Goal: Task Accomplishment & Management: Manage account settings

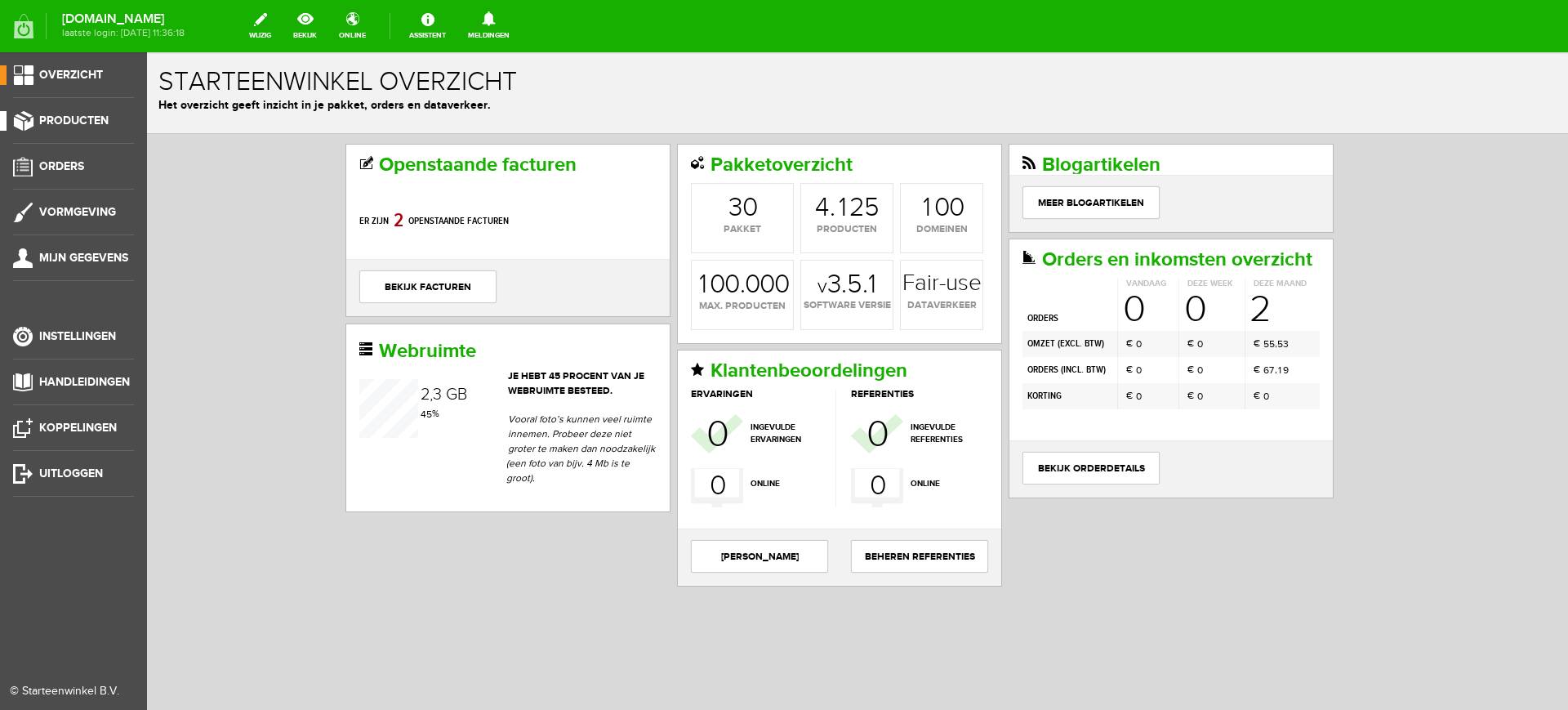
click at [48, 113] on span "Producten" at bounding box center [74, 120] width 69 height 14
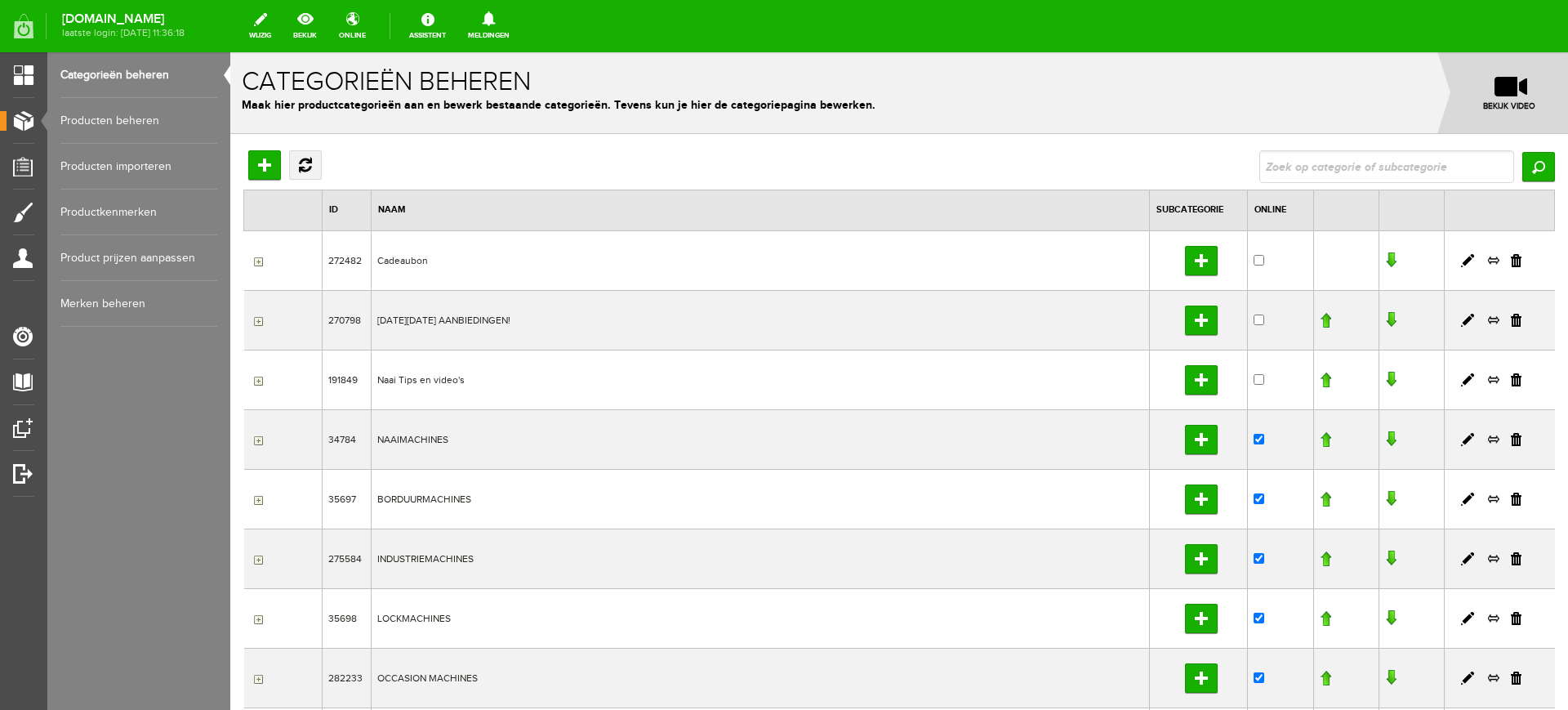
click at [128, 114] on link "Producten beheren" at bounding box center [139, 121] width 157 height 46
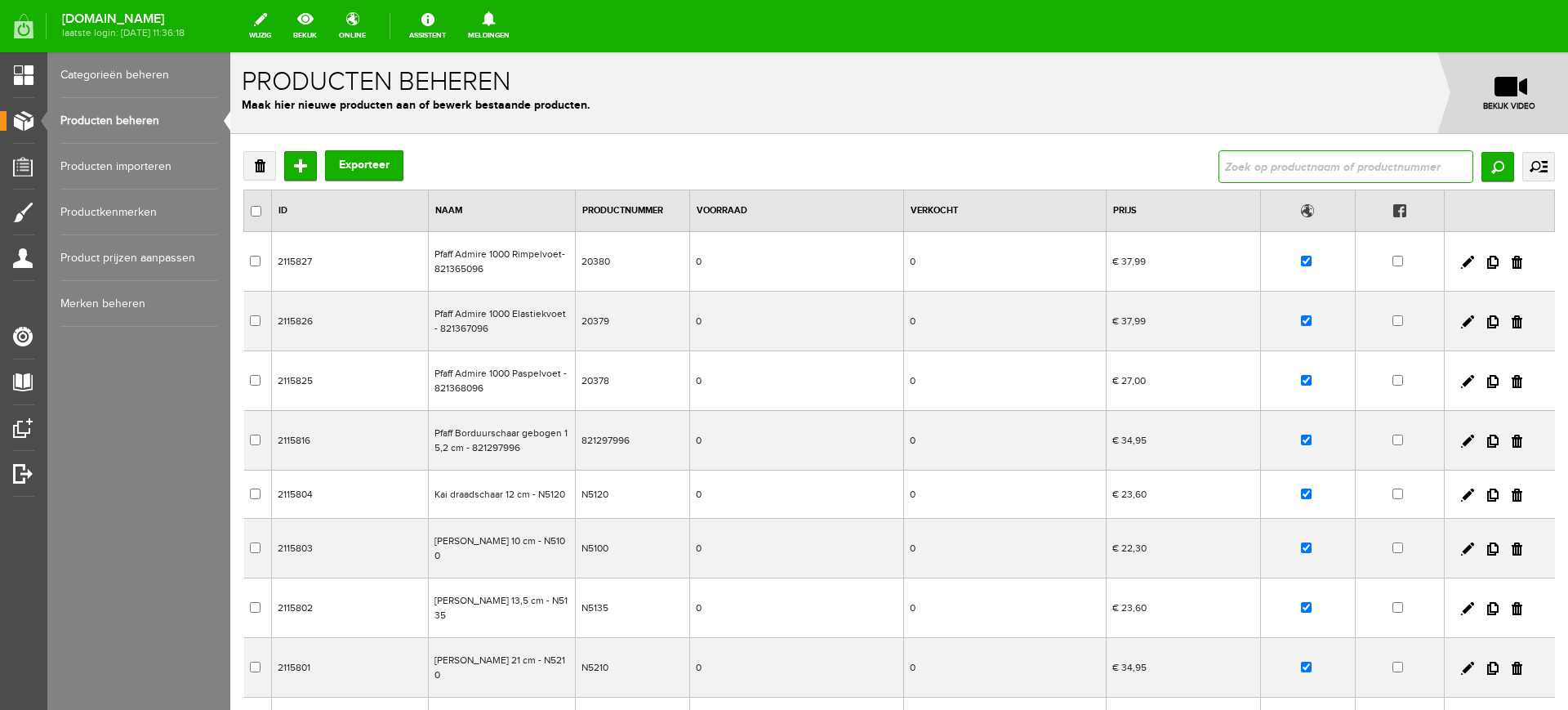
click at [1317, 163] on input "text" at bounding box center [1345, 166] width 255 height 32
type input "Baby lock Acclaim"
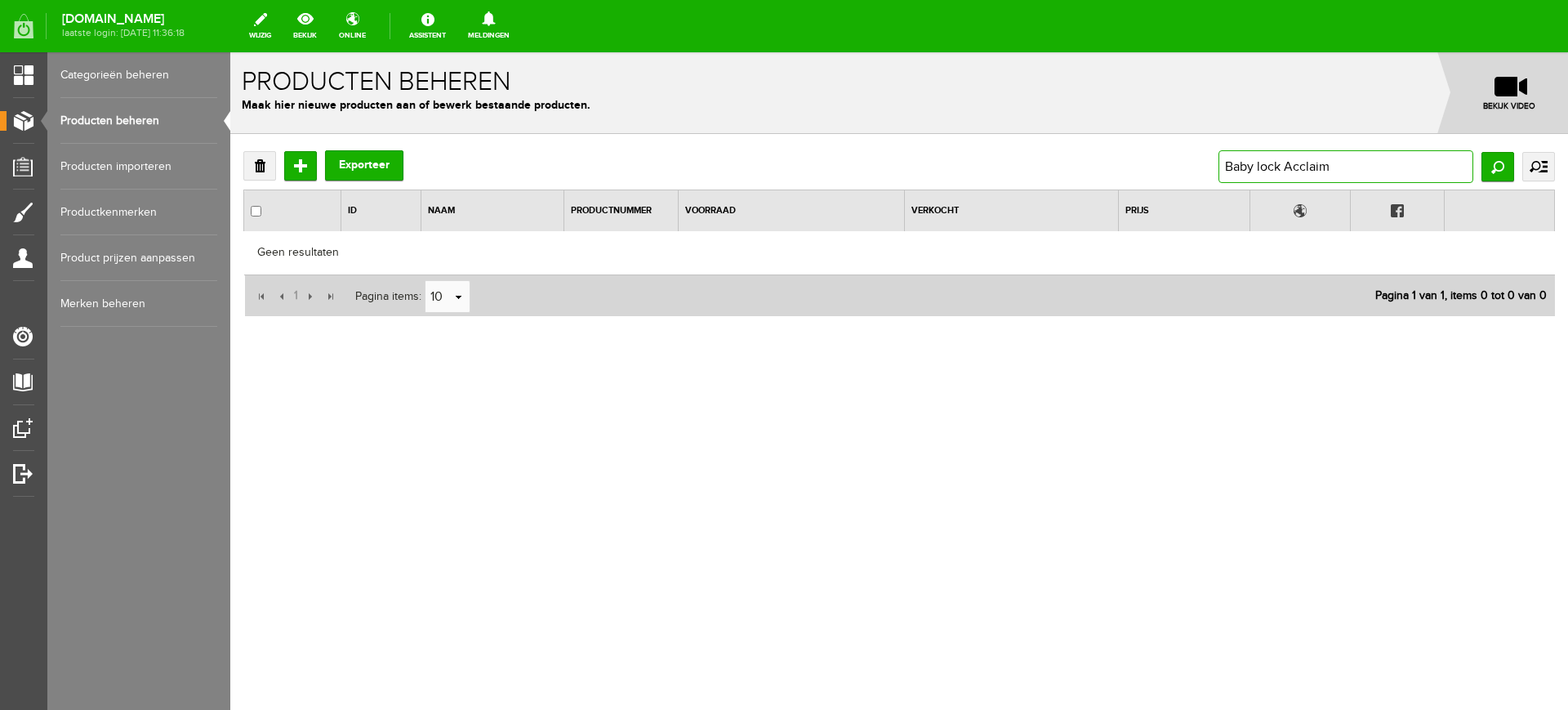
drag, startPoint x: 1286, startPoint y: 165, endPoint x: 1225, endPoint y: 166, distance: 61.0
click at [1225, 166] on input "Baby lock Acclaim" at bounding box center [1345, 166] width 255 height 32
type input "Acclaim"
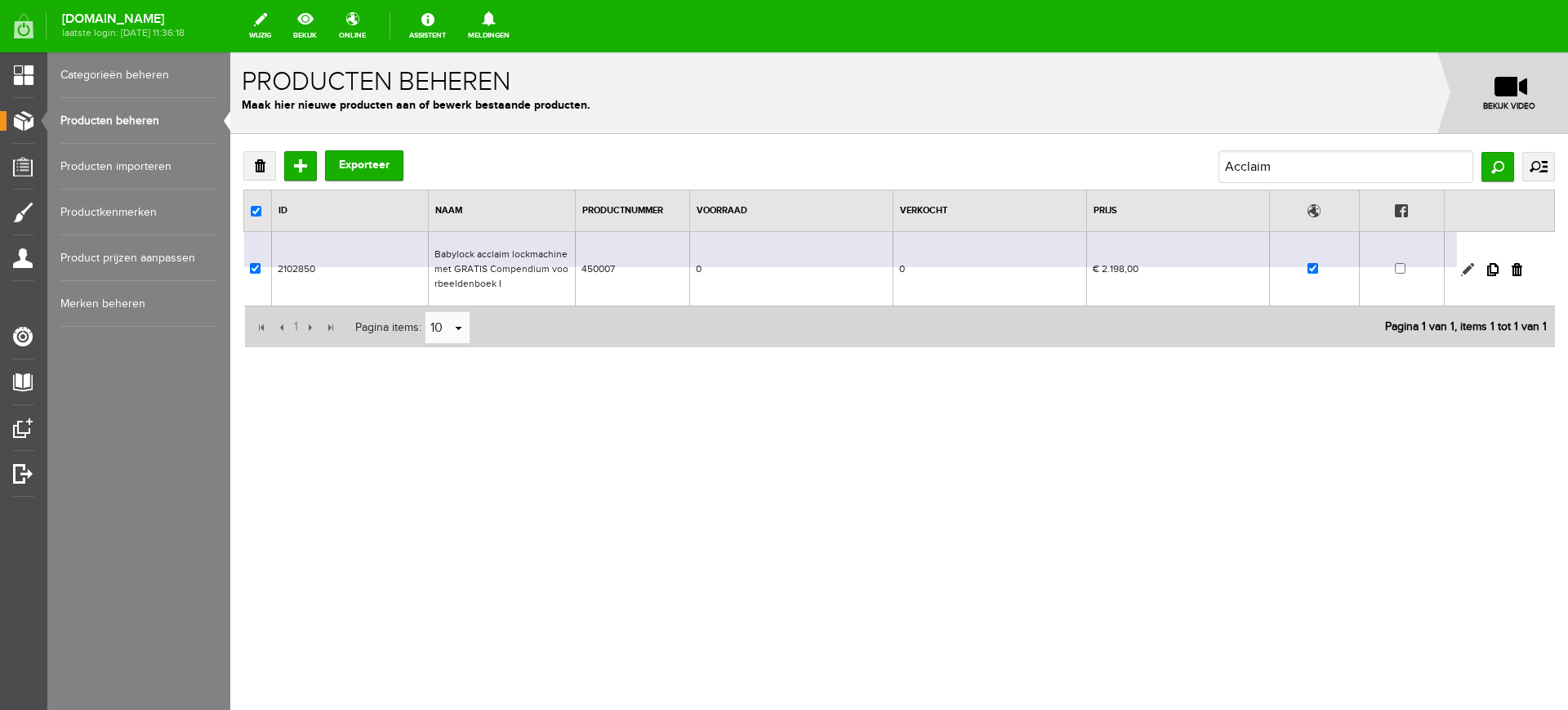
click at [1461, 271] on link at bounding box center [1468, 270] width 13 height 13
checkbox input "true"
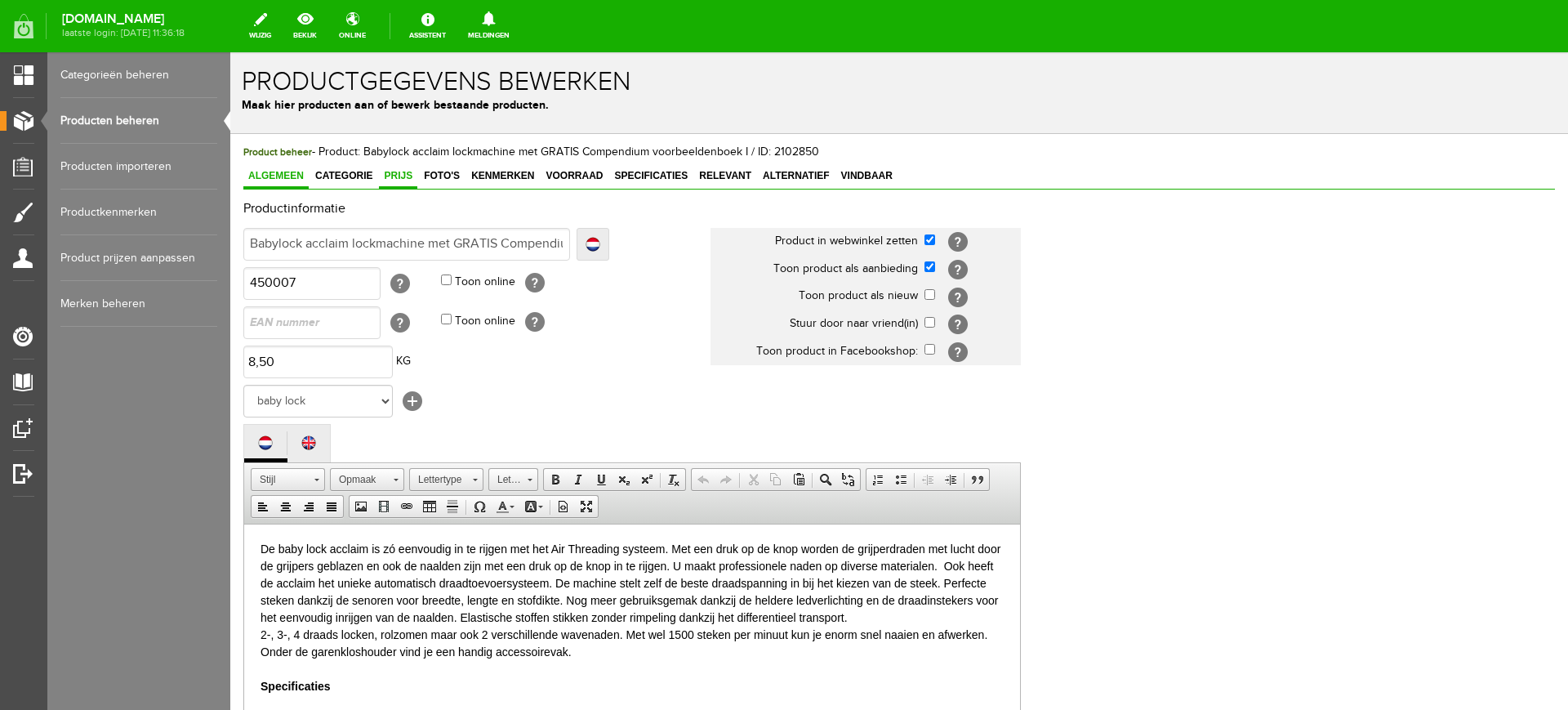
click at [392, 175] on span "Prijs" at bounding box center [399, 176] width 39 height 11
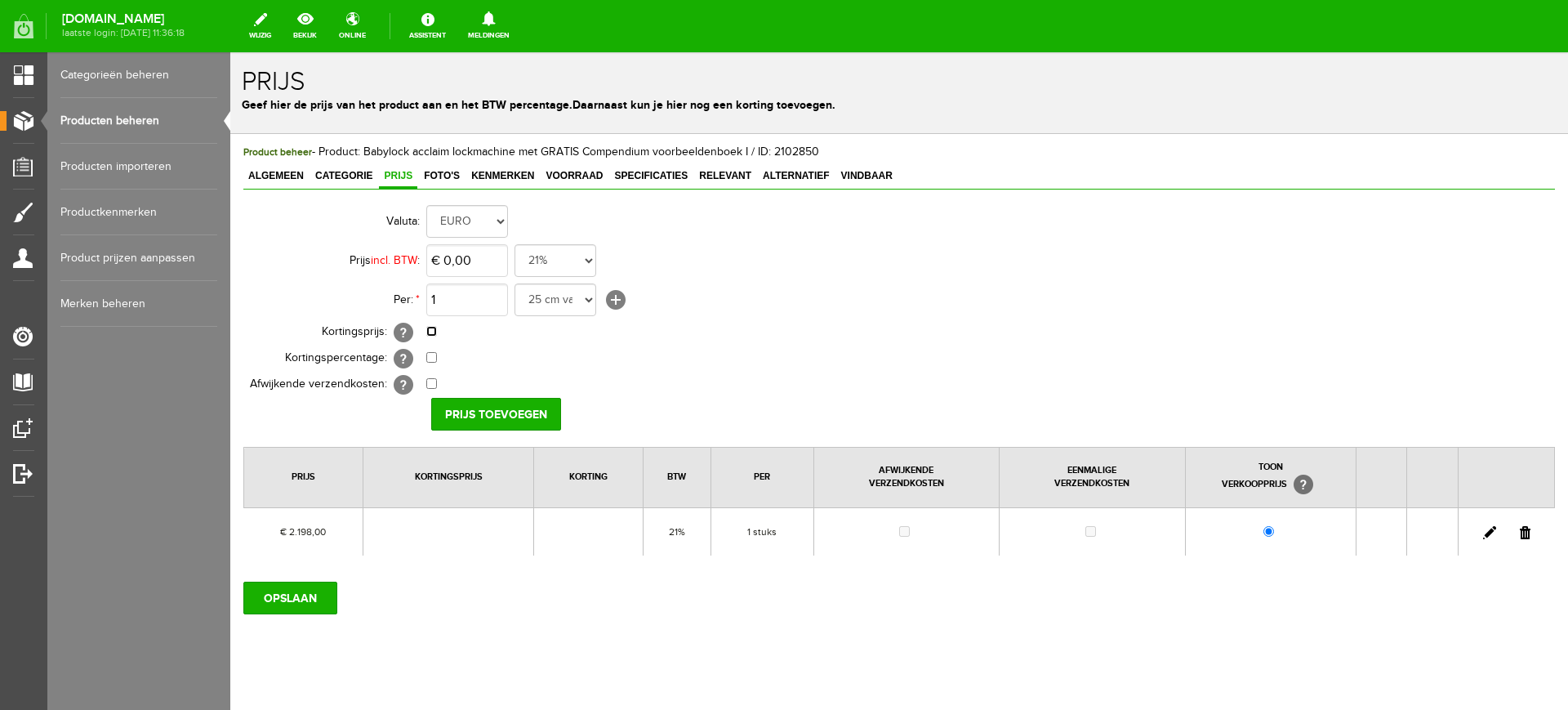
click at [432, 332] on input "checkbox" at bounding box center [432, 332] width 11 height 11
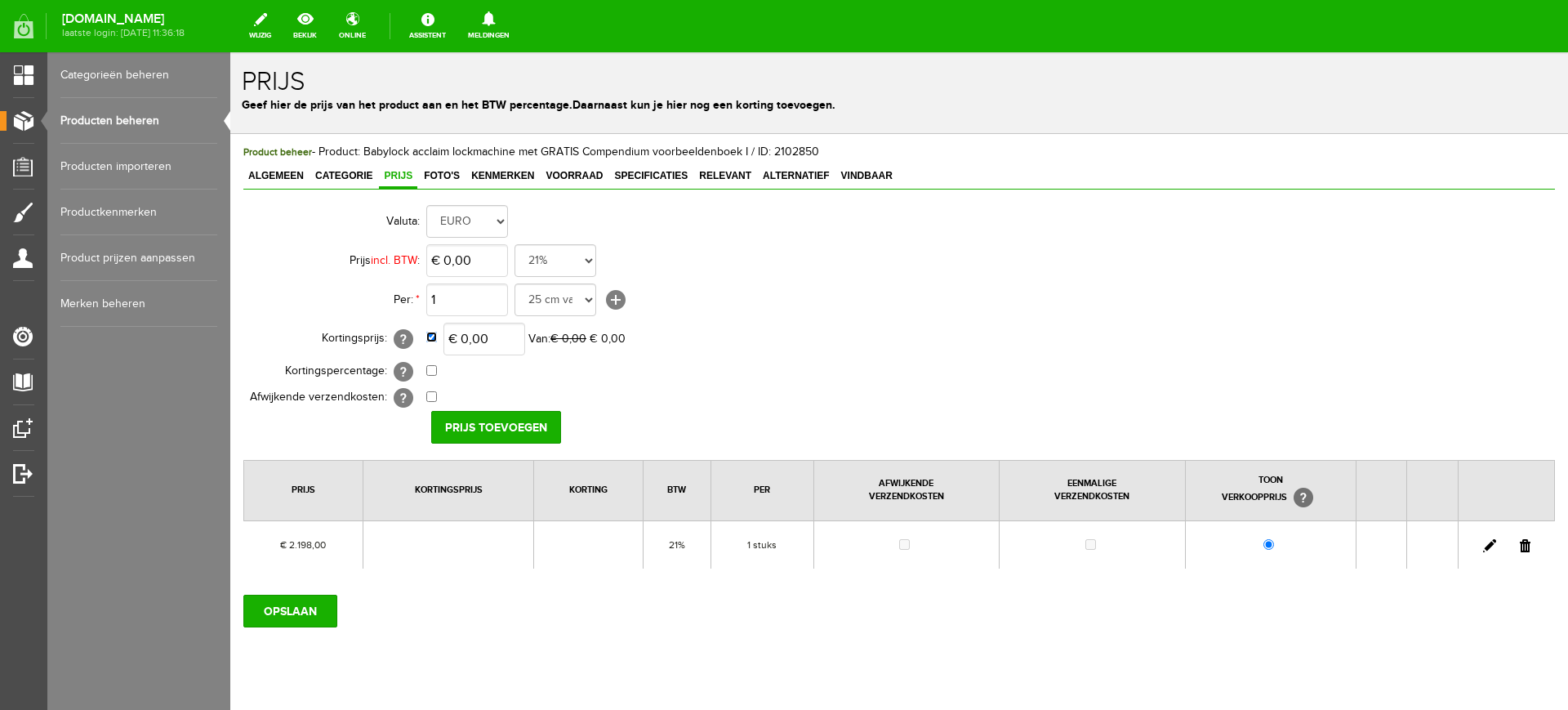
click at [432, 332] on input "checkbox" at bounding box center [432, 337] width 11 height 11
checkbox input "false"
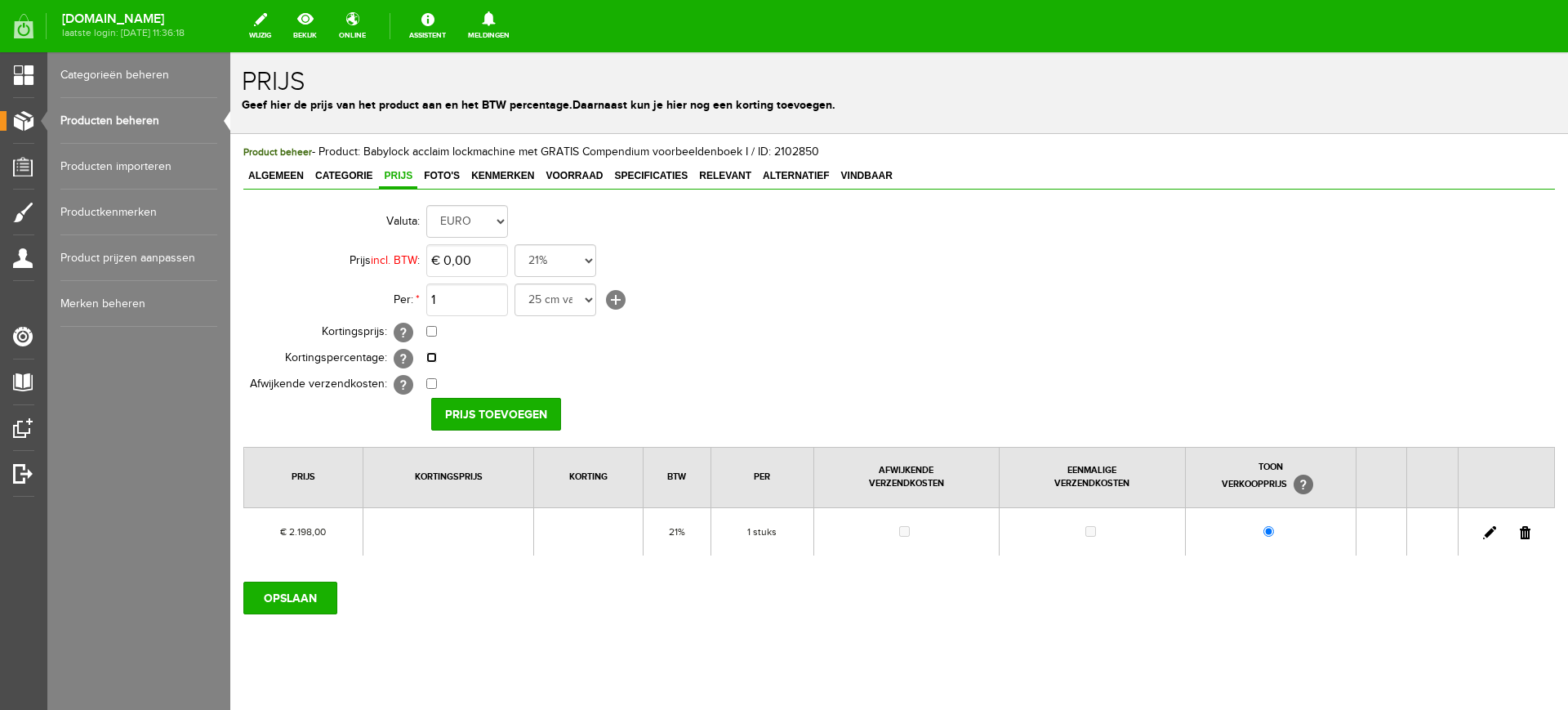
click at [432, 354] on input "checkbox" at bounding box center [432, 357] width 11 height 11
checkbox input "true"
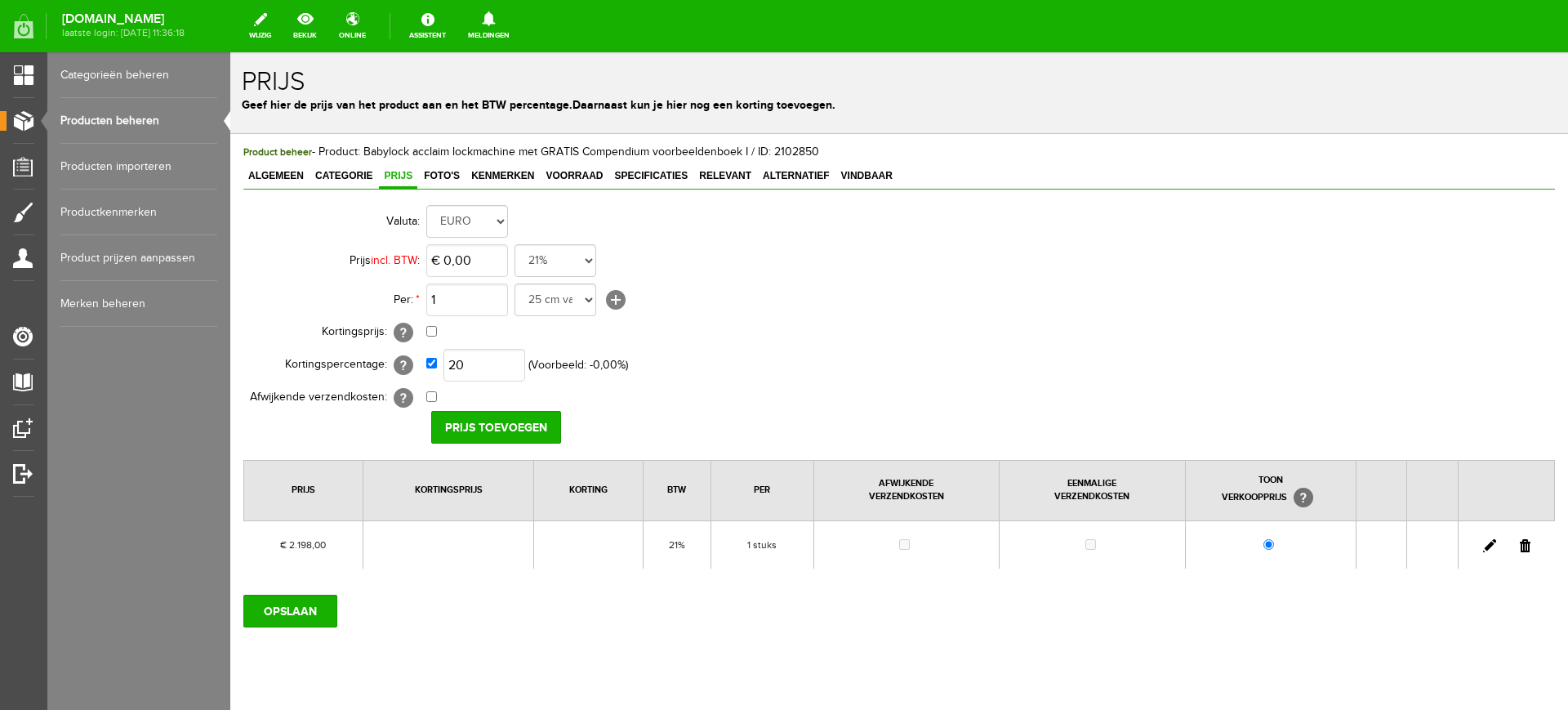
type input "20,00%"
click at [754, 347] on td "20,00% (Voorbeeld: - 0,00% )" at bounding box center [726, 365] width 601 height 40
click at [502, 425] on input "Prijs toevoegen" at bounding box center [495, 426] width 130 height 32
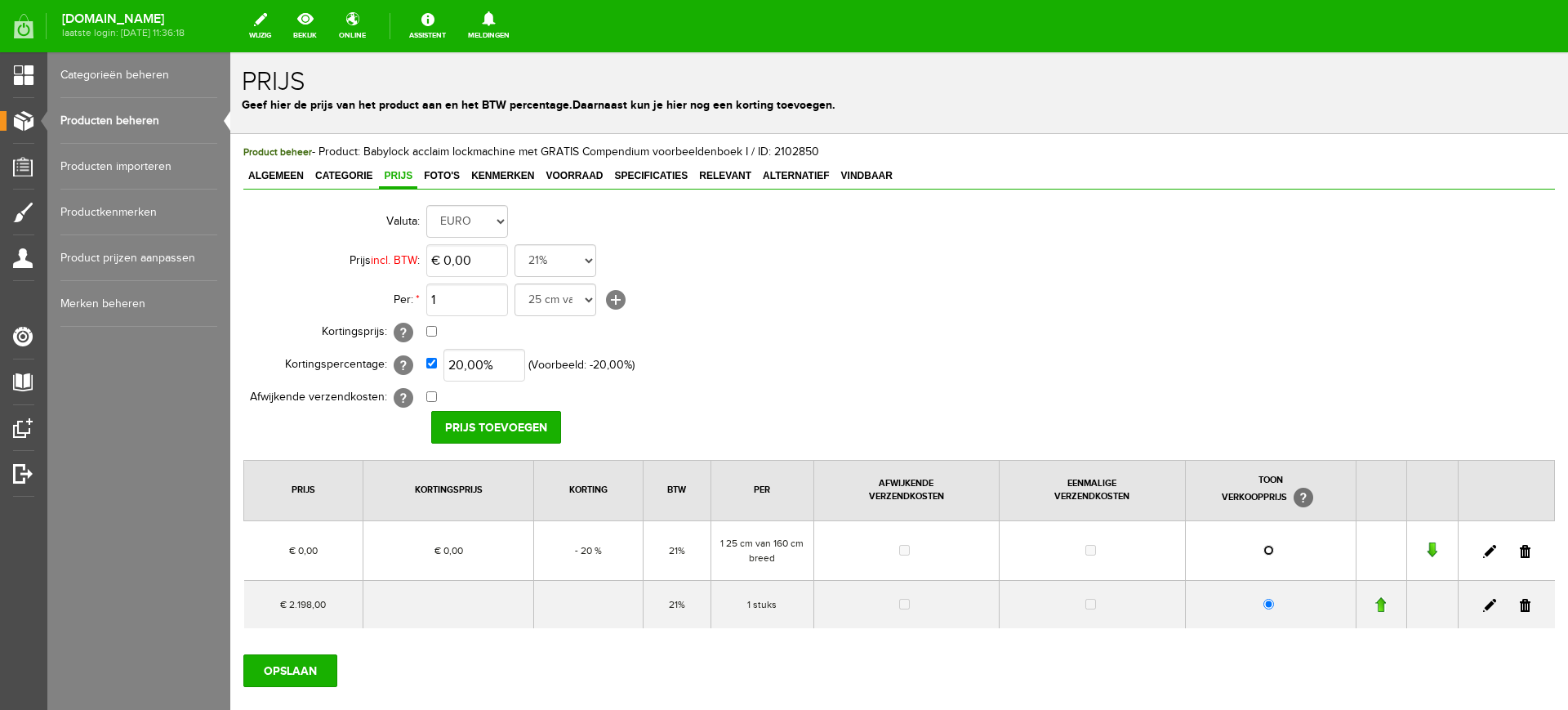
click at [1263, 549] on input "radio" at bounding box center [1269, 551] width 11 height 11
radio input "true"
click at [1263, 604] on input "radio" at bounding box center [1269, 604] width 11 height 11
radio input "true"
click at [1520, 553] on link at bounding box center [1526, 552] width 11 height 13
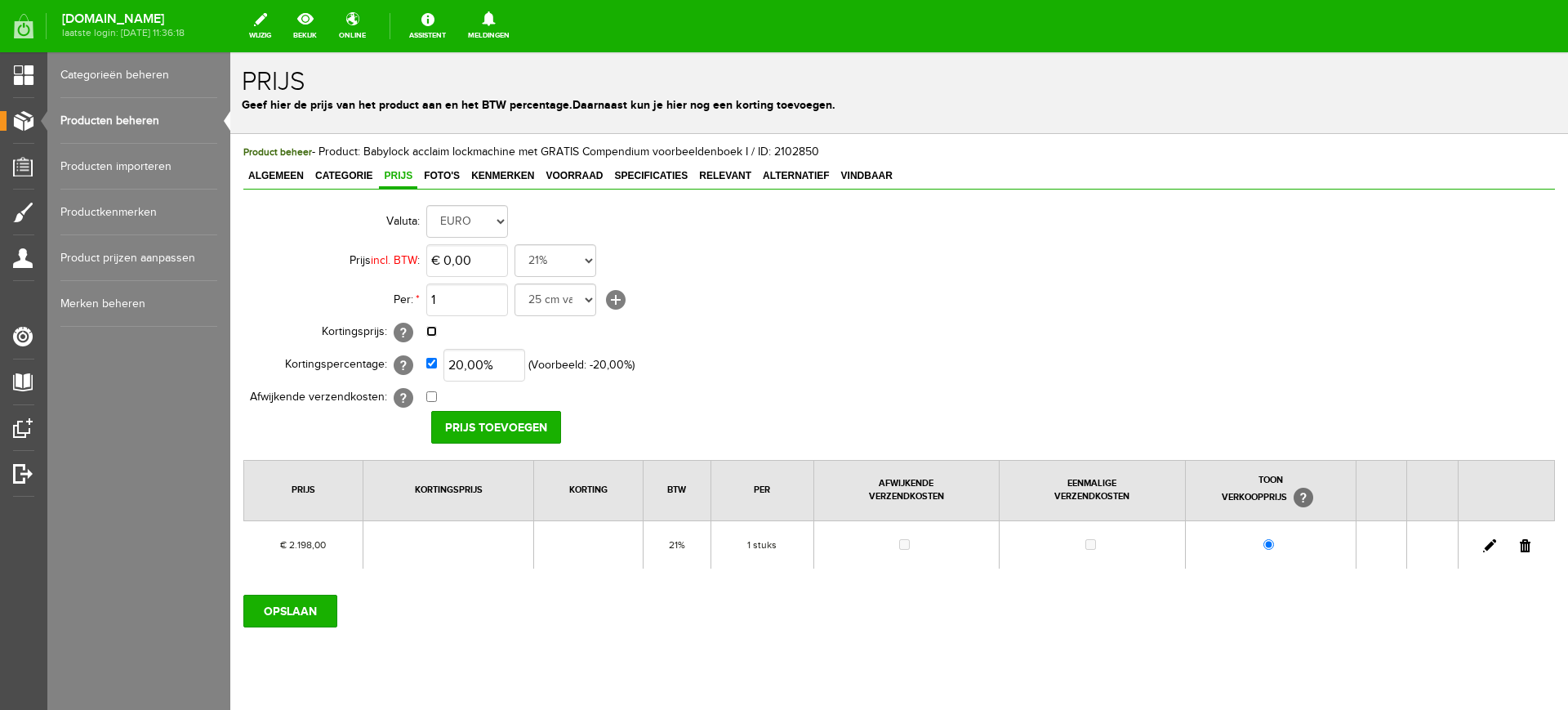
click at [435, 331] on input "checkbox" at bounding box center [432, 332] width 11 height 11
checkbox input "true"
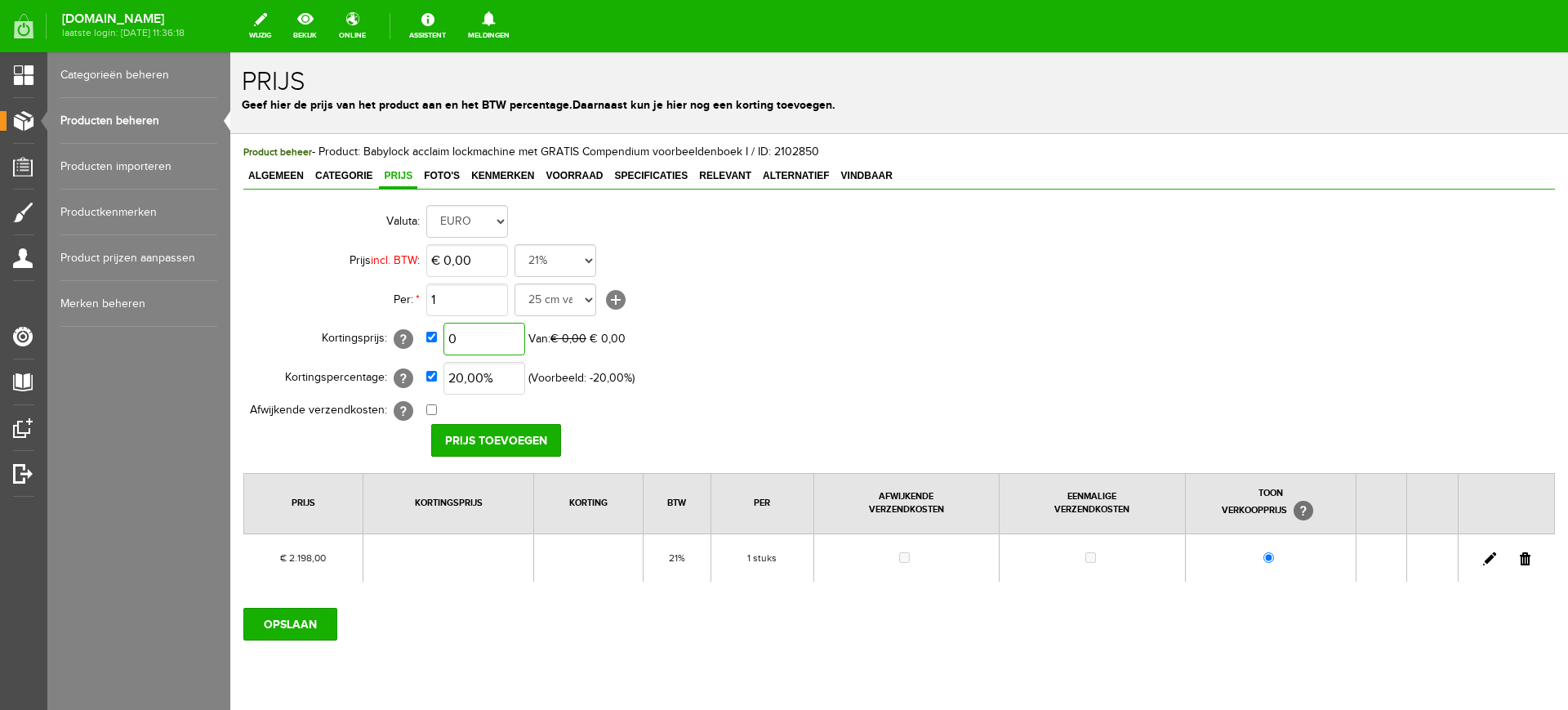
click at [466, 336] on input "0" at bounding box center [484, 338] width 82 height 32
type input "€ 1.758,00"
click at [807, 343] on td "€ 1.758,00 Van: € 0,00 € 1.758,00" at bounding box center [726, 339] width 601 height 40
click at [584, 298] on select "25 cm van 160 cm breed 5 meter 50 cm 10 stuks stuks 25 cm meter cm 25 cm van 11…" at bounding box center [555, 299] width 82 height 32
select select "4308"
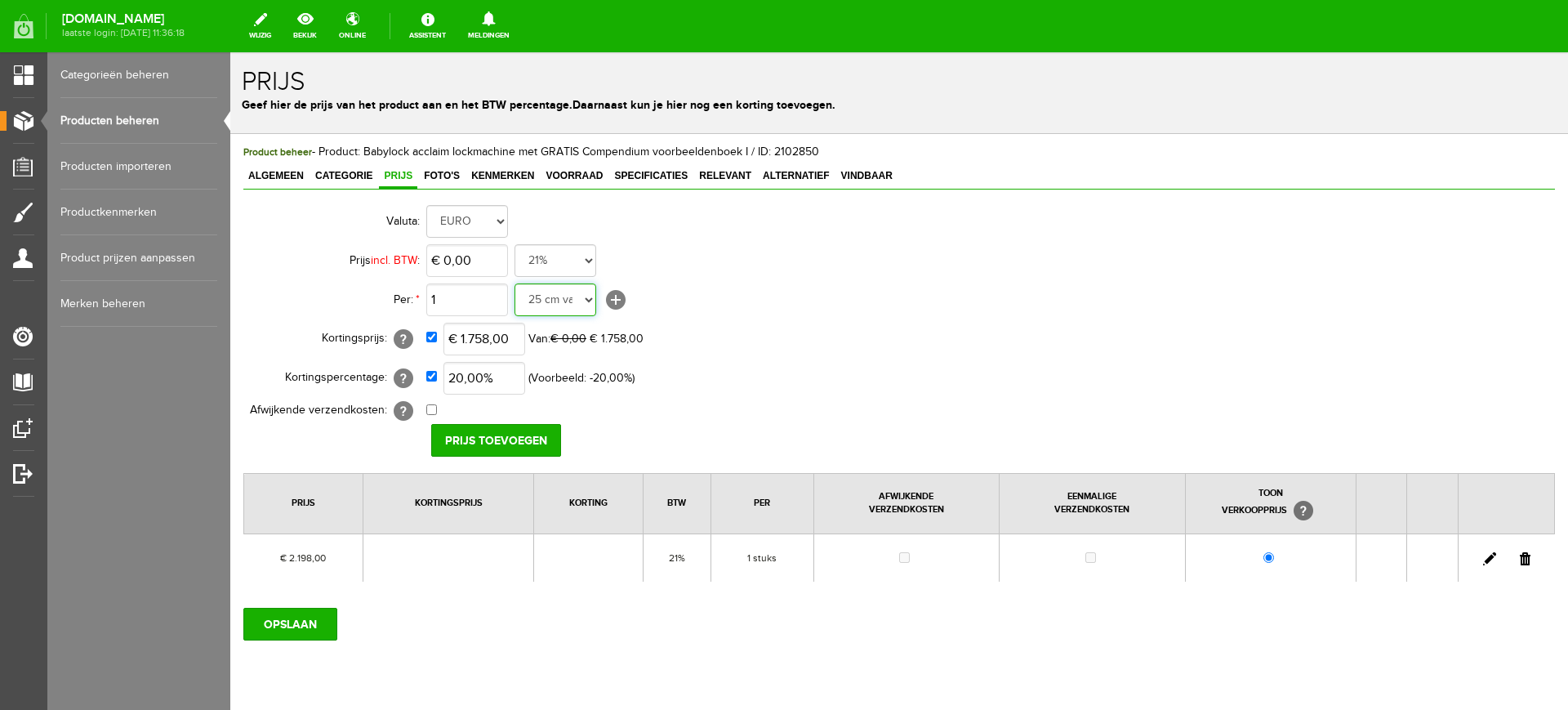
click at [515, 284] on select "25 cm van 160 cm breed 5 meter 50 cm 10 stuks stuks 25 cm meter cm 25 cm van 11…" at bounding box center [555, 299] width 82 height 32
click at [900, 348] on td "€ 1.758,00 Van: € 0,00 € 1.758,00" at bounding box center [726, 339] width 601 height 40
click at [546, 439] on input "Prijs toevoegen" at bounding box center [495, 439] width 130 height 32
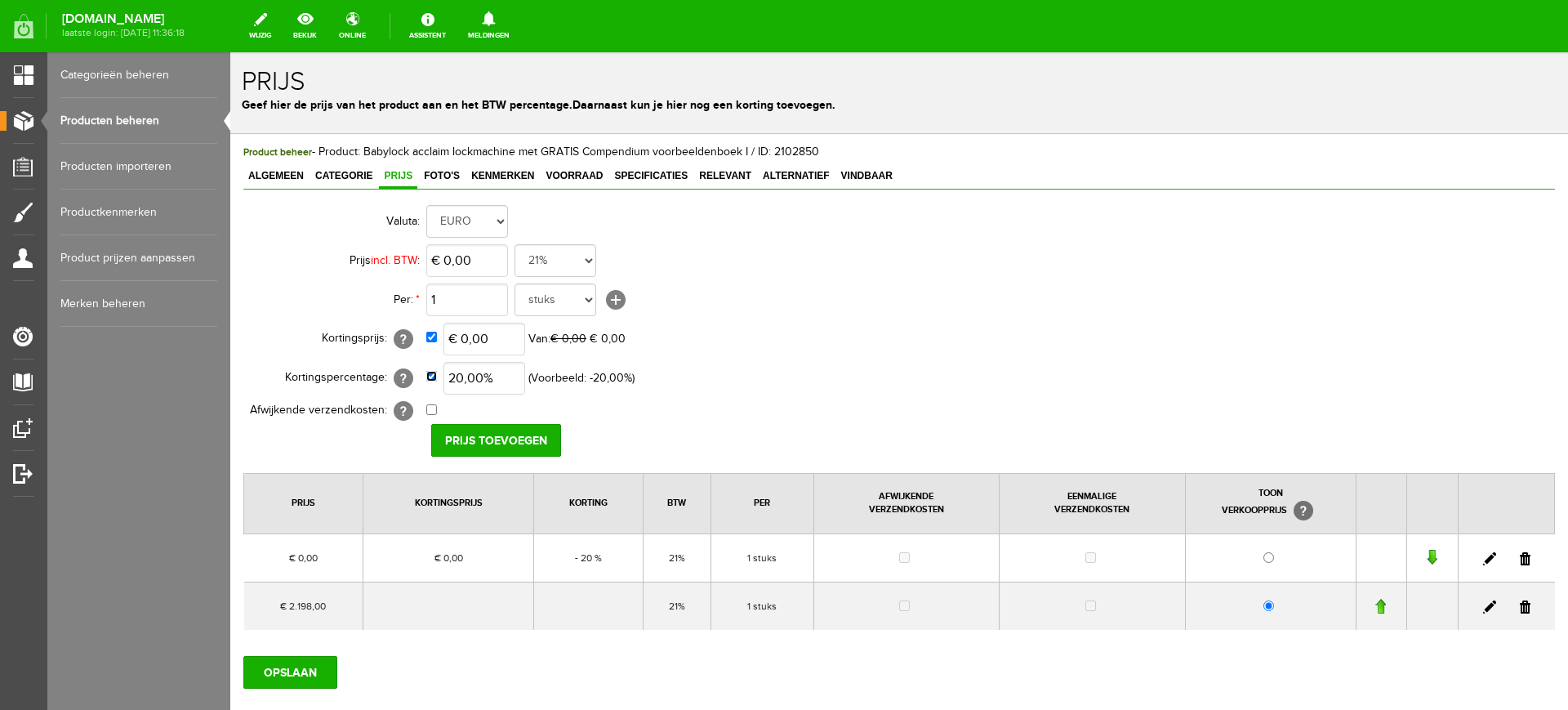
click at [427, 378] on input "checkbox" at bounding box center [432, 377] width 11 height 11
checkbox input "false"
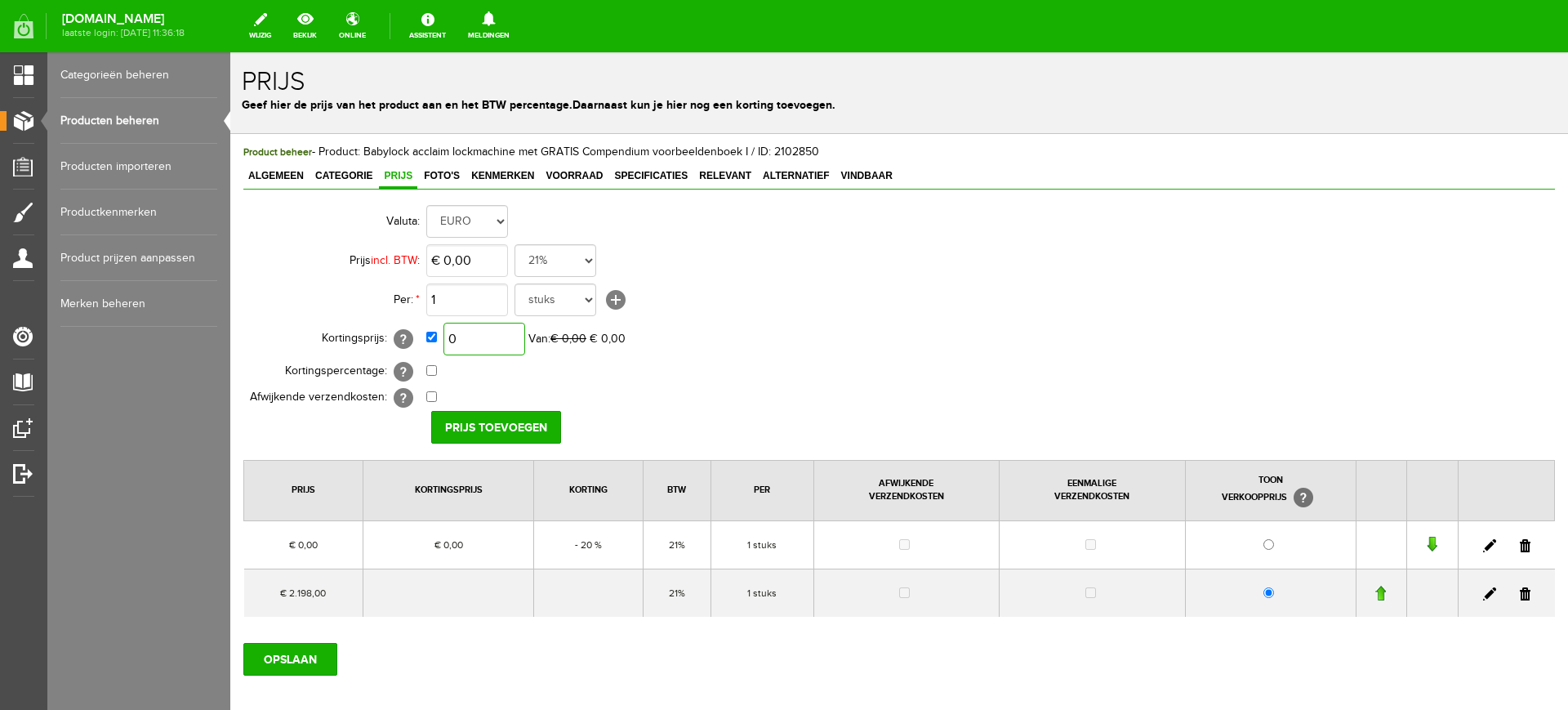
click at [468, 338] on input "0" at bounding box center [484, 338] width 82 height 32
type input "€ 0,00"
click at [110, 118] on link "Producten beheren" at bounding box center [139, 121] width 157 height 46
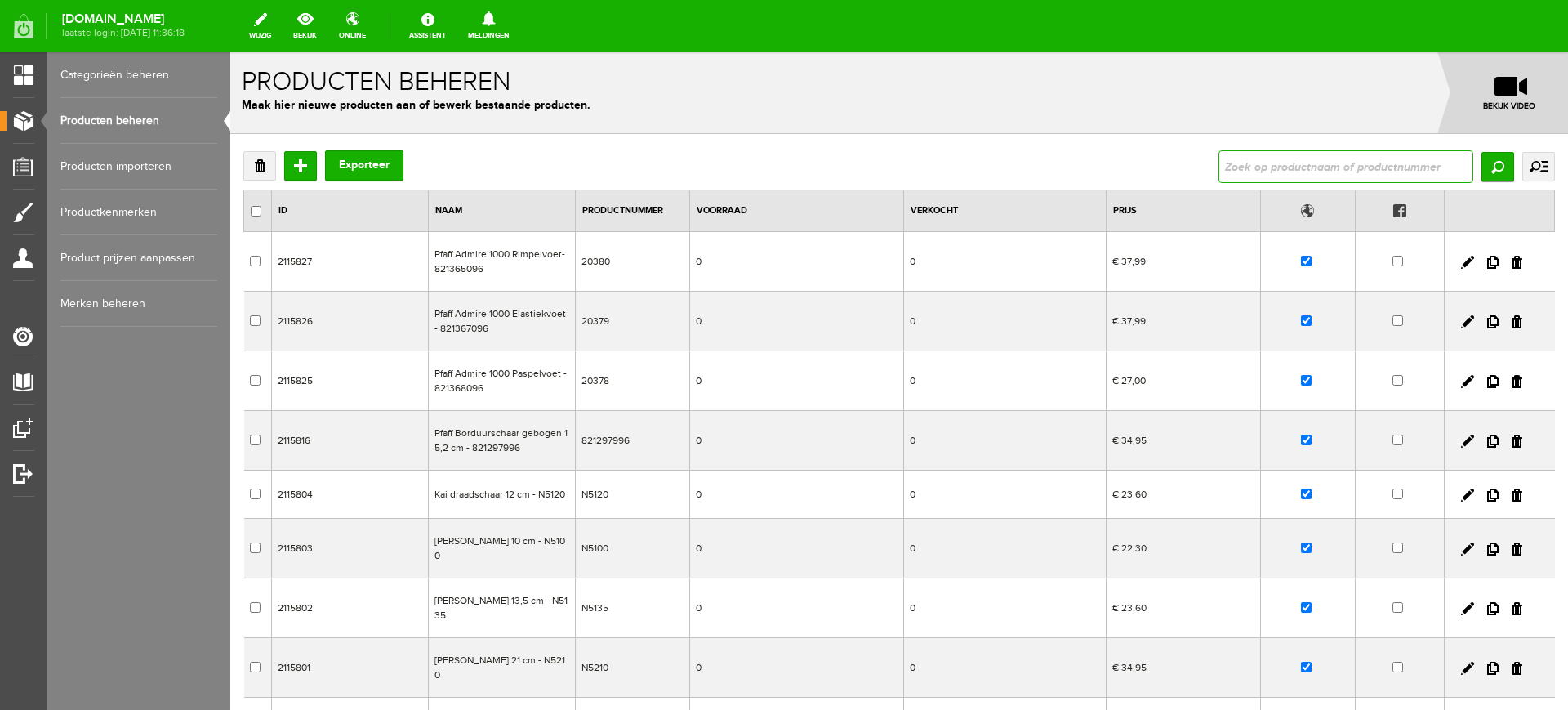
click at [1358, 164] on input "text" at bounding box center [1345, 166] width 255 height 32
click at [1481, 169] on input "Zoeken" at bounding box center [1497, 167] width 32 height 29
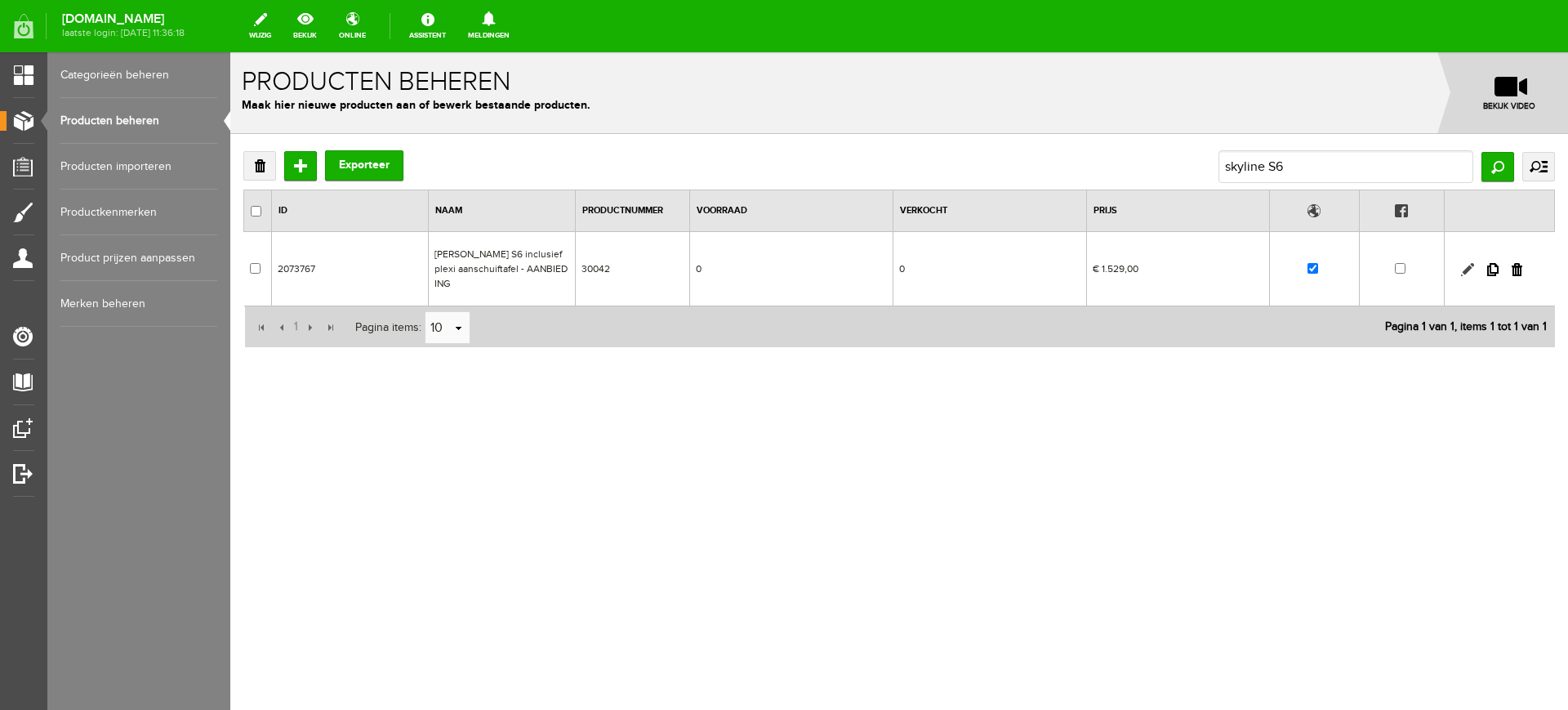
click at [1466, 271] on link at bounding box center [1468, 270] width 13 height 13
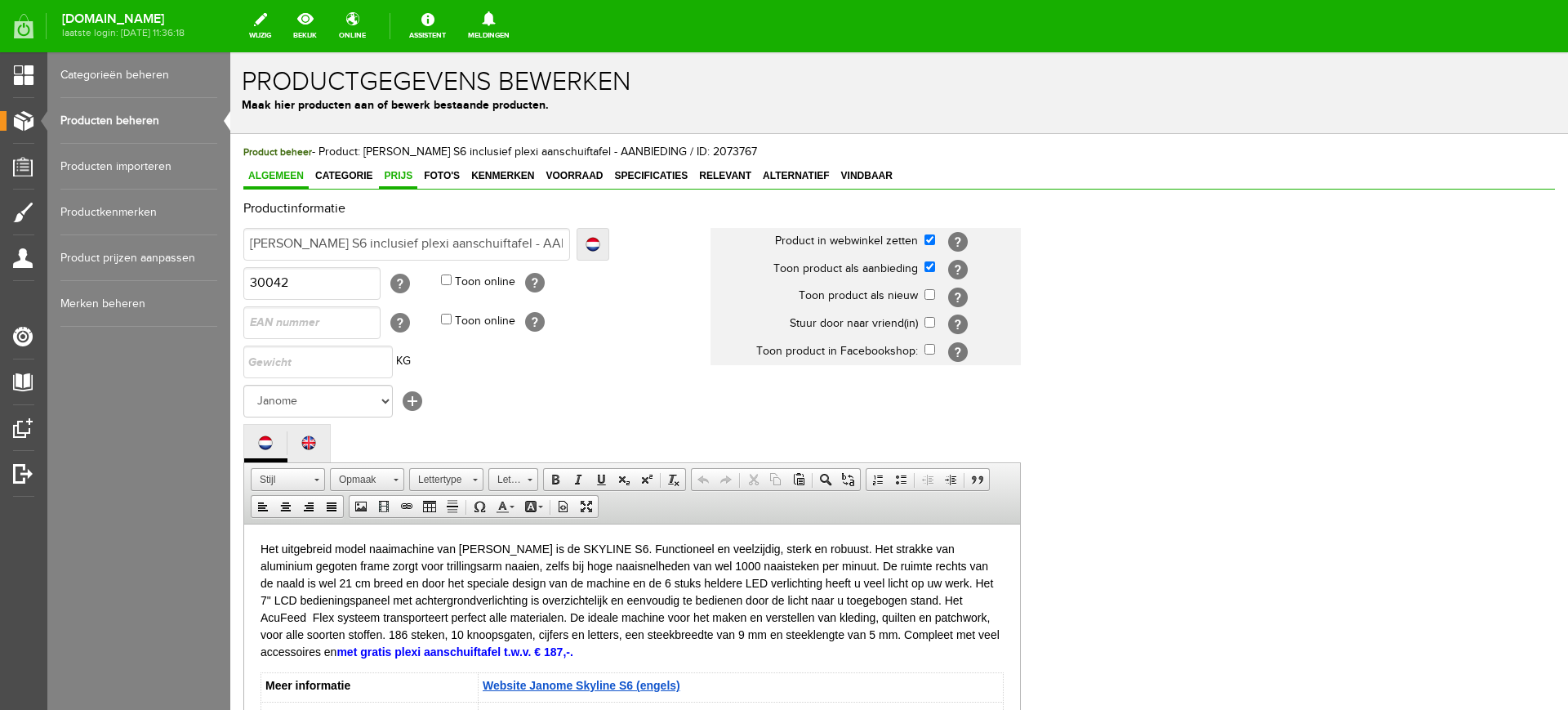
click at [393, 174] on span "Prijs" at bounding box center [399, 176] width 39 height 11
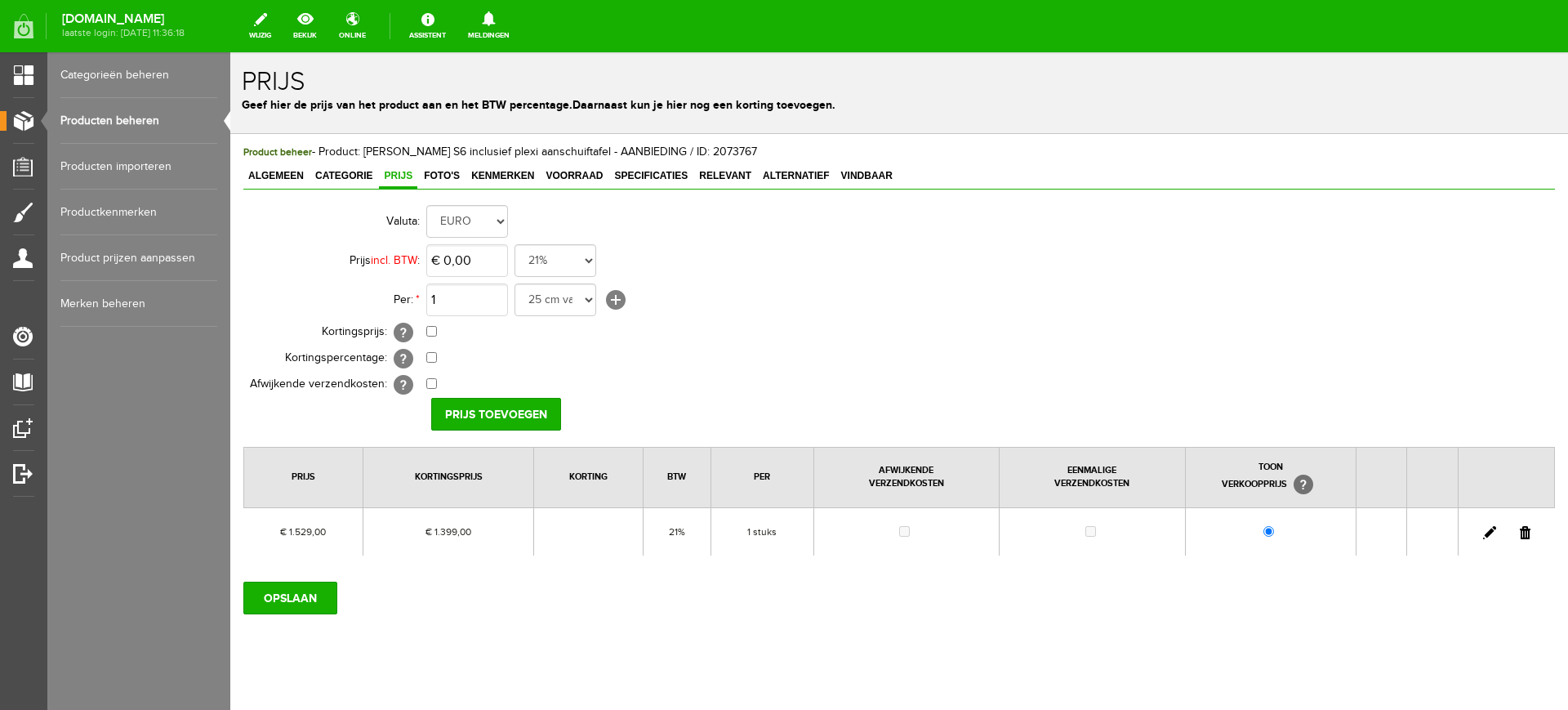
click at [1483, 531] on link at bounding box center [1490, 532] width 13 height 13
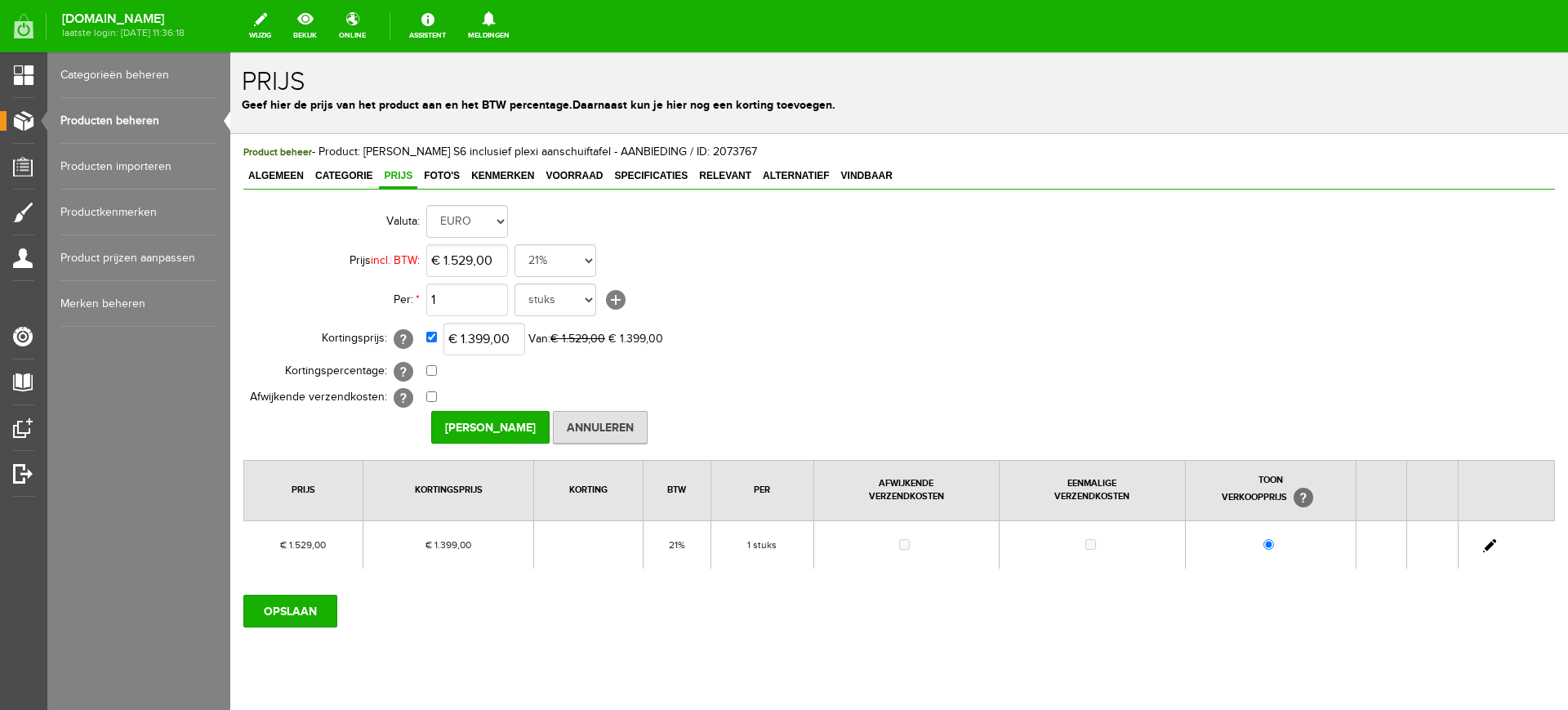
click at [131, 111] on link "Producten beheren" at bounding box center [139, 121] width 157 height 46
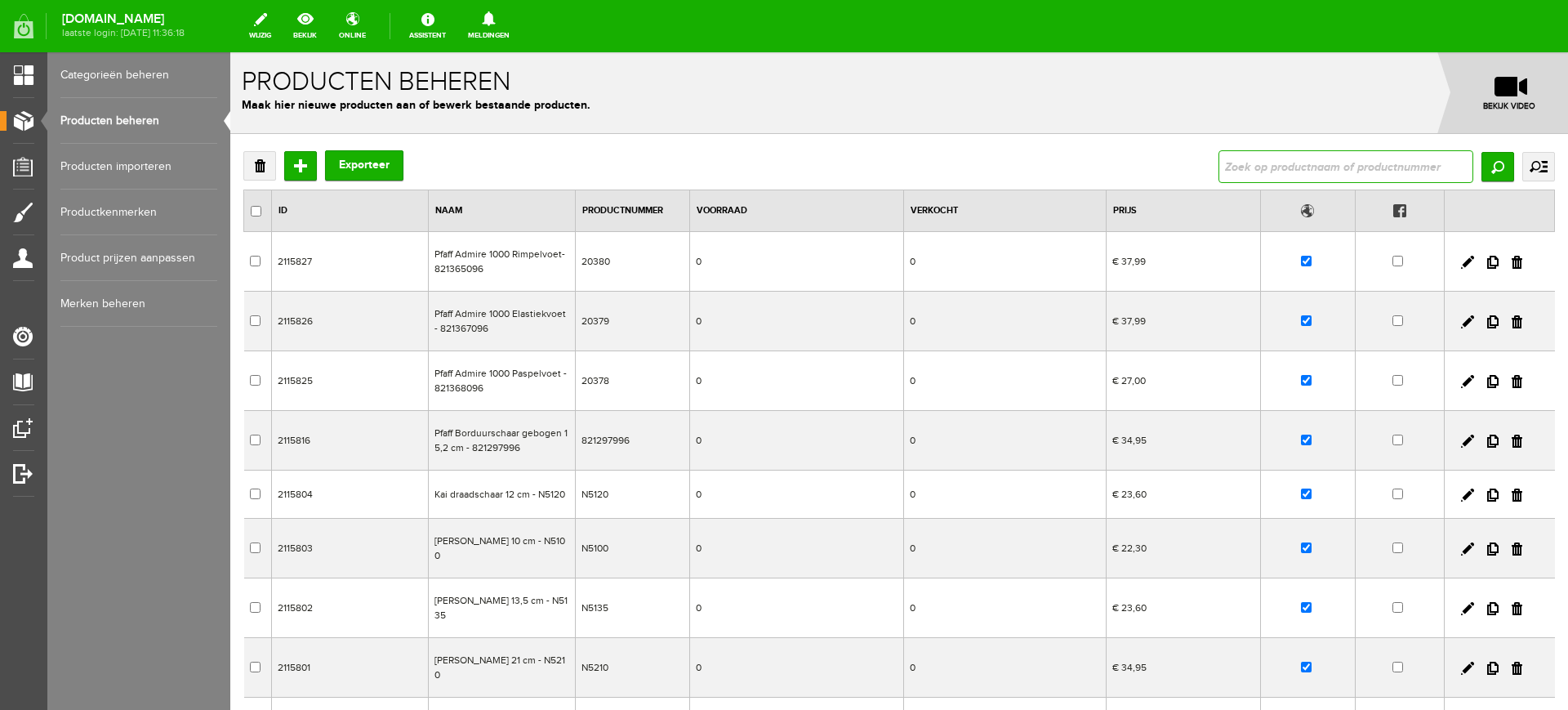
click at [1325, 165] on input "text" at bounding box center [1345, 166] width 255 height 32
type input "acclaim"
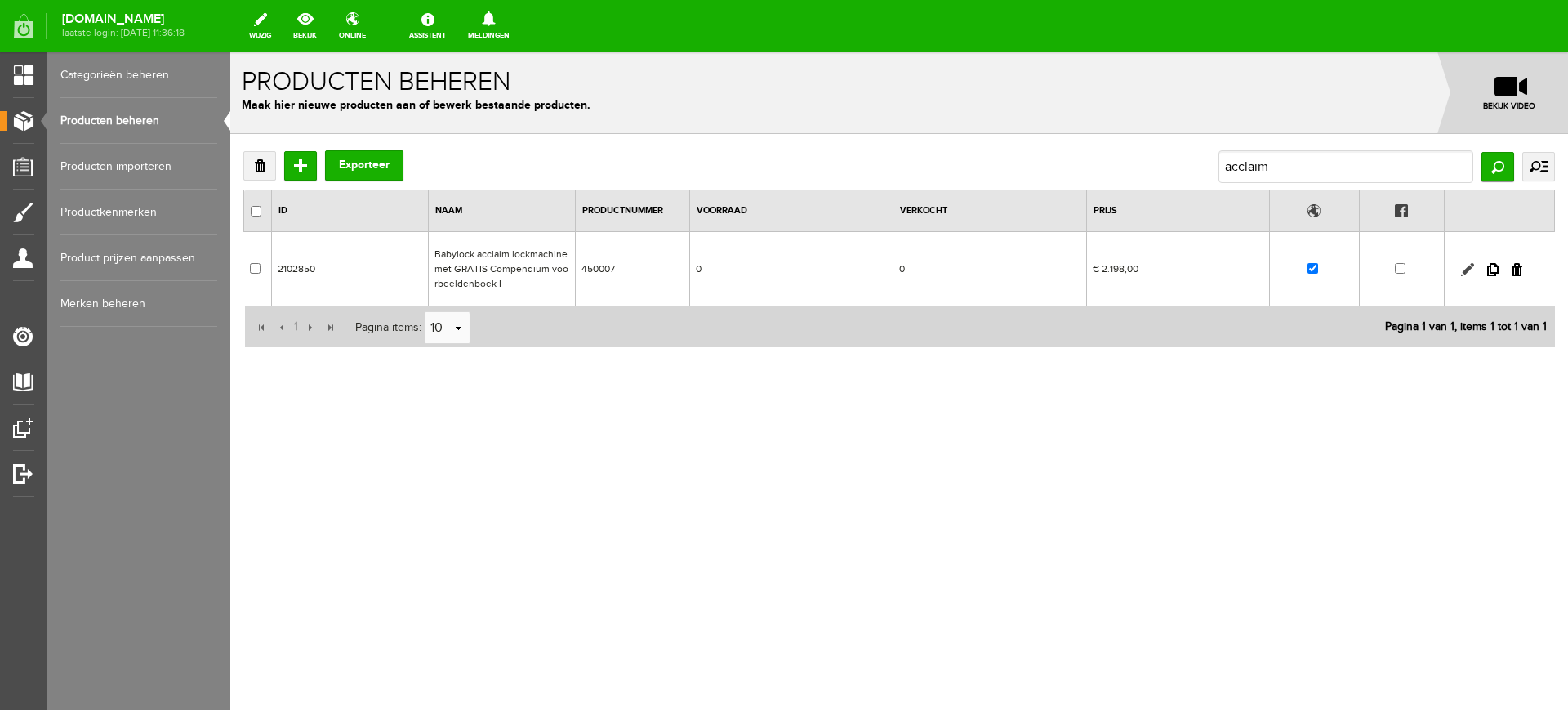
click at [1464, 264] on link at bounding box center [1468, 270] width 13 height 13
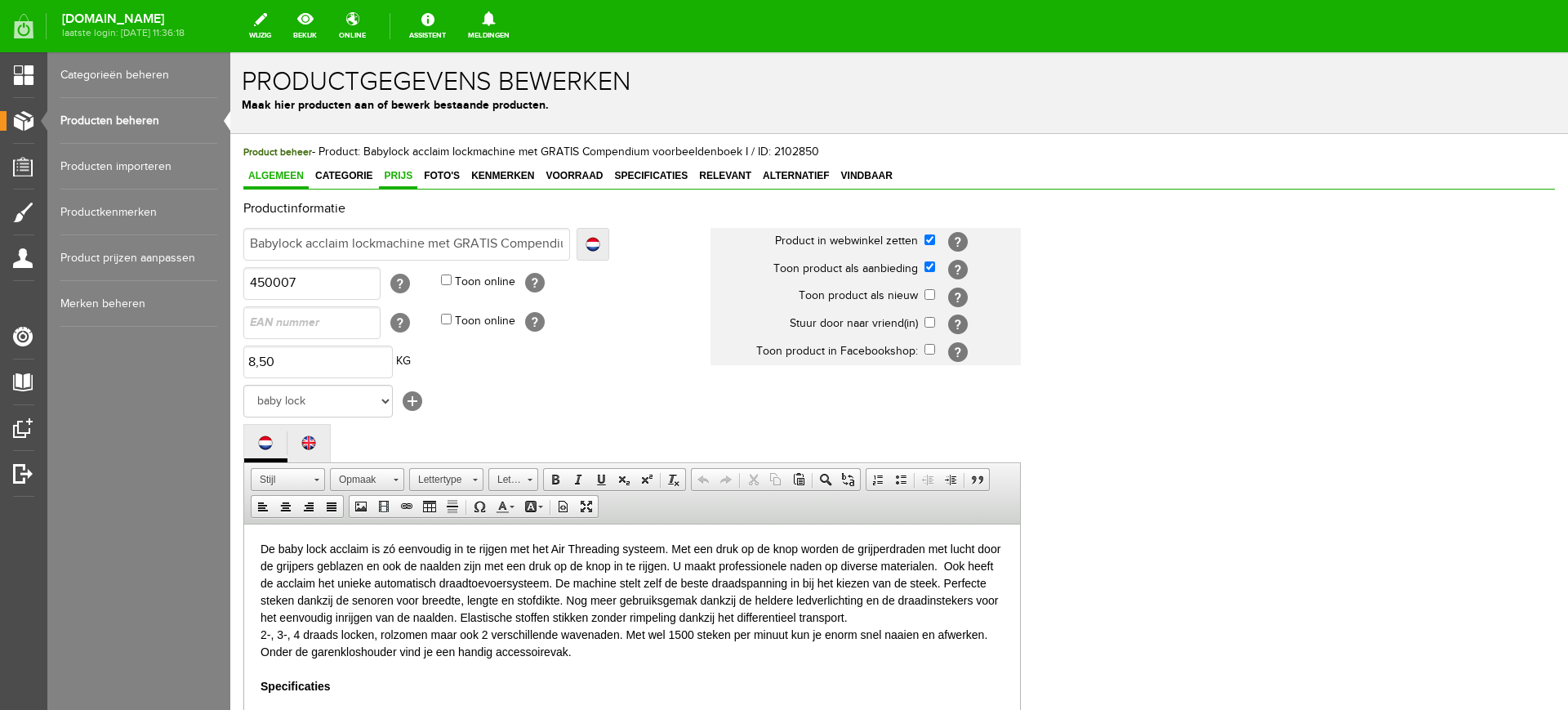
click at [395, 176] on span "Prijs" at bounding box center [399, 176] width 39 height 11
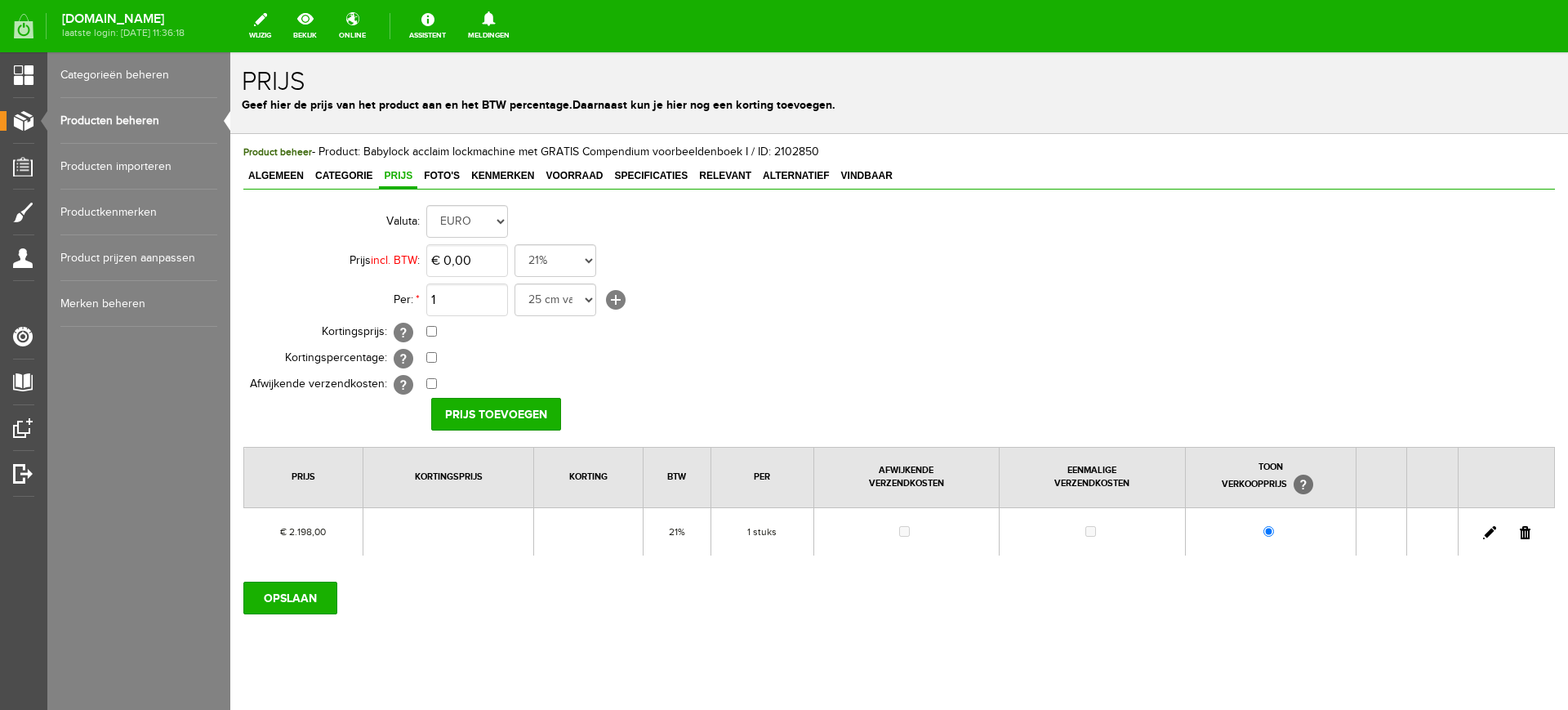
click at [1483, 535] on link at bounding box center [1490, 532] width 13 height 13
click at [430, 330] on input "checkbox" at bounding box center [432, 332] width 11 height 11
checkbox input "true"
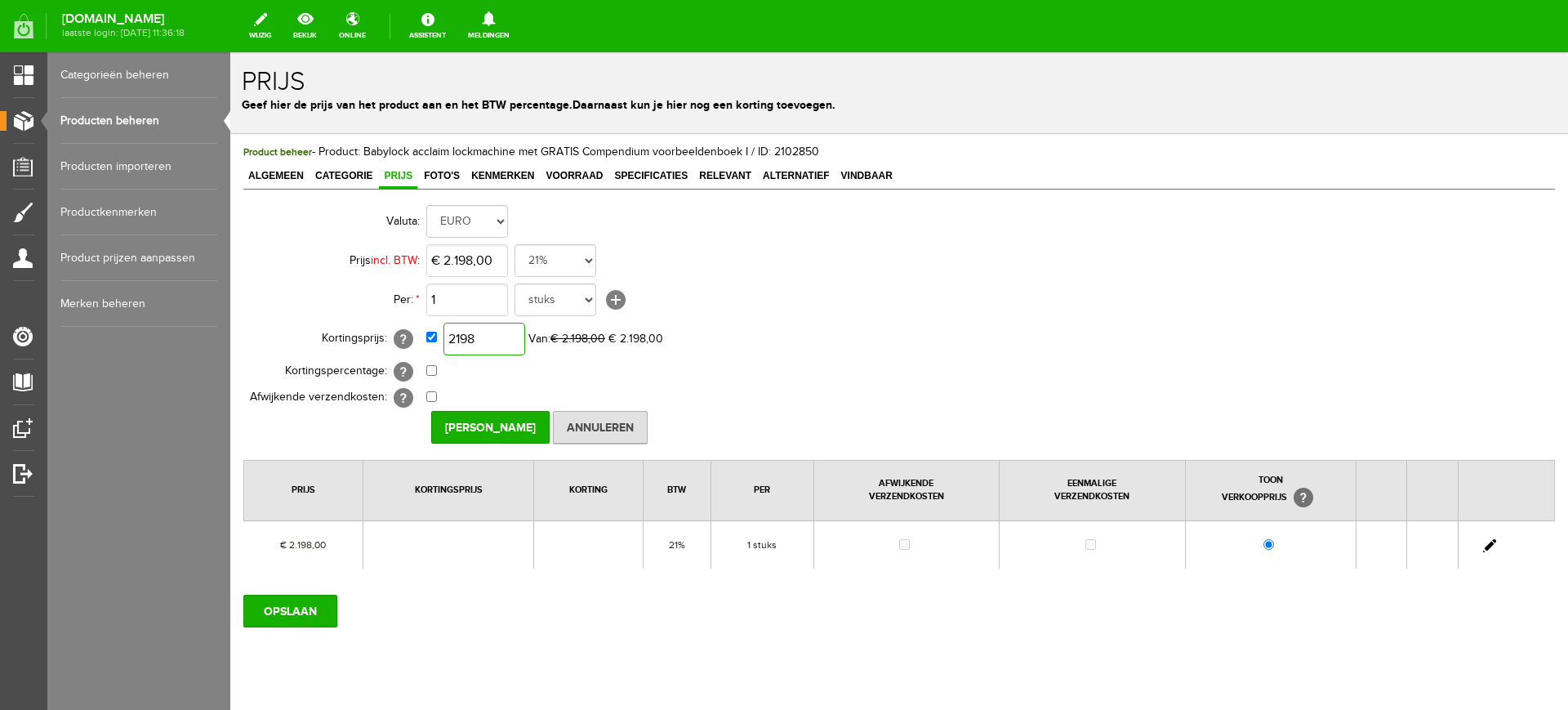
click at [488, 338] on input "2198" at bounding box center [484, 338] width 82 height 32
type input "€ 2.198,00"
click at [431, 368] on input "checkbox" at bounding box center [432, 370] width 11 height 11
checkbox input "true"
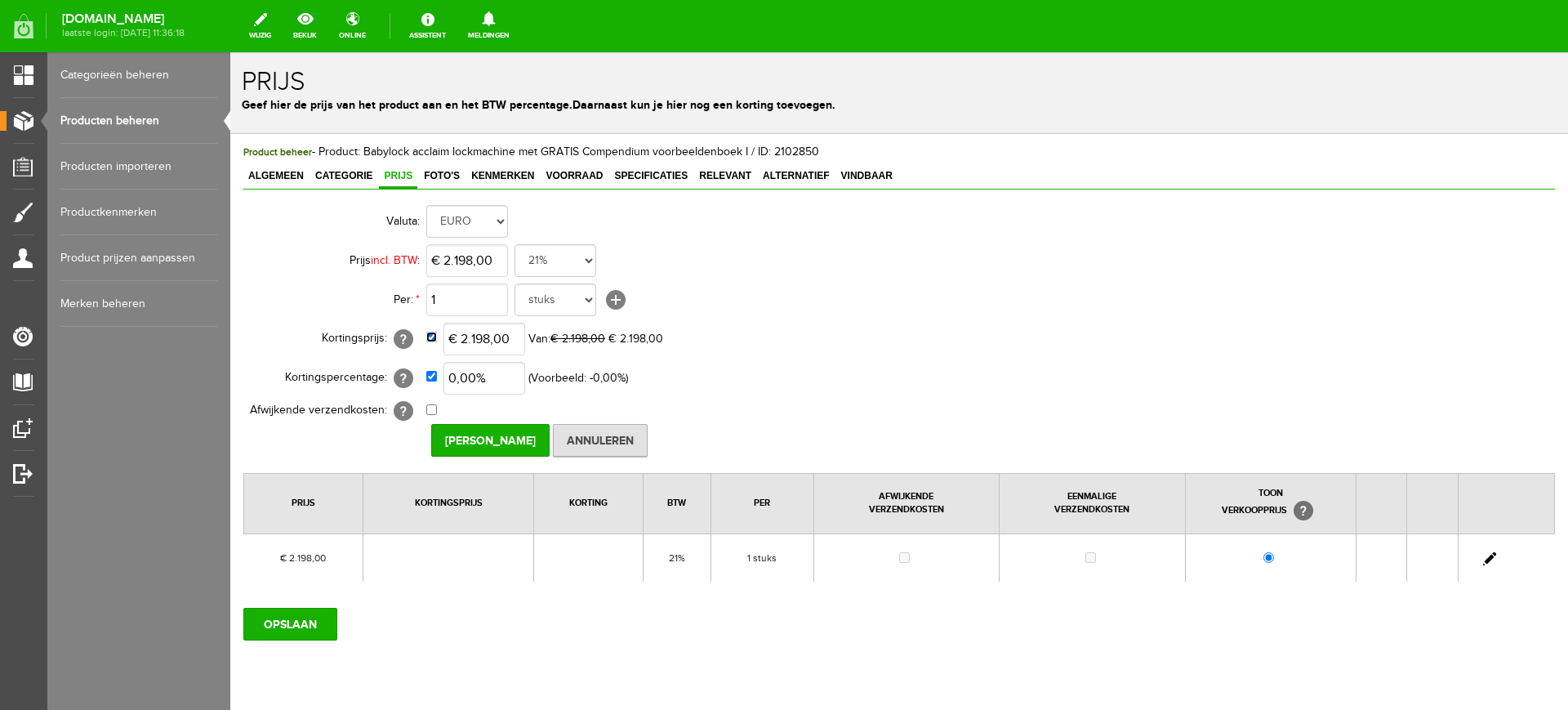
click at [430, 335] on input "checkbox" at bounding box center [432, 337] width 11 height 11
checkbox input "false"
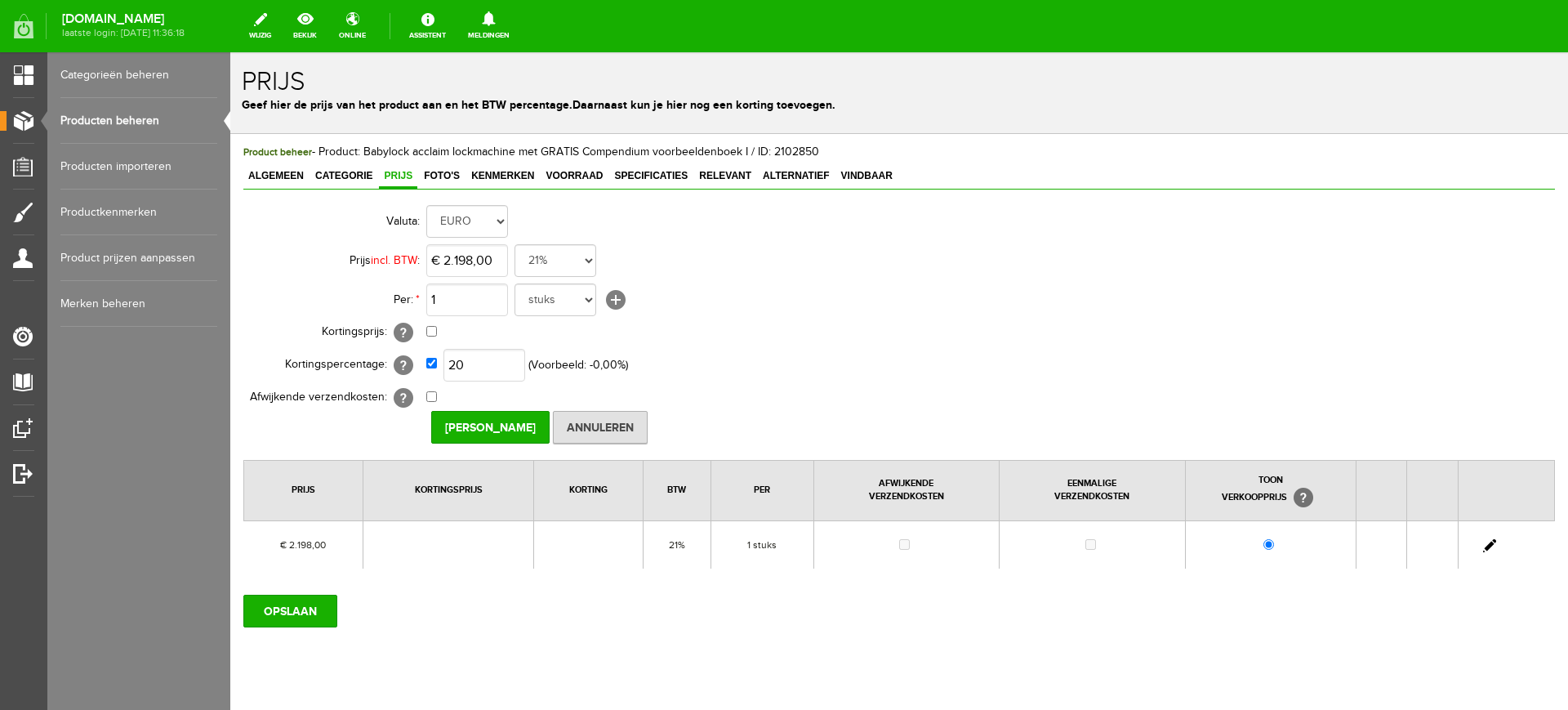
type input "20,00%"
click at [923, 235] on td "EURO" at bounding box center [726, 221] width 601 height 40
click at [494, 426] on input "[PERSON_NAME]" at bounding box center [490, 426] width 119 height 32
click at [300, 609] on input "OPSLAAN" at bounding box center [290, 611] width 94 height 32
click at [284, 171] on span "Algemeen" at bounding box center [275, 176] width 65 height 11
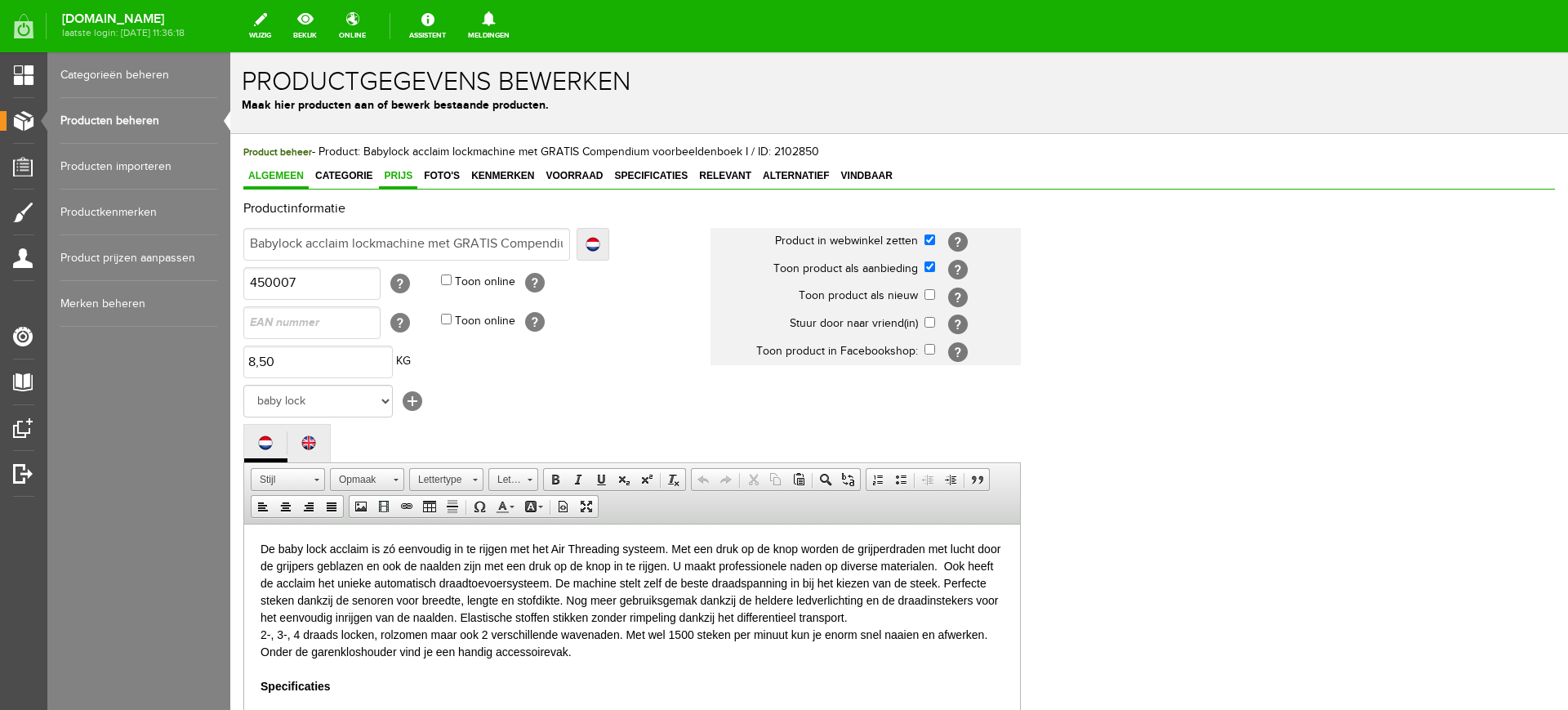
click at [404, 171] on span "Prijs" at bounding box center [399, 176] width 39 height 11
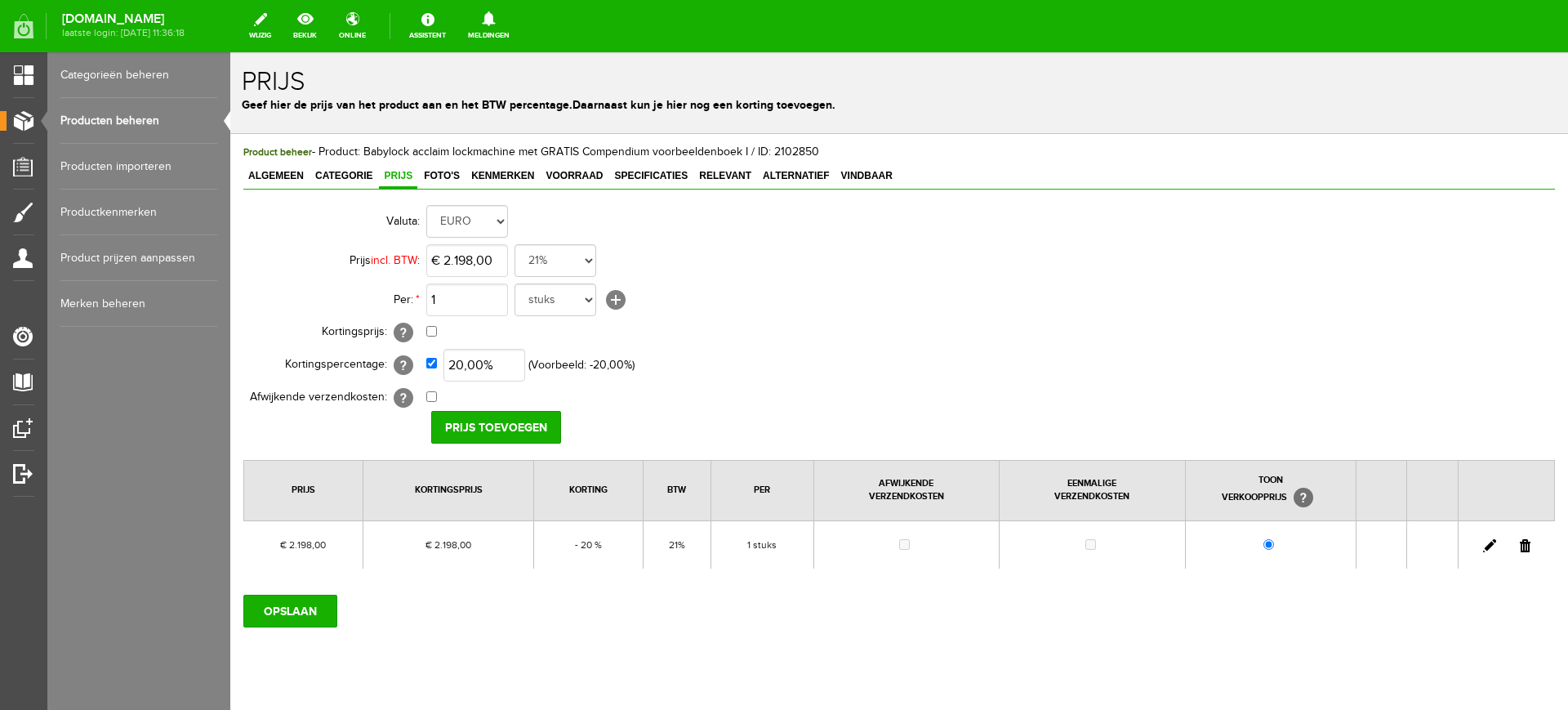
click at [1483, 546] on link at bounding box center [1490, 545] width 13 height 13
click at [431, 360] on input "checkbox" at bounding box center [432, 364] width 11 height 11
checkbox input "false"
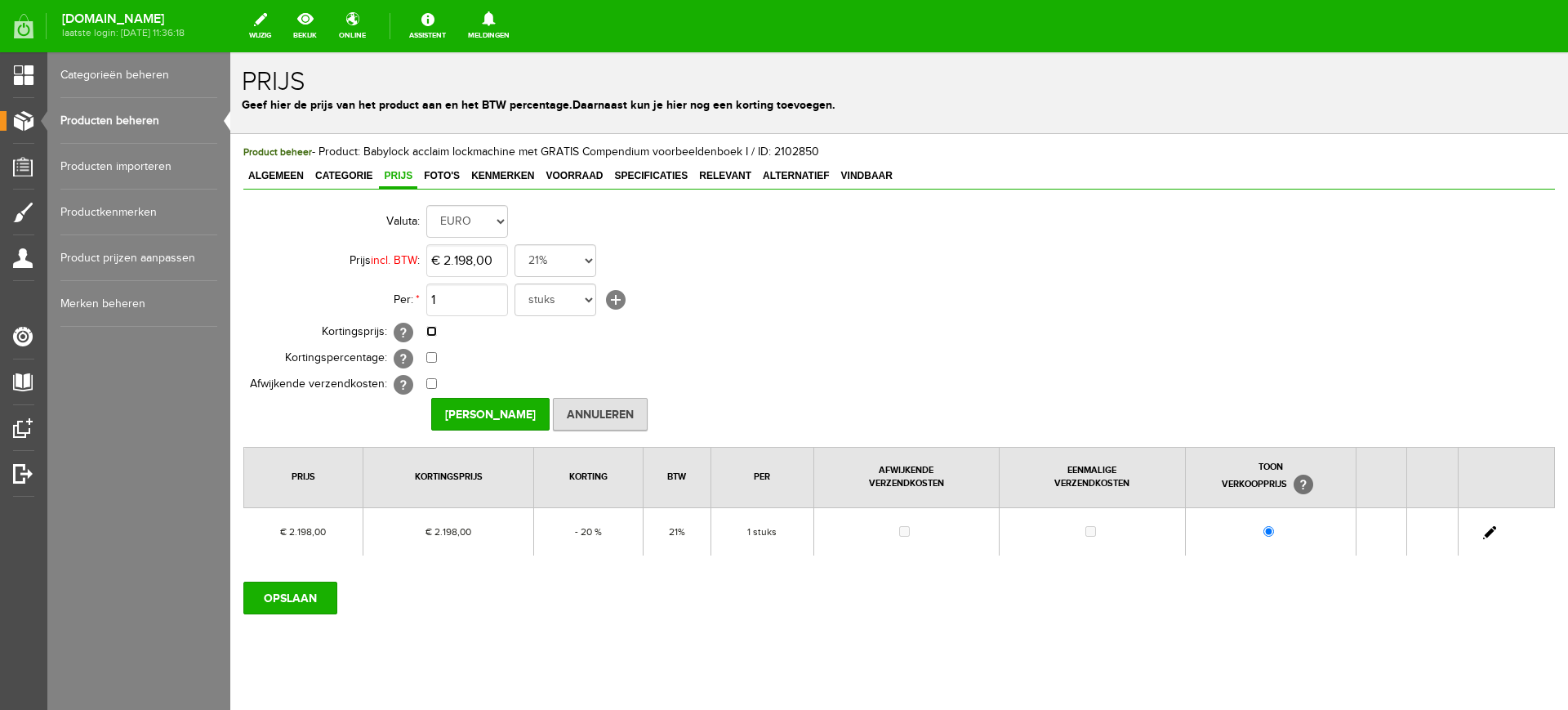
click at [434, 329] on input "checkbox" at bounding box center [432, 332] width 11 height 11
checkbox input "true"
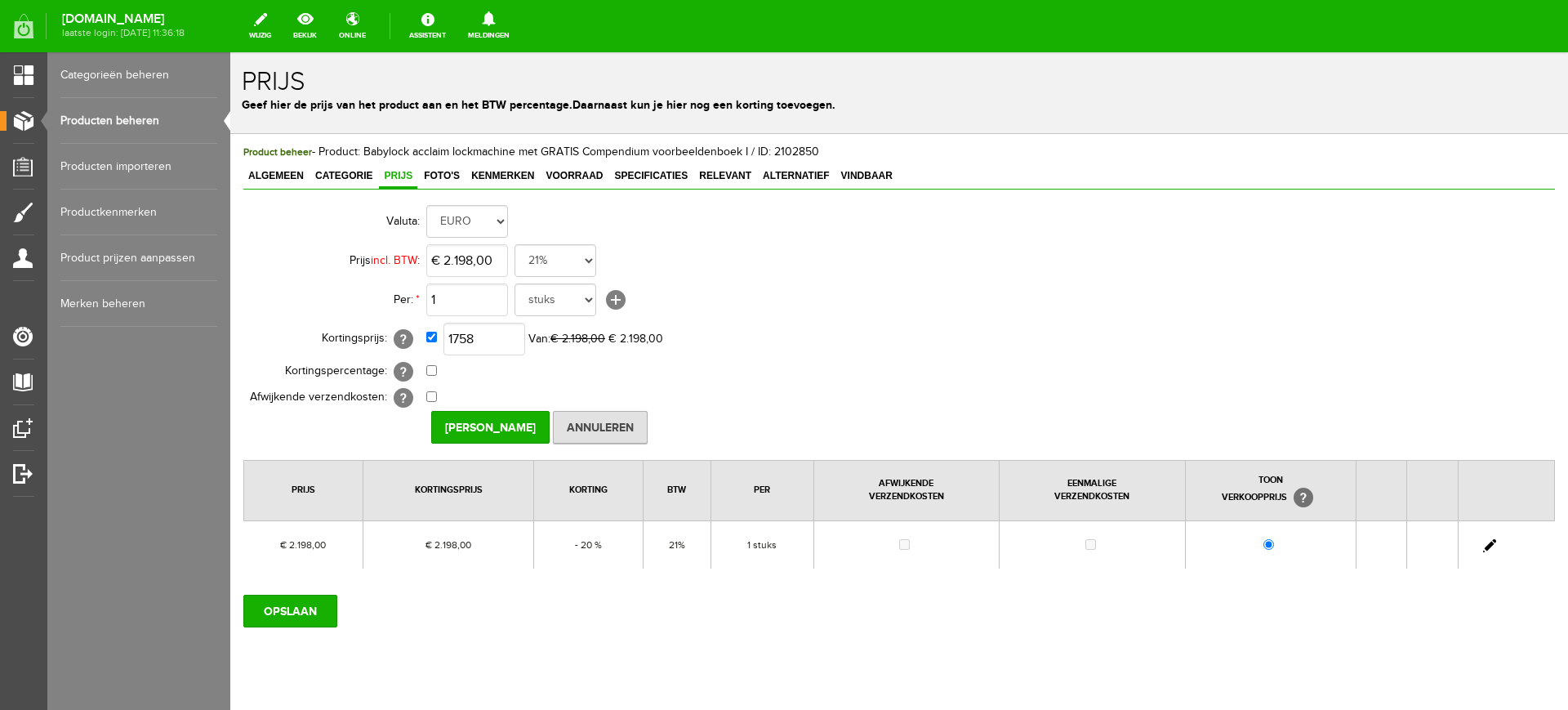
type input "€ 1.758,00"
click at [1106, 352] on div "Valuta: EURO Prijs incl. BTW : € 2.198,00 21% 19% 18% 9% 6% 0% Per: * 1 25 cm v…" at bounding box center [899, 385] width 1312 height 367
click at [469, 431] on input "[PERSON_NAME]" at bounding box center [490, 426] width 119 height 32
click at [282, 614] on input "OPSLAAN" at bounding box center [290, 611] width 94 height 32
click at [343, 173] on span "Categorie" at bounding box center [343, 176] width 67 height 11
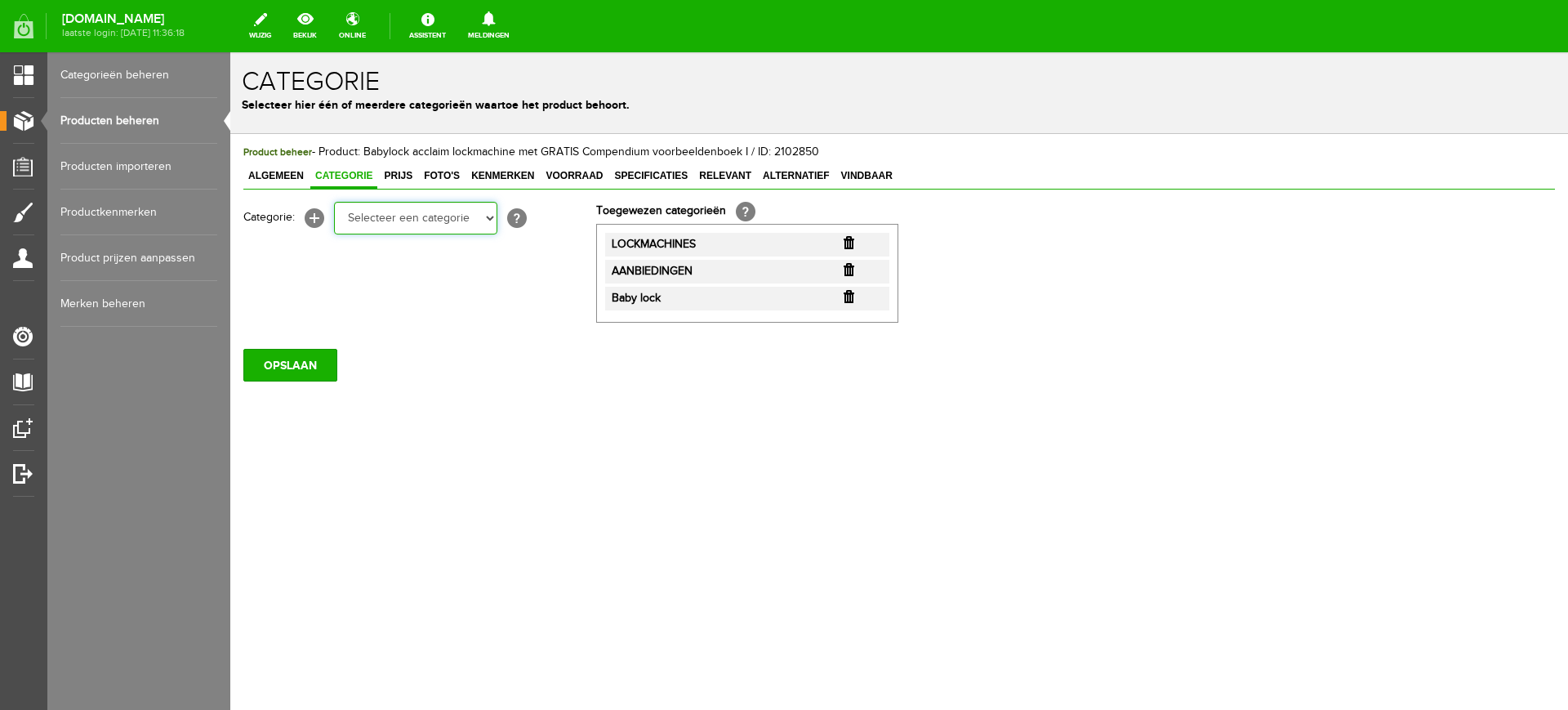
click at [484, 218] on select "Selecteer een categorie Cadeaubon [DATE][DATE] AANBIEDINGEN! Naai Tips en video…" at bounding box center [415, 217] width 163 height 32
click at [1094, 438] on div "Product beheer - Product: Babylock acclaim lockmachine met GRATIS Compendium vo…" at bounding box center [899, 318] width 1338 height 368
click at [487, 223] on select "Selecteer een categorie Cadeaubon [DATE][DATE] AANBIEDINGEN! Naai Tips en video…" at bounding box center [415, 217] width 163 height 32
click at [936, 437] on div "Product beheer - Product: Babylock acclaim lockmachine met GRATIS Compendium vo…" at bounding box center [899, 318] width 1338 height 368
click at [286, 363] on input "OPSLAAN" at bounding box center [290, 365] width 94 height 32
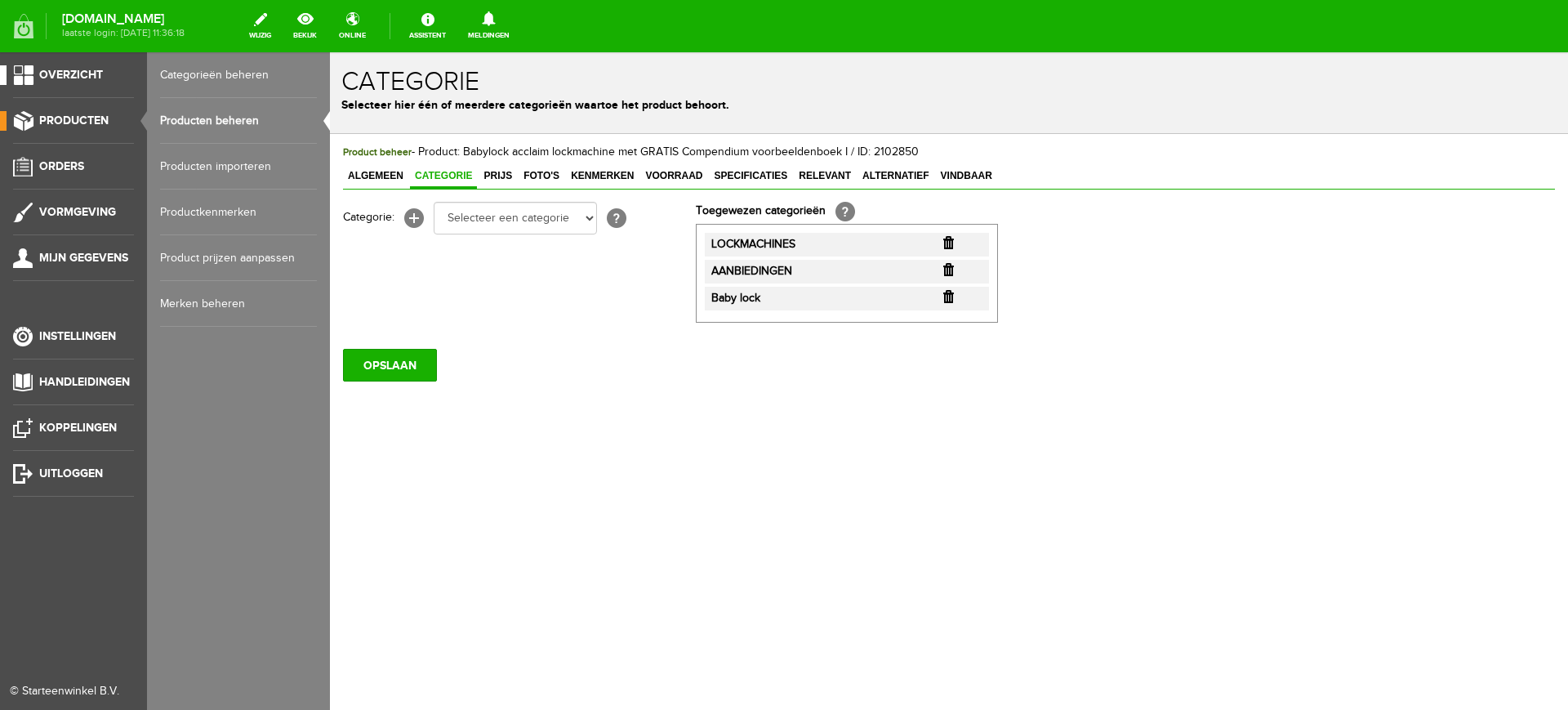
click at [68, 70] on span "Overzicht" at bounding box center [71, 75] width 64 height 14
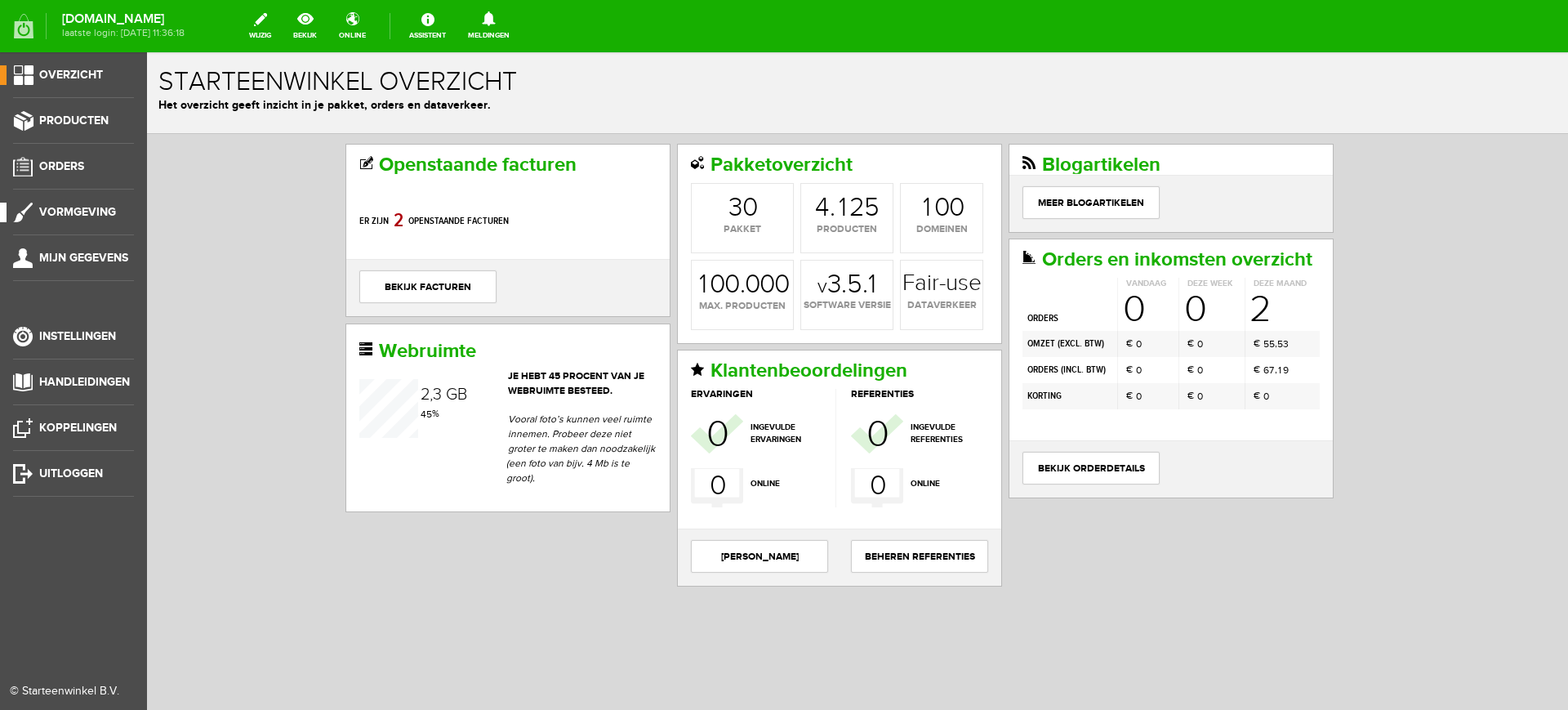
click at [75, 207] on span "Vormgeving" at bounding box center [77, 212] width 76 height 14
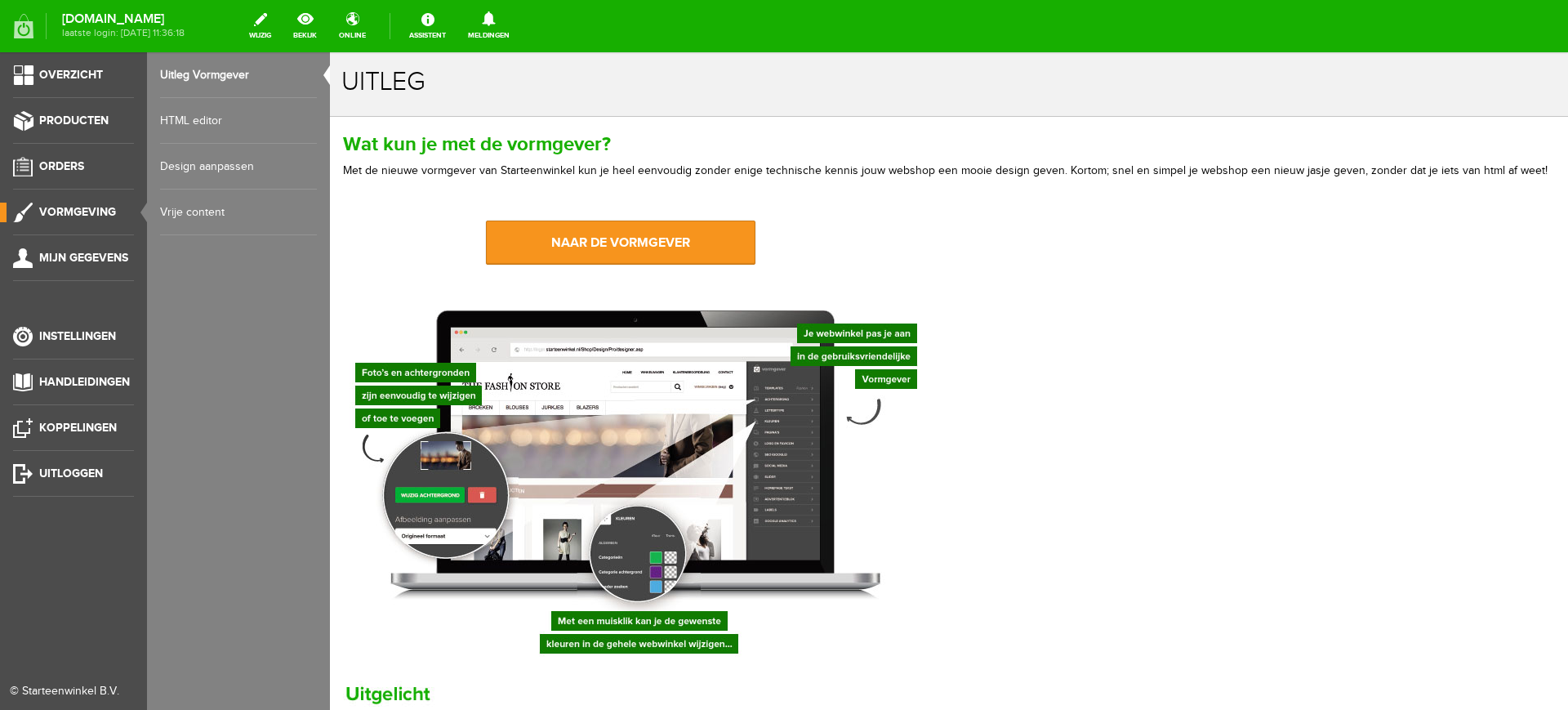
click at [192, 161] on link "Design aanpassen" at bounding box center [238, 167] width 157 height 46
click at [211, 206] on link "Vrije content" at bounding box center [238, 213] width 157 height 46
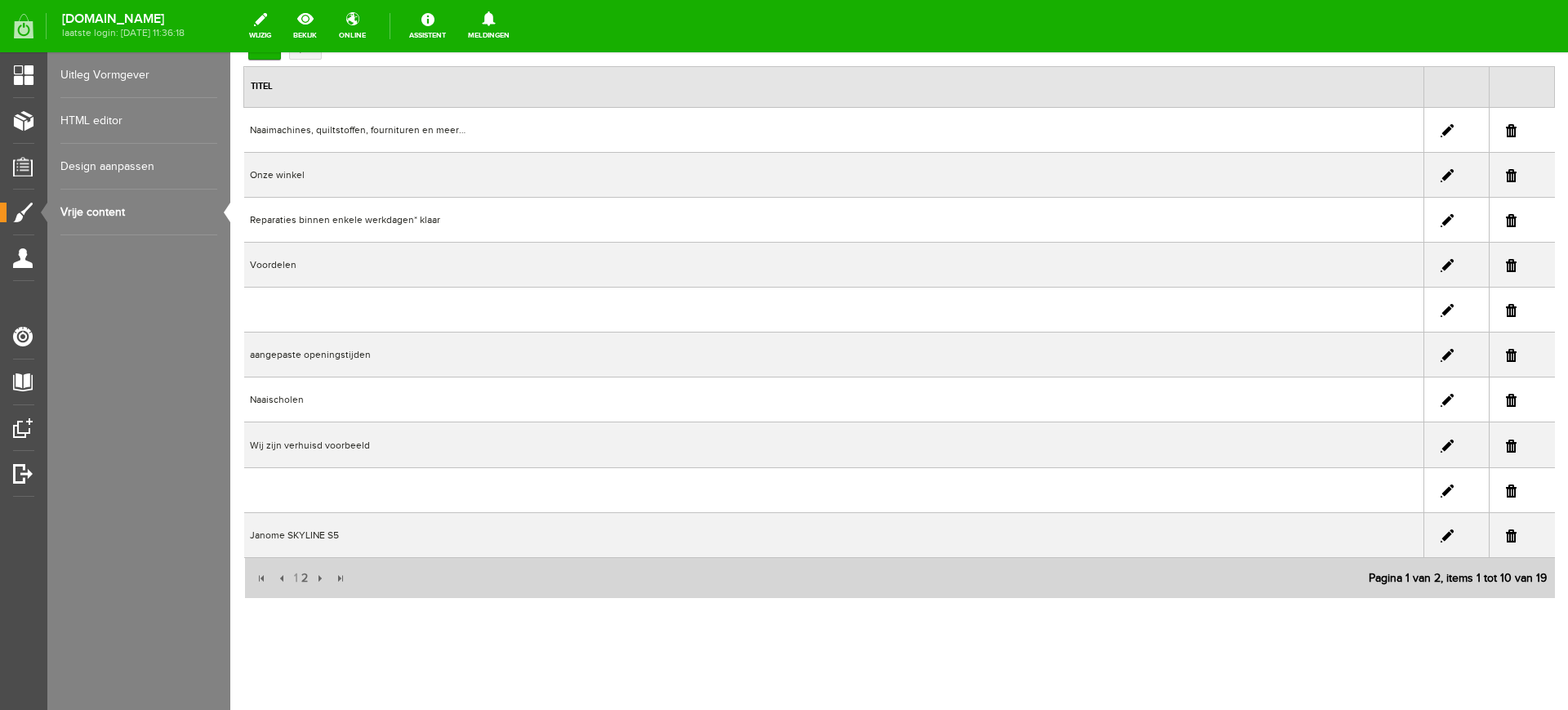
scroll to position [132, 0]
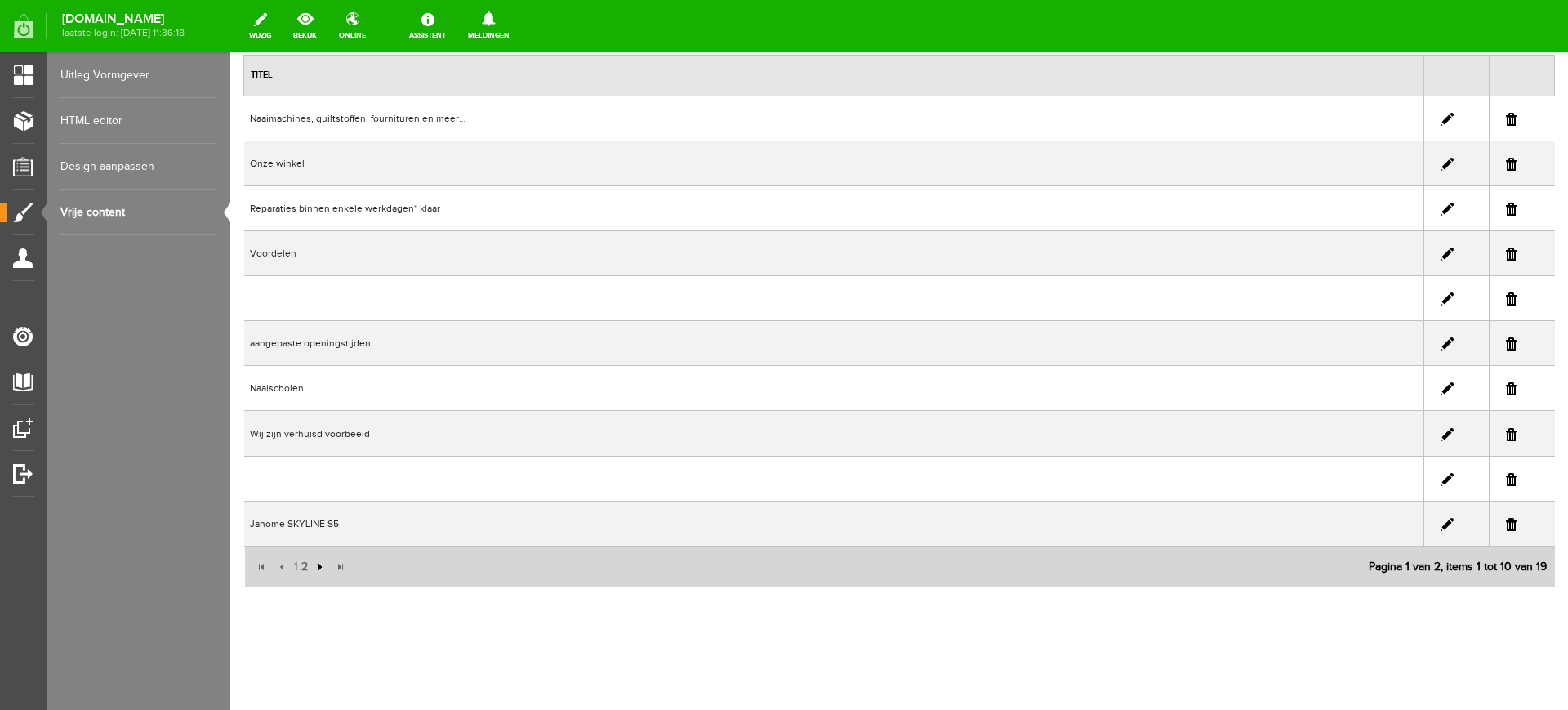
click at [317, 567] on input "button" at bounding box center [319, 567] width 18 height 18
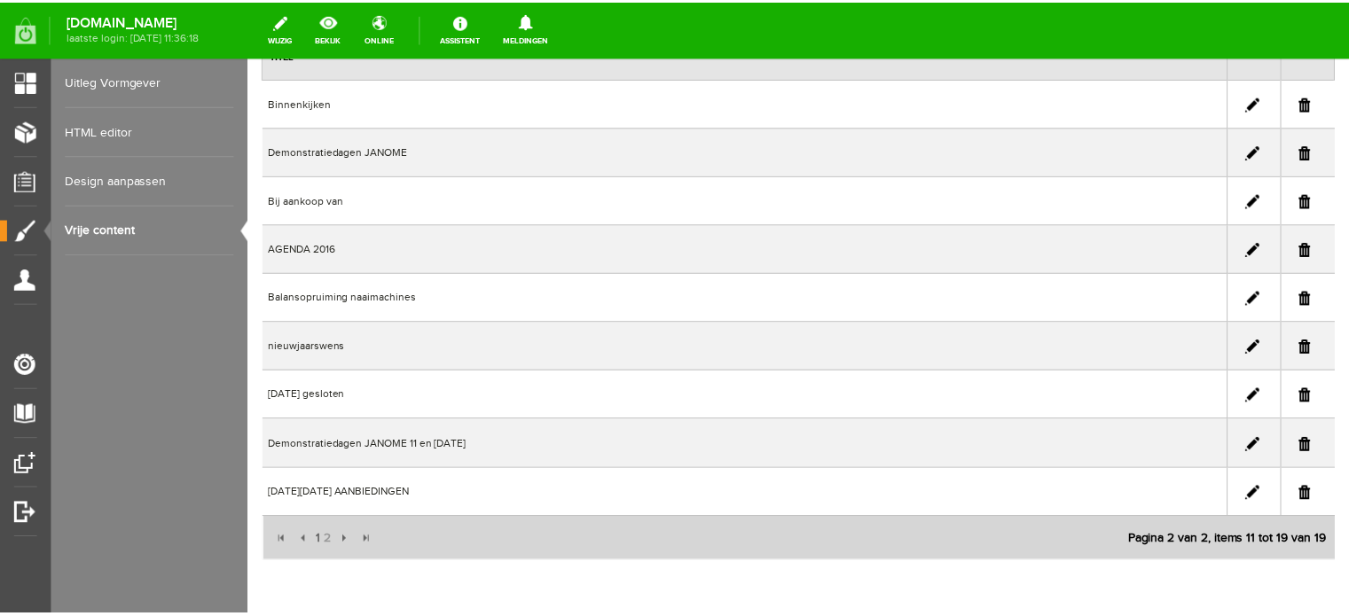
scroll to position [245, 0]
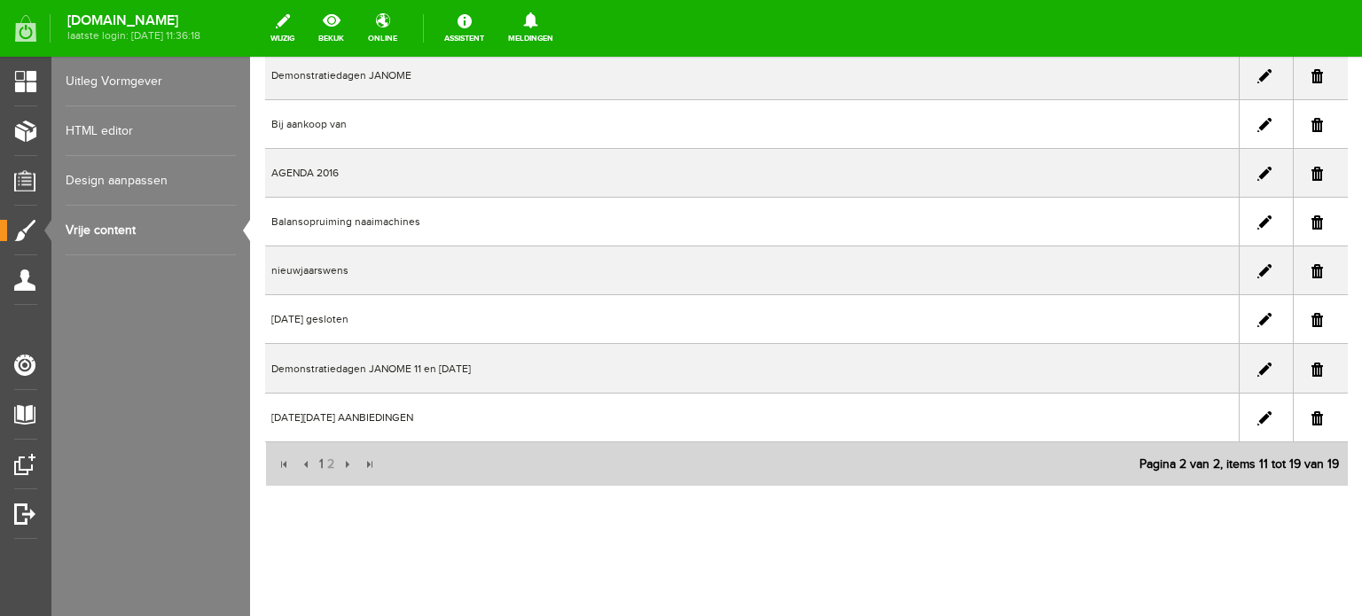
click at [1258, 414] on link at bounding box center [1265, 419] width 14 height 14
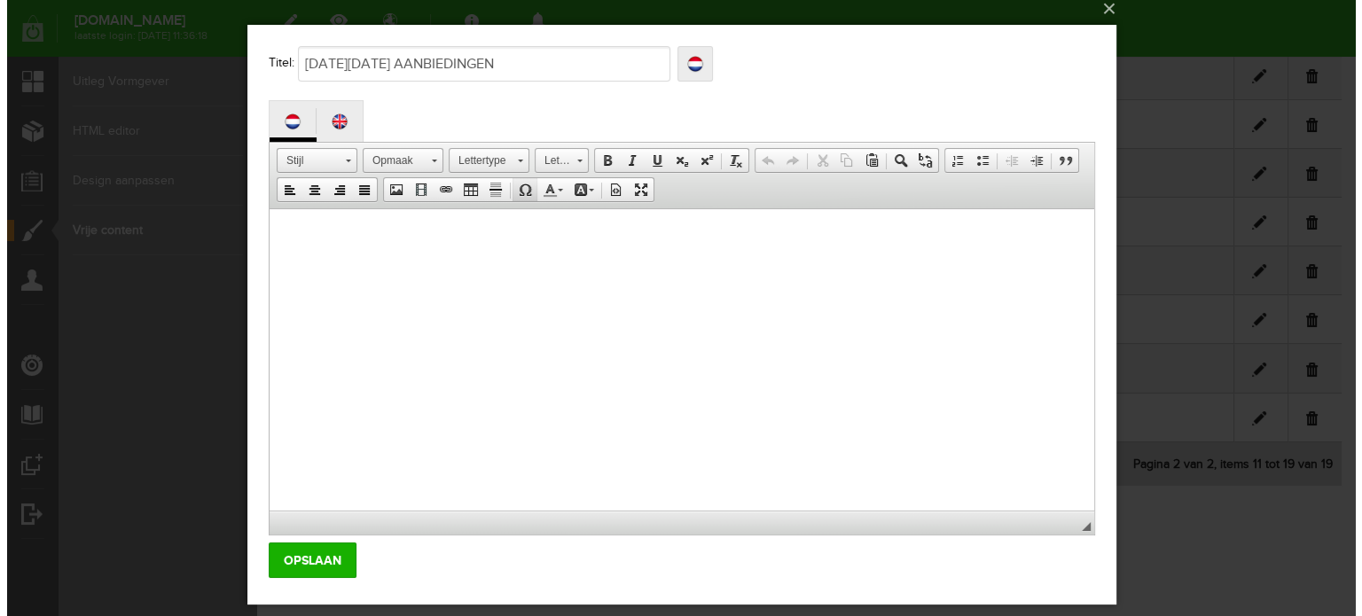
scroll to position [0, 0]
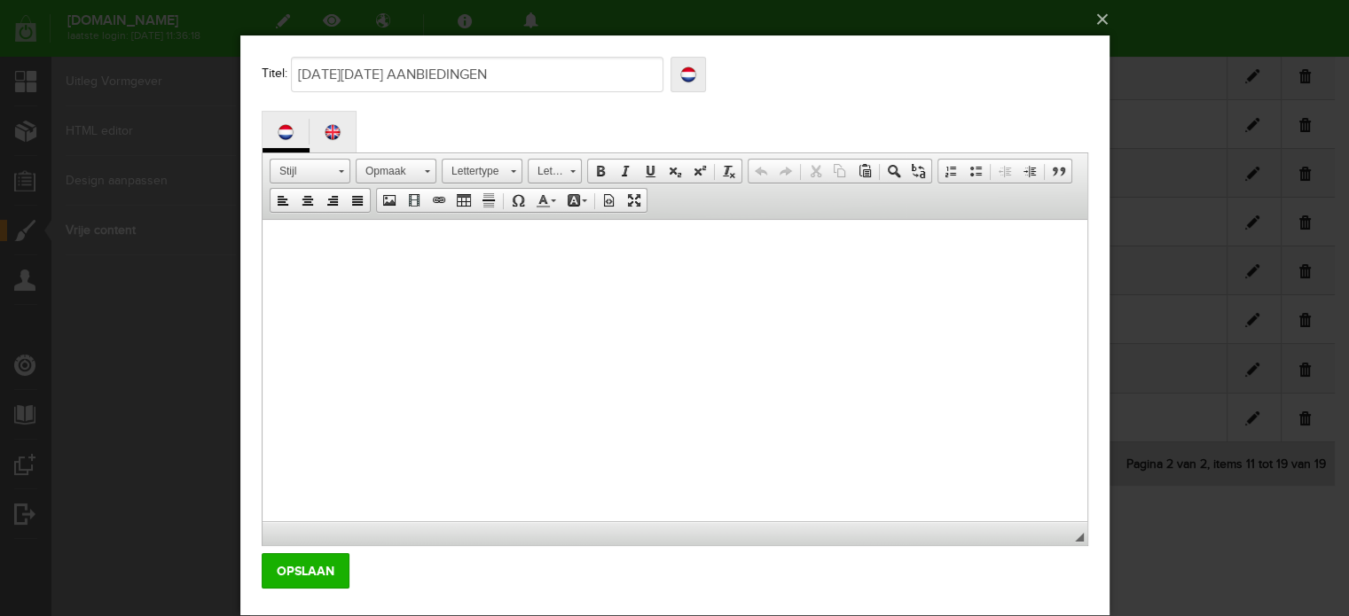
drag, startPoint x: 522, startPoint y: 74, endPoint x: 299, endPoint y: 63, distance: 223.8
click at [299, 63] on input "BLACK FRIDAY AANBIEDINGEN" at bounding box center [476, 74] width 373 height 35
type input "O"
type input "Op"
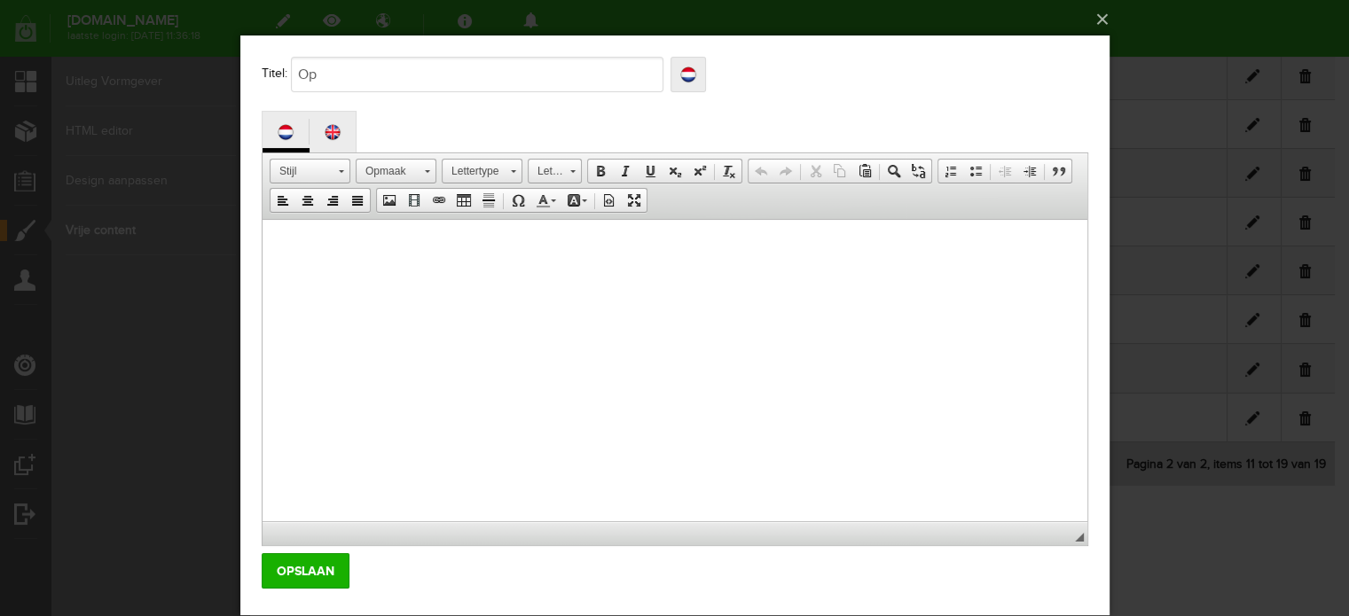
type input "Op"
type input "Oph"
type input "Ophe"
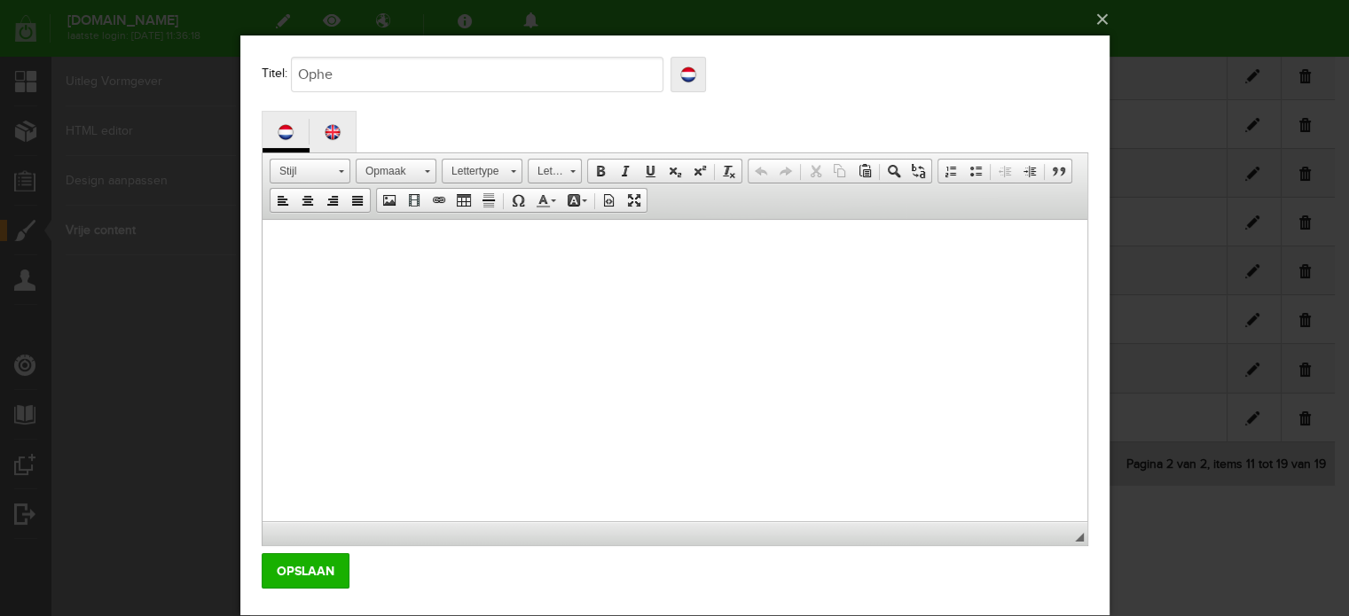
type input "Ophef"
type input "Opheff"
type input "Opheffin"
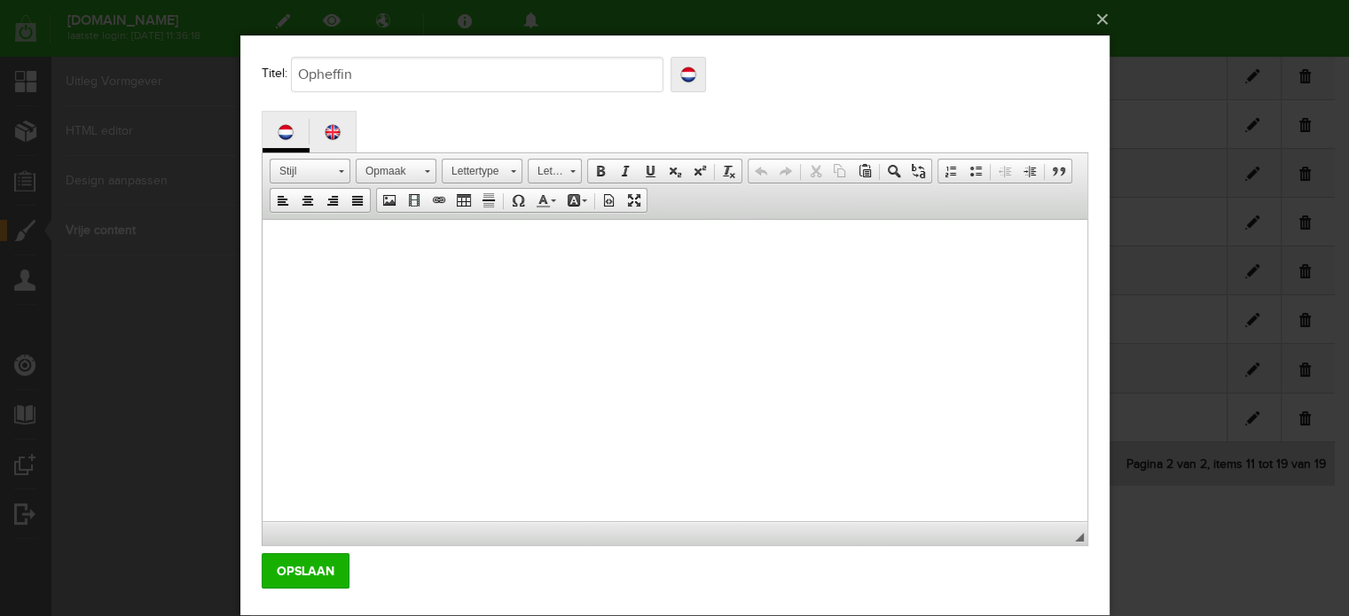
type input "Opheffin"
type input "Opheffing"
type input "Opheffings"
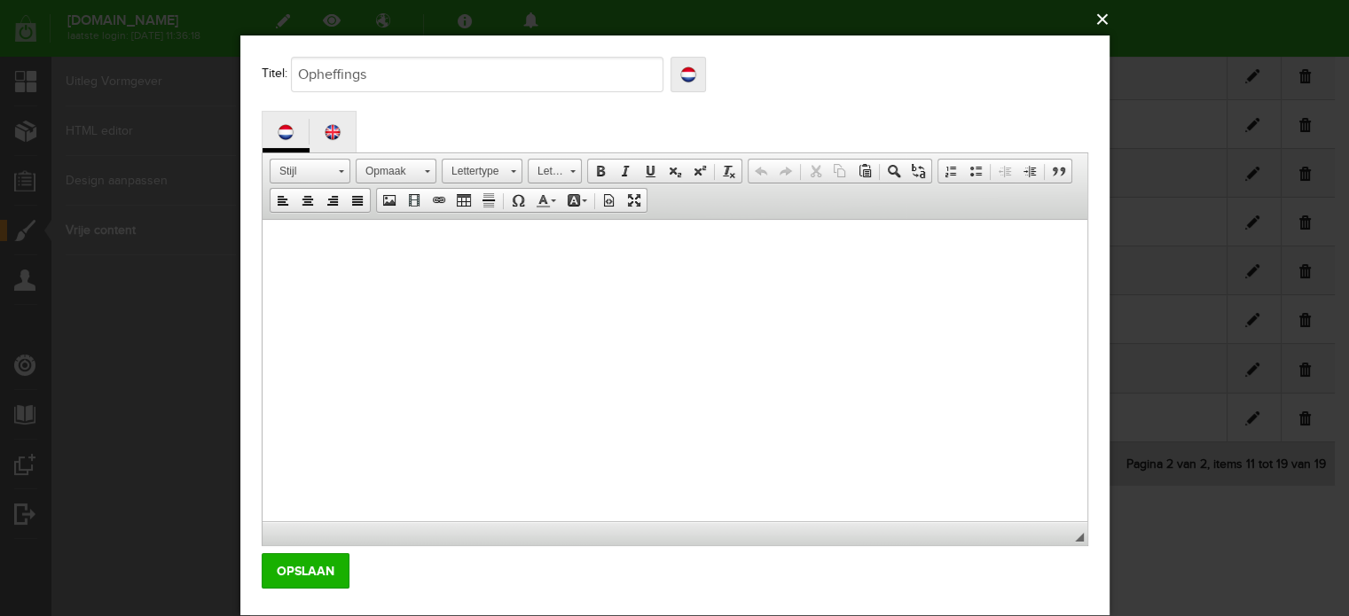
type input "Opheffings"
click at [1095, 17] on button "×" at bounding box center [680, 19] width 869 height 39
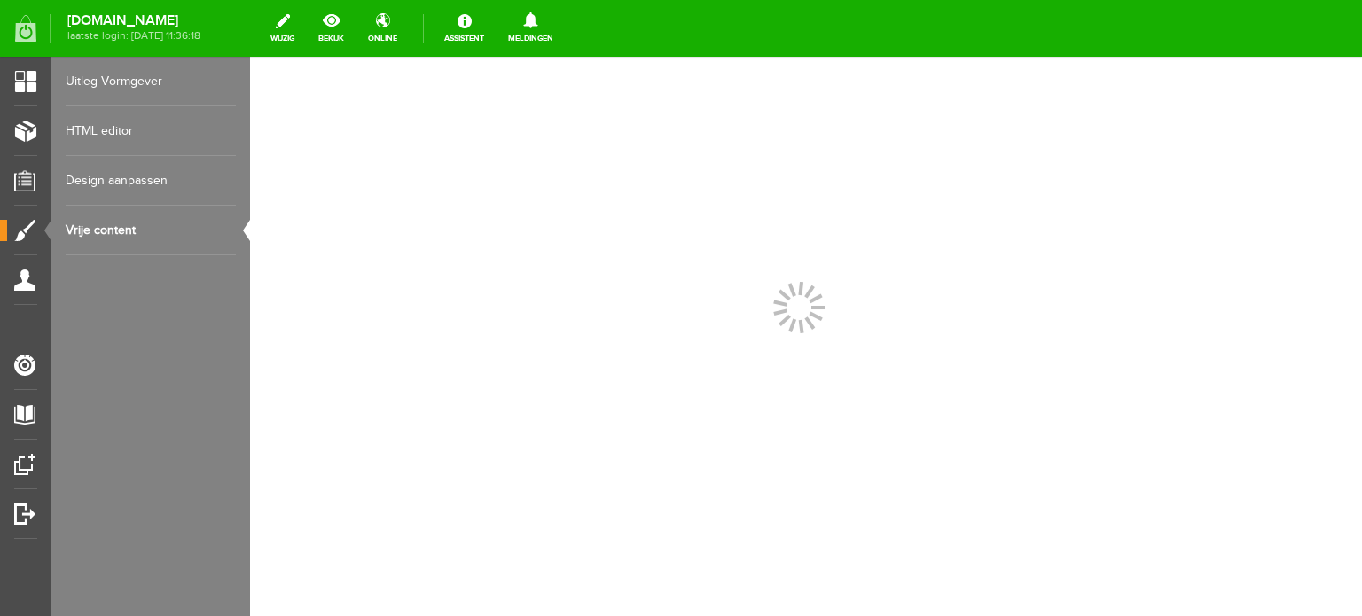
click at [110, 225] on link "Vrije content" at bounding box center [151, 231] width 170 height 50
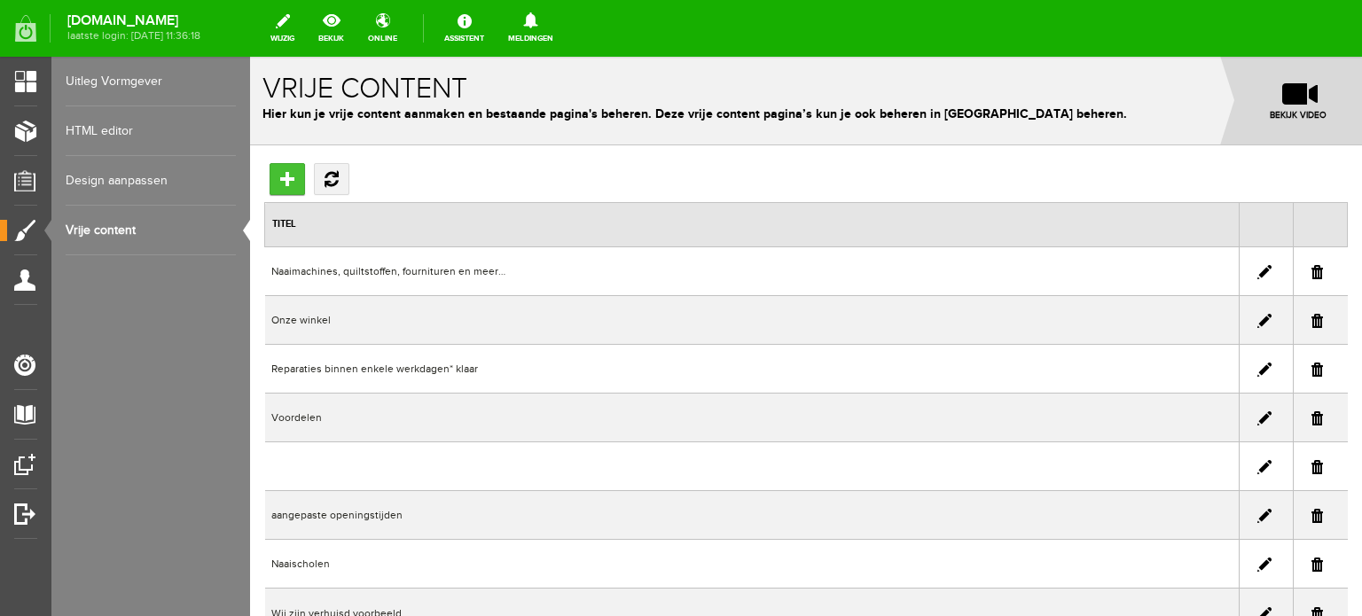
click at [289, 177] on input "Toevoegen" at bounding box center [287, 179] width 35 height 32
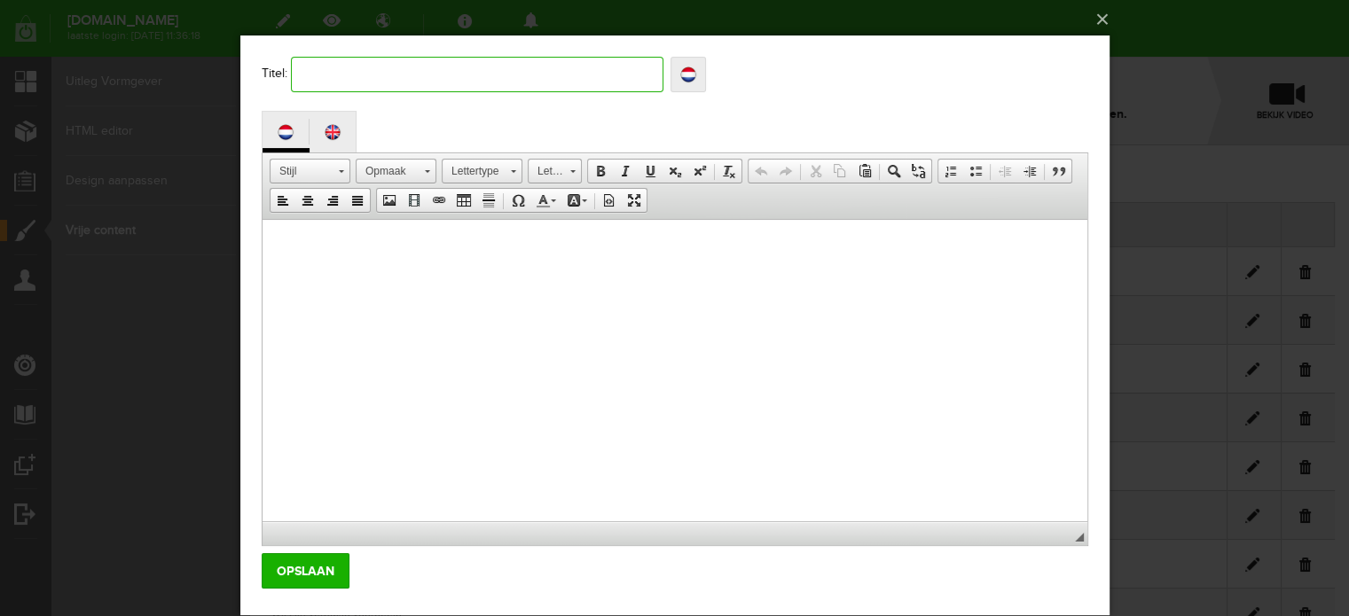
click at [338, 82] on input "text" at bounding box center [476, 74] width 373 height 35
type input "O"
type input "Op"
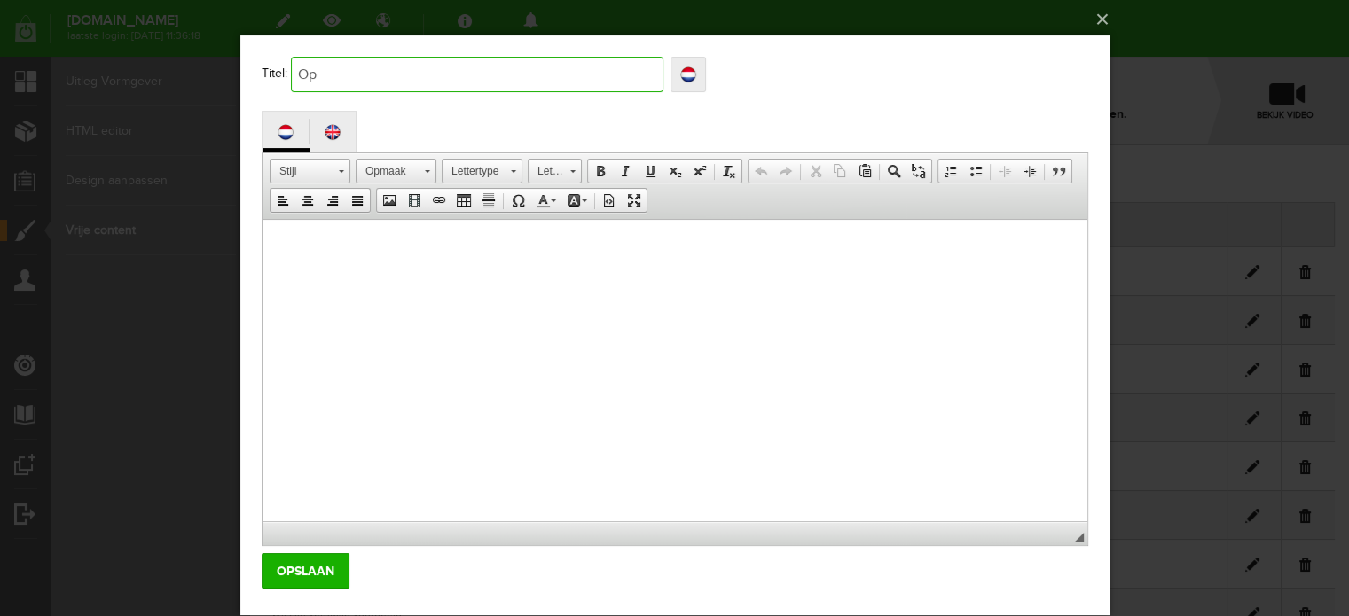
type input "Oph"
type input "Ophe"
type input "Opheef"
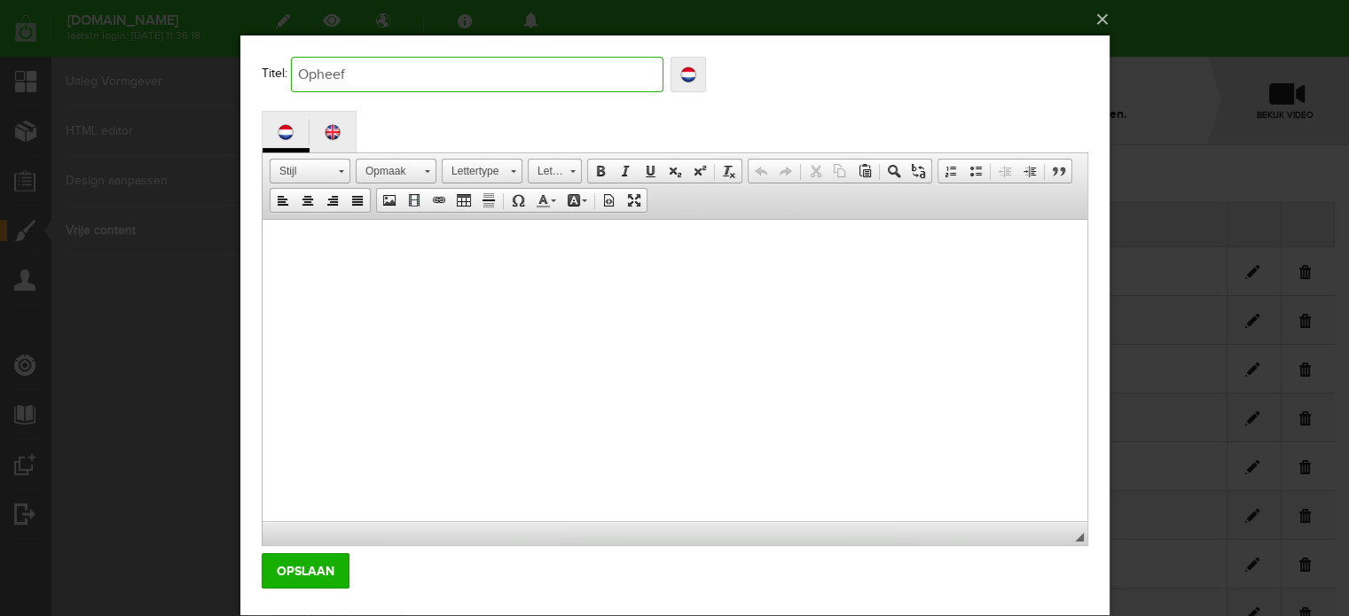
type input "Opheef"
type input "Opheeft"
type input "Opheef"
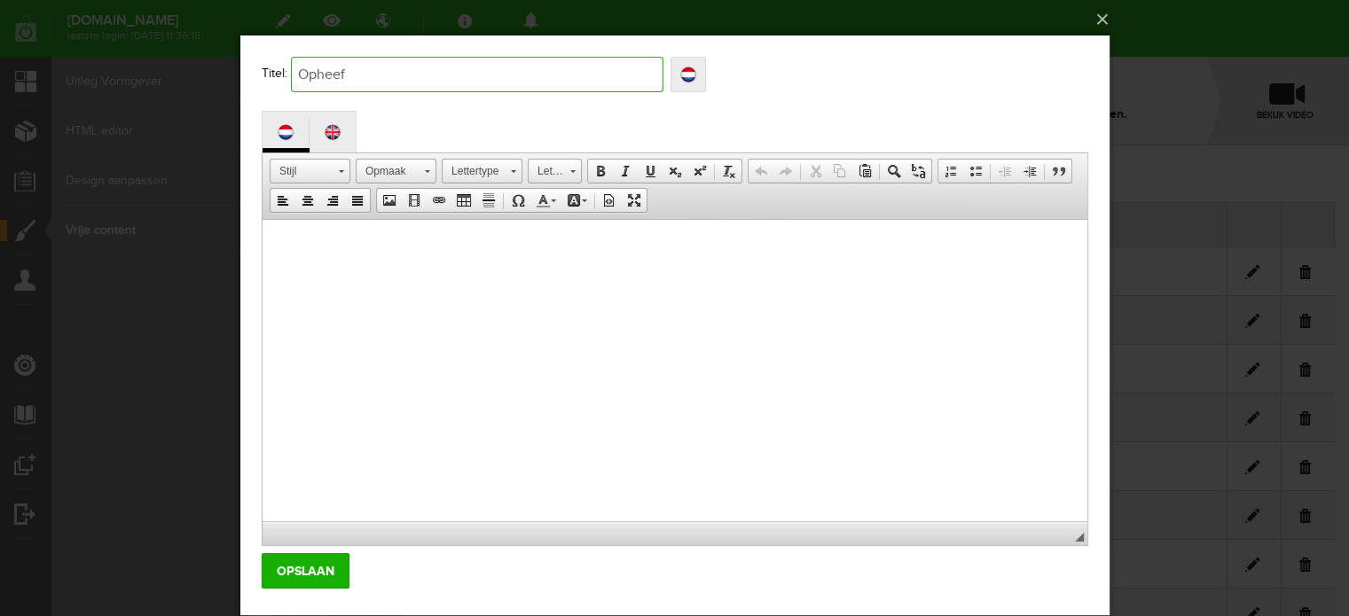
type input "Ophee"
type input "Ophe"
type input "Ophef"
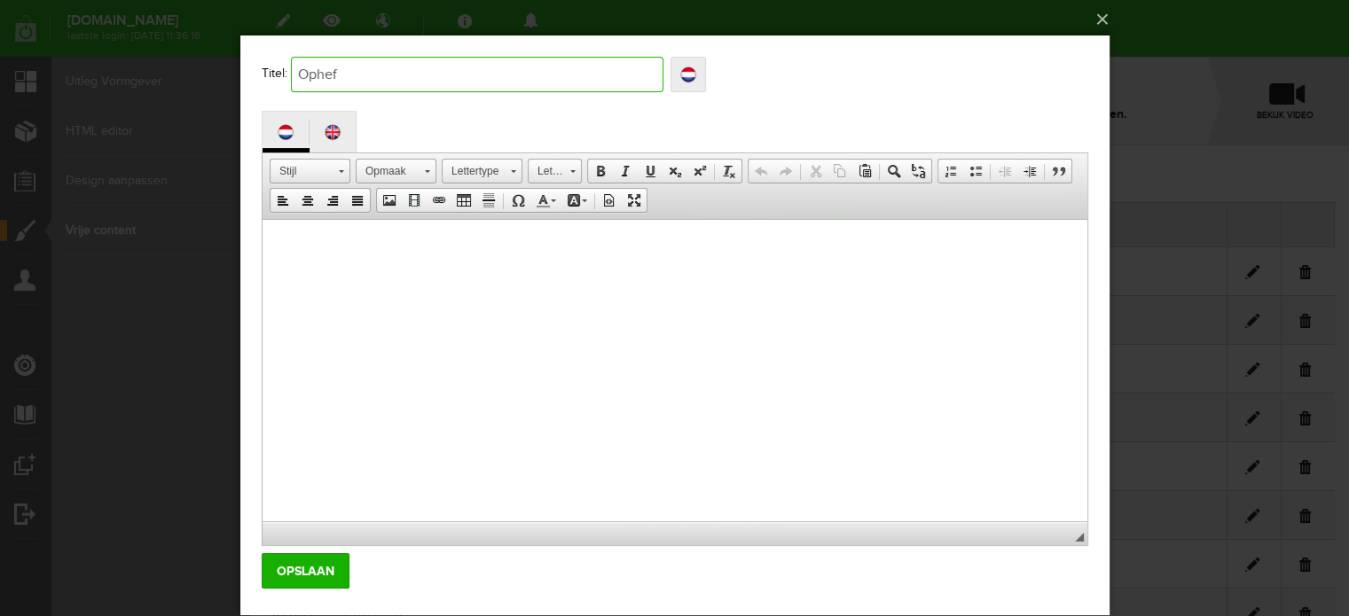
type input "Ophef"
type input "Opheff"
type input "Opheffin"
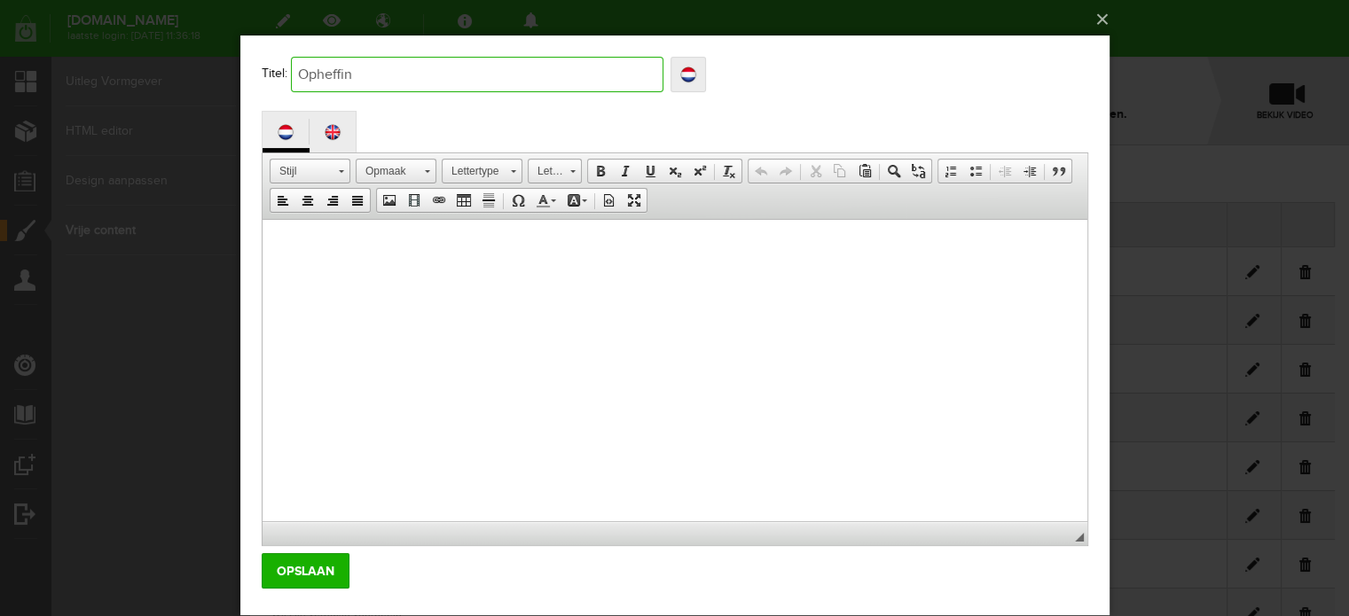
type input "Opheffing"
type input "Opheffings"
type input "Opheffingsu"
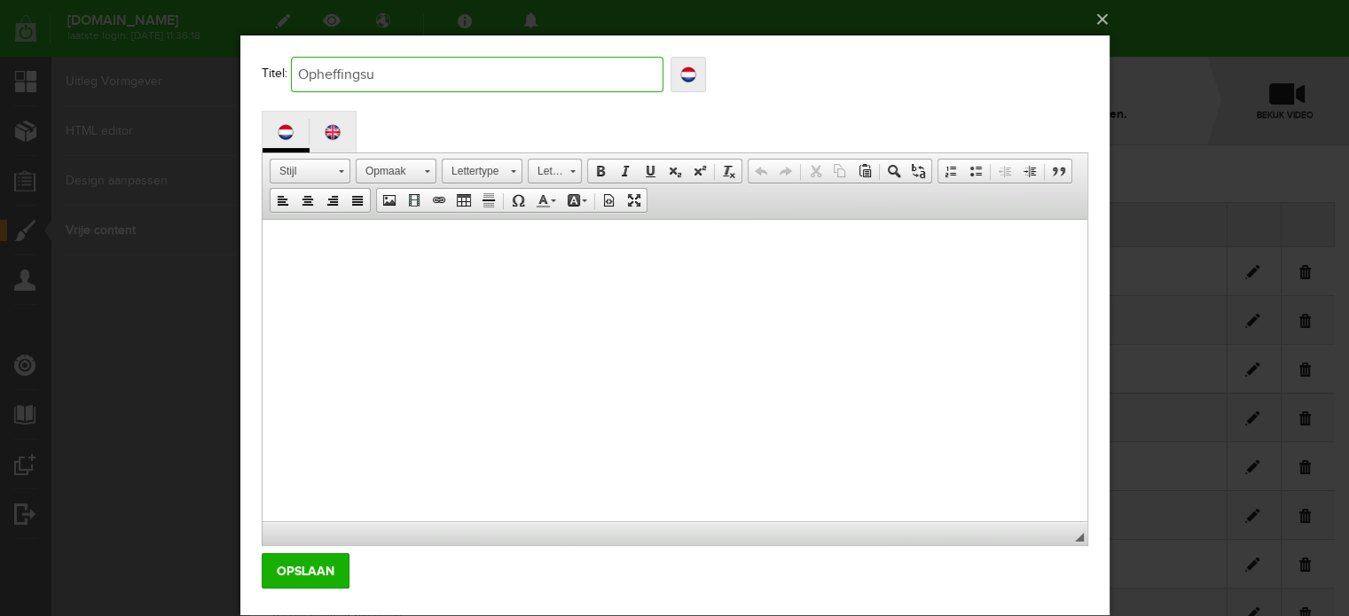
type input "Opheffingsu"
type input "Opheffingsui"
type input "Opheffingsuit"
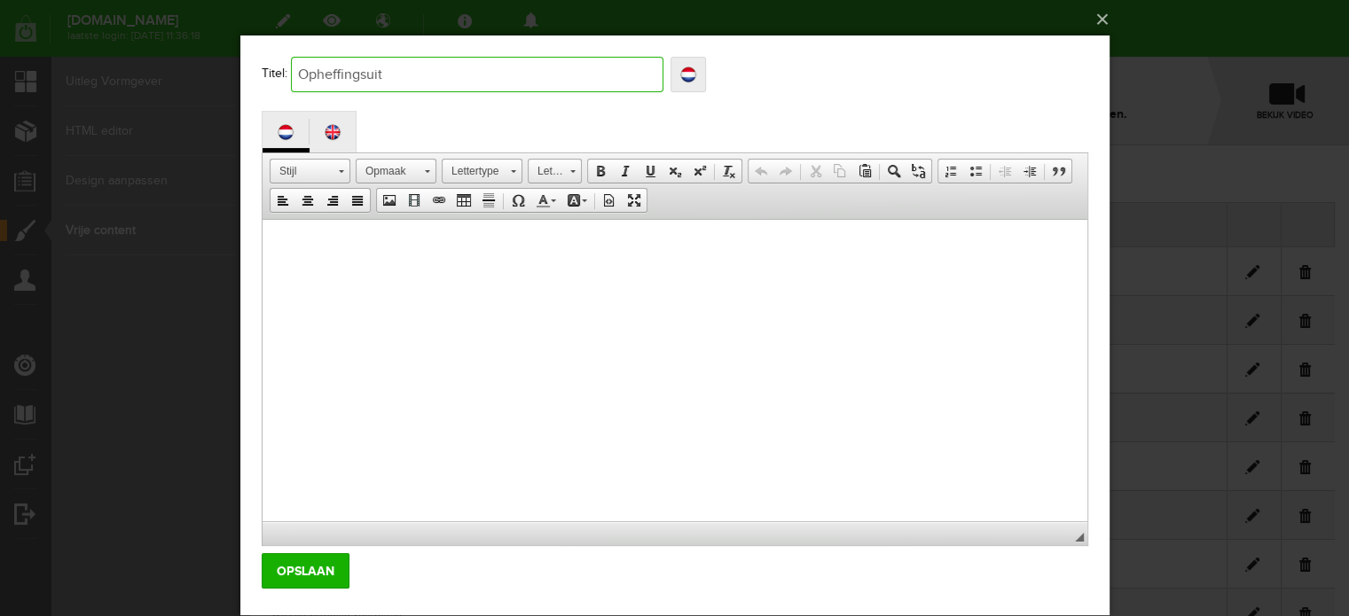
type input "Opheffingsuitv"
type input "Opheffingsuitver"
type input "Opheffingsuitverk"
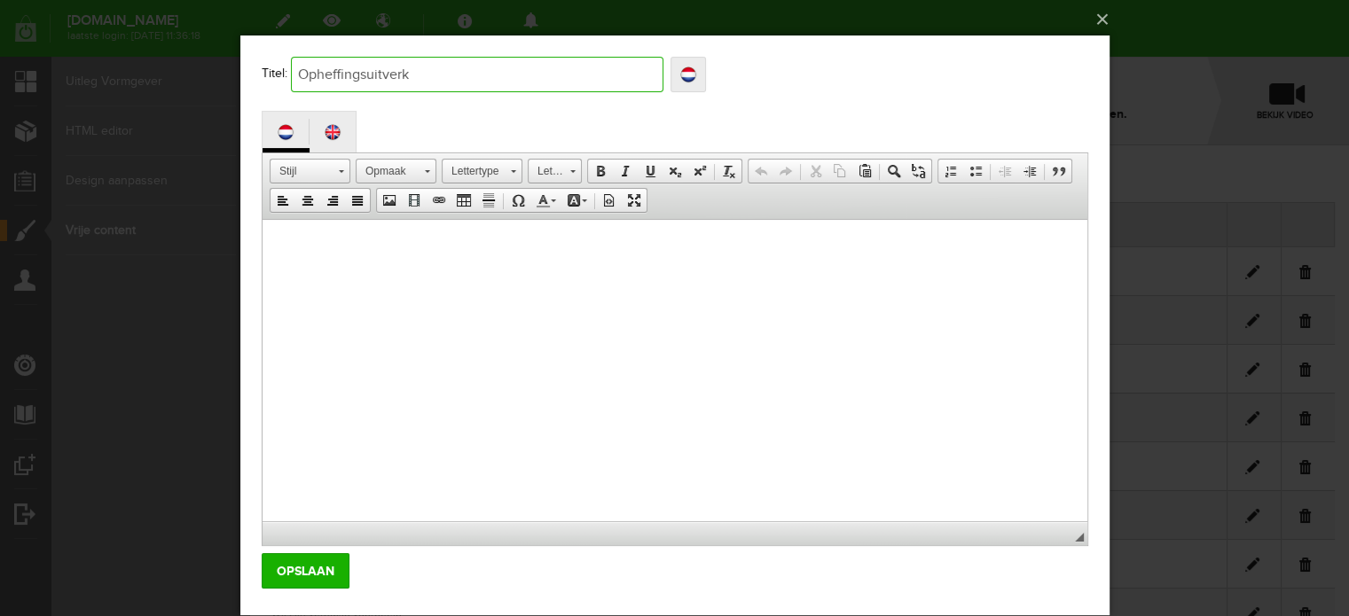
type input "Opheffingsuitverk"
type input "Opheffingsuitverko"
type input "Opheffingsuitverkoo"
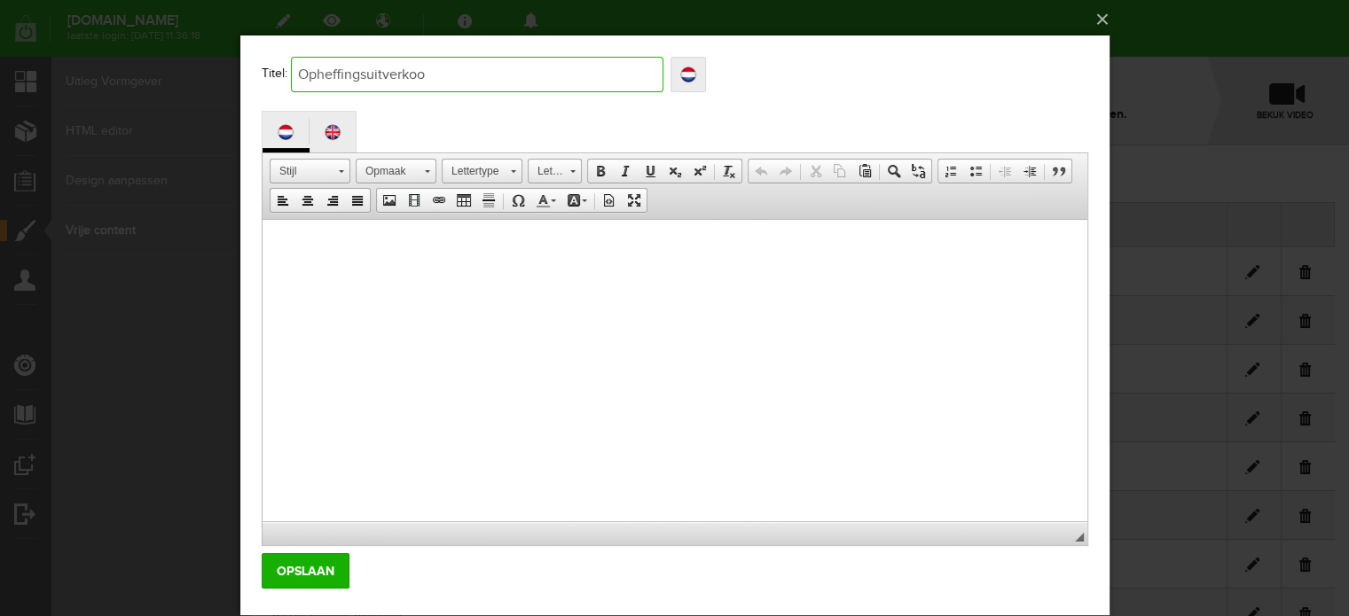
type input "Opheffingsuitverkoop"
click at [1097, 17] on button "×" at bounding box center [680, 19] width 869 height 39
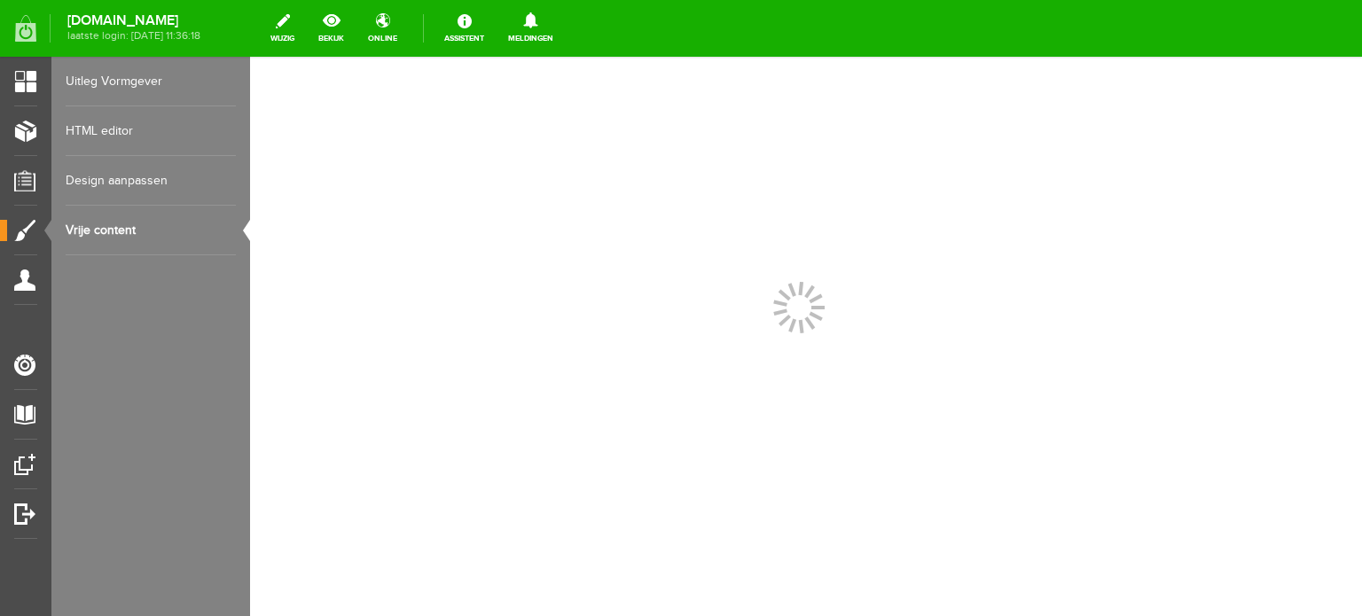
click at [104, 226] on link "Vrije content" at bounding box center [151, 231] width 170 height 50
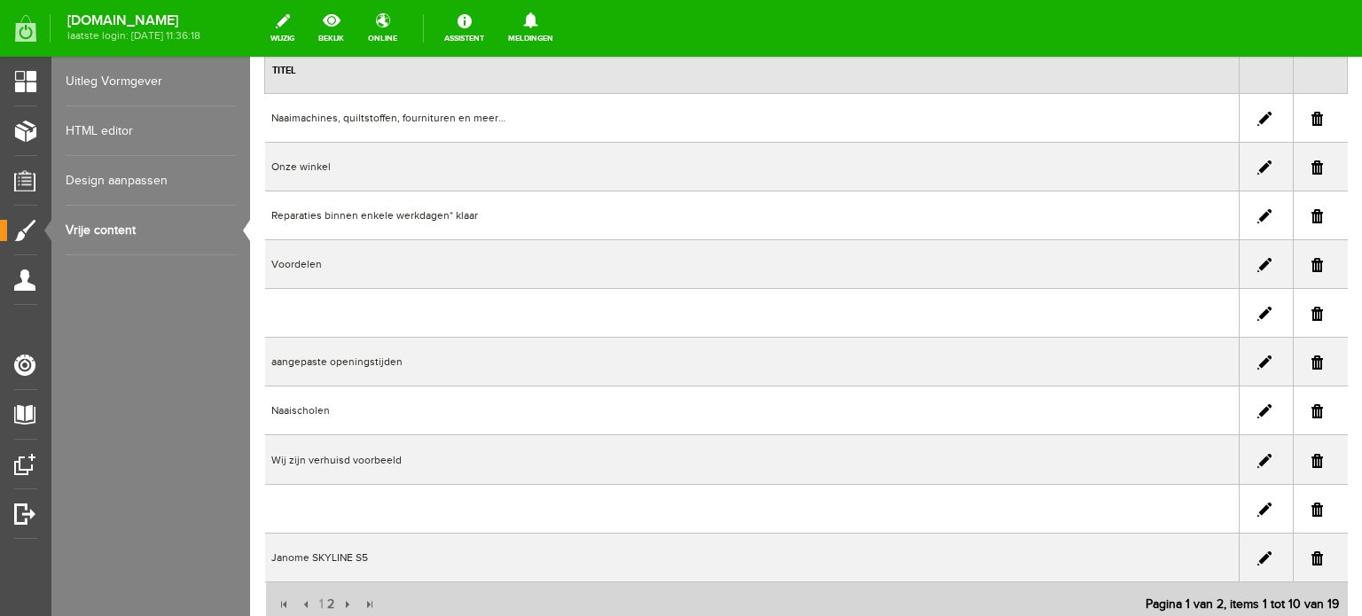
scroll to position [266, 0]
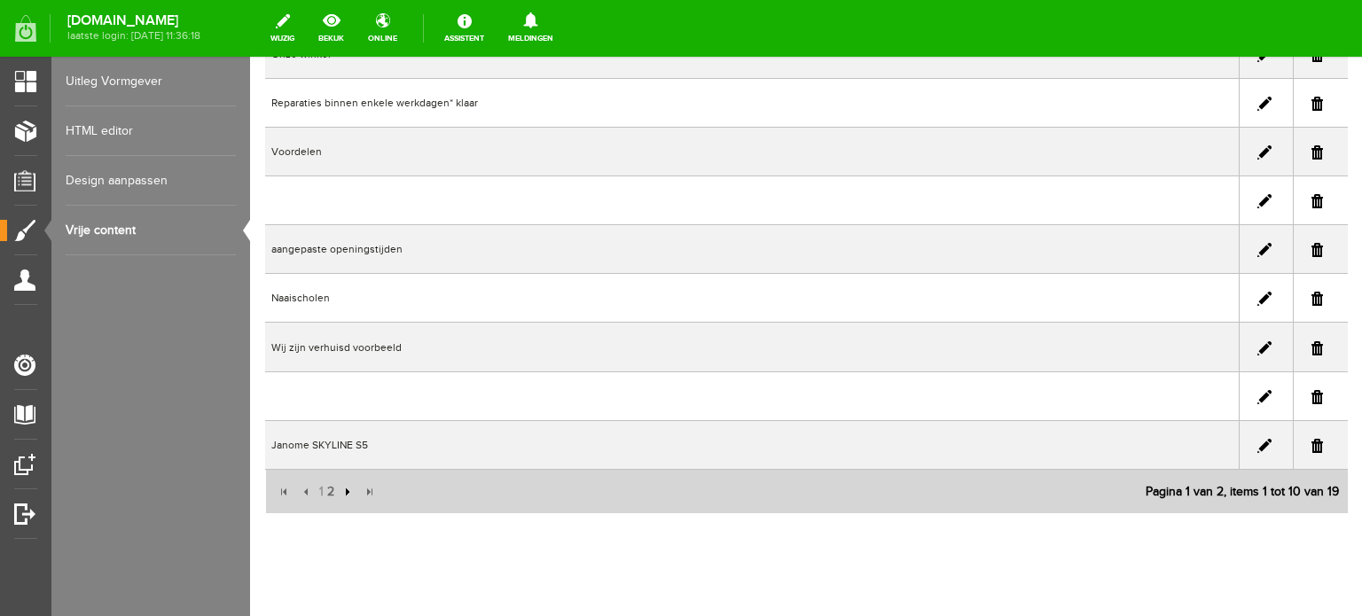
click at [342, 489] on input "button" at bounding box center [346, 493] width 20 height 20
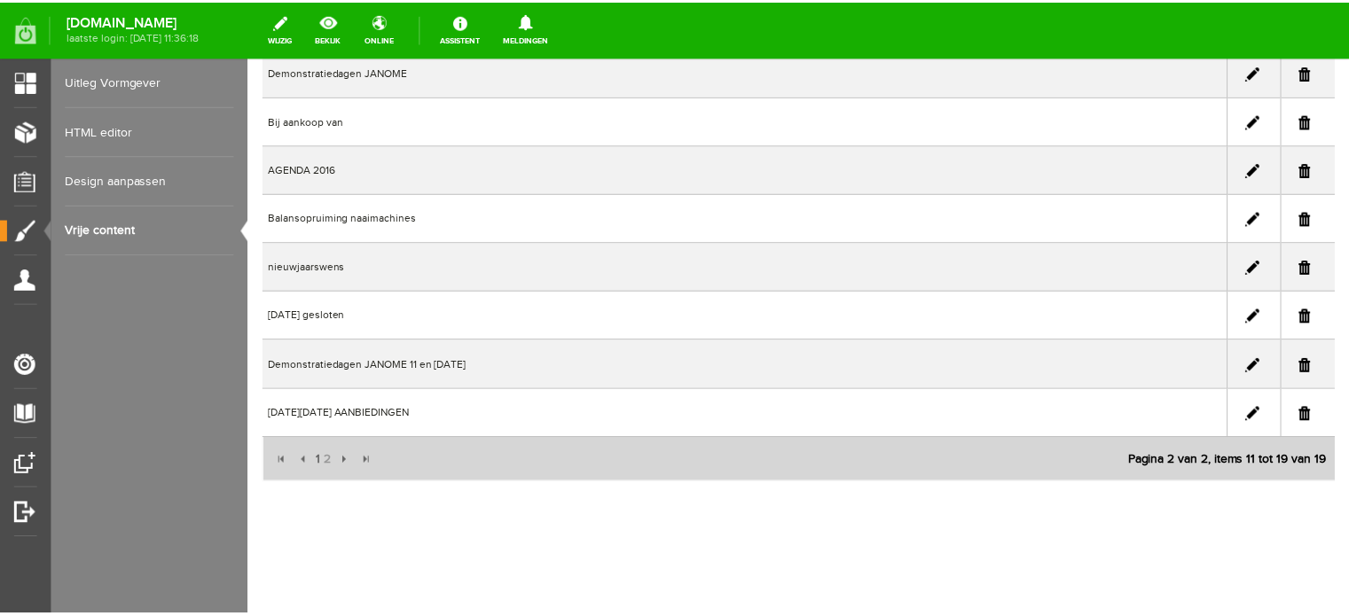
scroll to position [245, 0]
click at [1255, 413] on link at bounding box center [1262, 420] width 14 height 14
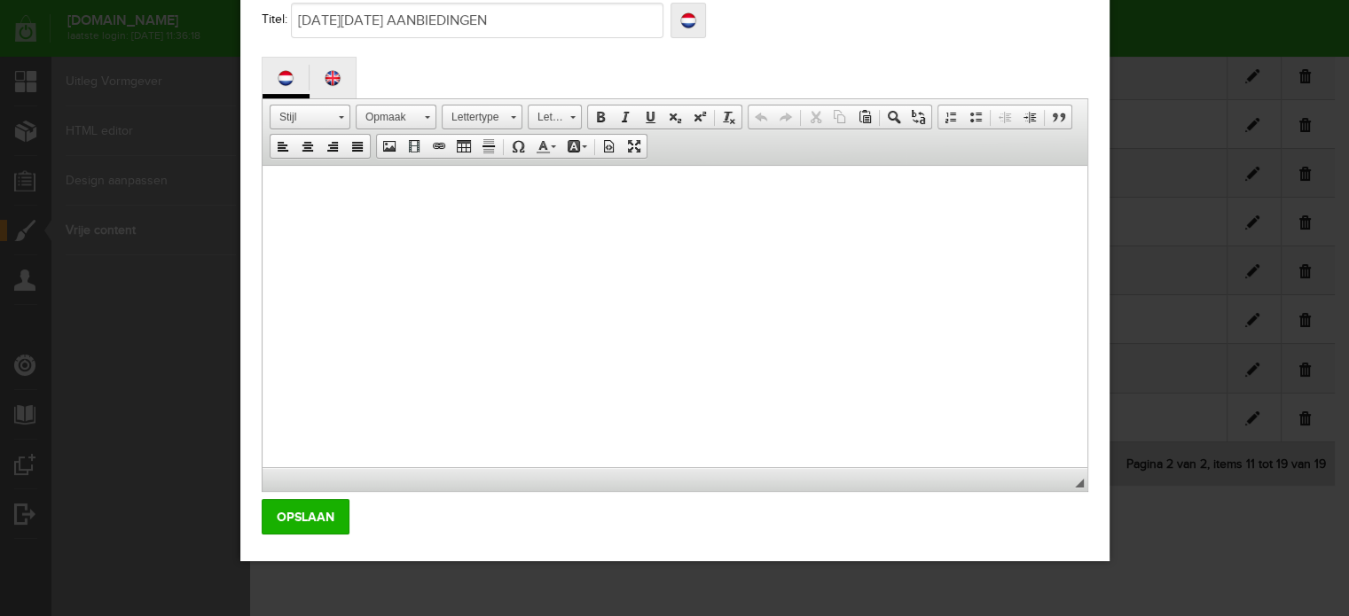
scroll to position [0, 0]
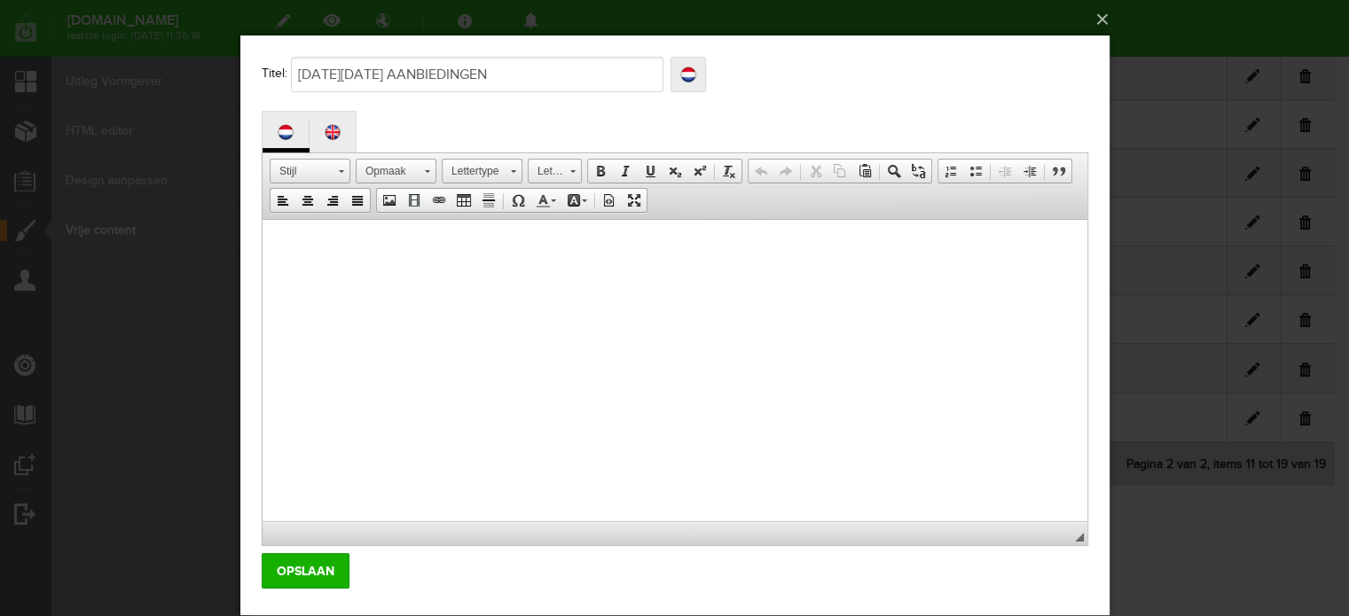
click at [240, 94] on body "x Titel: BLACK FRIDAY AANBIEDINGEN Localize BLACK FRIDAY AANBIEDINGEN BLACK FRI…" at bounding box center [673, 326] width 869 height 582
drag, startPoint x: 505, startPoint y: 77, endPoint x: 286, endPoint y: 54, distance: 220.3
click at [286, 54] on body "x Titel: BLACK FRIDAY AANBIEDINGEN Localize BLACK FRIDAY AANBIEDINGEN BLACK FRI…" at bounding box center [673, 326] width 869 height 582
paste input "Opheffingsuitverkoop – wij sluiten onze deuren"
type input "Opheffingsuitverkoop – wij sluiten onze deuren"
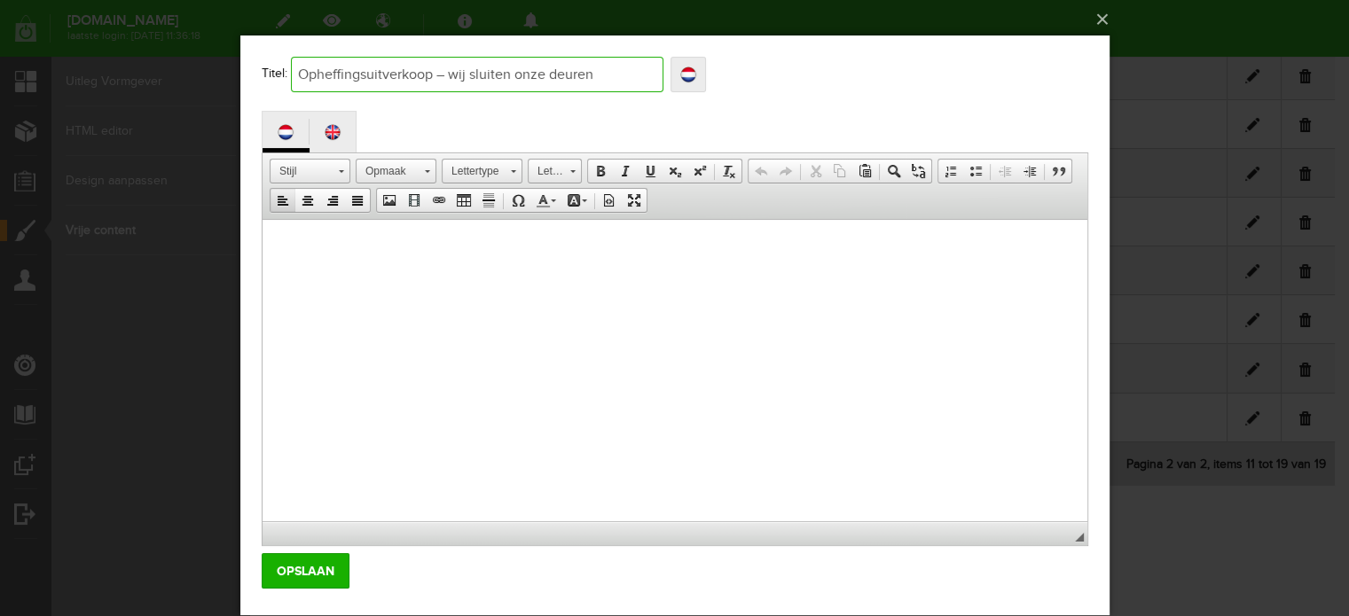
type input "Opheffingsuitverkoop – wij sluiten onze deuren"
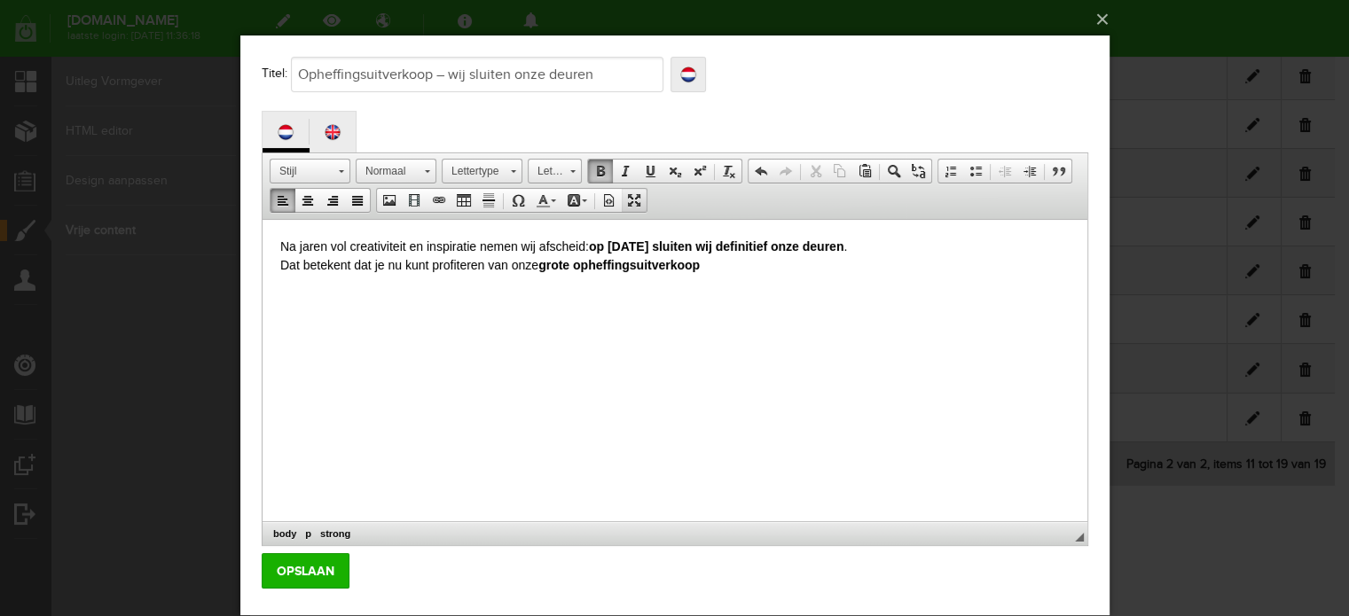
click at [635, 201] on span at bounding box center [633, 200] width 14 height 14
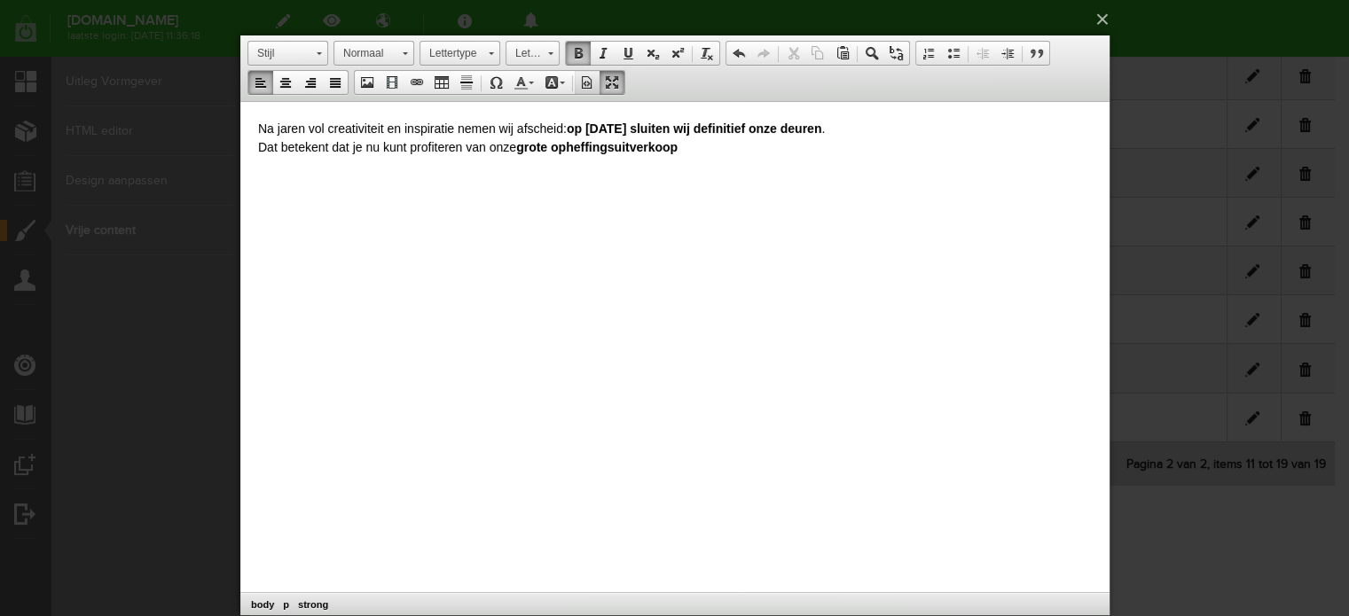
click at [582, 81] on span at bounding box center [586, 82] width 14 height 14
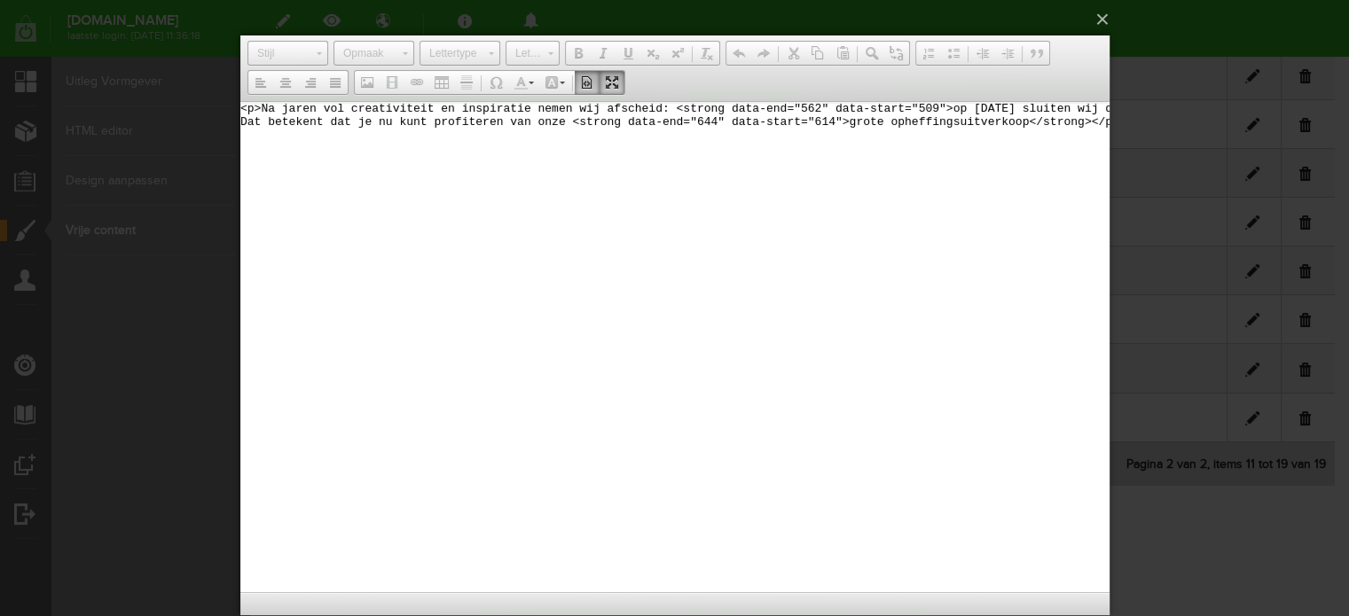
click at [648, 127] on textarea "<p>Na jaren vol creativiteit en inspiratie nemen wij afscheid: <strong data-end…" at bounding box center [673, 347] width 869 height 491
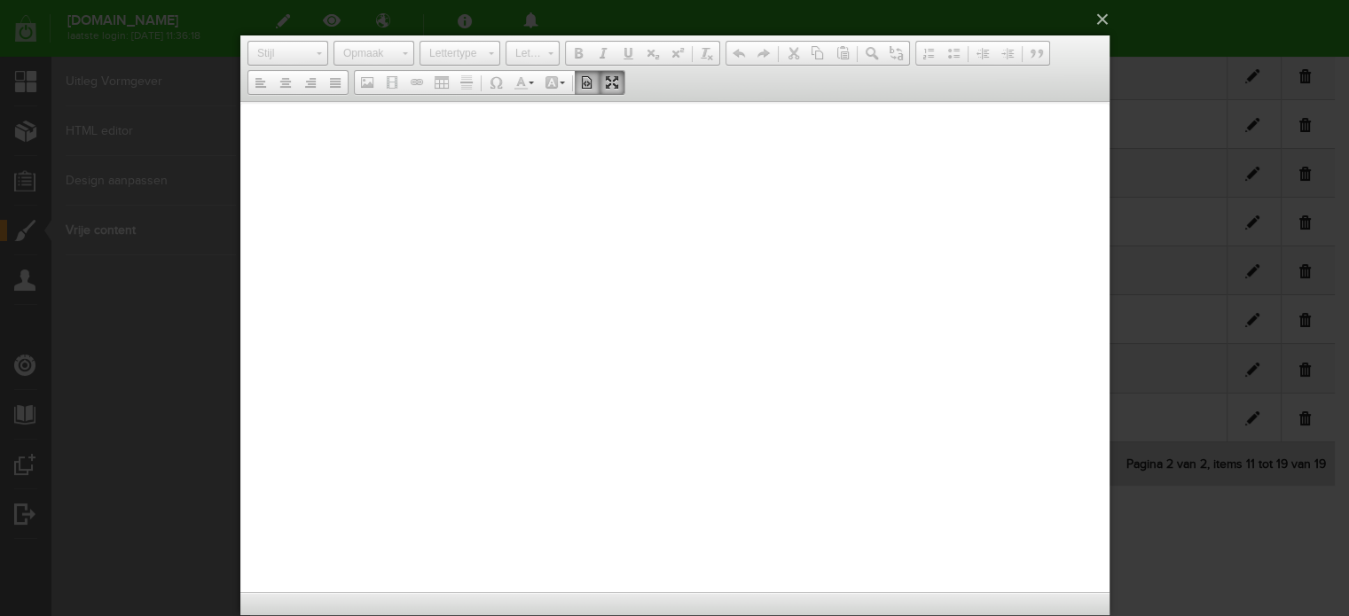
click at [614, 82] on span at bounding box center [611, 82] width 14 height 14
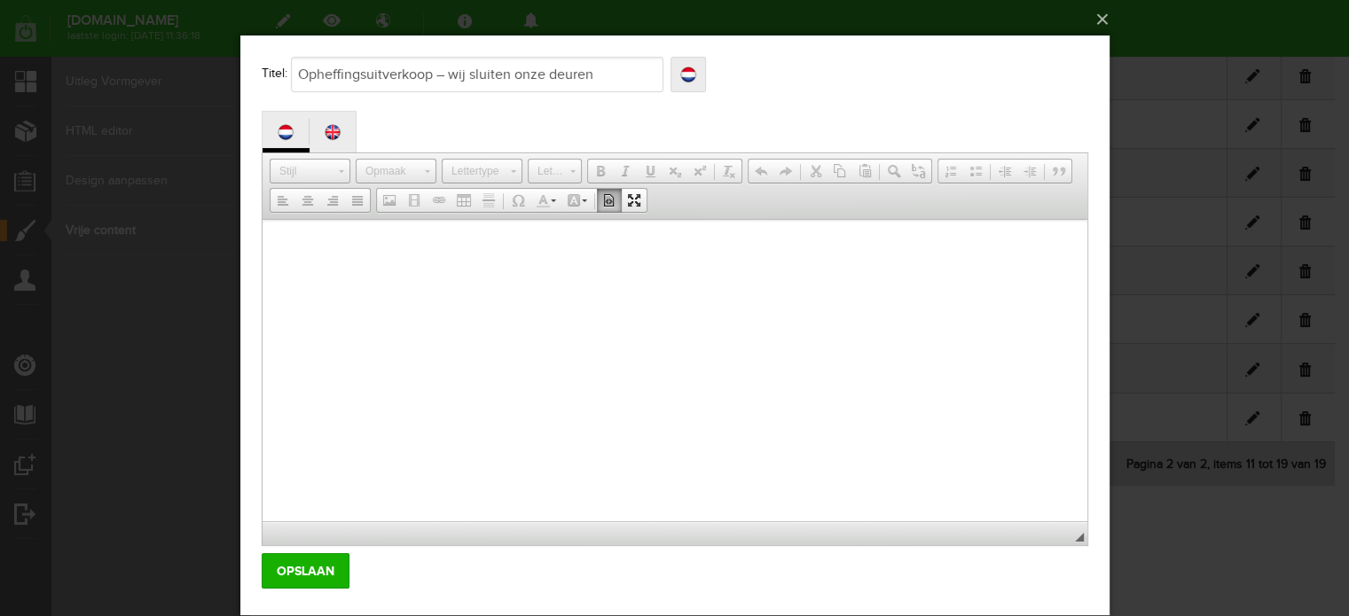
click at [368, 288] on textarea "Tekstverwerker, ctl01_ContentPlaceHolder1_rdDescription_rptResouce_ctl00_txtVal…" at bounding box center [674, 371] width 825 height 302
click at [604, 200] on span at bounding box center [608, 200] width 14 height 14
click at [601, 196] on span at bounding box center [608, 200] width 14 height 14
click at [554, 255] on textarea "Tekstverwerker, ctl01_ContentPlaceHolder1_rdDescription_rptResouce_ctl00_txtVal…" at bounding box center [674, 371] width 825 height 302
paste textarea "Opheffingsuitverkoop – wij sluiten onze deuren Na jaren vol creativiteit en ins…"
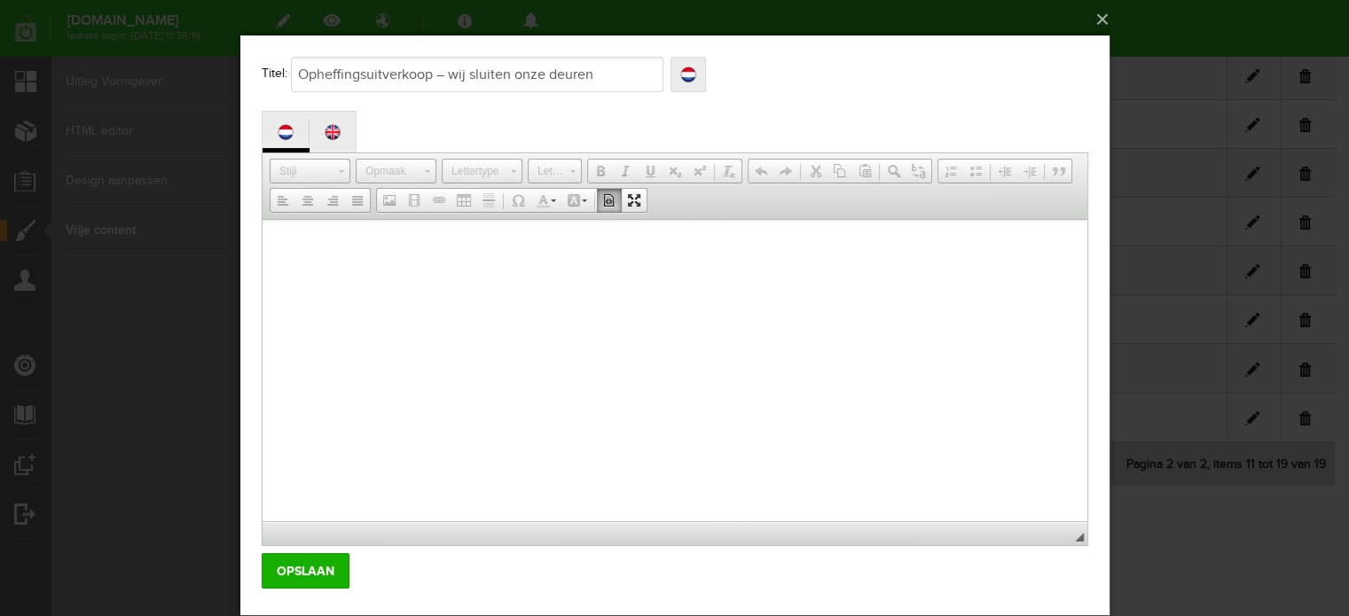
type textarea "Opheffingsuitverkoop – wij sluiten onze deuren Na jaren vol creativiteit en ins…"
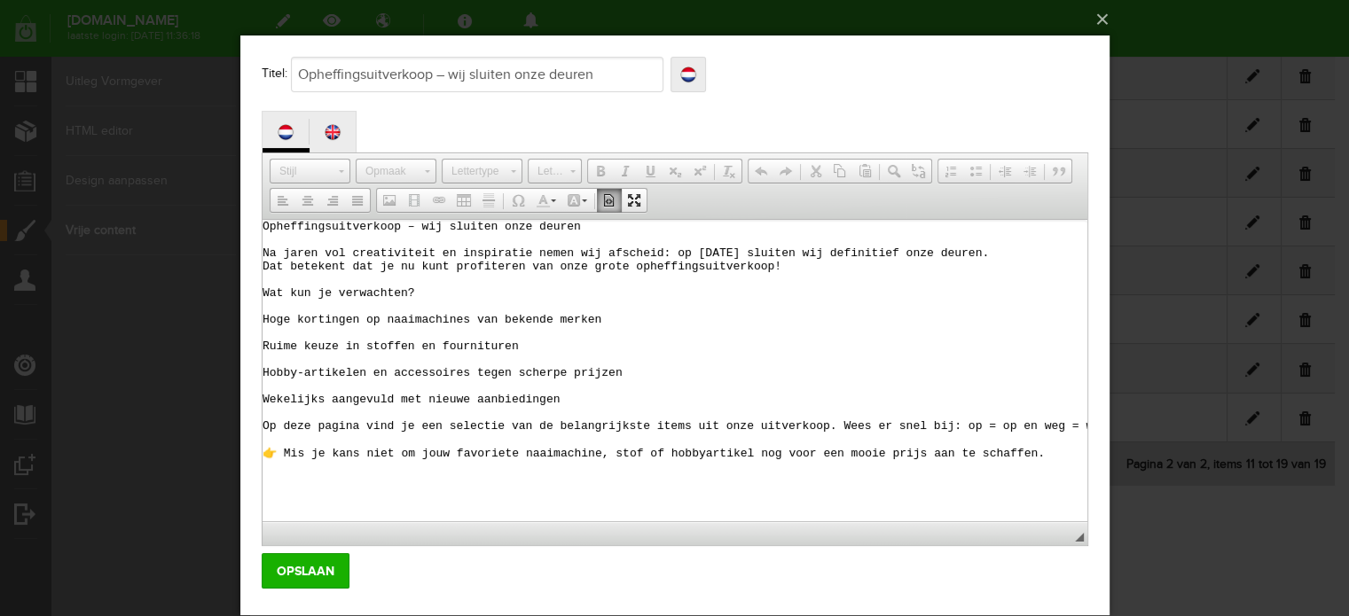
click at [606, 197] on span at bounding box center [608, 200] width 14 height 14
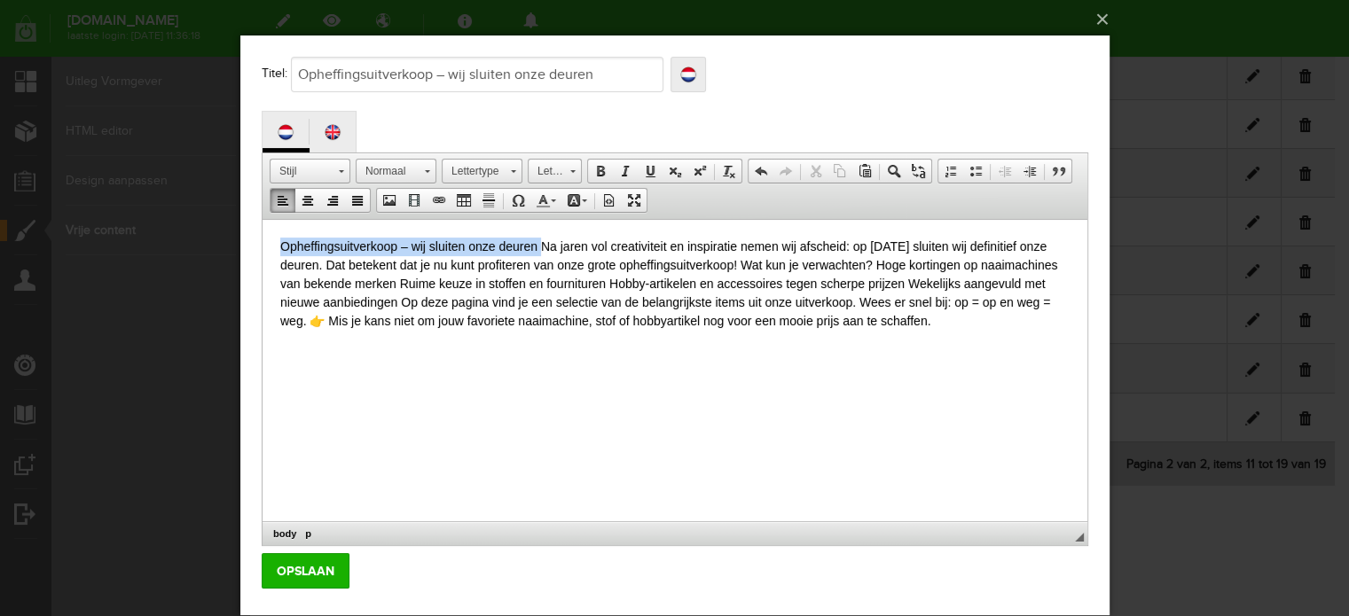
drag, startPoint x: 538, startPoint y: 246, endPoint x: 255, endPoint y: 226, distance: 283.6
click at [262, 226] on html "Opheffingsuitverkoop – wij sluiten onze deuren Na jaren vol creativiteit en ins…" at bounding box center [674, 284] width 825 height 129
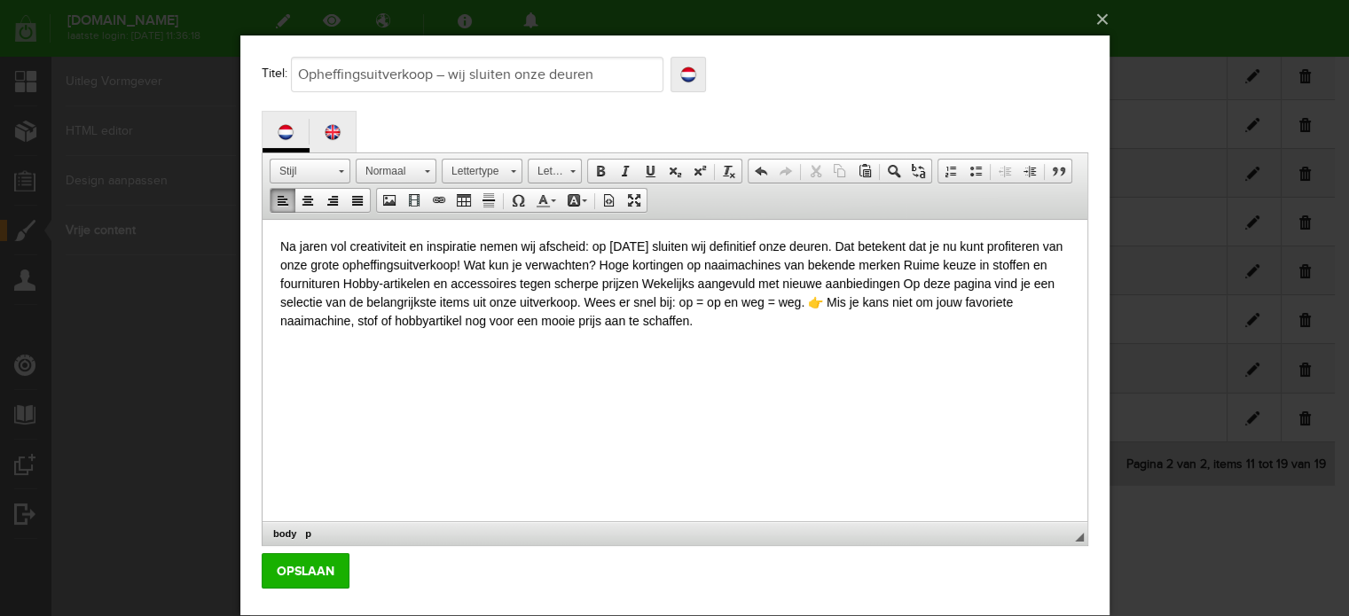
click at [869, 245] on p "Na jaren vol creativiteit en inspiratie nemen wij afscheid: op 19 december slui…" at bounding box center [673, 284] width 789 height 93
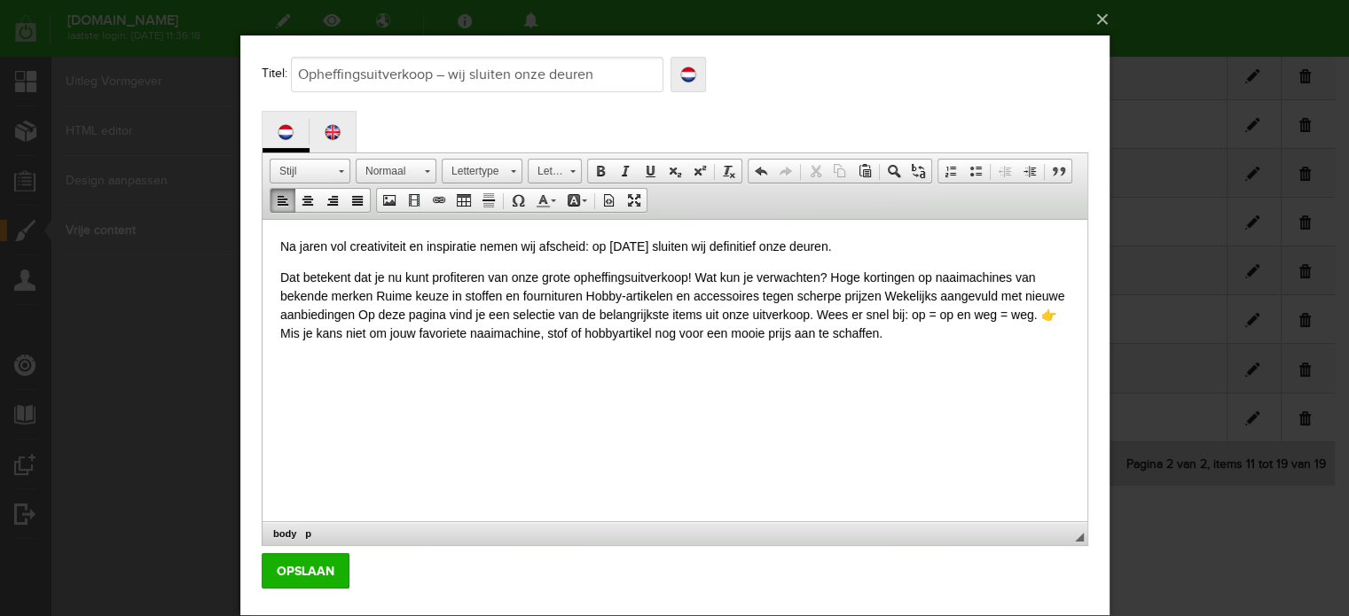
click at [695, 278] on p "Dat betekent dat je nu kunt profiteren van onze grote opheffingsuitverkoop! Wat…" at bounding box center [673, 306] width 789 height 75
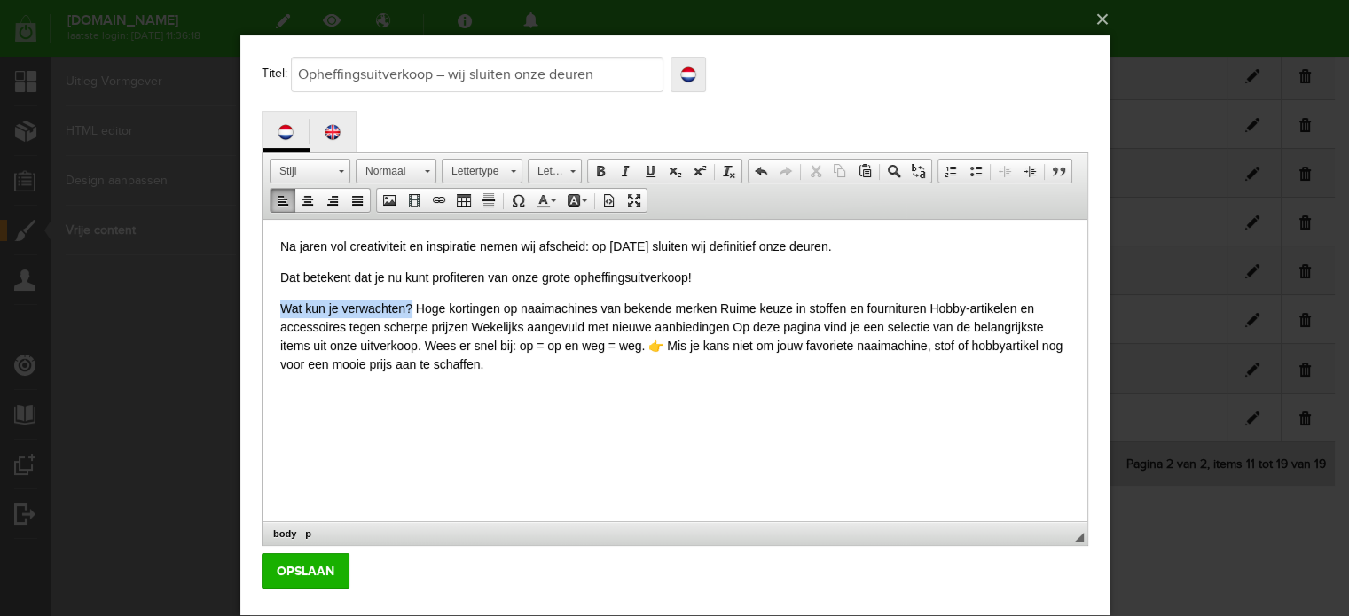
drag, startPoint x: 410, startPoint y: 309, endPoint x: 263, endPoint y: 302, distance: 147.4
click at [263, 302] on html "Na jaren vol creativiteit en inspiratie nemen wij afscheid: op 19 december slui…" at bounding box center [674, 306] width 825 height 172
click at [425, 307] on p "Wat kun je verwachten? Hoge kortingen op naaimachines van bekende merken Ruime …" at bounding box center [673, 337] width 789 height 75
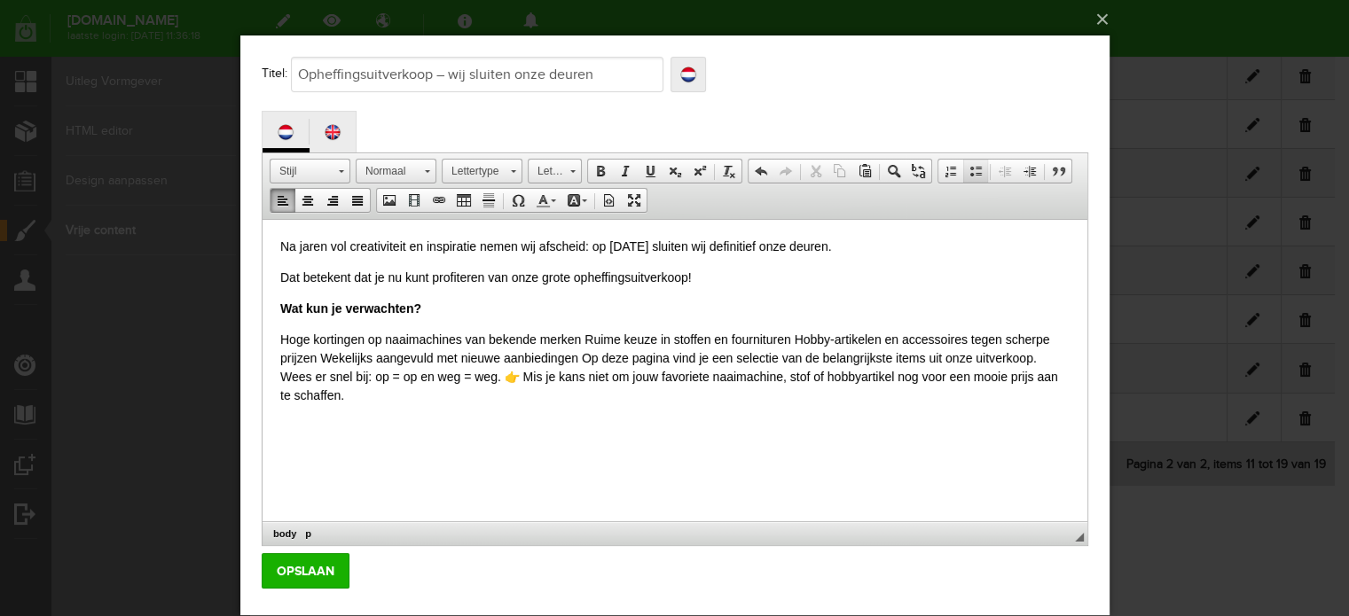
click at [970, 167] on span at bounding box center [975, 171] width 14 height 14
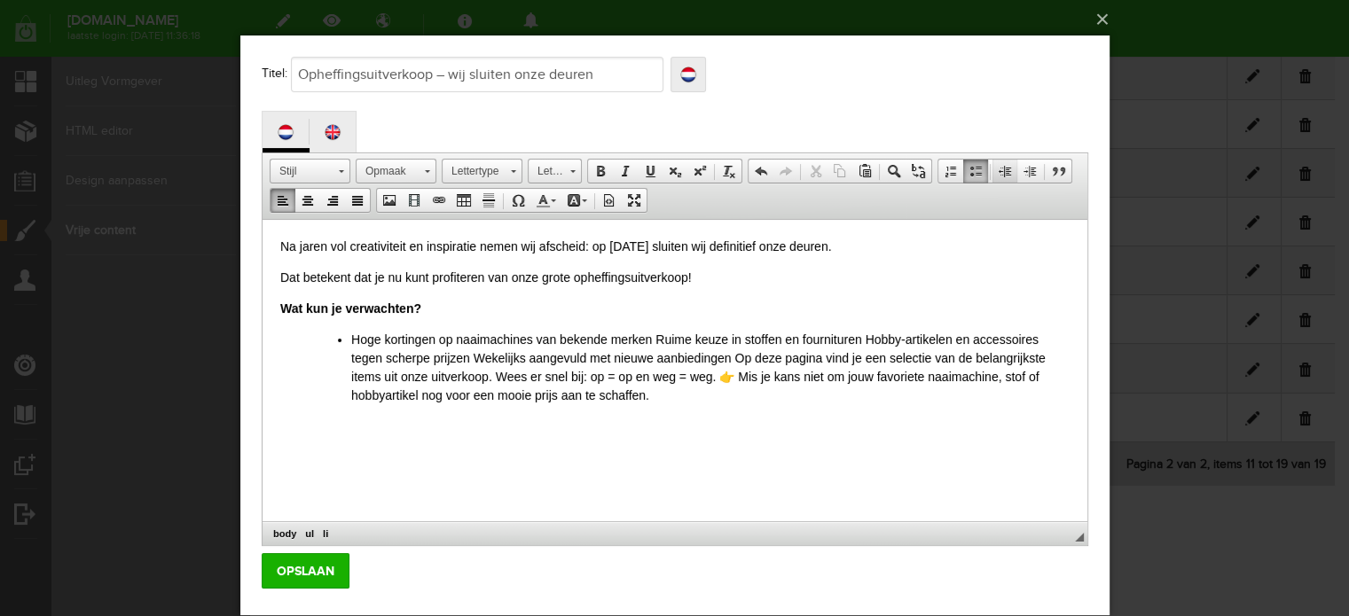
click at [1004, 169] on span at bounding box center [1004, 171] width 14 height 14
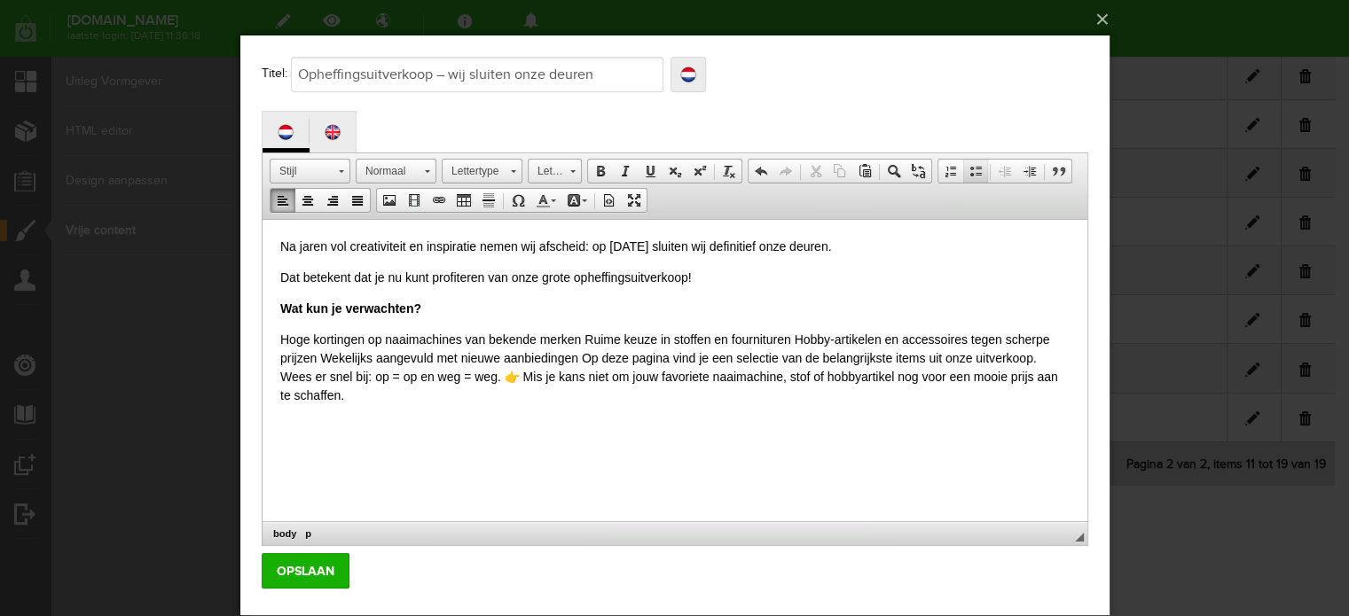
click at [972, 173] on span at bounding box center [975, 171] width 14 height 14
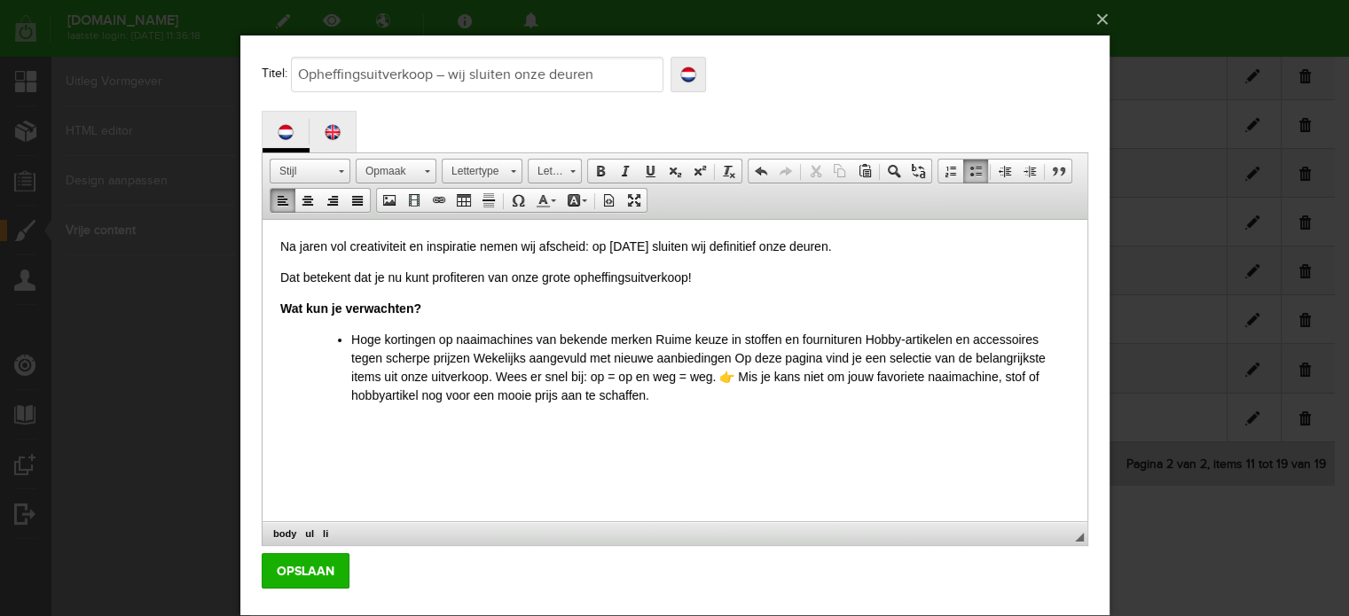
click at [656, 338] on li "Hoge kortingen op naaimachines van bekende merken Ruime keuze in stoffen en fou…" at bounding box center [709, 368] width 718 height 75
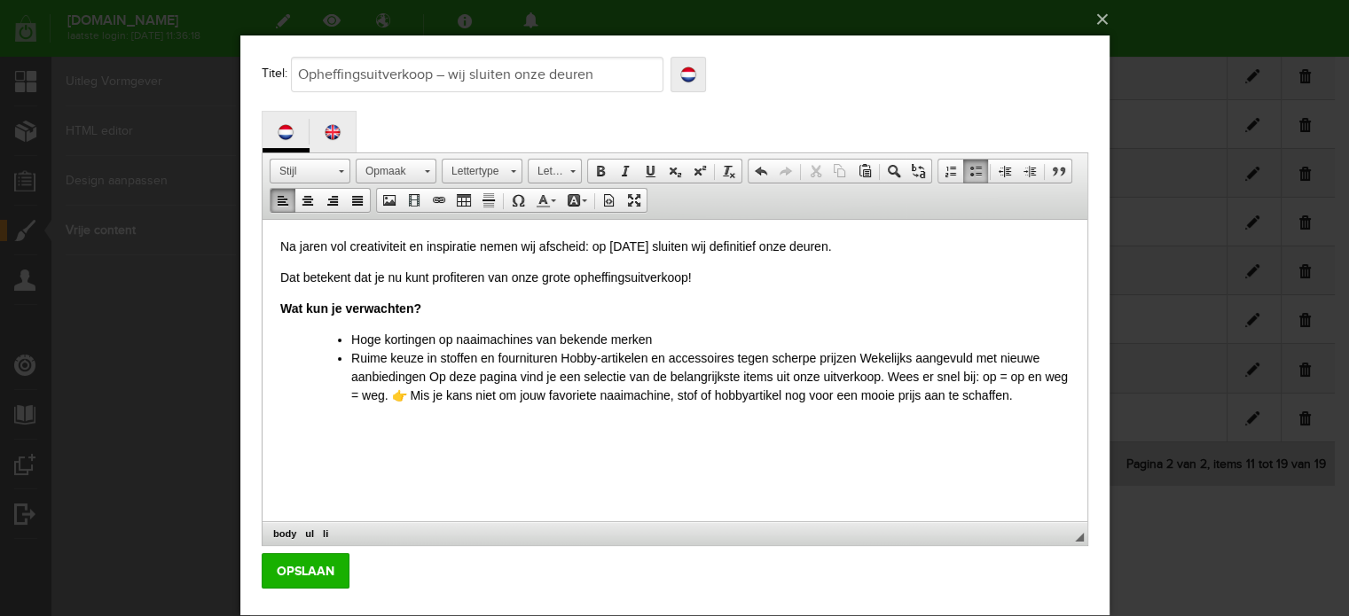
click at [863, 358] on li "Ruime keuze in stoffen en fournituren Hobby-artikelen en accessoires tegen sche…" at bounding box center [709, 377] width 718 height 56
click at [563, 357] on li "Ruime keuze in stoffen en fournituren Hobby-artikelen en accessoires tegen sche…" at bounding box center [709, 377] width 718 height 56
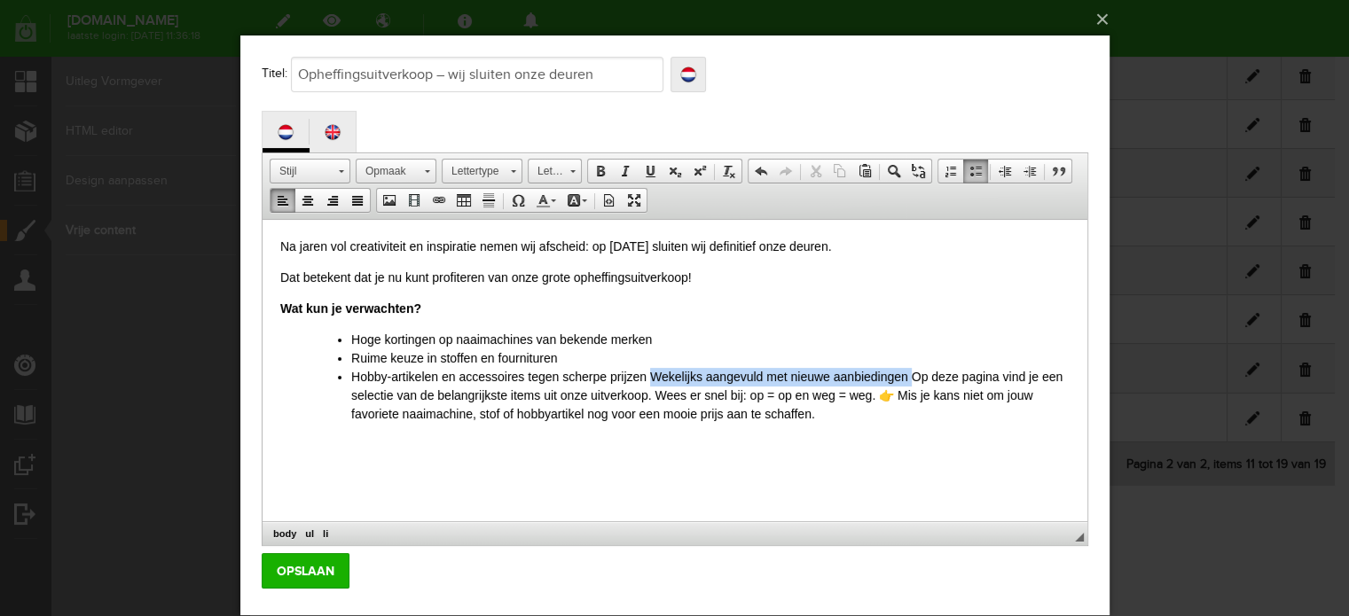
drag, startPoint x: 649, startPoint y: 373, endPoint x: 912, endPoint y: 373, distance: 262.6
click at [912, 373] on li "Hobby-artikelen en accessoires tegen scherpe prijzen Wekelijks aangevuld met ni…" at bounding box center [709, 396] width 718 height 56
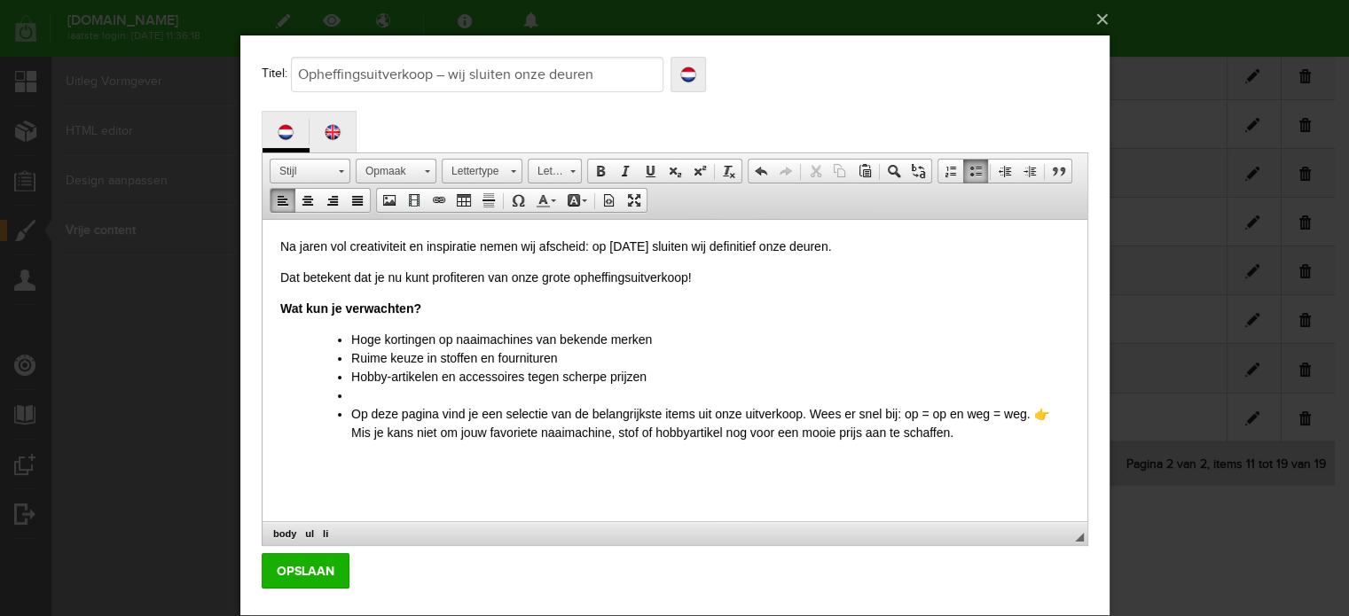
click at [970, 169] on span at bounding box center [975, 171] width 14 height 14
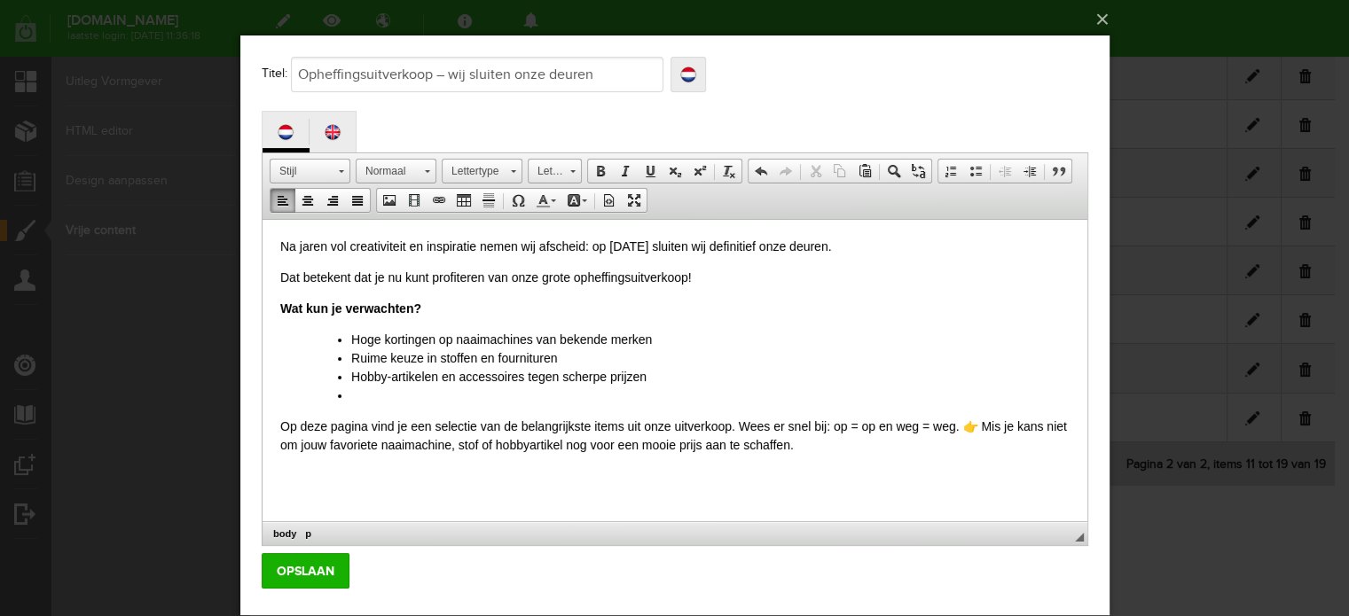
click at [389, 400] on li at bounding box center [709, 396] width 718 height 19
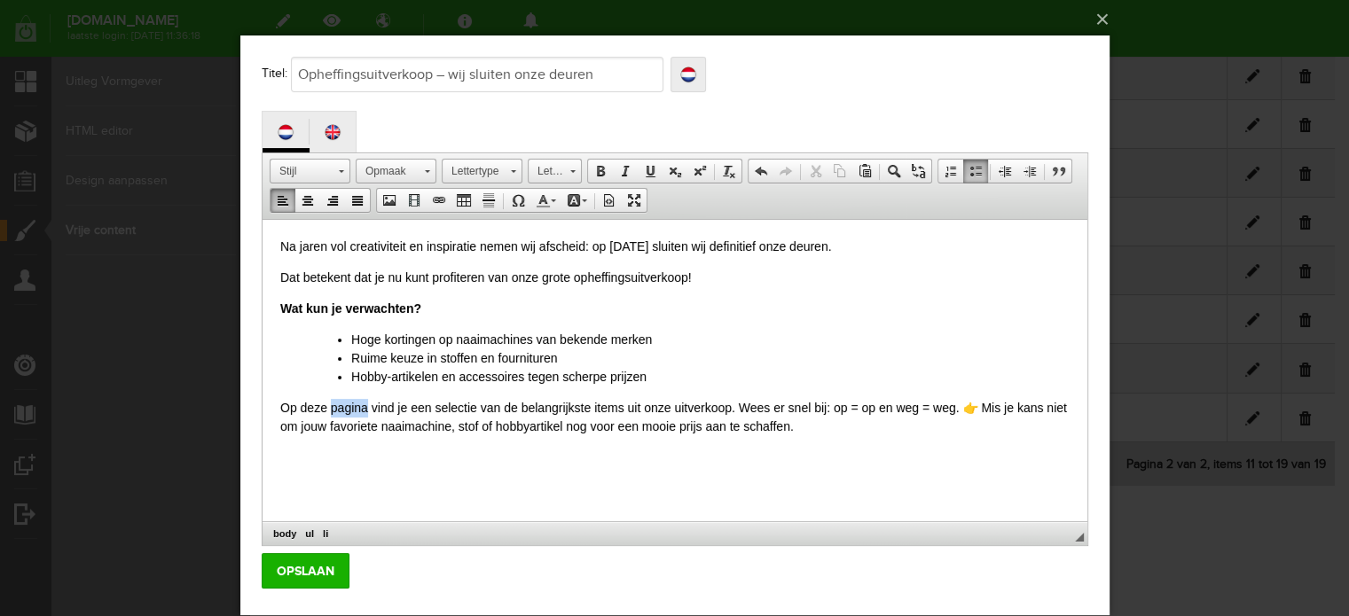
drag, startPoint x: 367, startPoint y: 406, endPoint x: 330, endPoint y: 412, distance: 37.8
click at [330, 412] on p "Op deze pagina vind je een selectie van de belangrijkste items uit onze uitverk…" at bounding box center [673, 417] width 789 height 37
click at [372, 409] on p "Op deze pagina vind je een selectie van de belangrijkste items uit onze uitverk…" at bounding box center [673, 417] width 789 height 37
click at [739, 411] on p "Op deze pagina vind je een selectie van de belangrijkste items uit onze uitverk…" at bounding box center [673, 417] width 789 height 37
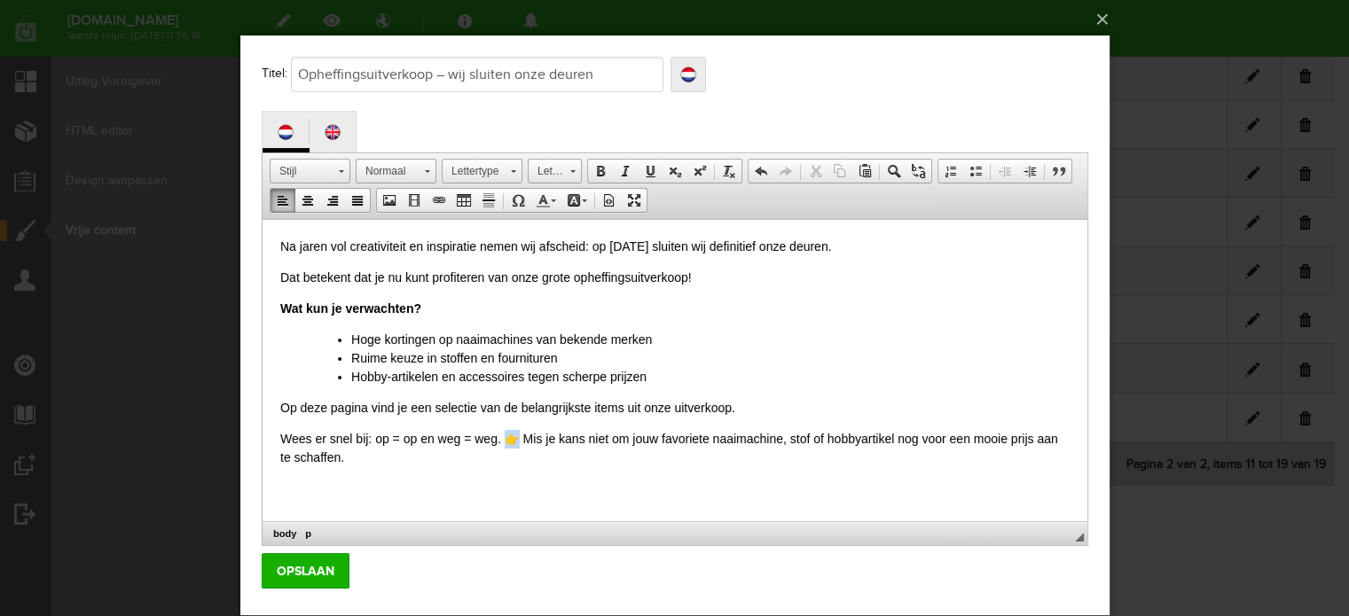
drag, startPoint x: 521, startPoint y: 438, endPoint x: 511, endPoint y: 441, distance: 10.1
click at [511, 441] on p "Wees er snel bij: op = op en weg = weg. 👉 Mis je kans niet om jouw favoriete na…" at bounding box center [673, 448] width 789 height 37
click at [324, 570] on input "Opslaan" at bounding box center [305, 571] width 88 height 35
click at [1106, 20] on button "×" at bounding box center [680, 19] width 869 height 39
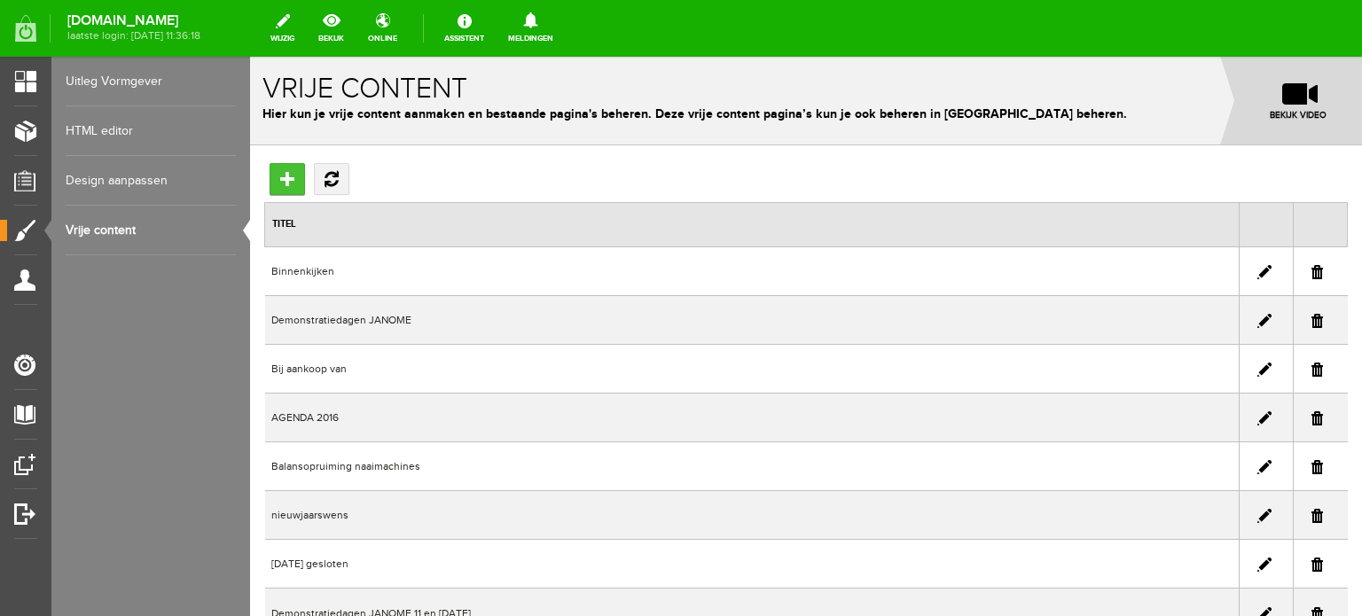
click at [288, 176] on input "Toevoegen" at bounding box center [287, 179] width 35 height 32
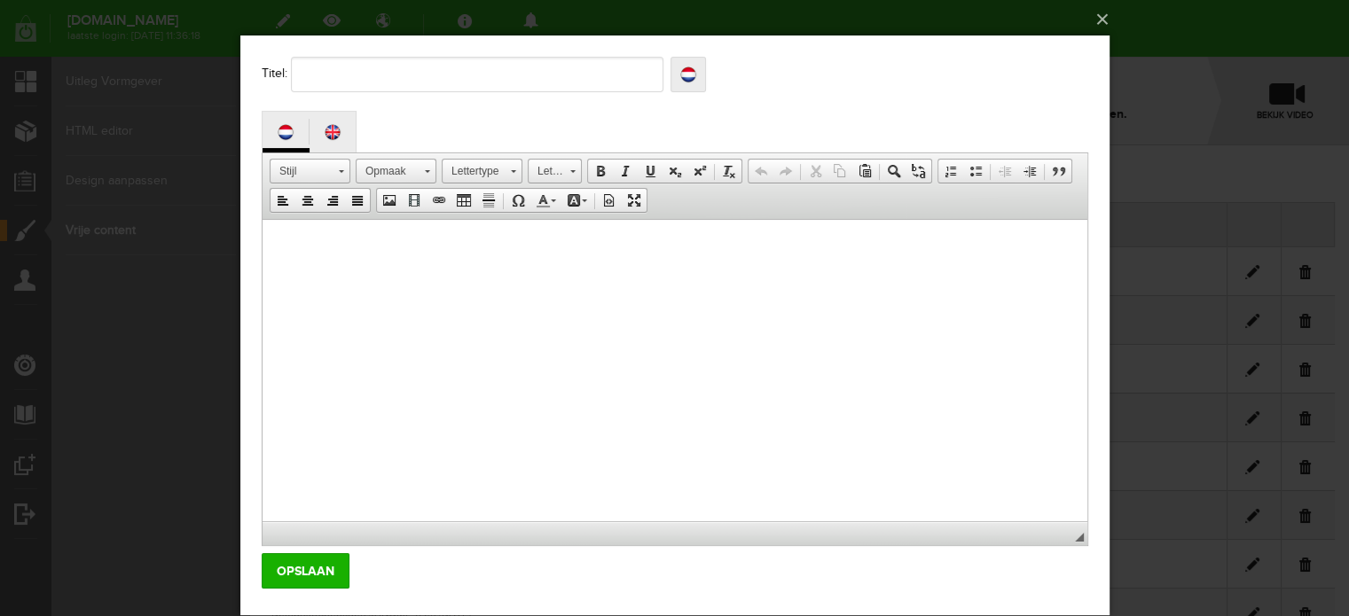
click at [1080, 535] on span "◢" at bounding box center [1078, 537] width 9 height 9
click at [1107, 10] on button "×" at bounding box center [680, 19] width 869 height 39
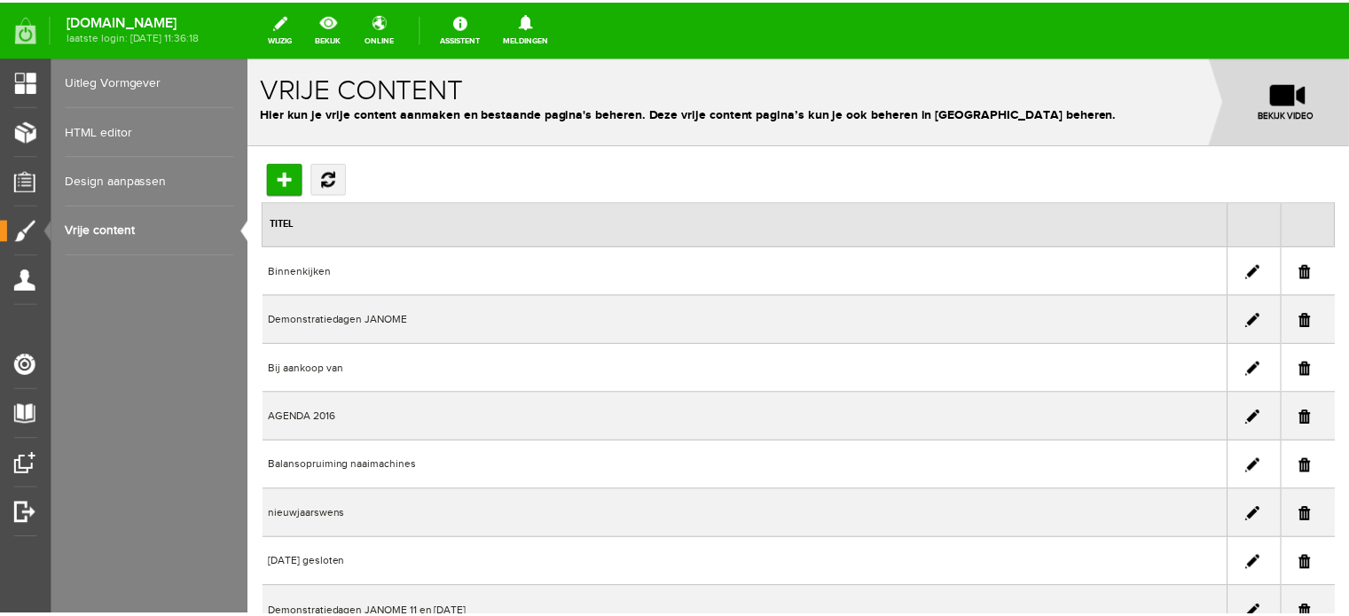
scroll to position [245, 0]
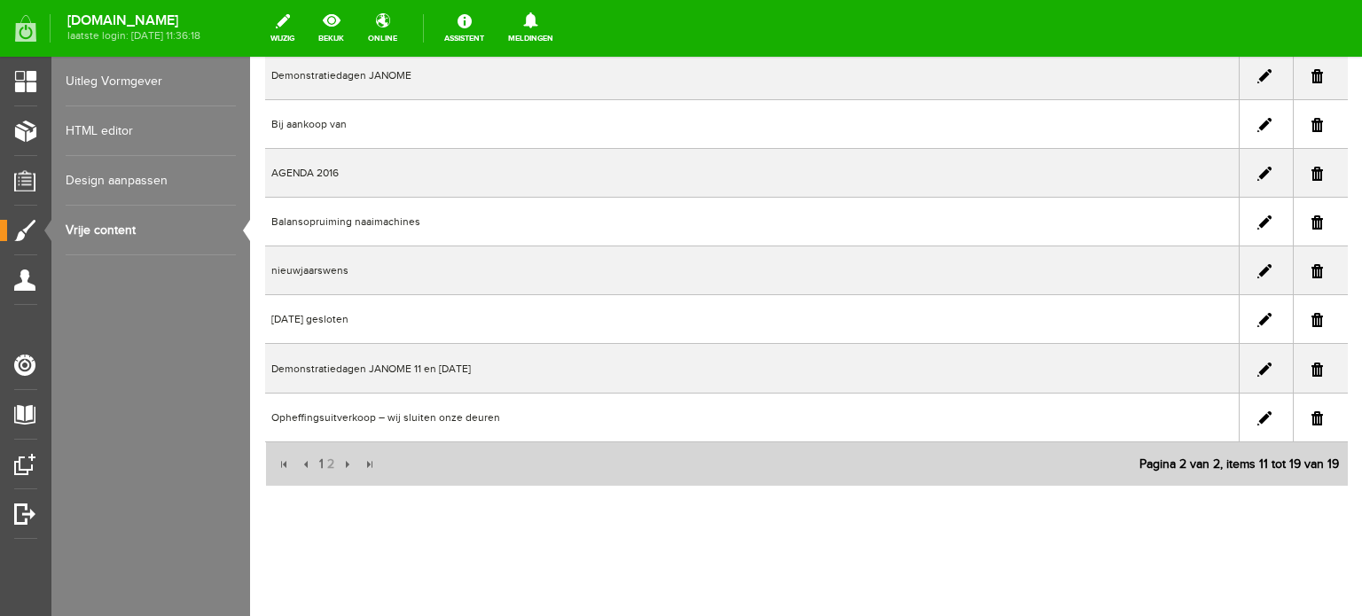
click at [1258, 412] on link at bounding box center [1265, 419] width 14 height 14
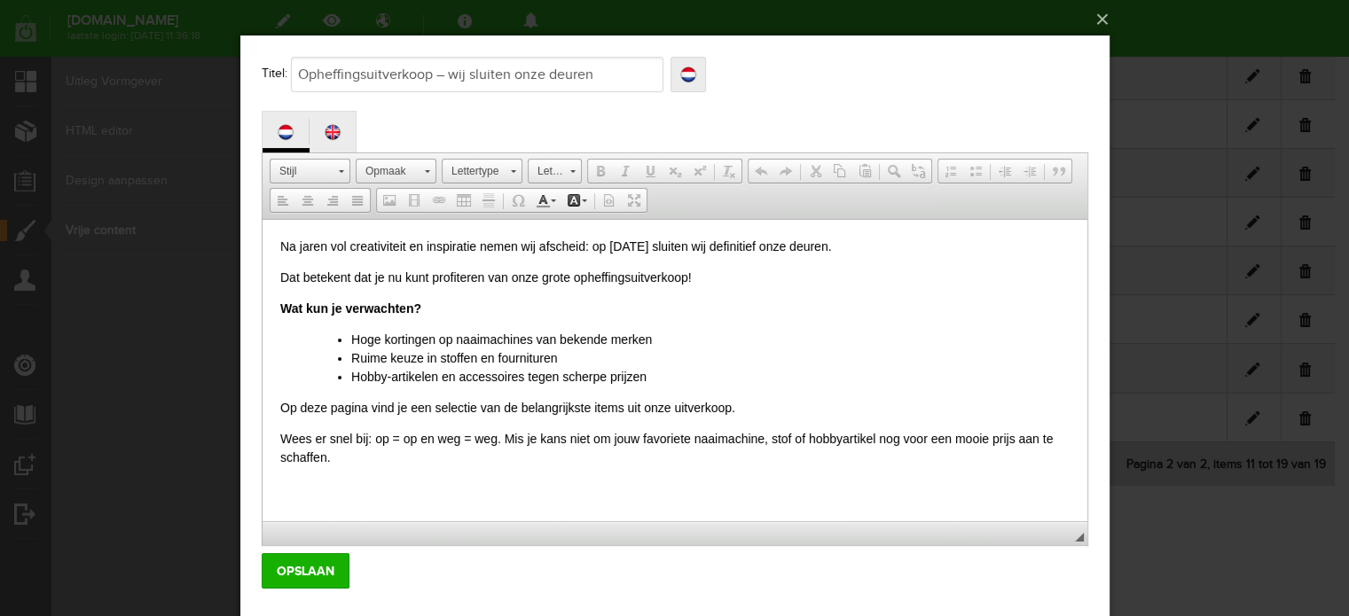
scroll to position [0, 0]
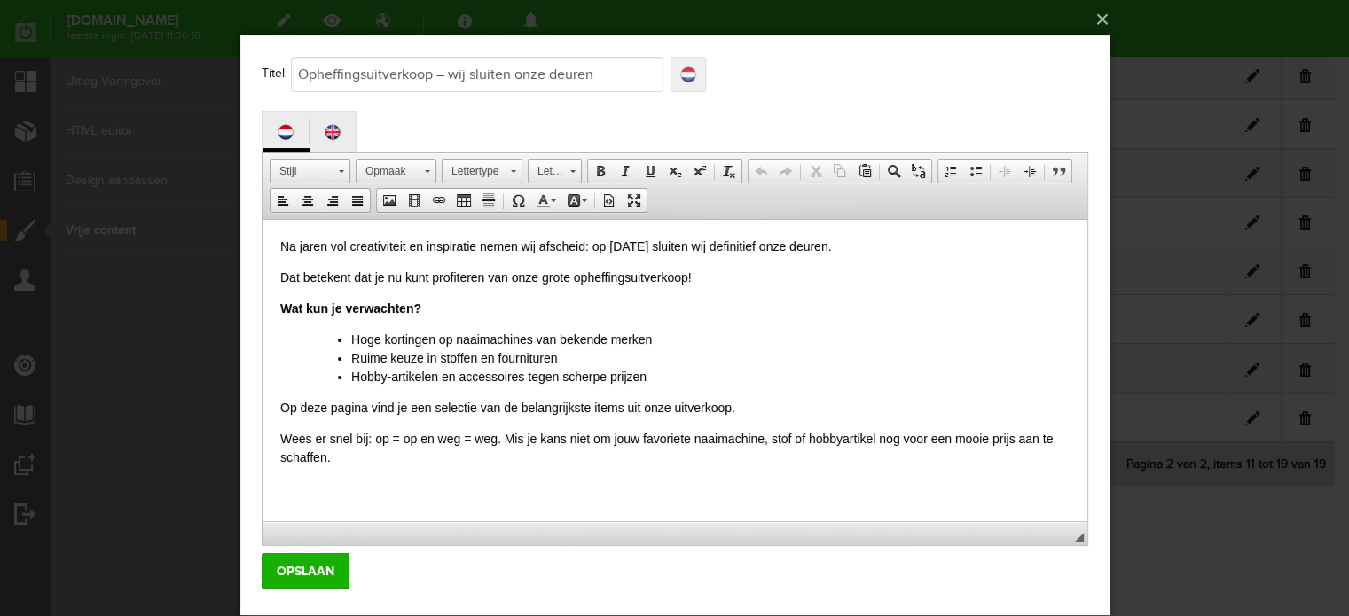
click at [687, 74] on link "Localize" at bounding box center [687, 74] width 35 height 35
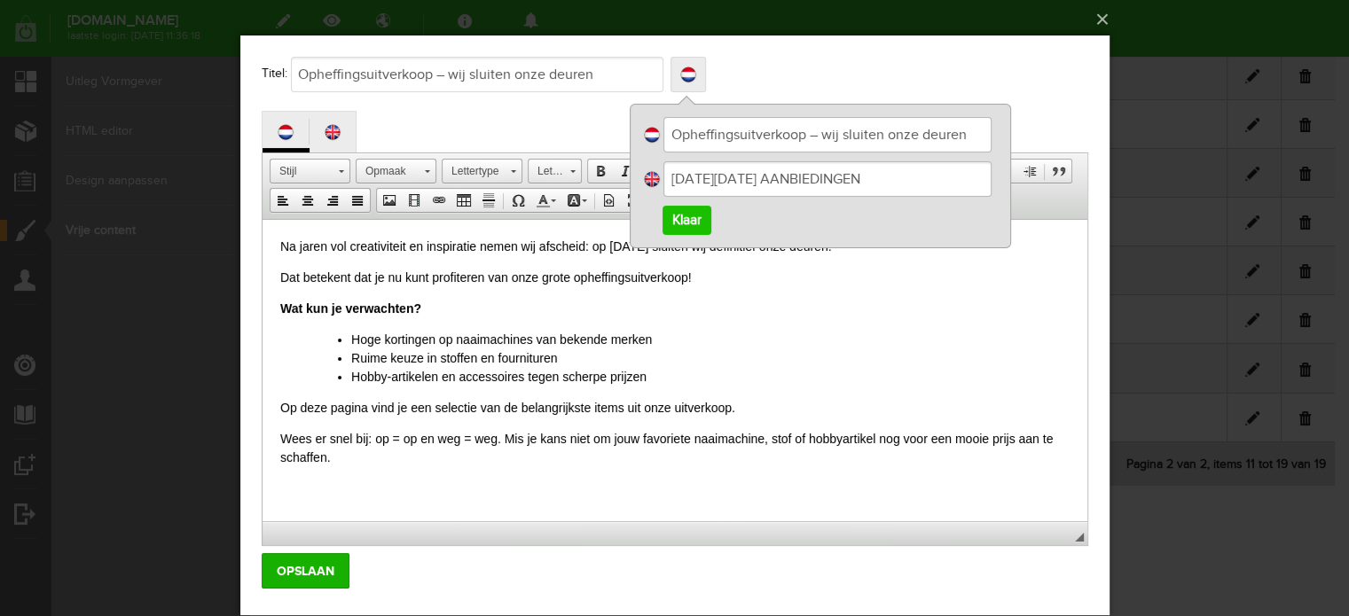
drag, startPoint x: 974, startPoint y: 133, endPoint x: 644, endPoint y: 122, distance: 330.2
click at [644, 122] on label "Opheffingsuitverkoop – wij sluiten onze deuren" at bounding box center [819, 134] width 355 height 35
drag, startPoint x: 896, startPoint y: 181, endPoint x: 598, endPoint y: 159, distance: 298.9
click at [598, 159] on form "x Titel: Opheffingsuitverkoop – wij sluiten onze deuren Localize Opheffingsuitv…" at bounding box center [674, 323] width 827 height 532
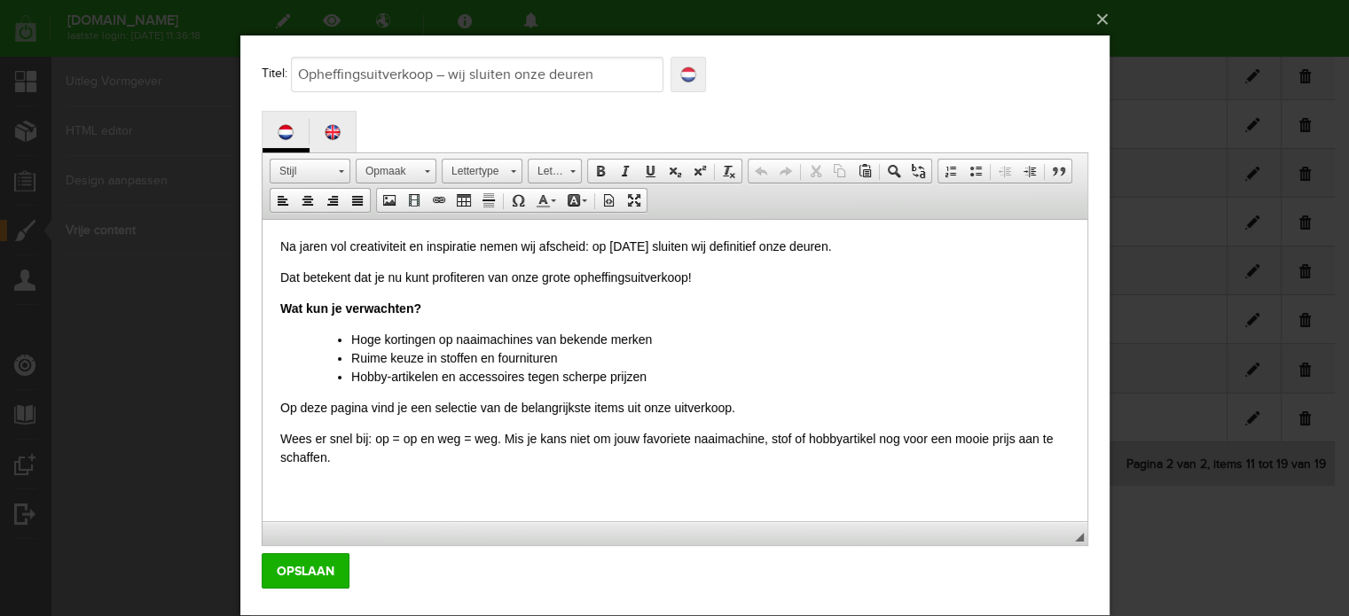
click at [689, 70] on link "Localize" at bounding box center [687, 74] width 35 height 35
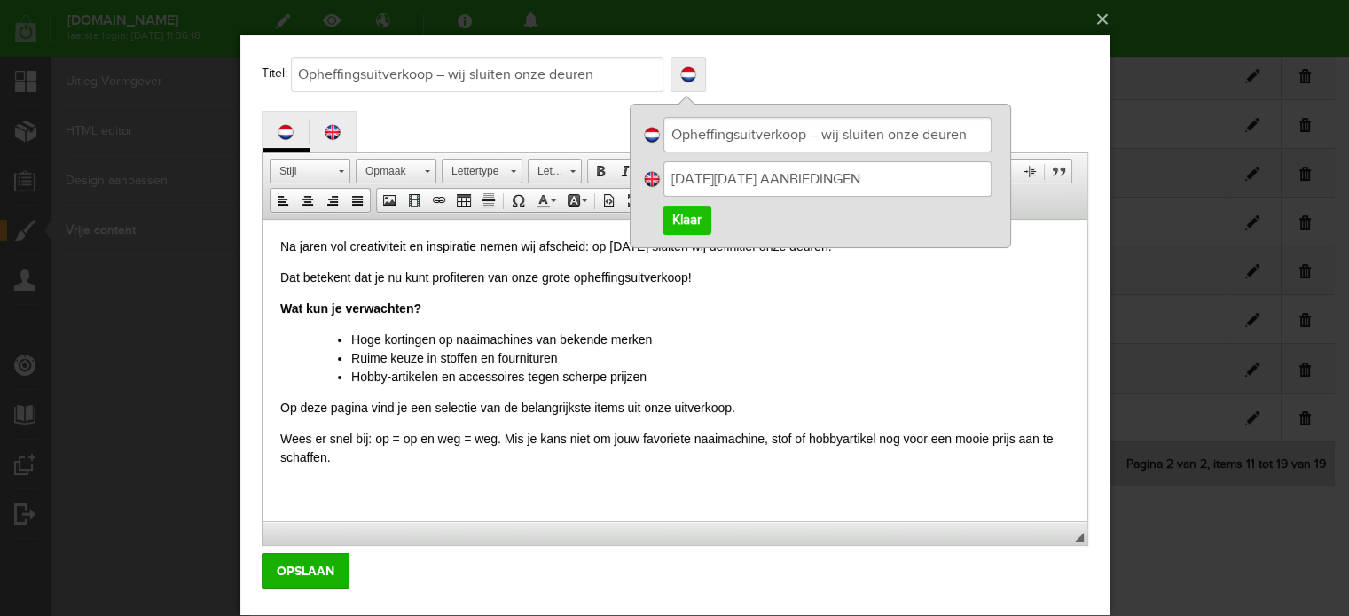
paste input "Opheffingsuitverkoop – wij sluiten onze deuren"
type input "Opheffingsuitverkoop – wij sluiten onze deuren"
click at [678, 218] on link "Klaar" at bounding box center [686, 220] width 49 height 29
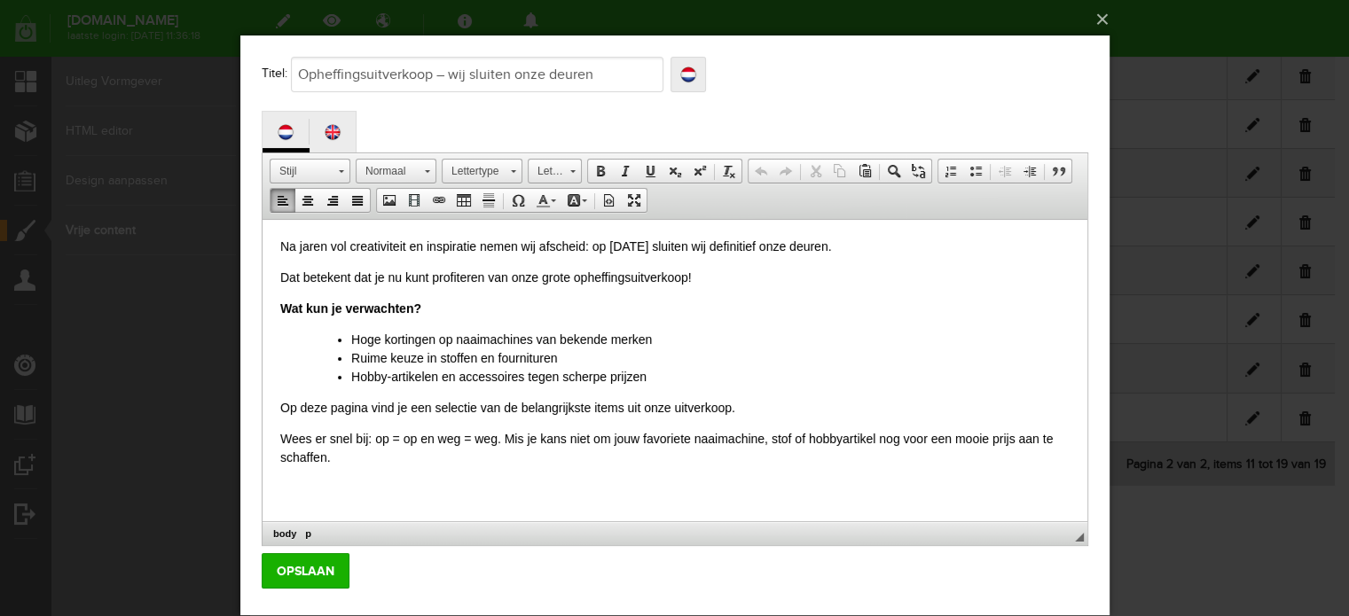
click at [357, 482] on html "Na jaren vol creativiteit en inspiratie nemen wij afscheid: op 19 december slui…" at bounding box center [674, 352] width 825 height 265
click at [305, 567] on input "Opslaan" at bounding box center [305, 571] width 88 height 35
click at [1099, 20] on button "×" at bounding box center [680, 19] width 869 height 39
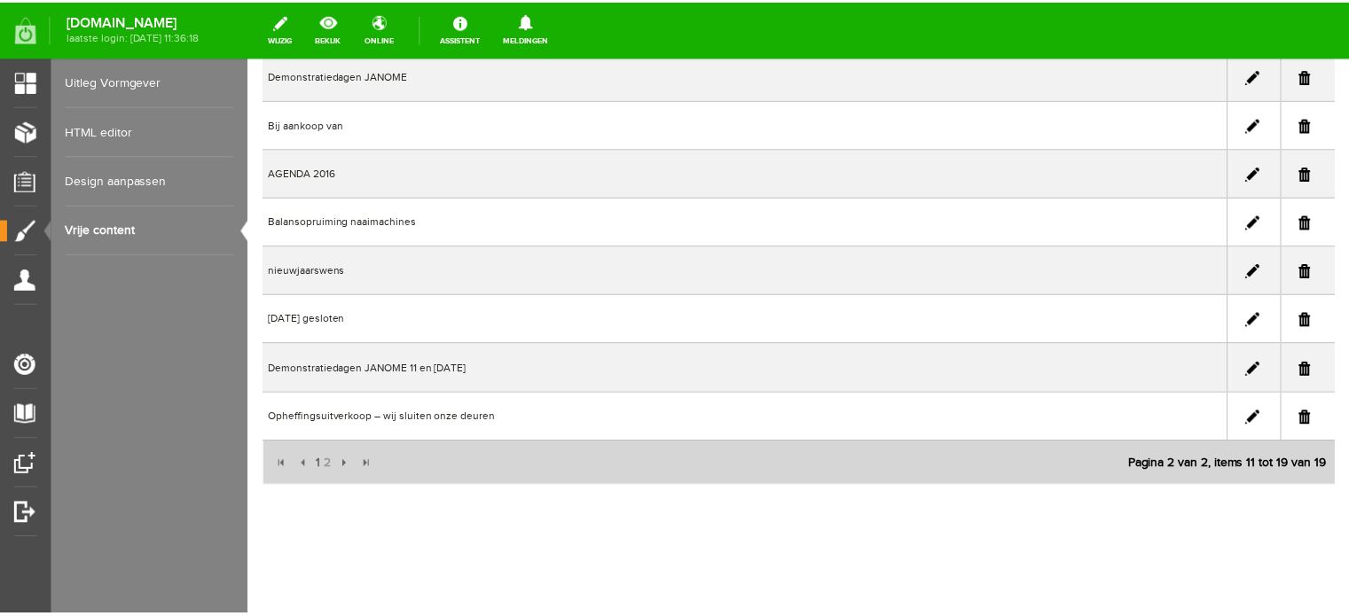
scroll to position [156, 0]
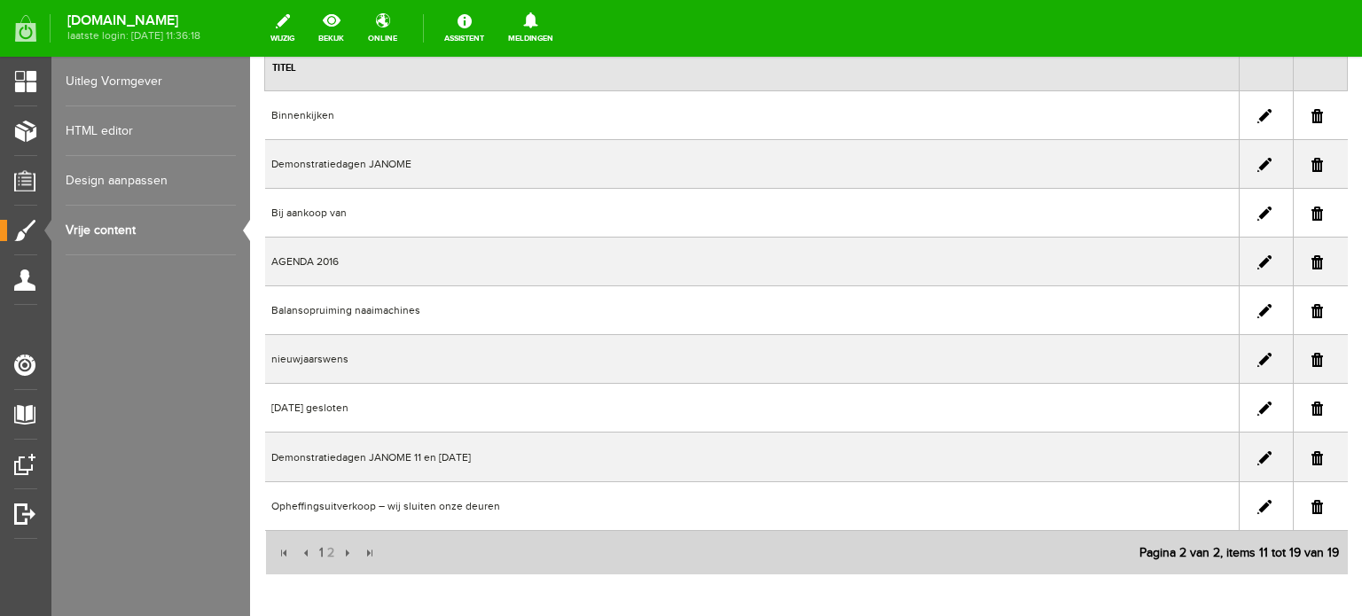
click at [1258, 162] on link at bounding box center [1265, 165] width 14 height 14
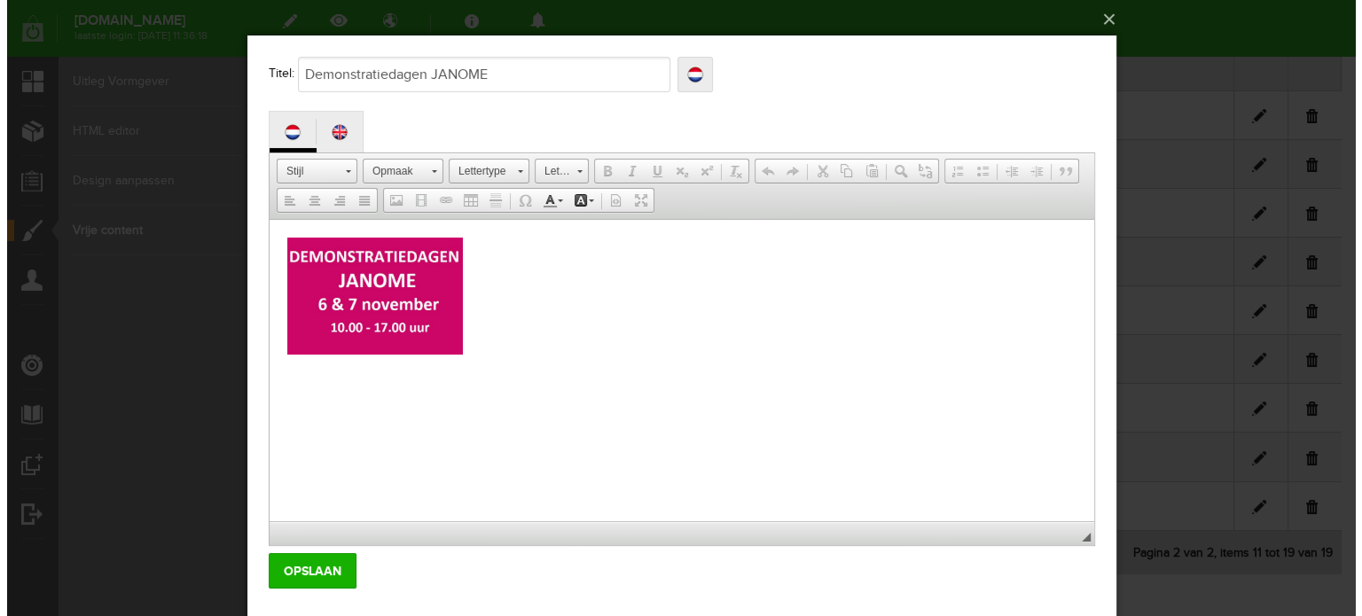
scroll to position [0, 0]
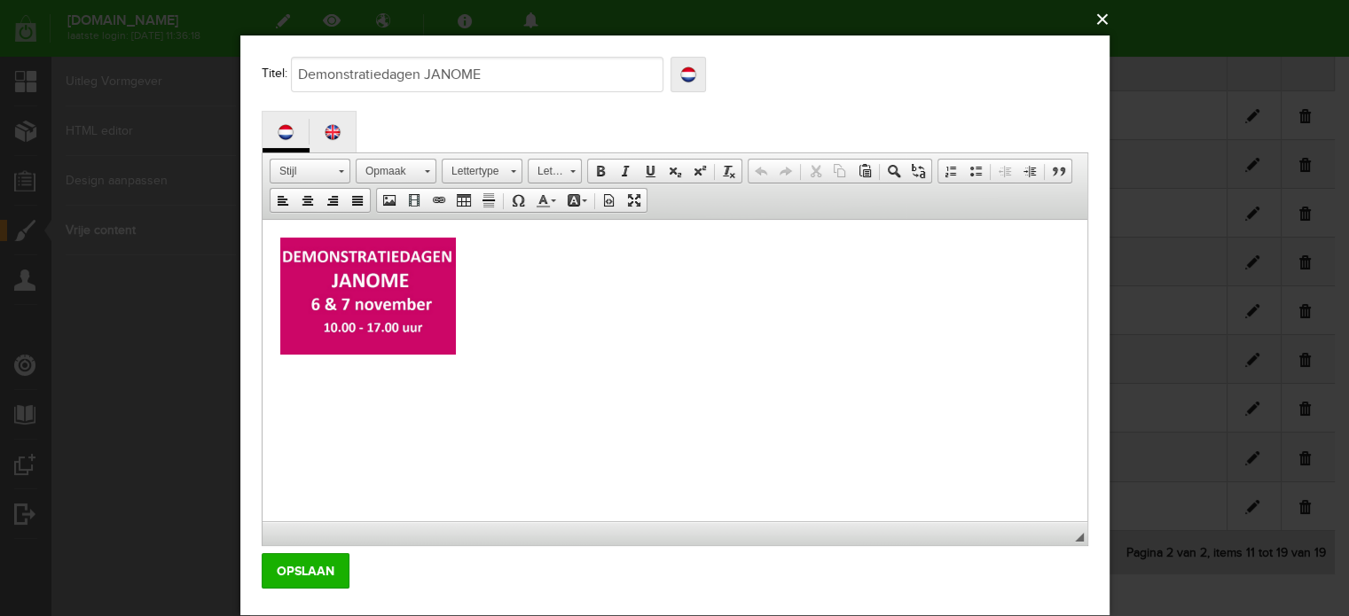
click at [1102, 21] on button "×" at bounding box center [680, 19] width 869 height 39
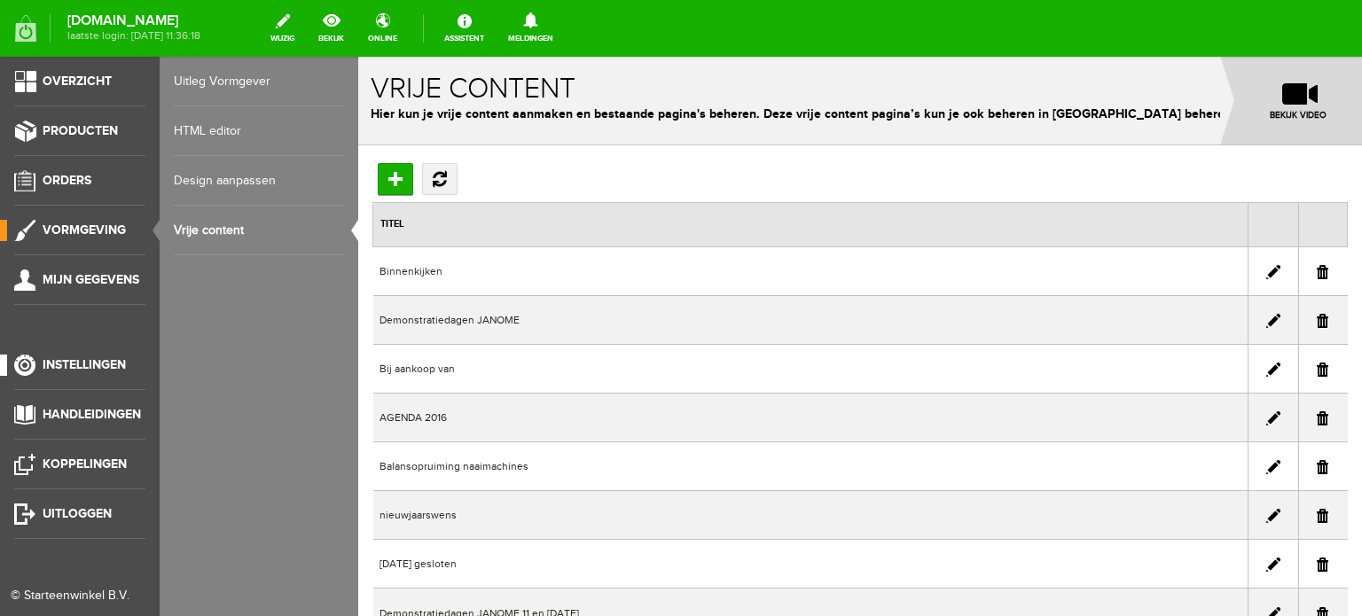
click at [69, 361] on span "Instellingen" at bounding box center [84, 364] width 83 height 15
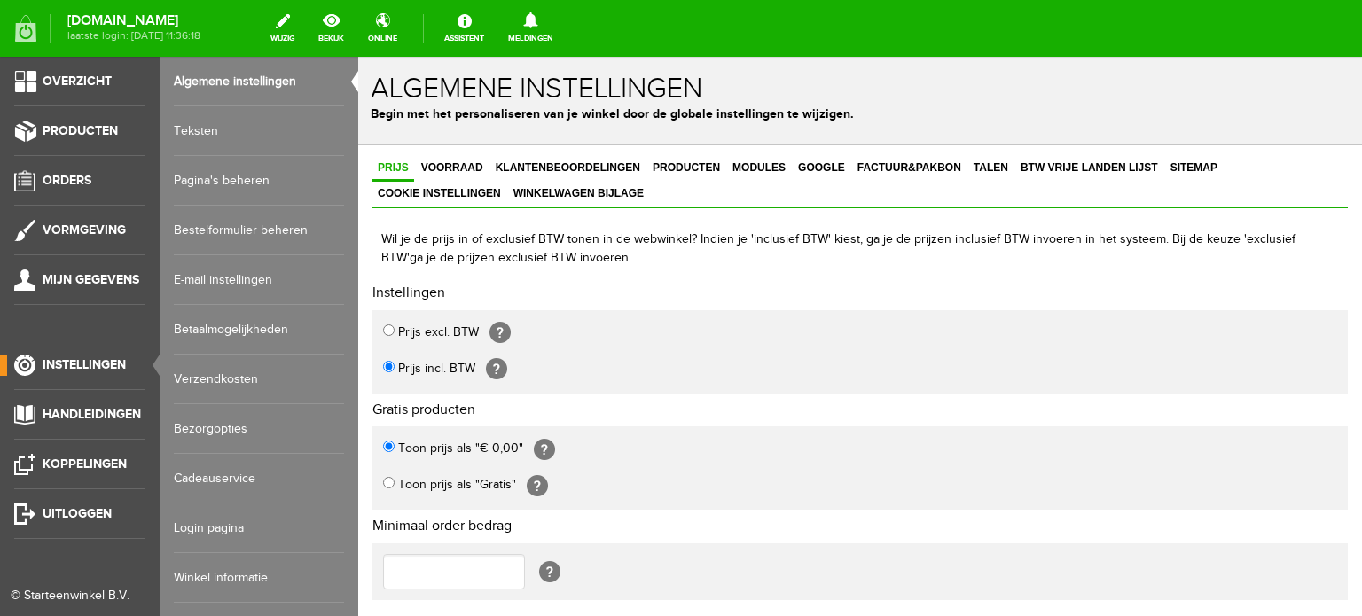
click at [239, 176] on link "Pagina's beheren" at bounding box center [259, 181] width 170 height 50
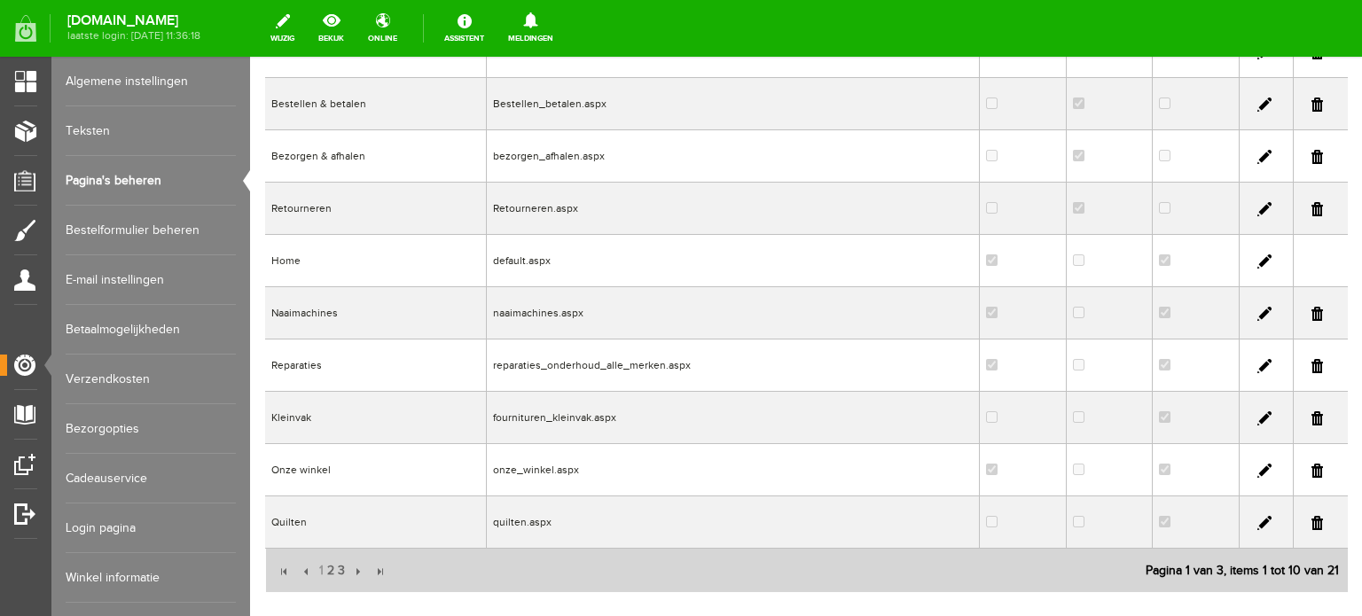
scroll to position [266, 0]
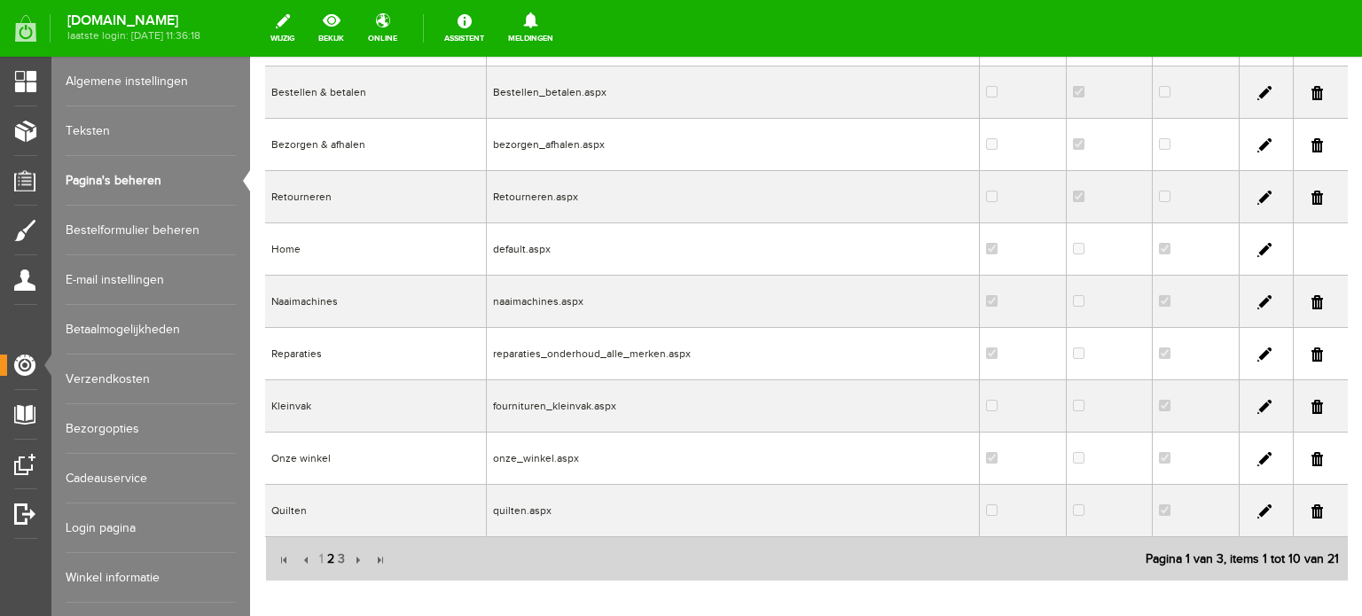
click at [330, 563] on span "2" at bounding box center [331, 559] width 11 height 35
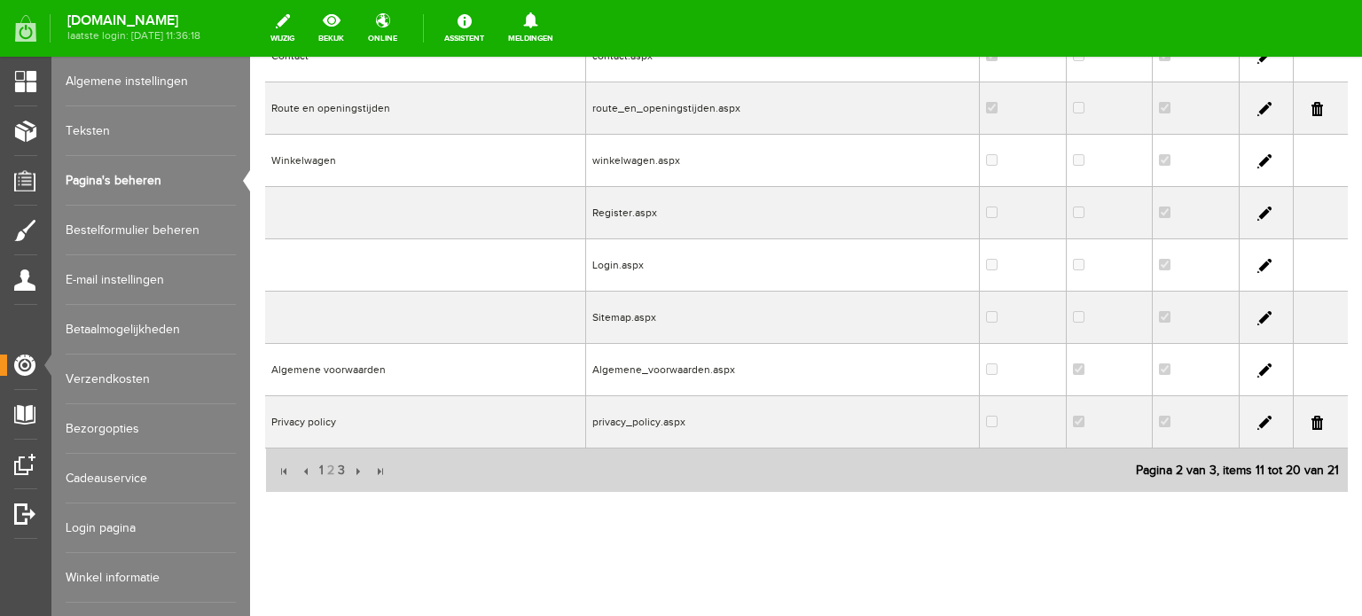
scroll to position [369, 0]
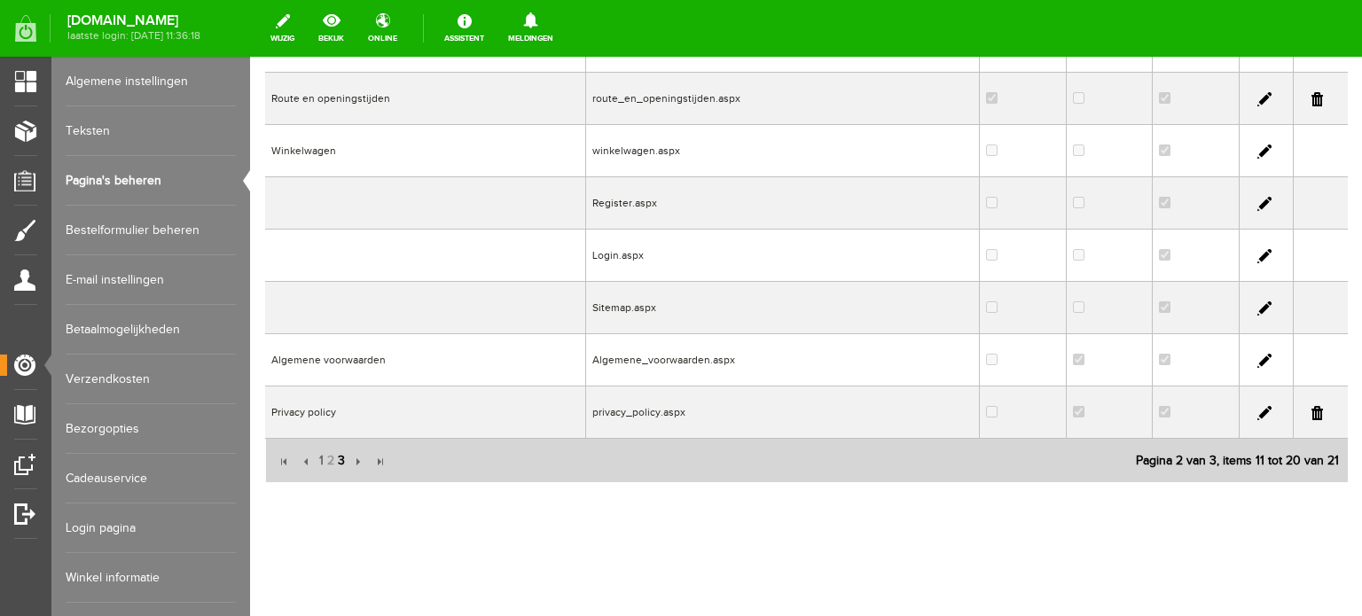
click at [342, 459] on span "3" at bounding box center [341, 461] width 11 height 35
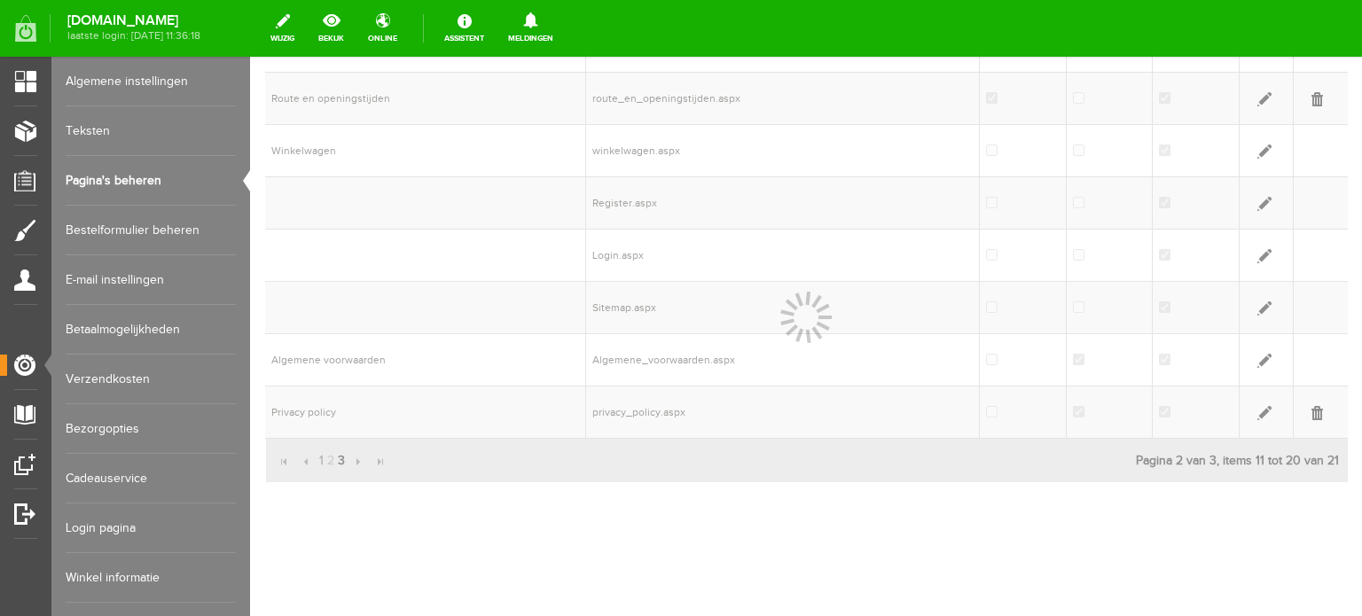
scroll to position [0, 0]
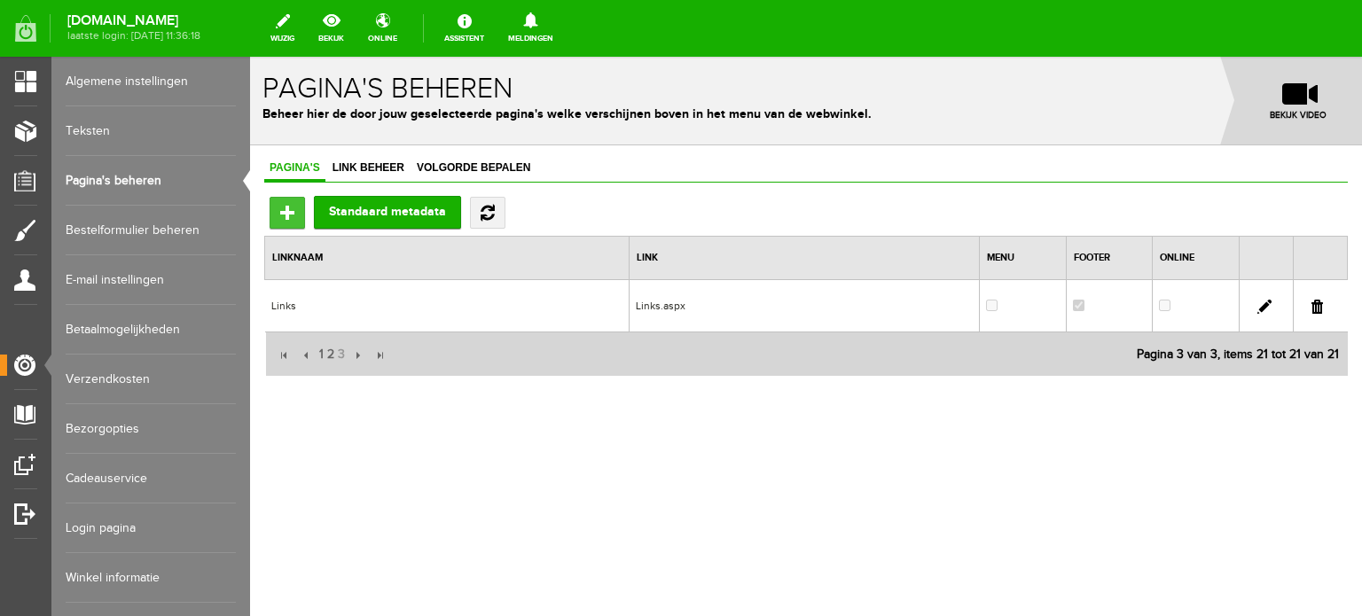
click at [278, 213] on input "Toevoegen" at bounding box center [287, 213] width 35 height 32
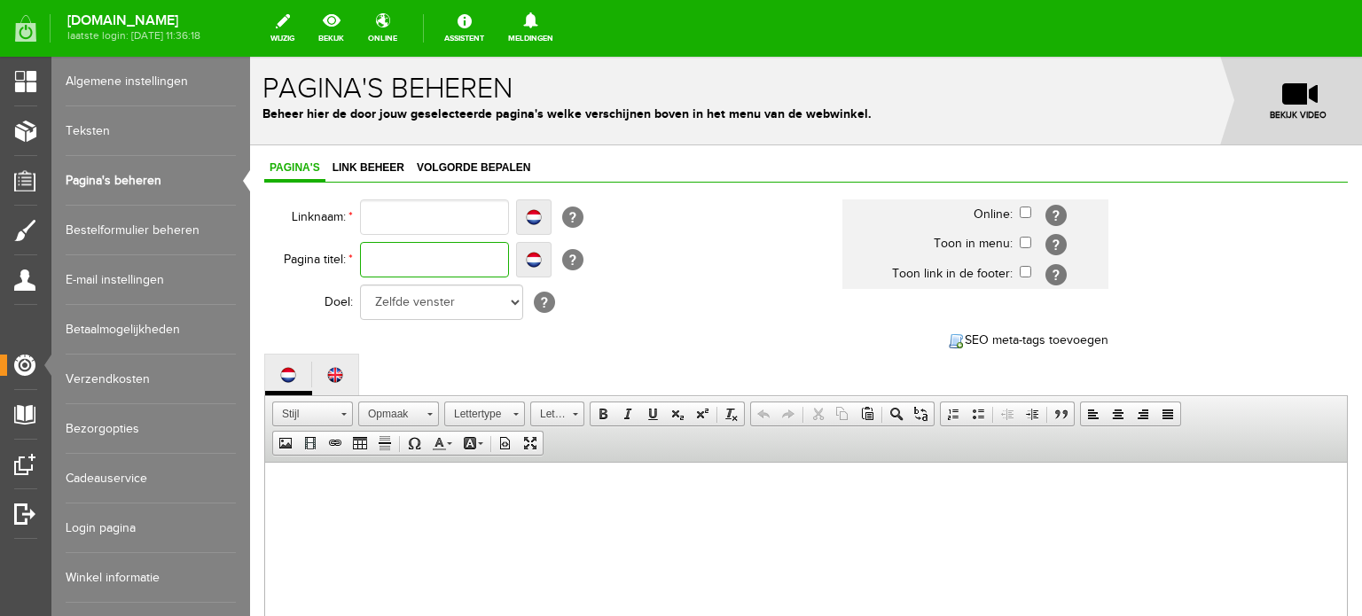
click at [426, 259] on input "text" at bounding box center [434, 259] width 149 height 35
paste input "Opheffingsuitverkoop – wij sluiten onze deuren"
type input "Opheffingsuitverkoop – wij sluiten onze deuren"
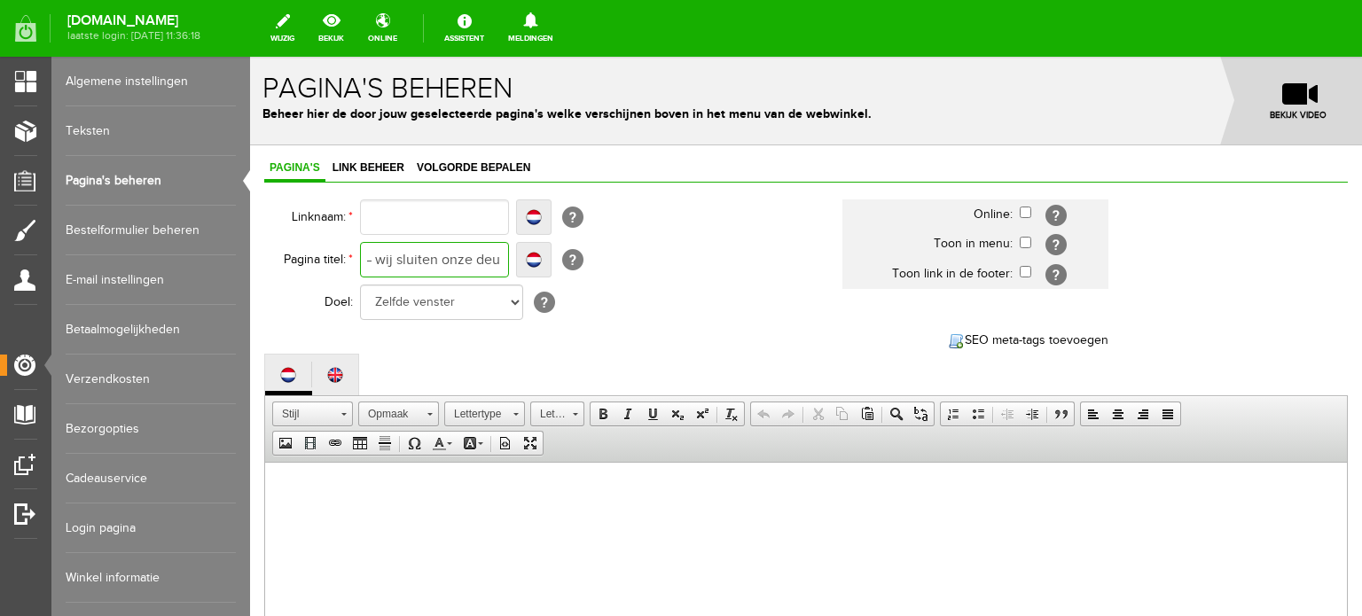
type input "Opheffingsuitverkoop – wij sluiten onze deuren"
click at [435, 216] on input "text" at bounding box center [434, 217] width 149 height 35
drag, startPoint x: 501, startPoint y: 255, endPoint x: 359, endPoint y: 248, distance: 142.1
click at [360, 248] on input "Opheffingsuitverkoop – wij sluiten onze deuren" at bounding box center [434, 259] width 149 height 35
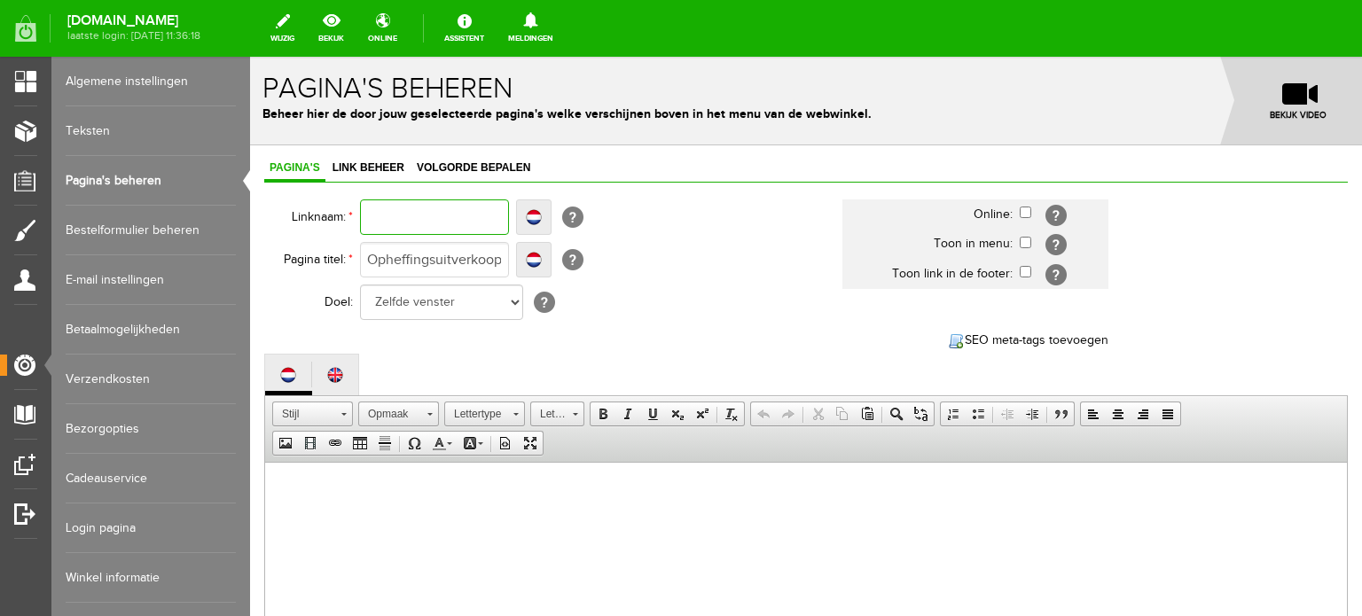
click at [412, 216] on input "text" at bounding box center [434, 217] width 149 height 35
paste input "Opheffingsuitverkoop"
type input "Opheffingsuitverkoop"
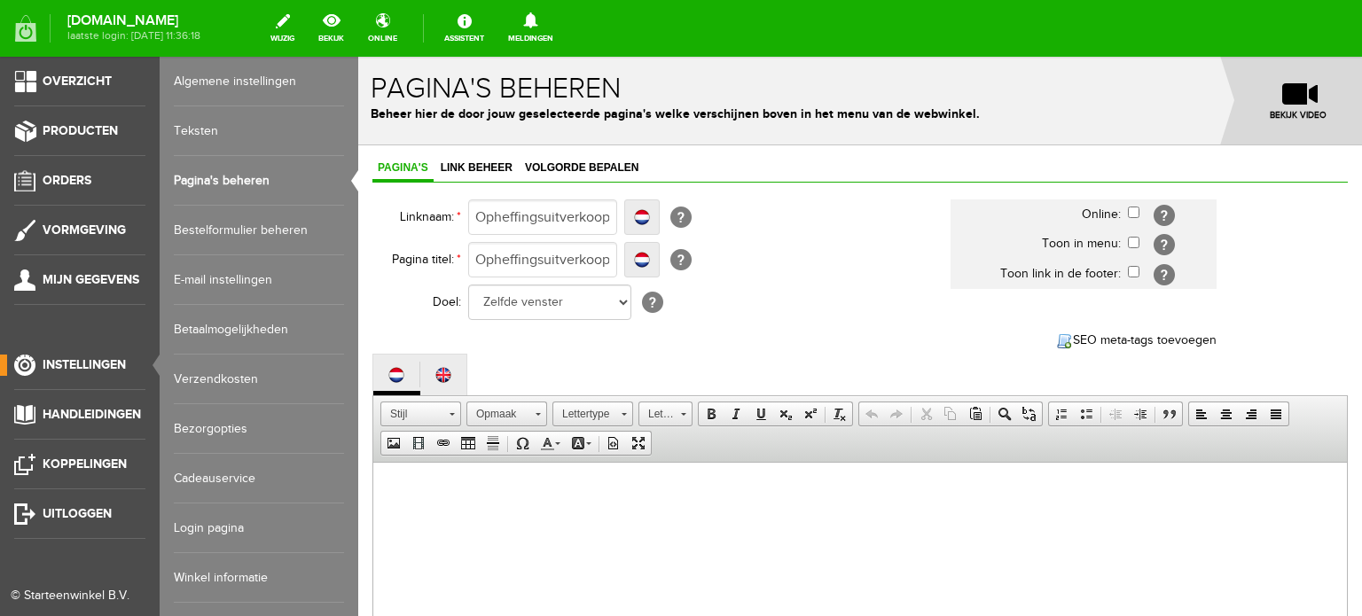
click at [53, 365] on span "Instellingen" at bounding box center [84, 364] width 83 height 15
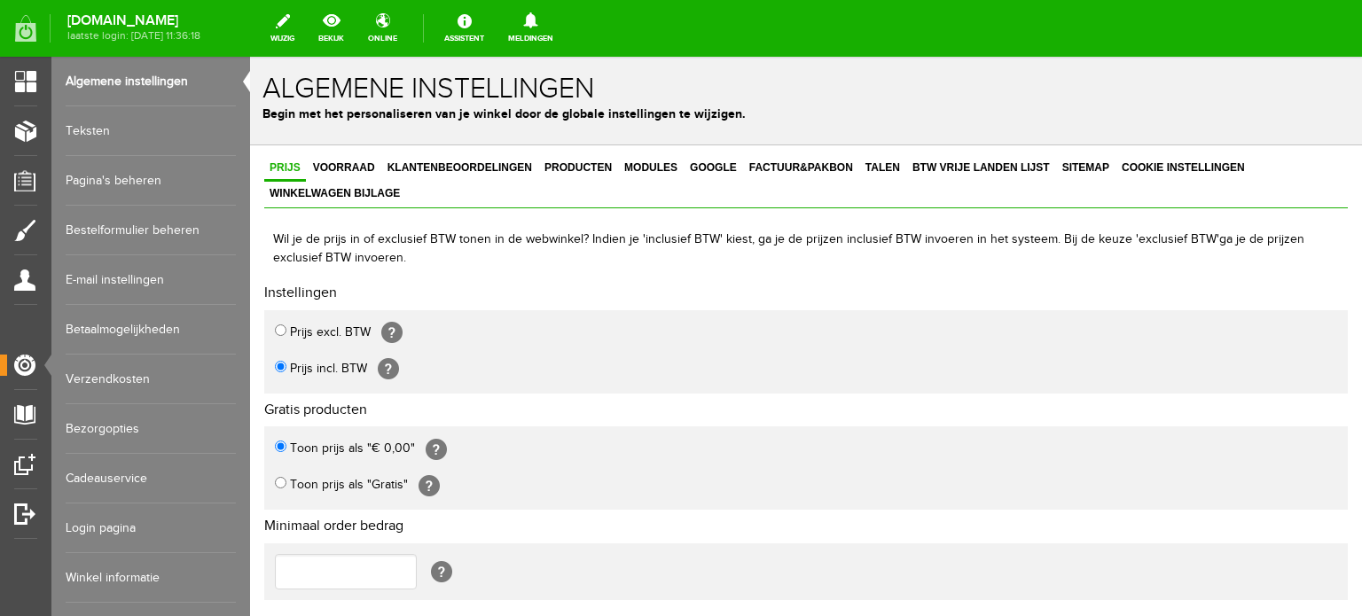
click at [139, 180] on link "Pagina's beheren" at bounding box center [151, 181] width 170 height 50
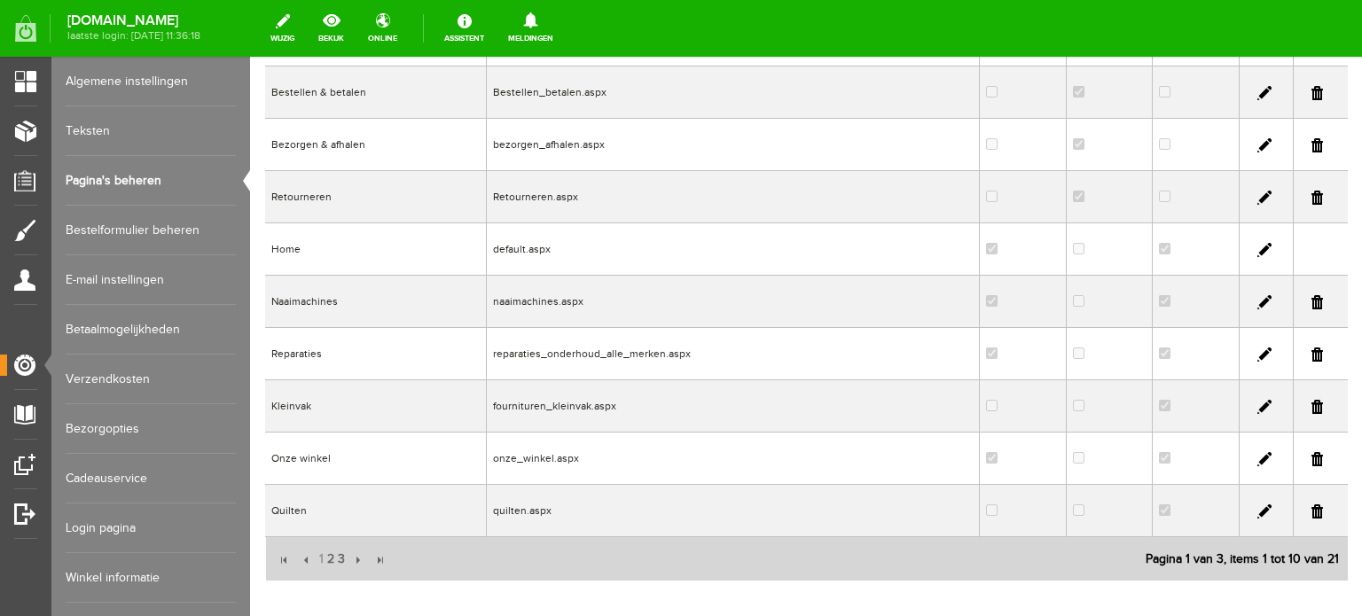
scroll to position [355, 0]
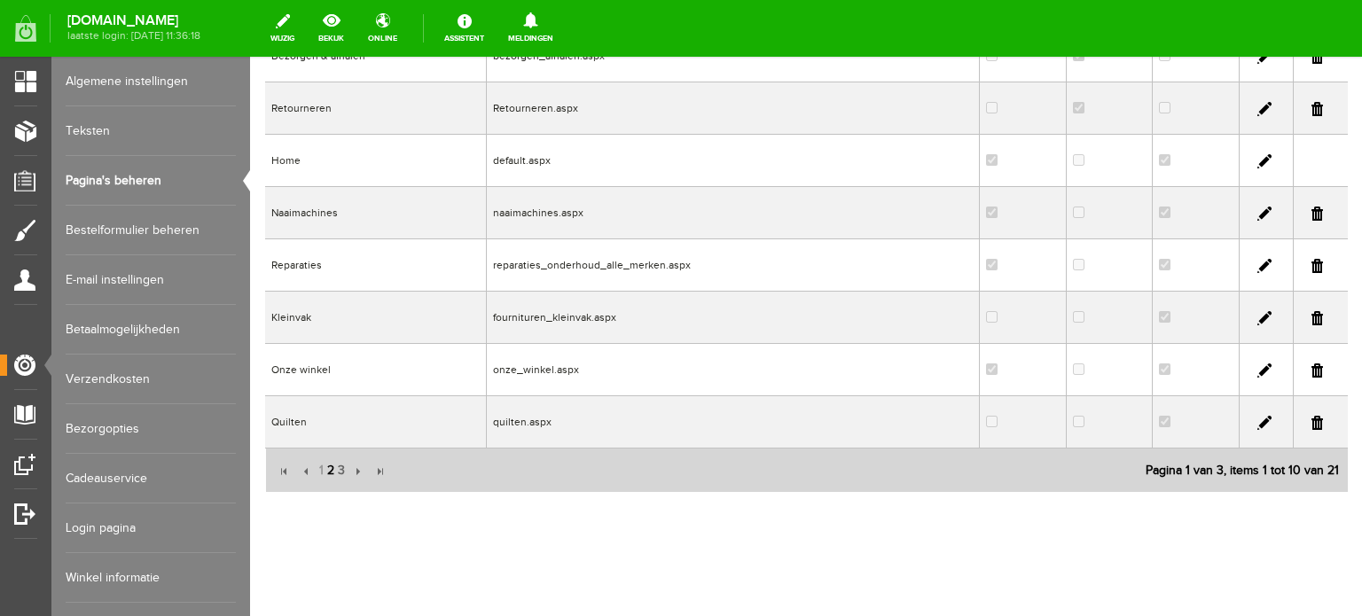
click at [330, 480] on span "2" at bounding box center [331, 470] width 11 height 35
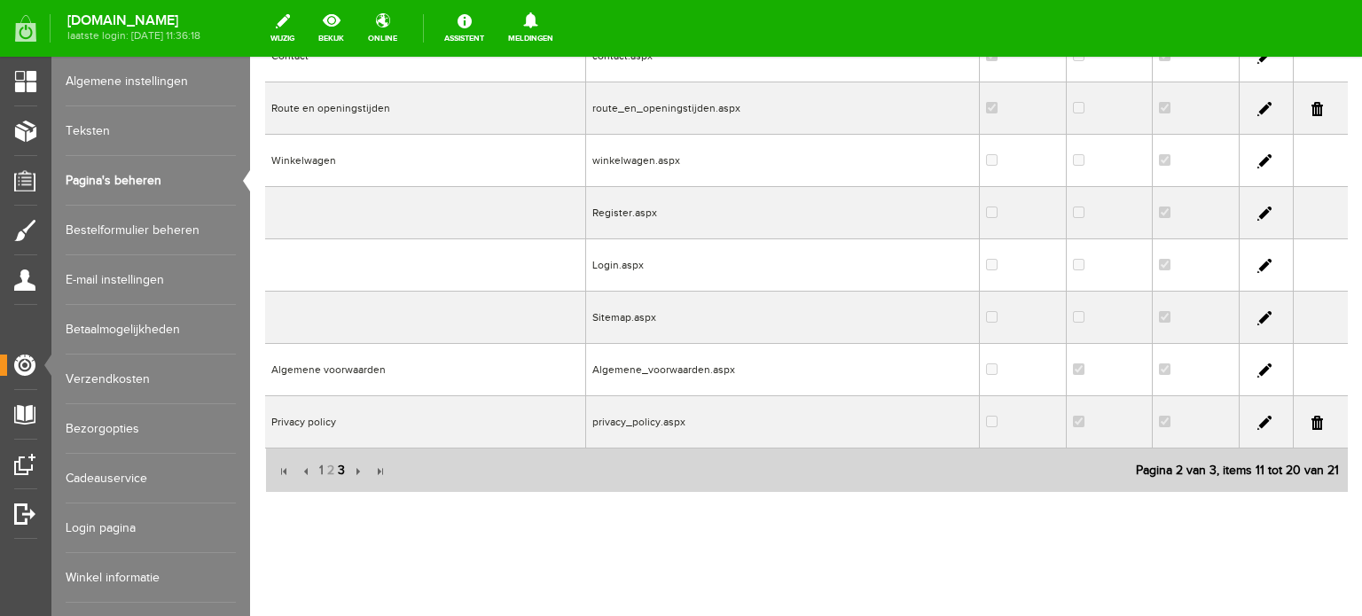
click at [342, 470] on span "3" at bounding box center [341, 470] width 11 height 35
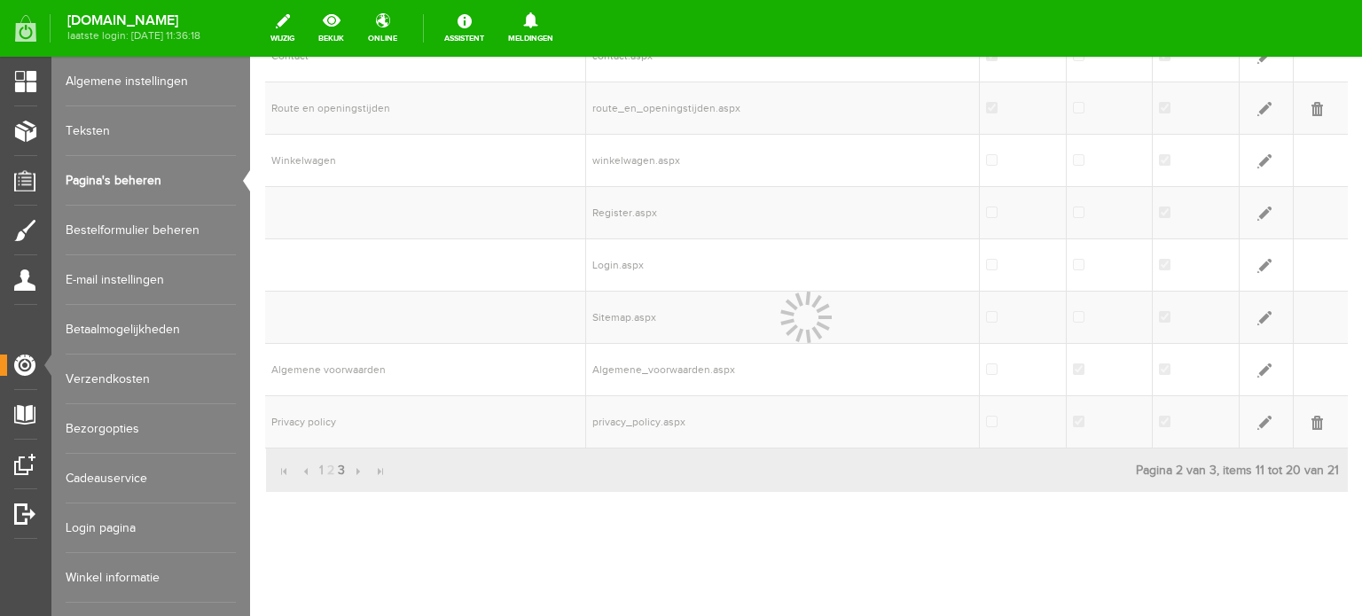
scroll to position [0, 0]
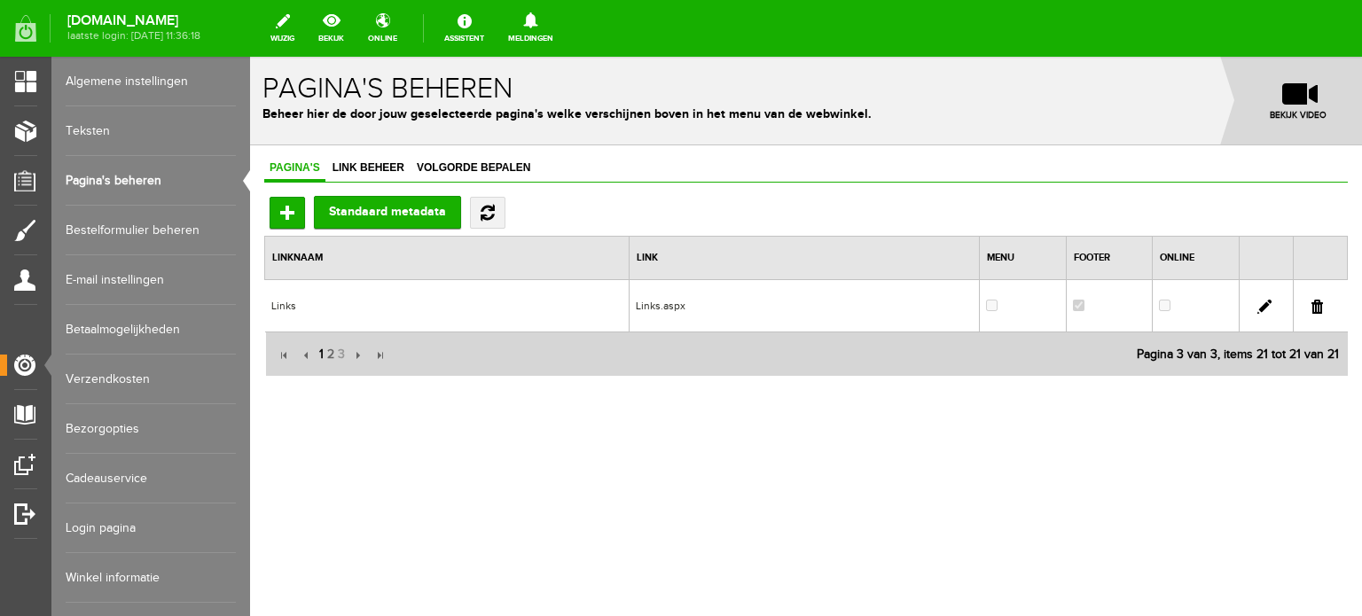
click at [319, 350] on span "1" at bounding box center [322, 354] width 8 height 35
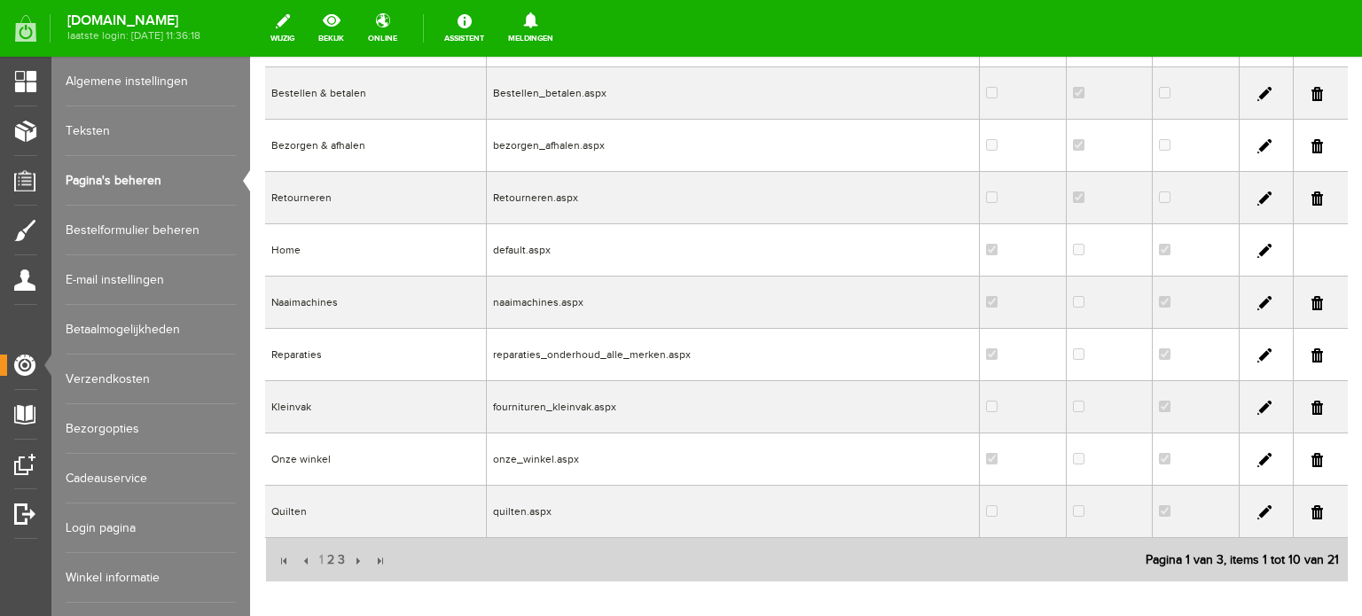
scroll to position [266, 0]
click at [122, 77] on link "Algemene instellingen" at bounding box center [151, 82] width 170 height 50
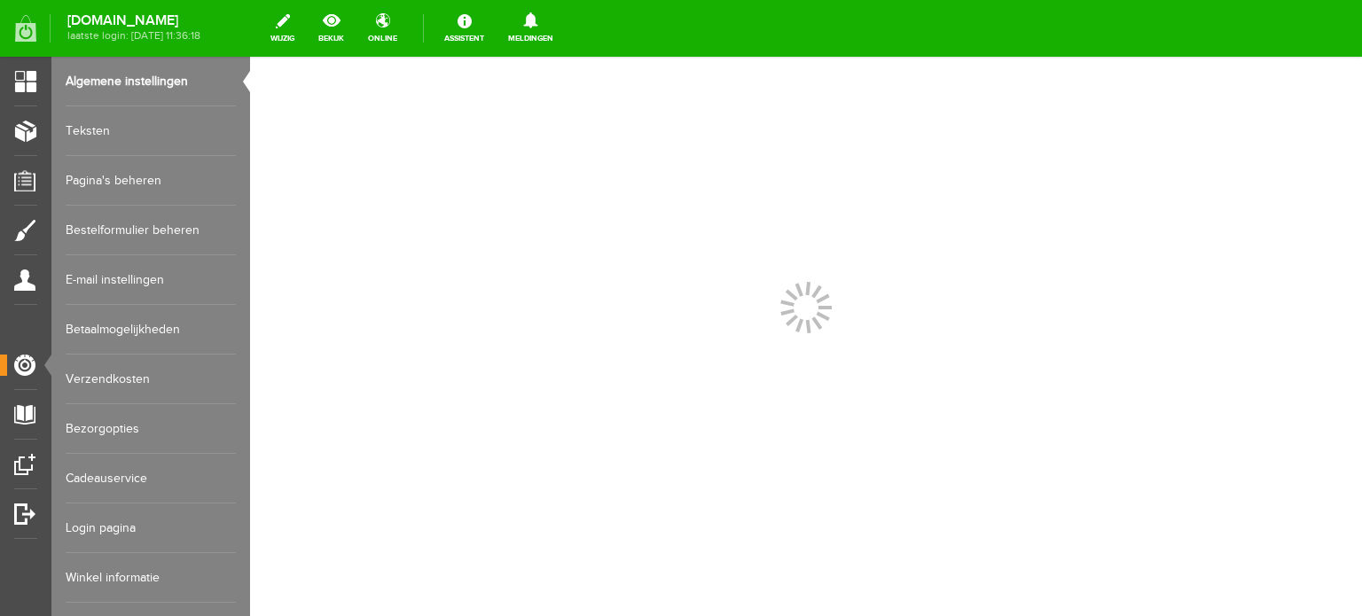
scroll to position [0, 0]
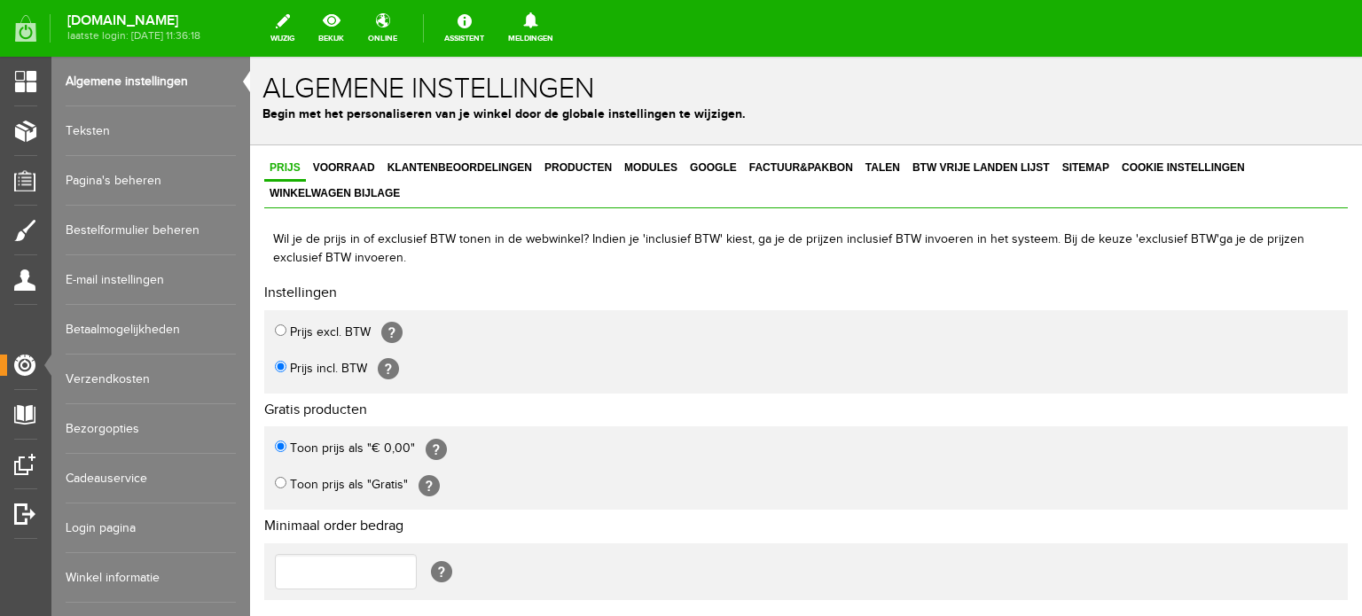
scroll to position [50, 0]
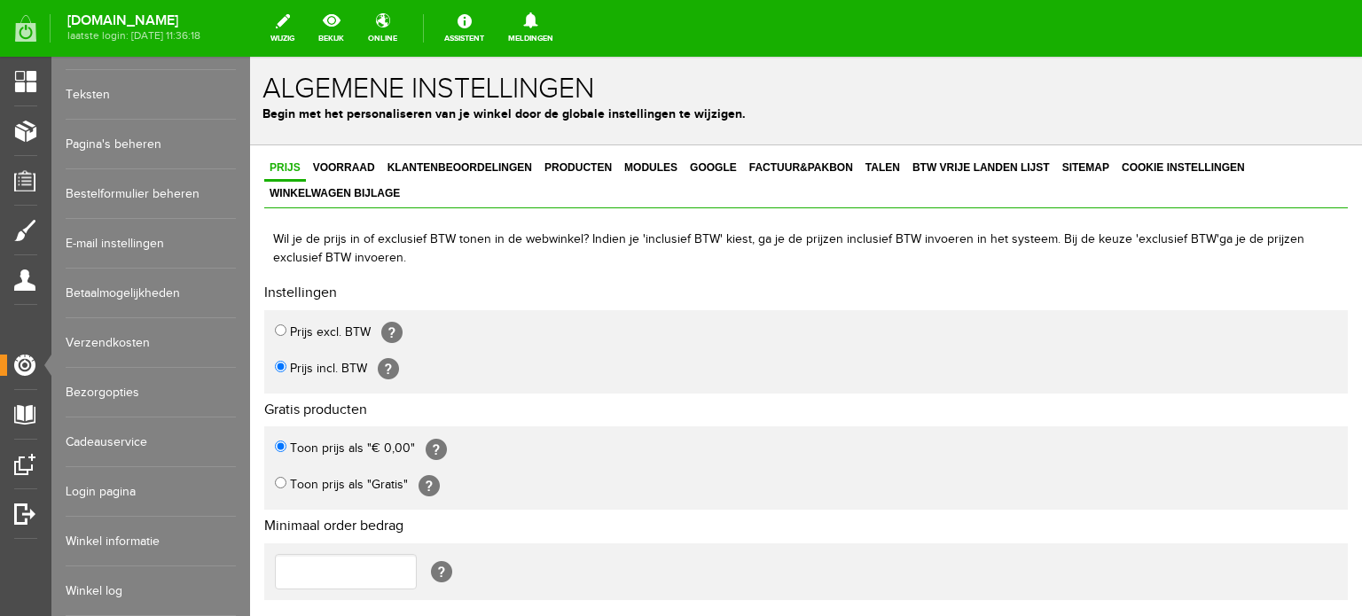
click at [124, 527] on link "Winkel informatie" at bounding box center [151, 542] width 170 height 50
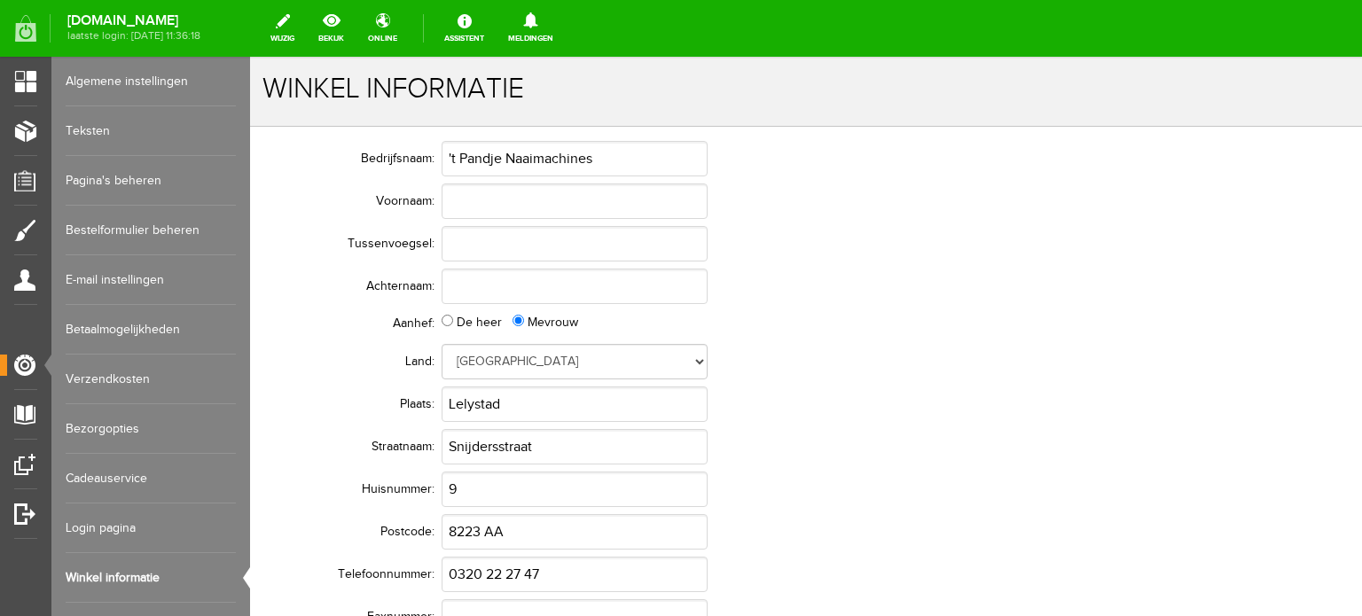
click at [106, 81] on link "Algemene instellingen" at bounding box center [151, 82] width 170 height 50
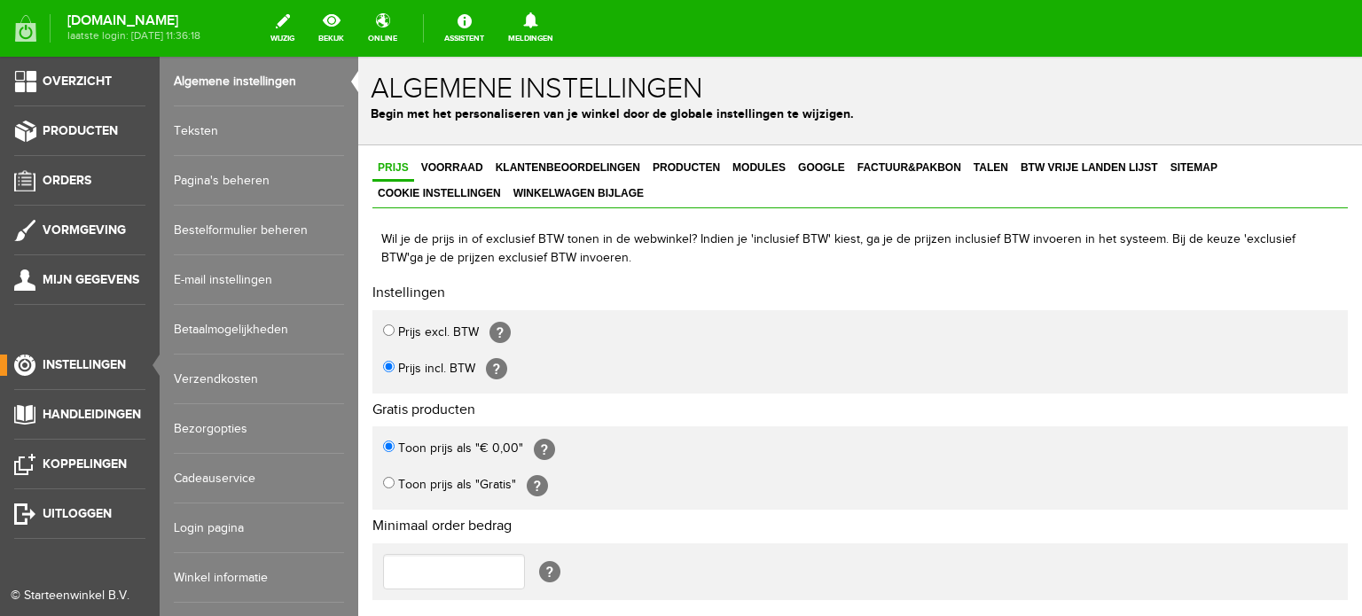
click at [205, 131] on link "Teksten" at bounding box center [259, 131] width 170 height 50
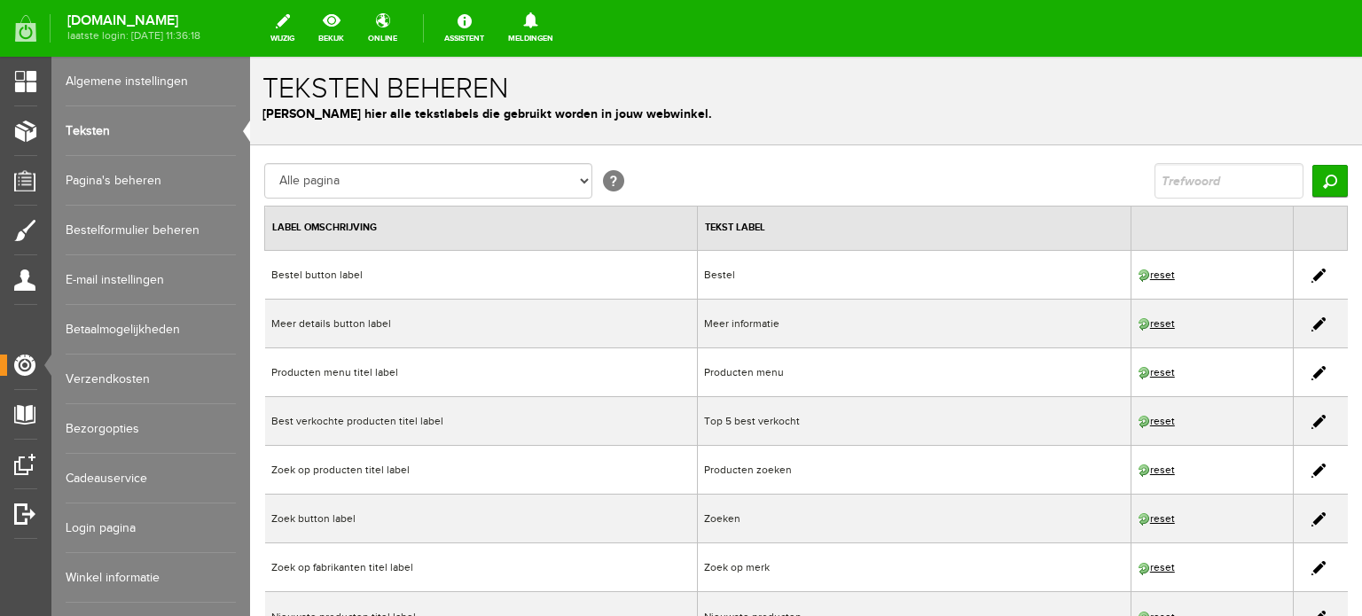
click at [107, 184] on link "Pagina's beheren" at bounding box center [151, 181] width 170 height 50
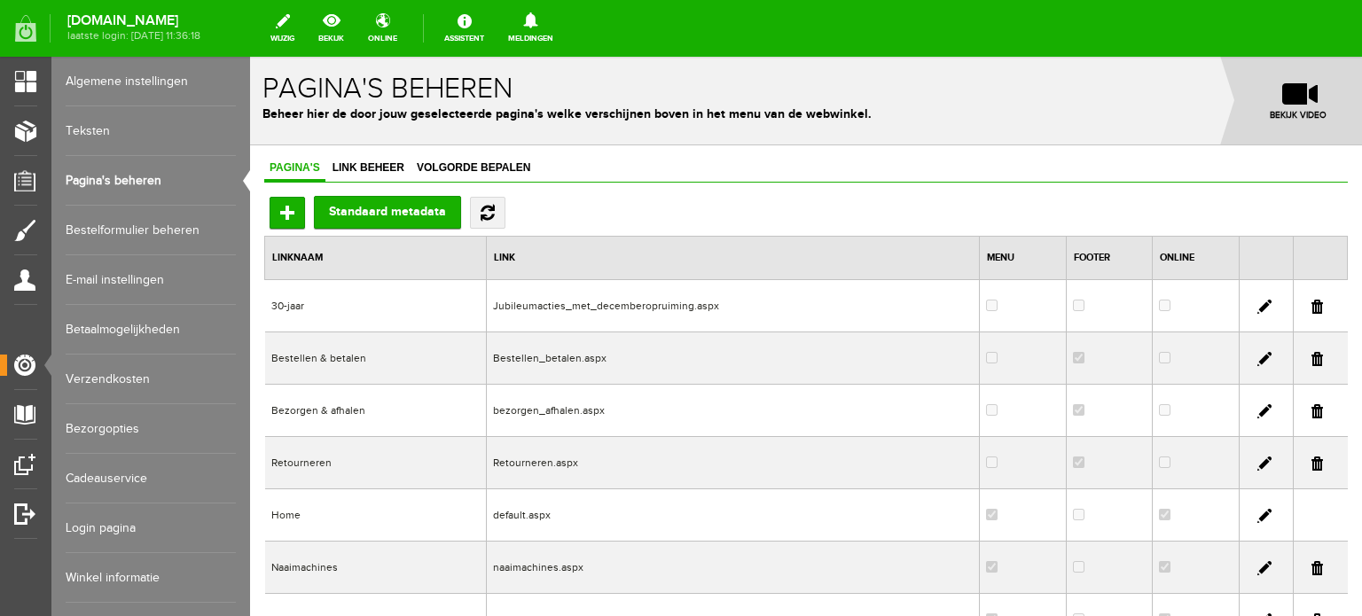
click at [99, 124] on link "Teksten" at bounding box center [151, 131] width 170 height 50
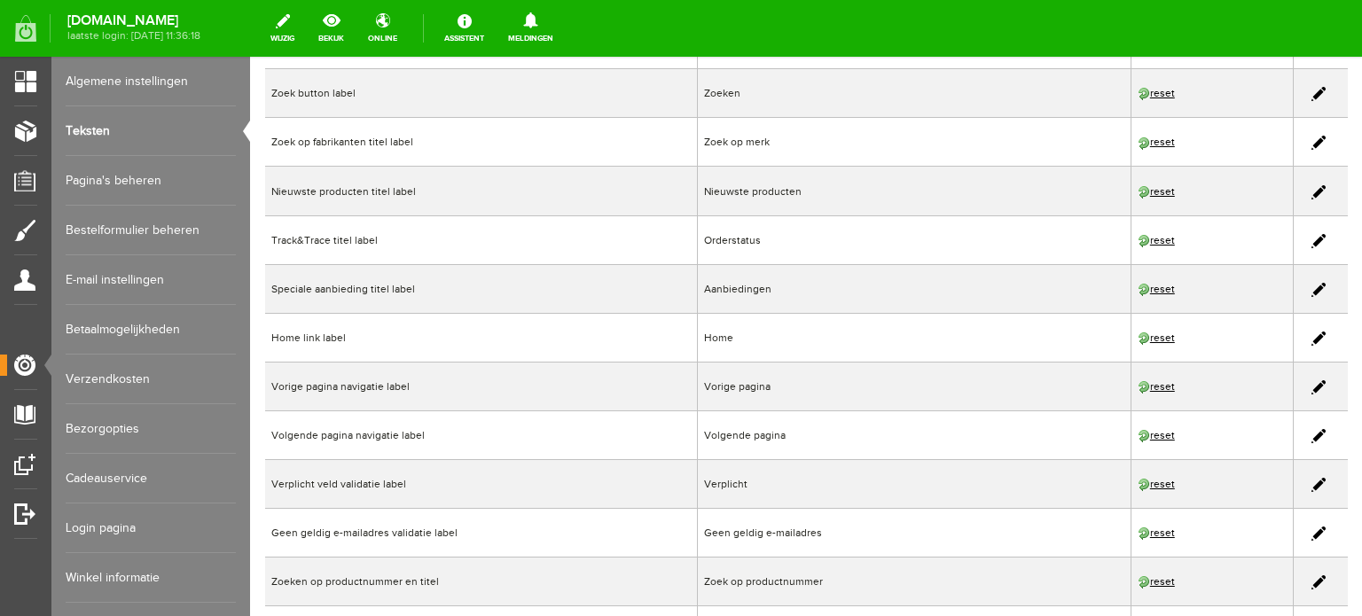
scroll to position [444, 0]
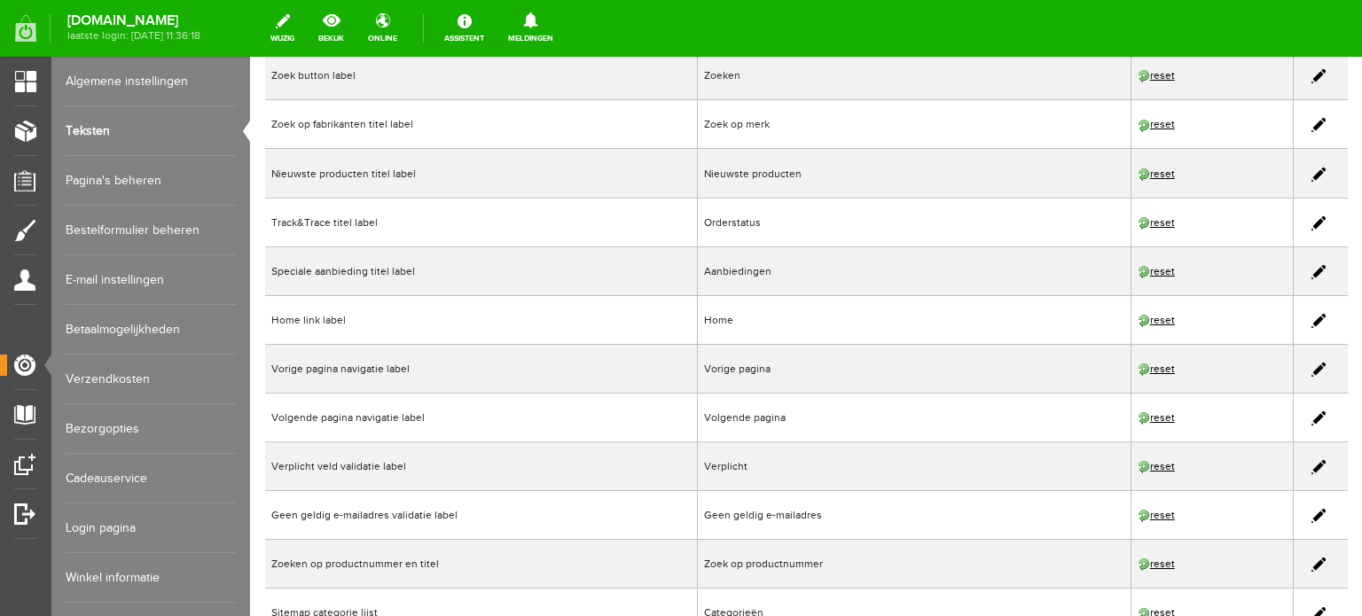
click at [1312, 267] on link at bounding box center [1319, 272] width 14 height 14
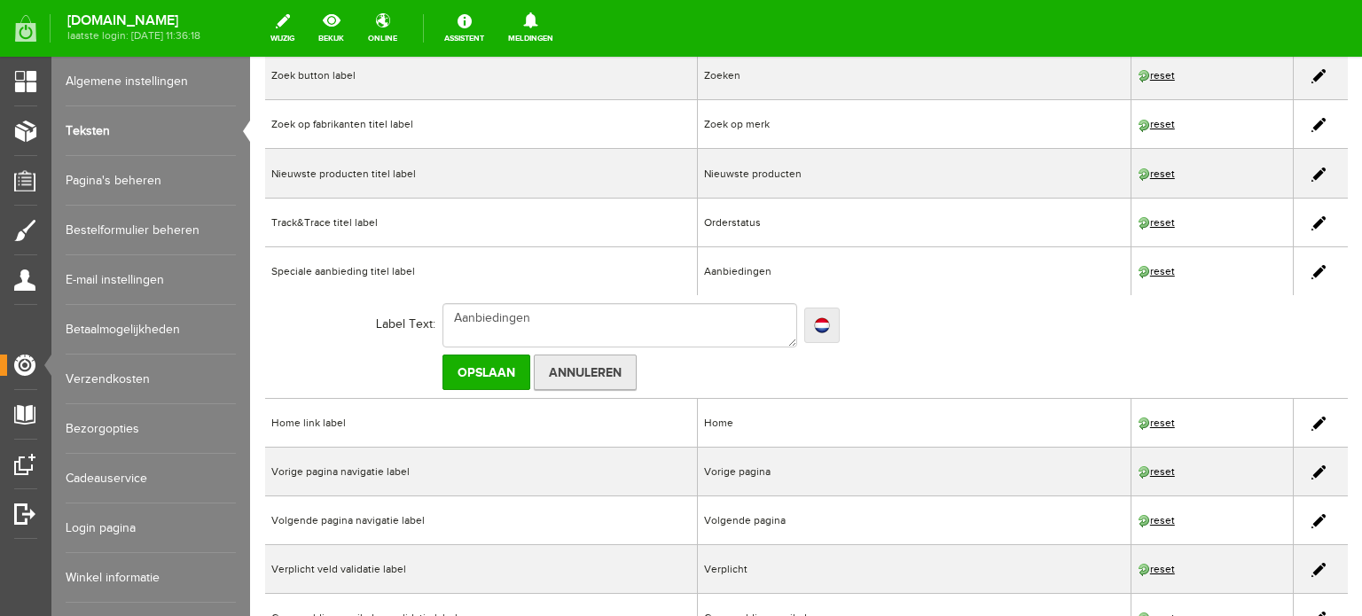
click at [586, 373] on input "Annuleren" at bounding box center [585, 372] width 103 height 35
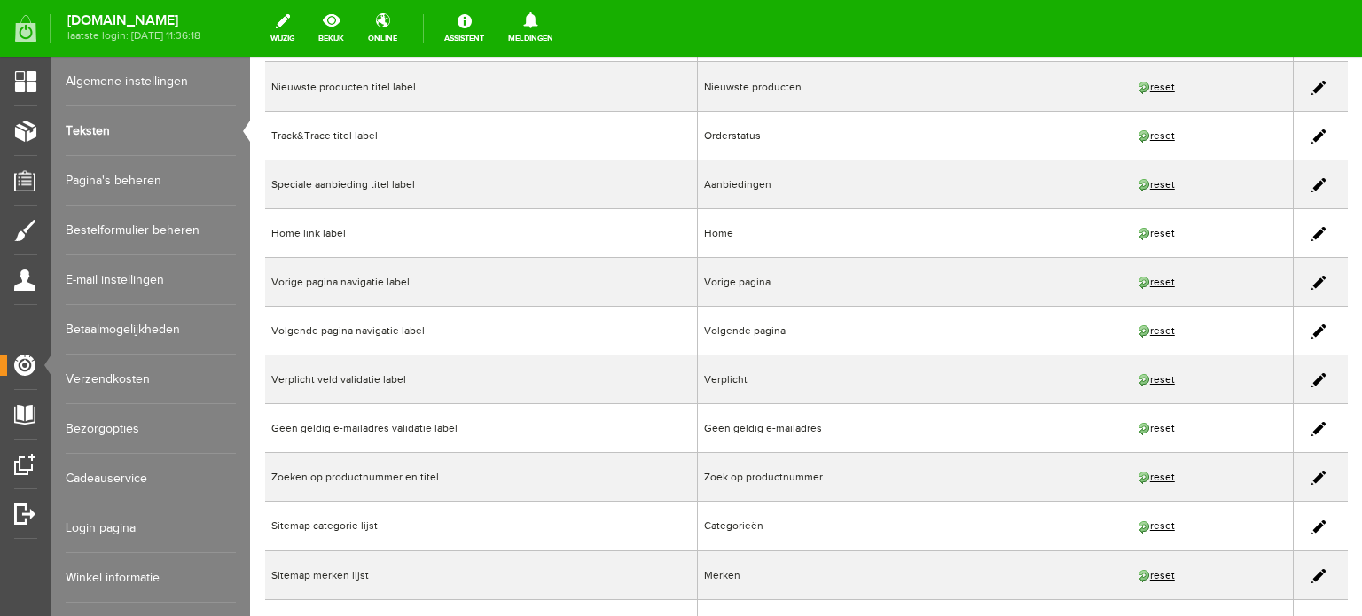
scroll to position [710, 0]
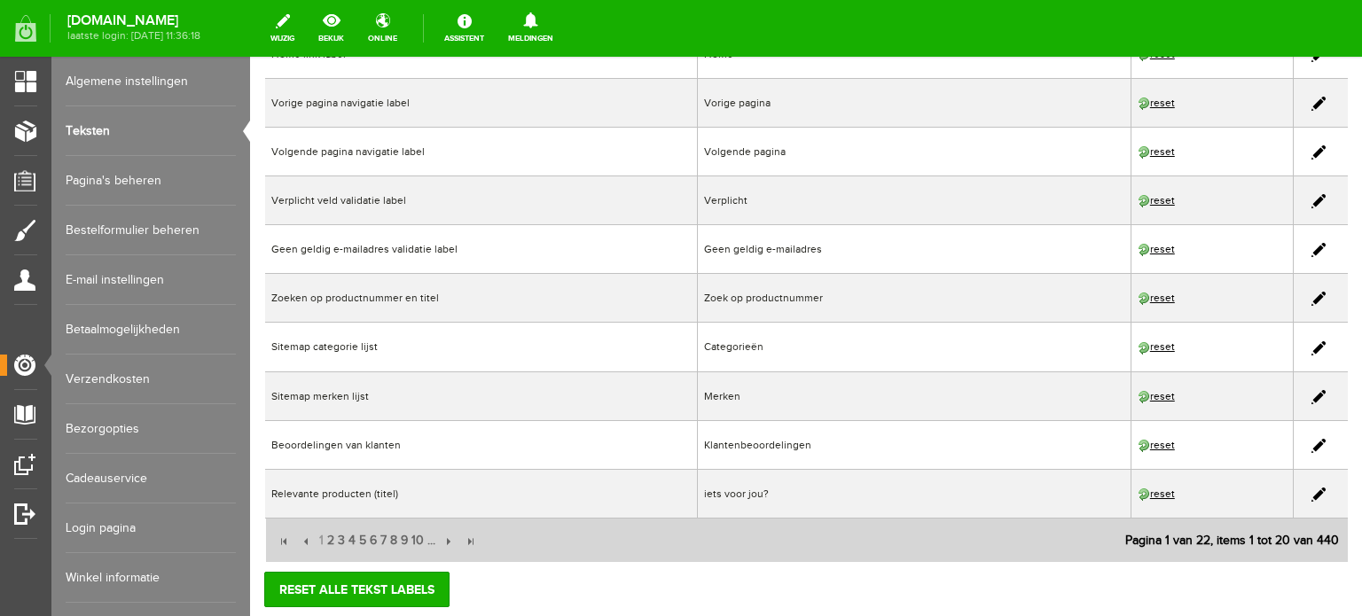
click at [120, 182] on link "Pagina's beheren" at bounding box center [151, 181] width 170 height 50
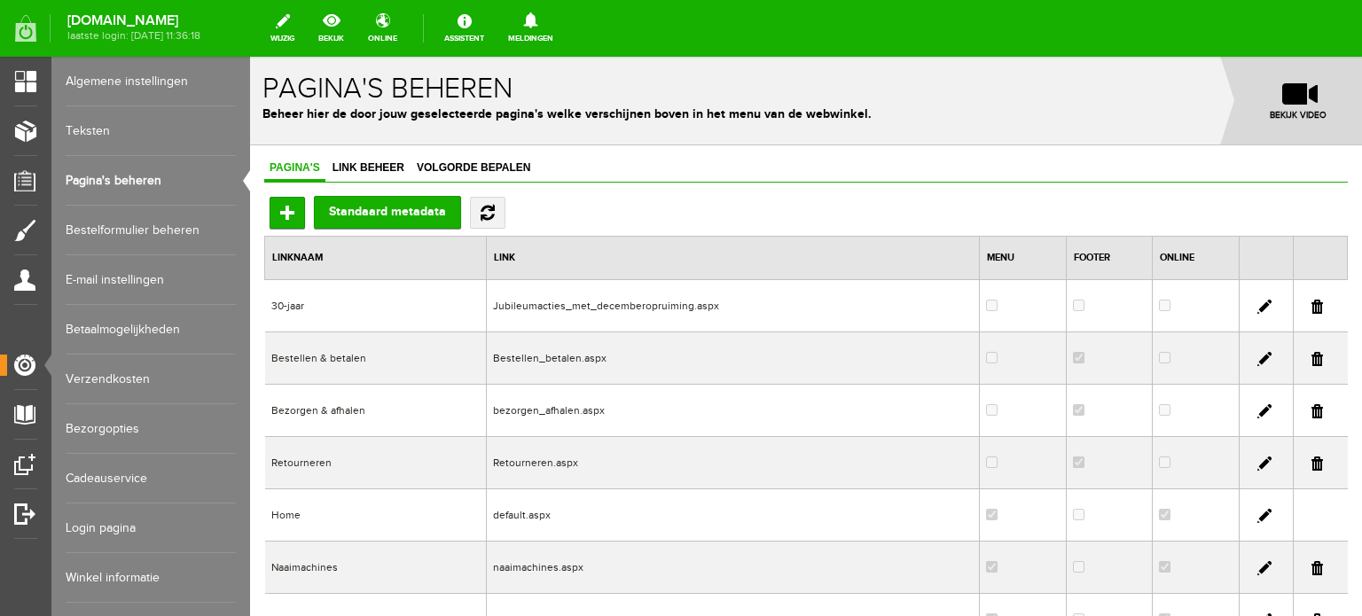
click at [1258, 300] on link at bounding box center [1265, 307] width 14 height 14
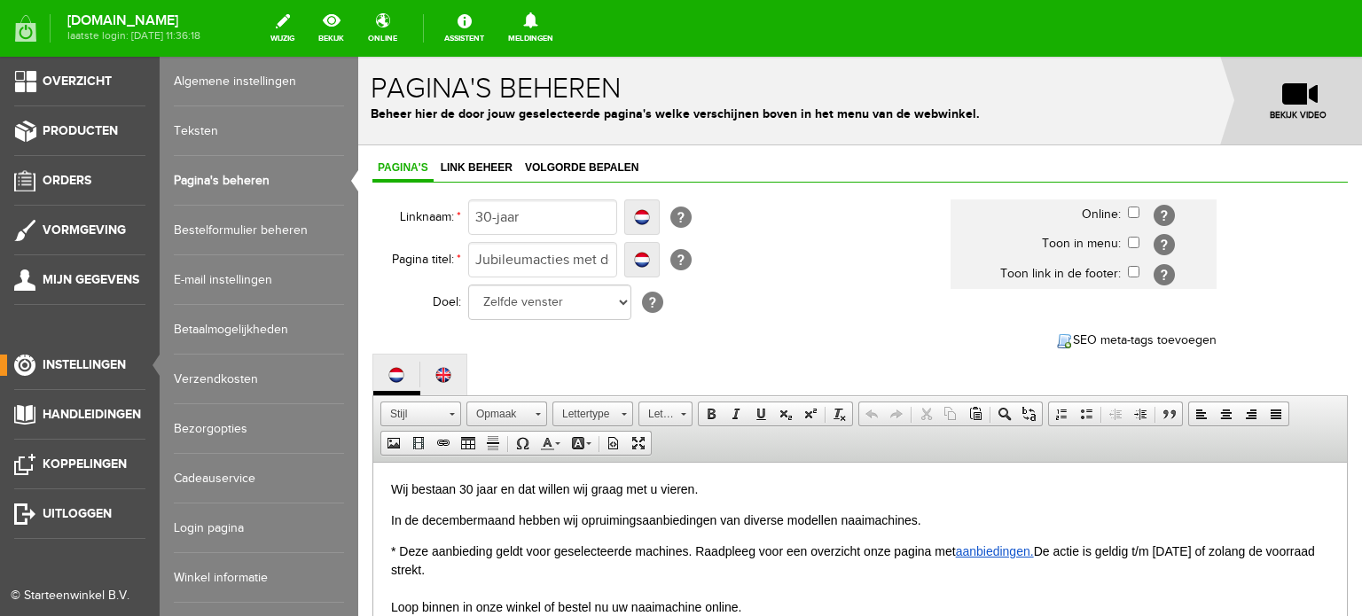
click at [234, 174] on link "Pagina's beheren" at bounding box center [259, 181] width 170 height 50
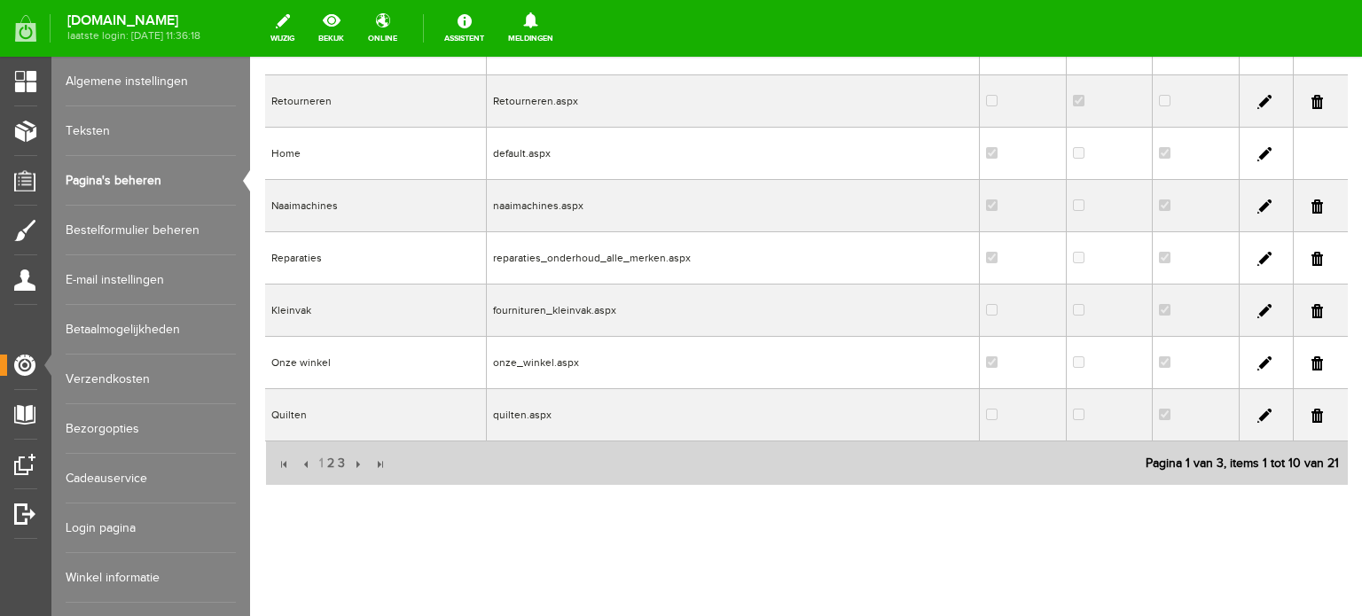
scroll to position [369, 0]
click at [356, 459] on input "button" at bounding box center [357, 462] width 20 height 20
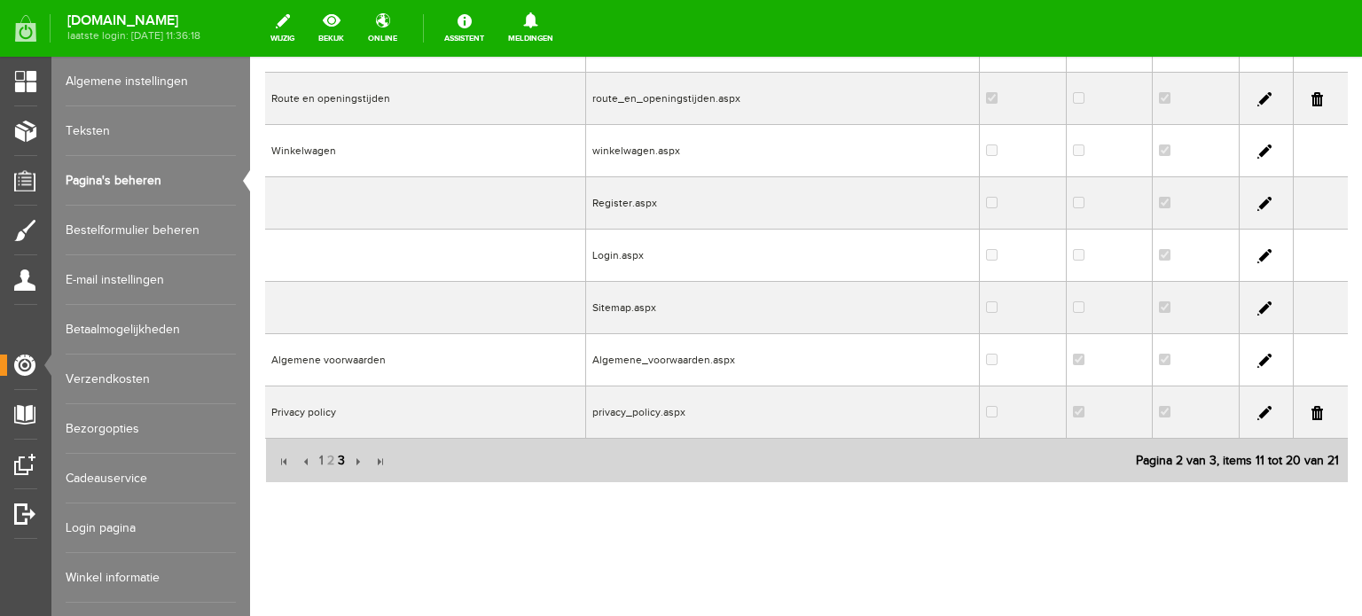
click at [341, 459] on span "3" at bounding box center [341, 461] width 11 height 35
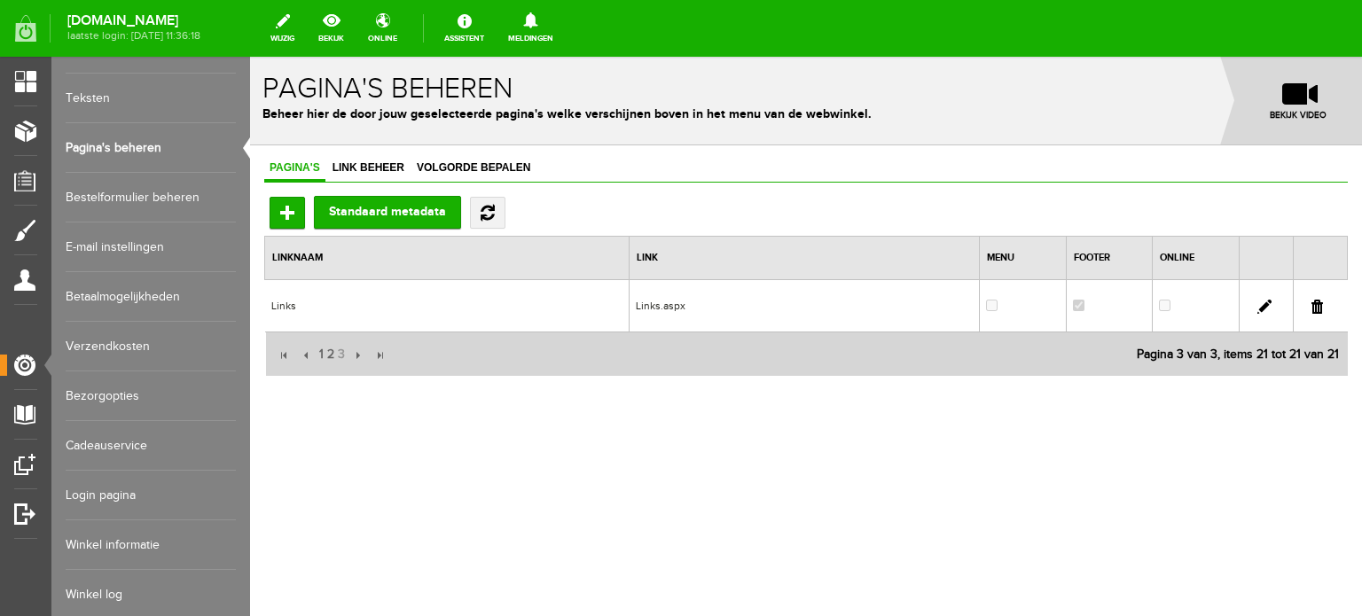
scroll to position [50, 0]
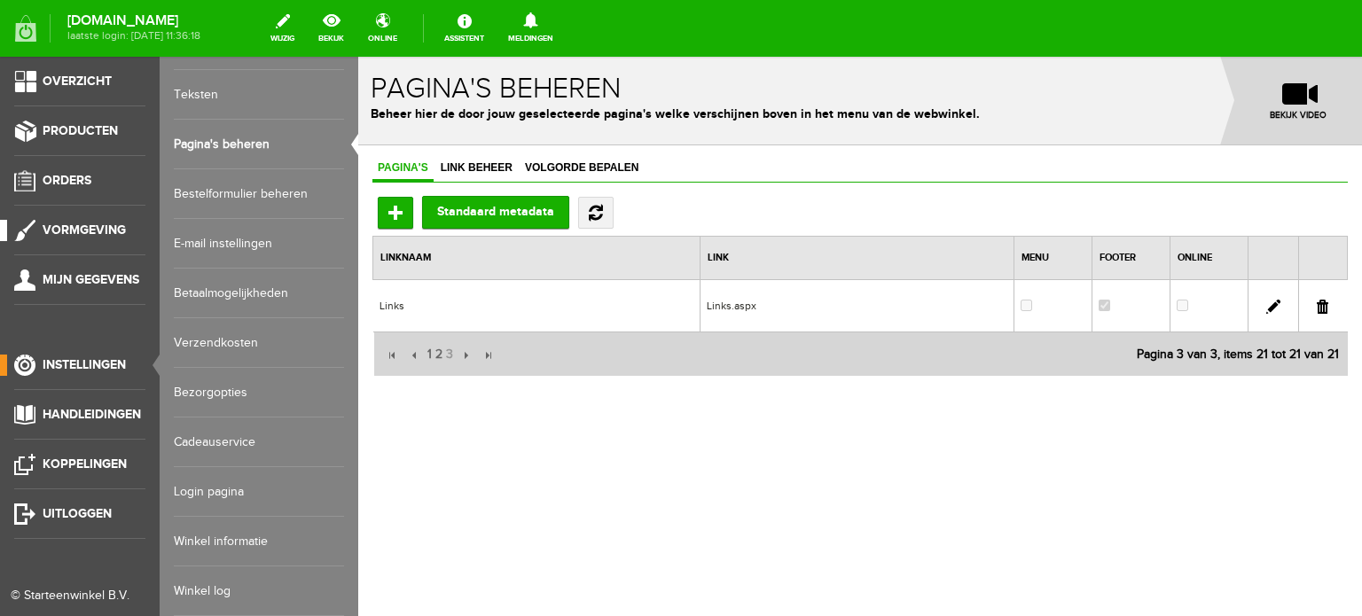
click at [73, 227] on span "Vormgeving" at bounding box center [84, 230] width 83 height 15
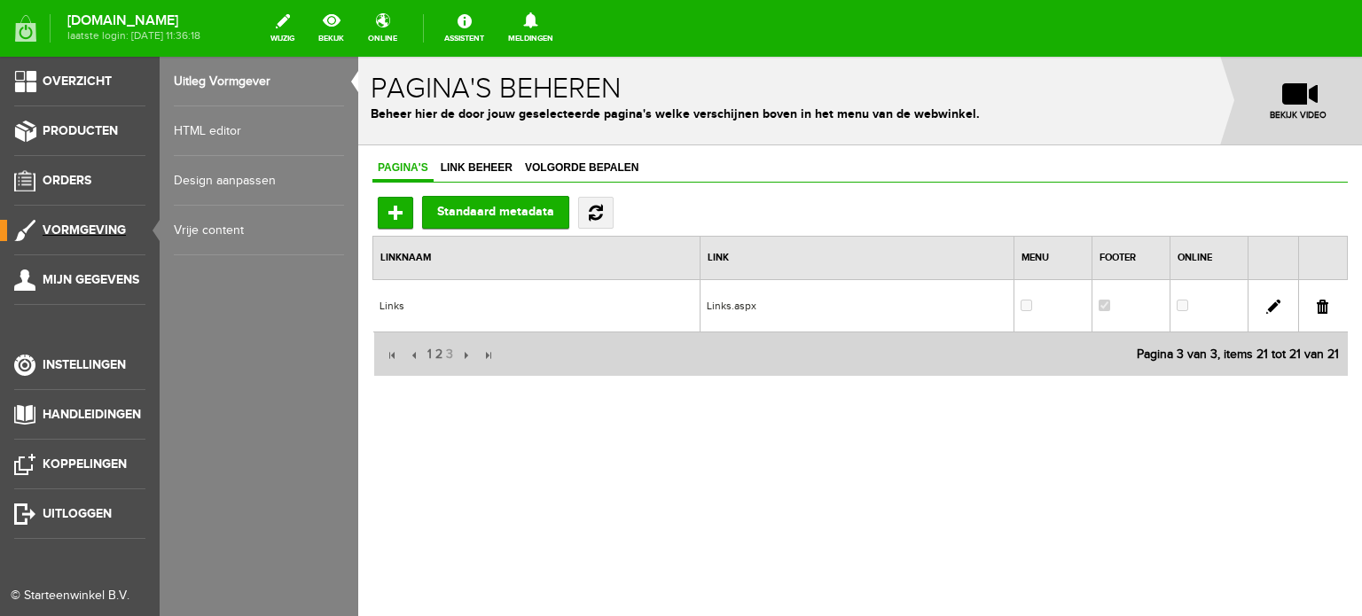
scroll to position [0, 0]
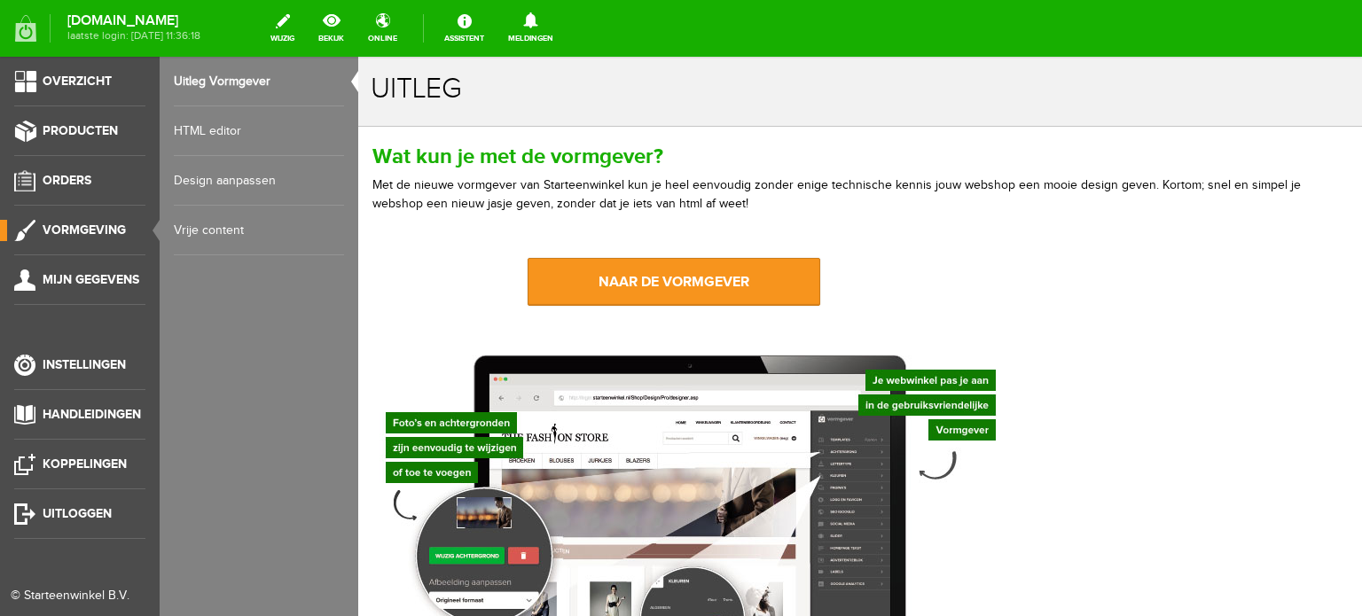
click at [209, 228] on link "Vrije content" at bounding box center [259, 231] width 170 height 50
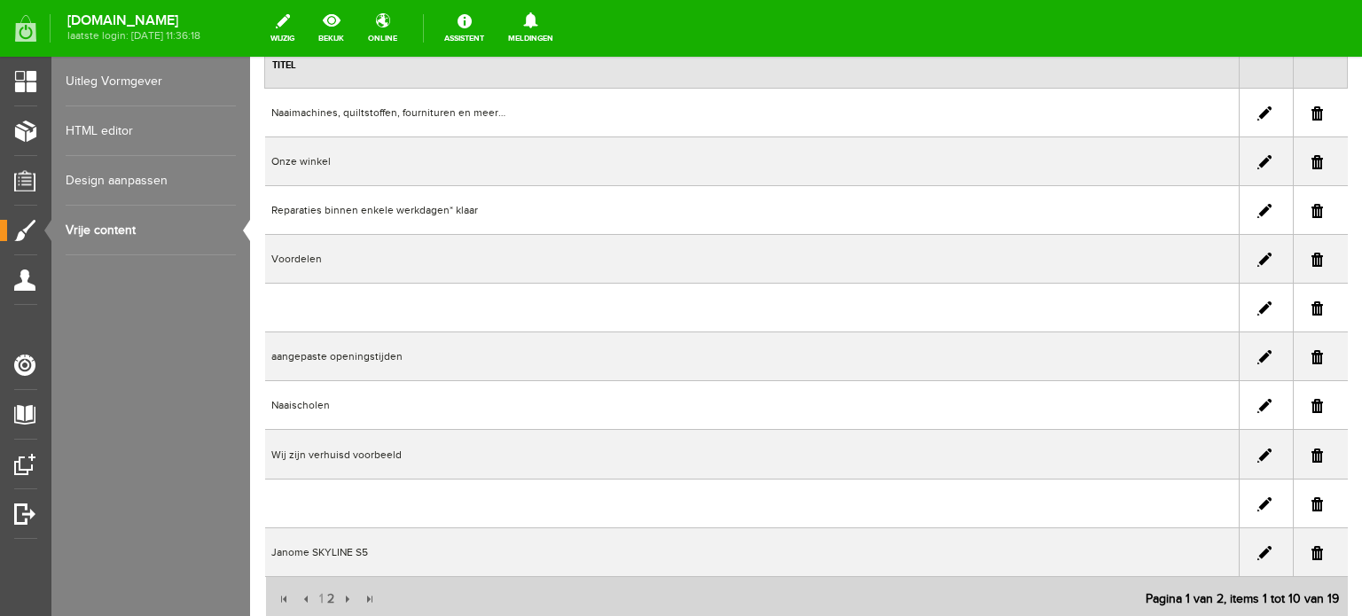
scroll to position [266, 0]
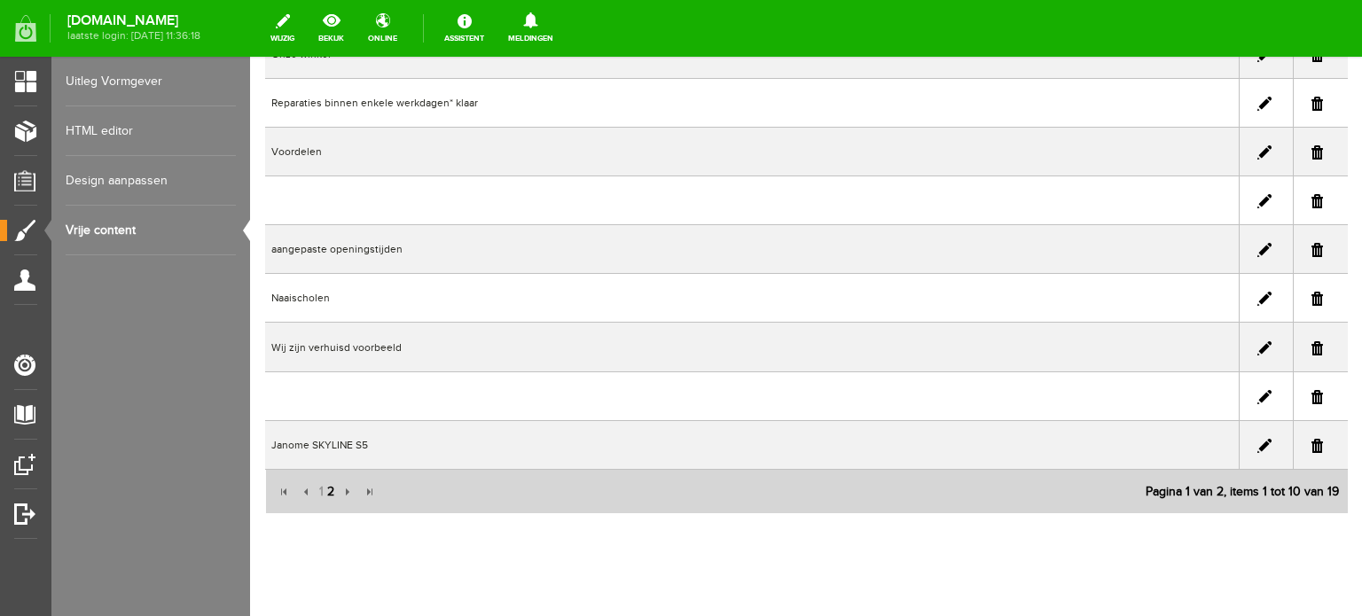
click at [331, 486] on span "2" at bounding box center [331, 492] width 11 height 35
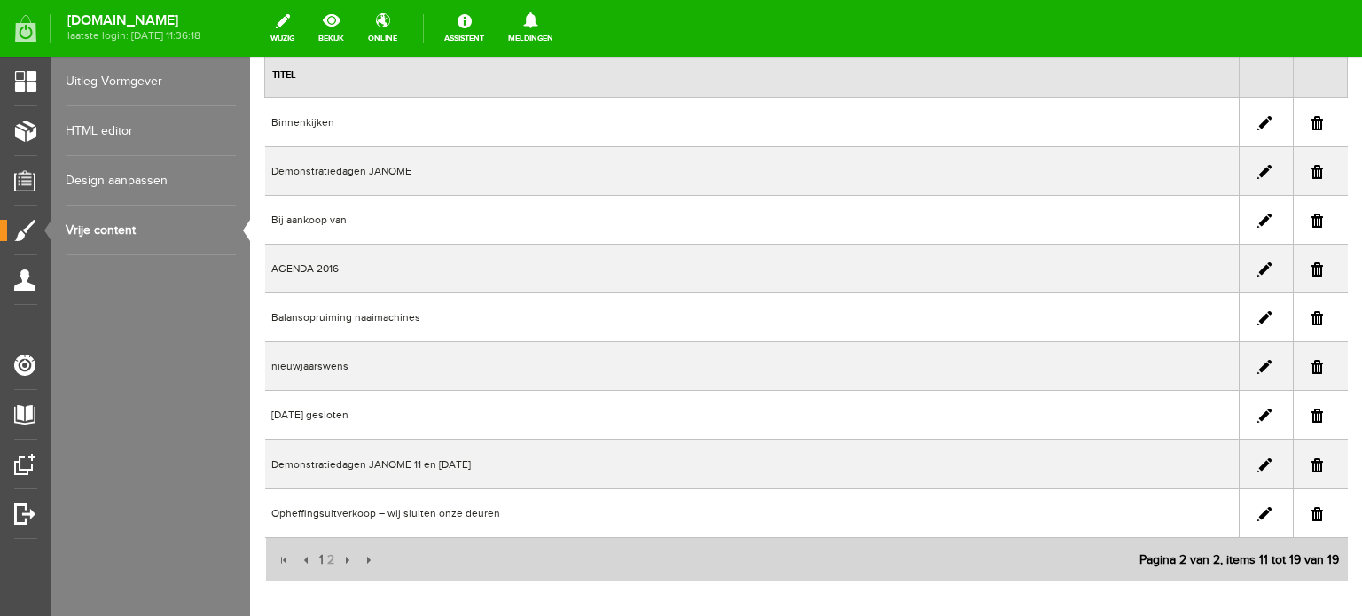
scroll to position [177, 0]
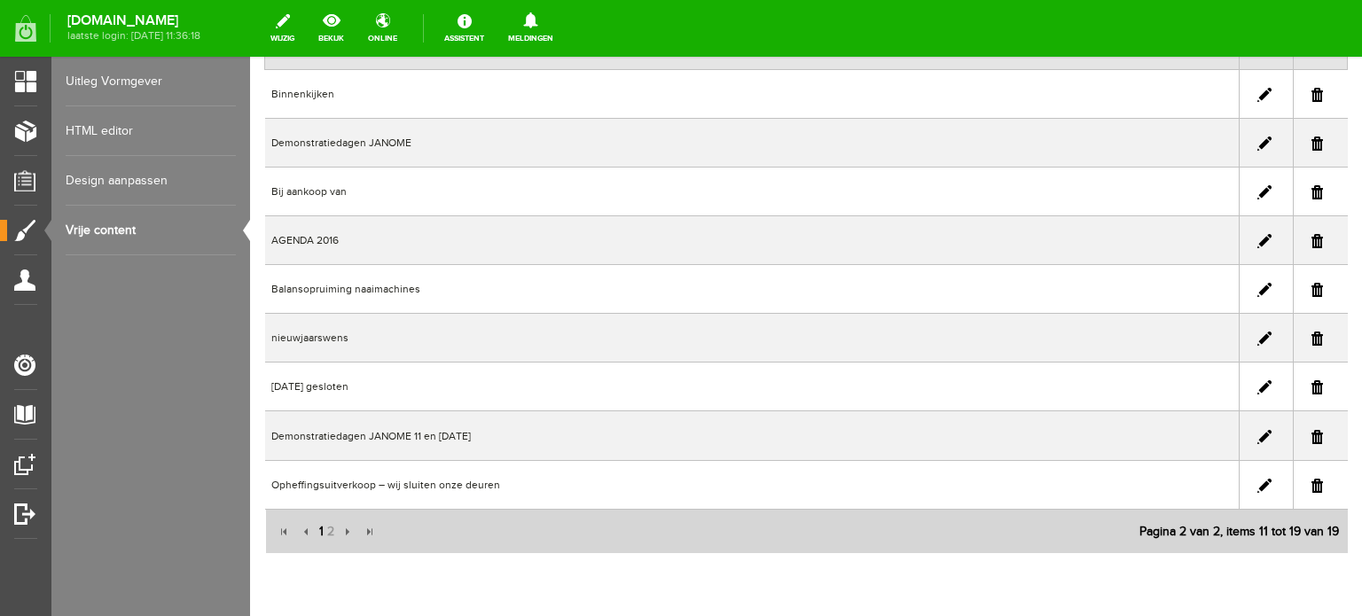
click at [320, 531] on span "1" at bounding box center [322, 531] width 8 height 35
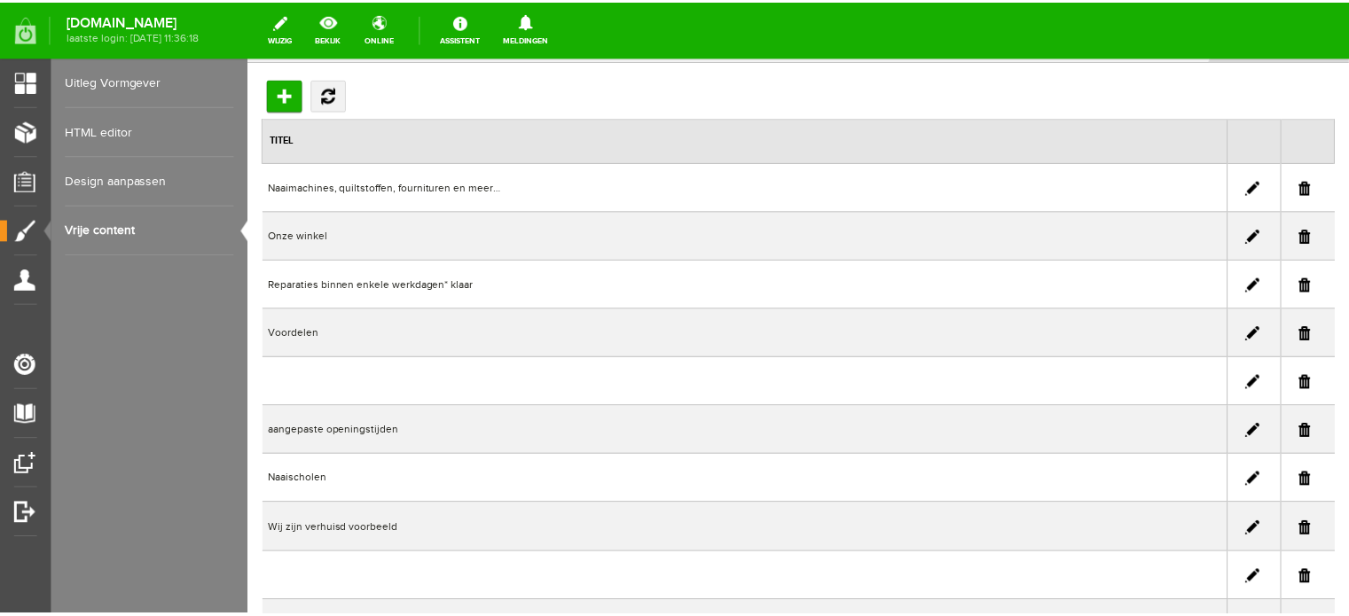
scroll to position [0, 0]
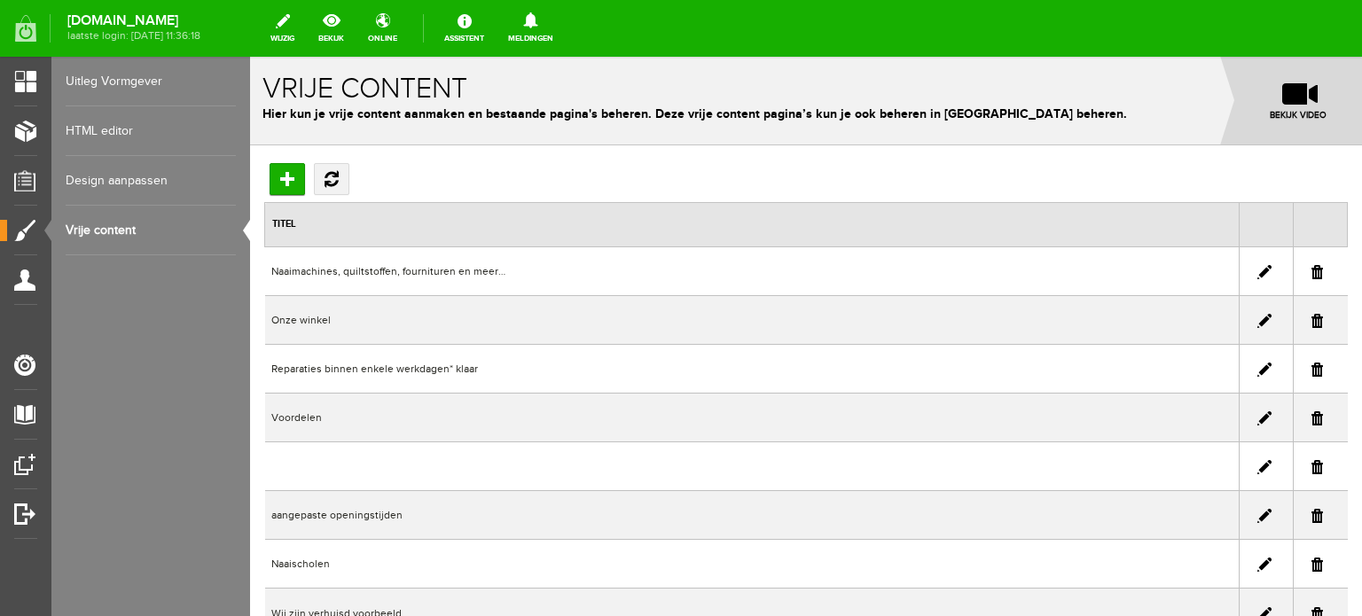
click at [1258, 412] on link at bounding box center [1265, 419] width 14 height 14
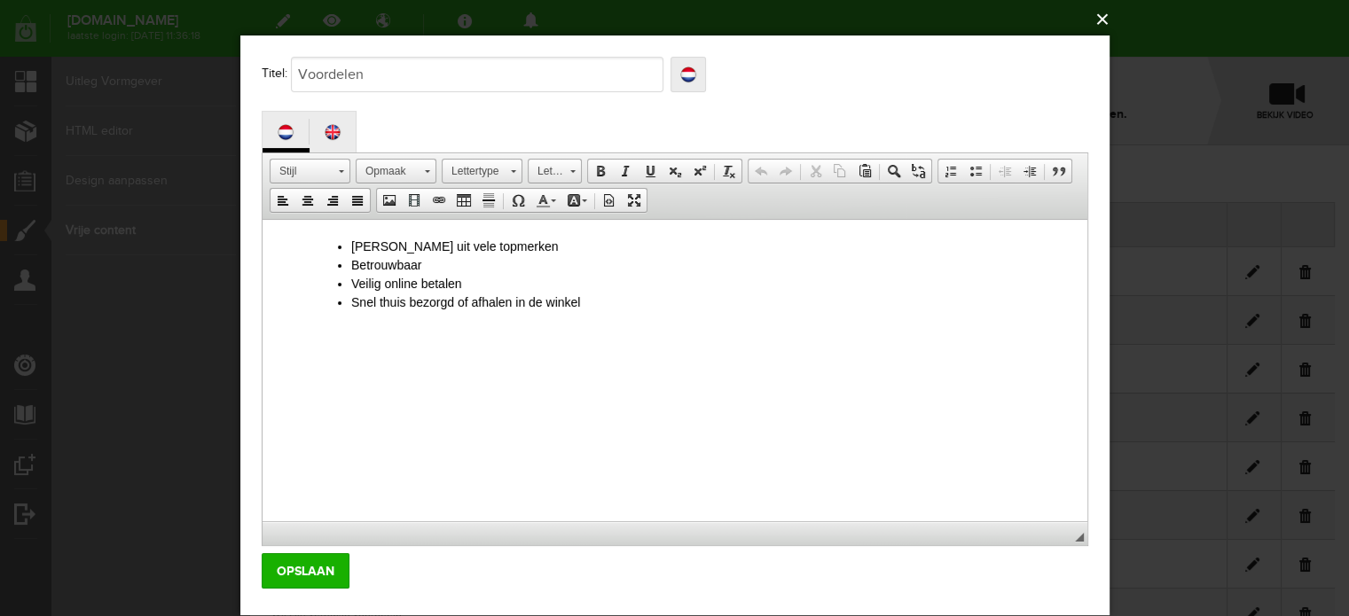
click at [1109, 14] on button "×" at bounding box center [680, 19] width 869 height 39
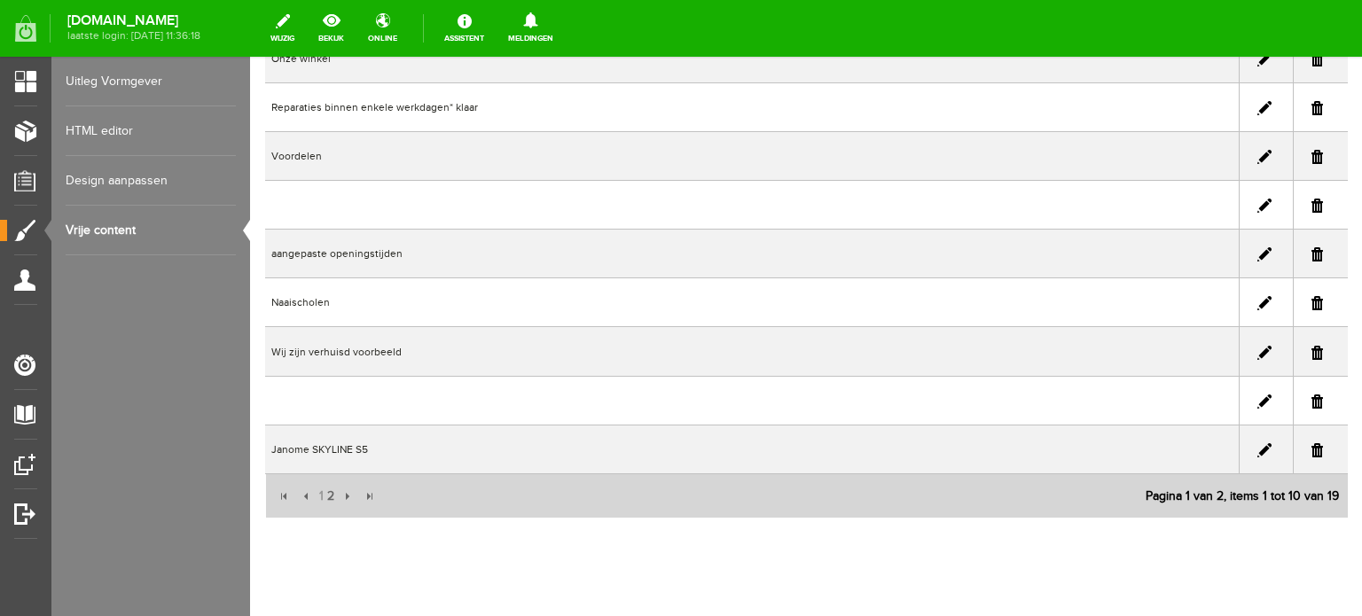
scroll to position [266, 0]
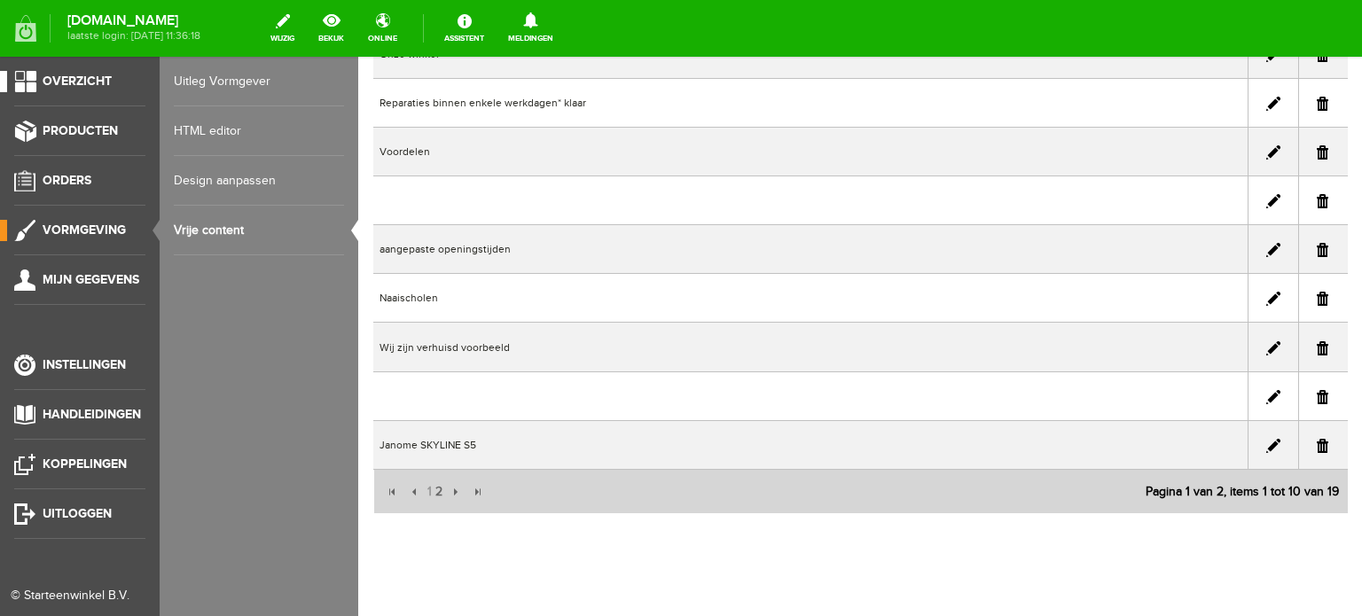
click at [67, 75] on span "Overzicht" at bounding box center [77, 81] width 69 height 15
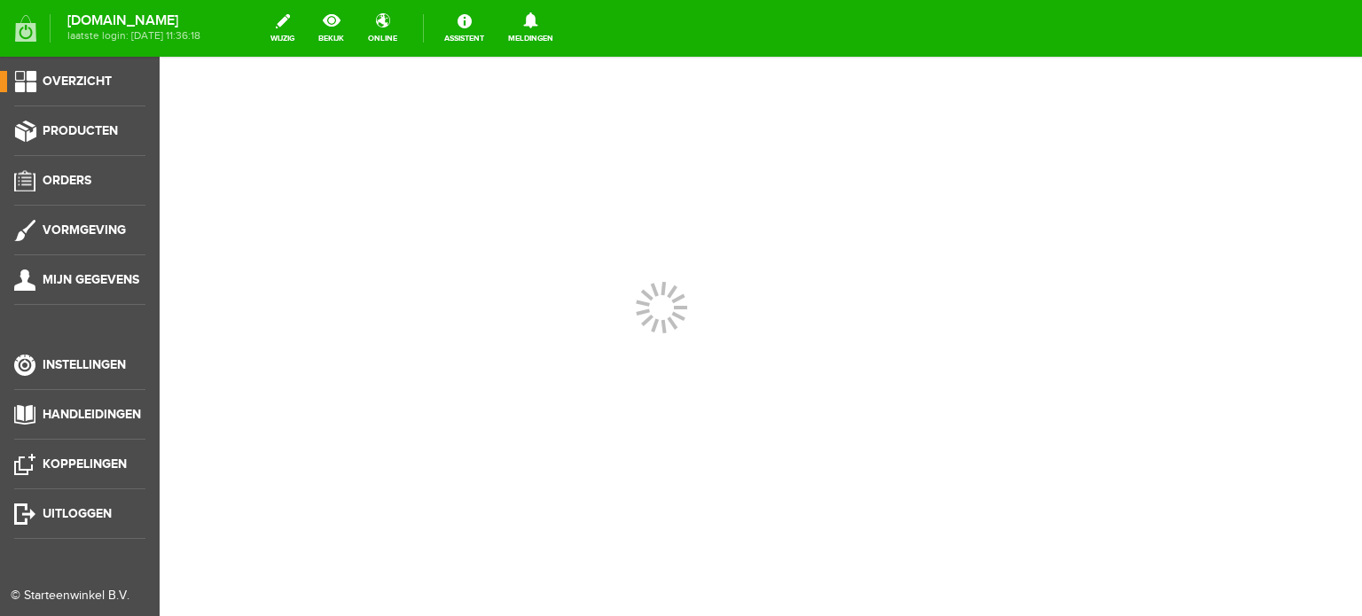
scroll to position [0, 0]
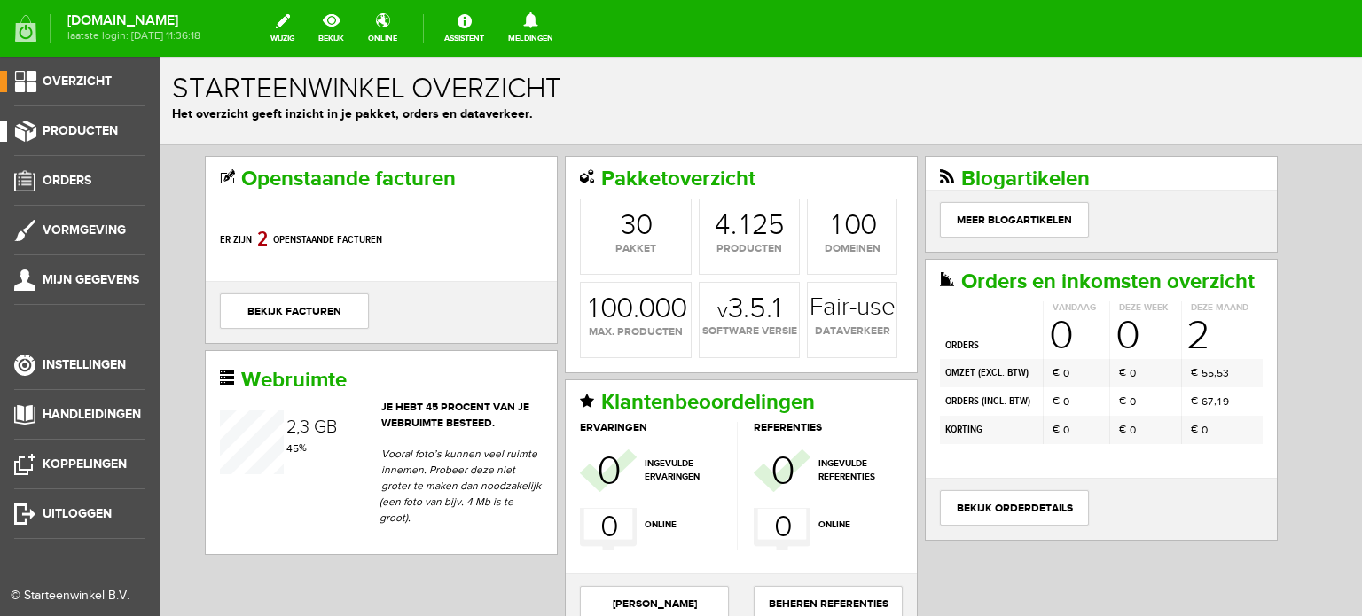
click at [73, 130] on span "Producten" at bounding box center [80, 130] width 75 height 15
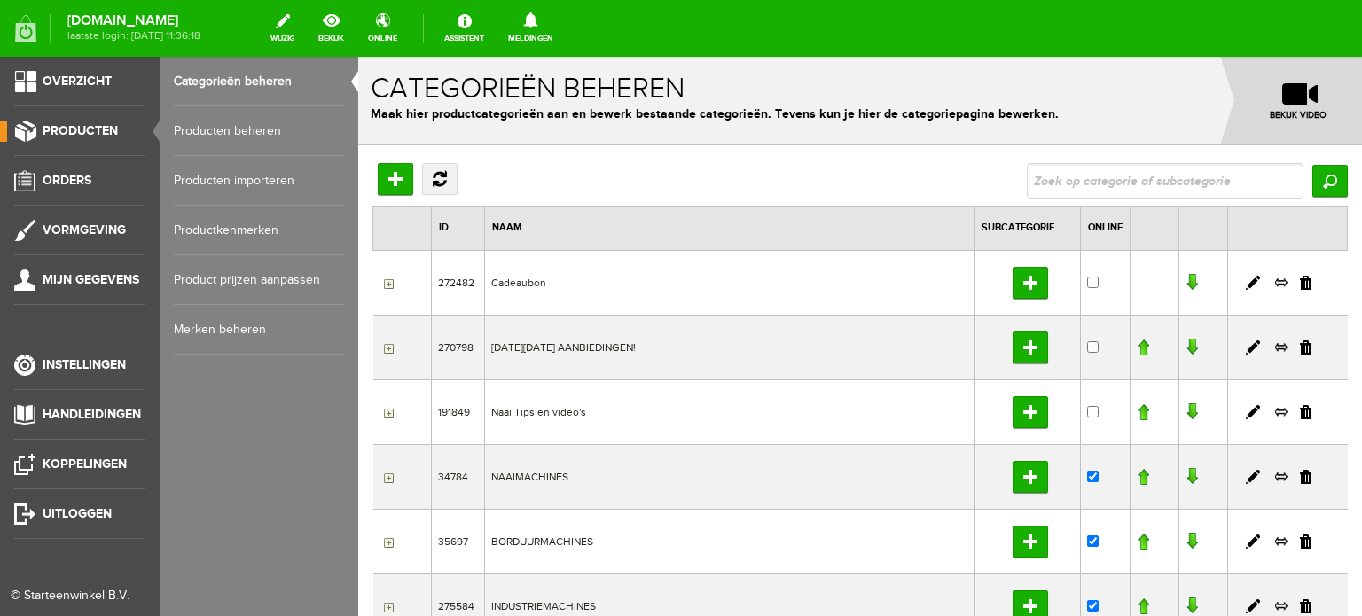
click at [200, 123] on link "Producten beheren" at bounding box center [259, 131] width 170 height 50
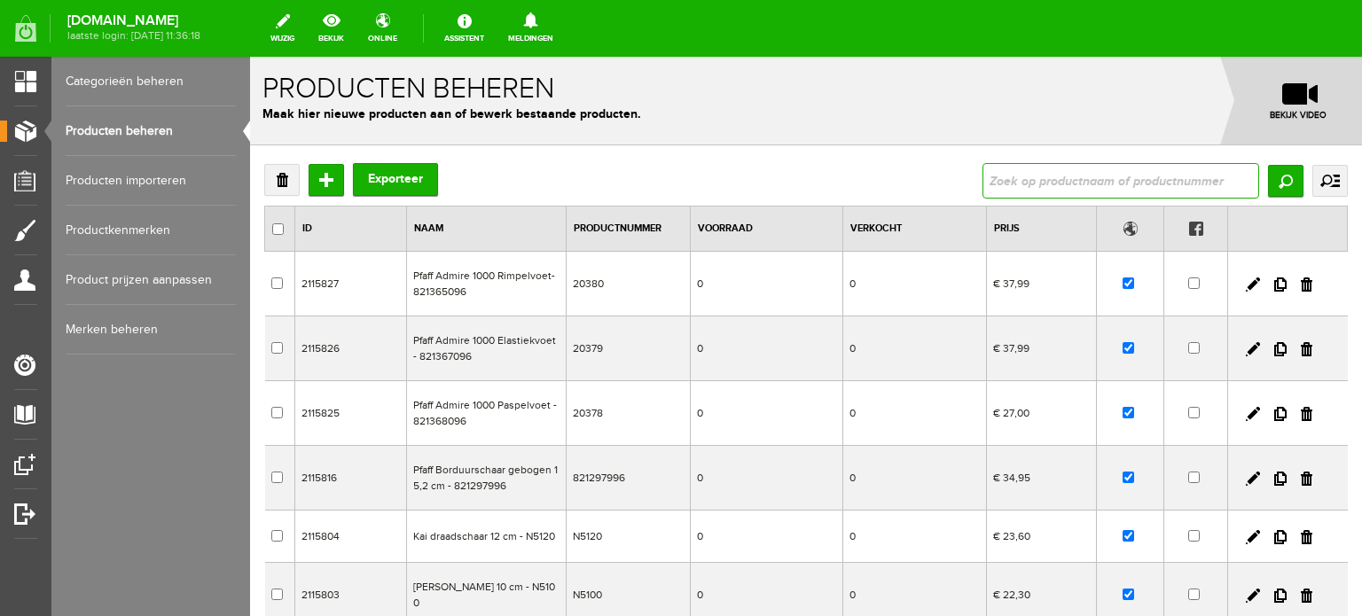
click at [1068, 173] on input "text" at bounding box center [1121, 180] width 277 height 35
type input "acclaim"
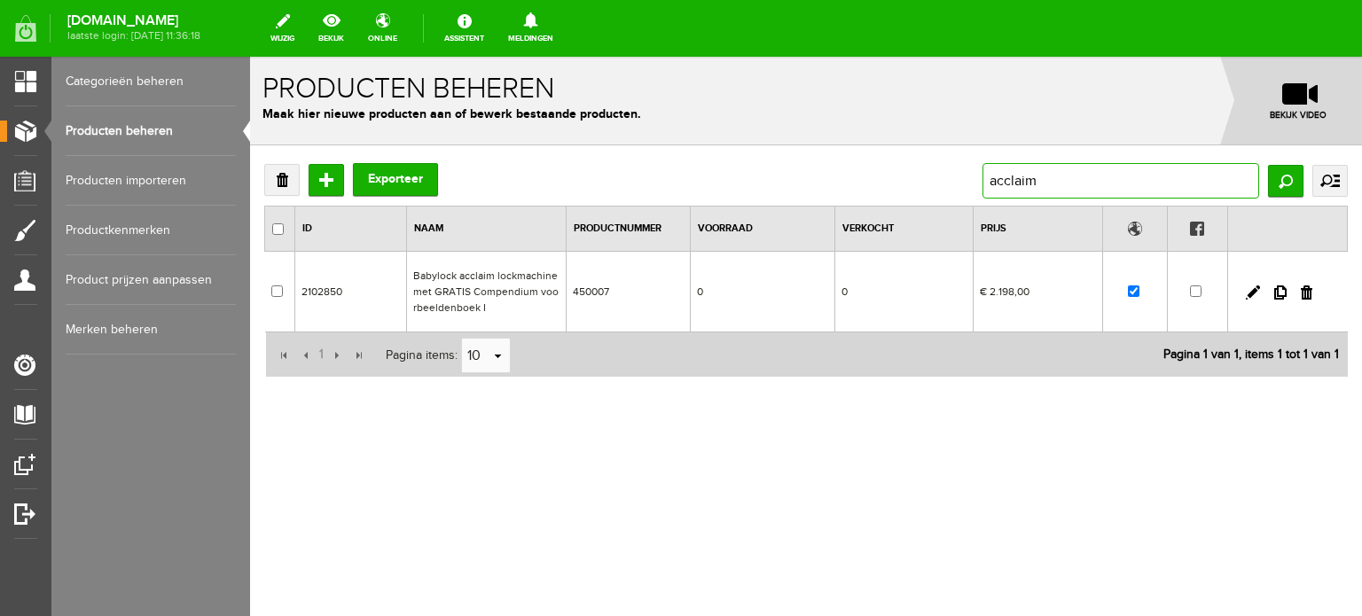
drag, startPoint x: 1047, startPoint y: 185, endPoint x: 983, endPoint y: 179, distance: 64.1
click at [983, 179] on div "Verwijderen Toevoegen Exporteer acclaim Zoeken uitgebreid zoeken Categorie Cade…" at bounding box center [806, 180] width 1084 height 35
paste input "Enlighten"
type input "Enlighten"
click at [1284, 187] on input "Zoeken" at bounding box center [1285, 181] width 35 height 32
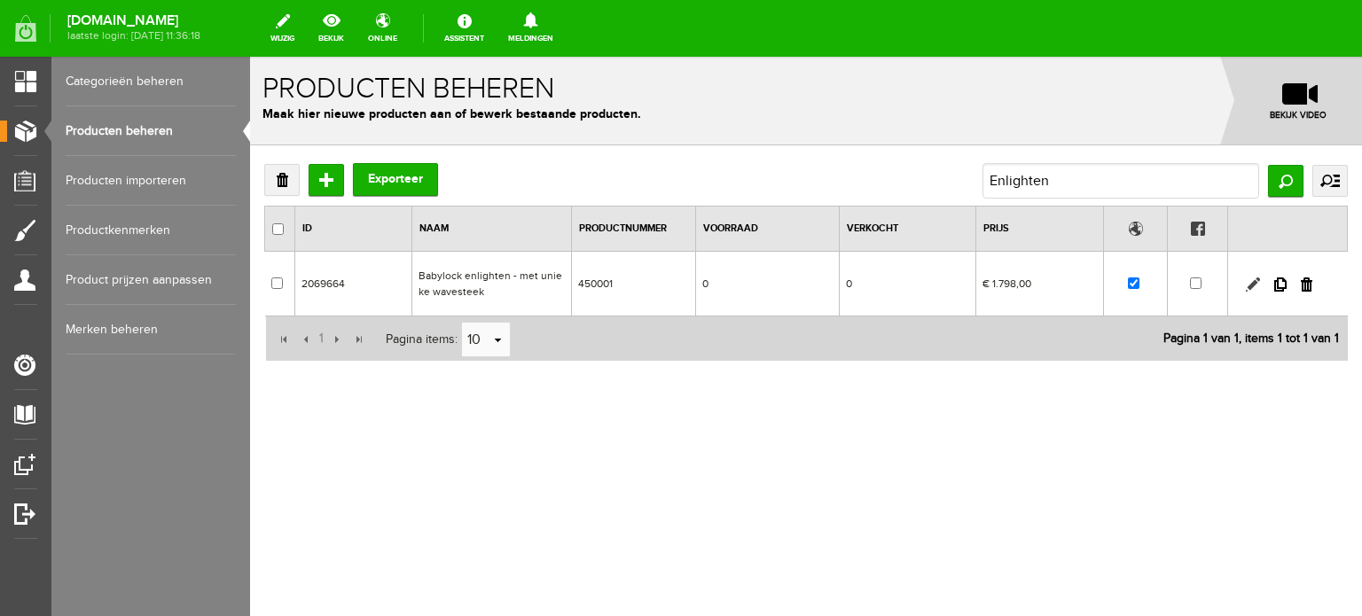
click at [1257, 283] on link at bounding box center [1253, 285] width 14 height 14
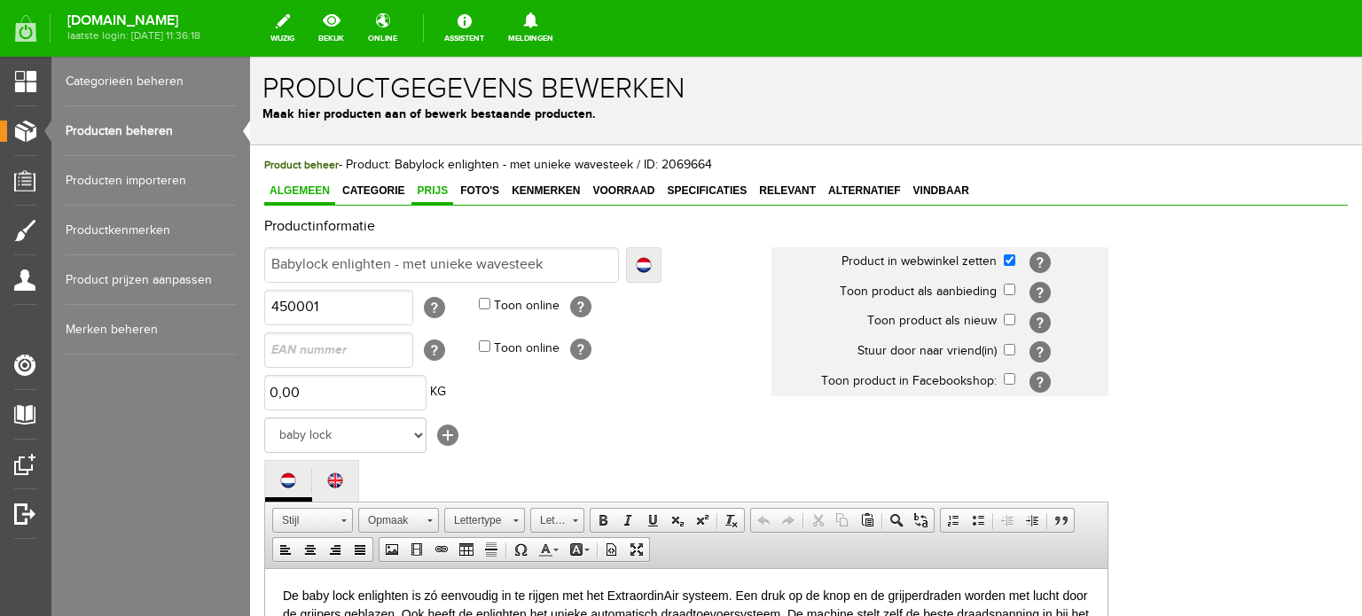
click at [435, 187] on span "Prijs" at bounding box center [433, 191] width 42 height 12
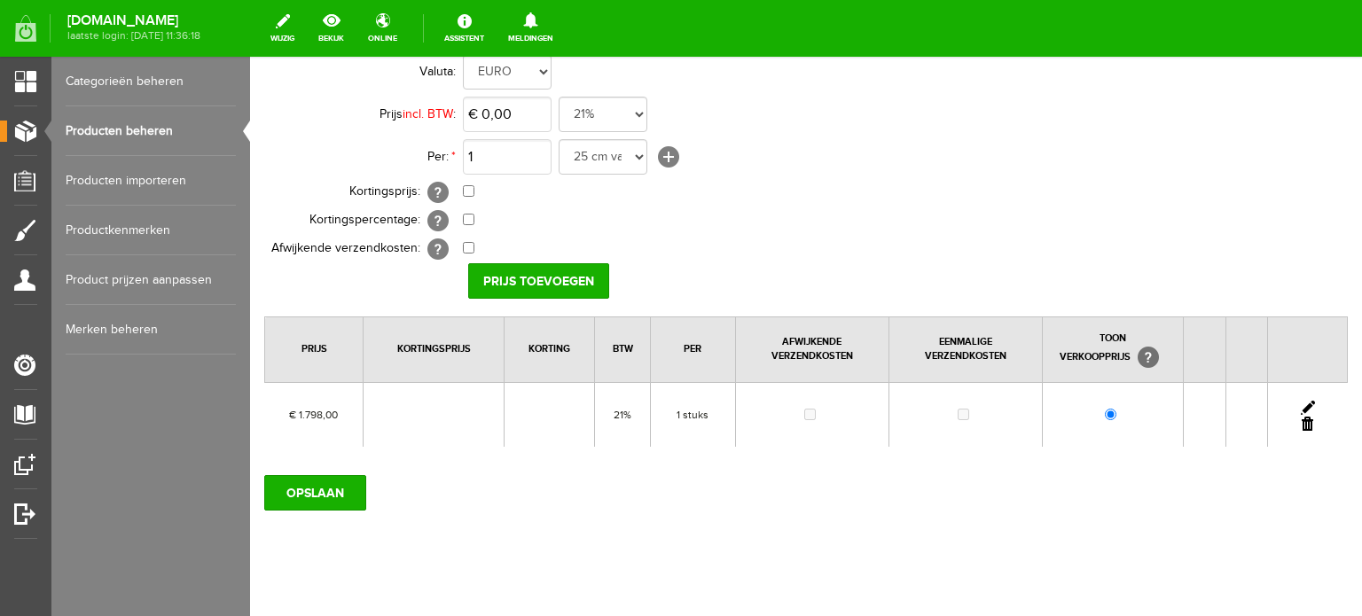
scroll to position [177, 0]
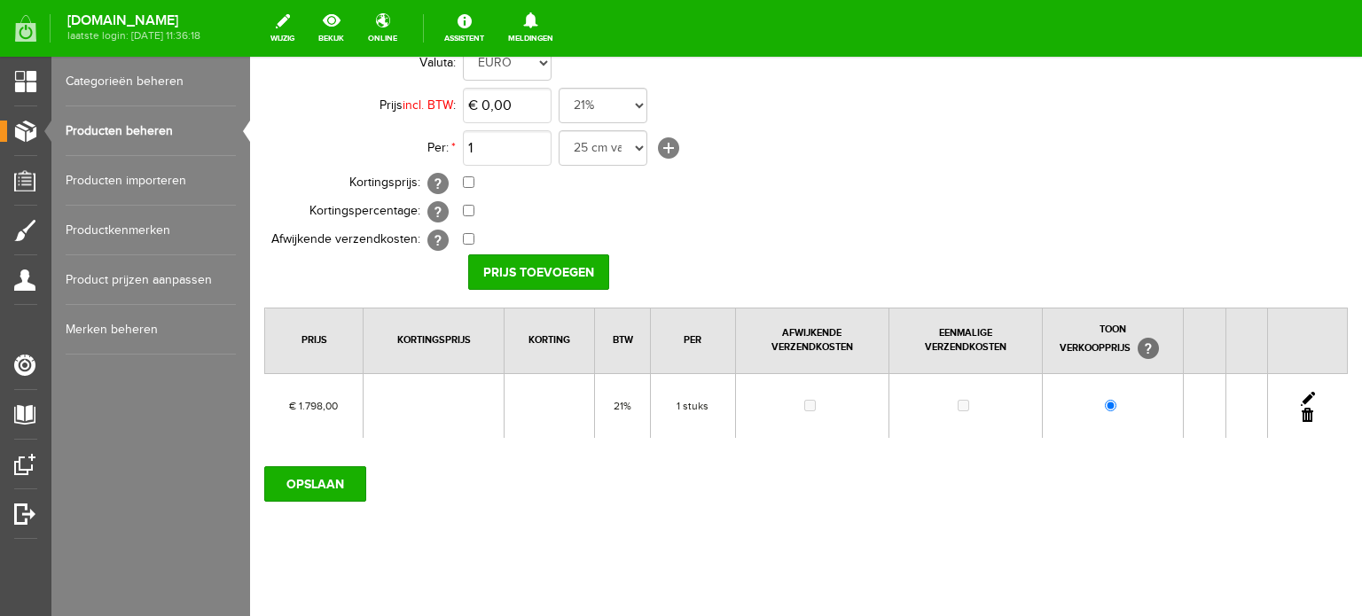
click at [1301, 393] on link at bounding box center [1308, 399] width 14 height 14
click at [468, 181] on input "checkbox" at bounding box center [469, 183] width 12 height 12
checkbox input "true"
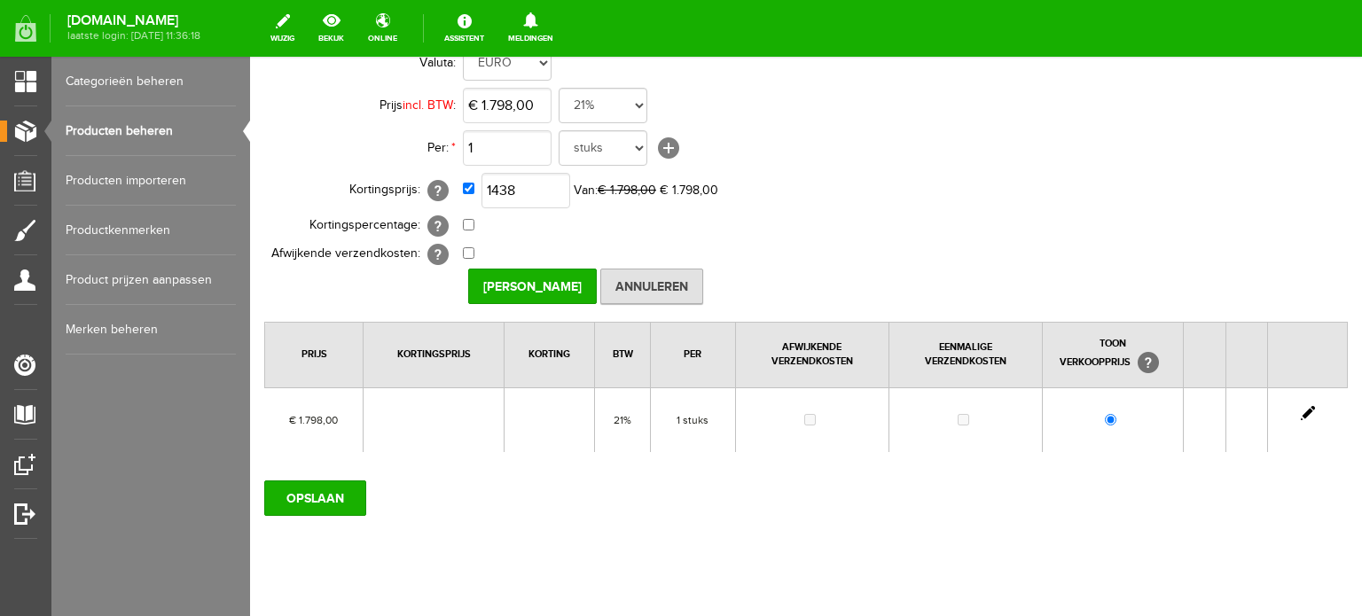
type input "€ 1.438,00"
click at [1104, 231] on td "0,00% (Voorbeeld: - 0,00% )" at bounding box center [789, 226] width 653 height 28
click at [548, 284] on input "[PERSON_NAME]" at bounding box center [532, 286] width 129 height 35
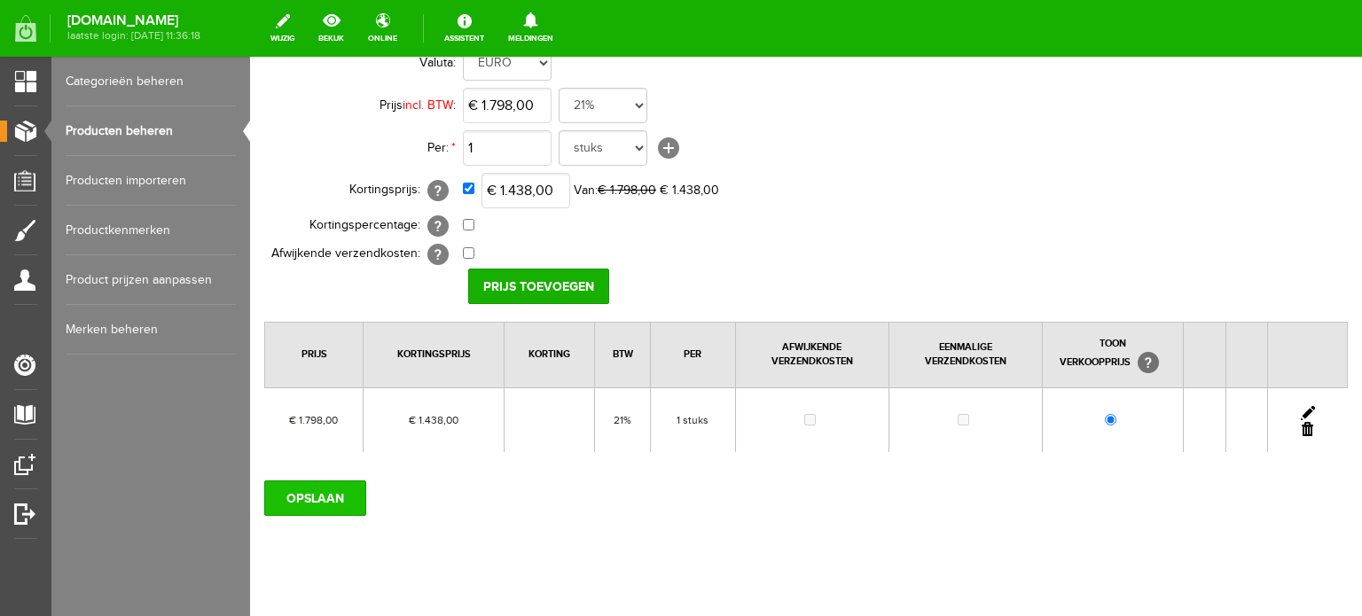
click at [305, 492] on input "OPSLAAN" at bounding box center [315, 498] width 102 height 35
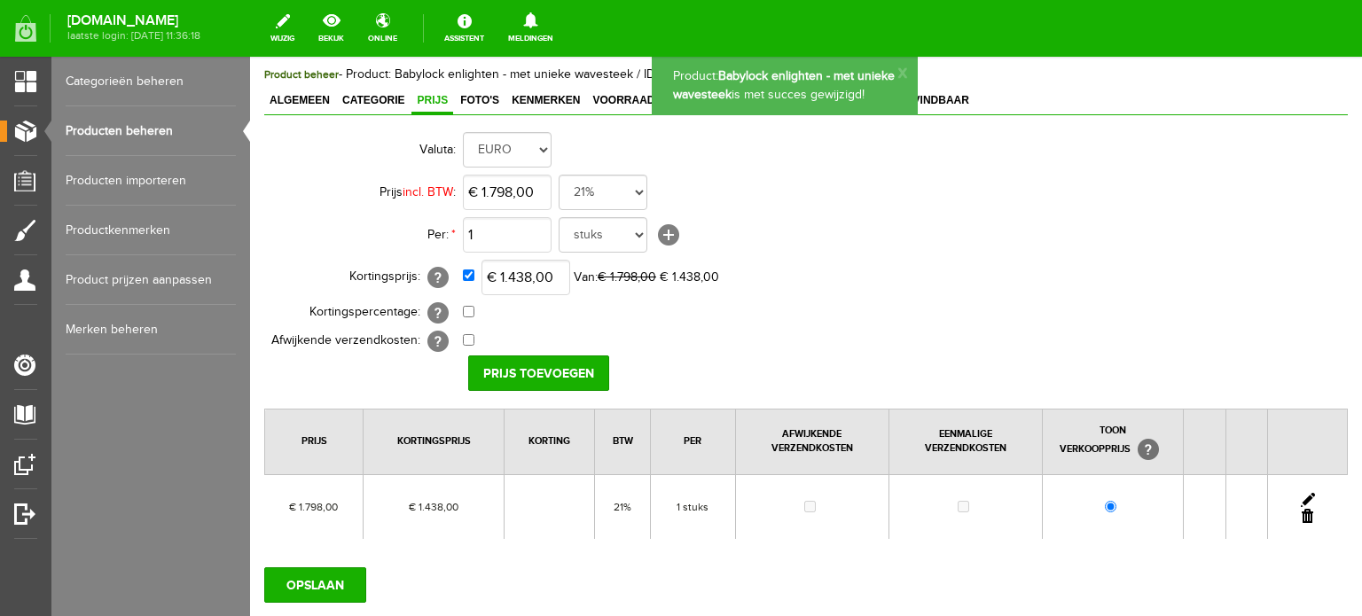
scroll to position [0, 0]
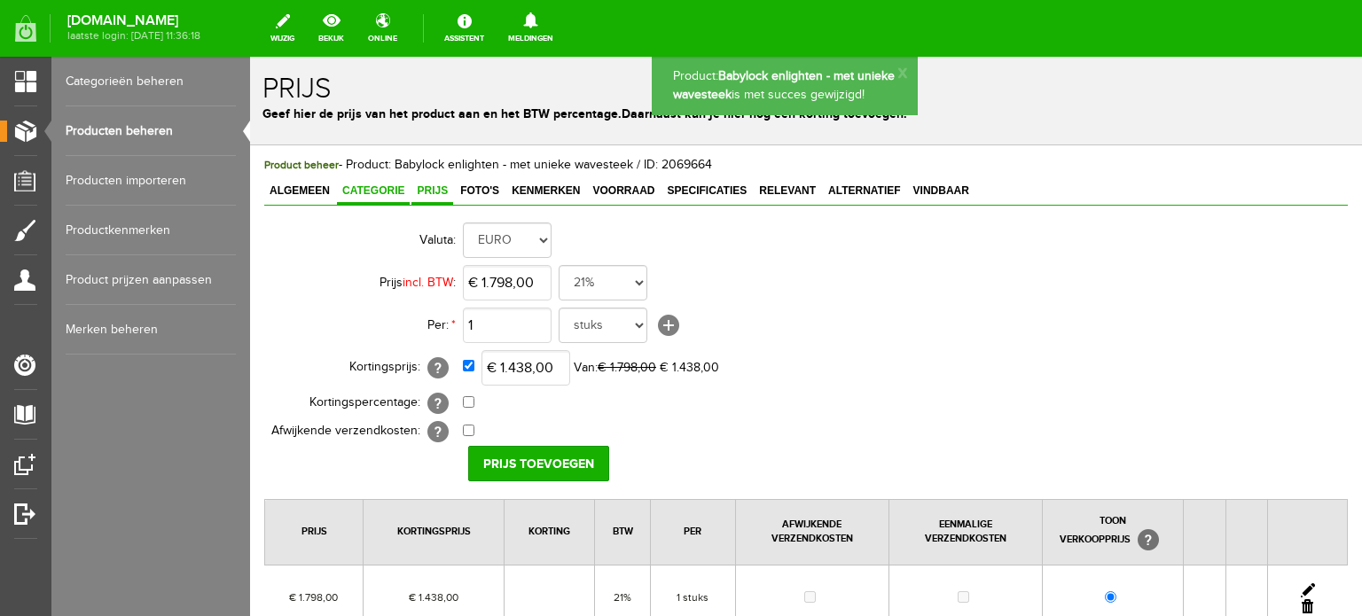
click at [393, 187] on span "Categorie" at bounding box center [373, 191] width 73 height 12
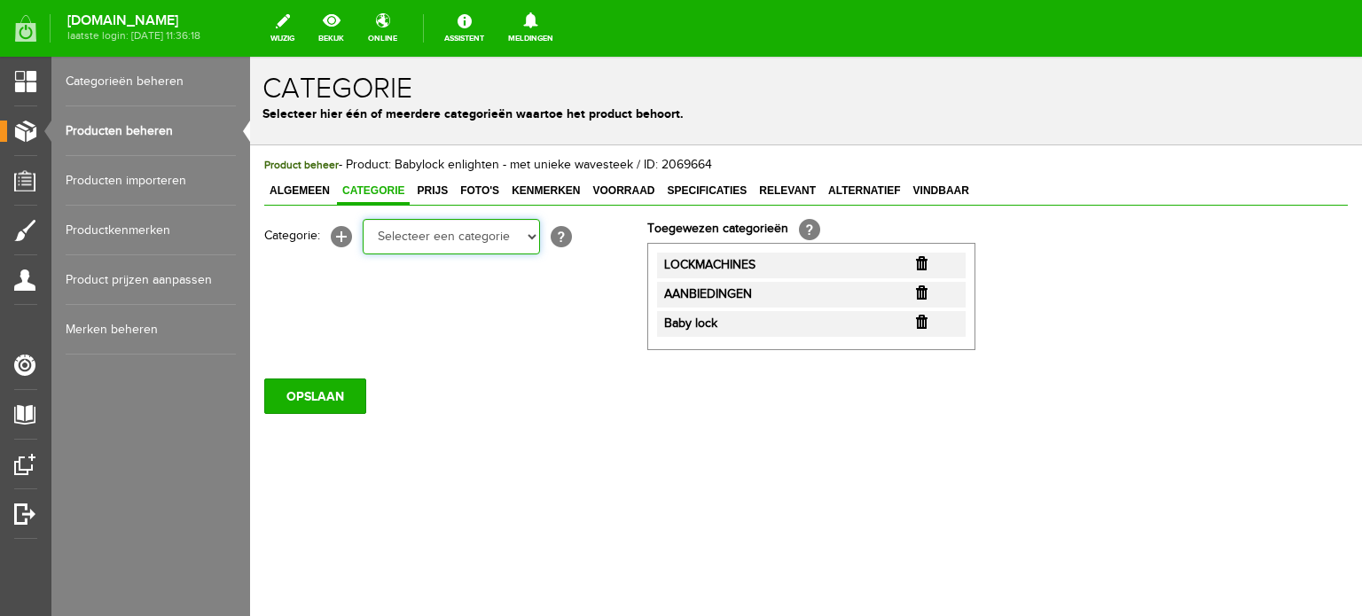
click at [531, 240] on select "Selecteer een categorie Cadeaubon BLACK FRIDAY AANBIEDINGEN! Naai Tips en video…" at bounding box center [451, 236] width 177 height 35
click at [933, 444] on div "Product beheer - Product: Babylock enlighten - met unieke wavesteek / ID: 20696…" at bounding box center [806, 345] width 1112 height 400
click at [166, 125] on link "Producten beheren" at bounding box center [151, 131] width 170 height 50
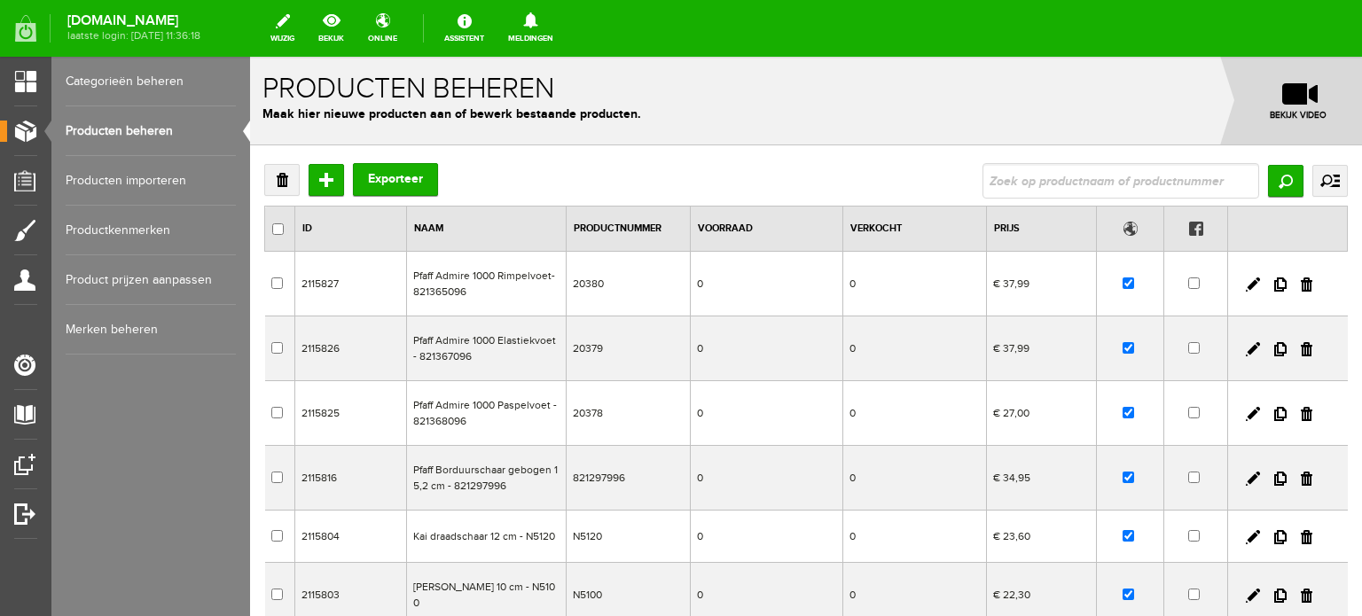
click at [1114, 182] on input "text" at bounding box center [1121, 180] width 277 height 35
type input "Euphoria"
click at [1268, 183] on input "Zoeken" at bounding box center [1285, 181] width 35 height 32
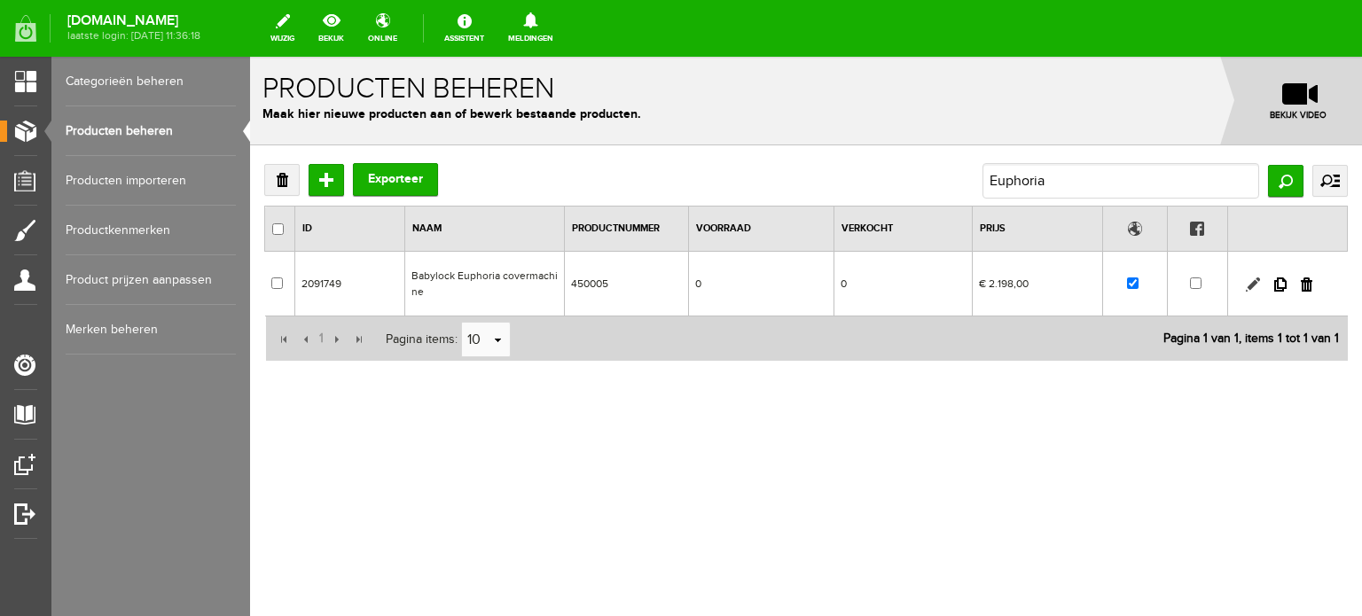
click at [1253, 283] on link at bounding box center [1253, 285] width 14 height 14
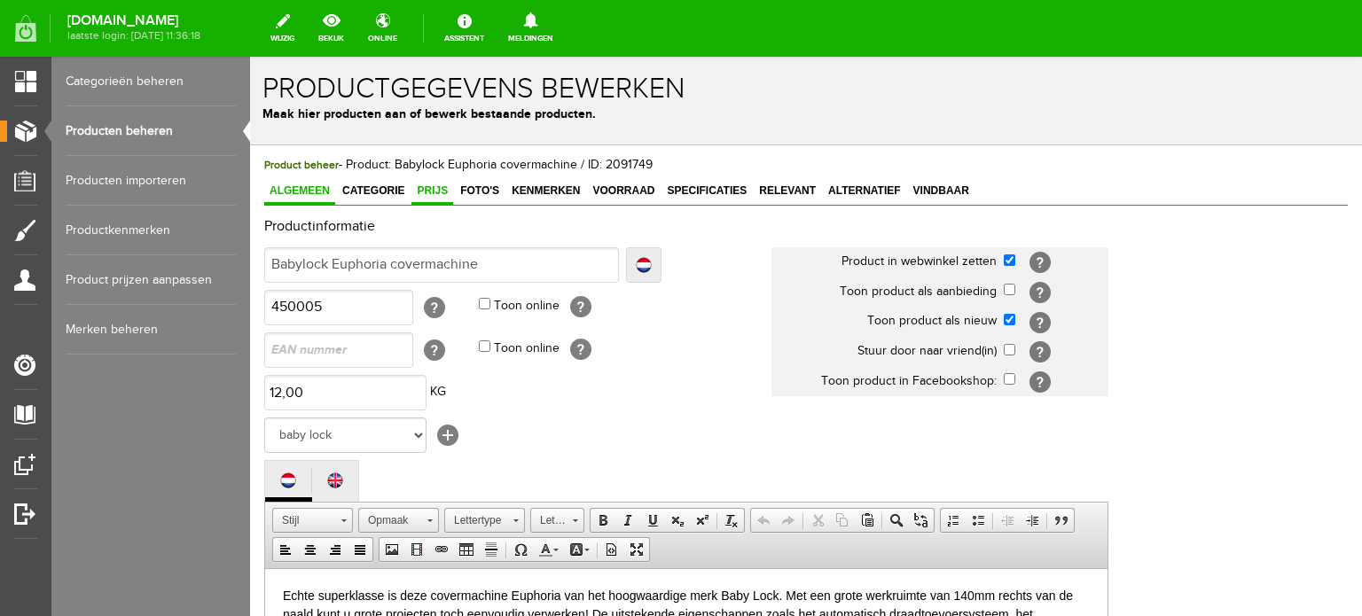
click at [436, 191] on span "Prijs" at bounding box center [433, 191] width 42 height 12
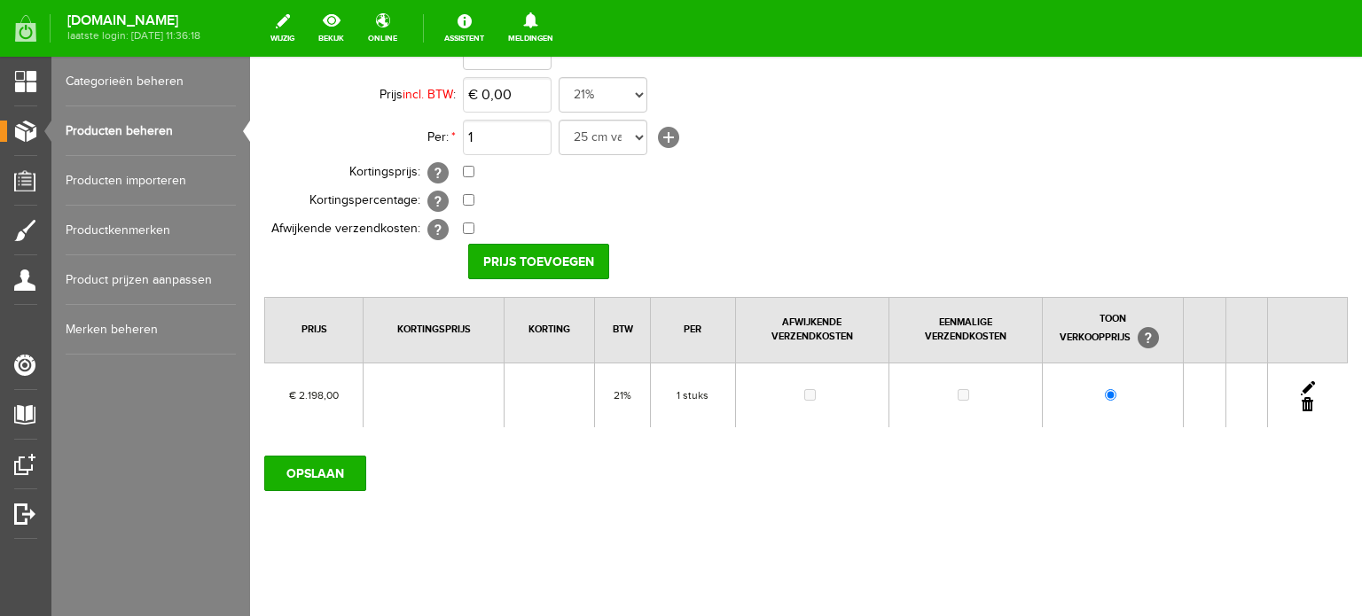
scroll to position [192, 0]
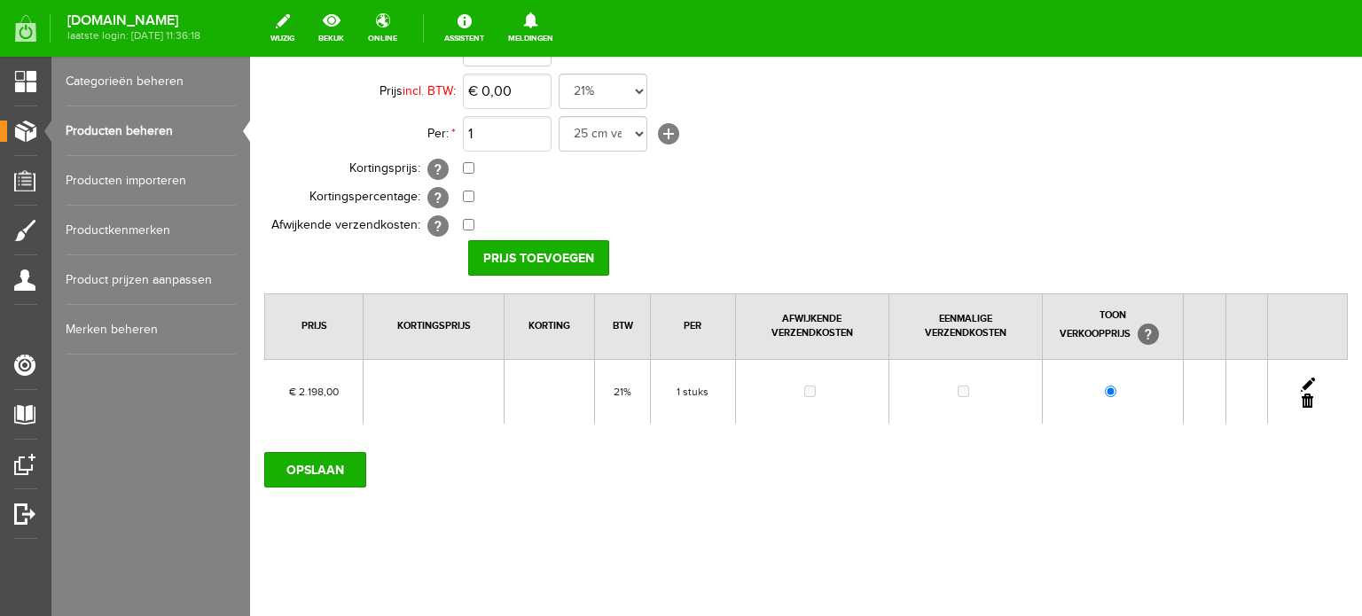
click at [1301, 379] on link at bounding box center [1308, 385] width 14 height 14
click at [467, 165] on input "checkbox" at bounding box center [469, 168] width 12 height 12
checkbox input "true"
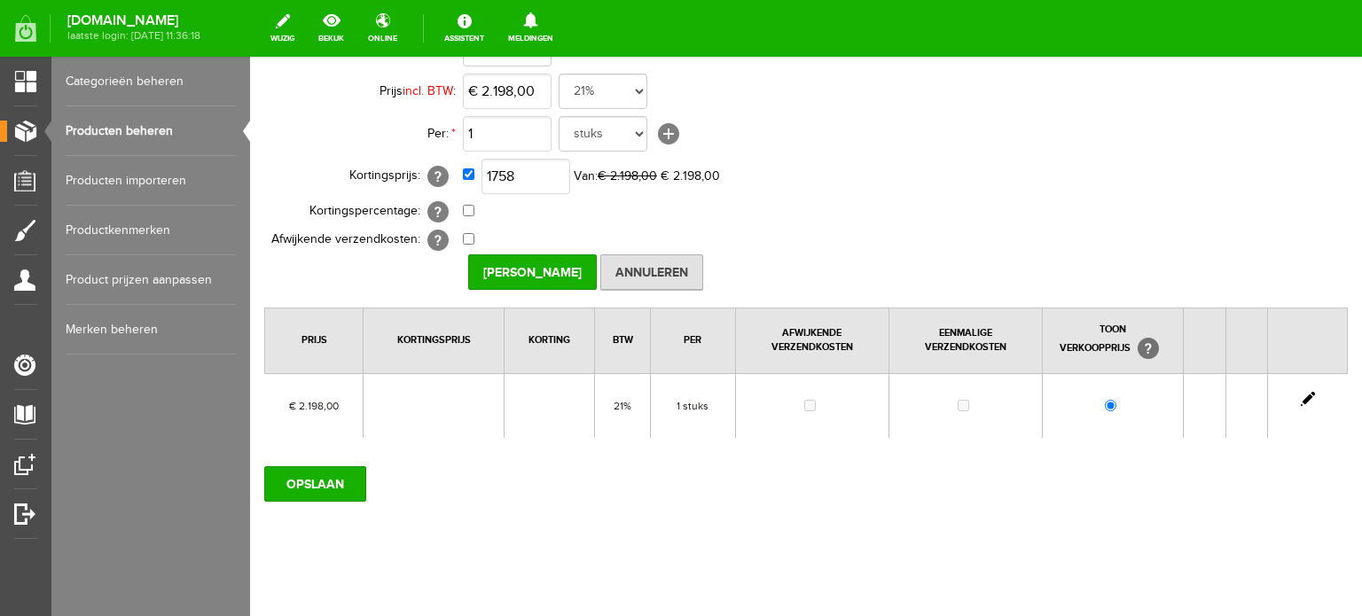
type input "€ 1.758,00"
click at [850, 237] on td "€ 0,00 [?] Eenmalige verzendkosten [?]" at bounding box center [789, 240] width 653 height 28
click at [548, 269] on input "[PERSON_NAME]" at bounding box center [532, 272] width 129 height 35
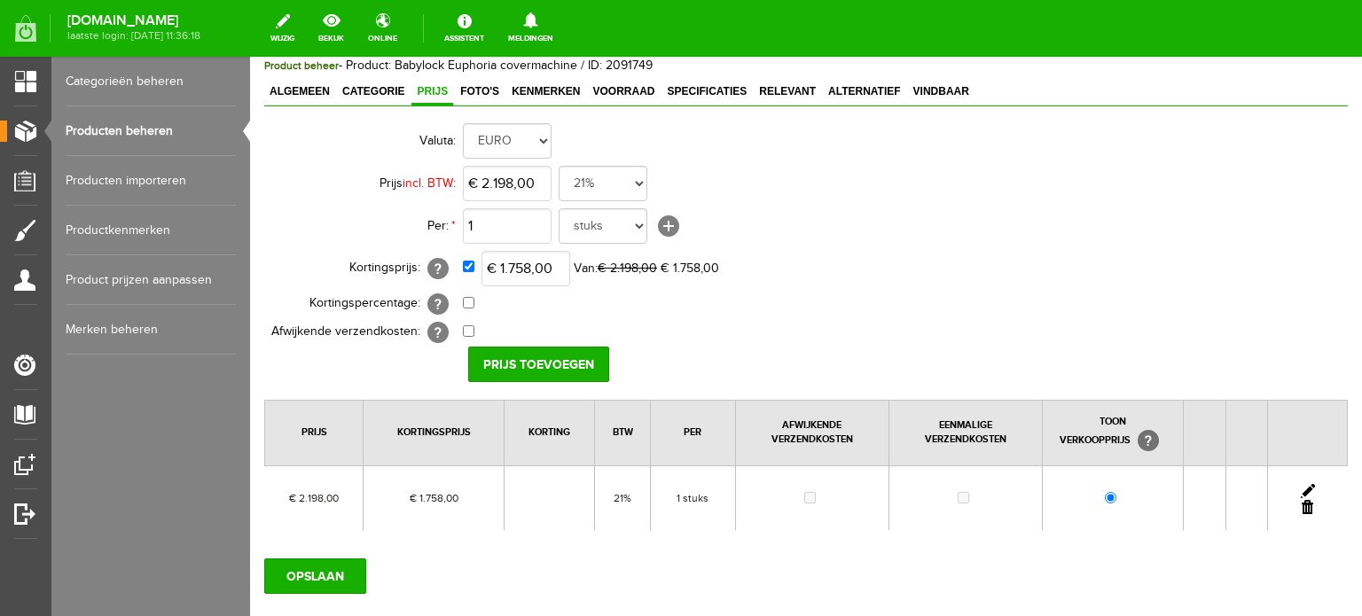
scroll to position [0, 0]
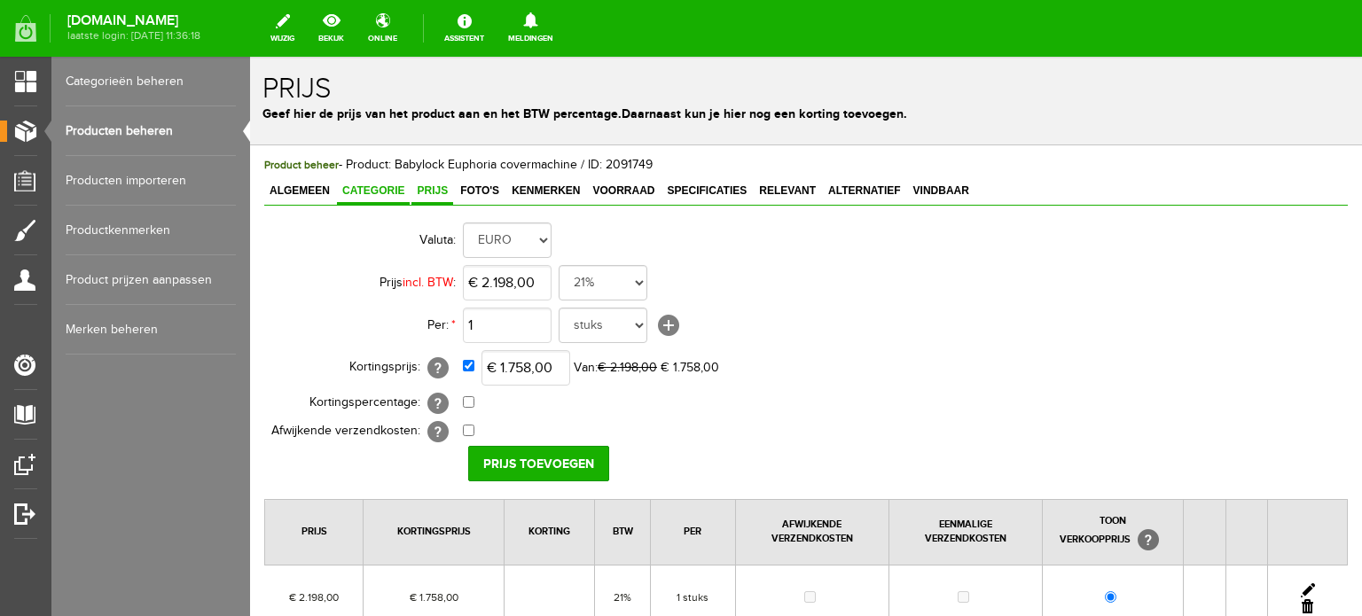
click at [379, 185] on span "Categorie" at bounding box center [373, 191] width 73 height 12
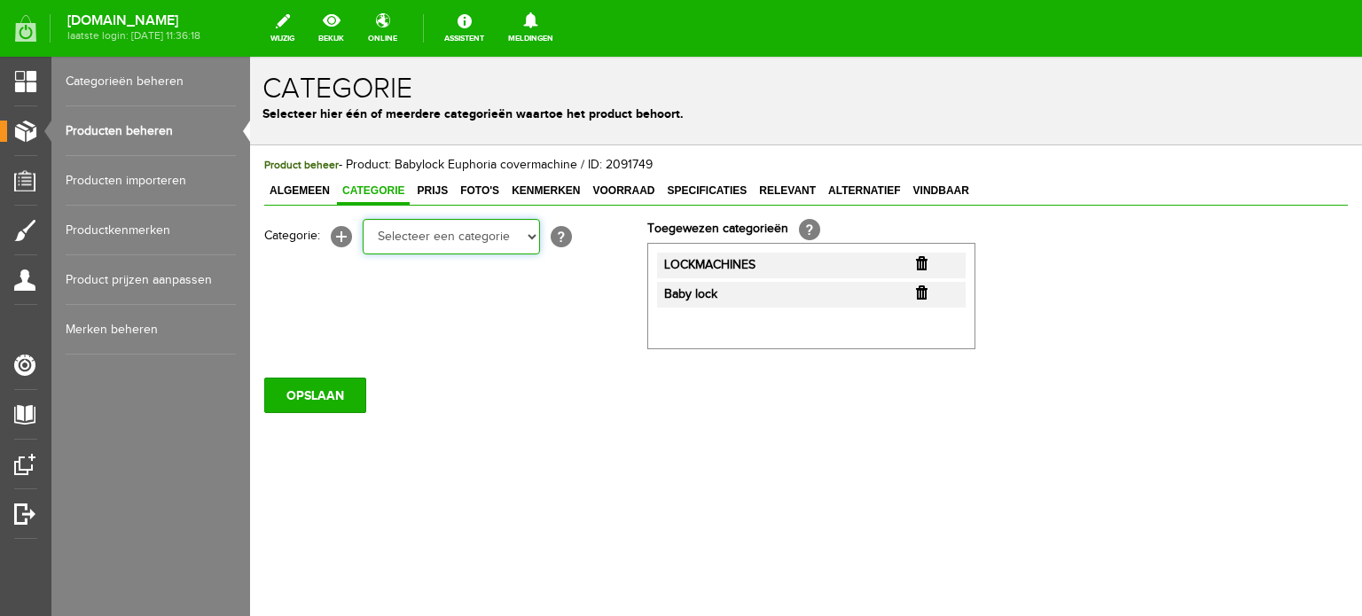
click at [535, 234] on select "Selecteer een categorie Cadeaubon [DATE][DATE] AANBIEDINGEN! Naai Tips en video…" at bounding box center [451, 236] width 177 height 35
click at [444, 233] on select "Selecteer een categorie Cadeaubon [DATE][DATE] AANBIEDINGEN! Naai Tips en video…" at bounding box center [451, 236] width 177 height 35
select select "178834"
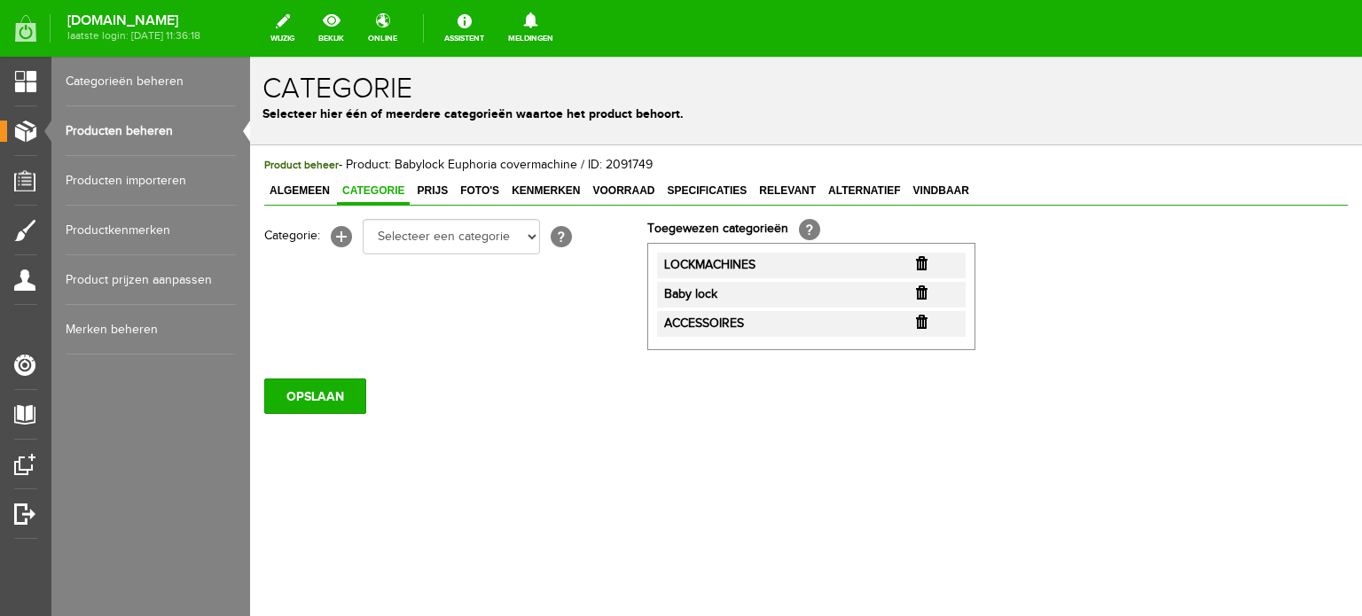
click at [923, 323] on input "button" at bounding box center [922, 322] width 12 height 14
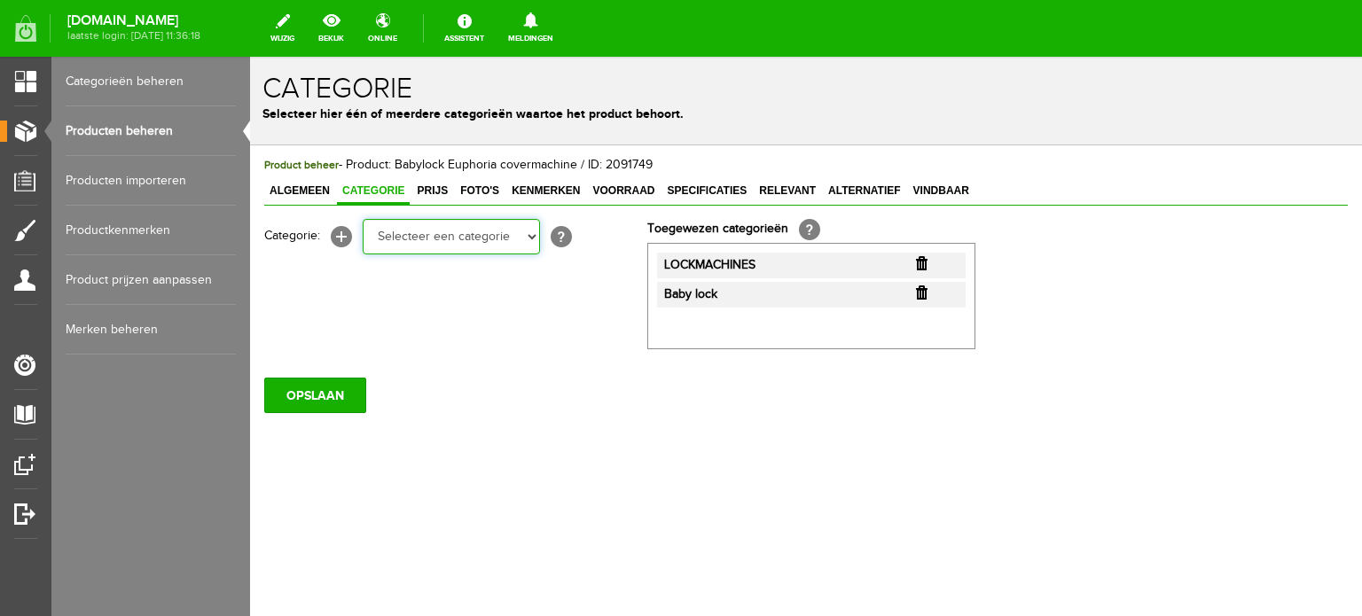
click at [530, 238] on select "Selecteer een categorie Cadeaubon [DATE][DATE] AANBIEDINGEN! Naai Tips en video…" at bounding box center [451, 236] width 177 height 35
select select "38825"
click at [363, 219] on select "Selecteer een categorie Cadeaubon [DATE][DATE] AANBIEDINGEN! Naai Tips en video…" at bounding box center [451, 236] width 177 height 35
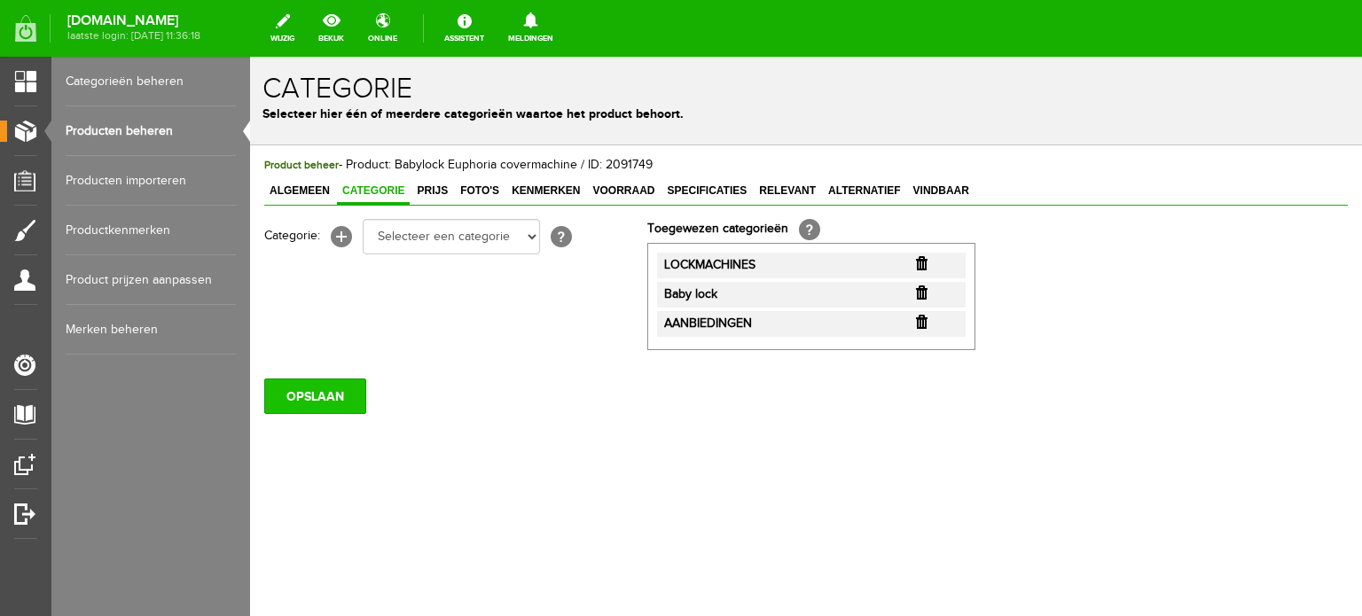
click at [340, 396] on input "OPSLAAN" at bounding box center [315, 396] width 102 height 35
click at [145, 127] on link "Producten beheren" at bounding box center [151, 131] width 170 height 50
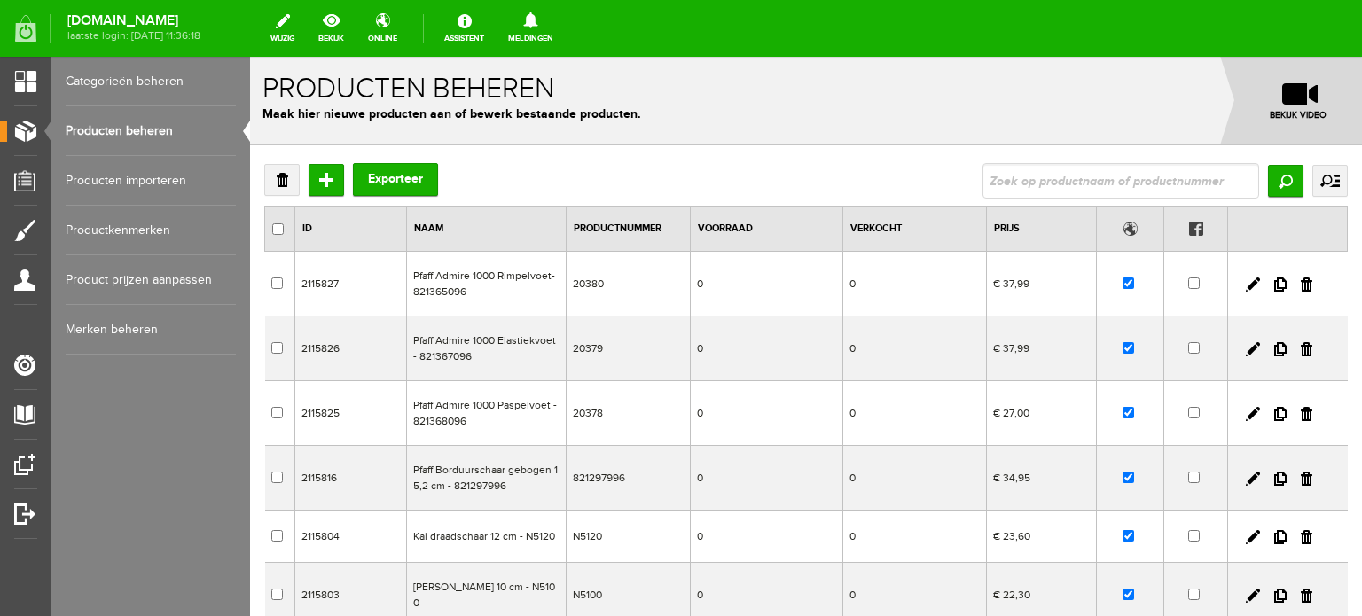
click at [1102, 184] on input "text" at bounding box center [1121, 180] width 277 height 35
type input "Gloria"
click at [1268, 176] on input "Zoeken" at bounding box center [1285, 181] width 35 height 32
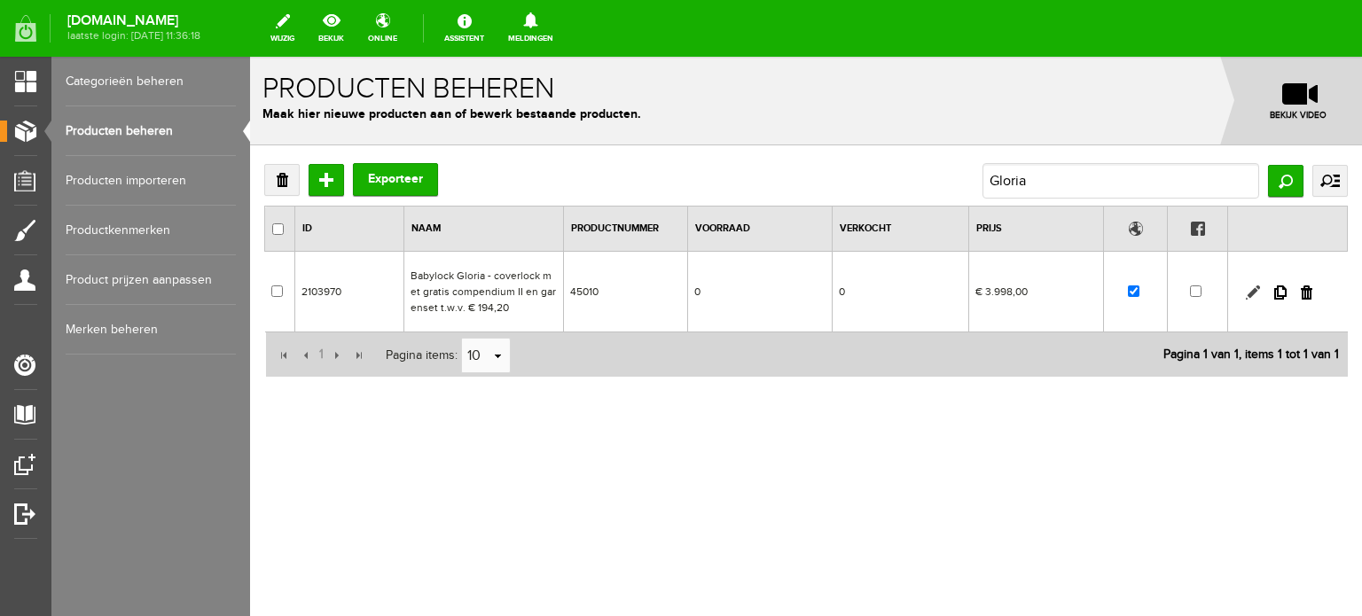
click at [1252, 287] on link at bounding box center [1253, 293] width 14 height 14
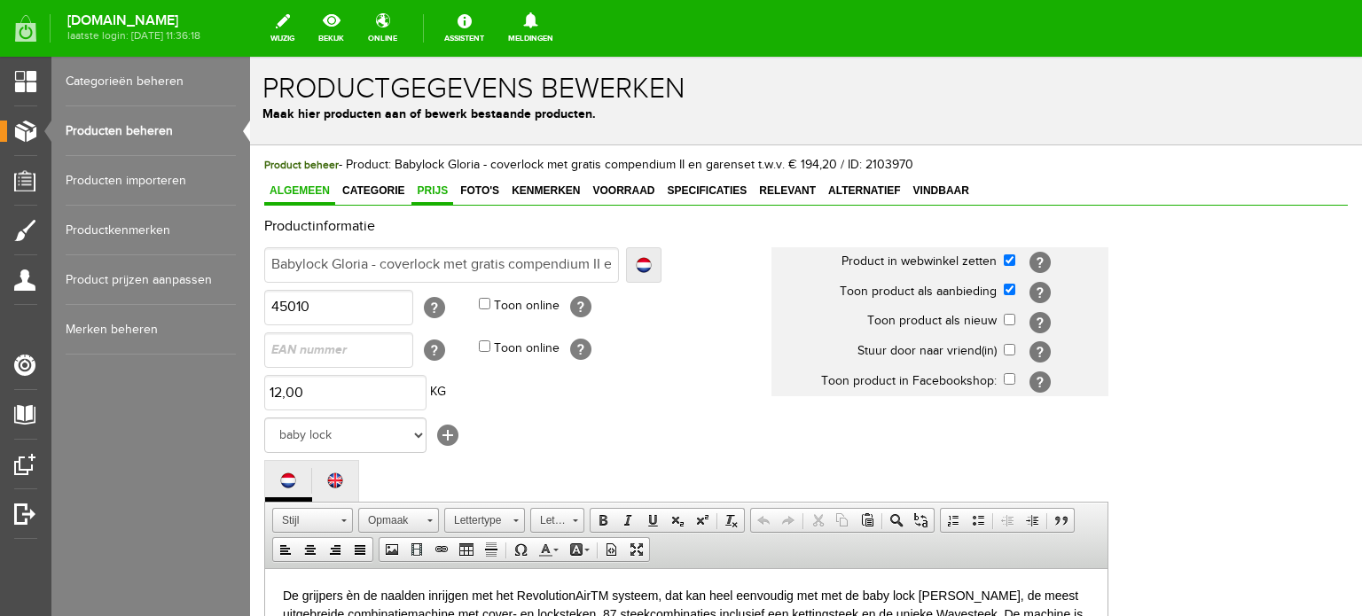
click at [429, 187] on span "Prijs" at bounding box center [433, 191] width 42 height 12
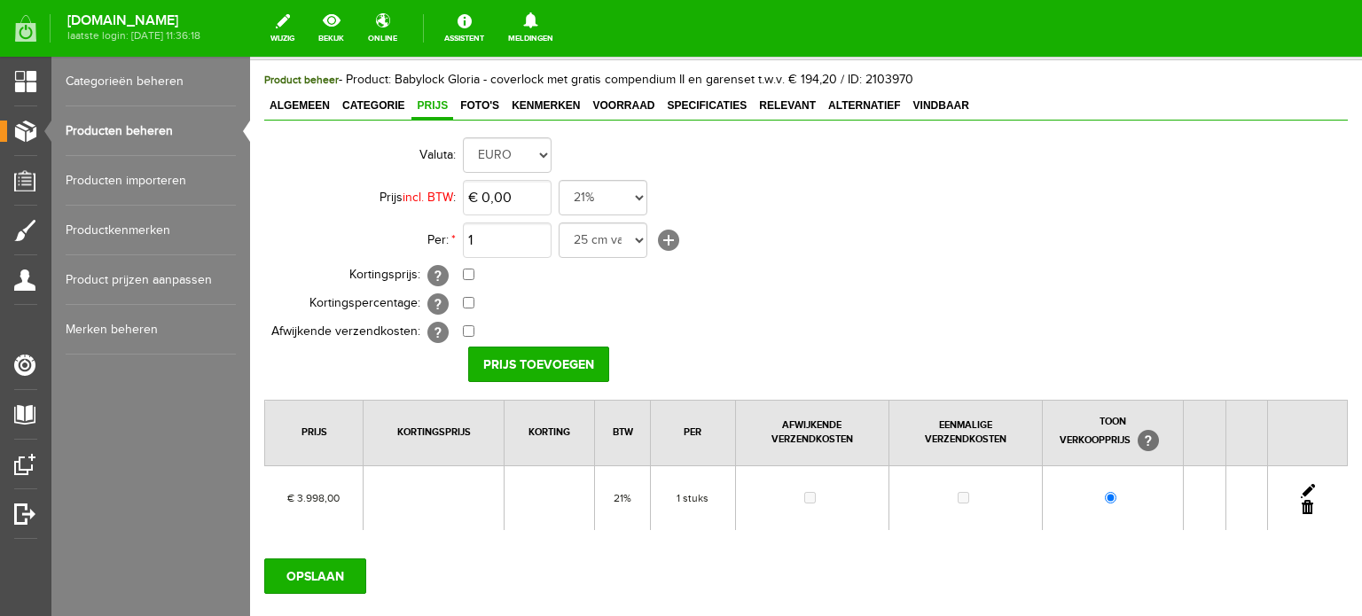
scroll to position [177, 0]
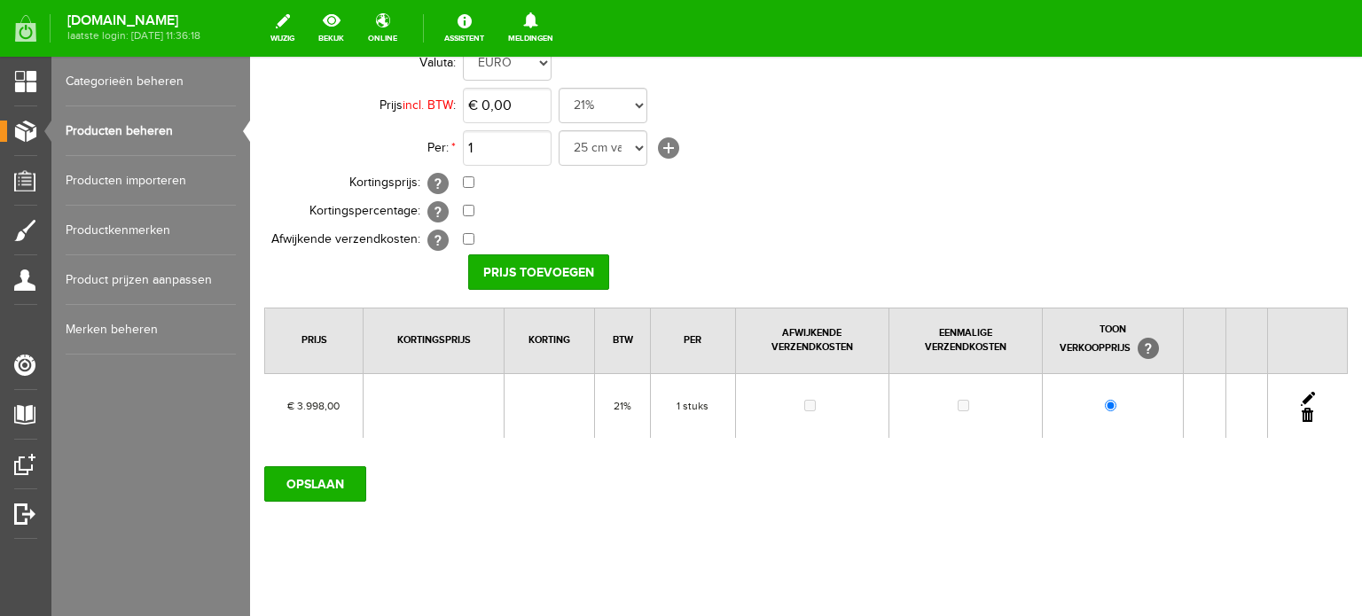
click at [1301, 392] on link at bounding box center [1308, 399] width 14 height 14
click at [466, 179] on input "checkbox" at bounding box center [469, 183] width 12 height 12
checkbox input "true"
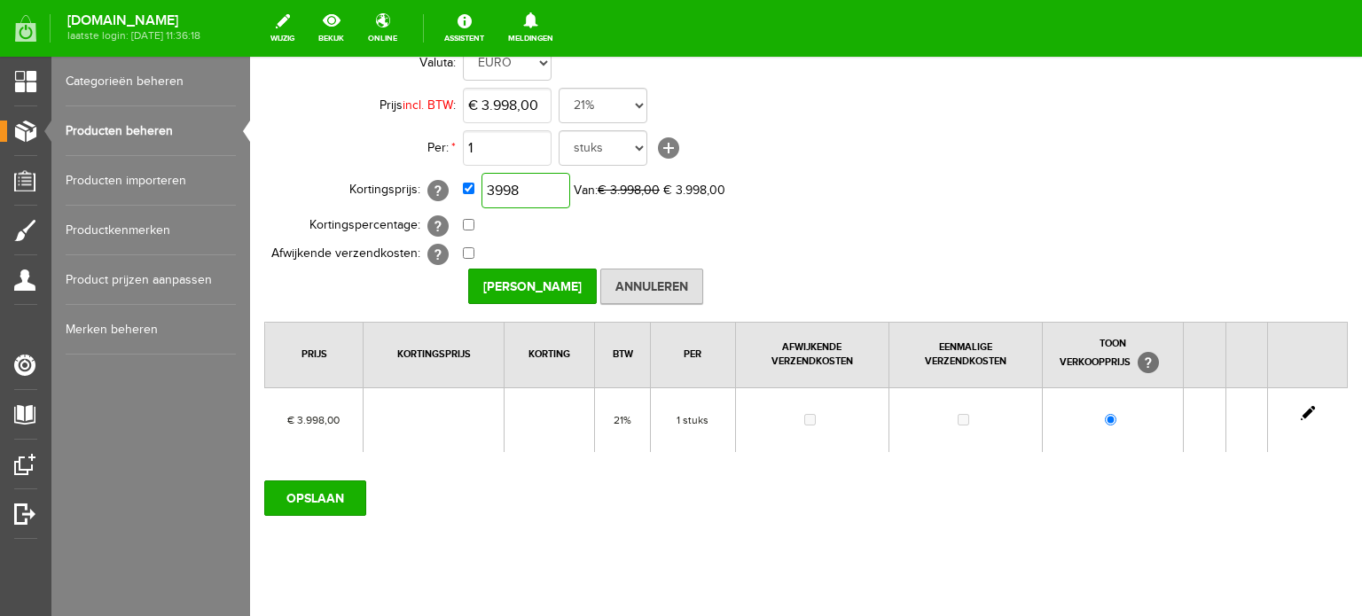
click at [543, 189] on input "3998" at bounding box center [526, 190] width 89 height 35
type input "€ 3.198,00"
click at [512, 280] on input "[PERSON_NAME]" at bounding box center [532, 286] width 129 height 35
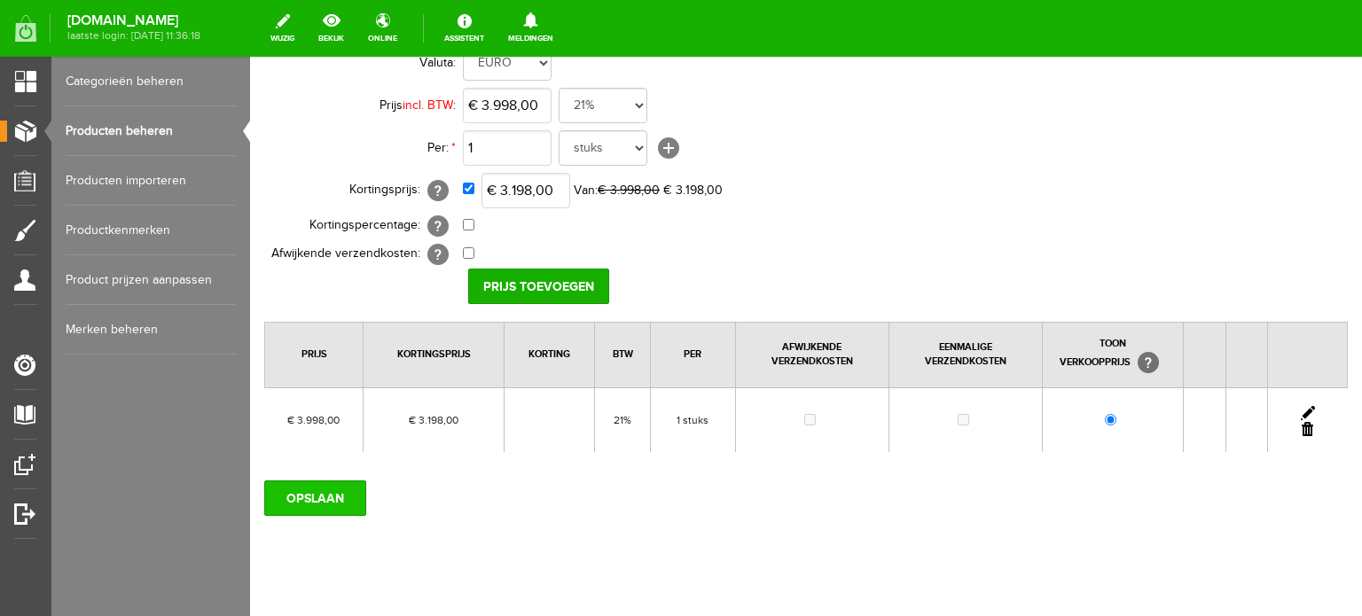
click at [323, 494] on input "OPSLAAN" at bounding box center [315, 498] width 102 height 35
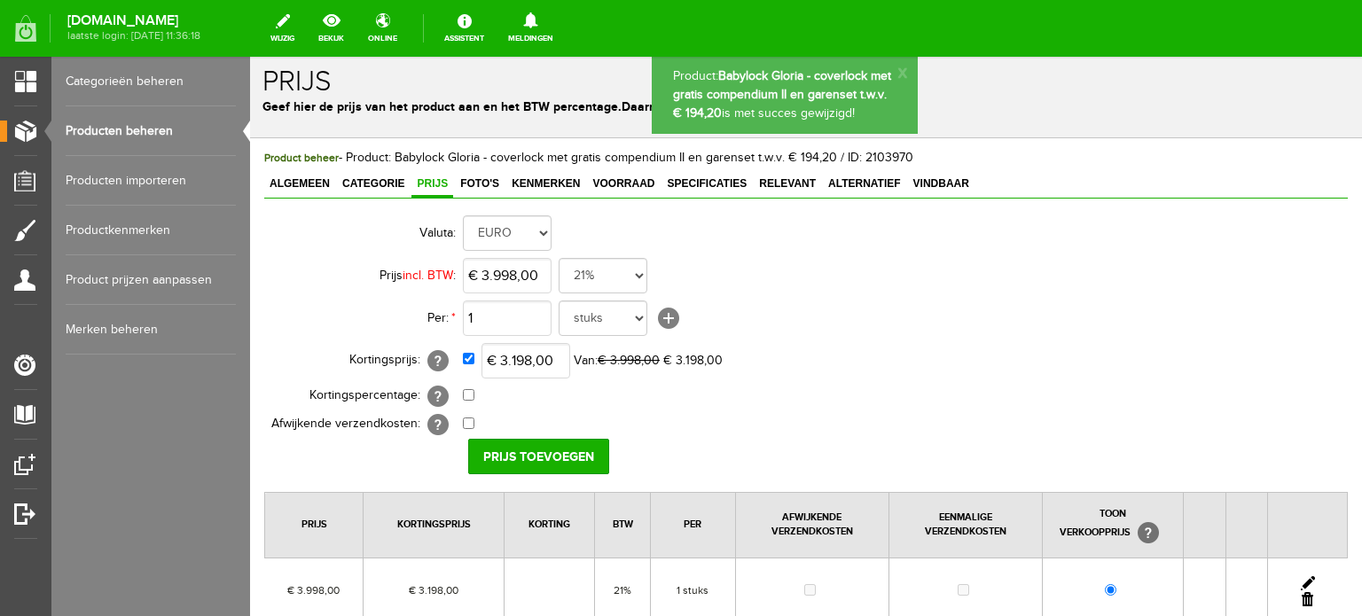
scroll to position [0, 0]
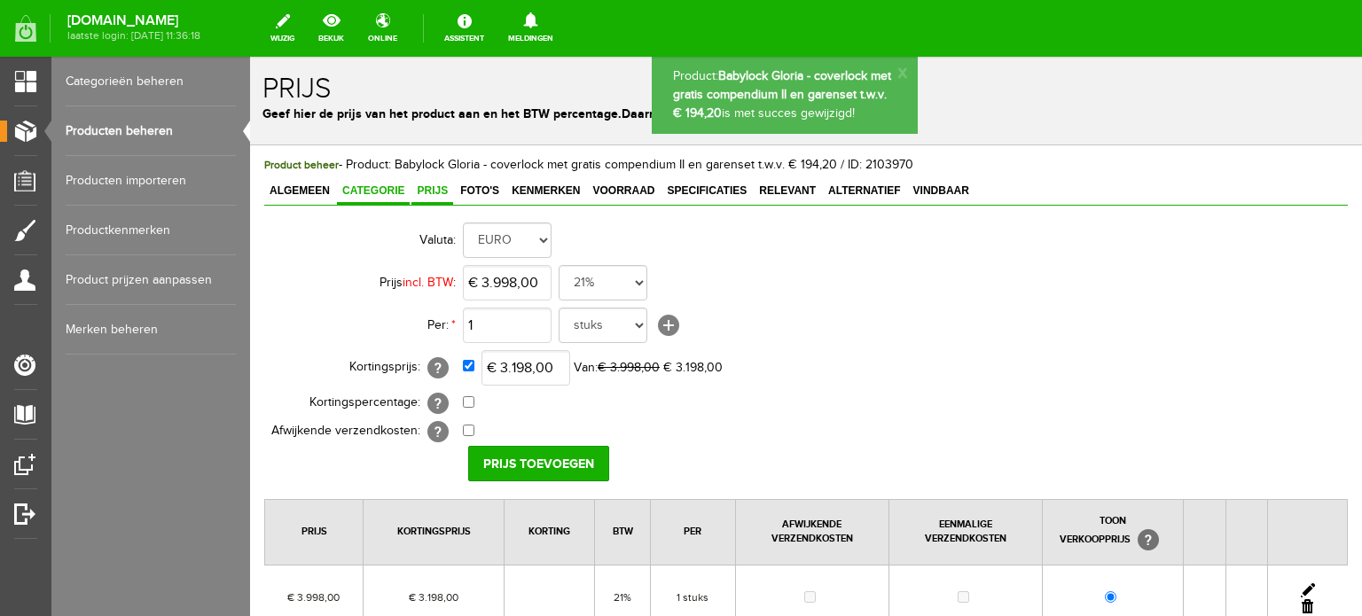
click at [385, 185] on span "Categorie" at bounding box center [373, 191] width 73 height 12
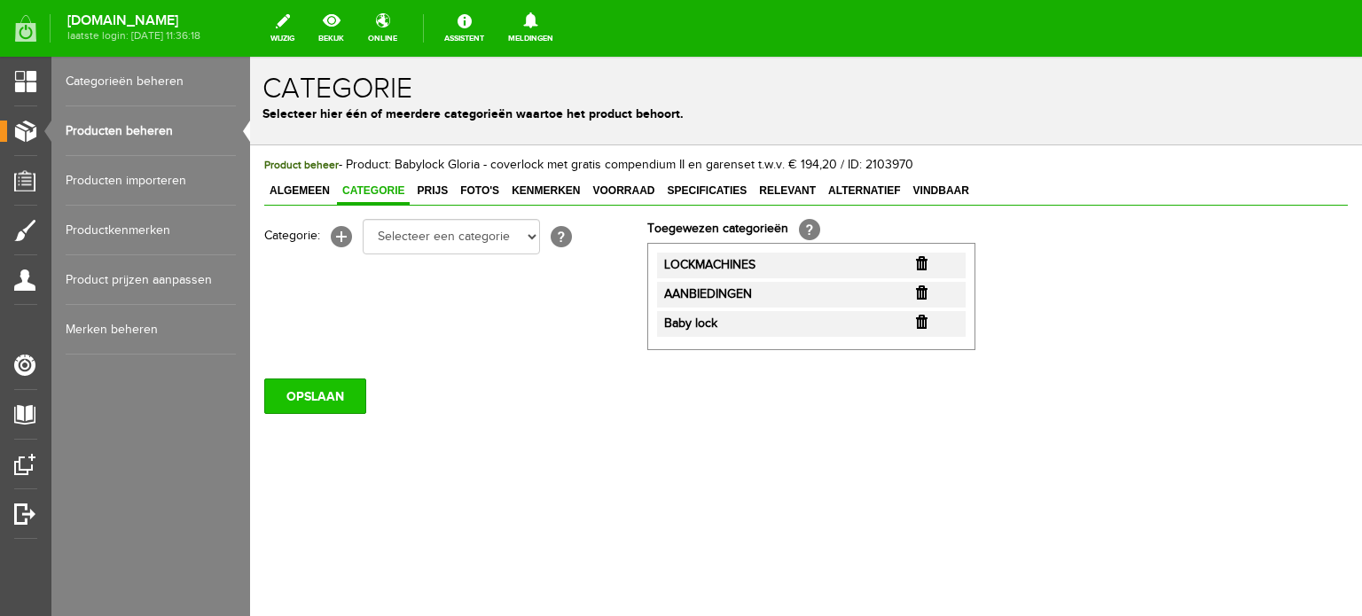
click at [331, 395] on input "OPSLAAN" at bounding box center [315, 396] width 102 height 35
click at [437, 193] on span "Prijs" at bounding box center [433, 191] width 42 height 12
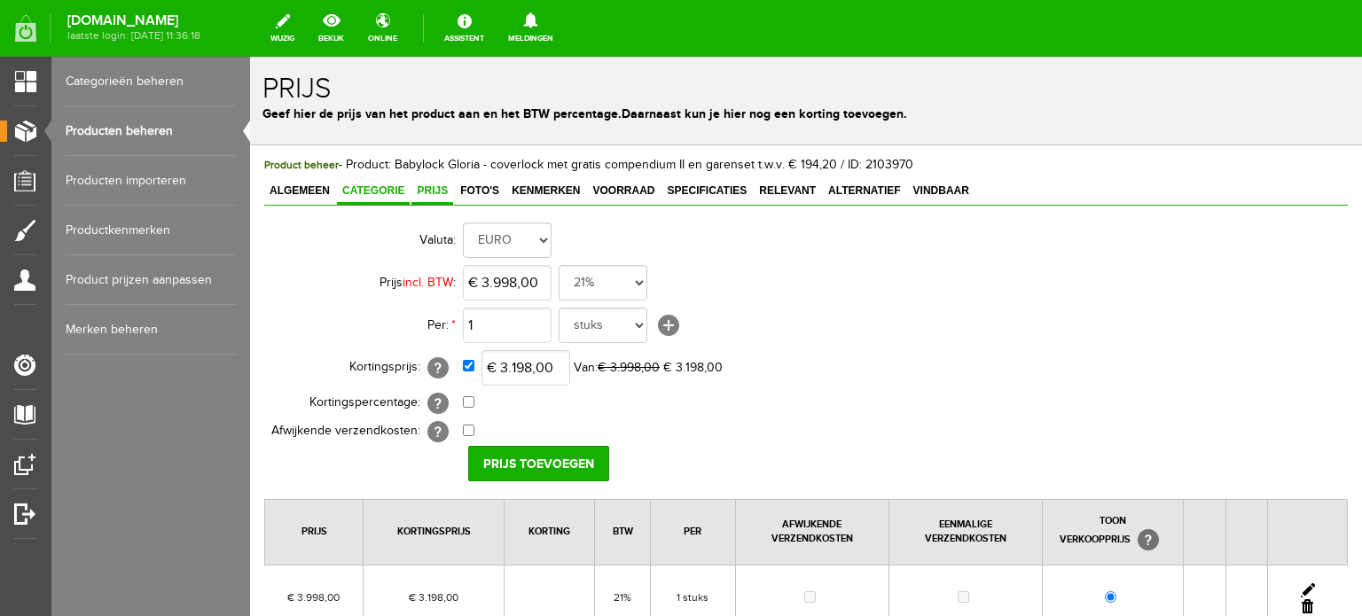
click at [376, 191] on span "Categorie" at bounding box center [373, 191] width 73 height 12
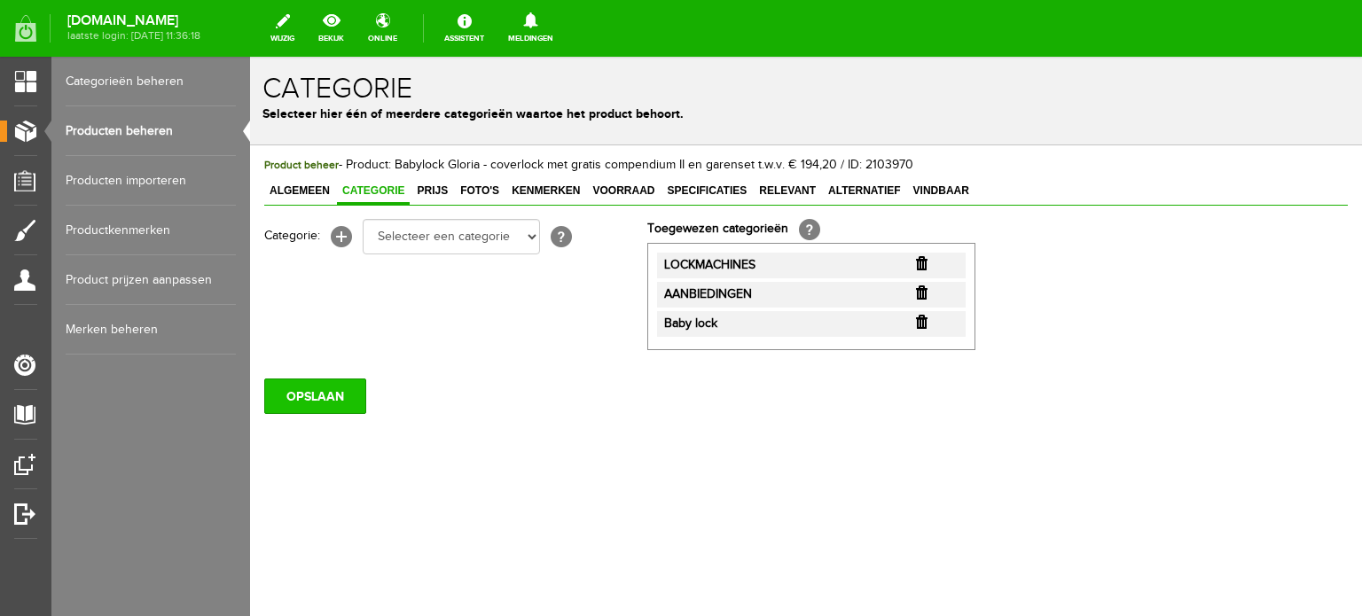
click at [309, 396] on input "OPSLAAN" at bounding box center [315, 396] width 102 height 35
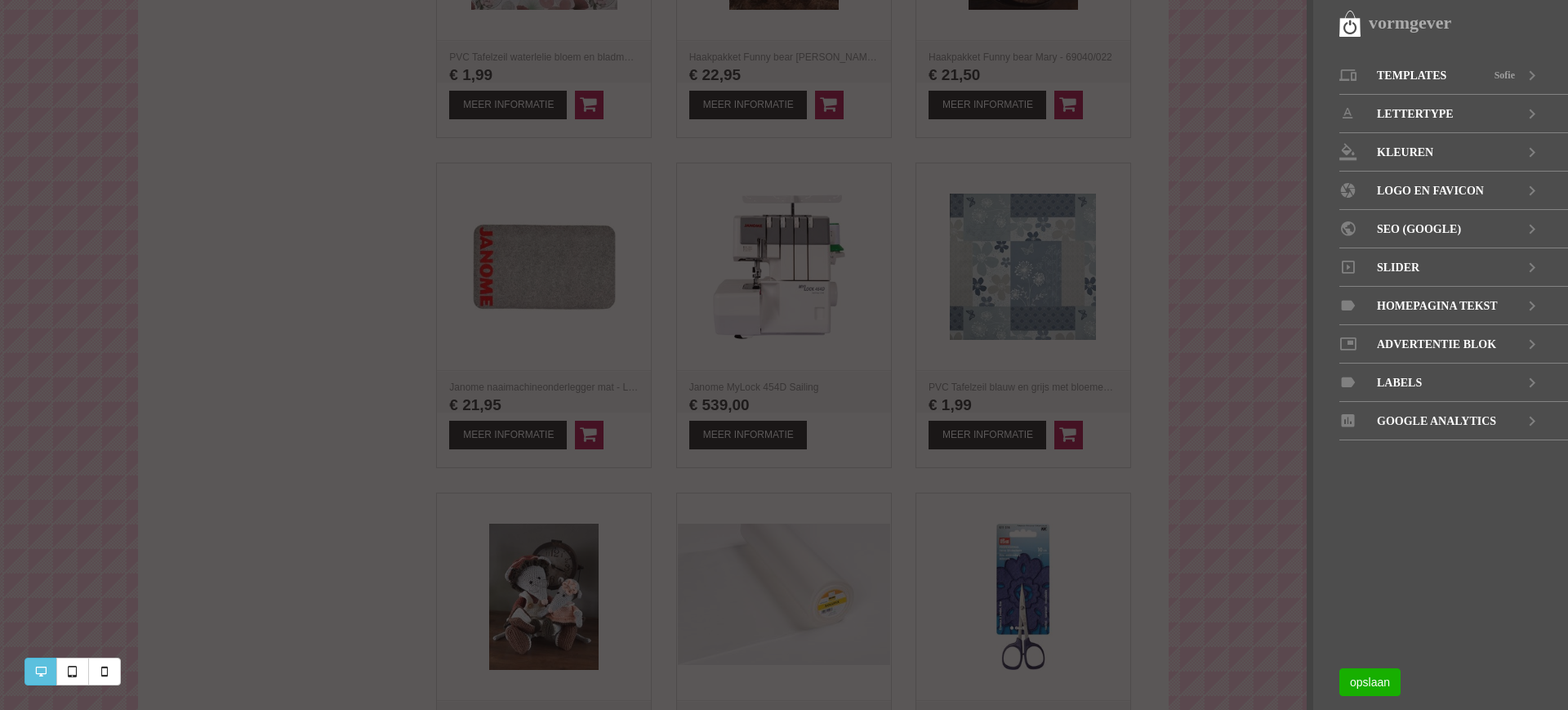
scroll to position [1634, 0]
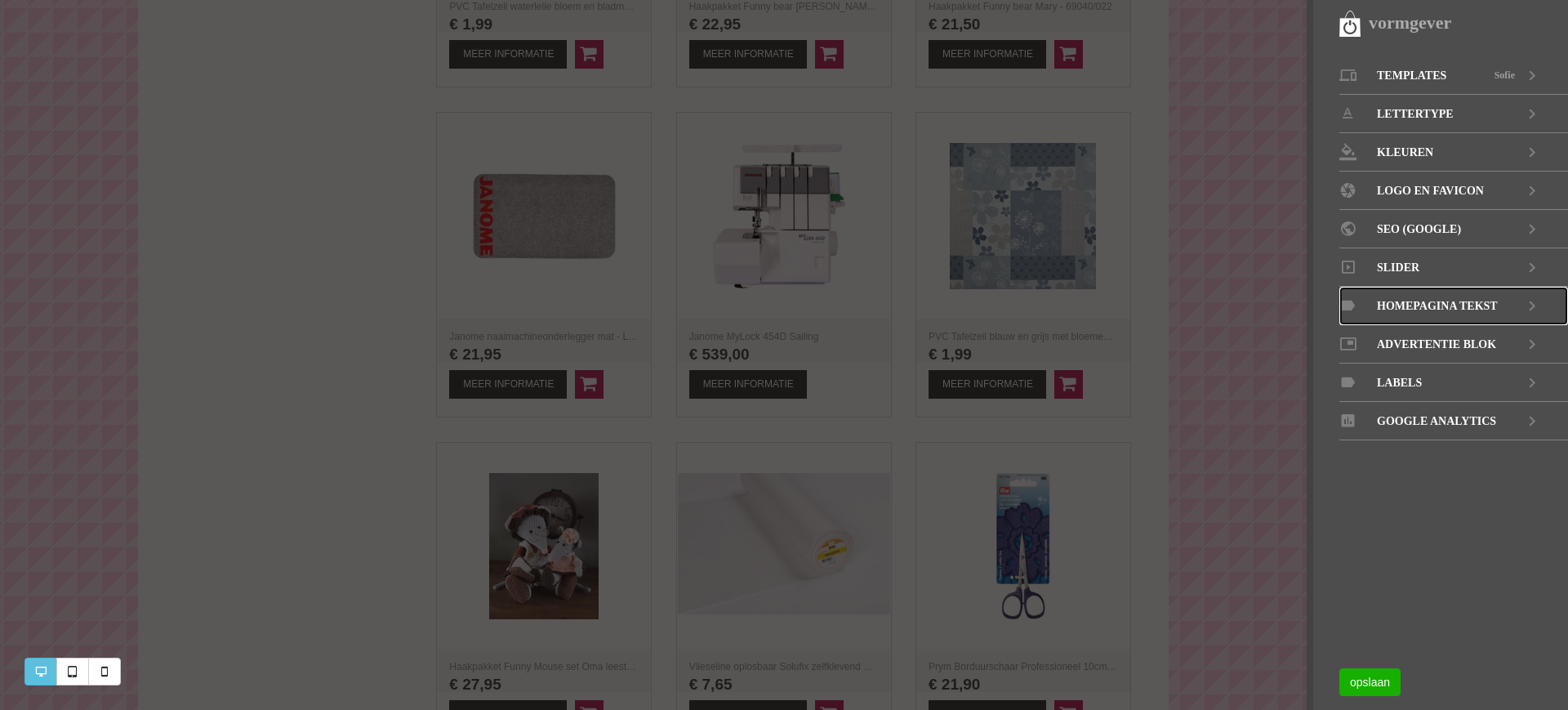
click at [1478, 300] on span "Homepagina tekst" at bounding box center [1437, 306] width 121 height 39
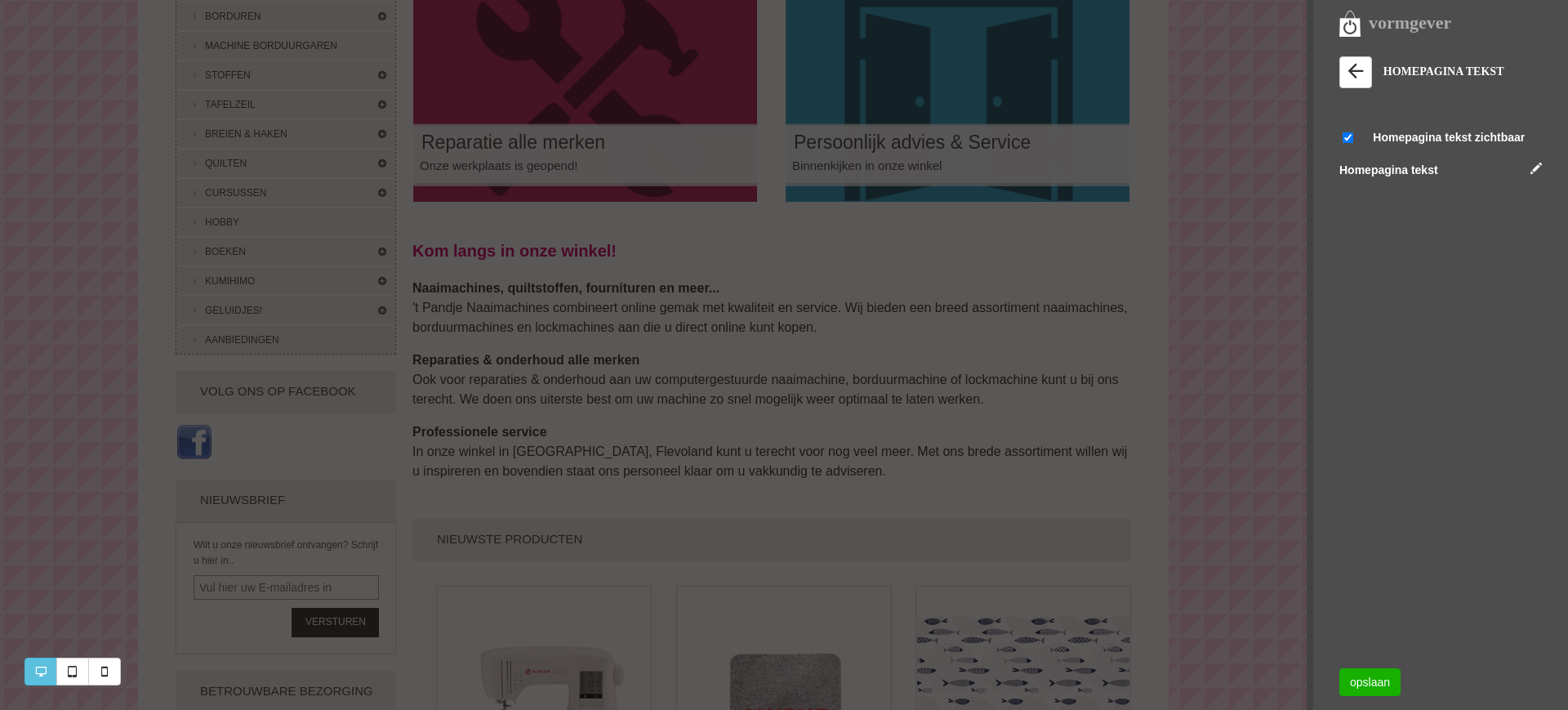
scroll to position [307, 0]
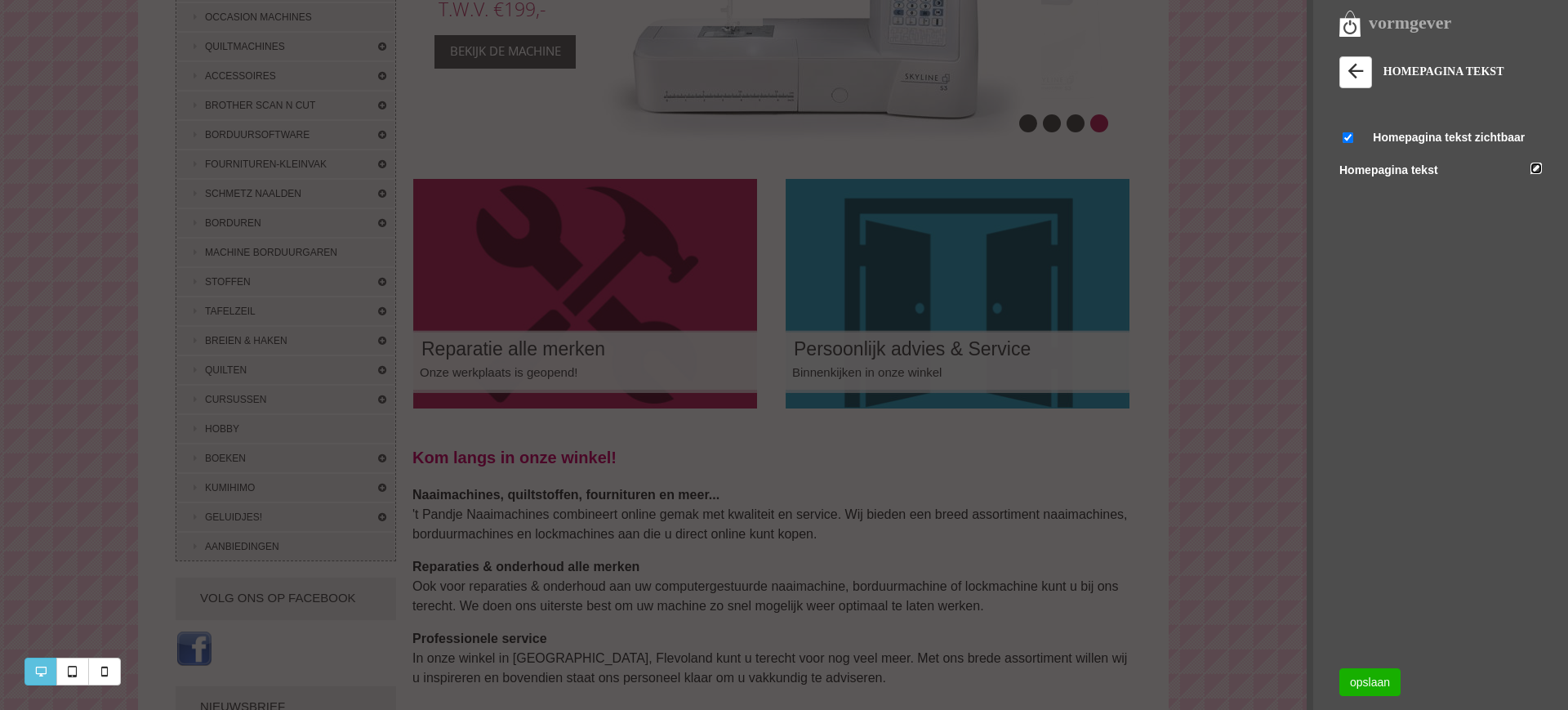
click at [1533, 164] on link at bounding box center [1536, 169] width 11 height 11
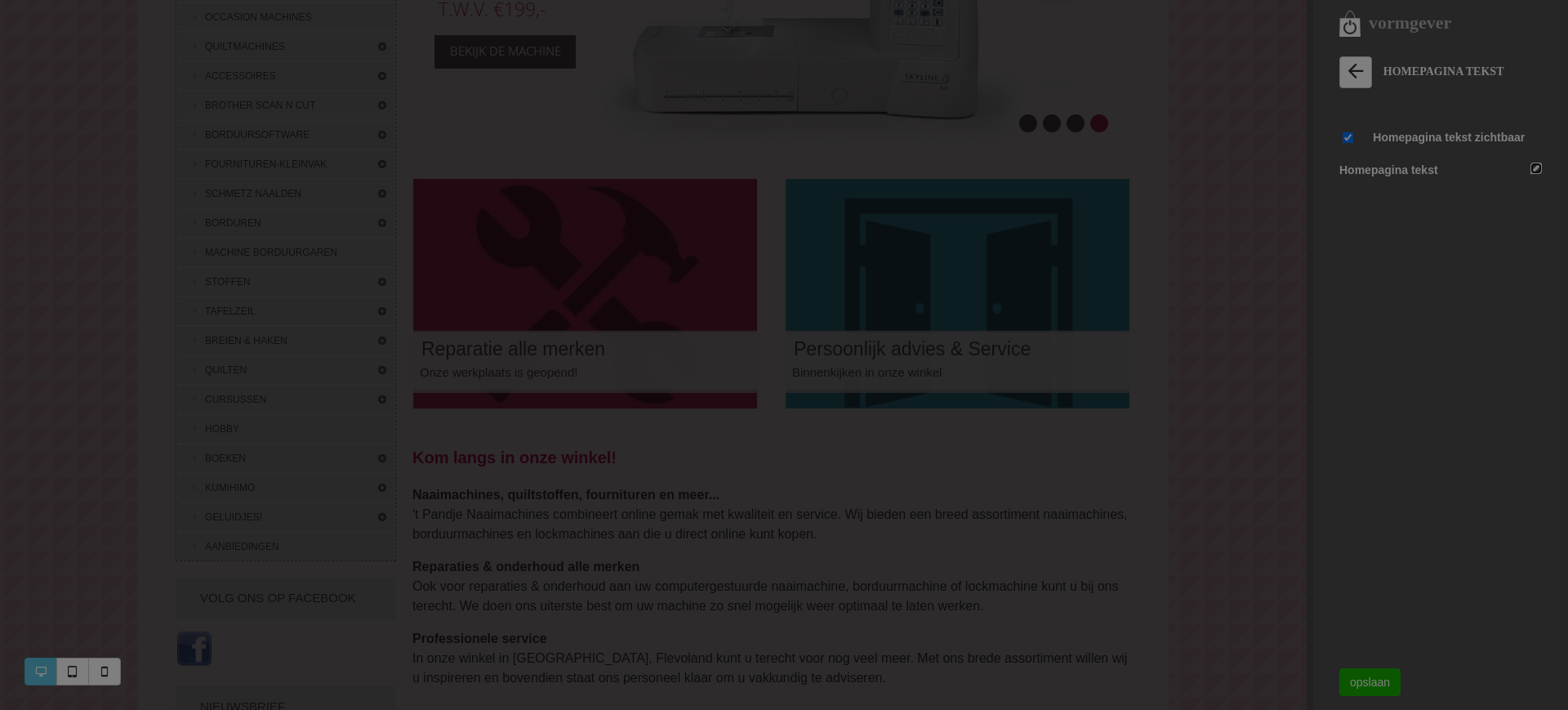
scroll to position [0, 0]
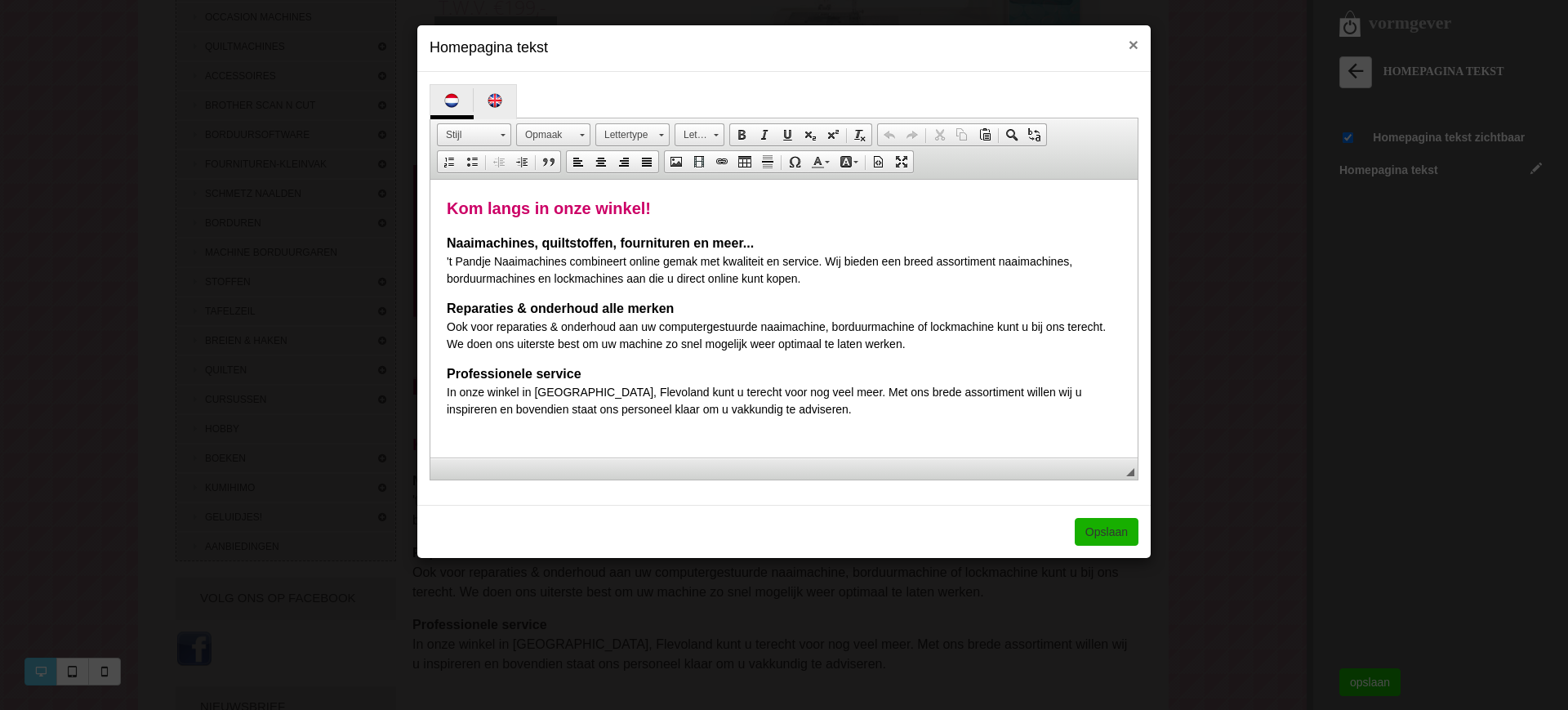
click at [1134, 51] on span "×" at bounding box center [1133, 44] width 10 height 18
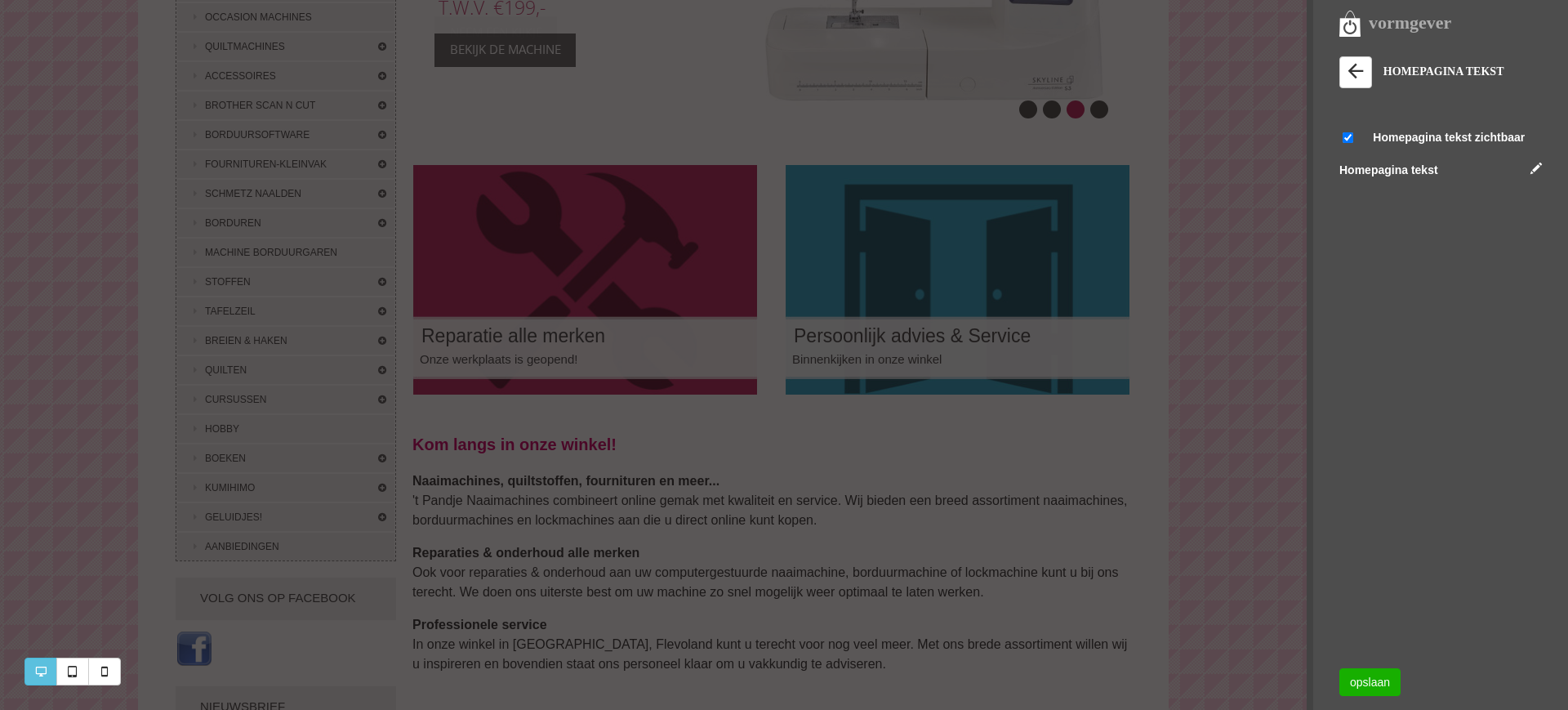
click at [1364, 69] on icon at bounding box center [1355, 71] width 23 height 23
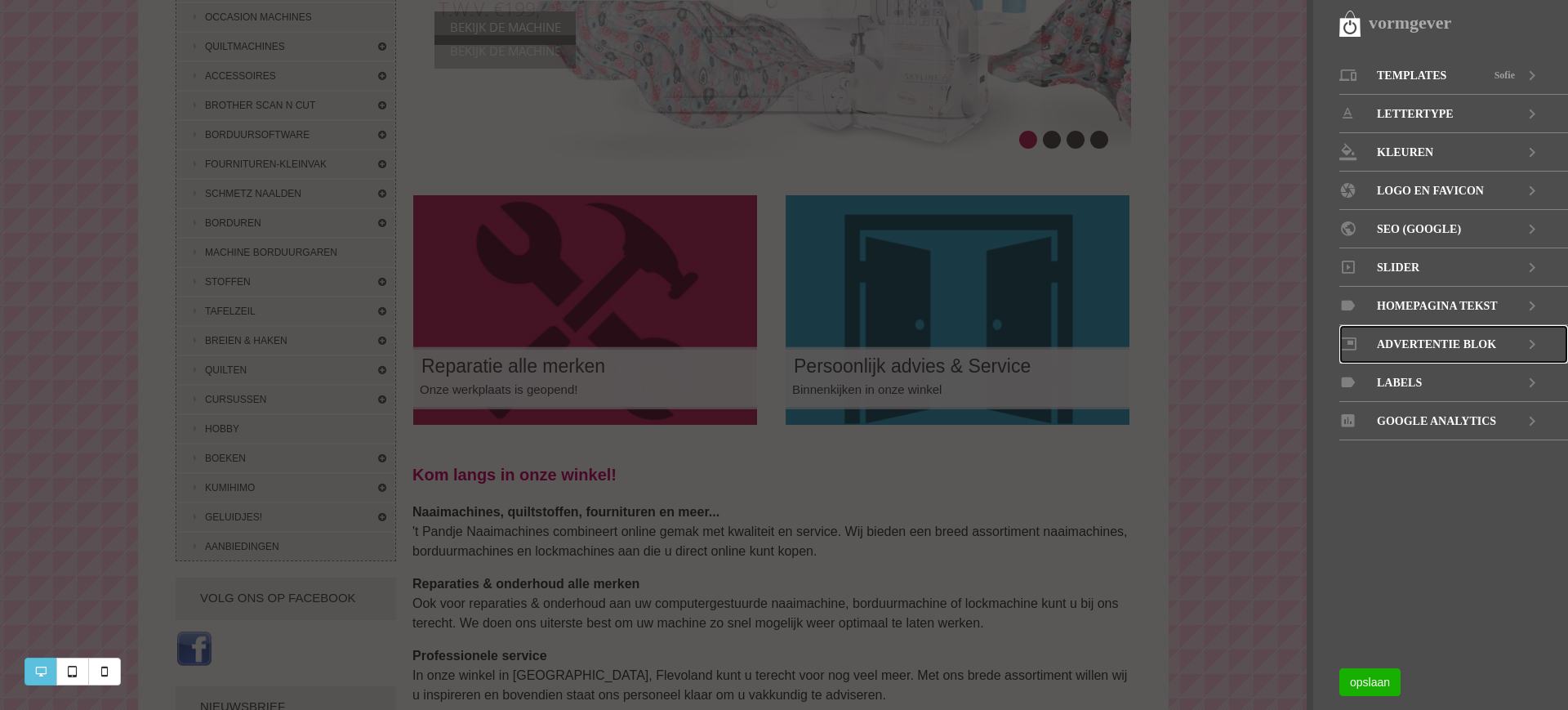
click at [1523, 338] on icon at bounding box center [1531, 344] width 19 height 39
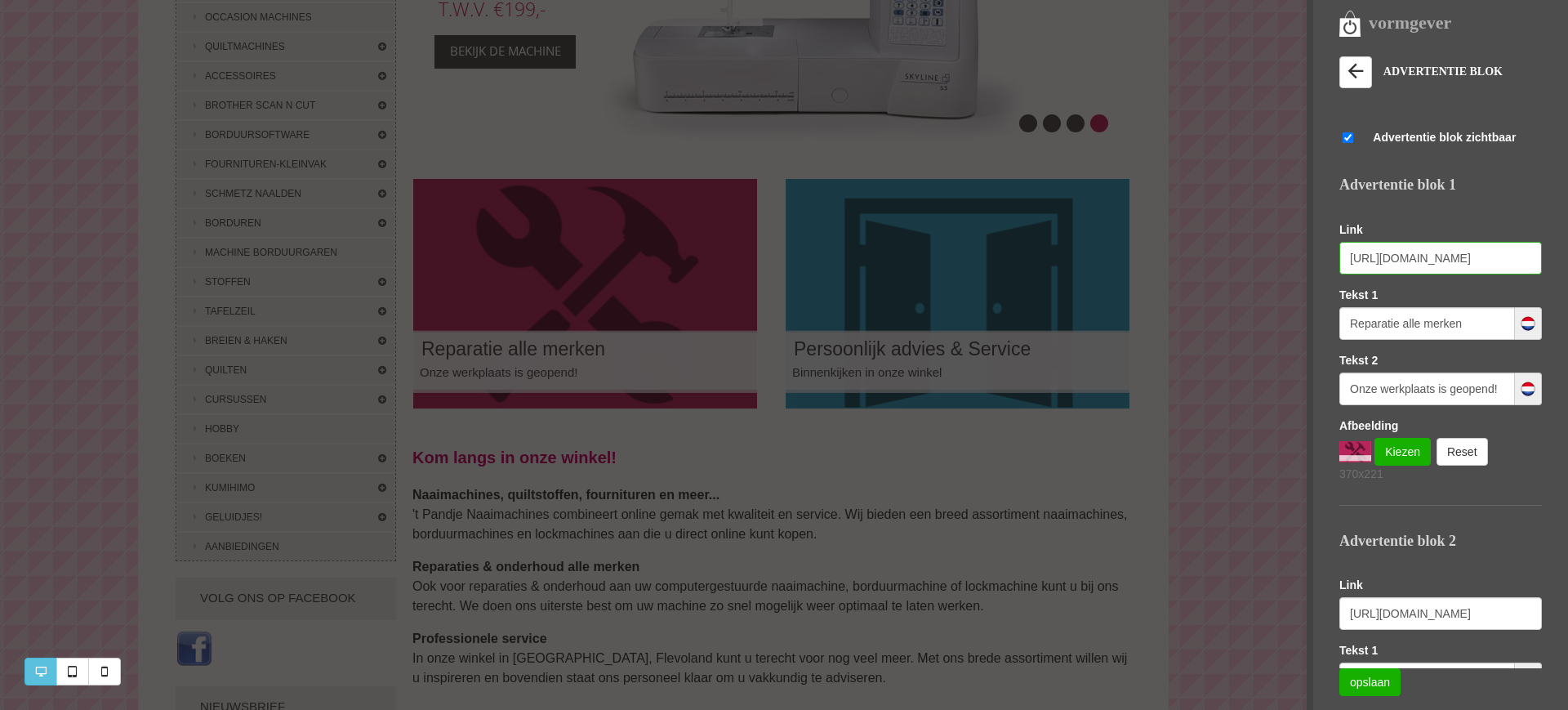
click at [1413, 254] on input "http://www.naaimachines-flevoland.nl/page/25890/reparaties" at bounding box center [1441, 258] width 203 height 32
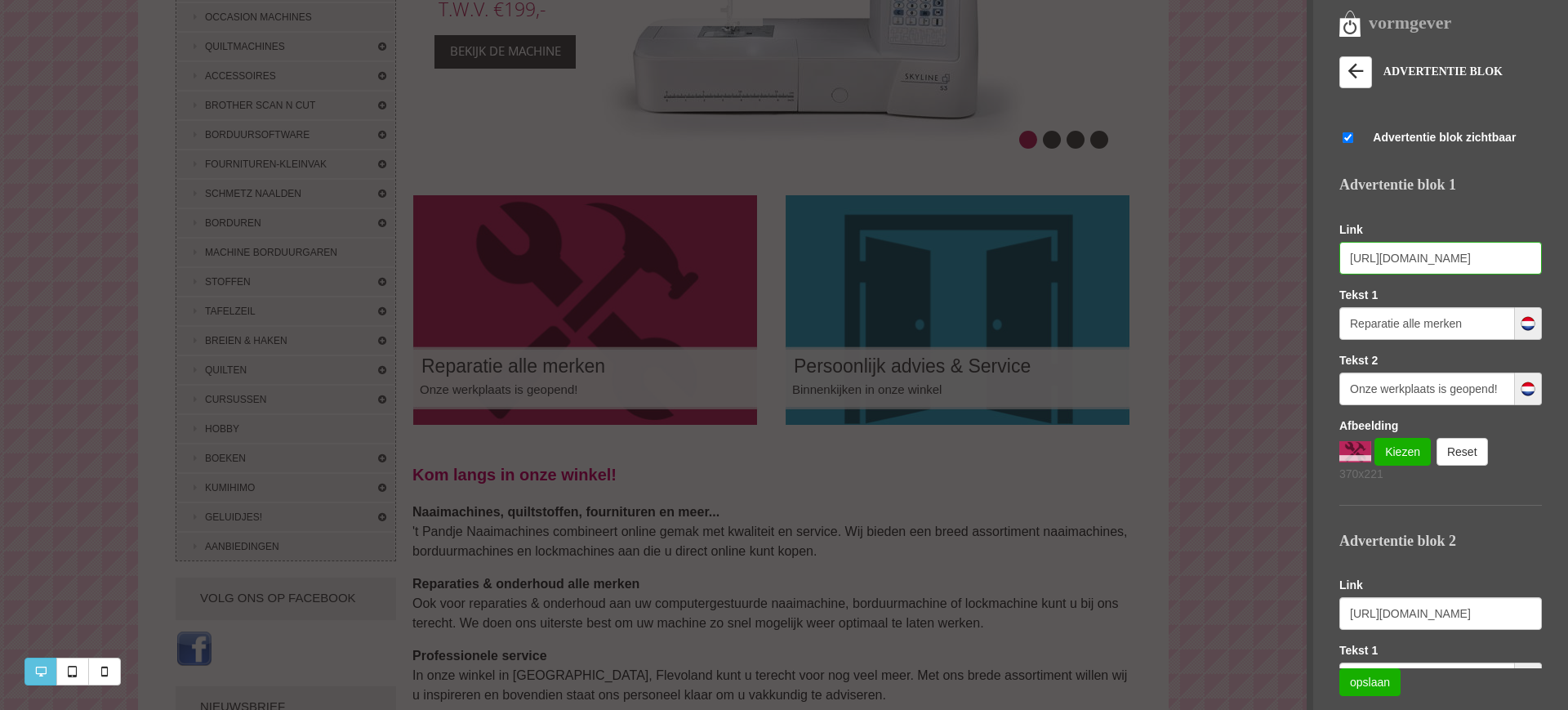
click at [1473, 258] on input "http://www.naaimachines-flevoland.nl/page/25890/reparaties" at bounding box center [1441, 258] width 203 height 32
drag, startPoint x: 1428, startPoint y: 258, endPoint x: 1541, endPoint y: 262, distance: 113.1
click at [1541, 262] on div "ADVERTENTIE BLOK Lily Voorbeeld Selecteren Sacha Voorbeeld Selecteren Cleo Voor…" at bounding box center [1454, 447] width 228 height 781
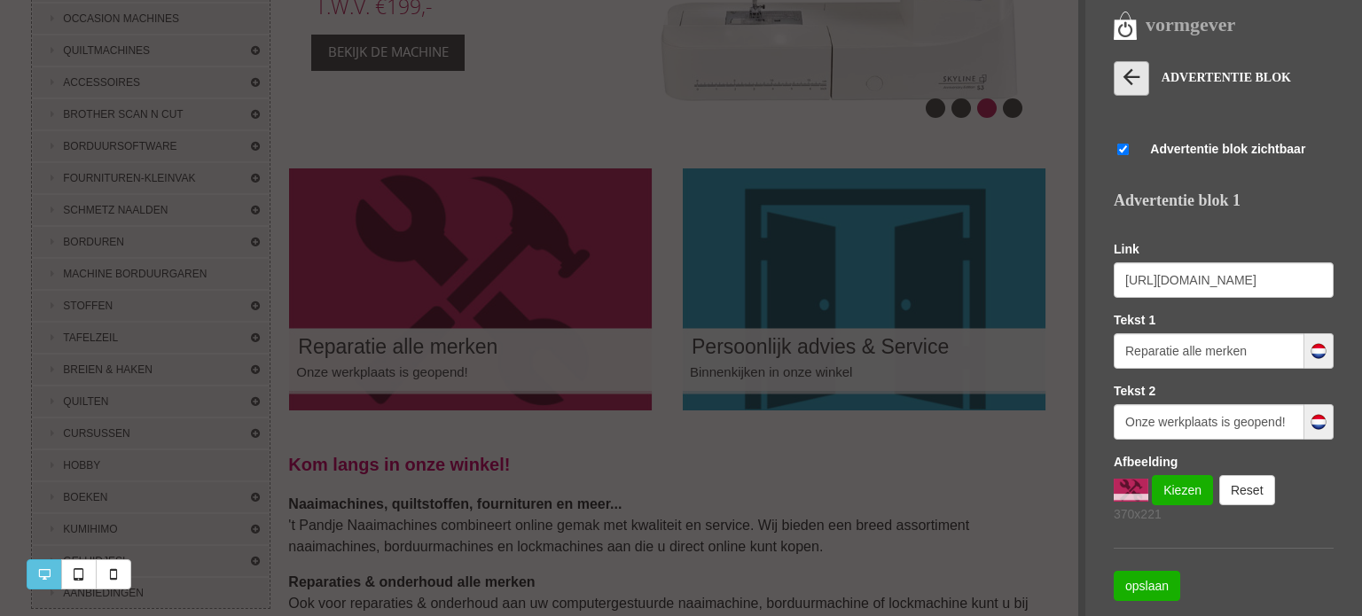
scroll to position [333, 0]
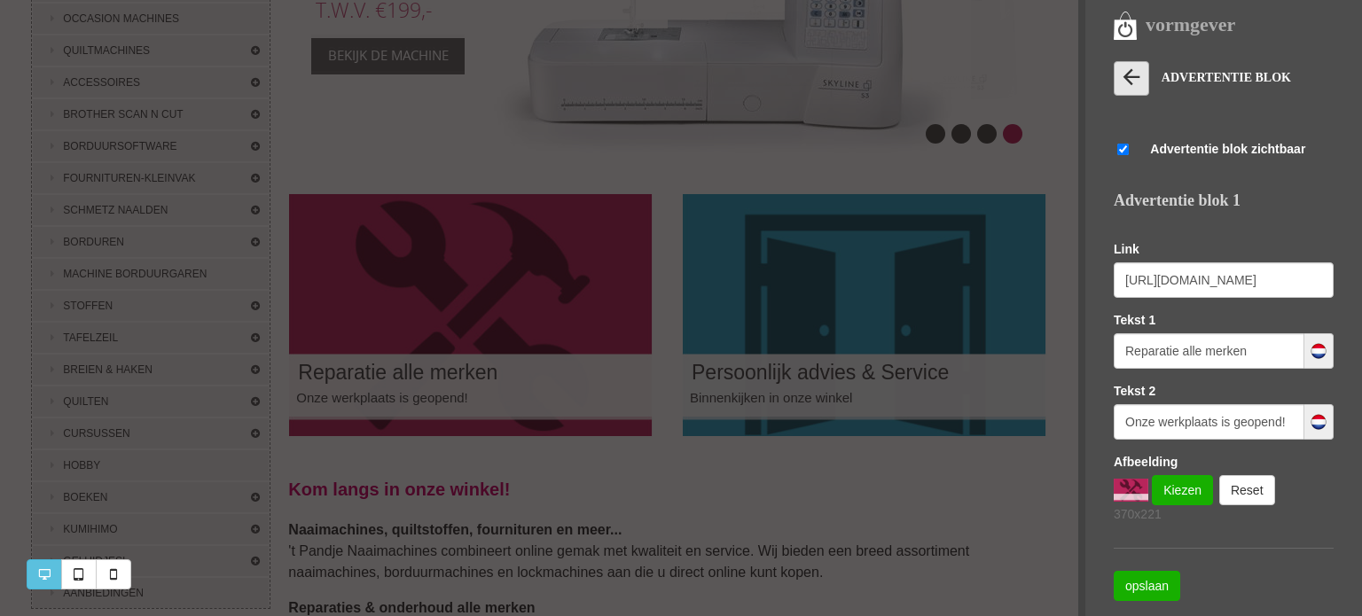
click at [1129, 75] on icon at bounding box center [1131, 77] width 25 height 25
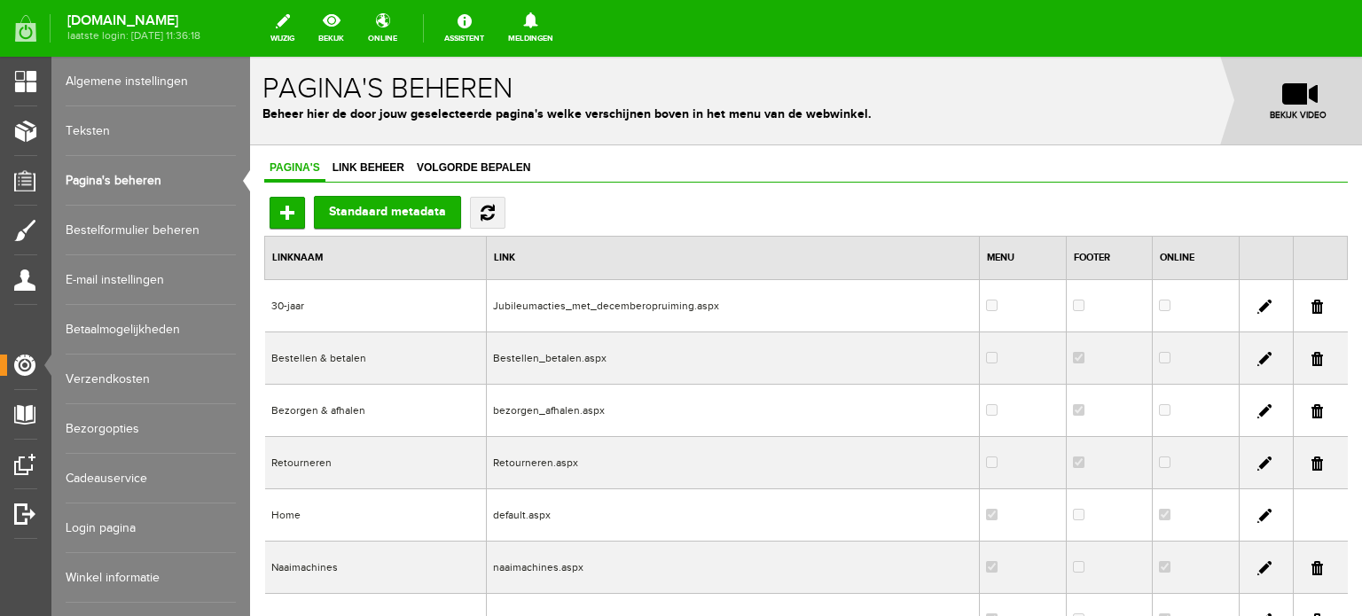
click at [102, 127] on link "Teksten" at bounding box center [151, 131] width 170 height 50
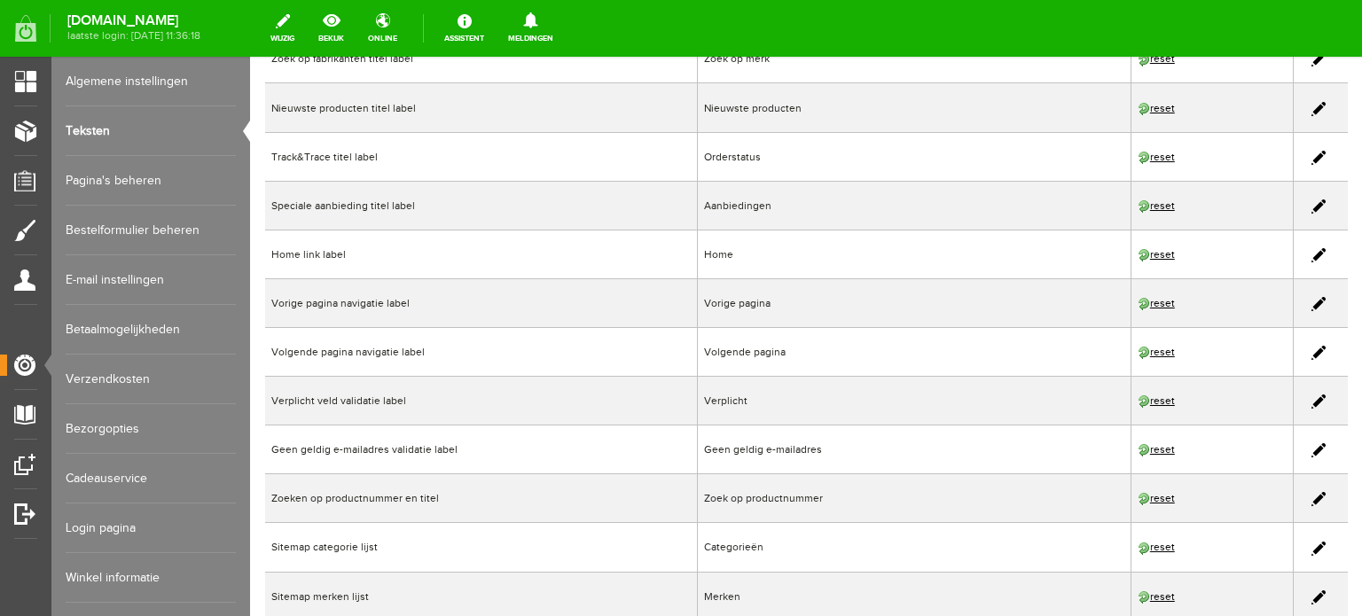
scroll to position [710, 0]
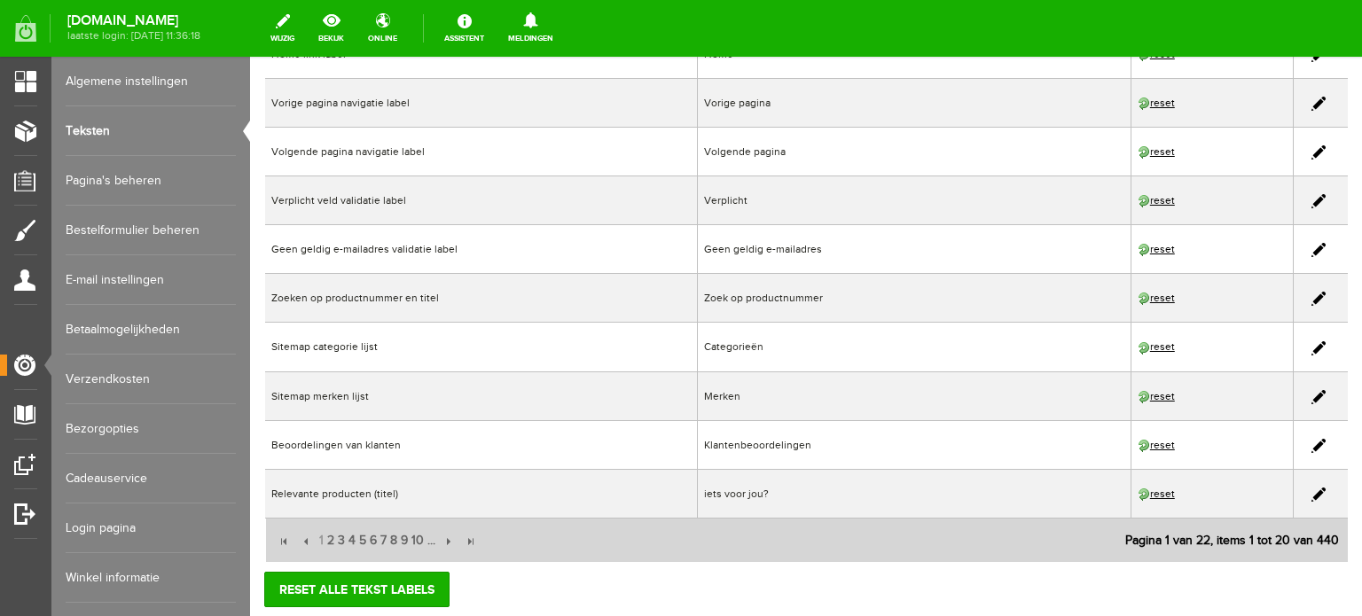
click at [114, 72] on link "Algemene instellingen" at bounding box center [151, 82] width 170 height 50
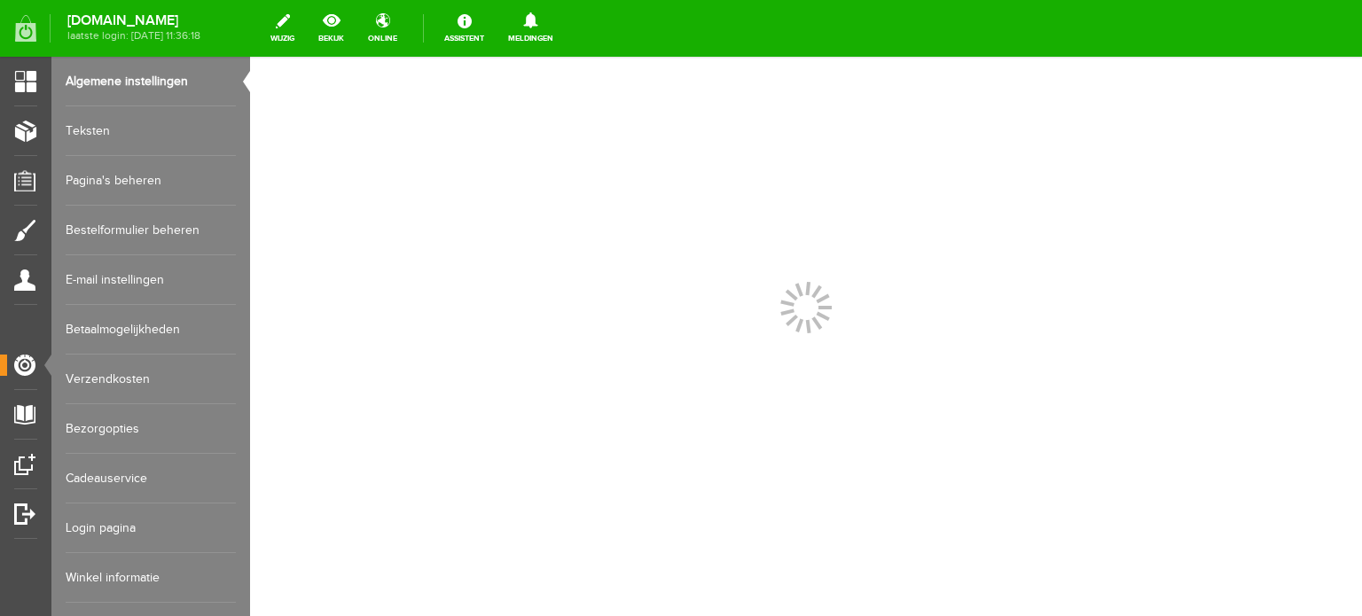
scroll to position [0, 0]
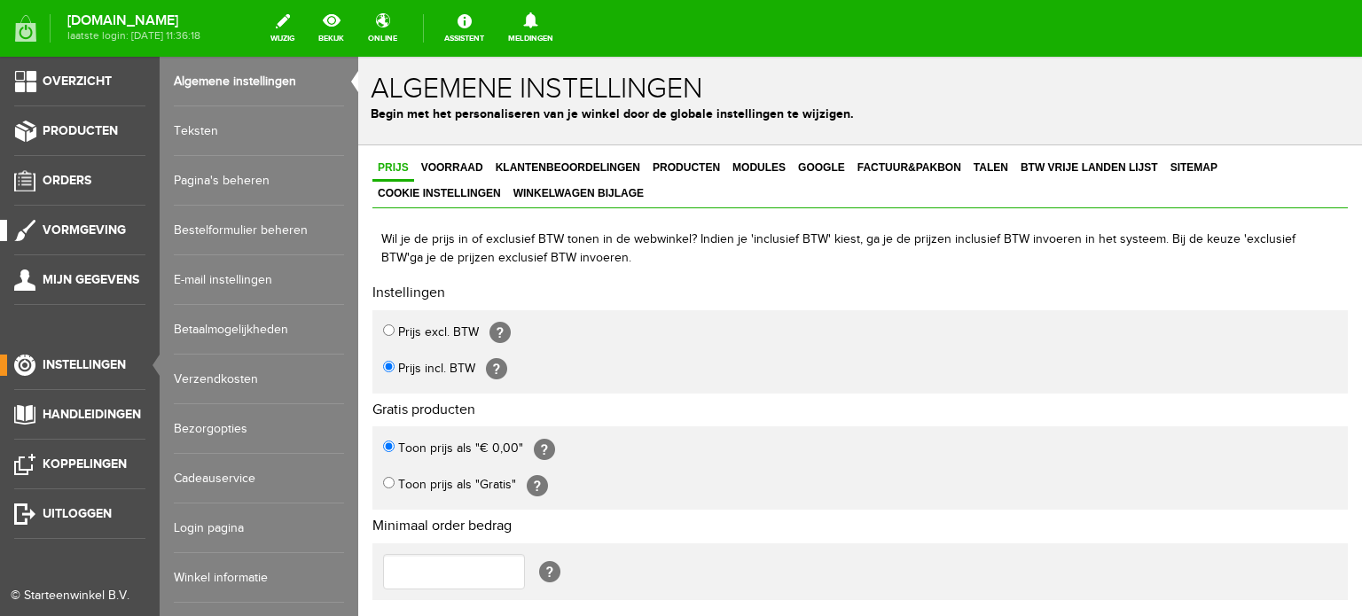
click at [83, 224] on span "Vormgeving" at bounding box center [84, 230] width 83 height 15
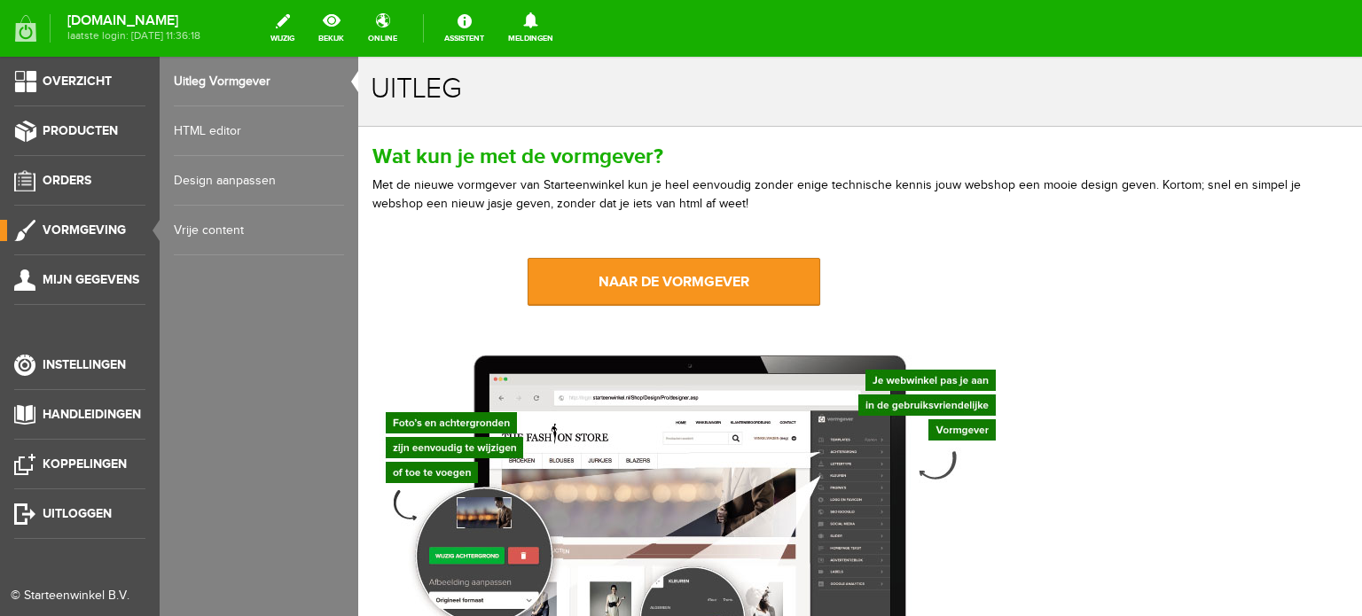
click at [220, 221] on link "Vrije content" at bounding box center [259, 231] width 170 height 50
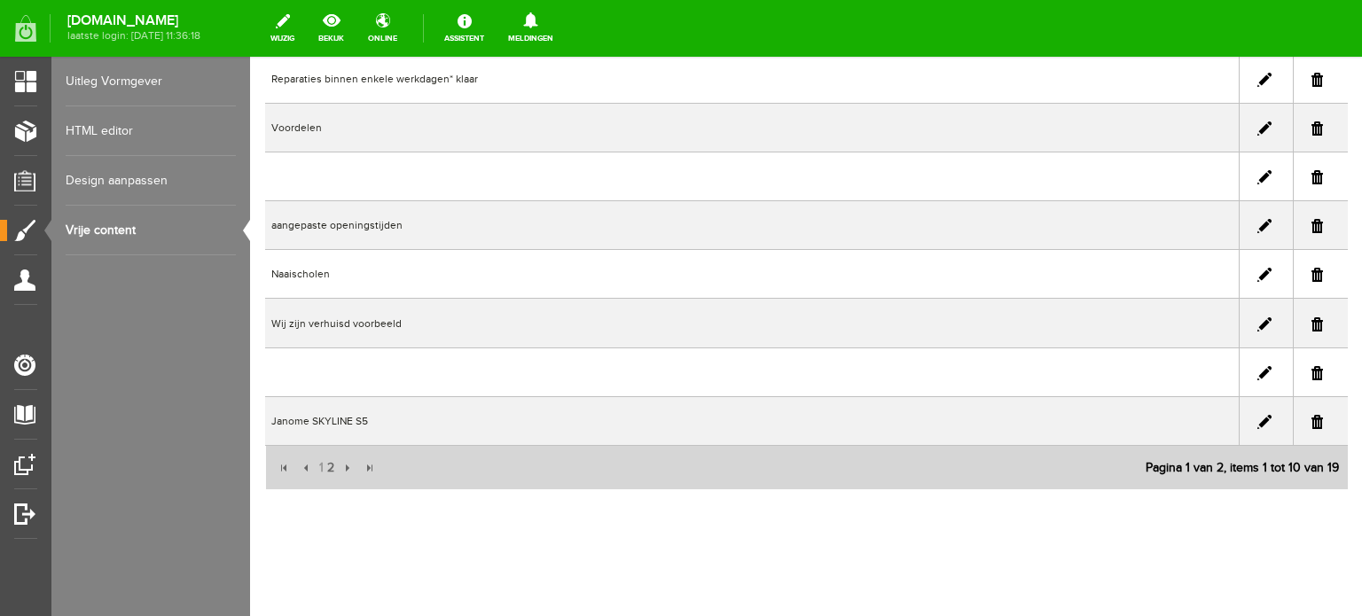
scroll to position [293, 0]
click at [327, 459] on span "2" at bounding box center [331, 465] width 11 height 35
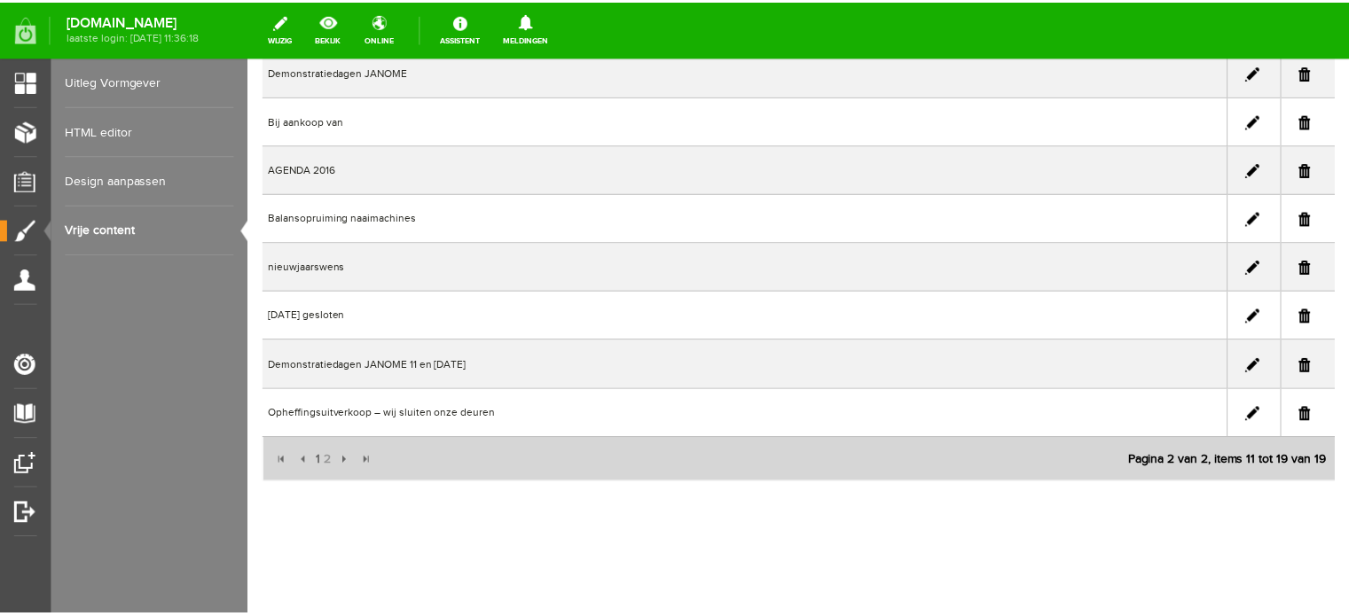
scroll to position [245, 0]
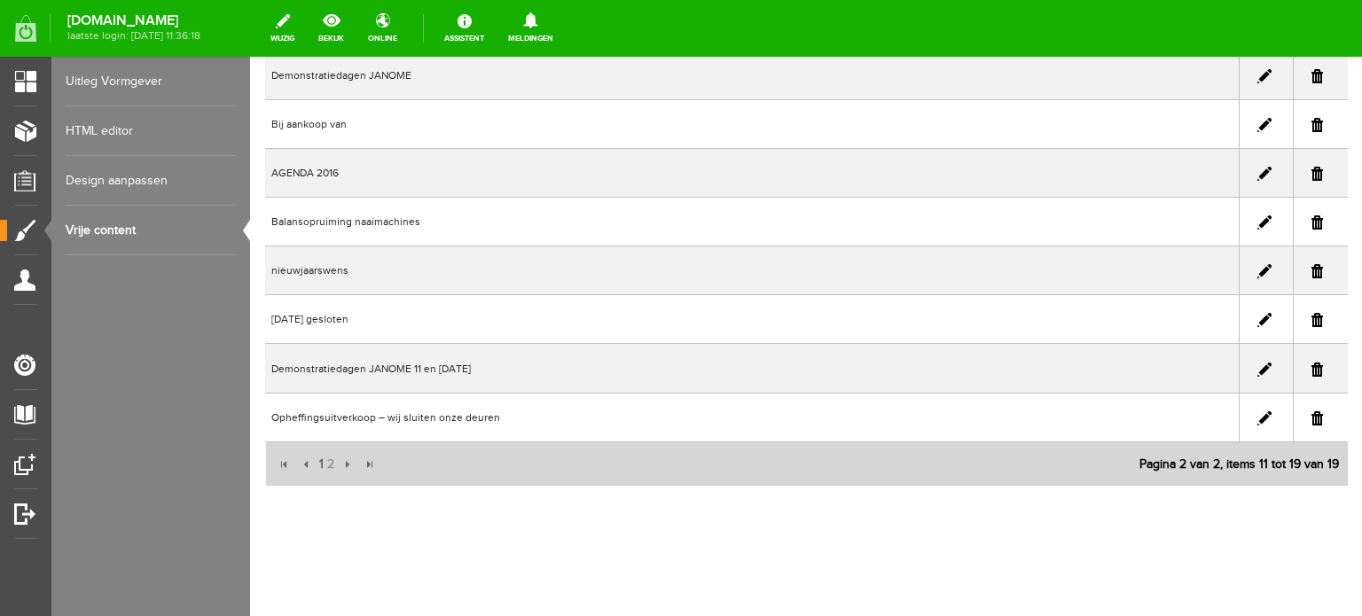
click at [1256, 404] on td at bounding box center [1266, 417] width 54 height 49
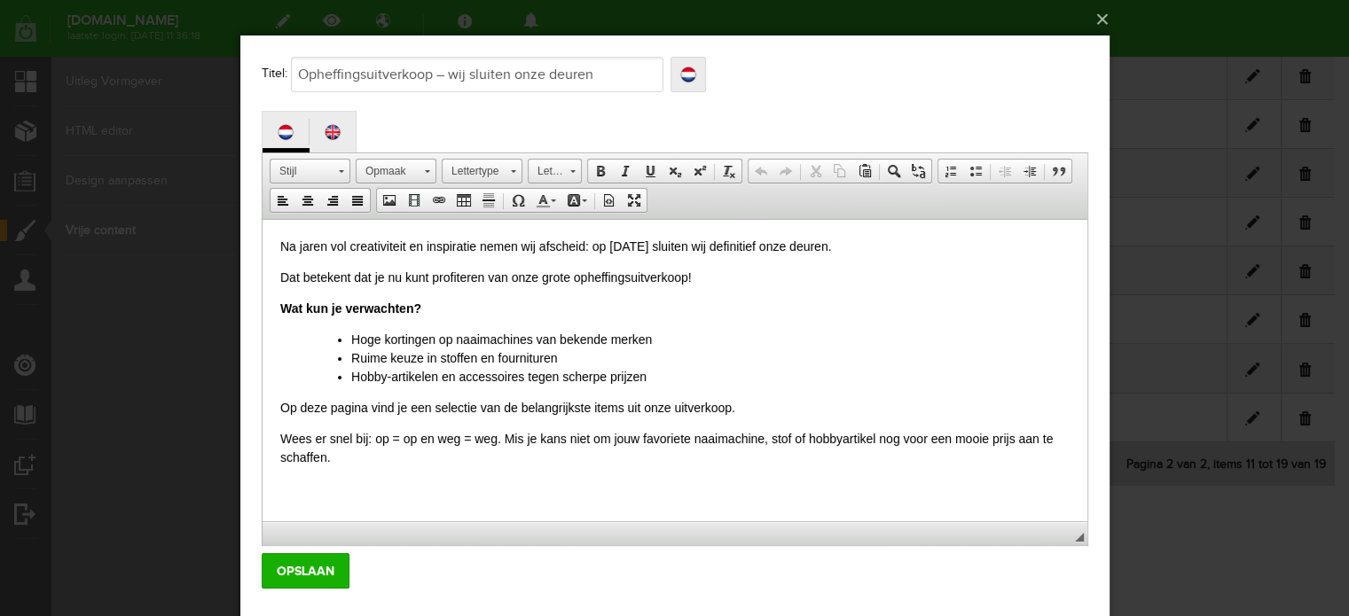
scroll to position [0, 0]
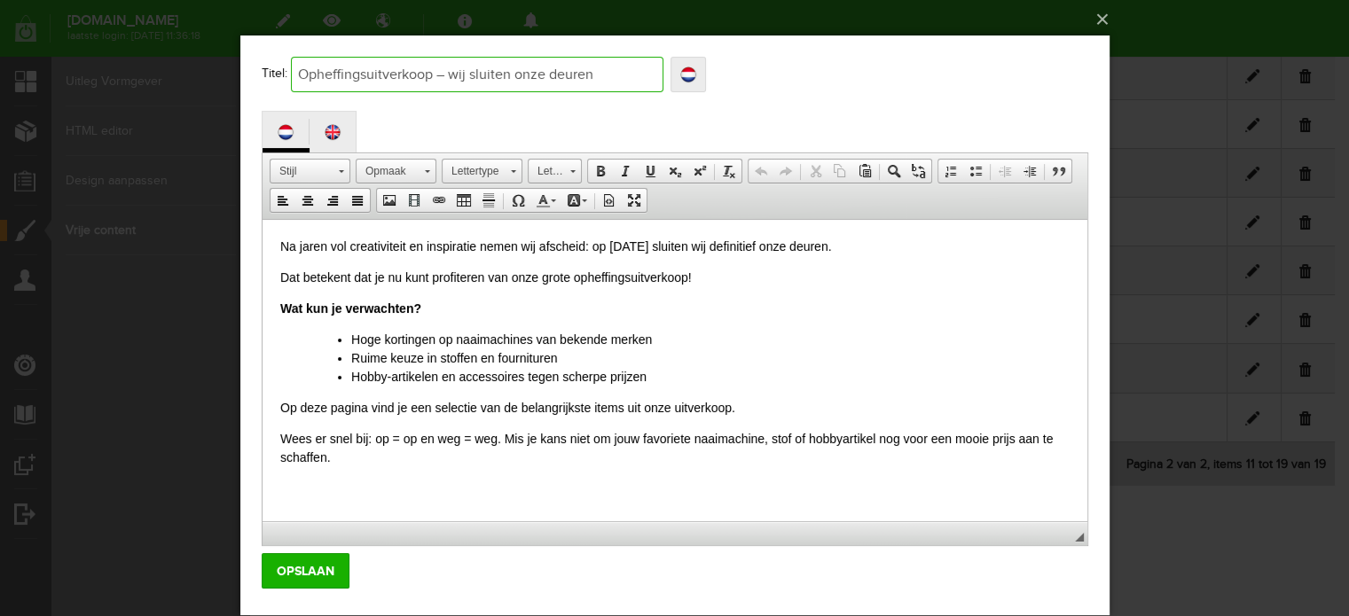
drag, startPoint x: 591, startPoint y: 76, endPoint x: 290, endPoint y: 57, distance: 301.3
click at [290, 57] on input "Opheffingsuitverkoop – wij sluiten onze deuren" at bounding box center [476, 74] width 373 height 35
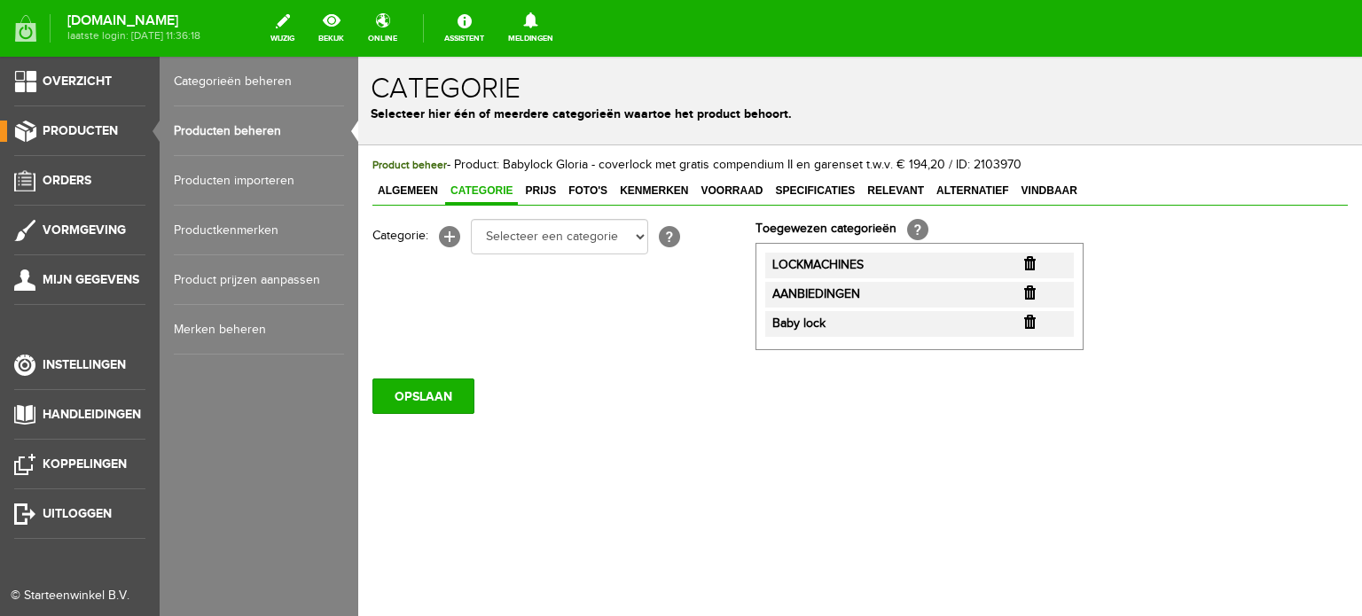
click at [256, 127] on link "Producten beheren" at bounding box center [259, 131] width 170 height 50
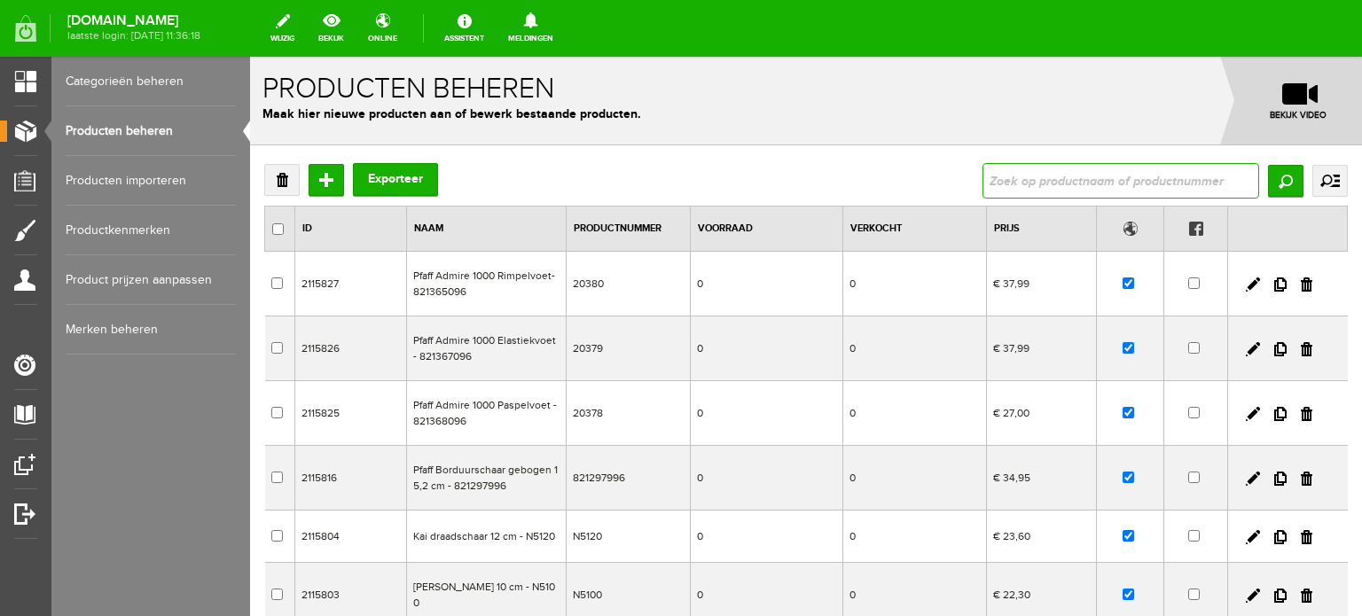
click at [1163, 180] on input "text" at bounding box center [1121, 180] width 277 height 35
paste input "Ovation"
type input "Ovation"
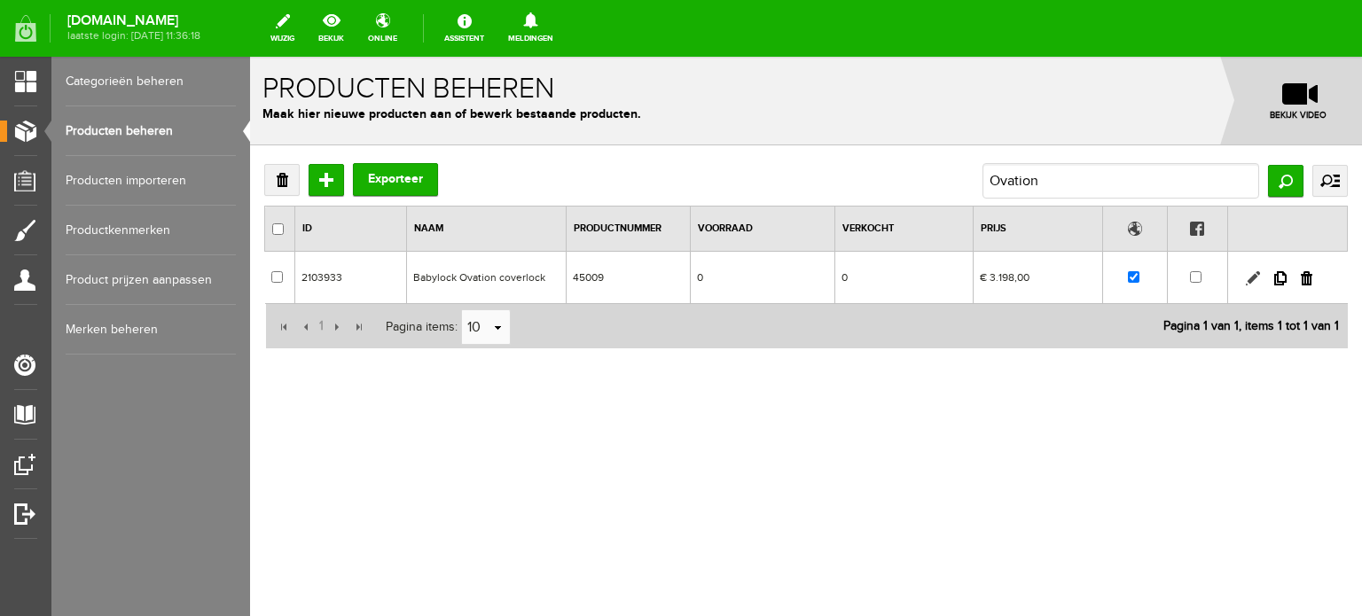
click at [1253, 276] on link at bounding box center [1253, 278] width 14 height 14
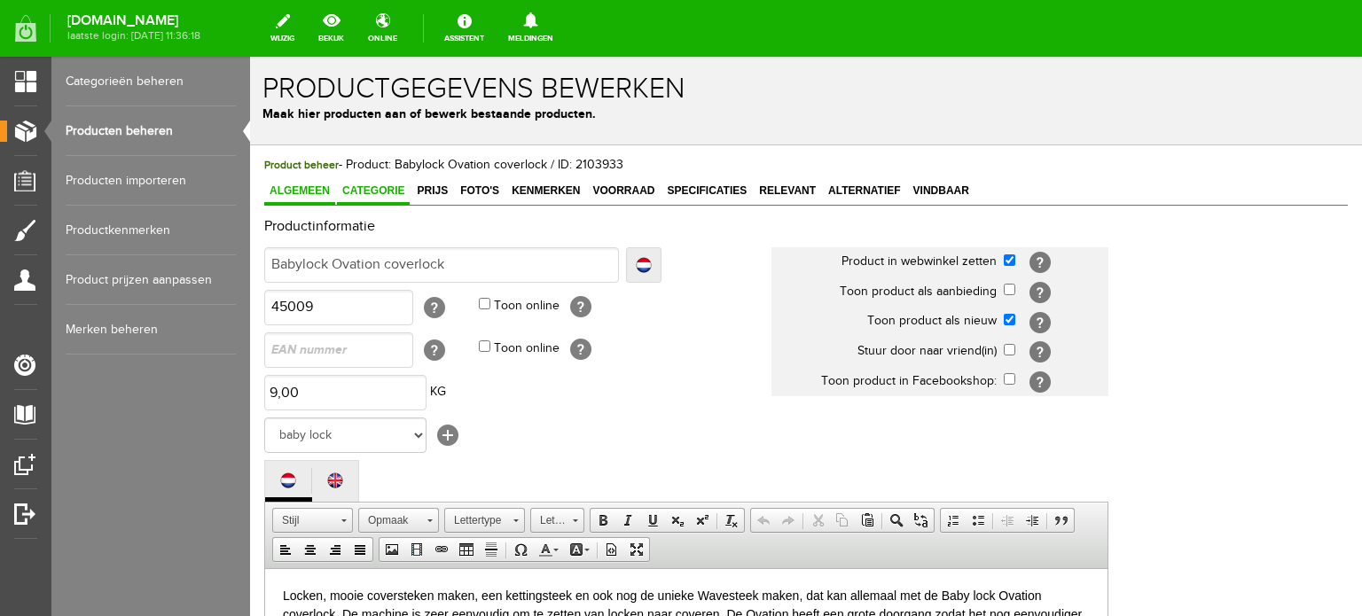
click at [383, 186] on span "Categorie" at bounding box center [373, 191] width 73 height 12
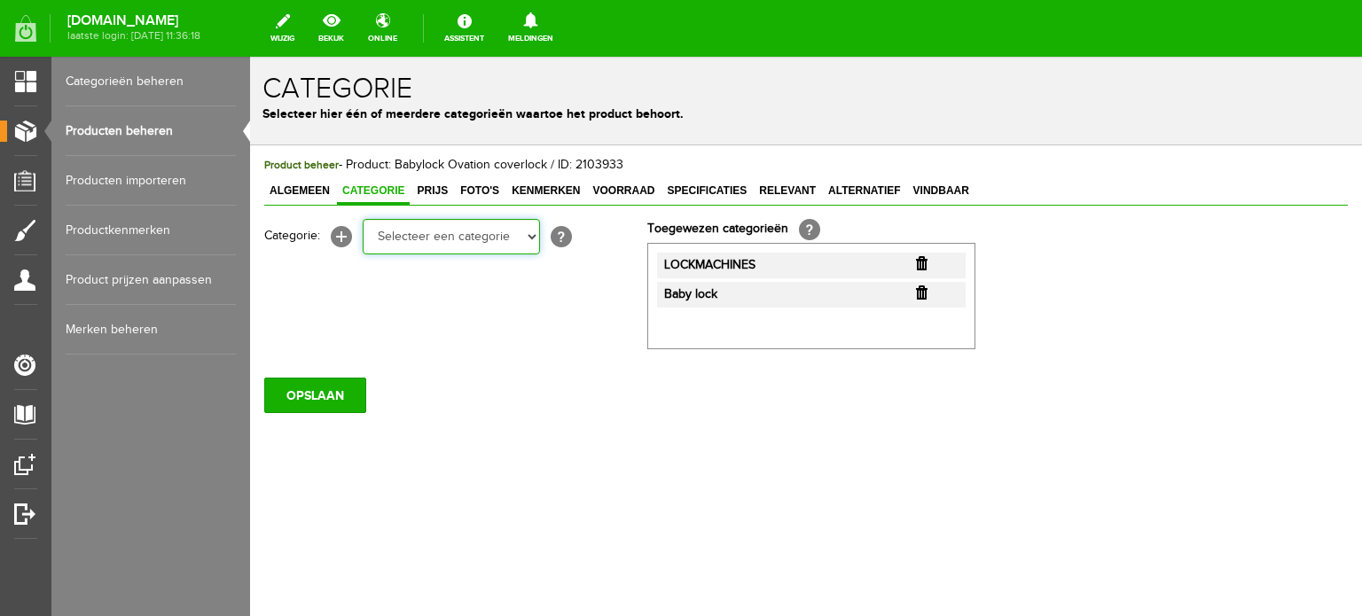
click at [445, 240] on select "Selecteer een categorie Cadeaubon [DATE][DATE] AANBIEDINGEN! Naai Tips en video…" at bounding box center [451, 236] width 177 height 35
select select "38825"
click at [363, 219] on select "Selecteer een categorie Cadeaubon [DATE][DATE] AANBIEDINGEN! Naai Tips en video…" at bounding box center [451, 236] width 177 height 35
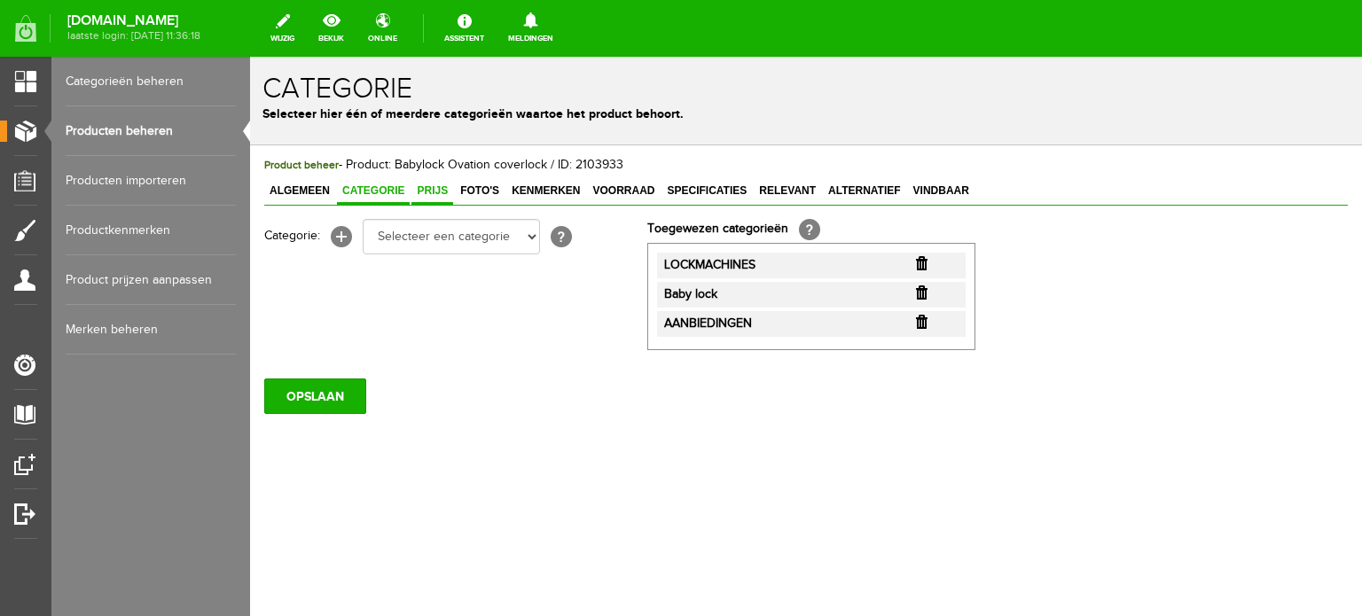
click at [433, 186] on span "Prijs" at bounding box center [433, 191] width 42 height 12
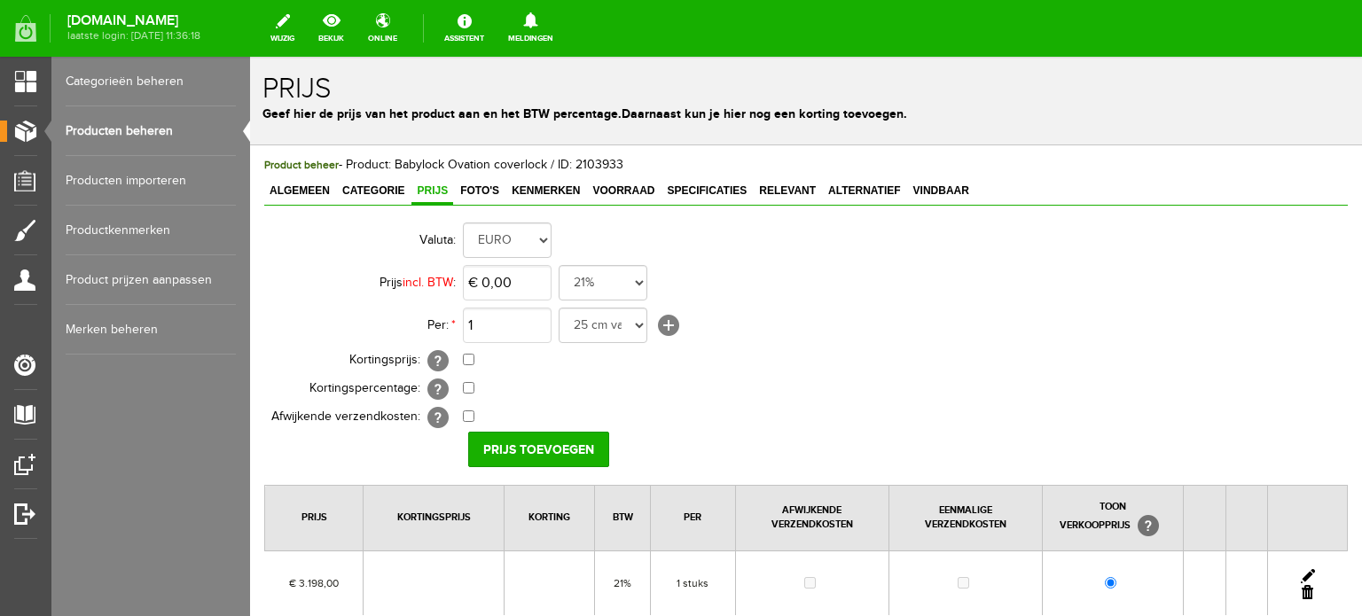
click at [1301, 569] on link at bounding box center [1308, 576] width 14 height 14
click at [468, 357] on input "checkbox" at bounding box center [469, 360] width 12 height 12
checkbox input "true"
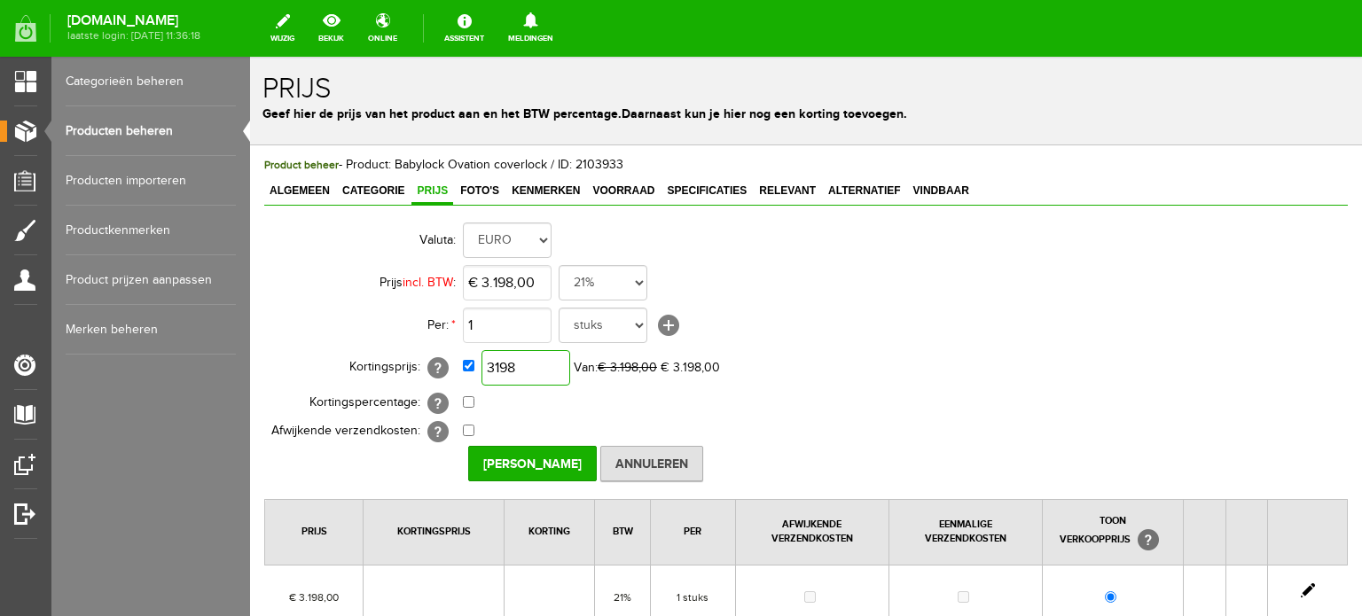
click at [535, 361] on input "3198" at bounding box center [526, 367] width 89 height 35
type input "€ 2.558,00"
click at [512, 462] on input "Prijs Opslaan" at bounding box center [532, 463] width 129 height 35
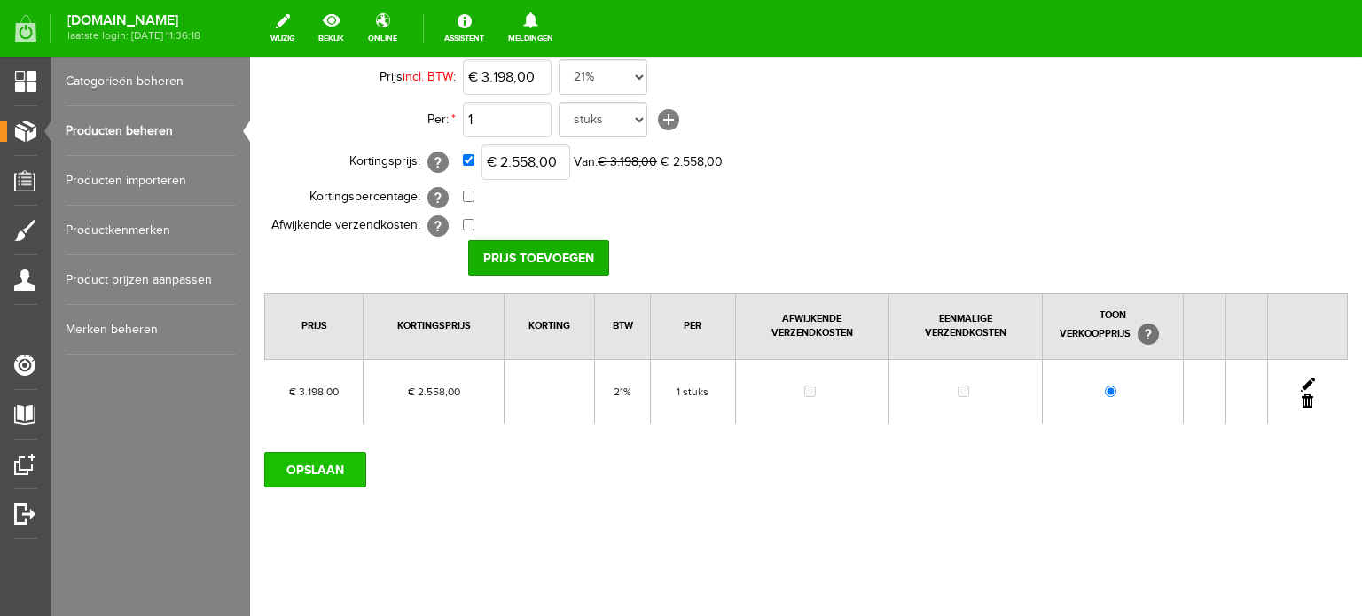
click at [319, 459] on input "OPSLAAN" at bounding box center [315, 469] width 102 height 35
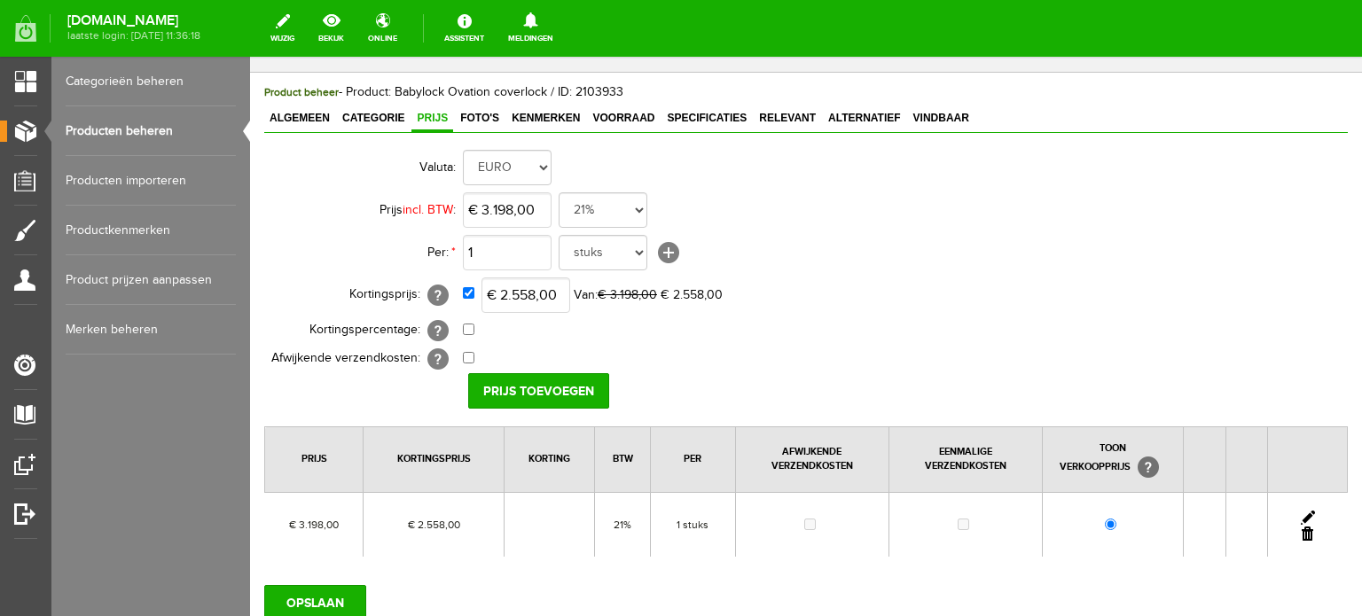
scroll to position [0, 0]
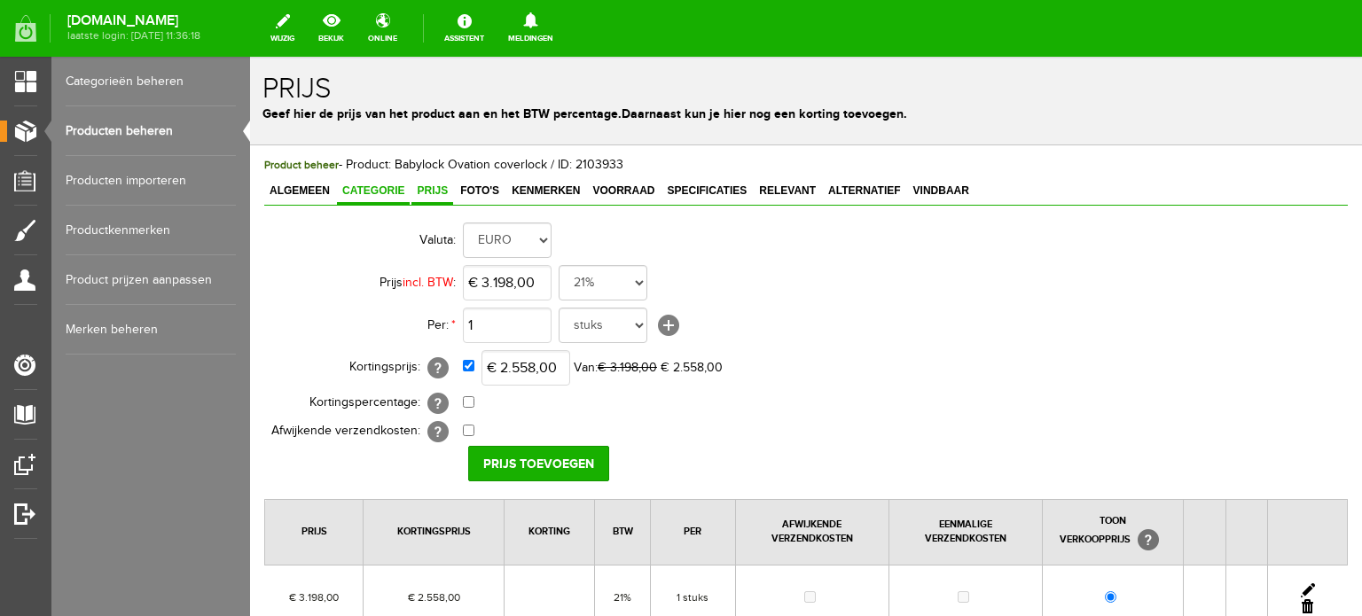
click at [385, 191] on span "Categorie" at bounding box center [373, 191] width 73 height 12
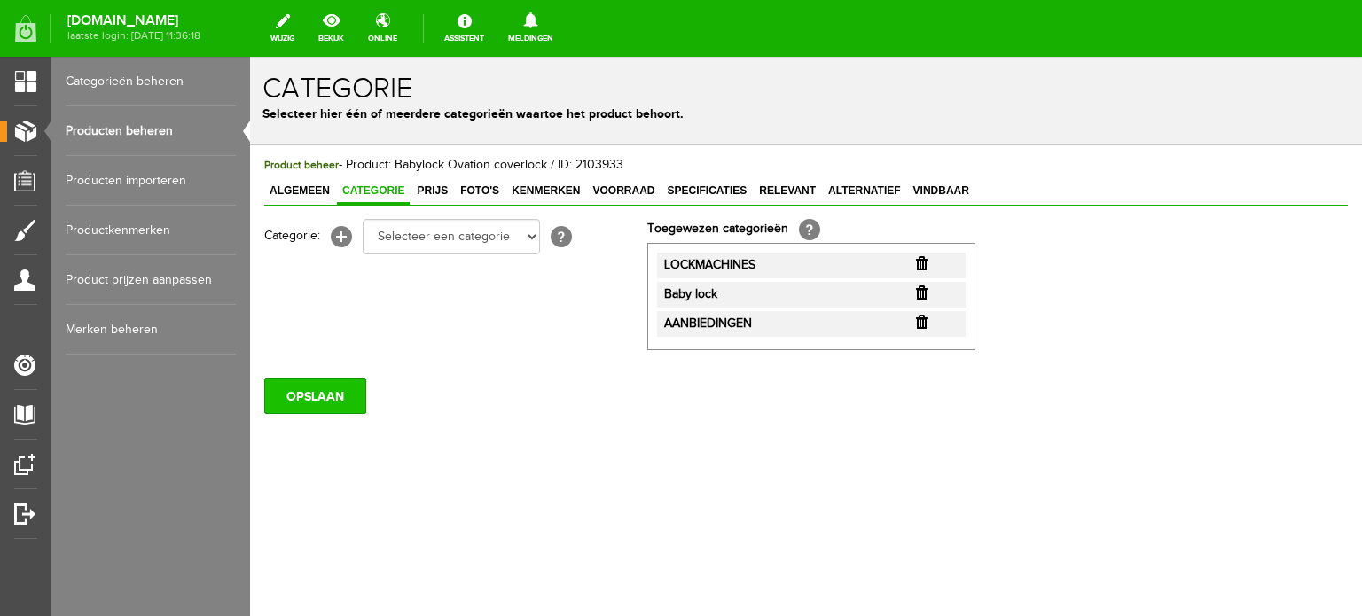
click at [318, 396] on input "OPSLAAN" at bounding box center [315, 396] width 102 height 35
click at [128, 126] on link "Producten beheren" at bounding box center [151, 131] width 170 height 50
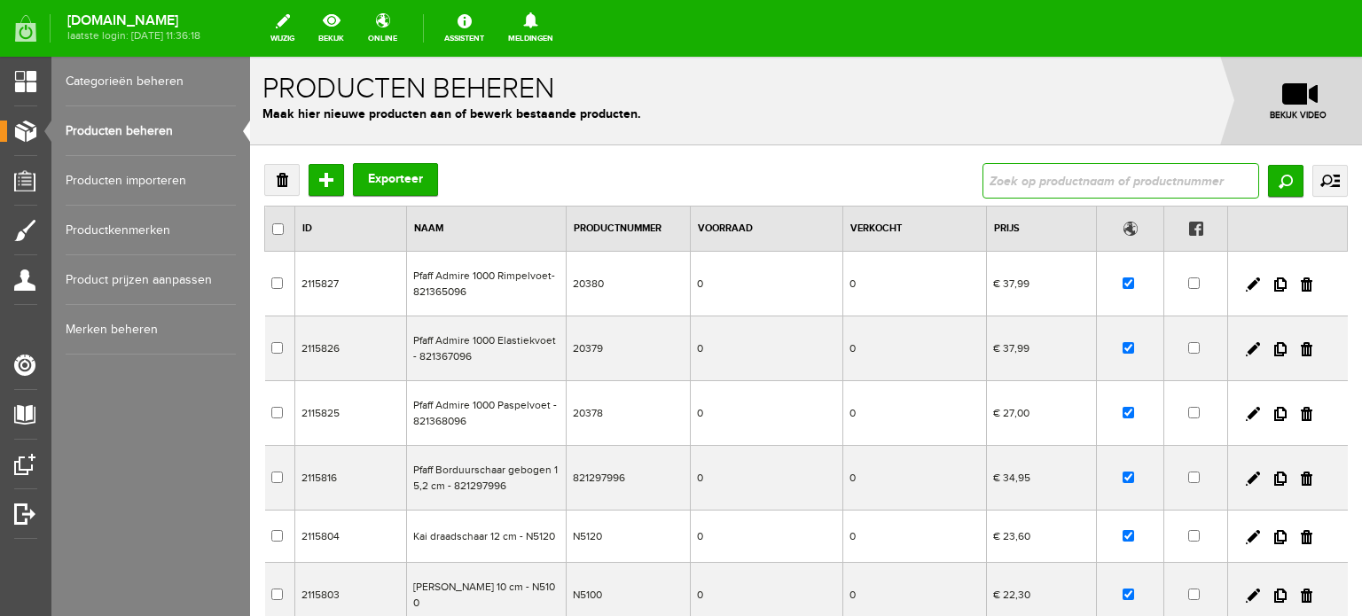
click at [1063, 177] on input "text" at bounding box center [1121, 180] width 277 height 35
type input "3034 DWT"
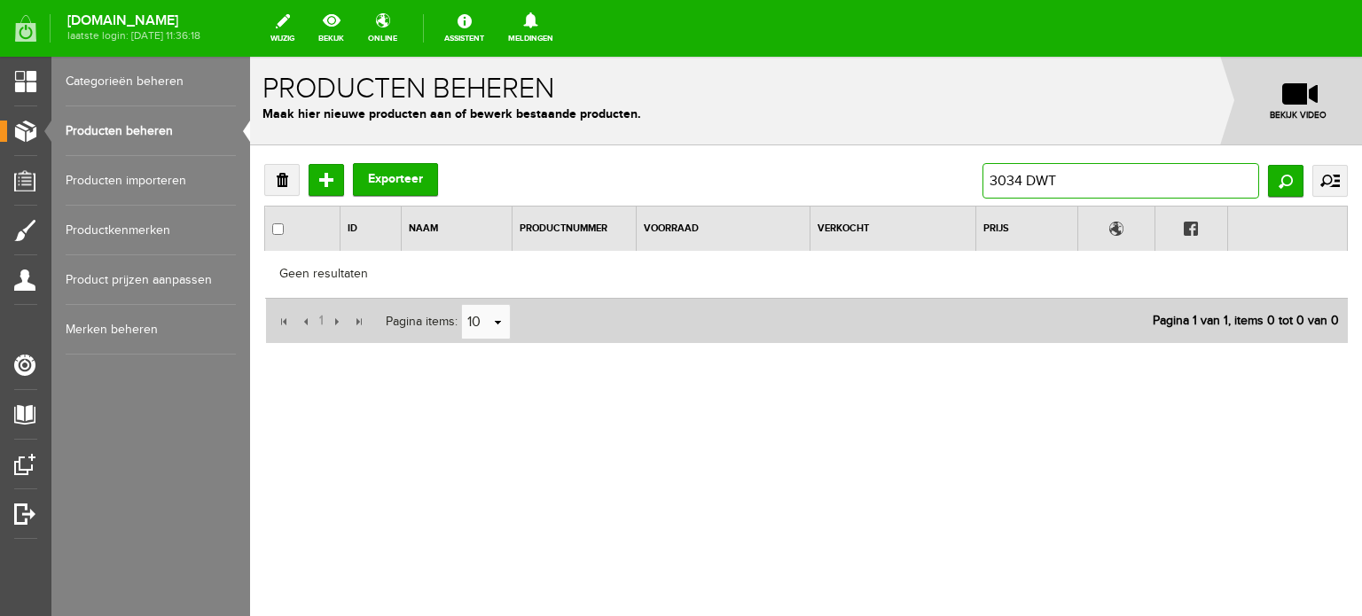
drag, startPoint x: 1067, startPoint y: 178, endPoint x: 1019, endPoint y: 184, distance: 48.2
click at [1019, 184] on input "3034 DWT" at bounding box center [1121, 180] width 277 height 35
type input "3034"
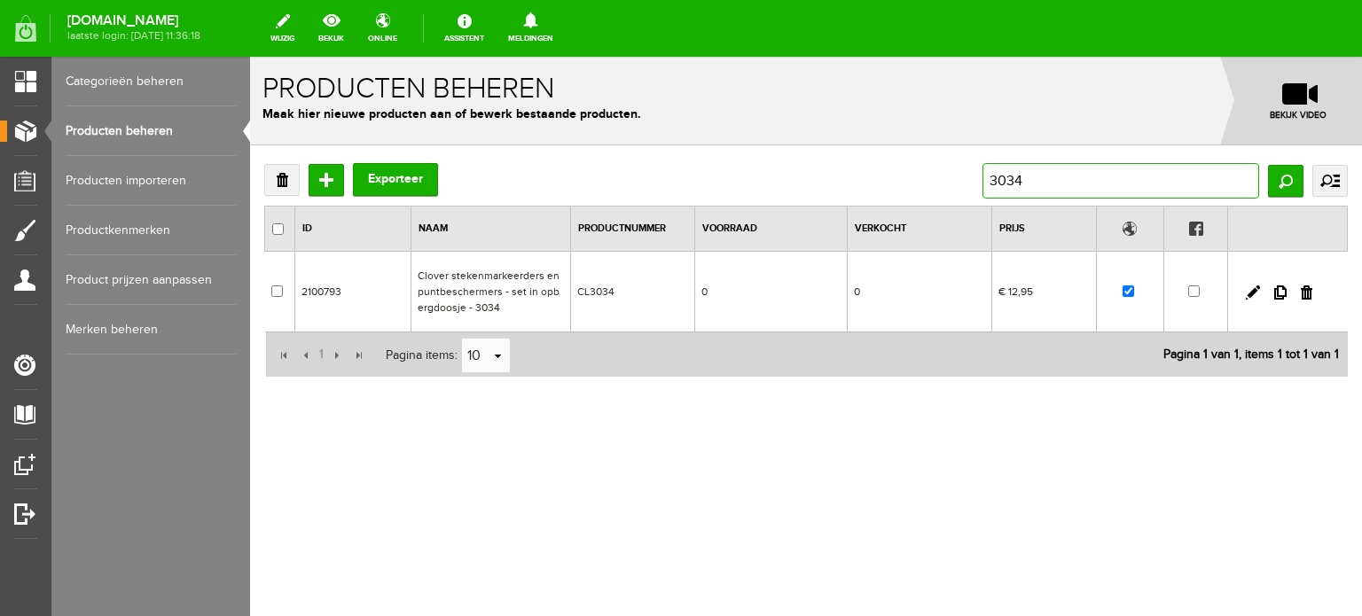
click at [992, 177] on input "3034" at bounding box center [1121, 180] width 277 height 35
type input "Brother 3034"
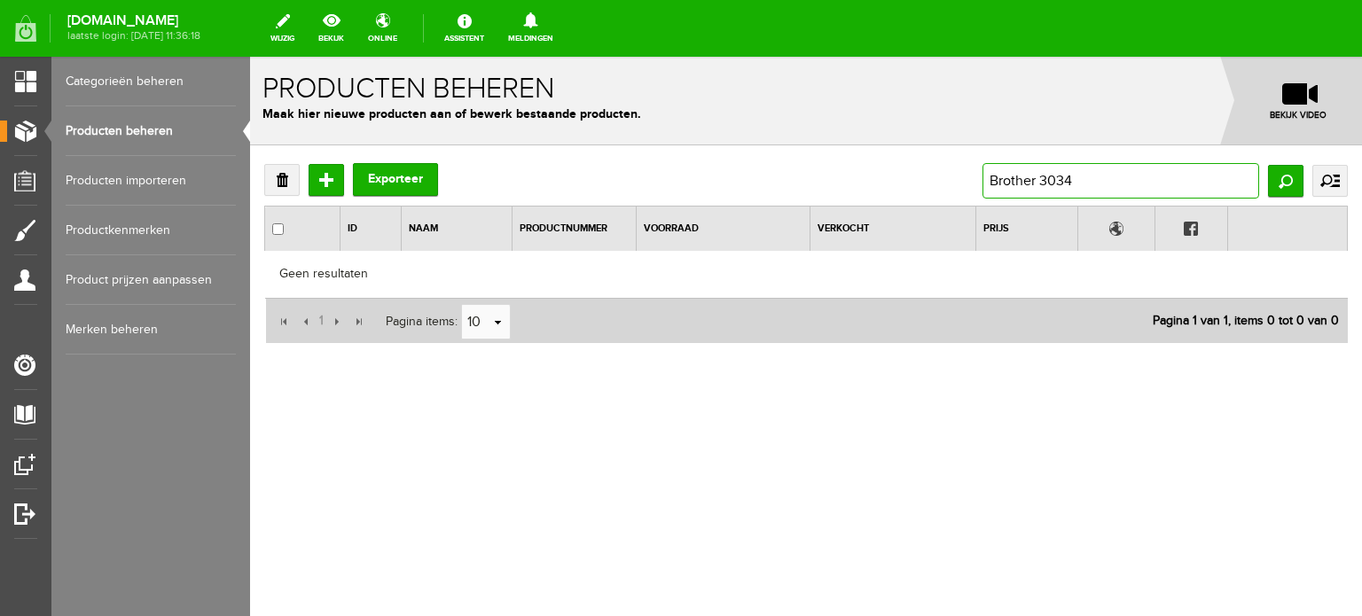
drag, startPoint x: 1087, startPoint y: 183, endPoint x: 1036, endPoint y: 184, distance: 51.5
click at [1036, 184] on input "Brother 3034" at bounding box center [1121, 180] width 277 height 35
type input "Brother"
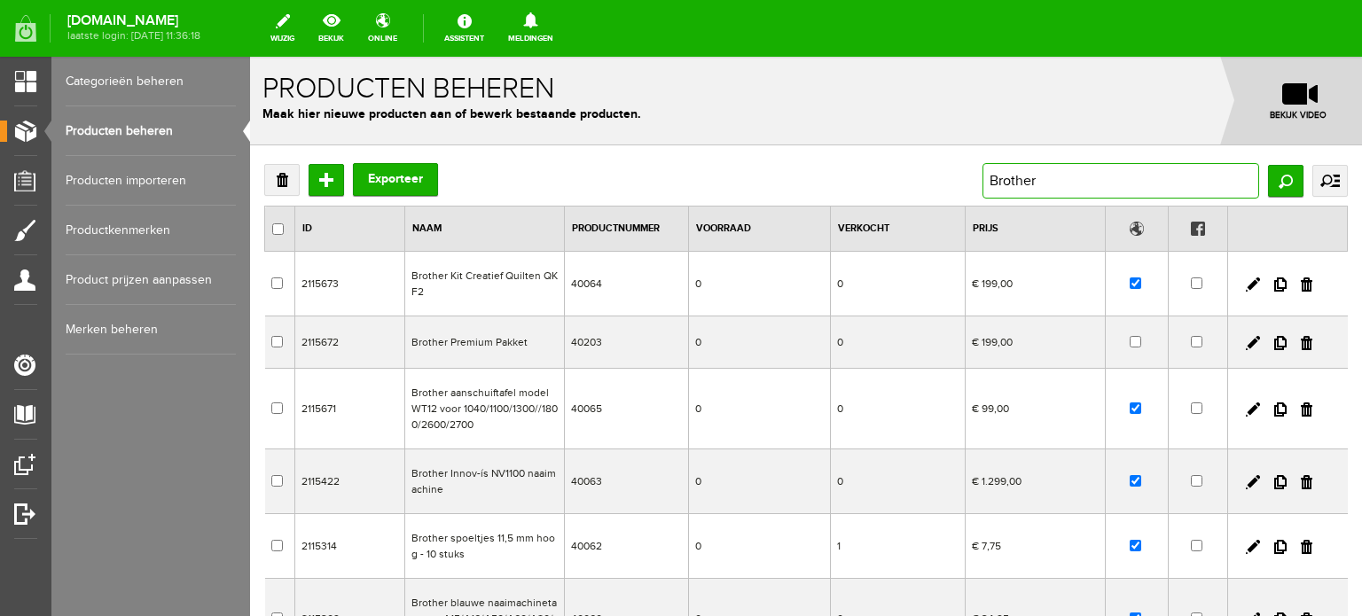
drag, startPoint x: 1108, startPoint y: 182, endPoint x: 940, endPoint y: 182, distance: 167.6
click at [940, 182] on div "Verwijderen Toevoegen Exporteer Brother Zoeken uitgebreid zoeken Categorie Cade…" at bounding box center [806, 180] width 1084 height 35
paste input "4234D"
type input "Brother 4234D"
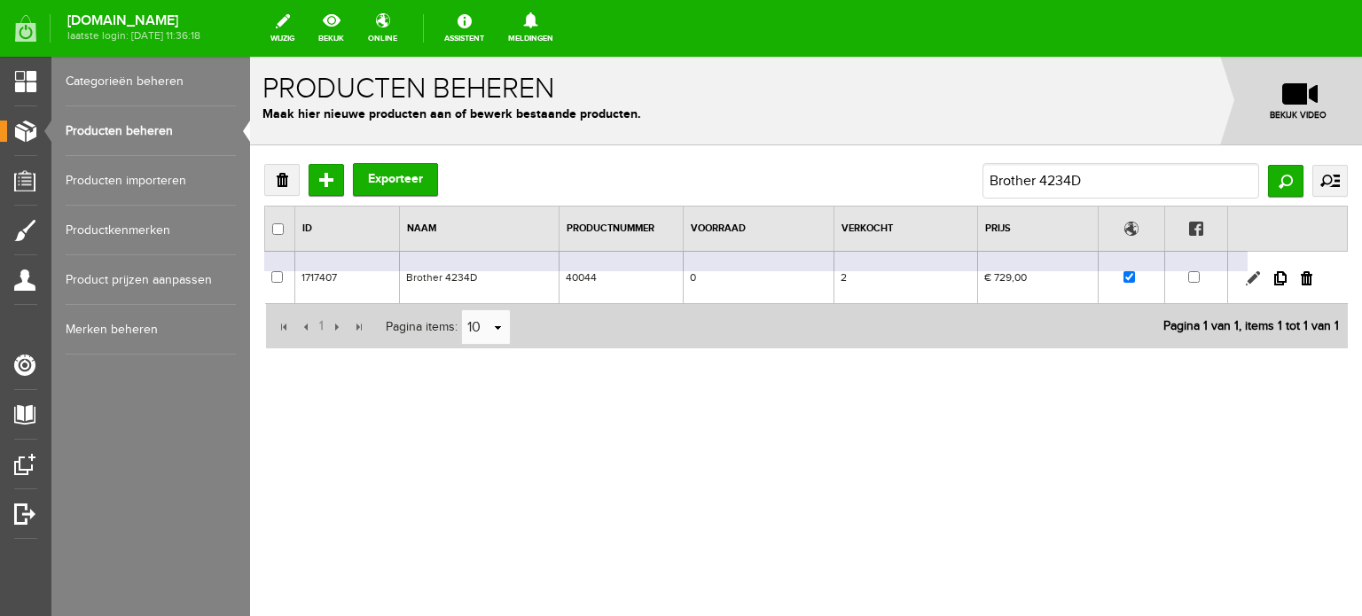
click at [1252, 276] on link at bounding box center [1253, 278] width 14 height 14
checkbox input "true"
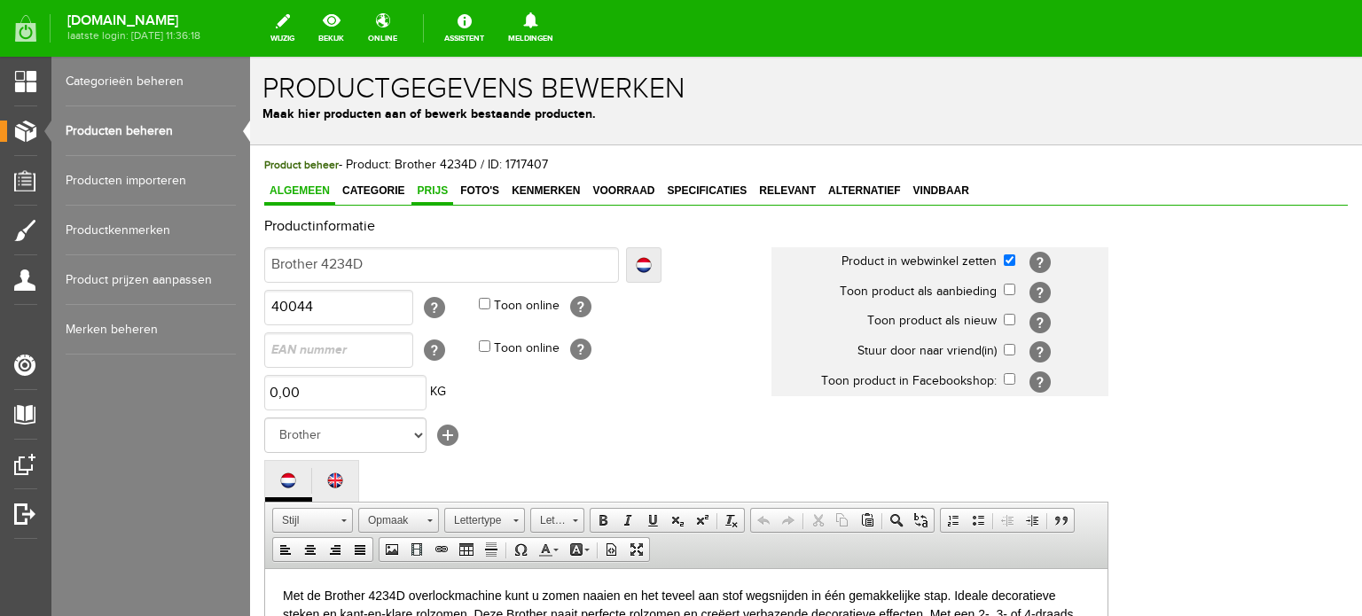
click at [429, 190] on span "Prijs" at bounding box center [433, 191] width 42 height 12
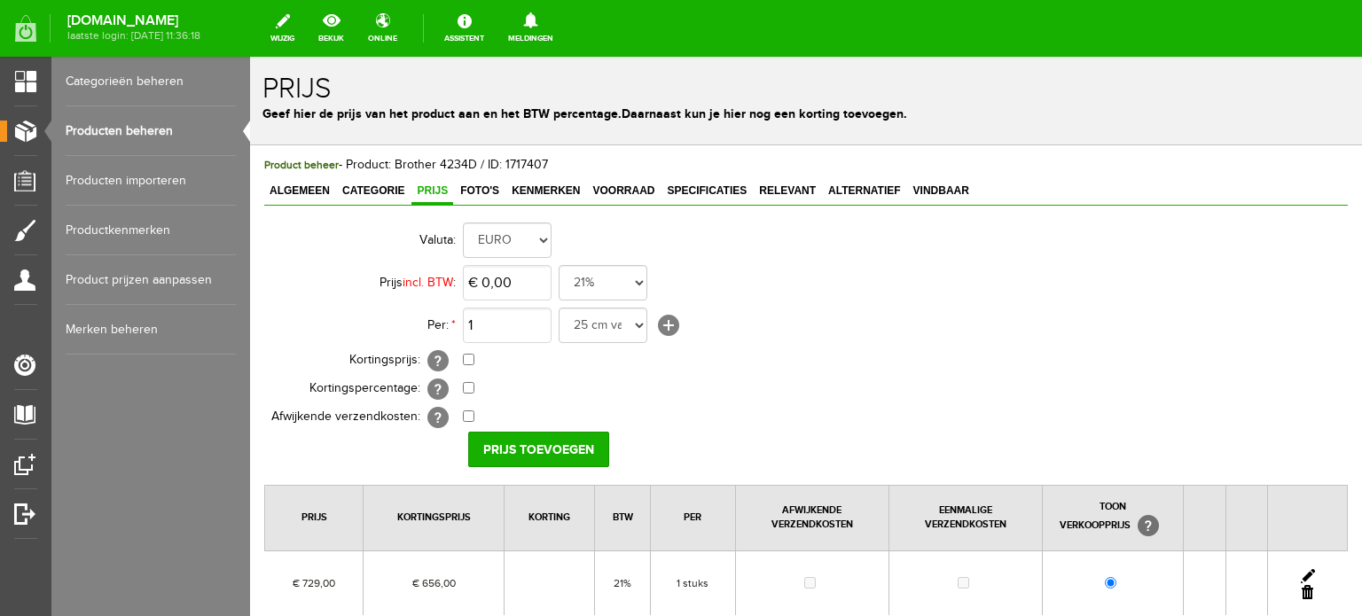
click at [1301, 569] on link at bounding box center [1308, 576] width 14 height 14
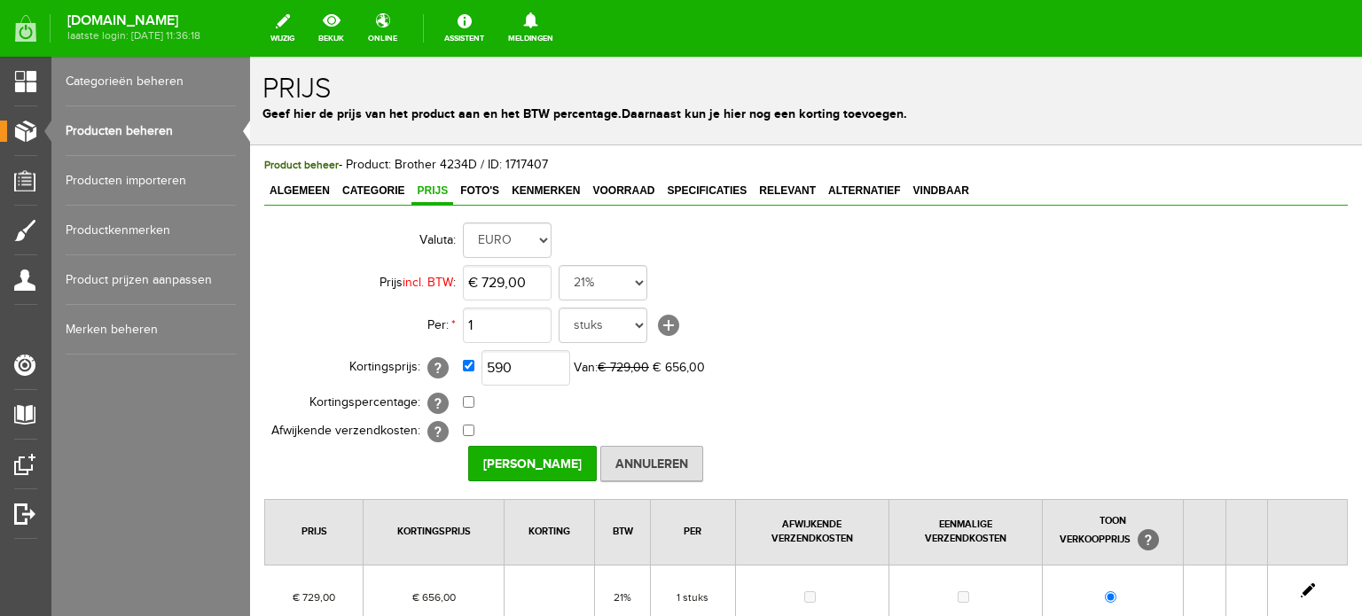
type input "€ 590,00"
click at [899, 343] on td "1 25 cm van 160 cm breed 5 meter 50 cm 10 stuks stuks 25 cm meter cm 25 cm van …" at bounding box center [789, 325] width 653 height 43
click at [551, 463] on input "[PERSON_NAME]" at bounding box center [532, 463] width 129 height 35
click at [382, 187] on span "Categorie" at bounding box center [373, 191] width 73 height 12
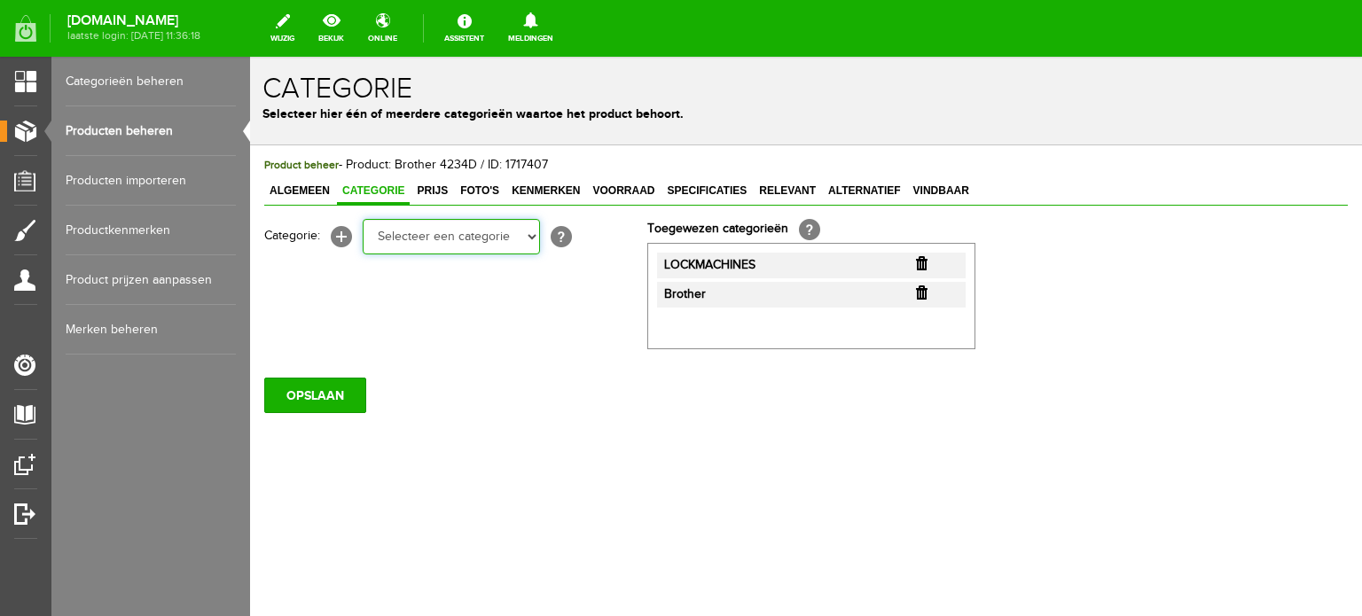
click at [460, 240] on select "Selecteer een categorie Cadeaubon BLACK FRIDAY AANBIEDINGEN! Naai Tips en video…" at bounding box center [451, 236] width 177 height 35
select select "38825"
click at [363, 219] on select "Selecteer een categorie Cadeaubon BLACK FRIDAY AANBIEDINGEN! Naai Tips en video…" at bounding box center [451, 236] width 177 height 35
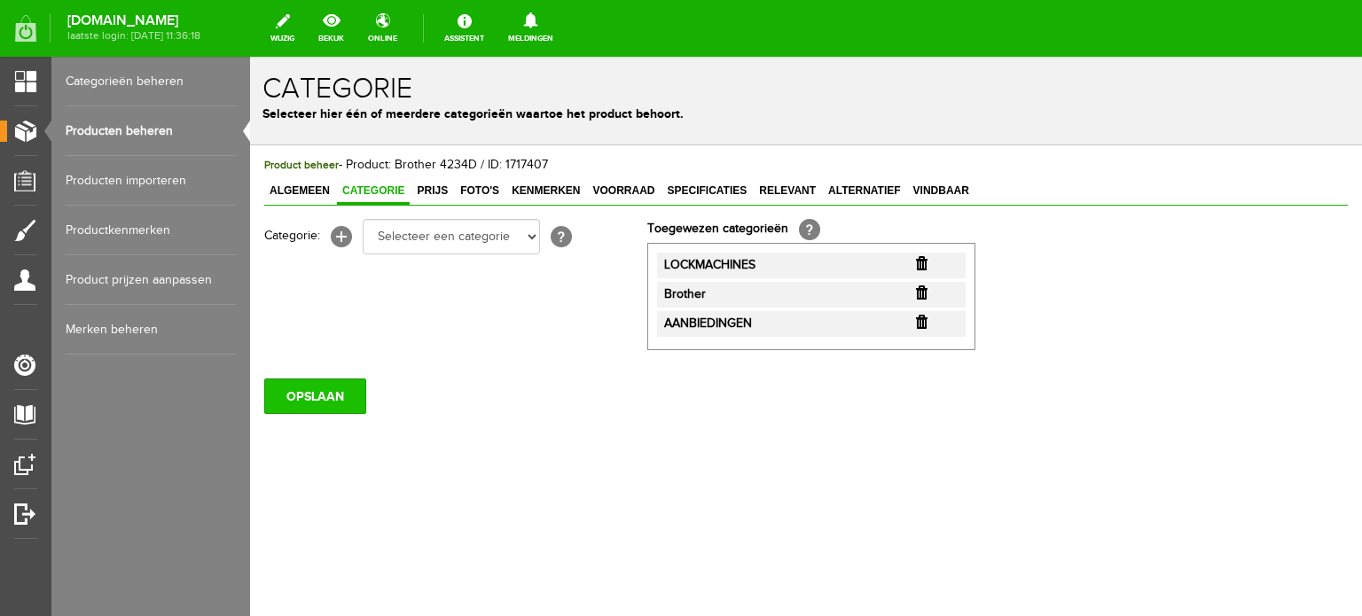
click at [333, 397] on input "OPSLAAN" at bounding box center [315, 396] width 102 height 35
click at [327, 398] on input "OPSLAAN" at bounding box center [315, 396] width 102 height 35
click at [168, 118] on link "Producten beheren" at bounding box center [151, 131] width 170 height 50
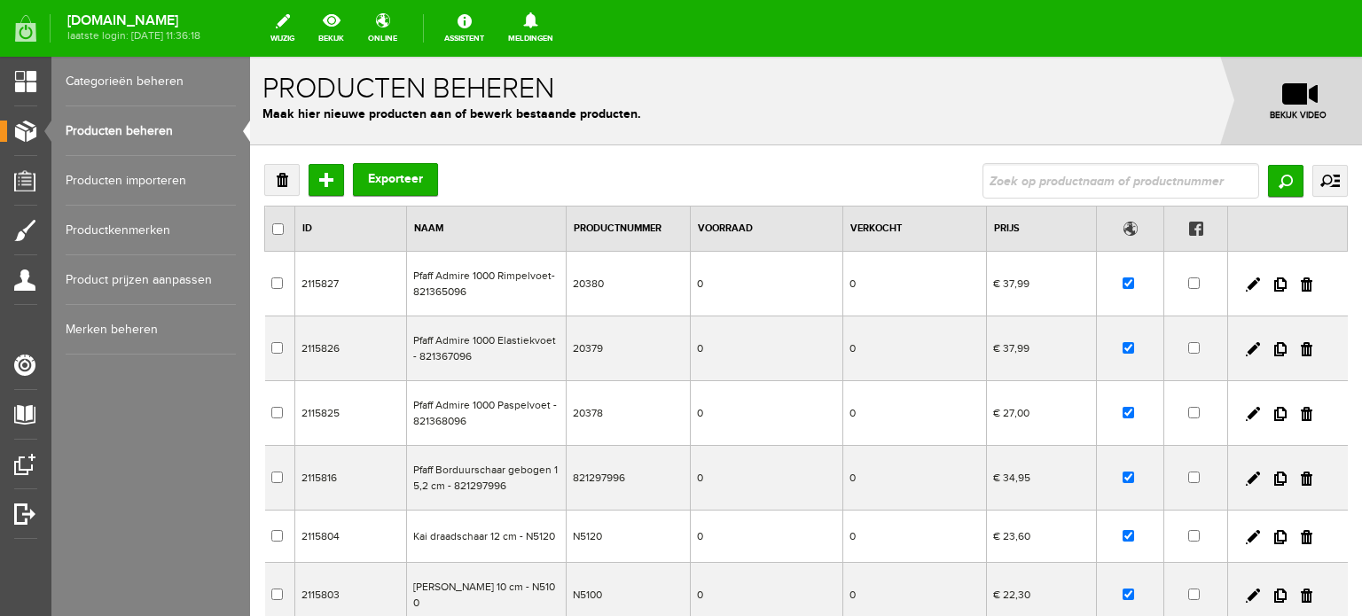
click at [1022, 182] on input "text" at bounding box center [1121, 180] width 277 height 35
type input "CV3550"
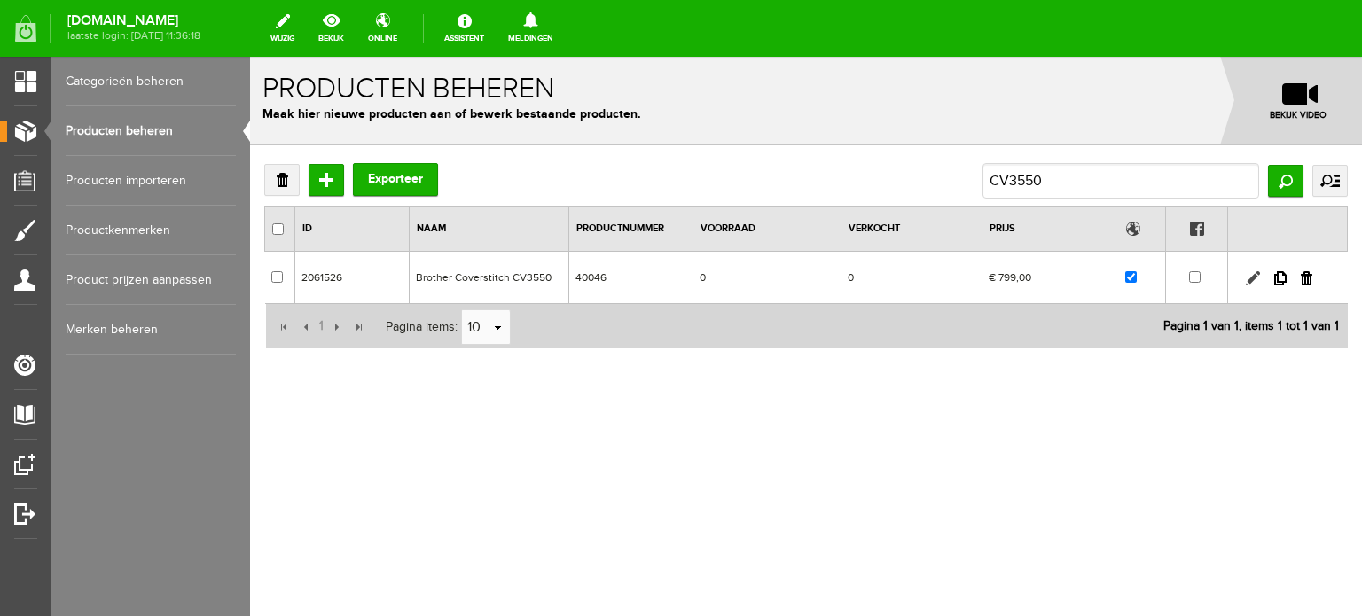
click at [1254, 276] on link at bounding box center [1253, 278] width 14 height 14
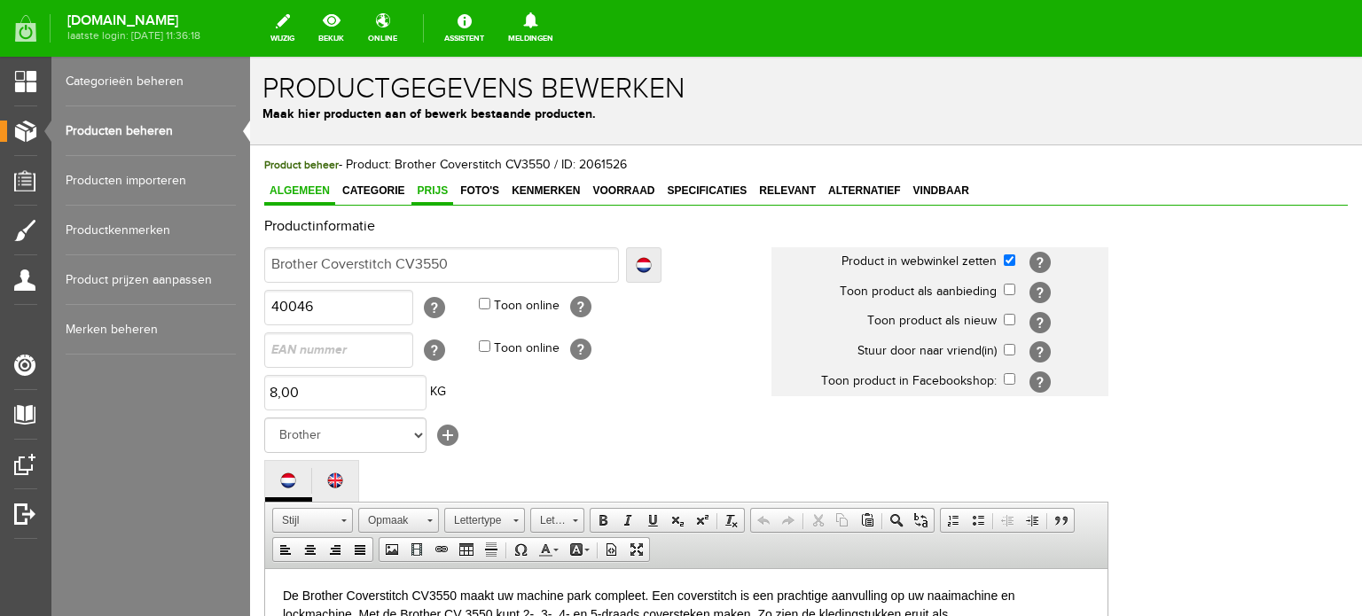
click at [434, 185] on span "Prijs" at bounding box center [433, 191] width 42 height 12
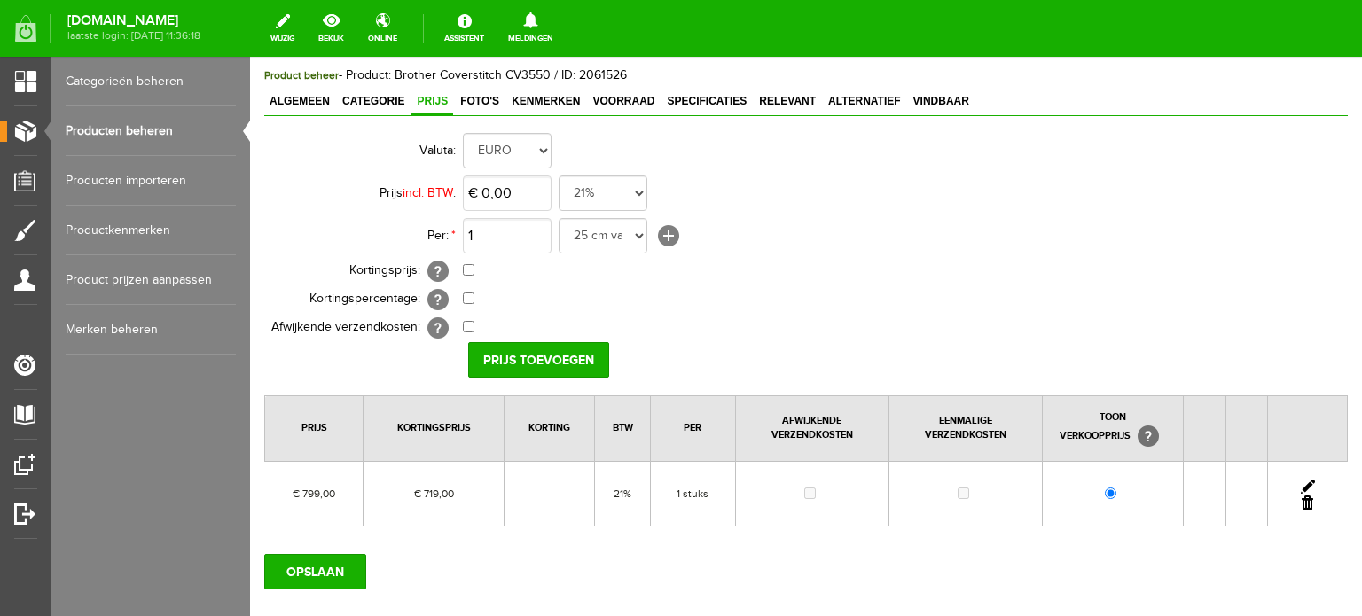
scroll to position [177, 0]
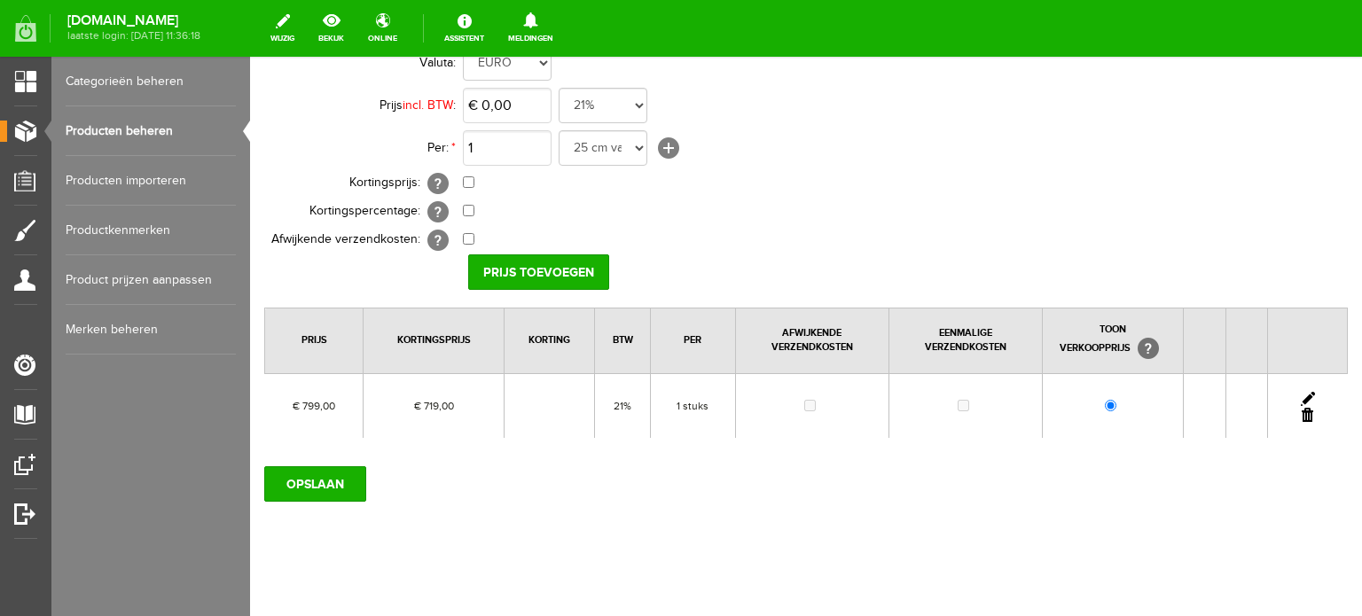
click at [1301, 392] on link at bounding box center [1308, 399] width 14 height 14
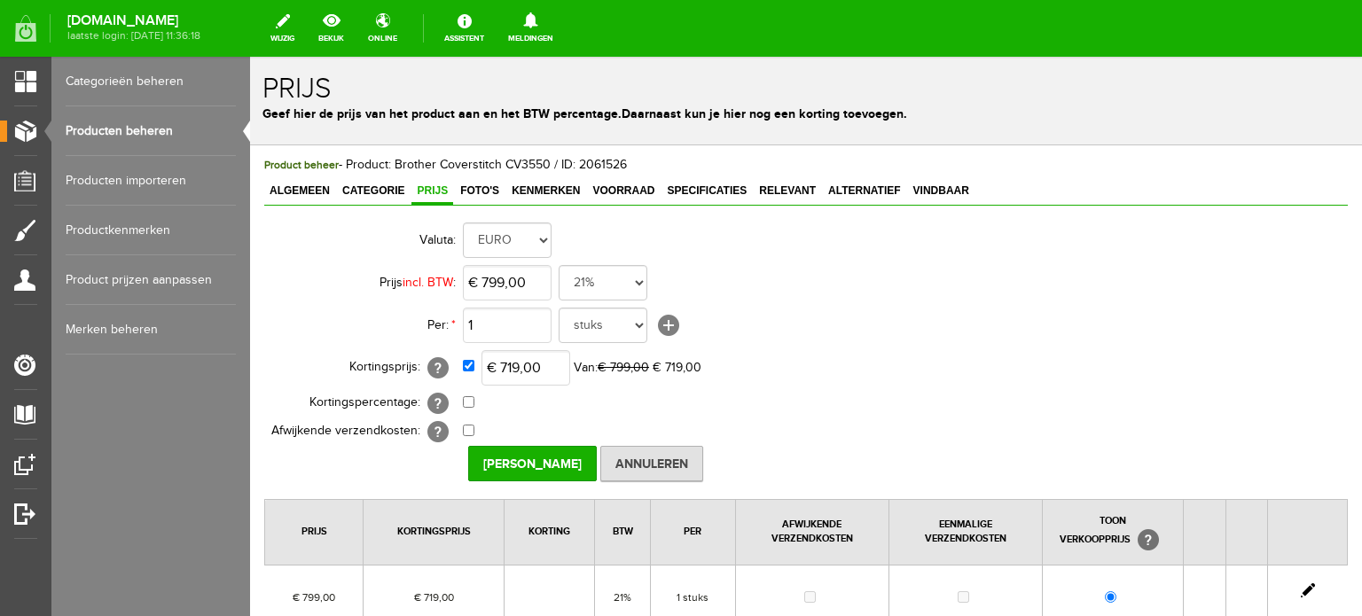
scroll to position [0, 0]
click at [532, 368] on input "719" at bounding box center [526, 367] width 89 height 35
type input "€ 359,00"
click at [533, 458] on input "[PERSON_NAME]" at bounding box center [532, 463] width 129 height 35
click at [377, 188] on span "Categorie" at bounding box center [373, 191] width 73 height 12
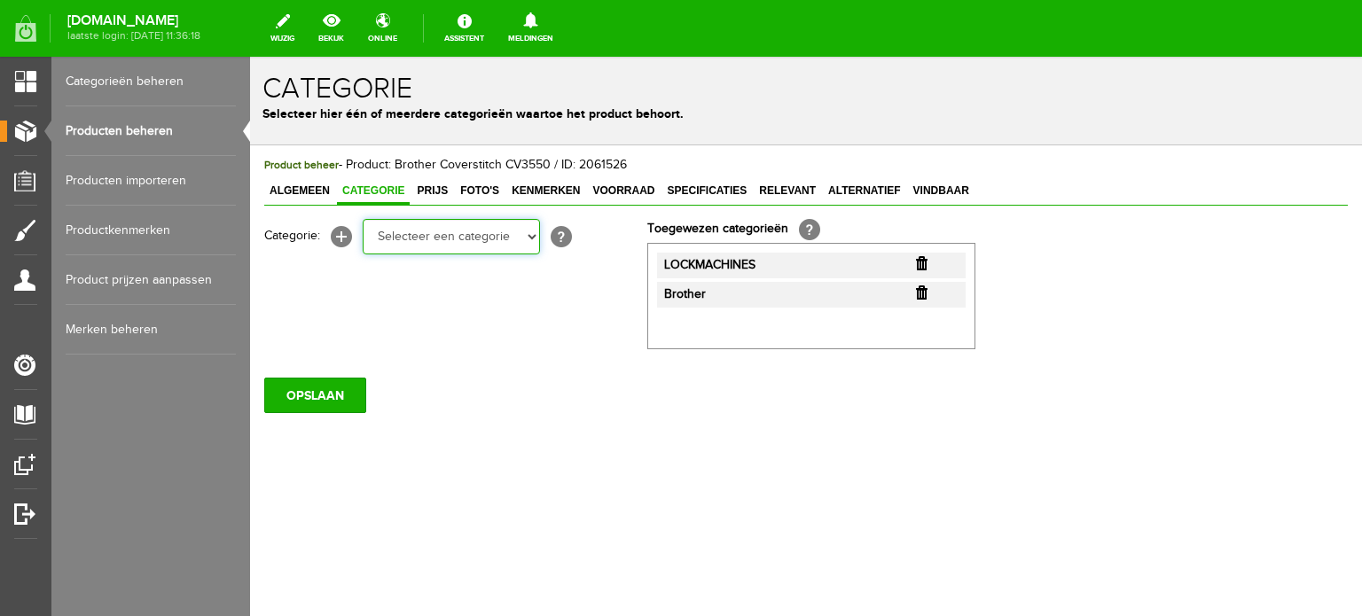
click at [531, 239] on select "Selecteer een categorie Cadeaubon BLACK FRIDAY AANBIEDINGEN! Naai Tips en video…" at bounding box center [451, 236] width 177 height 35
drag, startPoint x: 534, startPoint y: 227, endPoint x: 527, endPoint y: 252, distance: 25.8
click at [534, 227] on select "Selecteer een categorie Cadeaubon BLACK FRIDAY AANBIEDINGEN! Naai Tips en video…" at bounding box center [451, 236] width 177 height 35
select select "38825"
click at [363, 219] on select "Selecteer een categorie Cadeaubon BLACK FRIDAY AANBIEDINGEN! Naai Tips en video…" at bounding box center [451, 236] width 177 height 35
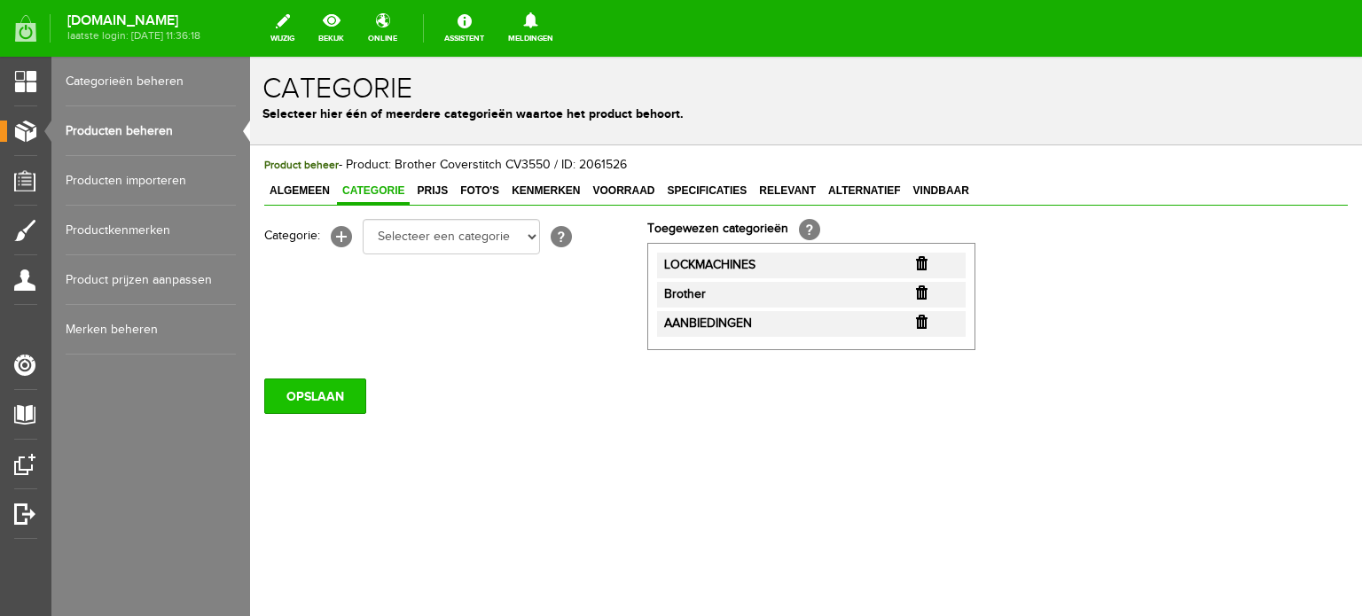
click at [308, 393] on input "OPSLAAN" at bounding box center [315, 396] width 102 height 35
click at [433, 190] on span "Prijs" at bounding box center [433, 191] width 42 height 12
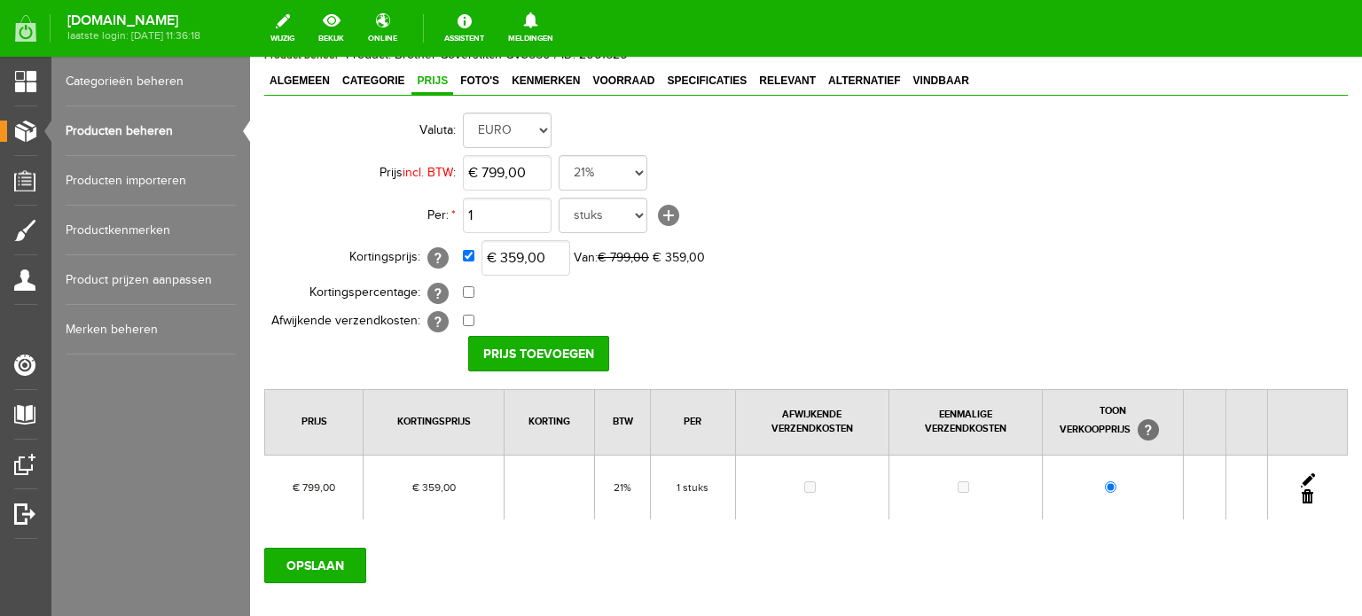
scroll to position [206, 0]
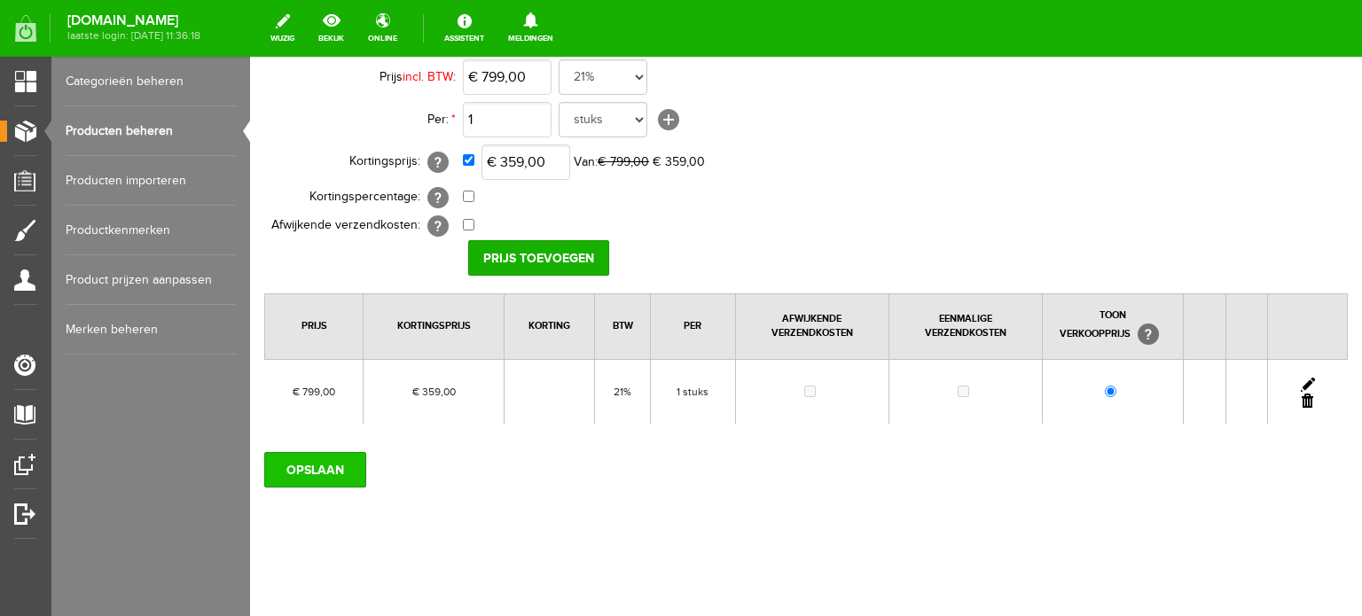
click at [316, 475] on input "OPSLAAN" at bounding box center [315, 469] width 102 height 35
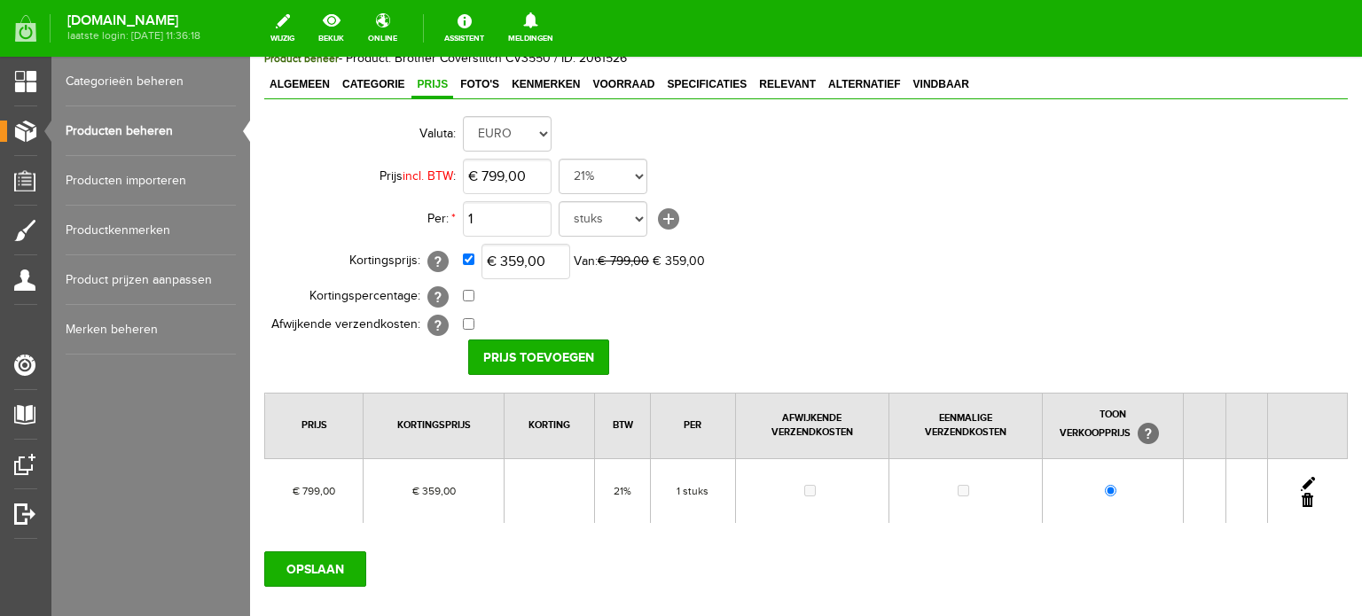
scroll to position [0, 0]
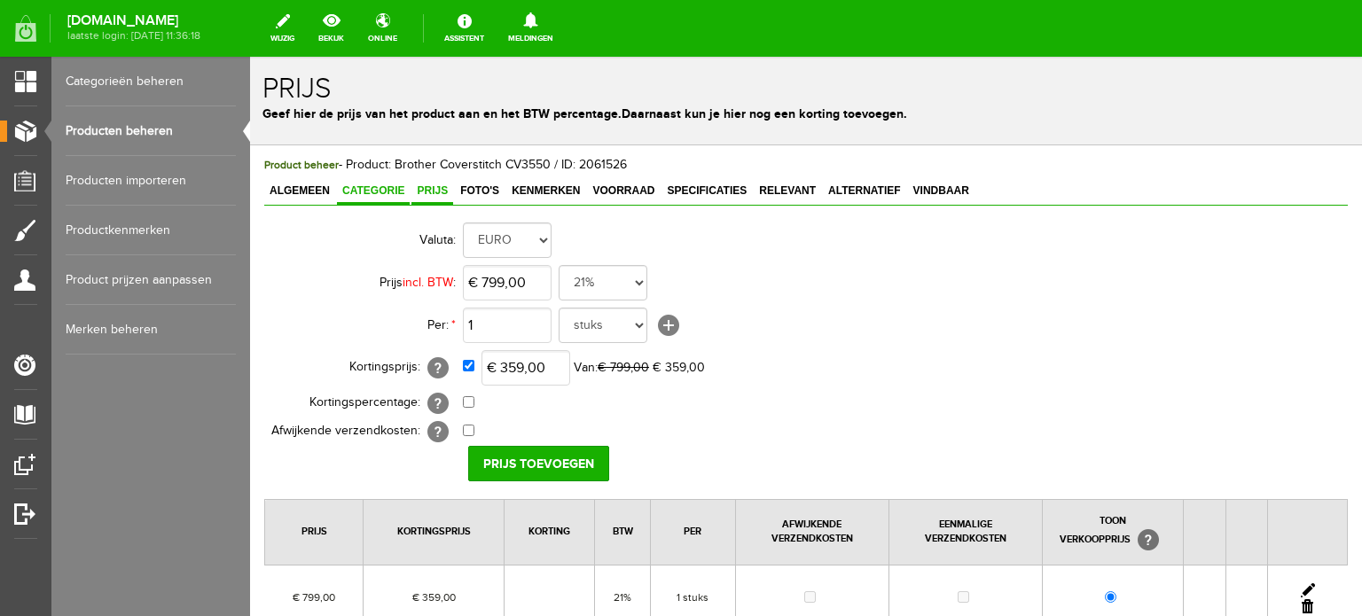
click at [358, 188] on span "Categorie" at bounding box center [373, 191] width 73 height 12
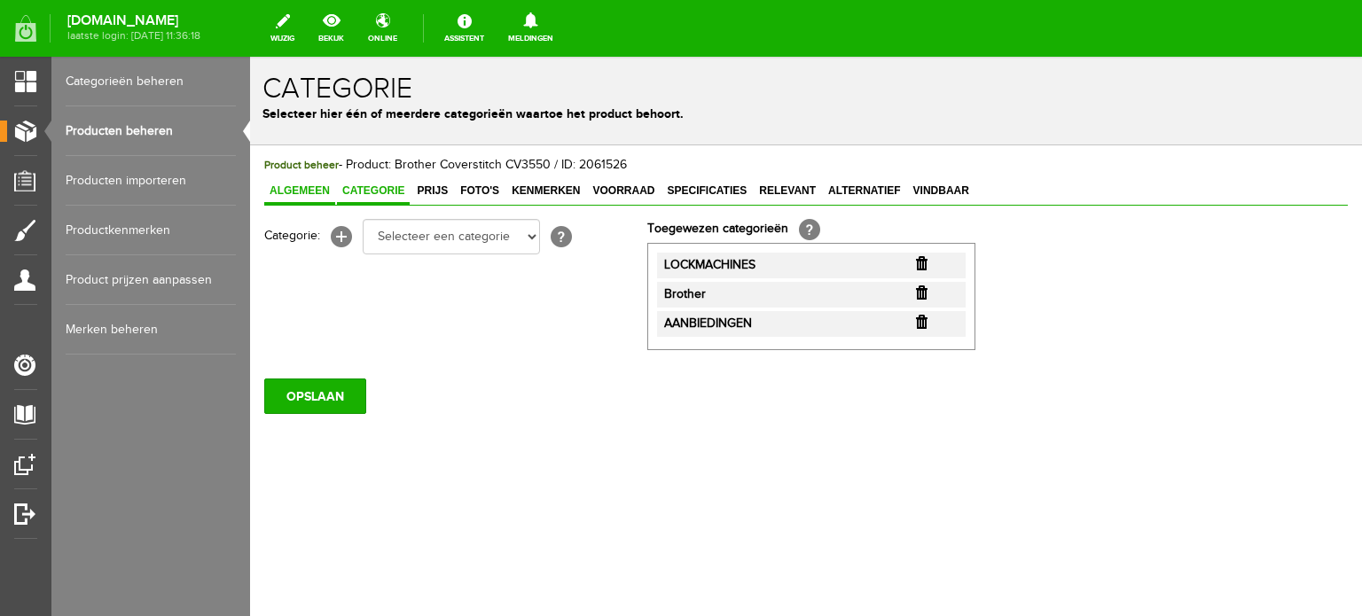
click at [304, 188] on span "Algemeen" at bounding box center [299, 191] width 71 height 12
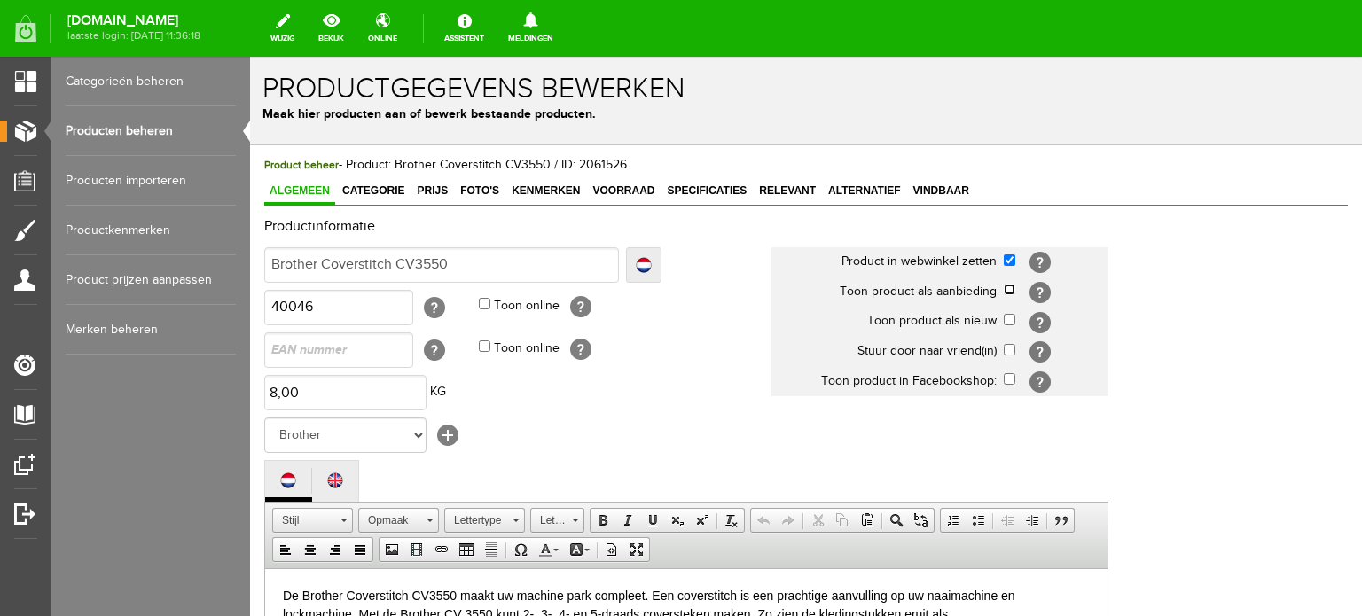
click at [1011, 287] on input "checkbox" at bounding box center [1010, 290] width 12 height 12
checkbox input "true"
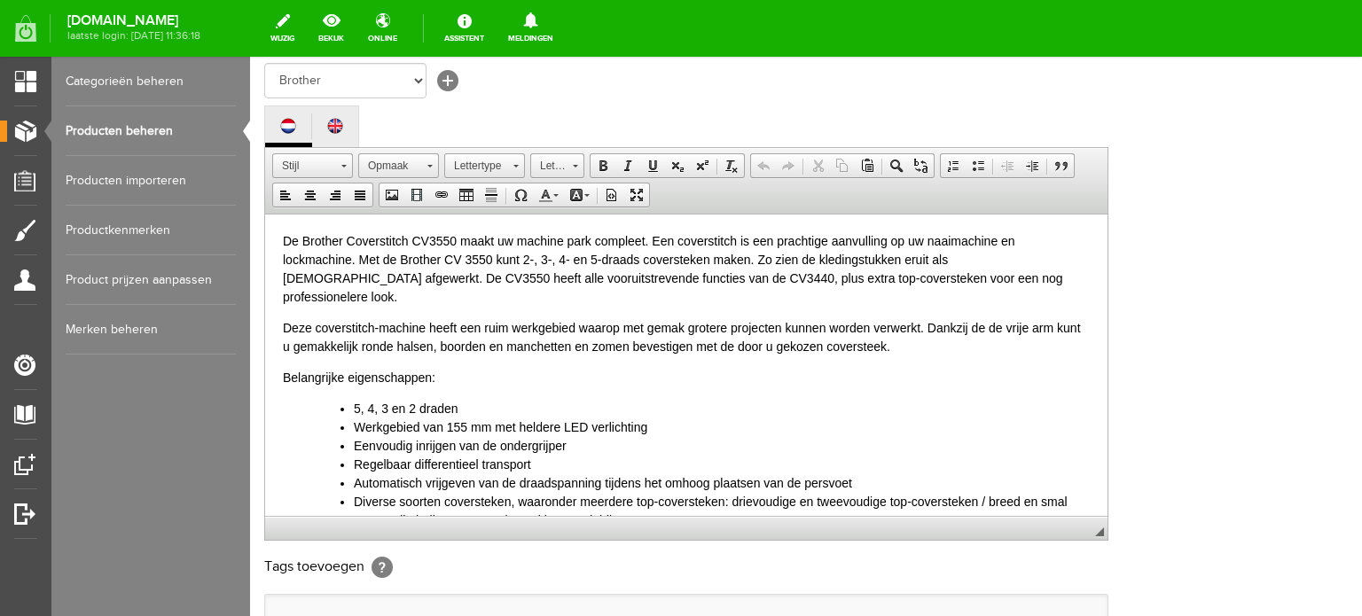
scroll to position [578, 0]
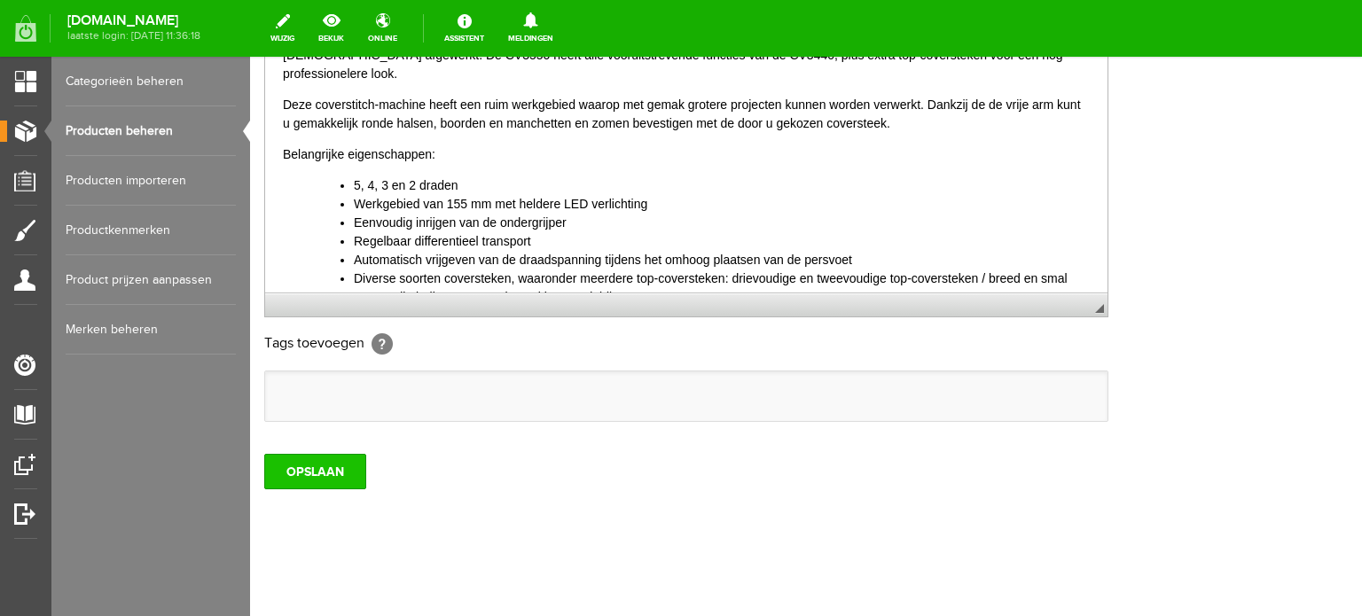
click at [286, 459] on input "OPSLAAN" at bounding box center [315, 471] width 102 height 35
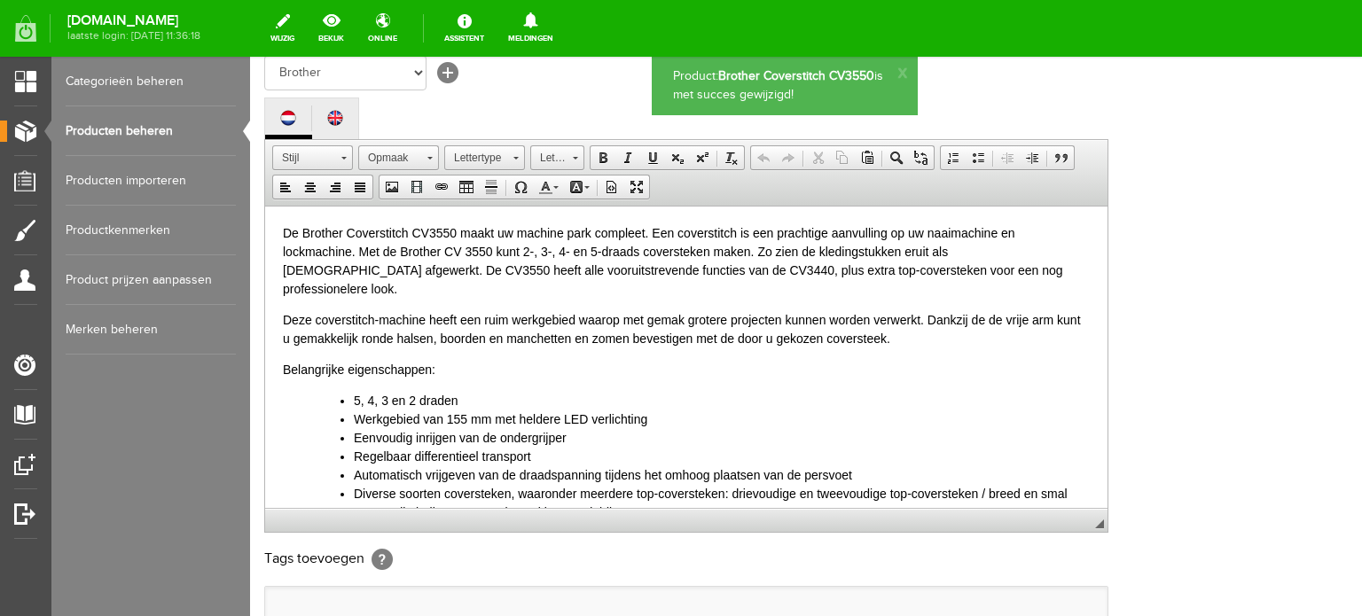
scroll to position [46, 0]
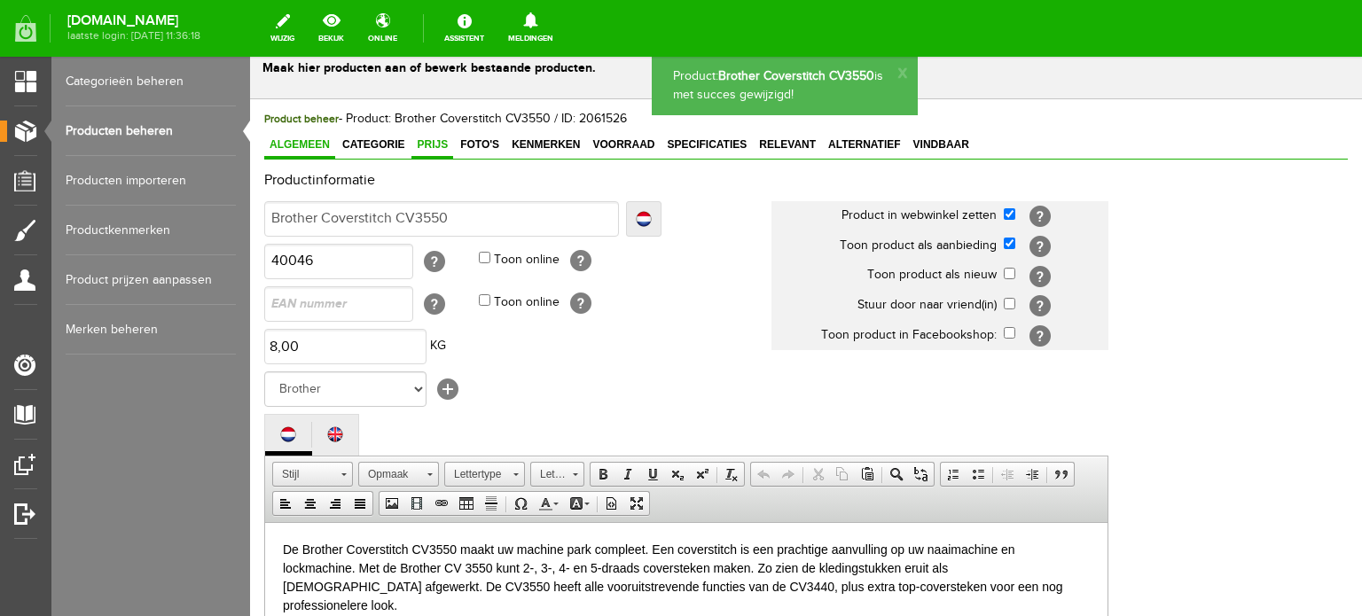
click at [429, 140] on span "Prijs" at bounding box center [433, 144] width 42 height 12
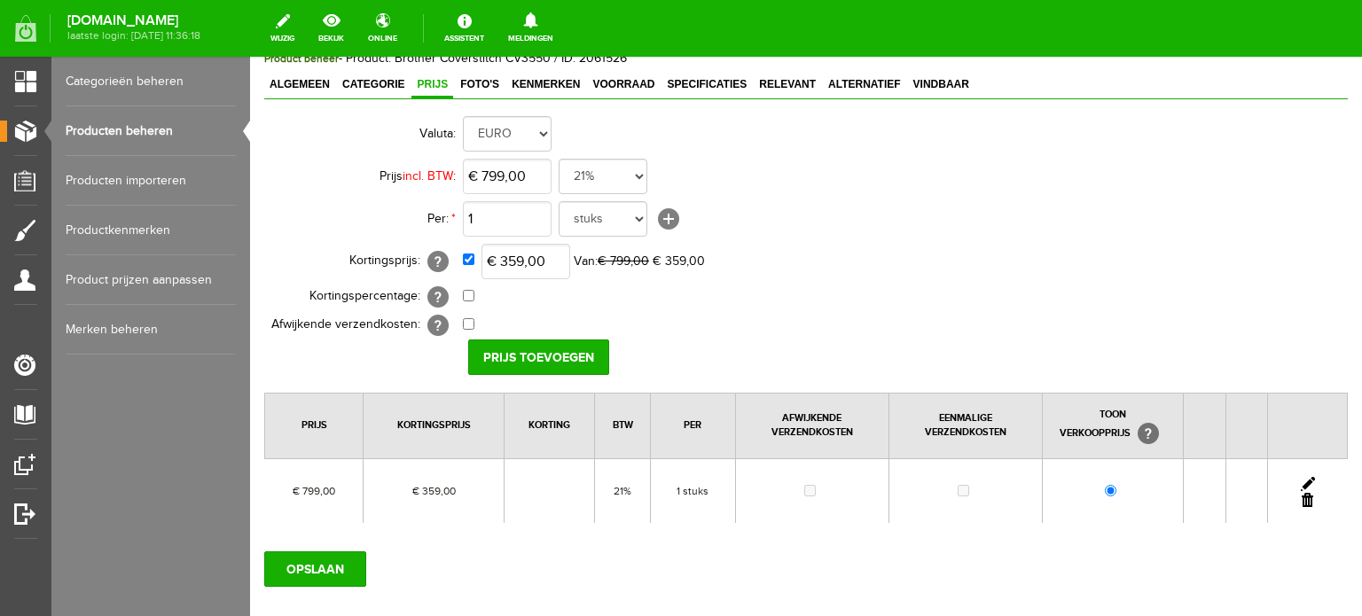
scroll to position [206, 0]
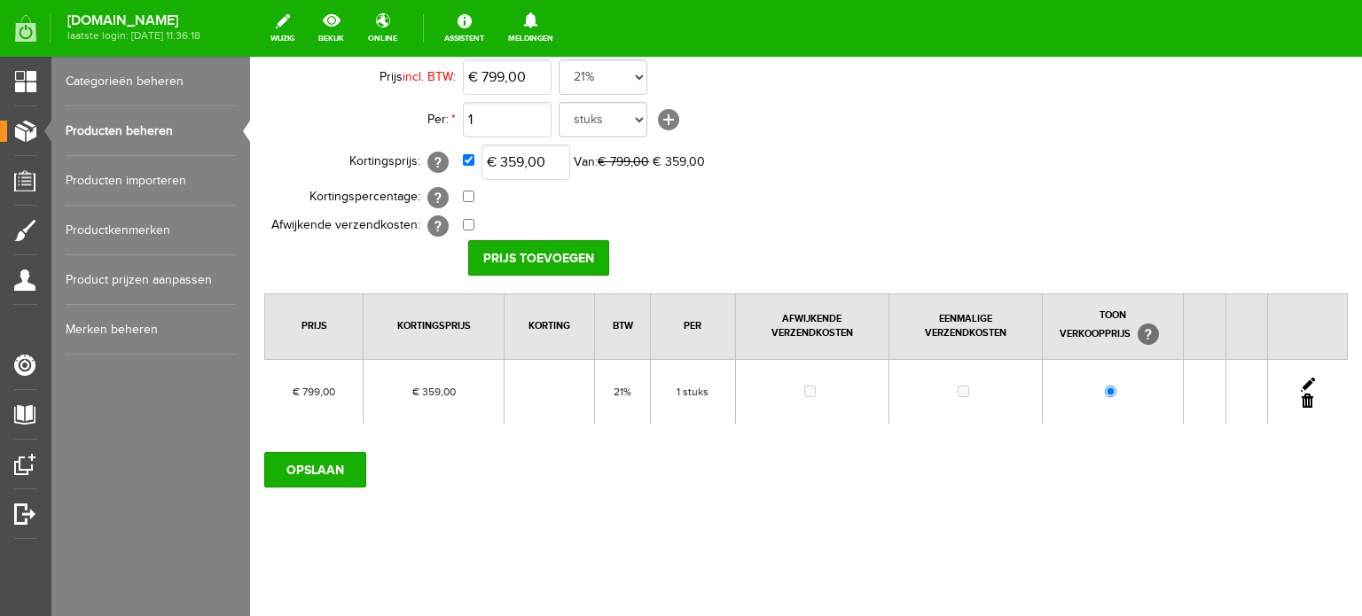
click at [1301, 378] on link at bounding box center [1308, 385] width 14 height 14
click at [509, 253] on input "[PERSON_NAME]" at bounding box center [532, 257] width 129 height 35
click at [318, 472] on input "OPSLAAN" at bounding box center [315, 469] width 102 height 35
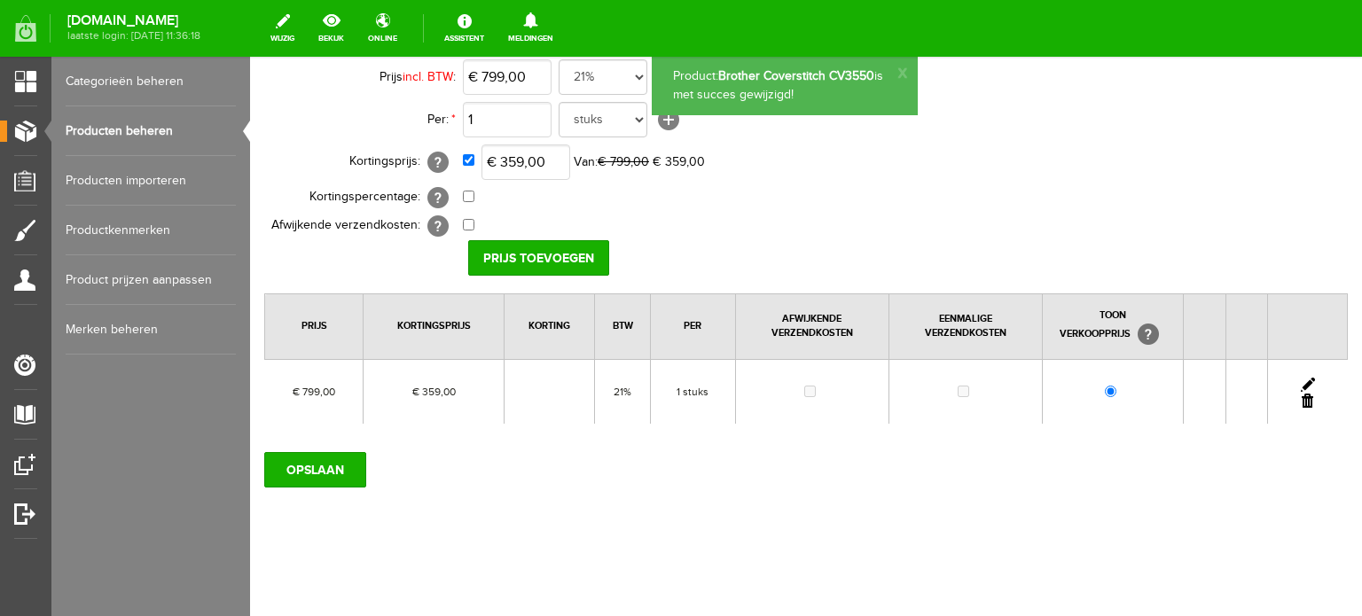
scroll to position [0, 0]
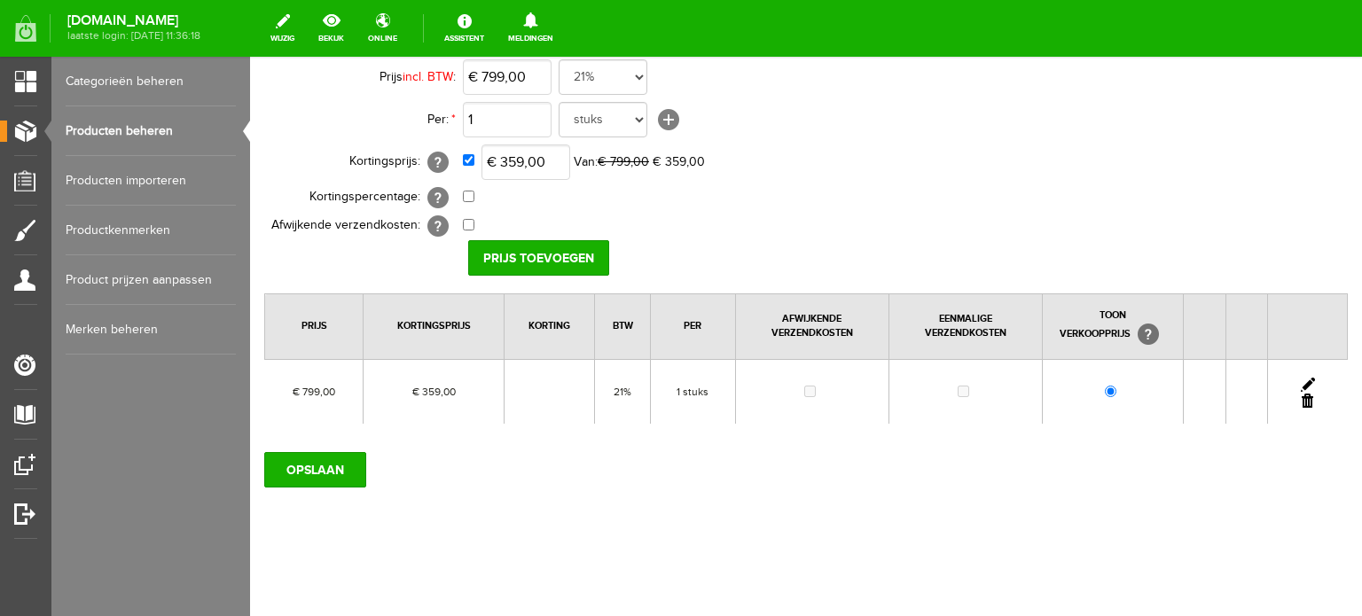
click at [84, 130] on link "Producten beheren" at bounding box center [151, 131] width 170 height 50
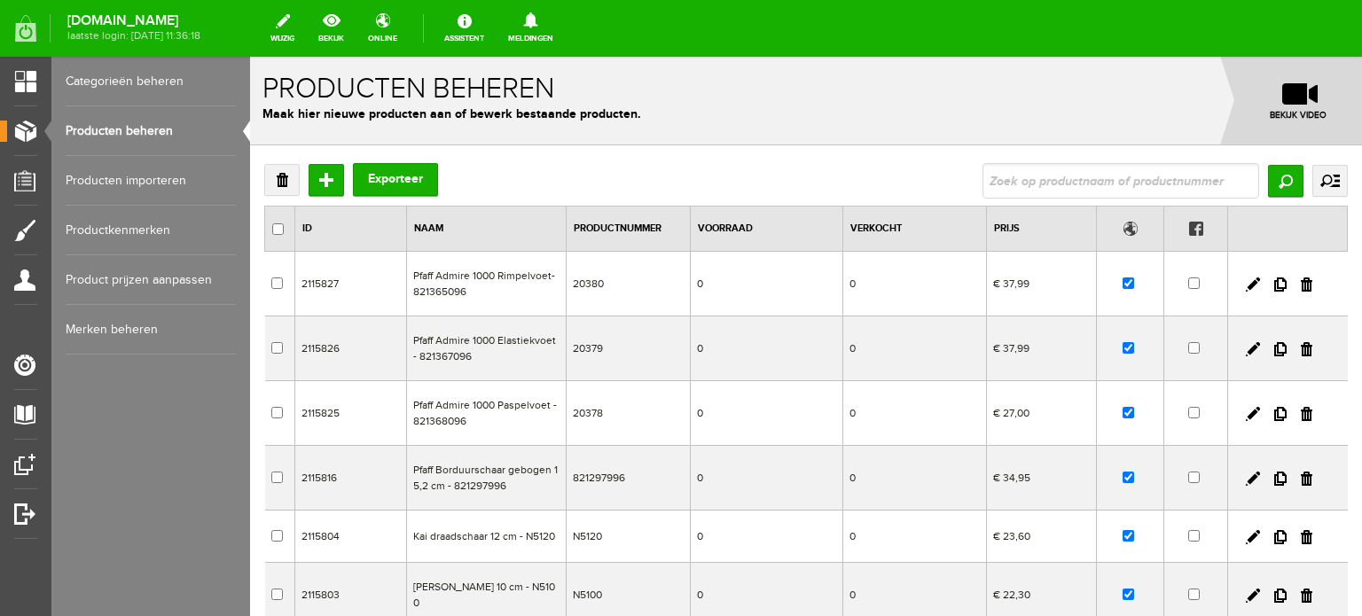
click at [1040, 185] on input "text" at bounding box center [1121, 180] width 277 height 35
type input "Innovis 1100"
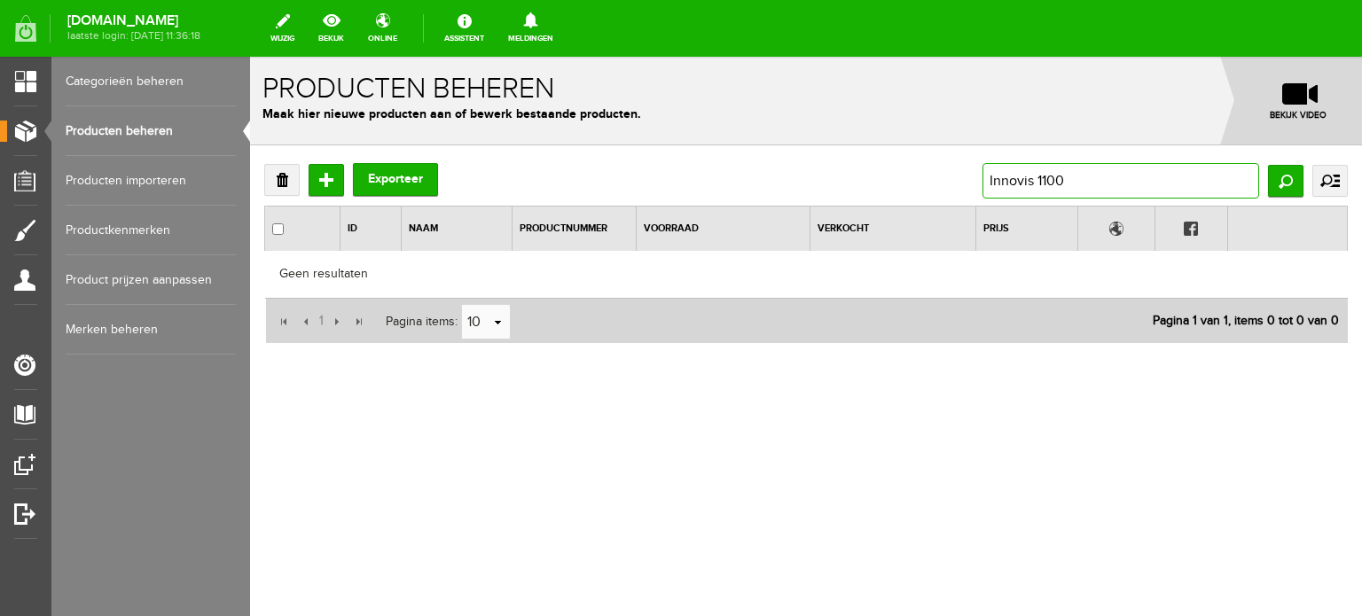
click at [993, 180] on input "Innovis 1100" at bounding box center [1121, 180] width 277 height 35
type input "Brother Innovis 1100"
drag, startPoint x: 1123, startPoint y: 177, endPoint x: 1084, endPoint y: 179, distance: 39.1
click at [1084, 179] on input "Brother Innovis 1100" at bounding box center [1121, 180] width 277 height 35
type input "Brother Innovis"
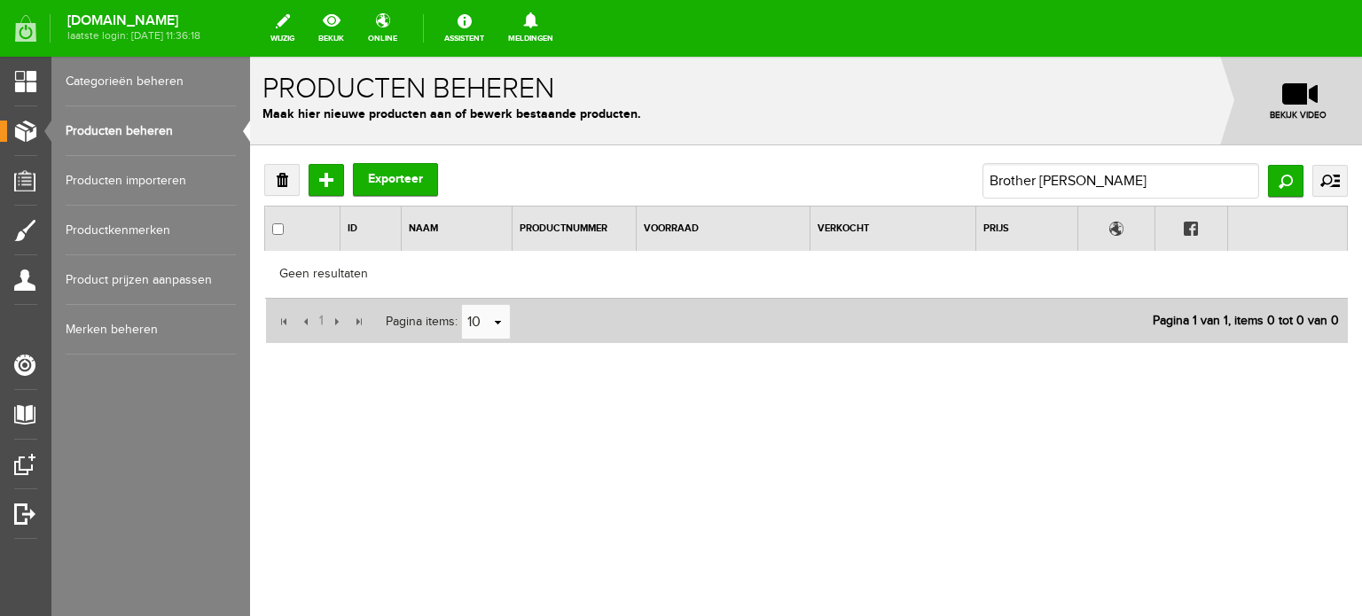
click at [119, 133] on link "Producten beheren" at bounding box center [151, 131] width 170 height 50
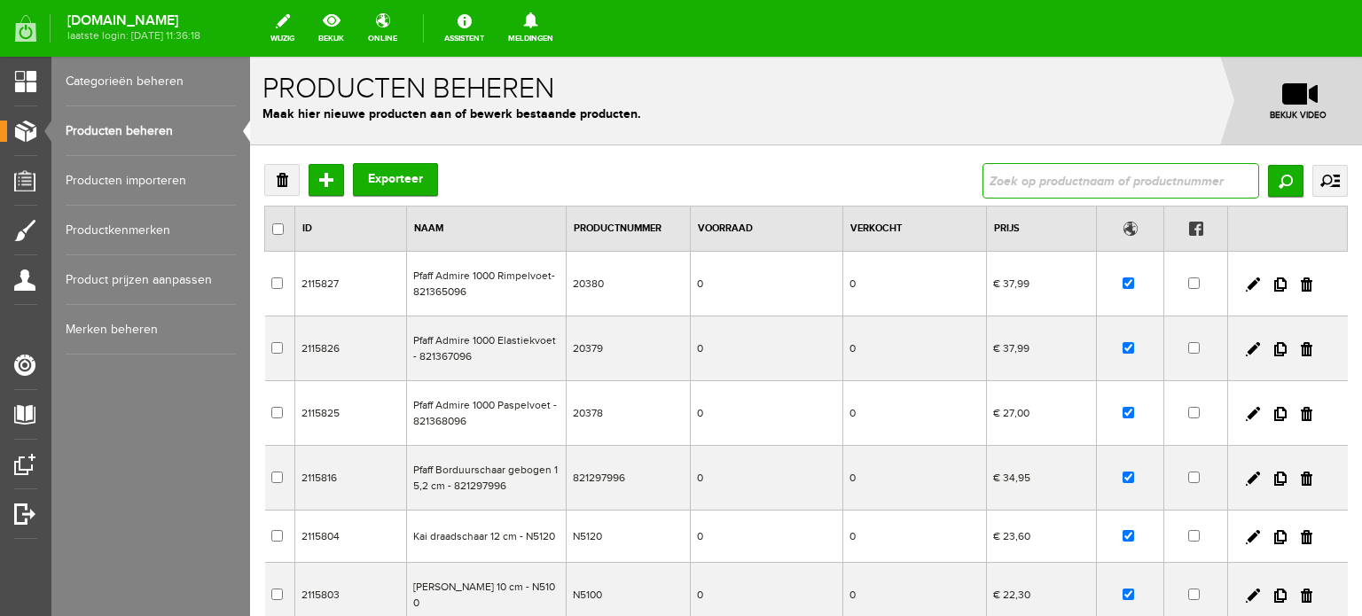
click at [1004, 182] on input "text" at bounding box center [1121, 180] width 277 height 35
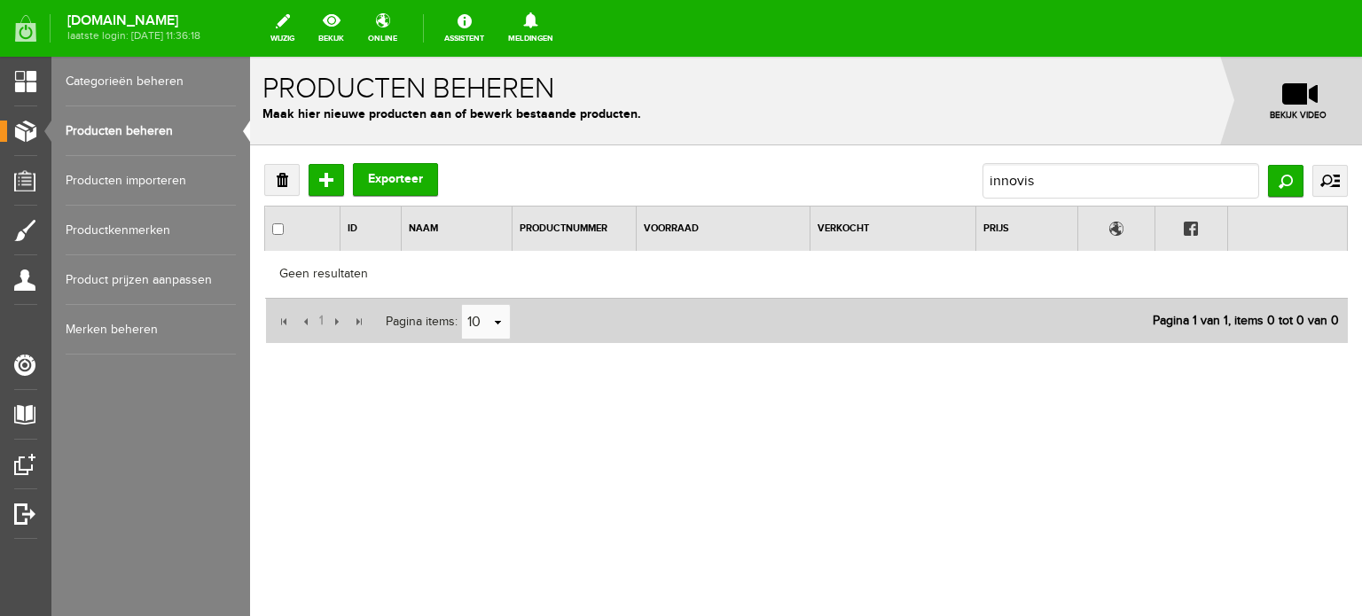
click at [156, 127] on link "Producten beheren" at bounding box center [151, 131] width 170 height 50
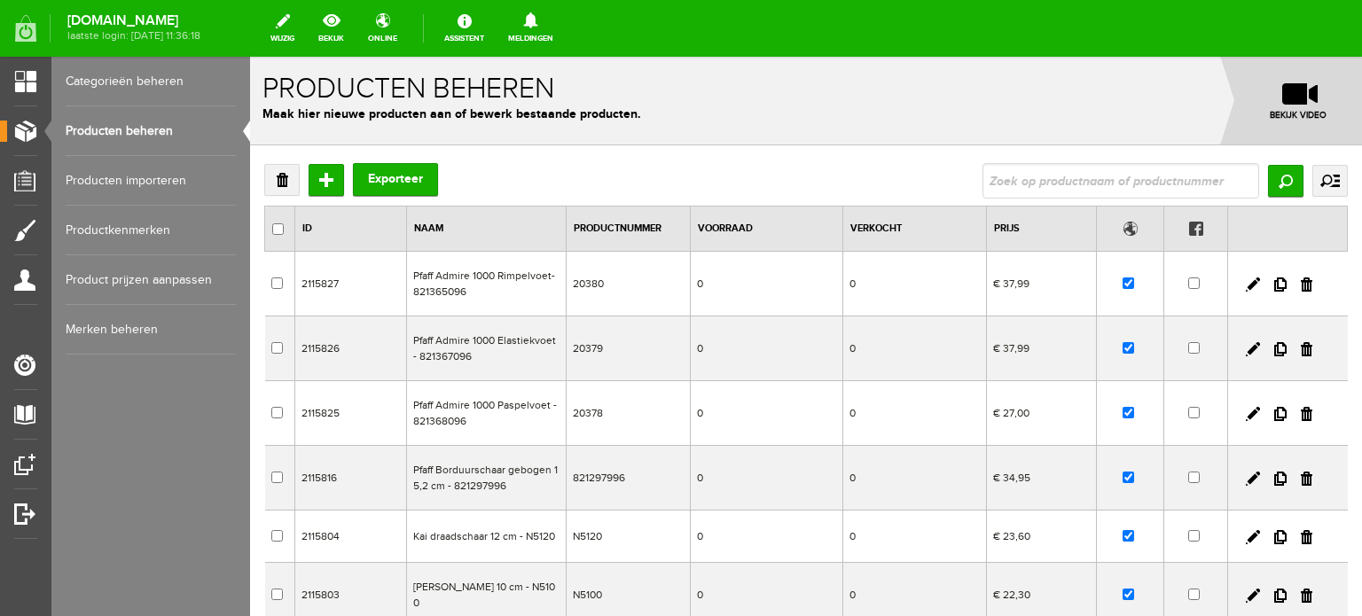
click at [1050, 180] on input "text" at bounding box center [1121, 180] width 277 height 35
type input "innov-is"
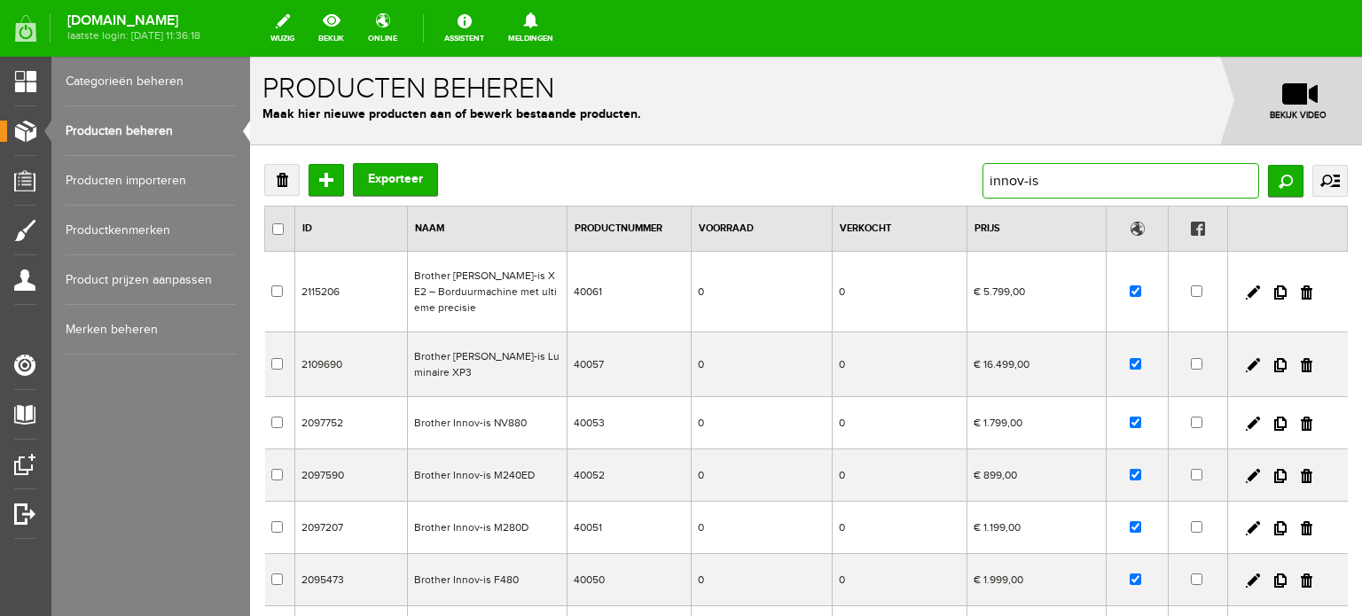
click at [1041, 177] on input "innov-is" at bounding box center [1121, 180] width 277 height 35
type input "innov-is 1100"
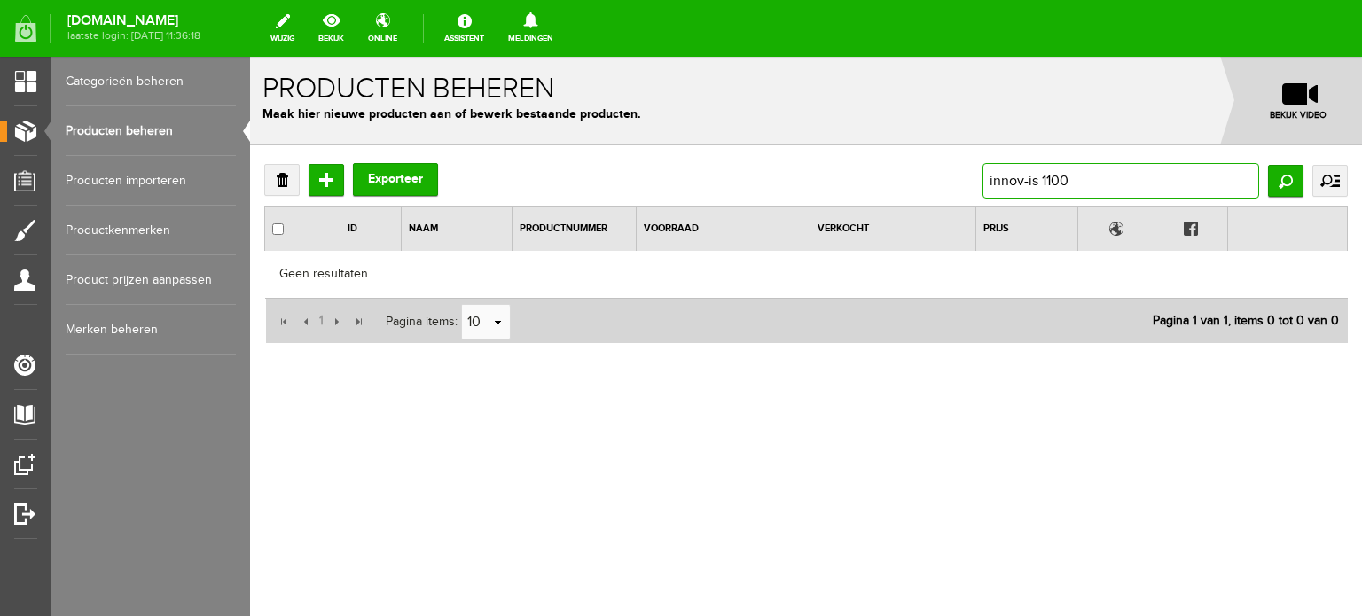
click at [1044, 177] on input "innov-is 1100" at bounding box center [1121, 180] width 277 height 35
type input "innov-is NV1100"
click at [1046, 177] on input "innov-is NV1100" at bounding box center [1121, 180] width 277 height 35
drag, startPoint x: 1116, startPoint y: 189, endPoint x: 967, endPoint y: 171, distance: 150.1
click at [967, 171] on div "Verwijderen Toevoegen Exporteer innov-is NV1100 Zoeken uitgebreid zoeken Catego…" at bounding box center [806, 180] width 1084 height 35
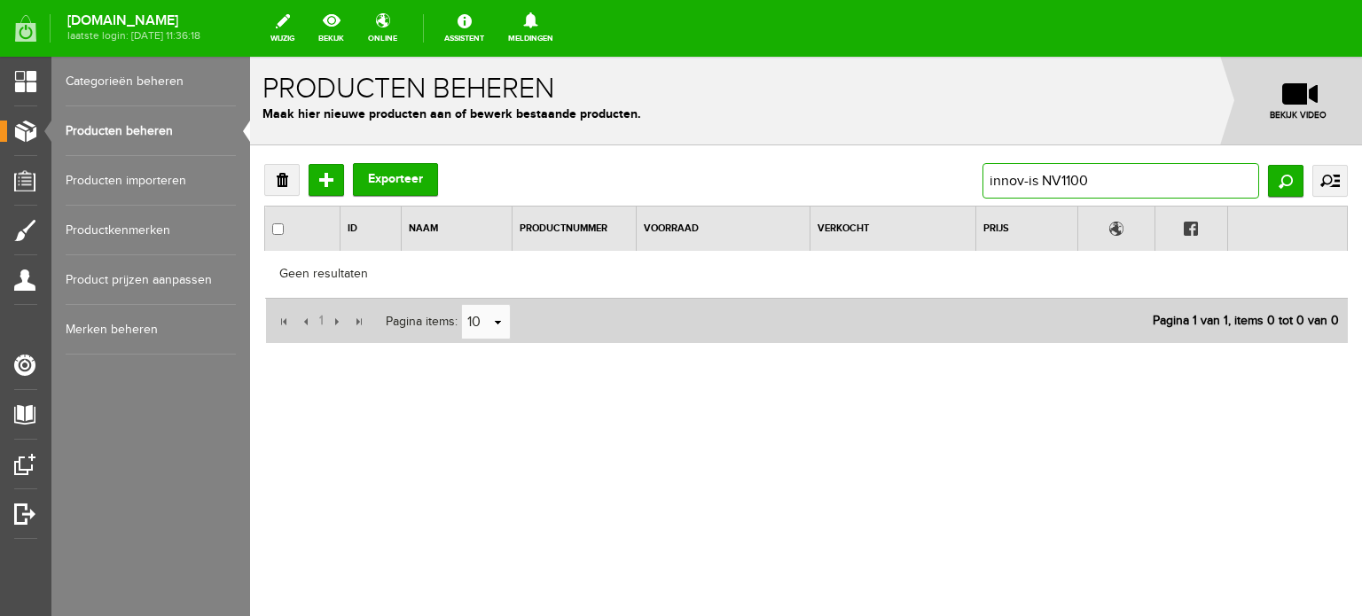
click at [1111, 188] on input "innov-is NV1100" at bounding box center [1121, 180] width 277 height 35
drag, startPoint x: 1103, startPoint y: 181, endPoint x: 943, endPoint y: 169, distance: 161.0
click at [943, 169] on div "Verwijderen Toevoegen Exporteer innov-is NV1100 Zoeken uitgebreid zoeken Catego…" at bounding box center [806, 180] width 1084 height 35
click at [163, 126] on link "Producten beheren" at bounding box center [151, 131] width 170 height 50
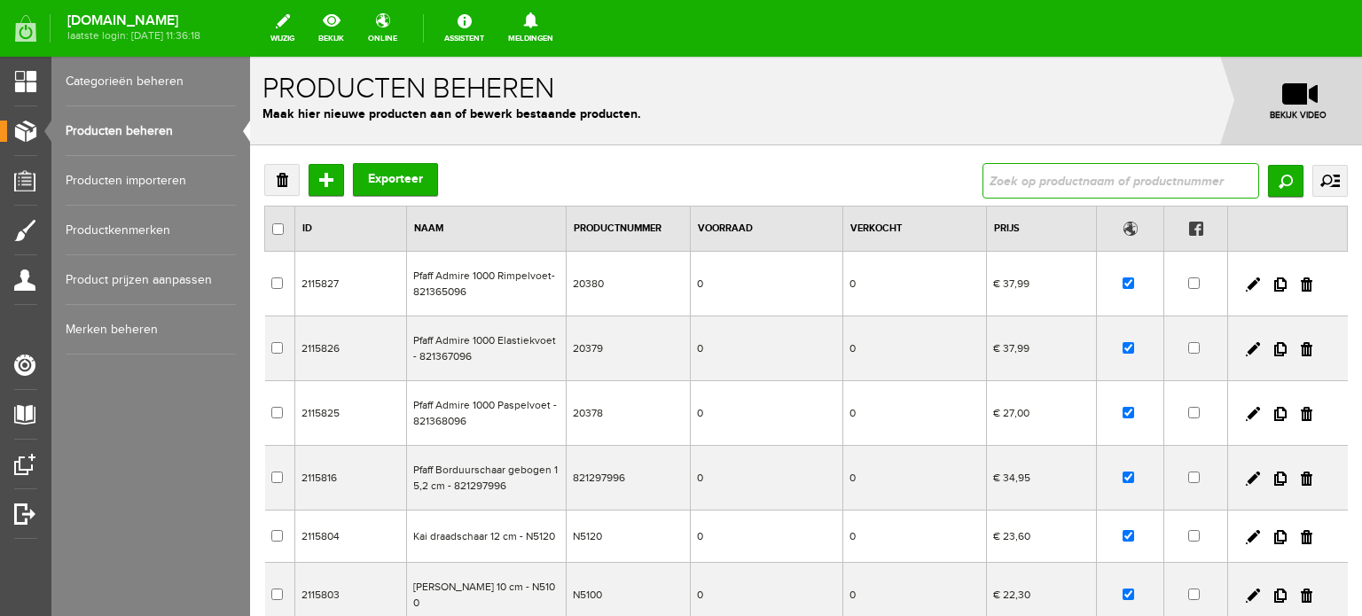
click at [1040, 182] on input "text" at bounding box center [1121, 180] width 277 height 35
type input "Innov"
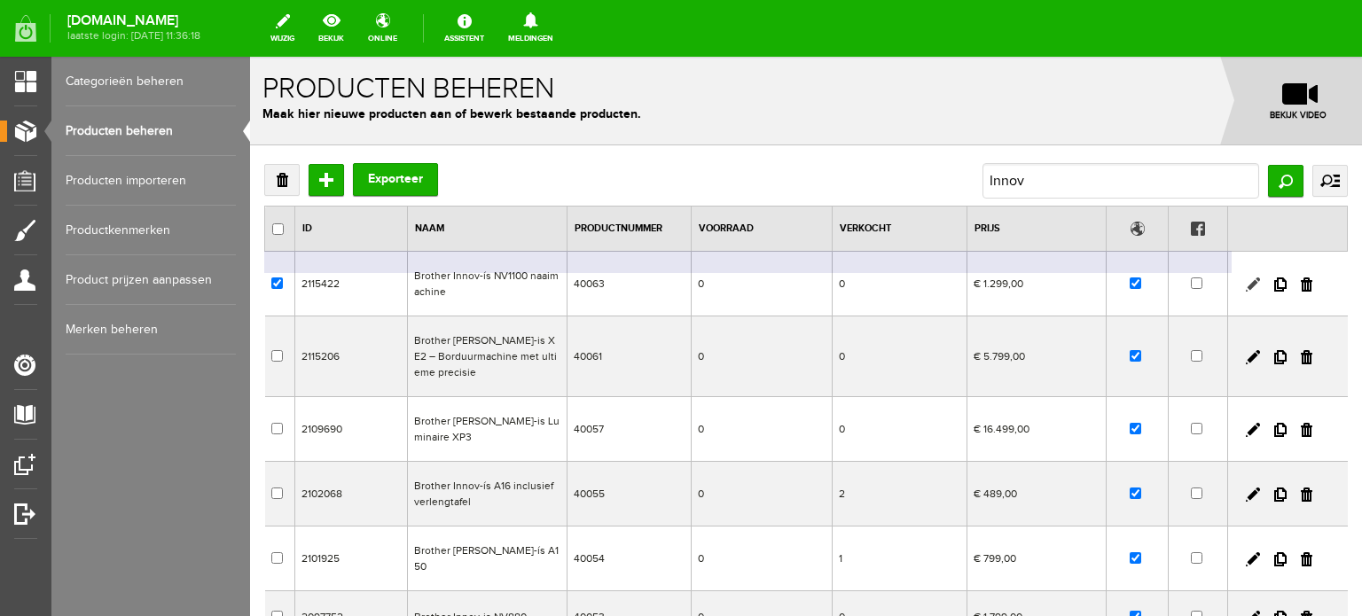
click at [1246, 278] on link at bounding box center [1253, 285] width 14 height 14
checkbox input "true"
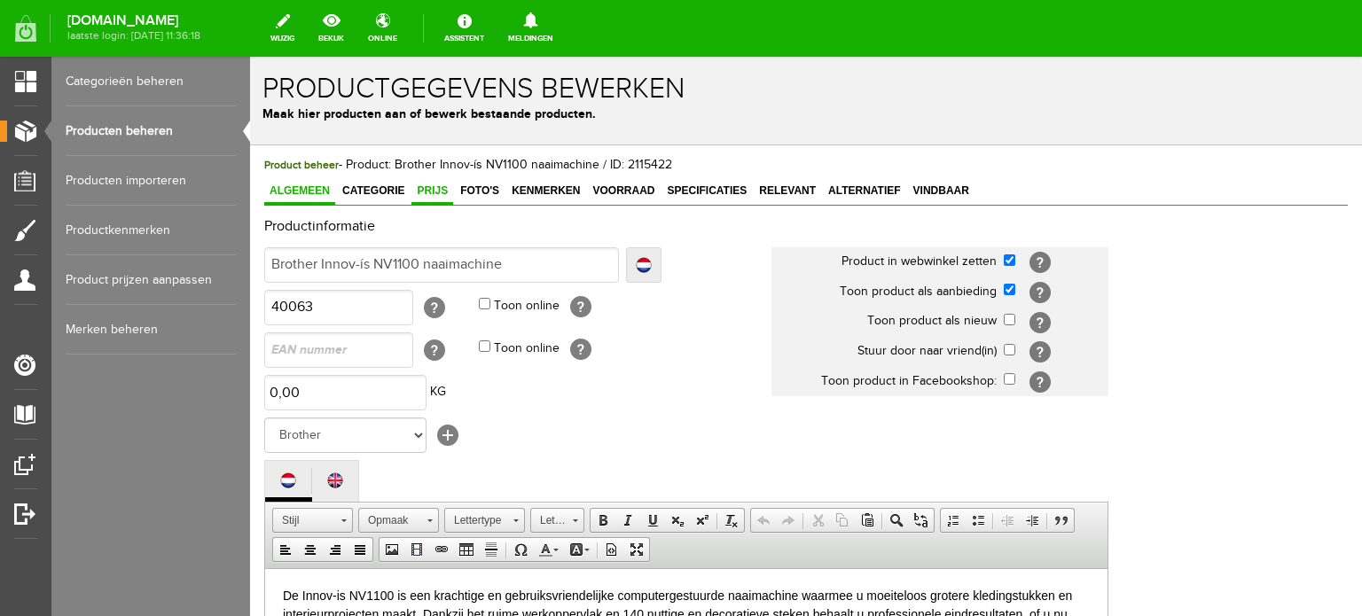
click at [429, 187] on span "Prijs" at bounding box center [433, 191] width 42 height 12
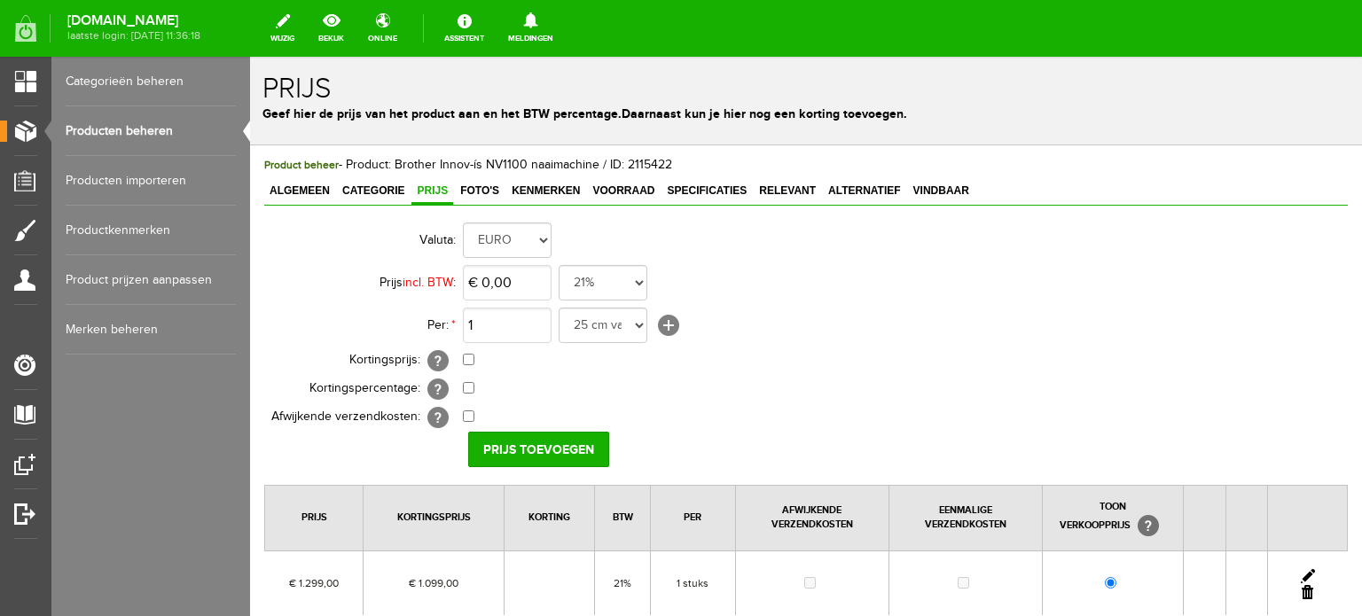
scroll to position [177, 0]
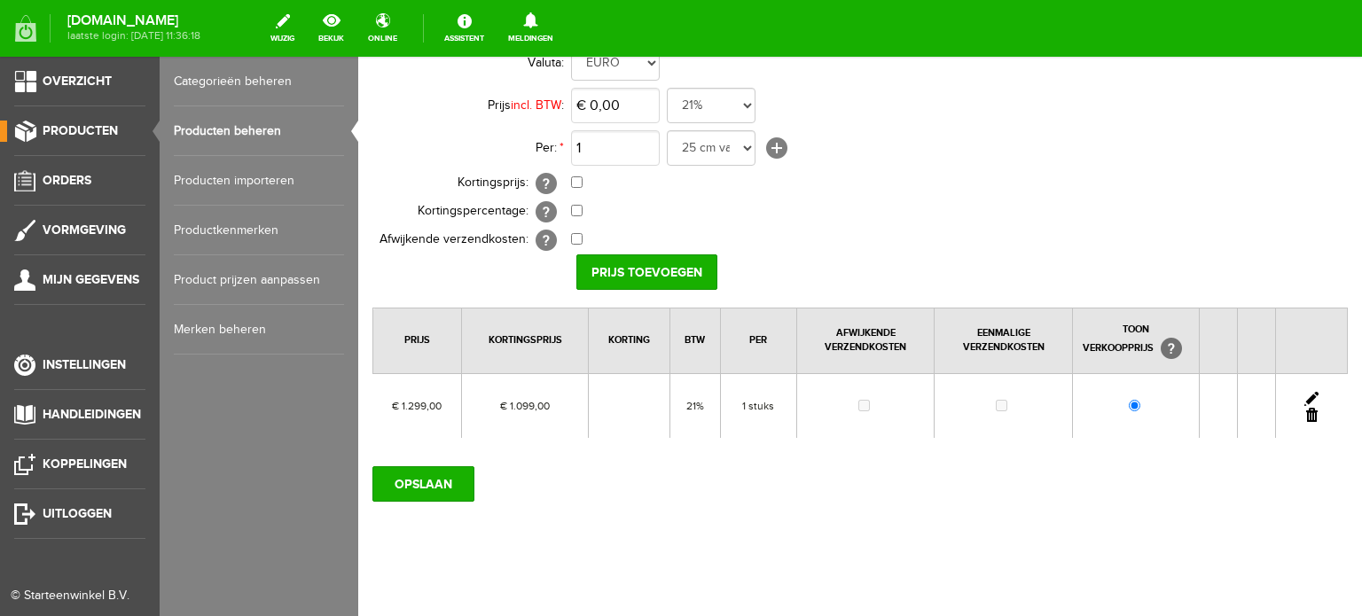
click at [83, 128] on span "Producten" at bounding box center [80, 130] width 75 height 15
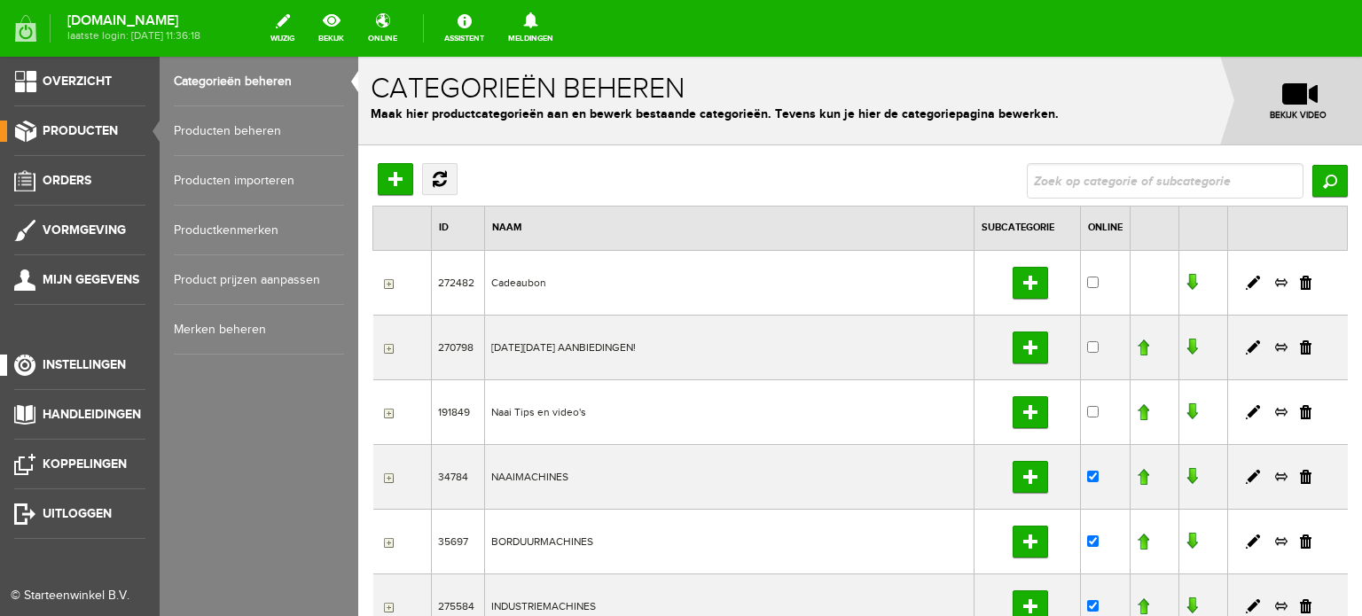
click at [78, 357] on link "Instellingen" at bounding box center [72, 365] width 145 height 21
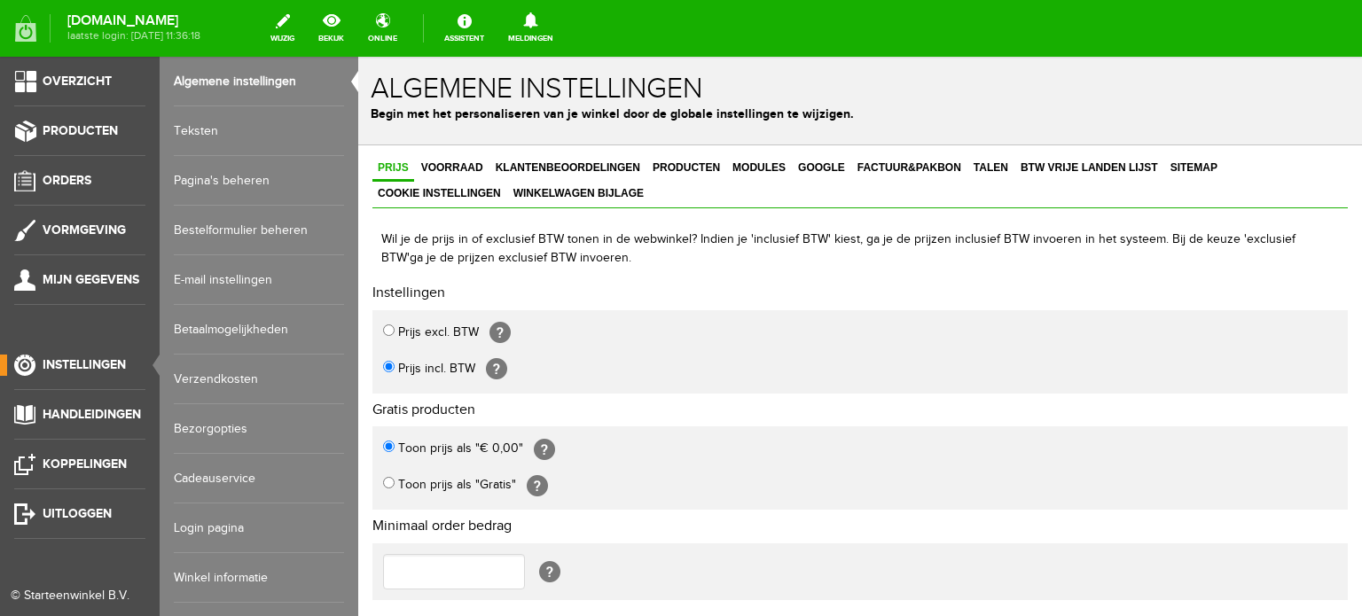
click at [252, 175] on link "Pagina's beheren" at bounding box center [259, 181] width 170 height 50
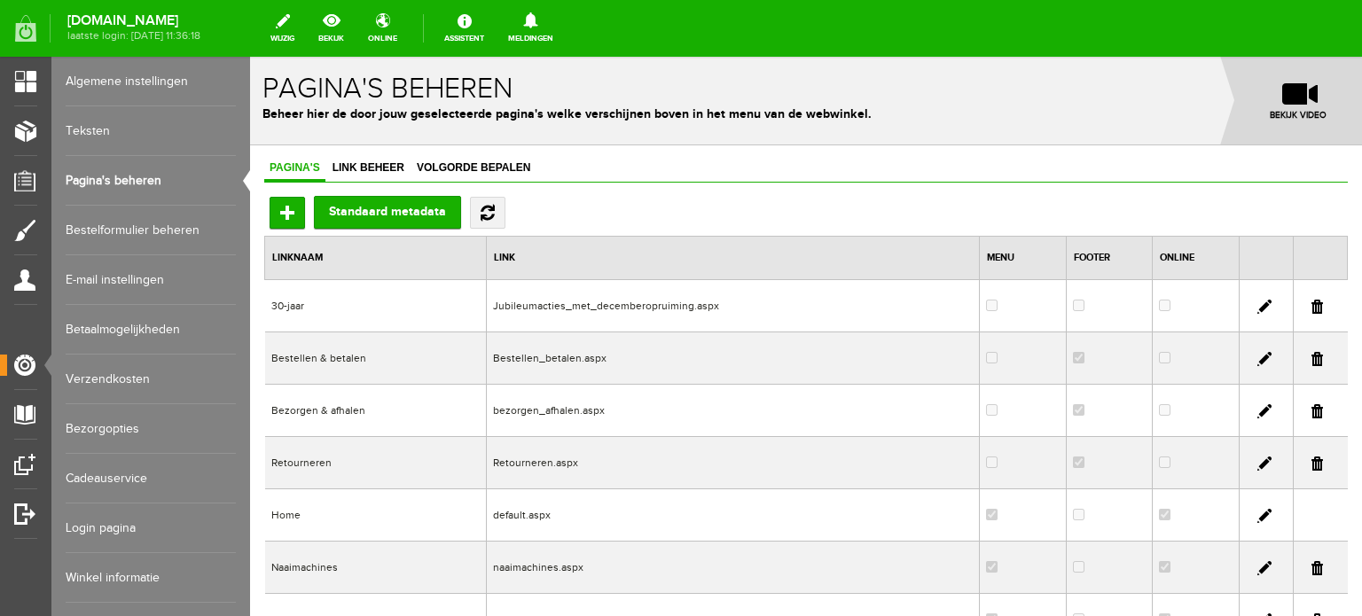
click at [95, 129] on link "Teksten" at bounding box center [151, 131] width 170 height 50
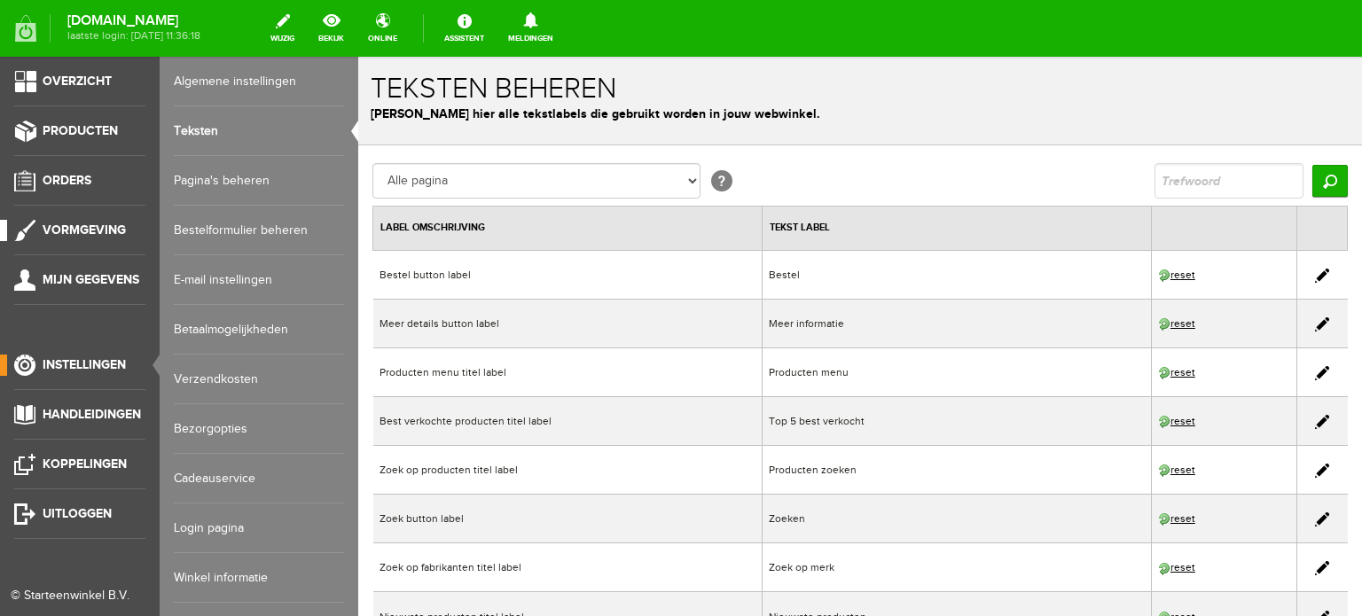
click at [75, 228] on span "Vormgeving" at bounding box center [84, 230] width 83 height 15
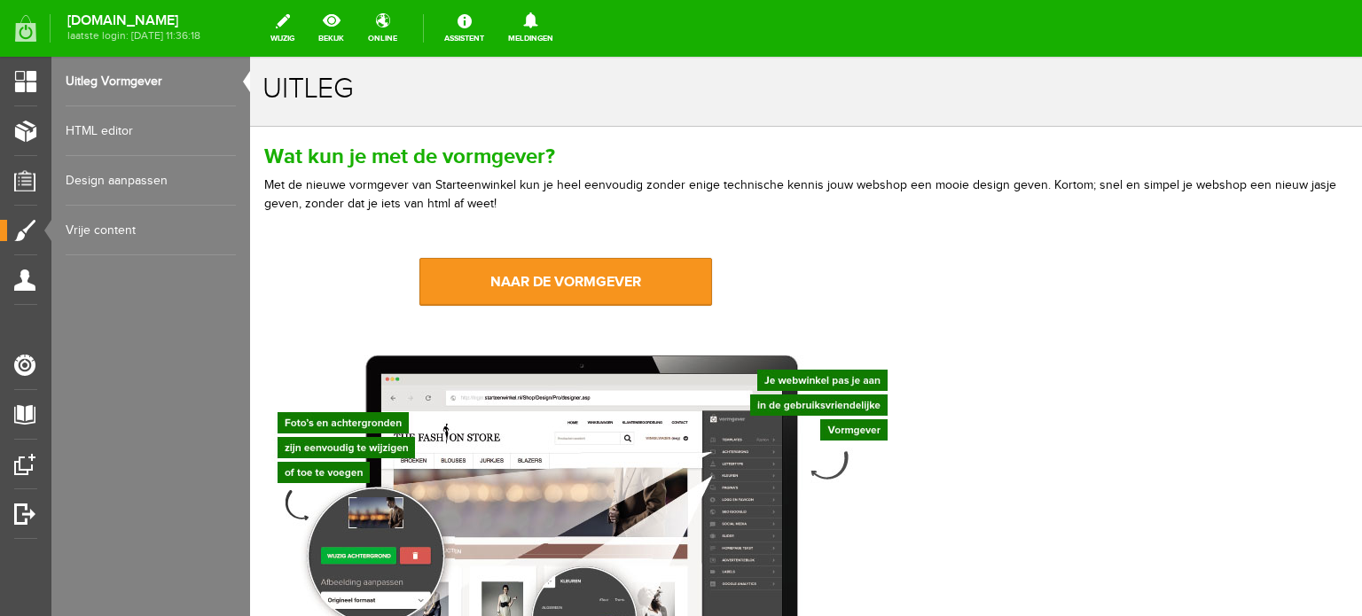
click at [121, 177] on link "Design aanpassen" at bounding box center [151, 181] width 170 height 50
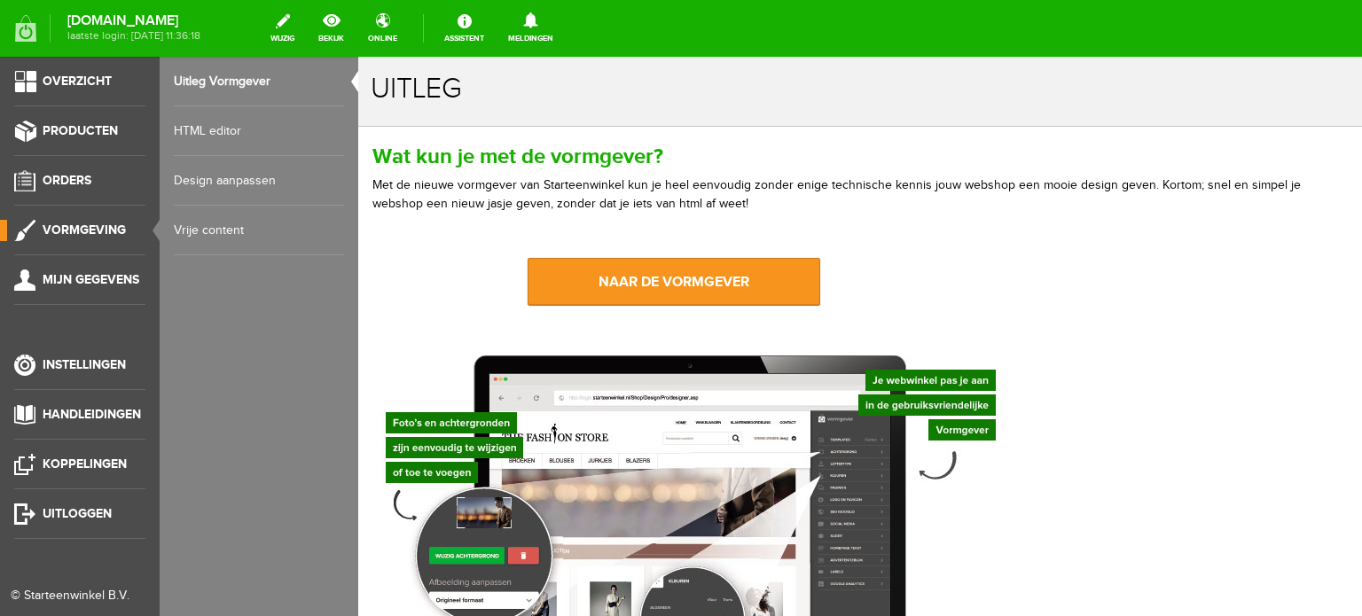
click at [216, 181] on link "Design aanpassen" at bounding box center [259, 181] width 170 height 50
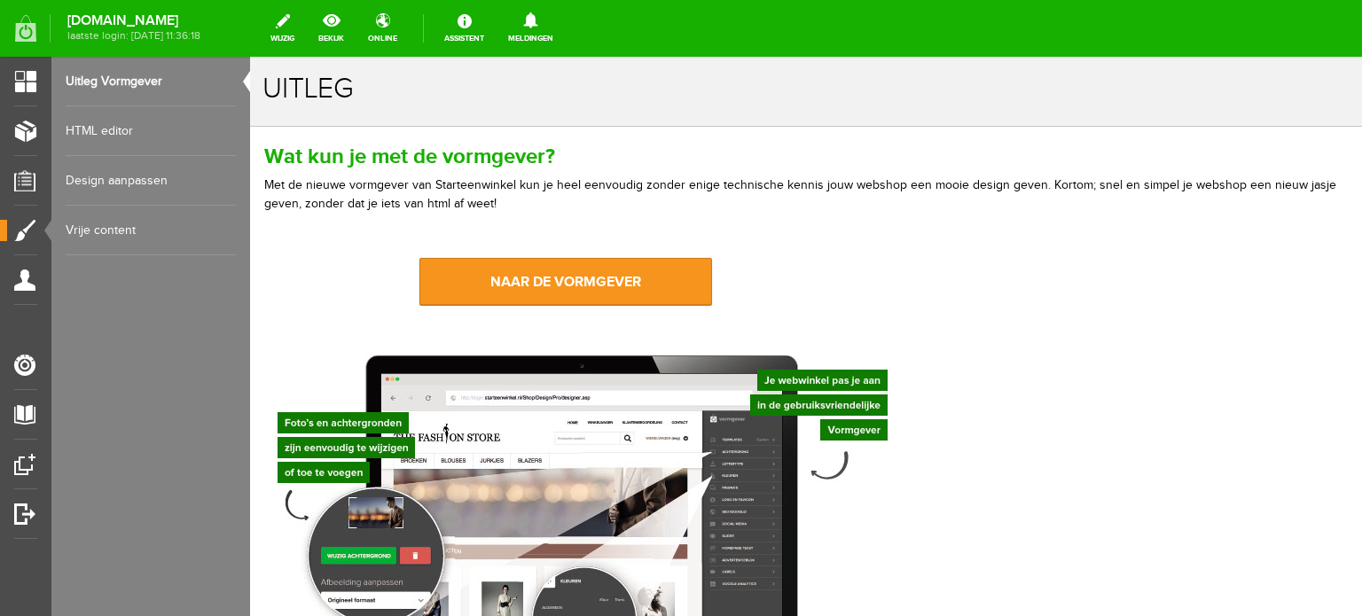
click at [90, 226] on link "Vrije content" at bounding box center [151, 231] width 170 height 50
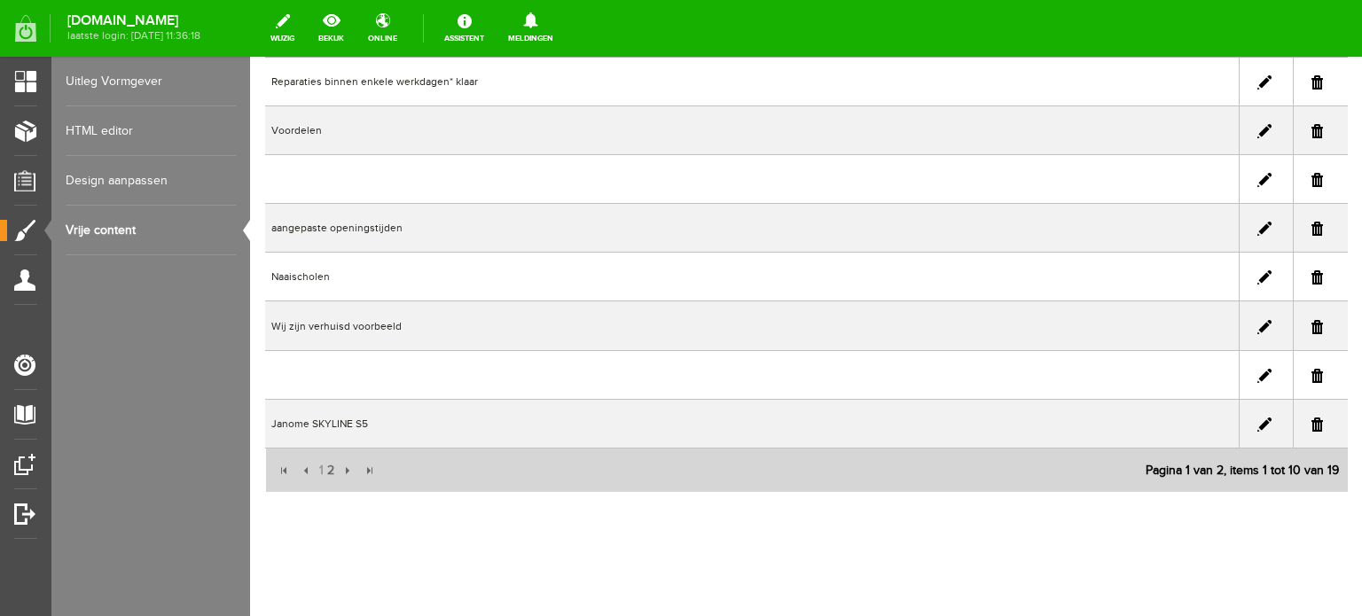
scroll to position [293, 0]
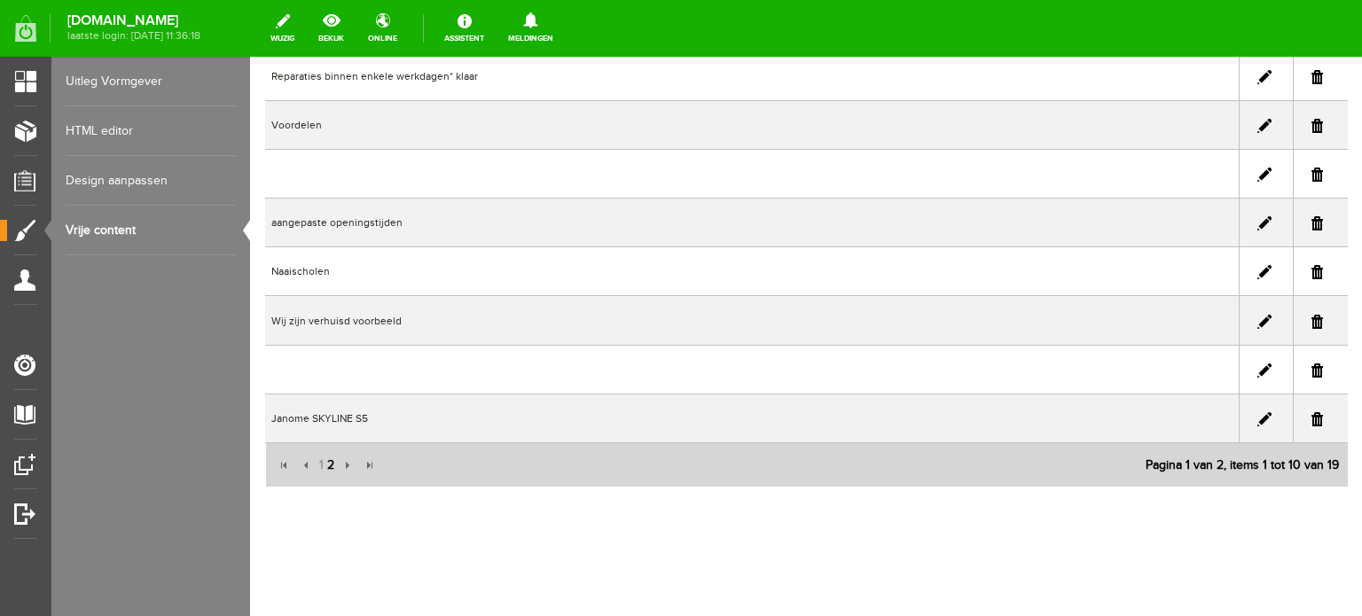
click at [328, 460] on span "2" at bounding box center [331, 465] width 11 height 35
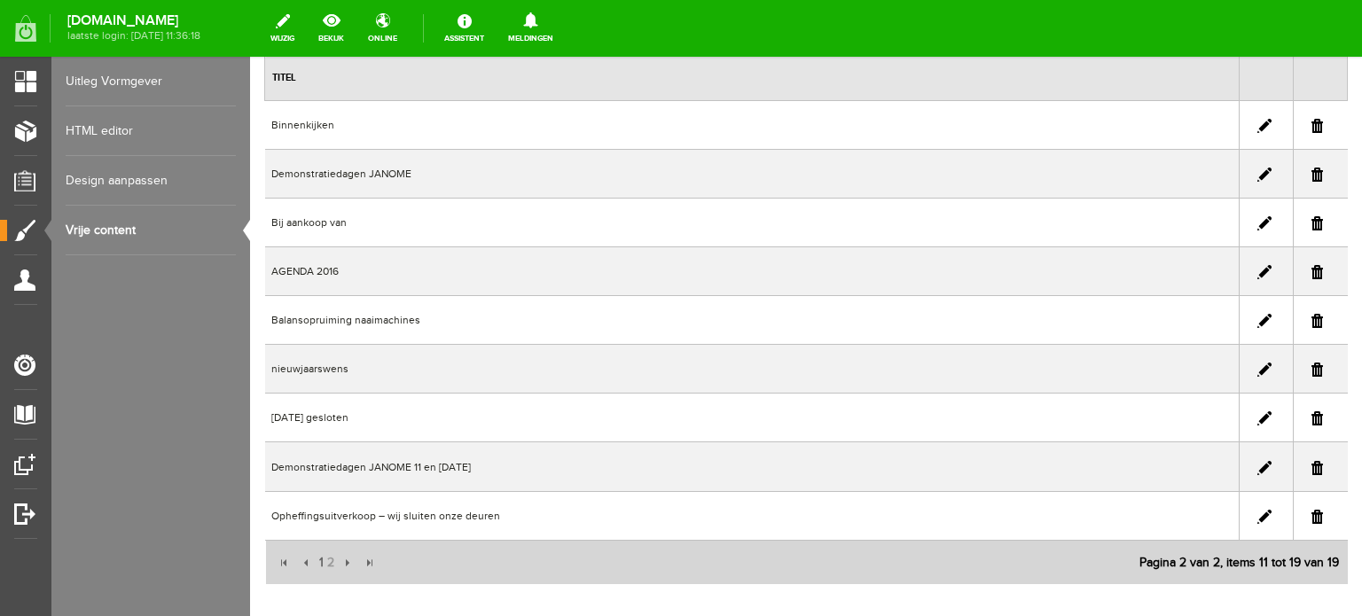
scroll to position [0, 0]
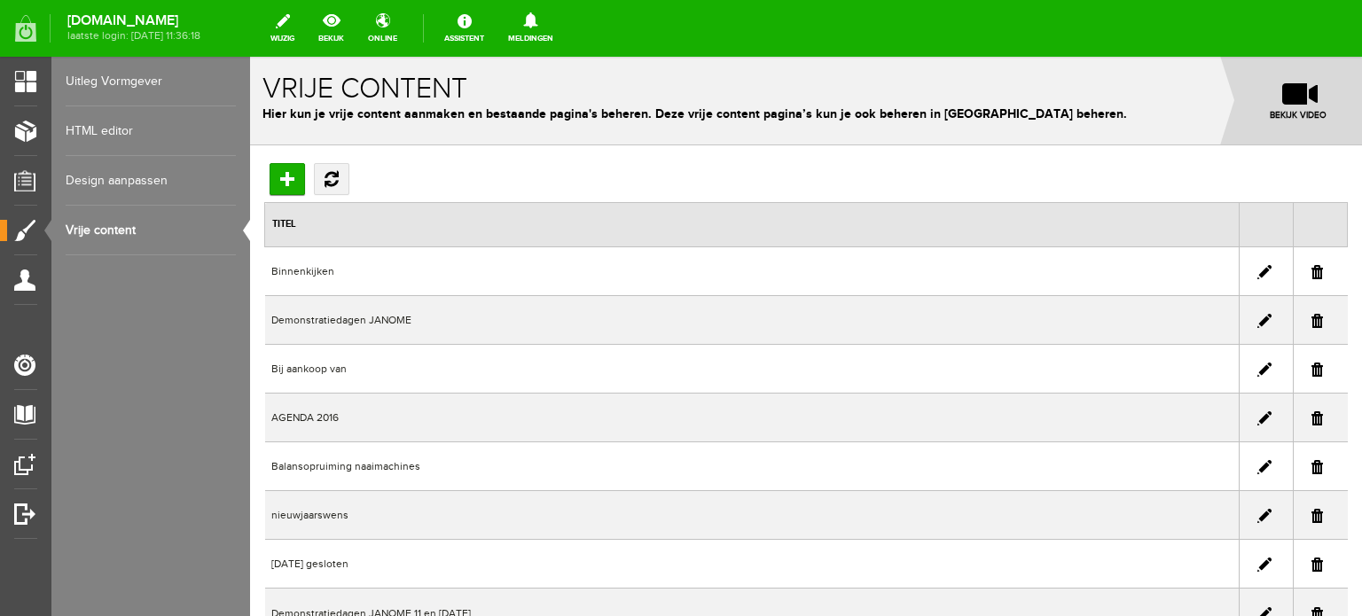
click at [117, 123] on link "HTML editor" at bounding box center [151, 131] width 170 height 50
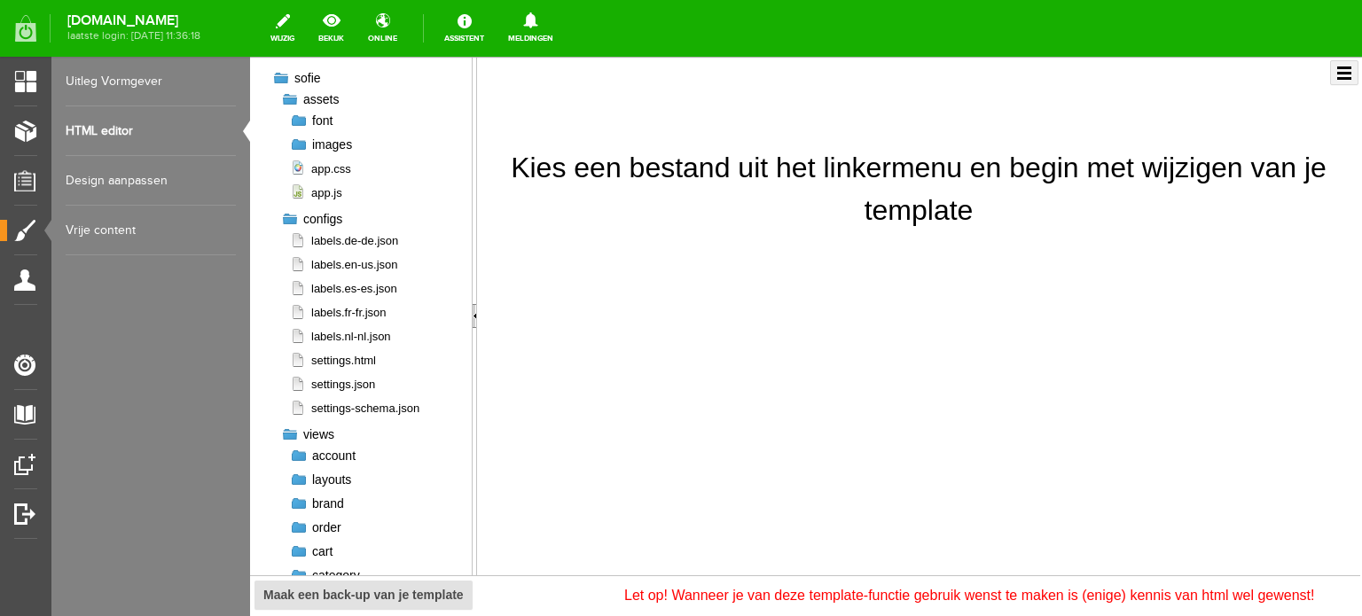
click at [114, 80] on link "Uitleg Vormgever" at bounding box center [151, 82] width 170 height 50
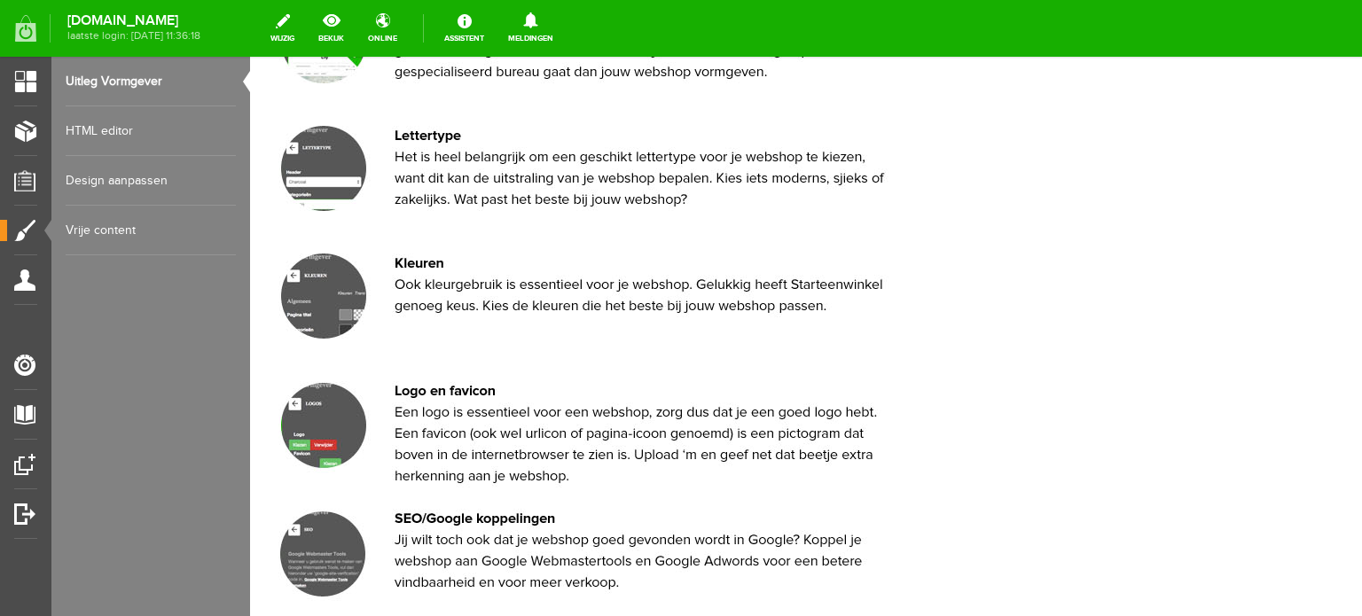
scroll to position [798, 0]
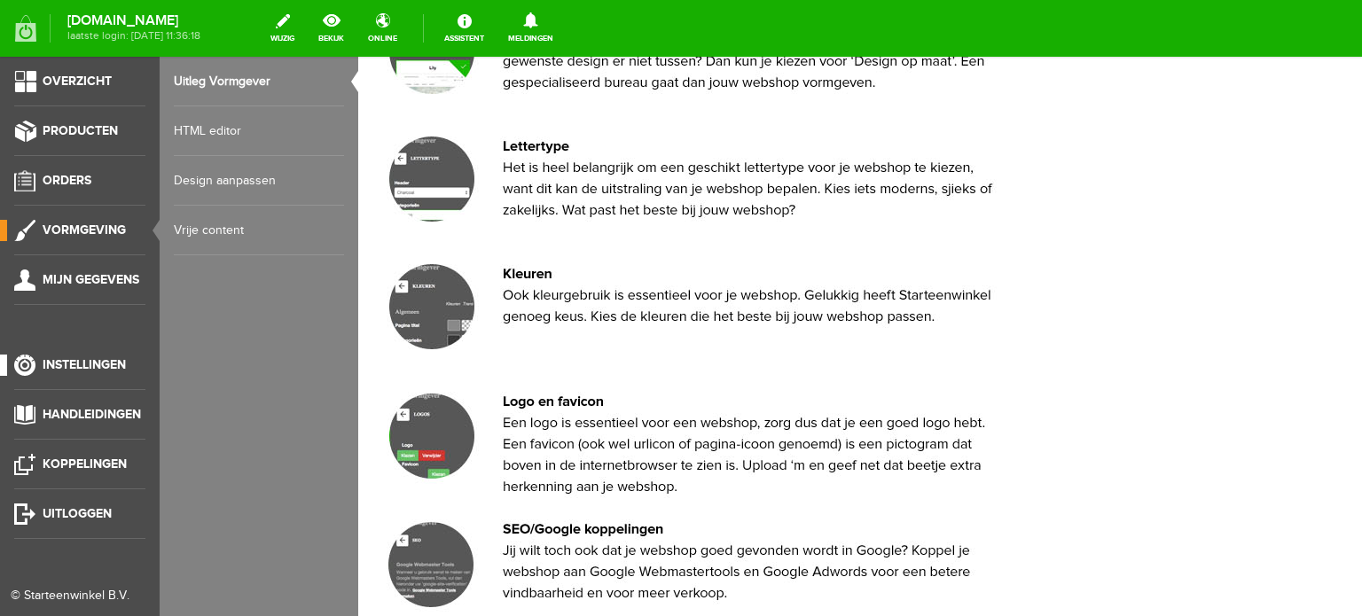
click at [116, 365] on span "Instellingen" at bounding box center [84, 364] width 83 height 15
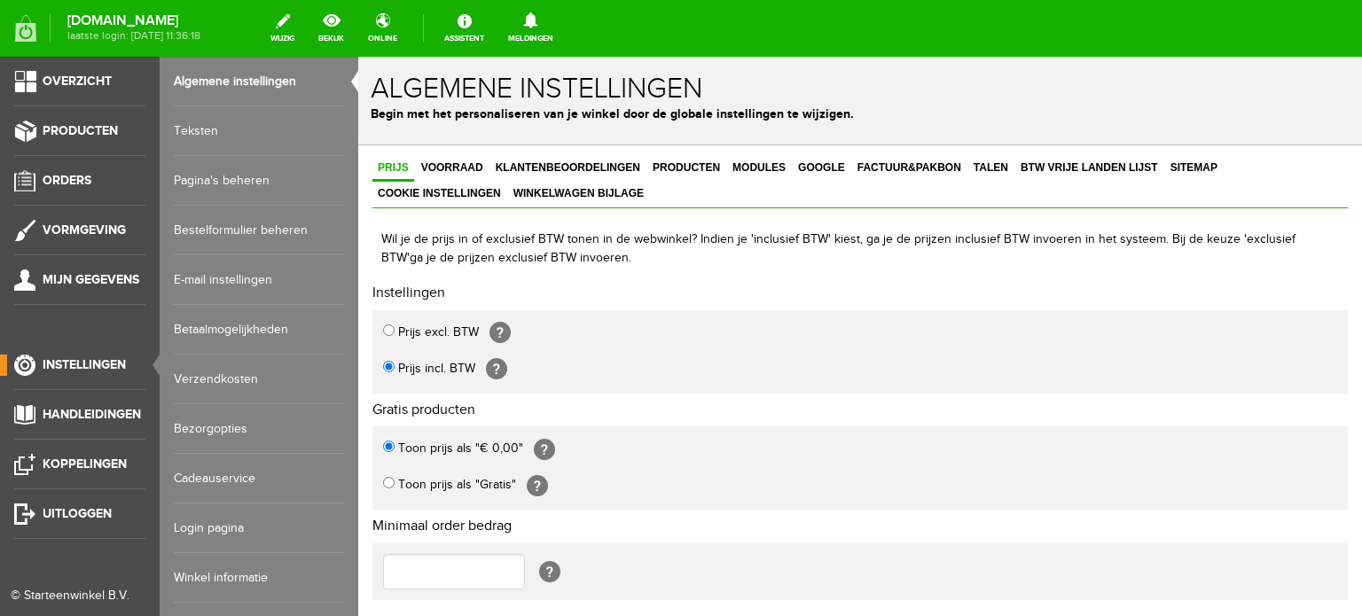
click at [238, 181] on link "Pagina's beheren" at bounding box center [259, 181] width 170 height 50
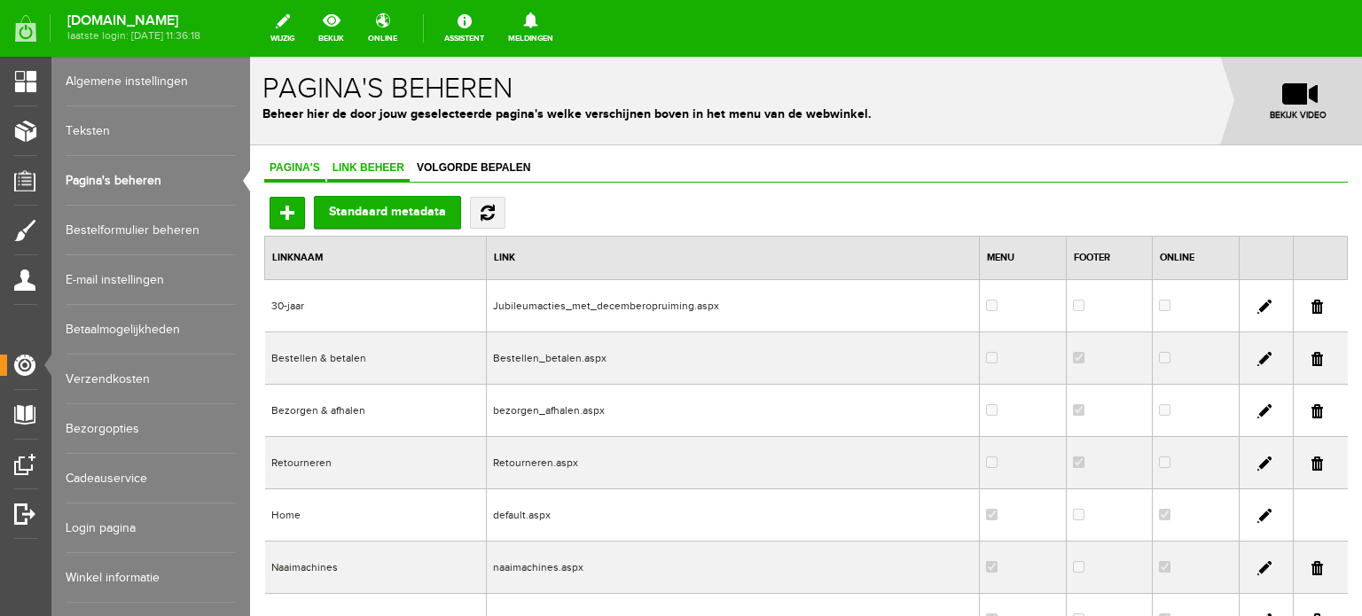
click at [382, 167] on span "Link beheer" at bounding box center [368, 167] width 82 height 12
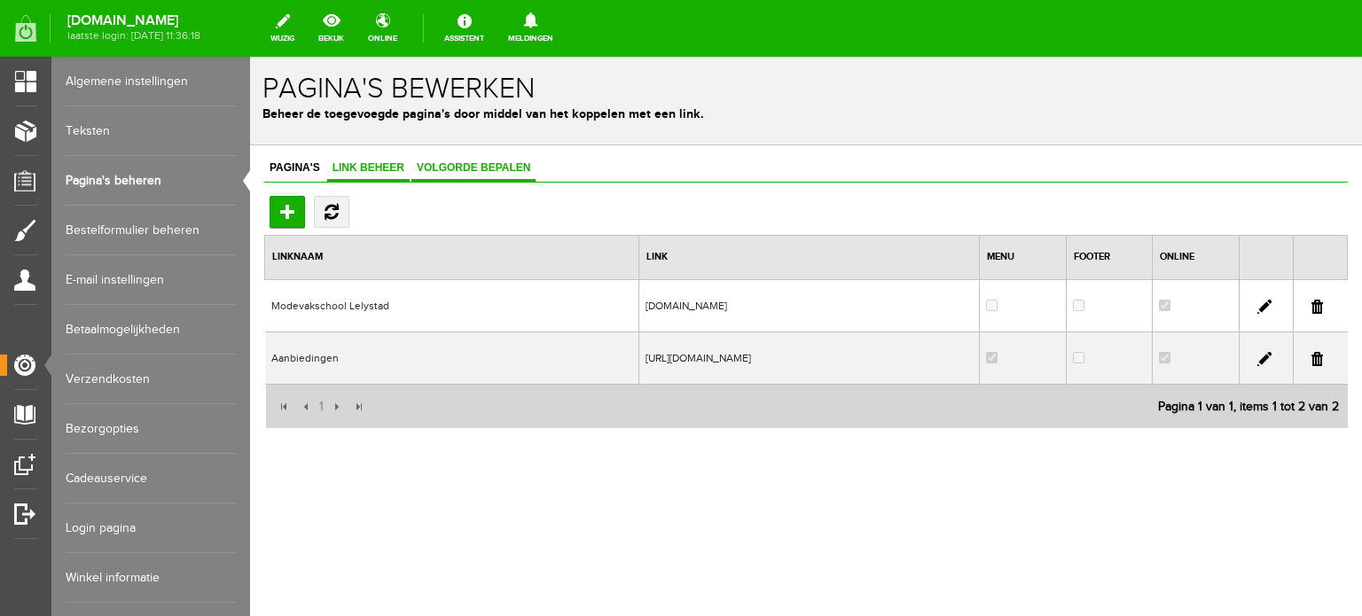
click at [473, 164] on span "Volgorde bepalen" at bounding box center [474, 167] width 124 height 12
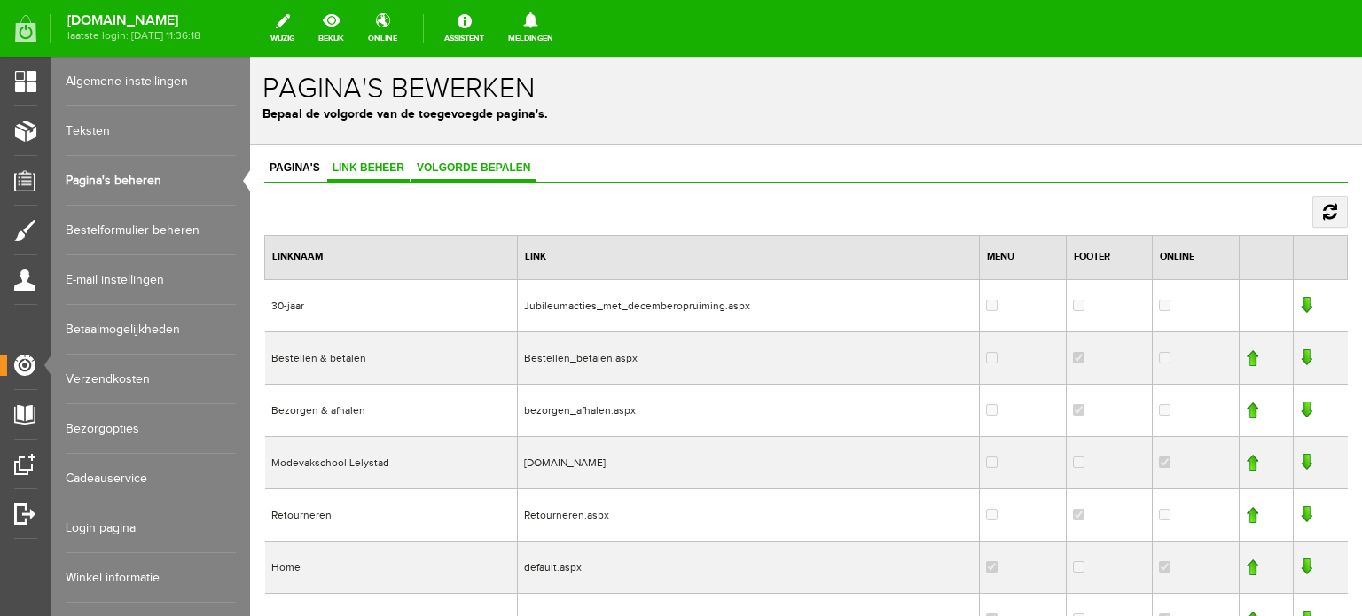
click at [366, 162] on span "Link beheer" at bounding box center [368, 167] width 82 height 12
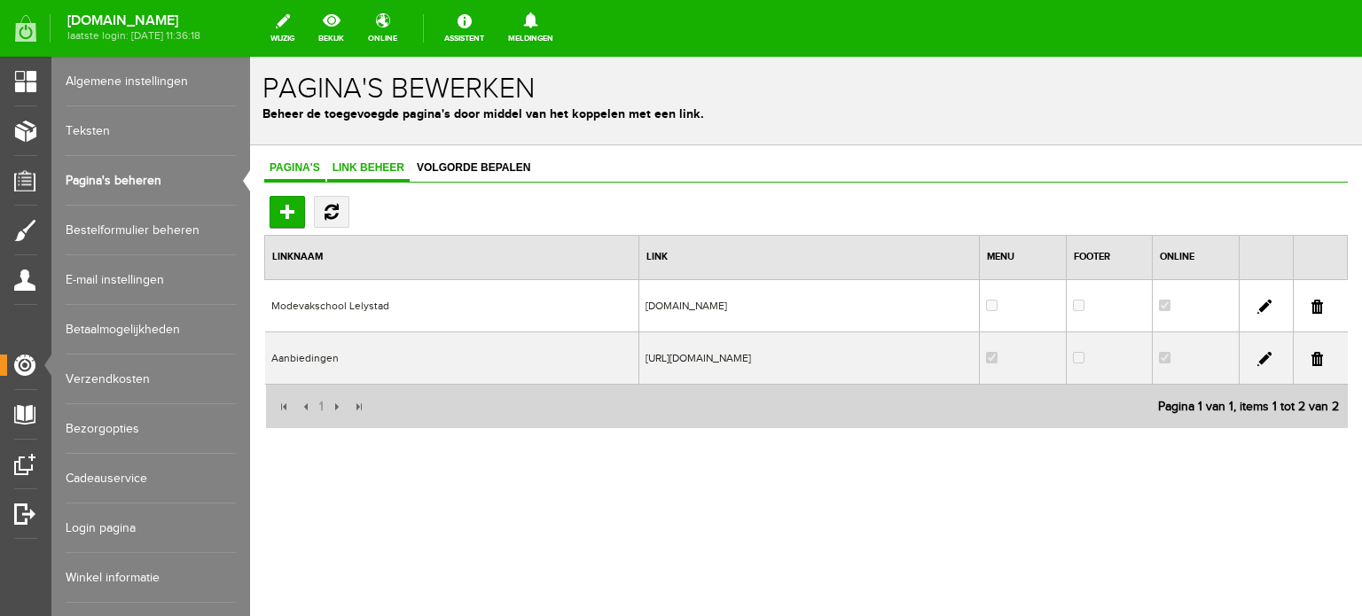
click at [295, 162] on span "Pagina's" at bounding box center [294, 167] width 61 height 12
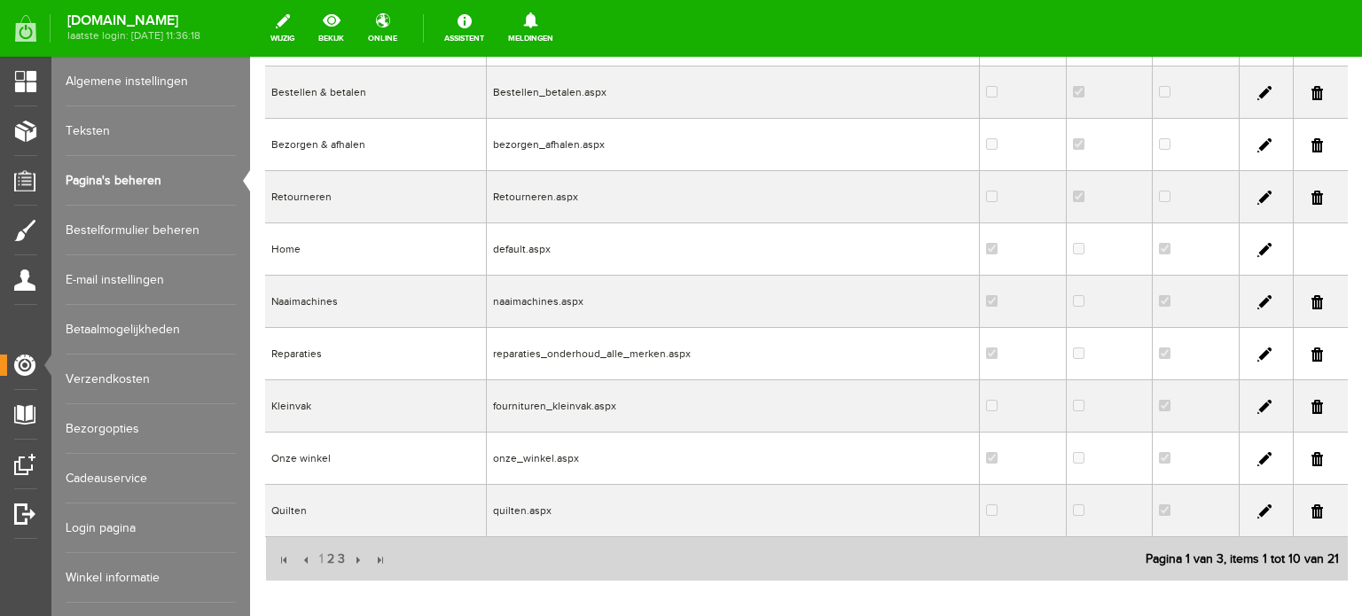
scroll to position [355, 0]
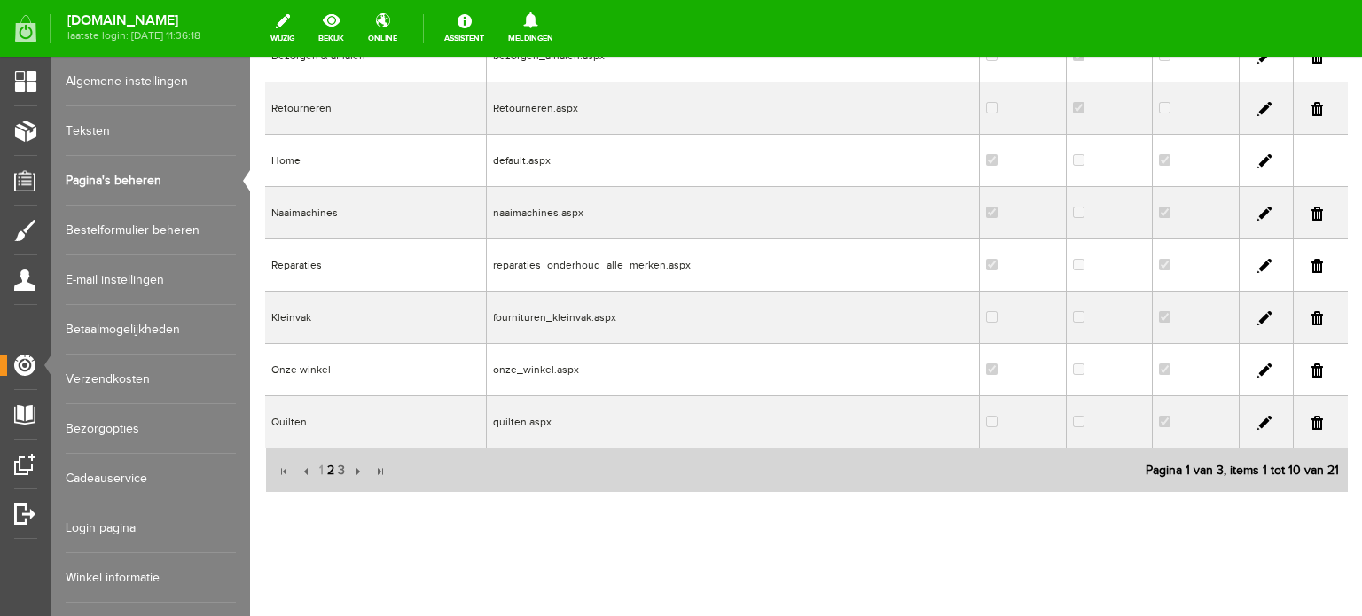
click at [330, 478] on span "2" at bounding box center [331, 470] width 11 height 35
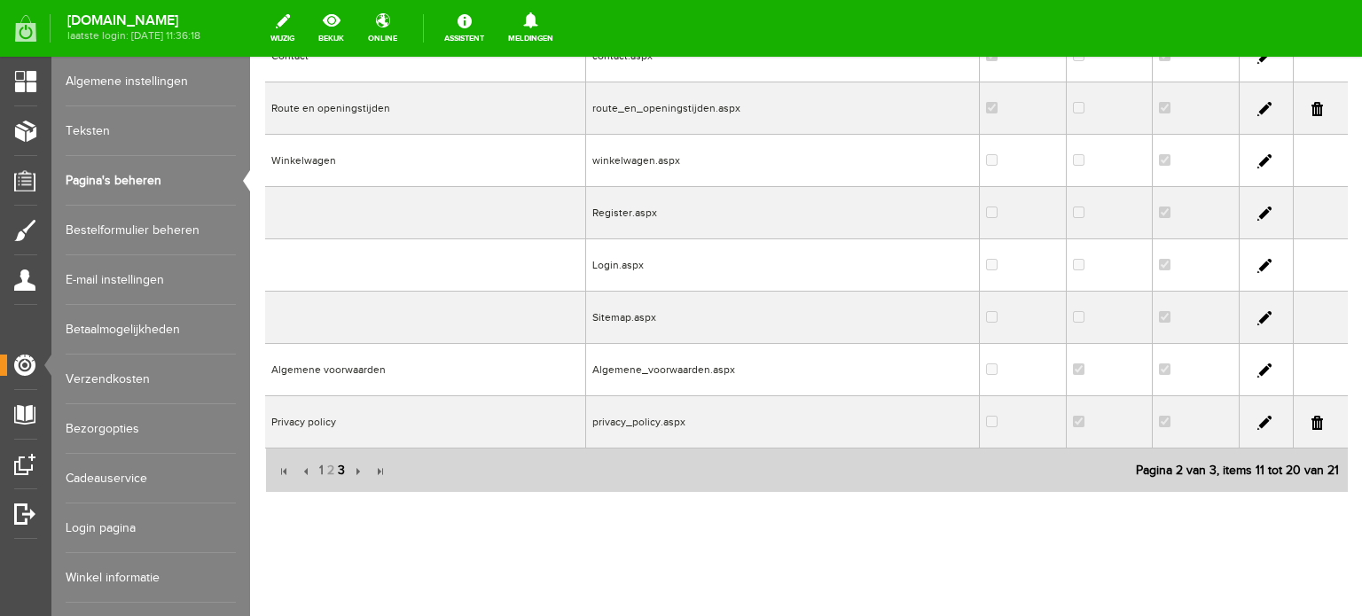
click at [343, 475] on span "3" at bounding box center [341, 470] width 11 height 35
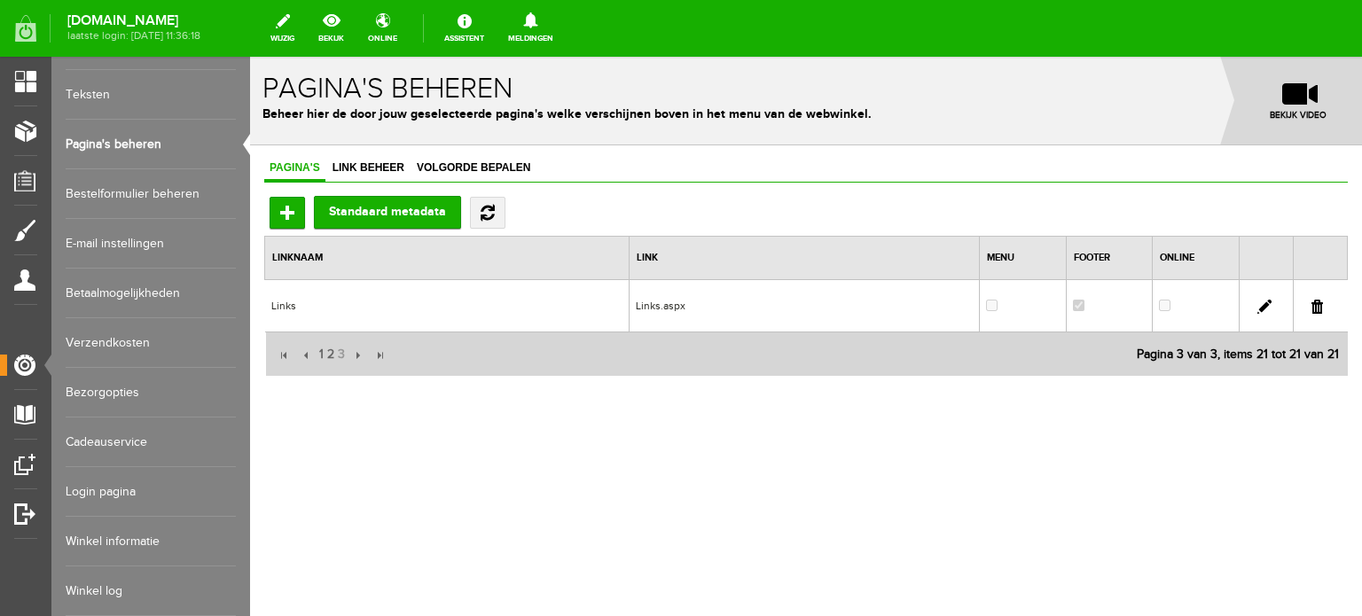
scroll to position [0, 0]
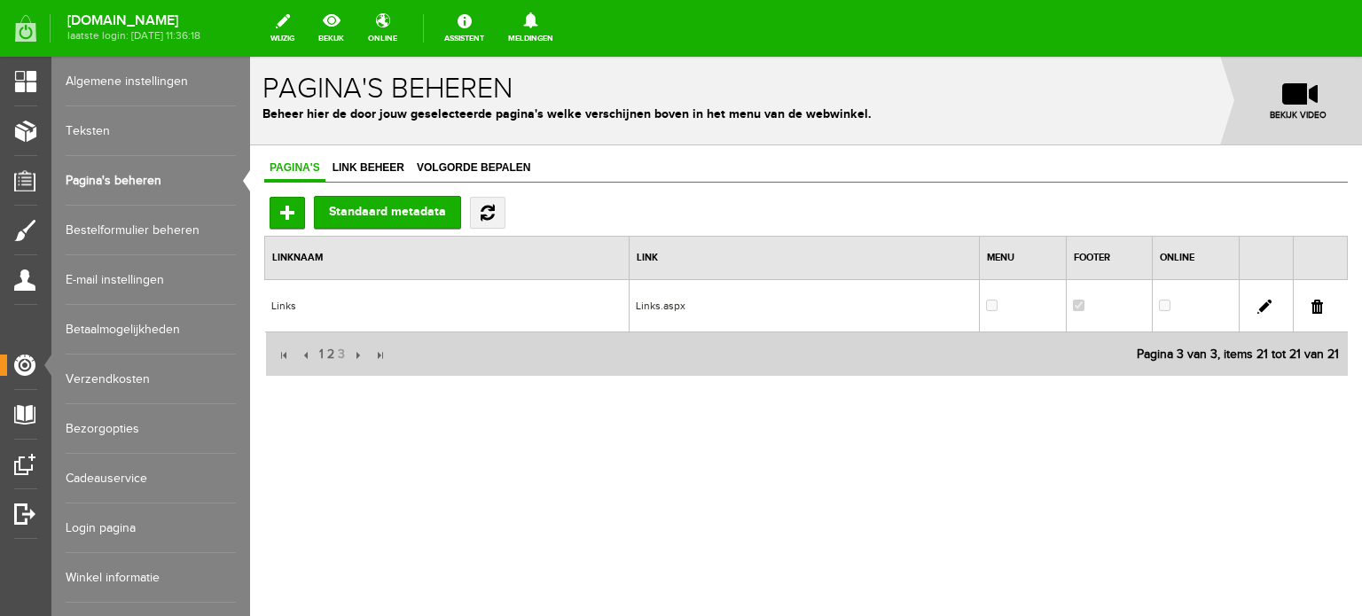
click at [124, 77] on link "Algemene instellingen" at bounding box center [151, 82] width 170 height 50
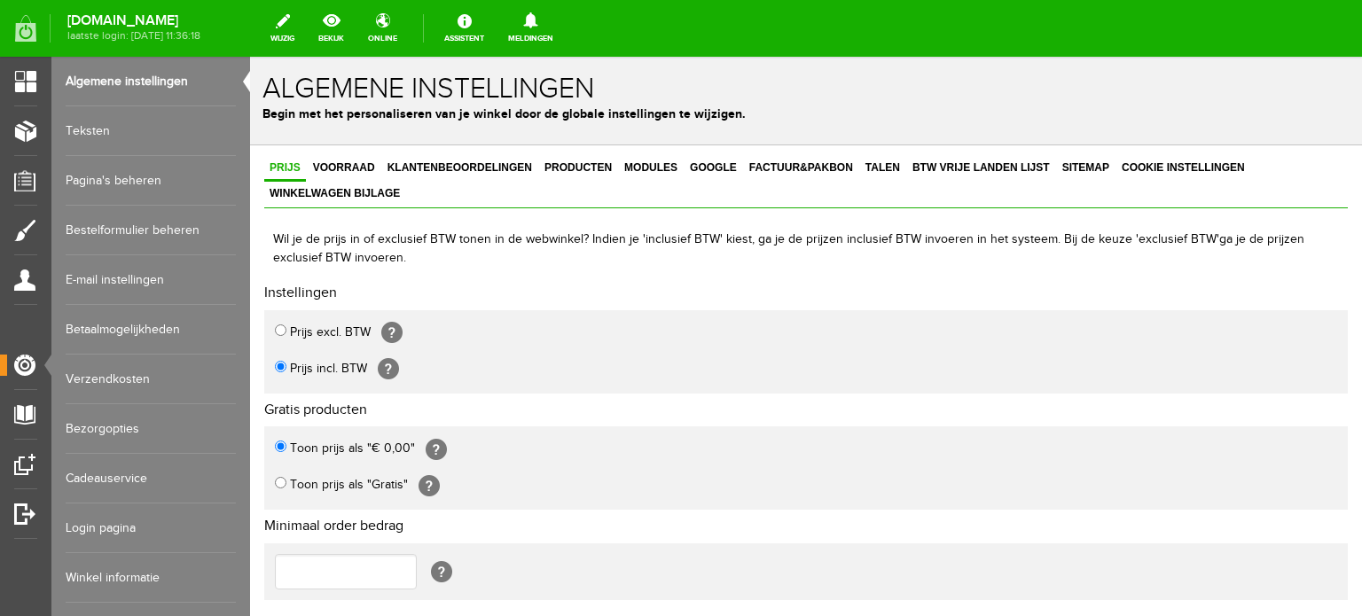
click at [89, 130] on link "Teksten" at bounding box center [151, 131] width 170 height 50
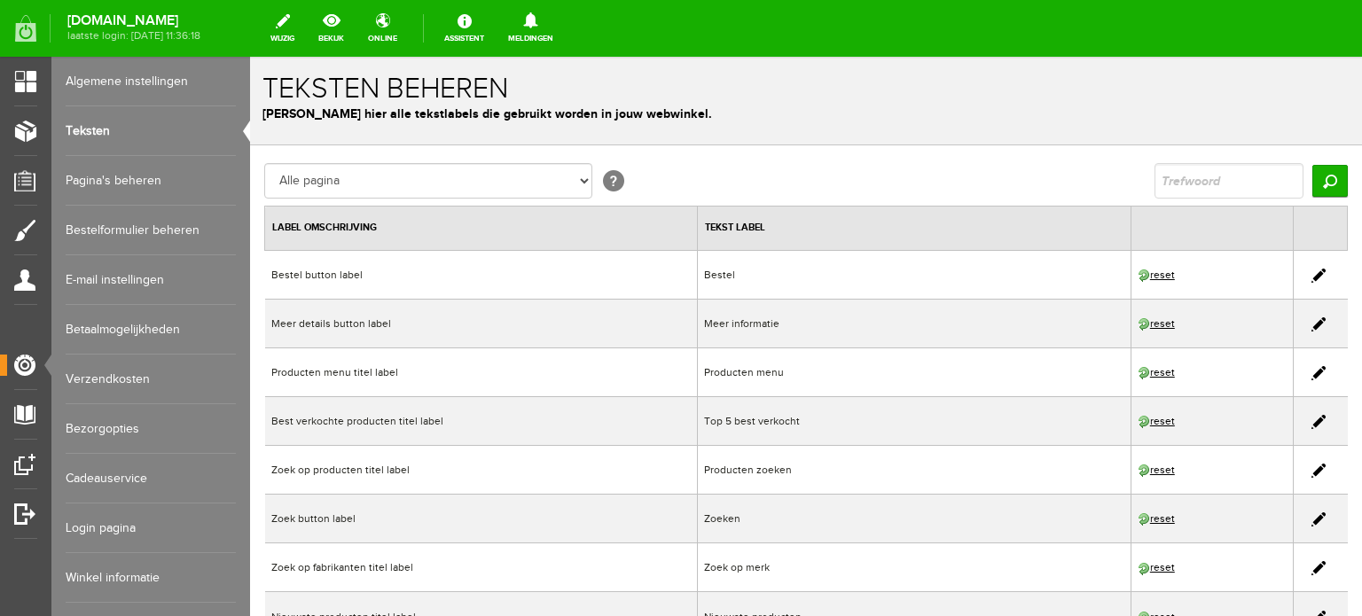
click at [1164, 178] on input "text" at bounding box center [1229, 180] width 149 height 35
type input "aanbieding"
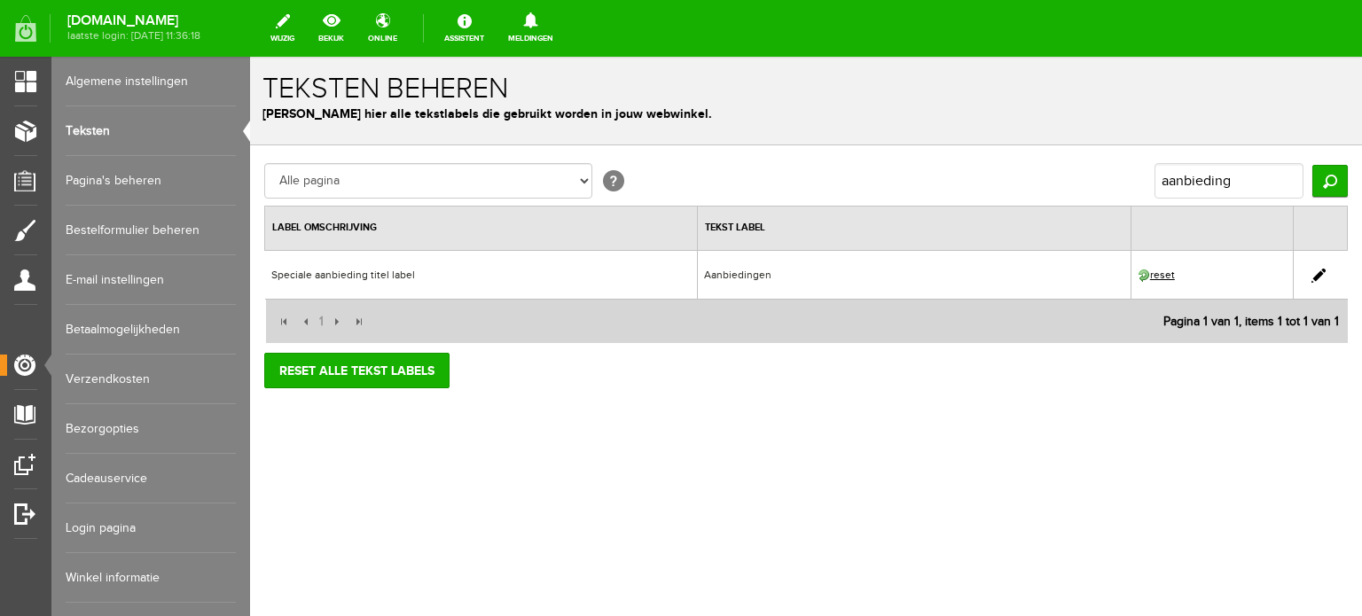
click at [1320, 269] on link at bounding box center [1319, 276] width 14 height 14
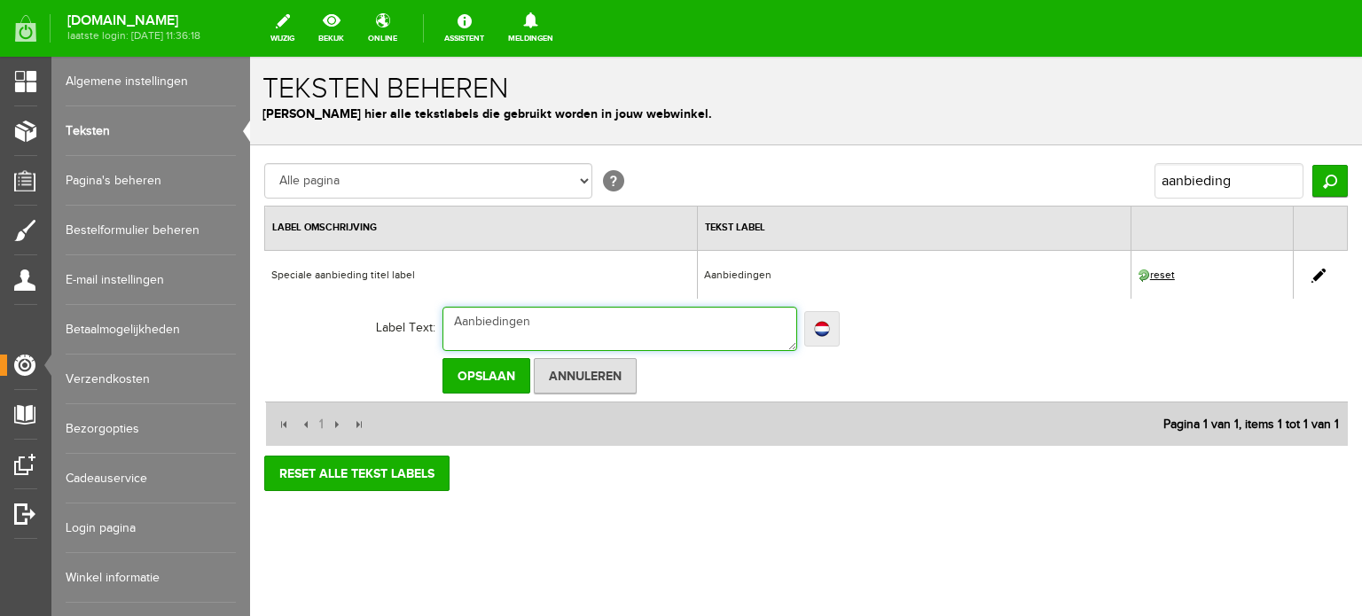
click at [554, 318] on textarea "Aanbiedingen" at bounding box center [620, 329] width 355 height 44
type textarea "Aanbiedingenx"
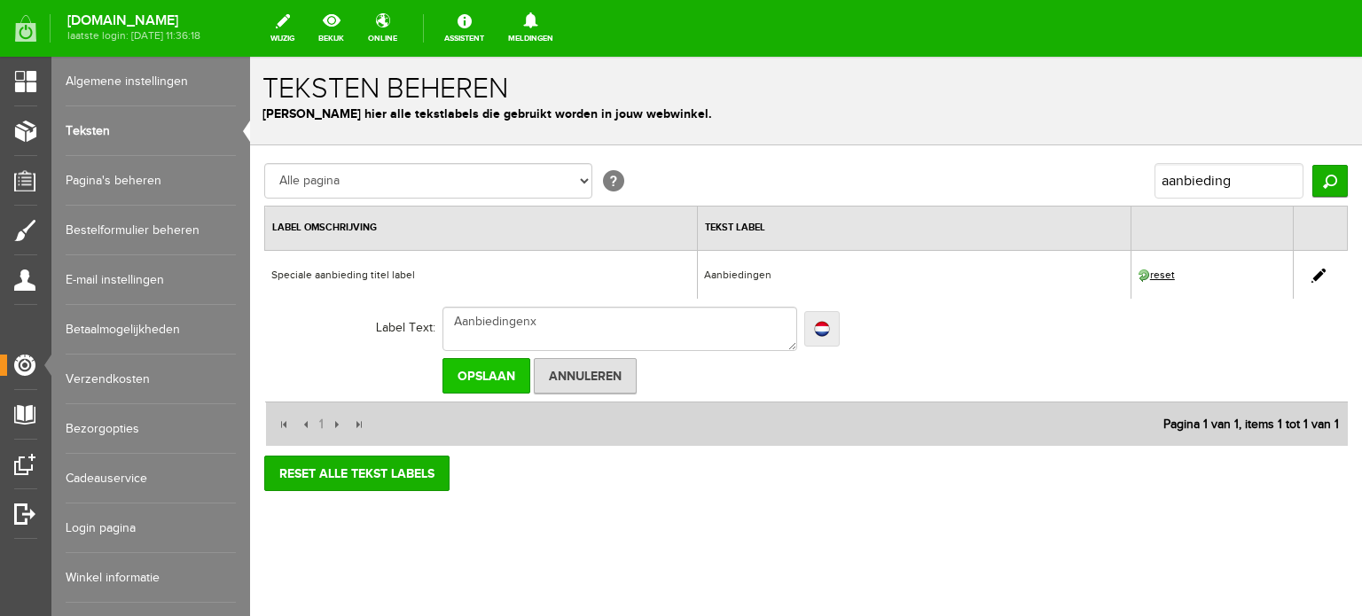
click at [465, 373] on input "Opslaan" at bounding box center [487, 375] width 88 height 35
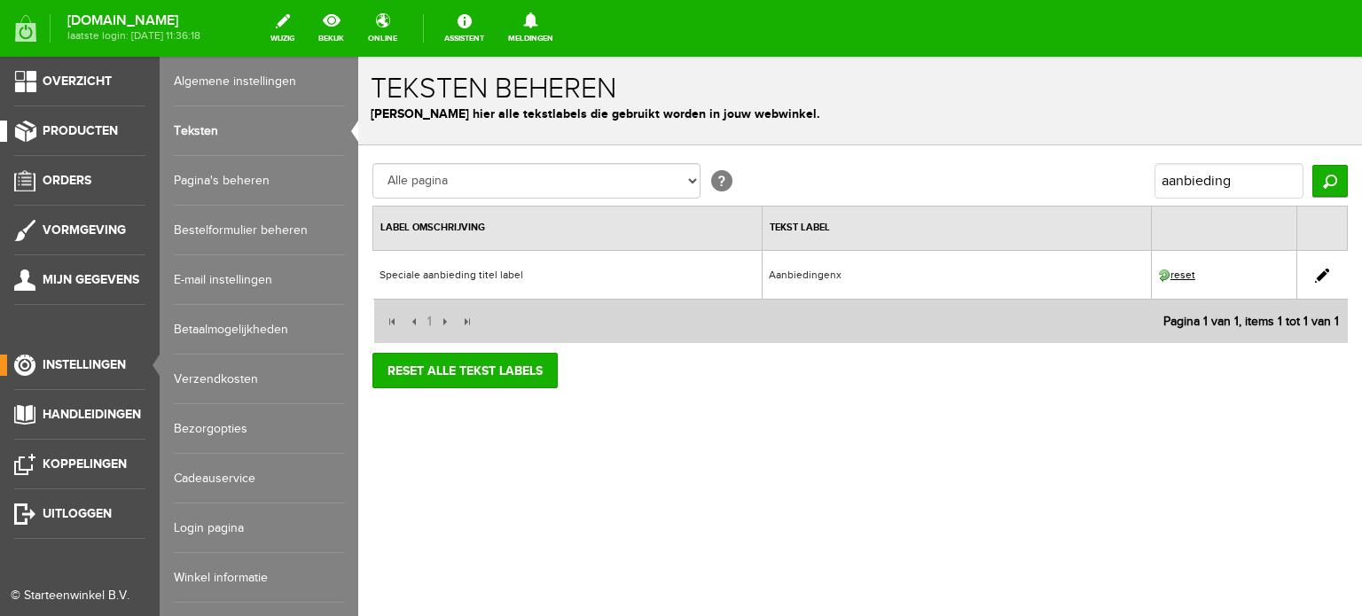
click at [98, 126] on span "Producten" at bounding box center [80, 130] width 75 height 15
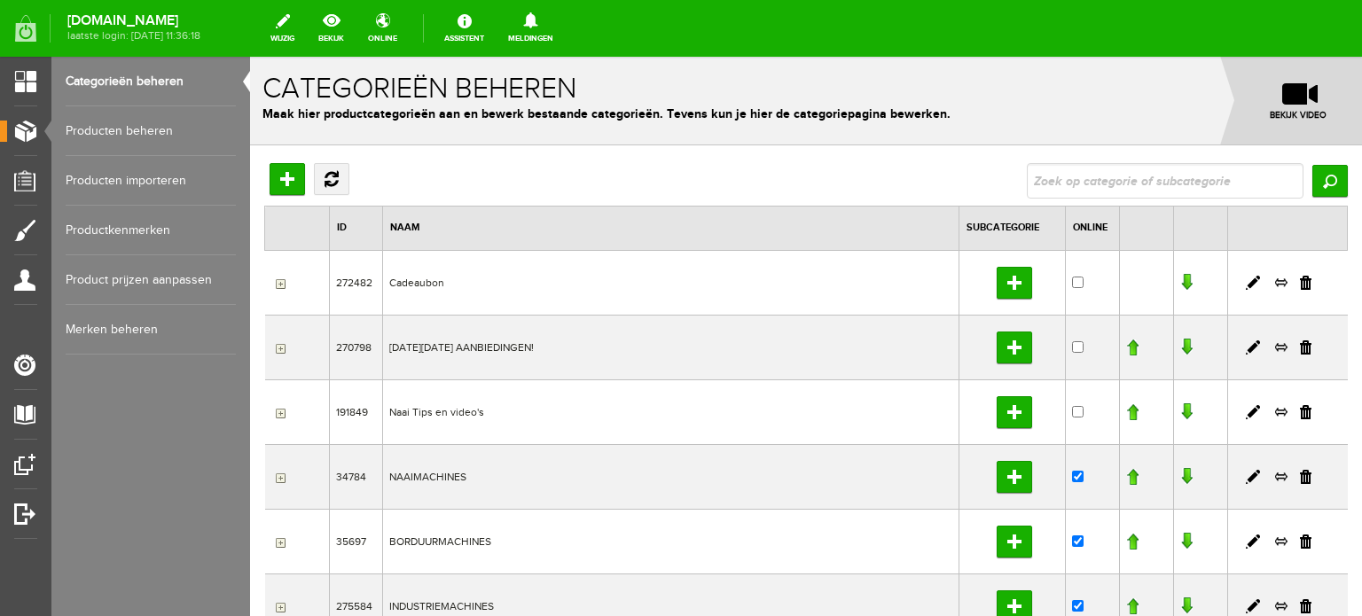
click at [136, 126] on link "Producten beheren" at bounding box center [151, 131] width 170 height 50
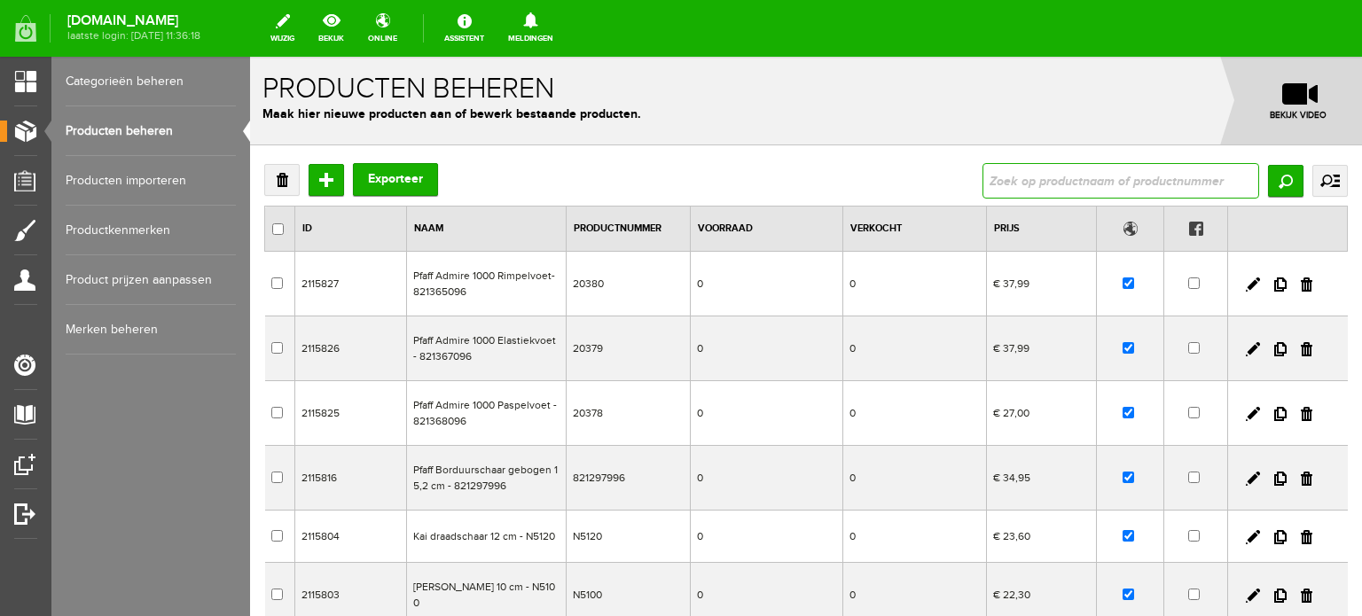
click at [1037, 183] on input "text" at bounding box center [1121, 180] width 277 height 35
type input "acclaim"
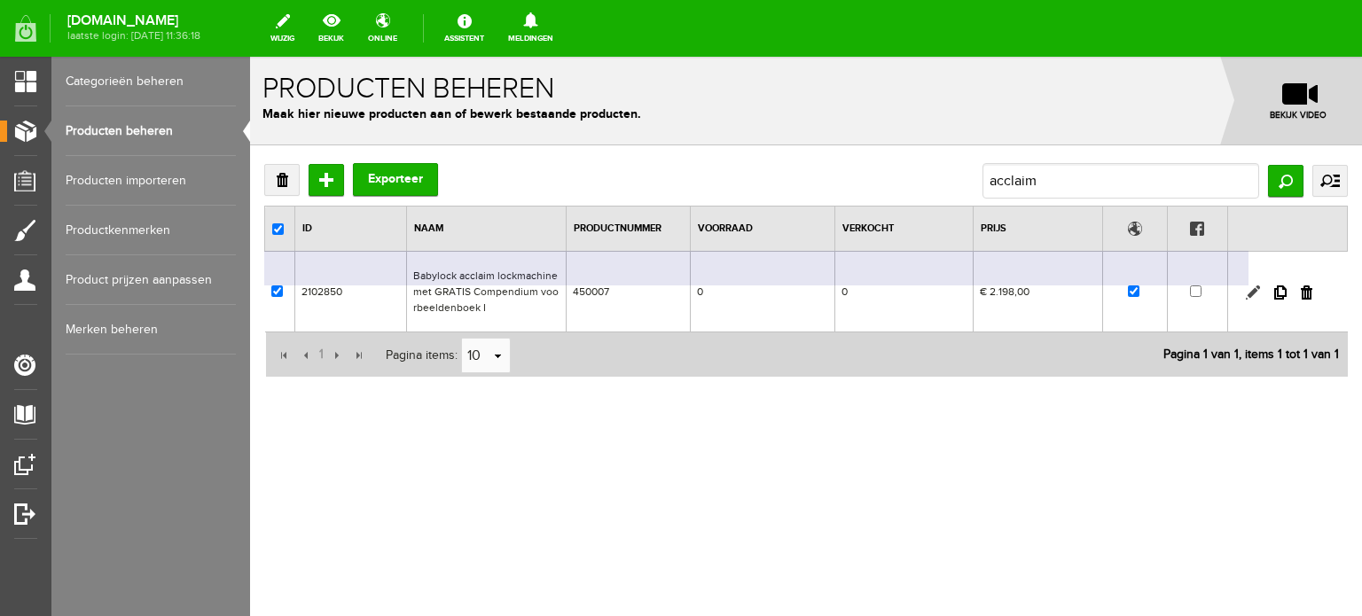
click at [1253, 290] on link at bounding box center [1253, 293] width 14 height 14
checkbox input "true"
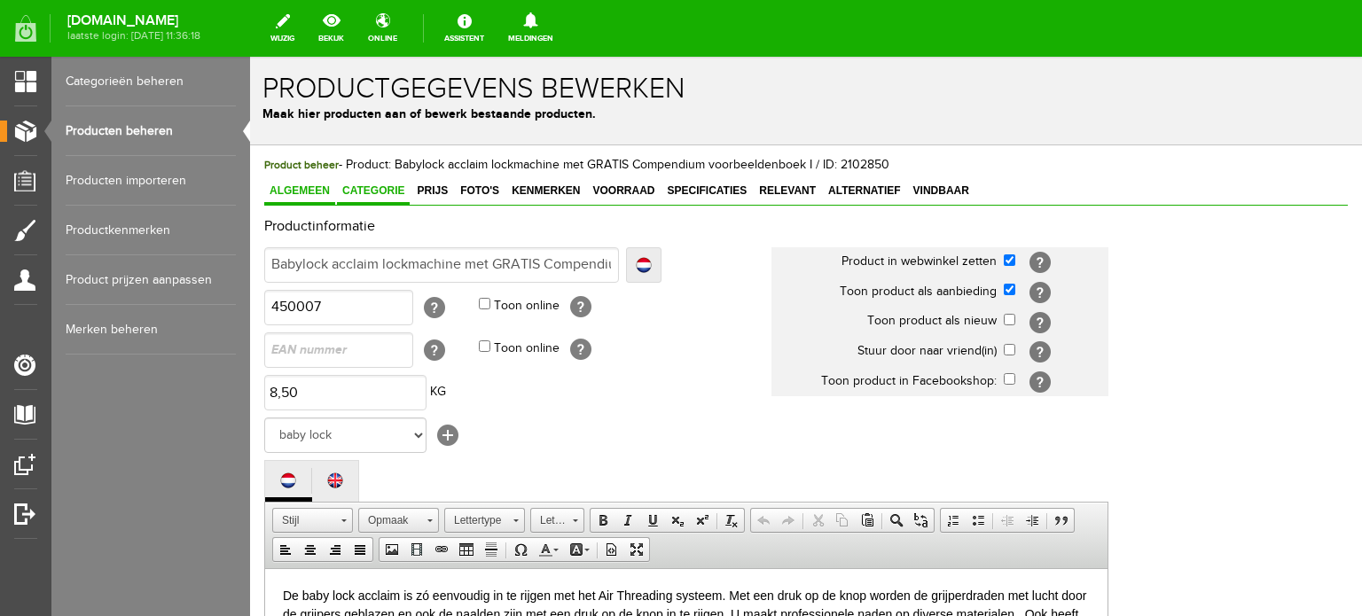
click at [389, 185] on span "Categorie" at bounding box center [373, 191] width 73 height 12
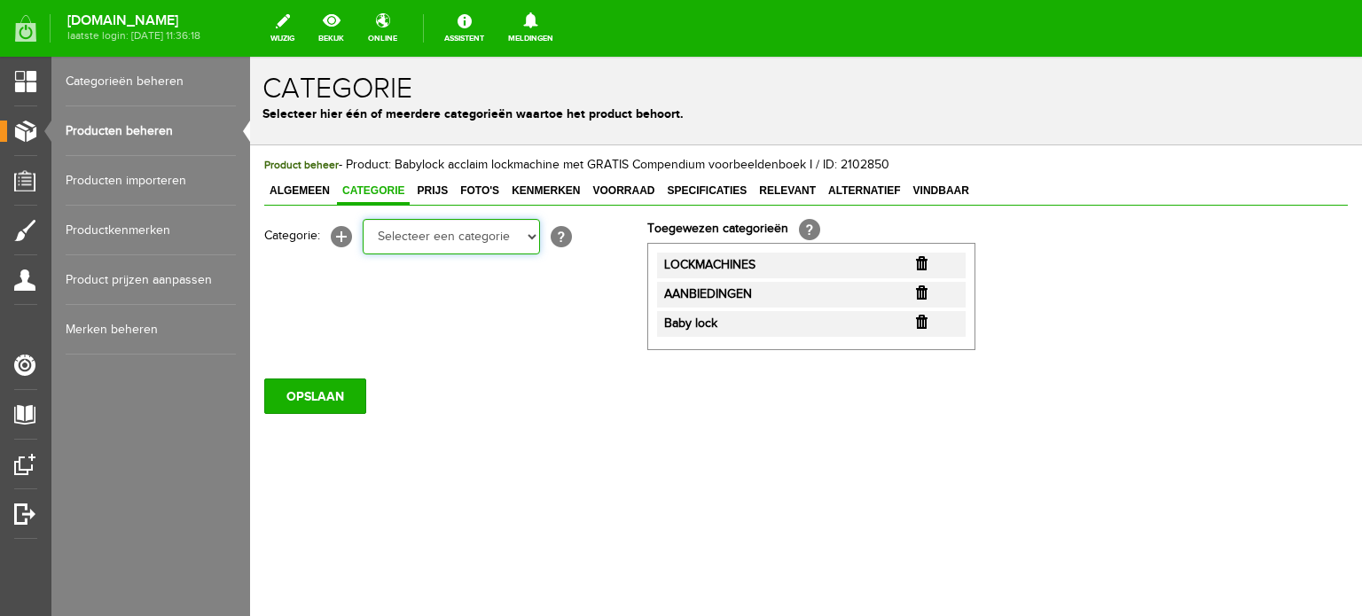
click at [532, 244] on select "Selecteer een categorie Cadeaubon [DATE][DATE] AANBIEDINGEN! Naai Tips en video…" at bounding box center [451, 236] width 177 height 35
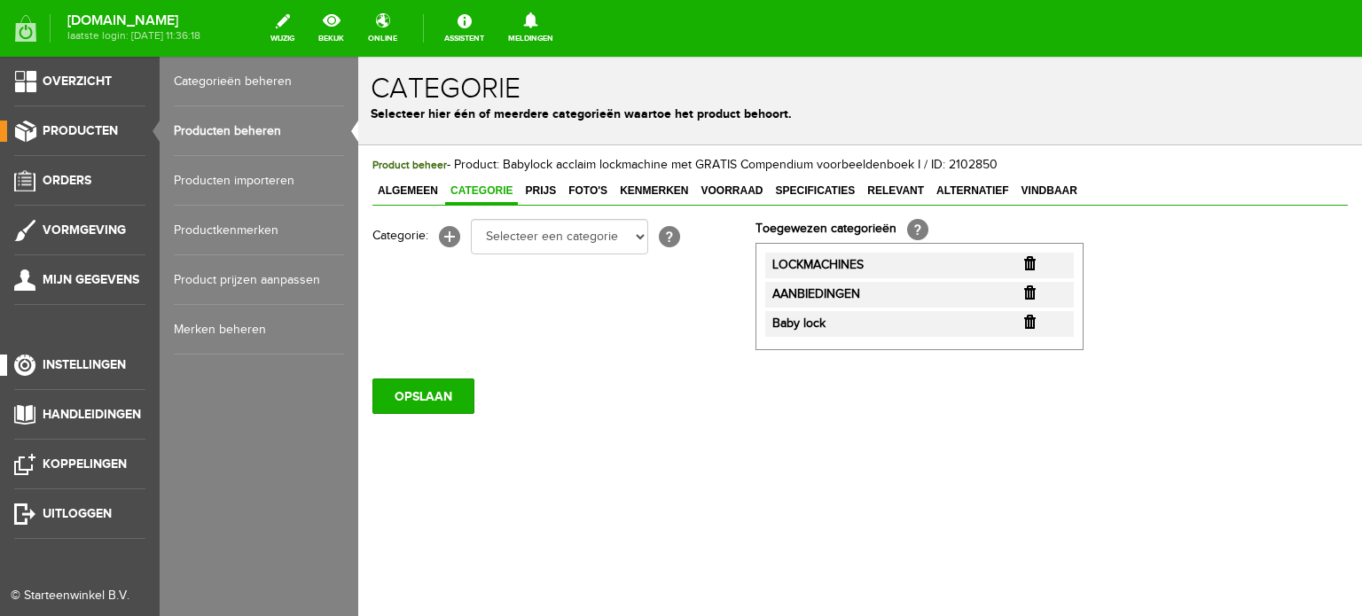
click at [57, 366] on span "Instellingen" at bounding box center [84, 364] width 83 height 15
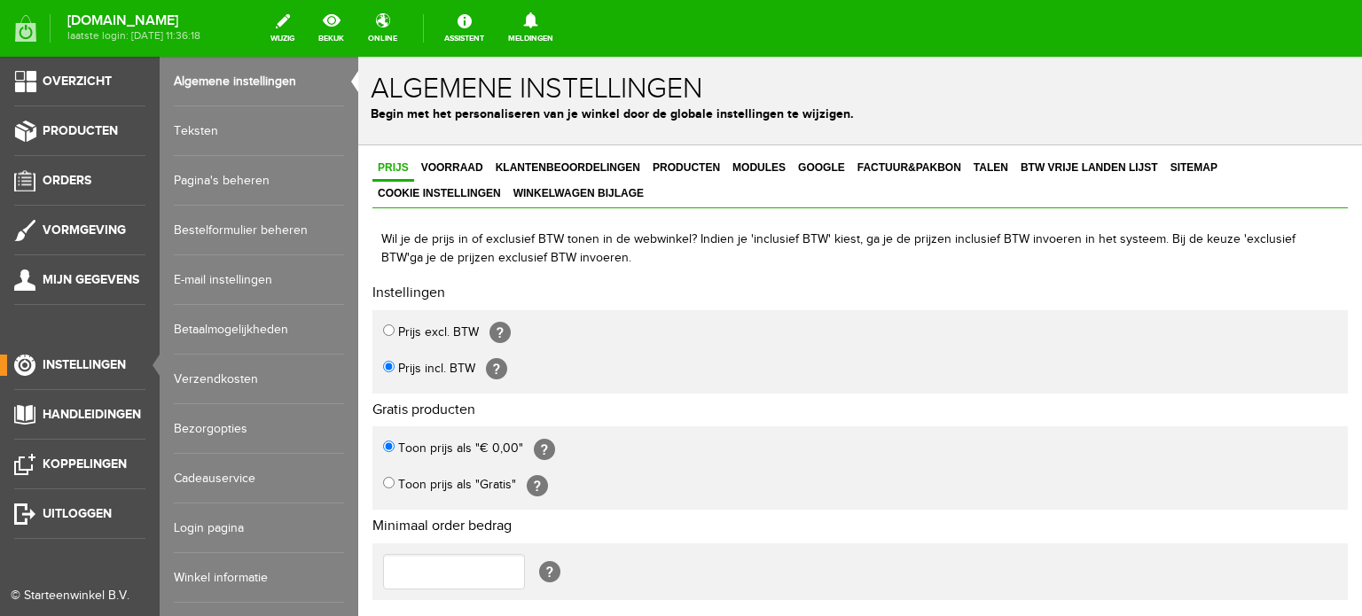
click at [225, 178] on link "Pagina's beheren" at bounding box center [259, 181] width 170 height 50
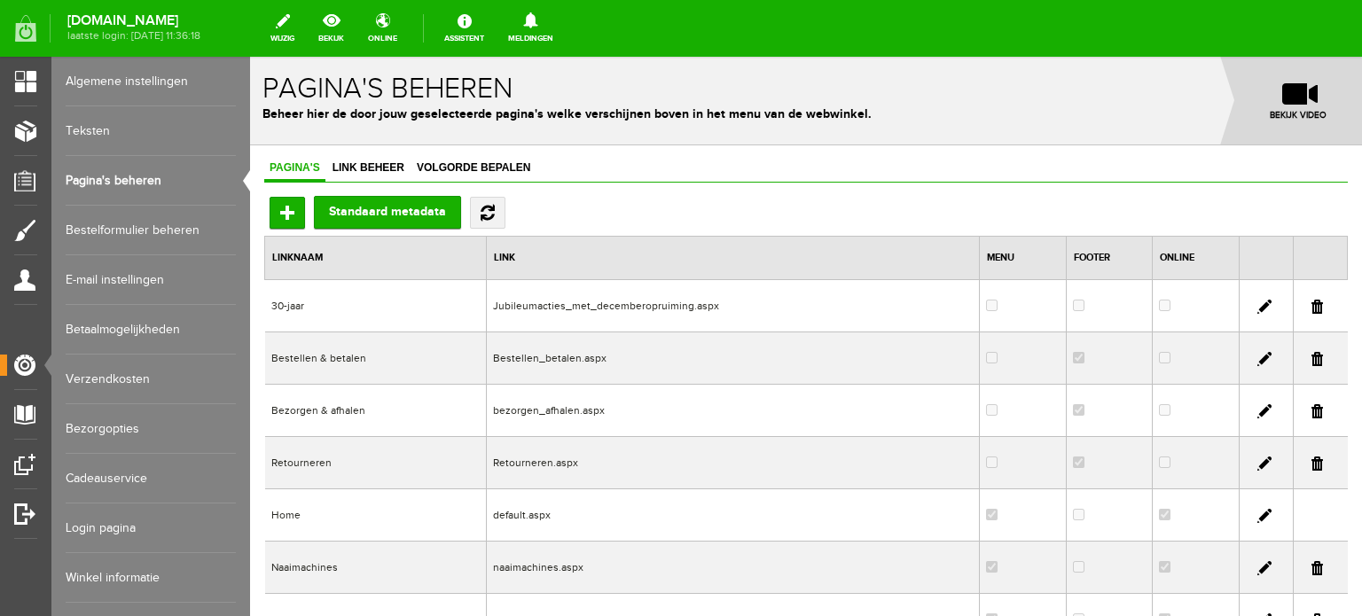
click at [103, 125] on link "Teksten" at bounding box center [151, 131] width 170 height 50
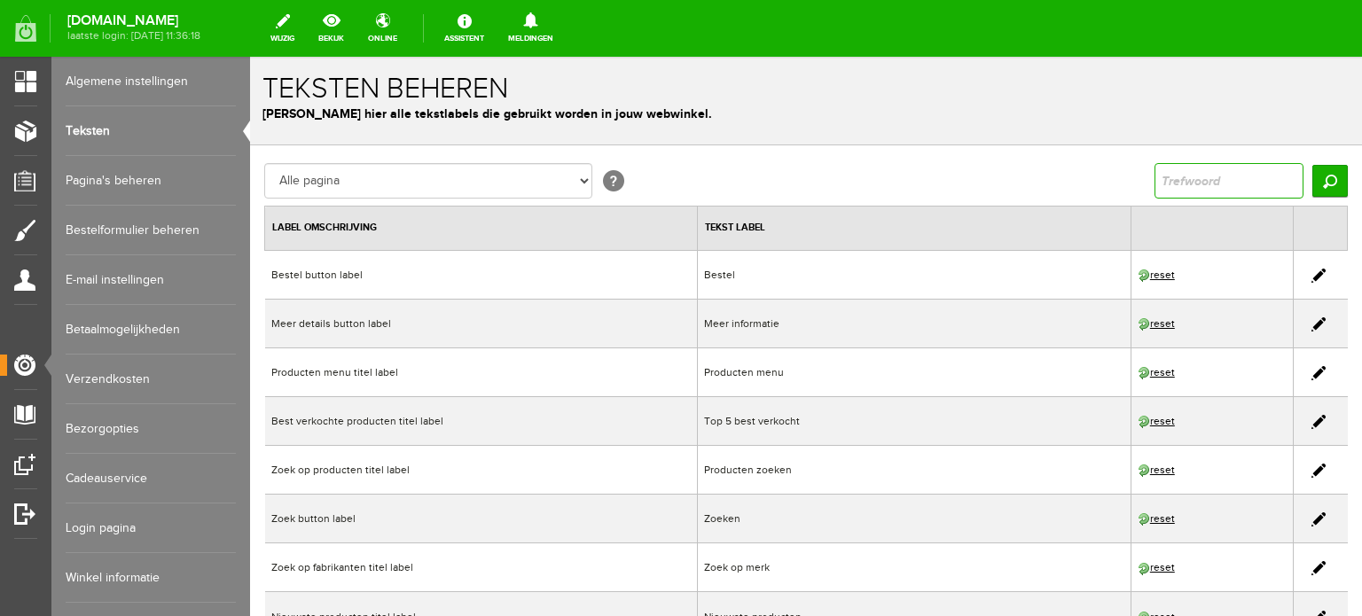
click at [1202, 179] on input "text" at bounding box center [1229, 180] width 149 height 35
type input "aanbieding"
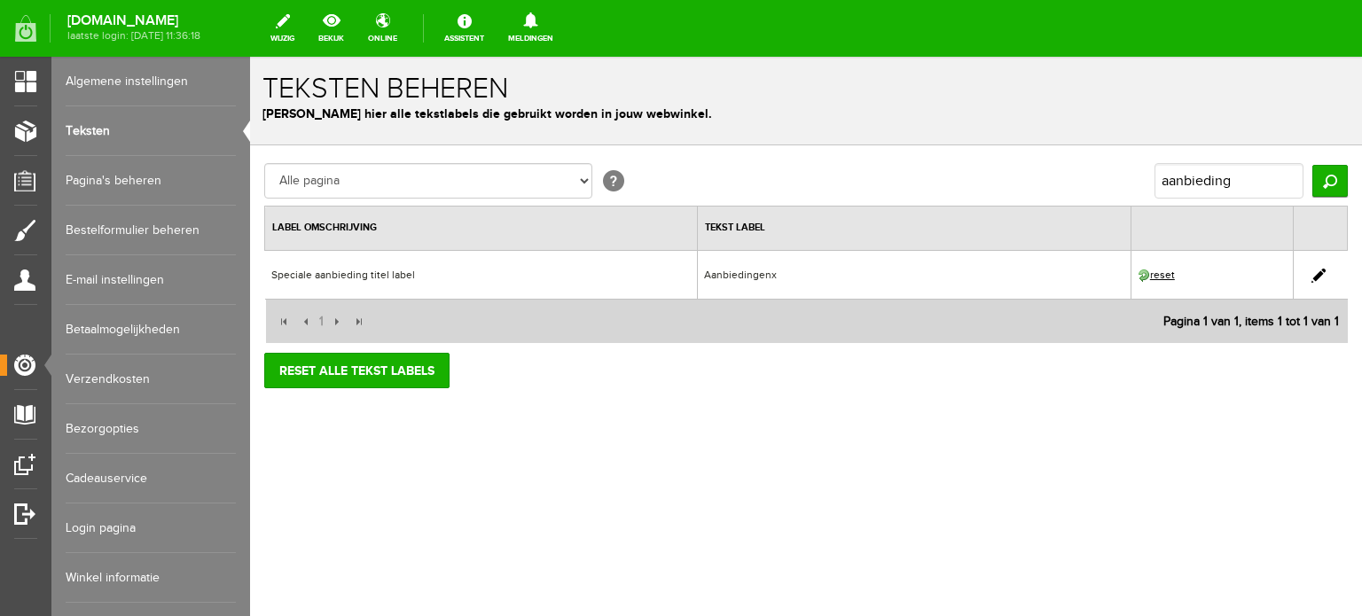
click at [1320, 271] on link at bounding box center [1319, 276] width 14 height 14
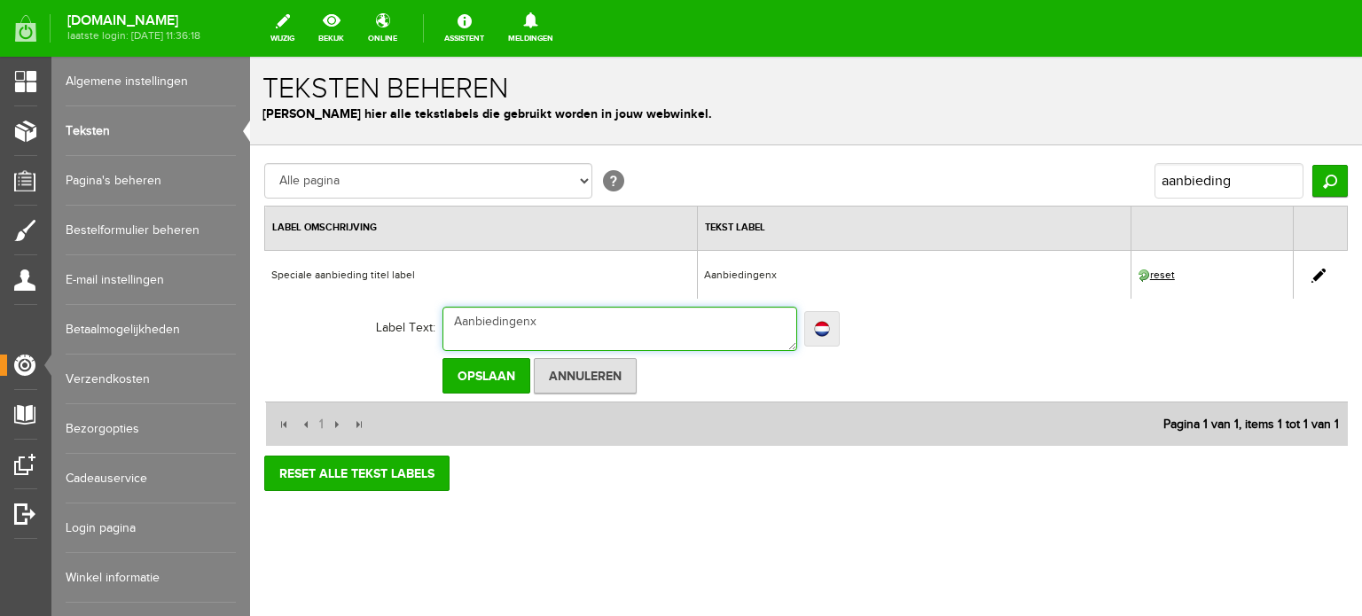
click at [552, 325] on textarea "Aanbiedingenx" at bounding box center [620, 329] width 355 height 44
type textarea "Aanbiedingen"
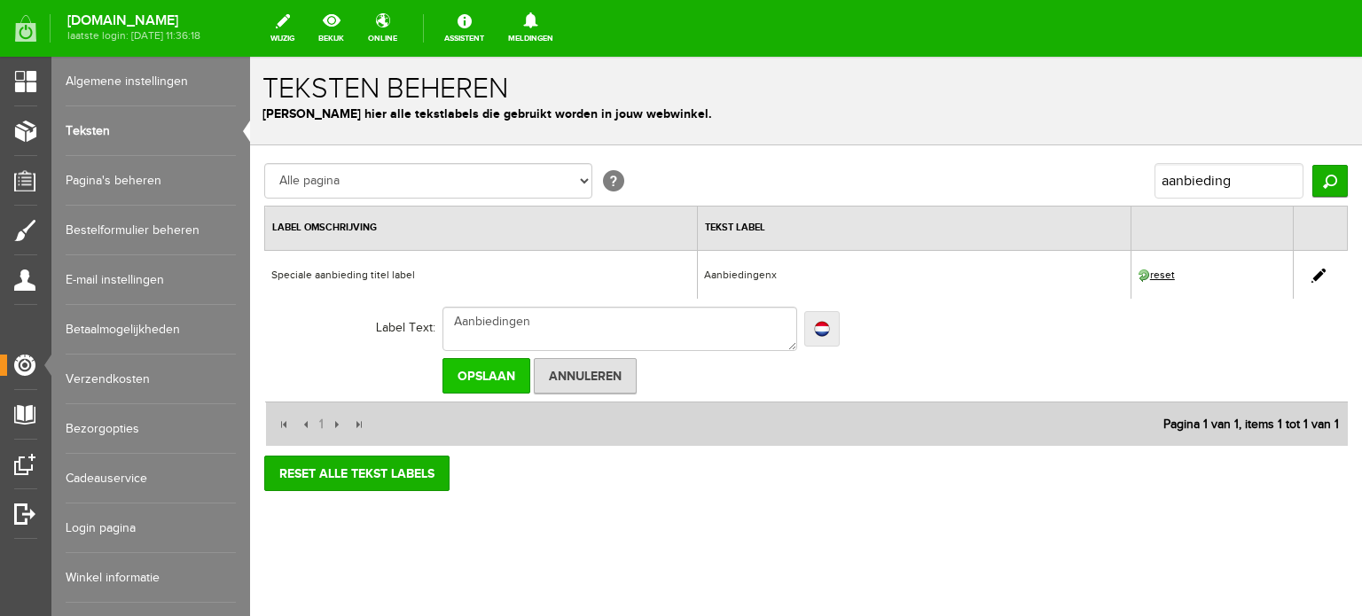
click at [498, 372] on input "Opslaan" at bounding box center [487, 375] width 88 height 35
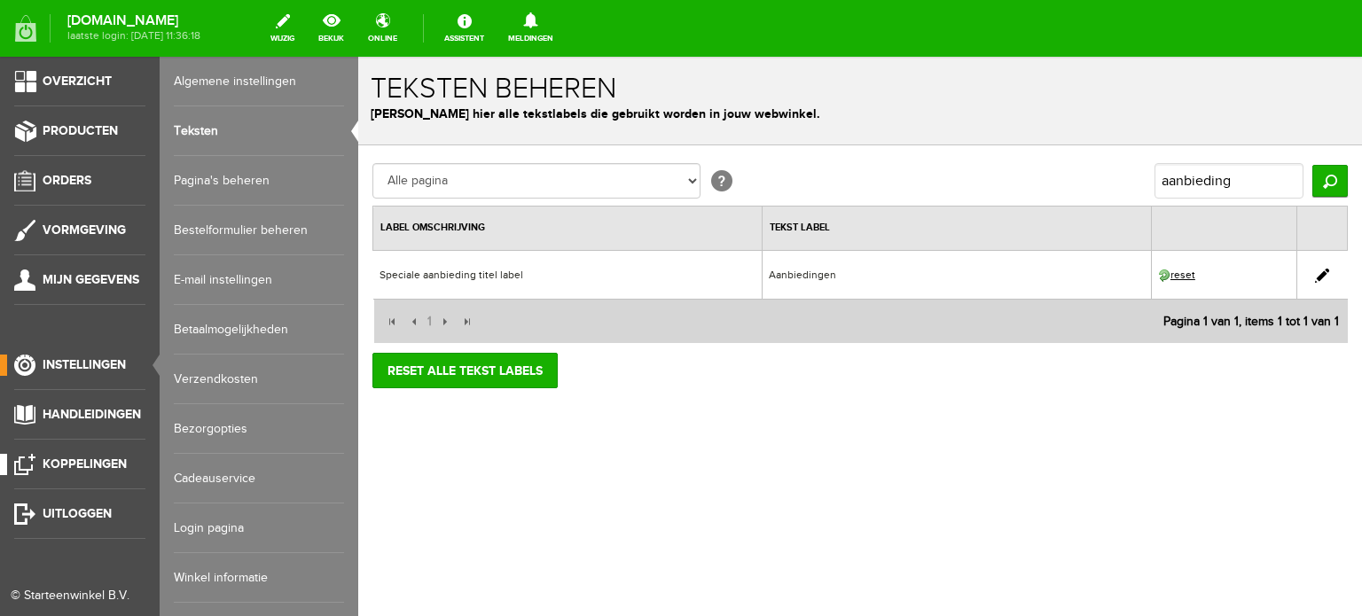
click at [81, 462] on span "Koppelingen" at bounding box center [85, 464] width 84 height 15
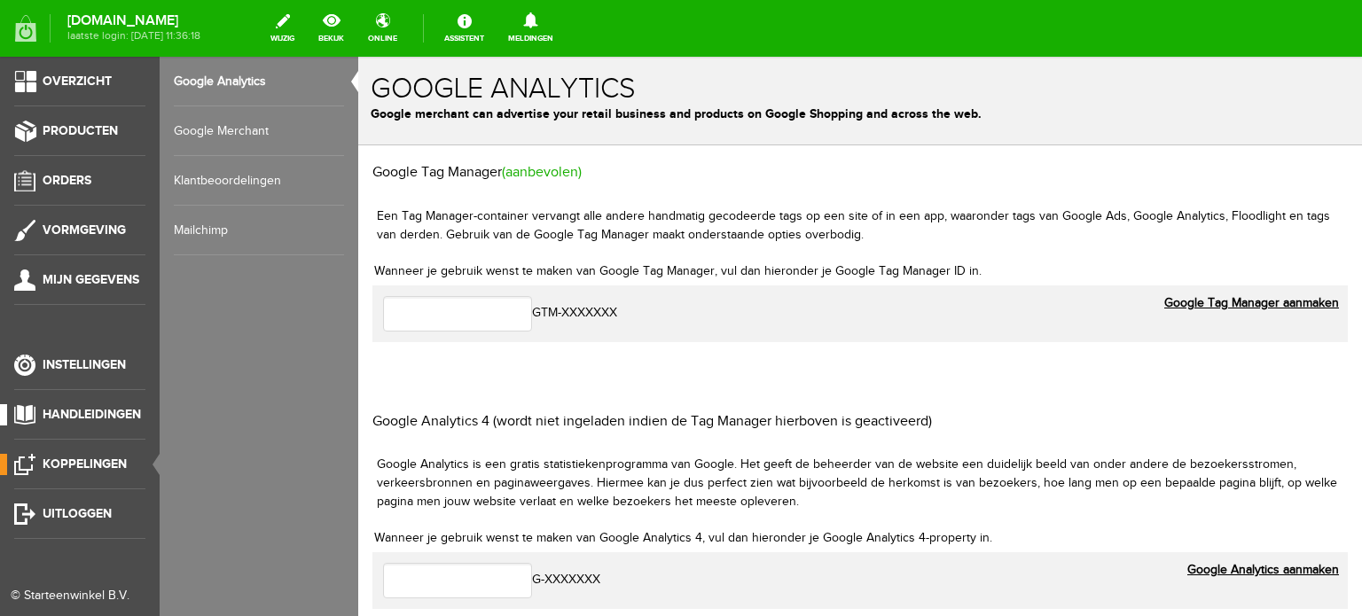
click at [79, 414] on span "Handleidingen" at bounding box center [92, 414] width 98 height 15
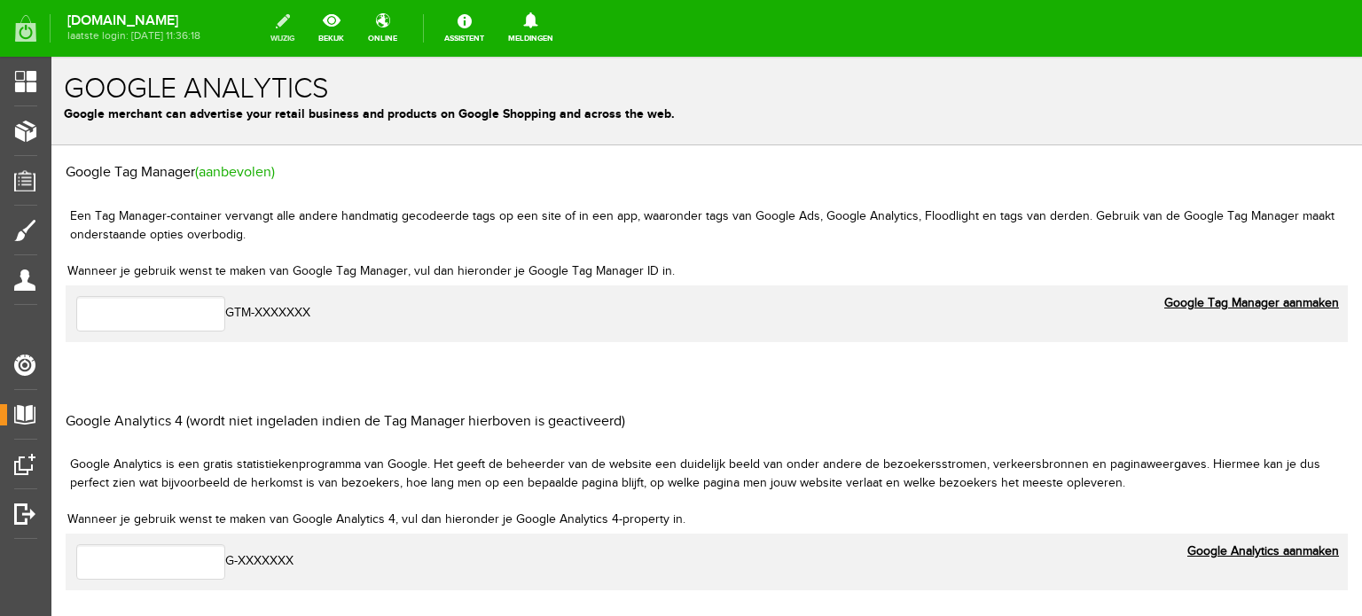
click at [305, 24] on link "wijzig" at bounding box center [282, 28] width 45 height 39
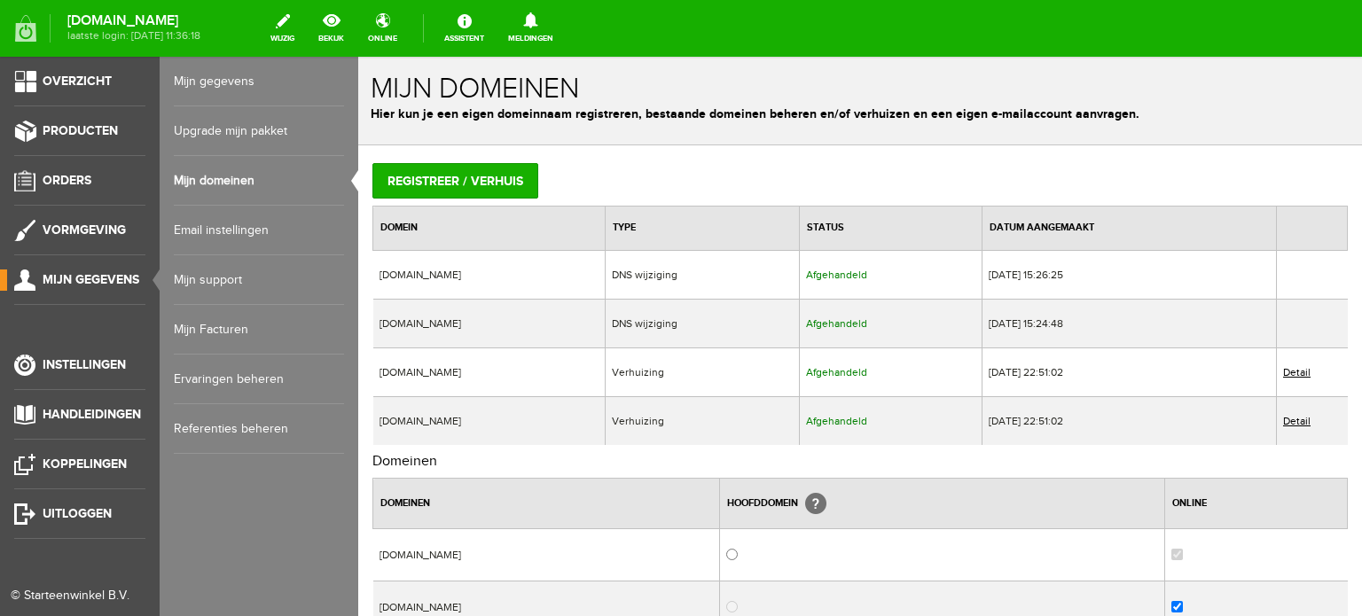
click at [67, 276] on span "Mijn gegevens" at bounding box center [91, 279] width 97 height 15
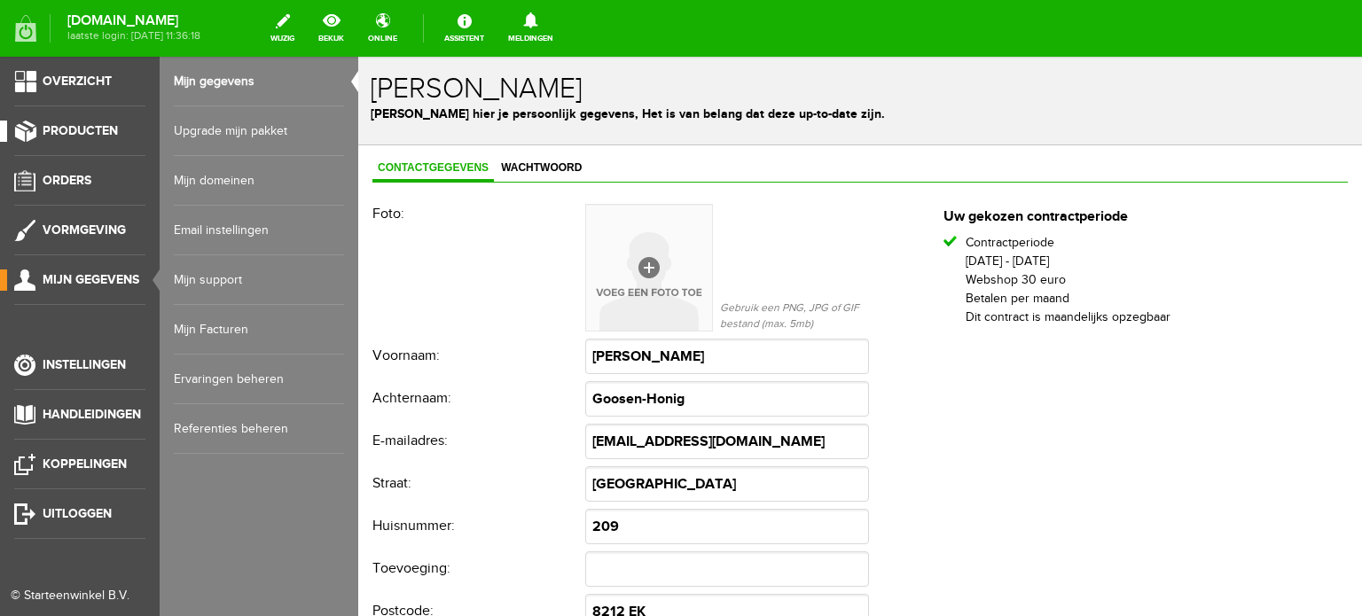
click at [103, 127] on span "Producten" at bounding box center [80, 130] width 75 height 15
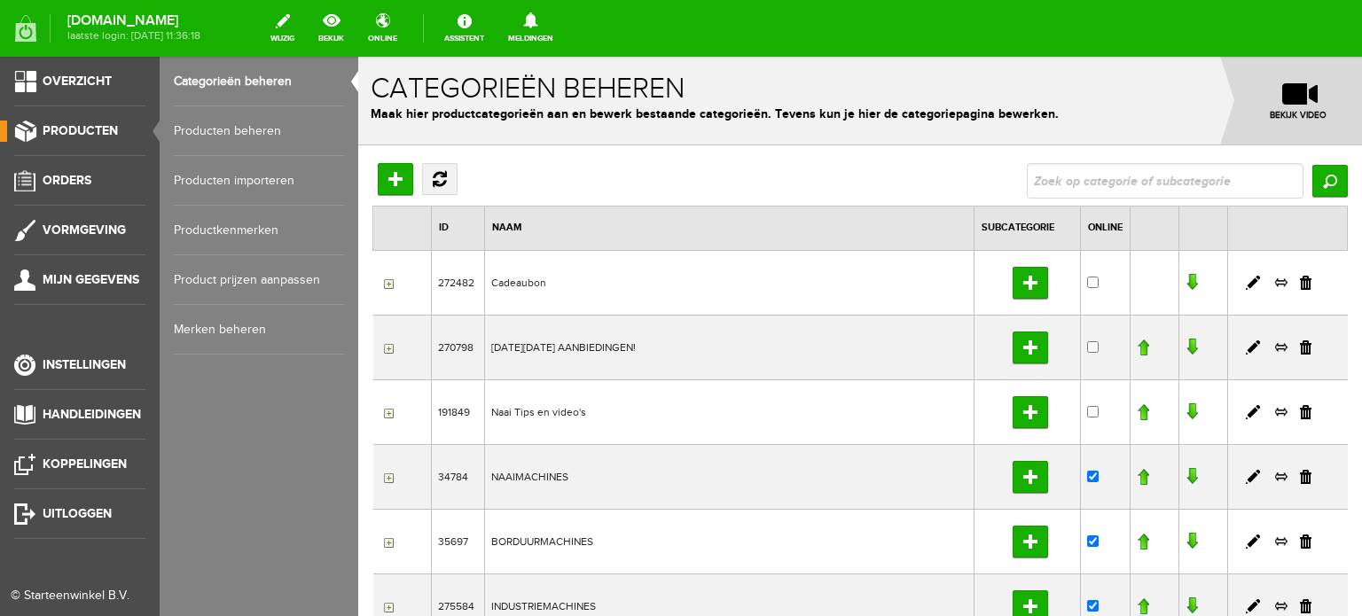
click at [222, 126] on link "Producten beheren" at bounding box center [259, 131] width 170 height 50
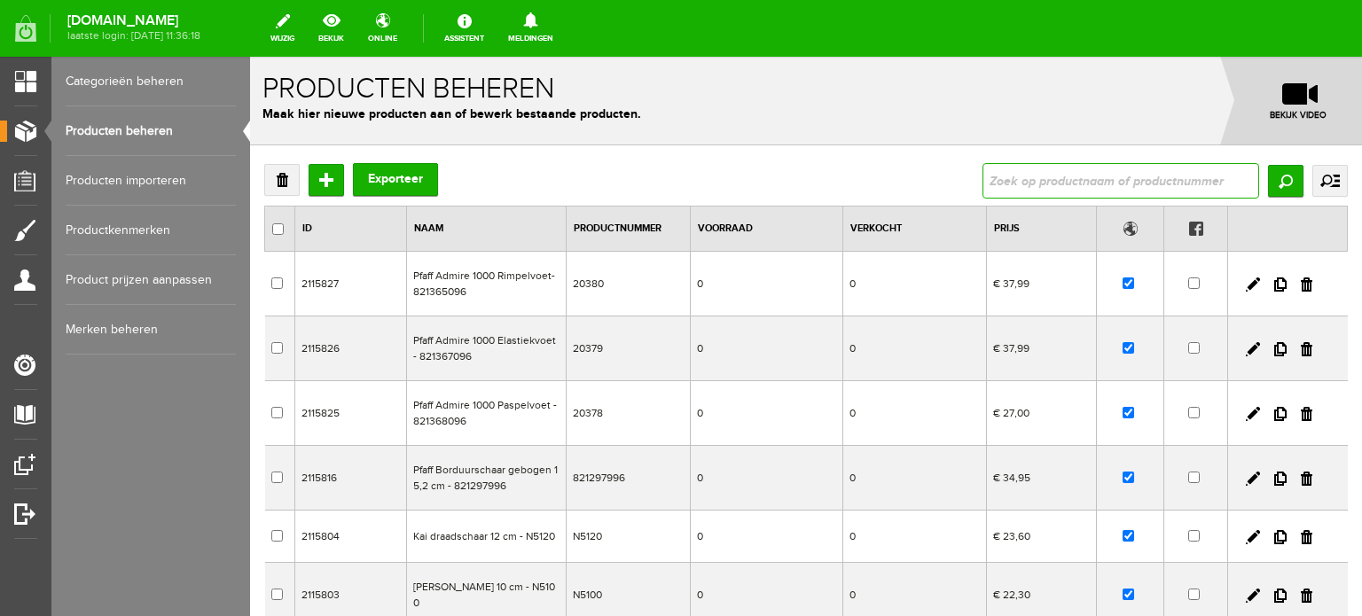
click at [1100, 186] on input "text" at bounding box center [1121, 180] width 277 height 35
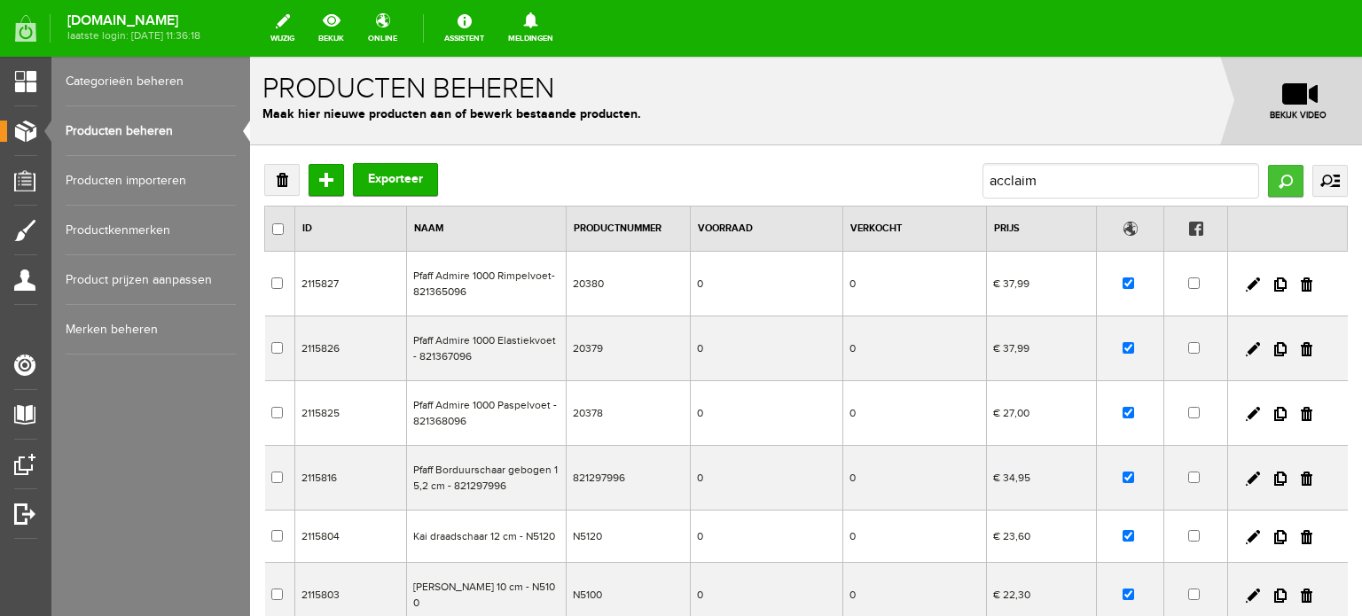
click at [1270, 182] on input "Zoeken" at bounding box center [1285, 181] width 35 height 32
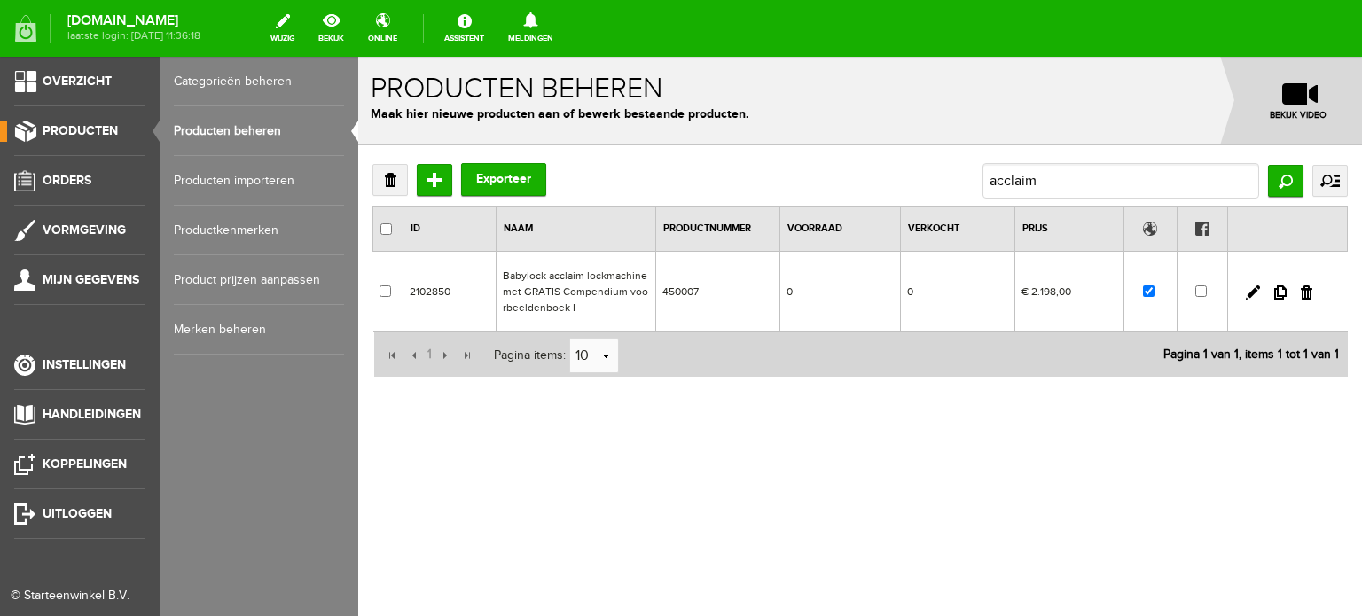
click at [208, 122] on link "Producten beheren" at bounding box center [259, 131] width 170 height 50
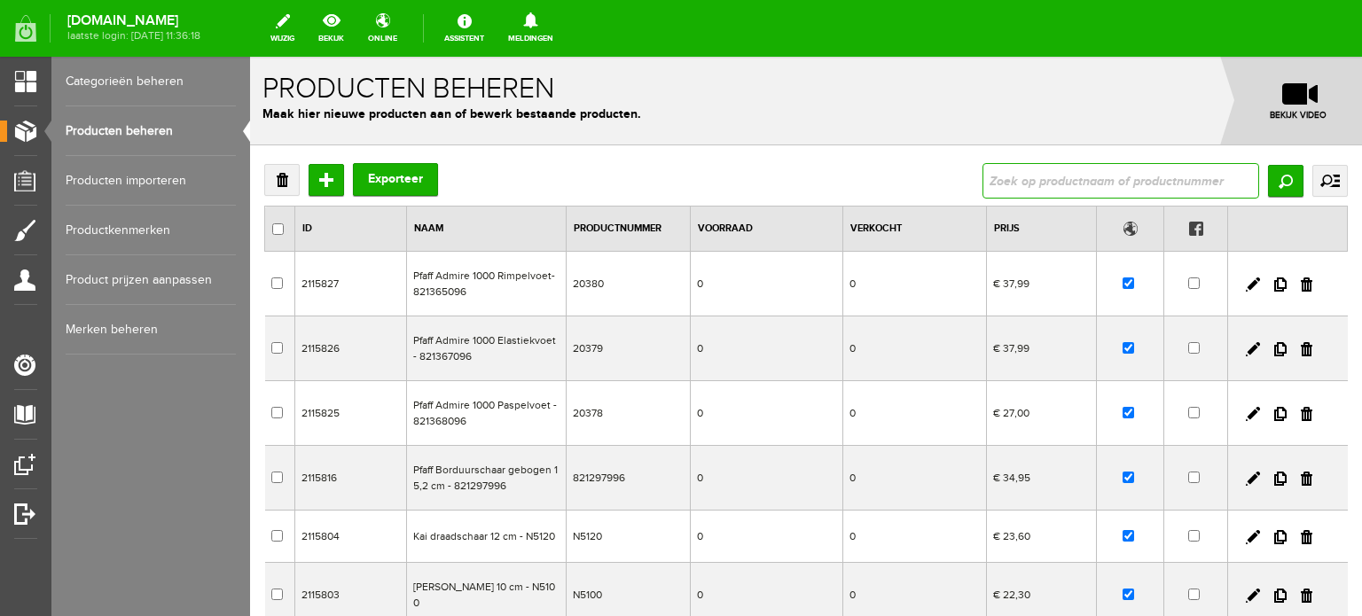
click at [1015, 185] on input "text" at bounding box center [1121, 180] width 277 height 35
paste input "Innov-is NV1100"
type input "Innov-is NV1100"
click at [1272, 185] on input "Zoeken" at bounding box center [1285, 181] width 35 height 32
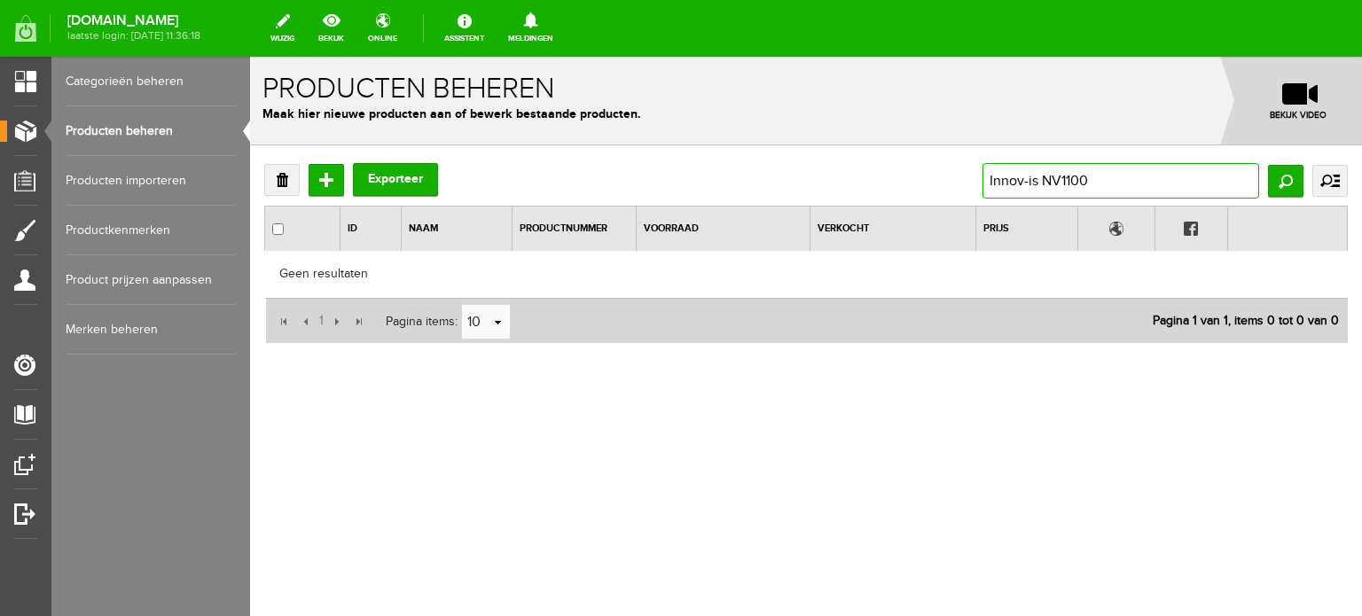
drag, startPoint x: 1095, startPoint y: 184, endPoint x: 1037, endPoint y: 187, distance: 58.7
click at [1037, 187] on input "Innov-is NV1100" at bounding box center [1121, 180] width 277 height 35
type input "Innov-is"
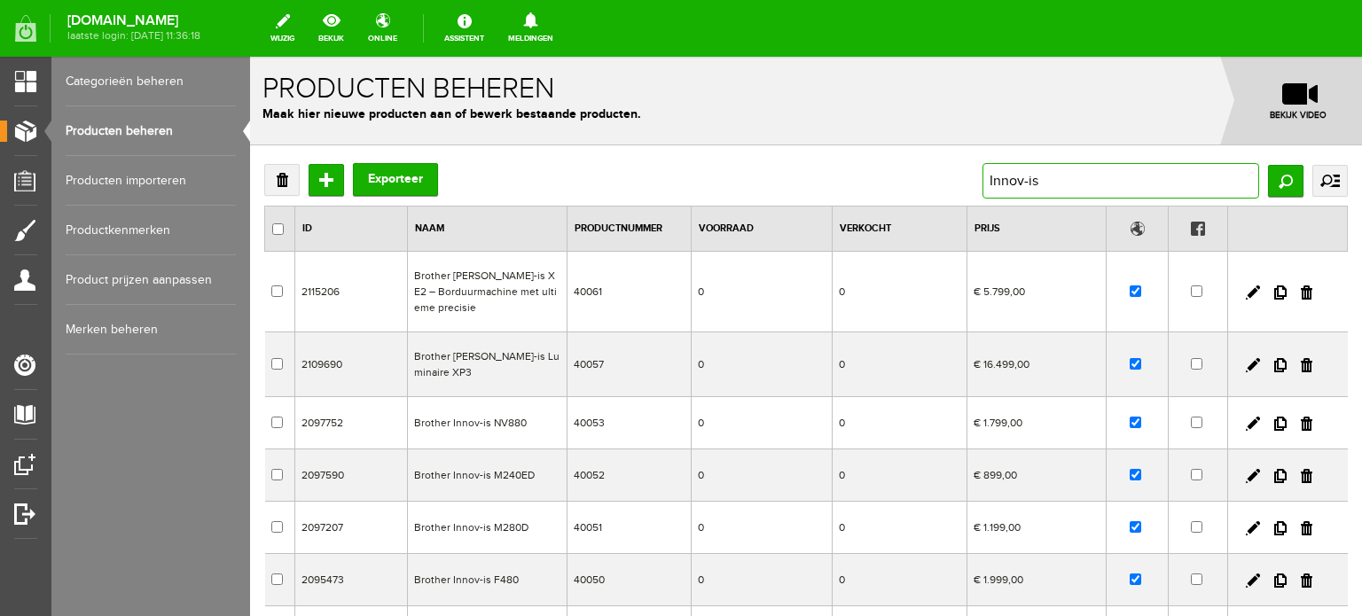
drag, startPoint x: 1067, startPoint y: 187, endPoint x: 937, endPoint y: 167, distance: 132.0
click at [937, 167] on div "Verwijderen Toevoegen Exporteer Innov-is Zoeken uitgebreid zoeken Categorie Cad…" at bounding box center [806, 180] width 1084 height 35
paste input "Brother Innov-ís NV1100 naaimachine"
type input "Brother Innov-ís NV1100 naaimachine"
click at [1269, 178] on input "Zoeken" at bounding box center [1285, 181] width 35 height 32
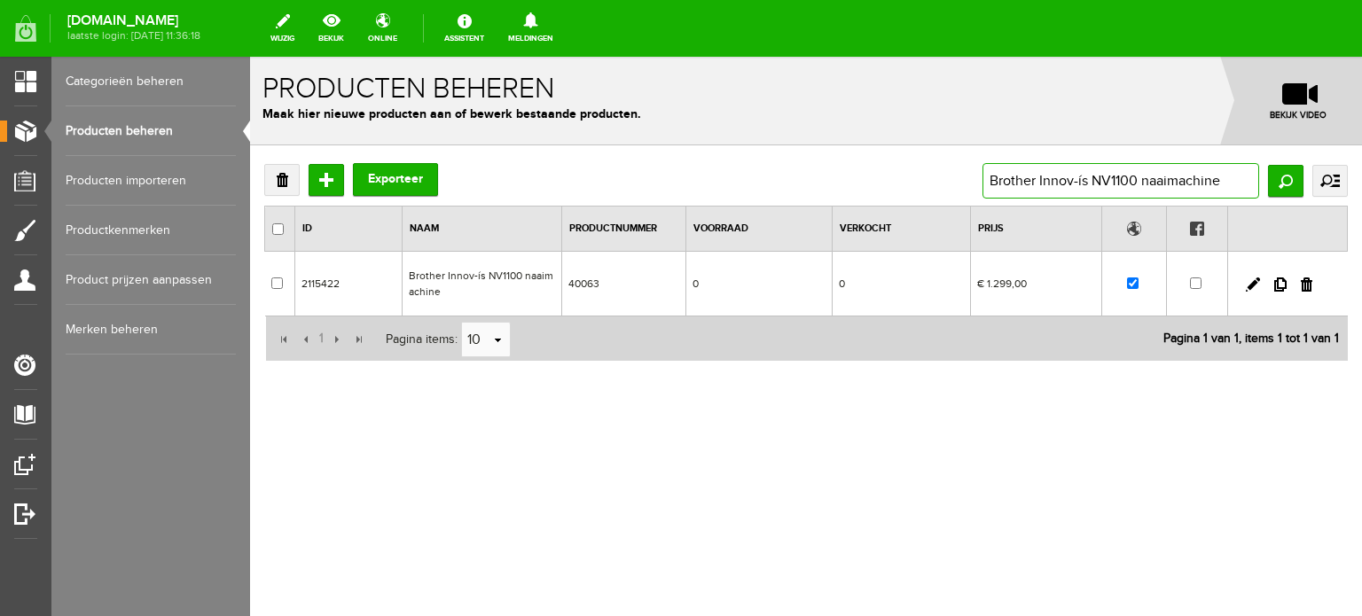
drag, startPoint x: 1040, startPoint y: 178, endPoint x: 1139, endPoint y: 180, distance: 99.4
click at [1139, 180] on input "Brother Innov-ís NV1100 naaimachine" at bounding box center [1121, 180] width 277 height 35
click at [1254, 278] on link at bounding box center [1253, 285] width 14 height 14
checkbox input "true"
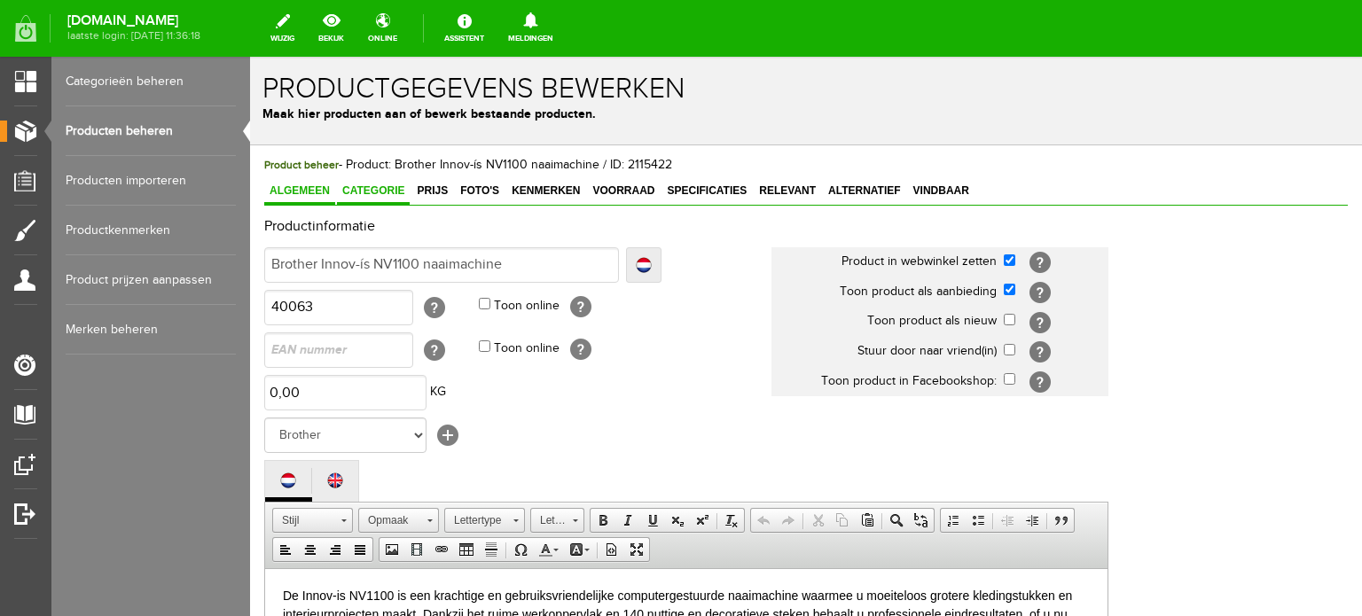
click at [385, 185] on span "Categorie" at bounding box center [373, 191] width 73 height 12
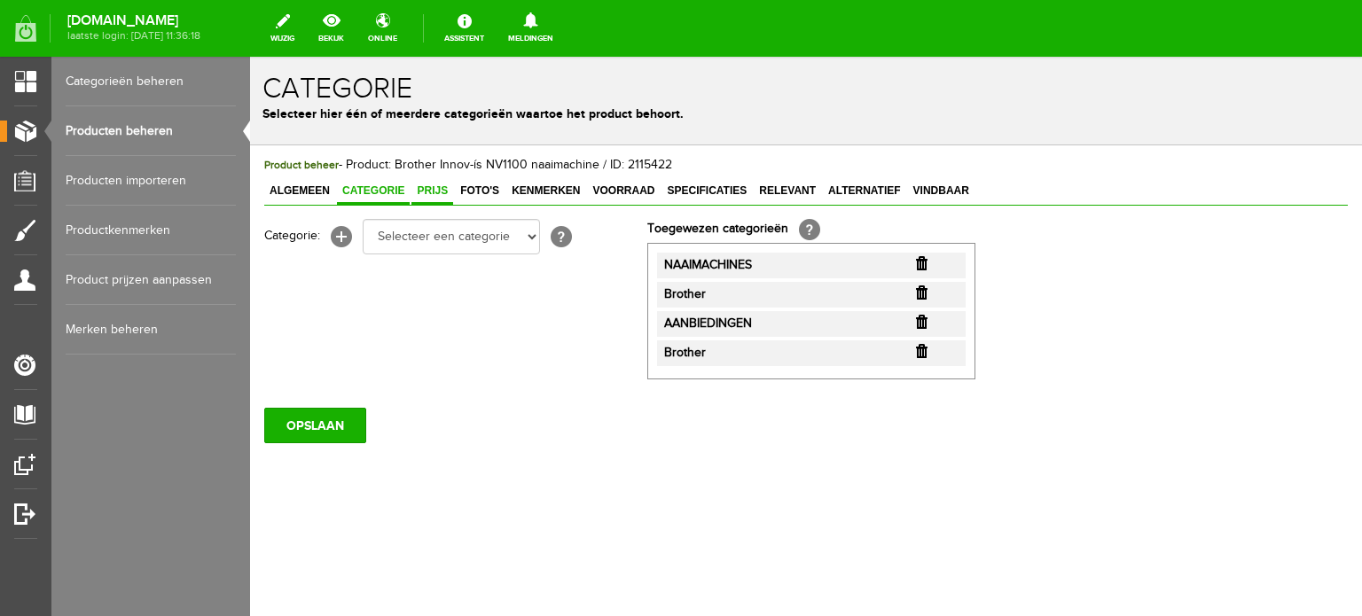
click at [438, 188] on span "Prijs" at bounding box center [433, 191] width 42 height 12
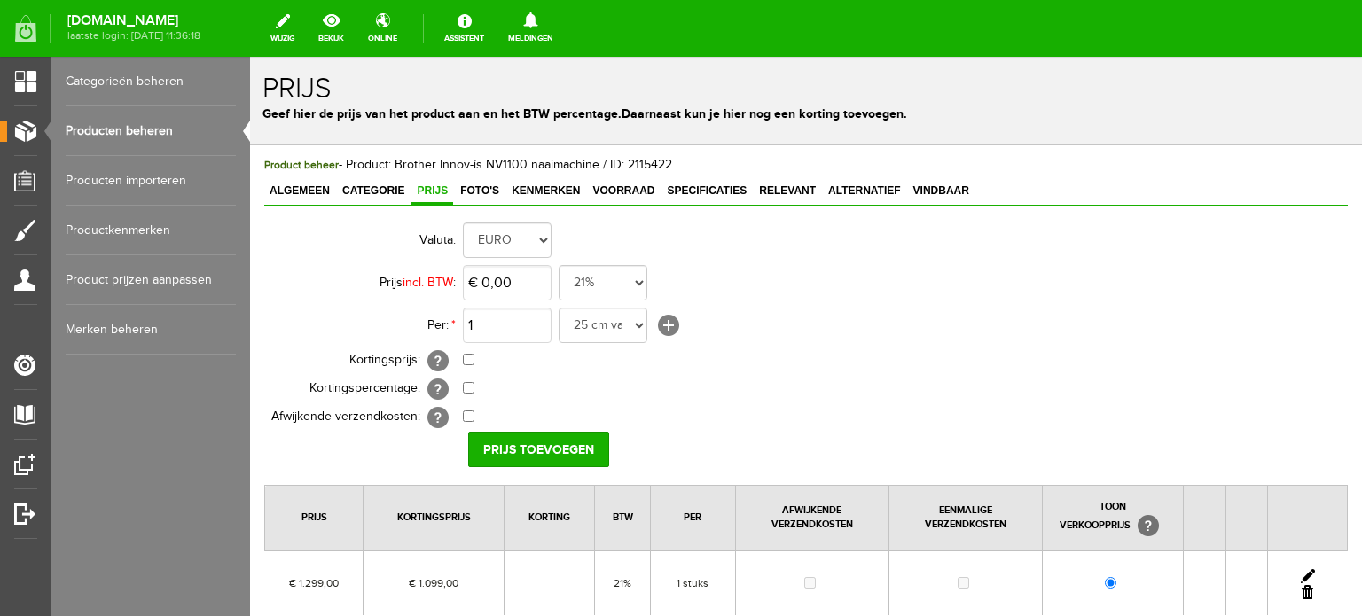
click at [1301, 572] on link at bounding box center [1308, 576] width 14 height 14
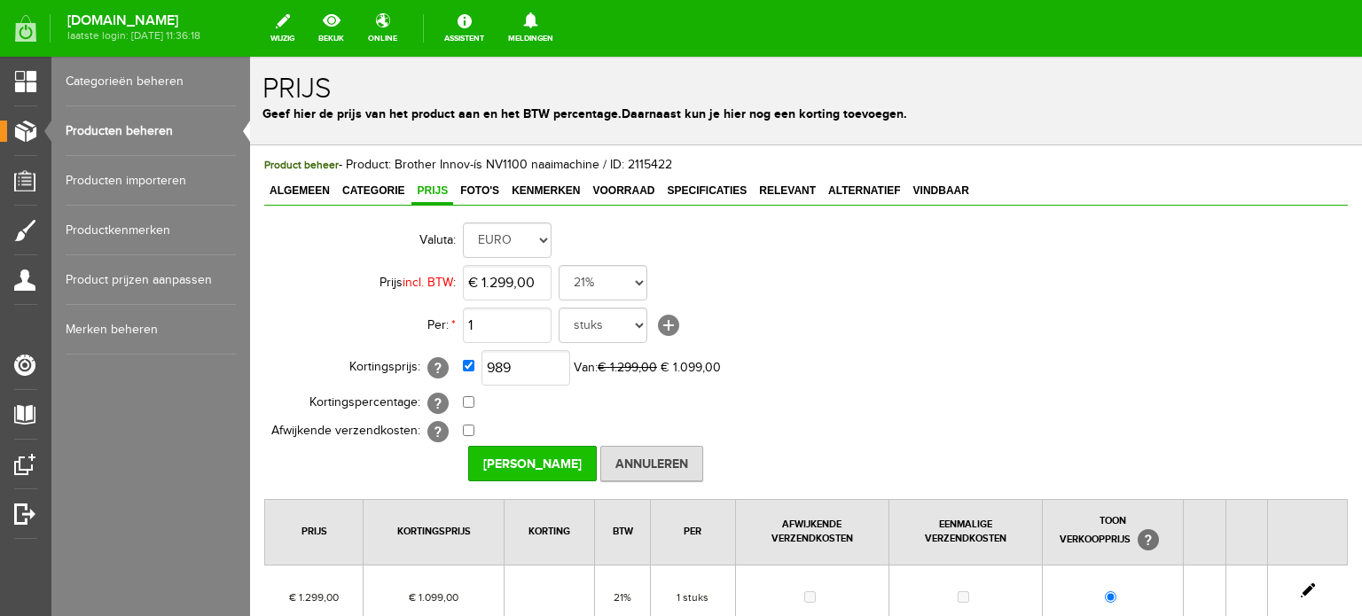
type input "€ 989,00"
click at [534, 459] on input "[PERSON_NAME]" at bounding box center [532, 463] width 129 height 35
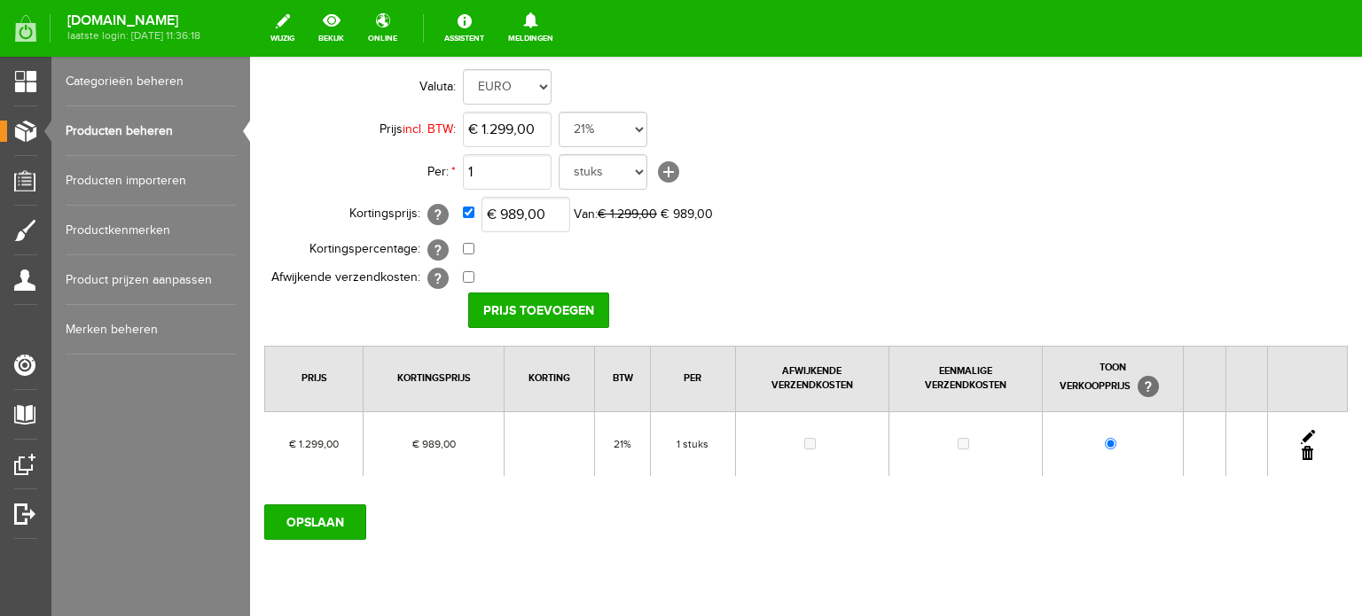
scroll to position [206, 0]
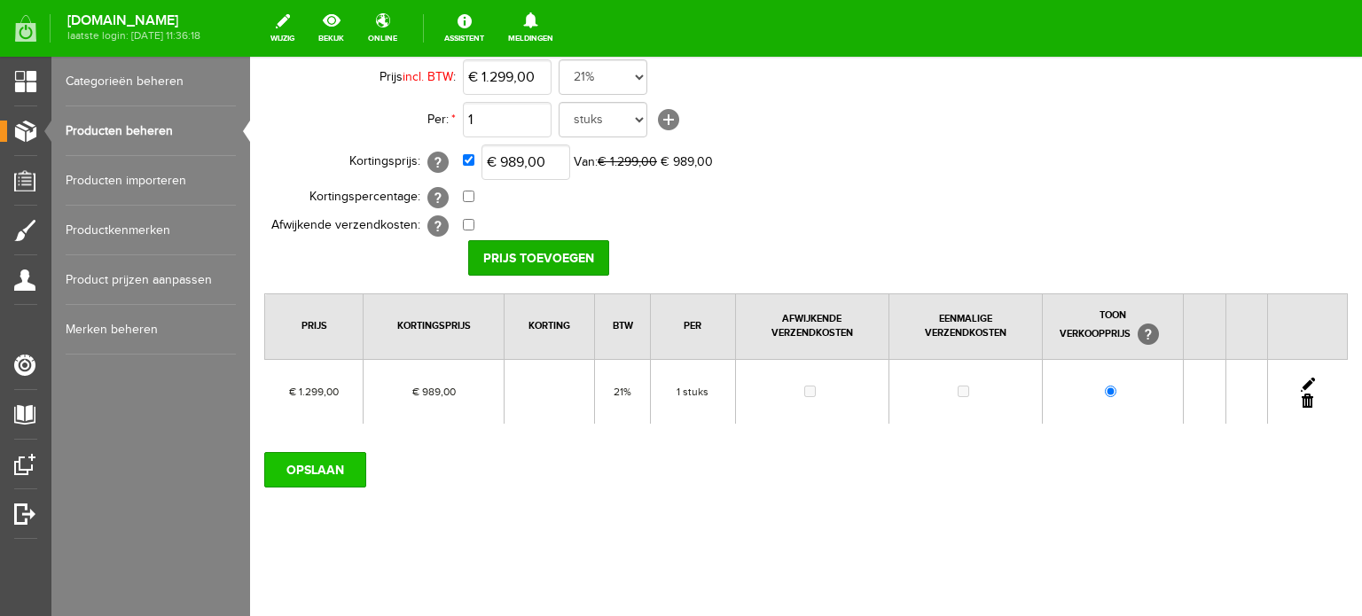
click at [312, 471] on input "OPSLAAN" at bounding box center [315, 469] width 102 height 35
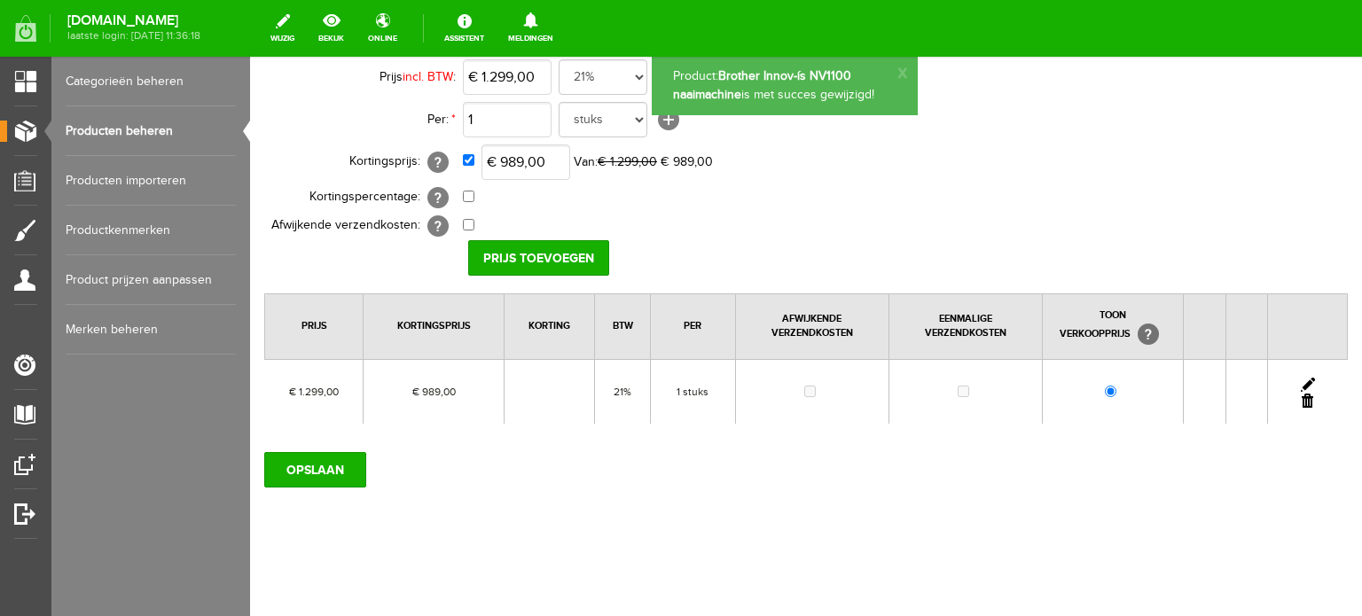
scroll to position [0, 0]
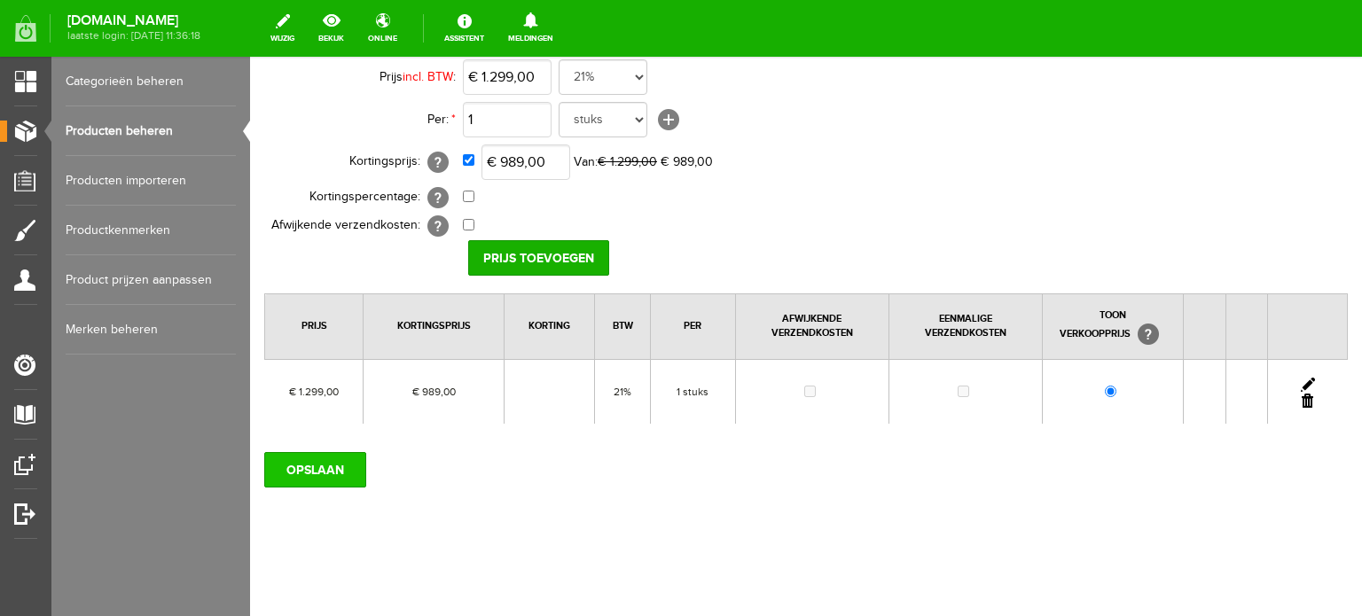
click at [335, 458] on input "OPSLAAN" at bounding box center [315, 469] width 102 height 35
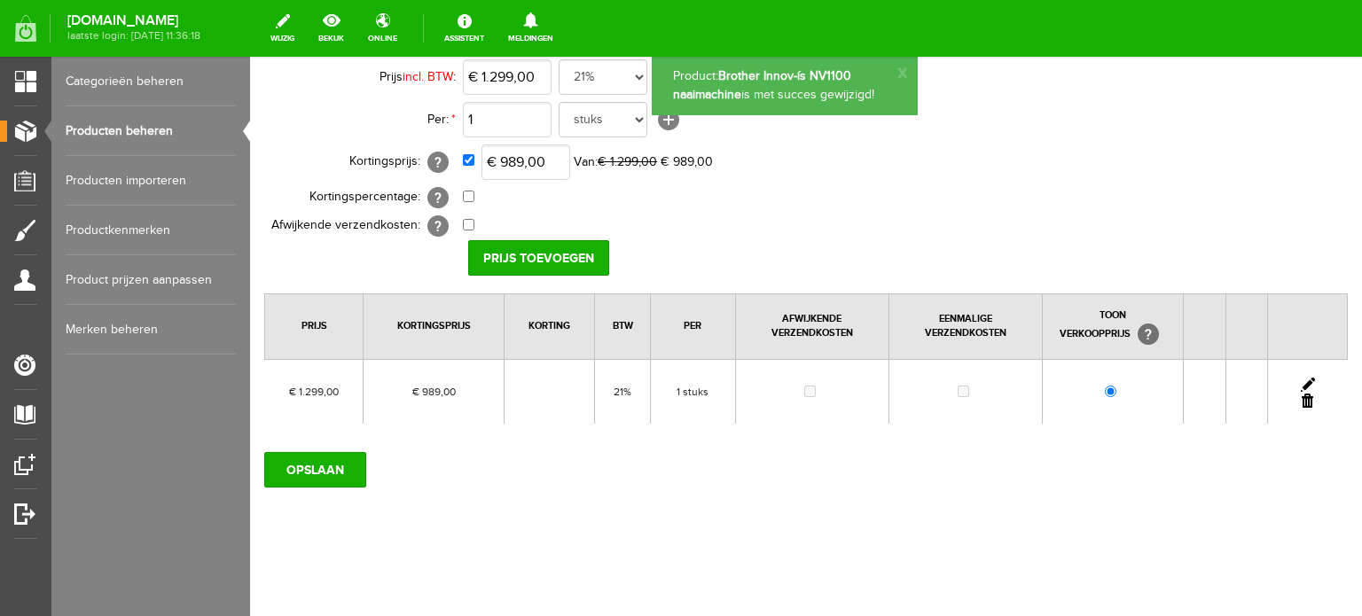
click at [143, 126] on link "Producten beheren" at bounding box center [151, 131] width 170 height 50
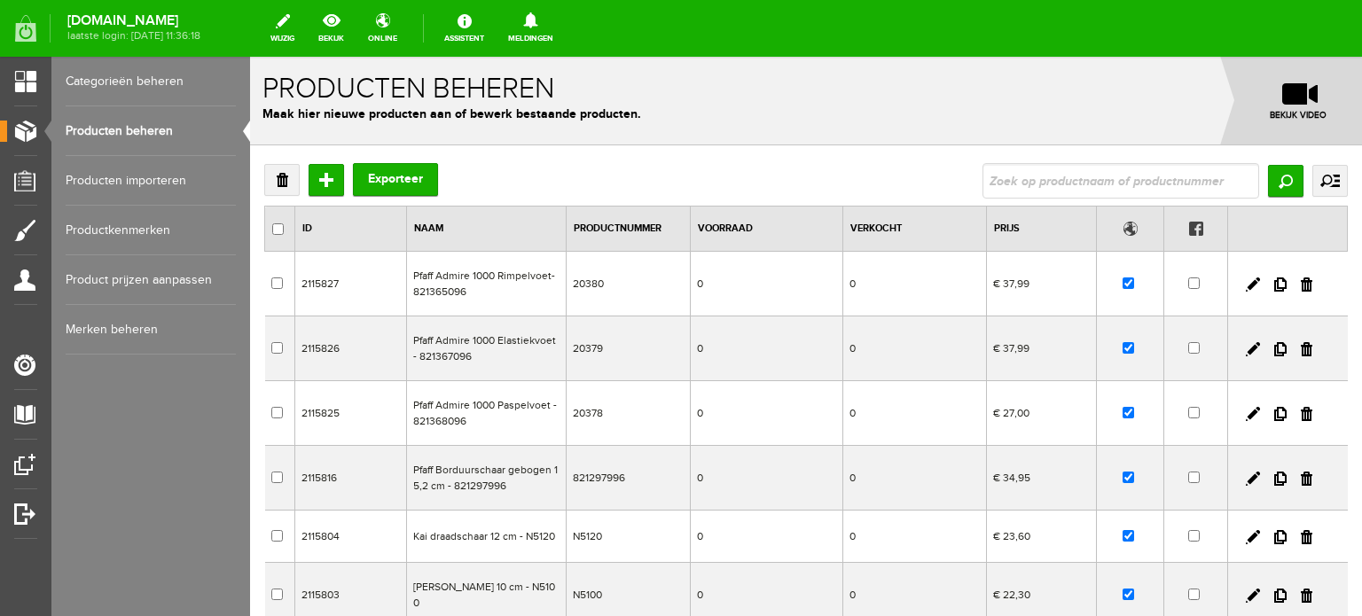
click at [1074, 180] on input "text" at bounding box center [1121, 180] width 277 height 35
drag, startPoint x: 1079, startPoint y: 180, endPoint x: 1032, endPoint y: 178, distance: 46.2
click at [1032, 178] on input "Innov-ís NV1100" at bounding box center [1121, 180] width 277 height 35
type input "Innov-ís A60"
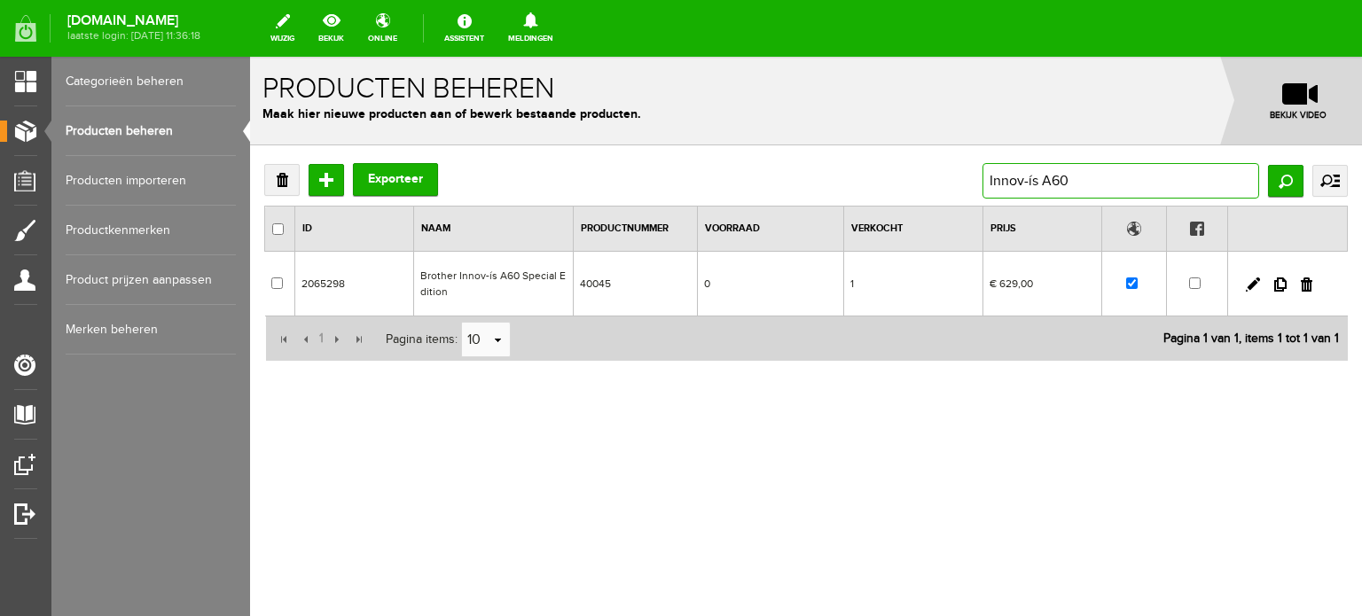
drag, startPoint x: 1076, startPoint y: 172, endPoint x: 979, endPoint y: 172, distance: 96.7
click at [979, 172] on div "Verwijderen Toevoegen Exporteer Innov-ís A60 Zoeken uitgebreid zoeken Categorie…" at bounding box center [806, 180] width 1084 height 35
click at [1248, 284] on link at bounding box center [1253, 285] width 14 height 14
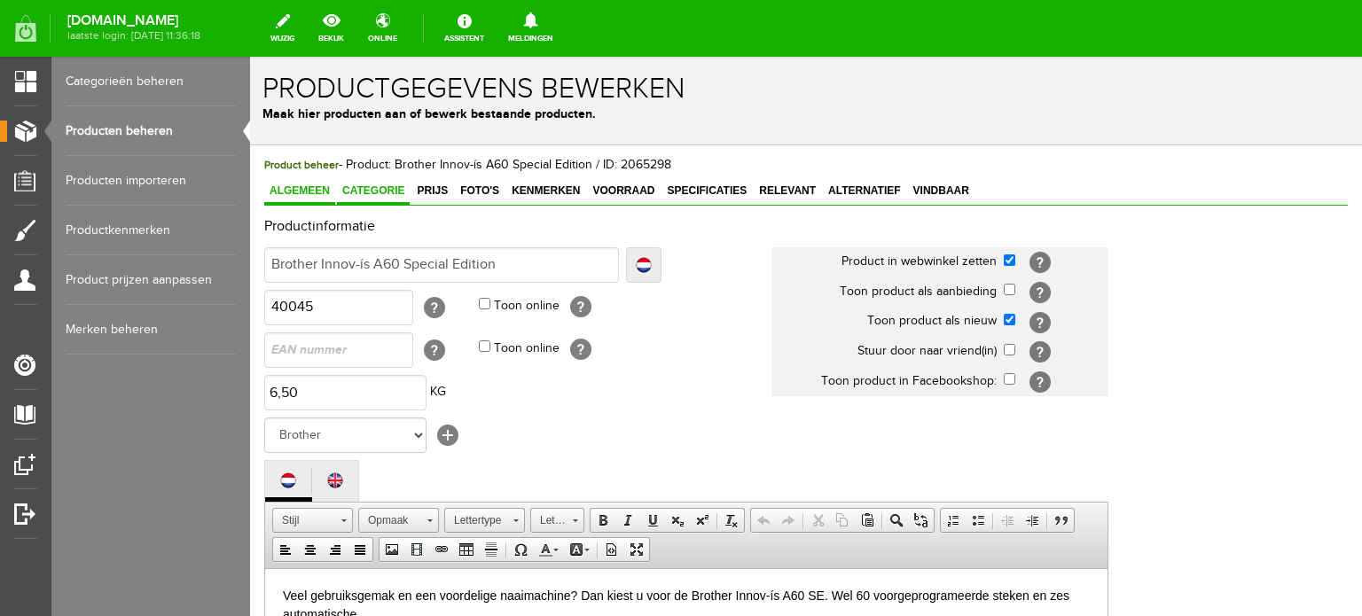
click at [373, 190] on span "Categorie" at bounding box center [373, 191] width 73 height 12
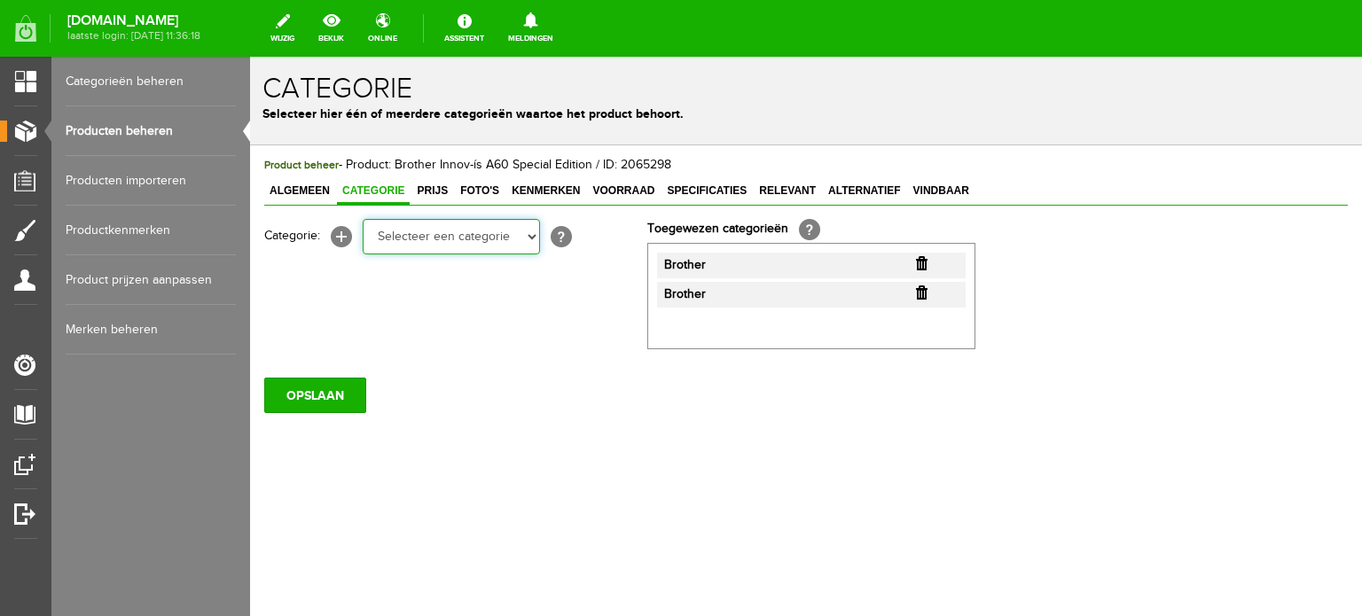
click at [533, 232] on select "Selecteer een categorie Cadeaubon [DATE][DATE] AANBIEDINGEN! Naai Tips en video…" at bounding box center [451, 236] width 177 height 35
select select "38825"
click at [363, 219] on select "Selecteer een categorie Cadeaubon [DATE][DATE] AANBIEDINGEN! Naai Tips en video…" at bounding box center [451, 236] width 177 height 35
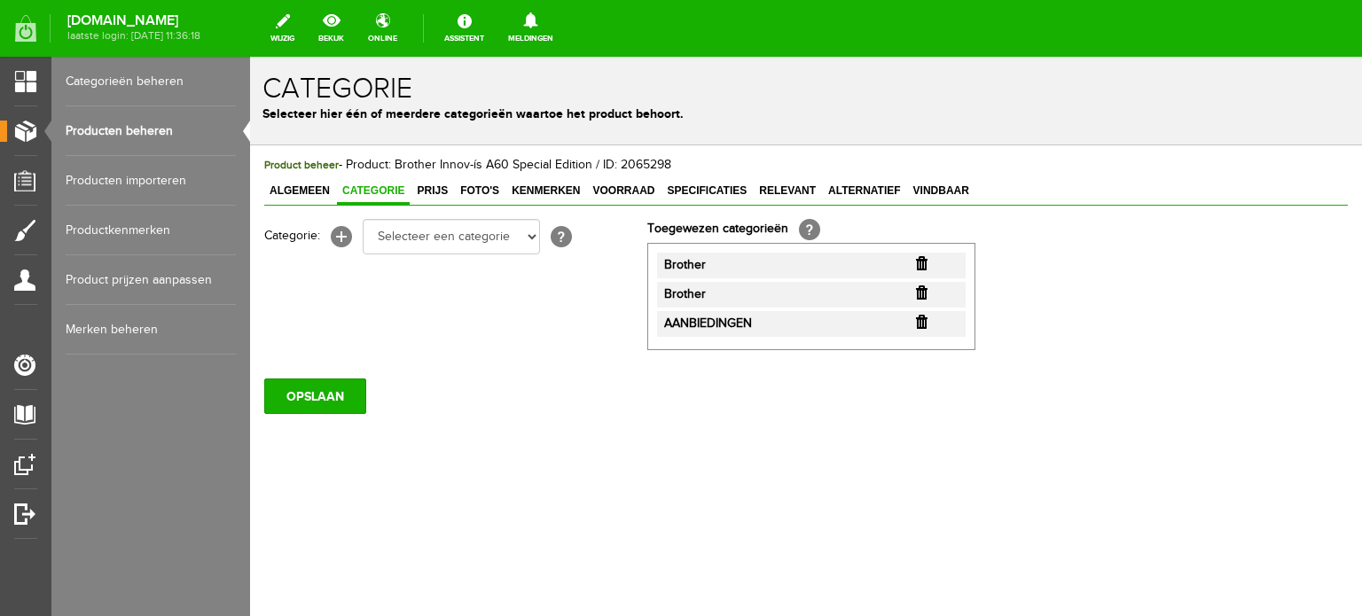
click at [925, 294] on input "button" at bounding box center [922, 293] width 12 height 14
click at [303, 194] on span "Algemeen" at bounding box center [299, 191] width 71 height 12
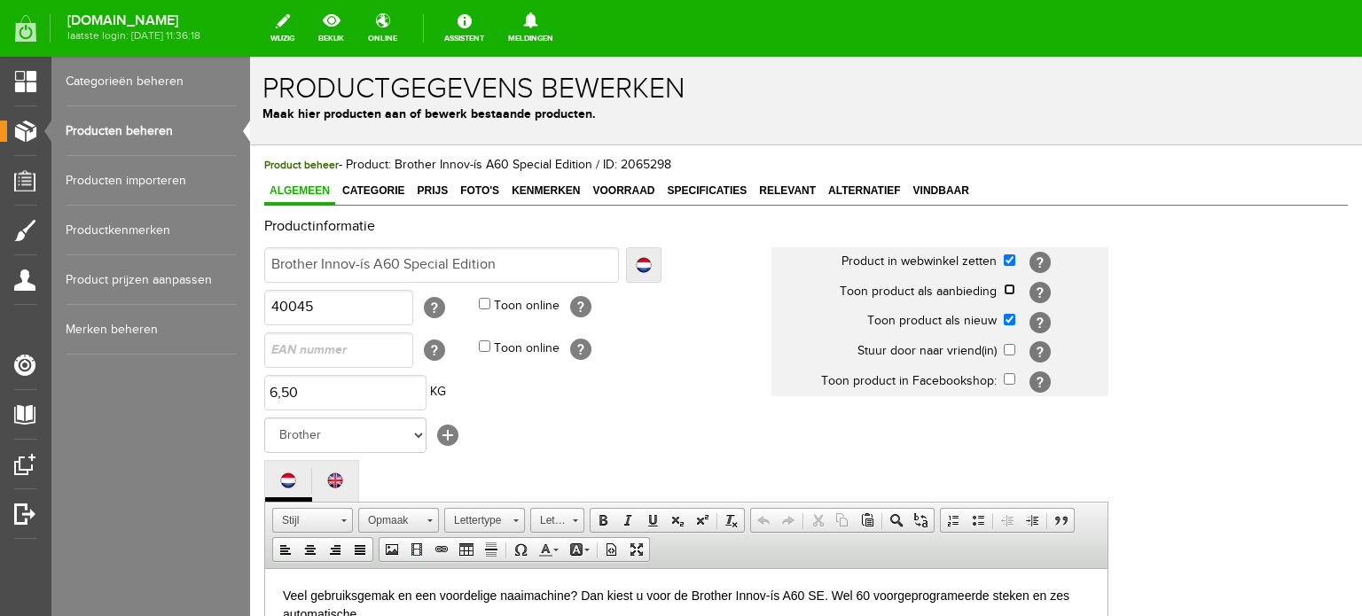
click at [1008, 287] on input "checkbox" at bounding box center [1010, 290] width 12 height 12
checkbox input "true"
click at [1009, 318] on input "checkbox" at bounding box center [1010, 320] width 12 height 12
checkbox input "false"
click at [429, 192] on span "Prijs" at bounding box center [433, 191] width 42 height 12
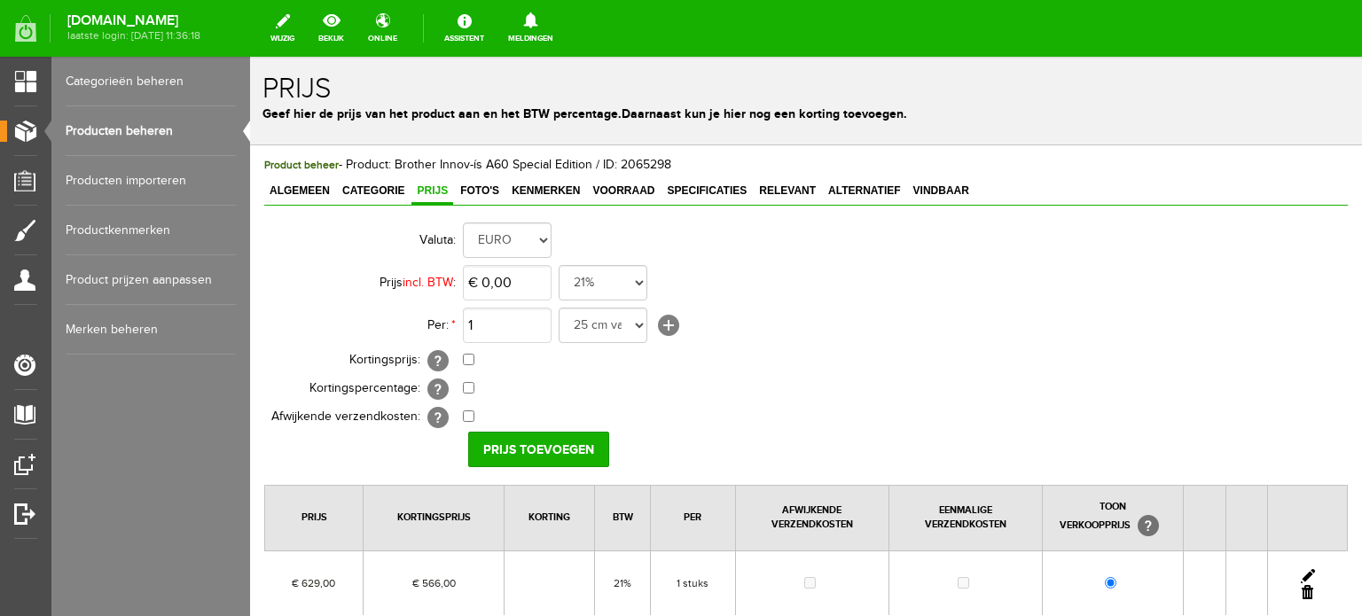
click at [1301, 571] on link at bounding box center [1308, 576] width 14 height 14
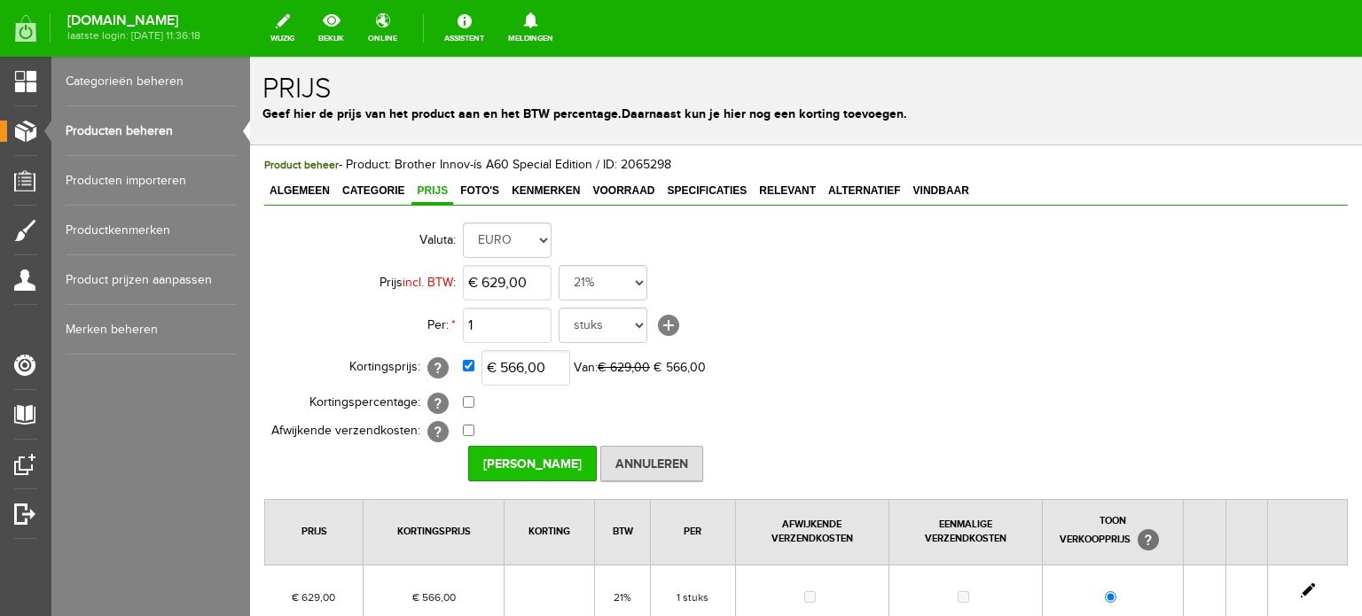
click at [519, 453] on input "Prijs Opslaan" at bounding box center [532, 463] width 129 height 35
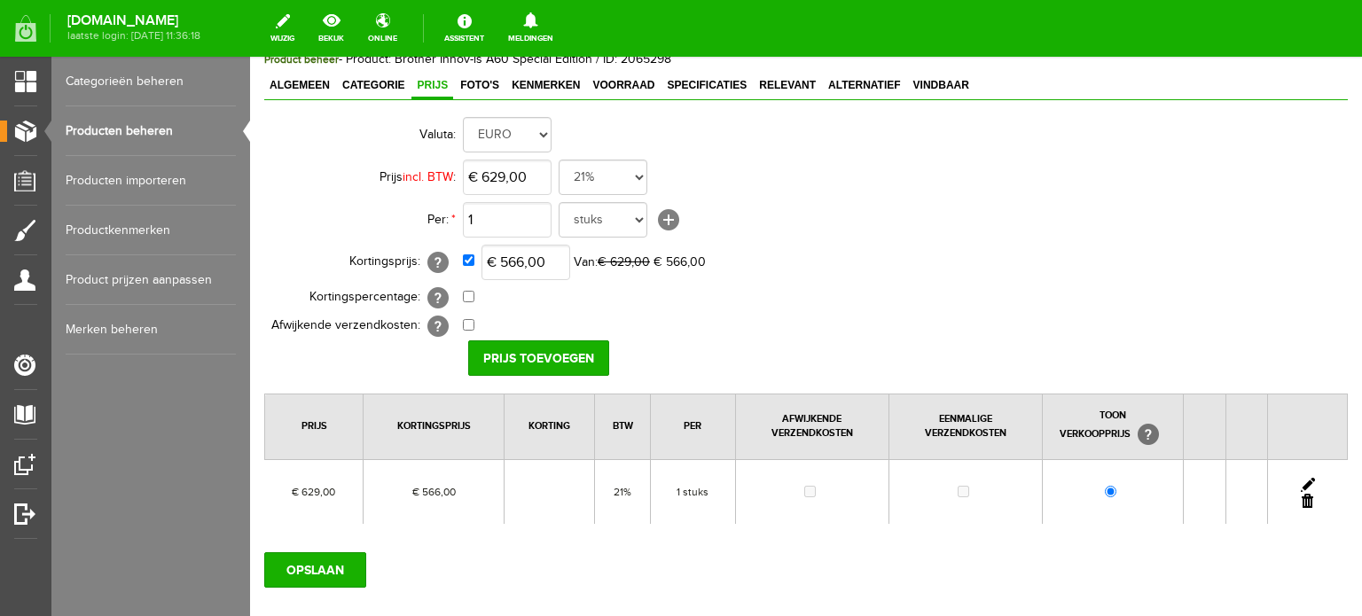
scroll to position [206, 0]
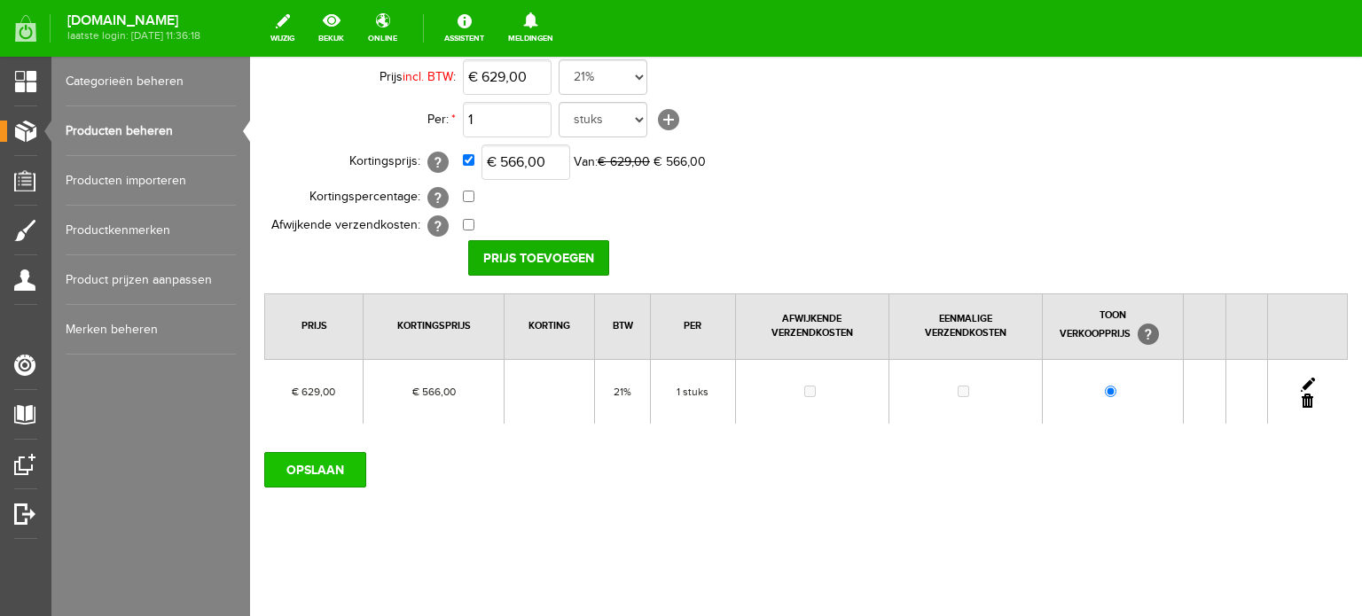
click at [339, 467] on input "OPSLAAN" at bounding box center [315, 469] width 102 height 35
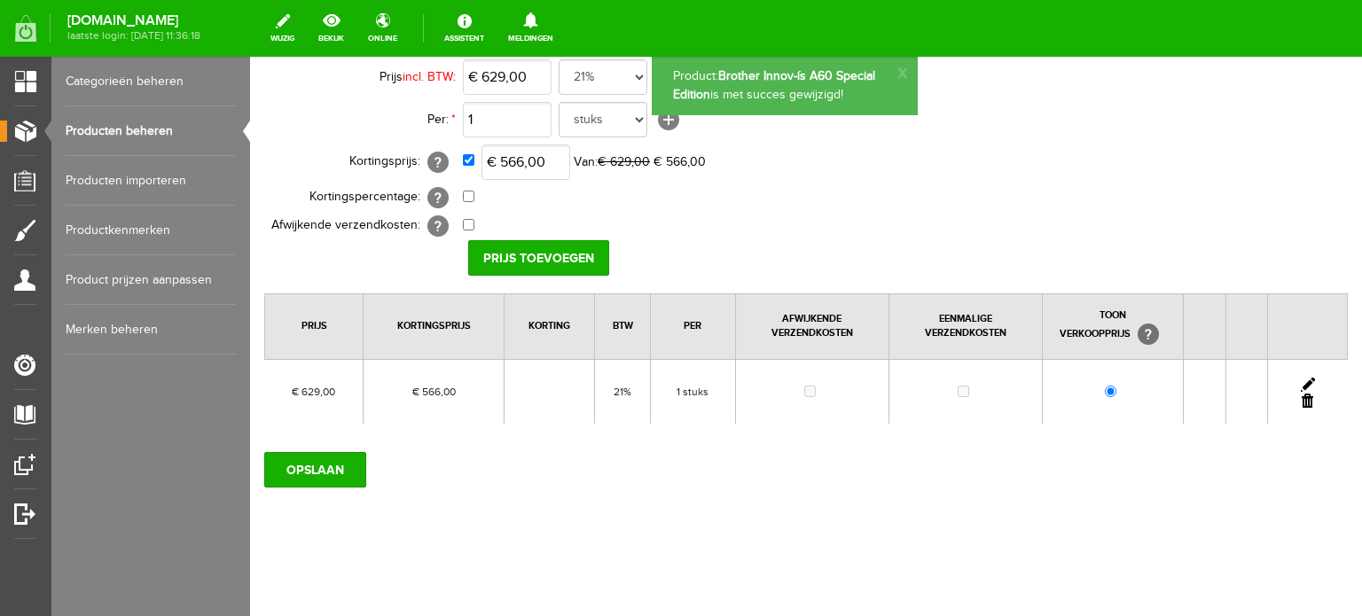
scroll to position [28, 0]
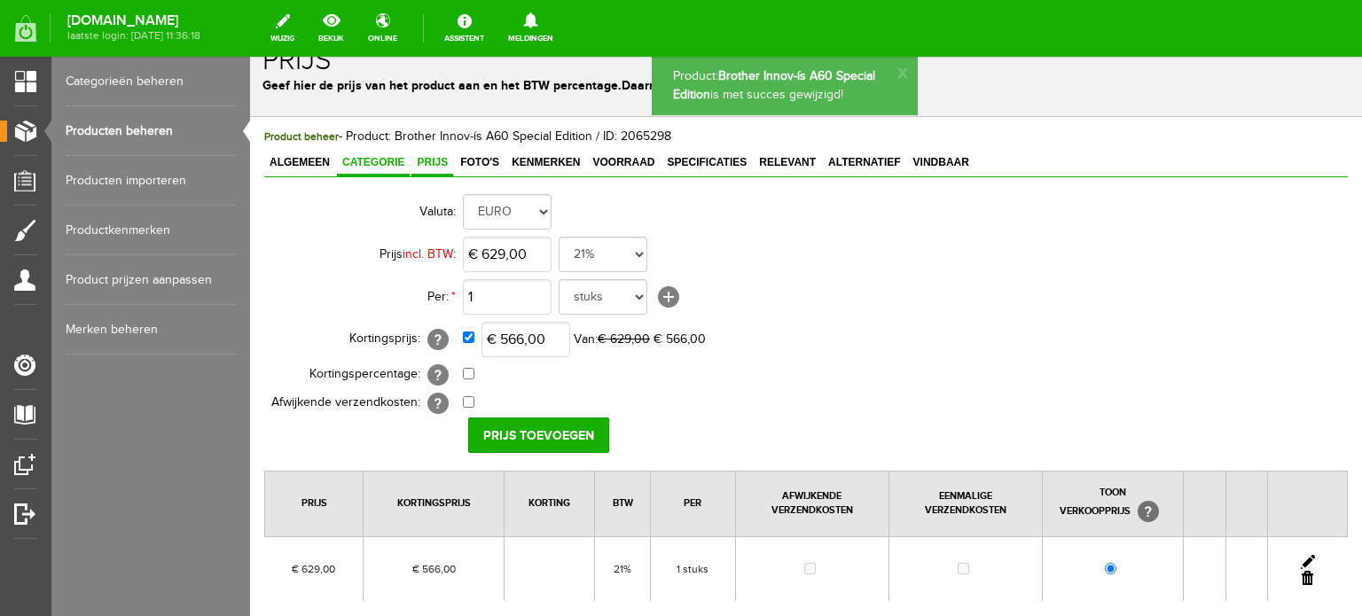
click at [373, 156] on span "Categorie" at bounding box center [373, 162] width 73 height 12
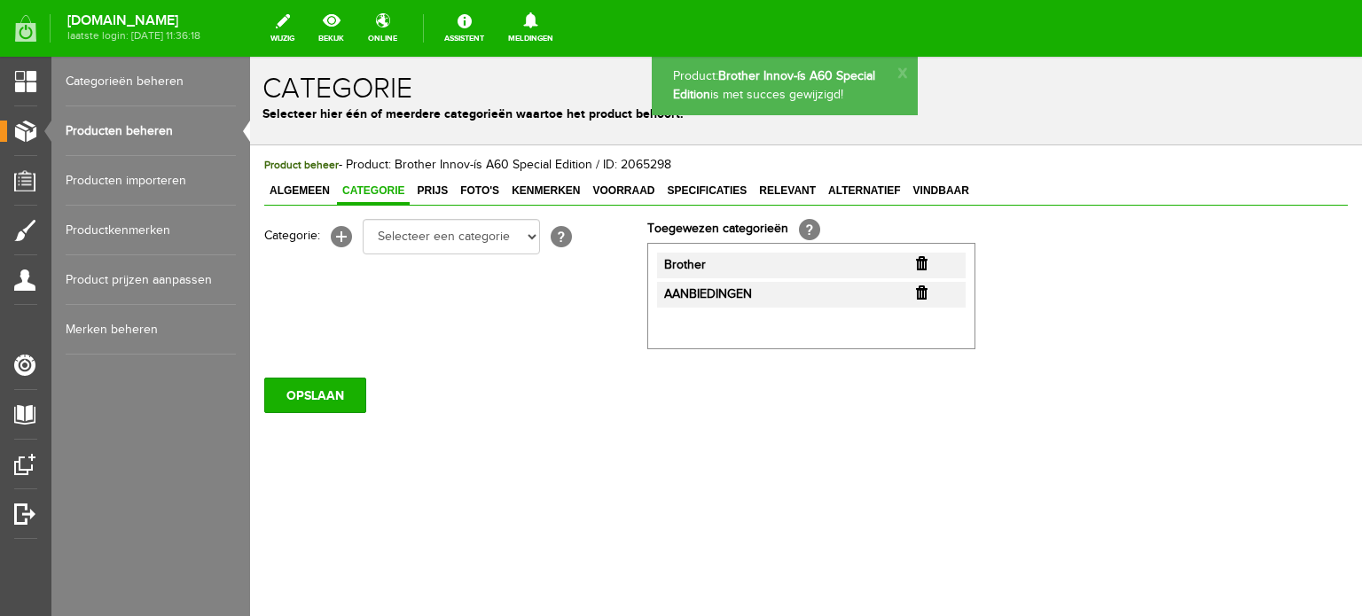
scroll to position [0, 0]
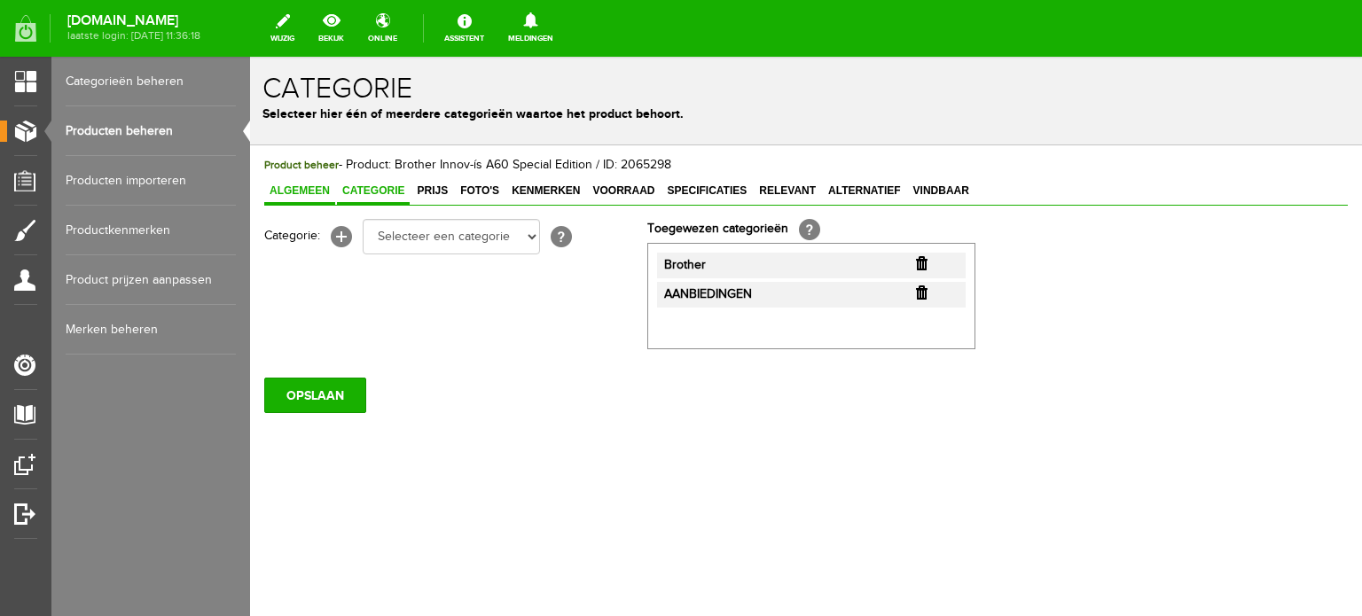
click at [279, 190] on span "Algemeen" at bounding box center [299, 191] width 71 height 12
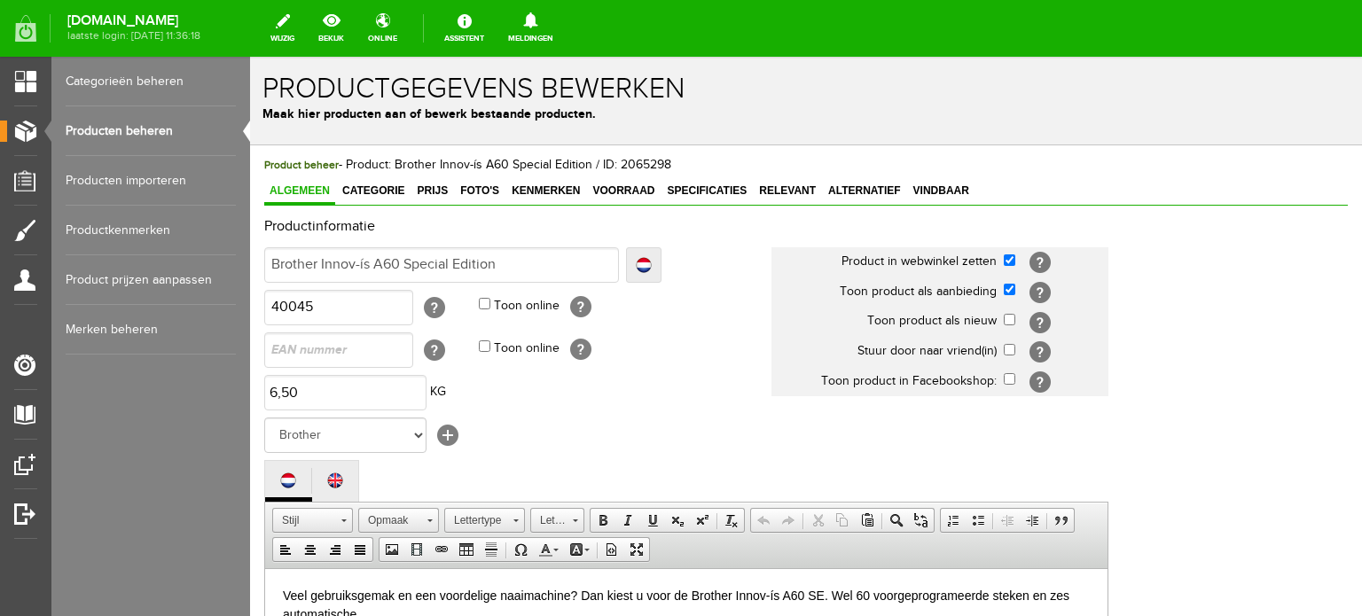
click at [138, 127] on link "Producten beheren" at bounding box center [151, 131] width 170 height 50
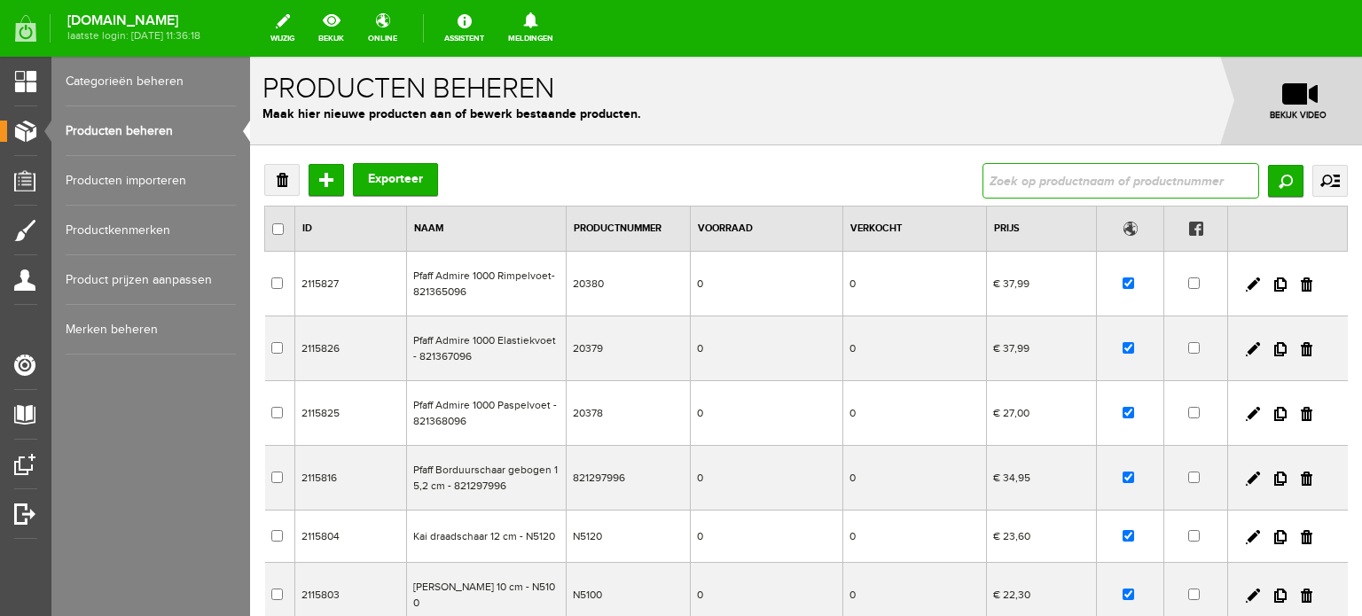
click at [1029, 179] on input "text" at bounding box center [1121, 180] width 277 height 35
type input "Brother Innov-ís"
click at [1275, 185] on input "Zoeken" at bounding box center [1285, 181] width 35 height 32
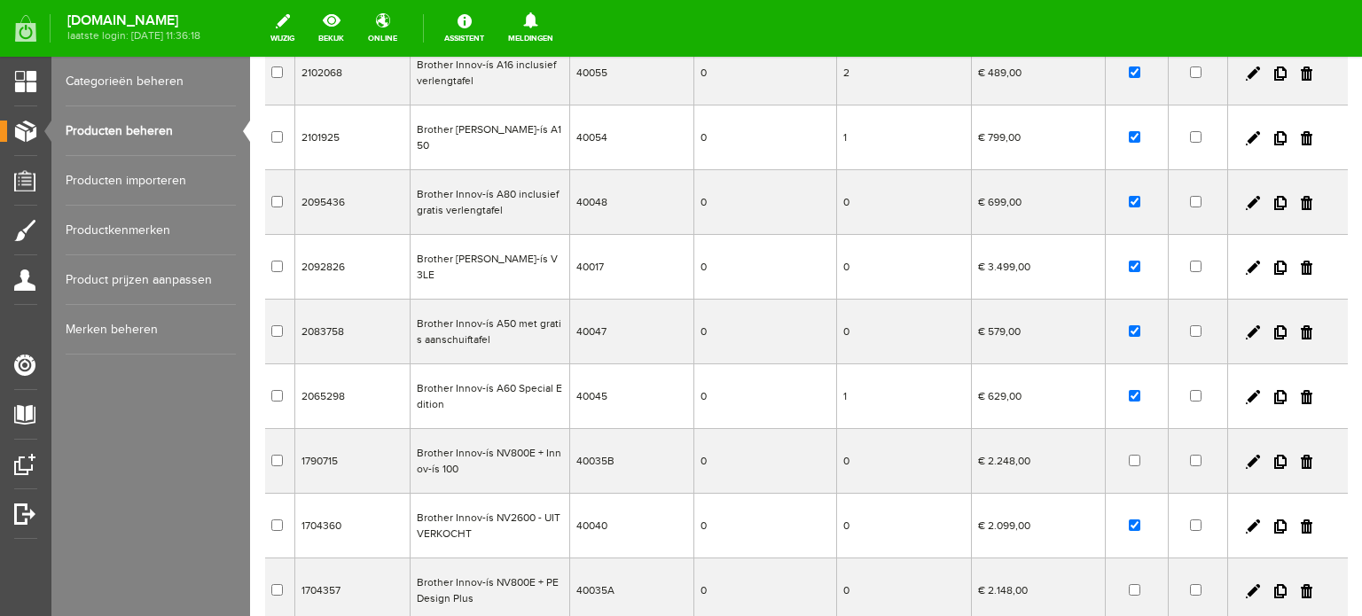
scroll to position [436, 0]
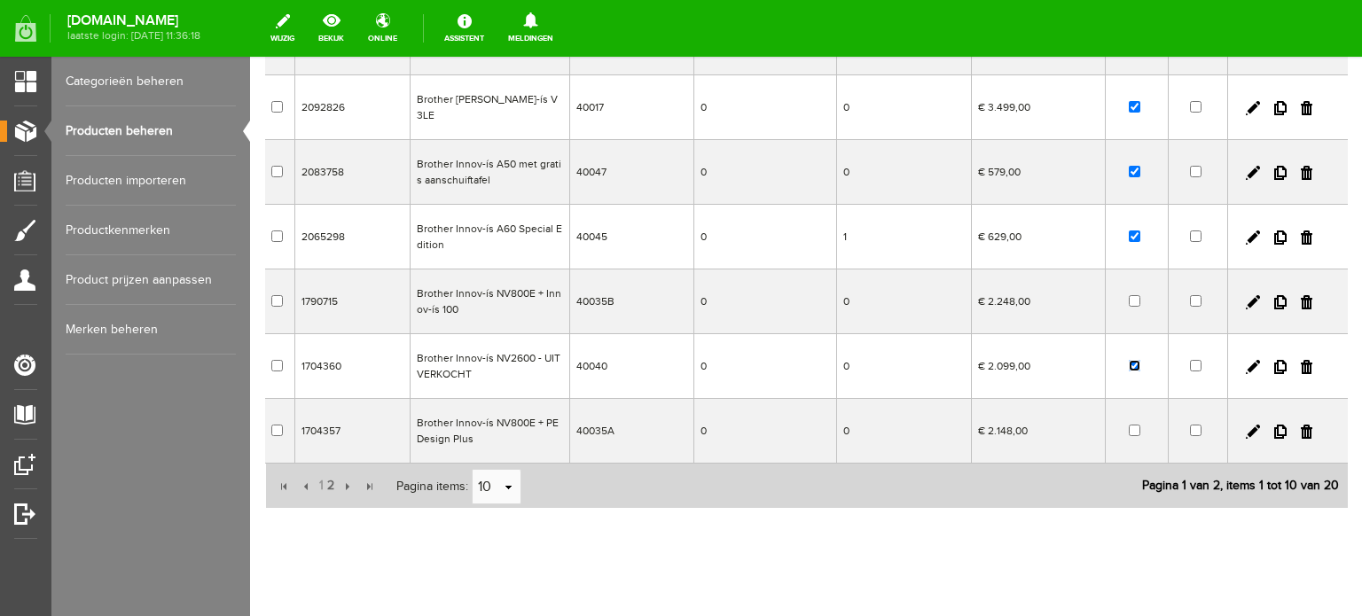
click at [1129, 360] on input "checkbox" at bounding box center [1135, 366] width 12 height 12
checkbox input "false"
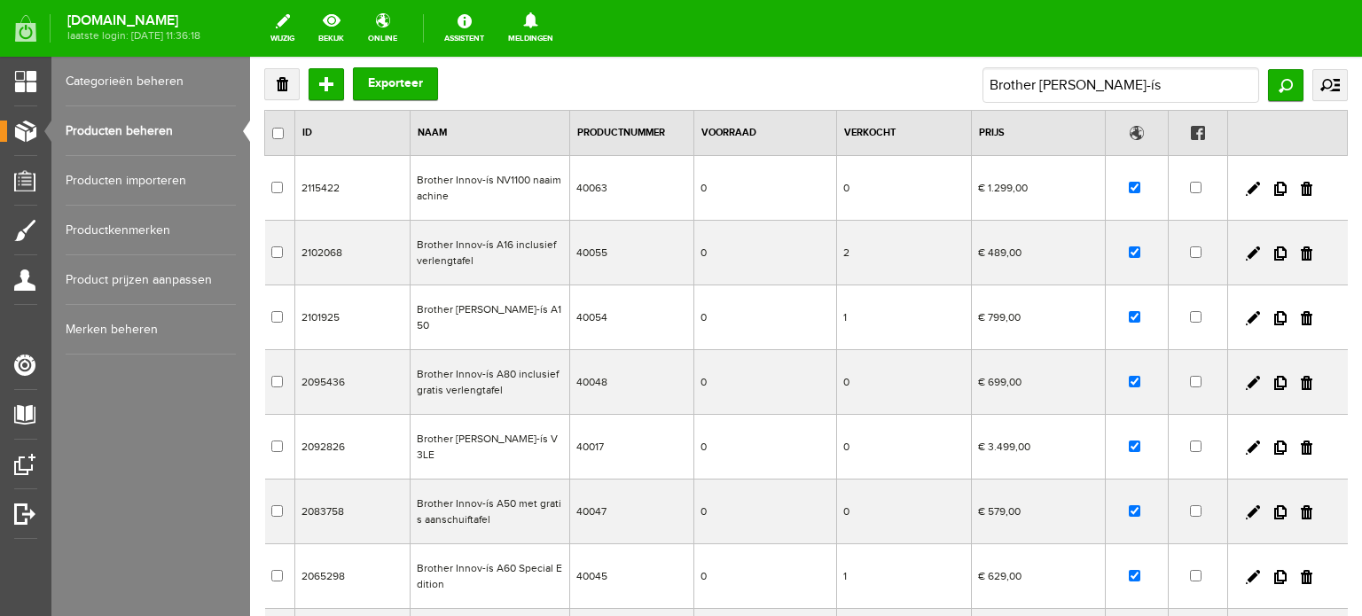
scroll to position [81, 0]
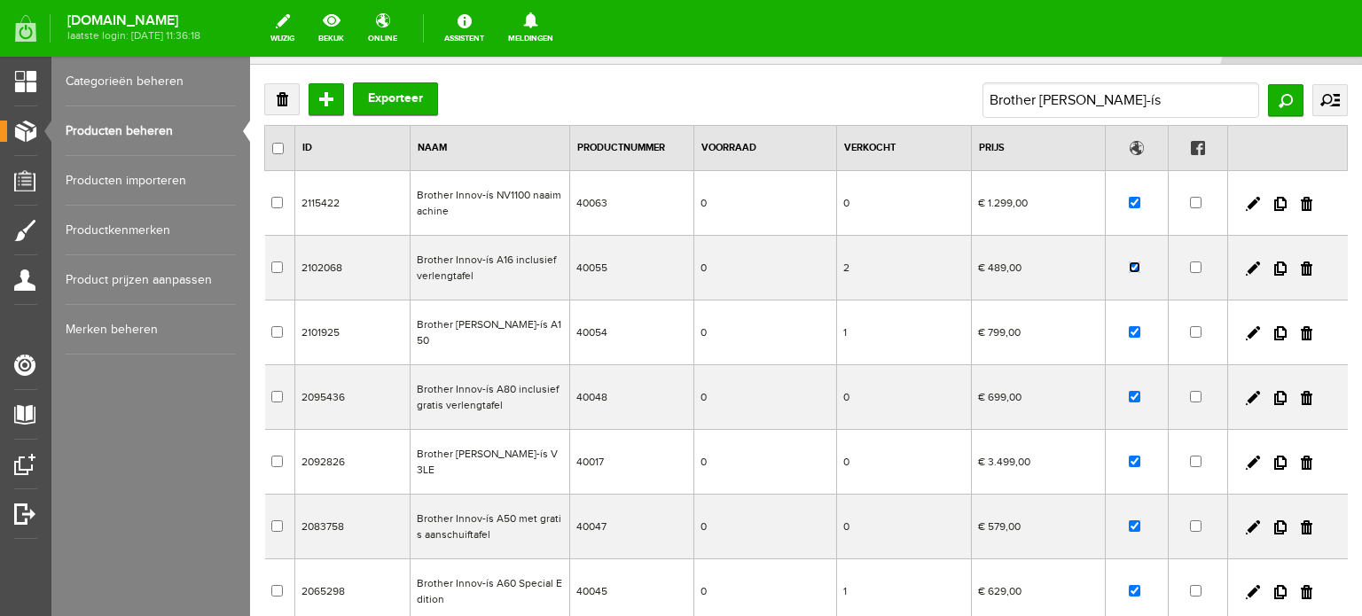
click at [1129, 265] on input "checkbox" at bounding box center [1135, 268] width 12 height 12
checkbox input "false"
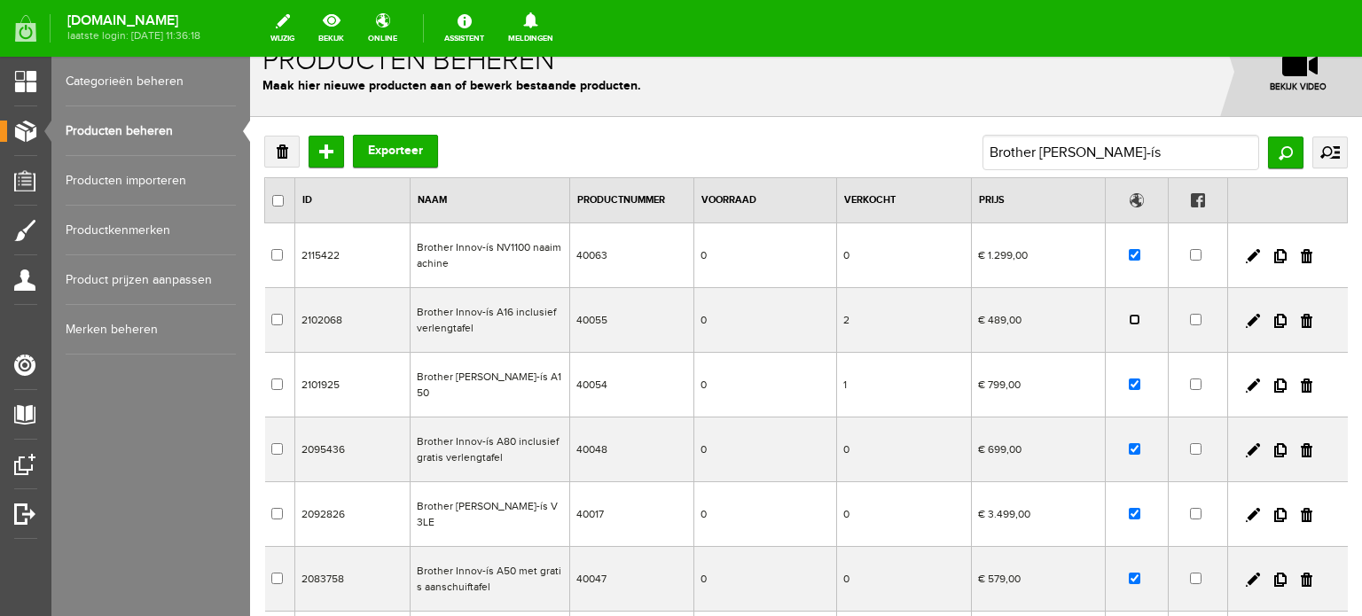
scroll to position [0, 0]
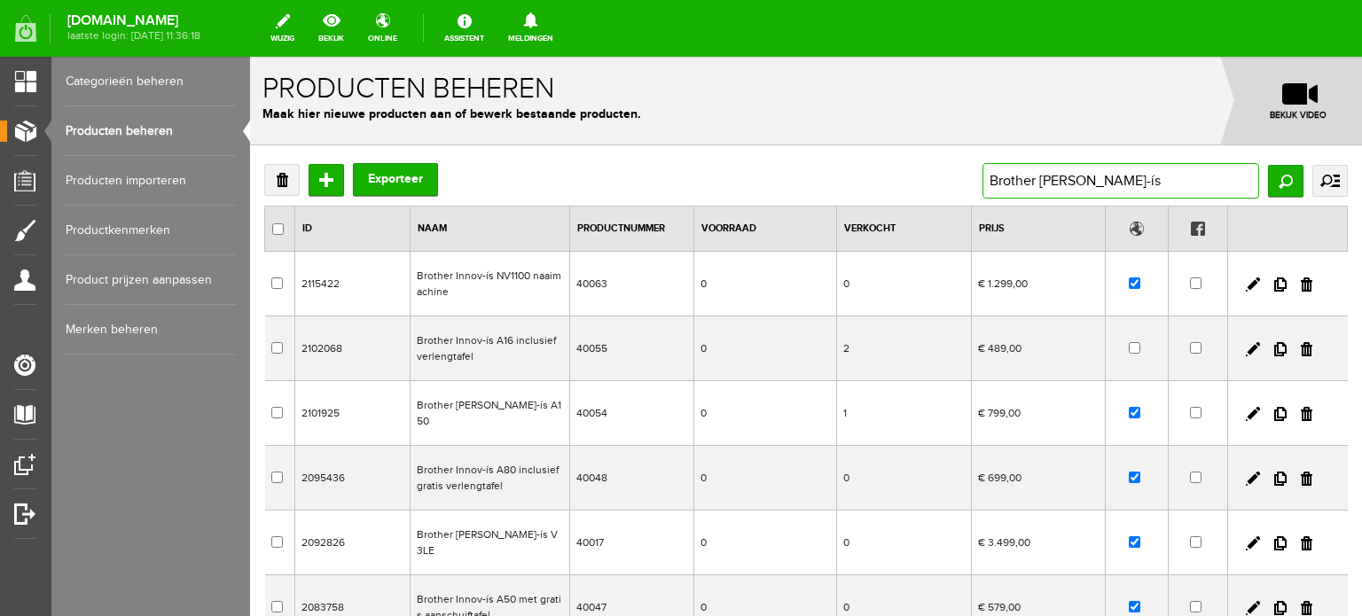
click at [1129, 179] on input "Brother Innov-ís" at bounding box center [1121, 180] width 277 height 35
drag, startPoint x: 1141, startPoint y: 184, endPoint x: 1161, endPoint y: 177, distance: 21.3
click at [1160, 178] on input "Brother Innov-ís" at bounding box center [1121, 180] width 277 height 35
type input "Brother Innov-ís 480"
click at [1274, 181] on input "Zoeken" at bounding box center [1285, 181] width 35 height 32
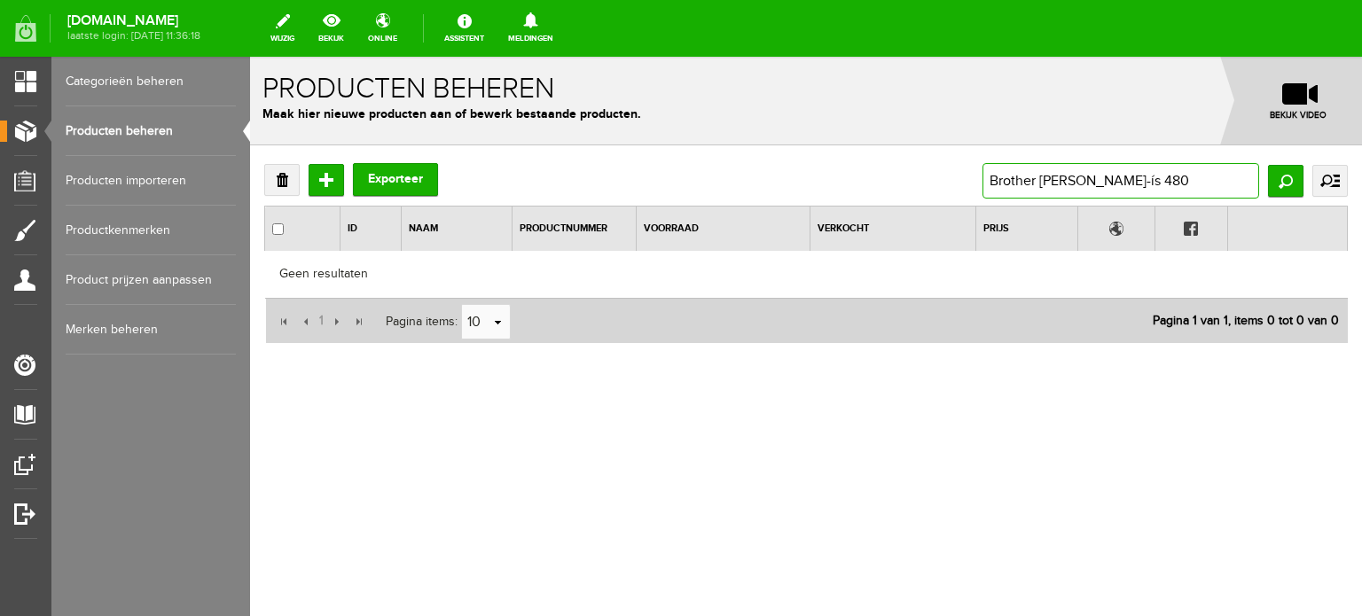
drag, startPoint x: 1158, startPoint y: 188, endPoint x: 1089, endPoint y: 188, distance: 69.2
click at [1089, 188] on input "Brother Innov-ís 480" at bounding box center [1121, 180] width 277 height 35
type input "Brother Innov-ís"
click at [1288, 178] on input "Zoeken" at bounding box center [1285, 181] width 35 height 32
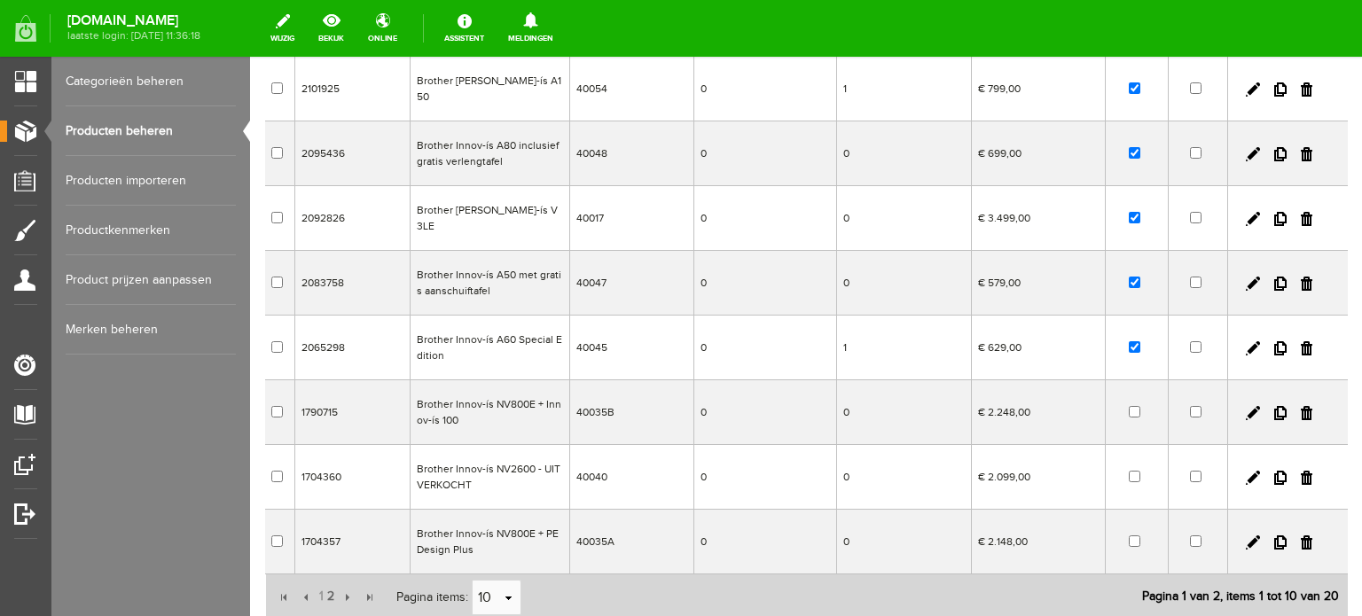
scroll to position [355, 0]
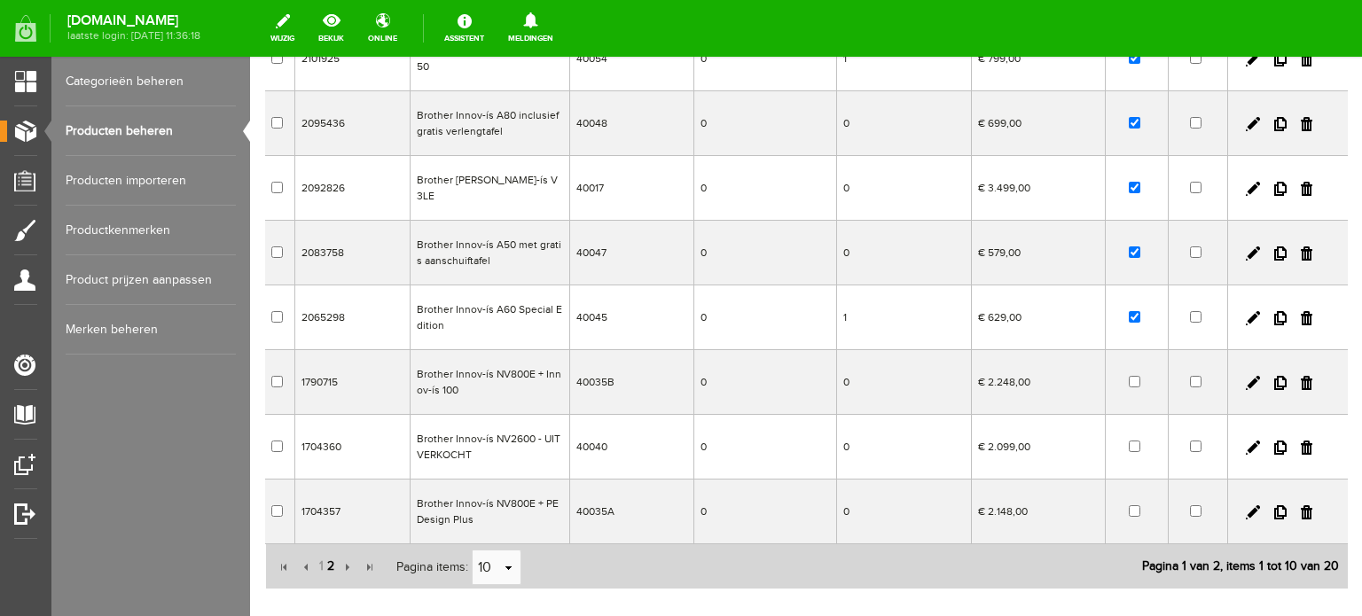
click at [328, 549] on span "2" at bounding box center [331, 566] width 11 height 35
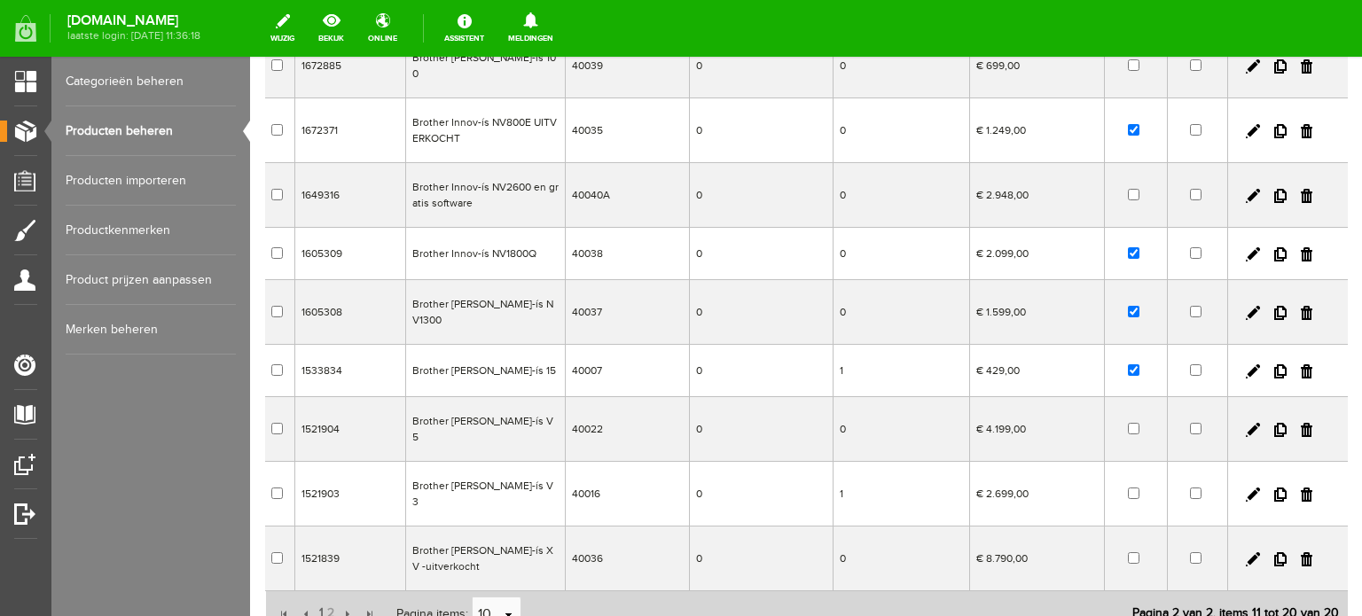
scroll to position [0, 0]
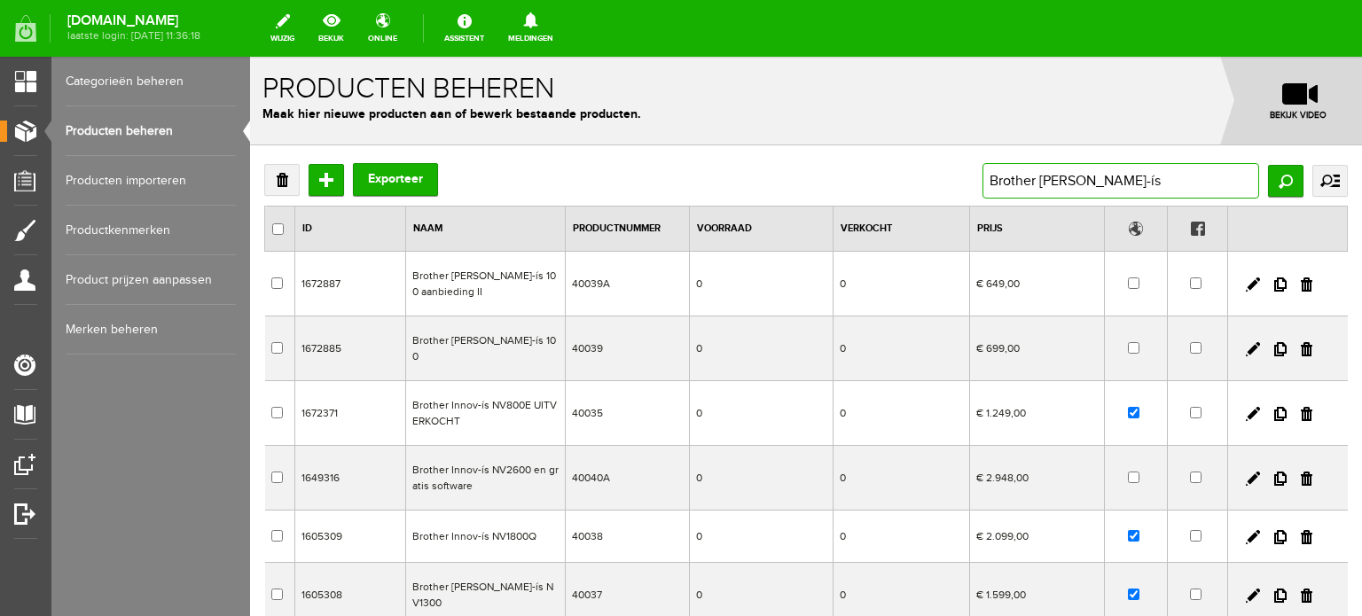
drag, startPoint x: 1120, startPoint y: 184, endPoint x: 959, endPoint y: 160, distance: 163.2
click at [959, 160] on div "Verwijderen Toevoegen Exporteer Brother Innov-ís Zoeken uitgebreid zoeken Categ…" at bounding box center [806, 598] width 1112 height 907
paste input "is F480"
type input "Brother Innov-is F480"
click at [1273, 182] on input "Zoeken" at bounding box center [1285, 181] width 35 height 32
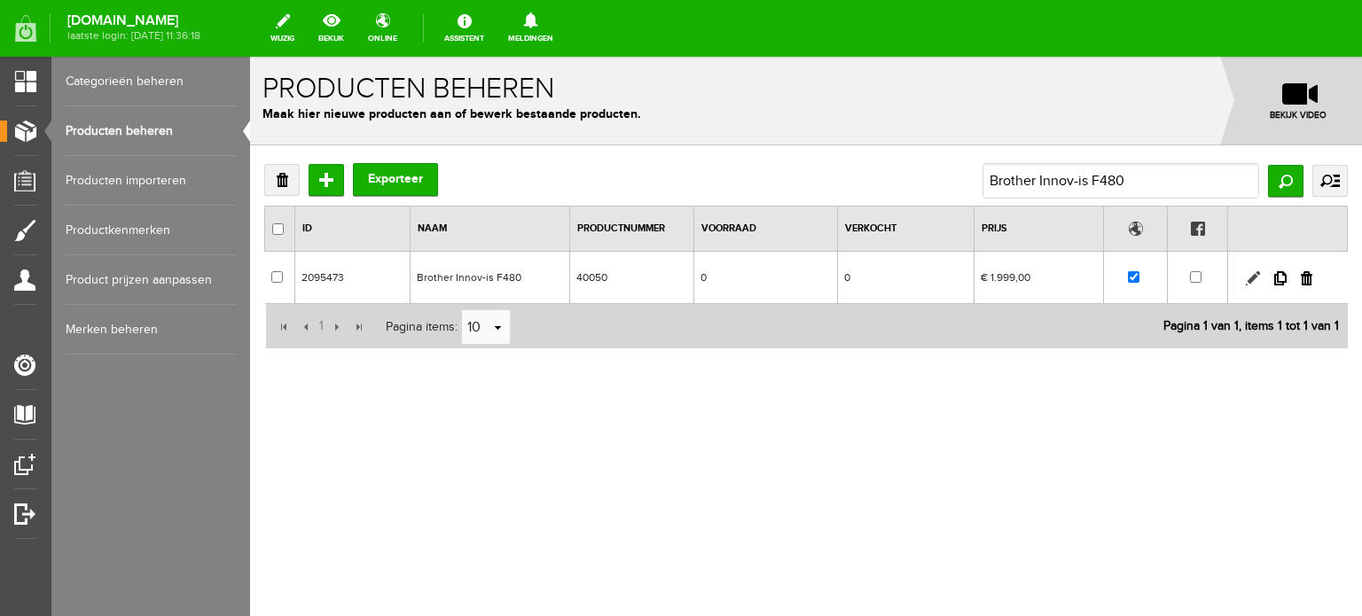
click at [1252, 276] on link at bounding box center [1253, 278] width 14 height 14
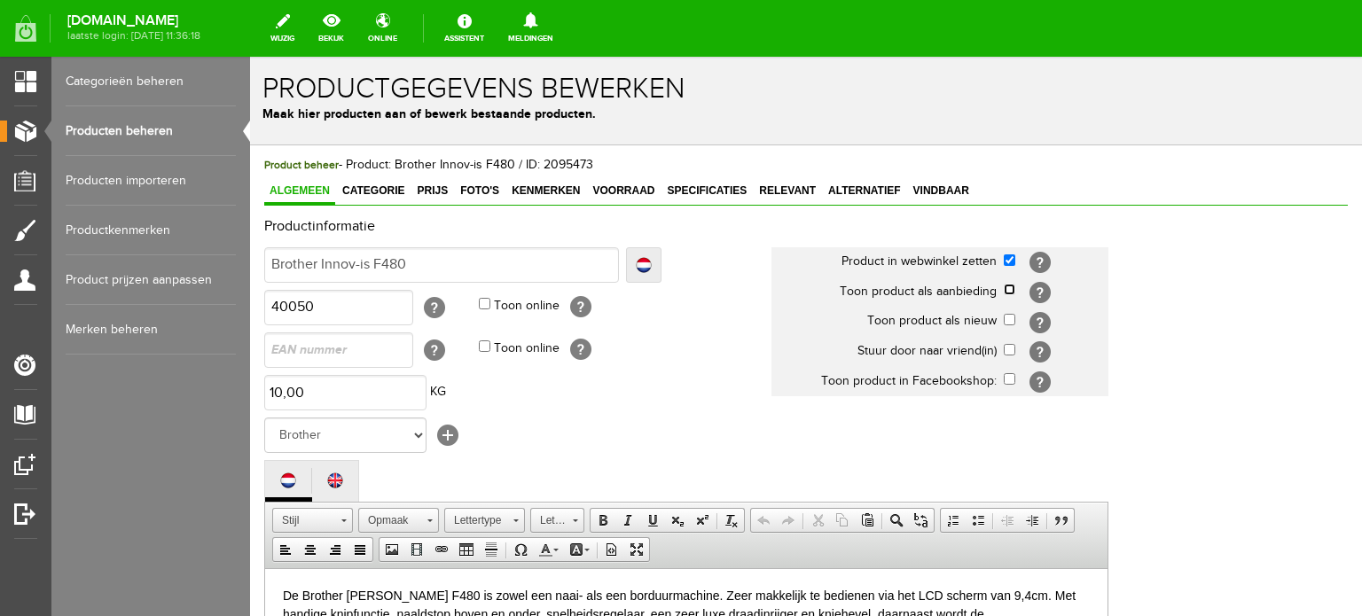
click at [1009, 290] on input "checkbox" at bounding box center [1010, 290] width 12 height 12
checkbox input "true"
click at [363, 185] on span "Categorie" at bounding box center [373, 191] width 73 height 12
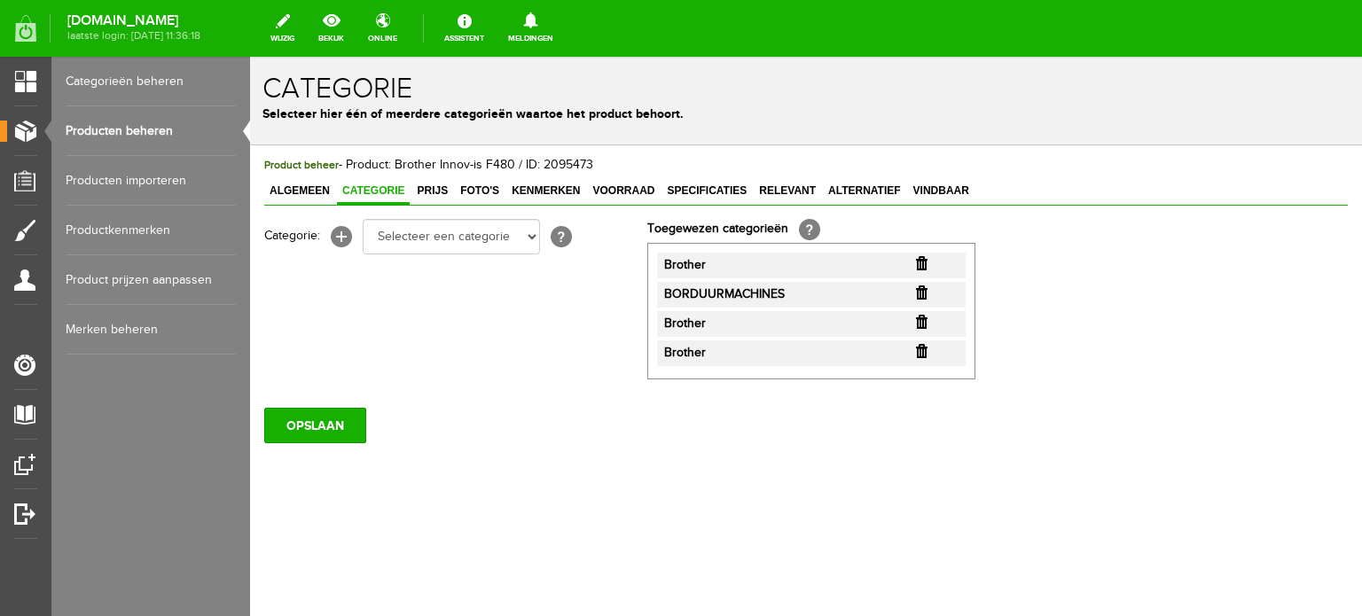
click at [923, 323] on input "button" at bounding box center [922, 322] width 12 height 14
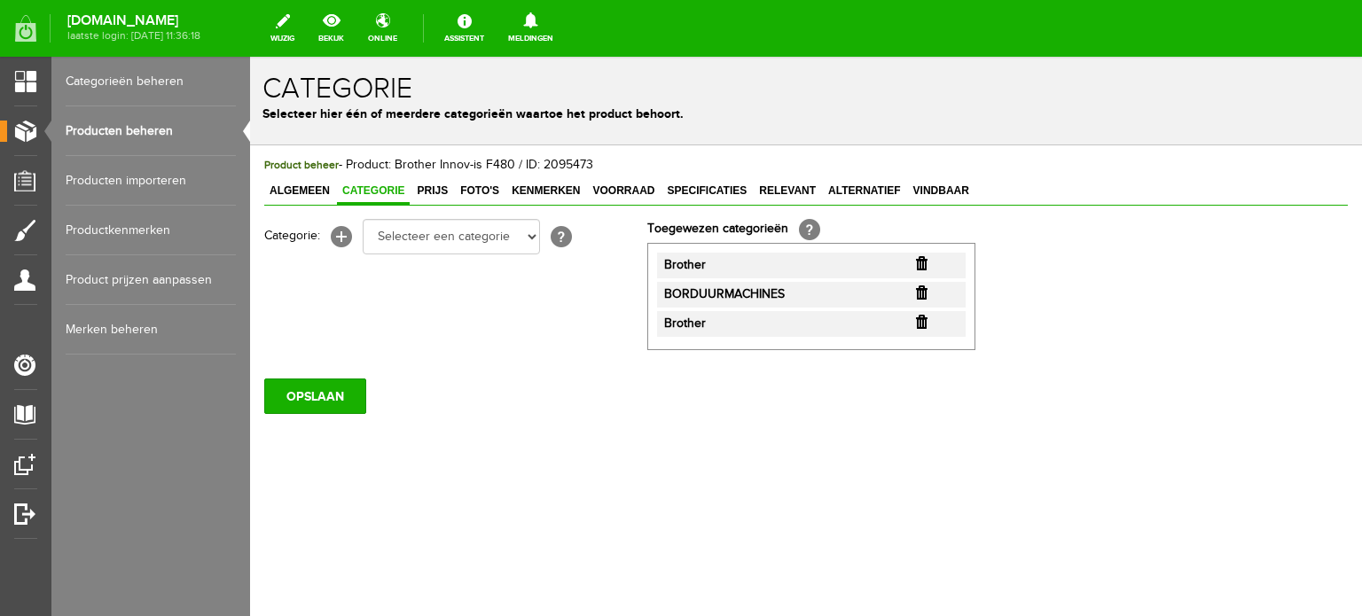
click at [923, 323] on input "button" at bounding box center [922, 322] width 12 height 14
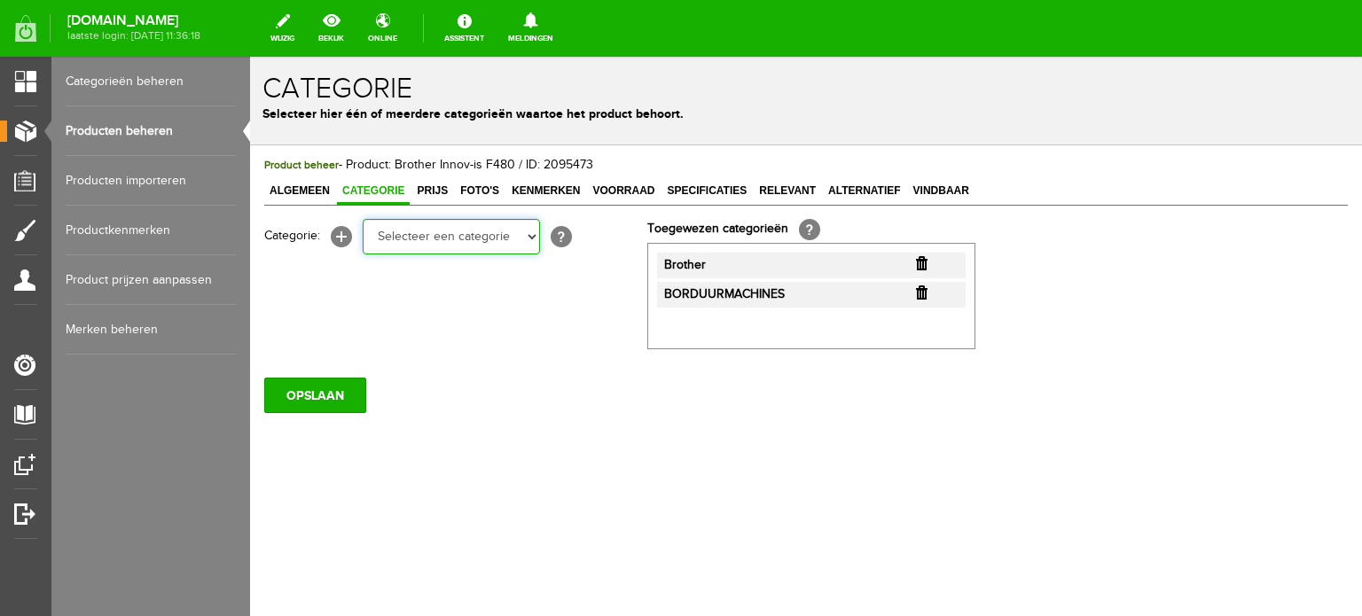
click at [537, 239] on select "Selecteer een categorie Cadeaubon [DATE][DATE] AANBIEDINGEN! Naai Tips en video…" at bounding box center [451, 236] width 177 height 35
select select "38825"
click at [363, 219] on select "Selecteer een categorie Cadeaubon [DATE][DATE] AANBIEDINGEN! Naai Tips en video…" at bounding box center [451, 236] width 177 height 35
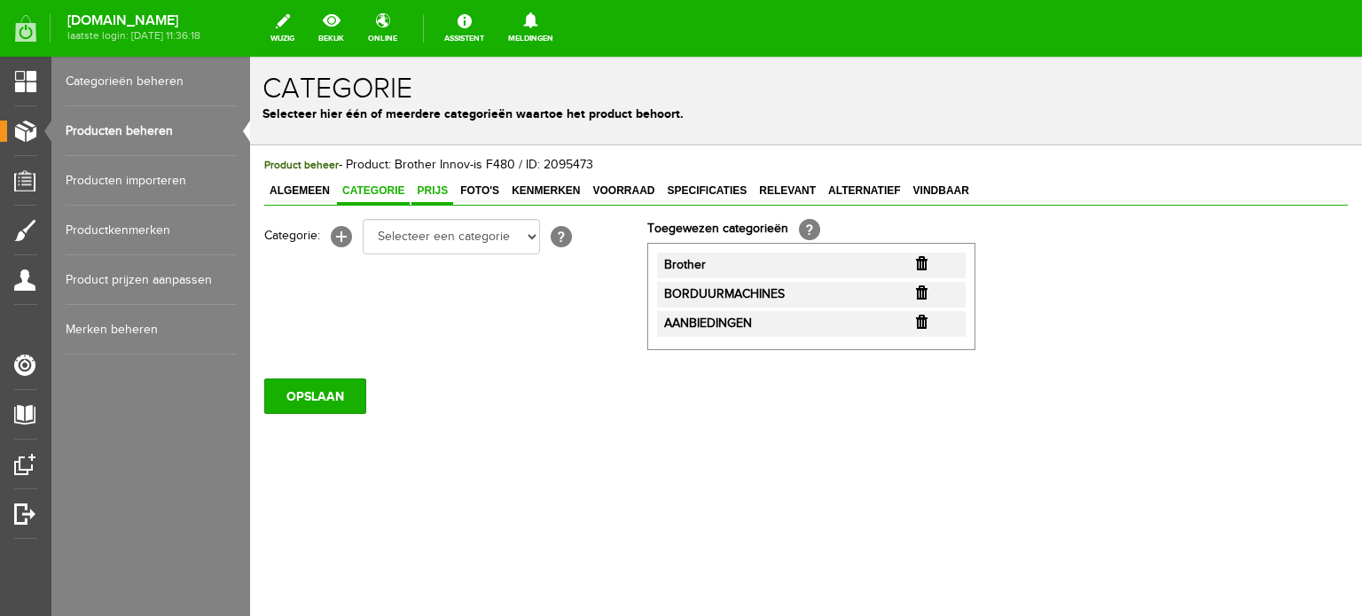
click at [437, 187] on span "Prijs" at bounding box center [433, 191] width 42 height 12
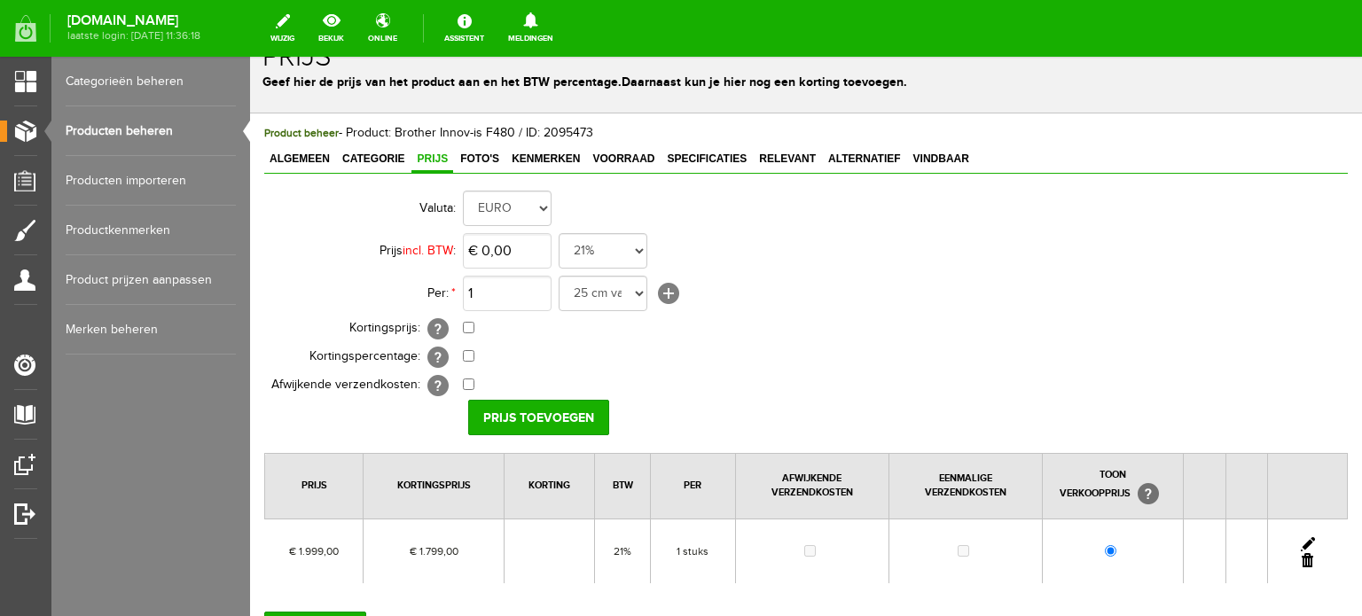
scroll to position [89, 0]
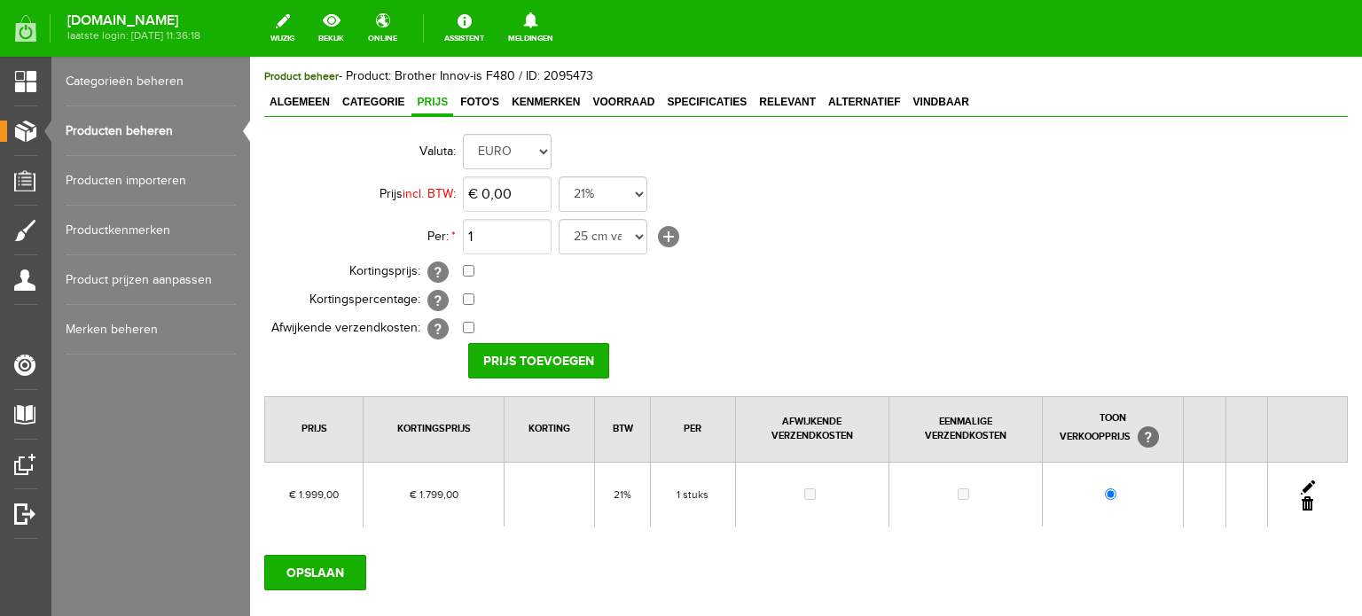
click at [1301, 481] on link at bounding box center [1308, 488] width 14 height 14
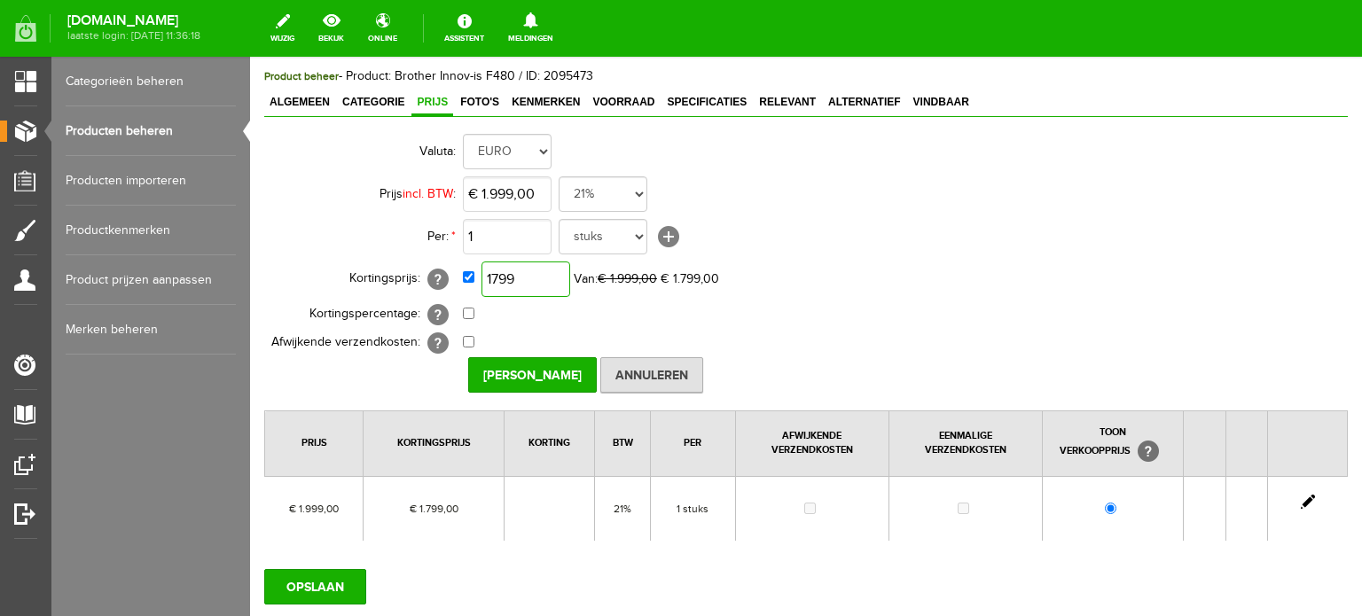
click at [554, 281] on input "1799" at bounding box center [526, 279] width 89 height 35
type input "€ 1.799,00"
click at [333, 585] on input "OPSLAAN" at bounding box center [315, 586] width 102 height 35
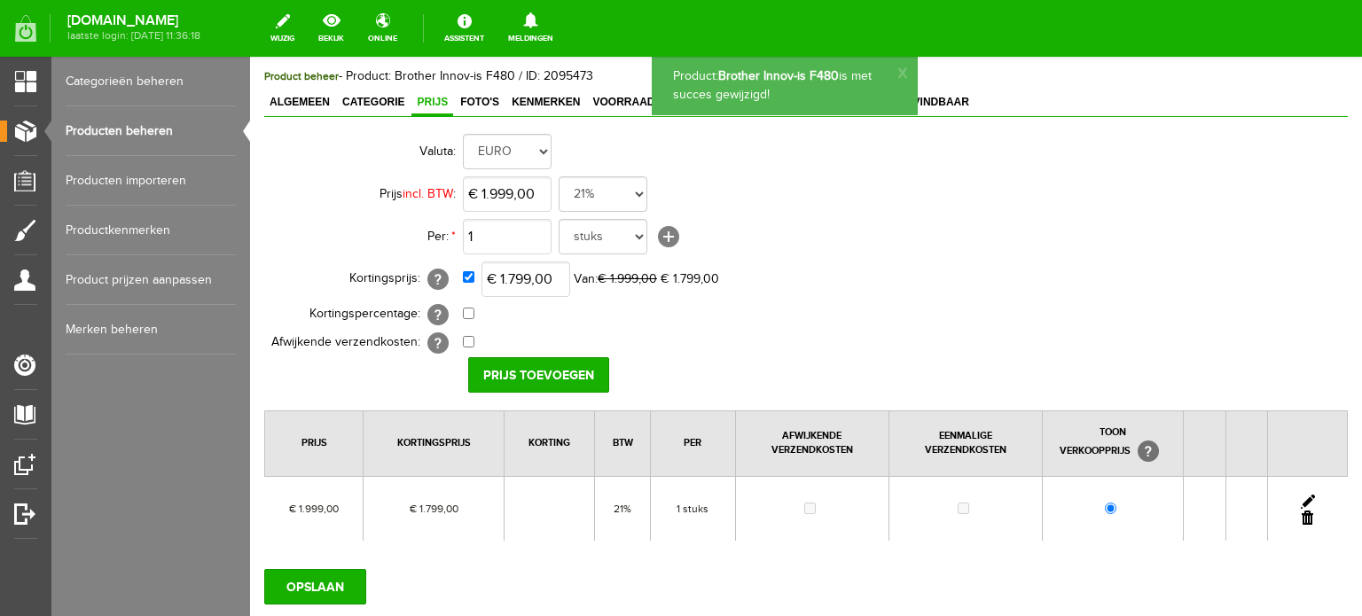
scroll to position [0, 0]
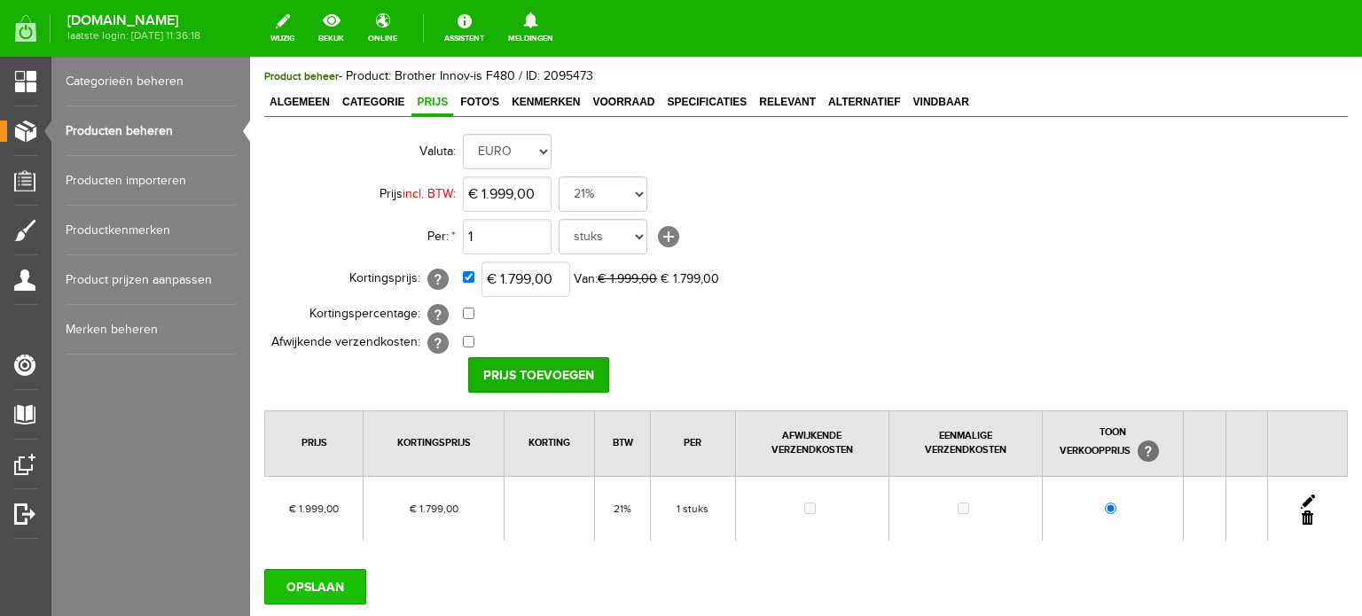
click at [319, 593] on input "OPSLAAN" at bounding box center [315, 586] width 102 height 35
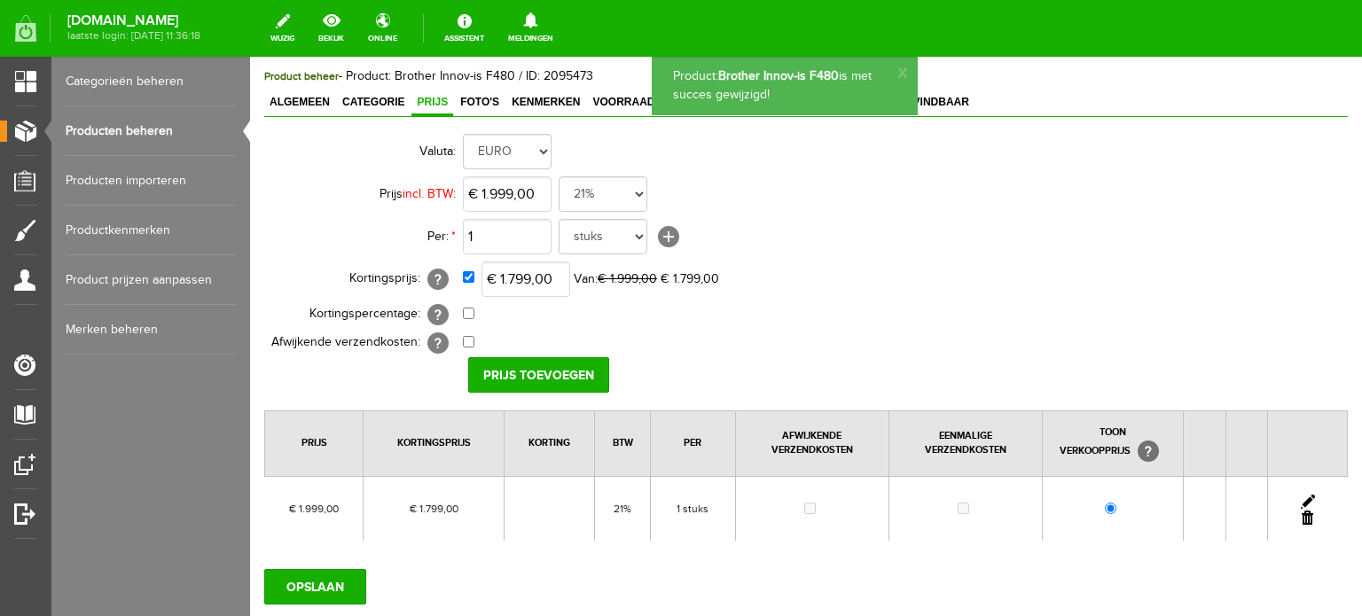
click at [92, 127] on link "Producten beheren" at bounding box center [151, 131] width 170 height 50
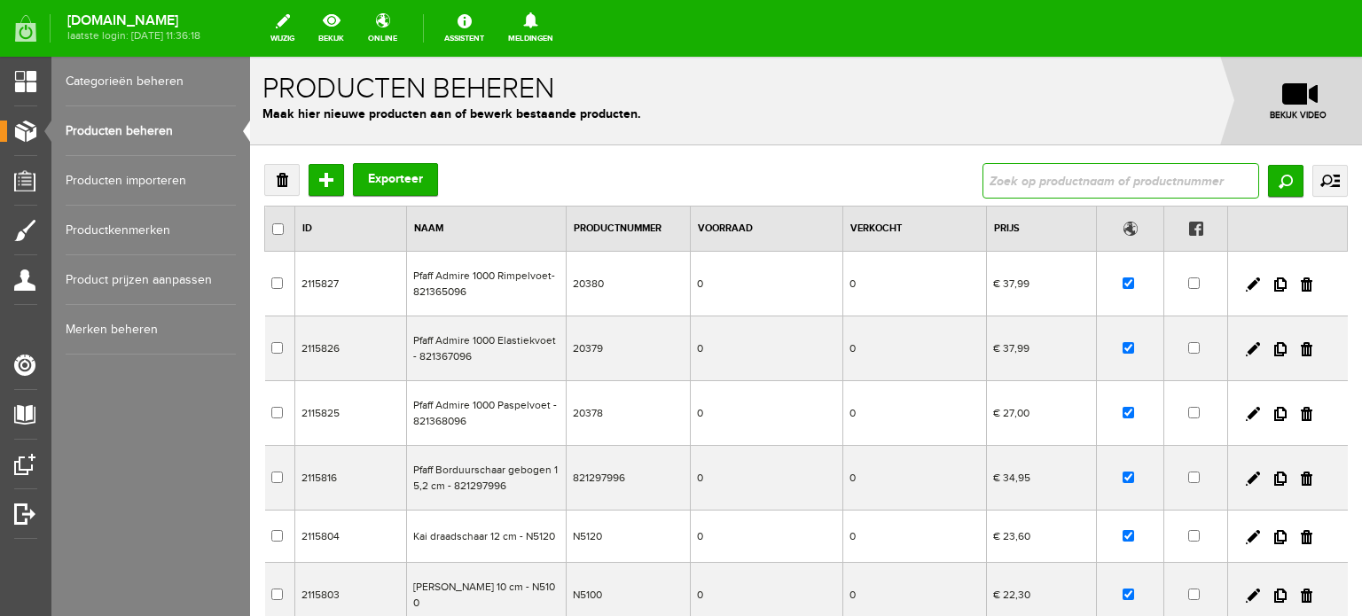
click at [1050, 182] on input "text" at bounding box center [1121, 180] width 277 height 35
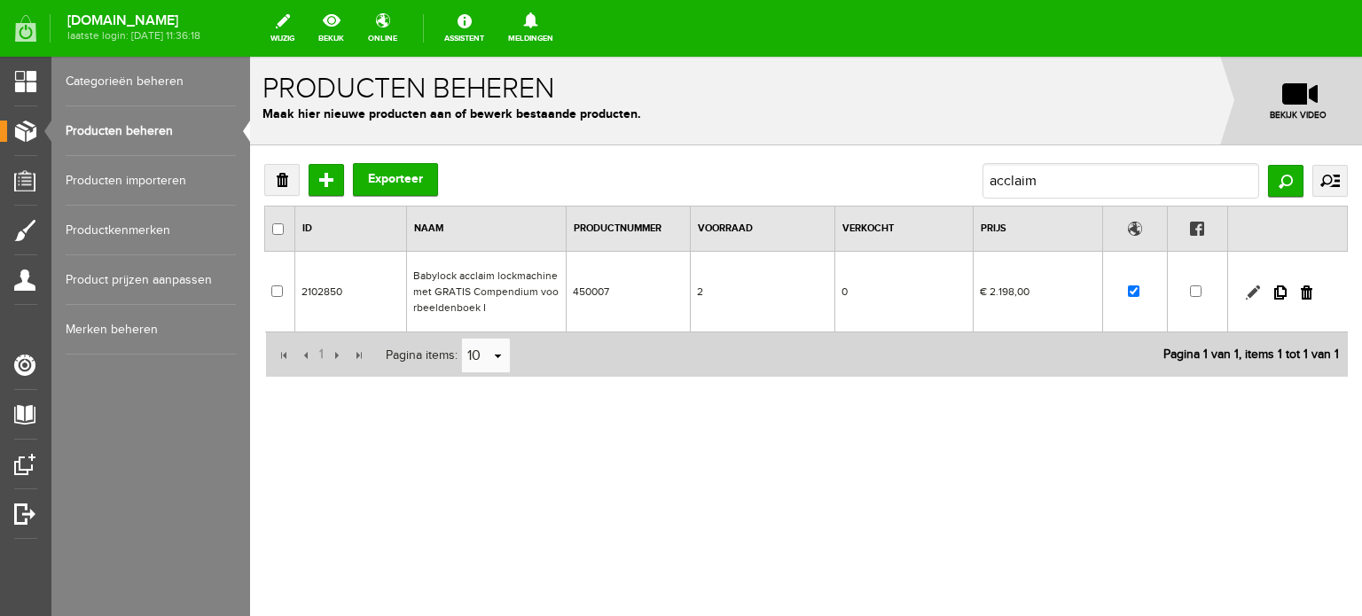
click at [1250, 294] on link at bounding box center [1253, 293] width 14 height 14
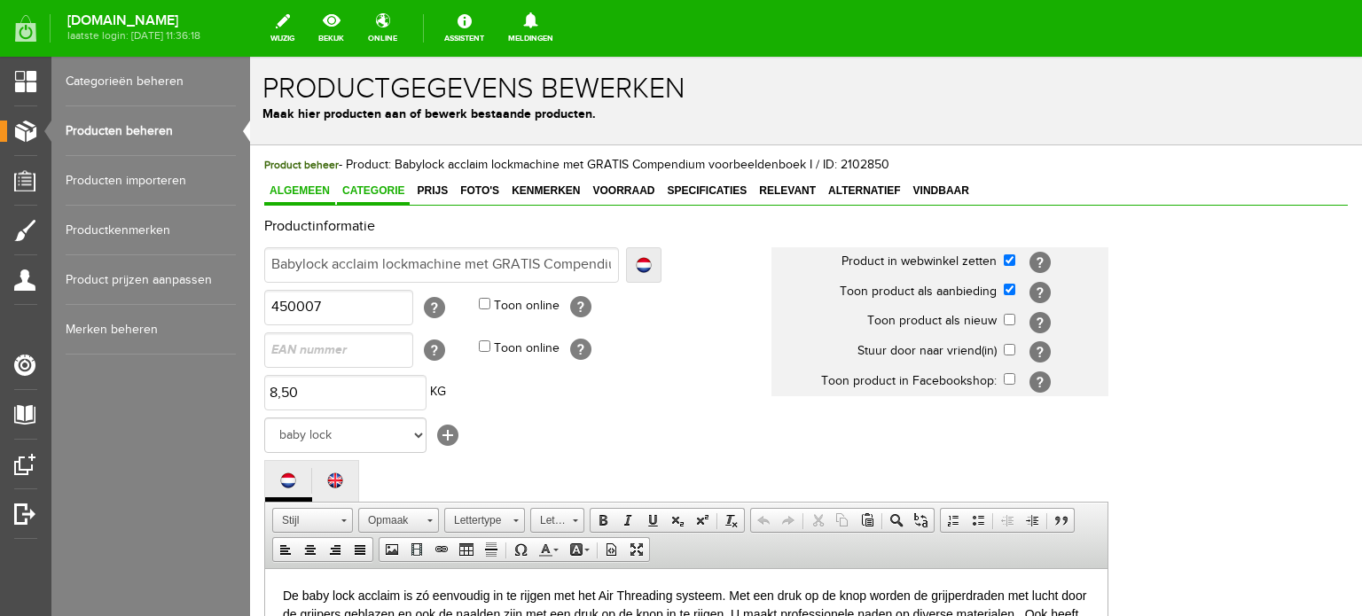
click at [391, 185] on span "Categorie" at bounding box center [373, 191] width 73 height 12
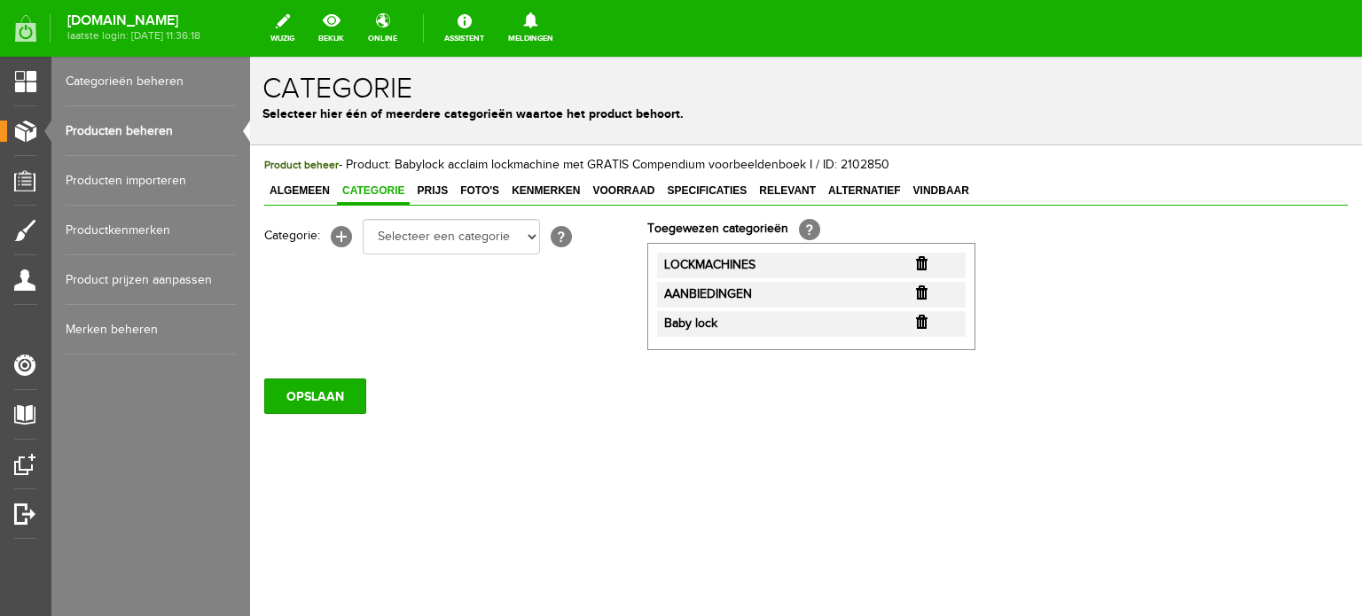
click at [141, 127] on link "Producten beheren" at bounding box center [151, 131] width 170 height 50
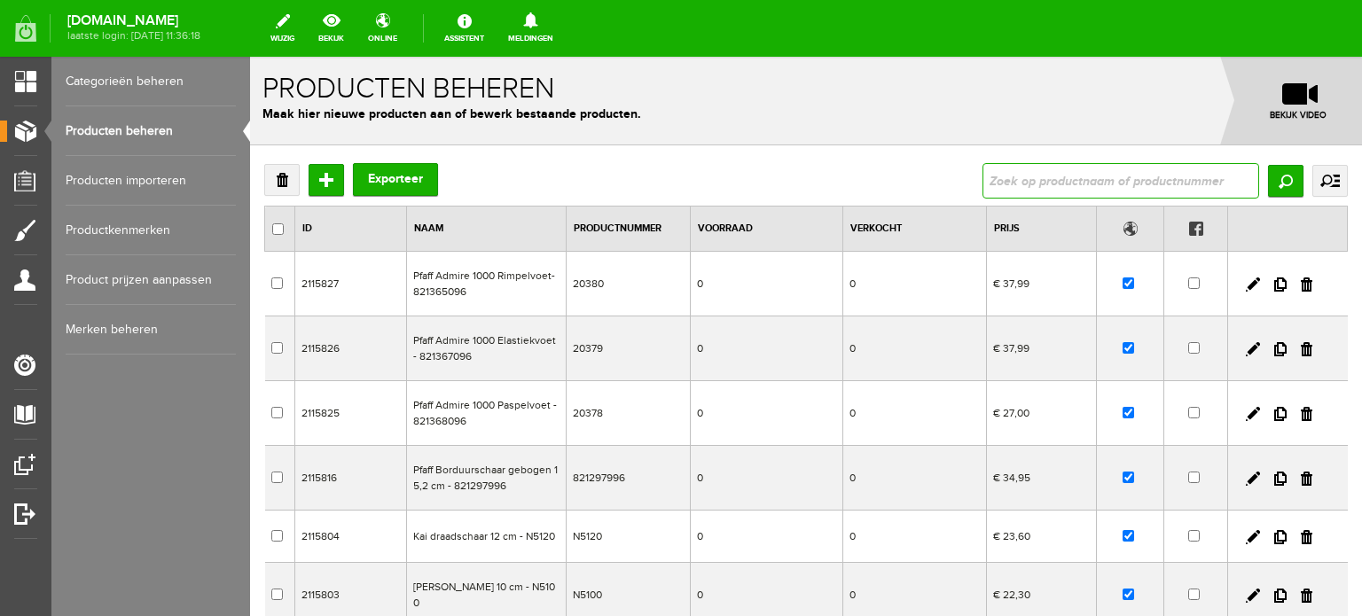
click at [1049, 183] on input "text" at bounding box center [1121, 180] width 277 height 35
type input "Enlighten"
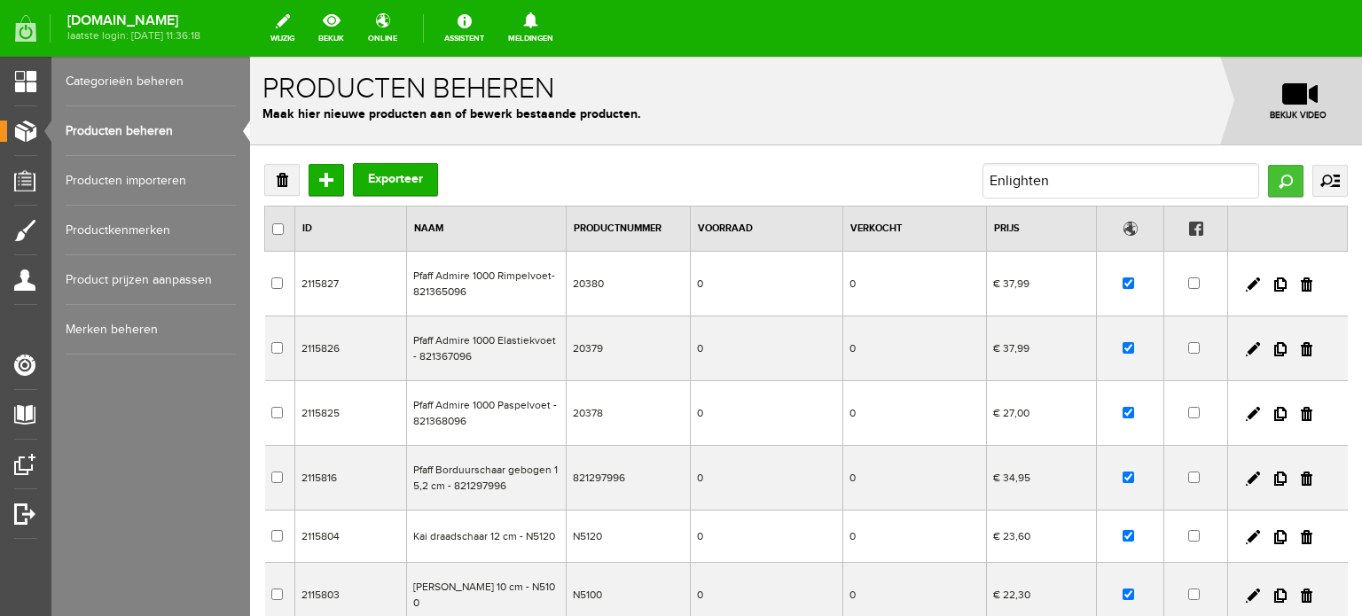
click at [1276, 184] on input "Zoeken" at bounding box center [1285, 181] width 35 height 32
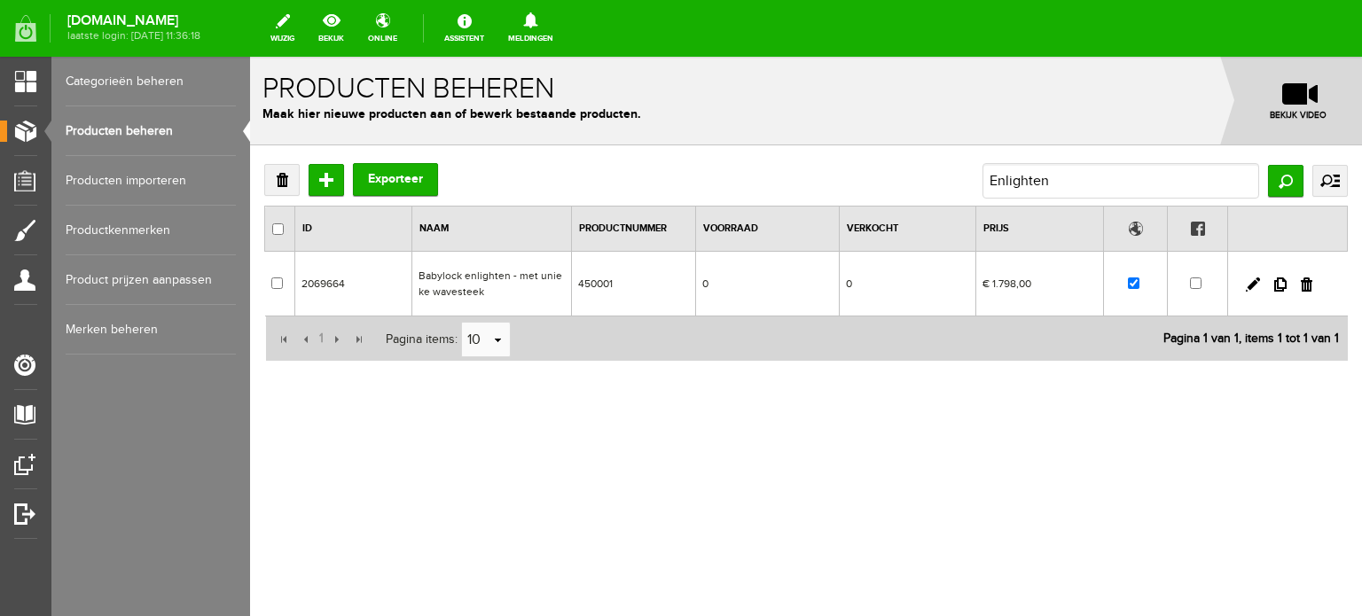
click at [462, 271] on td "Babylock enlighten - met unieke wavesteek" at bounding box center [492, 284] width 160 height 65
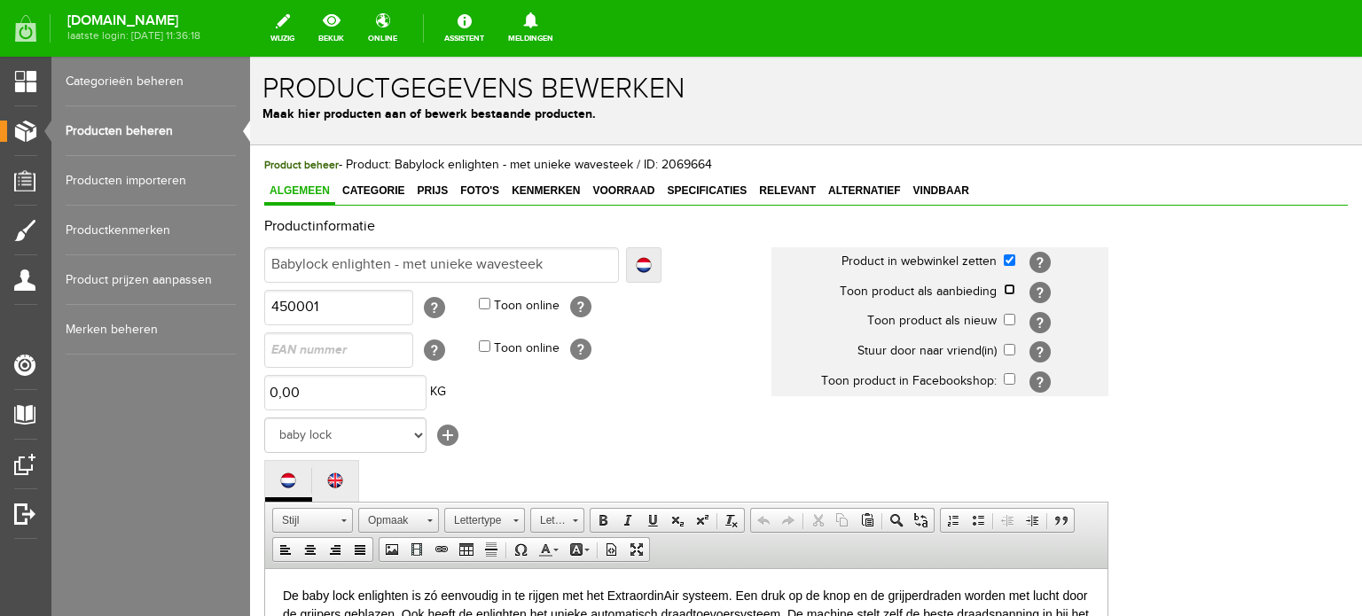
click at [1013, 287] on input "checkbox" at bounding box center [1010, 290] width 12 height 12
checkbox input "true"
click at [398, 189] on span "Categorie" at bounding box center [373, 191] width 73 height 12
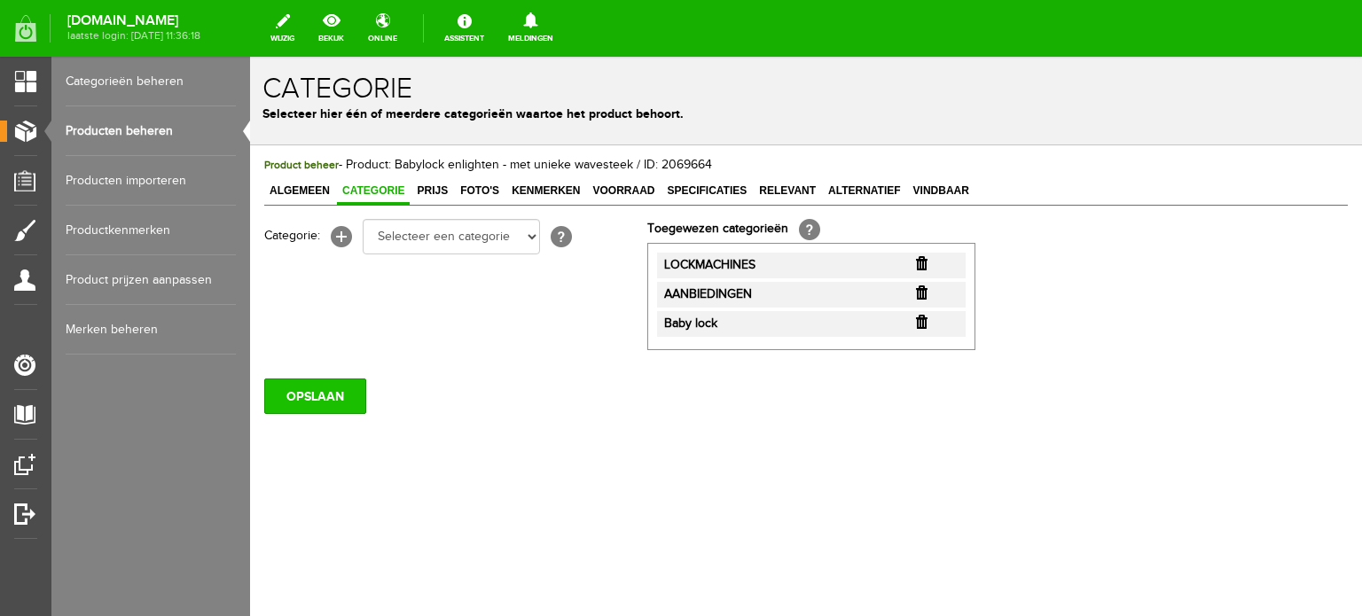
click at [331, 394] on input "OPSLAAN" at bounding box center [315, 396] width 102 height 35
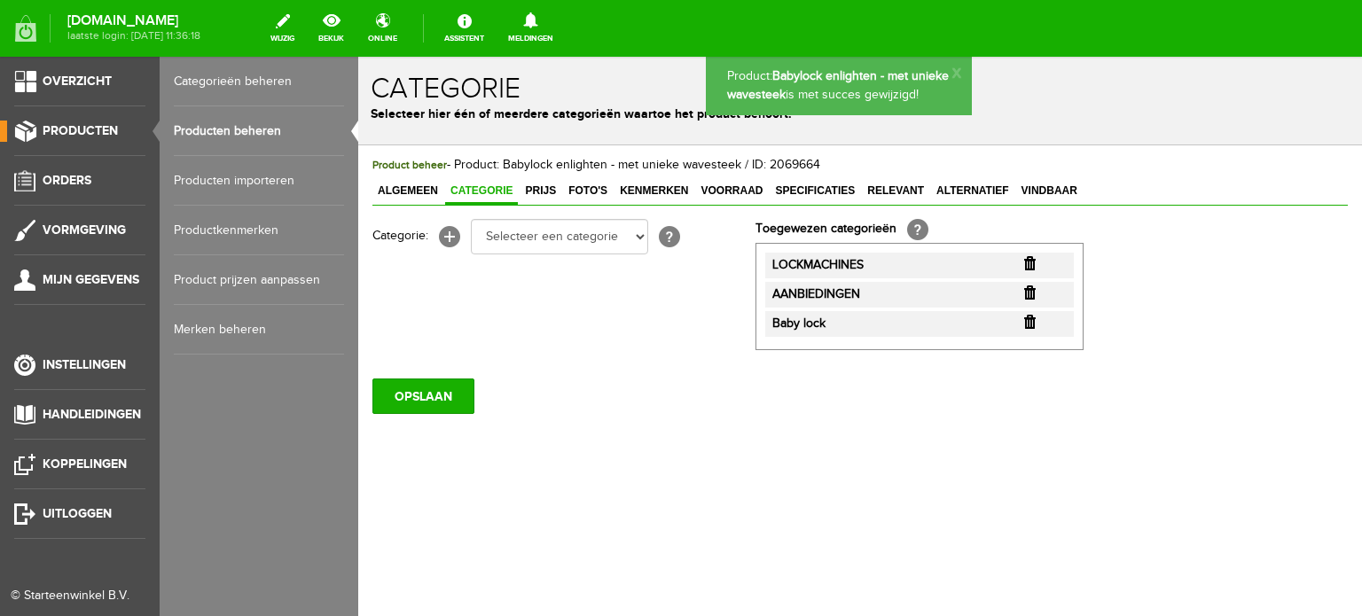
click at [259, 122] on link "Producten beheren" at bounding box center [259, 131] width 170 height 50
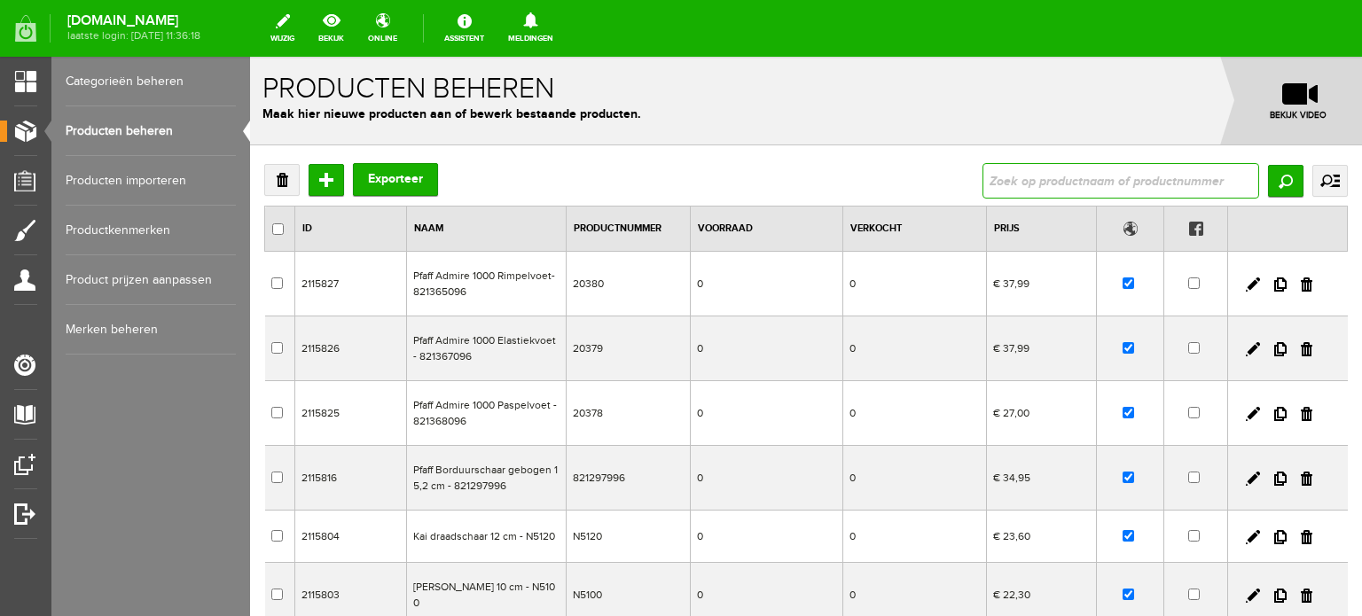
click at [1032, 182] on input "text" at bounding box center [1121, 180] width 277 height 35
paste input "Euphoria"
type input "Euphoria"
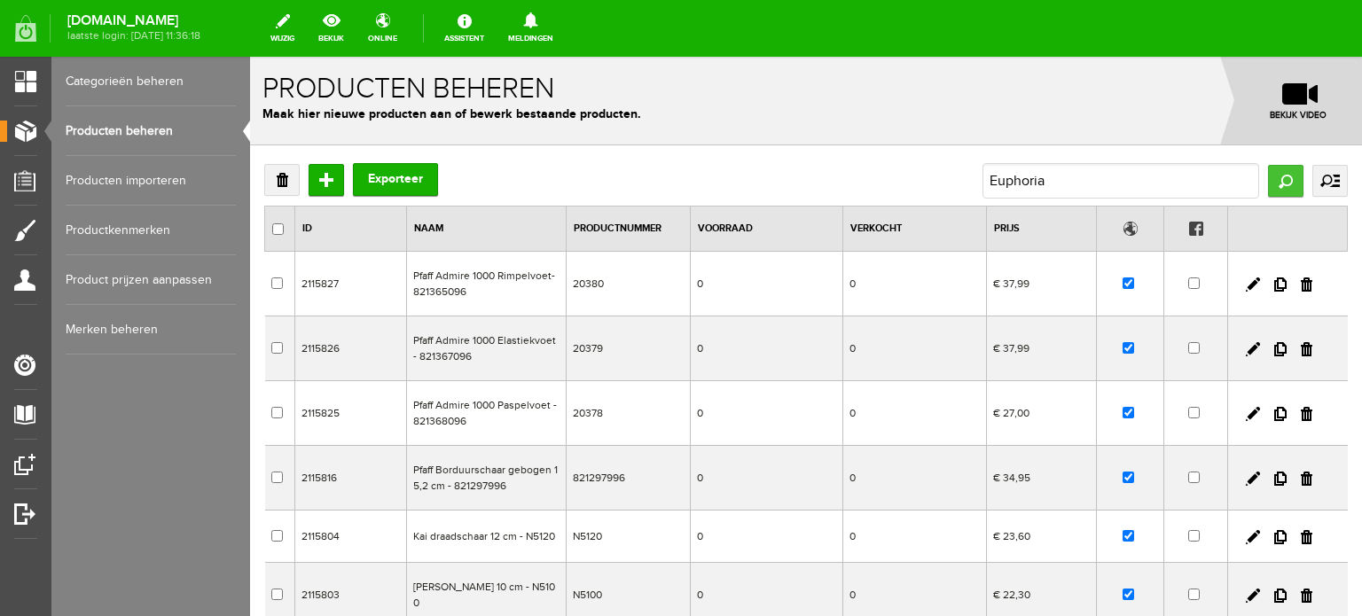
click at [1274, 180] on input "Zoeken" at bounding box center [1285, 181] width 35 height 32
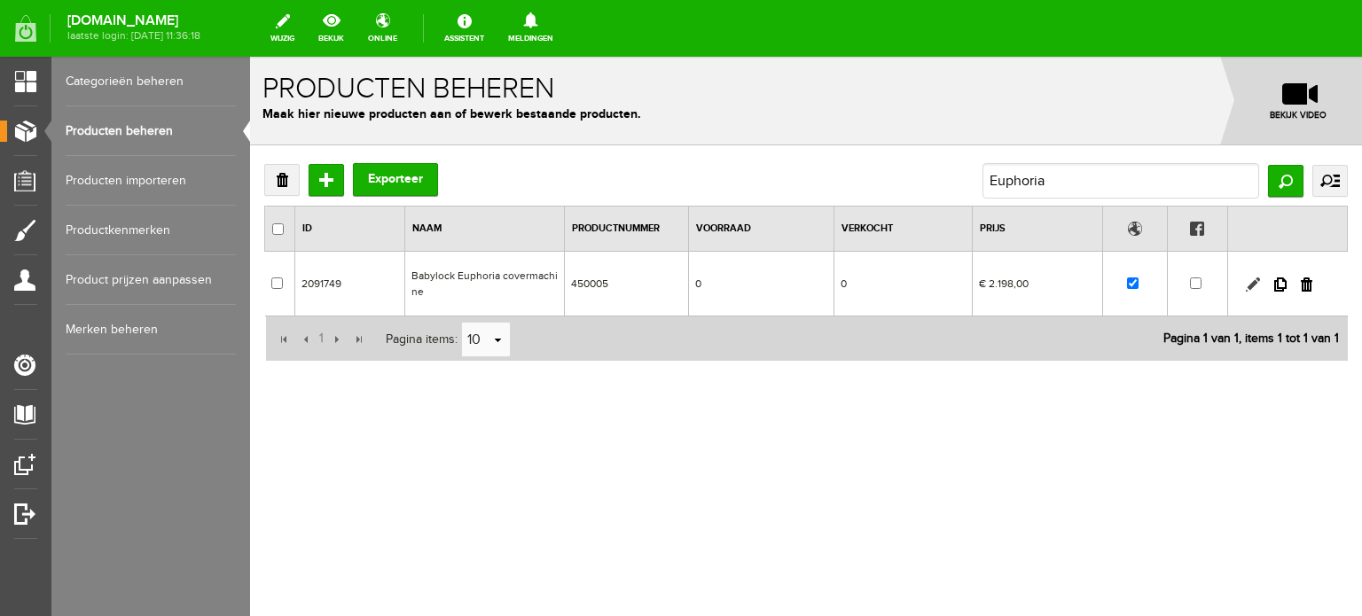
click at [1256, 278] on link at bounding box center [1253, 285] width 14 height 14
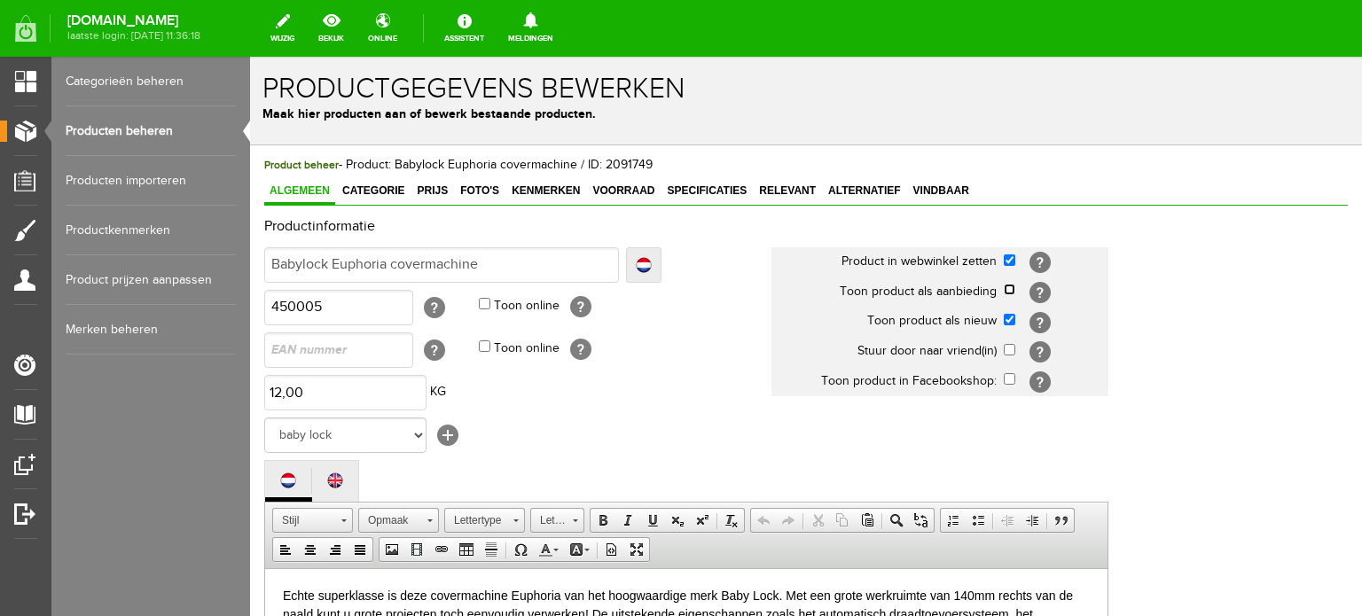
click at [1008, 287] on input "checkbox" at bounding box center [1010, 290] width 12 height 12
checkbox input "true"
click at [1009, 316] on input "checkbox" at bounding box center [1010, 320] width 12 height 12
checkbox input "false"
click at [1226, 418] on div "Productinformatie Localize Klaar Babylock Euphoria covermachine Localize Babylo…" at bounding box center [806, 611] width 1084 height 785
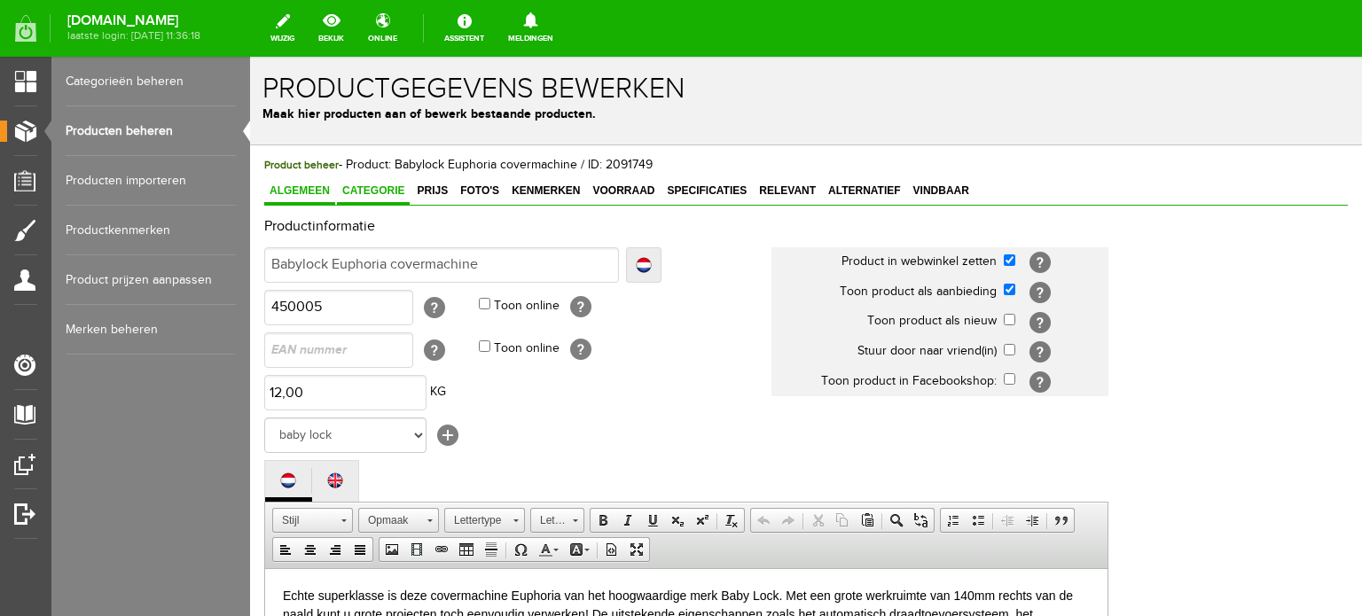
click at [368, 188] on span "Categorie" at bounding box center [373, 191] width 73 height 12
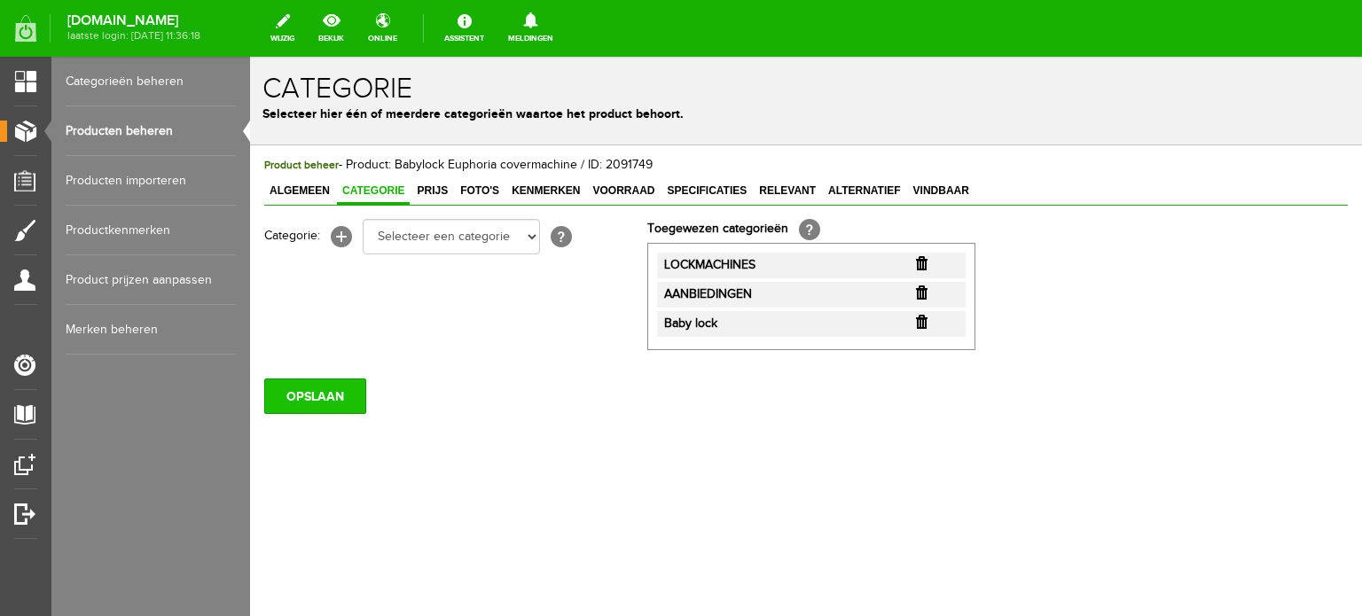
click at [287, 396] on input "OPSLAAN" at bounding box center [315, 396] width 102 height 35
click at [165, 129] on link "Producten beheren" at bounding box center [151, 131] width 170 height 50
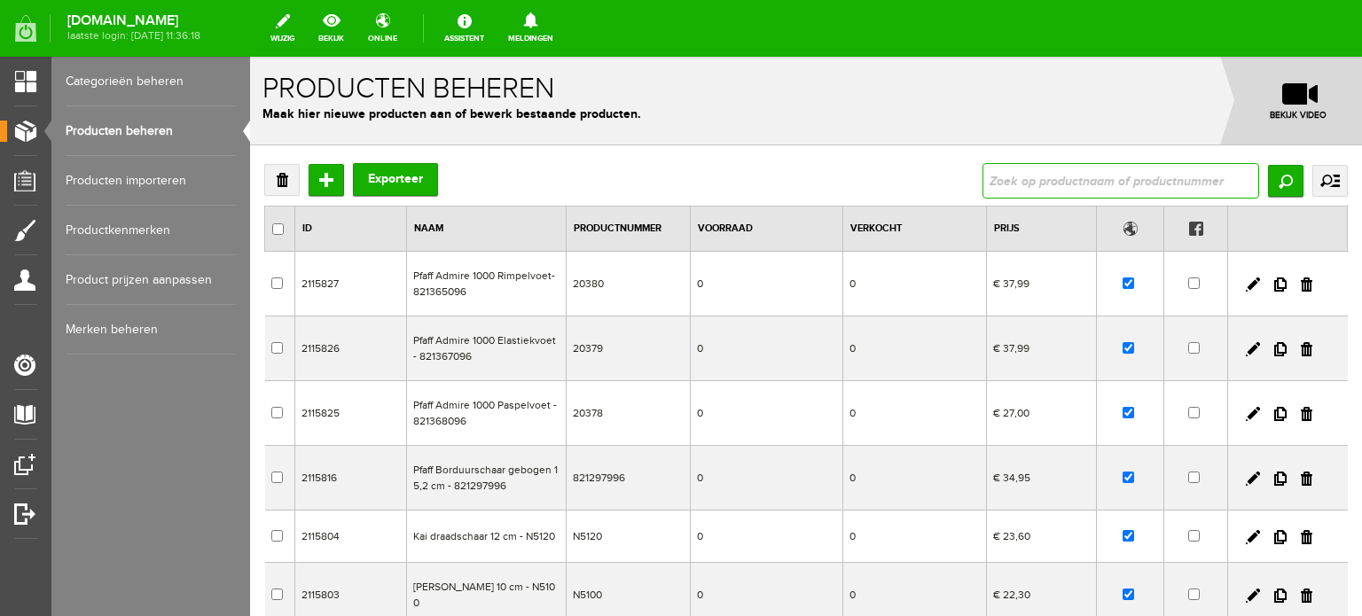
click at [1017, 176] on input "text" at bounding box center [1121, 180] width 277 height 35
paste input "Gloria"
type input "Gloria"
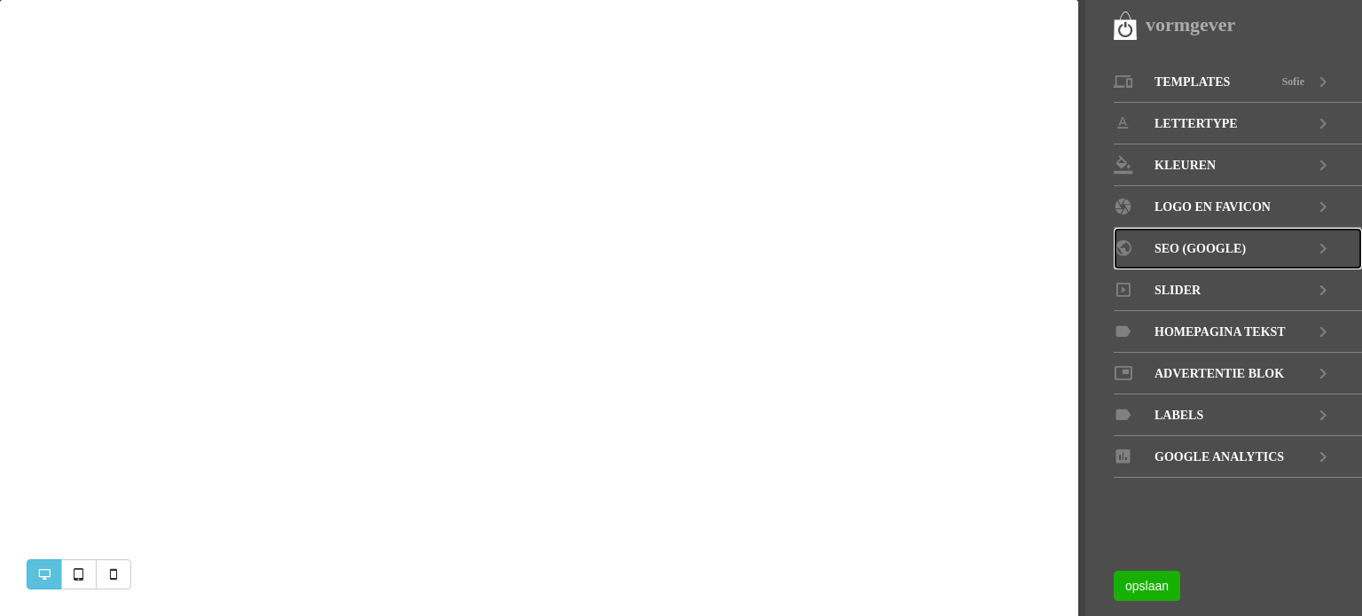
click at [1220, 247] on span "SEO (GOOGLE)" at bounding box center [1200, 249] width 91 height 42
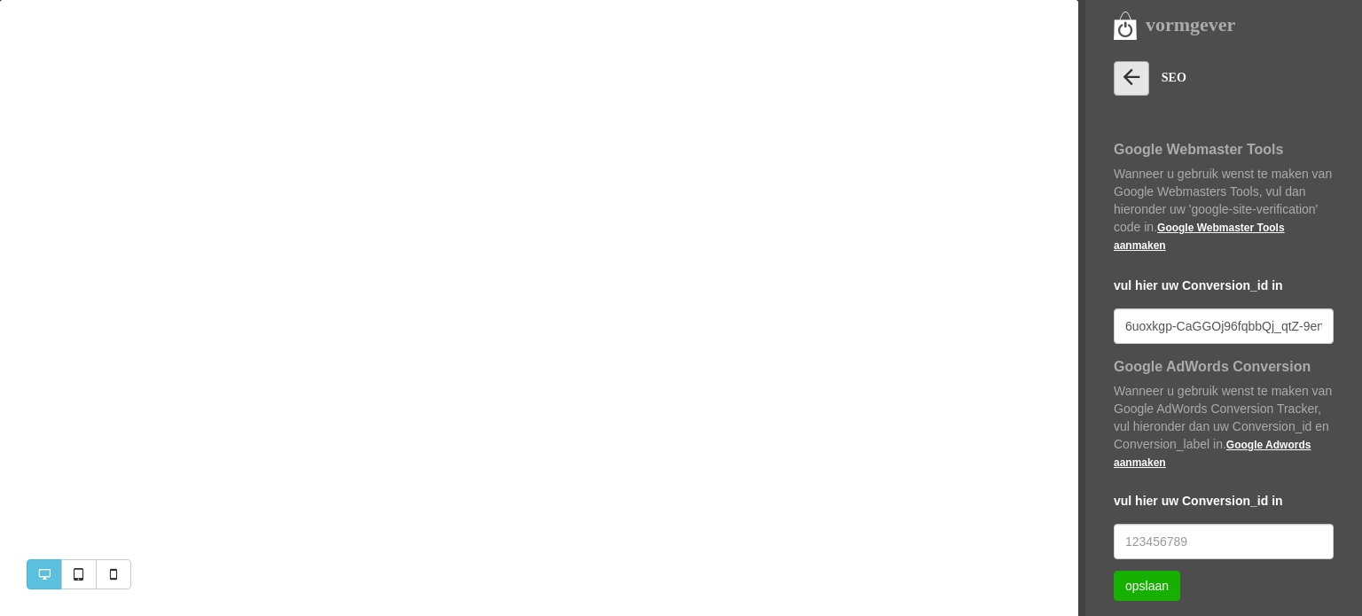
click at [1126, 81] on icon at bounding box center [1131, 77] width 25 height 25
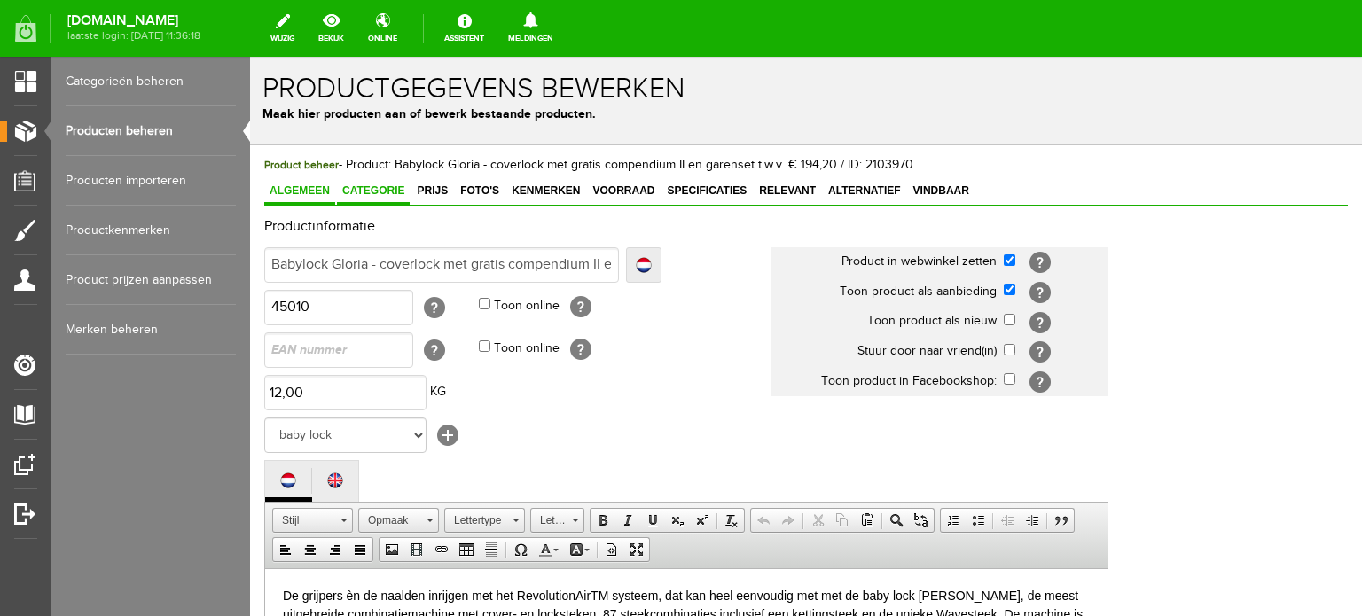
click at [380, 187] on span "Categorie" at bounding box center [373, 191] width 73 height 12
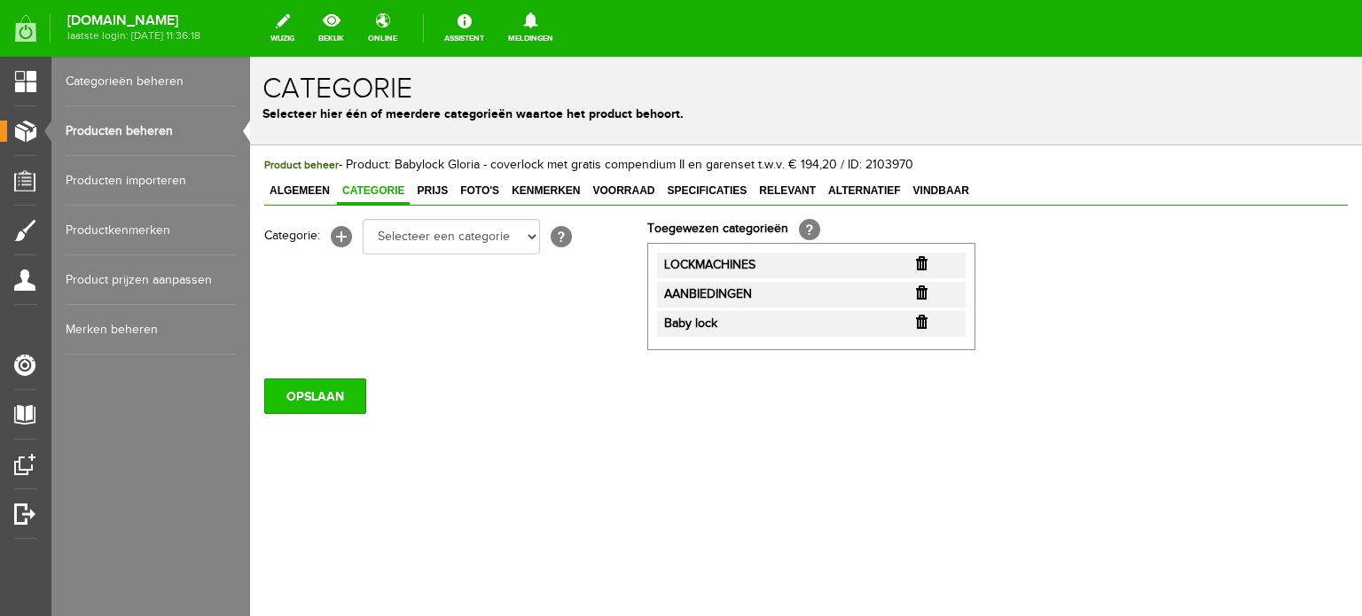
click at [342, 398] on input "OPSLAAN" at bounding box center [315, 396] width 102 height 35
click at [134, 134] on link "Producten beheren" at bounding box center [151, 131] width 170 height 50
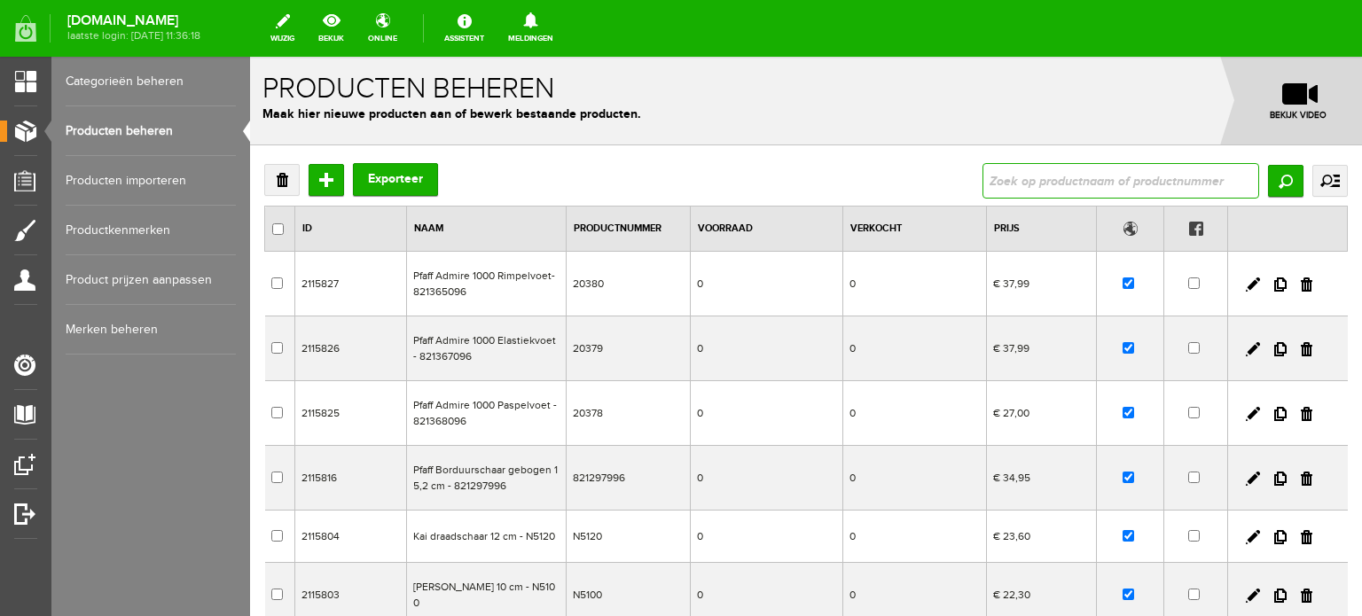
click at [1072, 173] on input "text" at bounding box center [1121, 180] width 277 height 35
paste input "Ovation"
type input "Ovation"
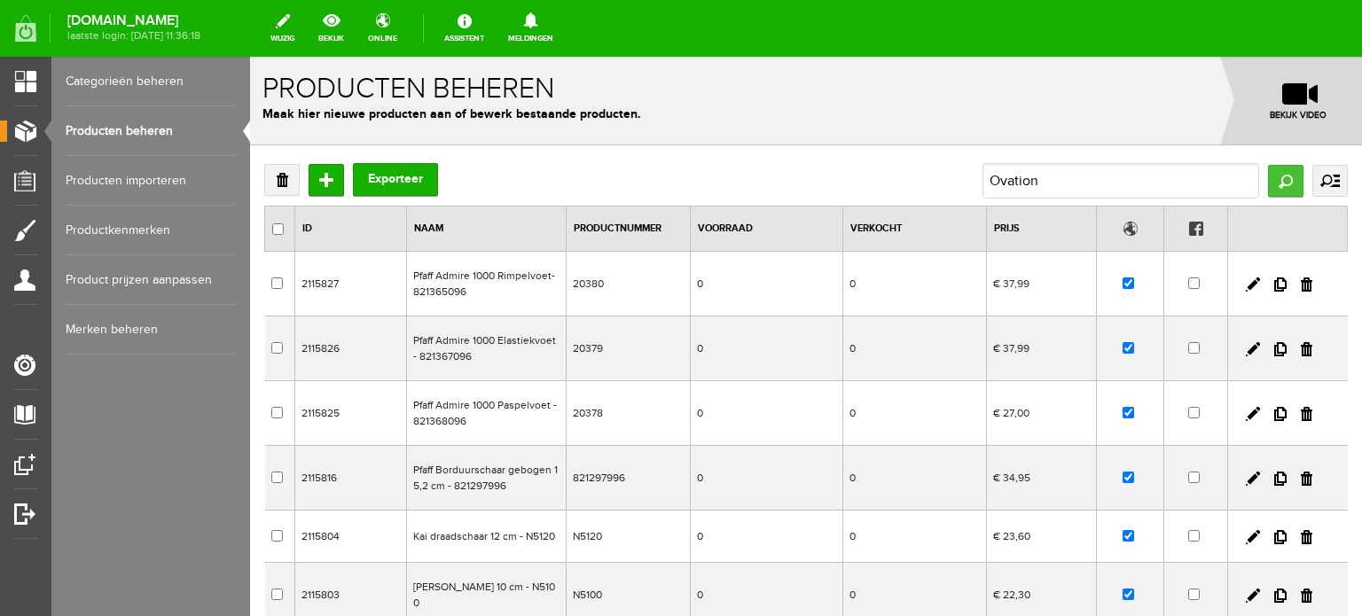
click at [1269, 177] on input "Zoeken" at bounding box center [1285, 181] width 35 height 32
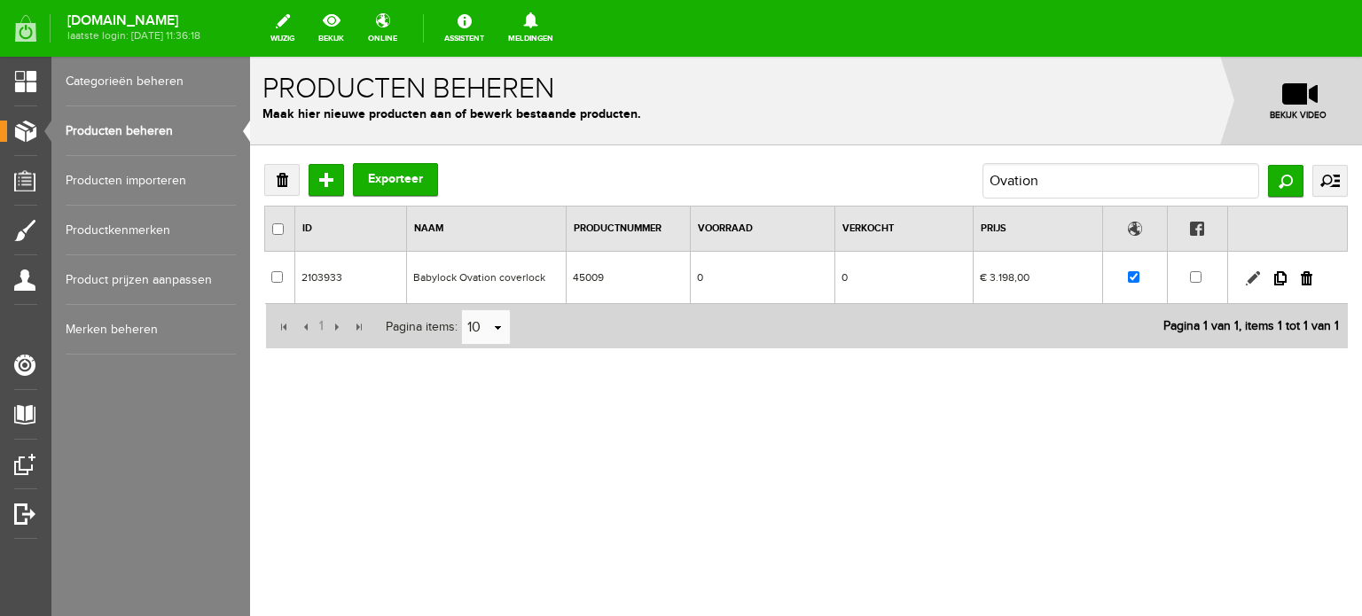
click at [1254, 279] on link at bounding box center [1253, 278] width 14 height 14
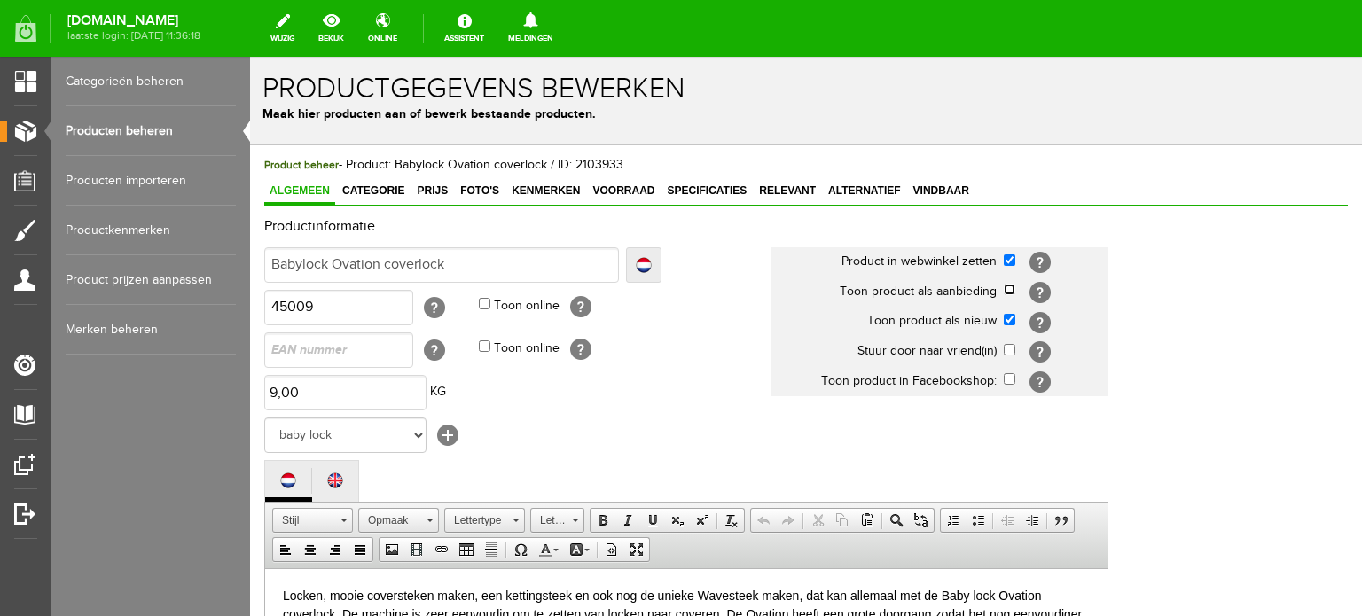
click at [1009, 290] on input "checkbox" at bounding box center [1010, 290] width 12 height 12
checkbox input "true"
click at [1008, 322] on input "checkbox" at bounding box center [1010, 320] width 12 height 12
checkbox input "false"
click at [382, 187] on span "Categorie" at bounding box center [373, 191] width 73 height 12
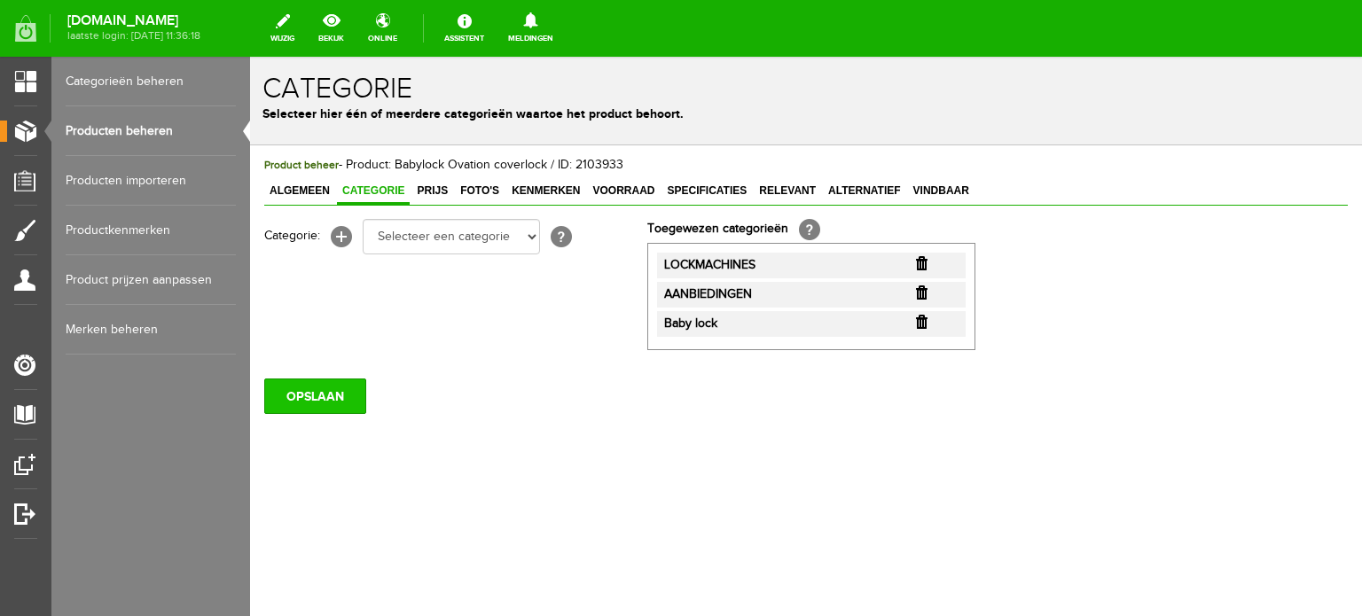
click at [330, 396] on input "OPSLAAN" at bounding box center [315, 396] width 102 height 35
click at [123, 125] on link "Producten beheren" at bounding box center [151, 131] width 170 height 50
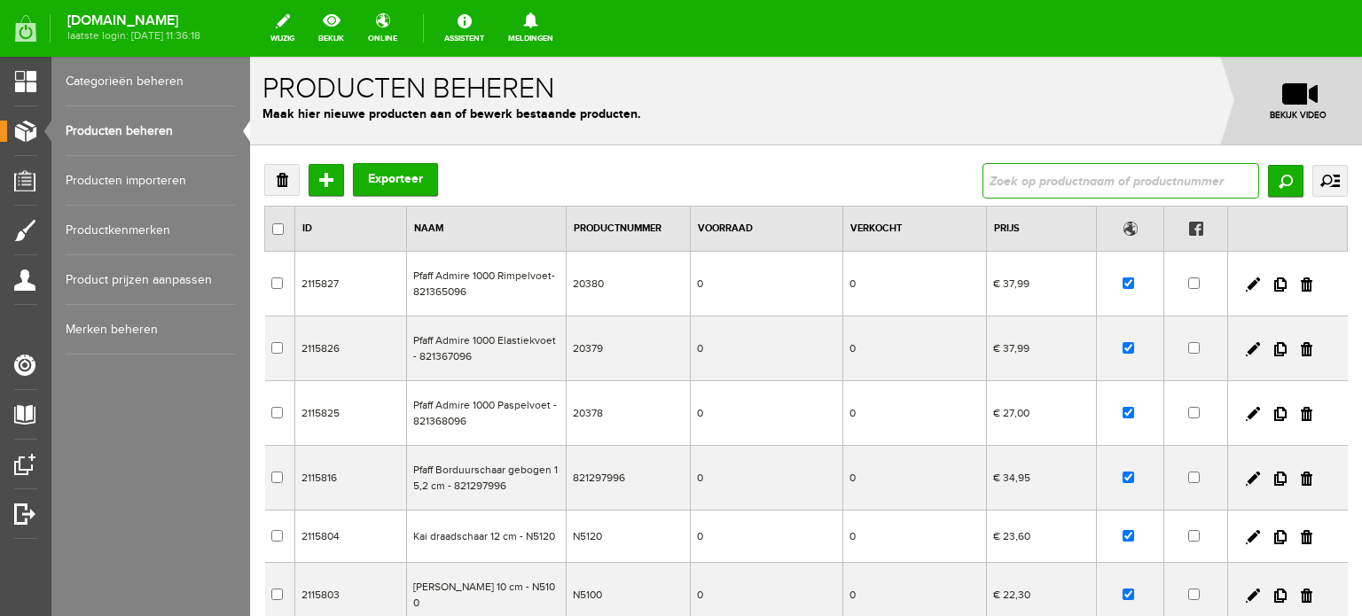
click at [1063, 178] on input "text" at bounding box center [1121, 180] width 277 height 35
paste input "4234D"
type input "4234D"
click at [1277, 177] on input "Zoeken" at bounding box center [1285, 181] width 35 height 32
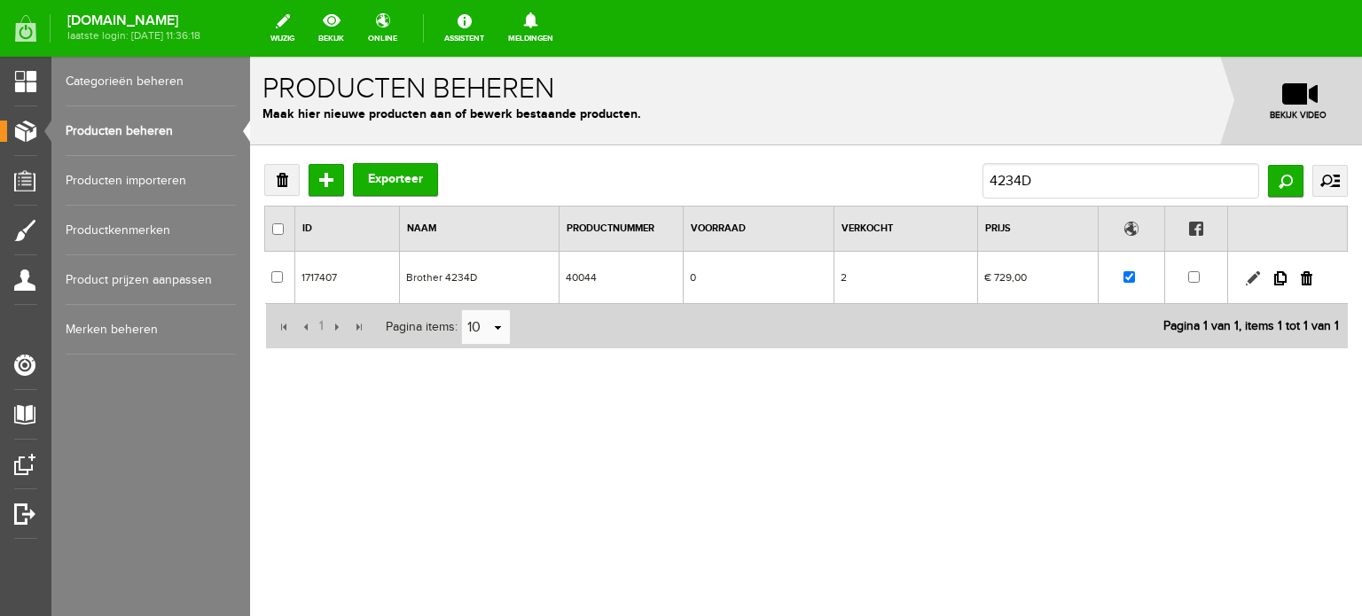
click at [1252, 280] on link at bounding box center [1253, 278] width 14 height 14
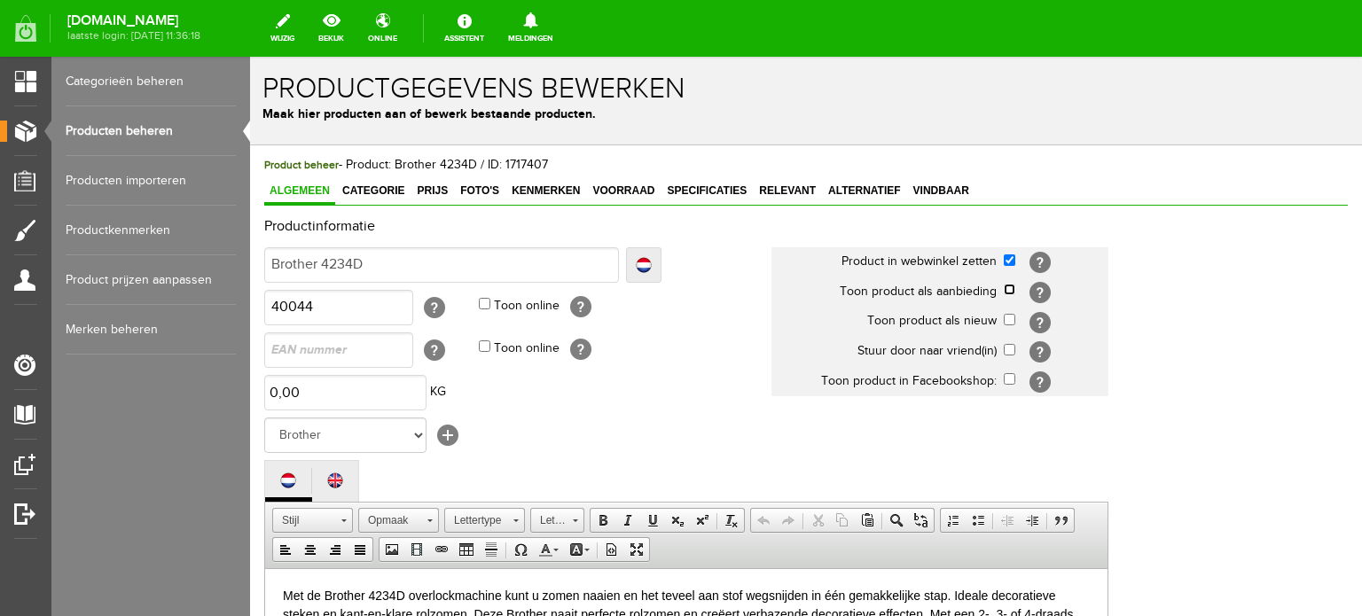
click at [1010, 291] on input "checkbox" at bounding box center [1010, 290] width 12 height 12
checkbox input "true"
click at [394, 192] on span "Categorie" at bounding box center [373, 191] width 73 height 12
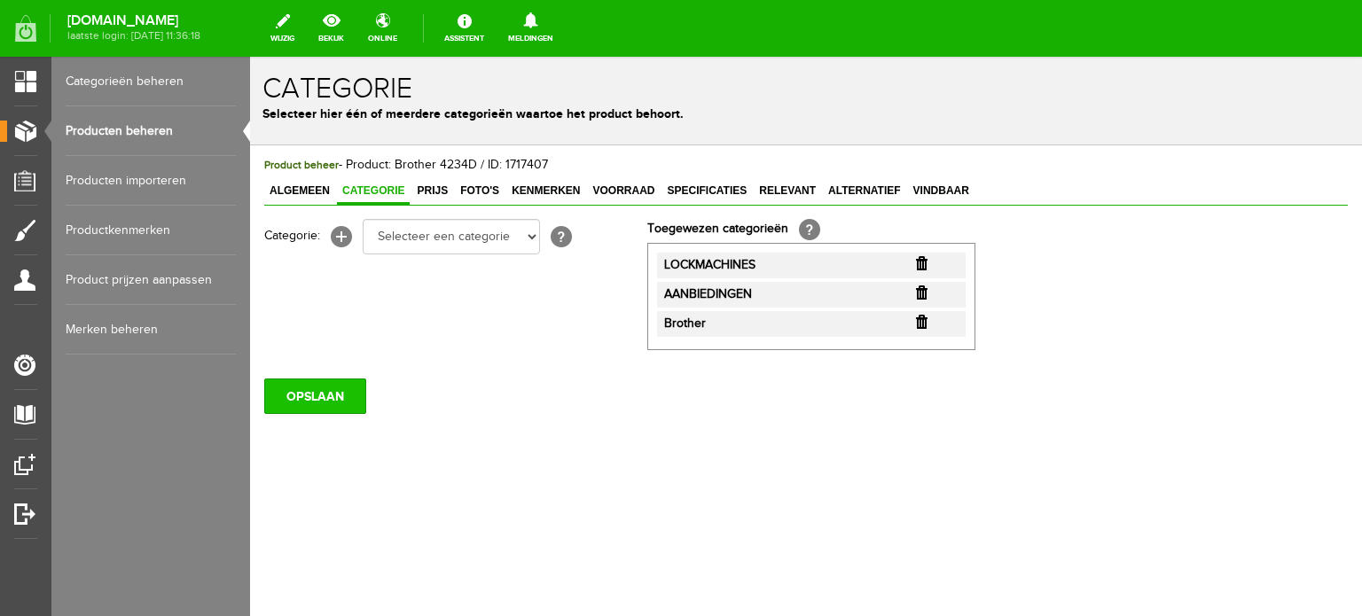
click at [334, 396] on input "OPSLAAN" at bounding box center [315, 396] width 102 height 35
click at [107, 122] on link "Producten beheren" at bounding box center [151, 131] width 170 height 50
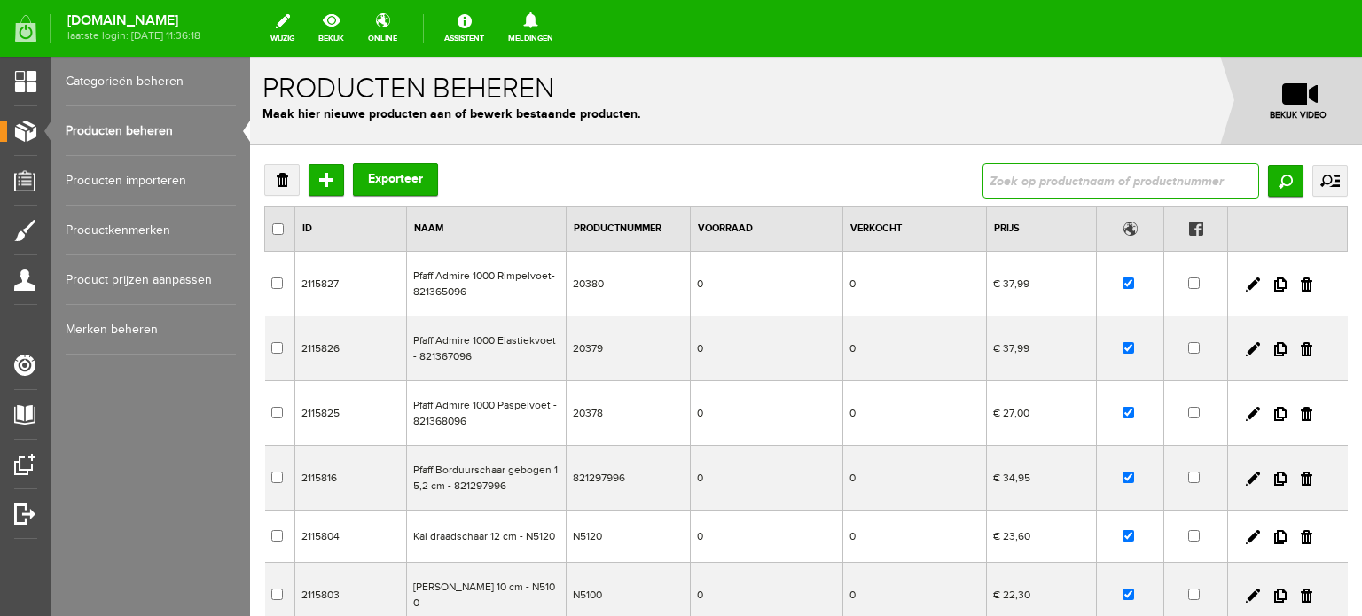
click at [1054, 177] on input "text" at bounding box center [1121, 180] width 277 height 35
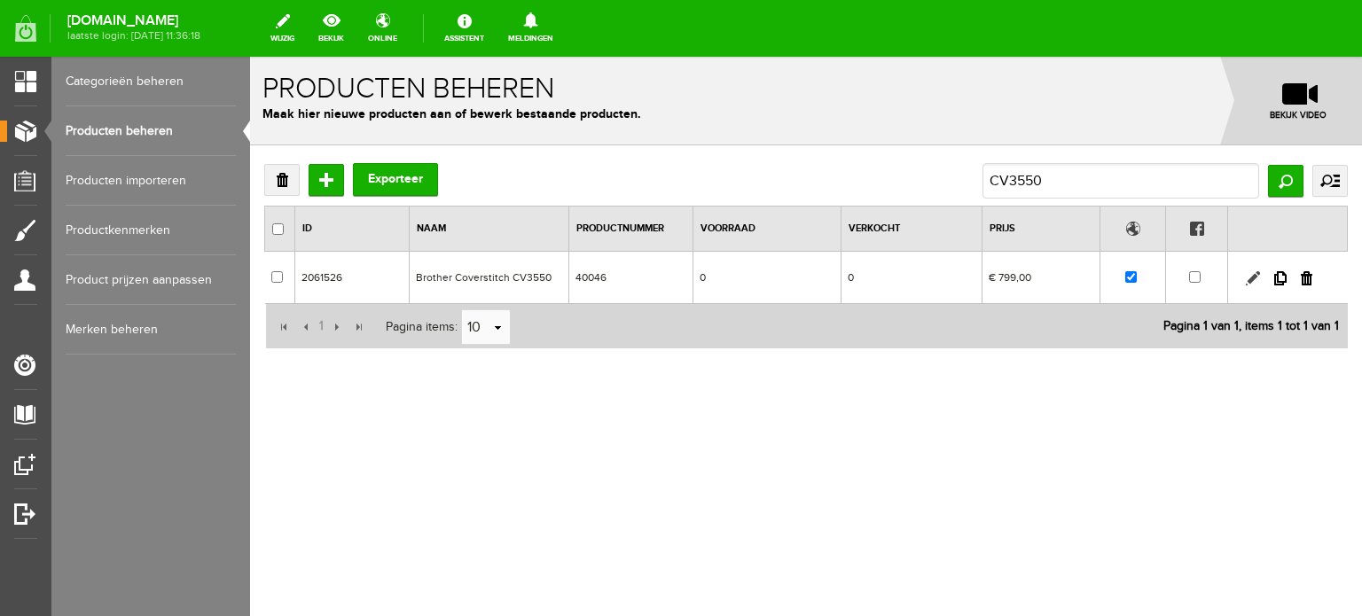
click at [1249, 277] on link at bounding box center [1253, 278] width 14 height 14
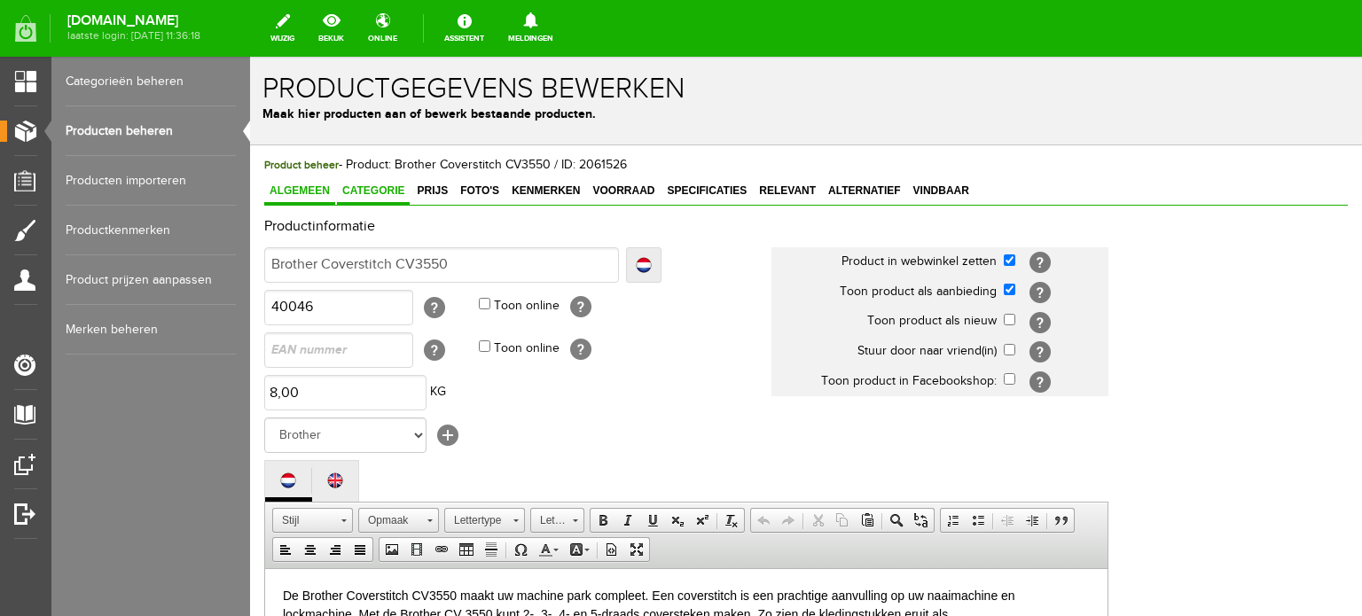
click at [397, 181] on link "Categorie" at bounding box center [373, 192] width 73 height 26
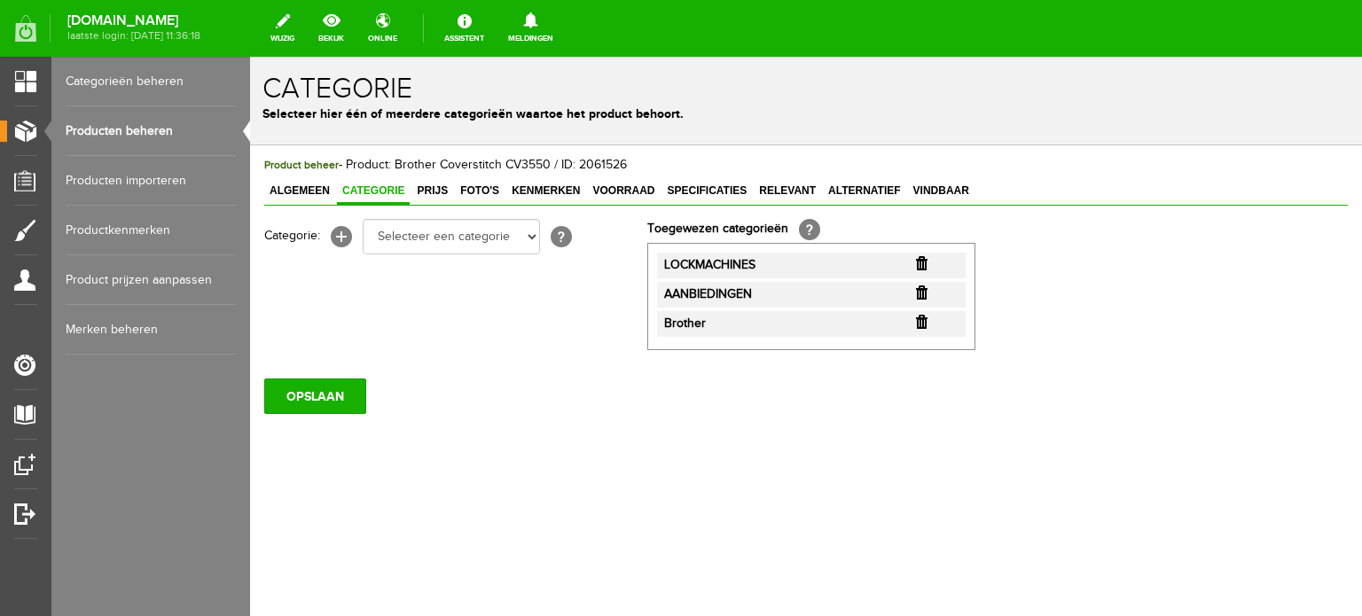
click at [133, 122] on link "Producten beheren" at bounding box center [151, 131] width 170 height 50
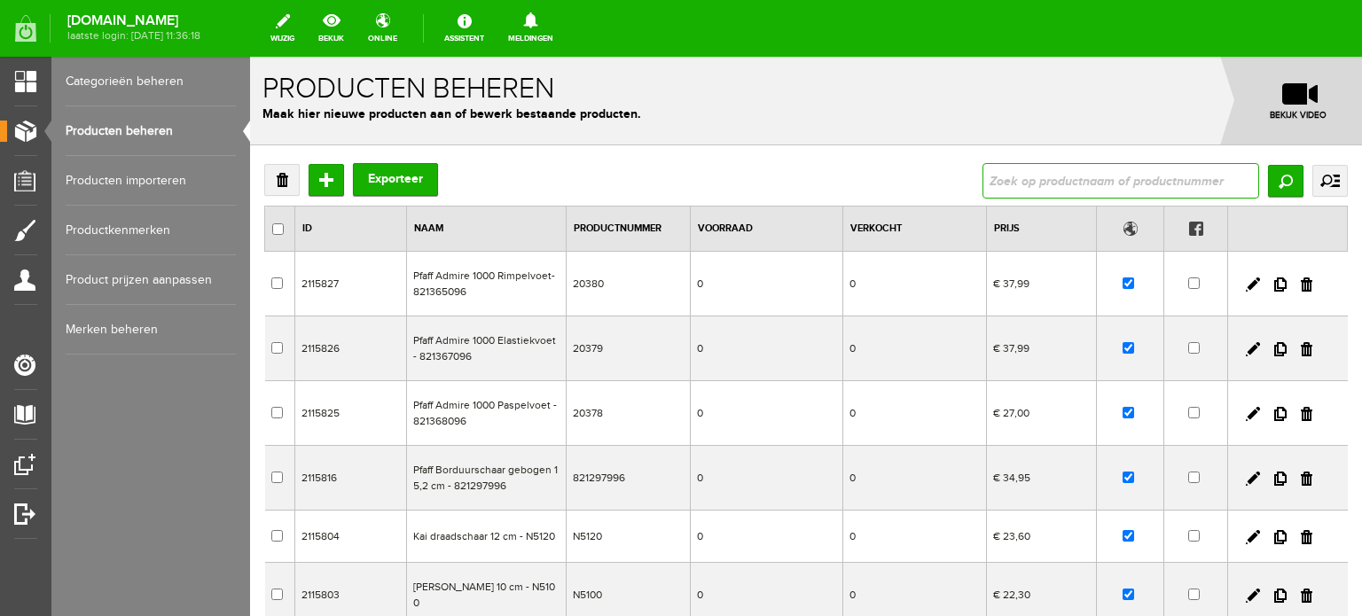
click at [1064, 180] on input "text" at bounding box center [1121, 180] width 277 height 35
type input "Innov-ís NV1100"
click at [1268, 180] on input "Zoeken" at bounding box center [1285, 181] width 35 height 32
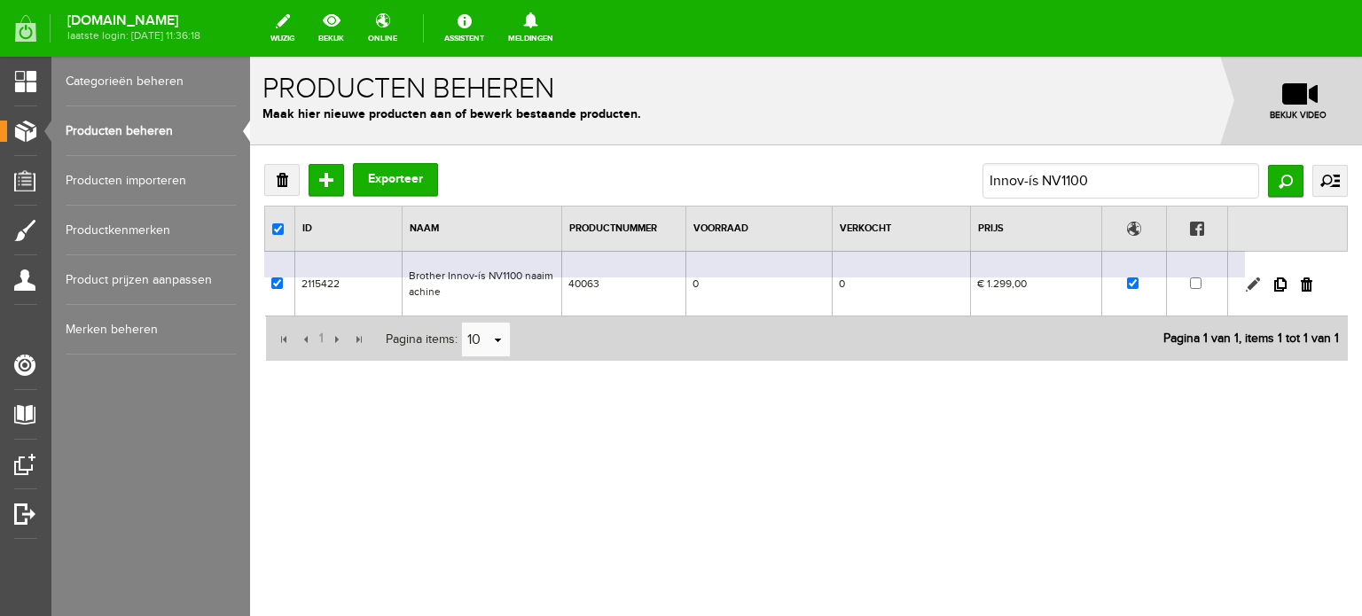
click at [1250, 282] on link at bounding box center [1253, 285] width 14 height 14
checkbox input "true"
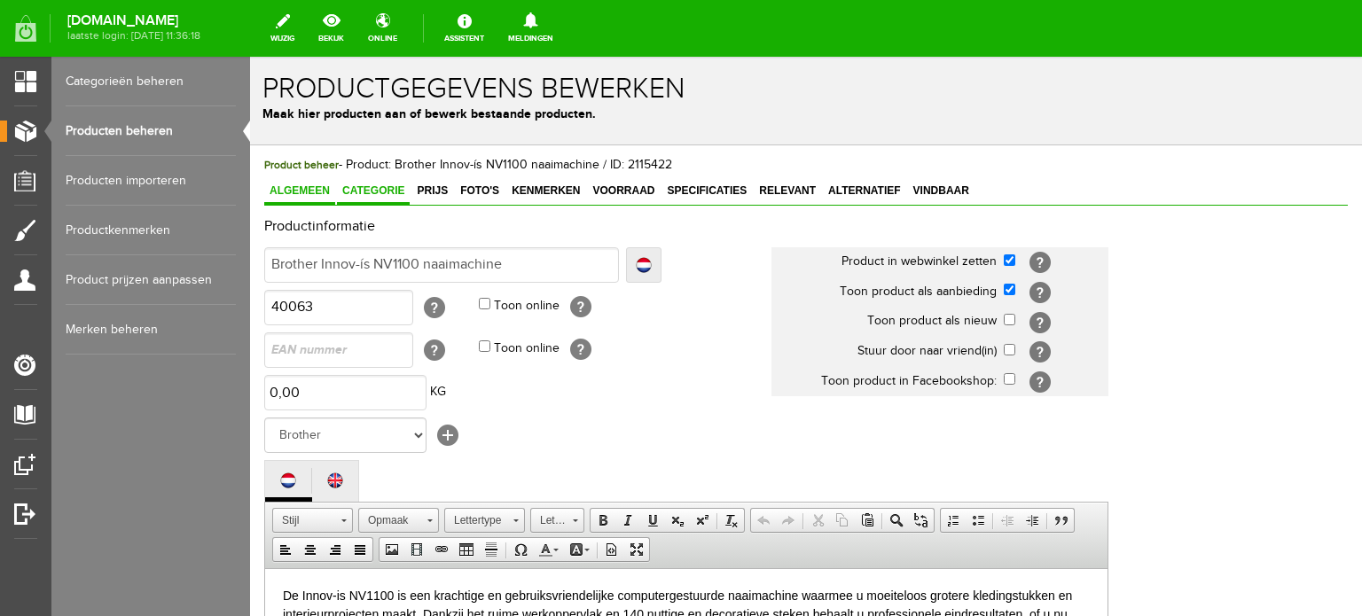
click at [390, 185] on span "Categorie" at bounding box center [373, 191] width 73 height 12
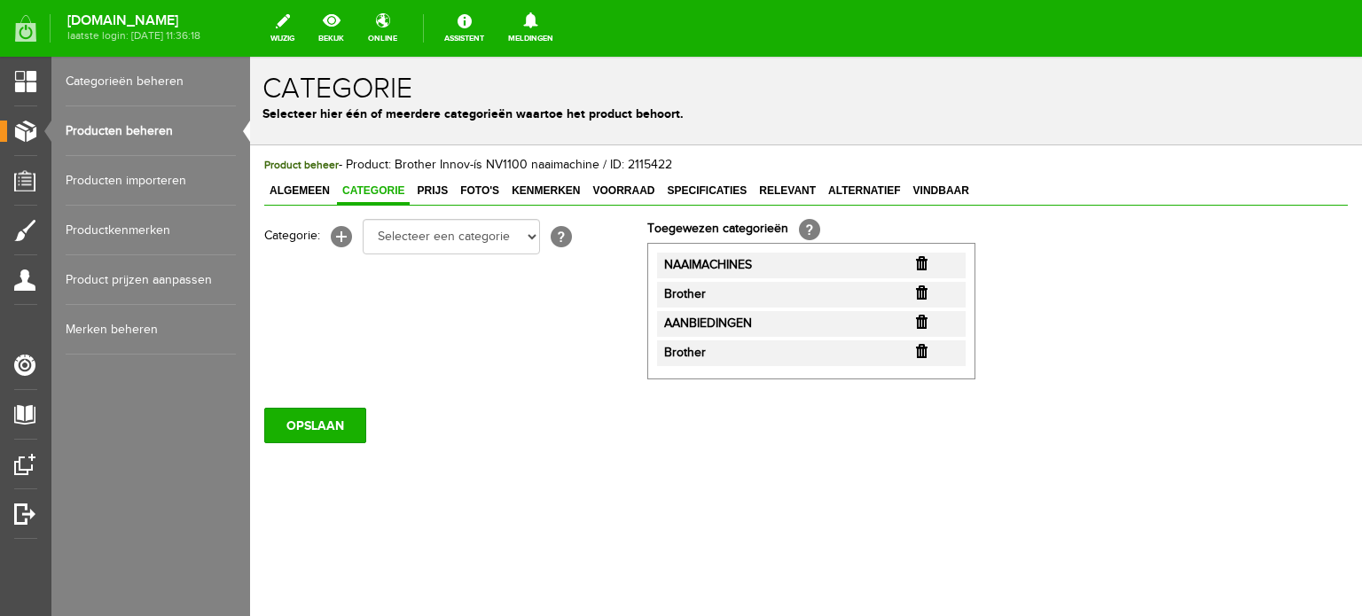
click at [917, 349] on input "button" at bounding box center [922, 351] width 12 height 14
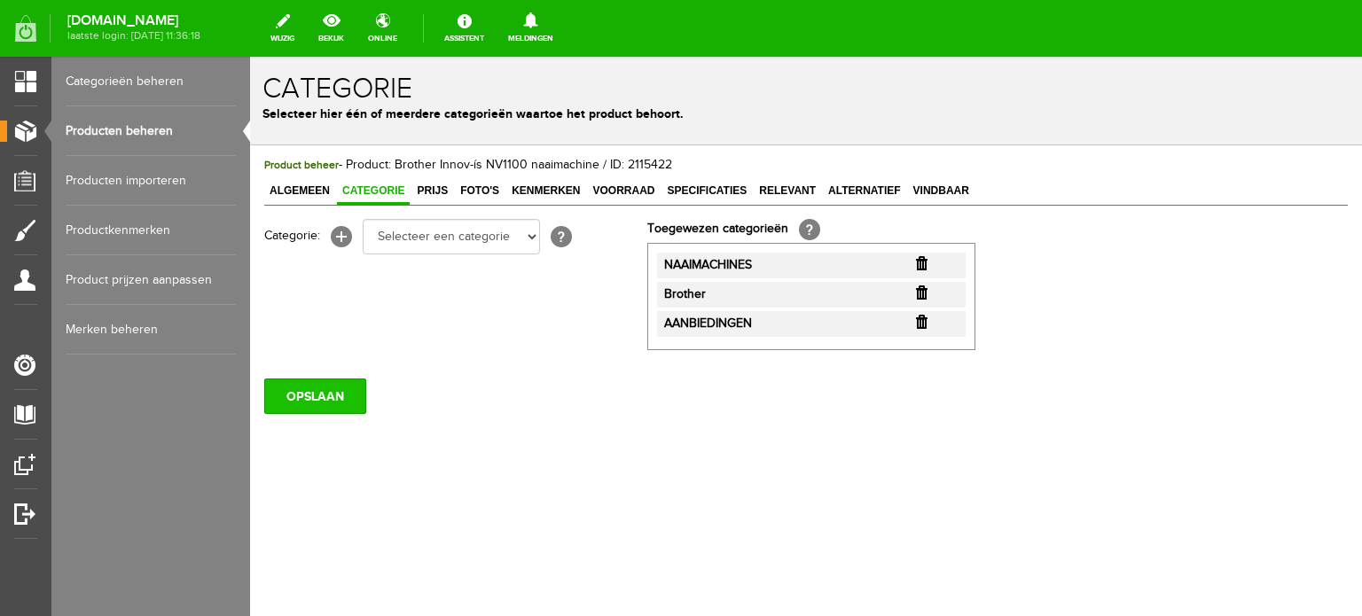
click at [283, 393] on input "OPSLAAN" at bounding box center [315, 396] width 102 height 35
click at [89, 125] on link "Producten beheren" at bounding box center [151, 131] width 170 height 50
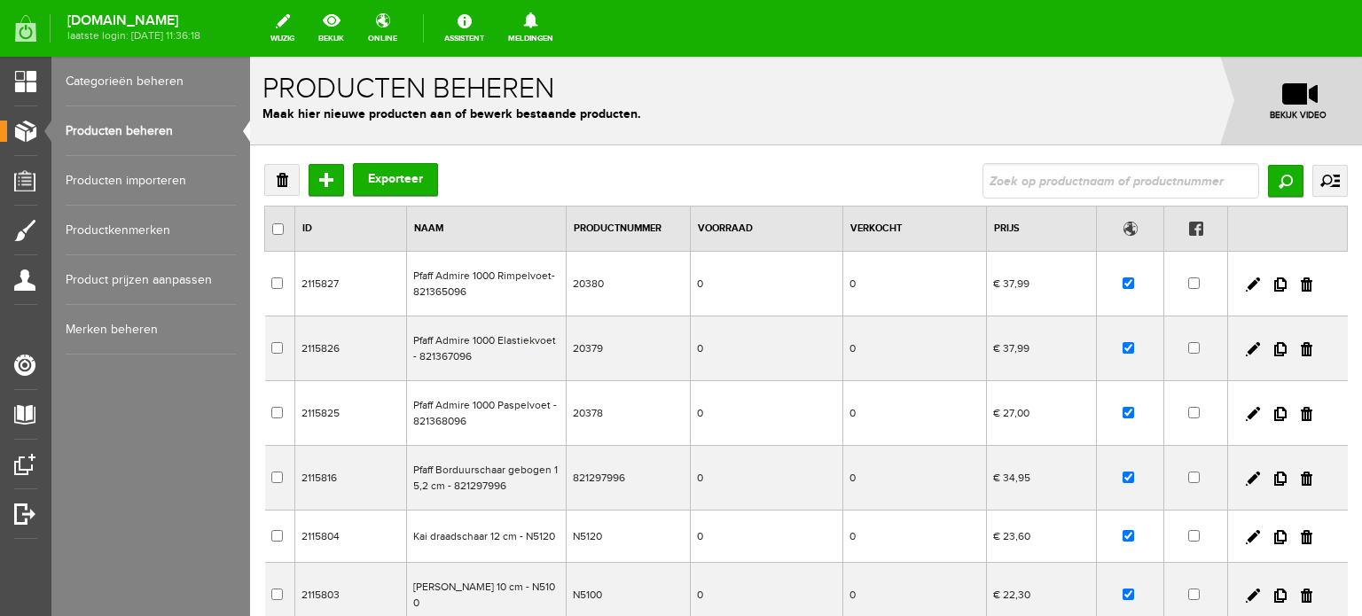
click at [1020, 187] on input "text" at bounding box center [1121, 180] width 277 height 35
click at [1276, 180] on input "Zoeken" at bounding box center [1285, 181] width 35 height 32
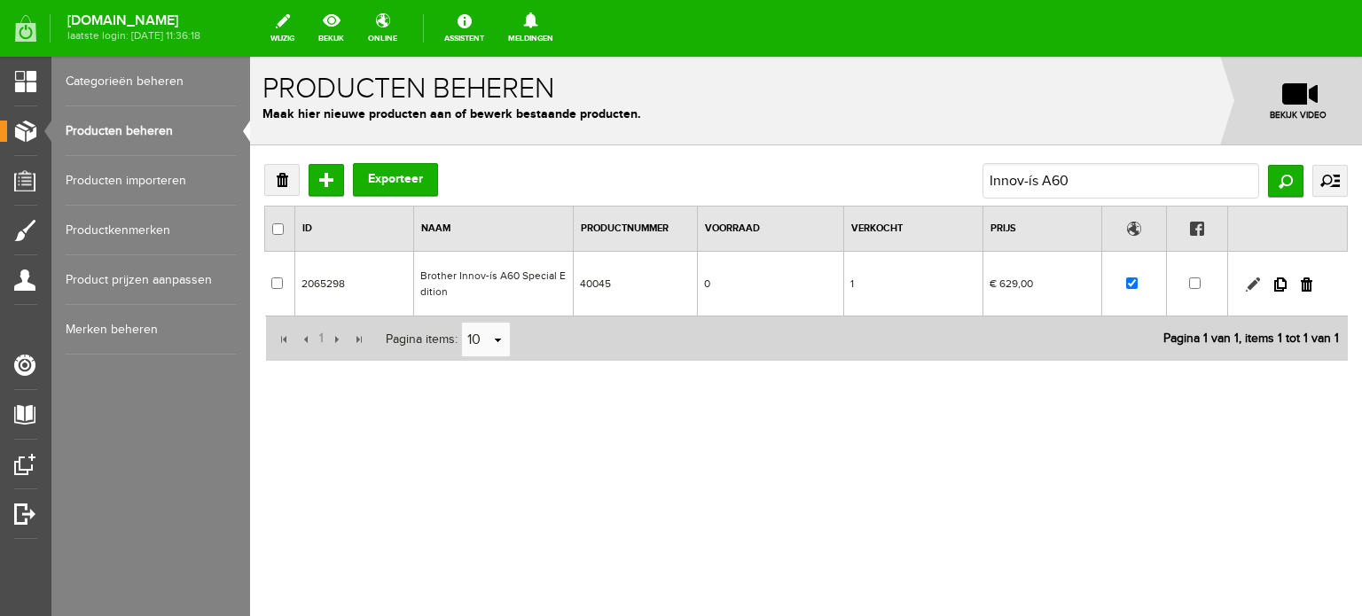
click at [1252, 278] on link at bounding box center [1253, 285] width 14 height 14
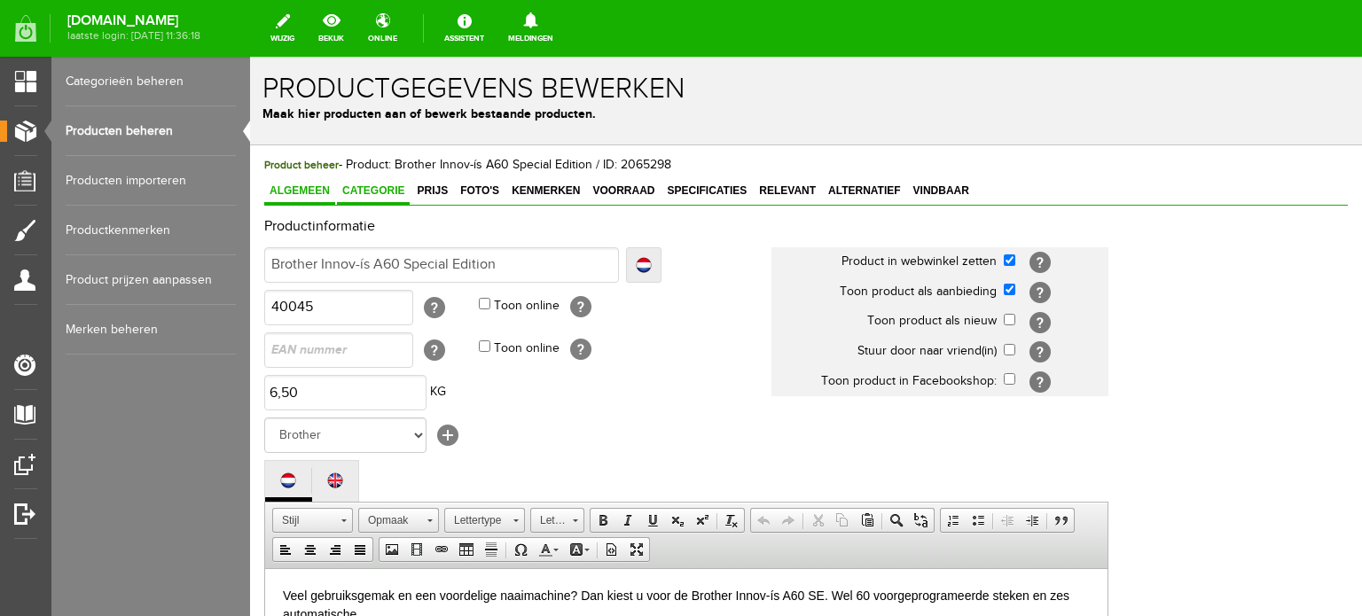
click at [390, 191] on span "Categorie" at bounding box center [373, 191] width 73 height 12
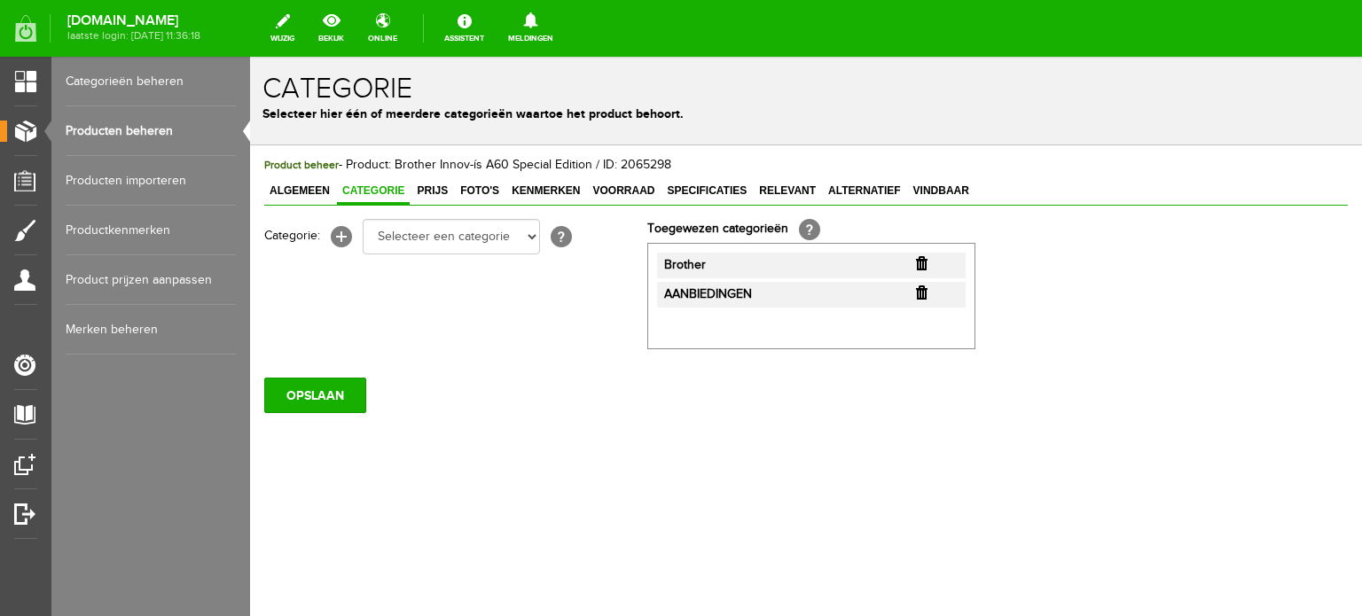
click at [362, 187] on span "Categorie" at bounding box center [373, 191] width 73 height 12
click at [143, 124] on link "Producten beheren" at bounding box center [151, 131] width 170 height 50
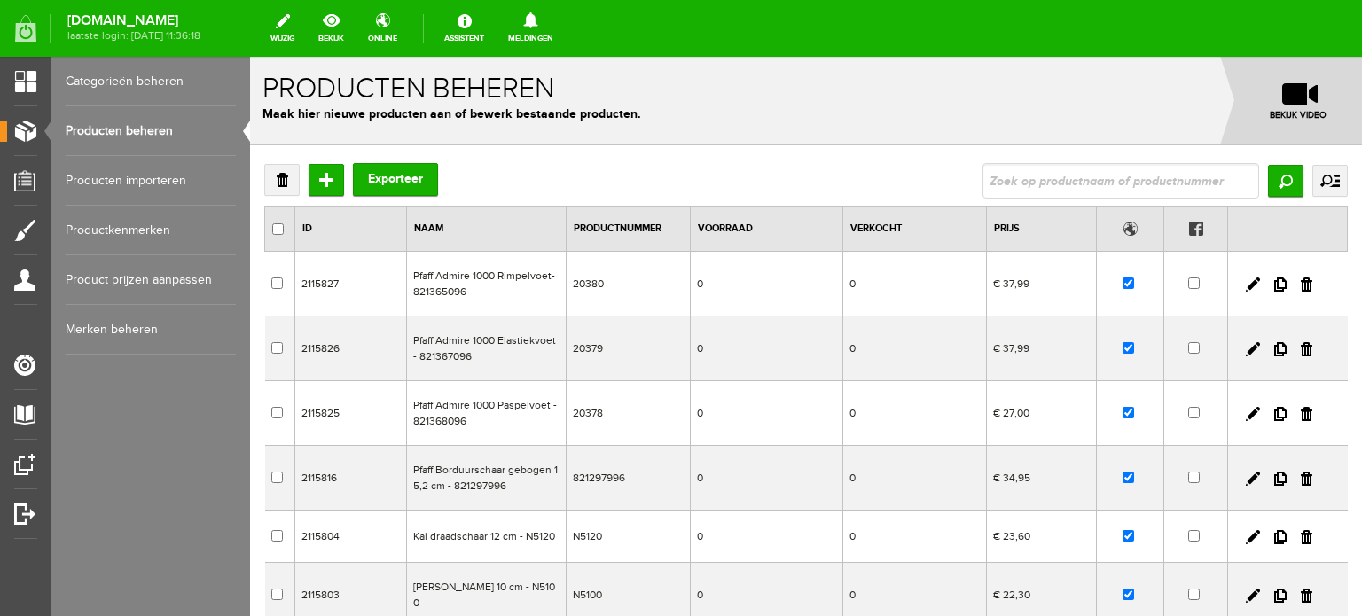
click at [1086, 184] on input "text" at bounding box center [1121, 180] width 277 height 35
click at [1277, 183] on input "Zoeken" at bounding box center [1285, 181] width 35 height 32
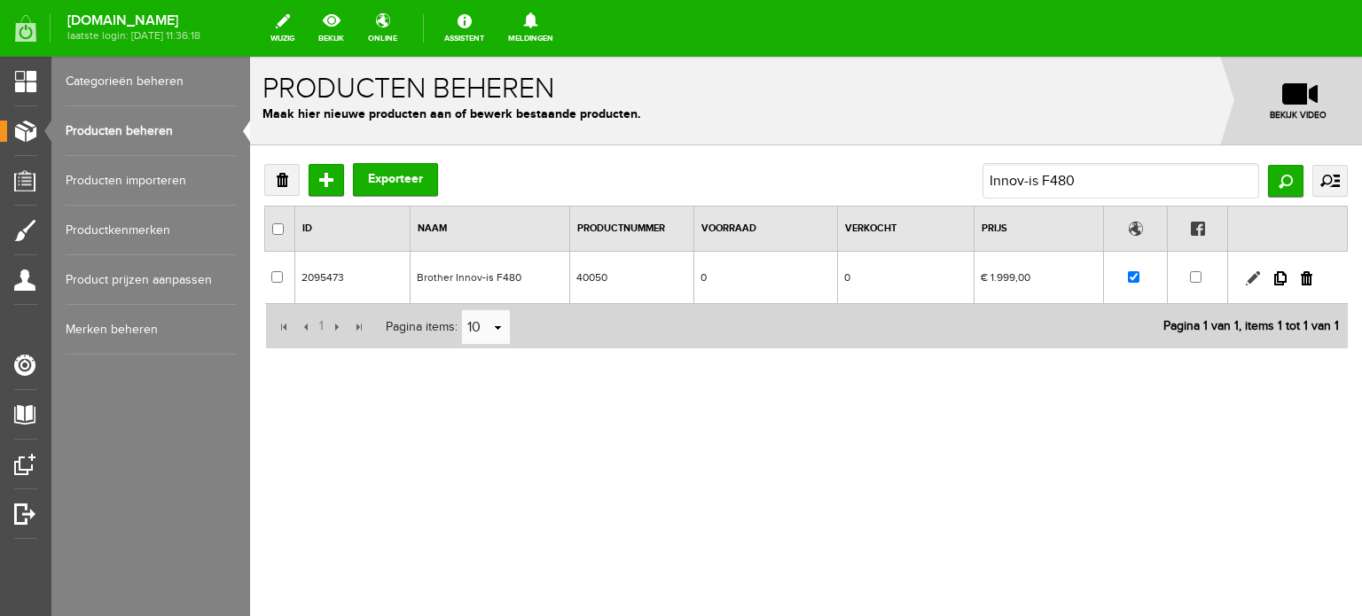
click at [1249, 272] on link at bounding box center [1253, 278] width 14 height 14
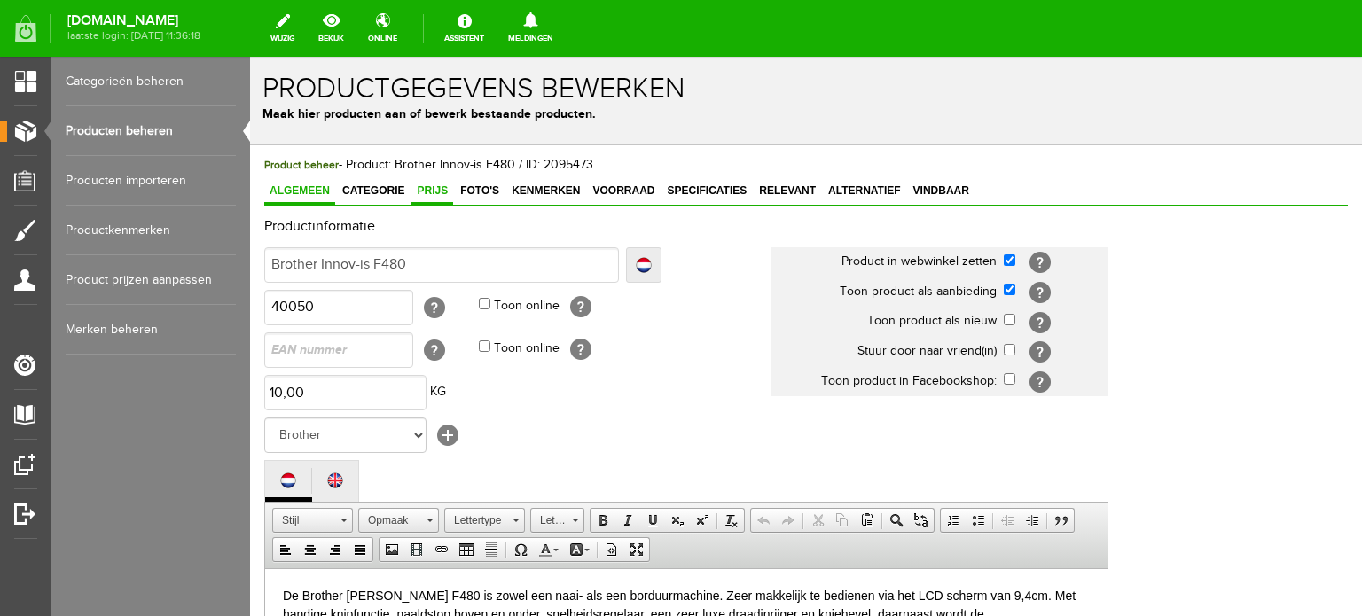
click at [436, 192] on span "Prijs" at bounding box center [433, 191] width 42 height 12
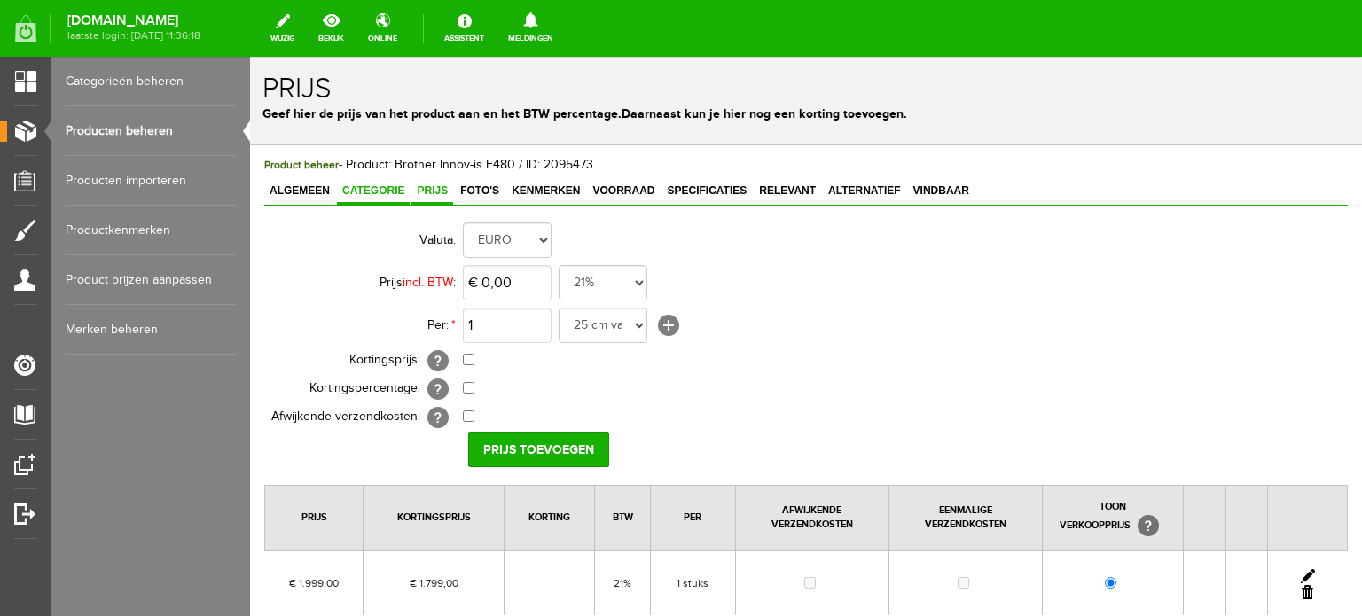
click at [389, 185] on span "Categorie" at bounding box center [373, 191] width 73 height 12
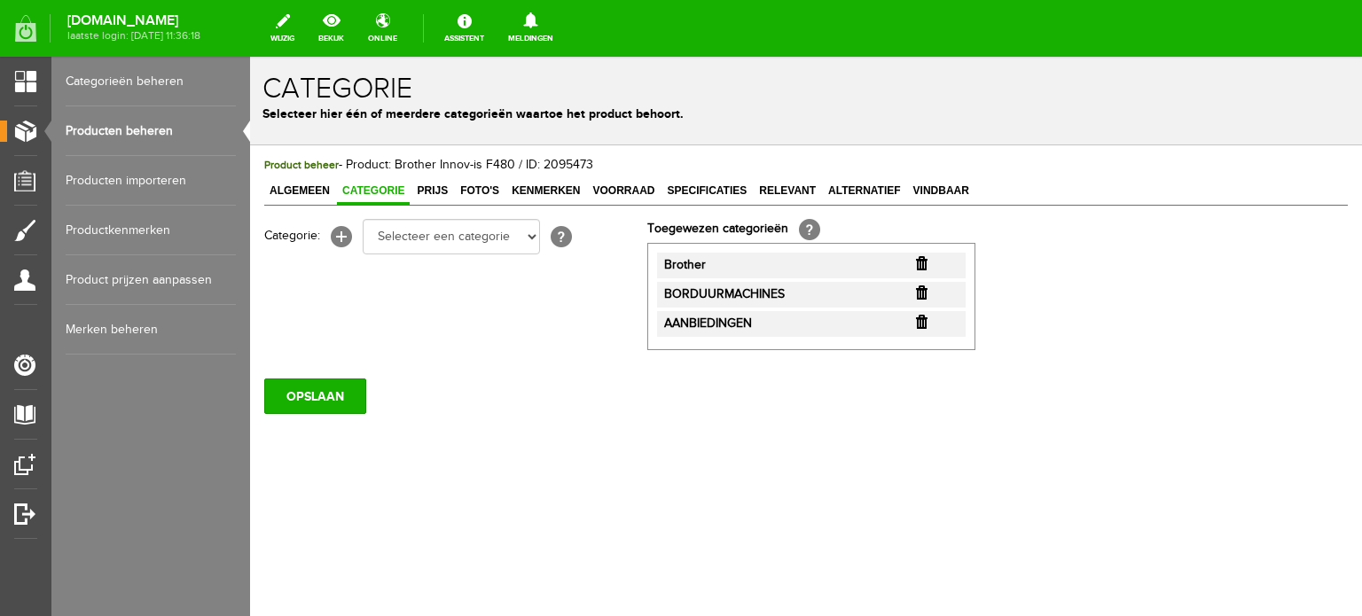
drag, startPoint x: 639, startPoint y: 482, endPoint x: 478, endPoint y: 501, distance: 161.7
click at [639, 482] on div "Product beheer - Product: Brother Innov-is F480 / ID: 2095473 Algemeen Categori…" at bounding box center [806, 345] width 1112 height 400
click at [89, 123] on link "Producten beheren" at bounding box center [151, 131] width 170 height 50
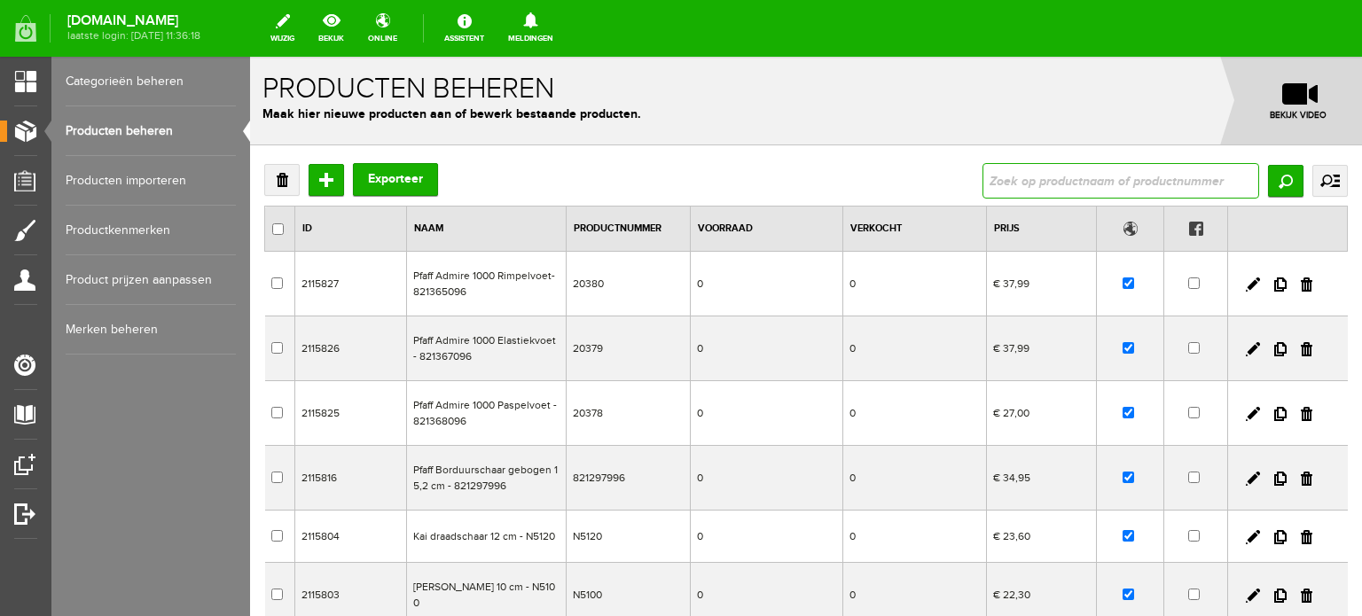
click at [1080, 169] on input "text" at bounding box center [1121, 180] width 277 height 35
type input "F540E"
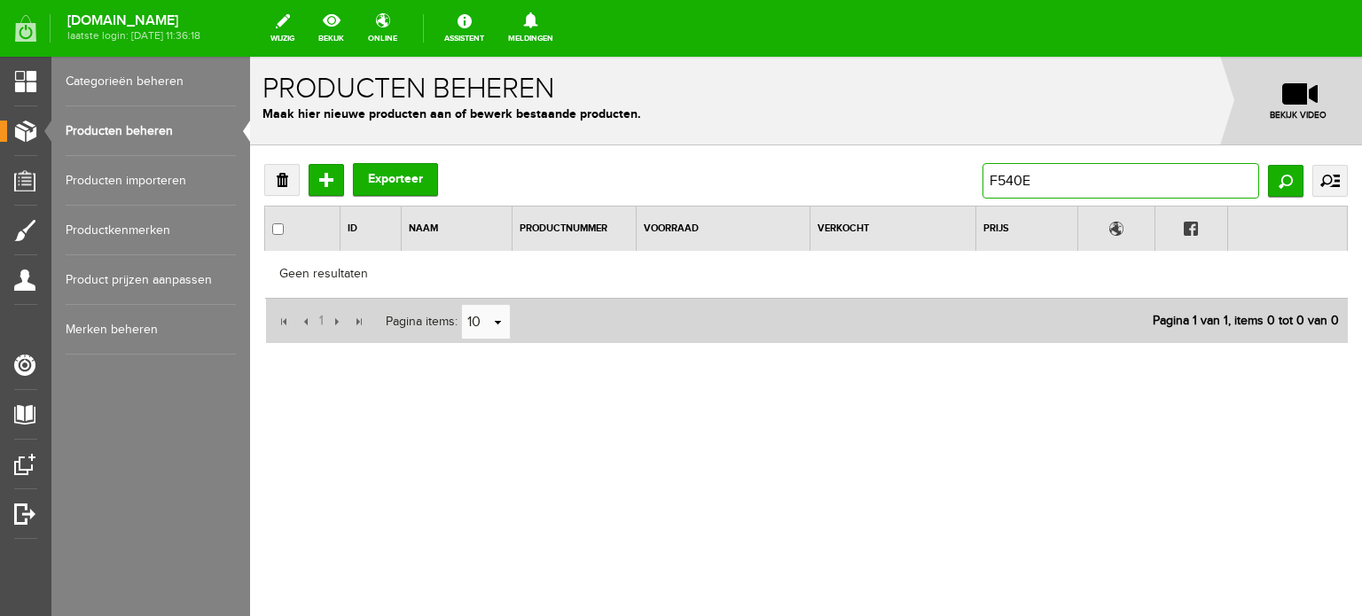
drag, startPoint x: 1043, startPoint y: 185, endPoint x: 983, endPoint y: 191, distance: 60.6
click at [983, 191] on input "F540E" at bounding box center [1121, 180] width 277 height 35
type input "Innovis"
click at [1025, 180] on input "Innovis" at bounding box center [1121, 180] width 277 height 35
click at [1149, 184] on input "Innov-is" at bounding box center [1121, 180] width 277 height 35
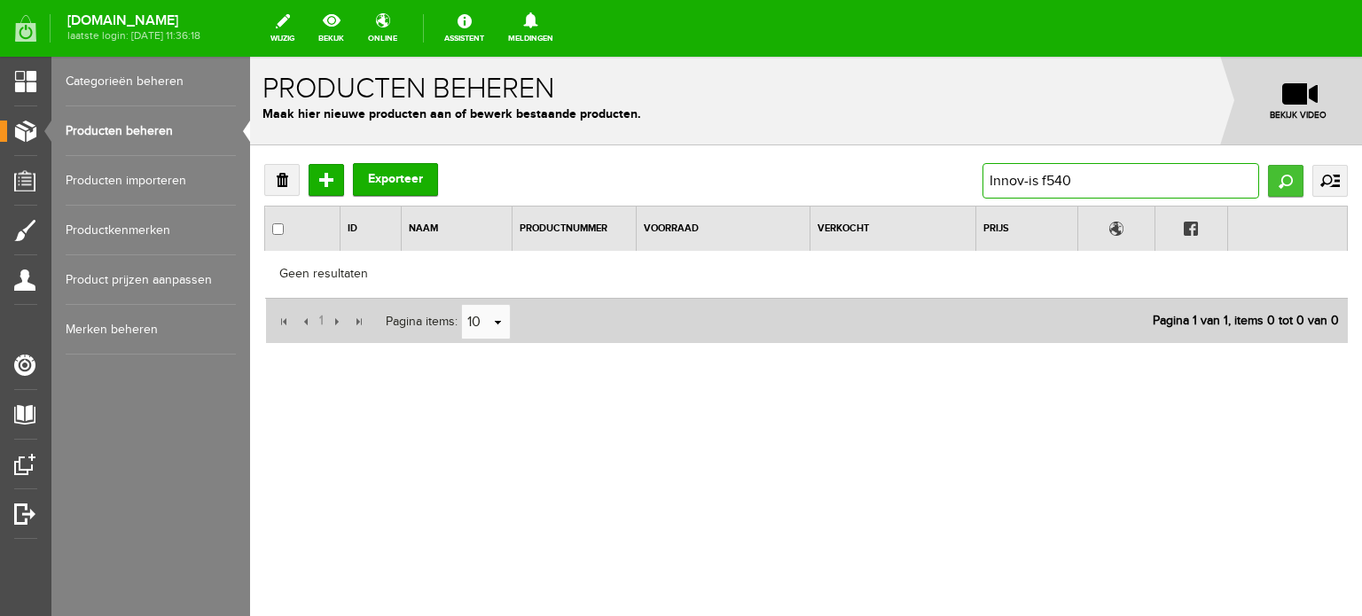
type input "Innov-is f540"
click at [1293, 184] on input "Zoeken" at bounding box center [1285, 181] width 35 height 32
drag, startPoint x: 1110, startPoint y: 180, endPoint x: 1043, endPoint y: 184, distance: 66.6
click at [1043, 184] on input "Innov-is f540" at bounding box center [1121, 180] width 277 height 35
type input "Innov-is"
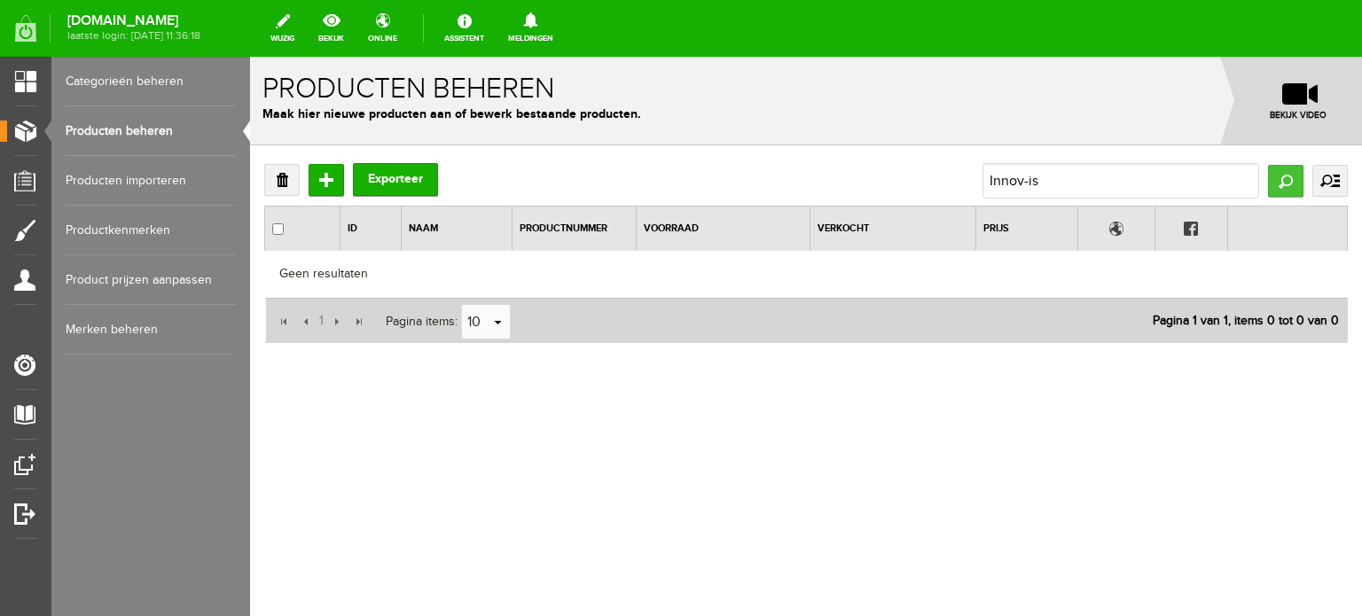
click at [1286, 184] on input "Zoeken" at bounding box center [1285, 181] width 35 height 32
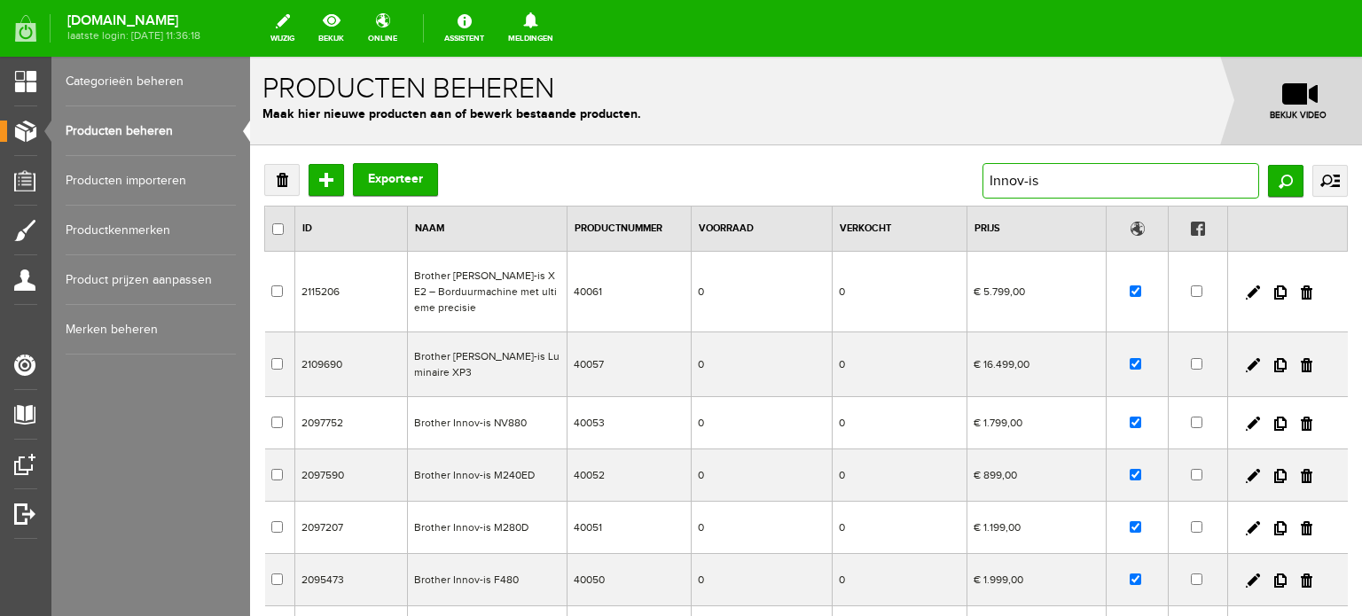
drag, startPoint x: 1032, startPoint y: 178, endPoint x: 967, endPoint y: 175, distance: 64.8
click at [967, 175] on div "Verwijderen Toevoegen Exporteer Innov-is Zoeken uitgebreid zoeken Categorie Cad…" at bounding box center [806, 180] width 1084 height 35
type input "540"
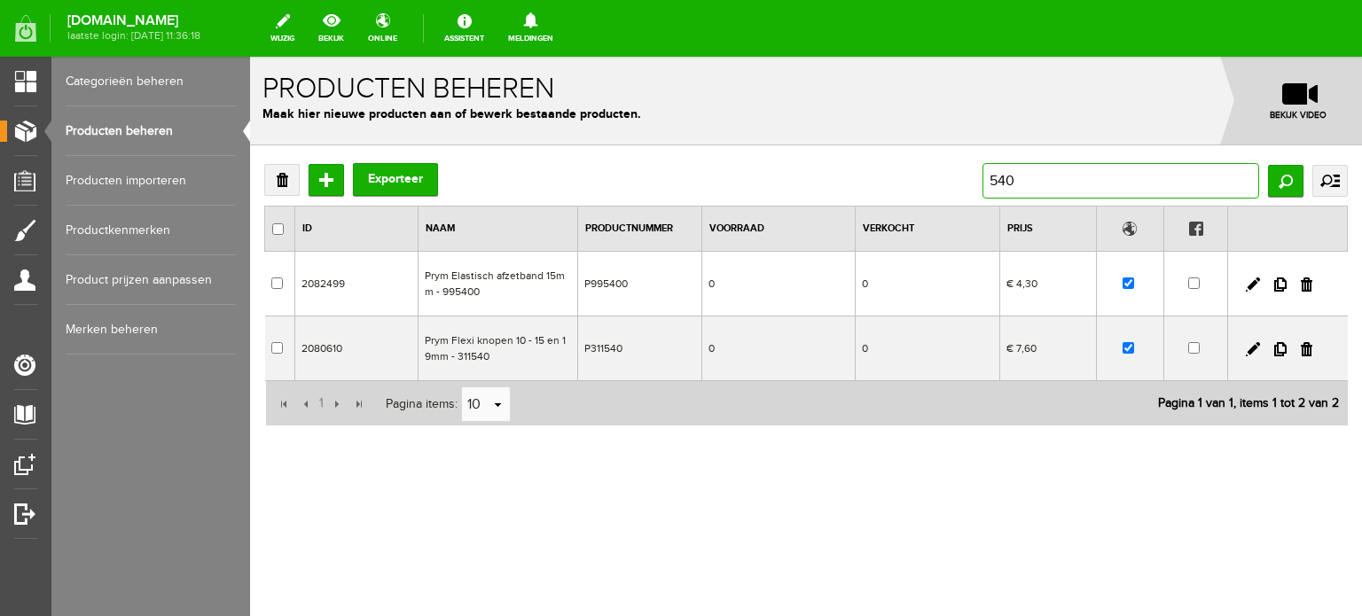
drag, startPoint x: 1040, startPoint y: 187, endPoint x: 976, endPoint y: 177, distance: 64.7
click at [976, 177] on div "Verwijderen Toevoegen Exporteer 540 Zoeken uitgebreid zoeken Categorie Cadeaubo…" at bounding box center [806, 180] width 1084 height 35
paste input "Lumminair"
type input "Lumminair"
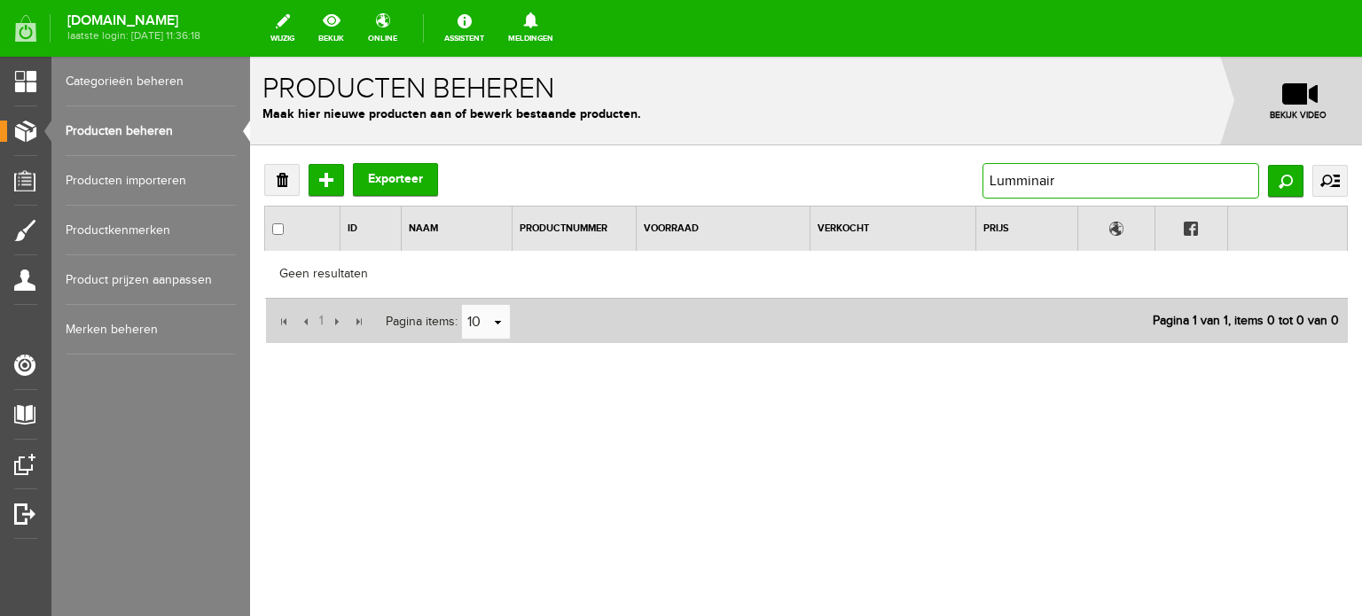
drag, startPoint x: 1075, startPoint y: 182, endPoint x: 969, endPoint y: 180, distance: 106.5
click at [969, 180] on div "Verwijderen Toevoegen Exporteer Lumminair Zoeken uitgebreid zoeken Categorie Ca…" at bounding box center [806, 180] width 1084 height 35
type input "Innov"
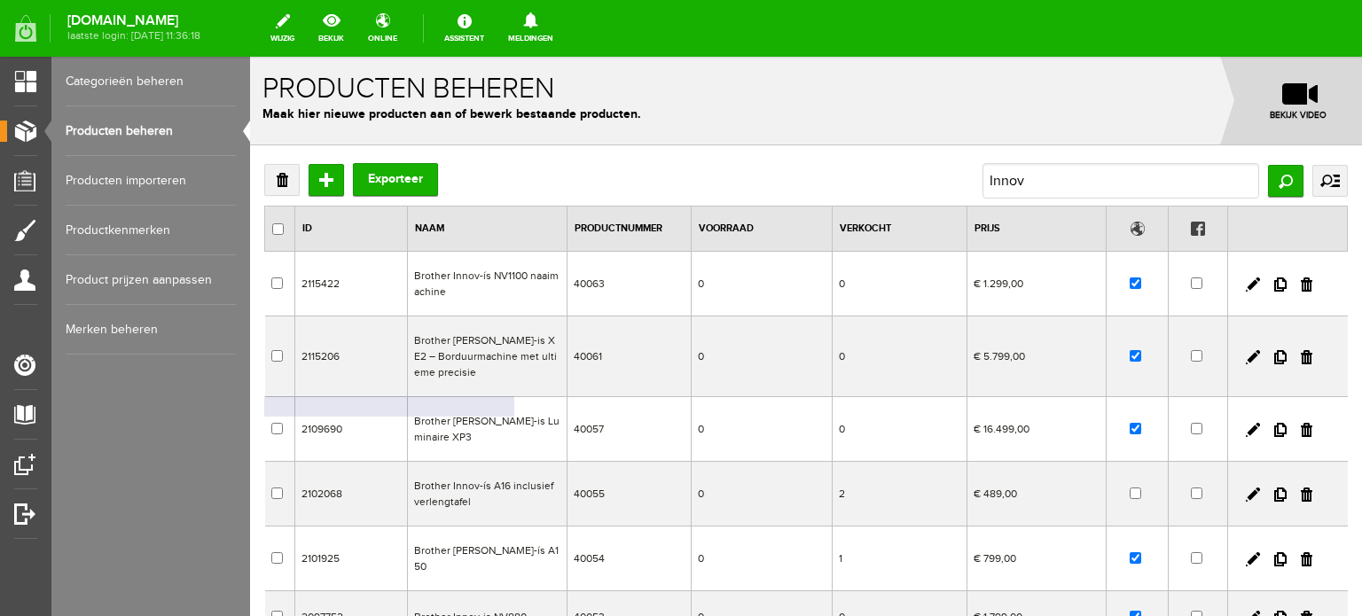
drag, startPoint x: 451, startPoint y: 424, endPoint x: 519, endPoint y: 421, distance: 67.5
click at [519, 421] on td "Brother Innov-is Luminaire XP3" at bounding box center [488, 429] width 160 height 65
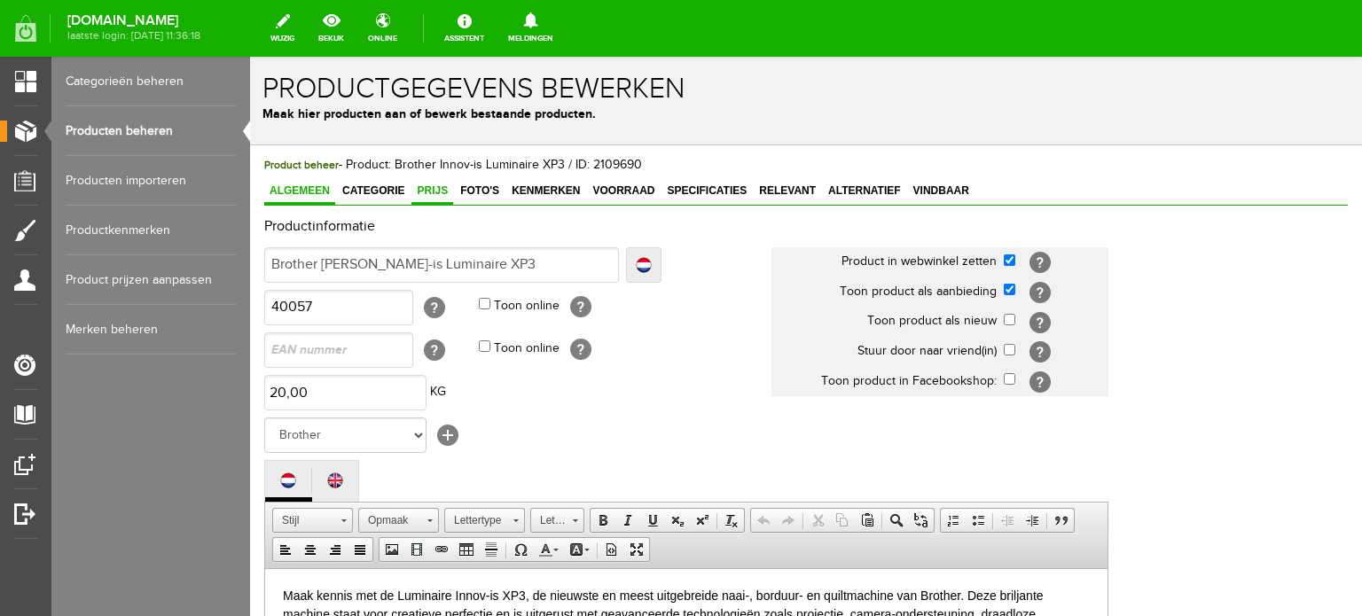
click at [435, 191] on span "Prijs" at bounding box center [433, 191] width 42 height 12
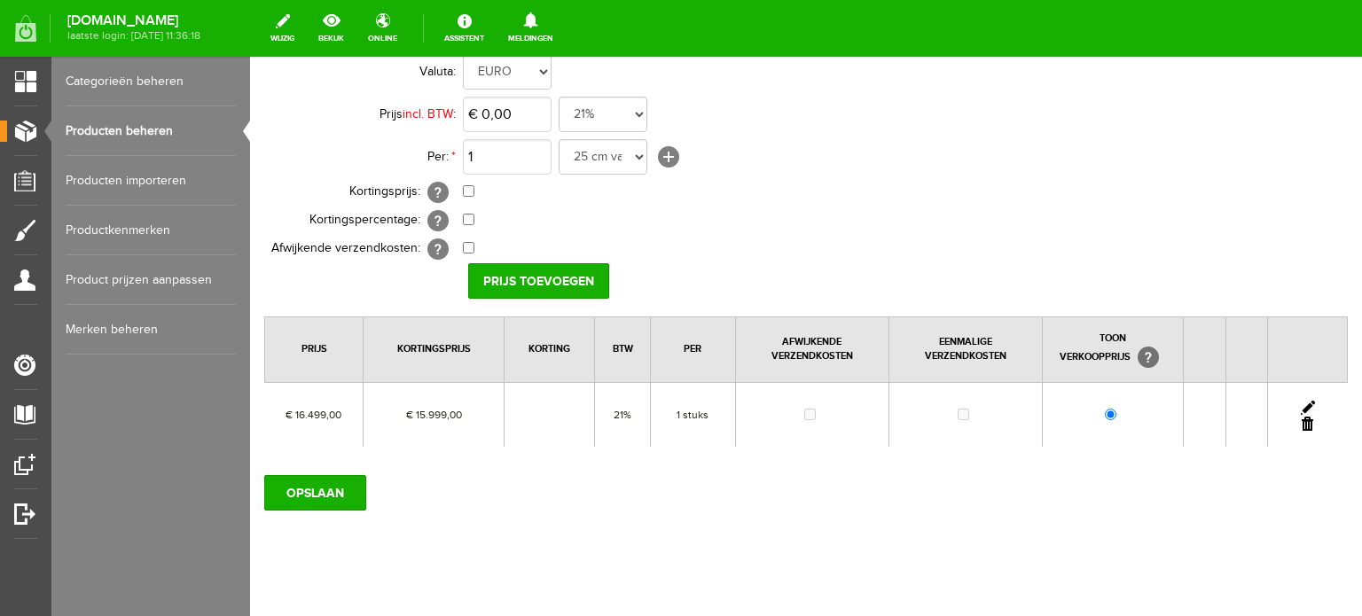
scroll to position [192, 0]
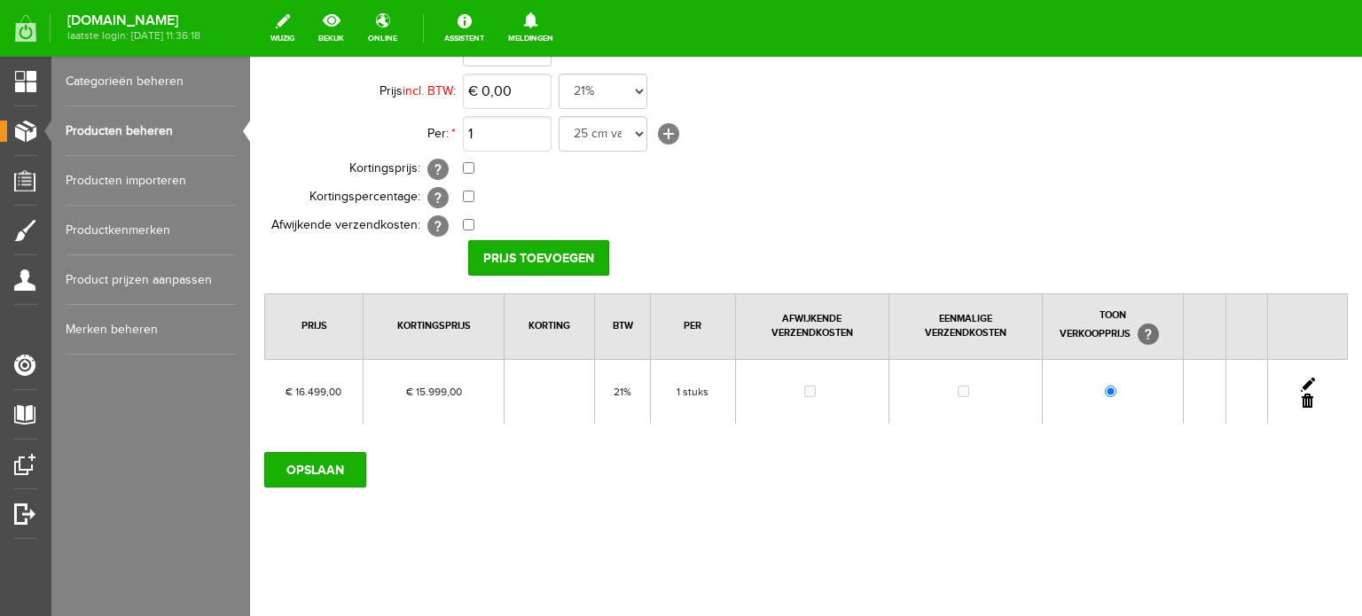
click at [1301, 378] on link at bounding box center [1308, 385] width 14 height 14
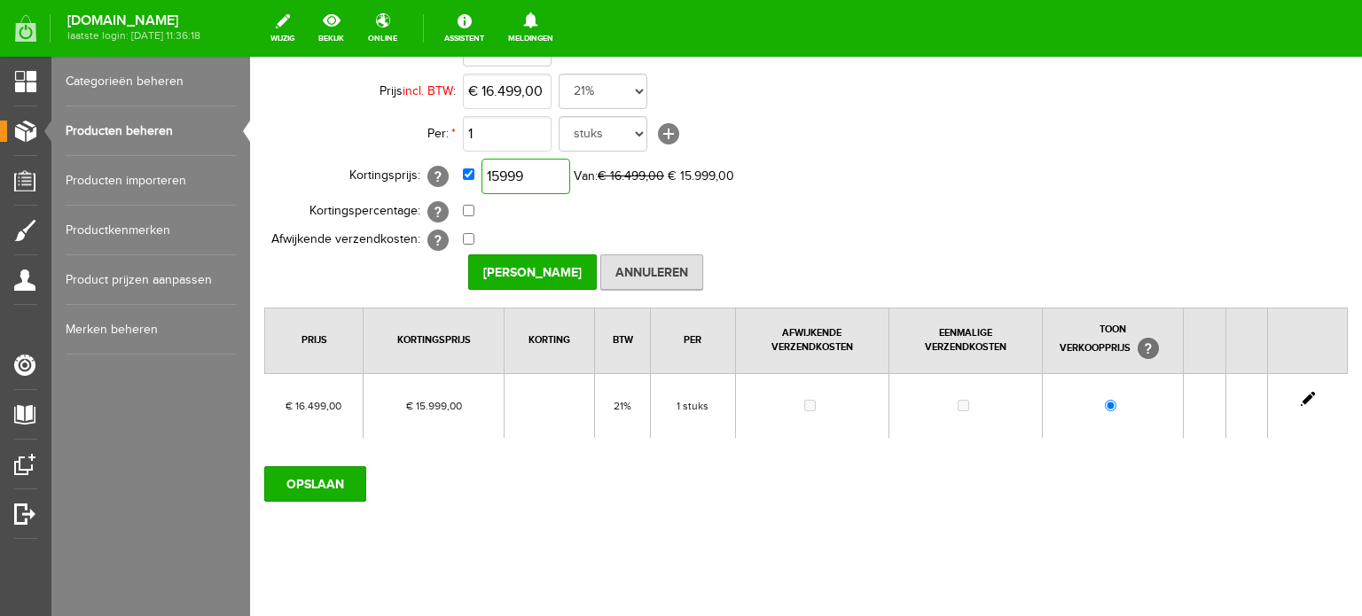
click at [562, 176] on input "15999" at bounding box center [526, 176] width 89 height 35
type input "€ 9.899,00"
click at [818, 177] on td "€ 9.899,00 Van: € 16.499,00 € 15.999,00" at bounding box center [789, 176] width 653 height 43
click at [522, 269] on input "Prijs Opslaan" at bounding box center [532, 272] width 129 height 35
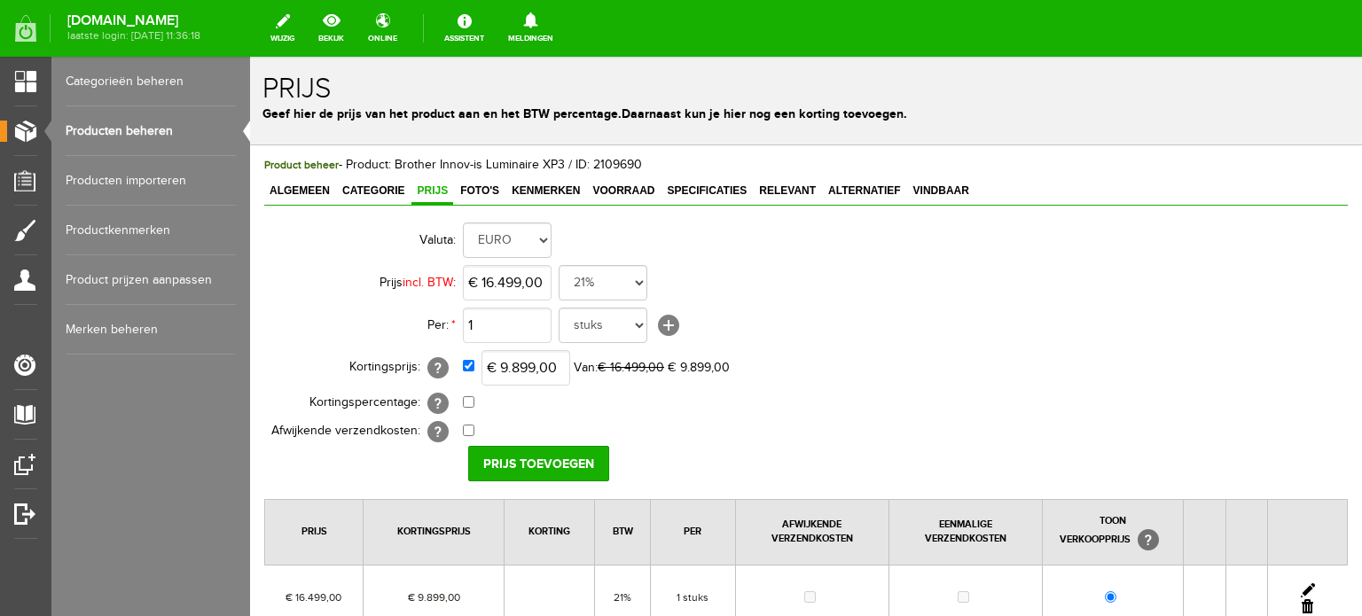
scroll to position [0, 0]
click at [363, 186] on span "Categorie" at bounding box center [373, 191] width 73 height 12
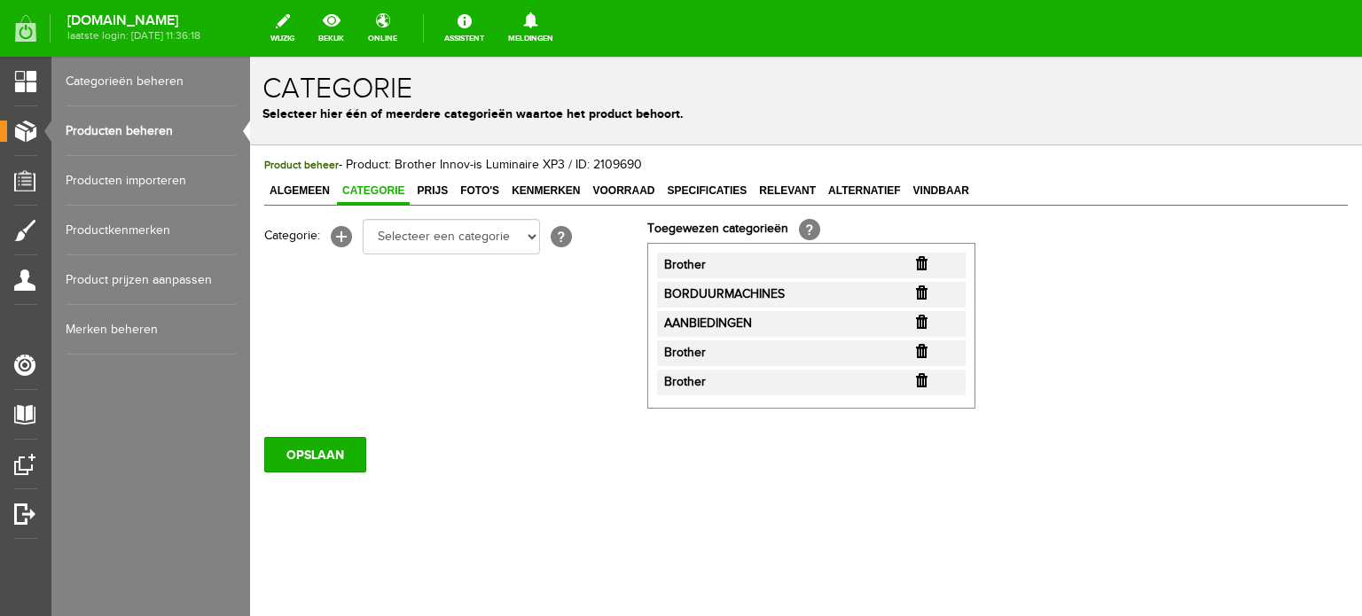
click at [923, 349] on input "button" at bounding box center [922, 351] width 12 height 14
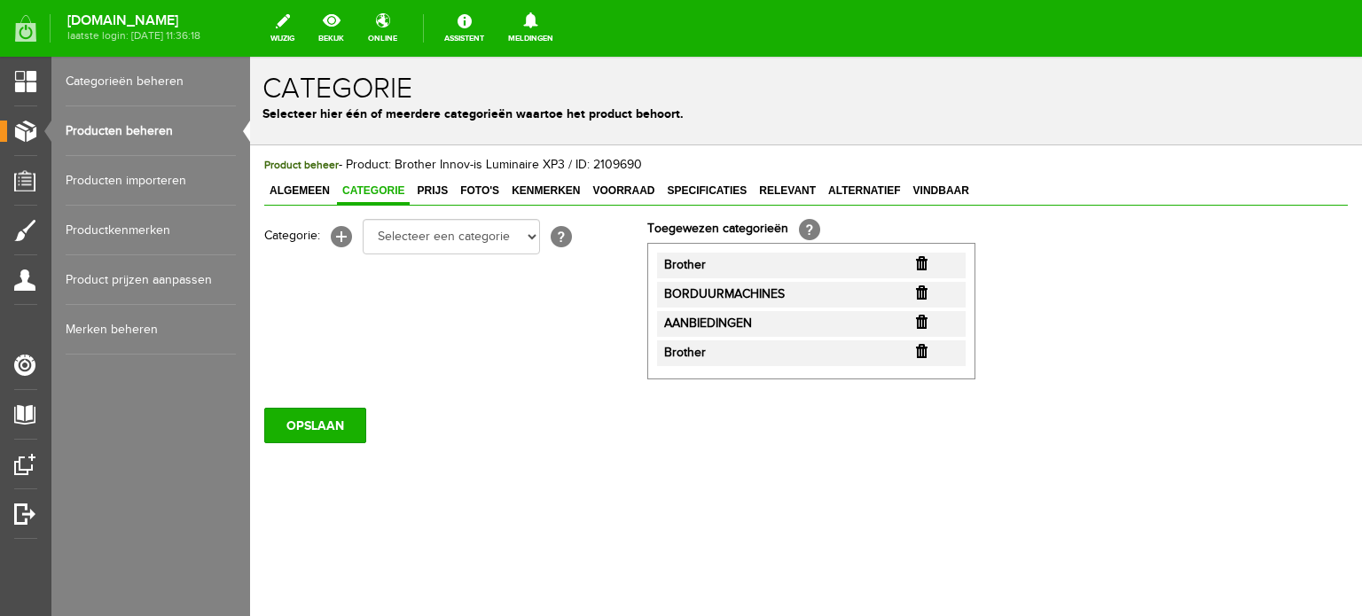
click at [923, 350] on input "button" at bounding box center [922, 351] width 12 height 14
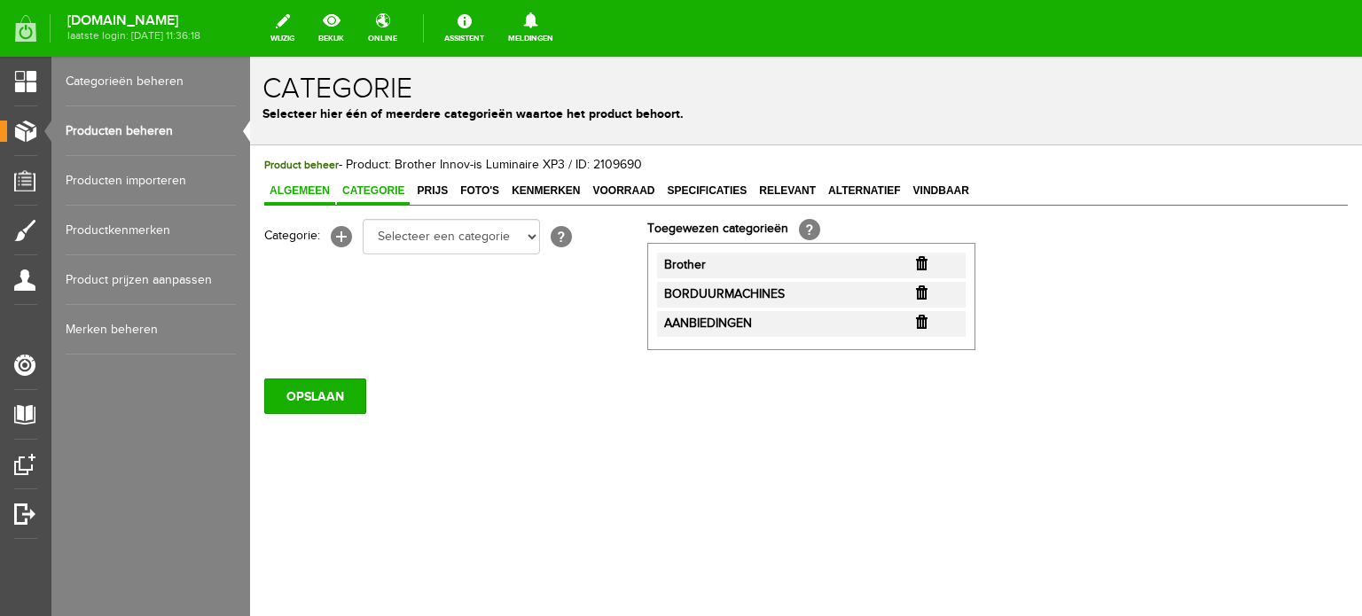
click at [312, 186] on span "Algemeen" at bounding box center [299, 191] width 71 height 12
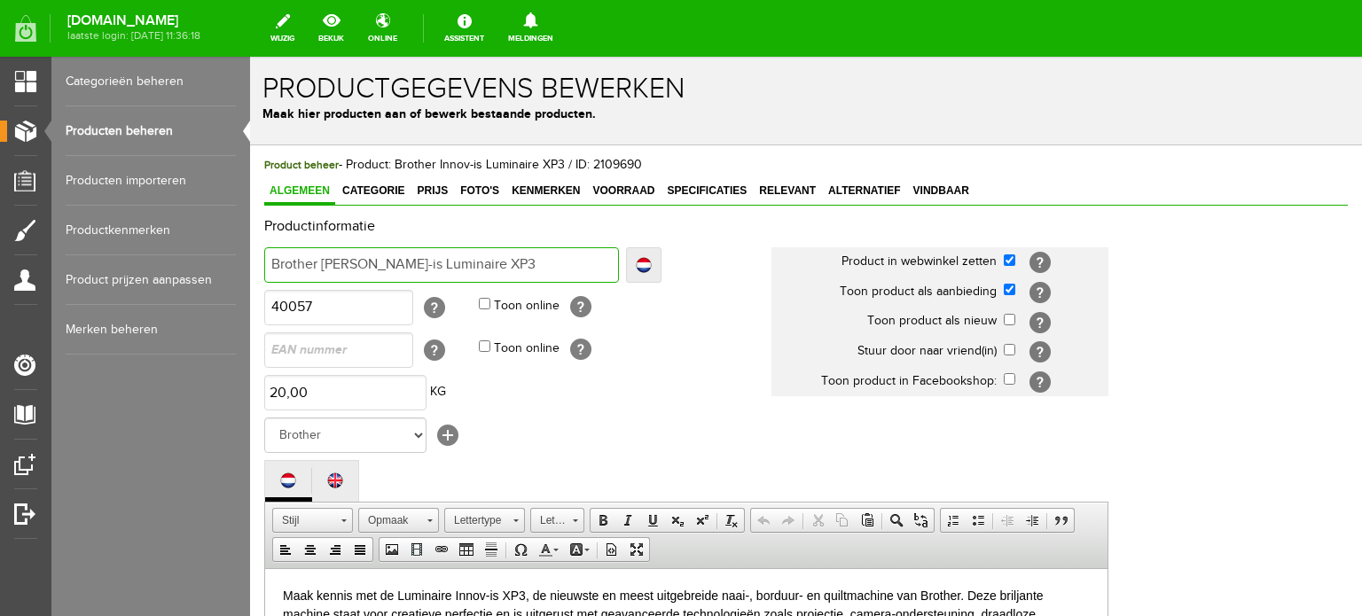
drag, startPoint x: 471, startPoint y: 265, endPoint x: 259, endPoint y: 255, distance: 212.3
click at [1238, 433] on div "Productinformatie Localize Klaar Brother Innov-is Luminaire XP3 Localize Brothe…" at bounding box center [806, 611] width 1084 height 785
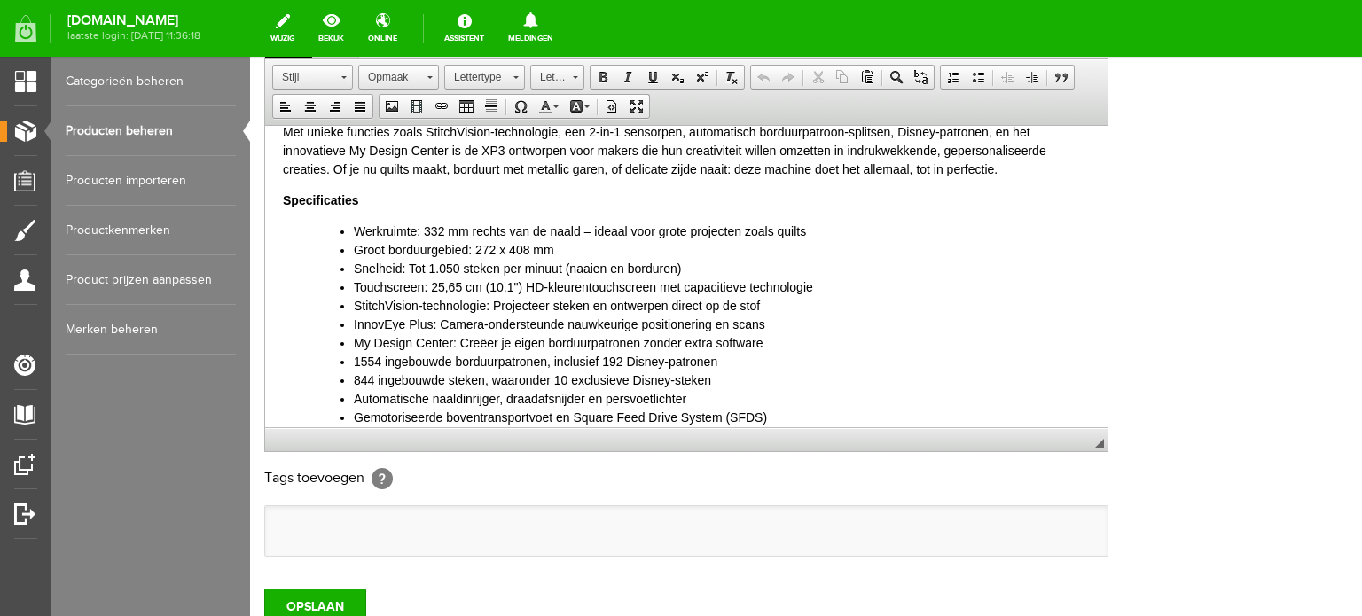
scroll to position [177, 0]
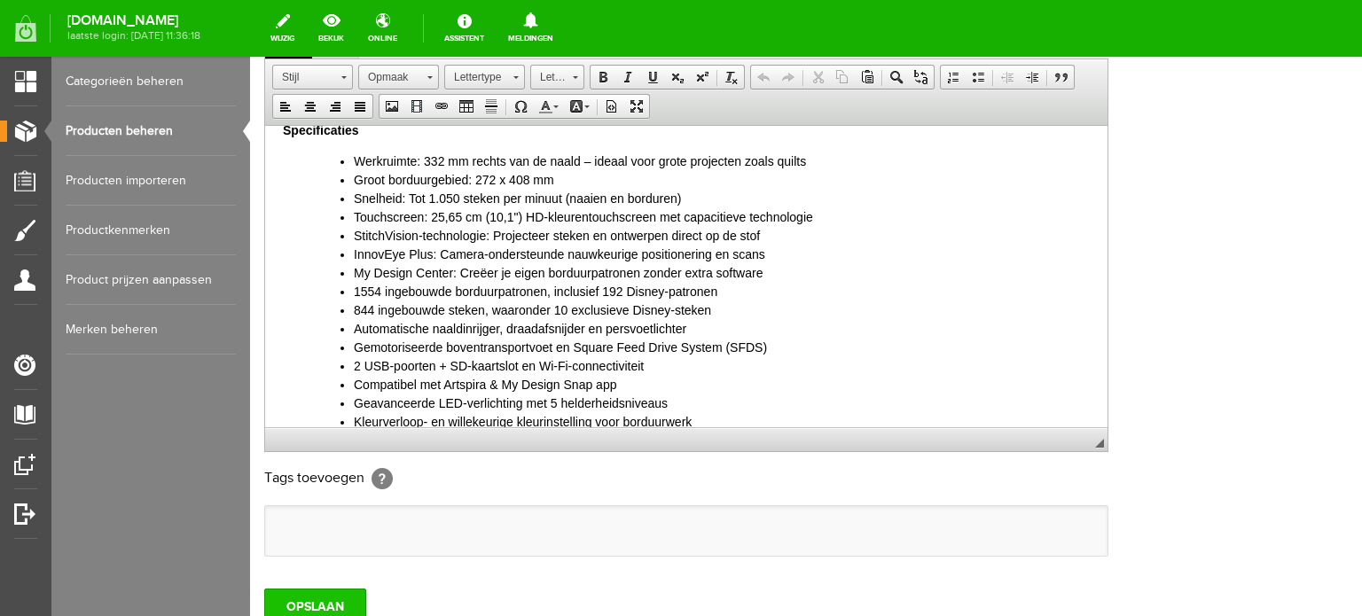
click at [317, 595] on input "OPSLAAN" at bounding box center [315, 606] width 102 height 35
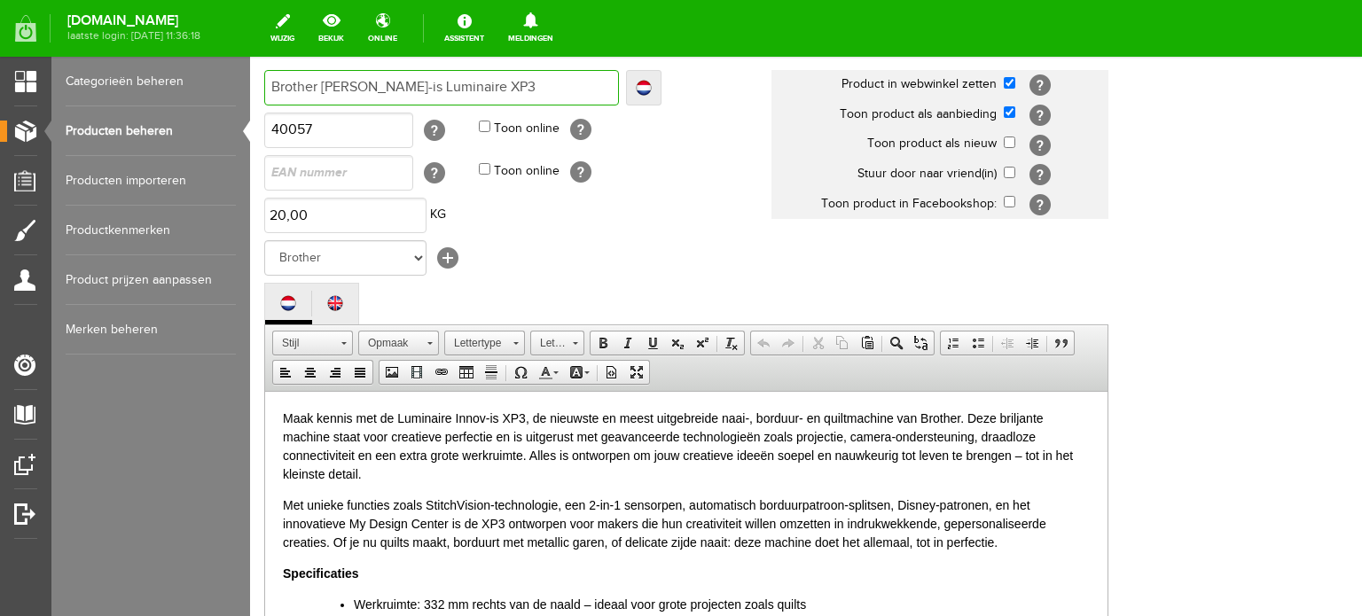
click at [480, 95] on input "Brother Innov-is Luminaire XP3" at bounding box center [441, 87] width 355 height 35
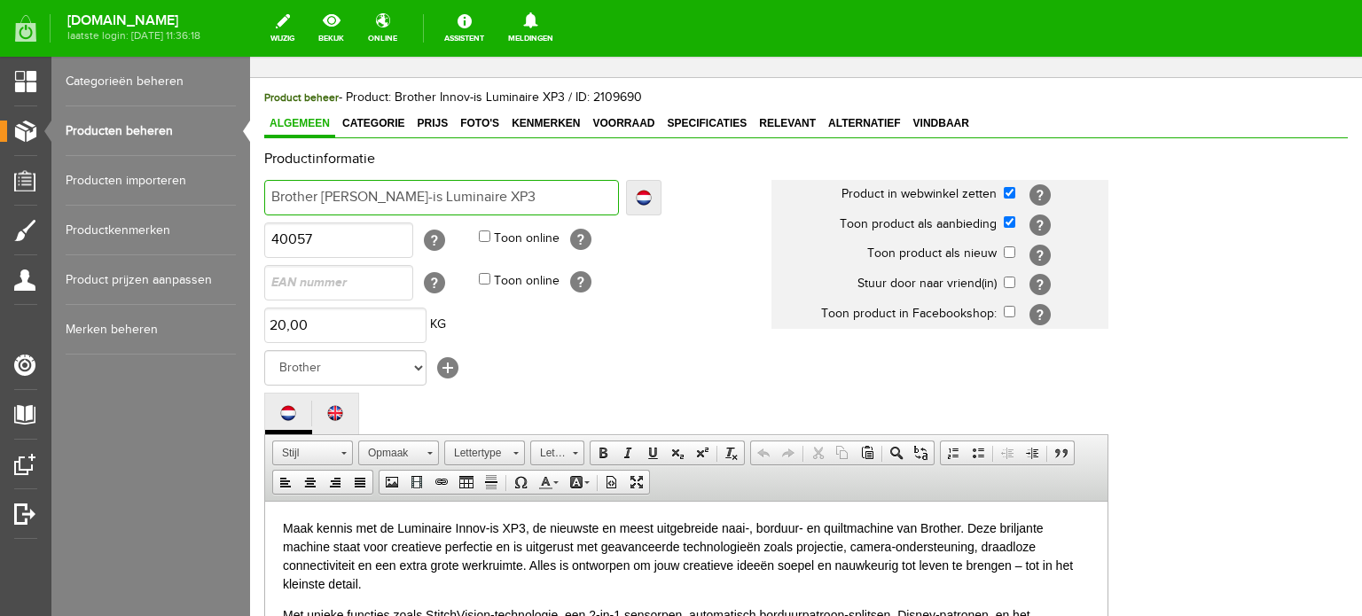
scroll to position [62, 0]
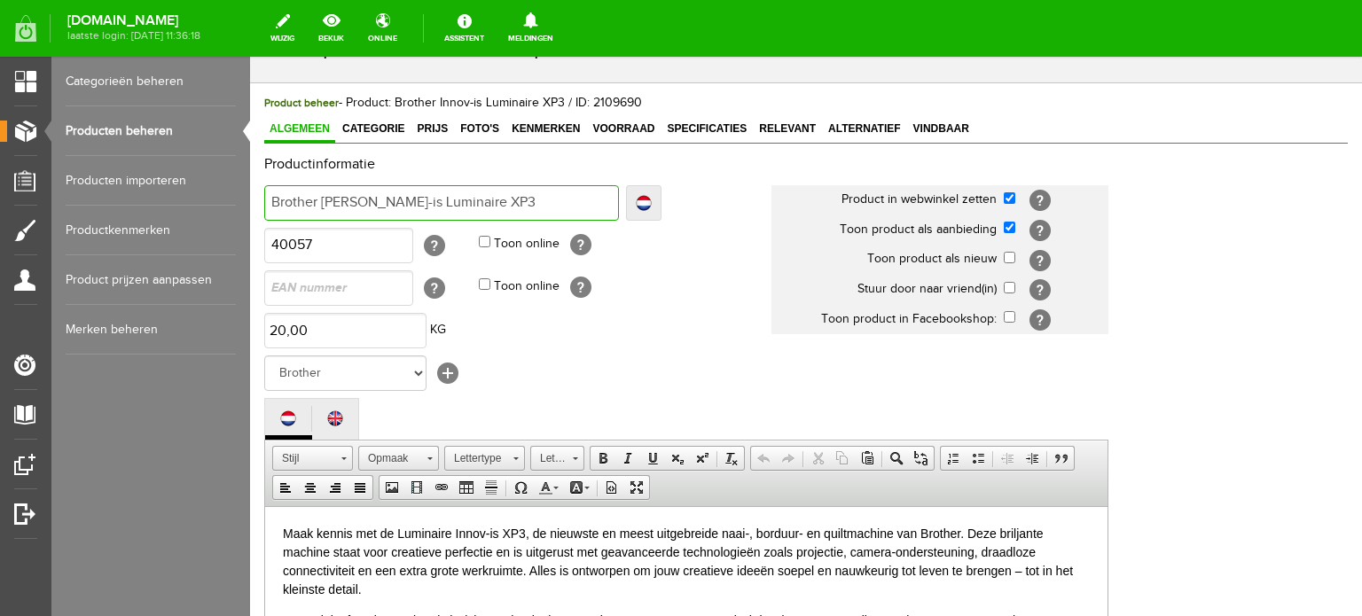
drag, startPoint x: 481, startPoint y: 83, endPoint x: 498, endPoint y: 252, distance: 169.4
click at [323, 198] on input "Brother Innov-is Luminaire XP3" at bounding box center [441, 202] width 355 height 35
click at [136, 127] on link "Producten beheren" at bounding box center [151, 131] width 170 height 50
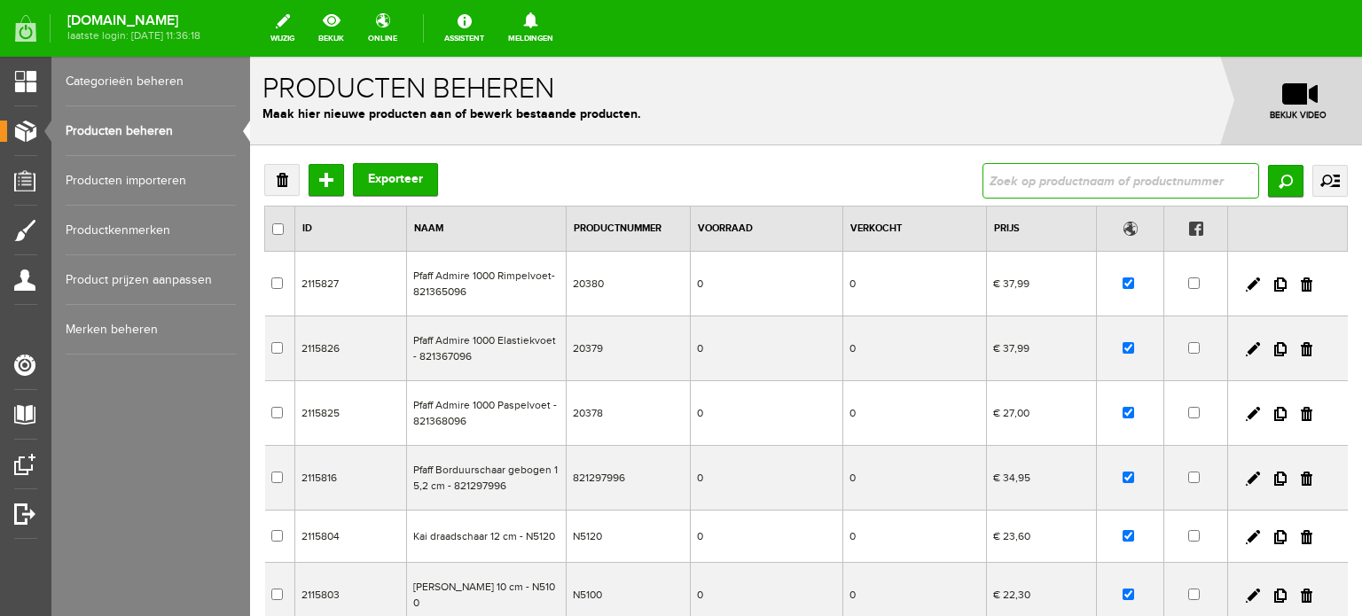
click at [1016, 183] on input "text" at bounding box center [1121, 180] width 277 height 35
paste input "Innovis M240 Disney"
type input "Innovis M240 Disney"
click at [1274, 185] on input "Zoeken" at bounding box center [1285, 181] width 35 height 32
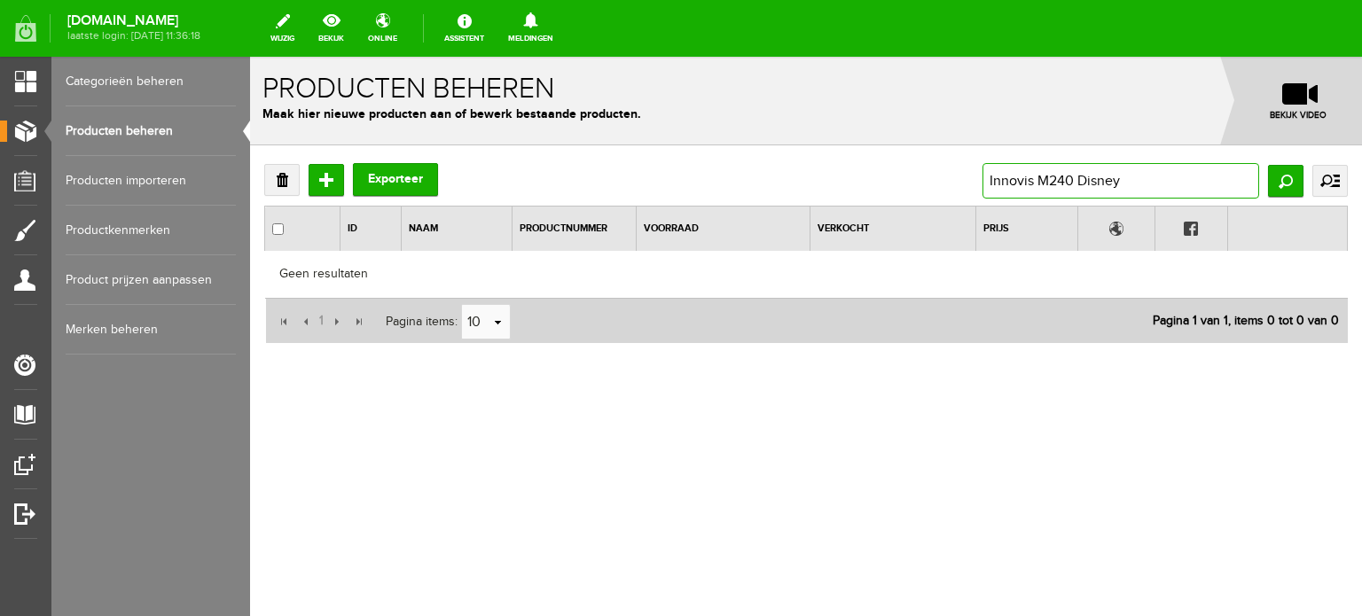
drag, startPoint x: 1128, startPoint y: 184, endPoint x: 1085, endPoint y: 184, distance: 43.5
click at [1085, 184] on input "Innovis M240 Disney" at bounding box center [1121, 180] width 277 height 35
drag, startPoint x: 1040, startPoint y: 177, endPoint x: 862, endPoint y: 177, distance: 177.4
click at [876, 177] on div "Verwijderen Toevoegen Exporteer Innovis M240 Disney Zoeken uitgebreid zoeken Ca…" at bounding box center [806, 180] width 1084 height 35
type input "M240 Disney"
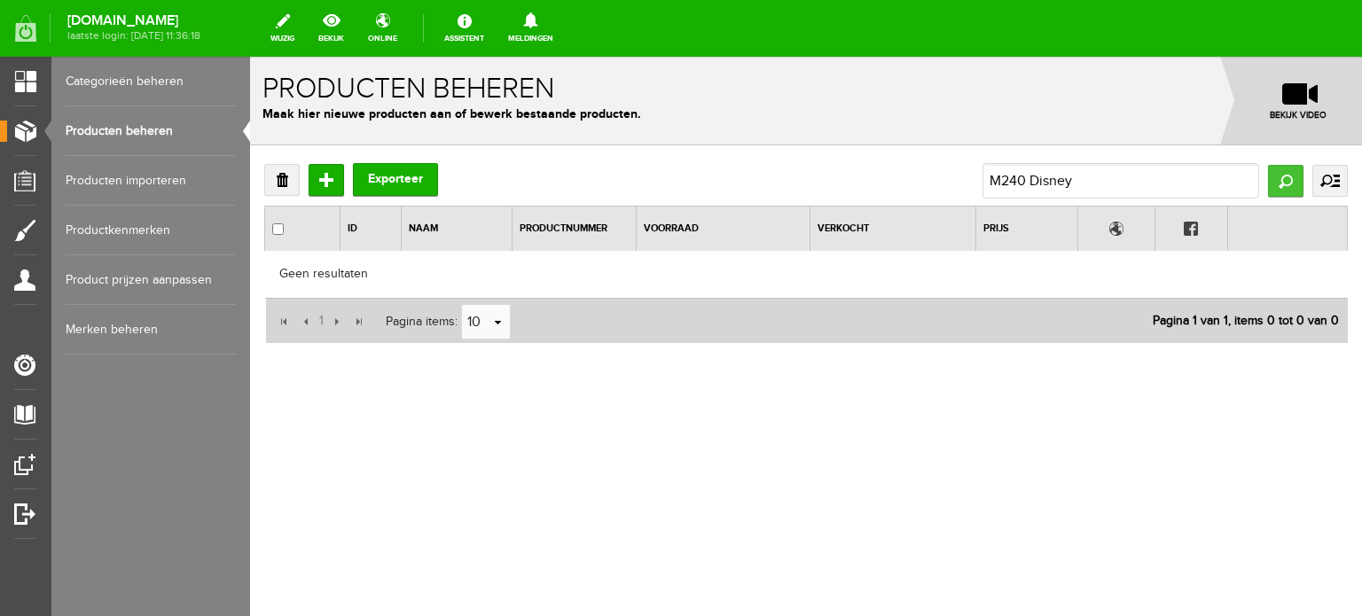
click at [1278, 172] on input "Zoeken" at bounding box center [1285, 181] width 35 height 32
drag, startPoint x: 1080, startPoint y: 180, endPoint x: 1025, endPoint y: 184, distance: 54.2
click at [1025, 184] on input "M240 Disney" at bounding box center [1121, 180] width 277 height 35
type input "M240"
click at [1288, 178] on input "Zoeken" at bounding box center [1285, 181] width 35 height 32
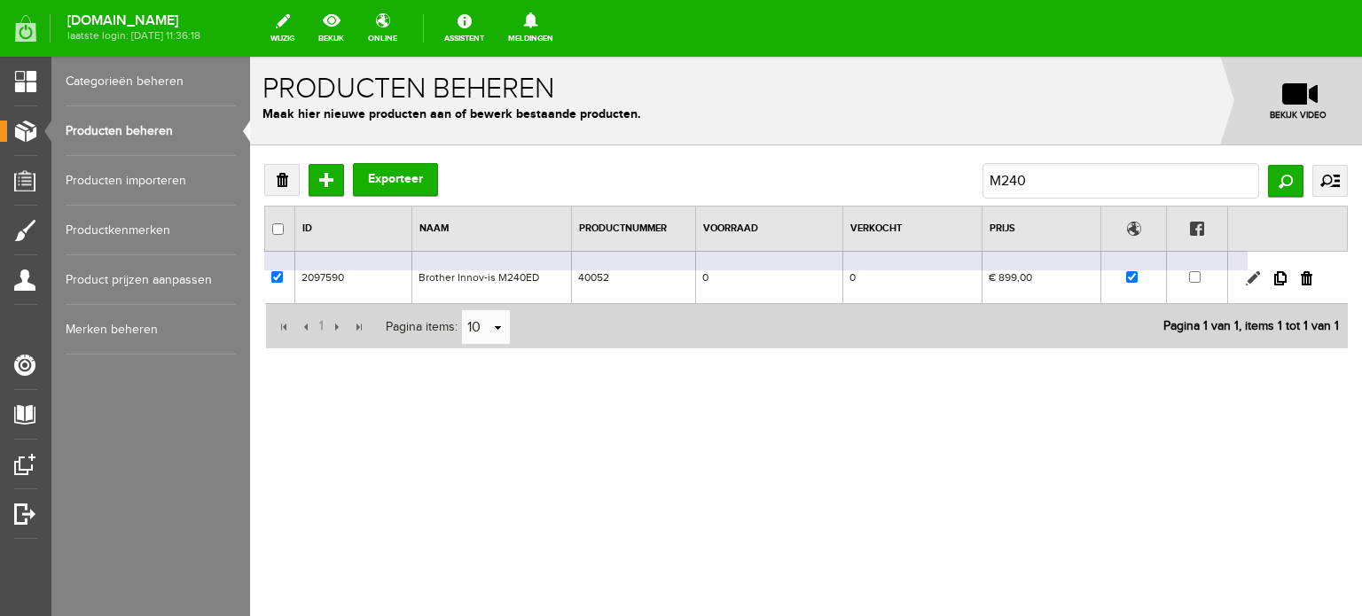
click at [1252, 275] on link at bounding box center [1253, 278] width 14 height 14
checkbox input "true"
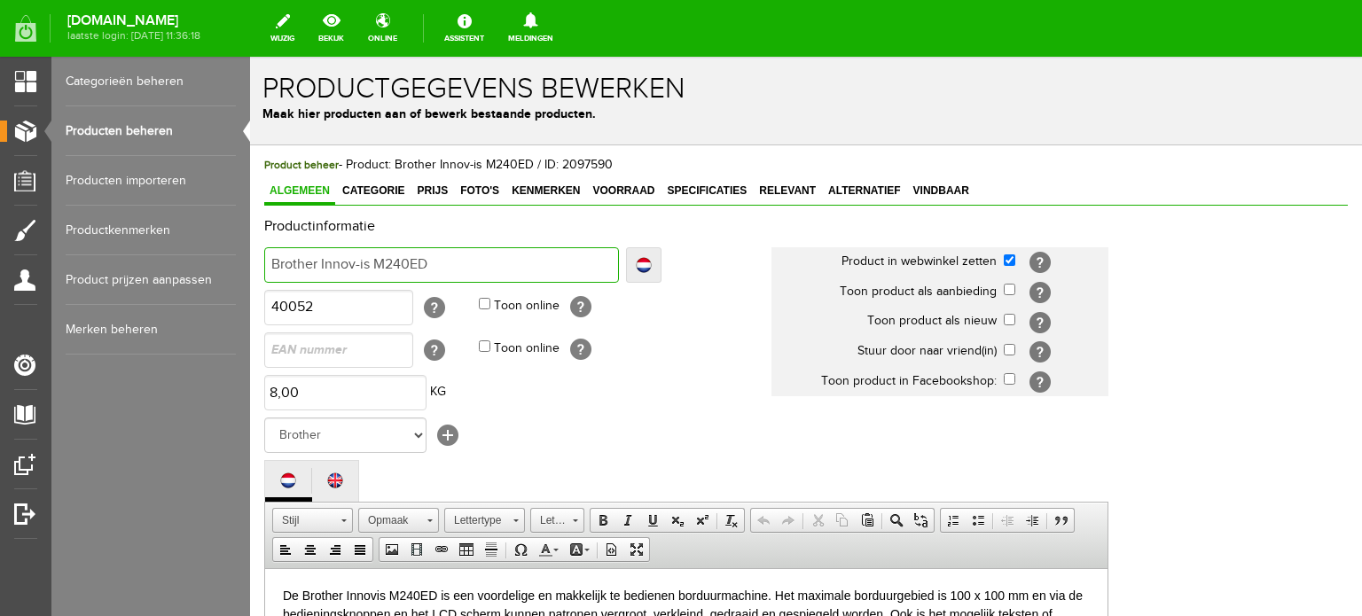
click at [441, 265] on input "Brother Innov-is M240ED" at bounding box center [441, 264] width 355 height 35
drag, startPoint x: 464, startPoint y: 265, endPoint x: 322, endPoint y: 265, distance: 141.9
click at [322, 265] on input "Brother Innov-is M240ED" at bounding box center [441, 264] width 355 height 35
click at [434, 186] on span "Prijs" at bounding box center [433, 191] width 42 height 12
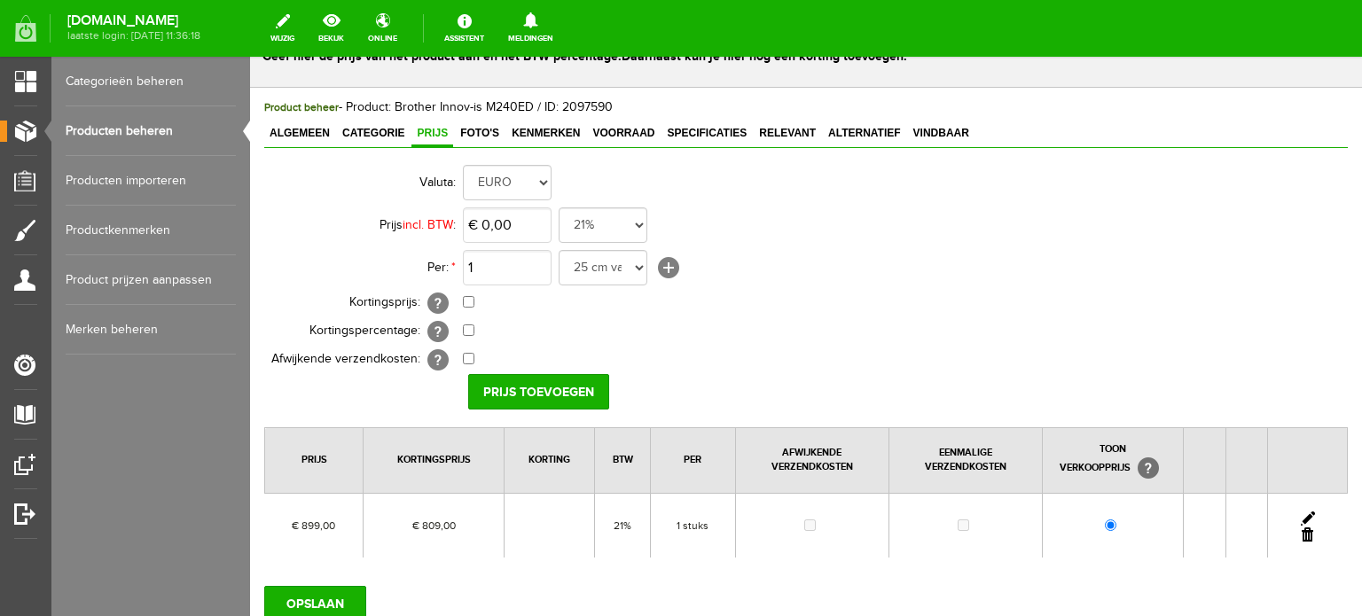
scroll to position [89, 0]
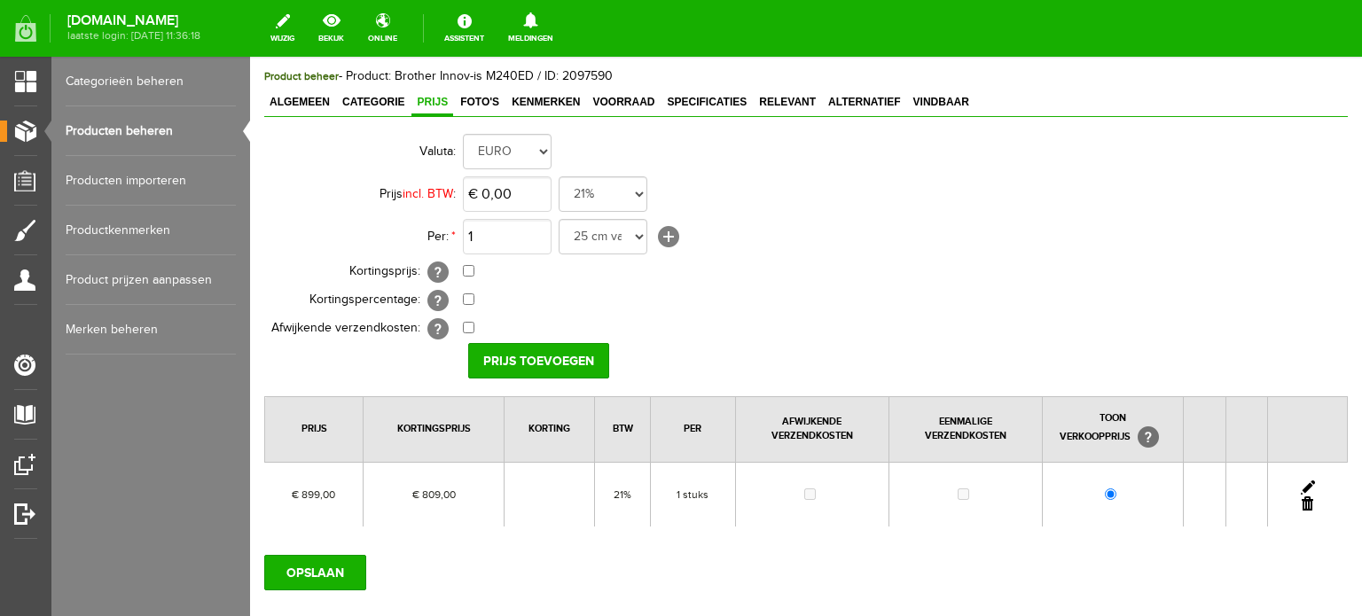
click at [1301, 482] on link at bounding box center [1308, 488] width 14 height 14
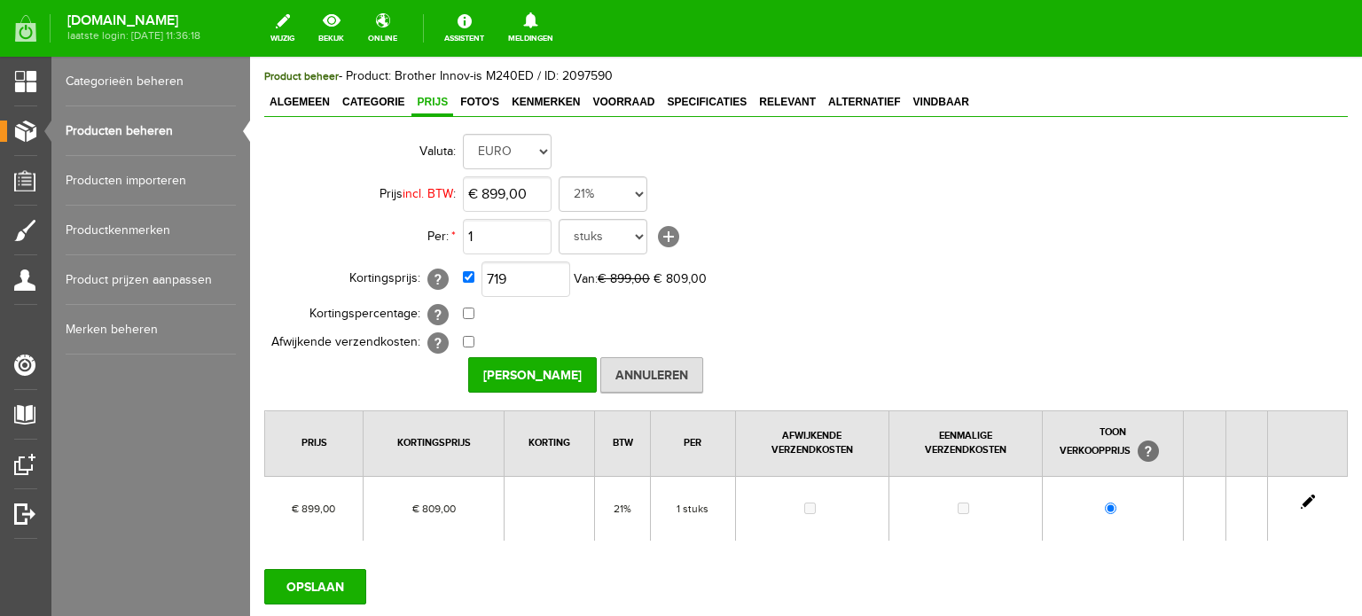
type input "€ 719,00"
click at [818, 325] on td "0,00% (Voorbeeld: - 0,00% )" at bounding box center [789, 315] width 653 height 28
click at [518, 367] on input "Prijs Opslaan" at bounding box center [532, 374] width 129 height 35
click at [324, 578] on input "OPSLAAN" at bounding box center [315, 586] width 102 height 35
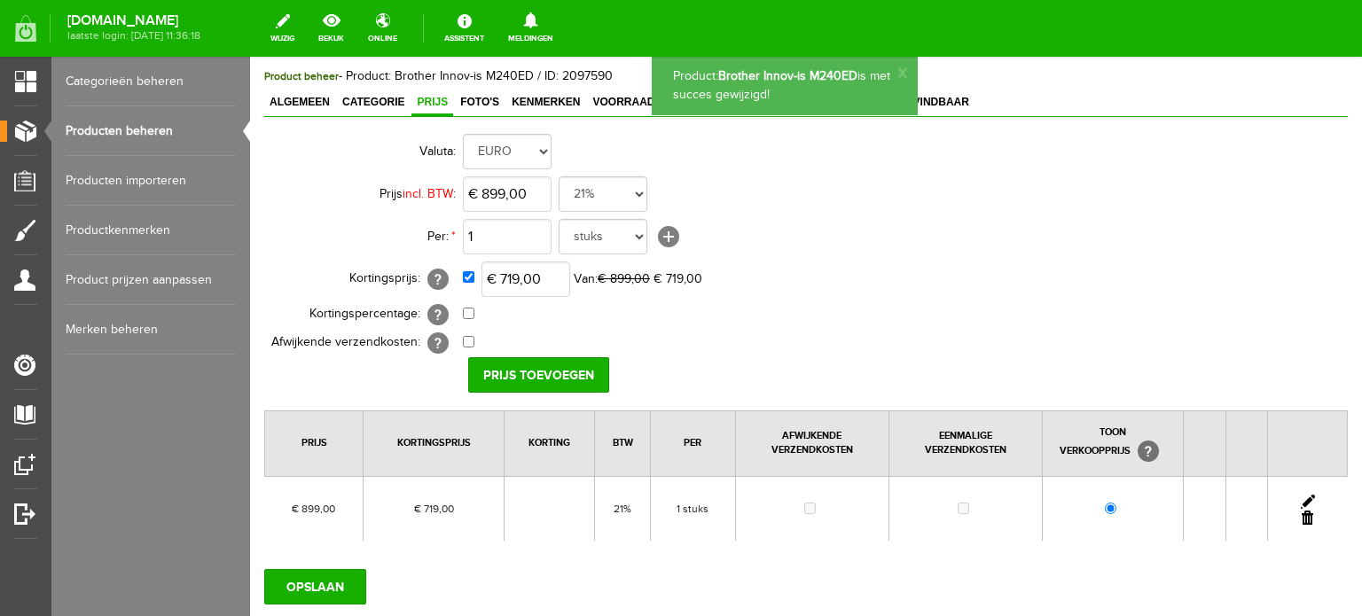
scroll to position [0, 0]
click at [381, 98] on span "Categorie" at bounding box center [373, 102] width 73 height 12
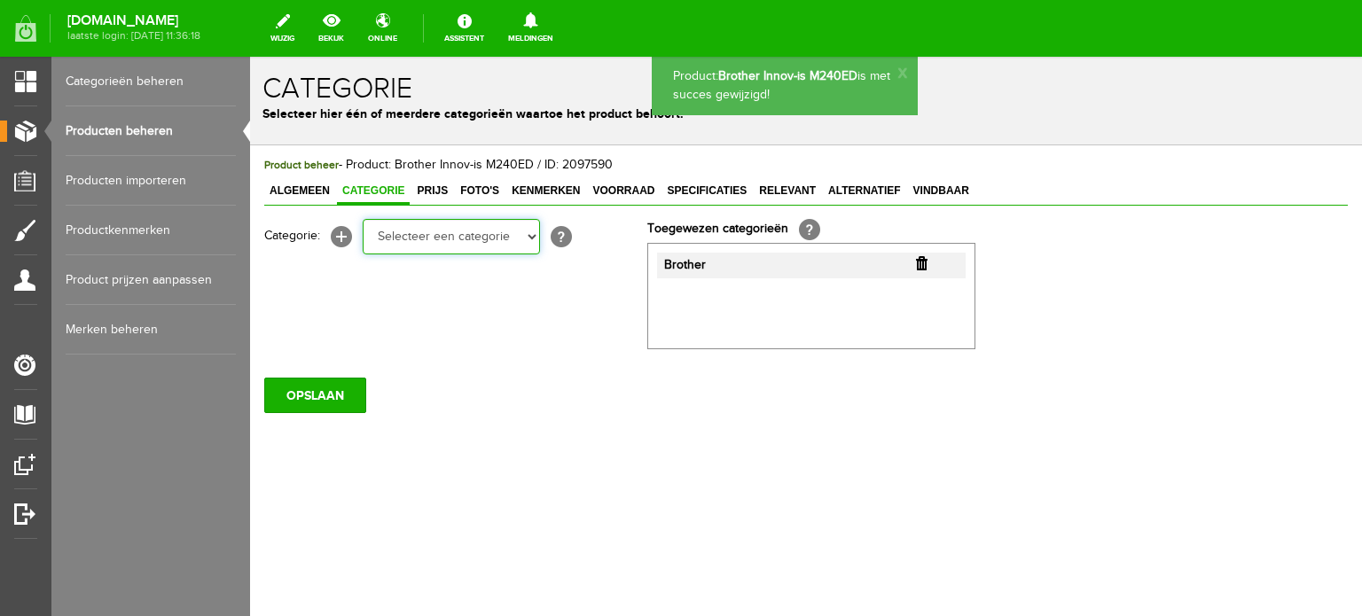
click at [526, 241] on select "Selecteer een categorie Cadeaubon BLACK FRIDAY AANBIEDINGEN! Naai Tips en video…" at bounding box center [451, 236] width 177 height 35
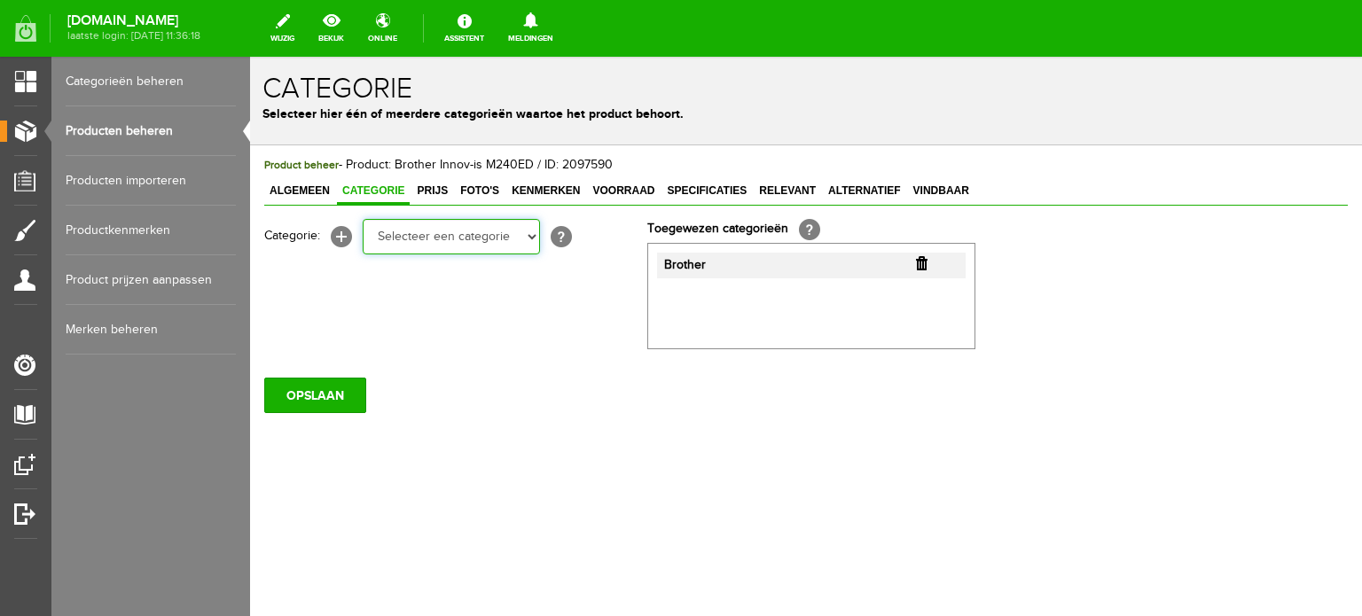
select select "38825"
click at [363, 219] on select "Selecteer een categorie Cadeaubon BLACK FRIDAY AANBIEDINGEN! Naai Tips en video…" at bounding box center [451, 236] width 177 height 35
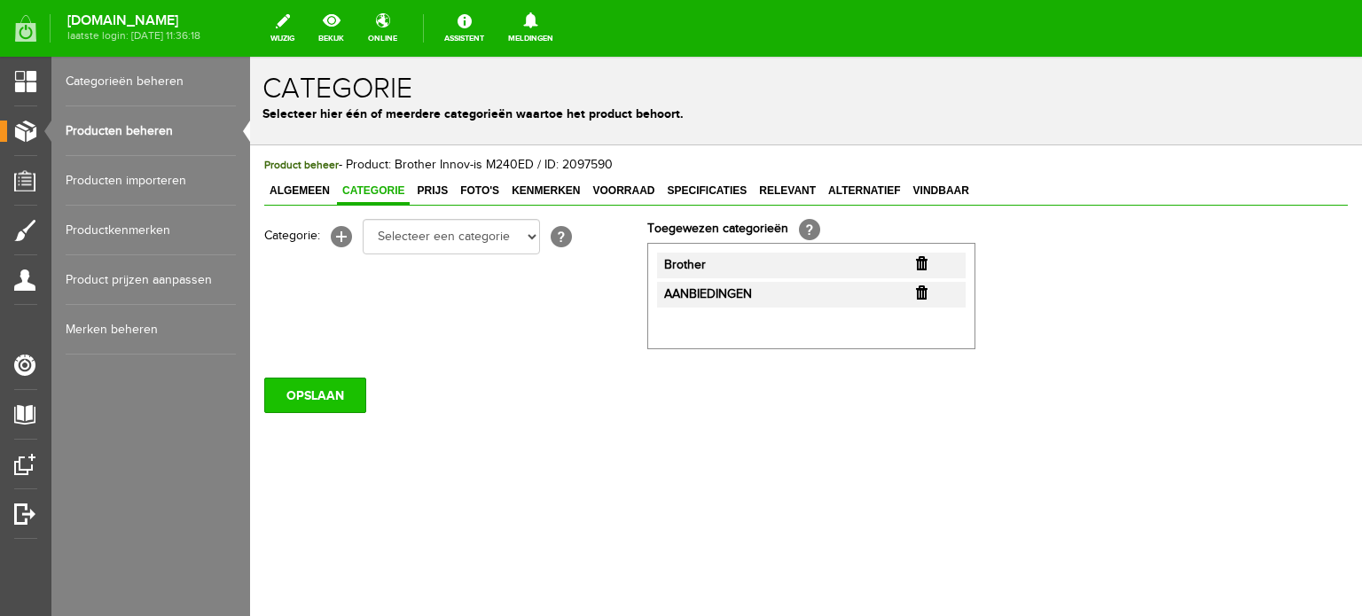
click at [305, 396] on input "OPSLAAN" at bounding box center [315, 395] width 102 height 35
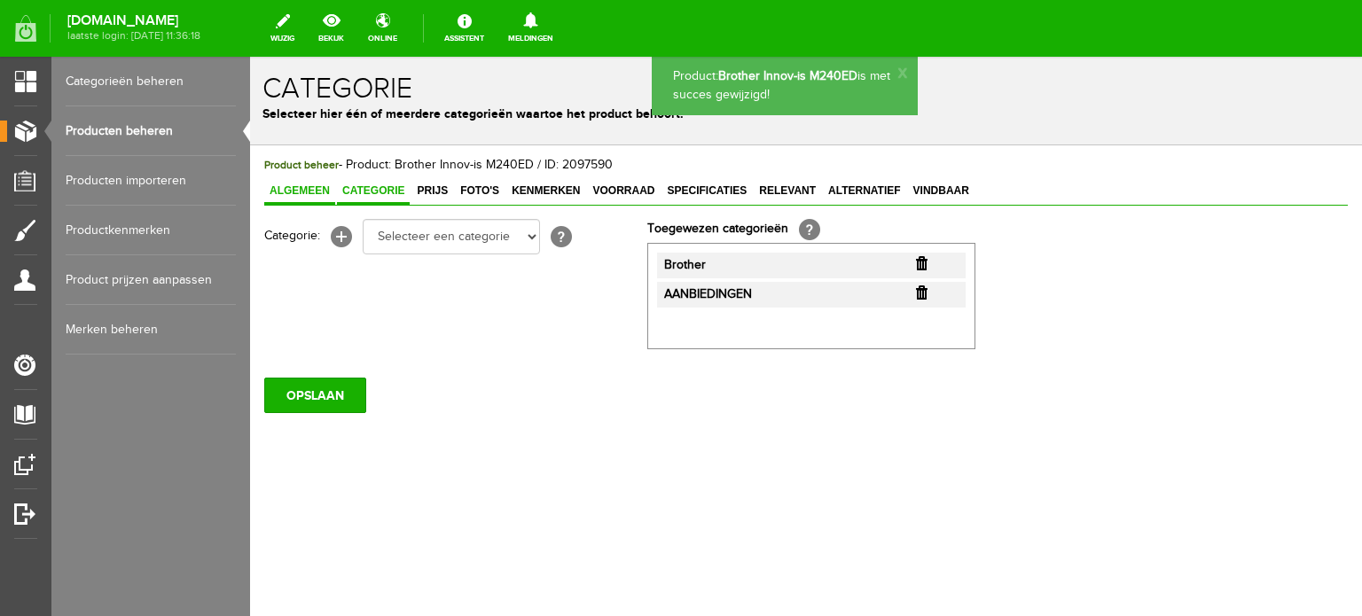
click at [296, 191] on span "Algemeen" at bounding box center [299, 191] width 71 height 12
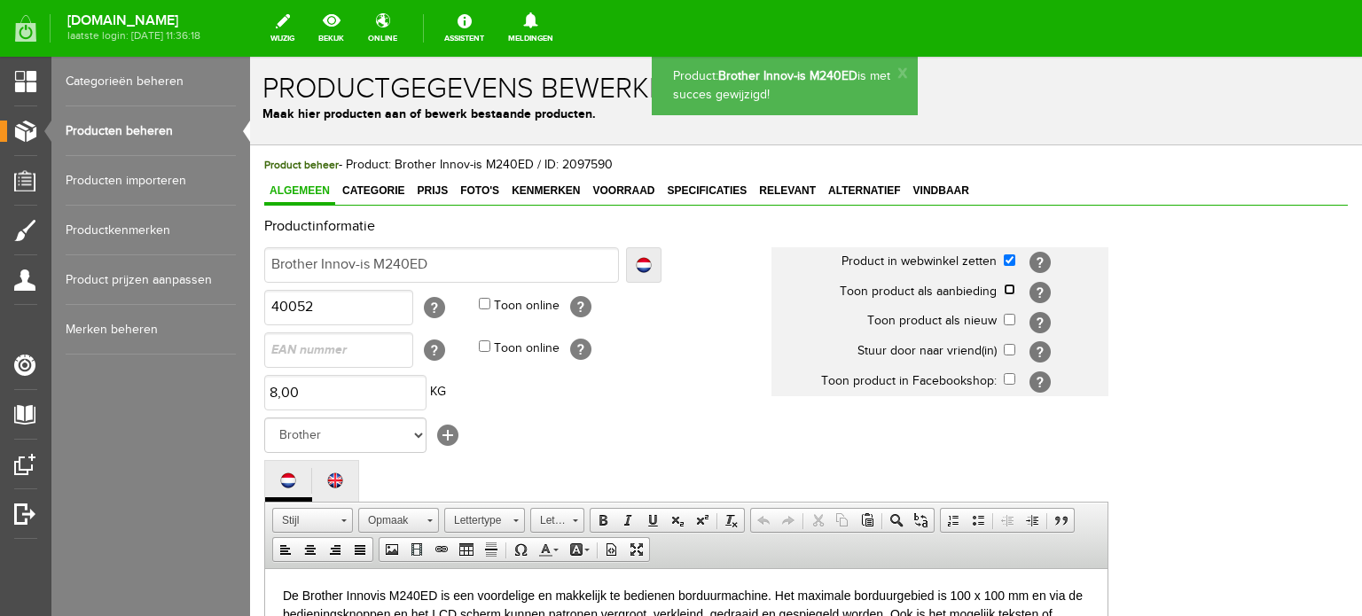
click at [1008, 290] on input "checkbox" at bounding box center [1010, 290] width 12 height 12
checkbox input "true"
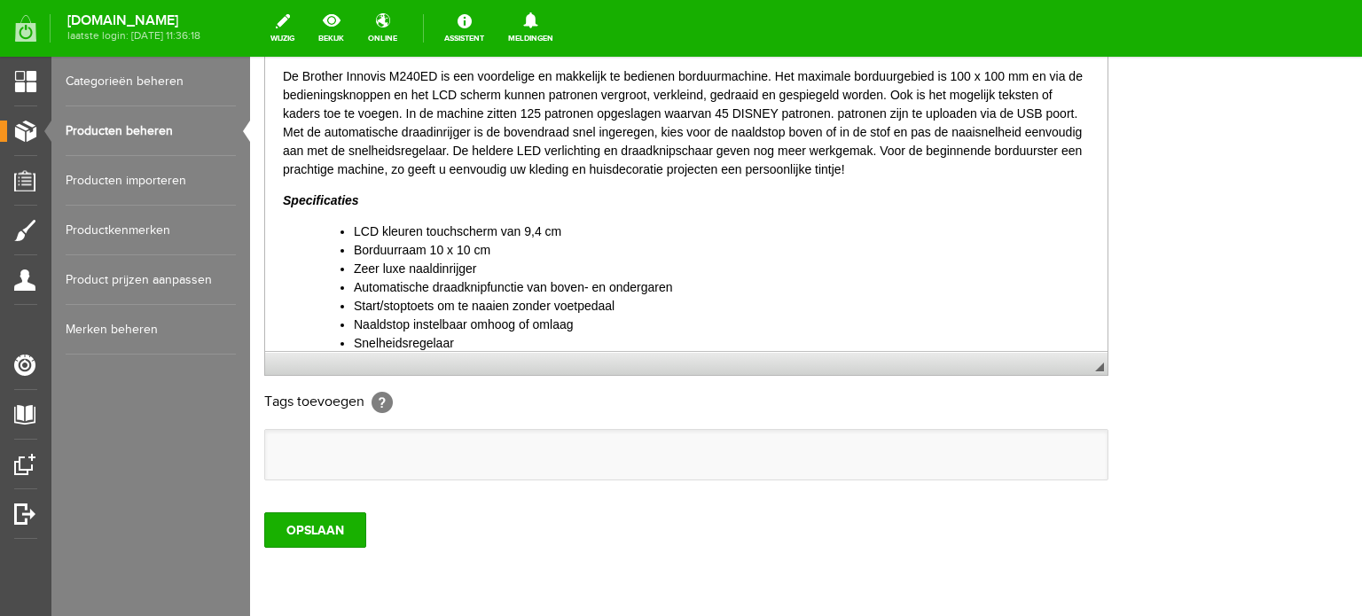
scroll to position [532, 0]
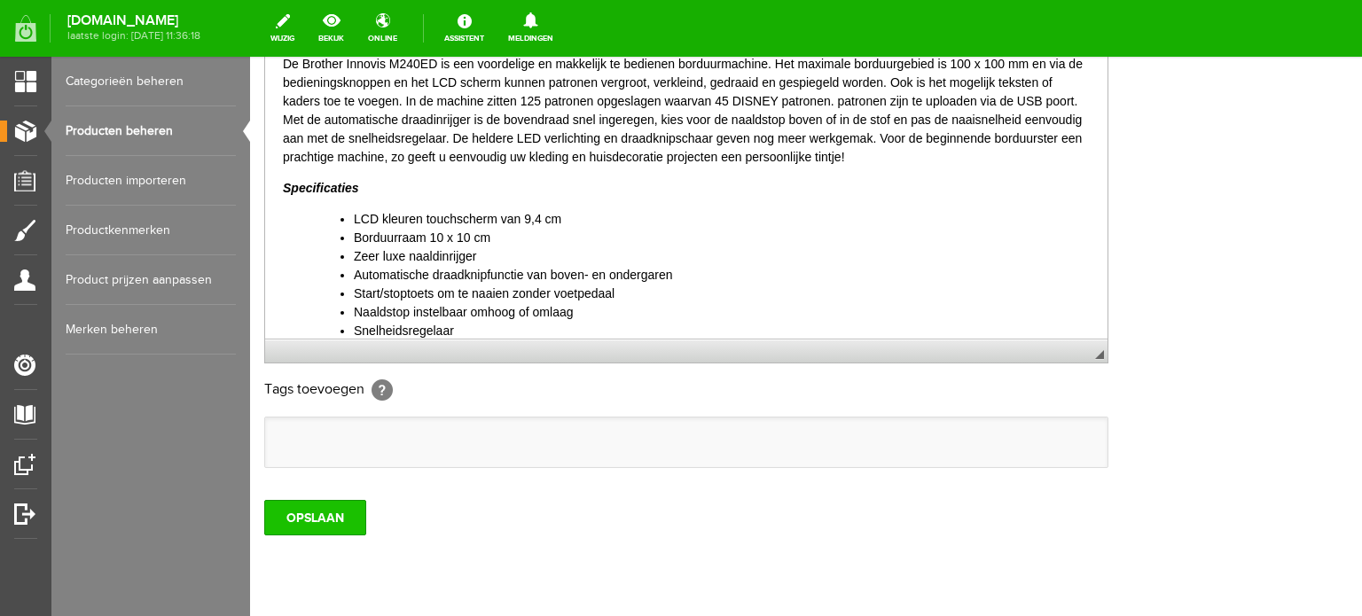
click at [316, 511] on input "OPSLAAN" at bounding box center [315, 517] width 102 height 35
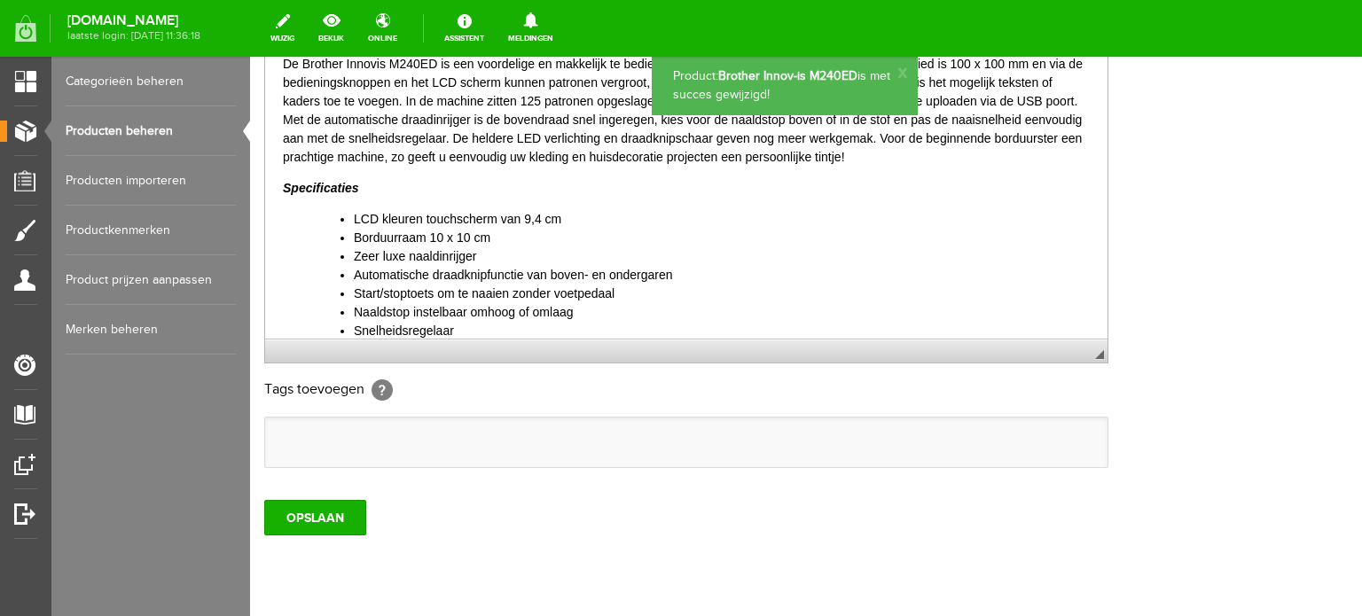
scroll to position [0, 0]
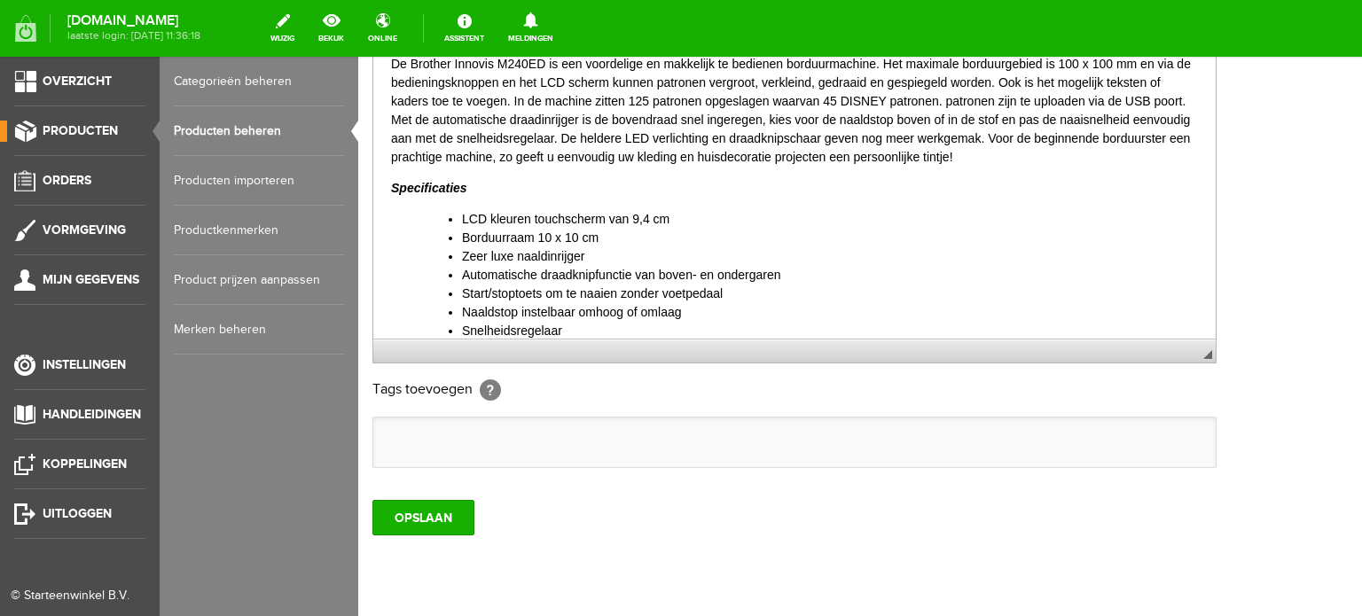
click at [252, 80] on link "Categorieën beheren" at bounding box center [259, 82] width 170 height 50
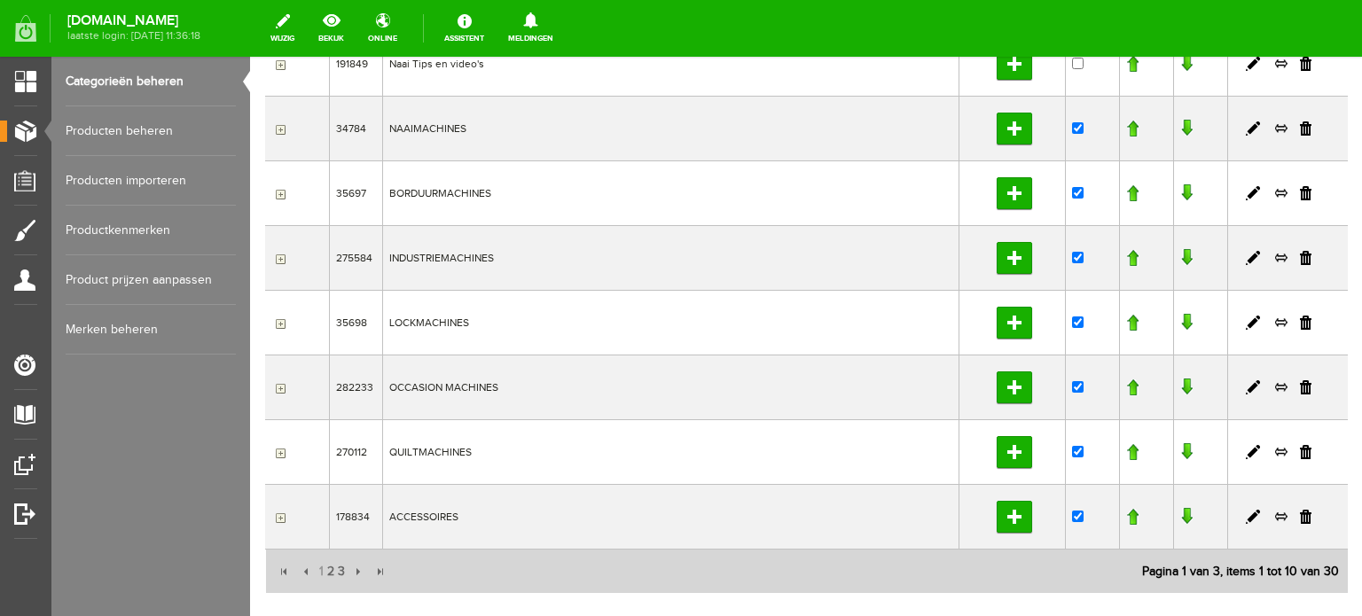
scroll to position [355, 0]
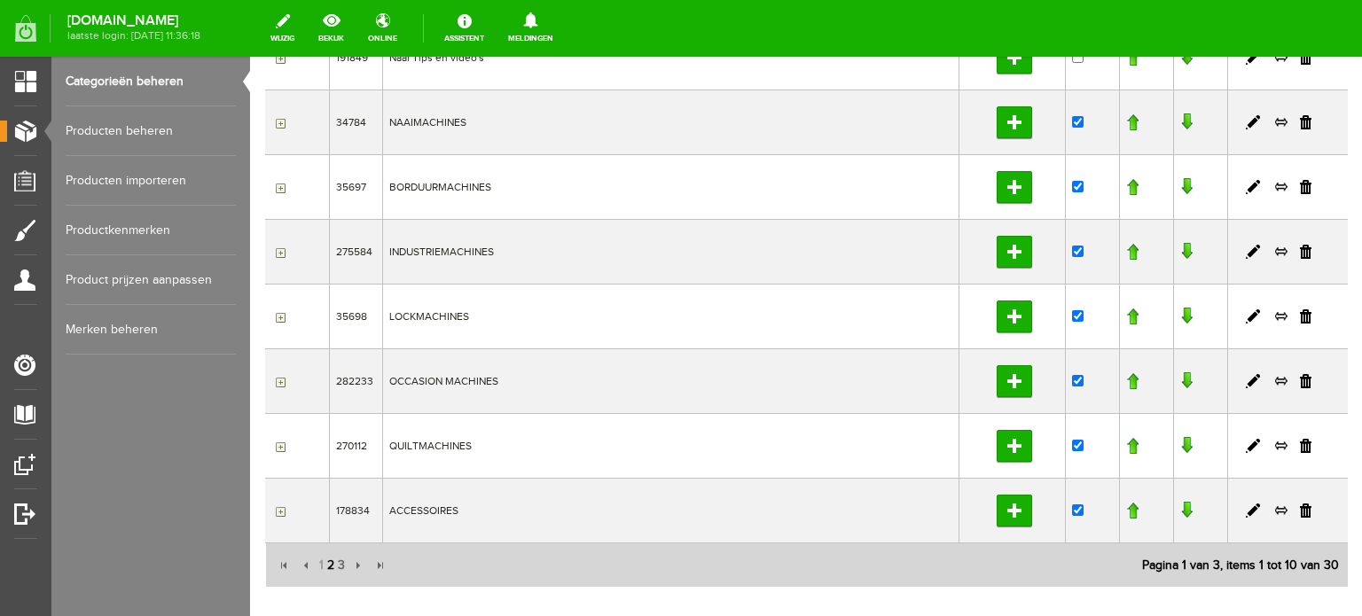
click at [330, 563] on span "2" at bounding box center [331, 565] width 11 height 35
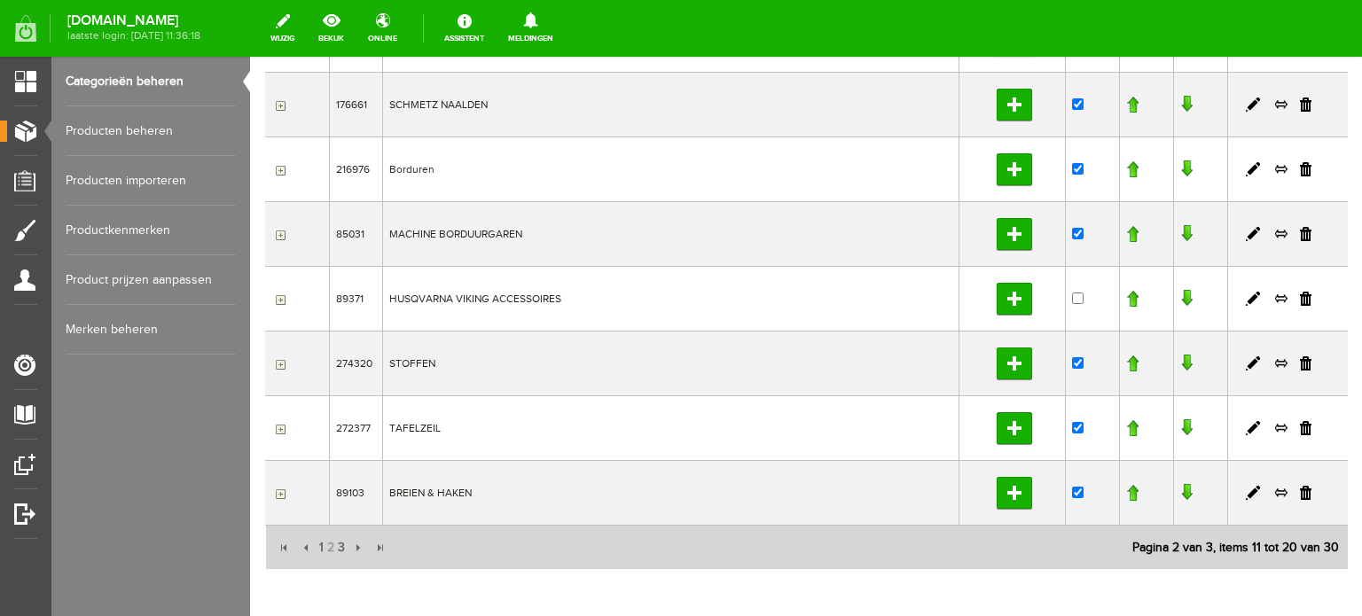
scroll to position [444, 0]
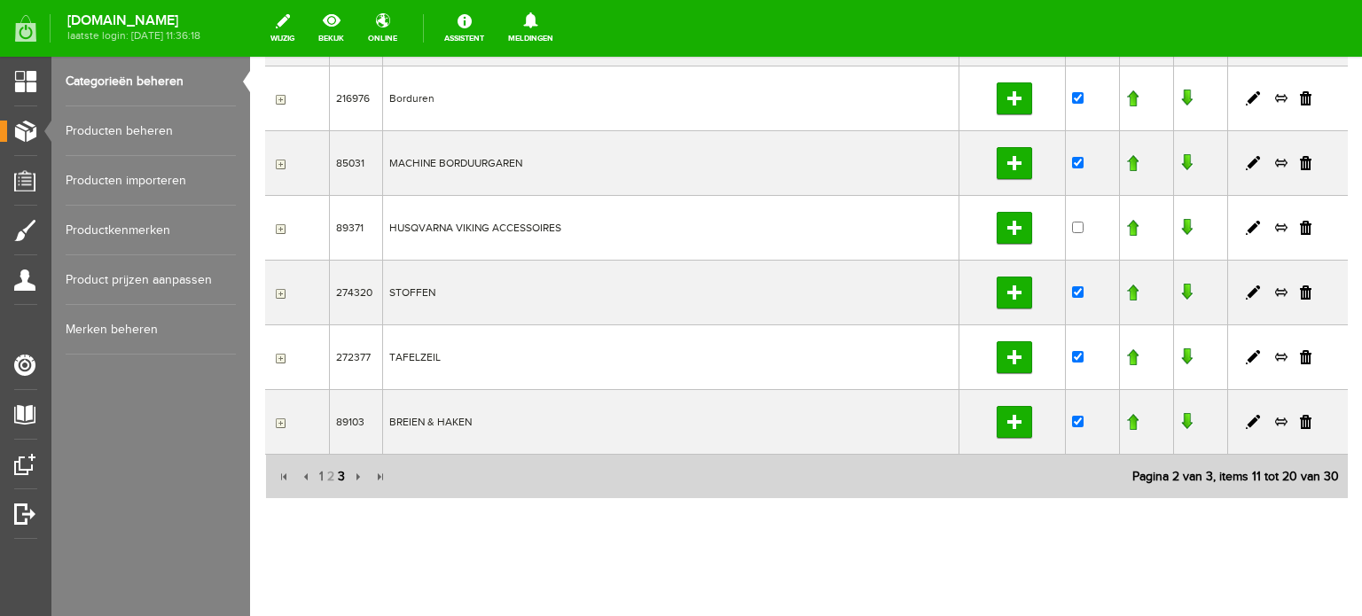
click at [342, 472] on span "3" at bounding box center [341, 476] width 11 height 35
click at [279, 420] on input "button" at bounding box center [278, 423] width 14 height 14
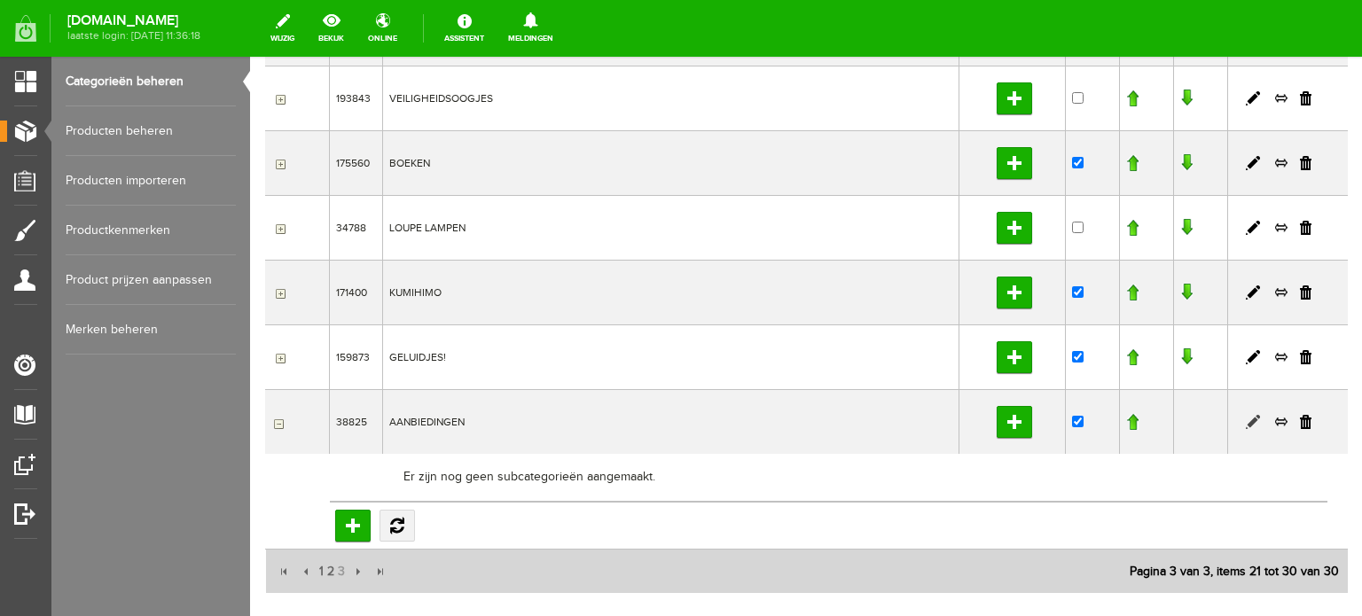
click at [1246, 419] on link at bounding box center [1253, 422] width 14 height 14
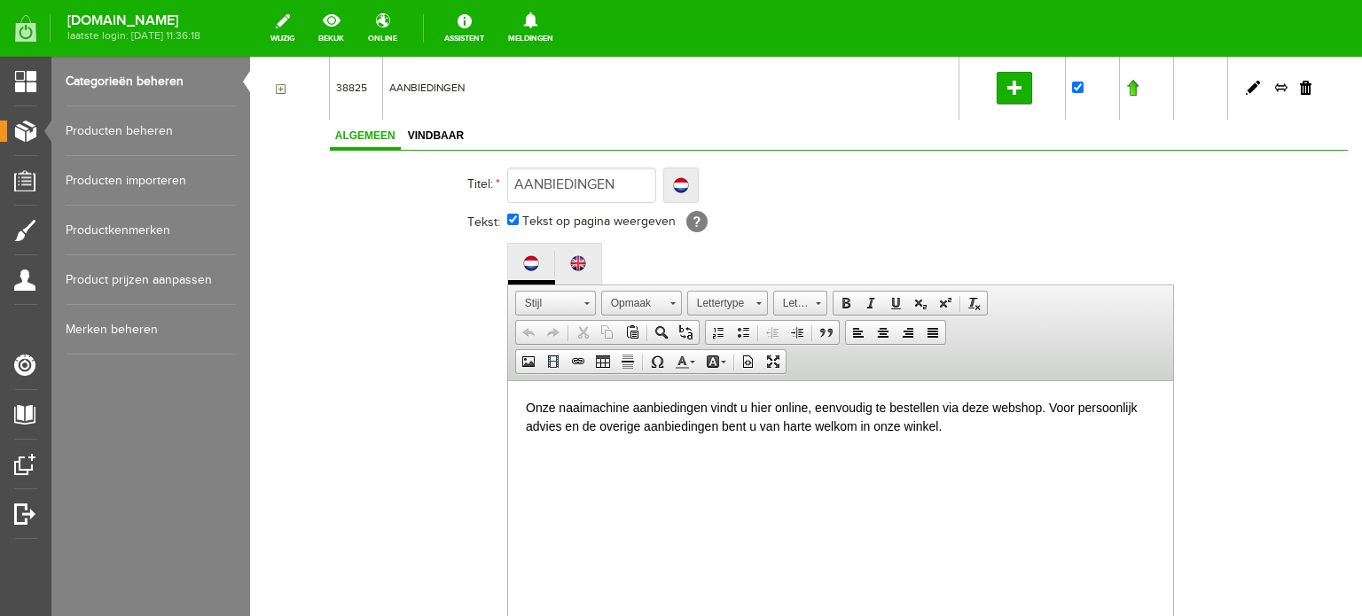
scroll to position [798, 0]
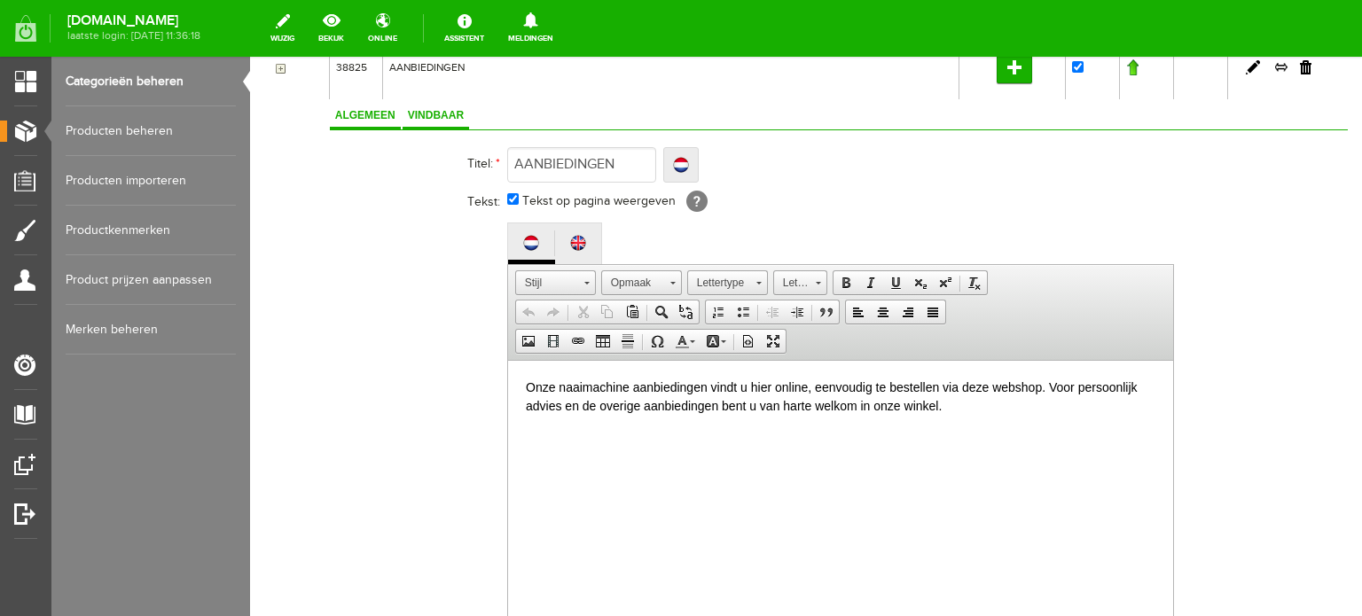
click at [424, 109] on span "Vindbaar" at bounding box center [436, 115] width 67 height 12
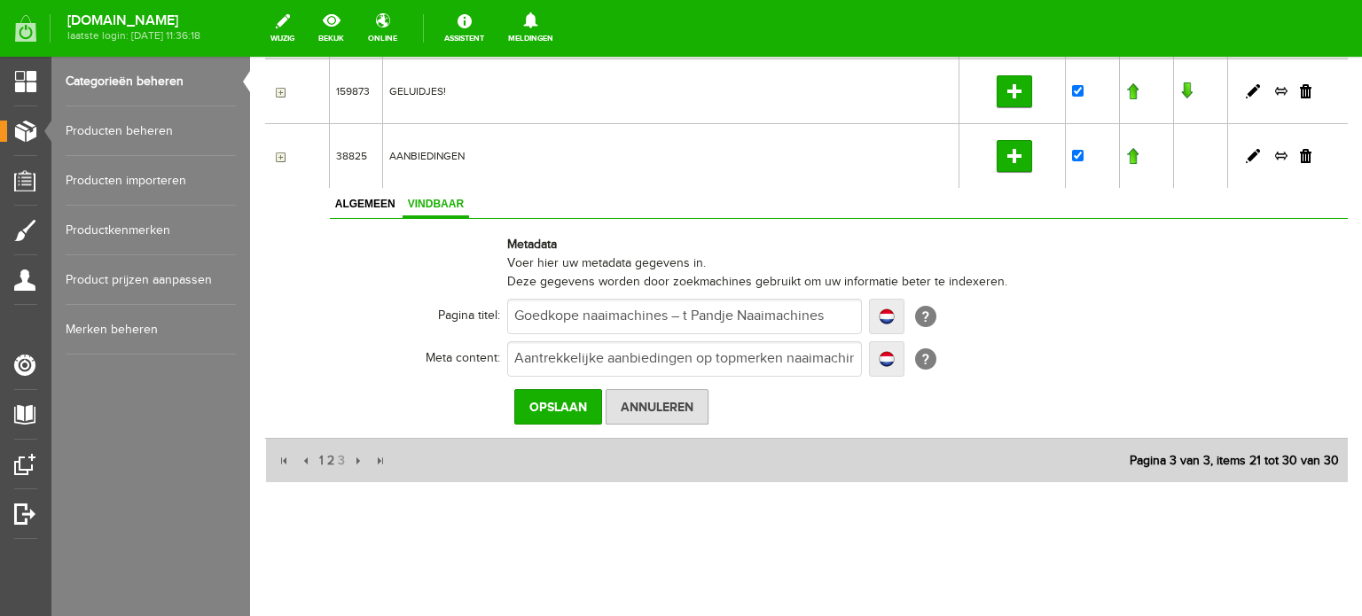
scroll to position [706, 0]
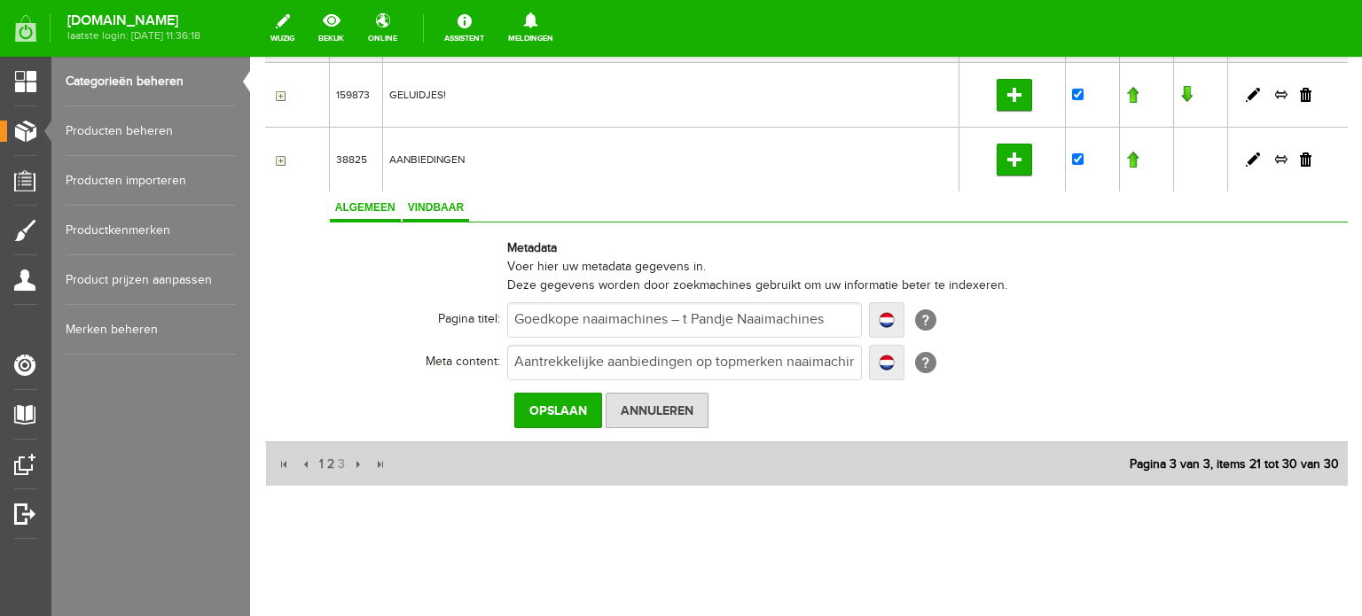
click at [351, 208] on span "Algemeen" at bounding box center [365, 207] width 71 height 12
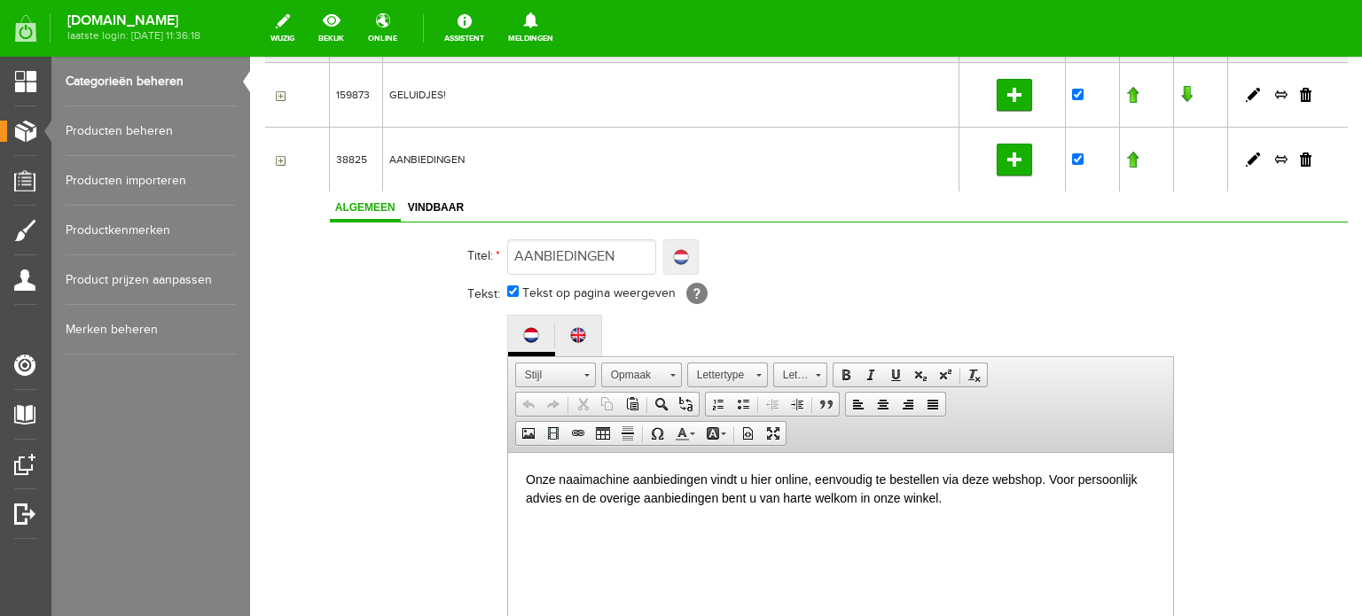
click at [699, 255] on link "Localize" at bounding box center [680, 256] width 35 height 35
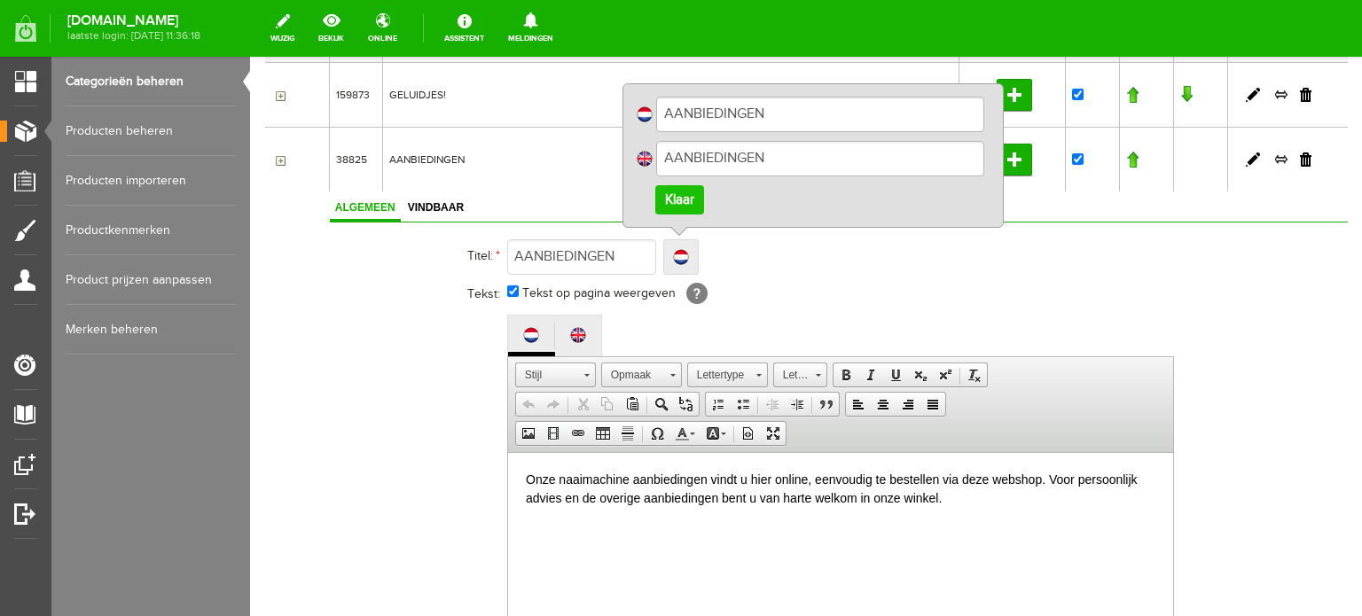
click at [848, 295] on td "Tekst op pagina weergeven [?]" at bounding box center [844, 295] width 674 height 33
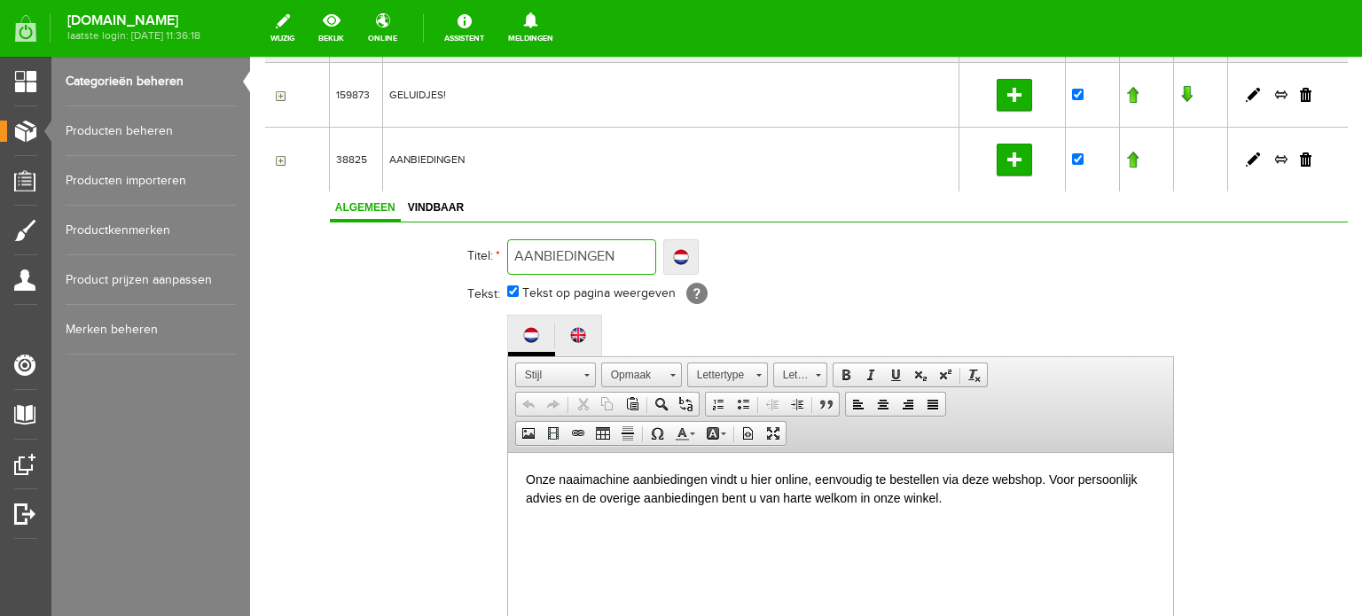
click at [630, 253] on input "AANBIEDINGEN" at bounding box center [581, 256] width 149 height 35
drag, startPoint x: 633, startPoint y: 247, endPoint x: 495, endPoint y: 250, distance: 138.4
click at [495, 250] on tr "Titel: * AANBIEDINGEN Localize AANBIEDINGEN AANBIEDINGEN Klaar" at bounding box center [756, 257] width 852 height 43
paste input "Opheffingsuitverkoop"
type input "Opheffingsuitverkoop"
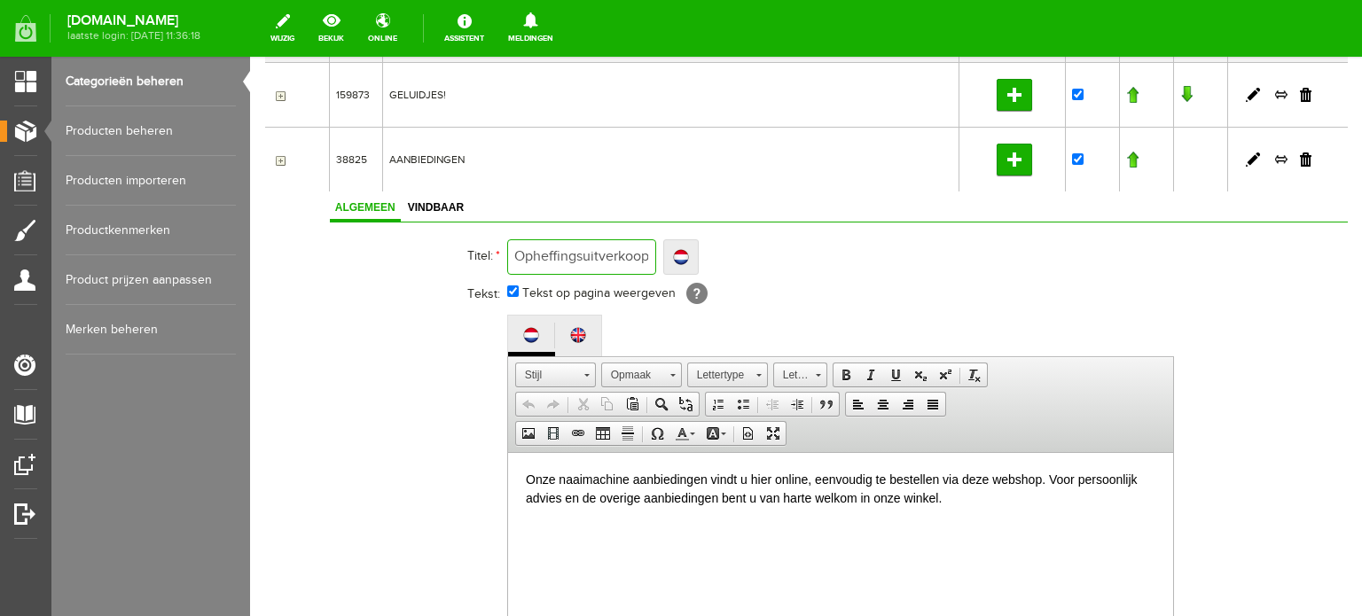
type input "Opheffingsuitverkoop"
drag, startPoint x: 525, startPoint y: 252, endPoint x: 652, endPoint y: 253, distance: 126.8
click at [652, 253] on input "Opheffingsuitverkoop" at bounding box center [581, 256] width 149 height 35
type input "OP"
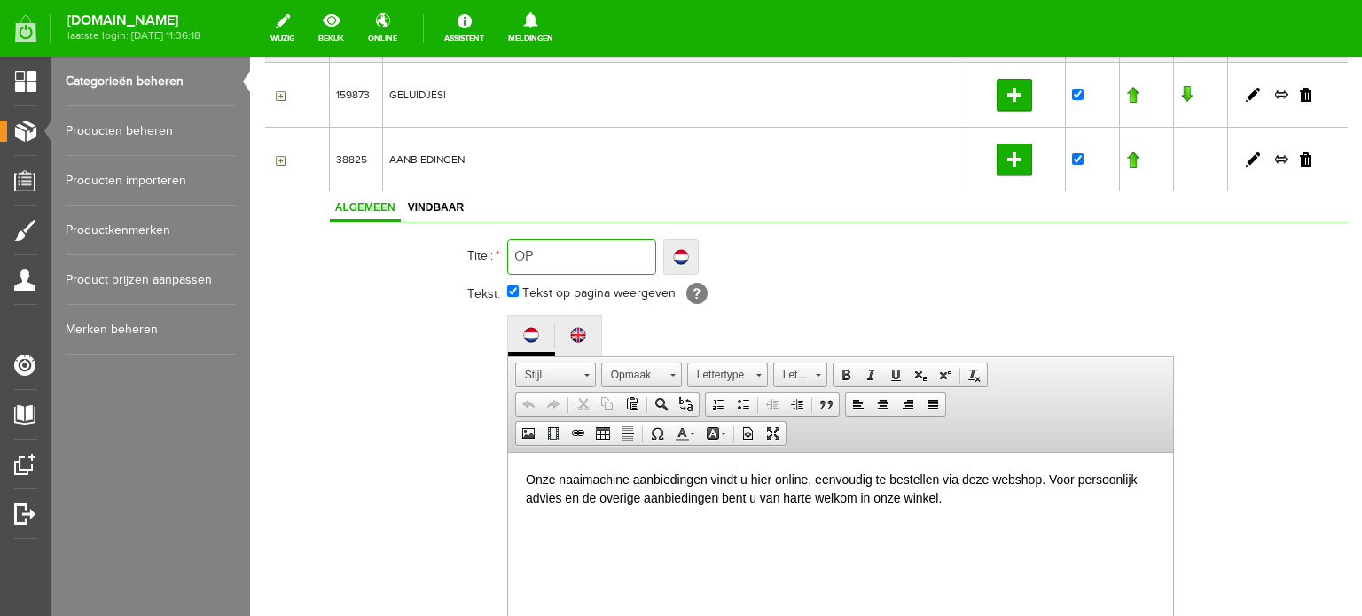
type input "OPH"
type input "OPHE"
type input "OPHEF"
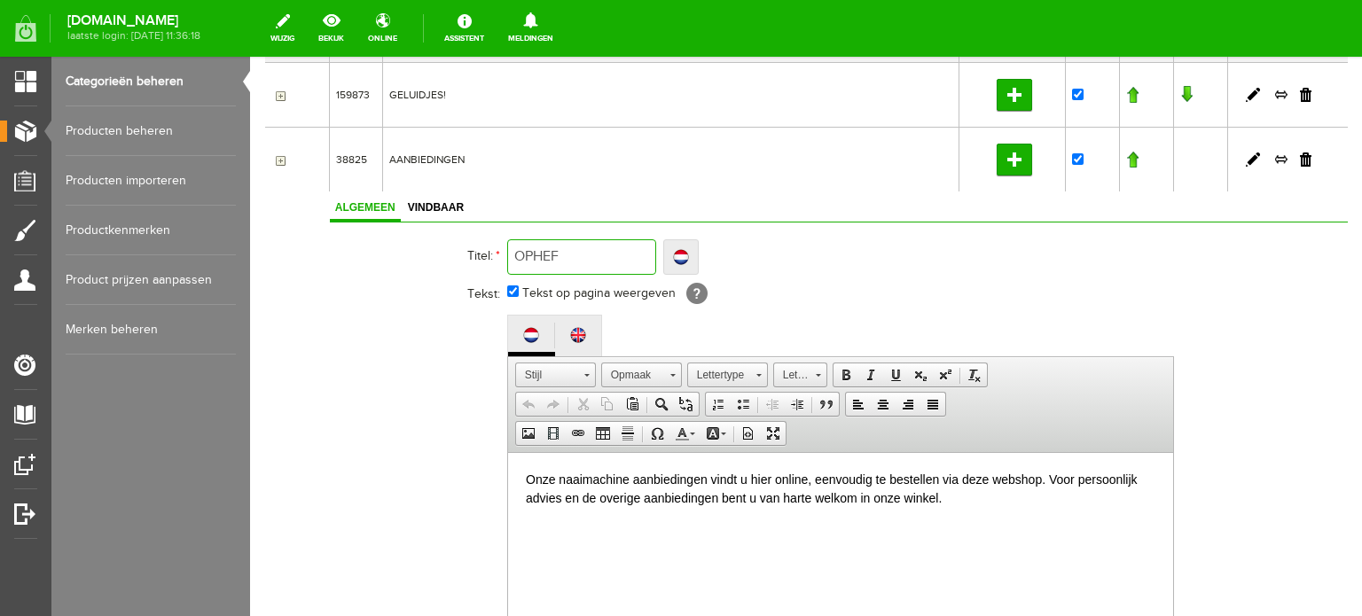
type input "OPHEF"
type input "OPHEFF"
type input "OPHEFFIN"
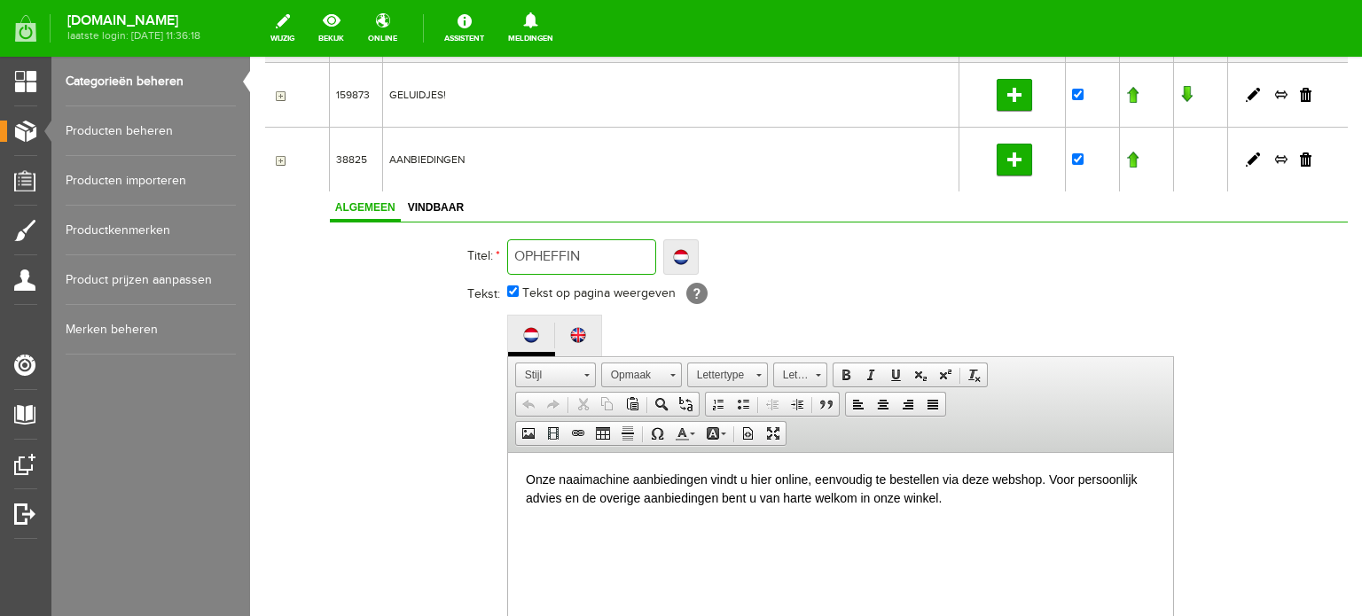
type input "OPHEFFING"
type input "OPHEFFINGS"
type input "OPHEFFINGSU"
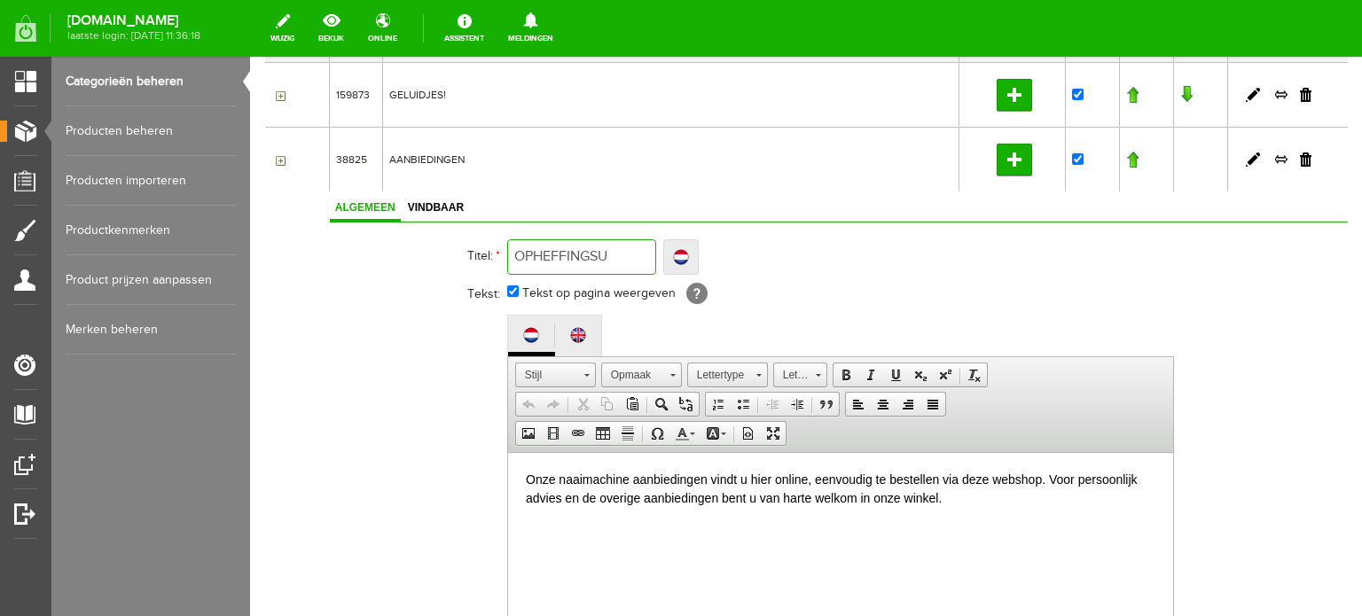
type input "OPHEFFINGSU"
type input "OPHEFFINGSUIT"
type input "OPHEFFINGSUITV"
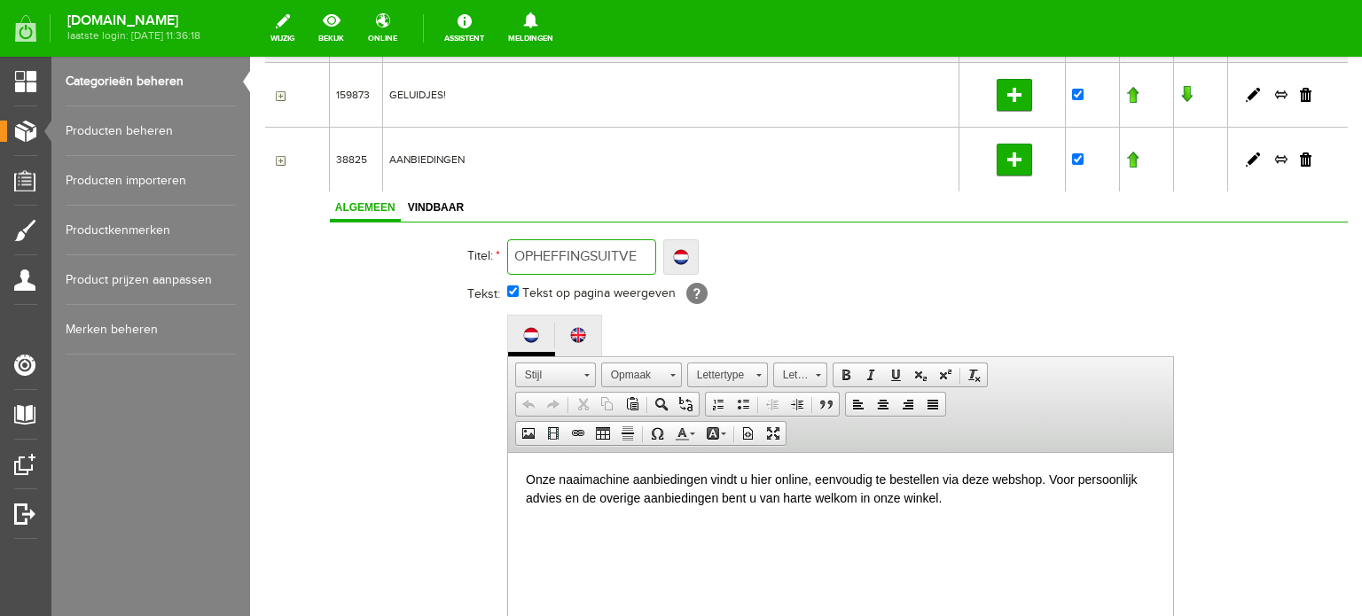
type input "OPHEFFINGSUITVER"
type input "OPHEFFINGSUITVERK"
type input "OPHEFFINGSUITVERKO"
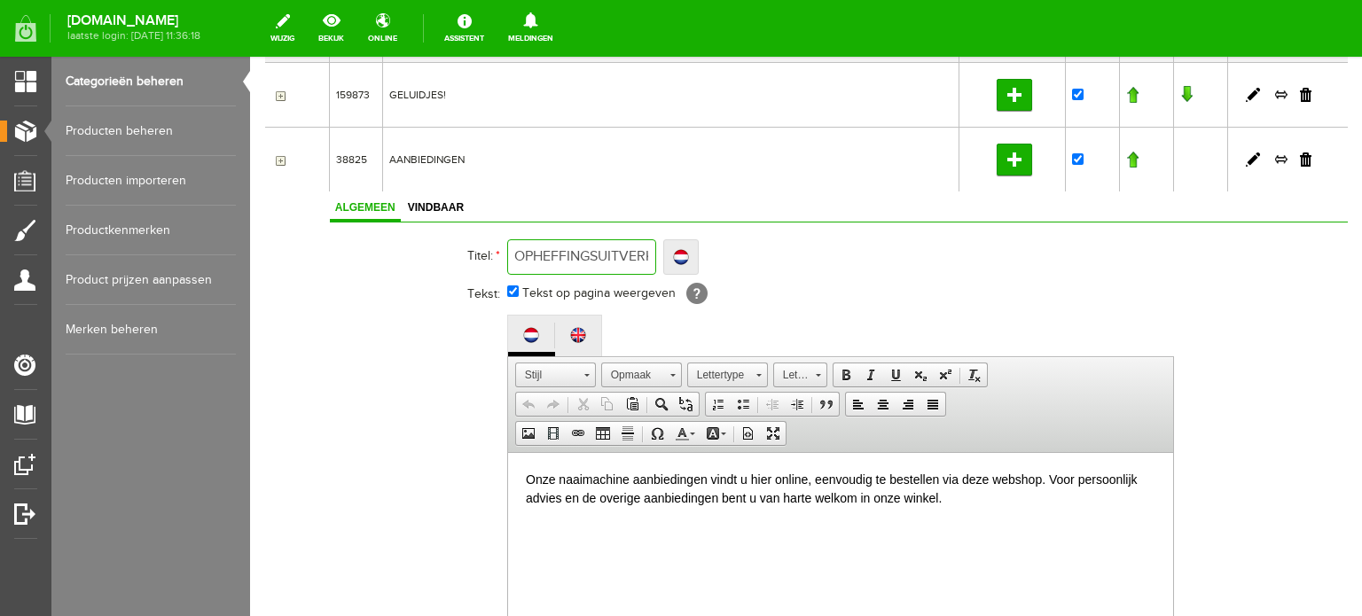
type input "OPHEFFINGSUITVERKO"
type input "OPHEFFINGSUITVERKOO"
type input "OPHEFFINGSUITVERKOOP"
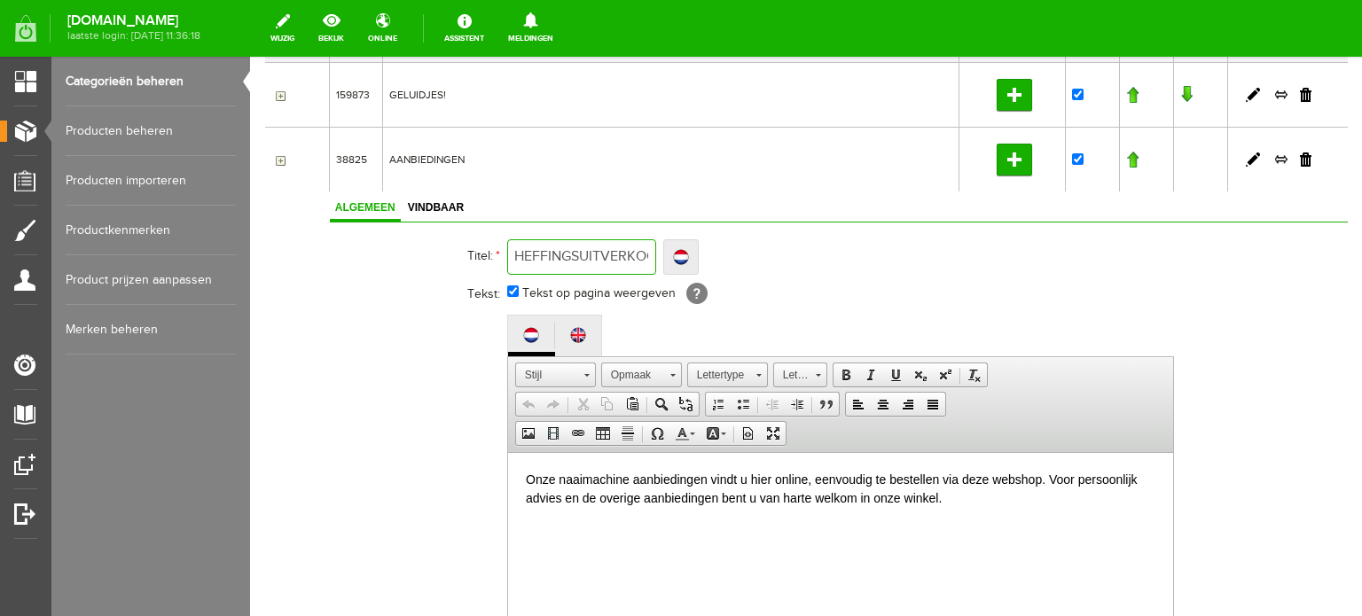
type input "OPHEFFINGSUITVERKOOP"
click at [346, 456] on th at bounding box center [418, 547] width 177 height 472
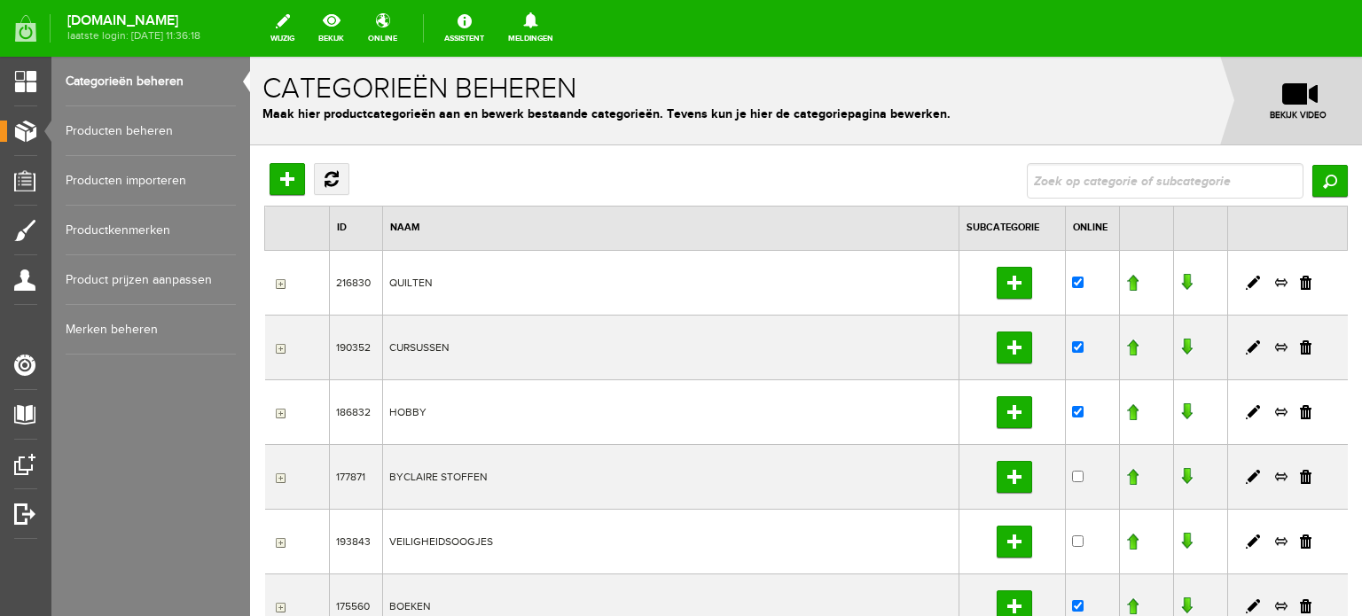
click at [103, 127] on link "Producten beheren" at bounding box center [151, 131] width 170 height 50
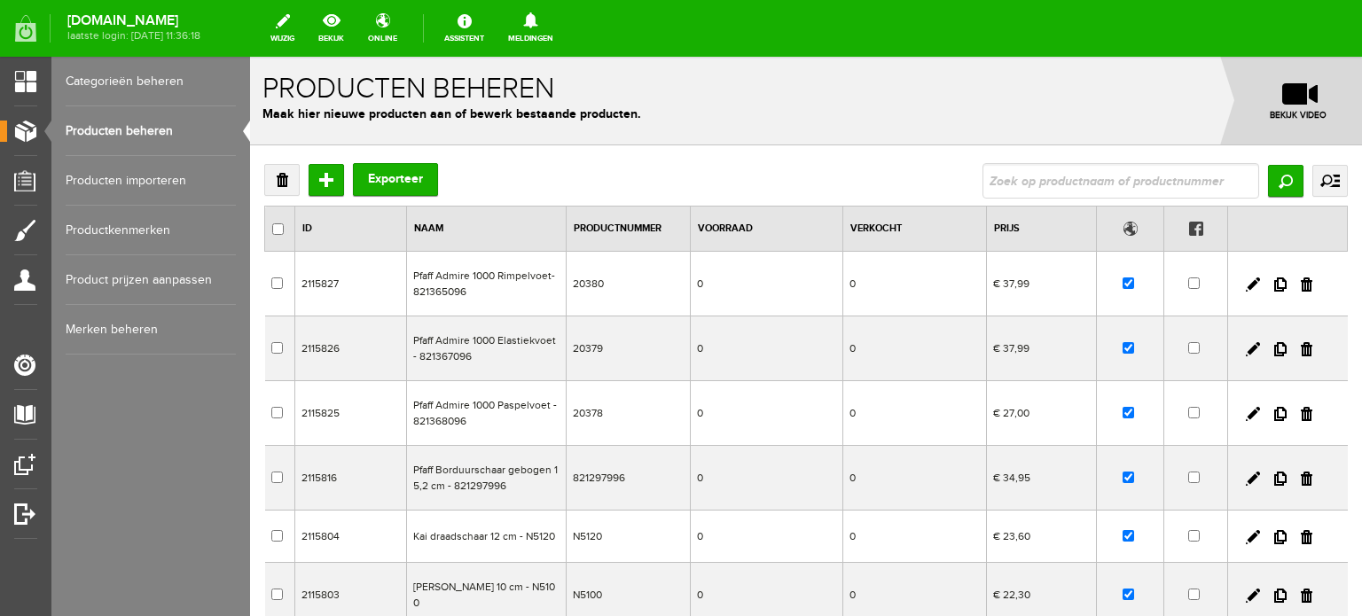
click at [123, 77] on link "Categorieën beheren" at bounding box center [151, 82] width 170 height 50
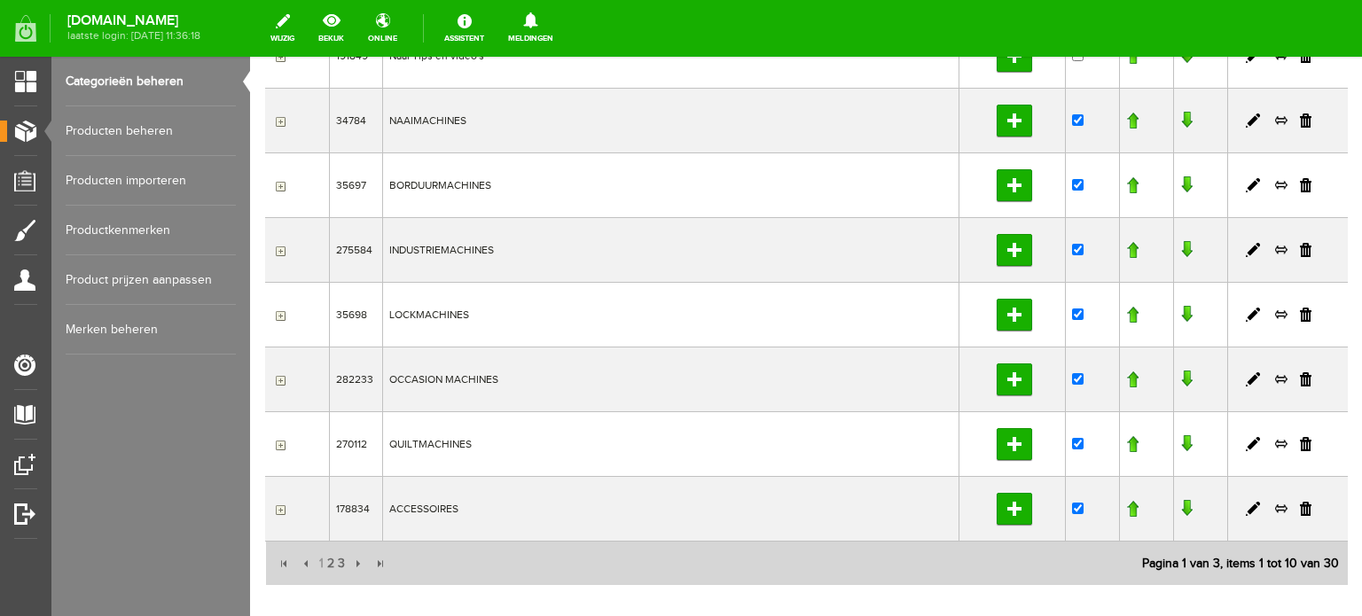
scroll to position [456, 0]
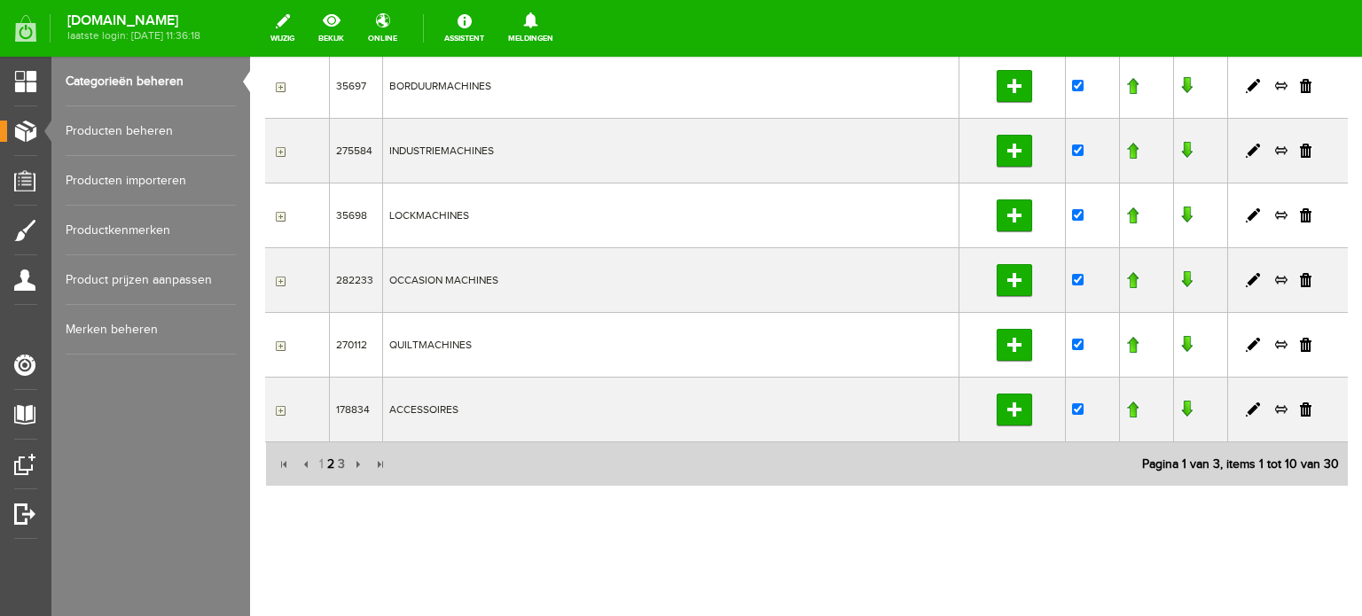
click at [326, 462] on span "2" at bounding box center [331, 464] width 11 height 35
click at [337, 462] on span "3" at bounding box center [341, 464] width 11 height 35
click at [1246, 404] on link at bounding box center [1253, 410] width 14 height 14
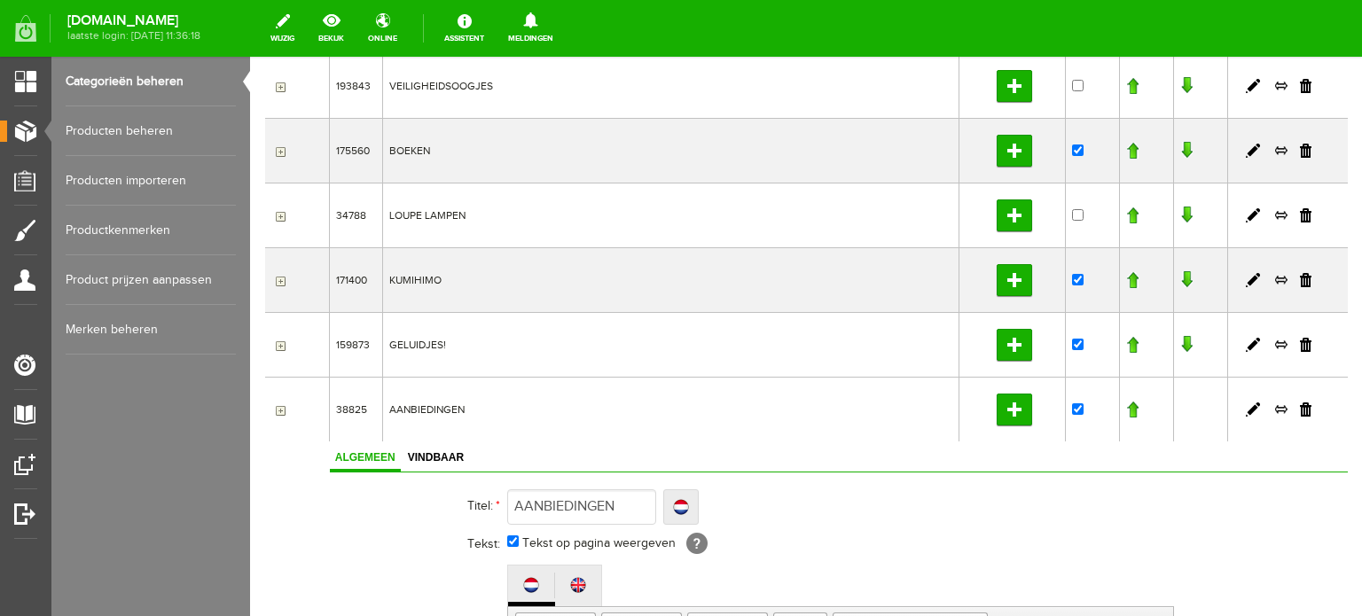
scroll to position [722, 0]
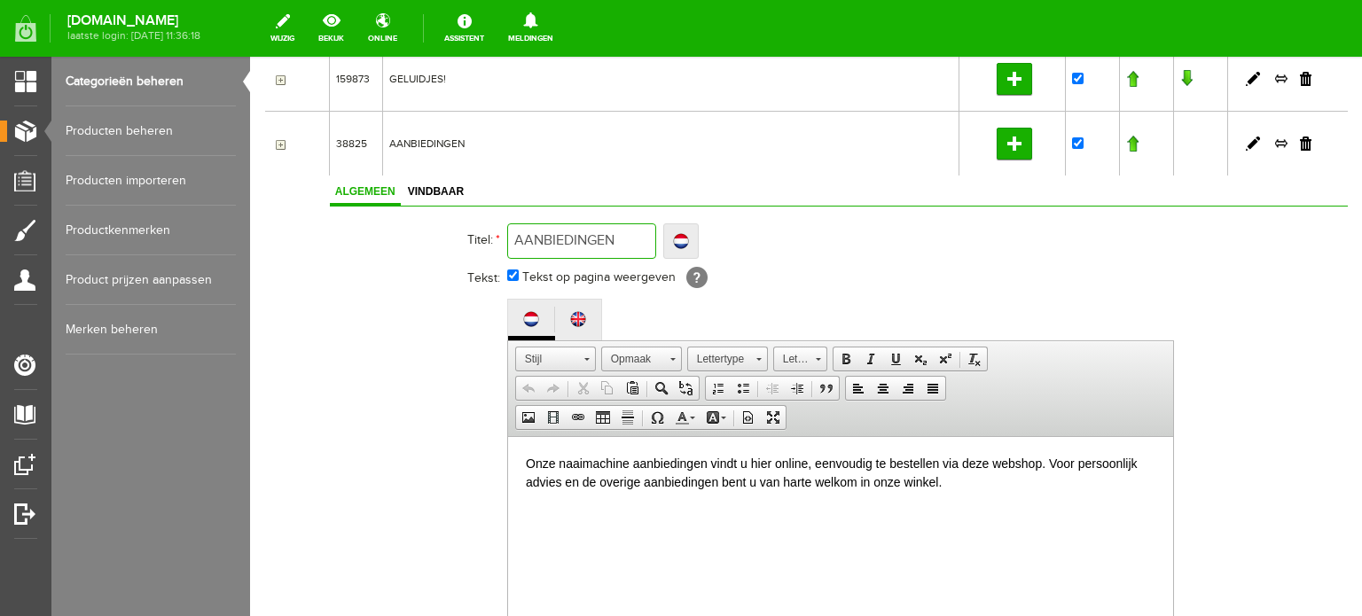
drag, startPoint x: 634, startPoint y: 241, endPoint x: 506, endPoint y: 240, distance: 128.6
click at [507, 240] on input "AANBIEDINGEN" at bounding box center [581, 241] width 149 height 35
paste input "OPHEFFINGSUITVERKOOP"
type input "OPHEFFINGSUITVERKOOP"
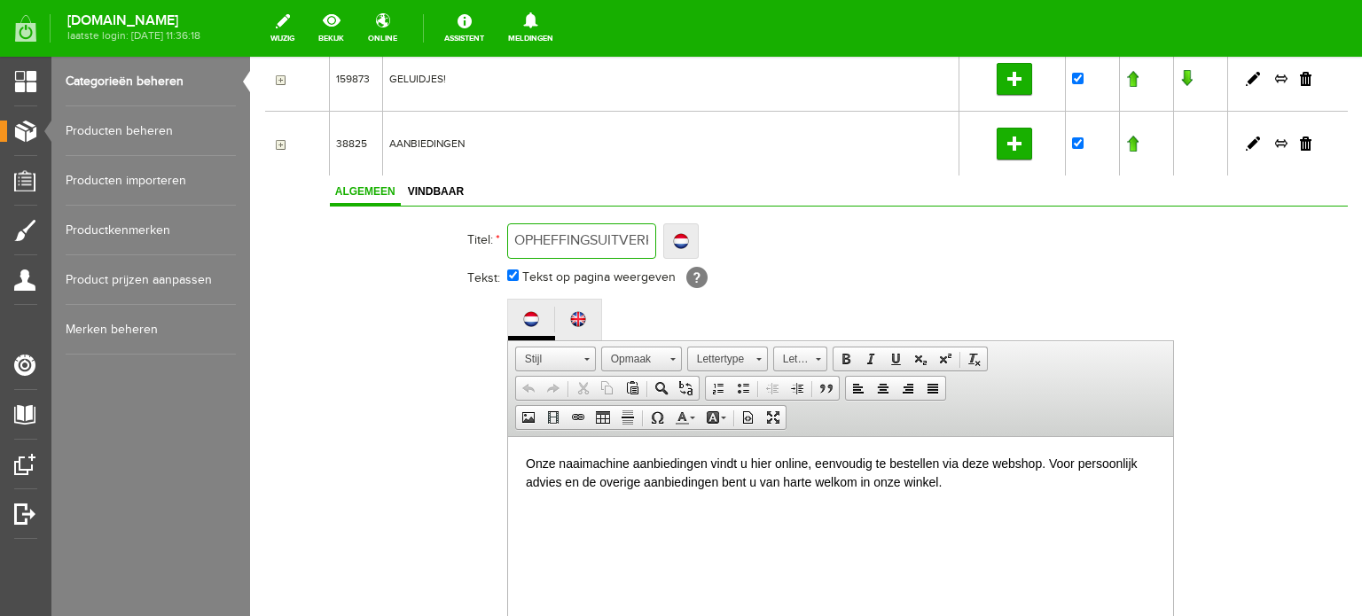
scroll to position [0, 19]
type input "OPHEFFINGSUITVERKOOP"
click at [699, 232] on link "Localize" at bounding box center [680, 241] width 35 height 35
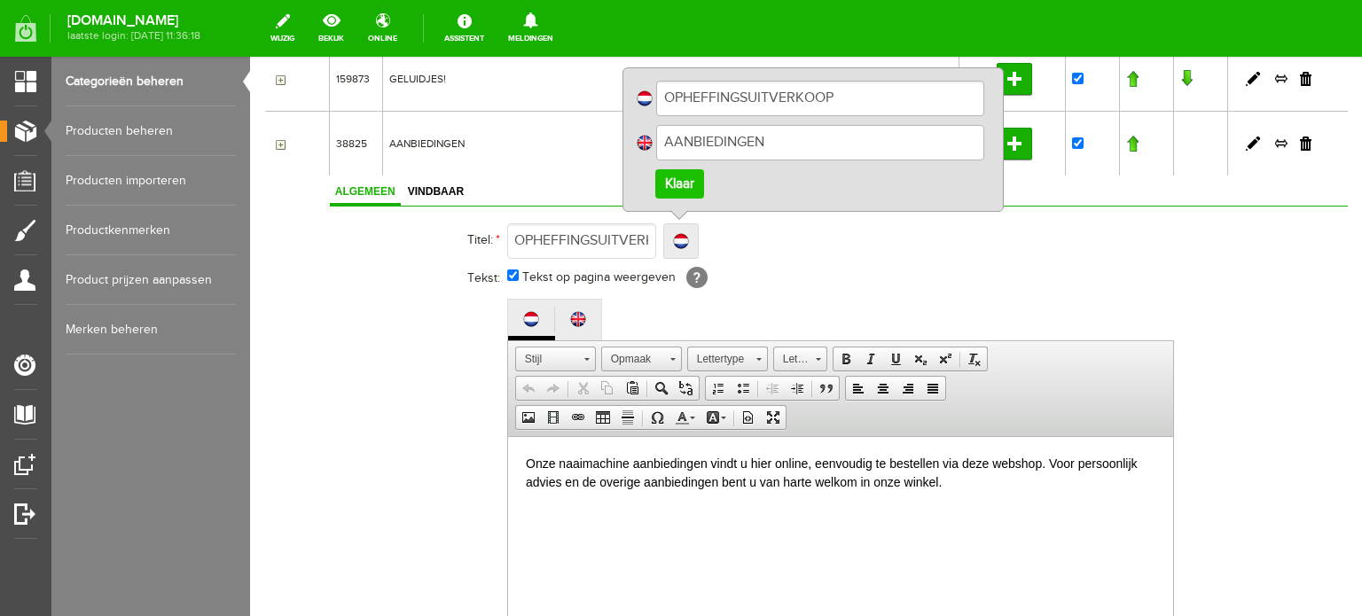
drag, startPoint x: 811, startPoint y: 141, endPoint x: 671, endPoint y: 134, distance: 140.3
click at [671, 134] on label "AANBIEDINGEN" at bounding box center [813, 142] width 355 height 35
paste input "OPHEFFINGSUITVERKOOP"
type input "OPHEFFINGSUITVERKOOP"
click at [695, 178] on link "Klaar" at bounding box center [680, 183] width 49 height 29
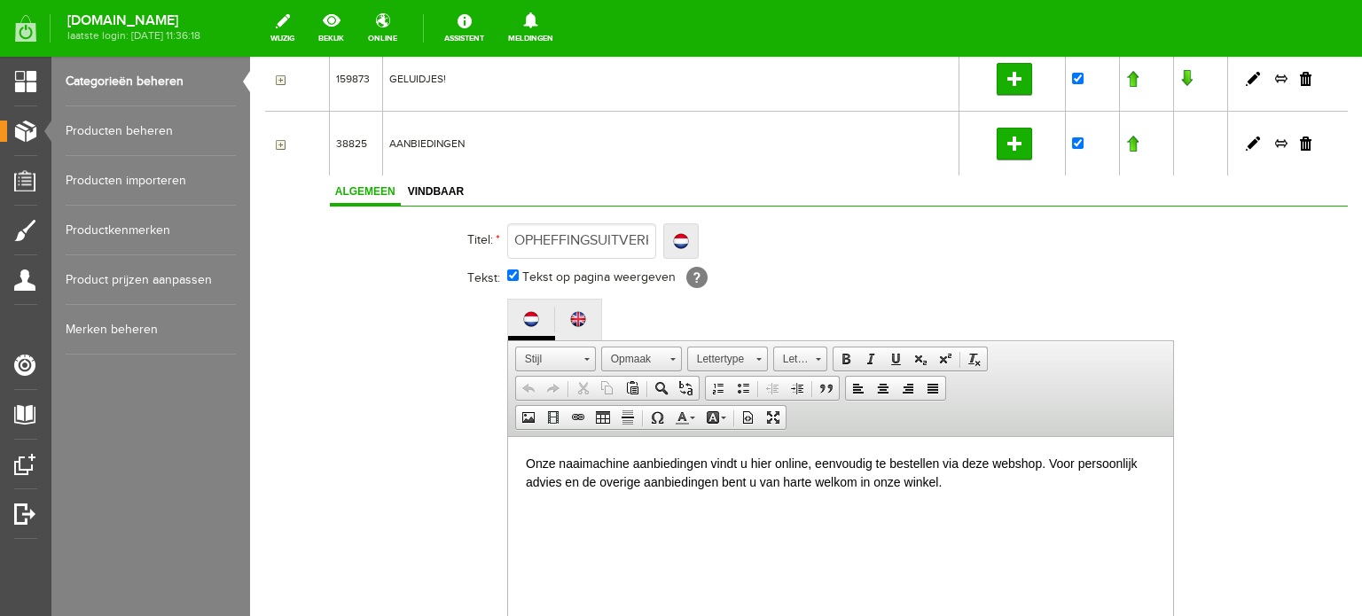
click at [875, 273] on td "Tekst op pagina weergeven [?]" at bounding box center [844, 279] width 674 height 33
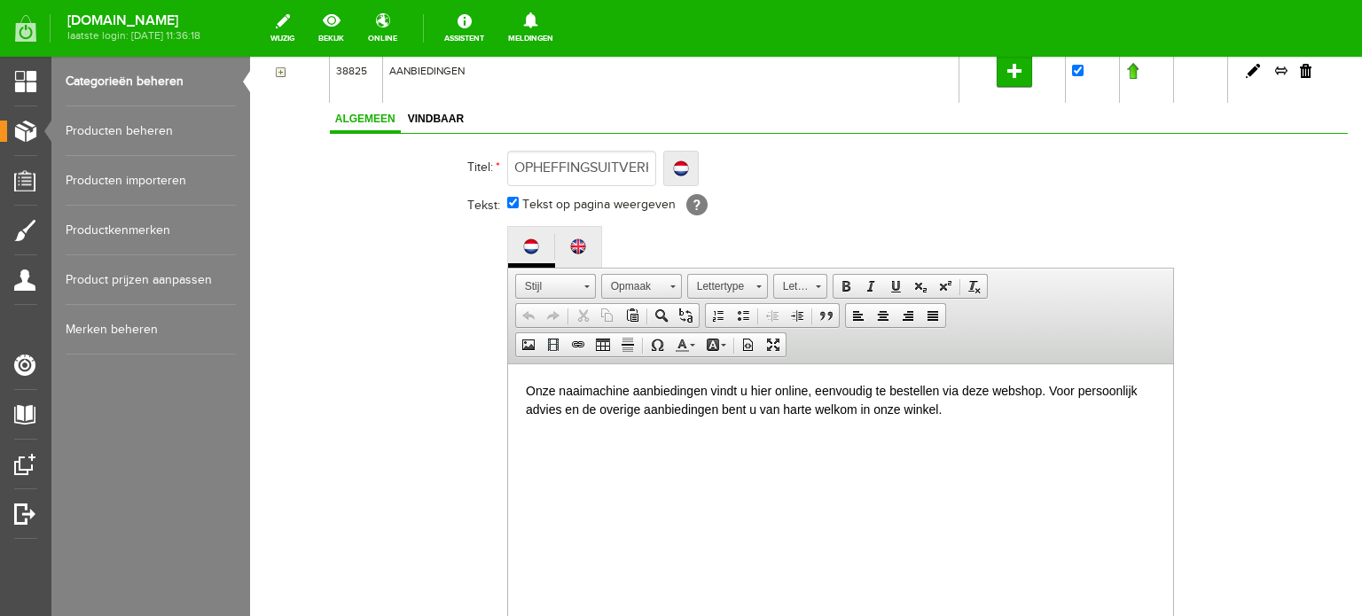
scroll to position [899, 0]
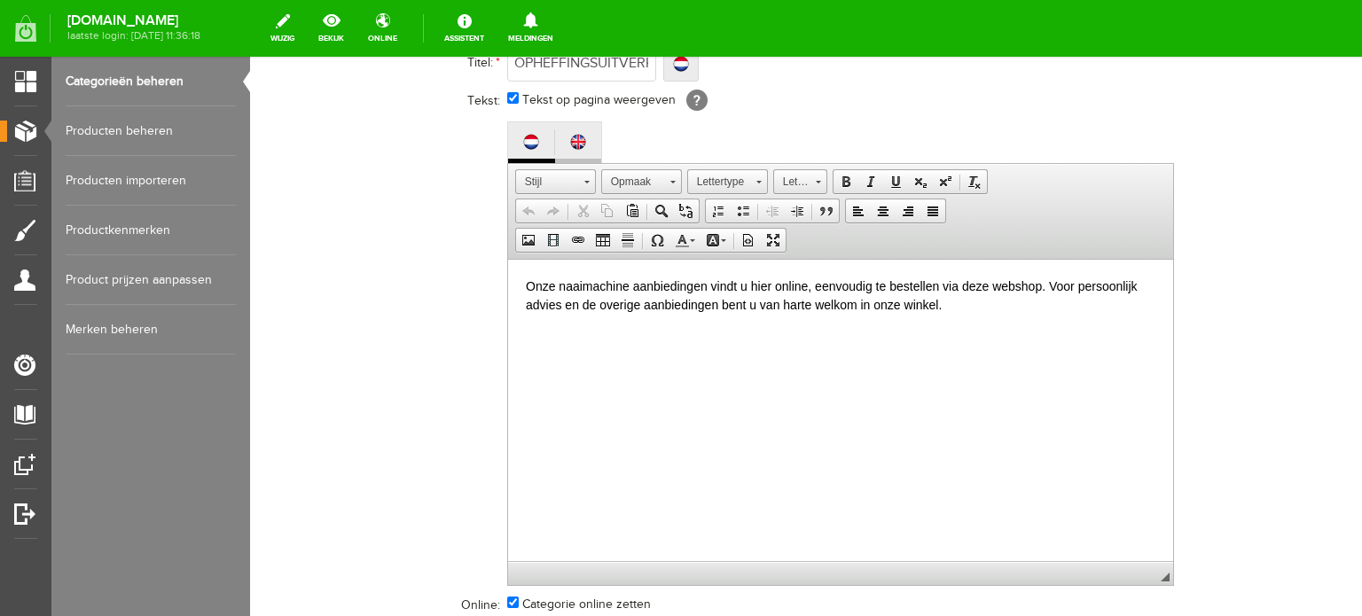
click at [580, 138] on img at bounding box center [578, 142] width 18 height 18
click at [523, 138] on img at bounding box center [531, 142] width 18 height 18
click at [742, 233] on span at bounding box center [749, 240] width 14 height 14
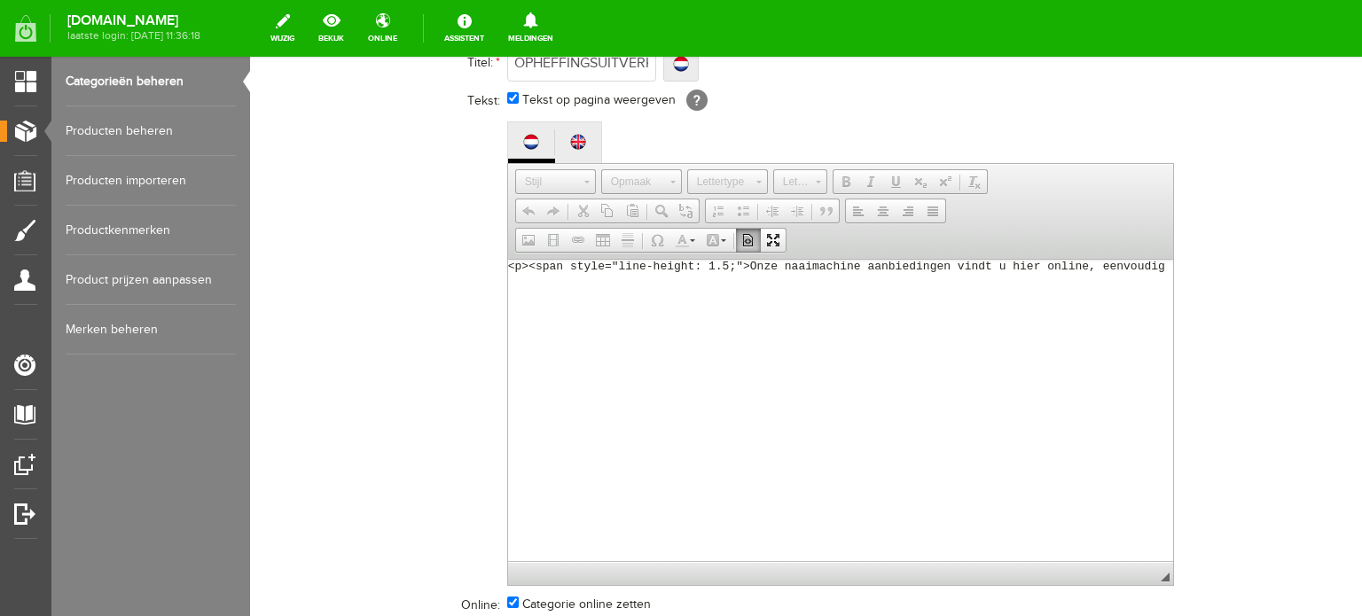
click at [607, 269] on textarea "<p><span style="line-height: 1.5;">Onze naaimachine aanbiedingen vindt u hier o…" at bounding box center [840, 411] width 665 height 302
paste textarea "Na jaren vol creativiteit en inspiratie nemen wij afscheid: op [DATE] sluiten w…"
type textarea "Na jaren vol creativiteit en inspiratie nemen wij afscheid: op [DATE] sluiten w…"
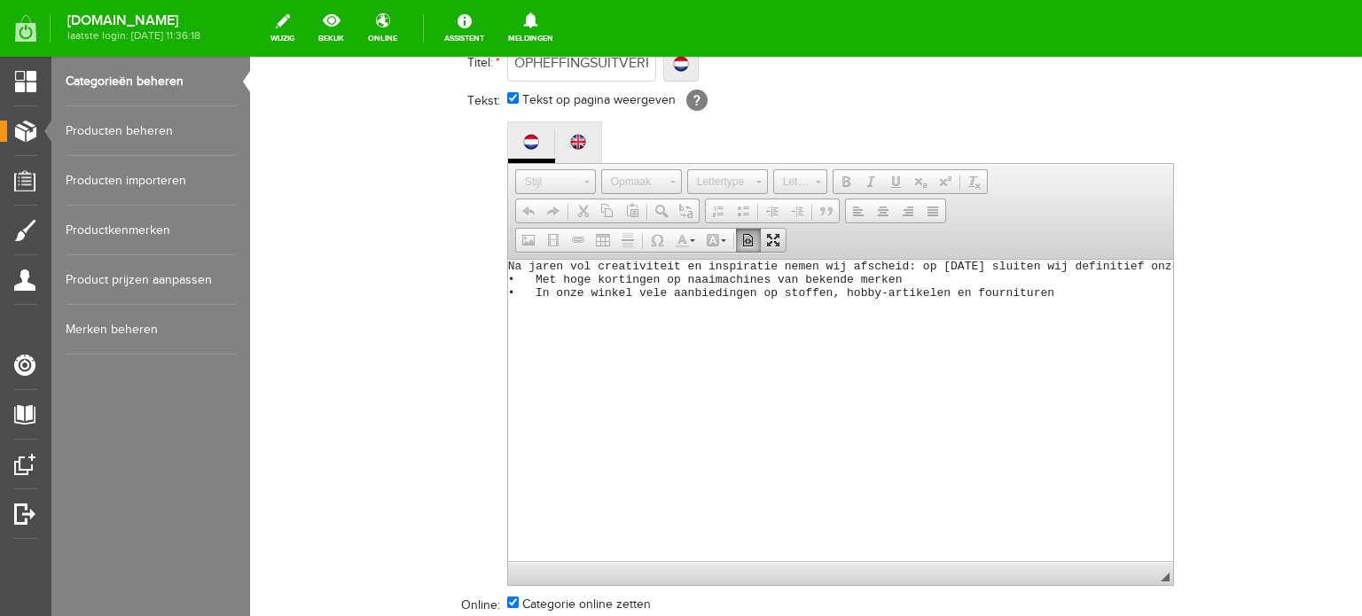
click at [766, 233] on span at bounding box center [773, 240] width 14 height 14
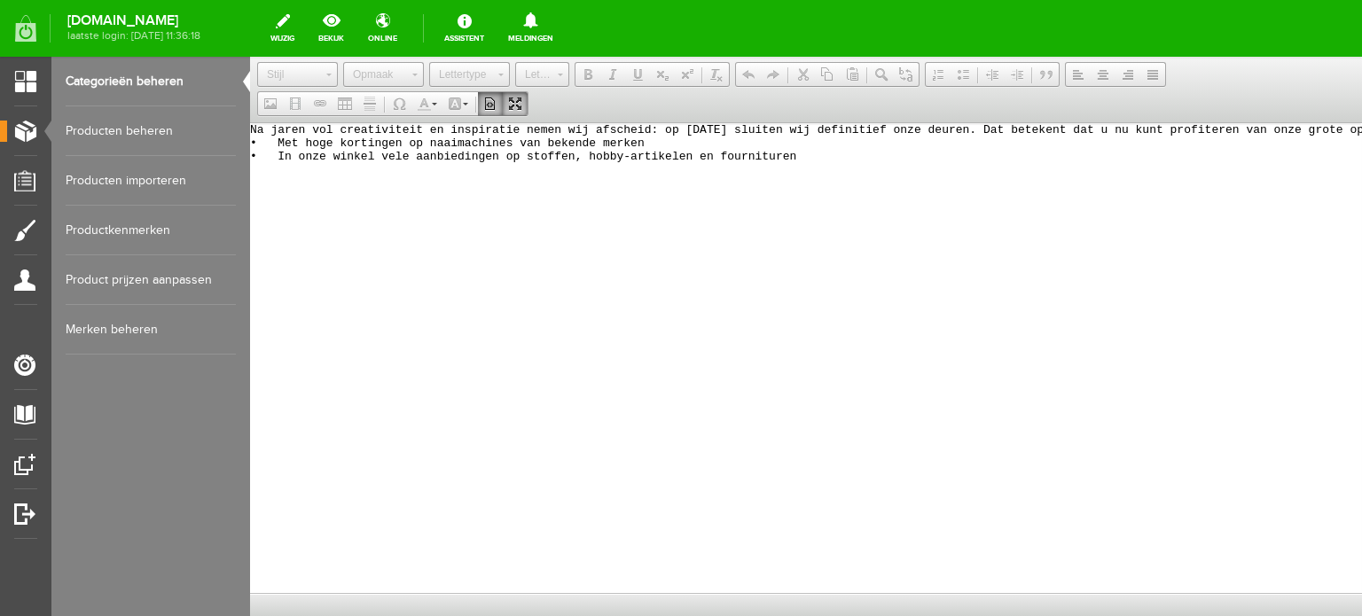
click at [487, 102] on span at bounding box center [490, 104] width 14 height 14
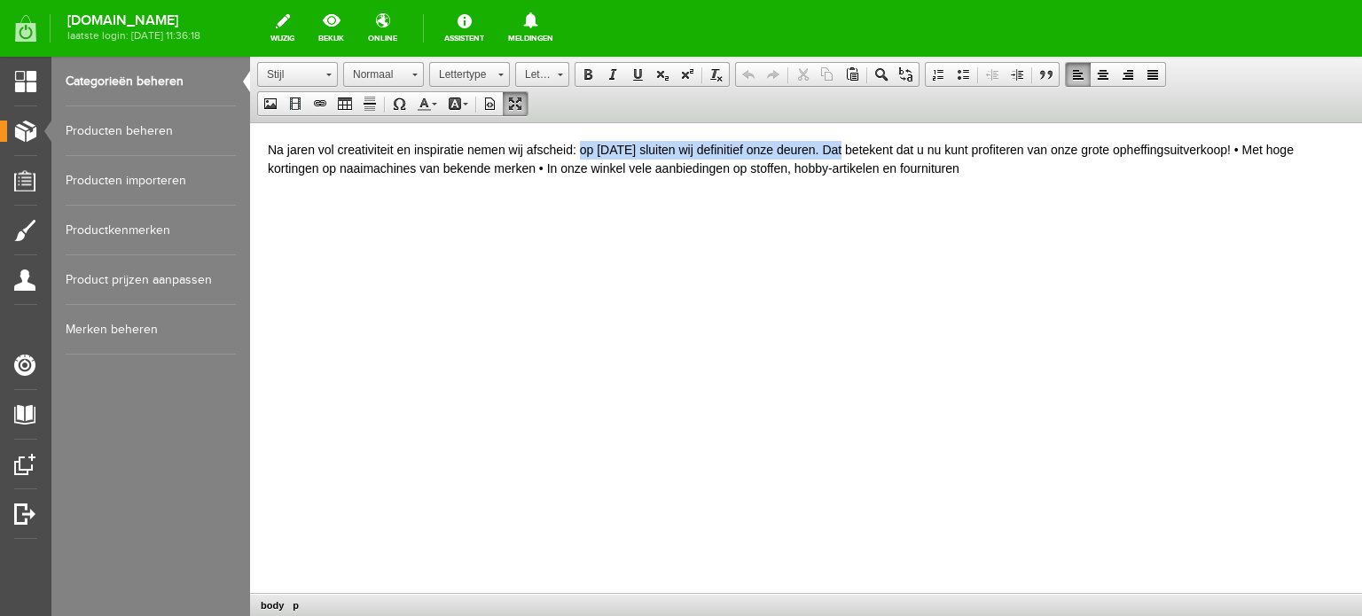
drag, startPoint x: 579, startPoint y: 151, endPoint x: 848, endPoint y: 152, distance: 268.8
click at [848, 152] on p "Na jaren vol creativiteit en inspiratie nemen wij afscheid: op [DATE] sluiten w…" at bounding box center [806, 159] width 1077 height 37
click at [582, 71] on span at bounding box center [588, 74] width 14 height 14
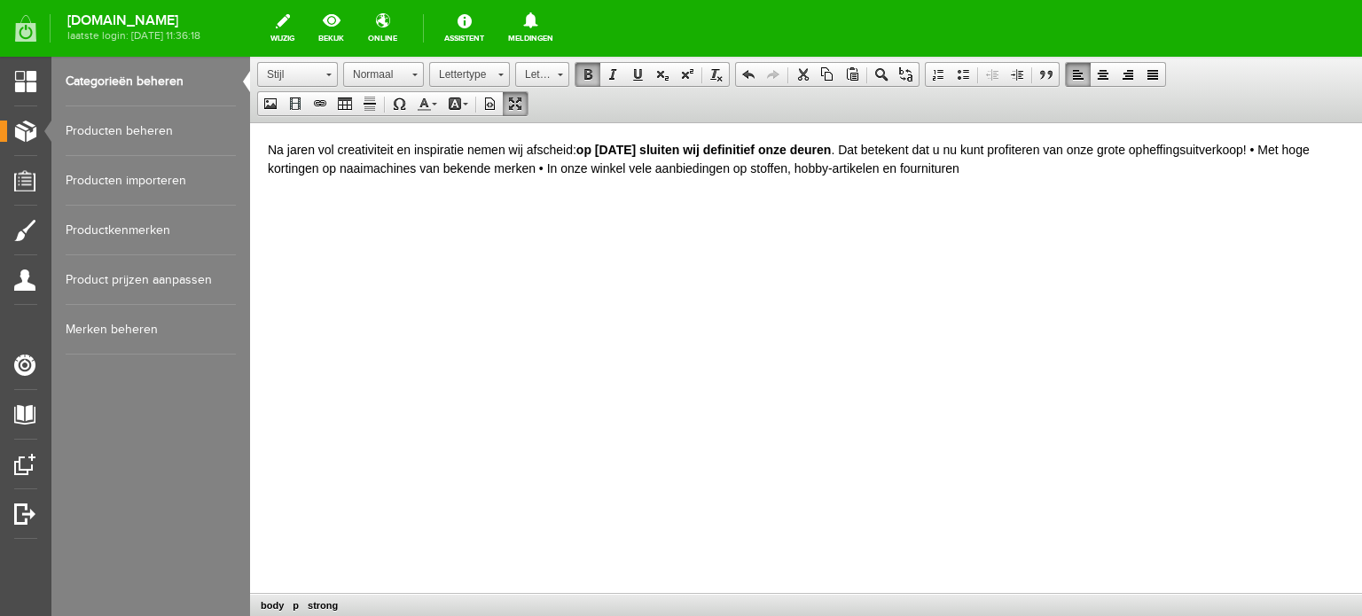
click at [879, 148] on p "Na jaren vol creativiteit en inspiratie nemen wij afscheid: op [DATE] sluiten w…" at bounding box center [806, 159] width 1077 height 37
drag, startPoint x: 1137, startPoint y: 147, endPoint x: 1285, endPoint y: 149, distance: 148.1
click at [1285, 149] on p "Na jaren vol creativiteit en inspiratie nemen wij afscheid: op [DATE] sluiten w…" at bounding box center [806, 159] width 1077 height 37
click at [589, 72] on span at bounding box center [588, 74] width 14 height 14
click at [1304, 153] on p "Na jaren vol creativiteit en inspiratie nemen wij afscheid: op [DATE] sluiten w…" at bounding box center [806, 159] width 1077 height 37
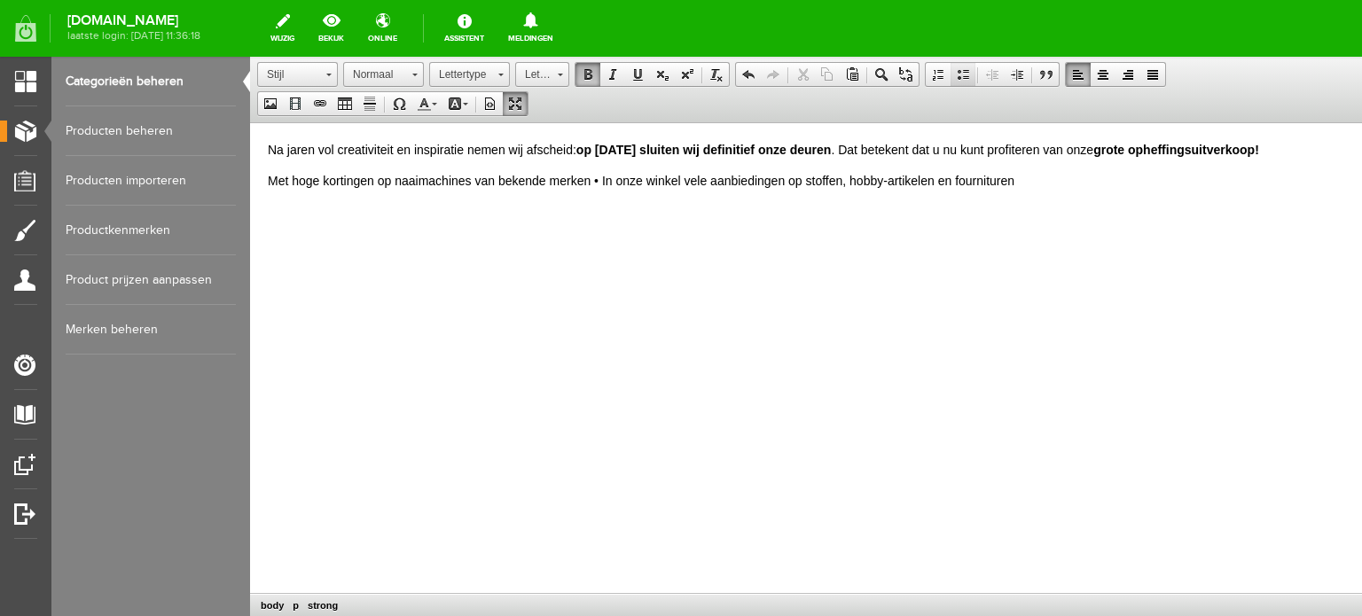
click at [960, 75] on span at bounding box center [963, 74] width 14 height 14
click at [671, 183] on li "​ Met hoge kortingen op naaimachines van bekende merken • In onze winkel vele a…" at bounding box center [842, 181] width 1006 height 19
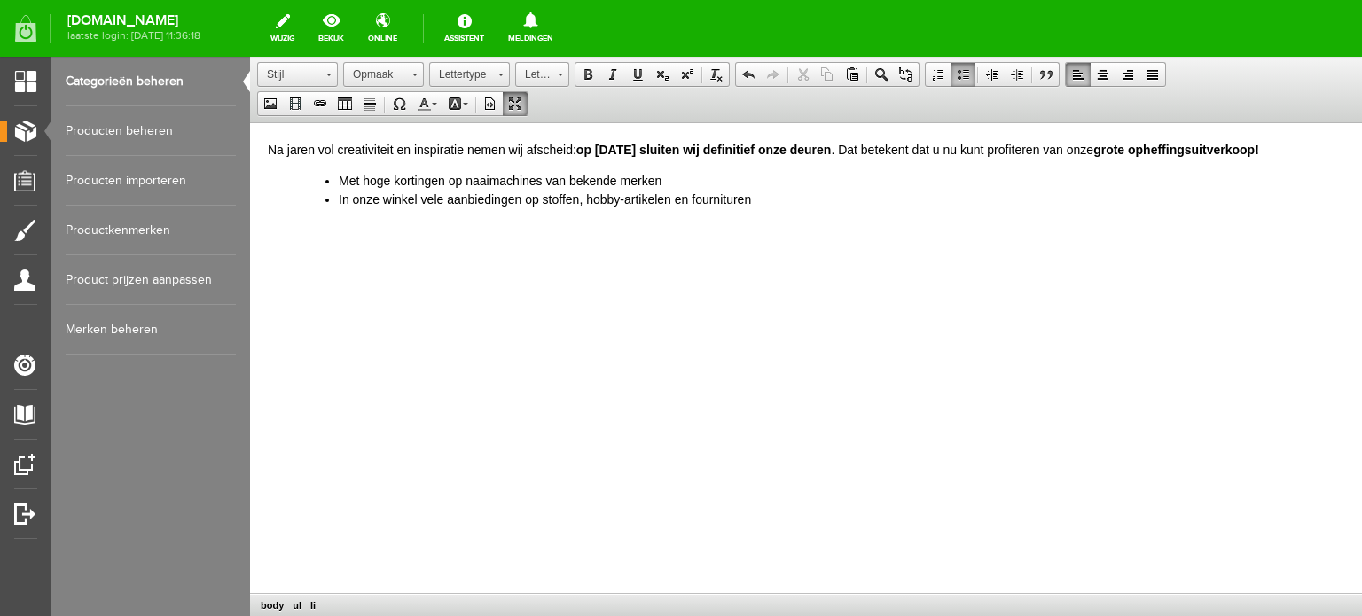
click at [519, 99] on span at bounding box center [515, 104] width 14 height 14
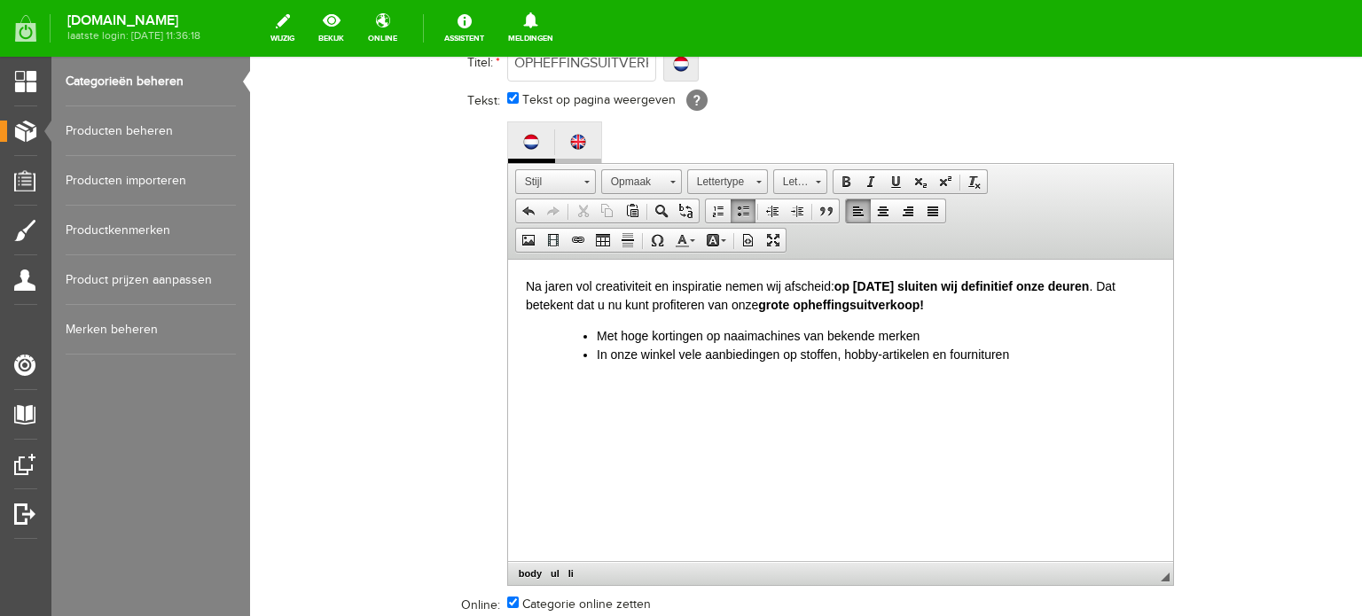
click at [575, 137] on img at bounding box center [578, 142] width 18 height 18
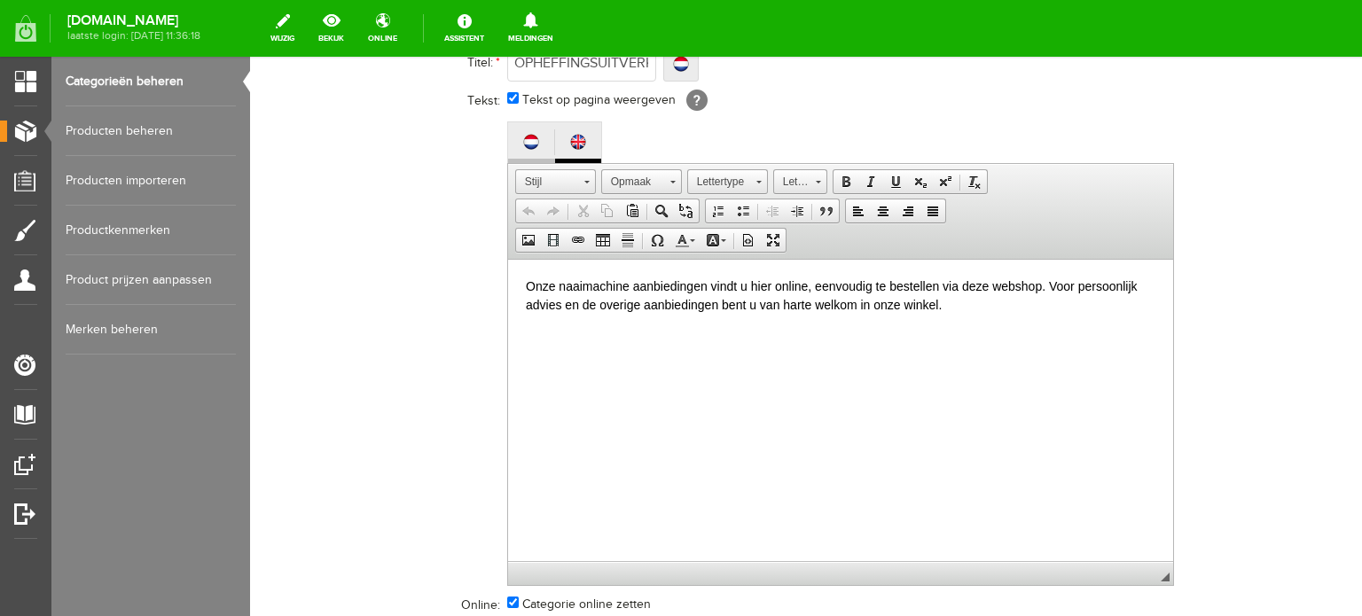
click at [527, 139] on img at bounding box center [531, 142] width 18 height 18
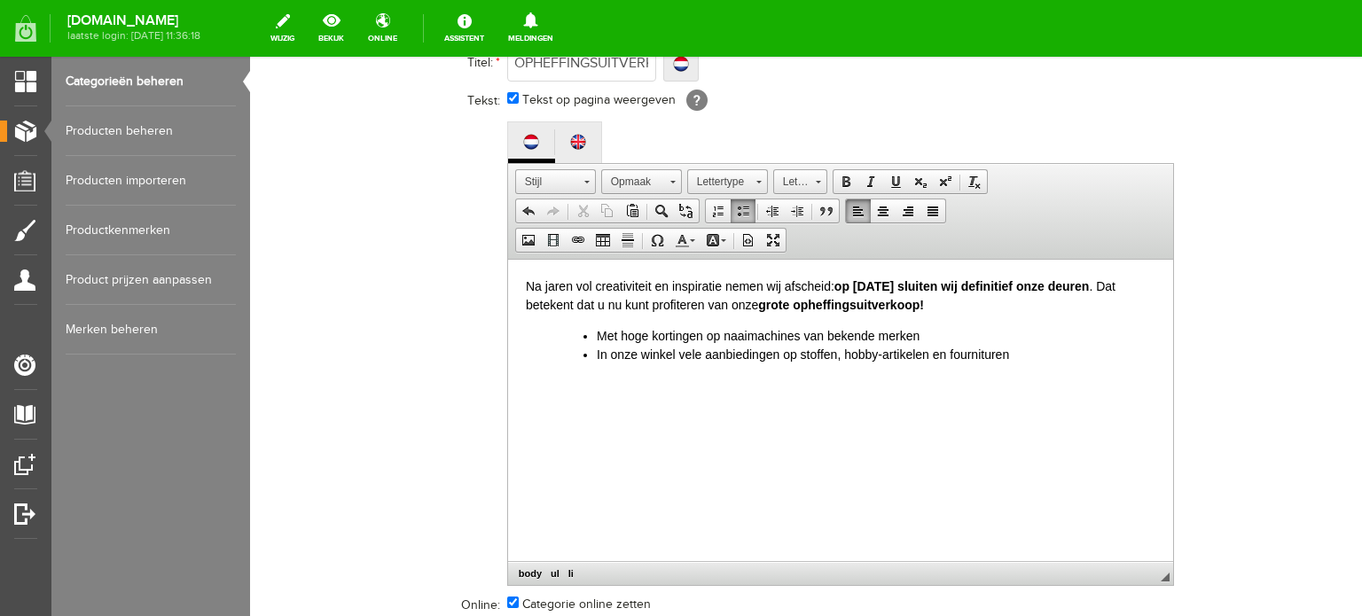
click at [750, 285] on p "Na jaren vol creativiteit en inspiratie nemen wij afscheid: op [DATE] sluiten w…" at bounding box center [840, 295] width 630 height 37
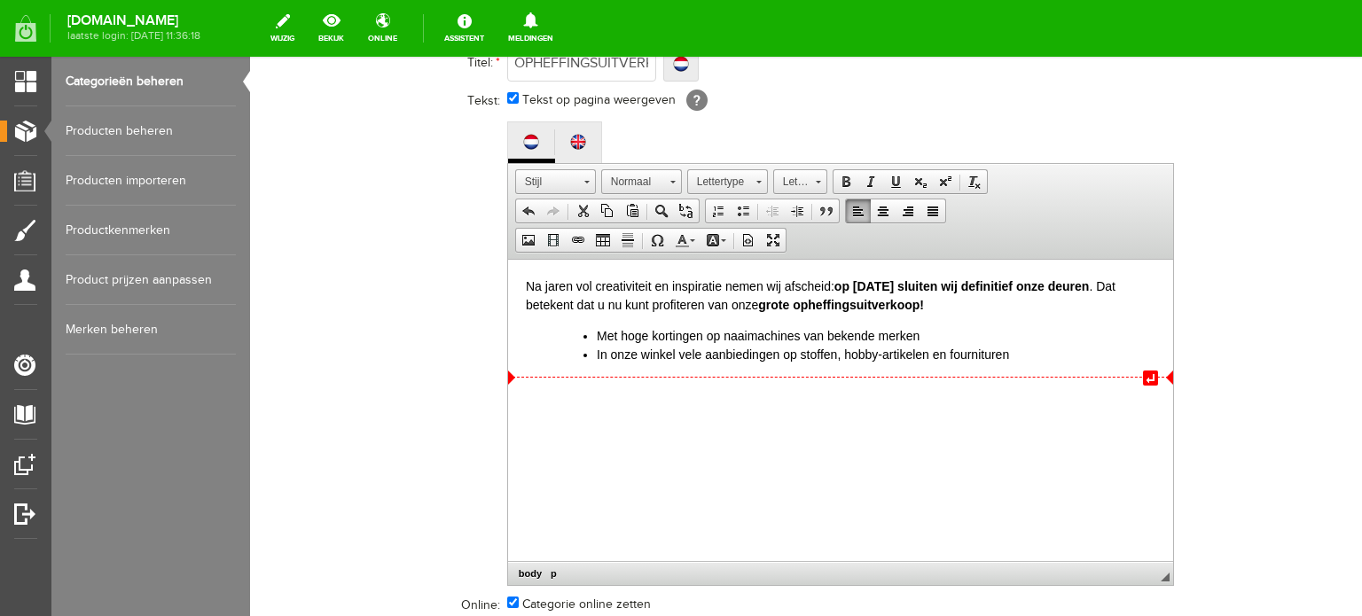
copy body "Na jaren vol creativiteit en inspiratie nemen wij afscheid: op [DATE] sluiten w…"
click at [572, 138] on img at bounding box center [578, 142] width 18 height 18
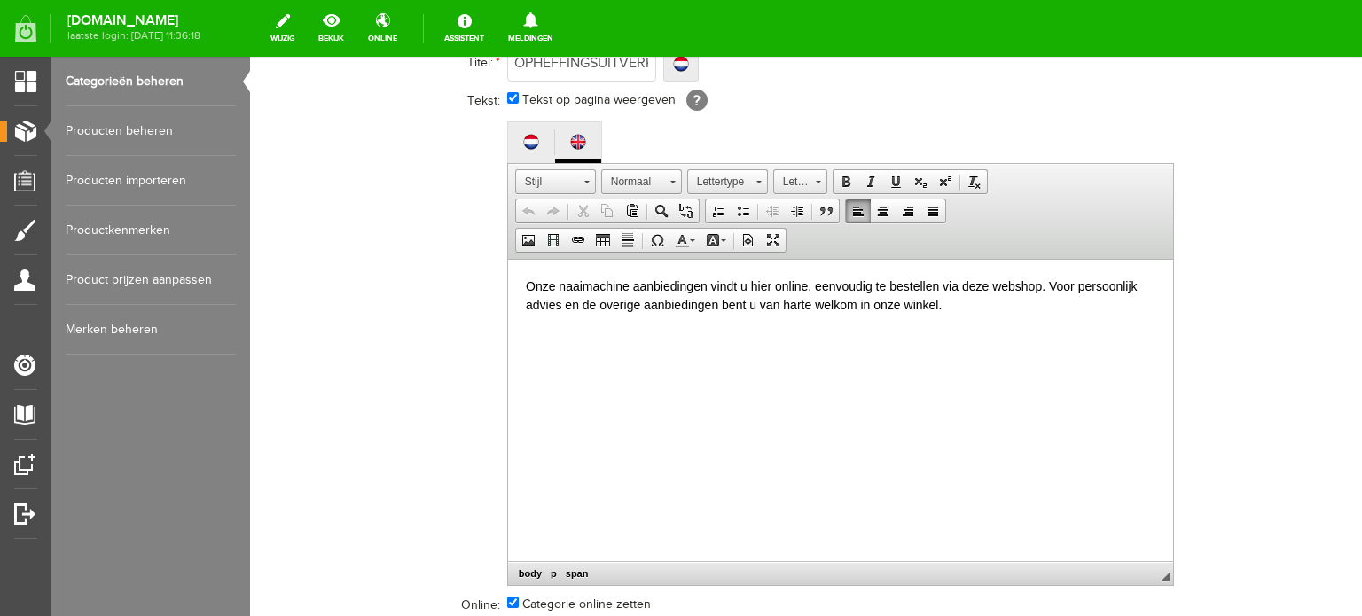
drag, startPoint x: 523, startPoint y: 287, endPoint x: 995, endPoint y: 340, distance: 474.8
click at [995, 332] on html "Onze naaimachine aanbiedingen vindt u hier online, eenvoudig te bestellen via d…" at bounding box center [839, 295] width 665 height 73
paste body
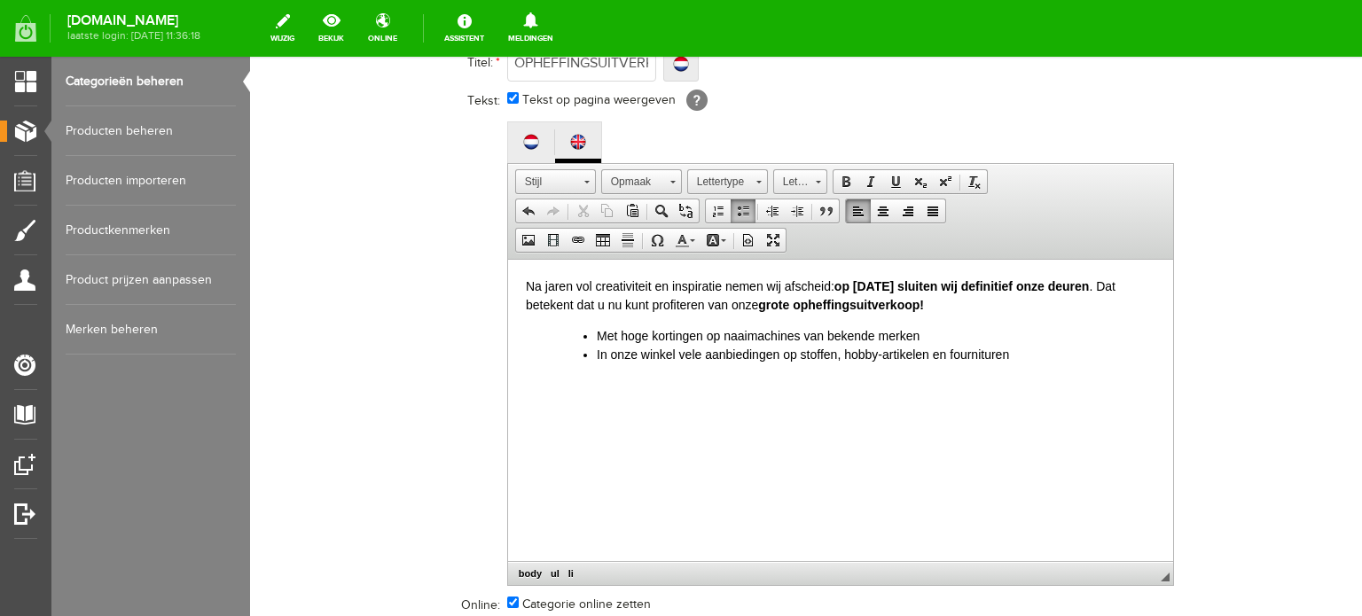
click at [1219, 368] on div "Titel: * OPHEFFINGSUITVERKOOP Localize OPHEFFINGSUITVERKOOP OPHEFFINGSUITVERKOO…" at bounding box center [839, 333] width 1018 height 580
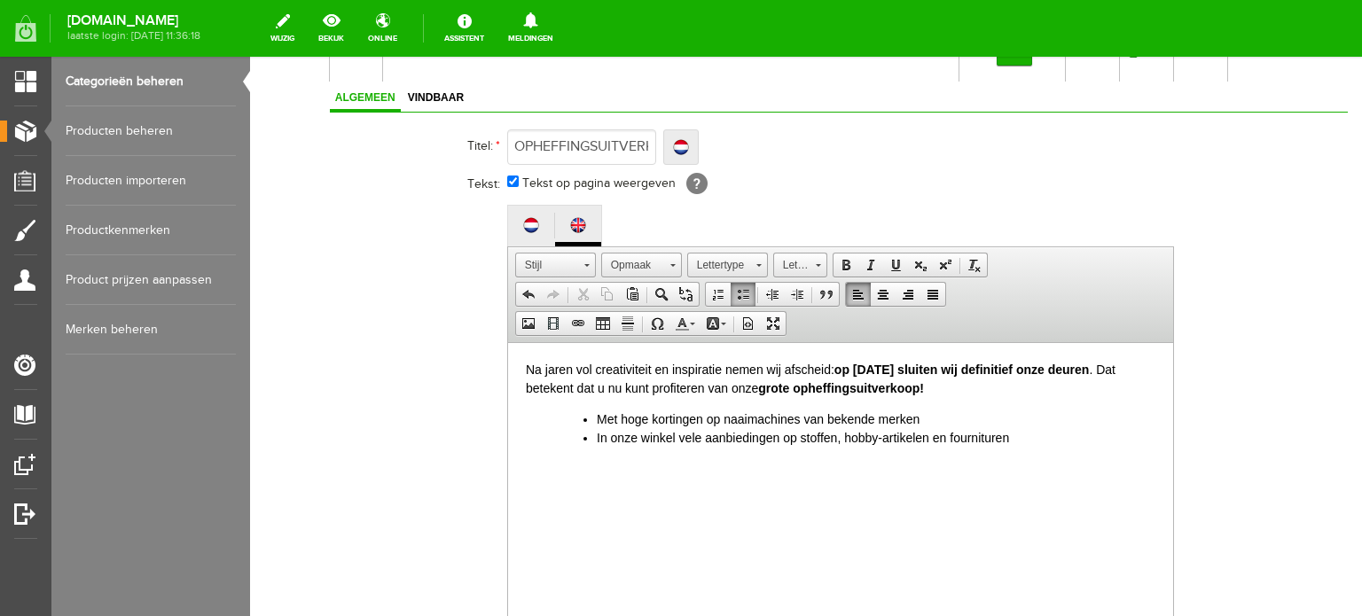
scroll to position [780, 0]
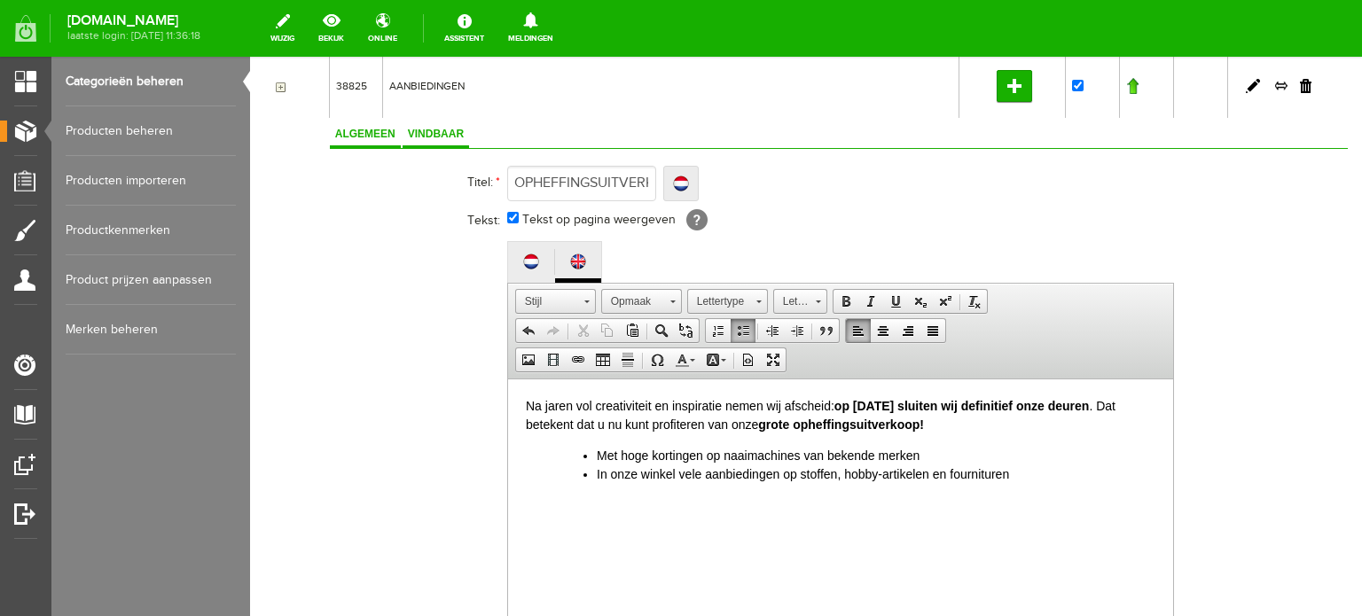
click at [420, 130] on span "Vindbaar" at bounding box center [436, 134] width 67 height 12
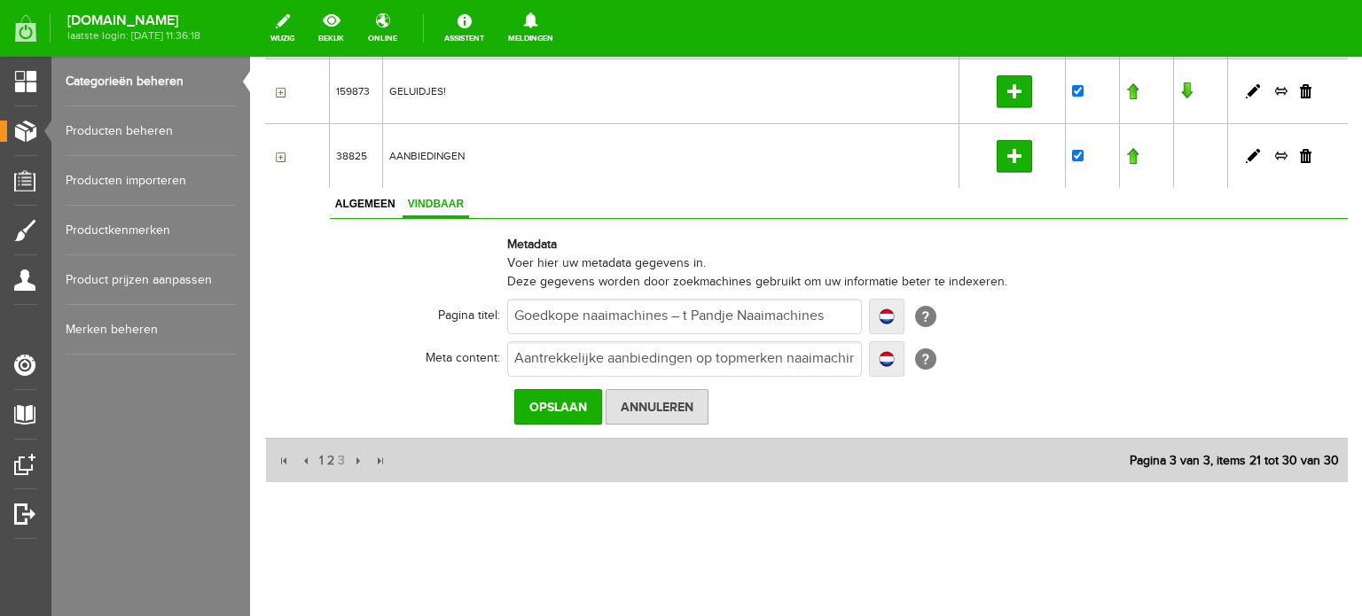
scroll to position [706, 0]
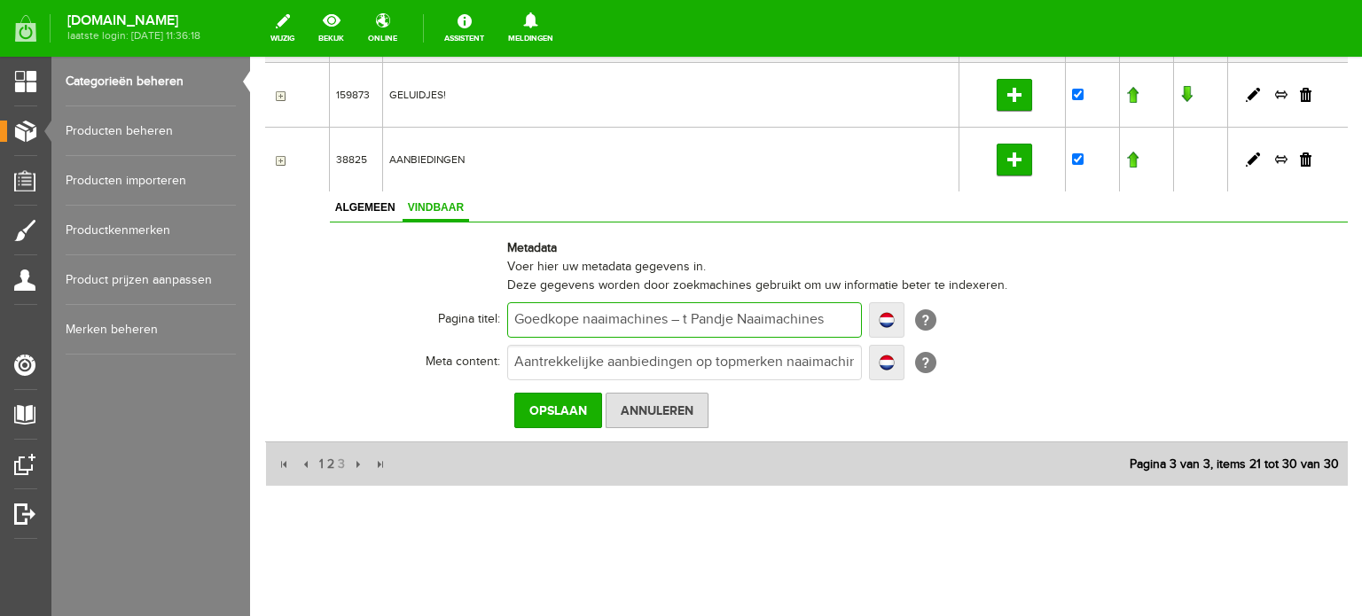
drag, startPoint x: 515, startPoint y: 315, endPoint x: 830, endPoint y: 315, distance: 314.9
click at [830, 315] on input "Goedkope naaimachines – t Pandje Naaimachines" at bounding box center [684, 319] width 355 height 35
paste input "Opheffingsuitverkoop naaimachines, stoffen & fournituren – sluiting [DATE]"
type input "Opheffingsuitverkoop naaimachines, stoffen & fournituren – sluiting [DATE]"
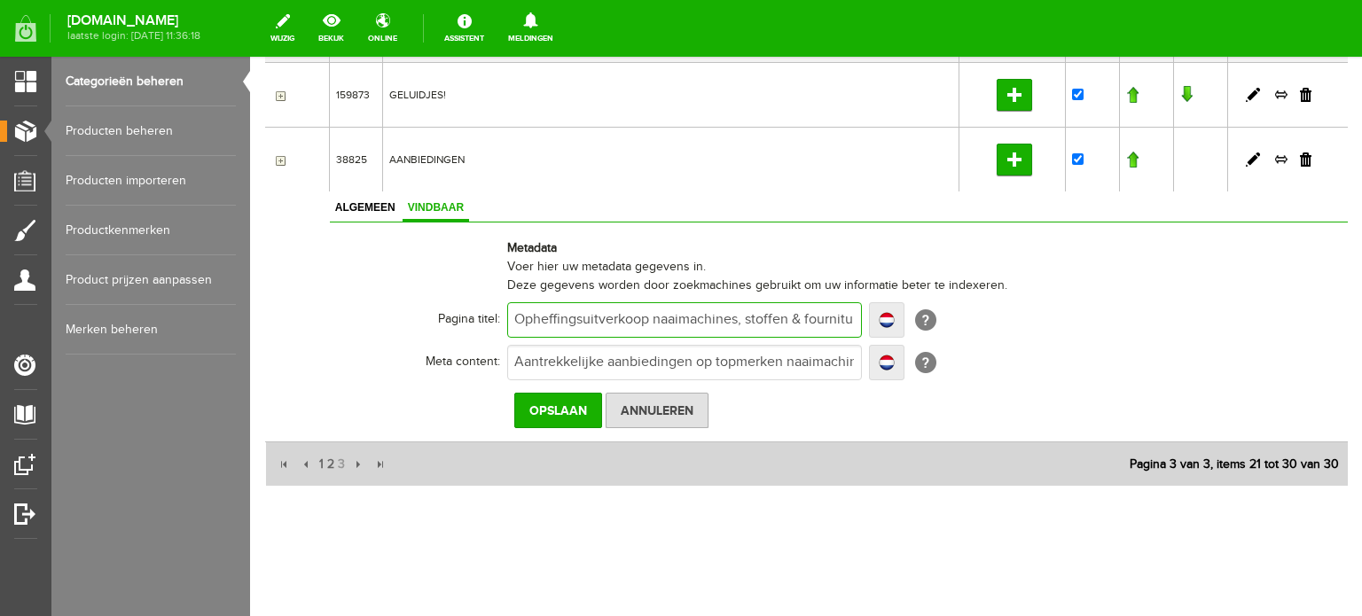
scroll to position [0, 161]
type input "Opheffingsuitverkoop naaimachines, stoffen & fournituren – sluiting [DATE]"
click at [710, 359] on input "Aantrekkelijke aanbiedingen op topmerken naaimachines, borduurmachines en/of lo…" at bounding box center [684, 362] width 355 height 35
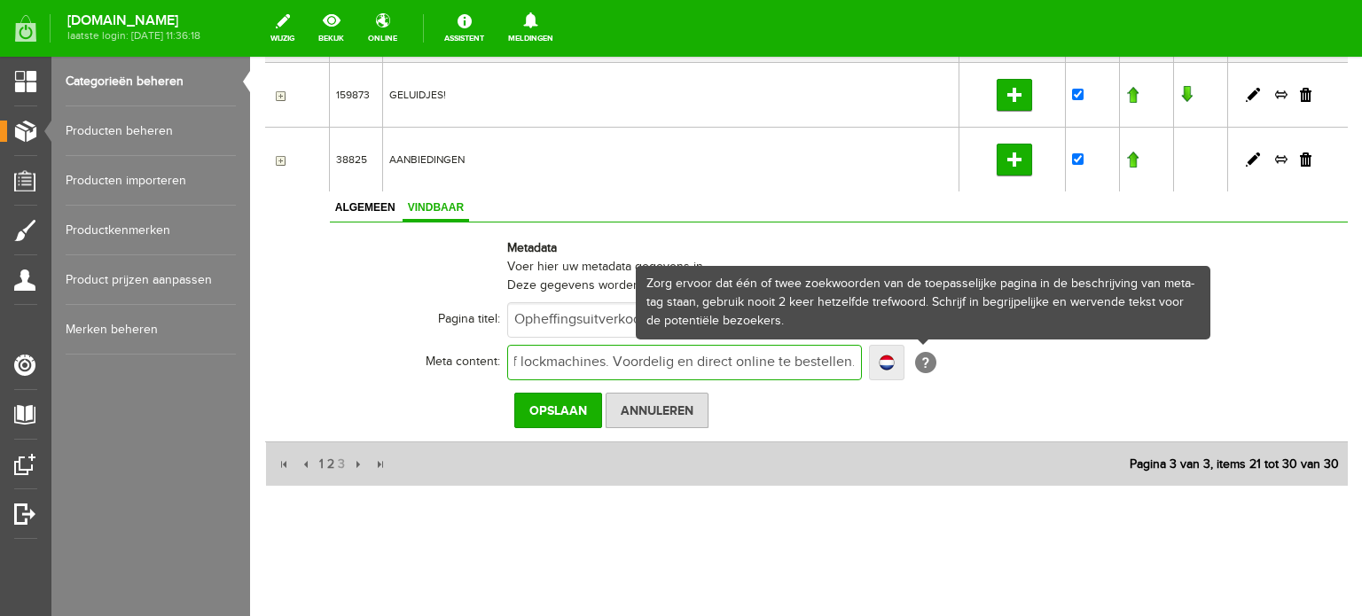
drag, startPoint x: 514, startPoint y: 354, endPoint x: 997, endPoint y: 411, distance: 486.7
click at [997, 411] on div "Algemeen Vindbaar Titel: * OPHEFFINGSUITVERKOOP Localize OPHEFFINGSUITVERKOOP O…" at bounding box center [839, 317] width 1018 height 250
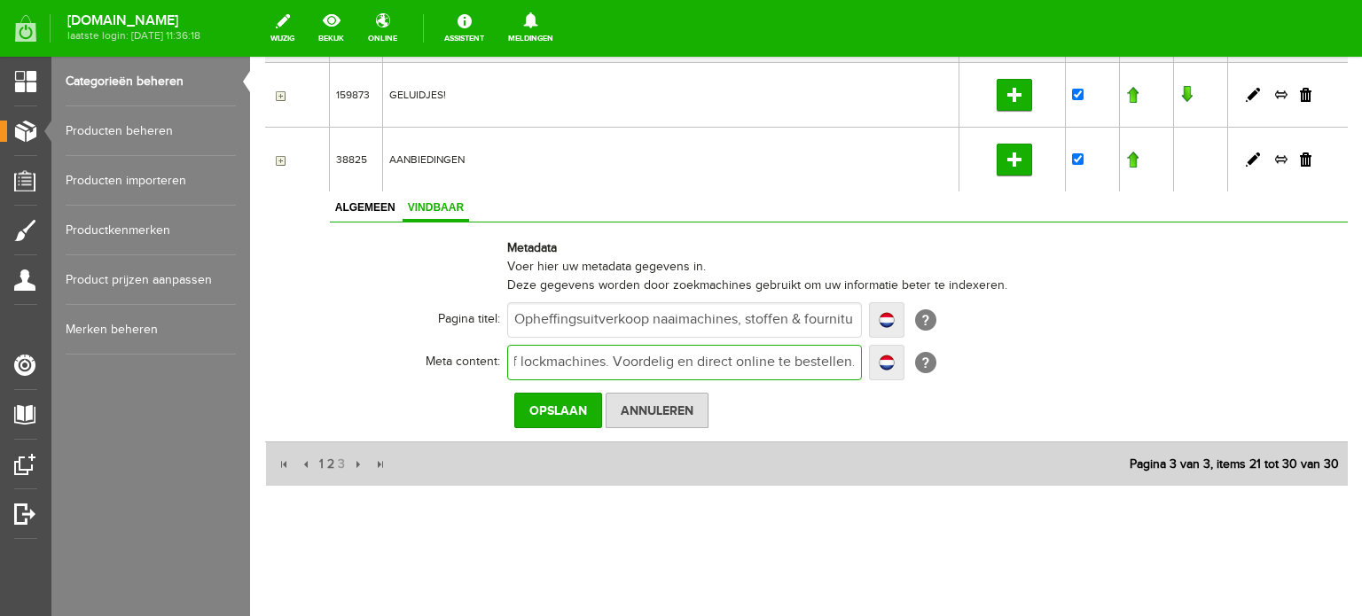
paste input "Profiteer nu van hoge kortingen tijdens onze opheffingsuitverkoop! Naaimachines…"
type input "Profiteer nu van hoge kortingen tijdens onze opheffingsuitverkoop! Naaimachines…"
click at [734, 363] on input "Profiteer nu van hoge kortingen tijdens onze opheffingsuitverkoop! Naaimachines…" at bounding box center [684, 362] width 355 height 35
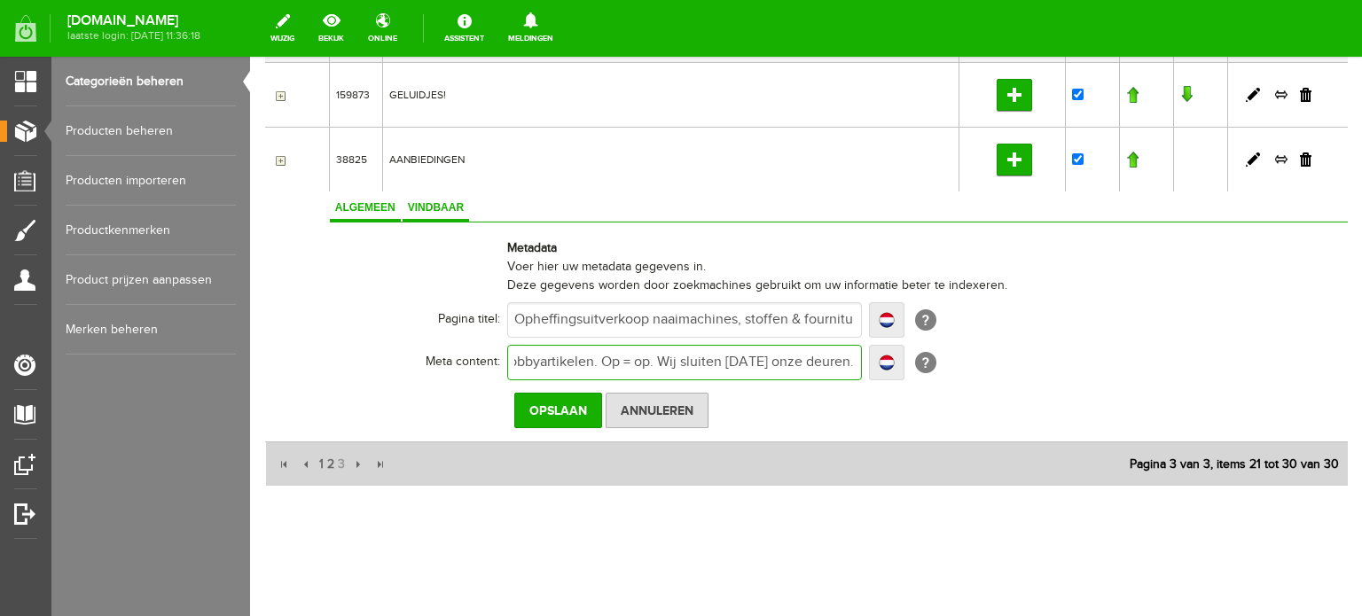
type input "Profiteer nu van hoge kortingen tijdens onze opheffingsuitverkoop! Naaimachines…"
click at [364, 202] on span "Algemeen" at bounding box center [365, 207] width 71 height 12
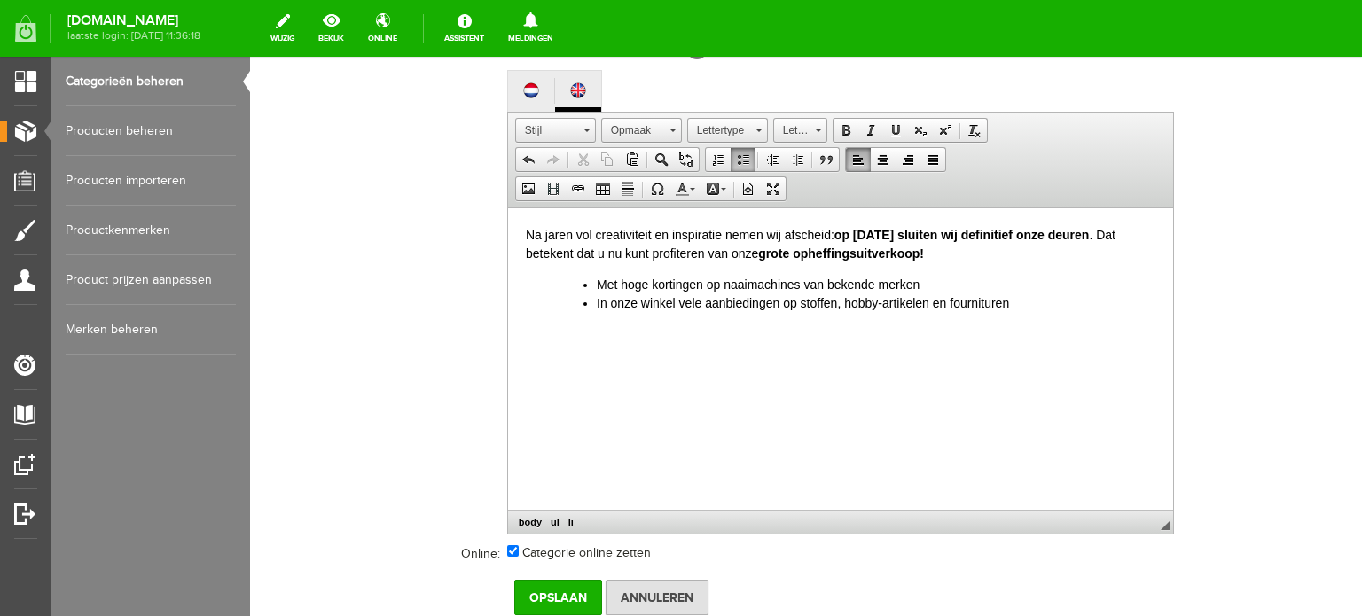
scroll to position [1135, 0]
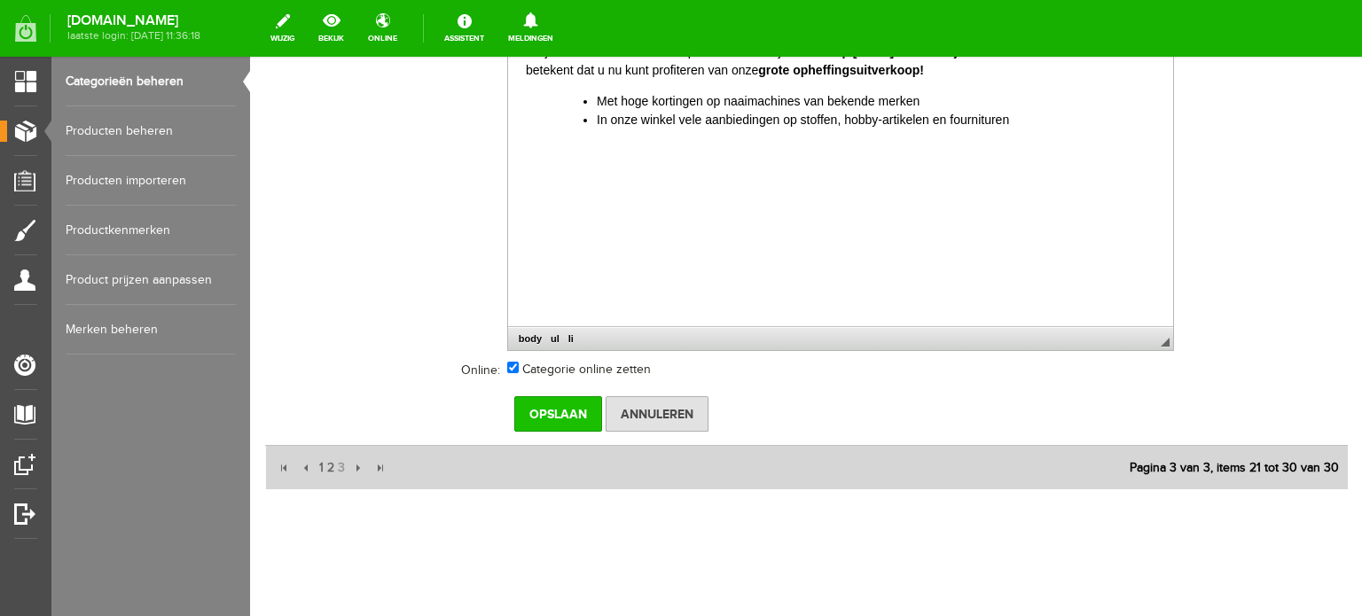
click at [553, 407] on input "Opslaan" at bounding box center [558, 413] width 88 height 35
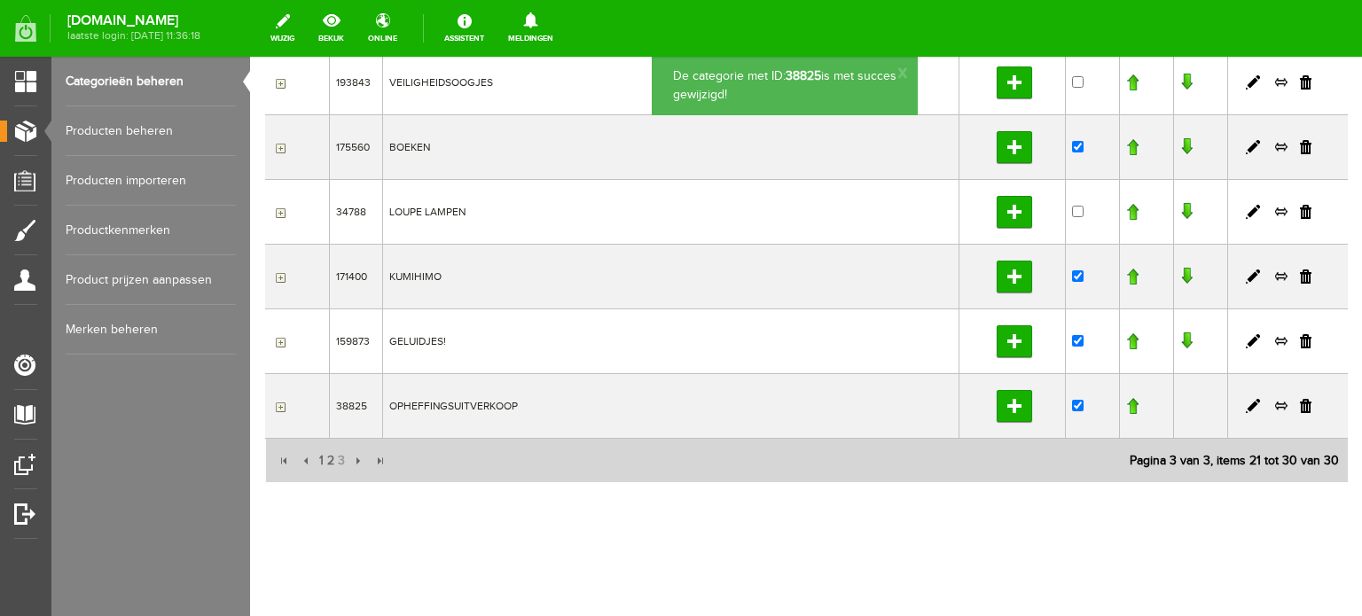
scroll to position [456, 0]
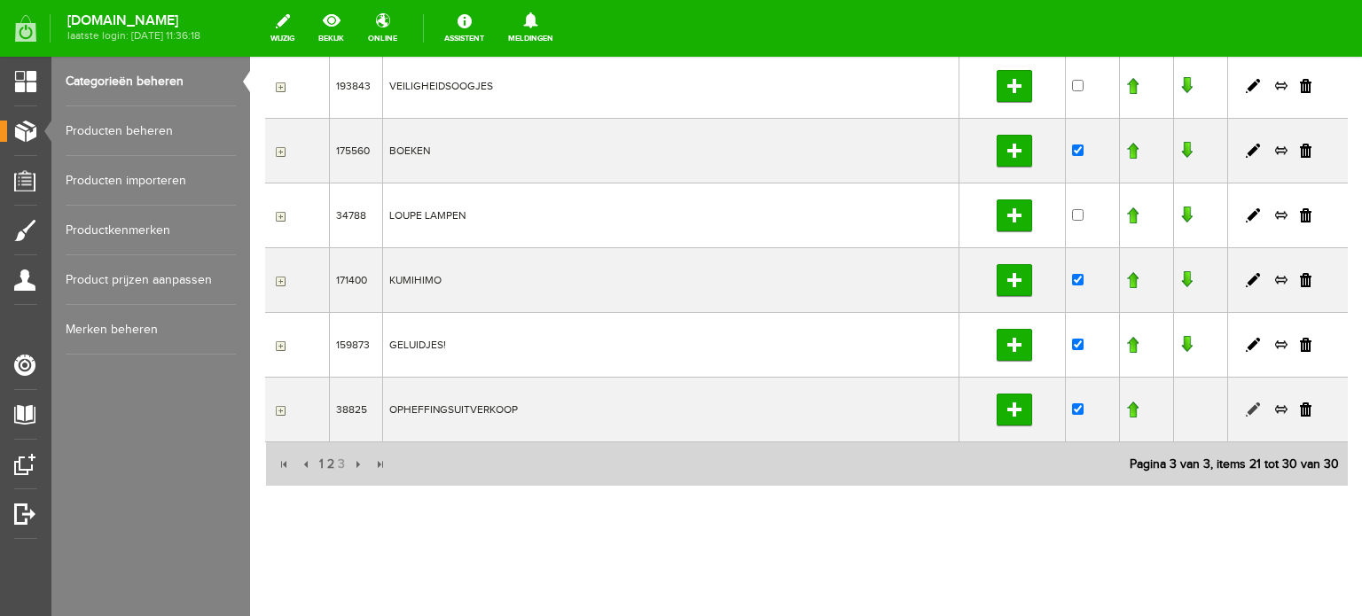
click at [1246, 403] on link at bounding box center [1253, 410] width 14 height 14
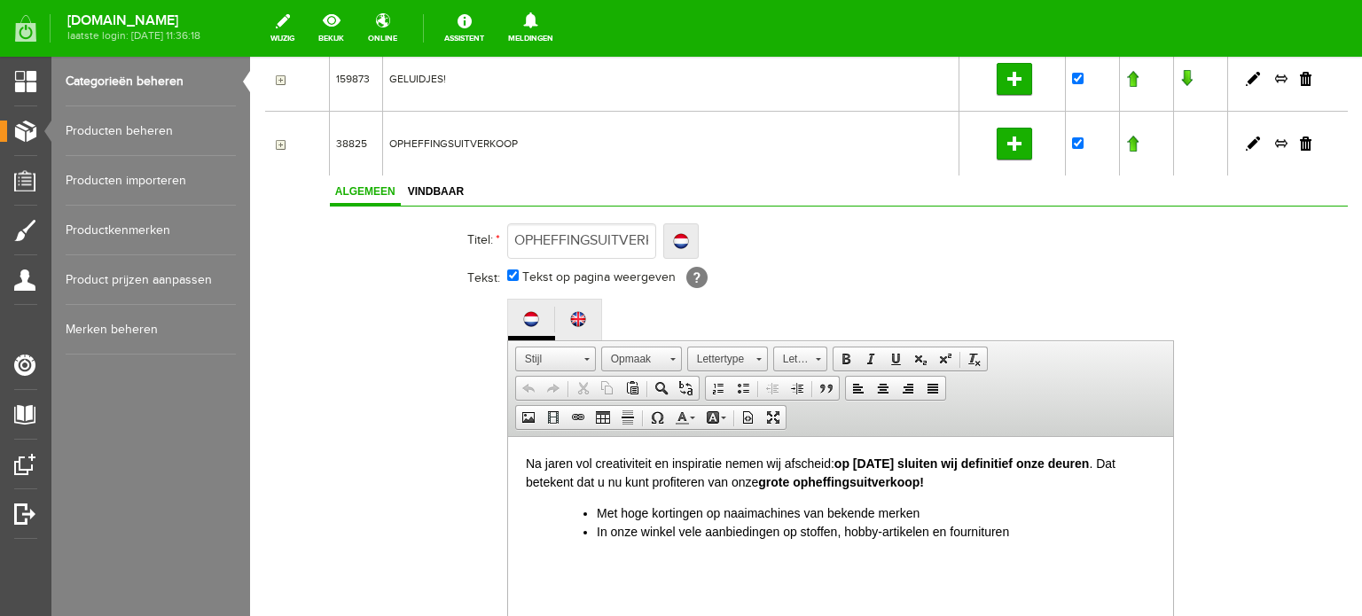
scroll to position [811, 0]
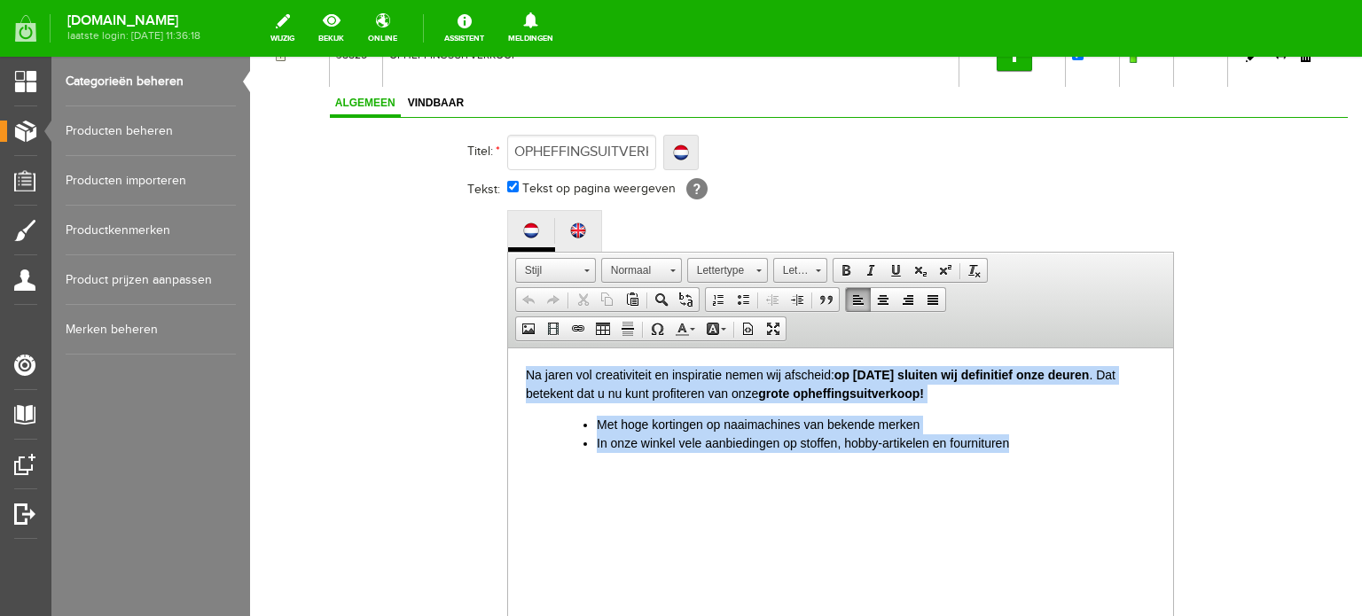
drag, startPoint x: 1056, startPoint y: 444, endPoint x: 441, endPoint y: 381, distance: 618.0
click at [507, 381] on html "Na jaren vol creativiteit en inspiratie nemen wij afscheid: op [DATE] sluiten w…" at bounding box center [839, 409] width 665 height 122
click at [722, 325] on link "Achtergrondkleur" at bounding box center [716, 329] width 31 height 23
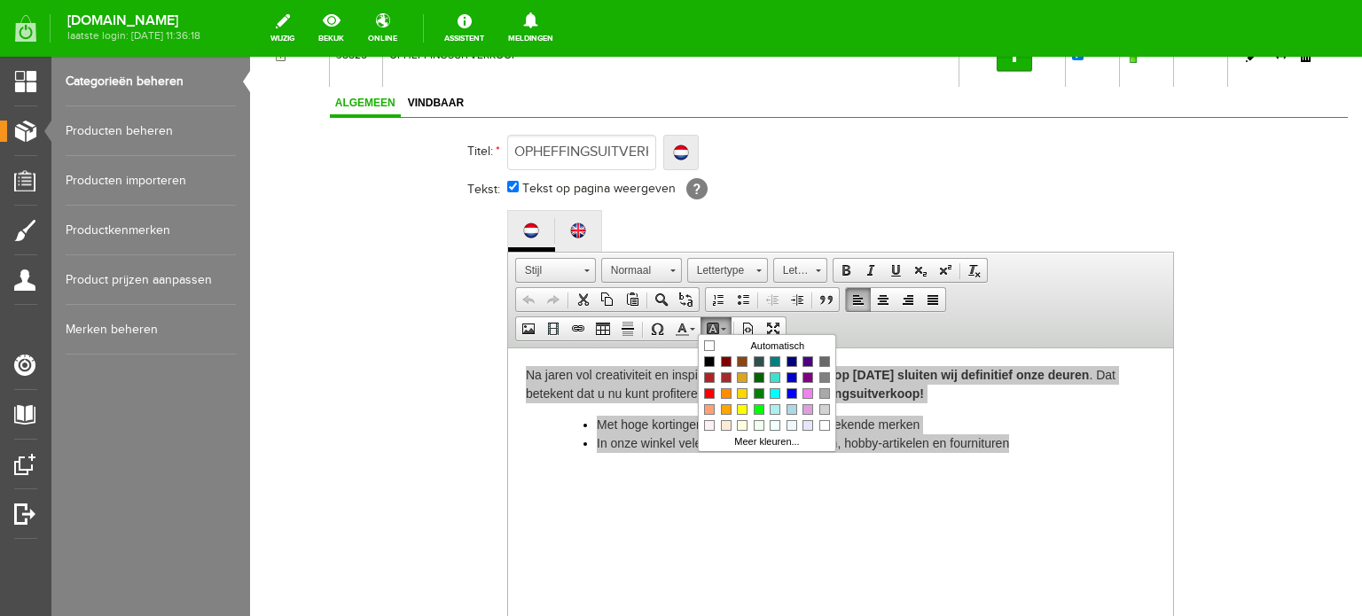
scroll to position [0, 0]
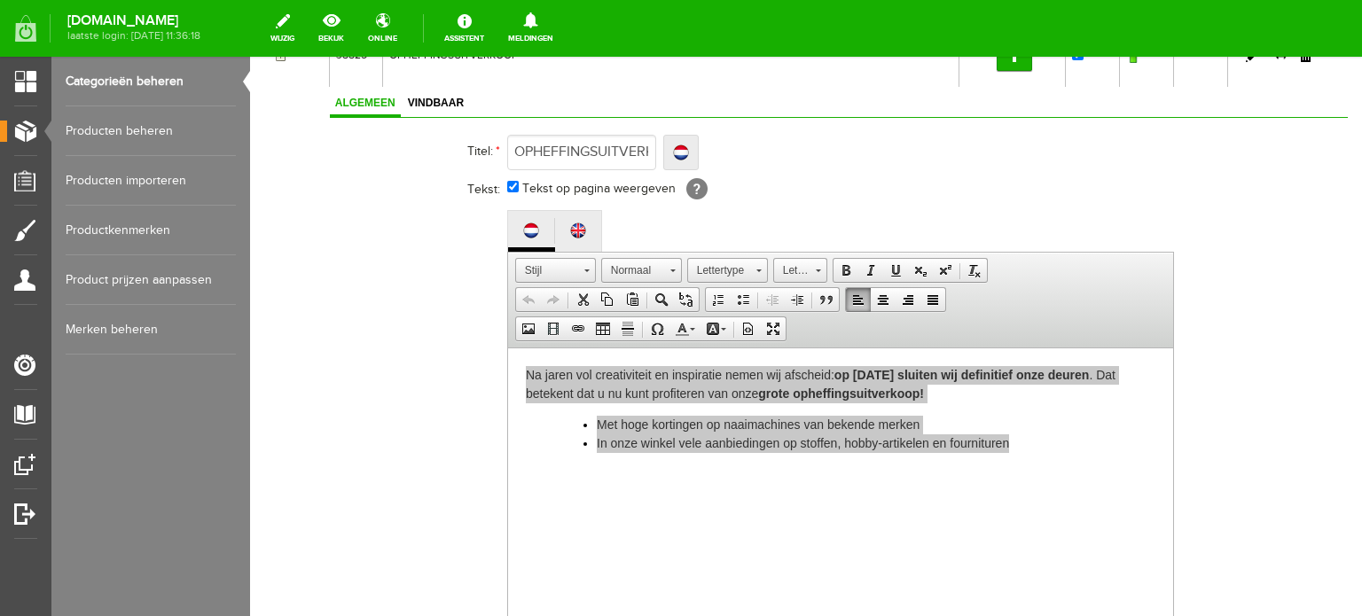
drag, startPoint x: 1150, startPoint y: 326, endPoint x: 1136, endPoint y: 330, distance: 14.9
click at [1150, 326] on span "Werkbalken Stijl Stijl Opmaak Normaal Lettertype Lettertype Lettergrootte Lette…" at bounding box center [840, 301] width 665 height 96
click at [816, 267] on span at bounding box center [818, 268] width 4 height 17
click at [1223, 349] on div "Titel: * OPHEFFINGSUITVERKOOP Localize OPHEFFINGSUITVERKOOP OPHEFFINGSUITVERKOO…" at bounding box center [839, 421] width 1018 height 580
click at [671, 263] on span at bounding box center [673, 268] width 4 height 17
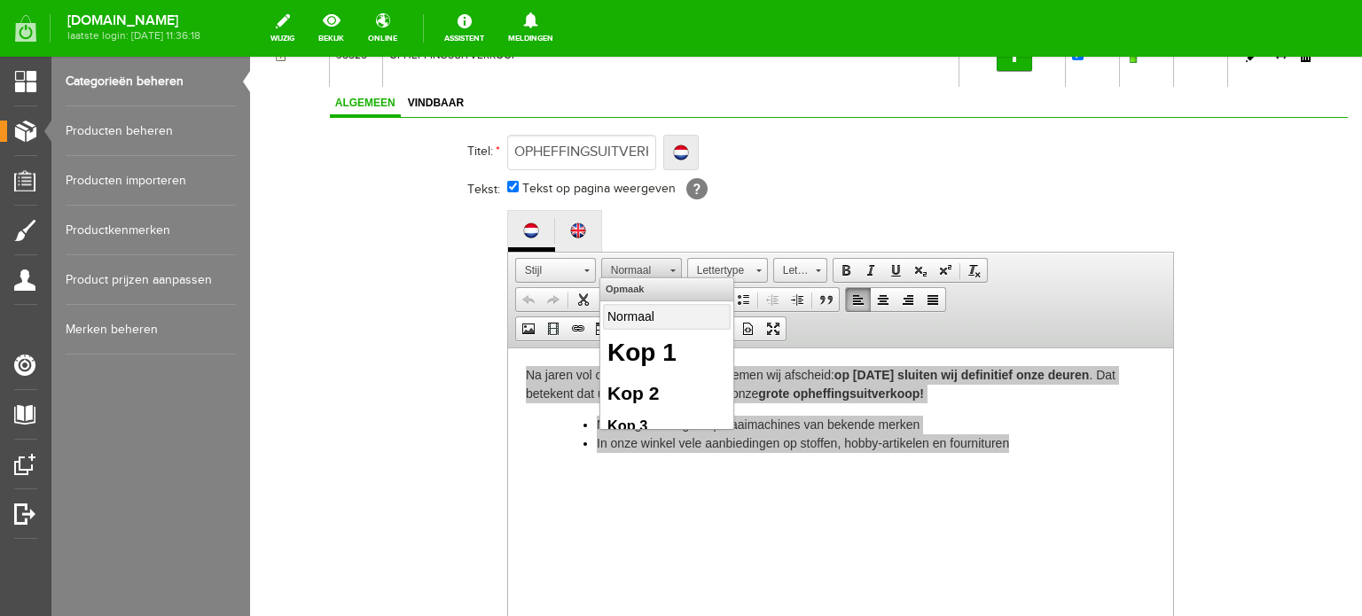
click at [671, 263] on span at bounding box center [673, 268] width 4 height 17
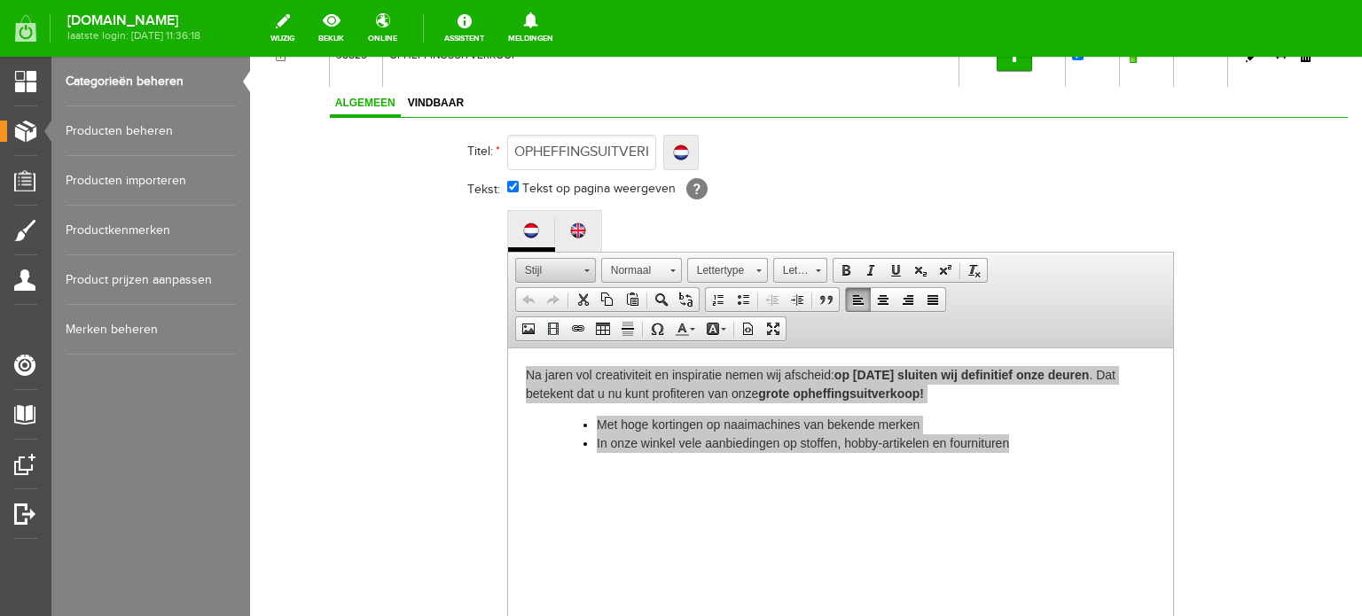
click at [586, 262] on span at bounding box center [587, 268] width 4 height 17
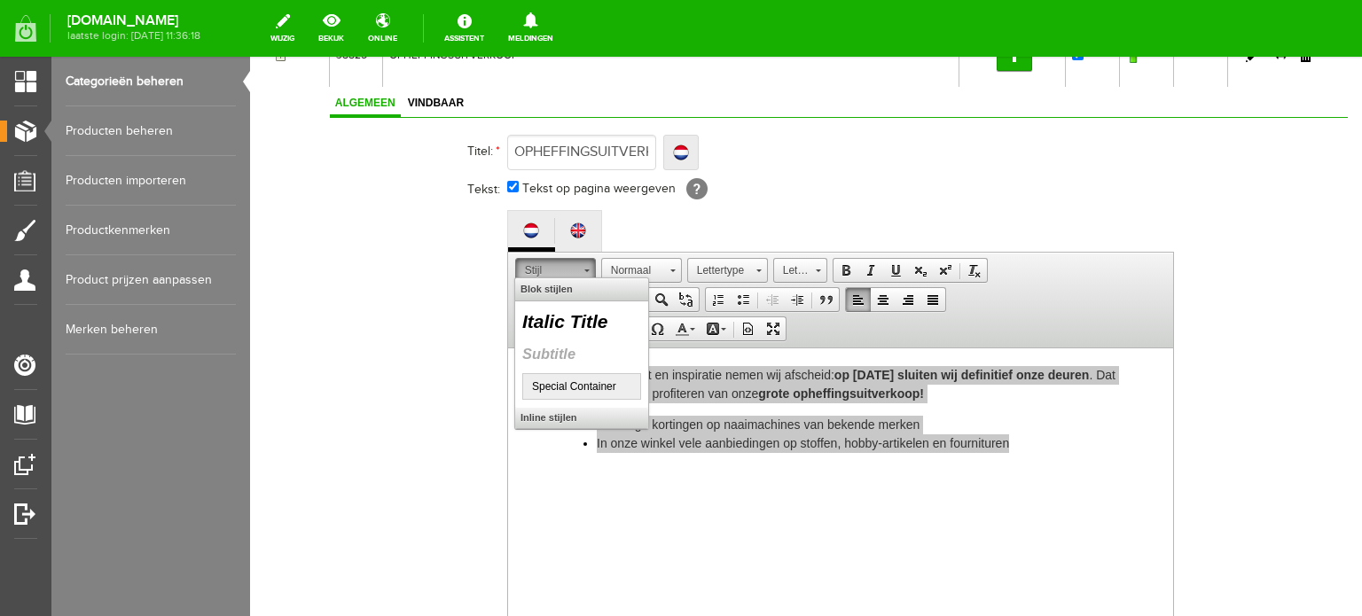
click at [586, 262] on span at bounding box center [587, 268] width 4 height 17
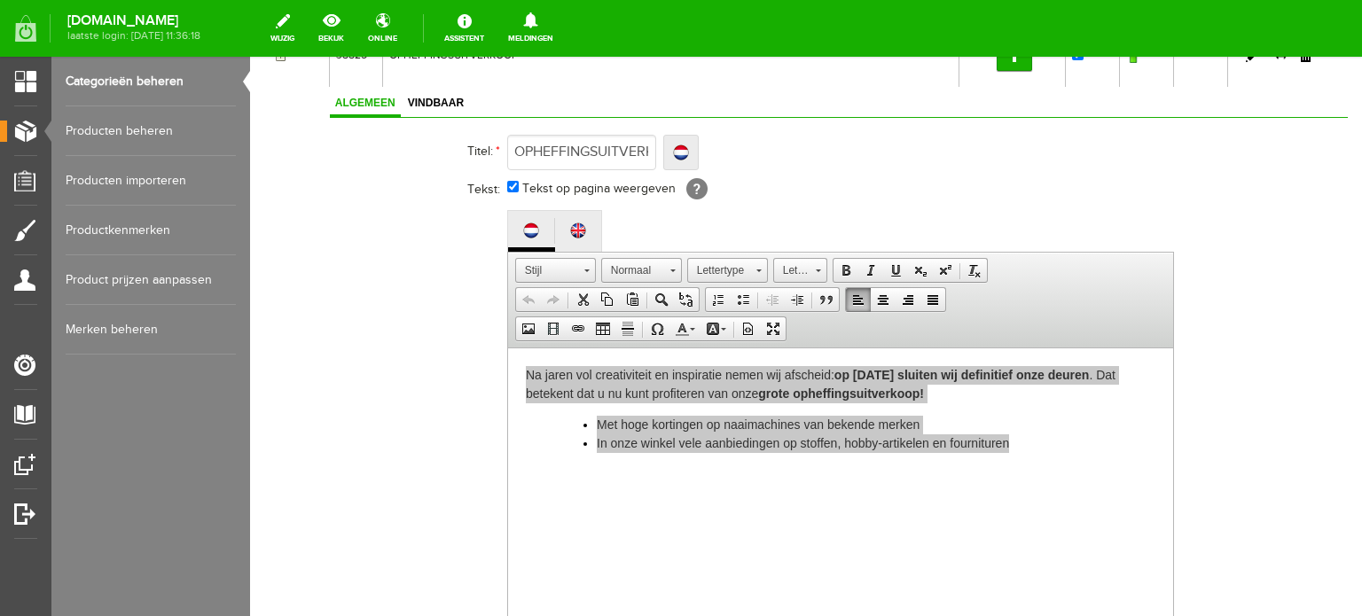
click at [1299, 310] on div "Titel: * OPHEFFINGSUITVERKOOP Localize OPHEFFINGSUITVERKOOP OPHEFFINGSUITVERKOO…" at bounding box center [839, 421] width 1018 height 580
click at [345, 404] on th at bounding box center [418, 443] width 177 height 472
click at [574, 232] on img at bounding box center [578, 231] width 18 height 18
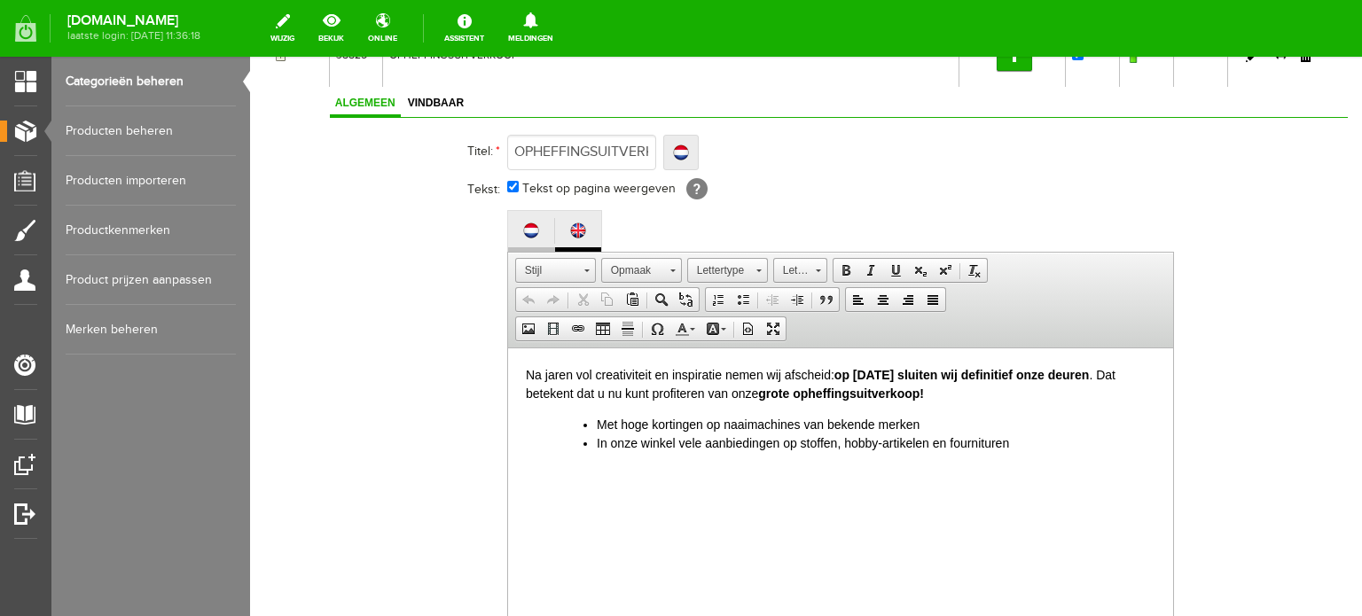
click at [530, 224] on img at bounding box center [531, 231] width 18 height 18
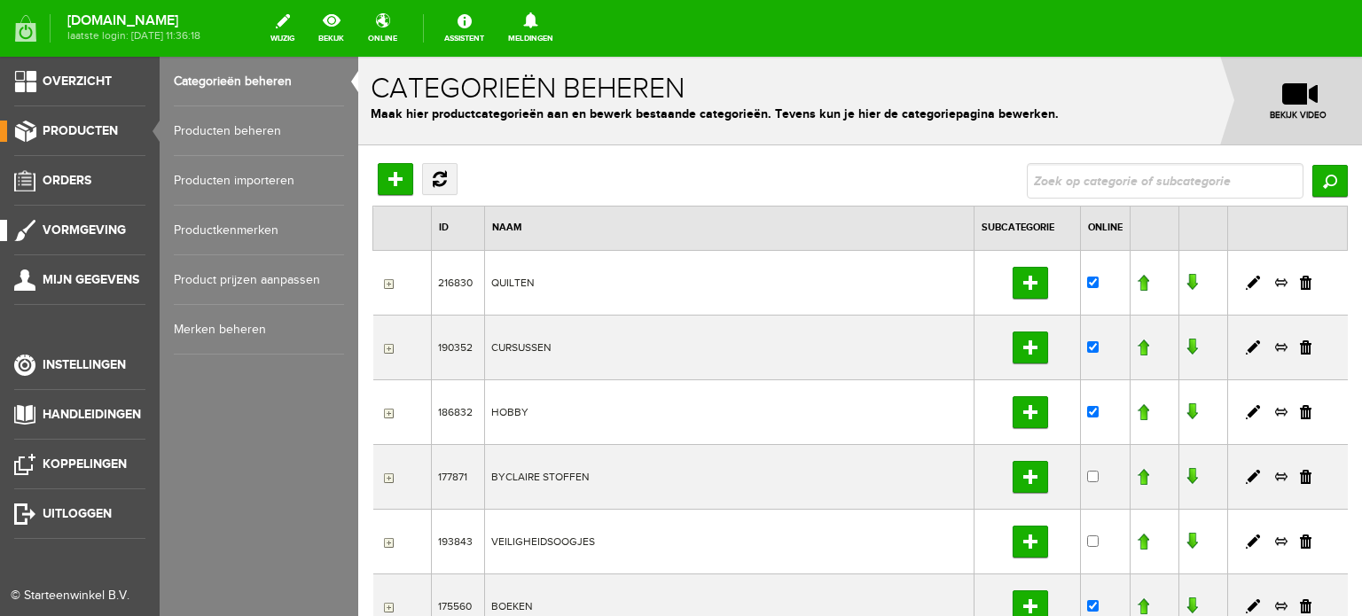
click at [95, 230] on span "Vormgeving" at bounding box center [84, 230] width 83 height 15
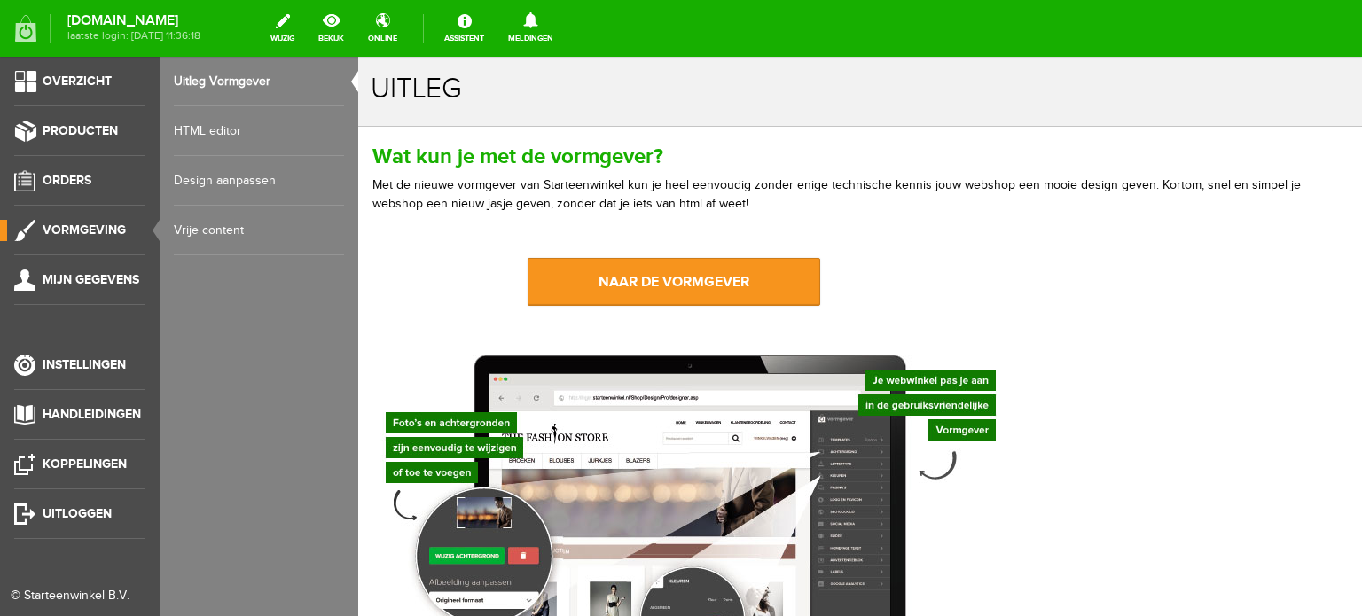
click at [231, 173] on link "Design aanpassen" at bounding box center [259, 181] width 170 height 50
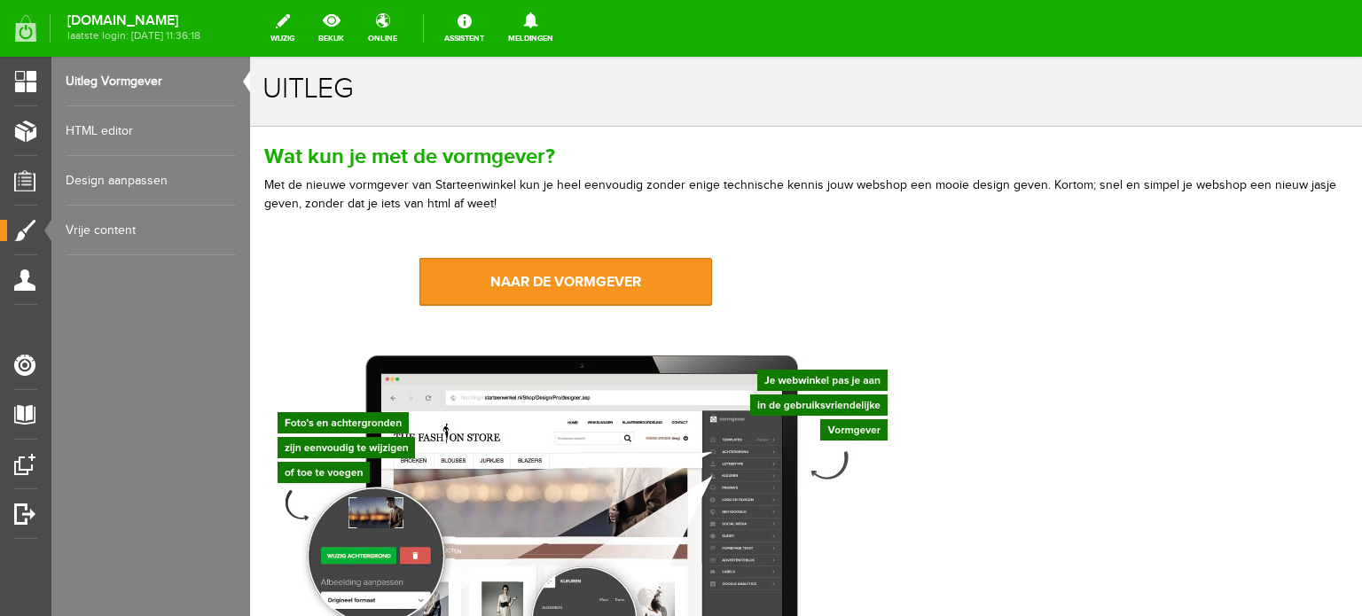
click at [117, 128] on link "HTML editor" at bounding box center [151, 131] width 170 height 50
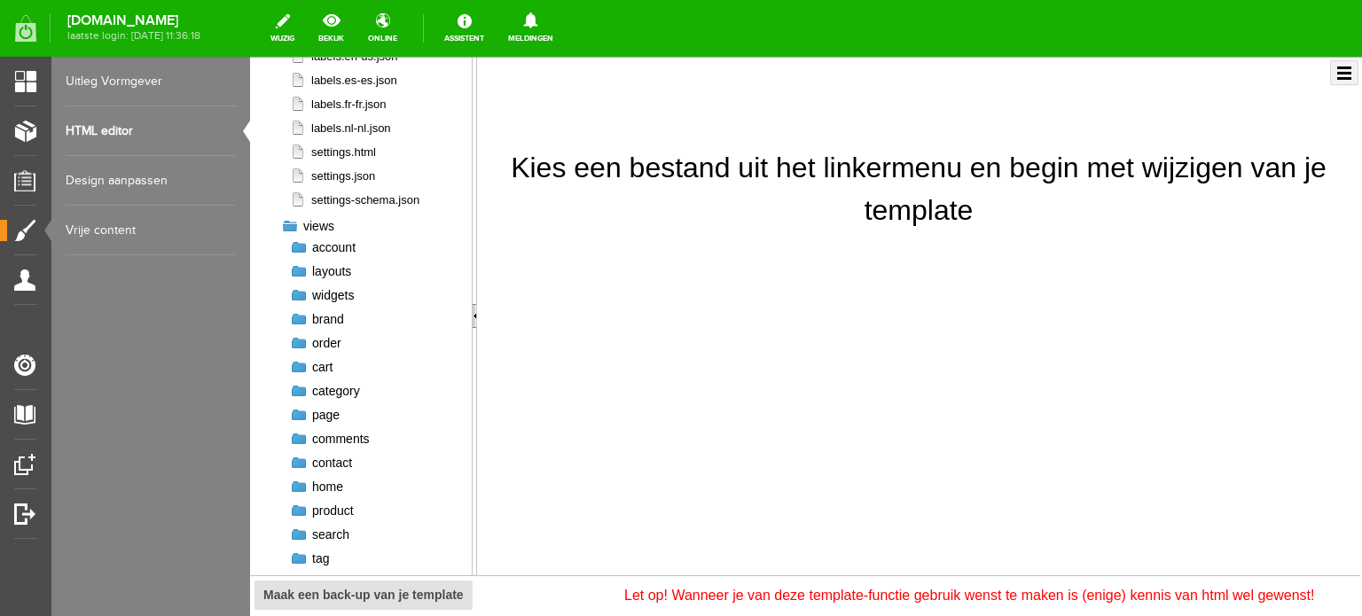
scroll to position [241, 0]
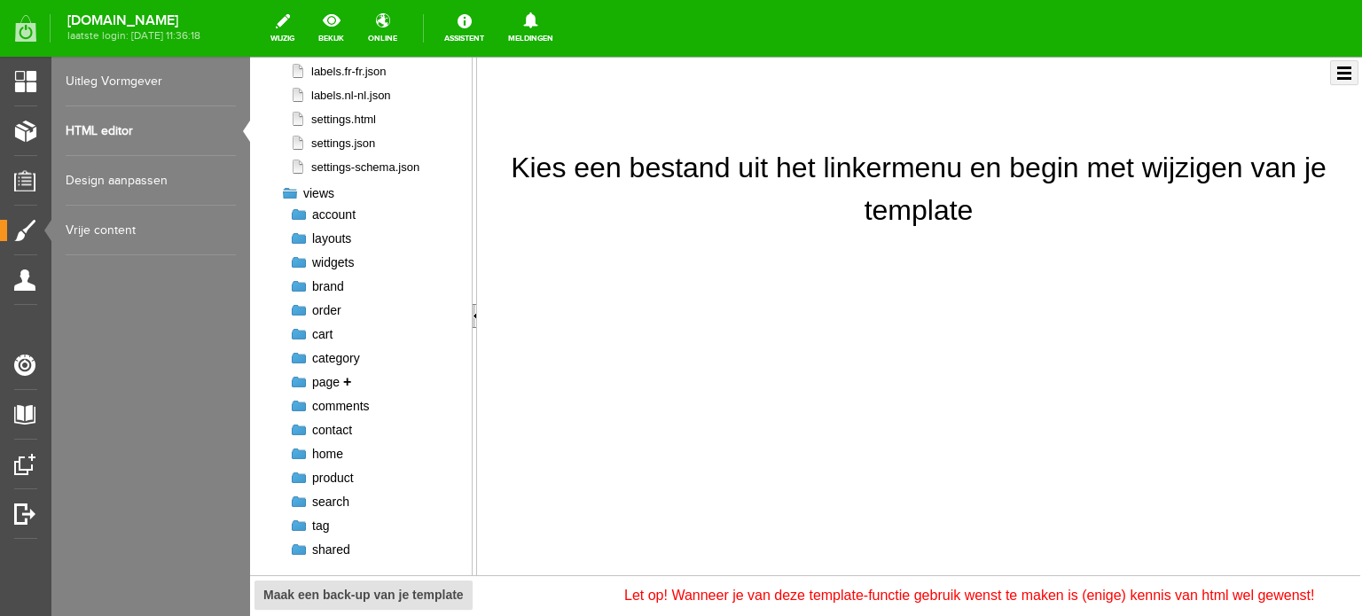
click at [319, 383] on span "page" at bounding box center [325, 382] width 27 height 14
click at [348, 382] on link "+" at bounding box center [347, 382] width 8 height 14
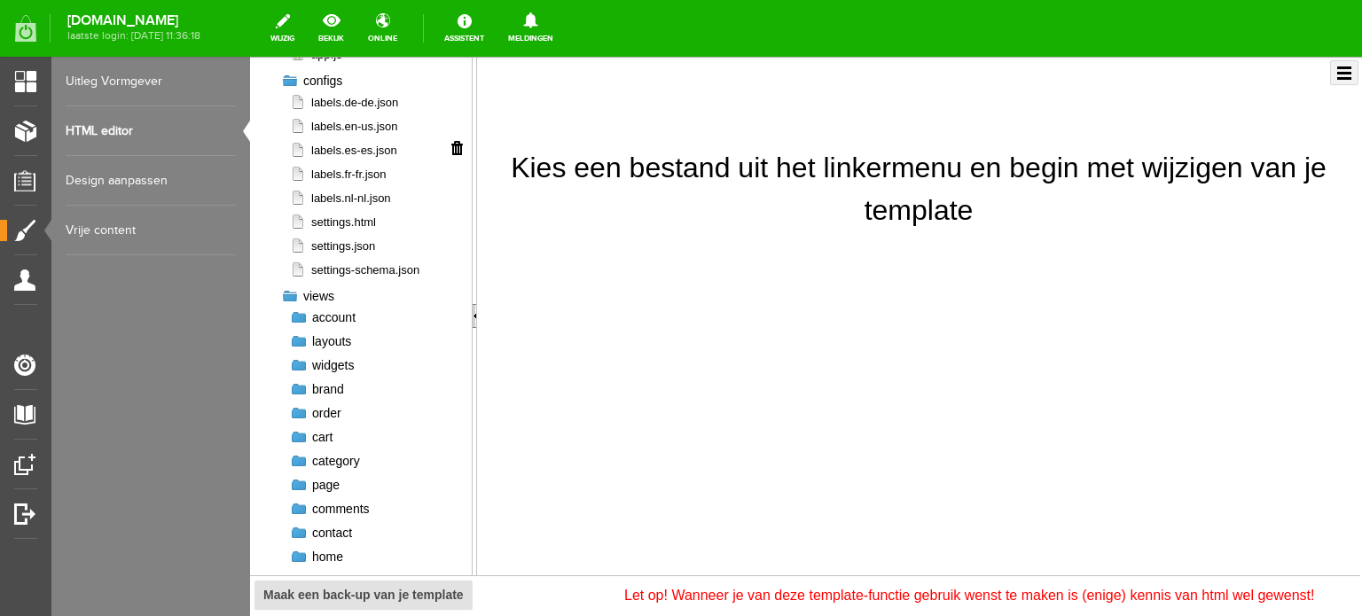
scroll to position [0, 0]
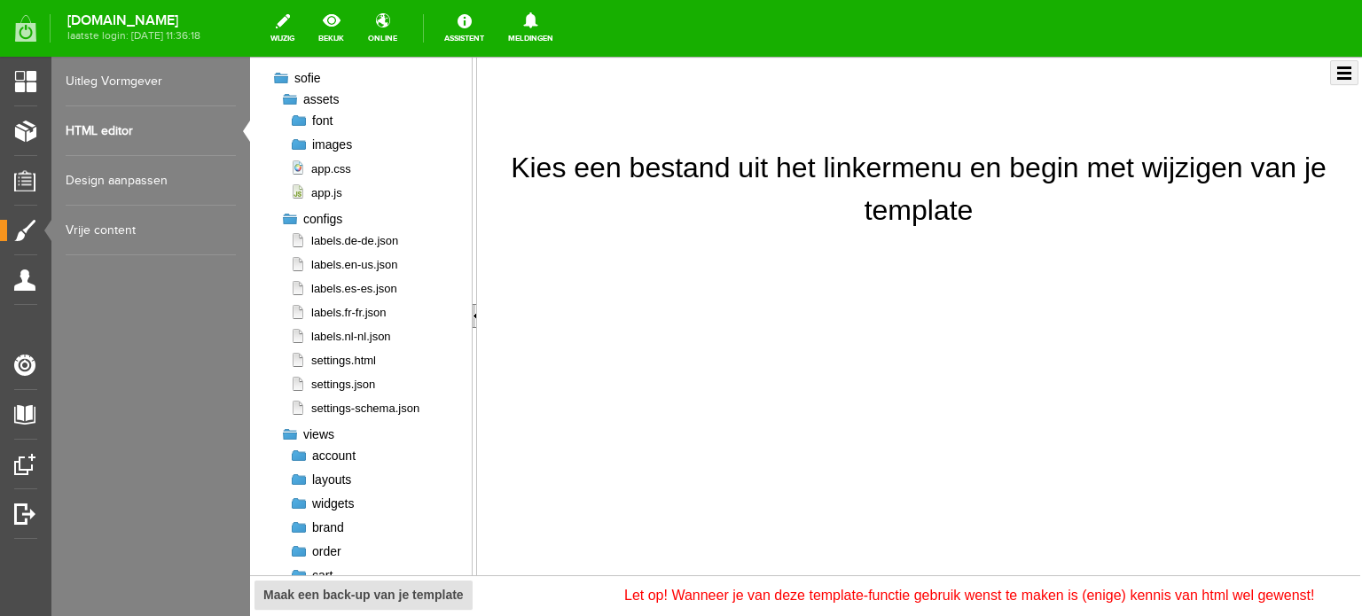
click at [127, 177] on link "Design aanpassen" at bounding box center [151, 181] width 170 height 50
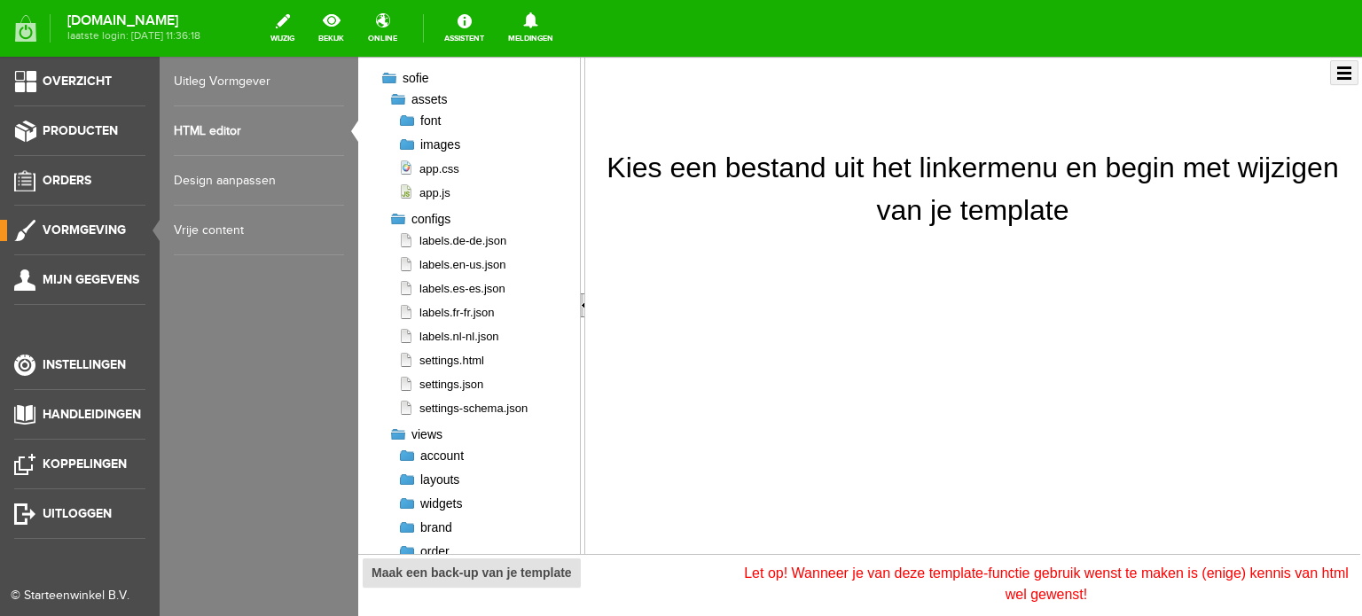
click at [192, 230] on link "Vrije content" at bounding box center [259, 231] width 170 height 50
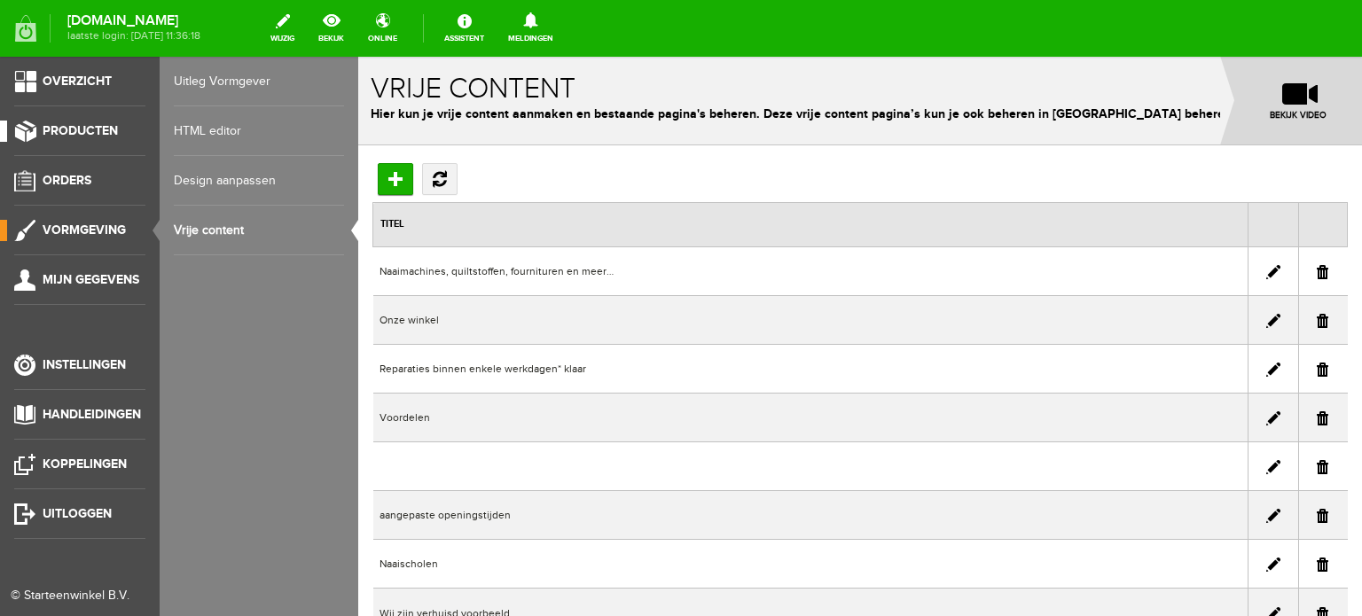
click at [86, 123] on span "Producten" at bounding box center [80, 130] width 75 height 15
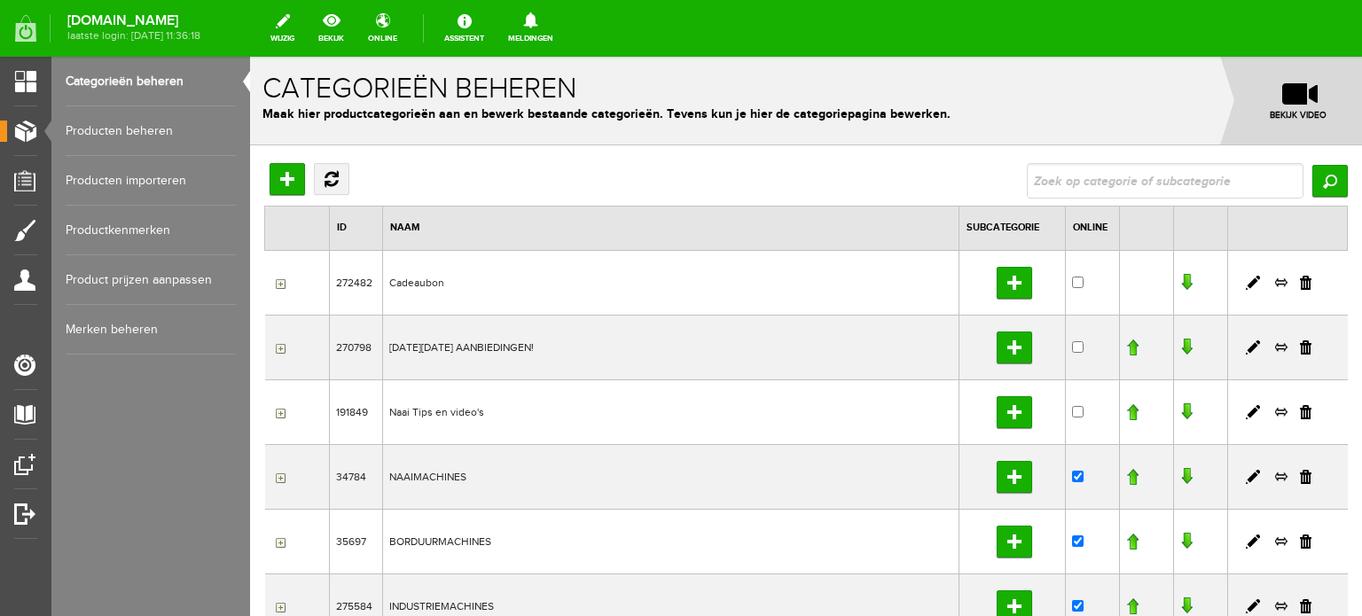
click at [150, 129] on link "Producten beheren" at bounding box center [151, 131] width 170 height 50
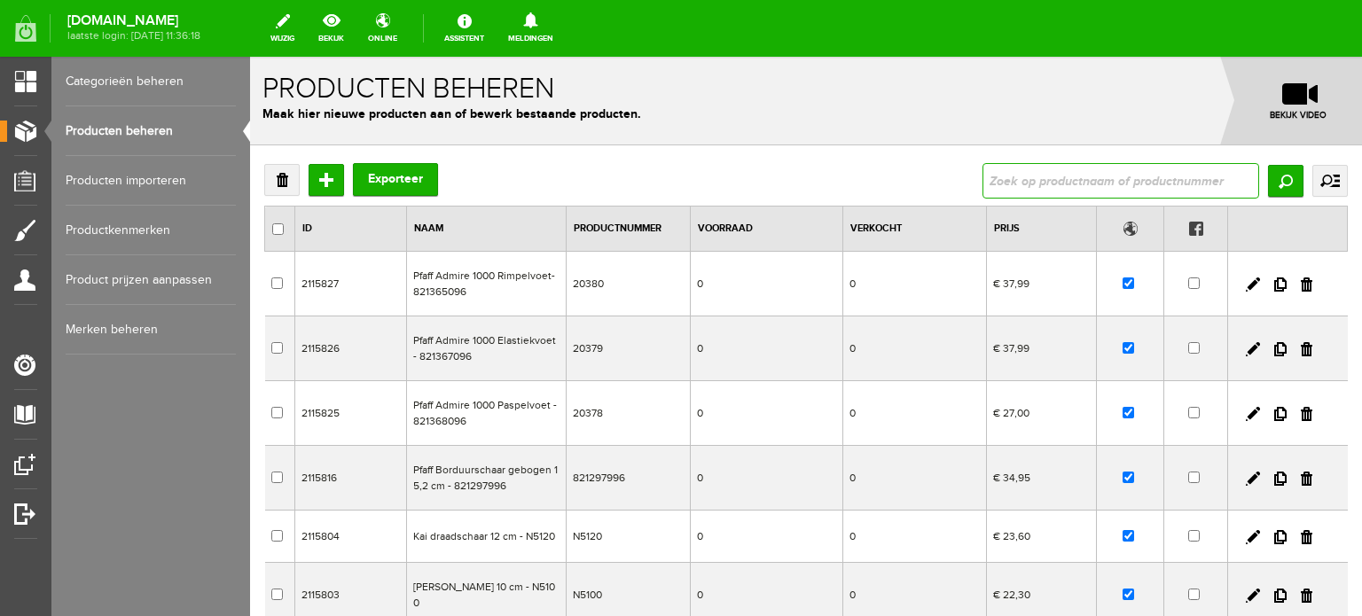
click at [1009, 180] on input "text" at bounding box center [1121, 180] width 277 height 35
type input "880"
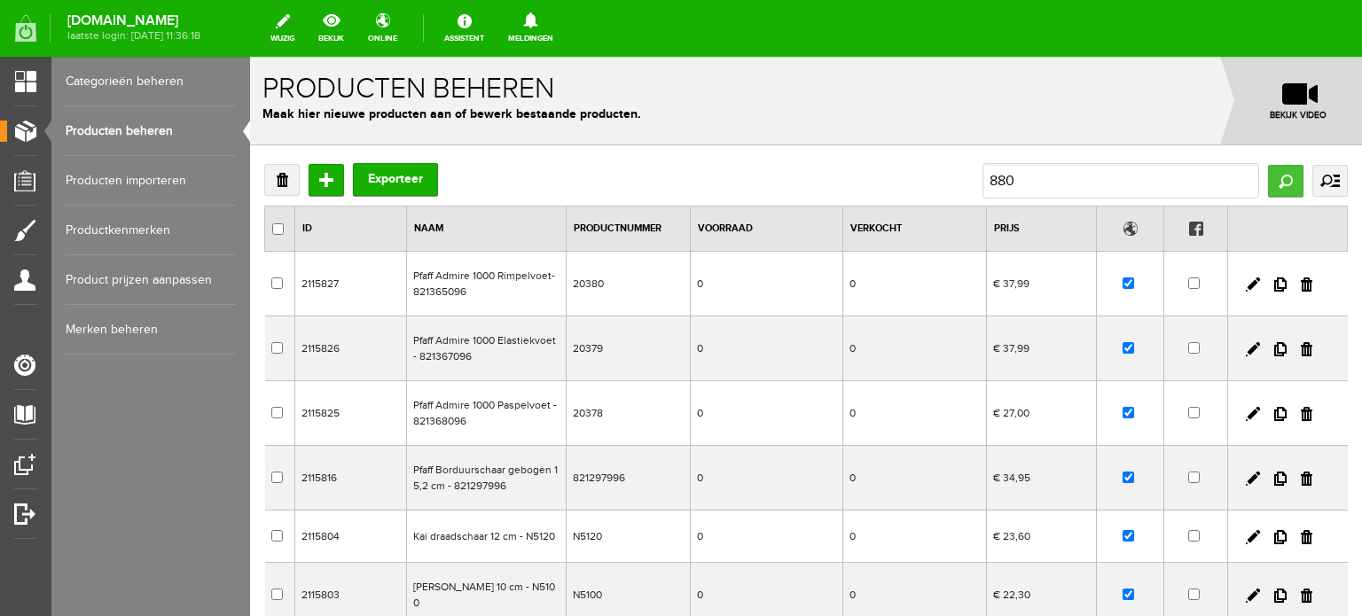
click at [1270, 181] on input "Zoeken" at bounding box center [1285, 181] width 35 height 32
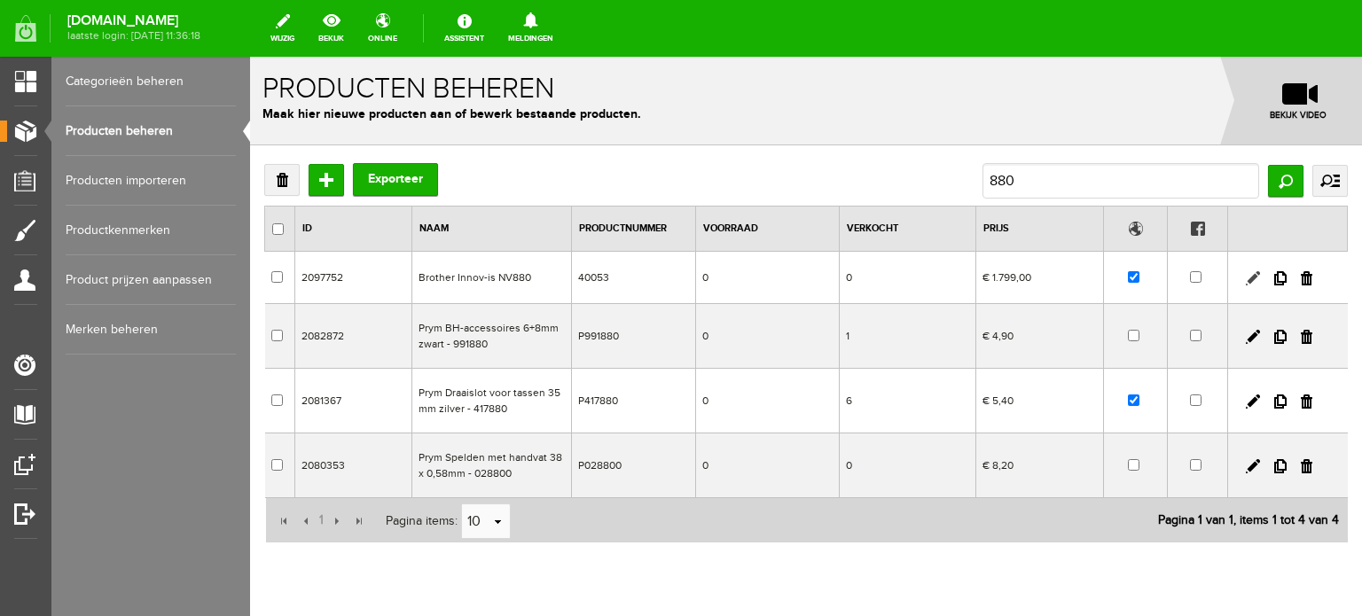
click at [1246, 277] on link at bounding box center [1253, 278] width 14 height 14
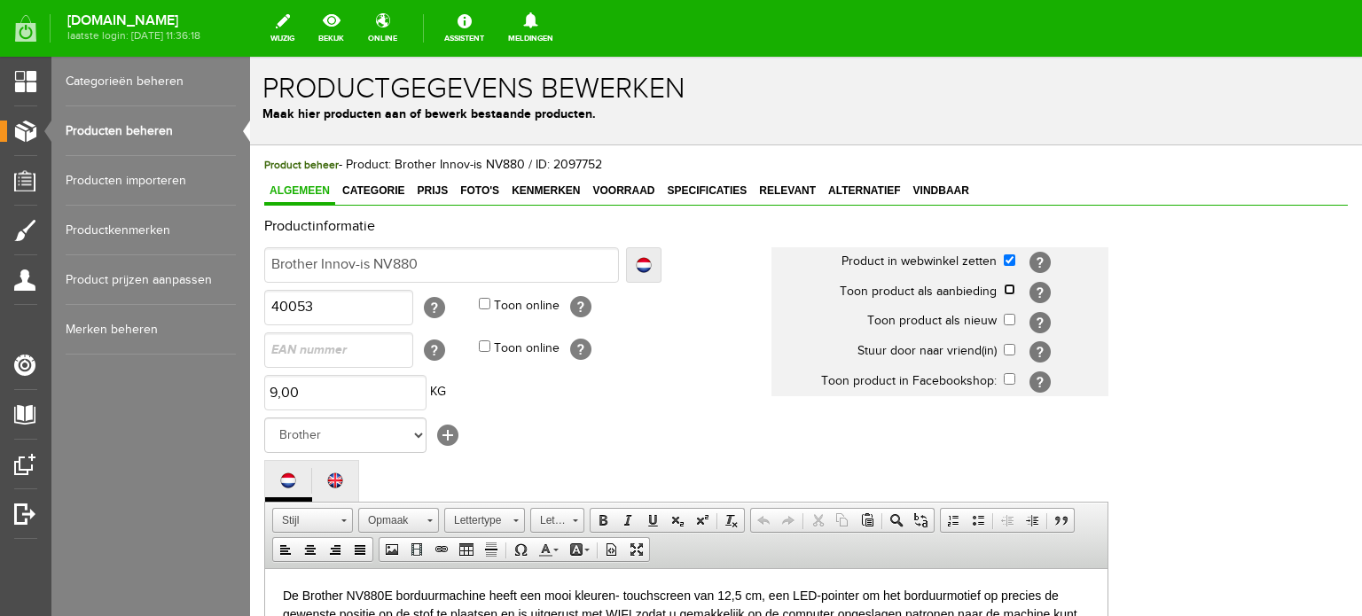
click at [1008, 287] on input "checkbox" at bounding box center [1010, 290] width 12 height 12
checkbox input "true"
click at [383, 189] on span "Categorie" at bounding box center [373, 191] width 73 height 12
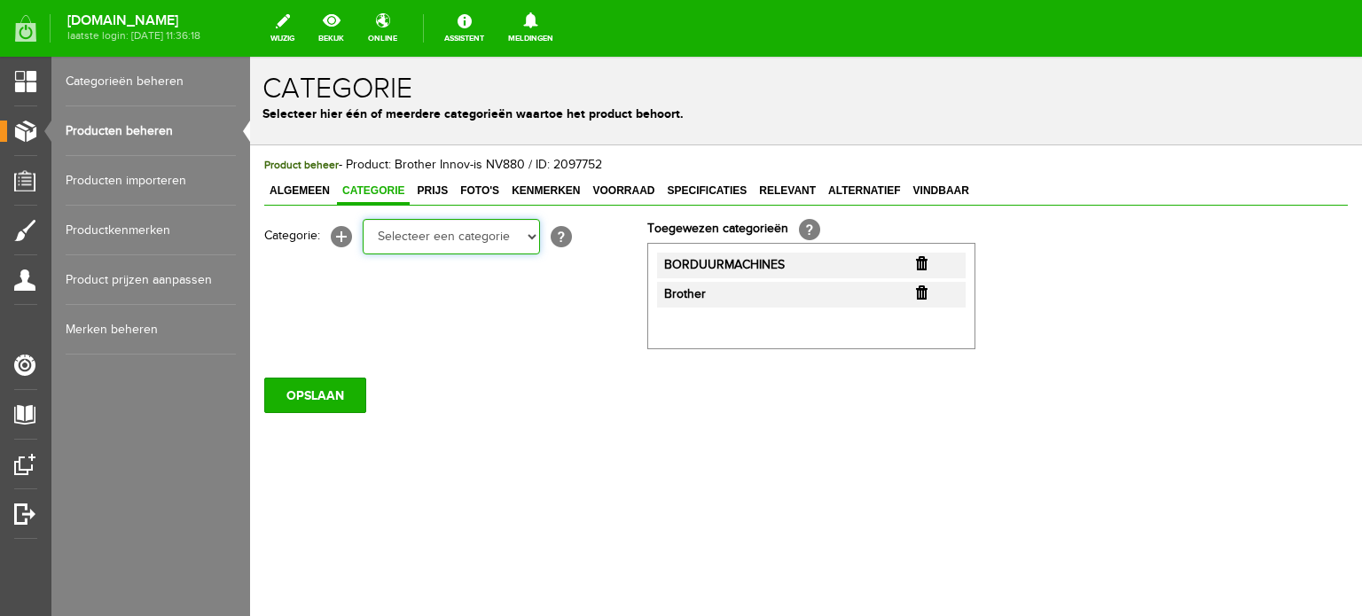
click at [529, 236] on select "Selecteer een categorie Cadeaubon [DATE][DATE] AANBIEDINGEN! Naai Tips en video…" at bounding box center [451, 236] width 177 height 35
select select "38825"
click at [363, 219] on select "Selecteer een categorie Cadeaubon [DATE][DATE] AANBIEDINGEN! Naai Tips en video…" at bounding box center [451, 236] width 177 height 35
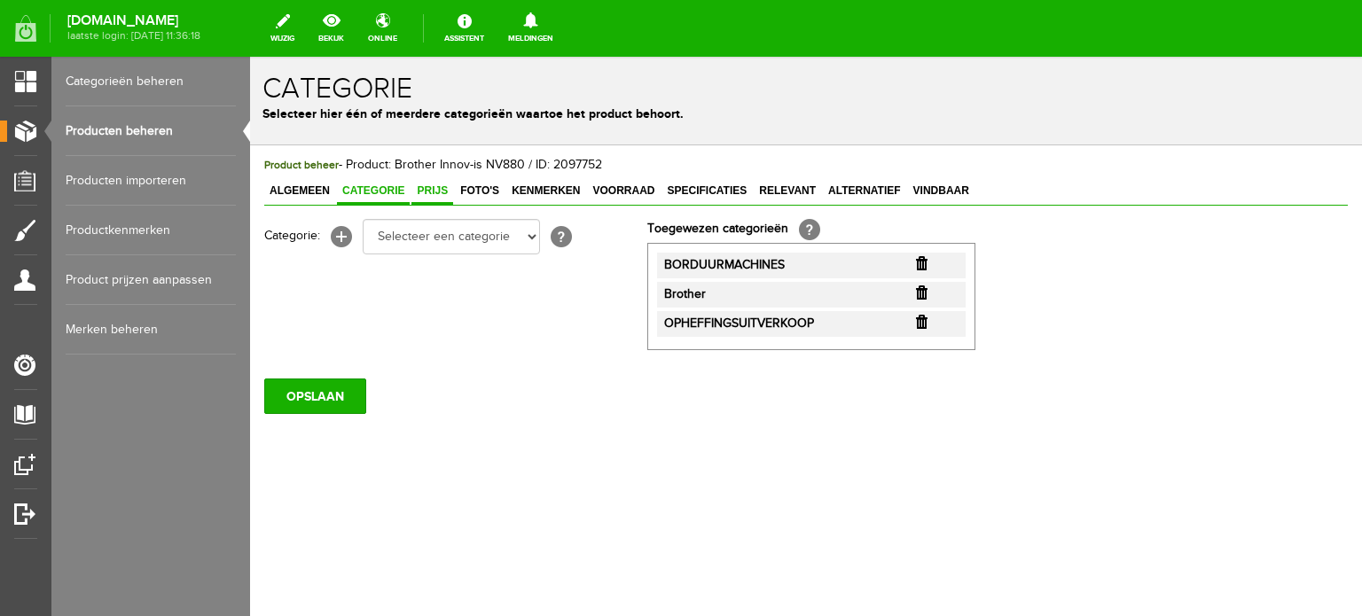
click at [436, 187] on span "Prijs" at bounding box center [433, 191] width 42 height 12
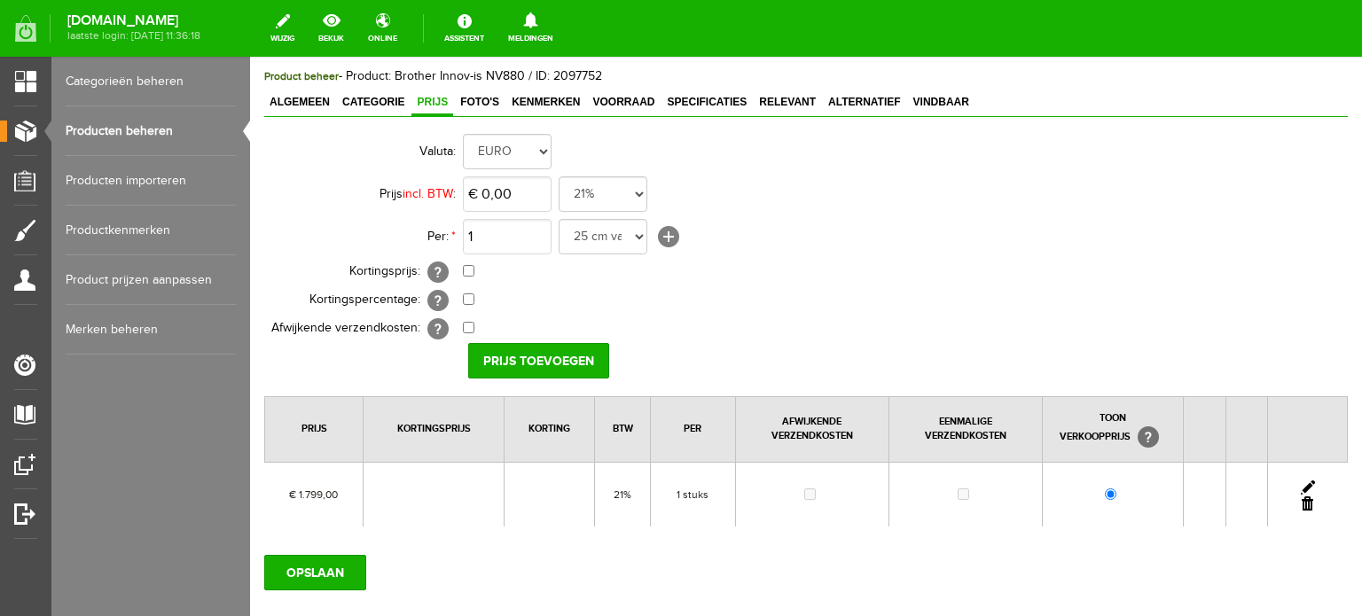
scroll to position [192, 0]
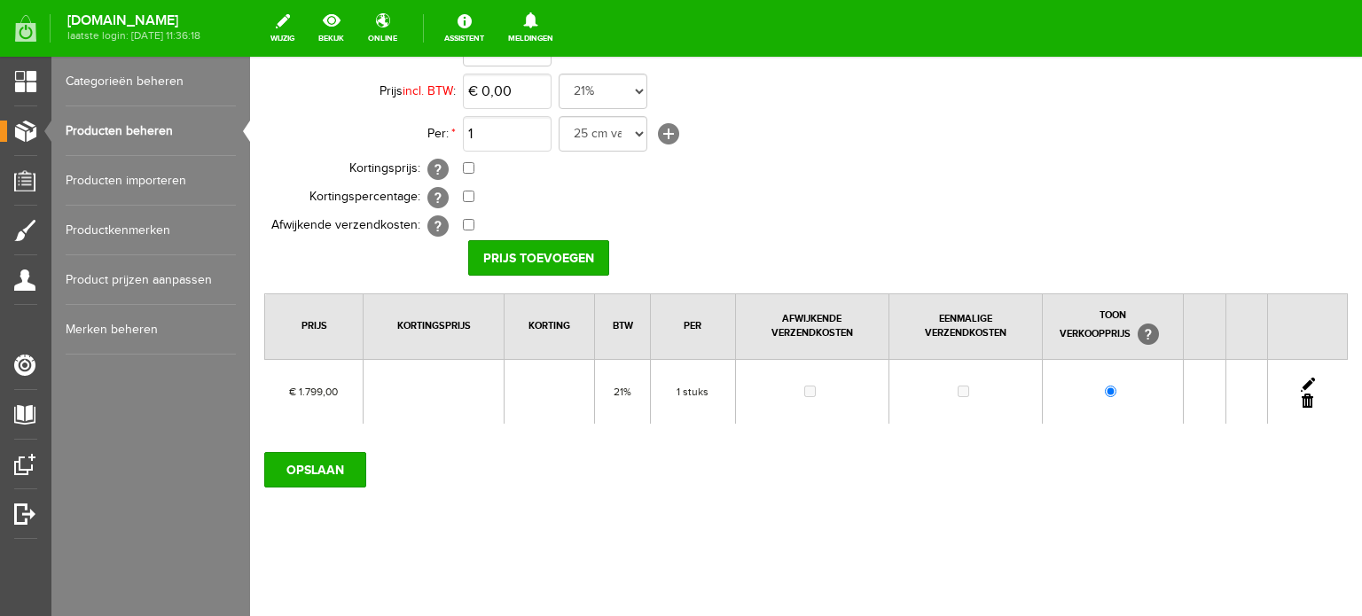
click at [1301, 378] on link at bounding box center [1308, 385] width 14 height 14
click at [469, 166] on input "checkbox" at bounding box center [469, 168] width 12 height 12
checkbox input "true"
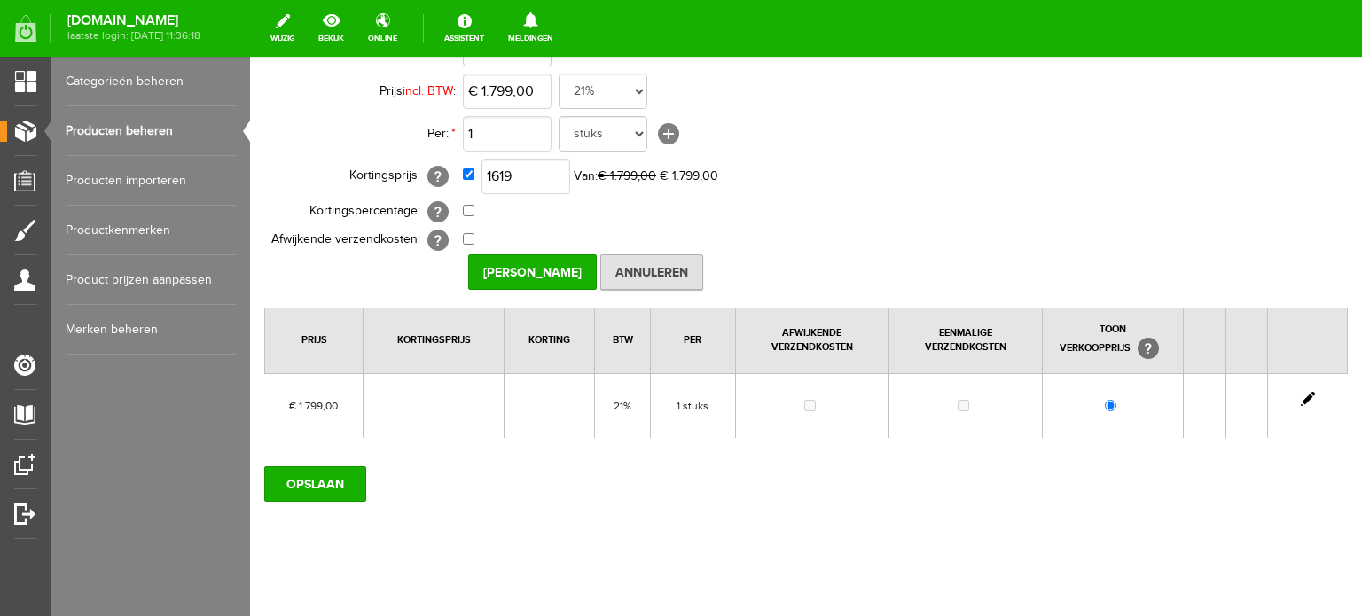
type input "€ 1.619,00"
click at [1118, 261] on div "Prijs [PERSON_NAME]" at bounding box center [806, 272] width 1084 height 35
click at [537, 267] on input "[PERSON_NAME]" at bounding box center [532, 272] width 129 height 35
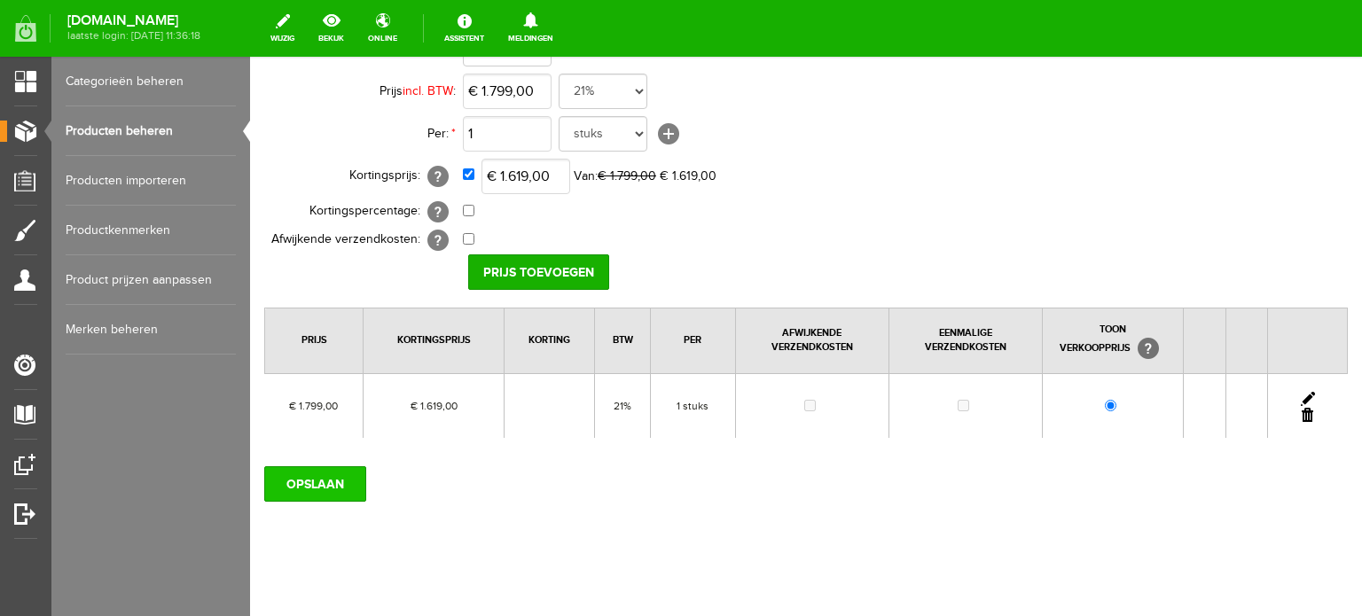
click at [334, 481] on input "OPSLAAN" at bounding box center [315, 484] width 102 height 35
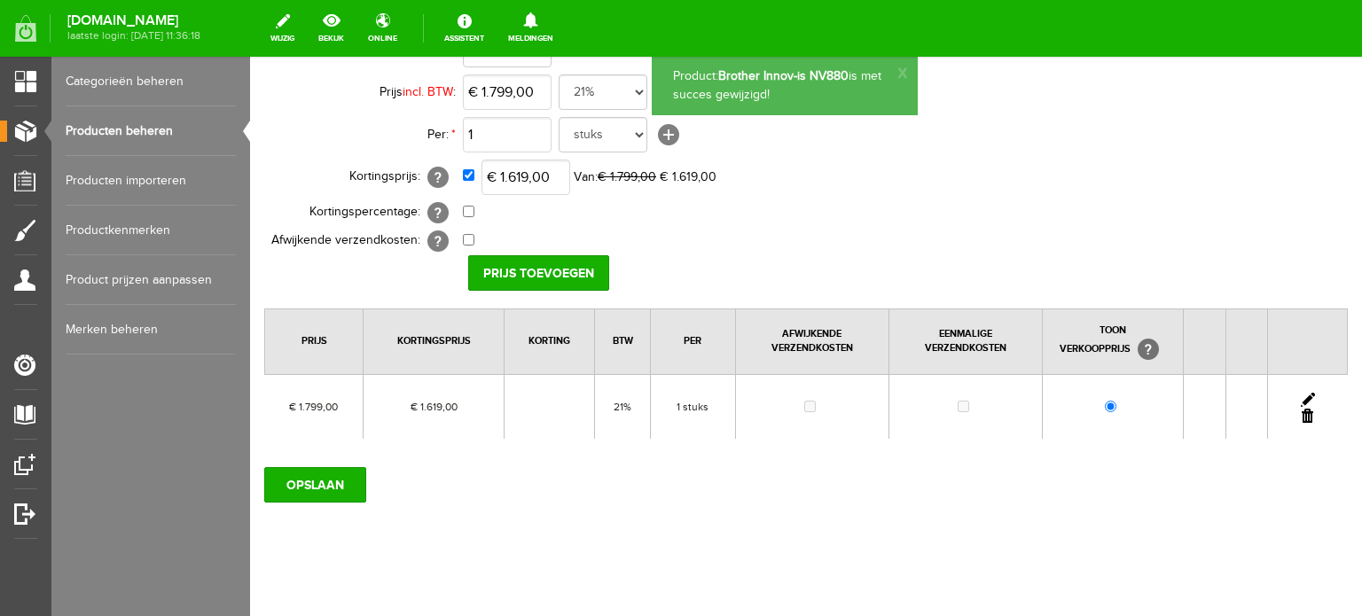
scroll to position [0, 0]
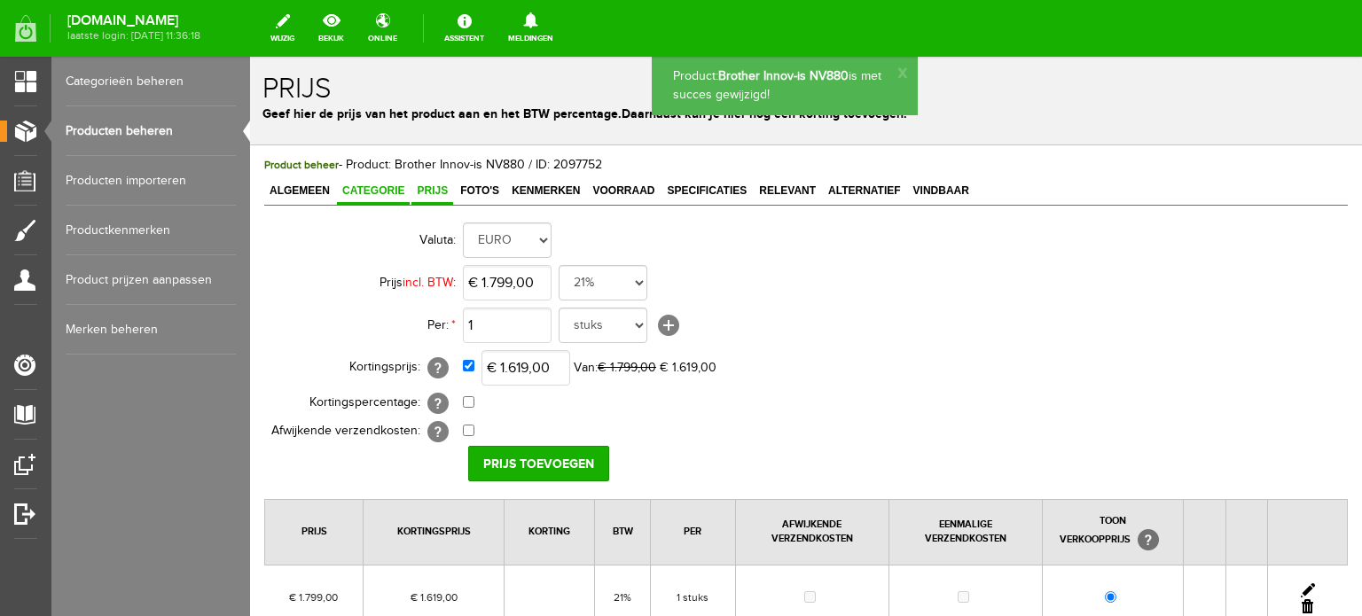
click at [358, 190] on span "Categorie" at bounding box center [373, 191] width 73 height 12
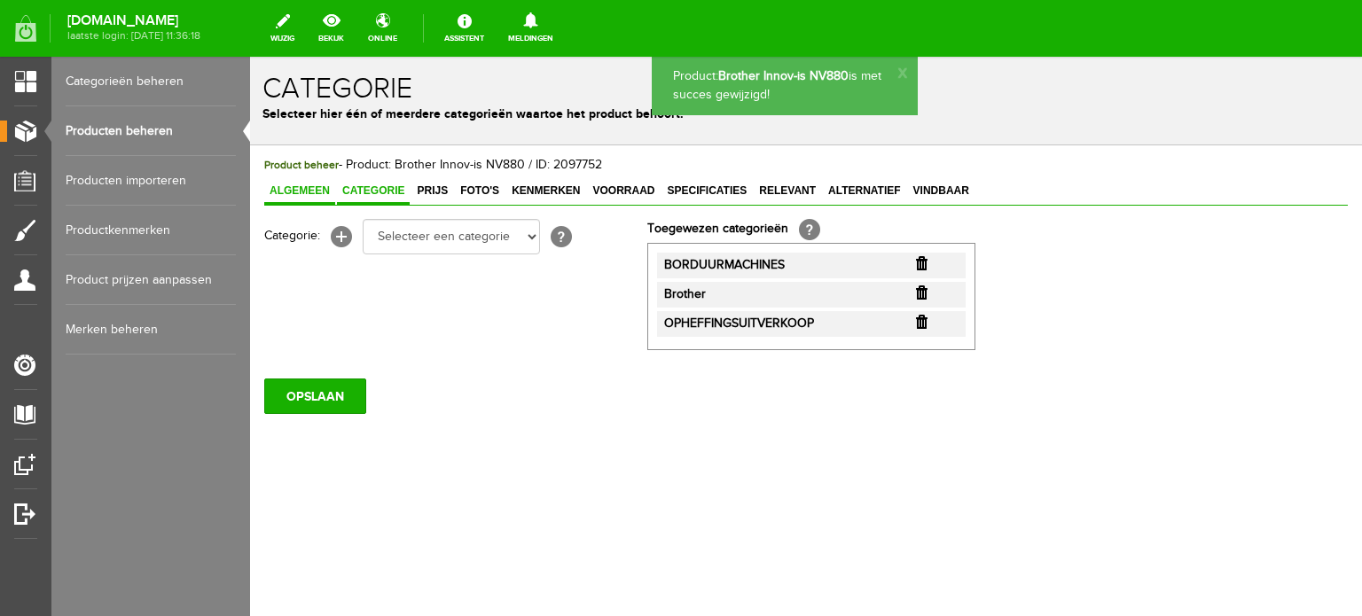
click at [314, 185] on span "Algemeen" at bounding box center [299, 191] width 71 height 12
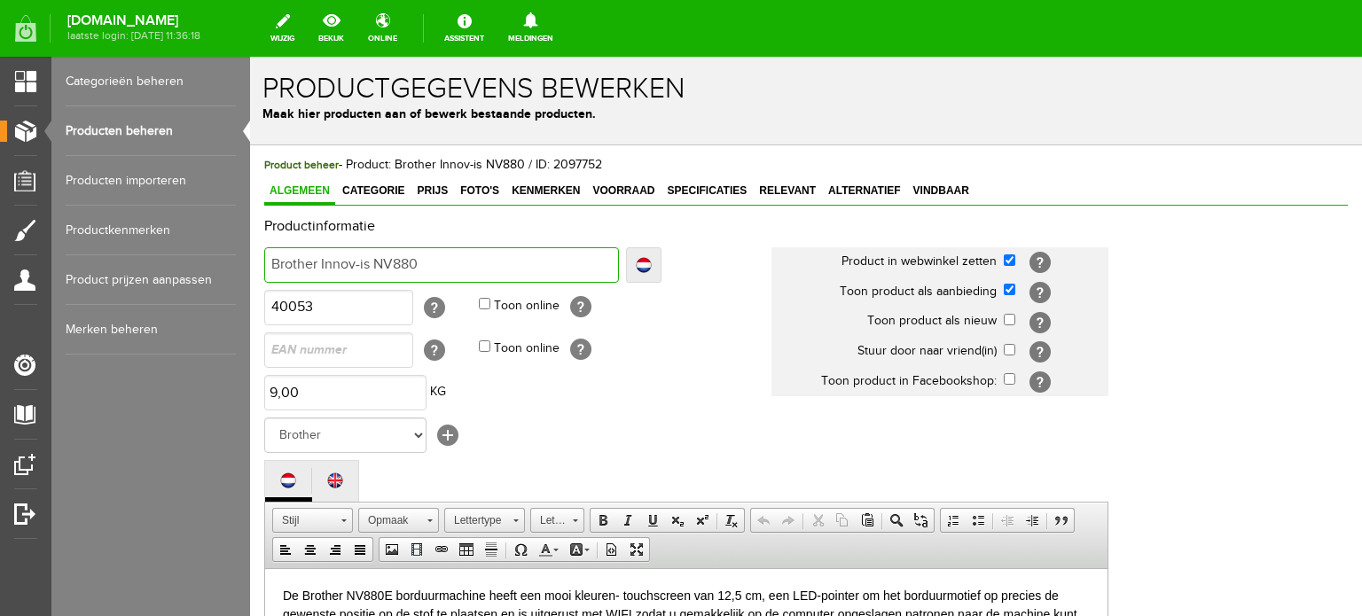
drag, startPoint x: 443, startPoint y: 262, endPoint x: 322, endPoint y: 263, distance: 120.6
click at [322, 263] on input "Brother Innov-is NV880" at bounding box center [441, 264] width 355 height 35
click at [107, 122] on link "Producten beheren" at bounding box center [151, 131] width 170 height 50
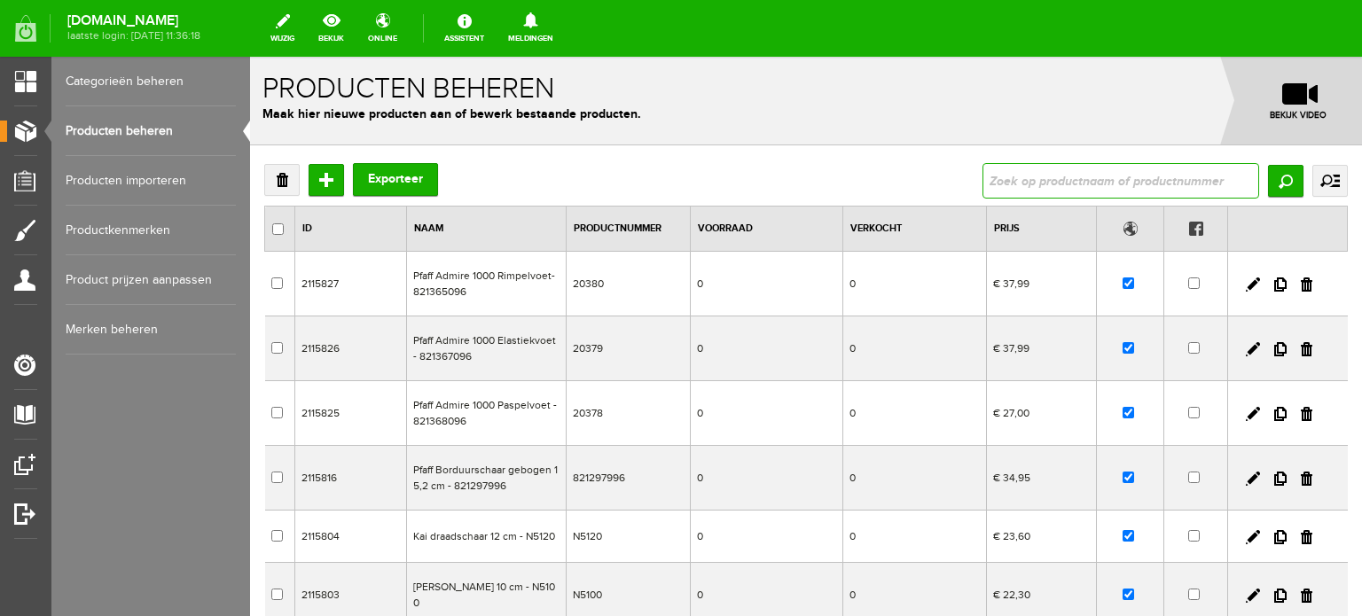
click at [1070, 177] on input "text" at bounding box center [1121, 180] width 277 height 35
type input "stellaire"
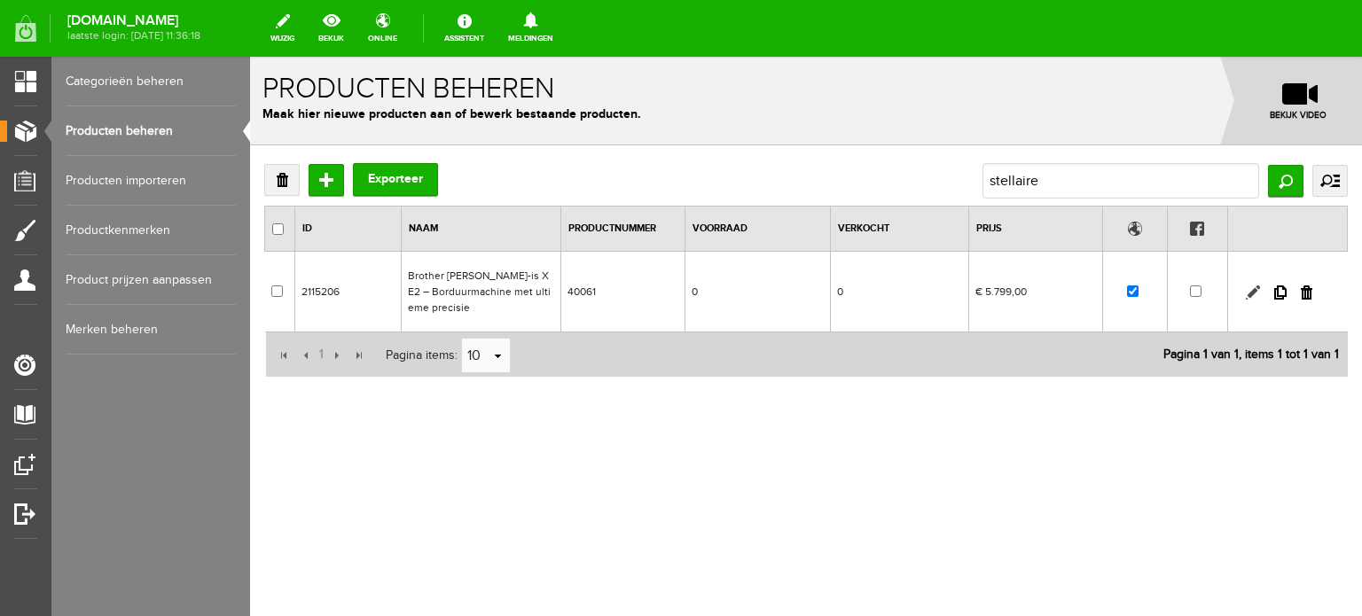
click at [1251, 292] on link at bounding box center [1253, 293] width 14 height 14
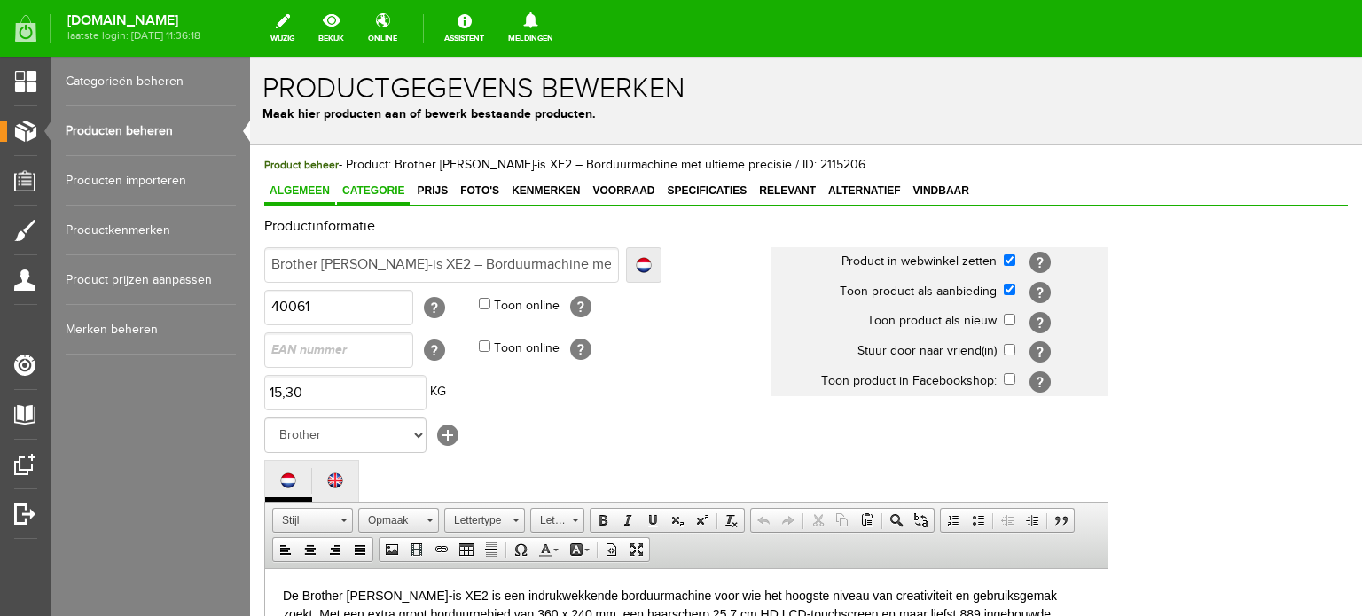
click at [389, 191] on span "Categorie" at bounding box center [373, 191] width 73 height 12
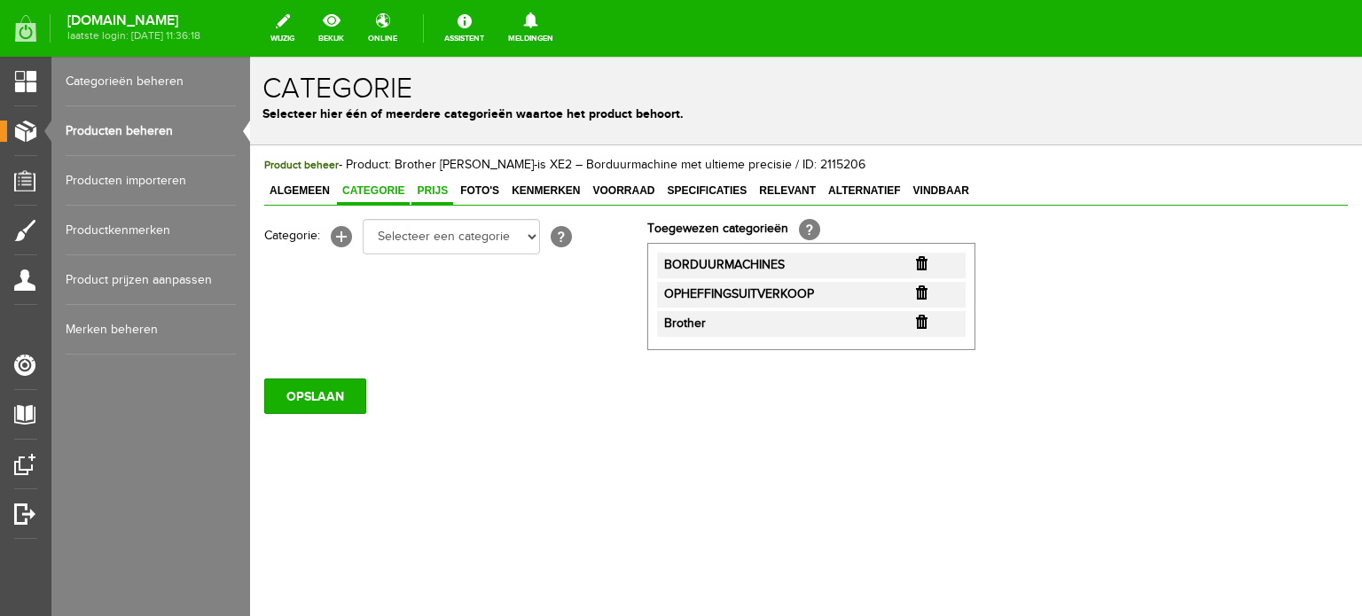
click at [437, 194] on span "Prijs" at bounding box center [433, 191] width 42 height 12
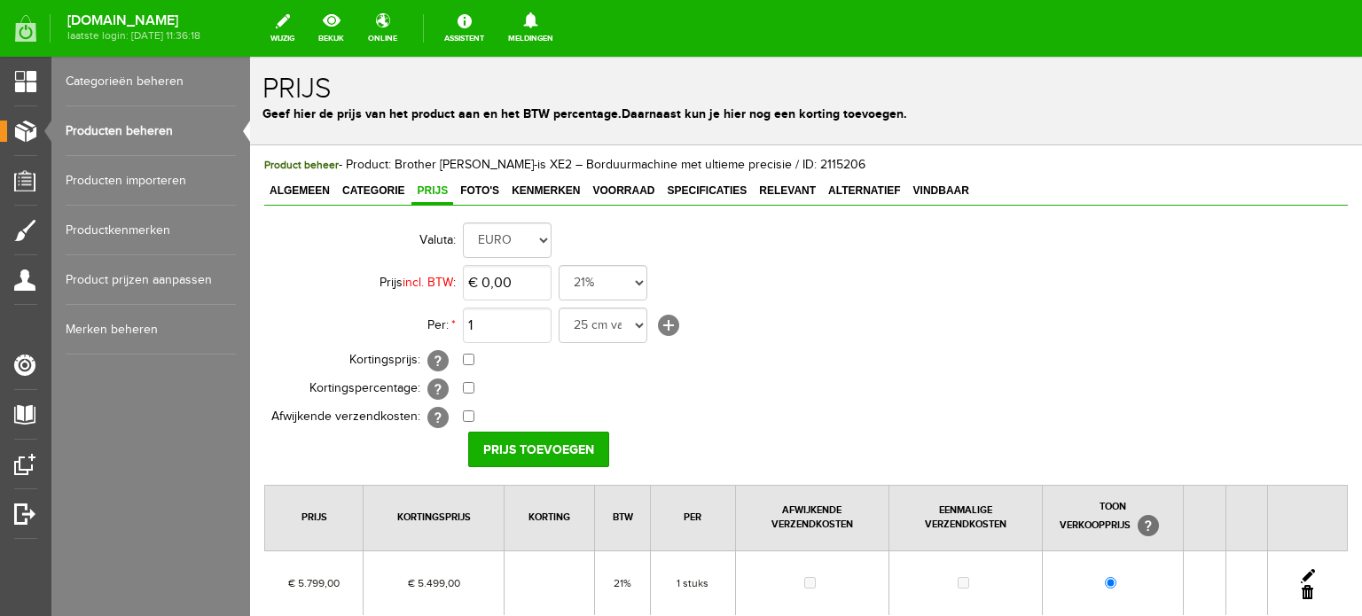
click at [1301, 570] on link at bounding box center [1308, 576] width 14 height 14
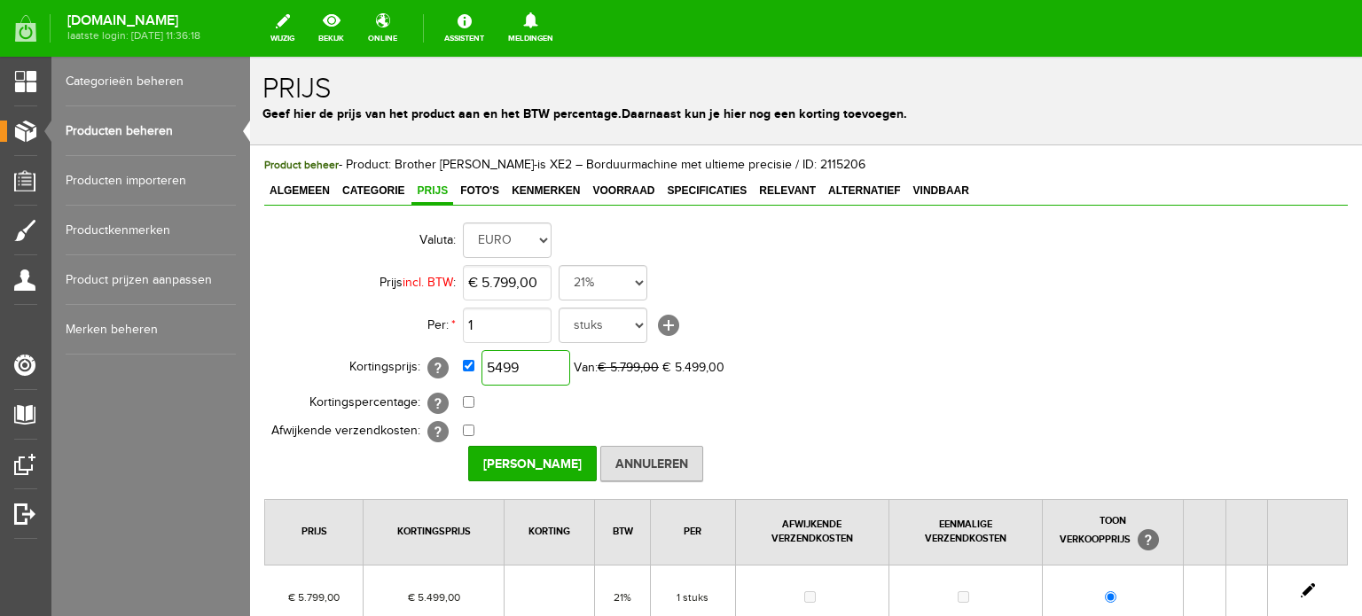
click at [557, 366] on input "5499" at bounding box center [526, 367] width 89 height 35
type input "€ 4.639,00"
click at [1089, 396] on td "0,00% (Voorbeeld: - 0,00% )" at bounding box center [789, 403] width 653 height 28
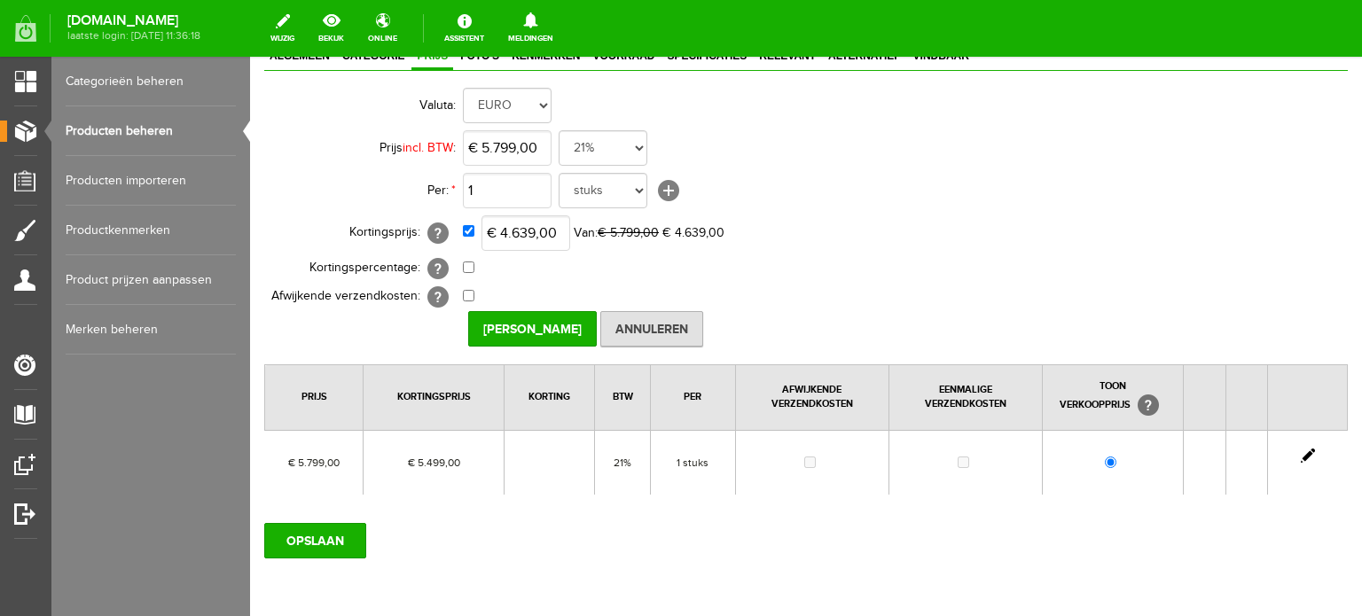
scroll to position [206, 0]
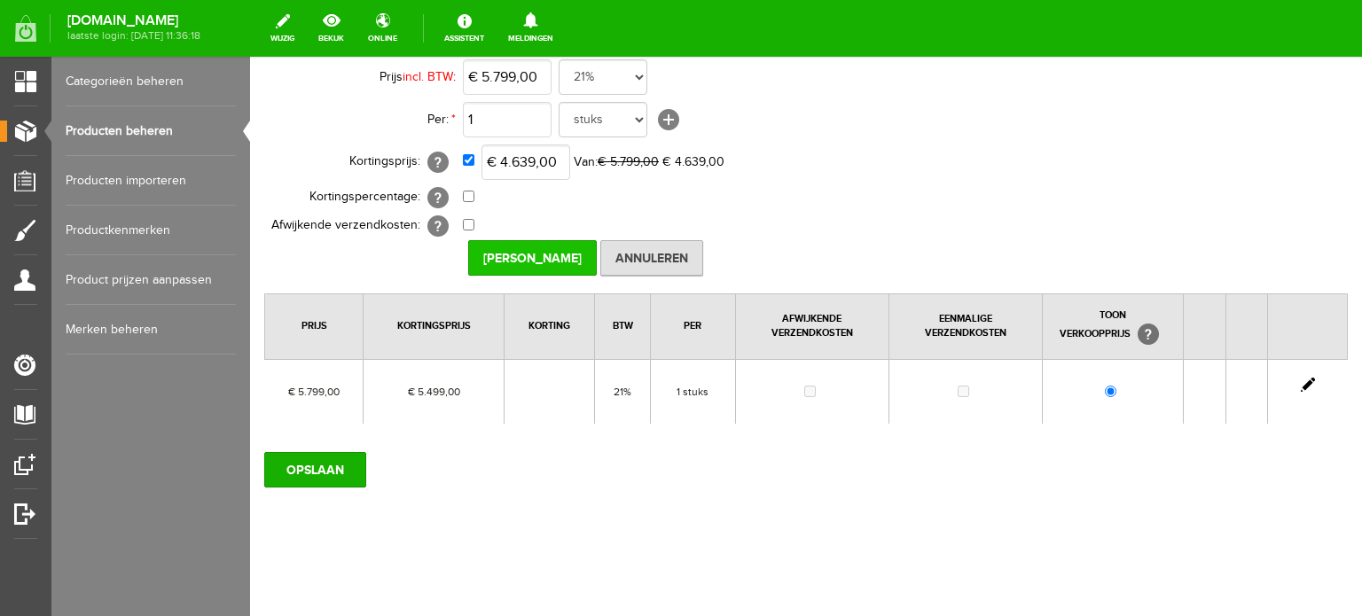
click at [547, 256] on input "[PERSON_NAME]" at bounding box center [532, 257] width 129 height 35
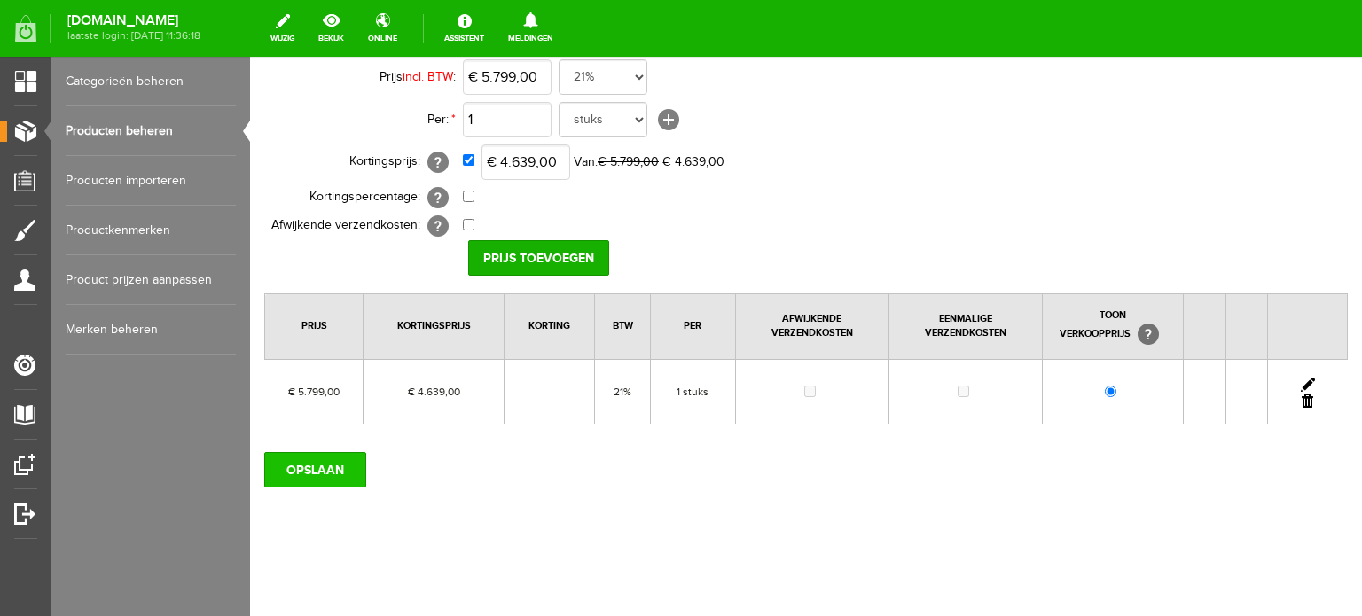
click at [312, 467] on input "OPSLAAN" at bounding box center [315, 469] width 102 height 35
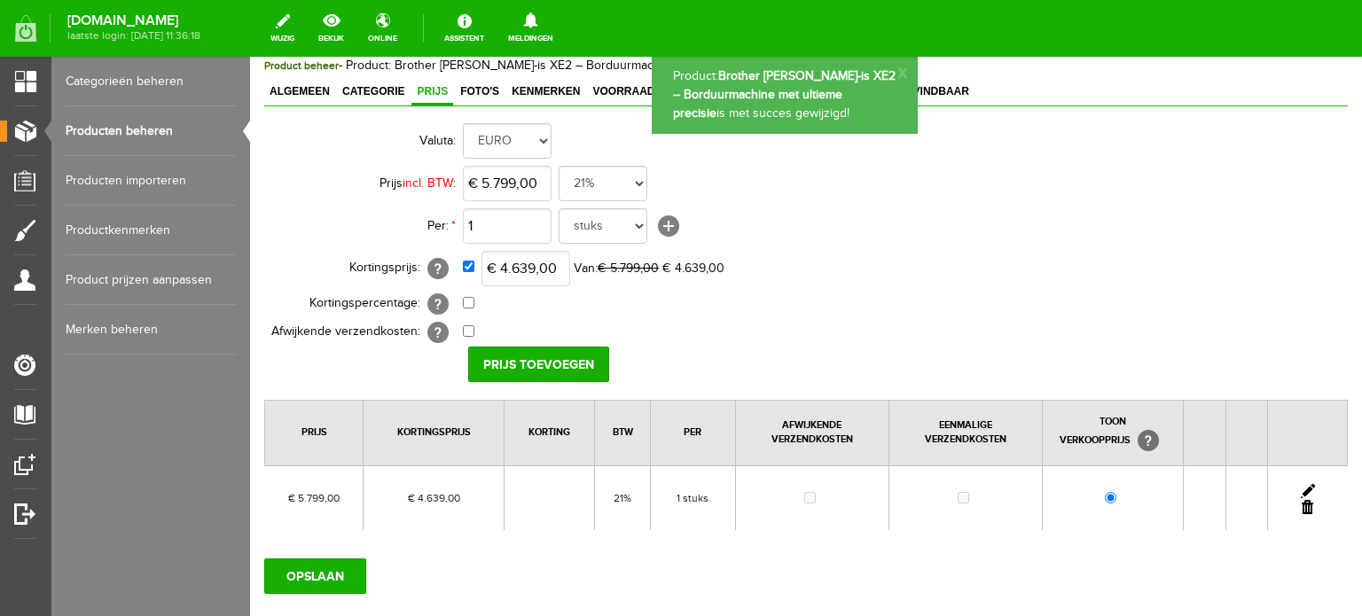
scroll to position [0, 0]
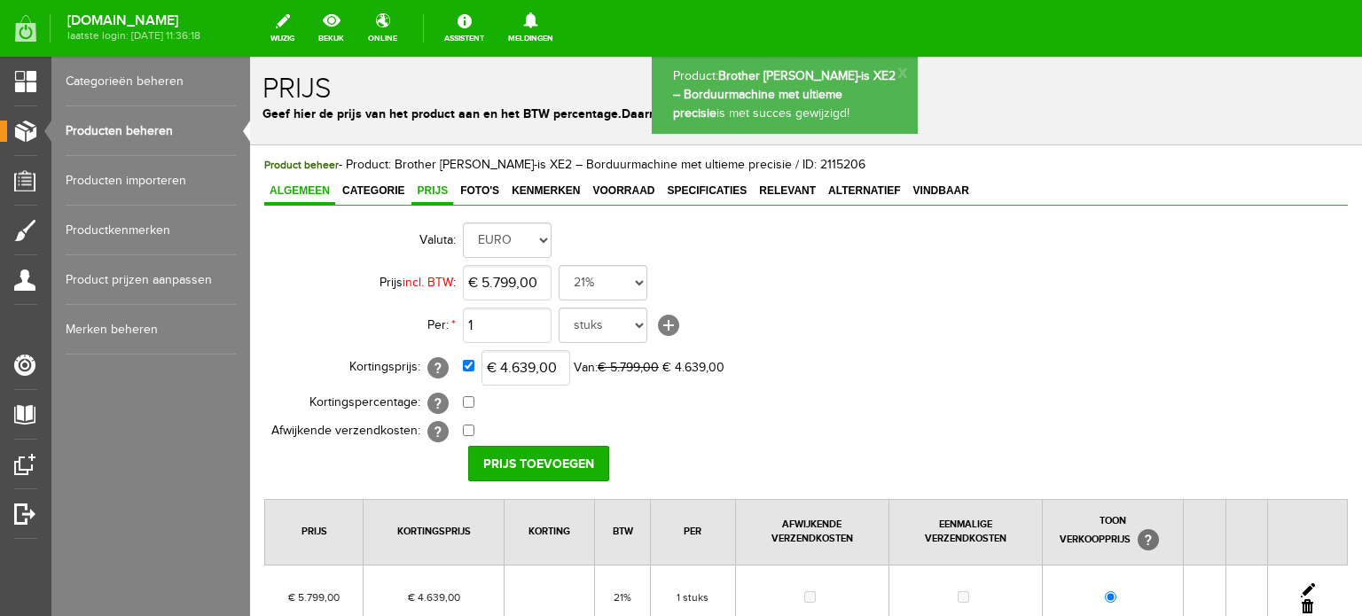
click at [313, 188] on span "Algemeen" at bounding box center [299, 191] width 71 height 12
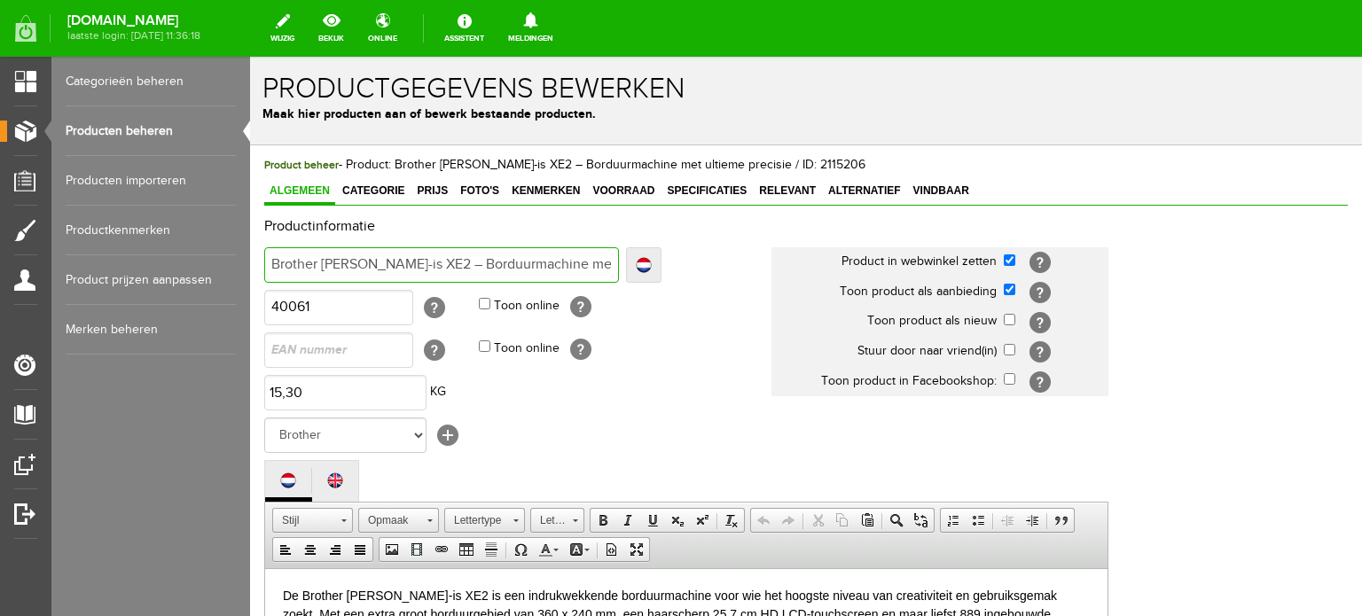
drag, startPoint x: 319, startPoint y: 263, endPoint x: 421, endPoint y: 265, distance: 102.0
click at [421, 265] on input "Brother [PERSON_NAME]-is XE2 – Borduurmachine met ultieme precisie" at bounding box center [441, 264] width 355 height 35
click at [1207, 449] on div "Productinformatie Localize [GEOGRAPHIC_DATA] Brother [PERSON_NAME]-is XE2 – Bor…" at bounding box center [806, 611] width 1084 height 785
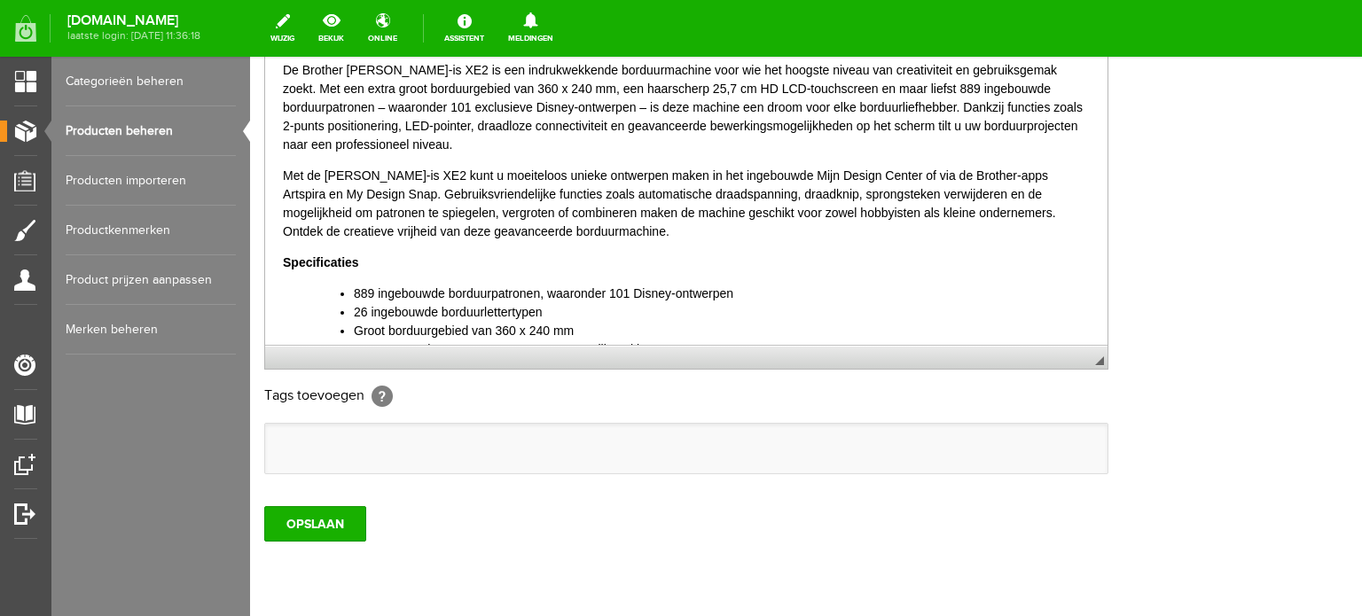
scroll to position [89, 0]
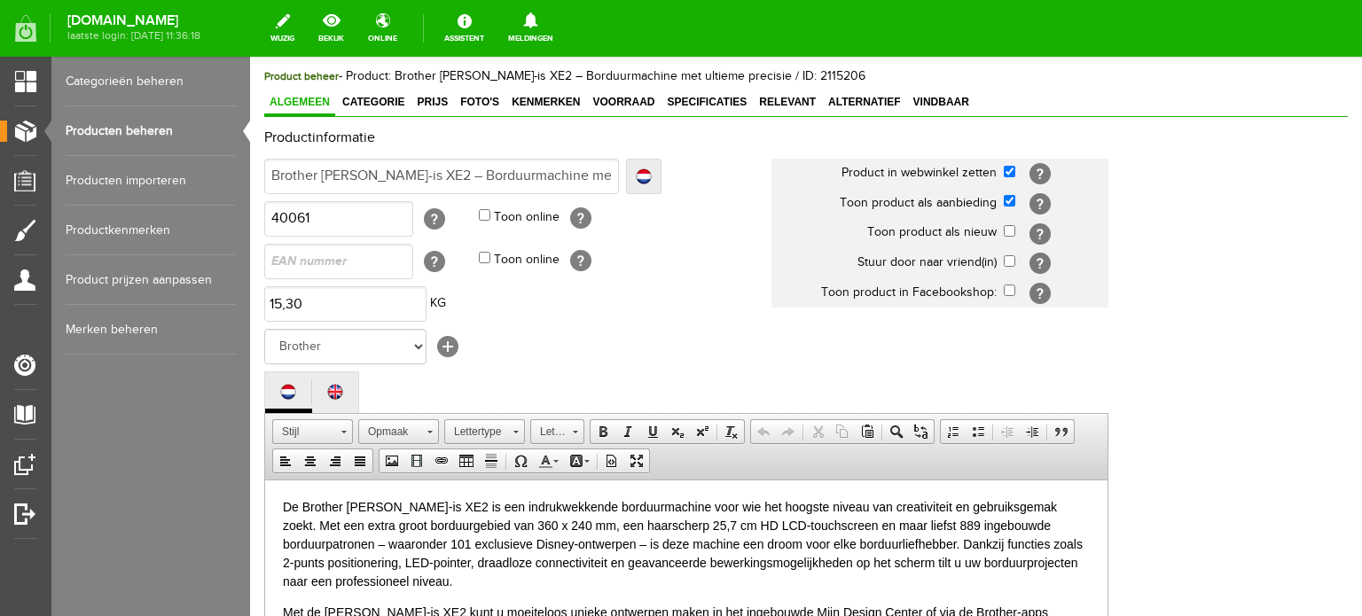
click at [100, 130] on link "Producten beheren" at bounding box center [151, 131] width 170 height 50
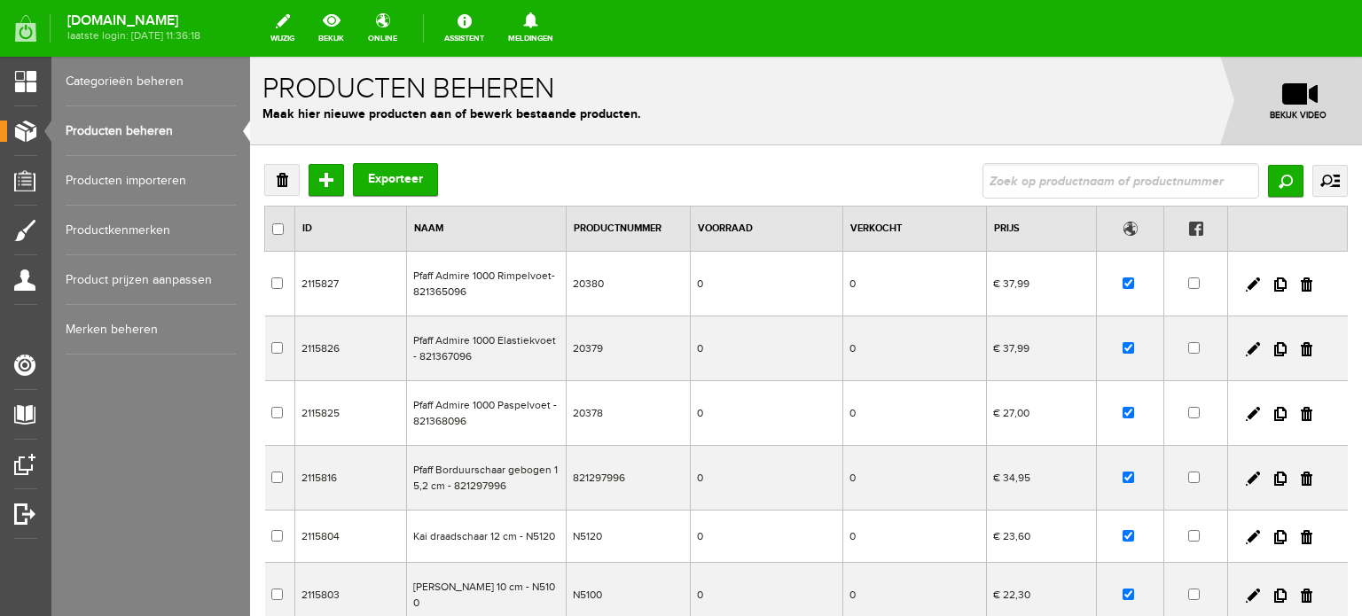
click at [998, 180] on input "text" at bounding box center [1121, 180] width 277 height 35
type input "Brother VR"
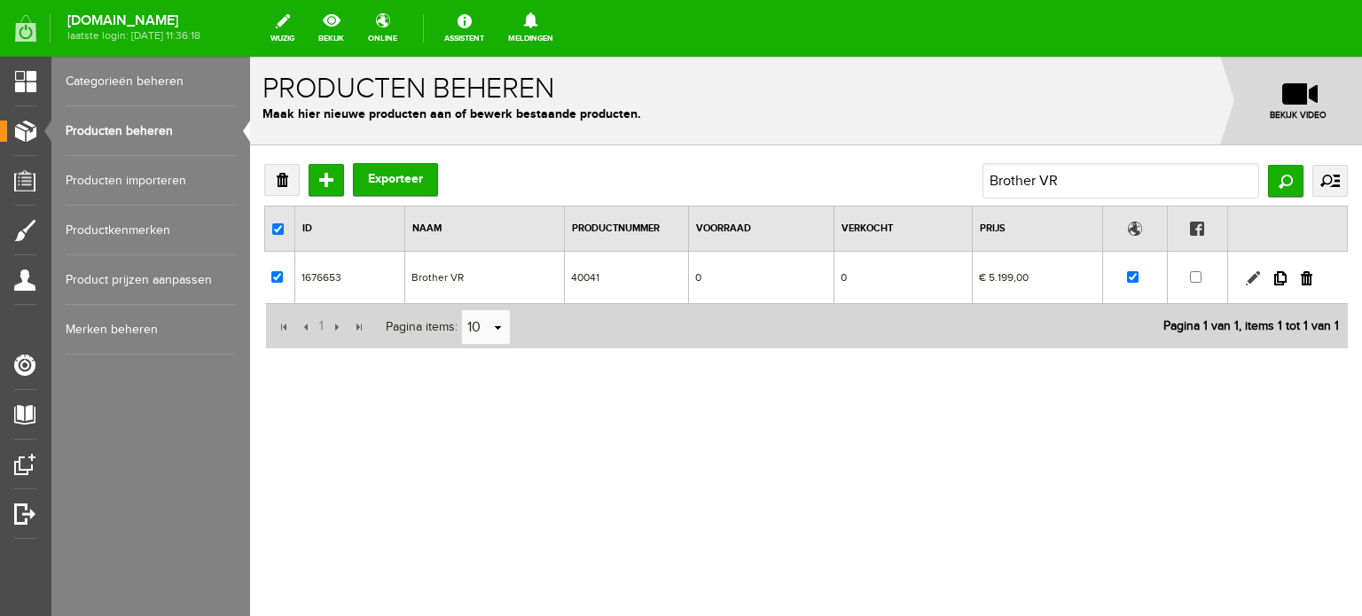
click at [1252, 274] on link at bounding box center [1253, 278] width 14 height 14
checkbox input "true"
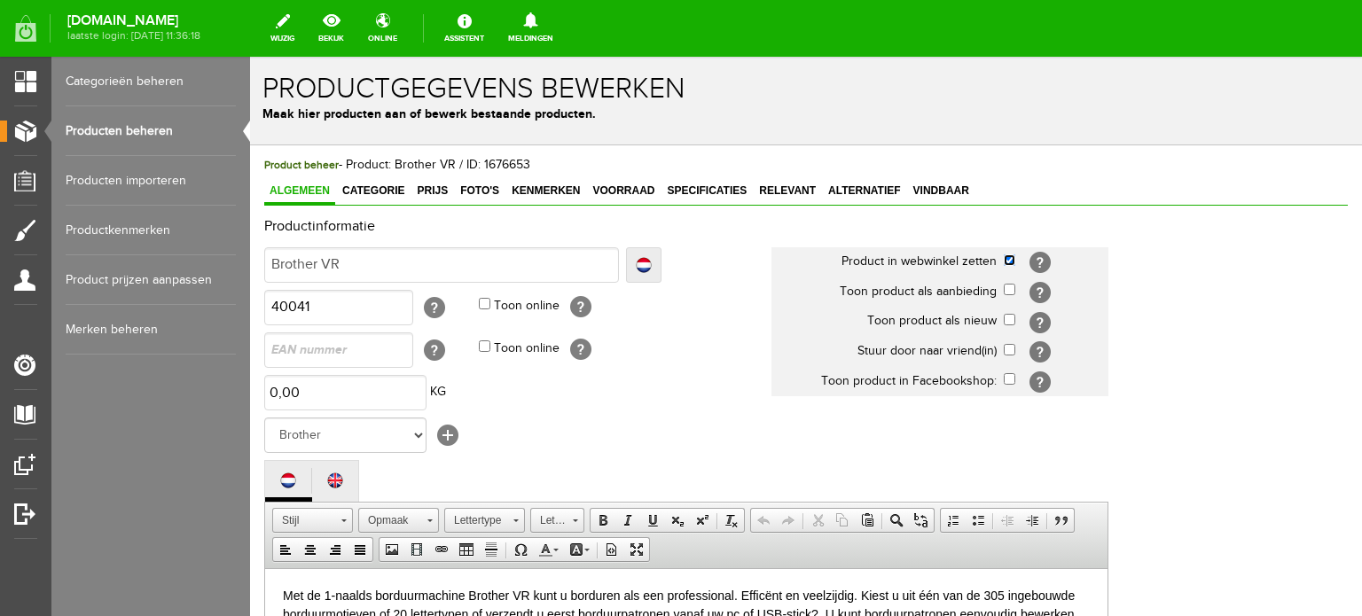
click at [1007, 262] on input "checkbox" at bounding box center [1010, 261] width 12 height 12
checkbox input "false"
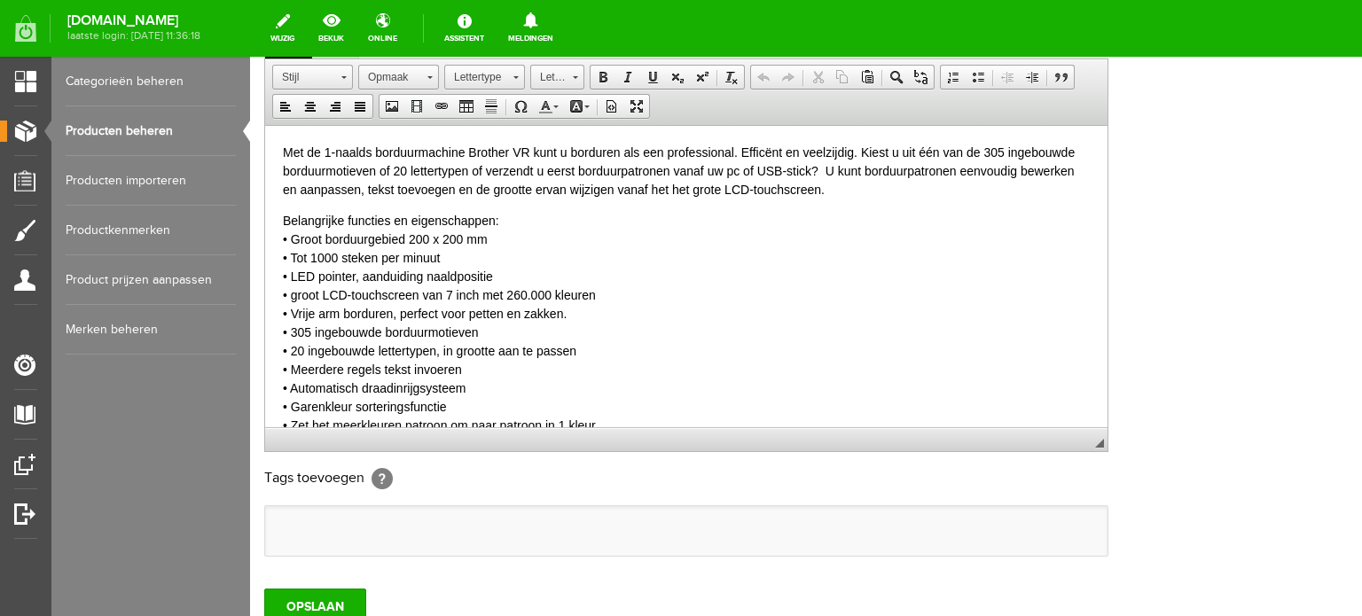
scroll to position [578, 0]
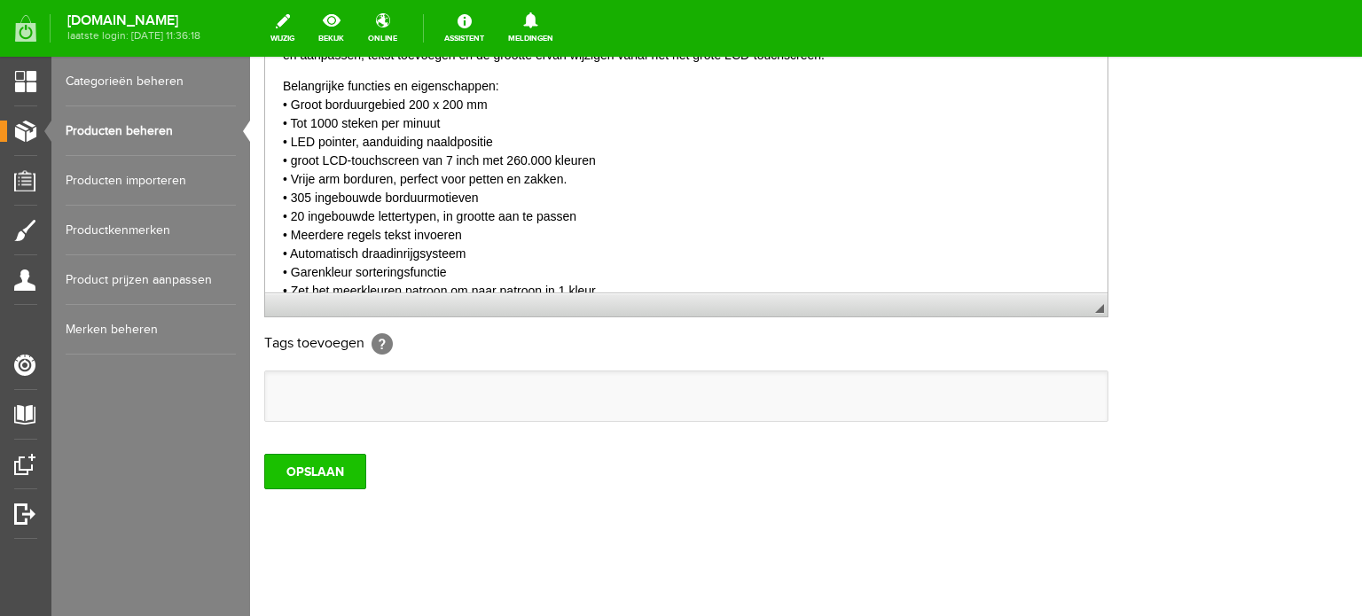
click at [294, 467] on input "OPSLAAN" at bounding box center [315, 471] width 102 height 35
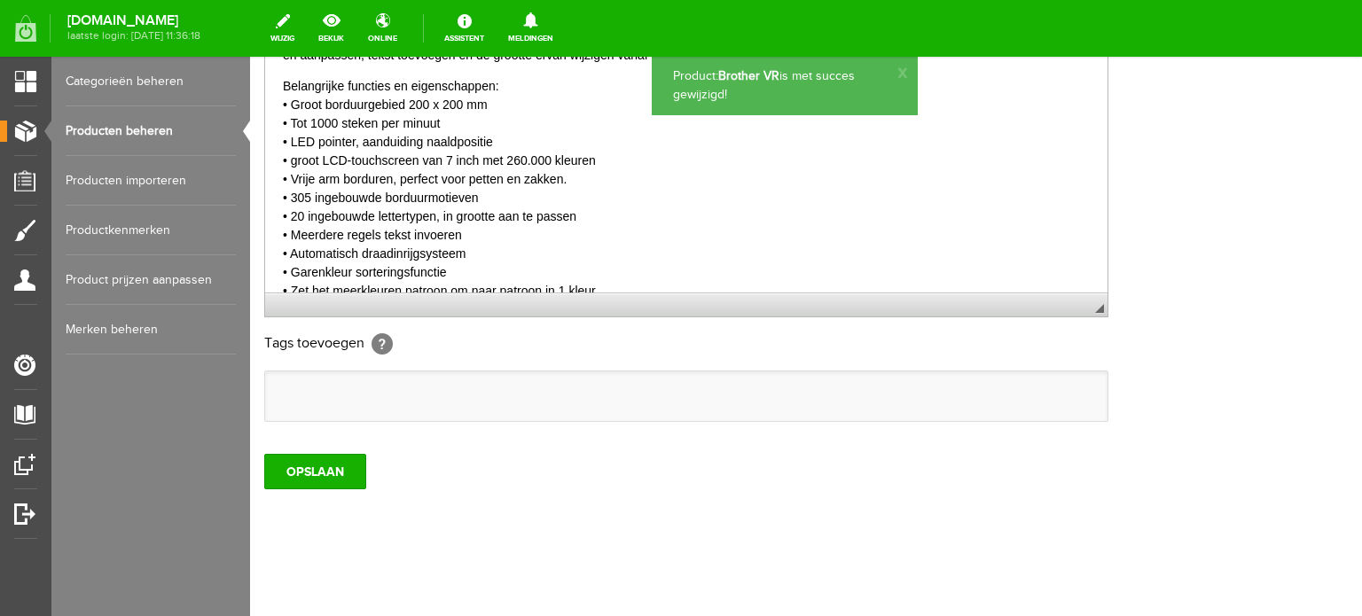
scroll to position [0, 0]
drag, startPoint x: 1180, startPoint y: 240, endPoint x: 705, endPoint y: 309, distance: 479.4
click at [1180, 240] on div "Productinformatie Localize [GEOGRAPHIC_DATA] Brother VR Localize Brother VR Bro…" at bounding box center [806, 33] width 1084 height 785
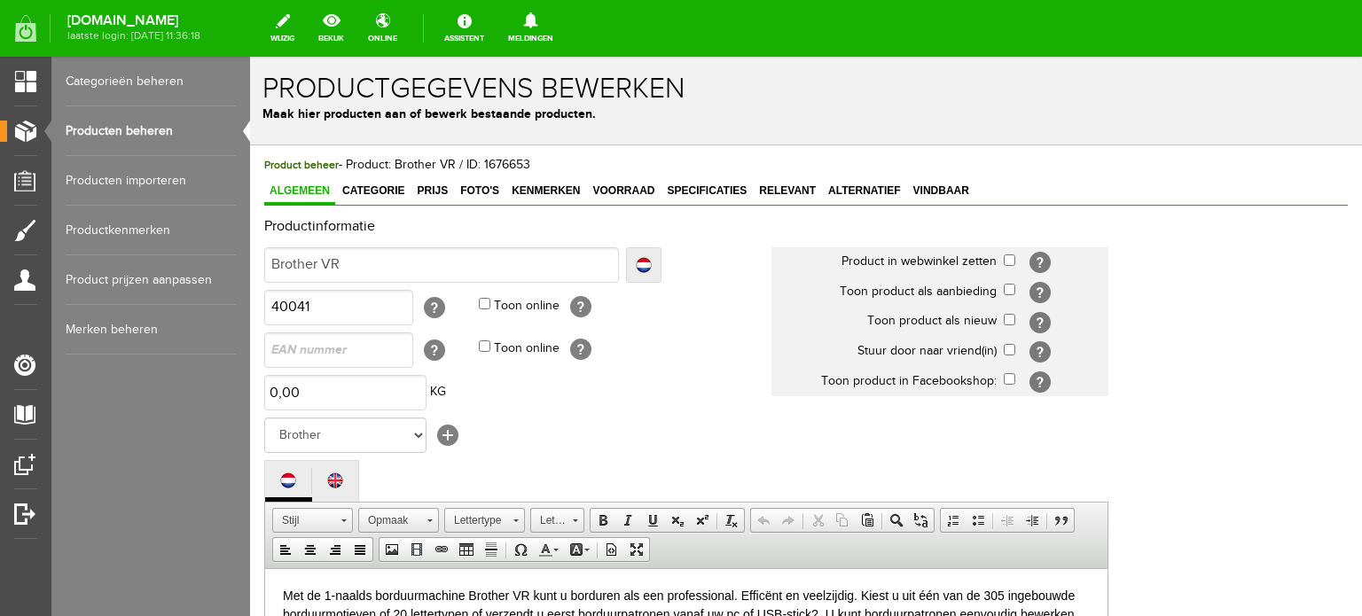
click at [158, 127] on link "Producten beheren" at bounding box center [151, 131] width 170 height 50
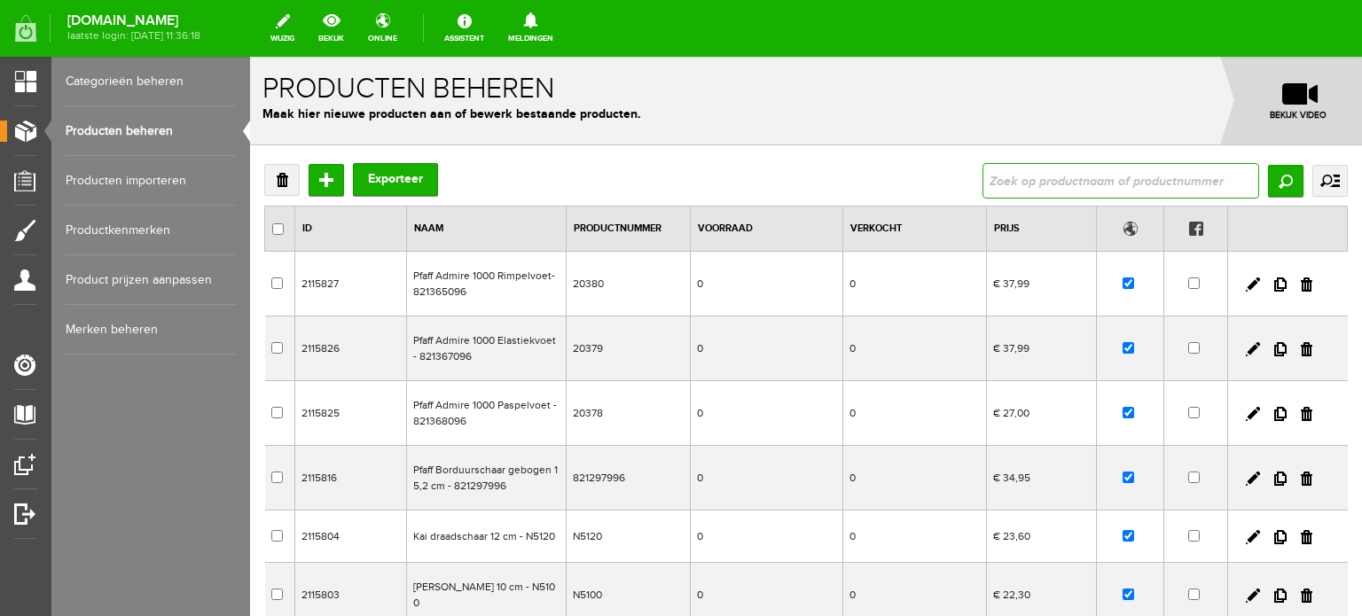
click at [1155, 181] on input "text" at bounding box center [1121, 180] width 277 height 35
type input "Amber 600"
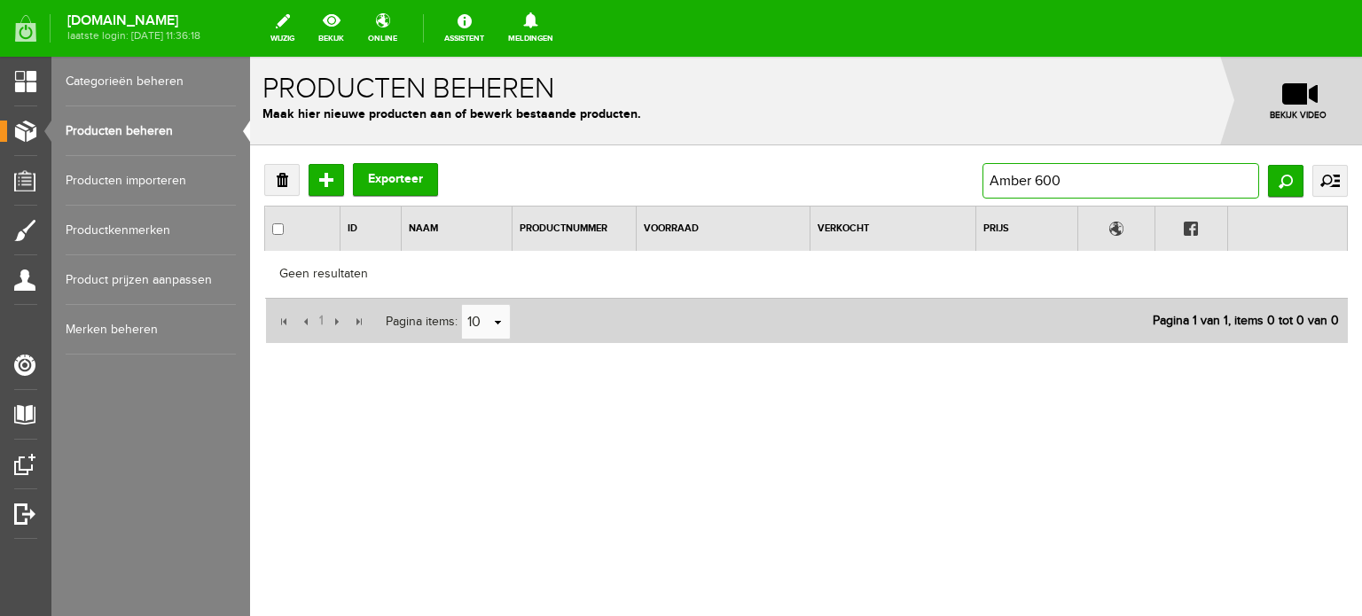
drag, startPoint x: 1087, startPoint y: 178, endPoint x: 1032, endPoint y: 185, distance: 54.5
click at [1032, 185] on input "Amber 600" at bounding box center [1121, 180] width 277 height 35
type input "Amber"
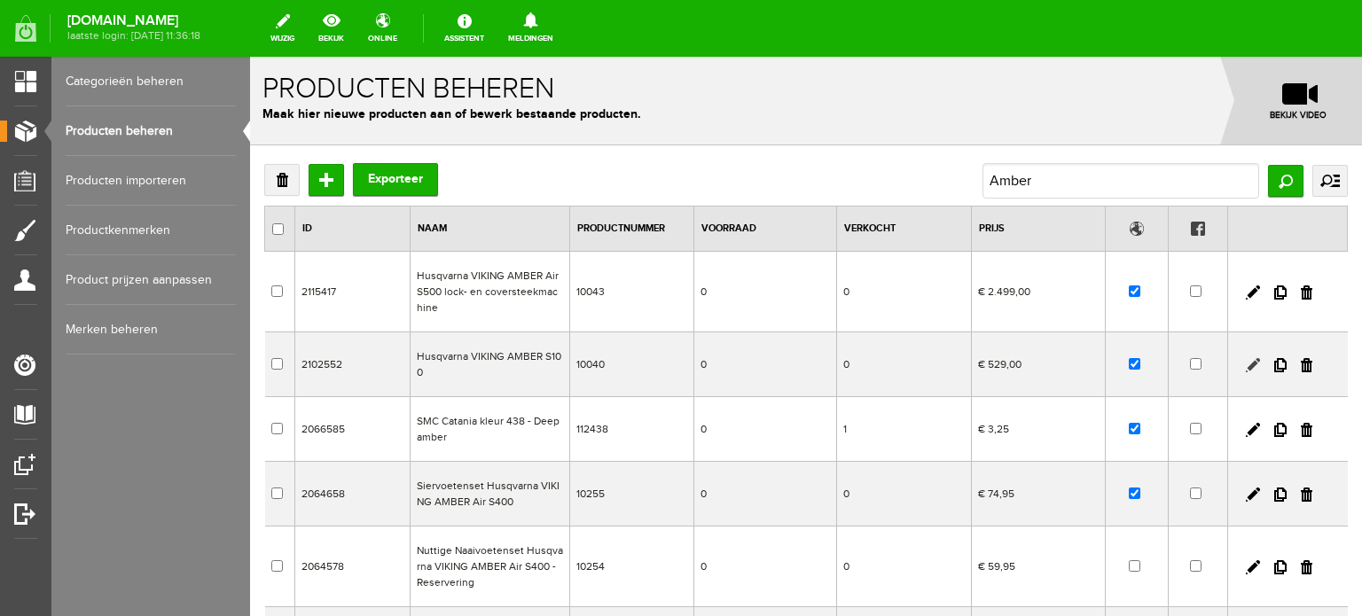
click at [1246, 363] on link at bounding box center [1253, 365] width 14 height 14
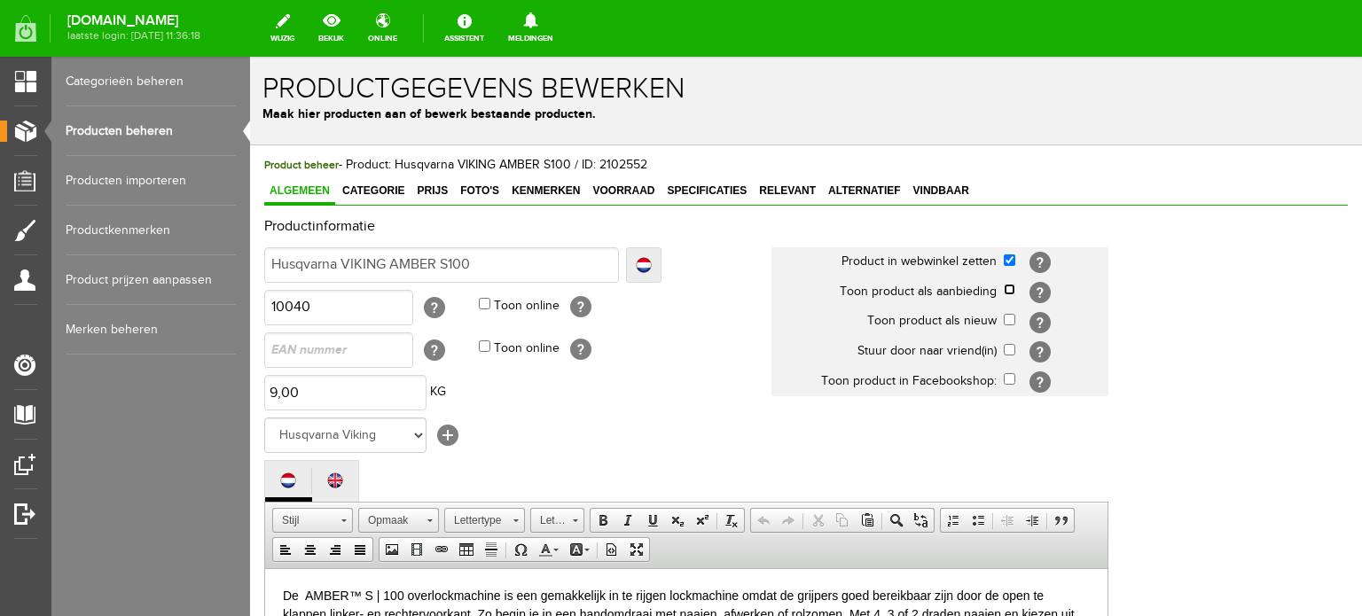
click at [1009, 287] on input "checkbox" at bounding box center [1010, 290] width 12 height 12
checkbox input "true"
click at [373, 194] on span "Categorie" at bounding box center [373, 191] width 73 height 12
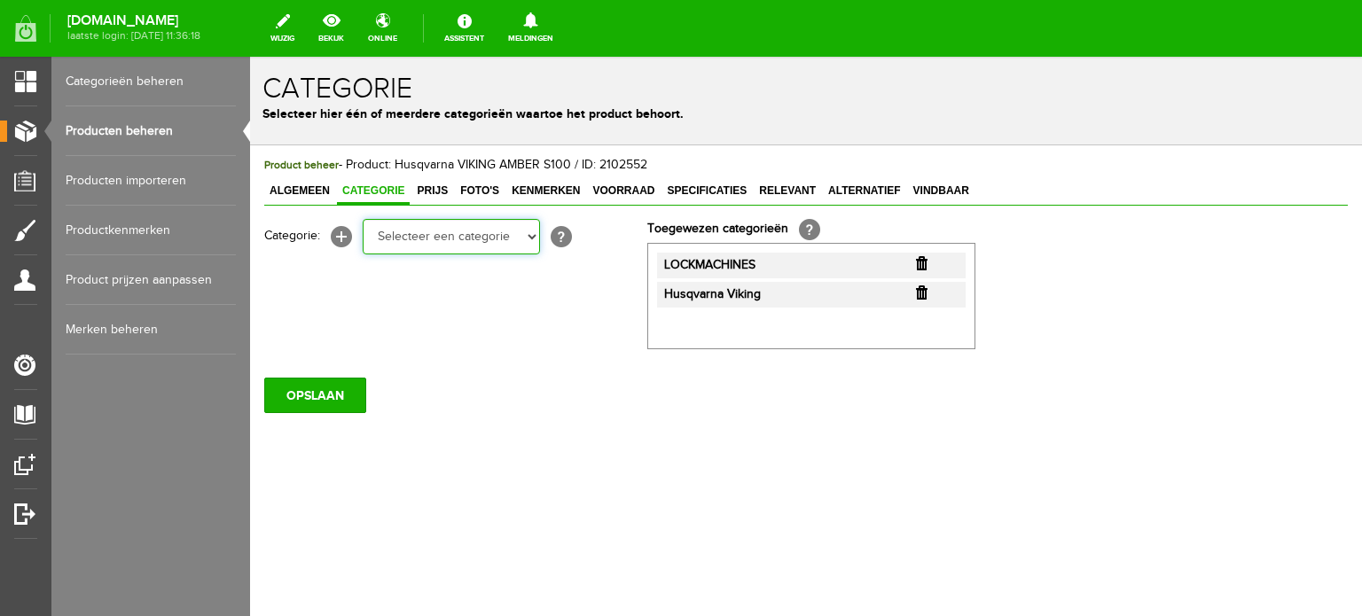
click at [531, 237] on select "Selecteer een categorie Cadeaubon [DATE][DATE] AANBIEDINGEN! Naai Tips en video…" at bounding box center [451, 236] width 177 height 35
select select "38825"
click at [363, 219] on select "Selecteer een categorie Cadeaubon [DATE][DATE] AANBIEDINGEN! Naai Tips en video…" at bounding box center [451, 236] width 177 height 35
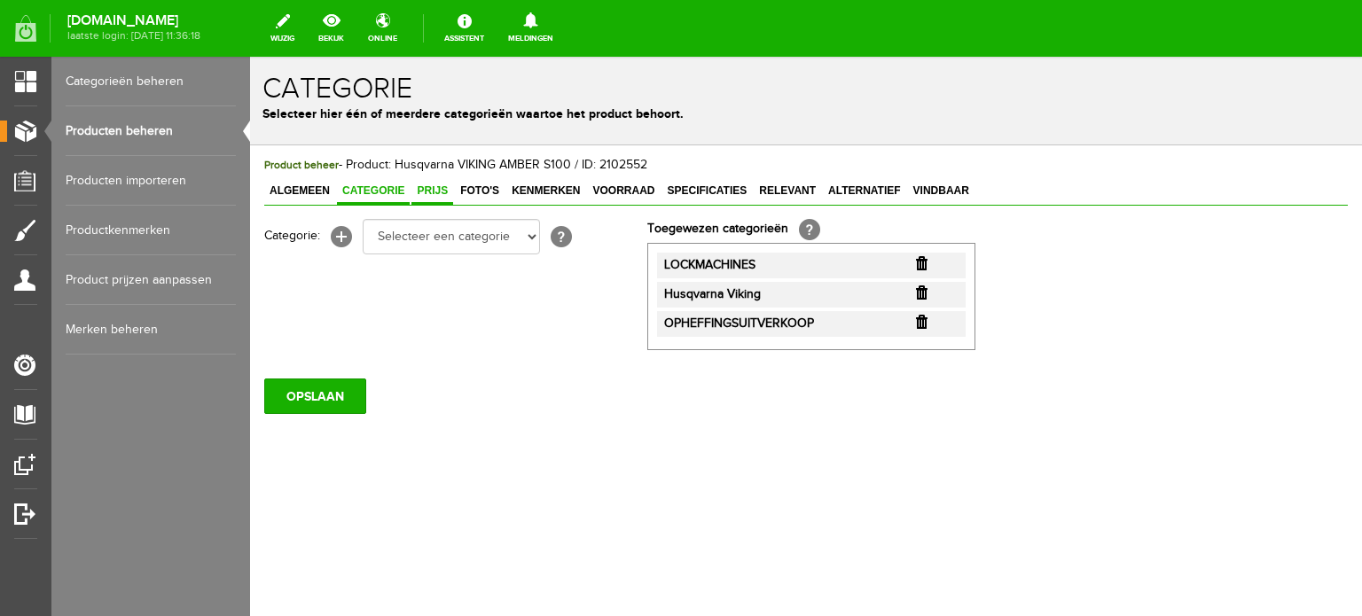
click at [444, 185] on span "Prijs" at bounding box center [433, 191] width 42 height 12
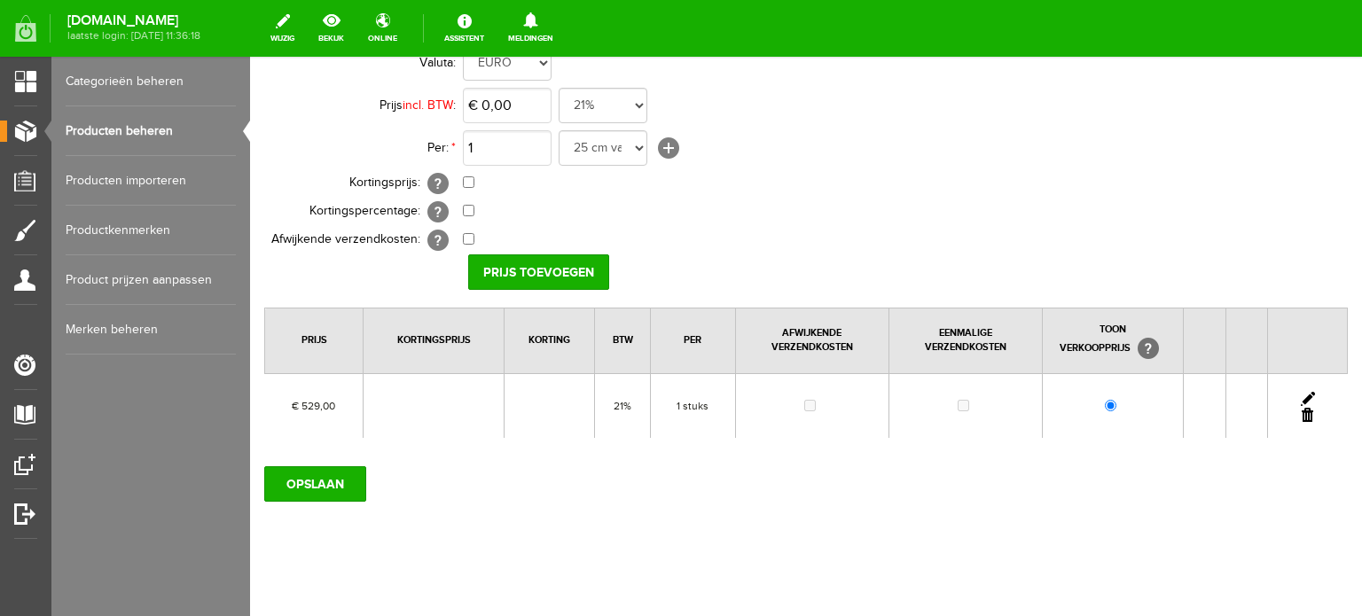
scroll to position [89, 0]
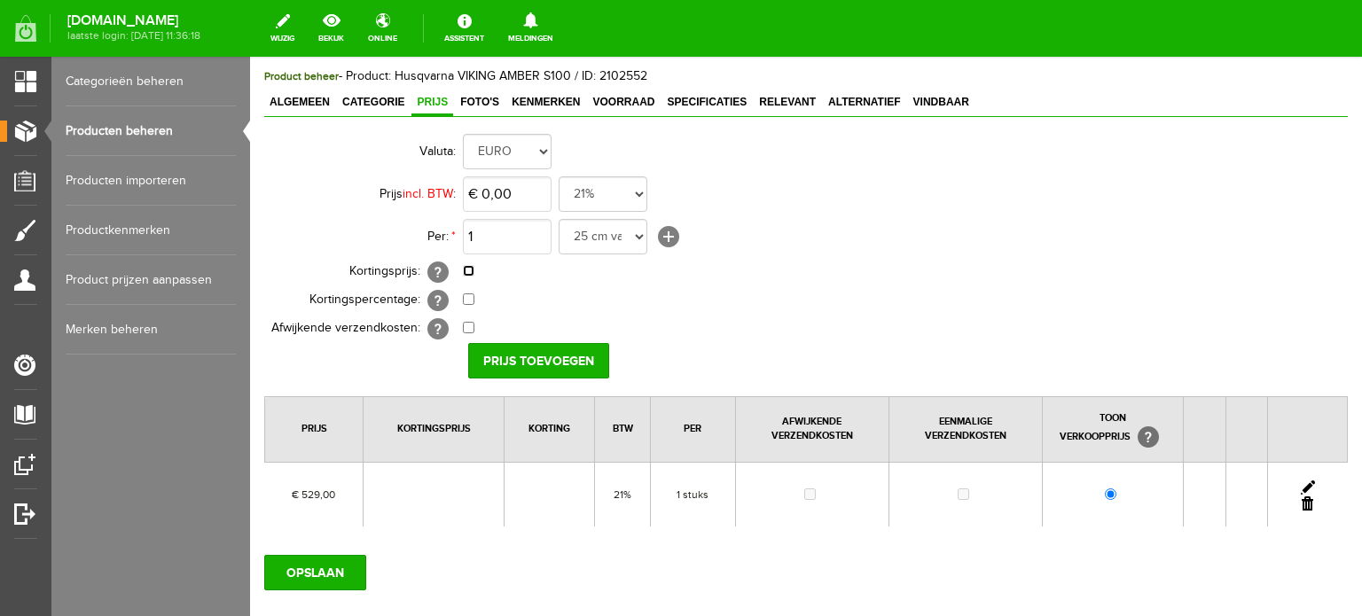
click at [467, 272] on input "checkbox" at bounding box center [469, 271] width 12 height 12
checkbox input "true"
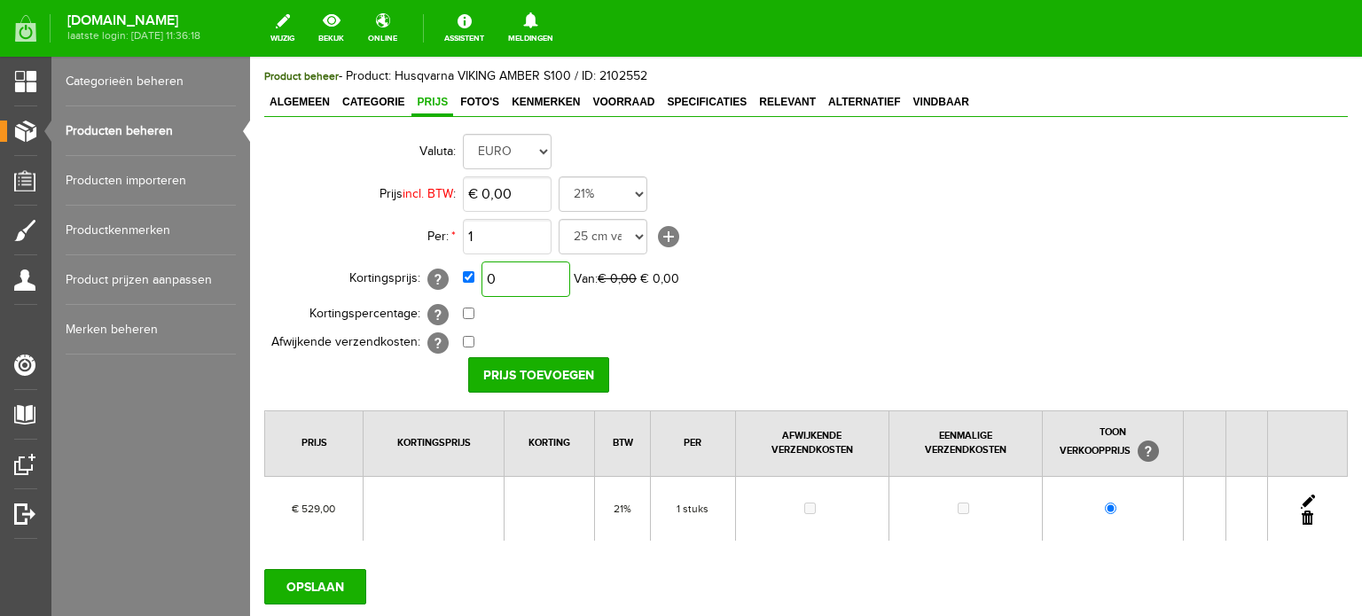
click at [554, 278] on input "0" at bounding box center [526, 279] width 89 height 35
type input "€ 415,00"
click at [912, 269] on td "€ 415,00 Van: € 0,00 € 415,00" at bounding box center [789, 279] width 653 height 43
click at [562, 372] on input "Prijs toevoegen" at bounding box center [538, 374] width 141 height 35
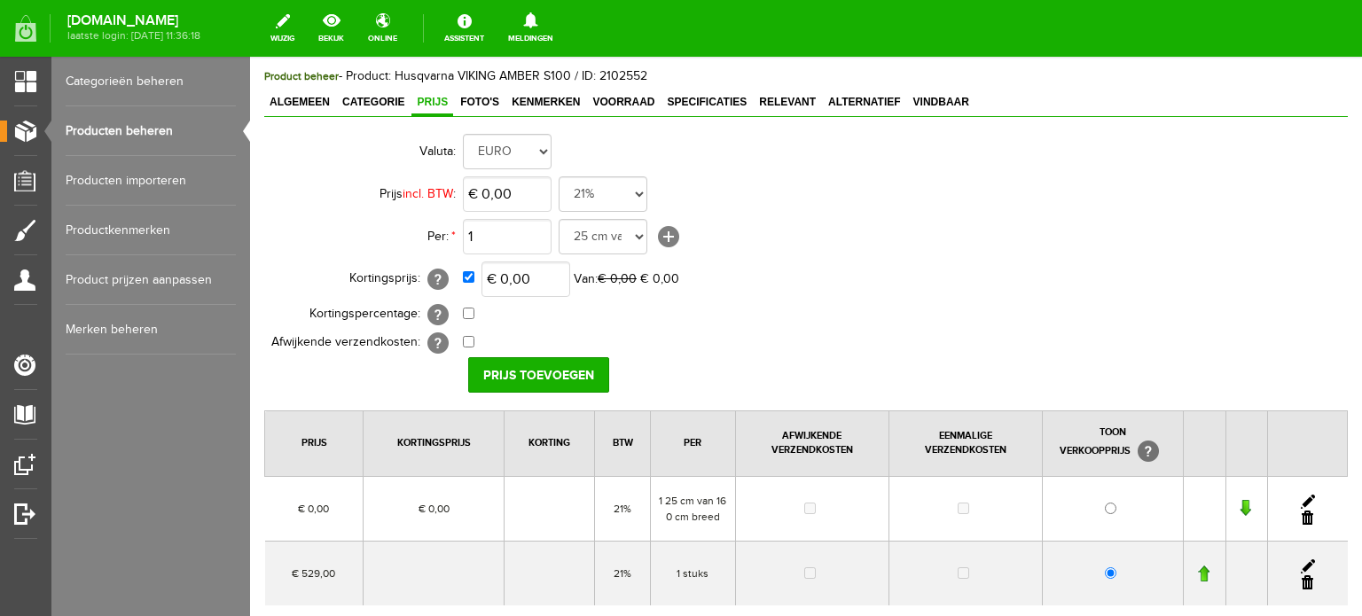
click at [1302, 517] on link at bounding box center [1308, 518] width 12 height 14
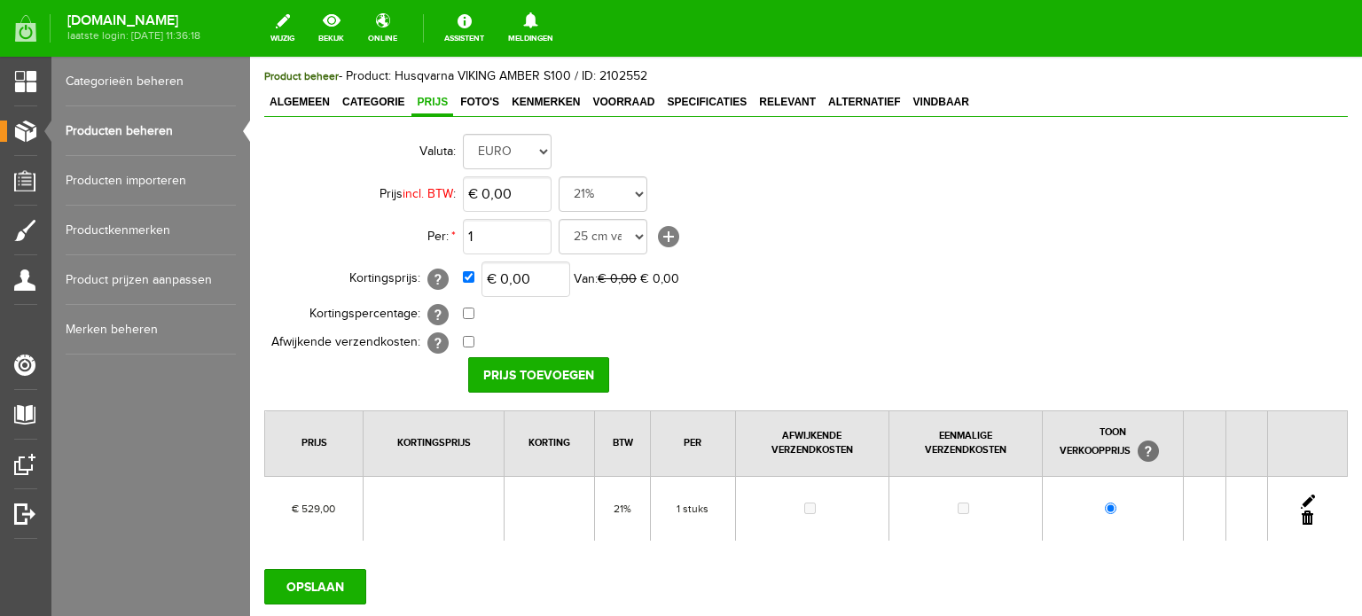
click at [1301, 495] on link at bounding box center [1308, 502] width 14 height 14
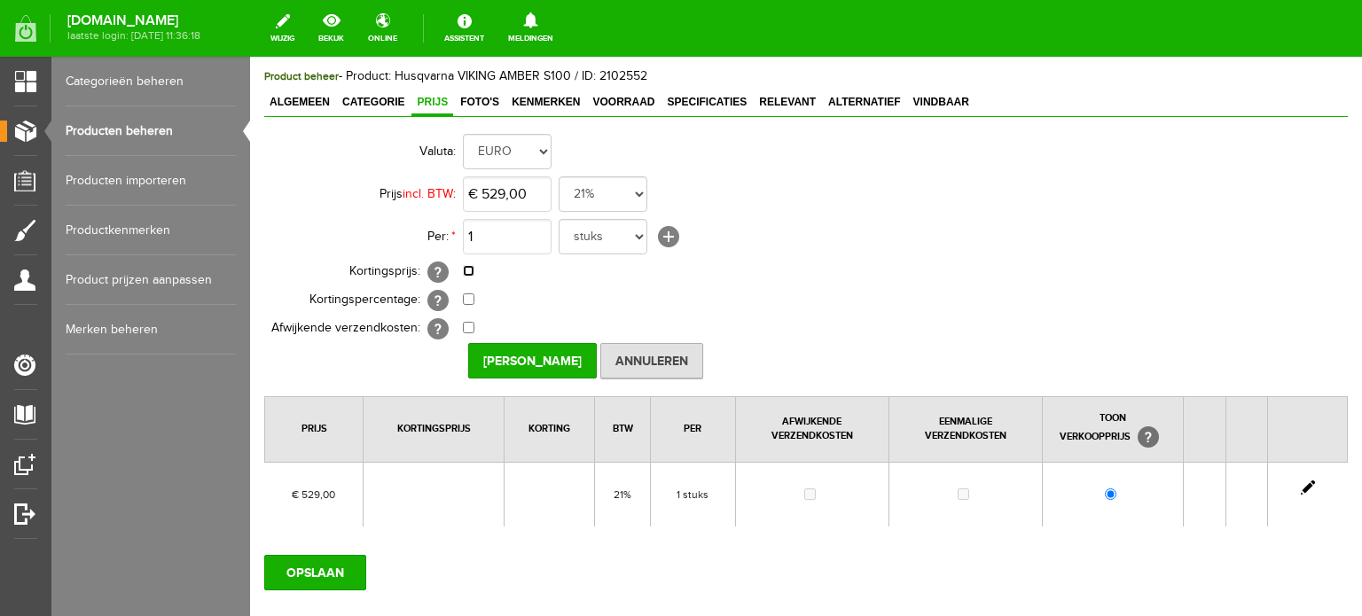
click at [470, 266] on input "checkbox" at bounding box center [469, 271] width 12 height 12
checkbox input "true"
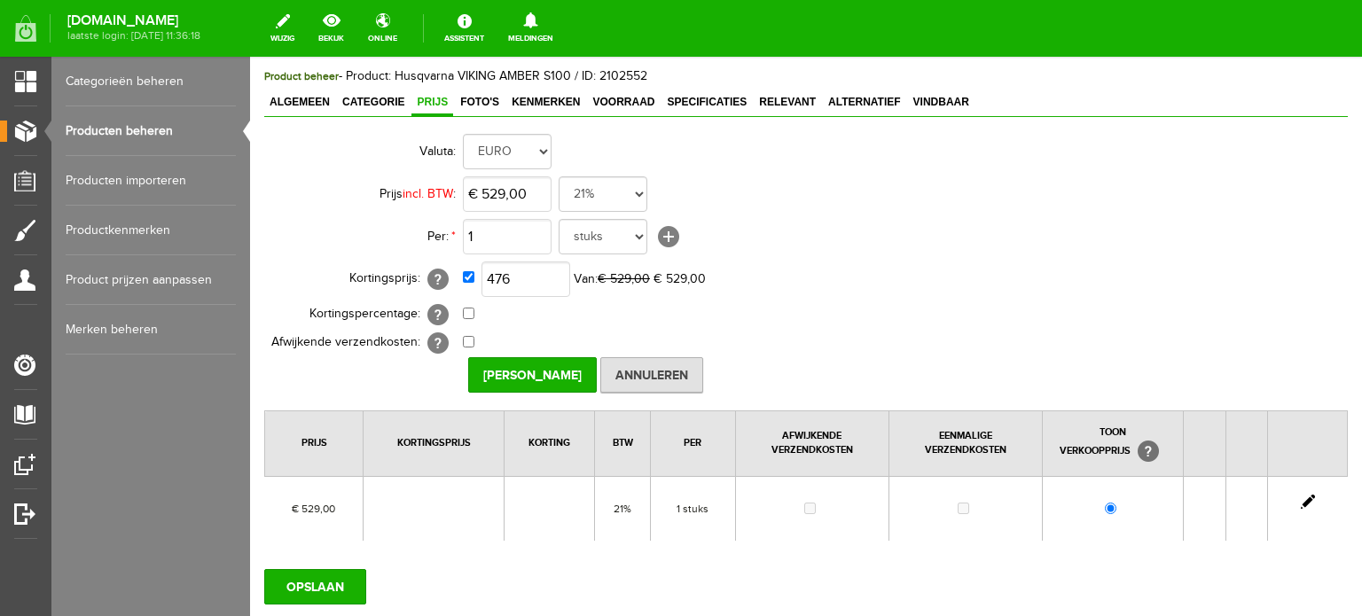
type input "€ 476,00"
click at [1009, 304] on td "0,00% (Voorbeeld: - 0,00% )" at bounding box center [789, 315] width 653 height 28
click at [548, 368] on input "[PERSON_NAME]" at bounding box center [532, 374] width 129 height 35
click at [394, 99] on span "Categorie" at bounding box center [373, 102] width 73 height 12
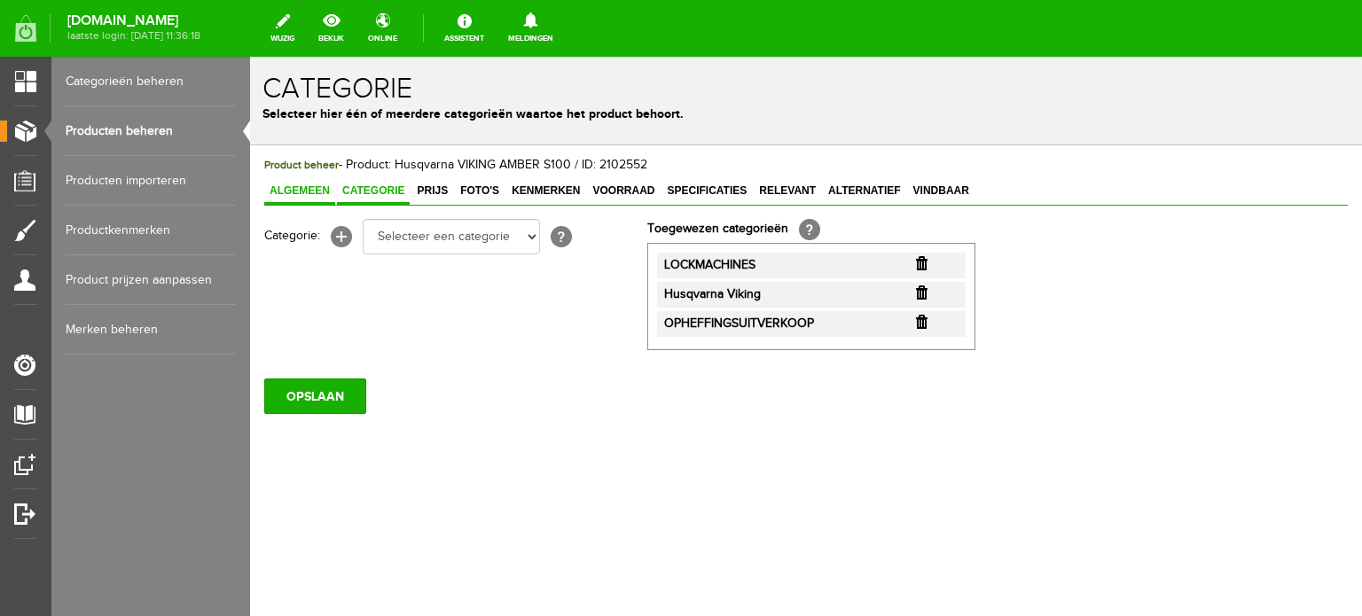
click at [298, 189] on span "Algemeen" at bounding box center [299, 191] width 71 height 12
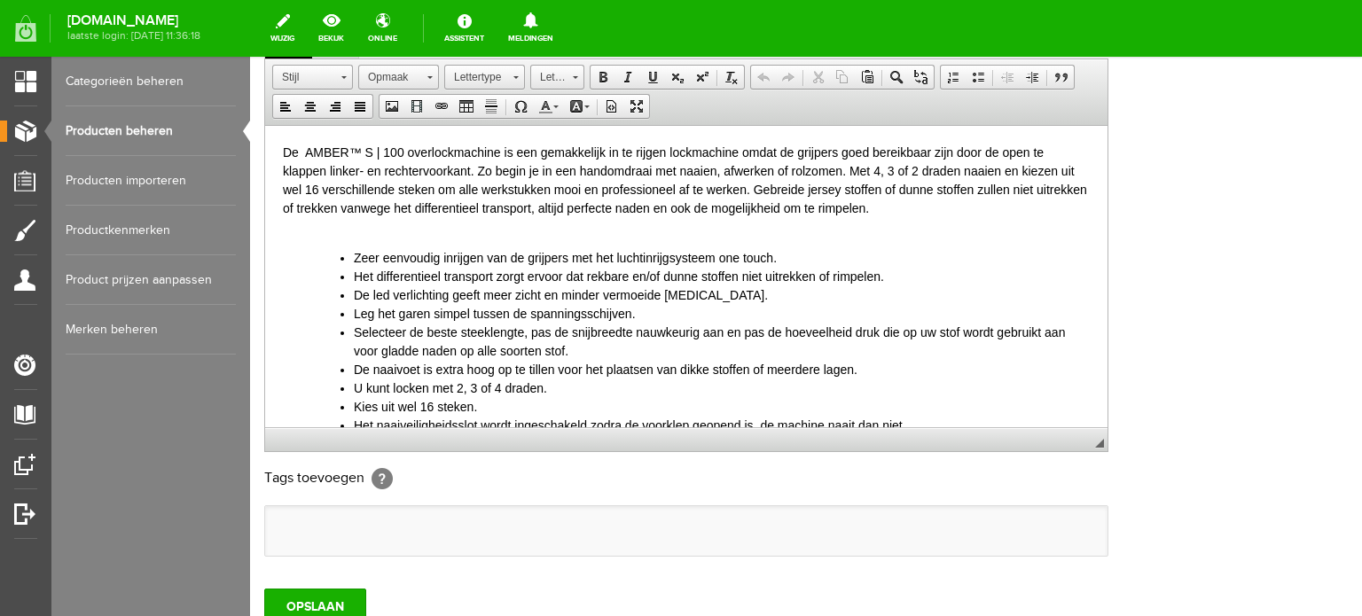
scroll to position [578, 0]
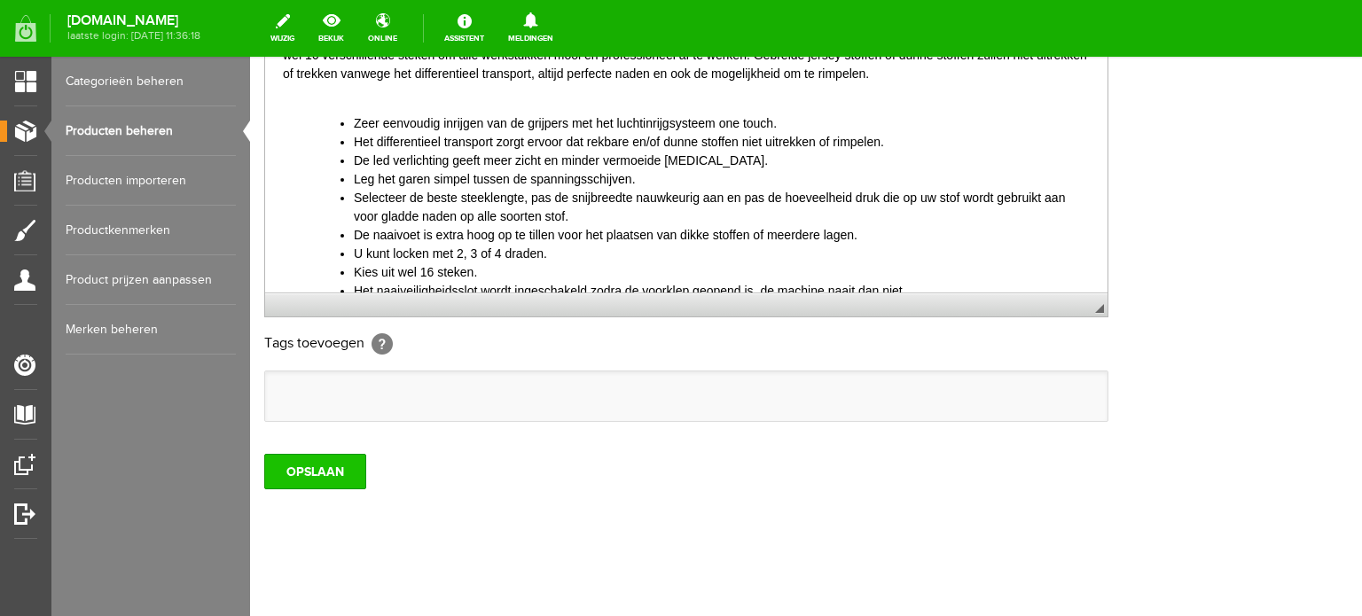
click at [295, 462] on input "OPSLAAN" at bounding box center [315, 471] width 102 height 35
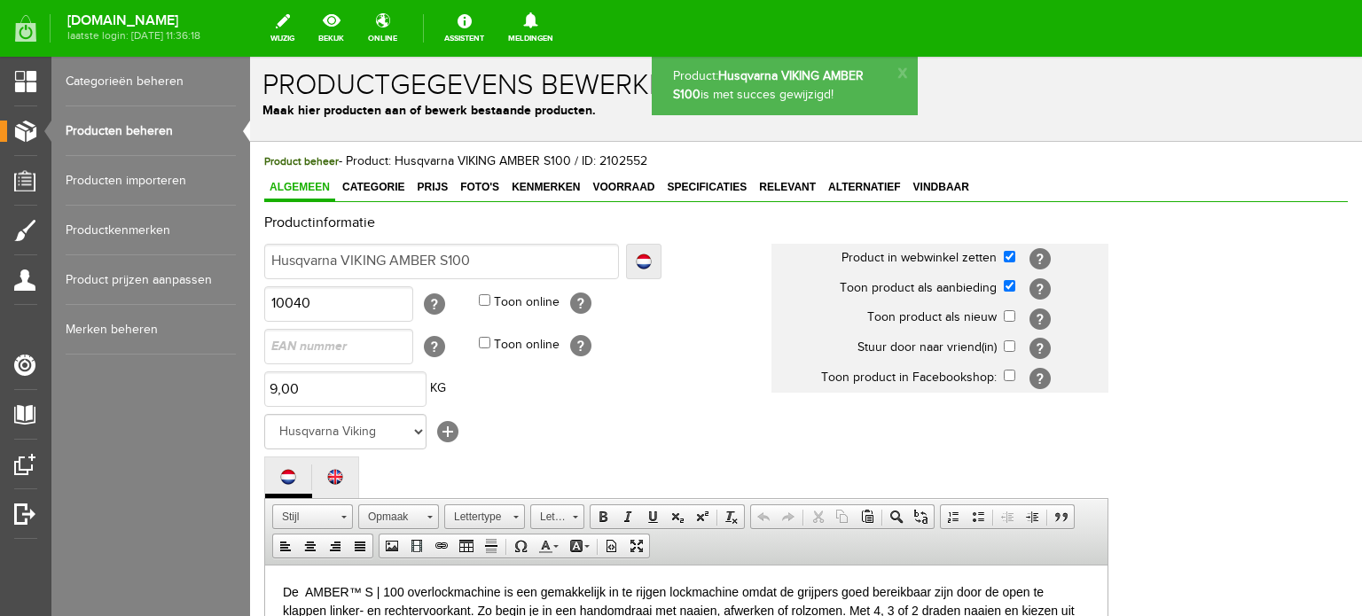
scroll to position [0, 0]
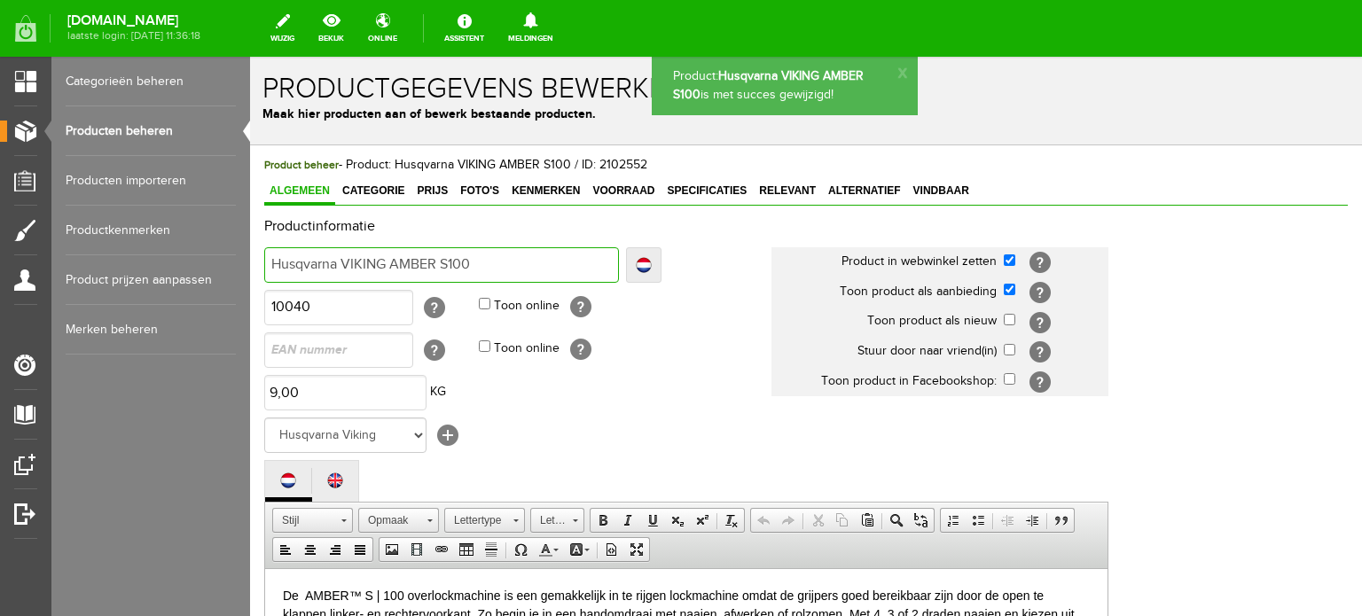
drag, startPoint x: 395, startPoint y: 265, endPoint x: 487, endPoint y: 265, distance: 92.3
click at [487, 265] on input "Husqvarna VIKING AMBER S100" at bounding box center [441, 264] width 355 height 35
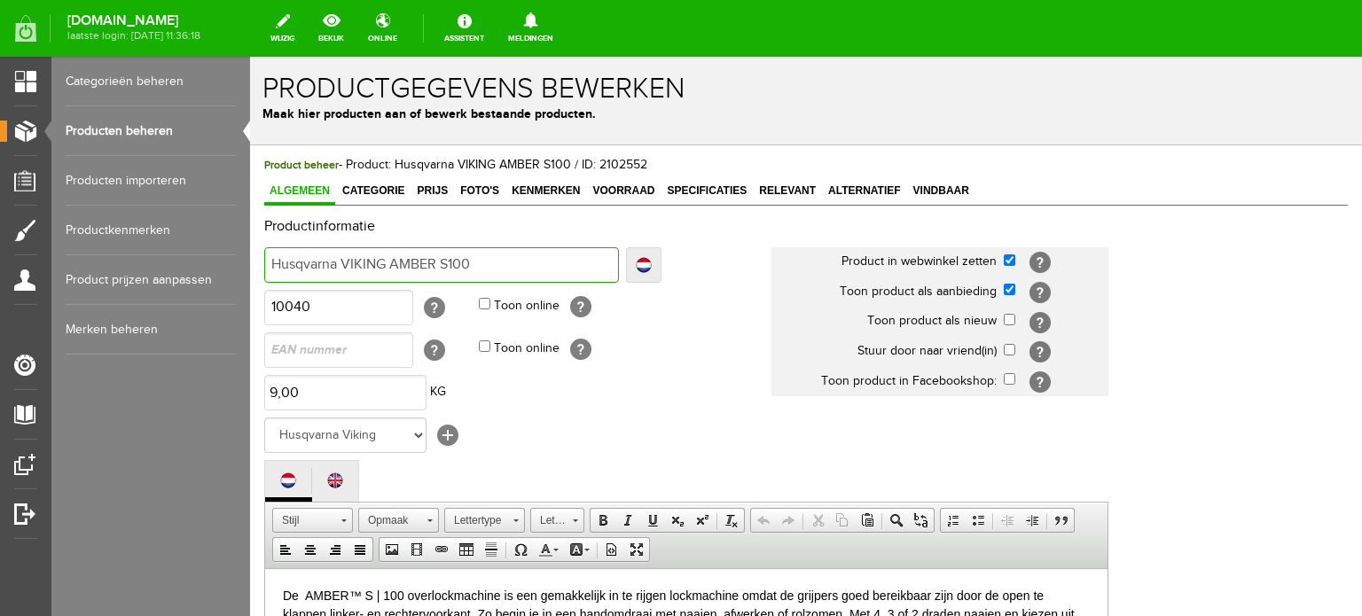
drag, startPoint x: 394, startPoint y: 263, endPoint x: 479, endPoint y: 258, distance: 85.3
click at [479, 258] on input "Husqvarna VIKING AMBER S100" at bounding box center [441, 264] width 355 height 35
click at [427, 191] on span "Prijs" at bounding box center [433, 191] width 42 height 12
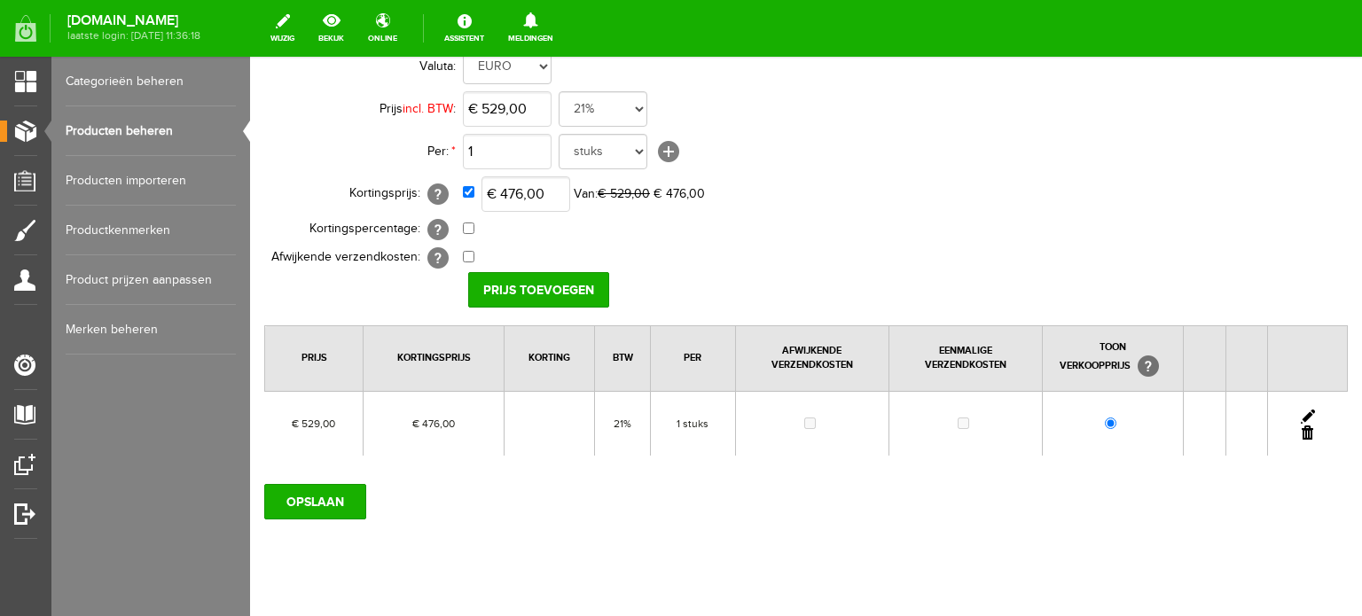
scroll to position [177, 0]
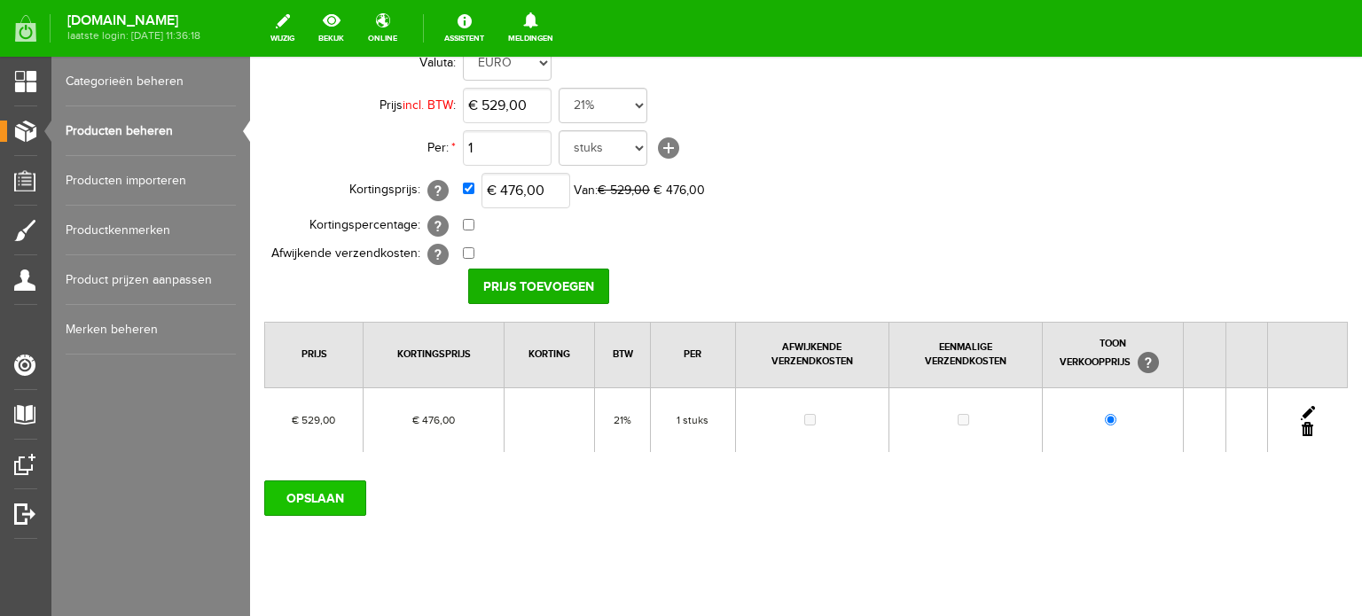
click at [330, 494] on input "OPSLAAN" at bounding box center [315, 498] width 102 height 35
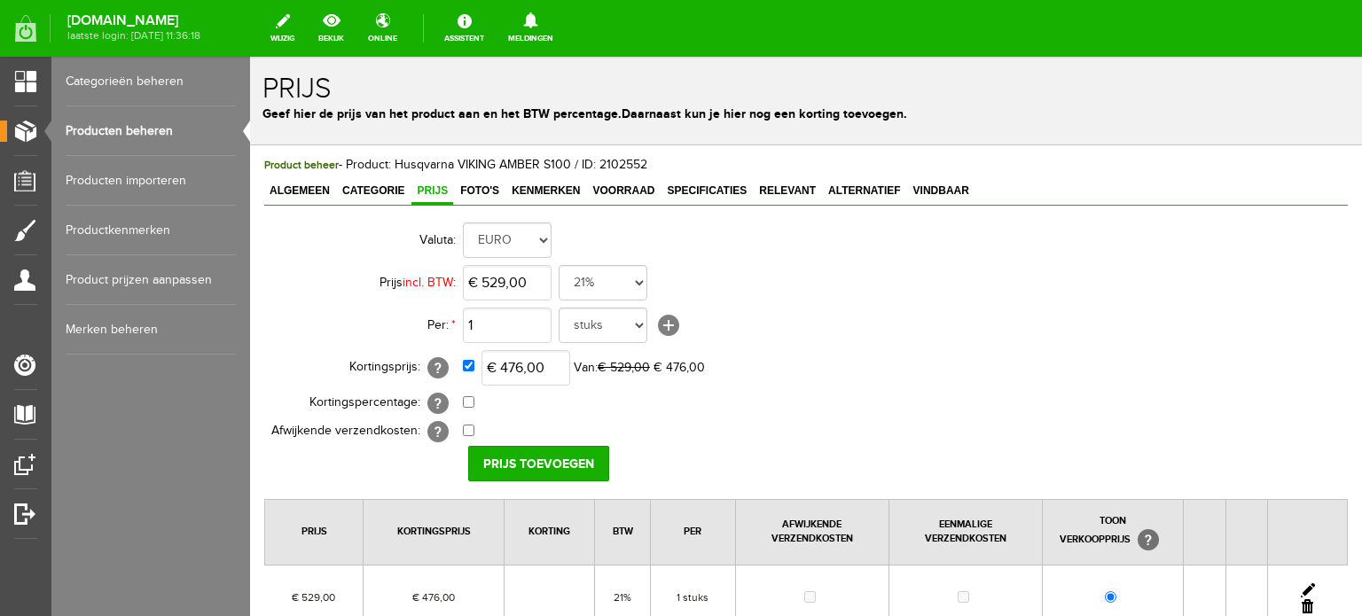
click at [139, 124] on link "Producten beheren" at bounding box center [151, 131] width 170 height 50
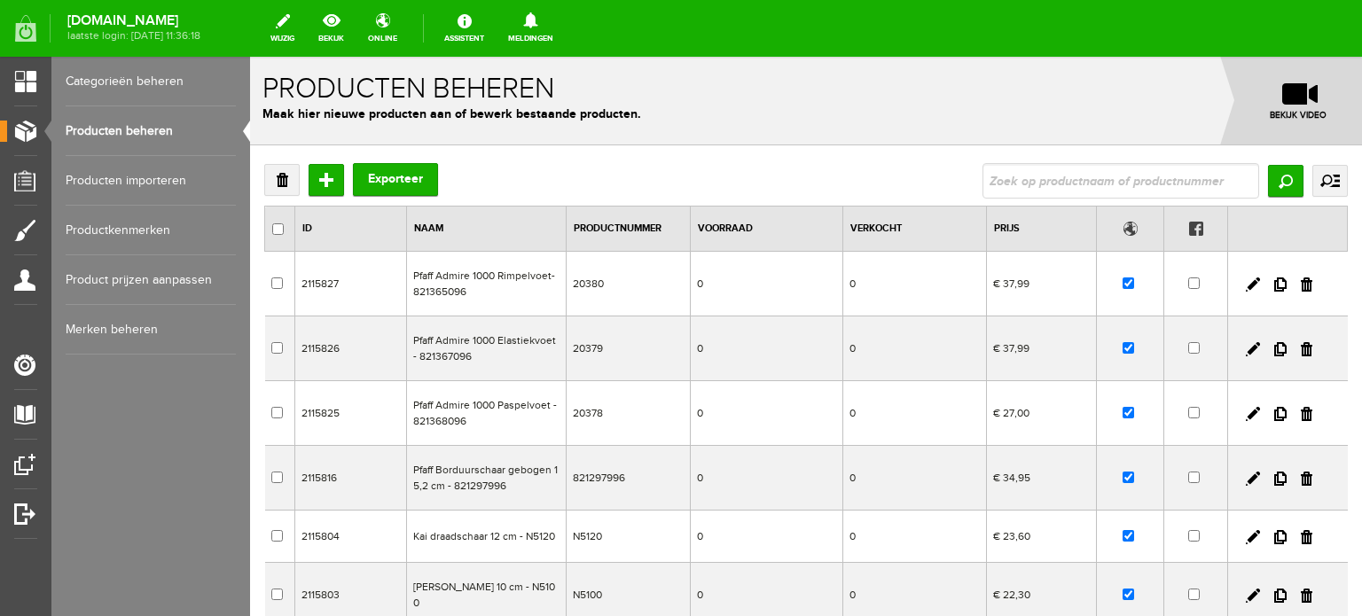
click at [1021, 180] on input "text" at bounding box center [1121, 180] width 277 height 35
type input "S400"
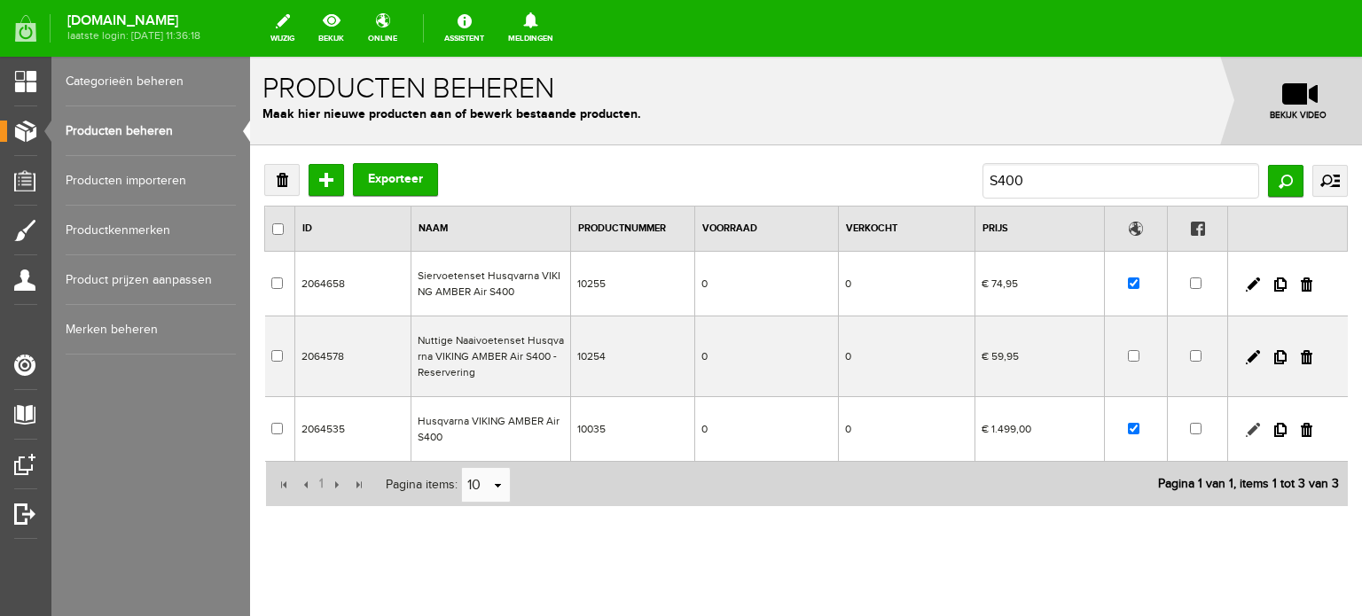
click at [1246, 425] on link at bounding box center [1253, 430] width 14 height 14
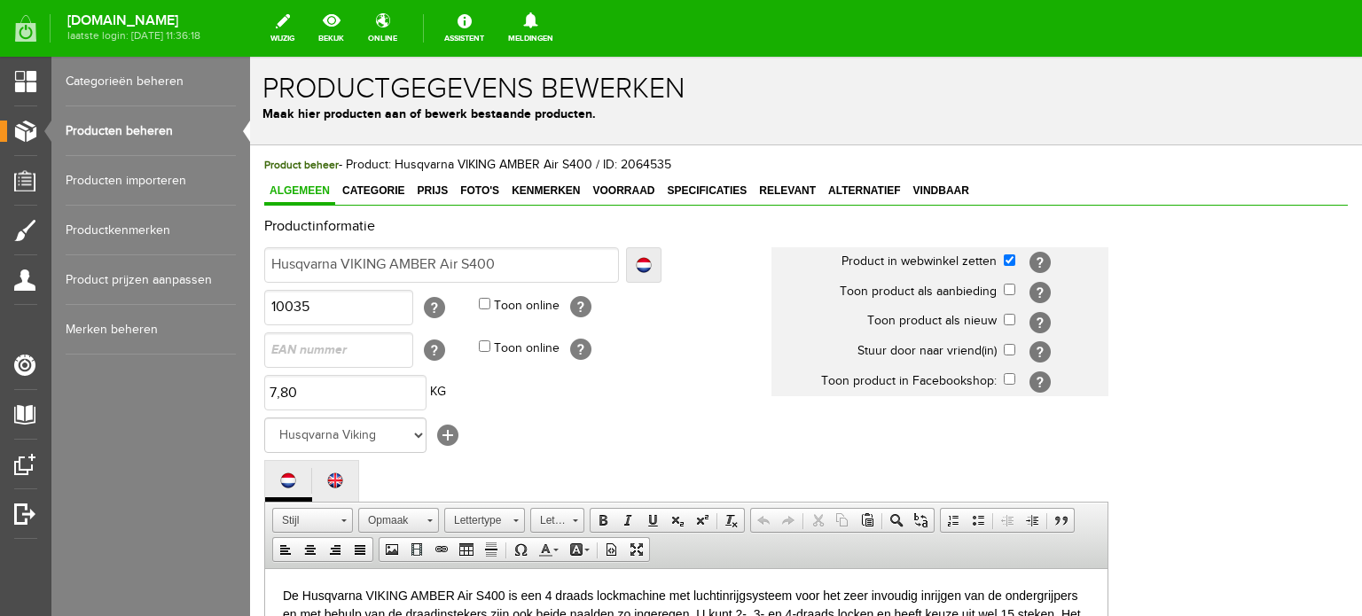
scroll to position [89, 0]
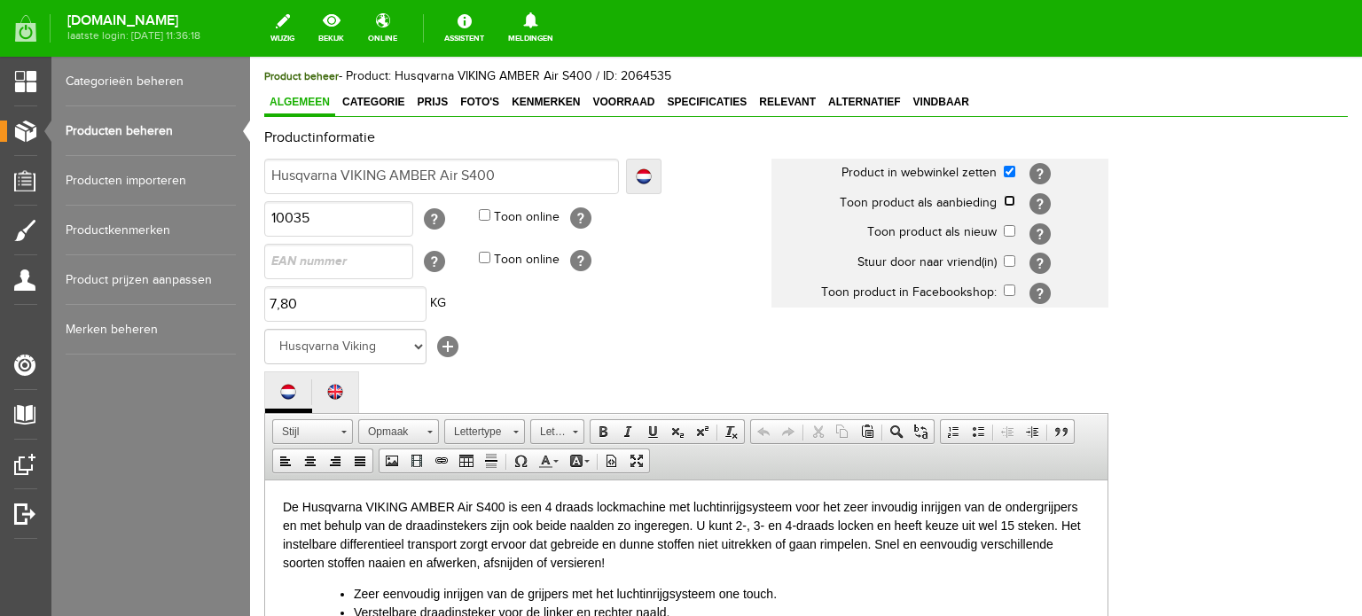
click at [1009, 205] on input "checkbox" at bounding box center [1010, 201] width 12 height 12
checkbox input "true"
click at [369, 98] on span "Categorie" at bounding box center [373, 102] width 73 height 12
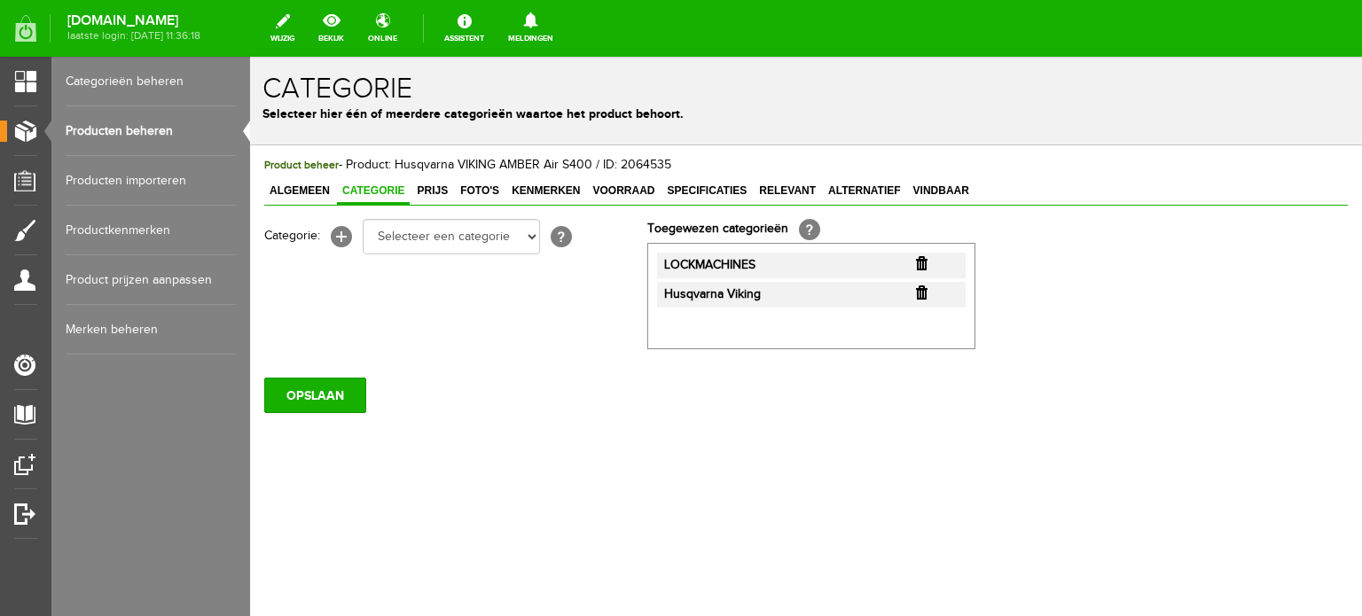
scroll to position [0, 0]
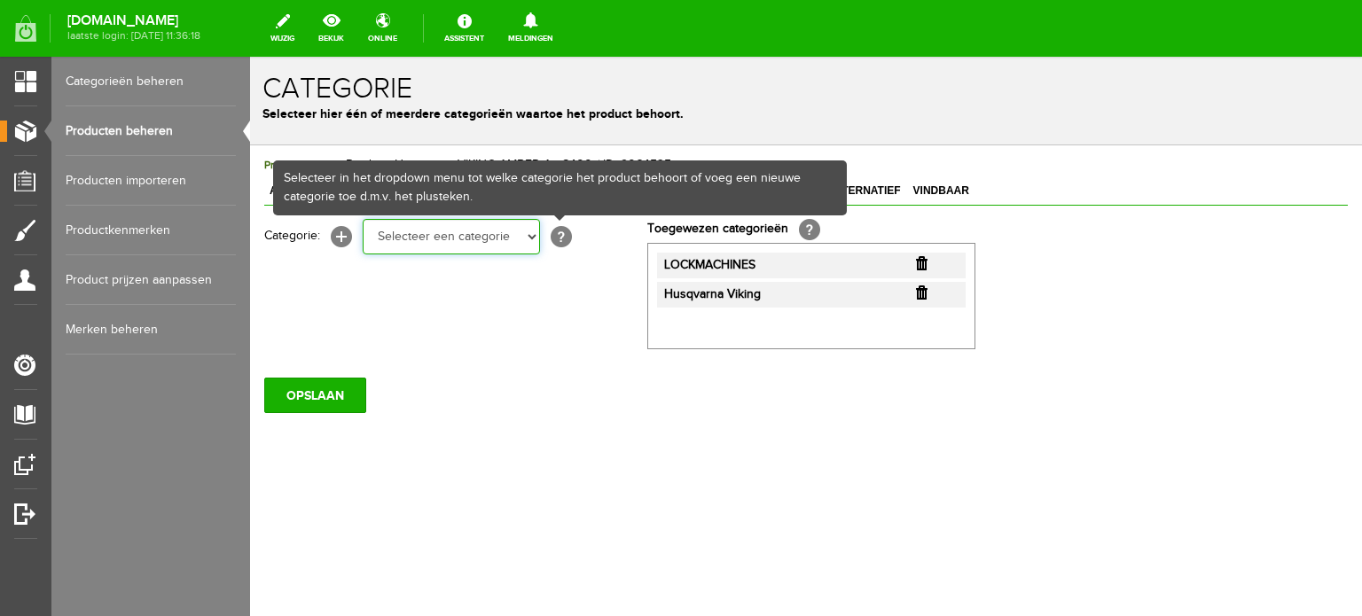
click at [520, 232] on select "Selecteer een categorie Cadeaubon [DATE][DATE] AANBIEDINGEN! Naai Tips en video…" at bounding box center [451, 236] width 177 height 35
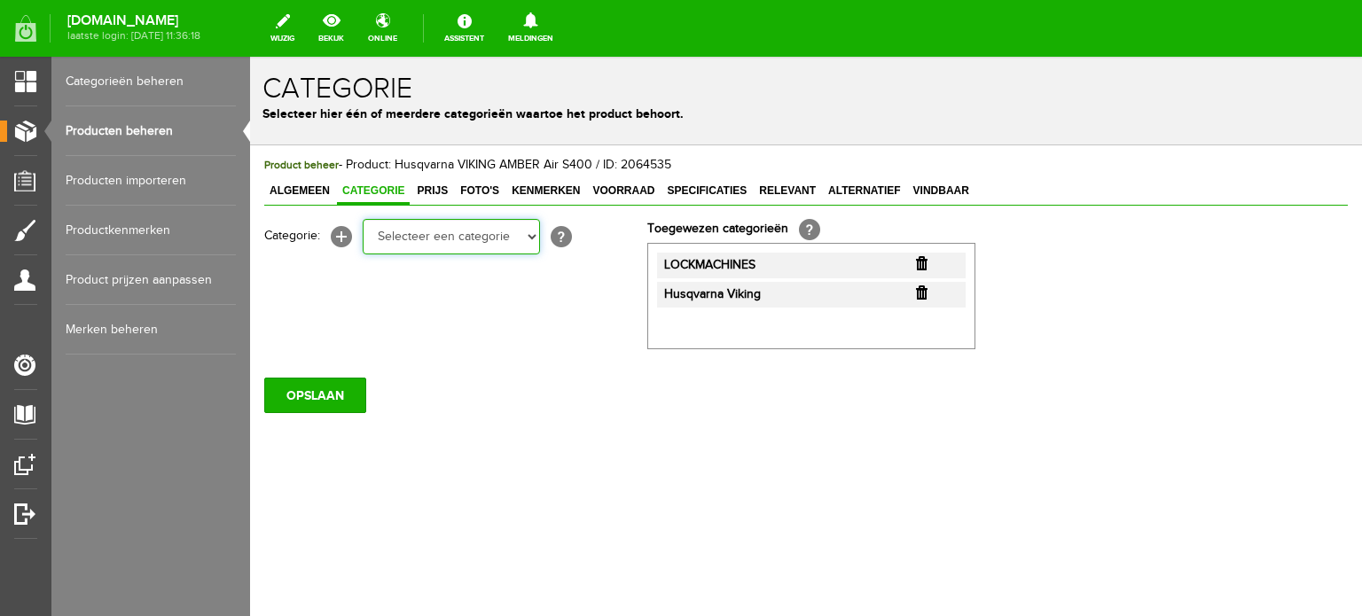
select select "38825"
click at [363, 219] on select "Selecteer een categorie Cadeaubon [DATE][DATE] AANBIEDINGEN! Naai Tips en video…" at bounding box center [451, 236] width 177 height 35
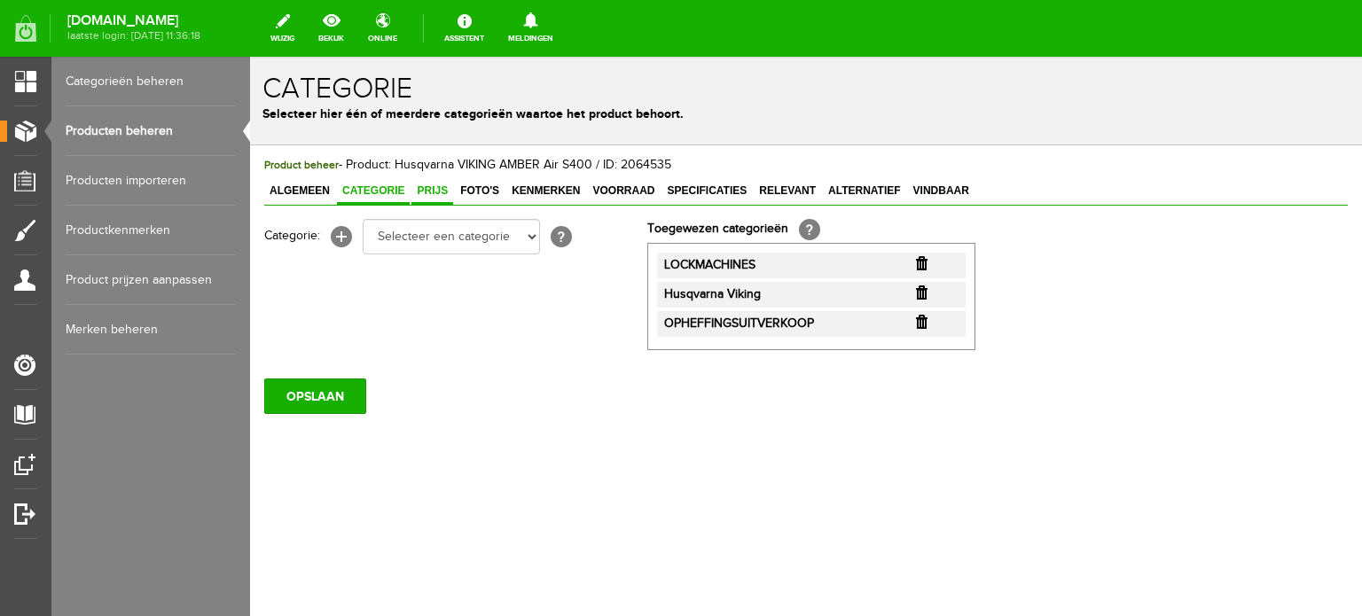
click at [438, 187] on span "Prijs" at bounding box center [433, 191] width 42 height 12
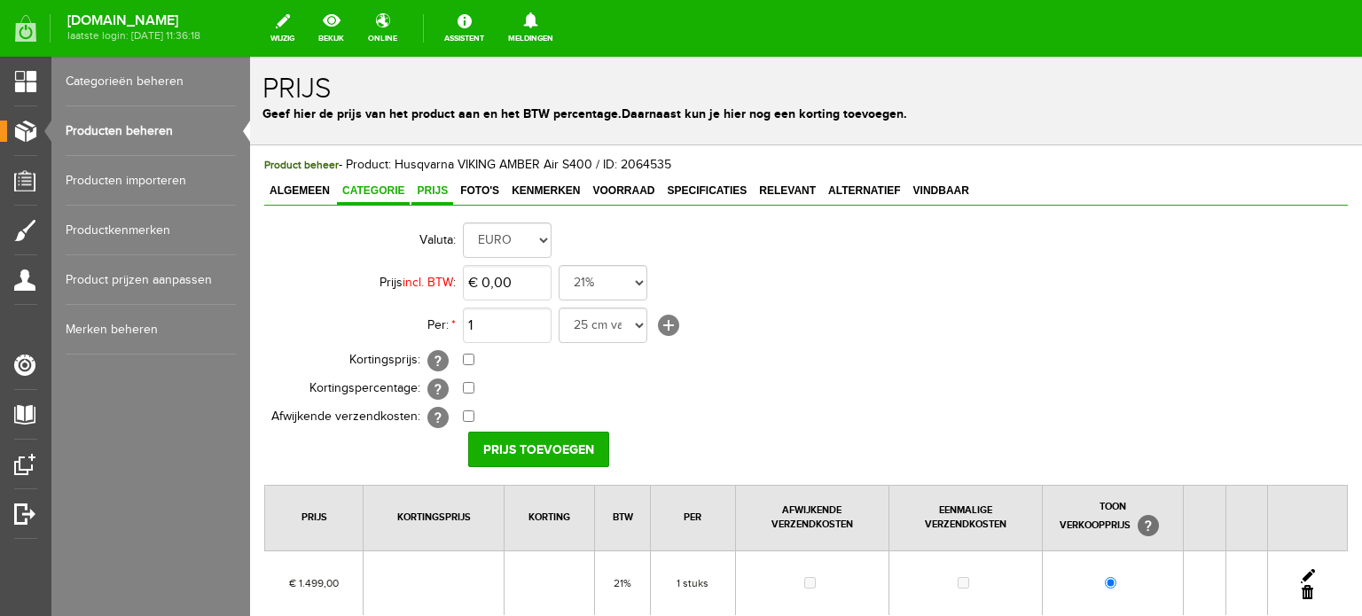
click at [368, 185] on span "Categorie" at bounding box center [373, 191] width 73 height 12
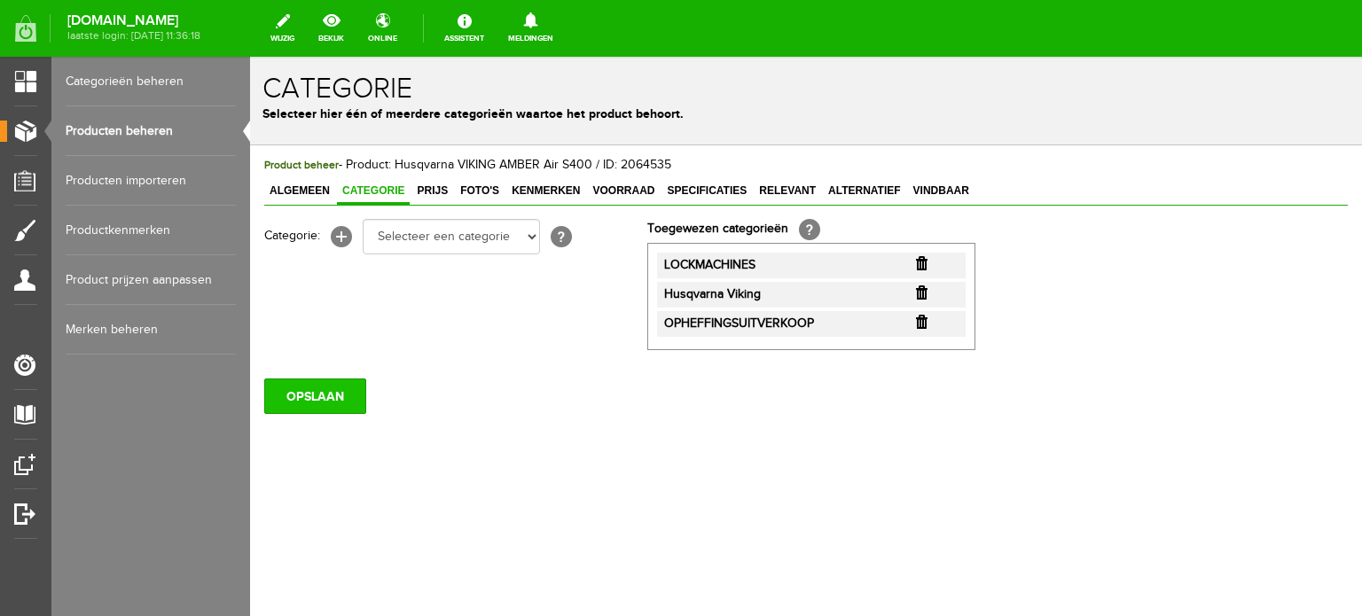
click at [331, 390] on input "OPSLAAN" at bounding box center [315, 396] width 102 height 35
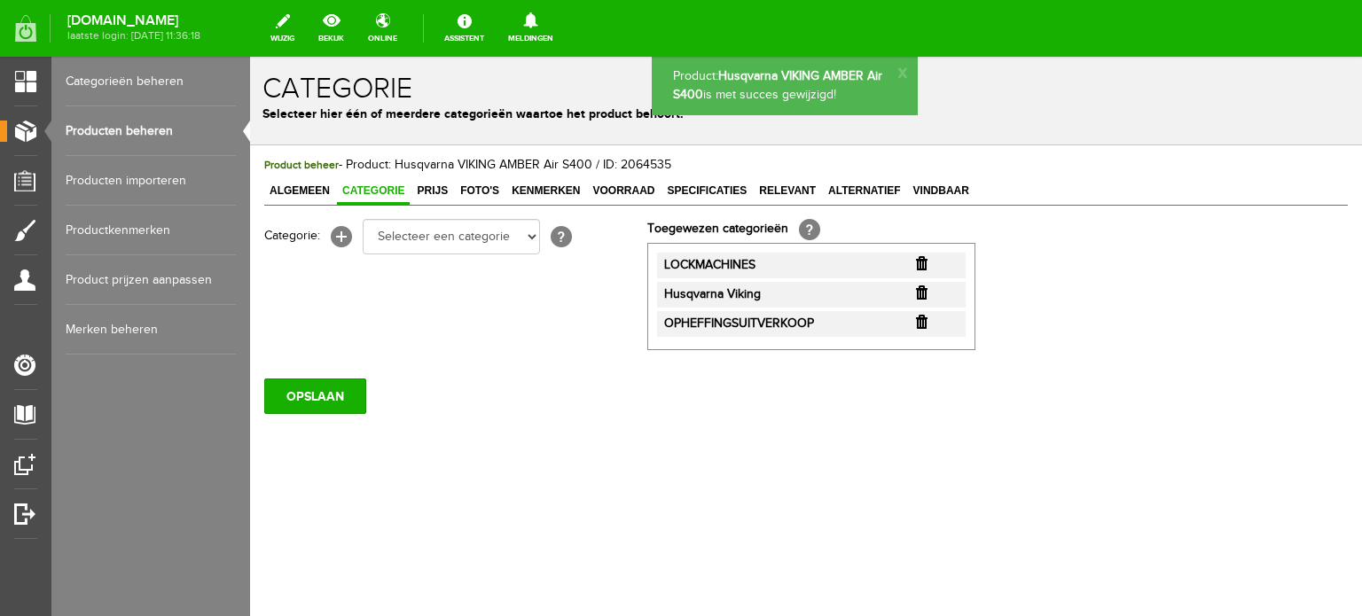
click at [431, 188] on span "Prijs" at bounding box center [433, 191] width 42 height 12
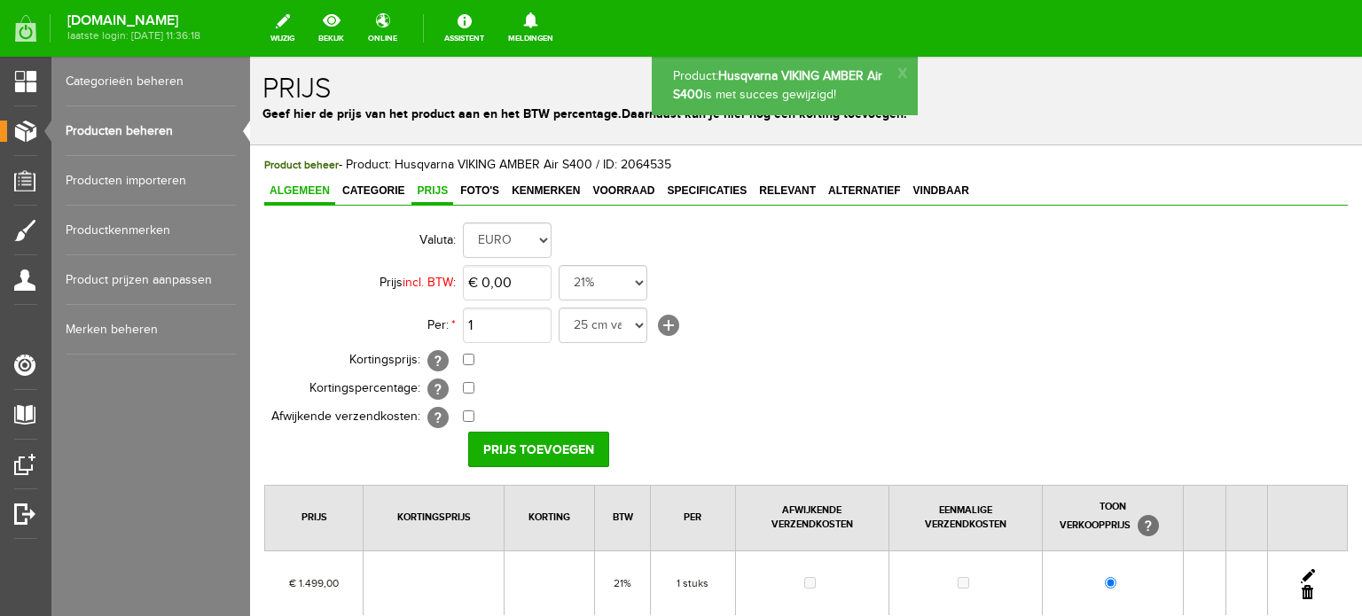
click at [299, 187] on span "Algemeen" at bounding box center [299, 191] width 71 height 12
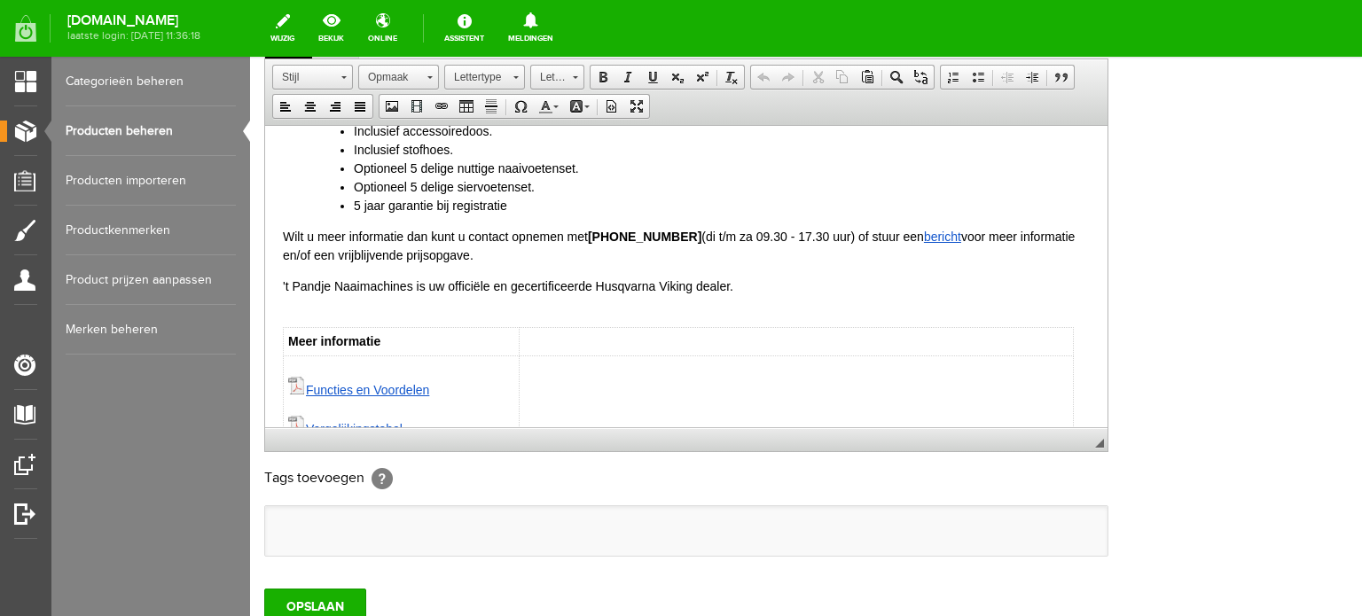
scroll to position [578, 0]
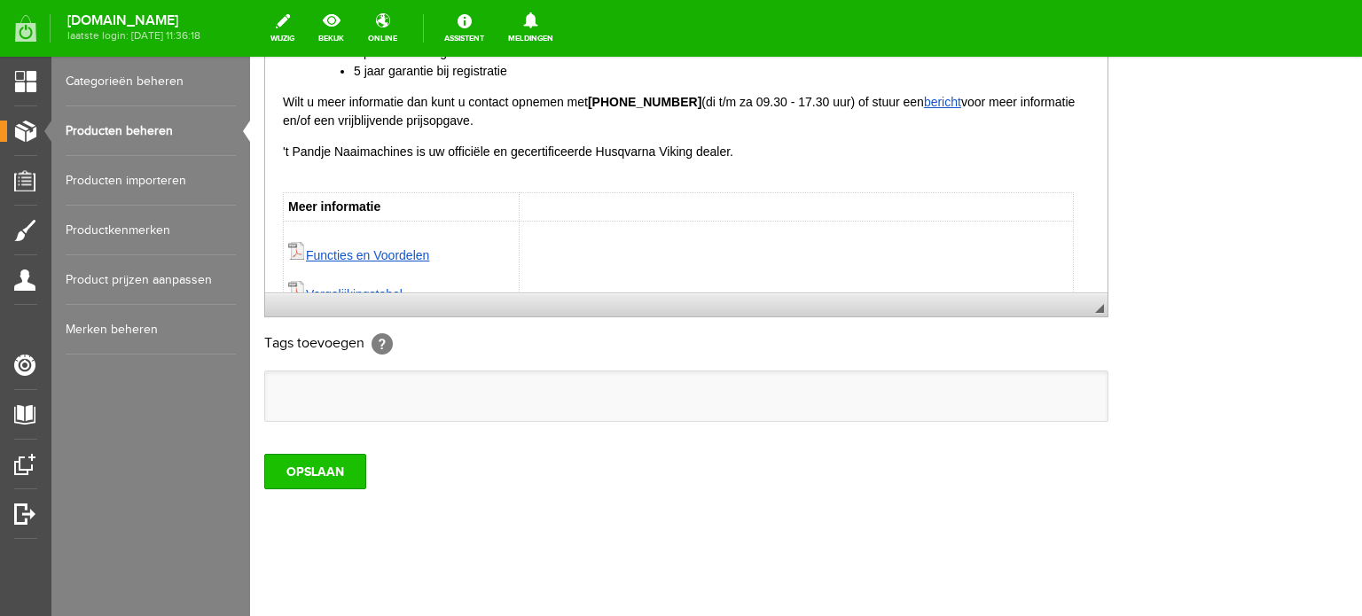
click at [320, 467] on input "OPSLAAN" at bounding box center [315, 471] width 102 height 35
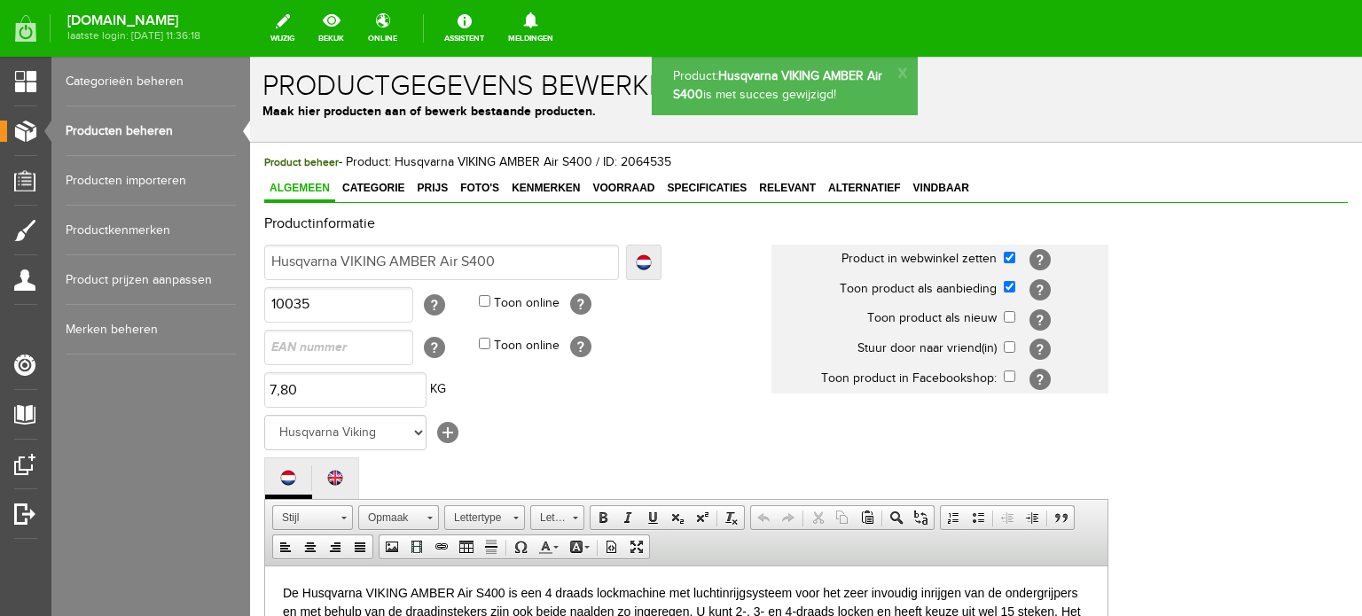
scroll to position [0, 0]
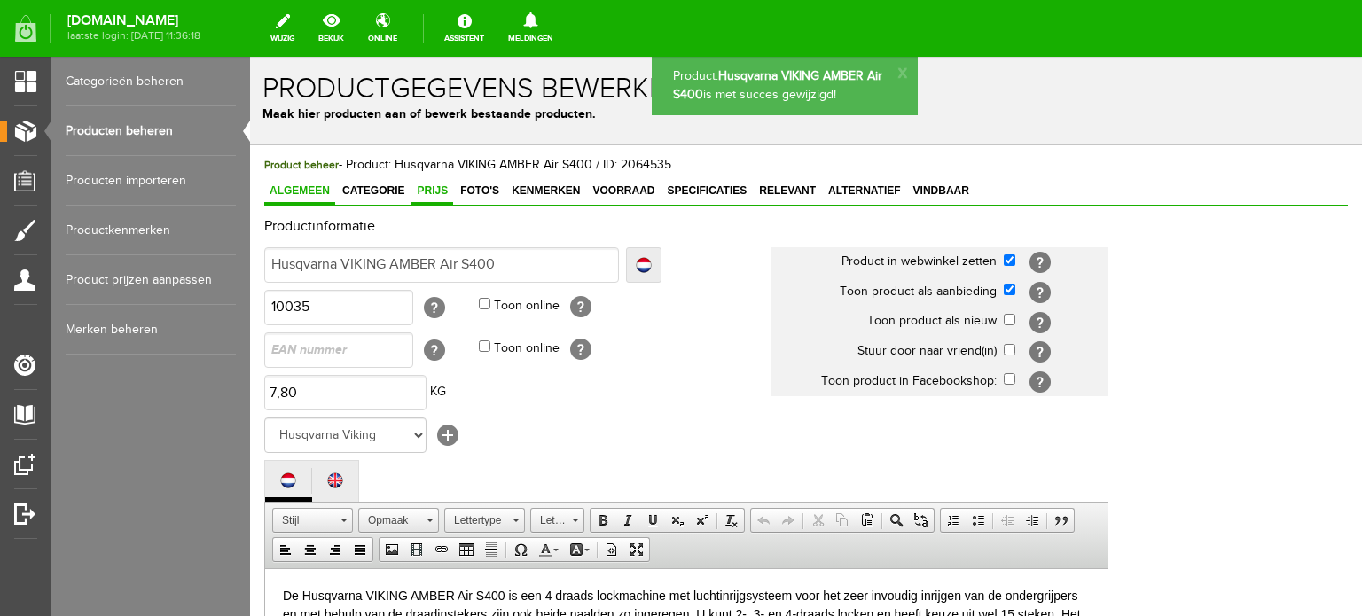
click at [436, 187] on span "Prijs" at bounding box center [433, 191] width 42 height 12
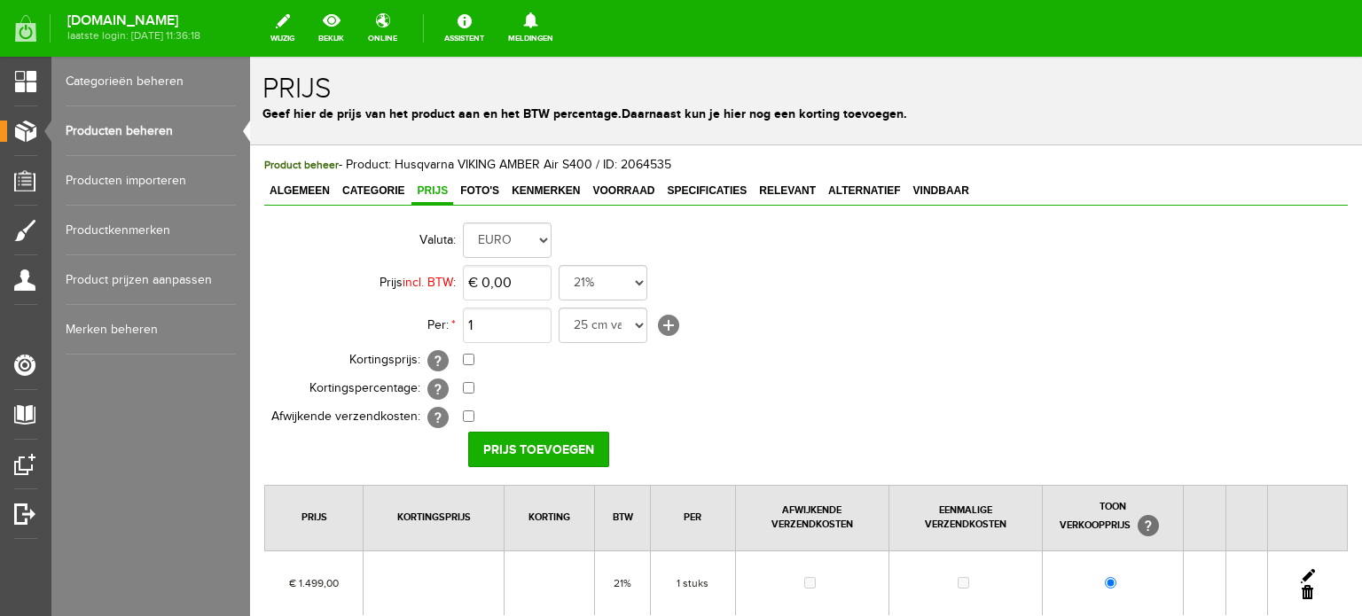
click at [1301, 571] on link at bounding box center [1308, 576] width 14 height 14
click at [466, 364] on input "checkbox" at bounding box center [469, 360] width 12 height 12
checkbox input "true"
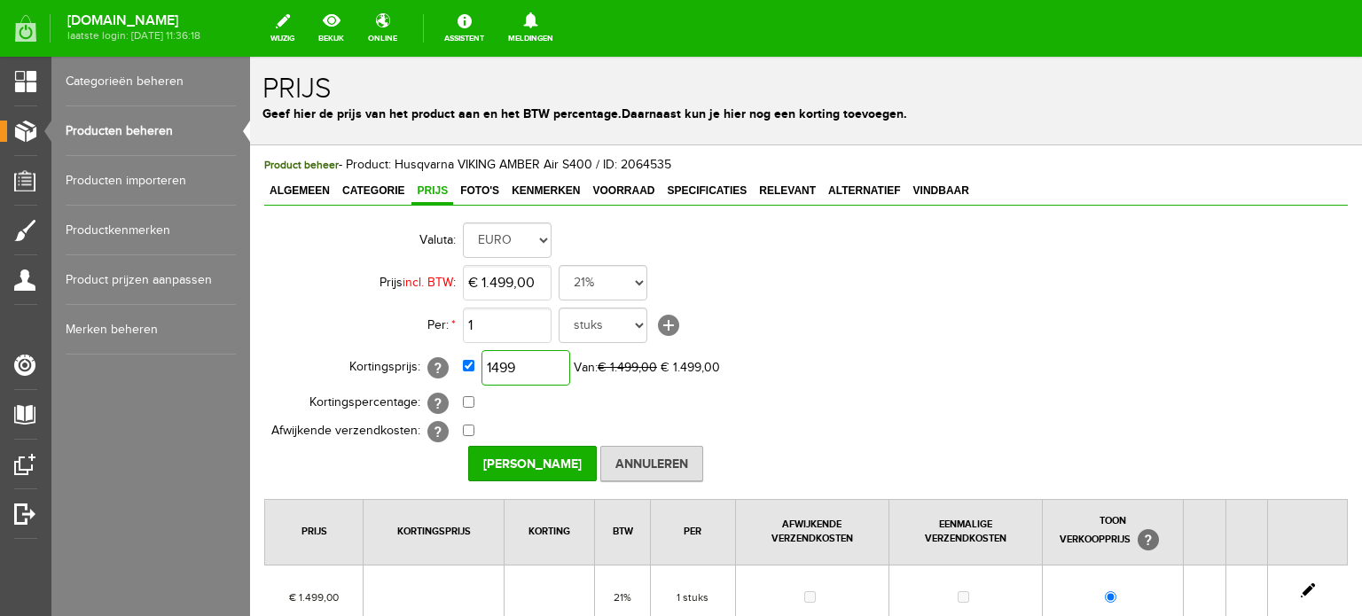
click at [557, 365] on input "1499" at bounding box center [526, 367] width 89 height 35
type input "€ 1.199,00"
click at [997, 396] on td "0,00% (Voorbeeld: - 0,00% )" at bounding box center [789, 403] width 653 height 28
click at [507, 464] on input "[PERSON_NAME]" at bounding box center [532, 463] width 129 height 35
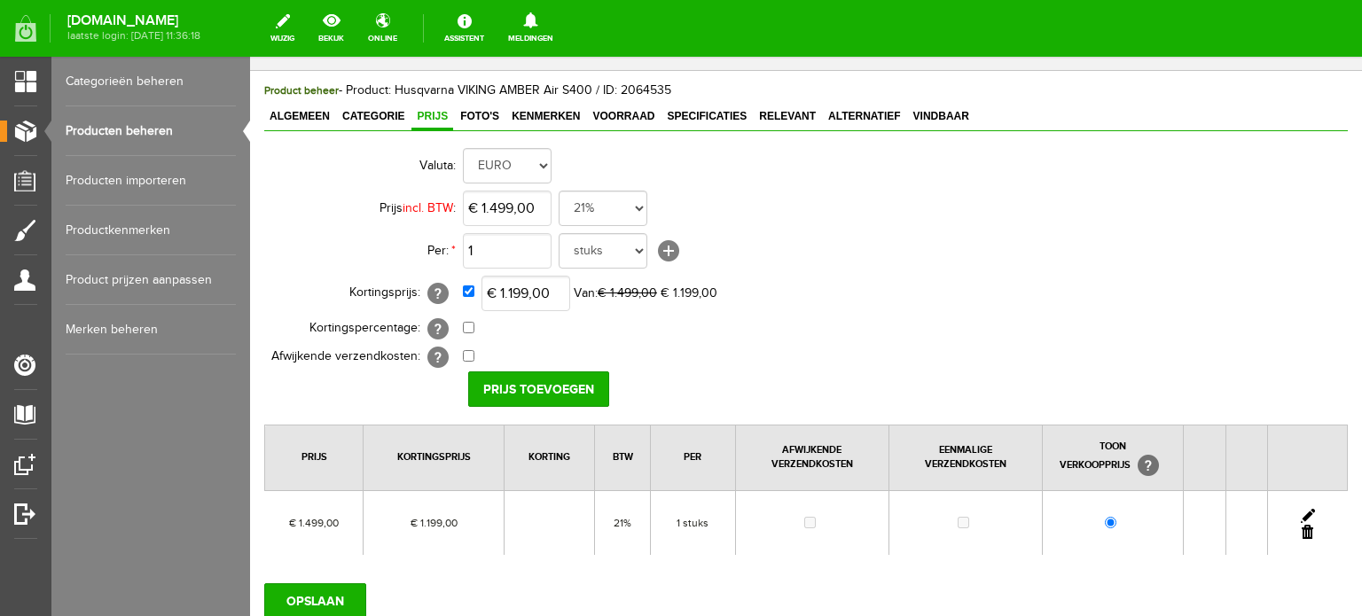
scroll to position [206, 0]
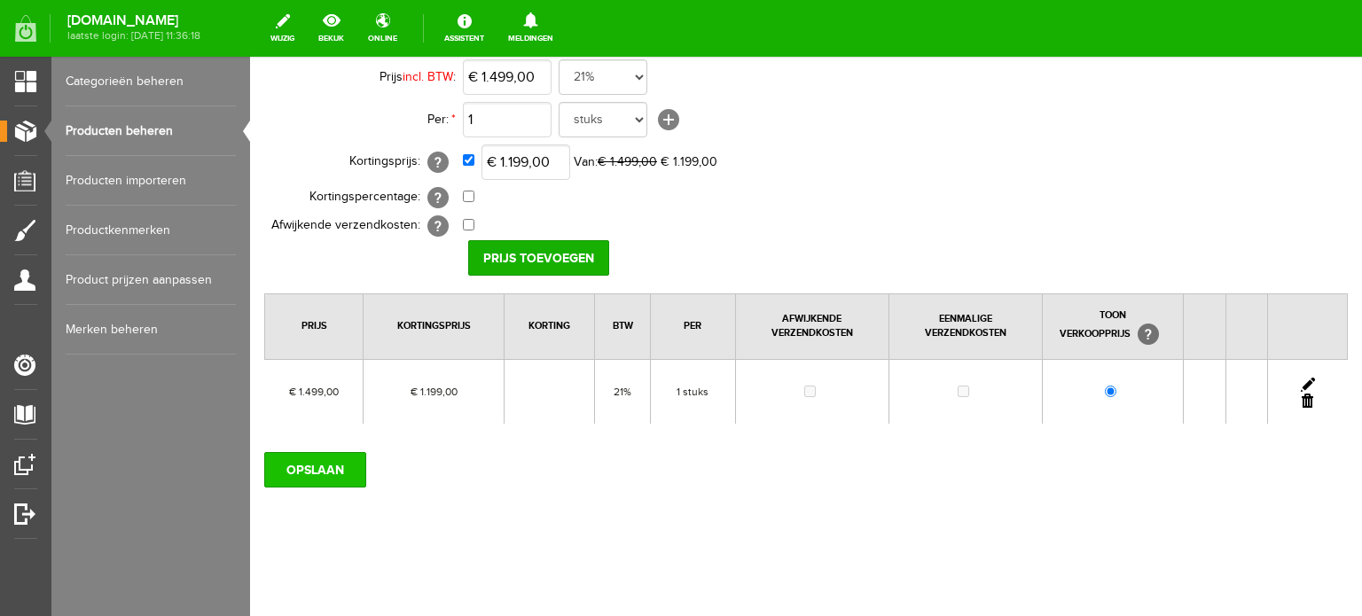
click at [321, 467] on input "OPSLAAN" at bounding box center [315, 469] width 102 height 35
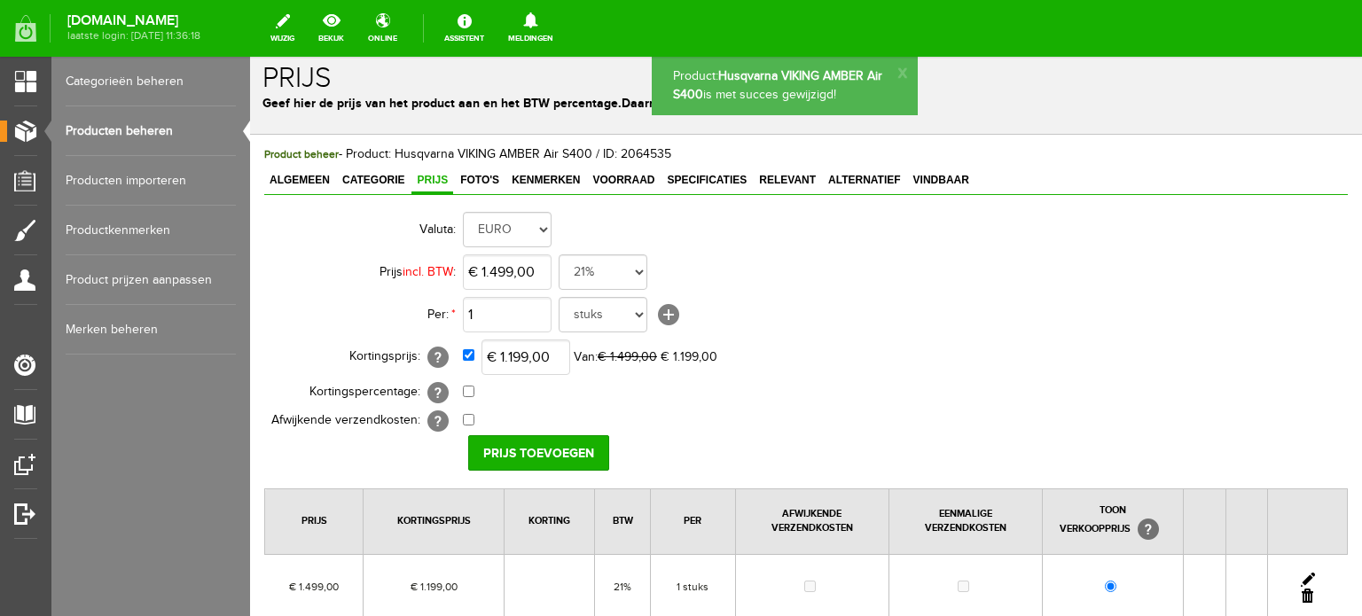
scroll to position [0, 0]
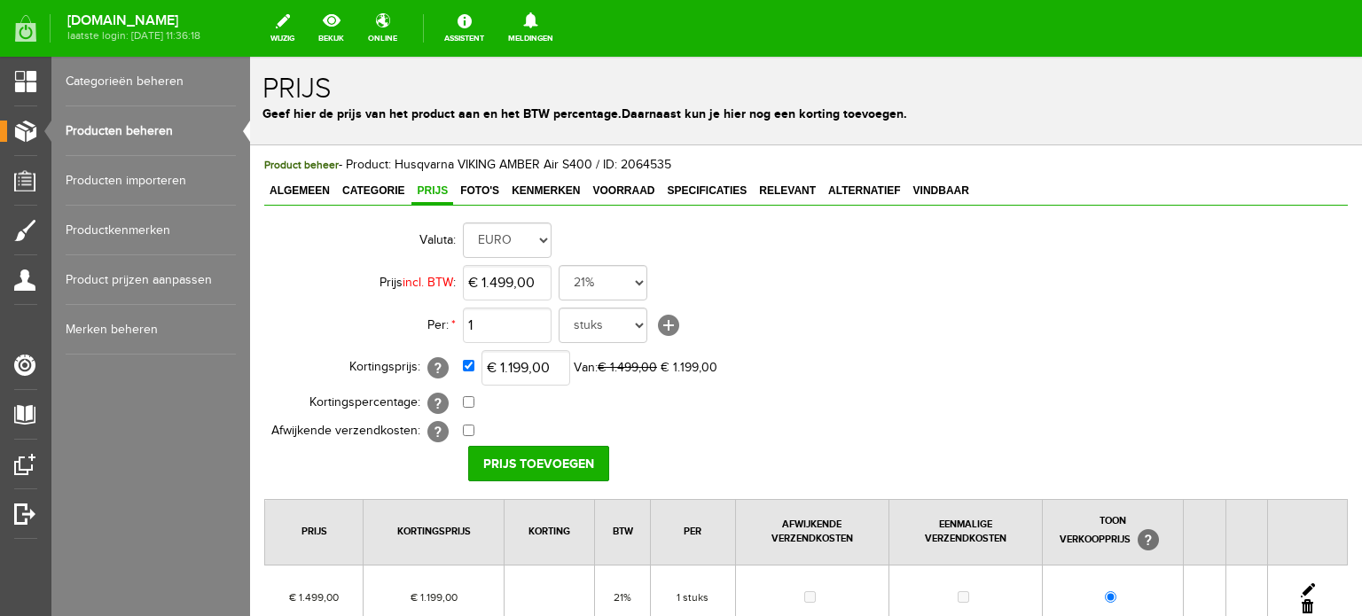
click at [139, 128] on link "Producten beheren" at bounding box center [151, 131] width 170 height 50
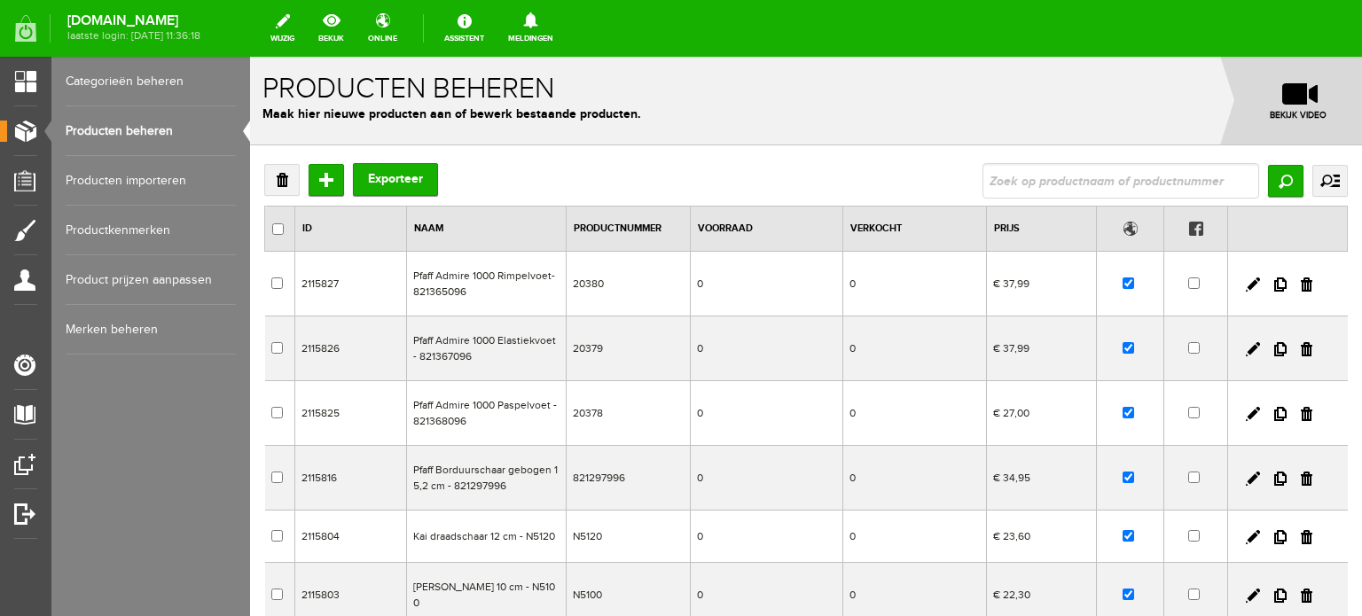
click at [1010, 180] on input "text" at bounding box center [1121, 180] width 277 height 35
type input "S500"
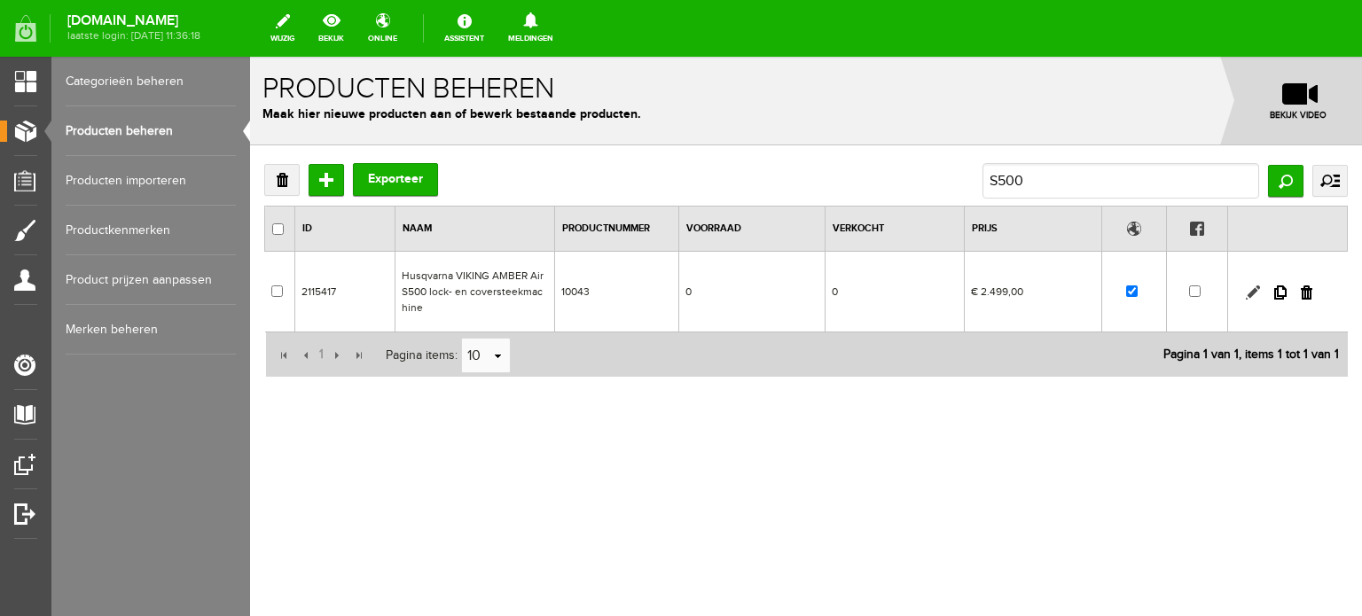
click at [1251, 291] on link at bounding box center [1253, 293] width 14 height 14
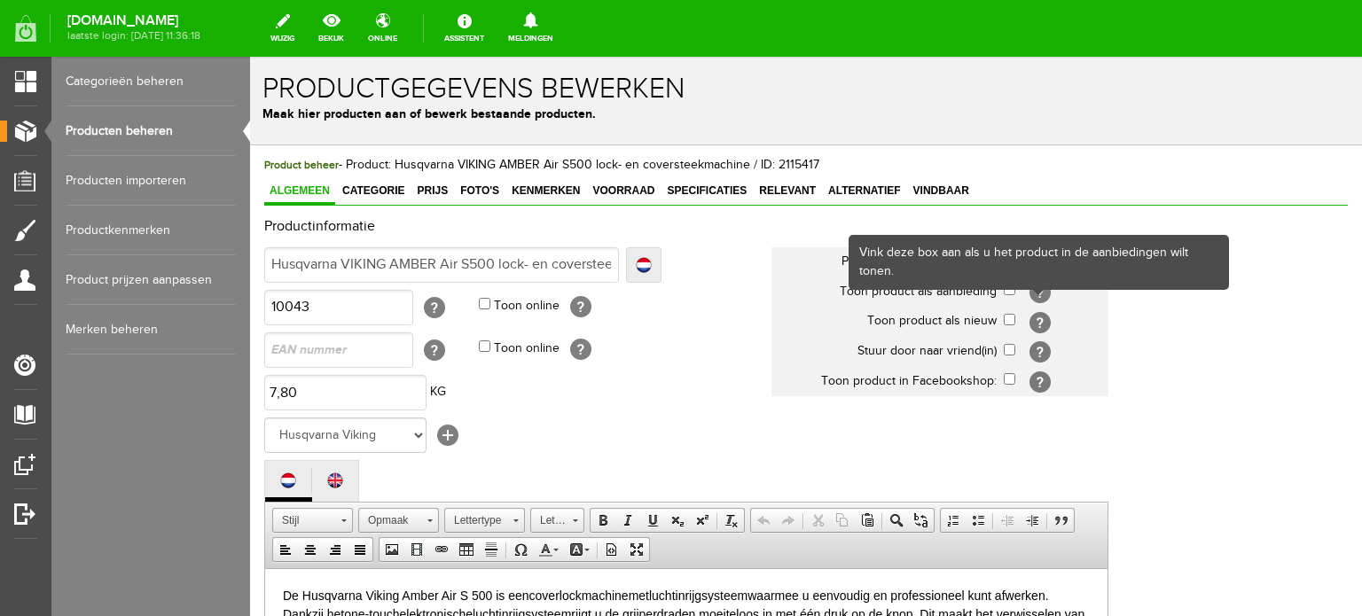
click at [1009, 288] on div "Vink deze box aan als u het product in de aanbiedingen wilt tonen." at bounding box center [1039, 262] width 381 height 55
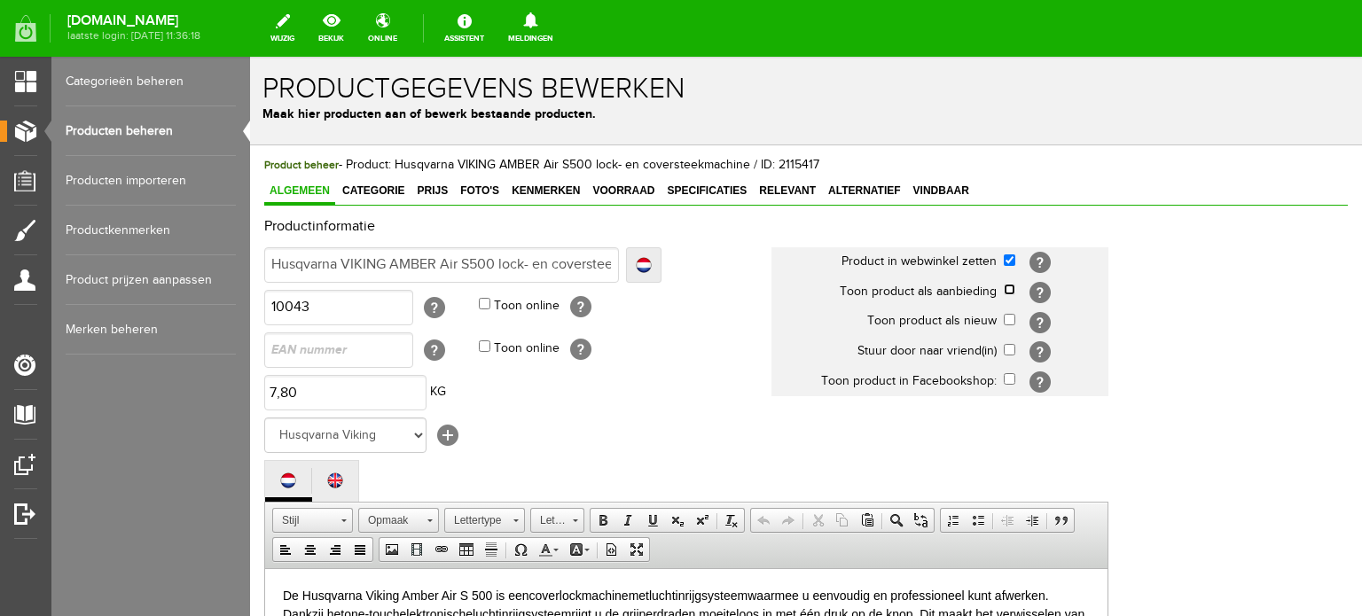
click at [1009, 287] on input "checkbox" at bounding box center [1010, 290] width 12 height 12
checkbox input "true"
click at [368, 185] on span "Categorie" at bounding box center [373, 191] width 73 height 12
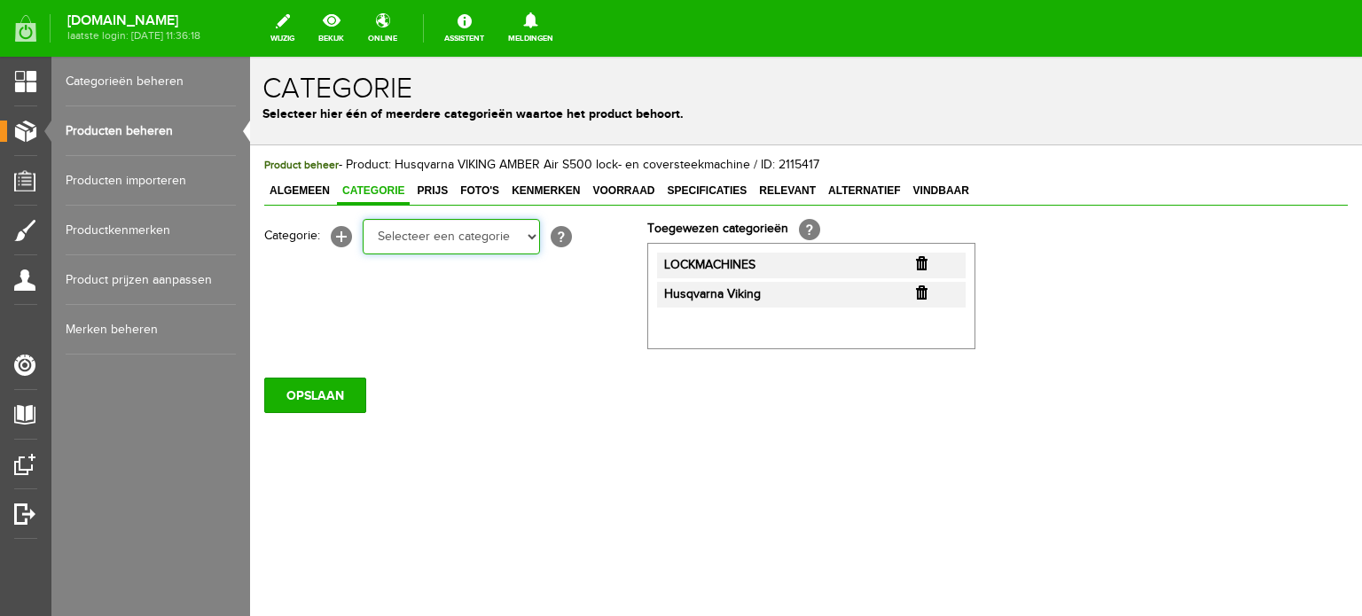
click at [533, 236] on select "Selecteer een categorie Cadeaubon BLACK FRIDAY AANBIEDINGEN! Naai Tips en video…" at bounding box center [451, 236] width 177 height 35
select select "38825"
click at [363, 219] on select "Selecteer een categorie Cadeaubon BLACK FRIDAY AANBIEDINGEN! Naai Tips en video…" at bounding box center [451, 236] width 177 height 35
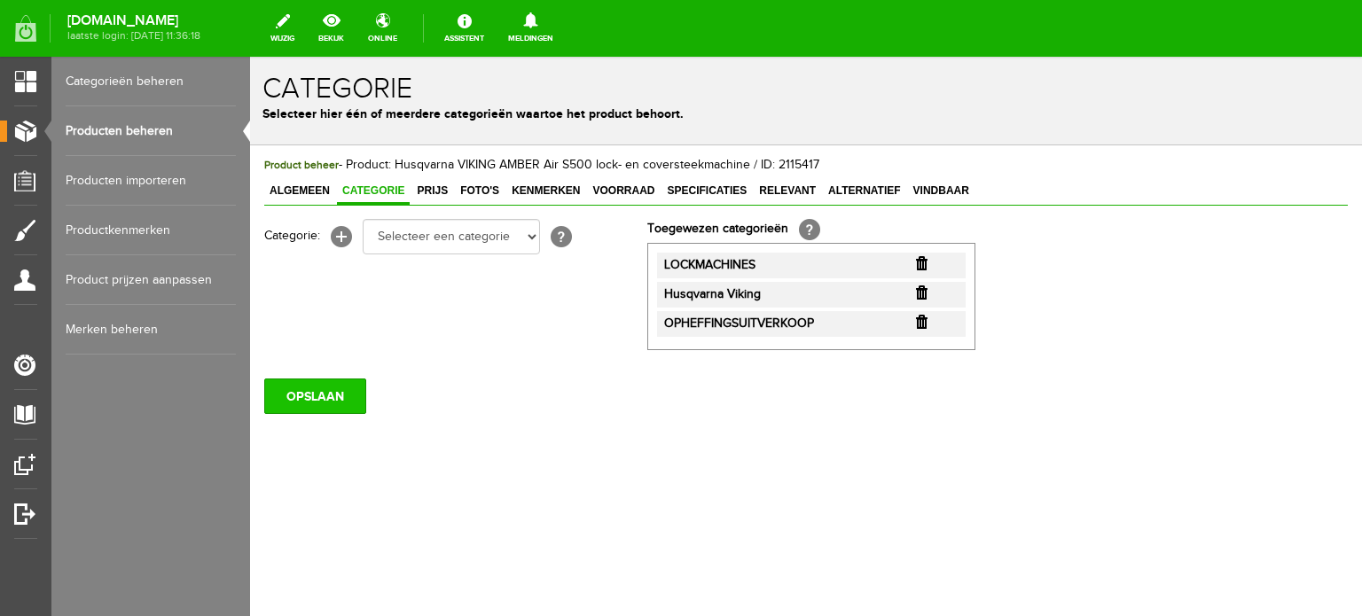
click at [332, 389] on input "OPSLAAN" at bounding box center [315, 396] width 102 height 35
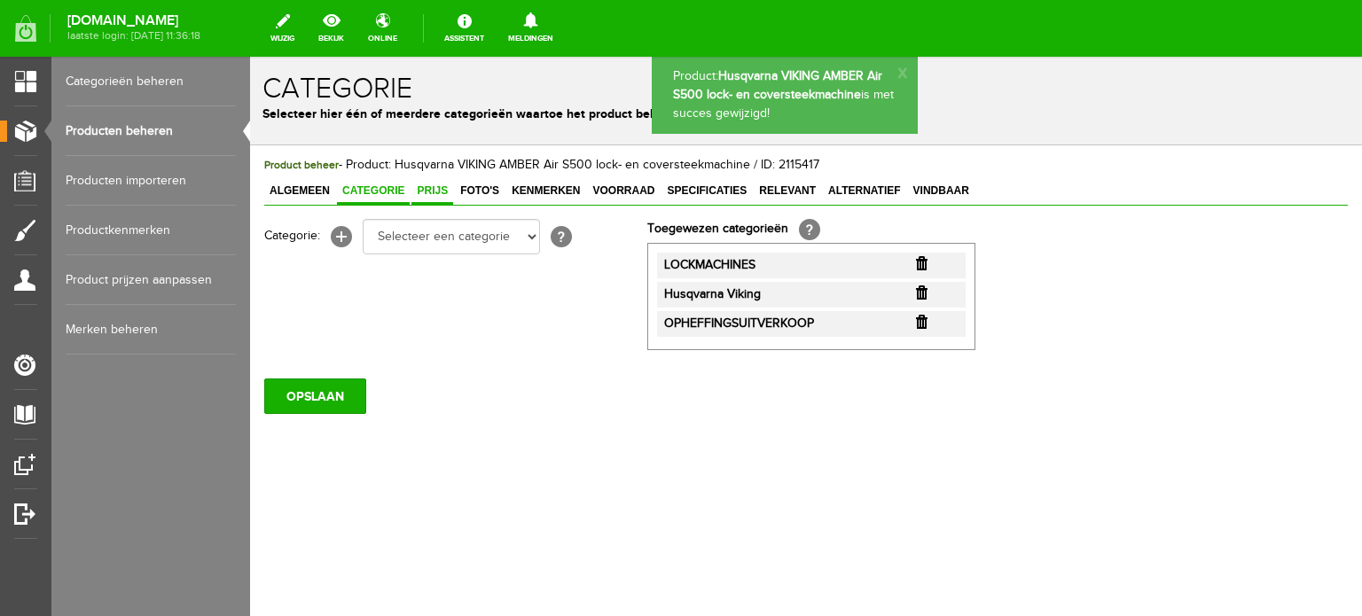
click at [435, 187] on span "Prijs" at bounding box center [433, 191] width 42 height 12
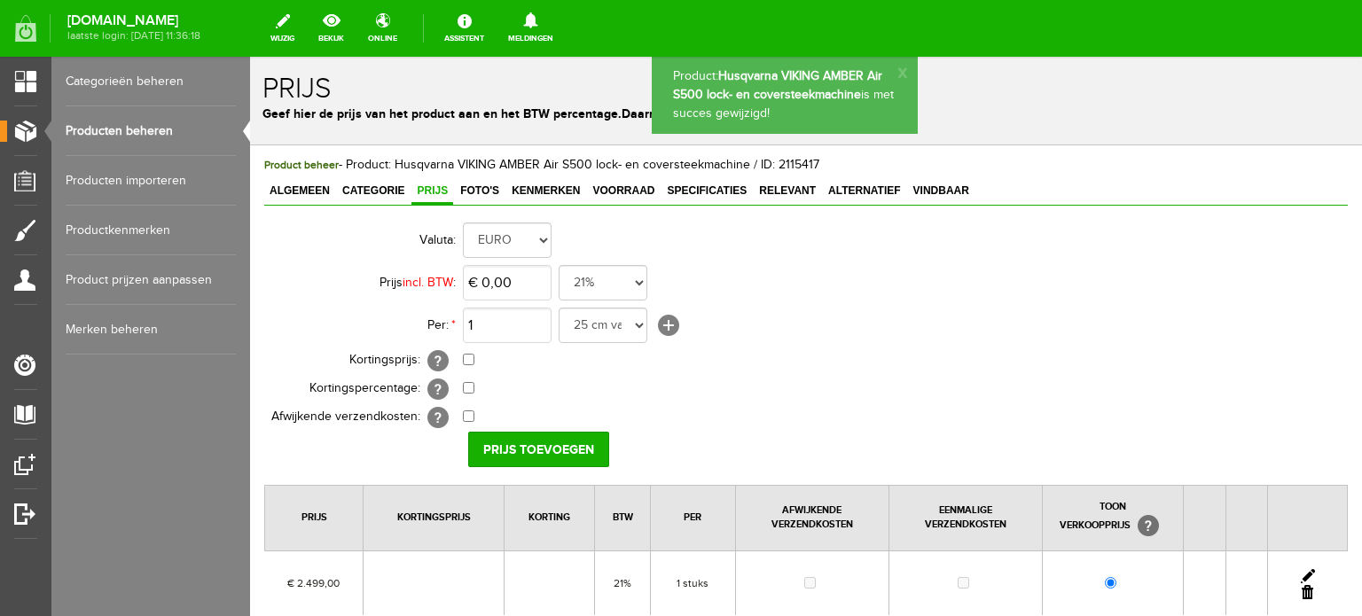
click at [1301, 569] on link at bounding box center [1308, 576] width 14 height 14
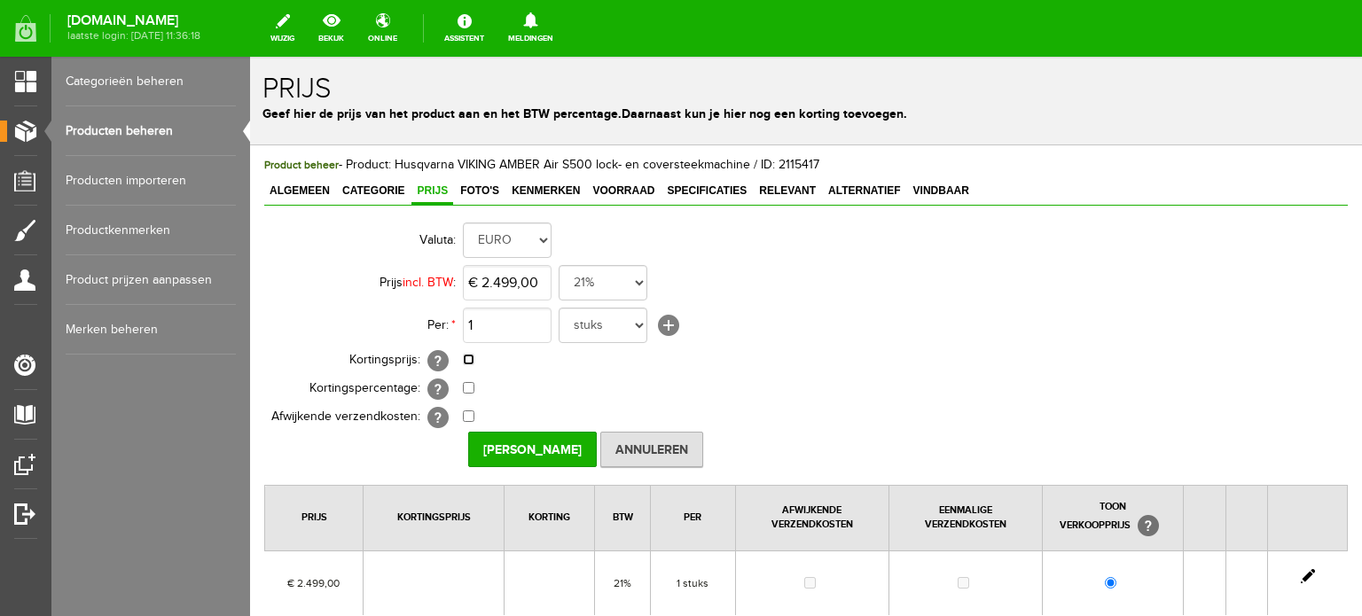
click at [466, 362] on input "checkbox" at bounding box center [469, 360] width 12 height 12
checkbox input "true"
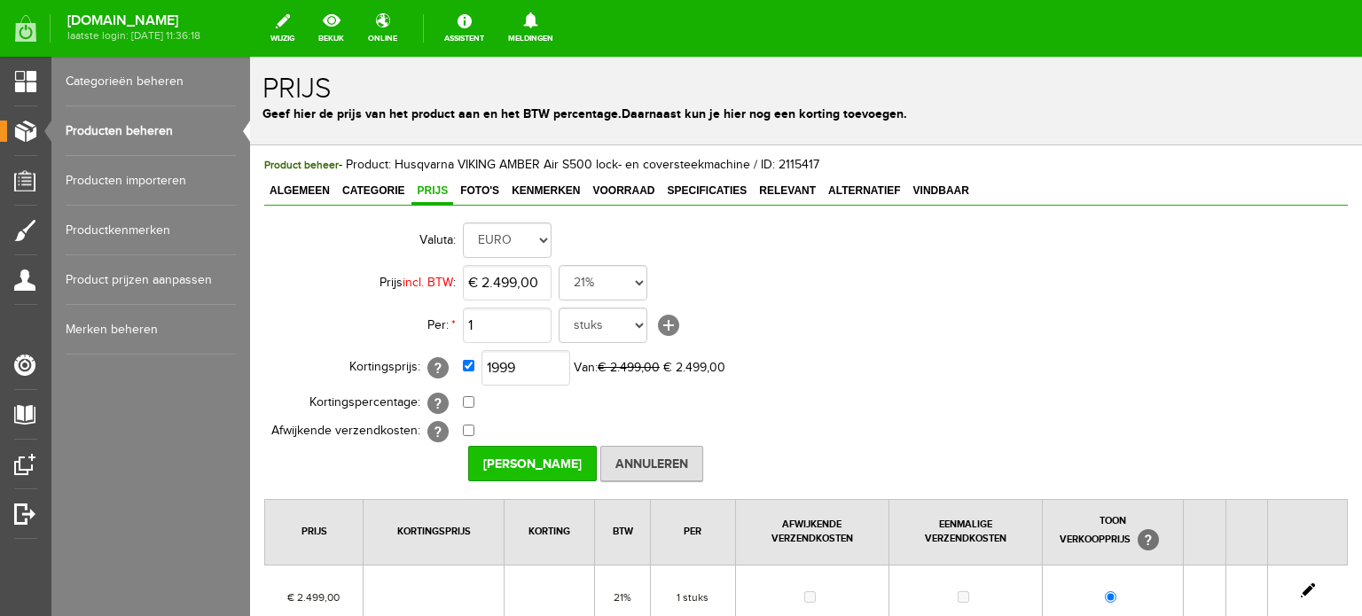
type input "€ 1.999,00"
click at [530, 459] on input "Prijs Opslaan" at bounding box center [532, 463] width 129 height 35
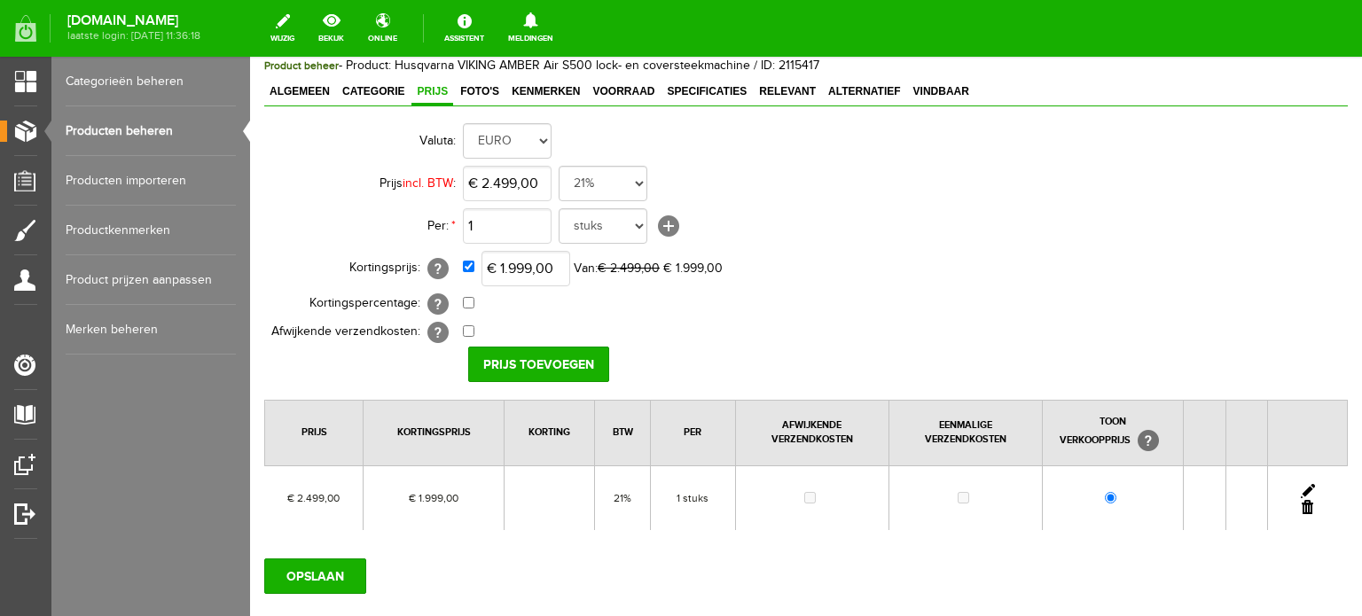
scroll to position [206, 0]
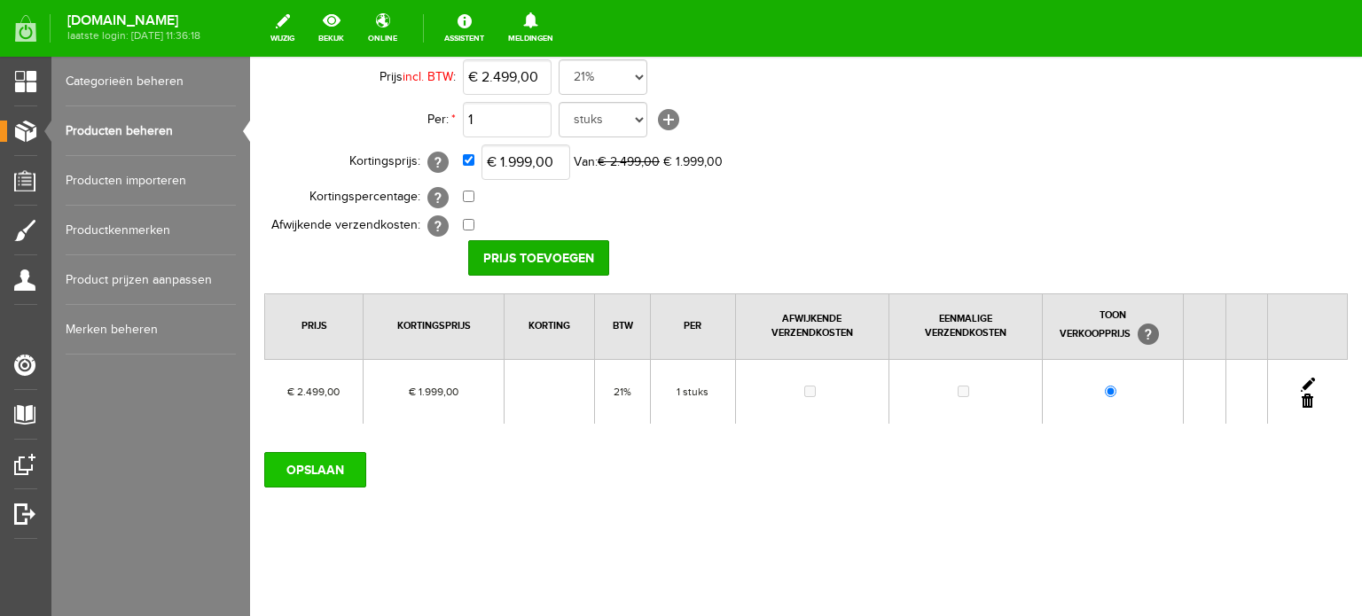
click at [326, 463] on input "OPSLAAN" at bounding box center [315, 469] width 102 height 35
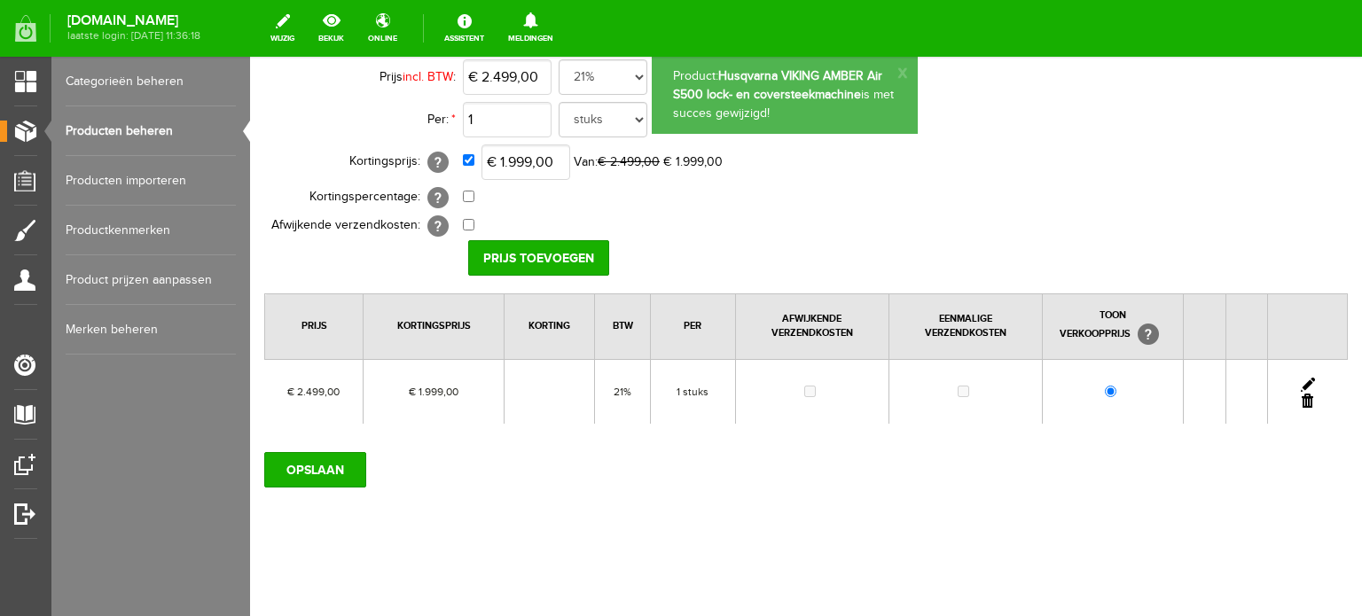
scroll to position [0, 0]
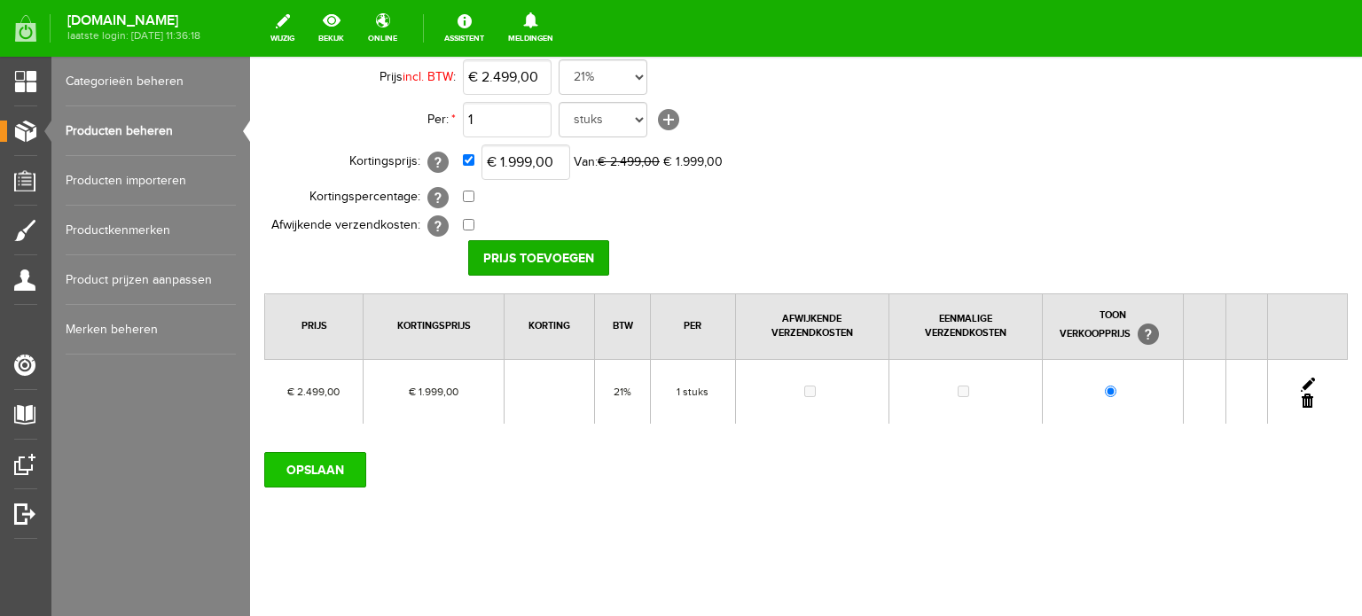
click at [335, 464] on input "OPSLAAN" at bounding box center [315, 469] width 102 height 35
click at [153, 129] on link "Producten beheren" at bounding box center [151, 131] width 170 height 50
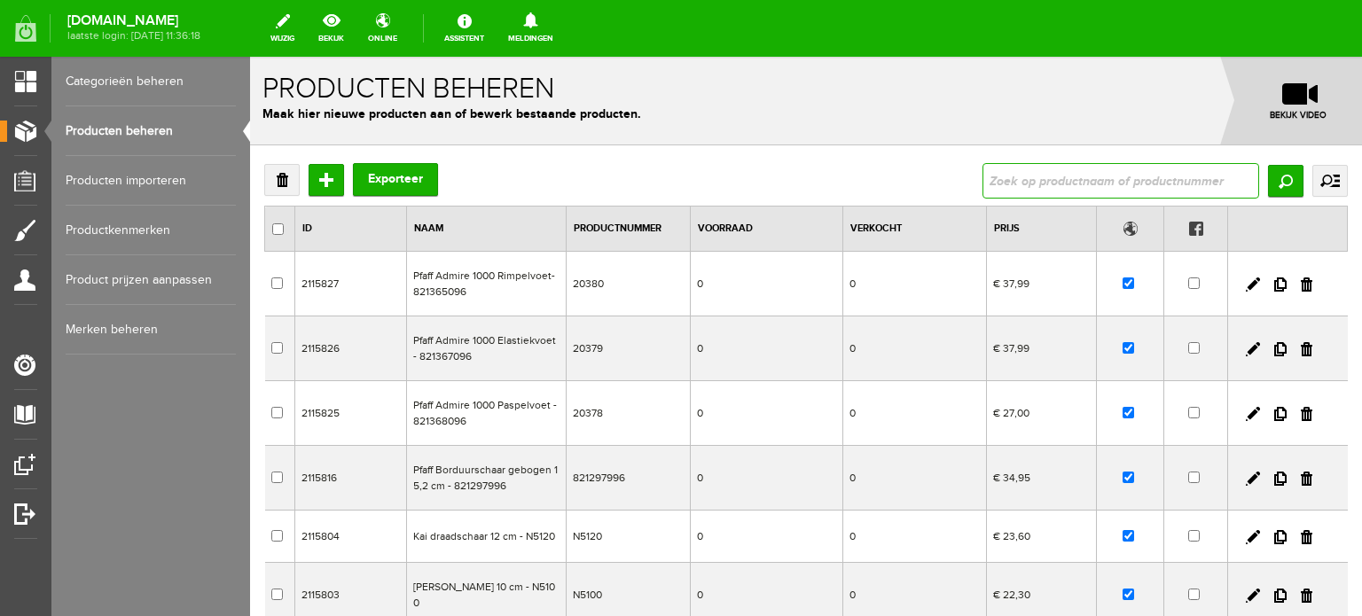
click at [1089, 178] on input "text" at bounding box center [1121, 180] width 277 height 35
type input "saphhire"
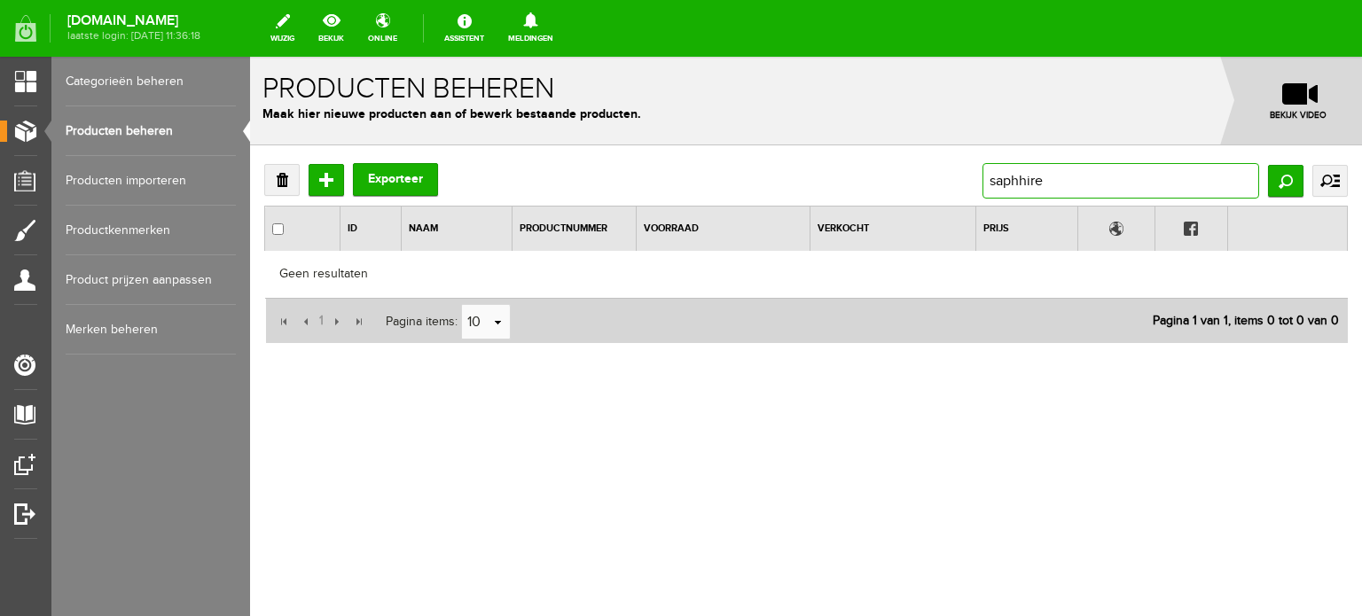
click at [1022, 174] on input "saphhire" at bounding box center [1121, 180] width 277 height 35
type input "saphire"
drag, startPoint x: 1042, startPoint y: 179, endPoint x: 937, endPoint y: 170, distance: 105.9
click at [937, 170] on div "Verwijderen Toevoegen Exporteer saphire Zoeken uitgebreid zoeken Categorie Cade…" at bounding box center [806, 180] width 1084 height 35
type input "80"
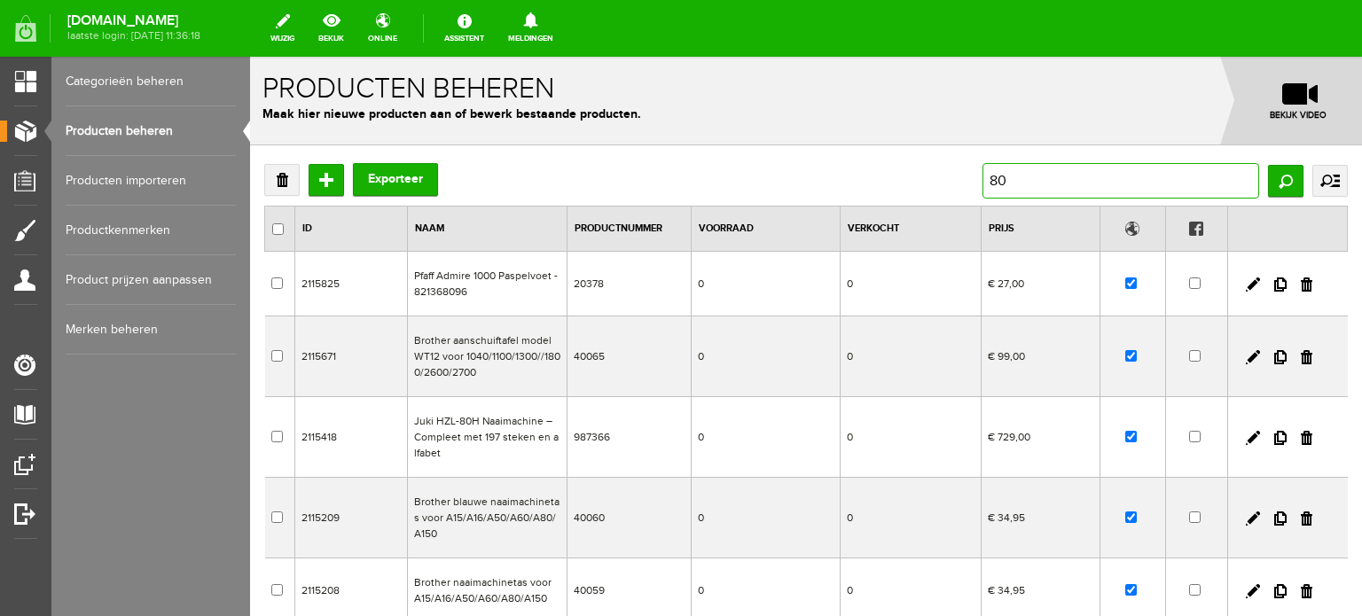
drag, startPoint x: 1024, startPoint y: 180, endPoint x: 905, endPoint y: 180, distance: 118.9
click at [905, 180] on div "Verwijderen Toevoegen Exporteer 80 Zoeken uitgebreid zoeken Categorie Cadeaubon…" at bounding box center [806, 180] width 1084 height 35
type input "designer s"
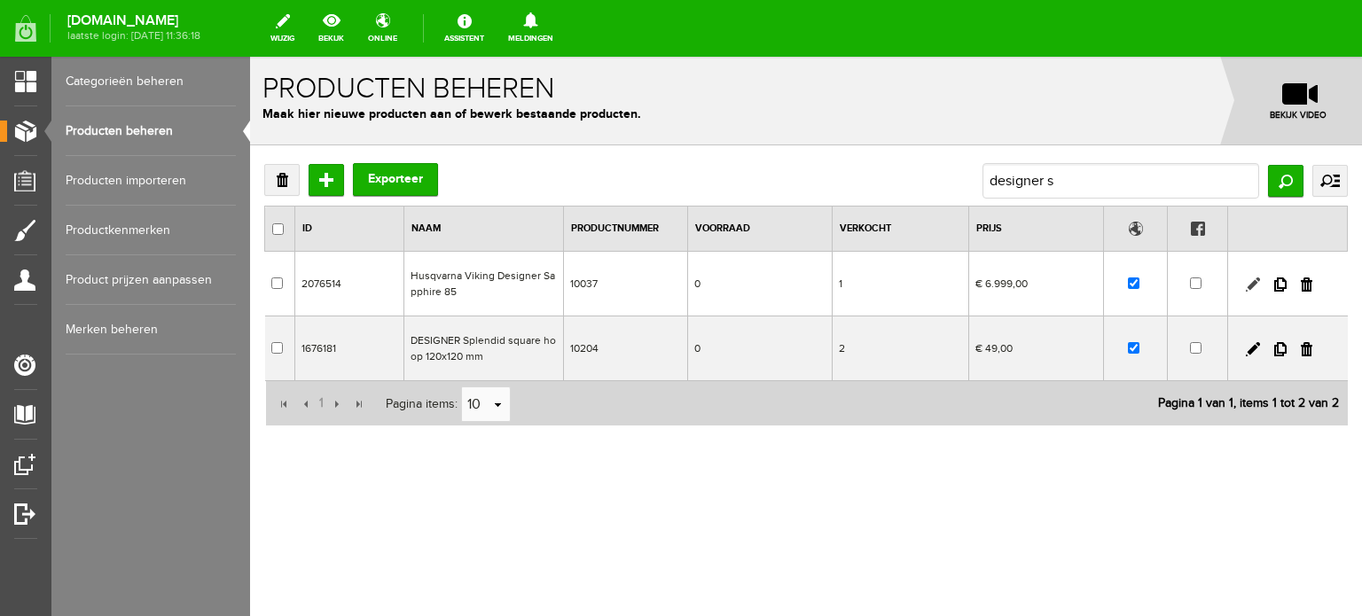
click at [1252, 278] on link at bounding box center [1253, 285] width 14 height 14
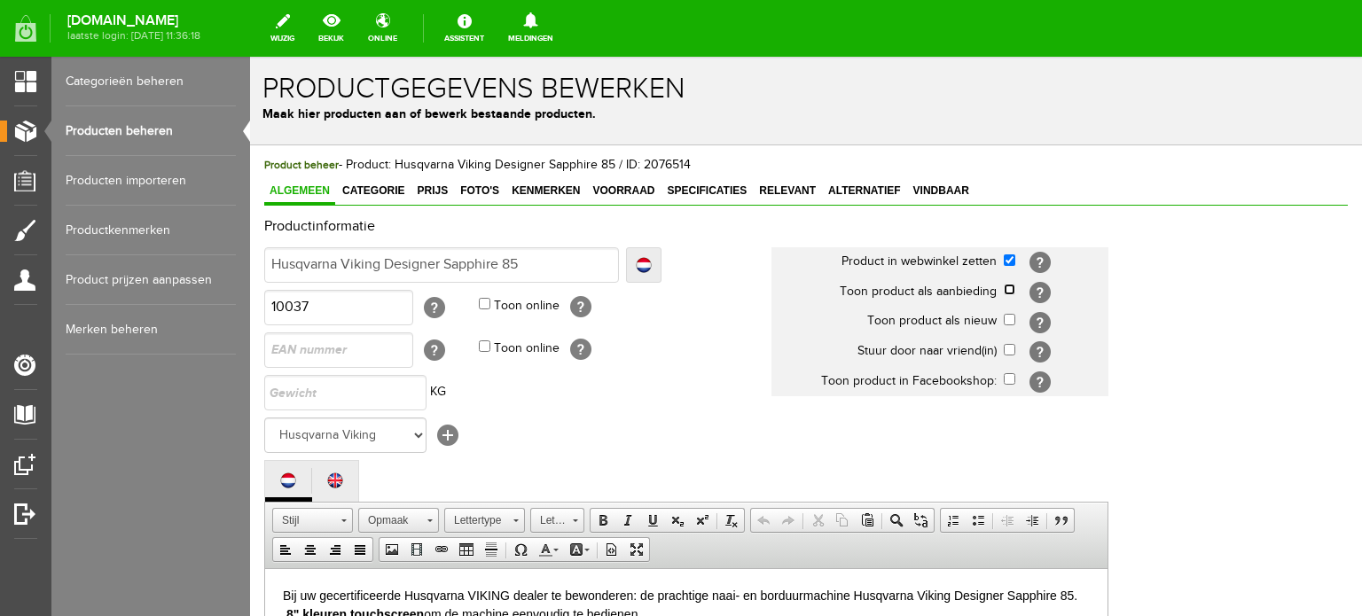
click at [1010, 285] on input "checkbox" at bounding box center [1010, 290] width 12 height 12
checkbox input "true"
click at [389, 192] on span "Categorie" at bounding box center [373, 191] width 73 height 12
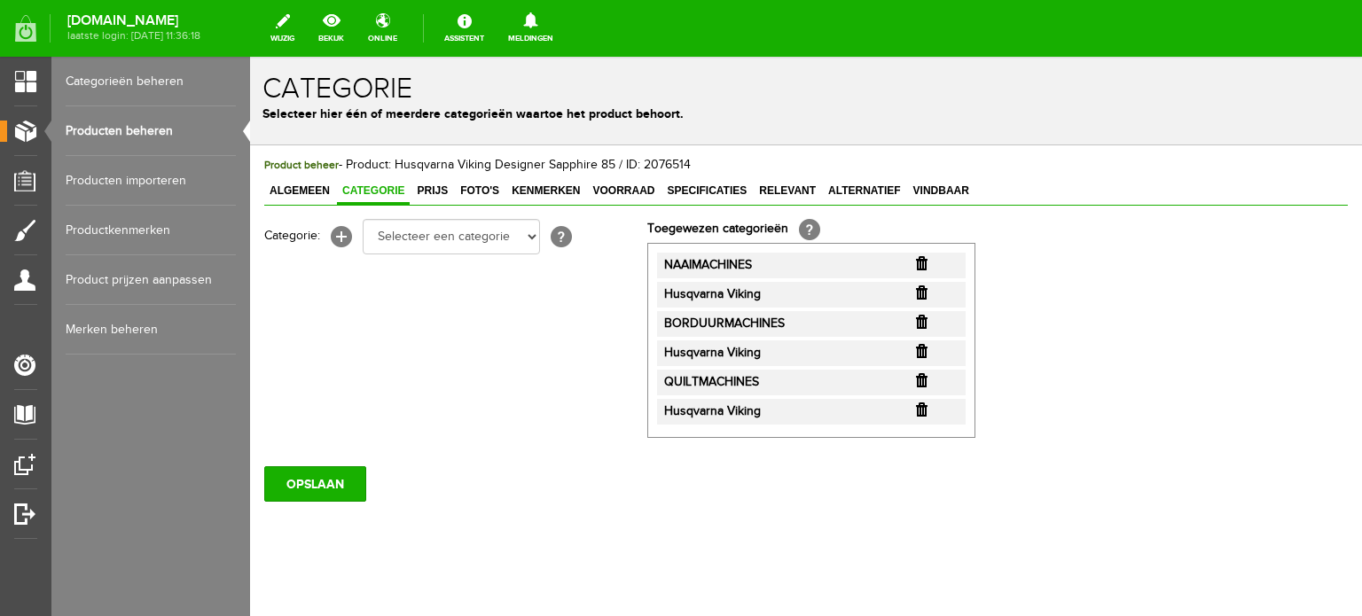
click at [923, 350] on input "button" at bounding box center [922, 351] width 12 height 14
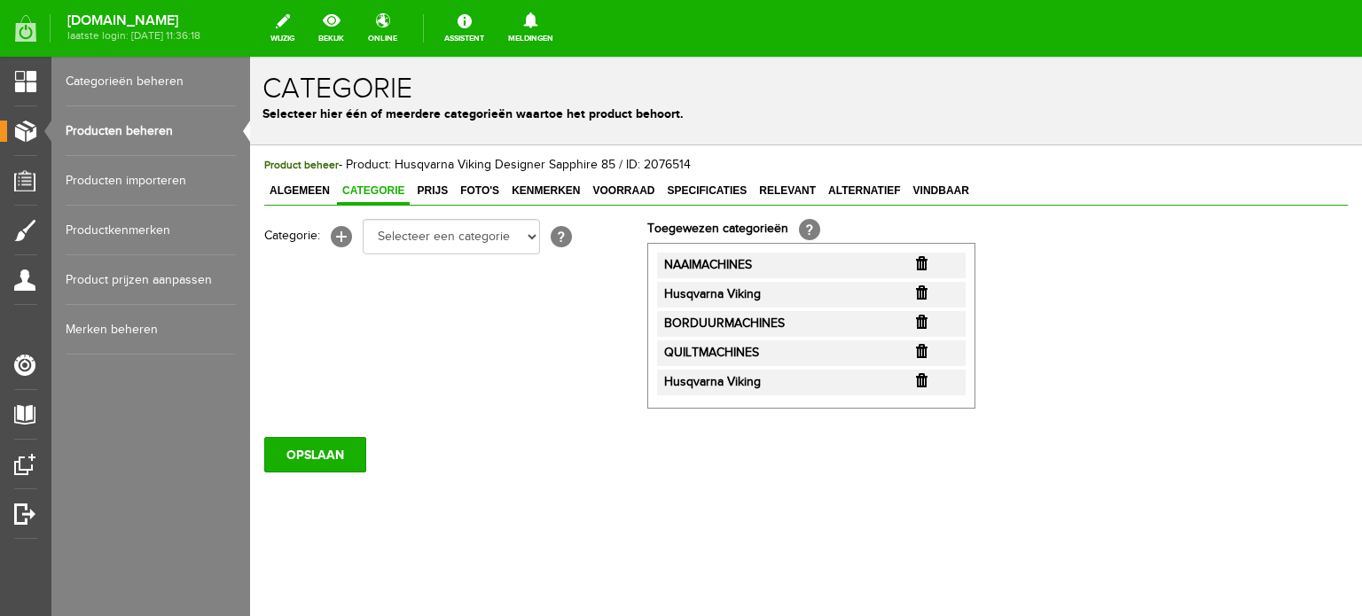
click at [922, 381] on input "button" at bounding box center [922, 380] width 12 height 14
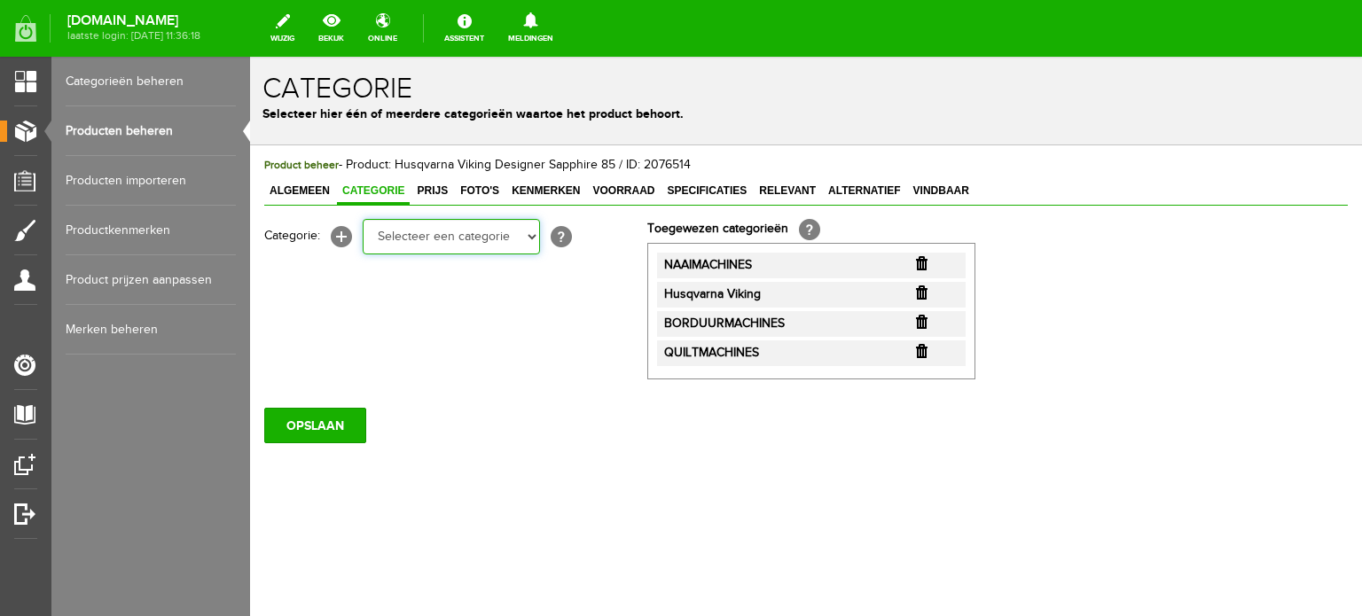
click at [530, 236] on select "Selecteer een categorie Cadeaubon [DATE][DATE] AANBIEDINGEN! Naai Tips en video…" at bounding box center [451, 236] width 177 height 35
select select "38825"
click at [363, 219] on select "Selecteer een categorie Cadeaubon [DATE][DATE] AANBIEDINGEN! Naai Tips en video…" at bounding box center [451, 236] width 177 height 35
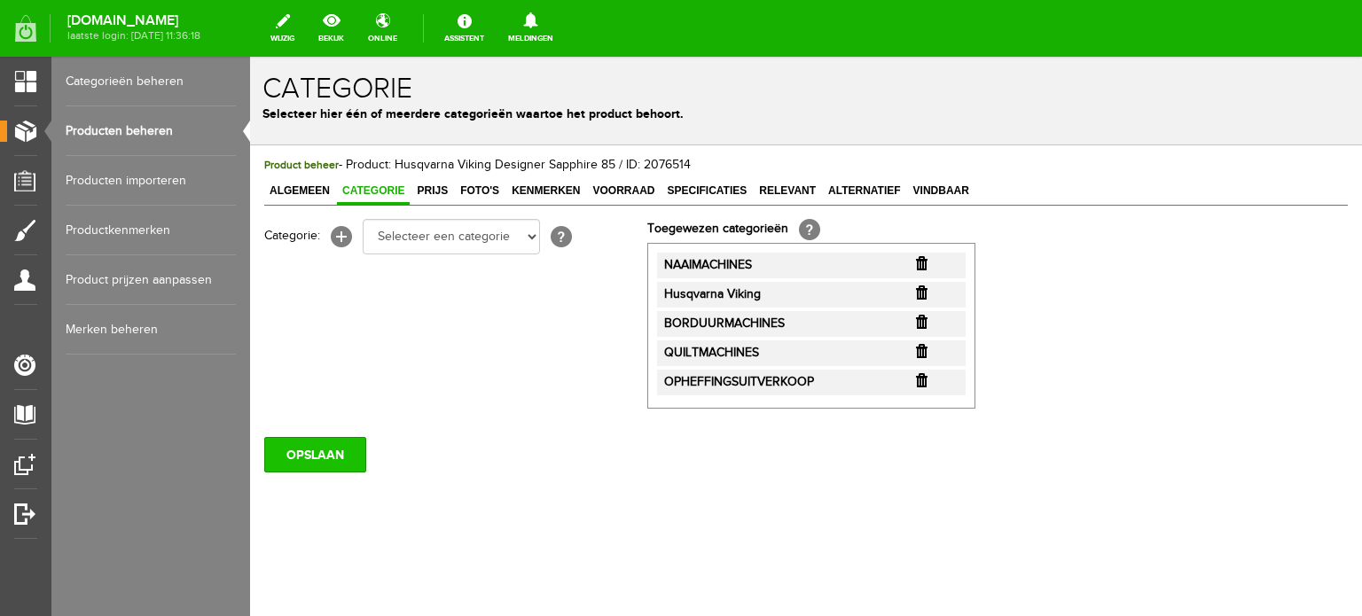
click at [318, 456] on input "OPSLAAN" at bounding box center [315, 454] width 102 height 35
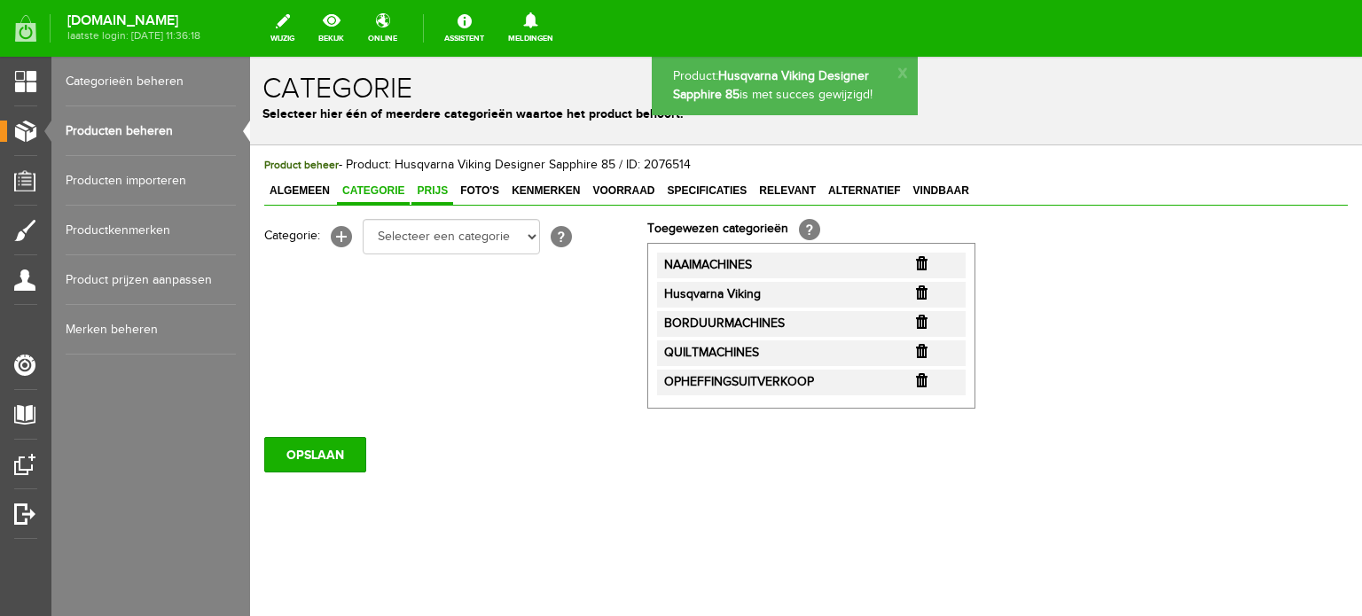
click at [437, 191] on span "Prijs" at bounding box center [433, 191] width 42 height 12
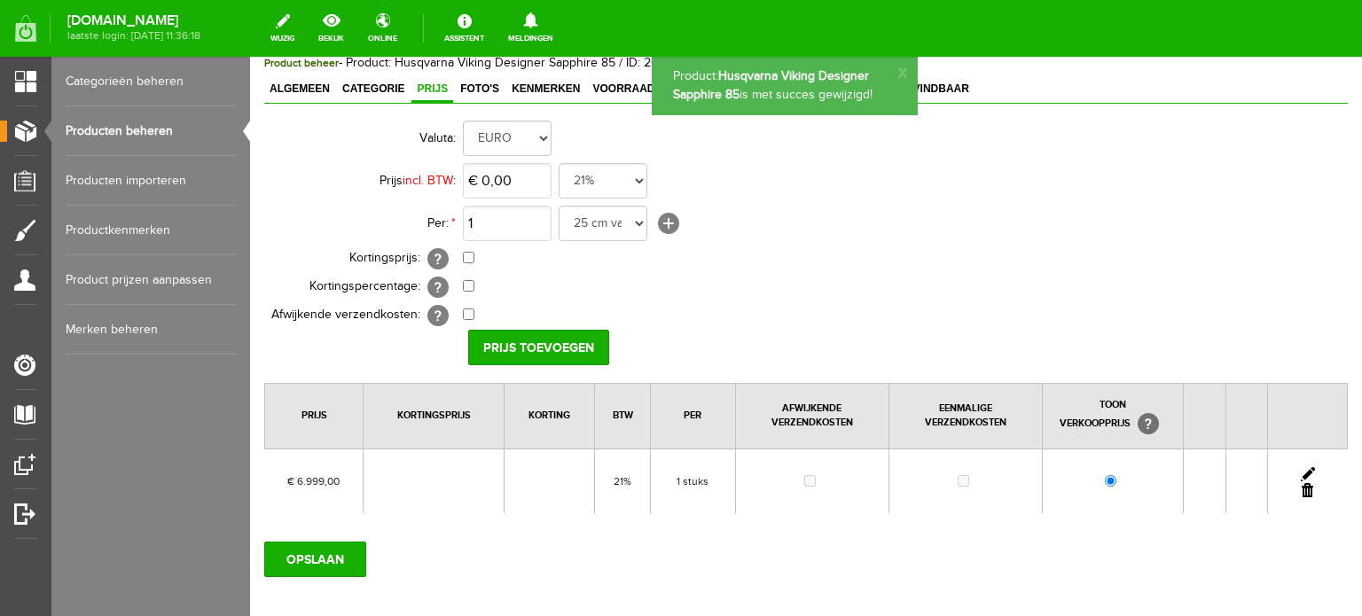
scroll to position [177, 0]
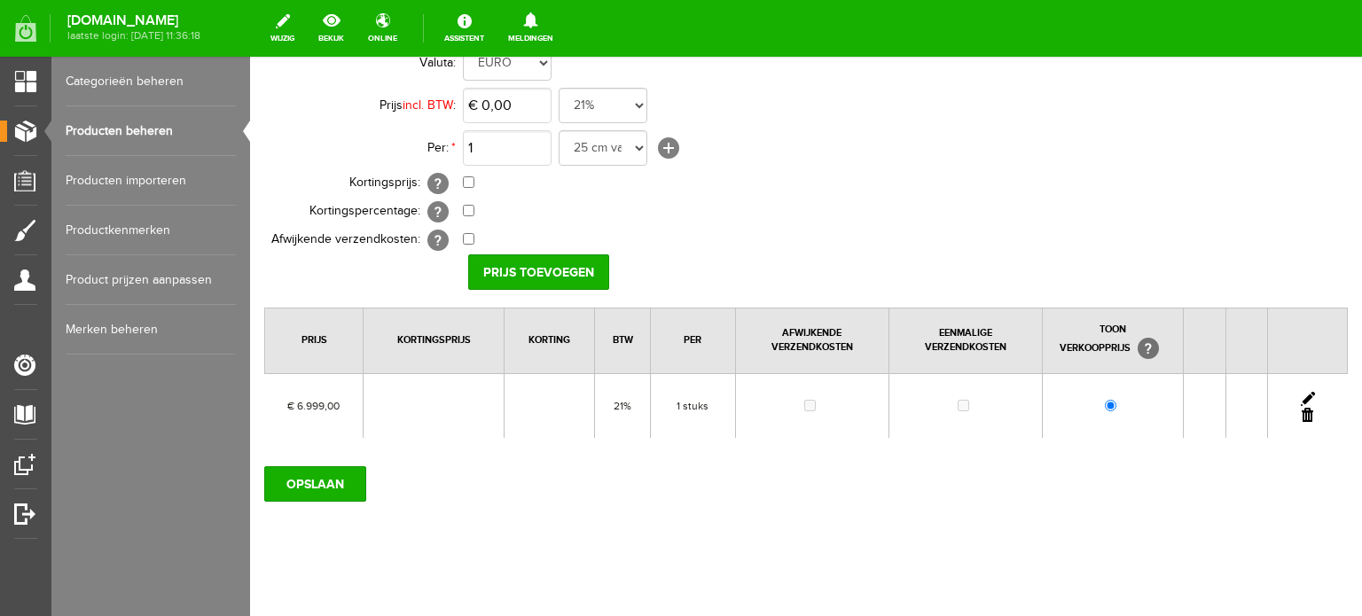
click at [1301, 396] on link at bounding box center [1308, 399] width 14 height 14
click at [467, 177] on input "checkbox" at bounding box center [469, 183] width 12 height 12
checkbox input "true"
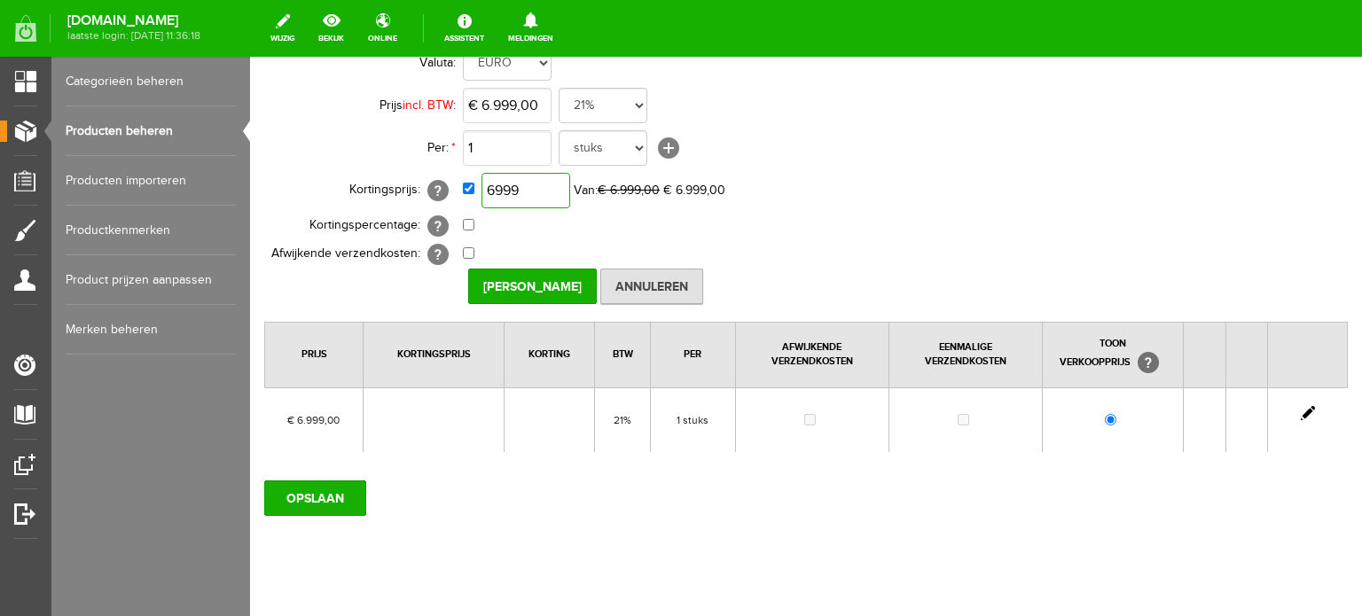
click at [537, 182] on input "6999" at bounding box center [526, 190] width 89 height 35
type input "€ 5.599,00"
click at [539, 286] on input "[PERSON_NAME]" at bounding box center [532, 286] width 129 height 35
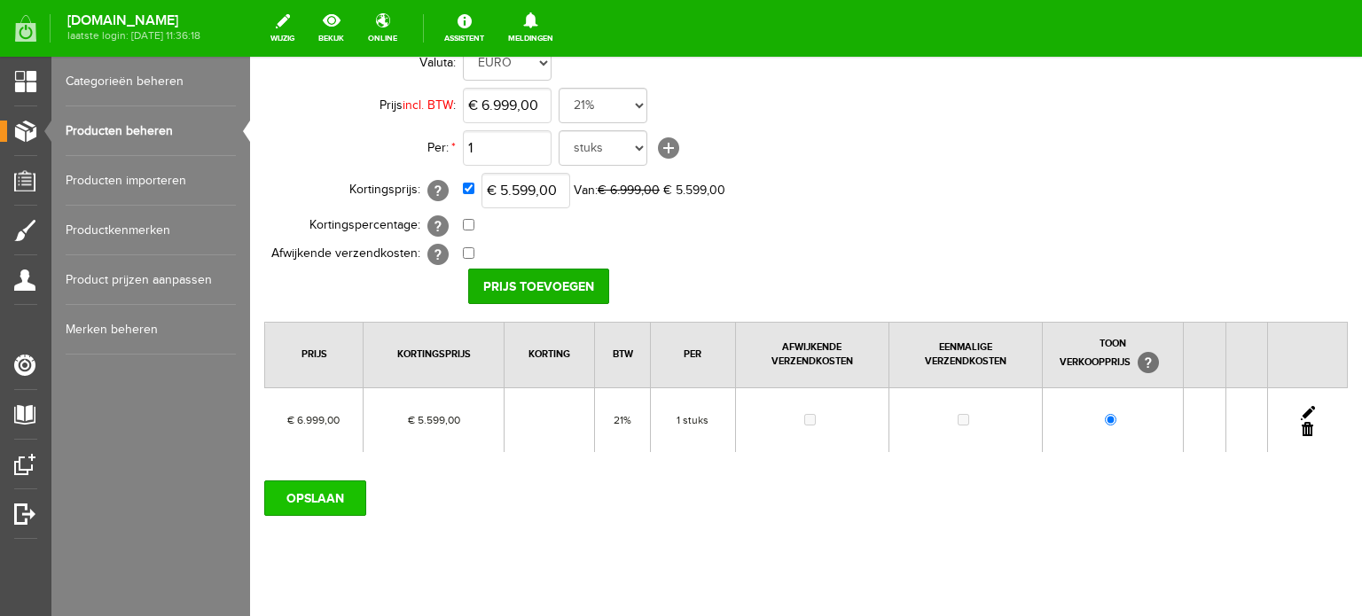
click at [334, 497] on input "OPSLAAN" at bounding box center [315, 498] width 102 height 35
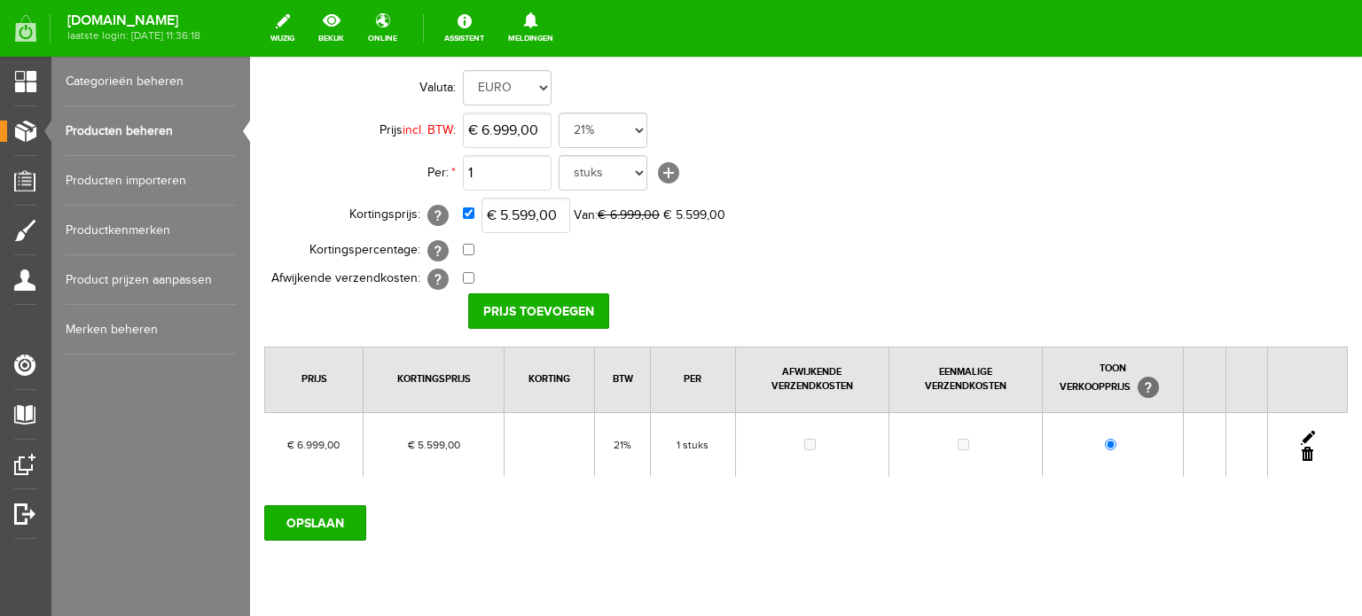
scroll to position [5, 0]
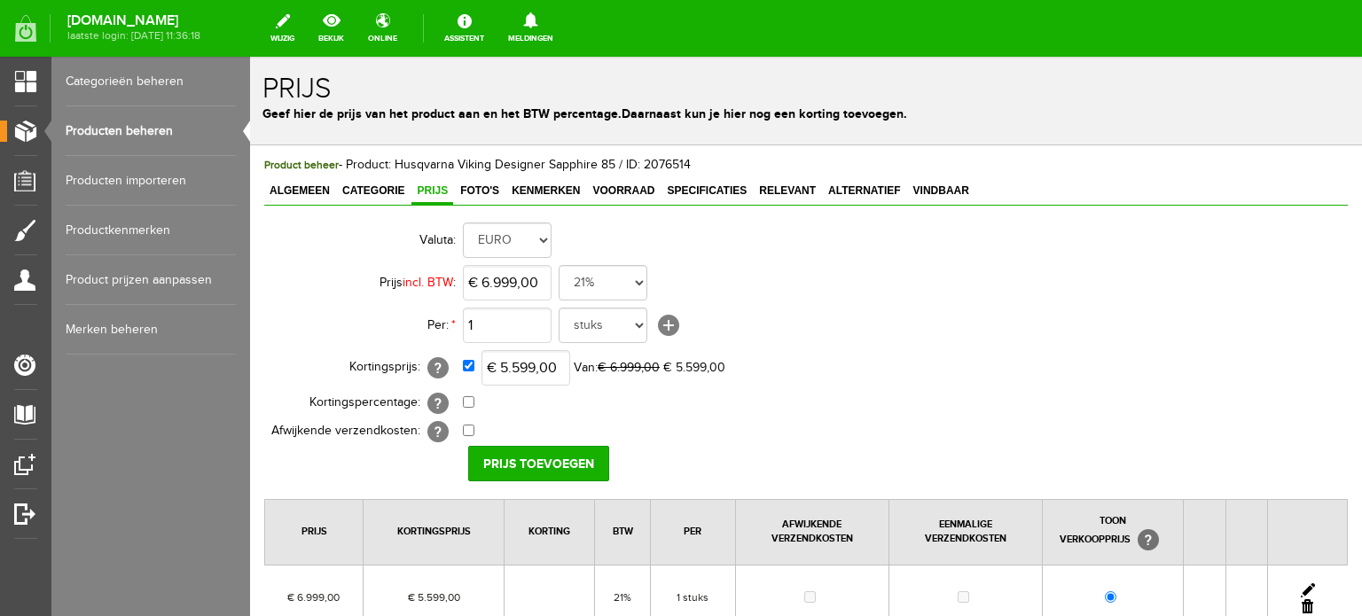
click at [163, 129] on link "Producten beheren" at bounding box center [151, 131] width 170 height 50
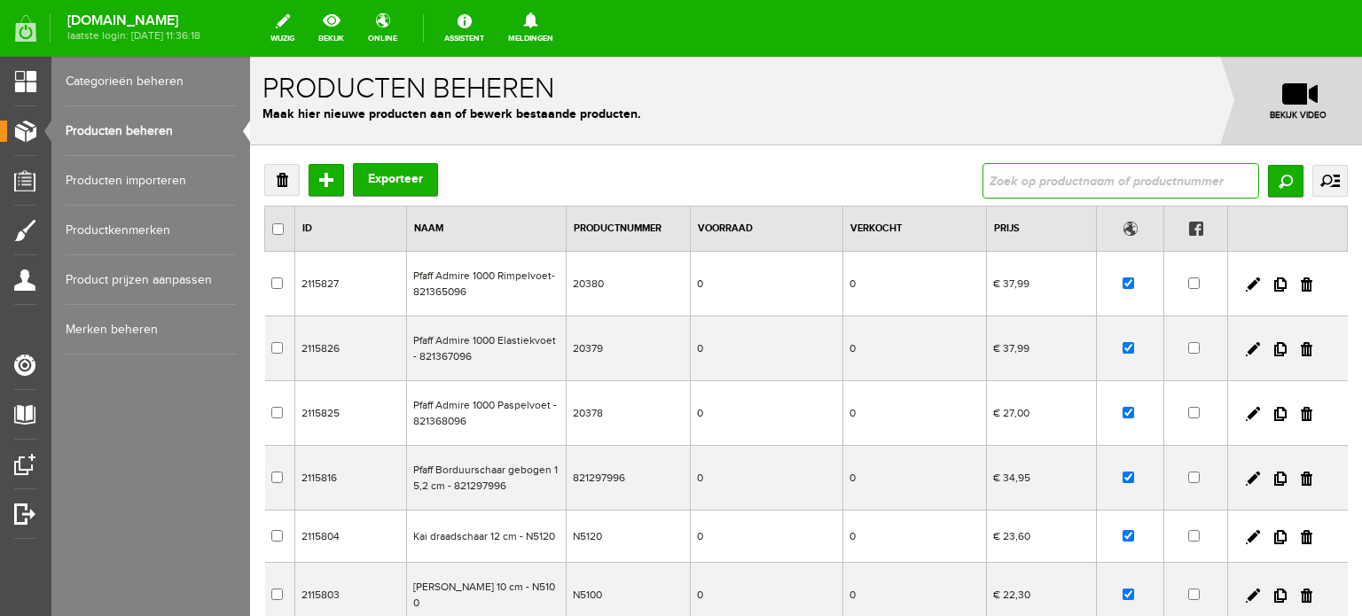
click at [1046, 185] on input "text" at bounding box center [1121, 180] width 277 height 35
type input "75"
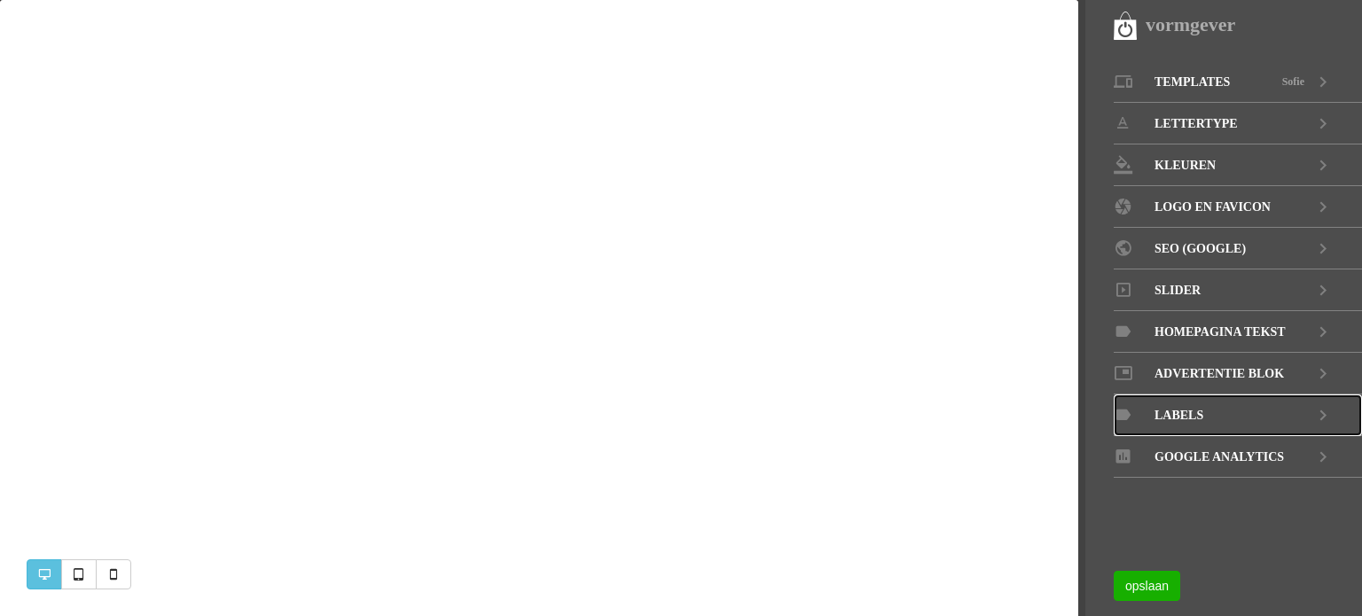
click at [1189, 413] on span "LABELS" at bounding box center [1179, 416] width 49 height 42
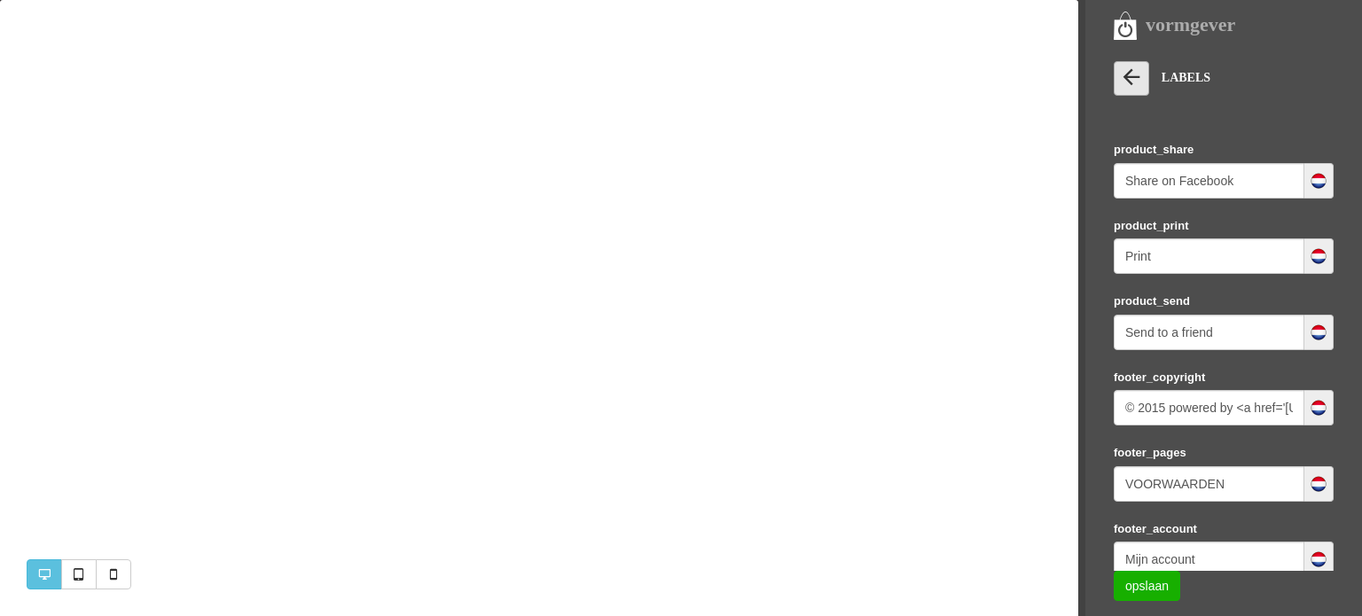
click at [1127, 78] on icon at bounding box center [1131, 77] width 25 height 25
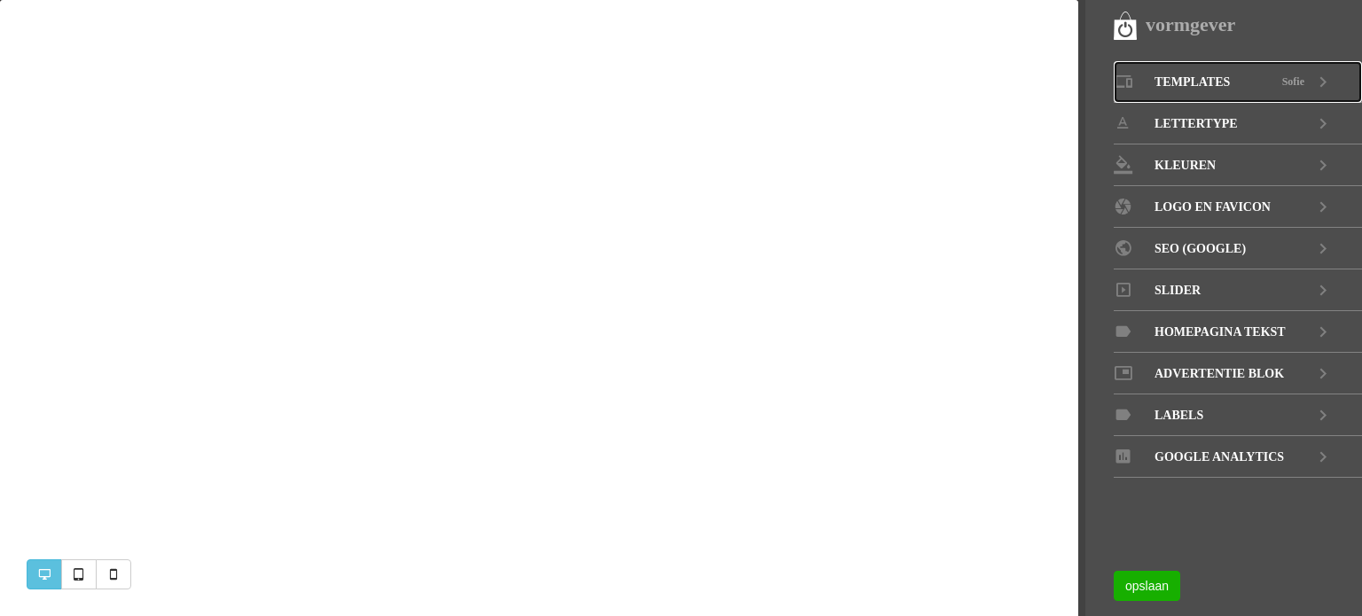
click at [1194, 77] on span "Templates" at bounding box center [1192, 82] width 75 height 42
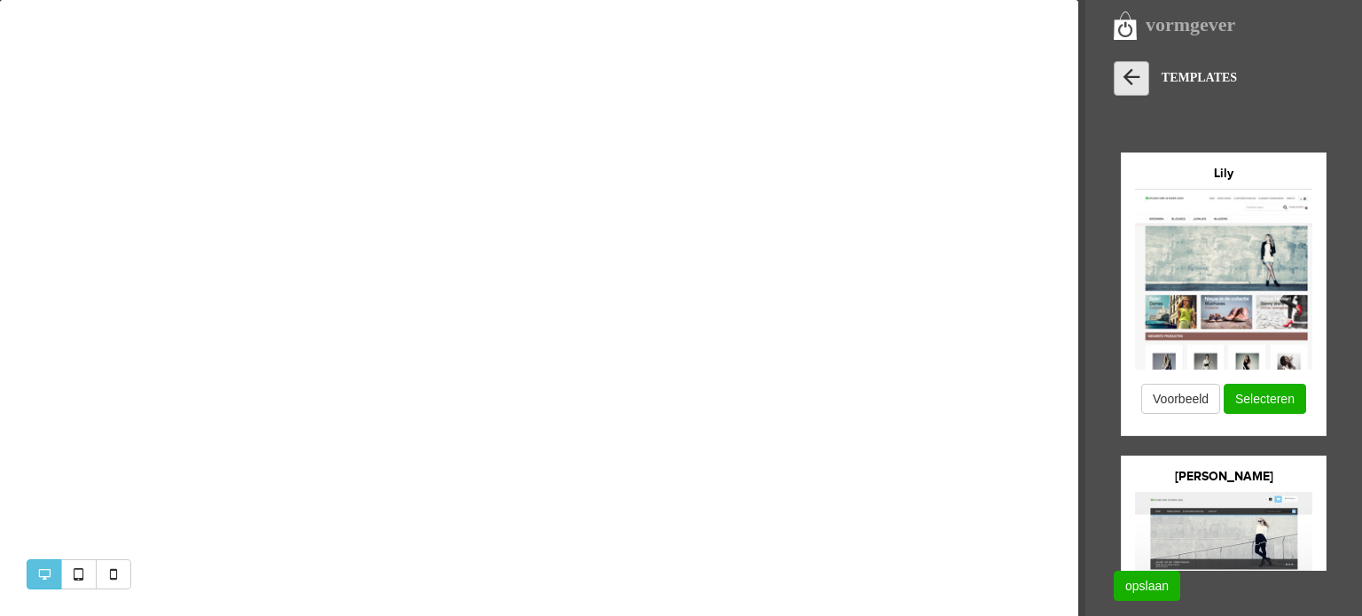
click at [1123, 75] on icon at bounding box center [1131, 77] width 25 height 25
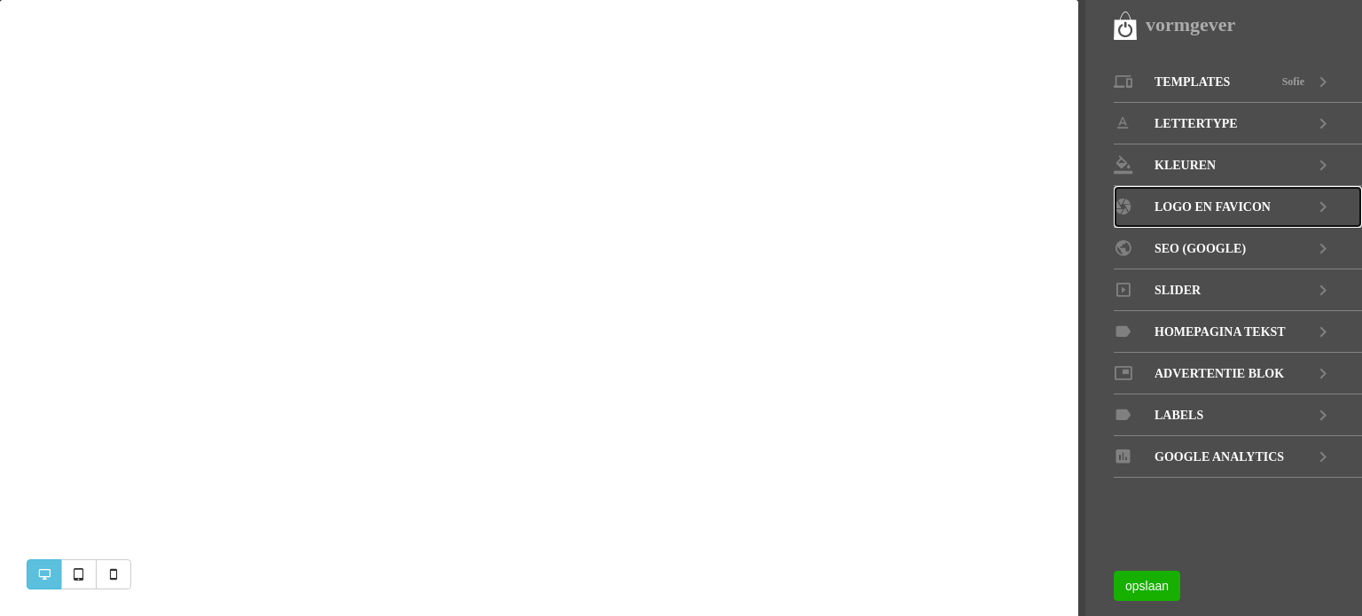
click at [1180, 208] on span "LOGO EN FAVICON" at bounding box center [1213, 207] width 116 height 42
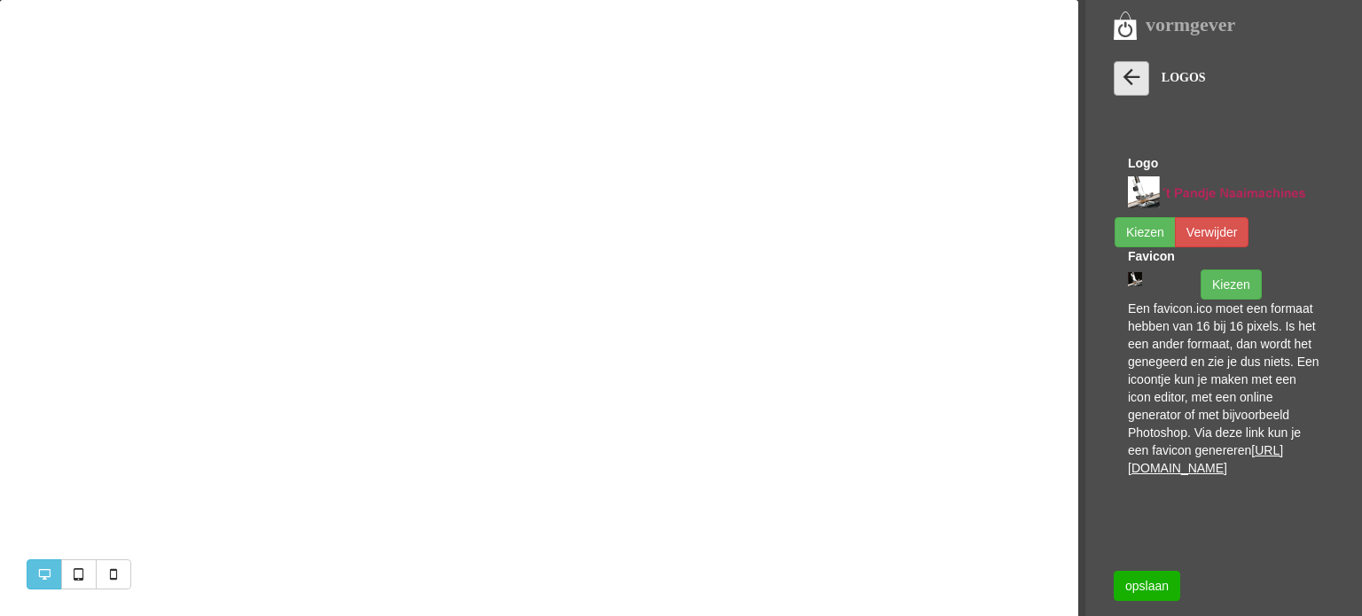
click at [1123, 75] on icon at bounding box center [1131, 77] width 25 height 25
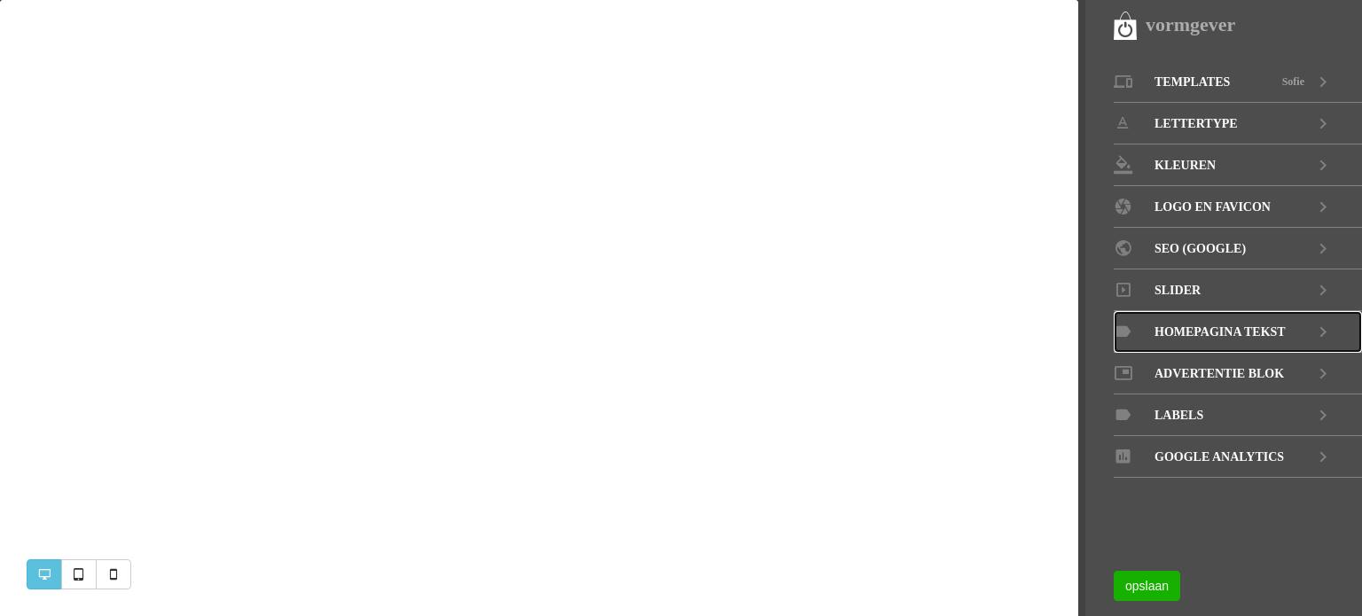
click at [1182, 331] on span "Homepagina tekst" at bounding box center [1220, 332] width 131 height 42
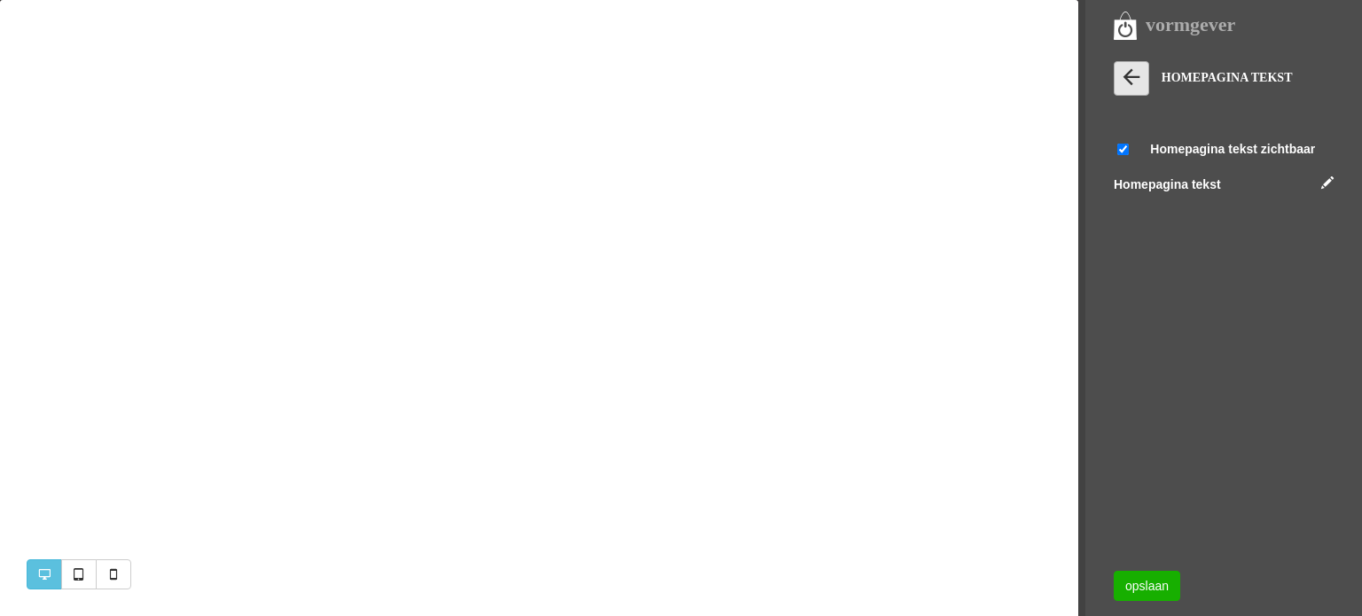
click at [1128, 77] on icon at bounding box center [1131, 77] width 25 height 25
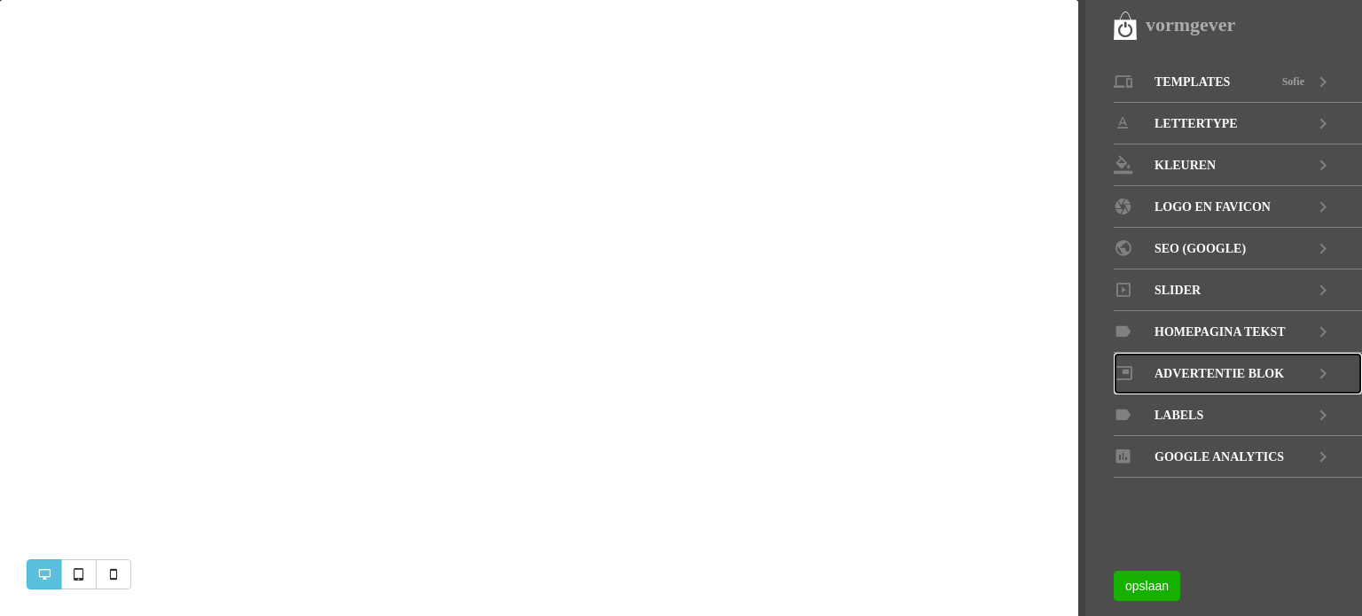
click at [1184, 365] on span "Advertentie blok" at bounding box center [1220, 374] width 130 height 42
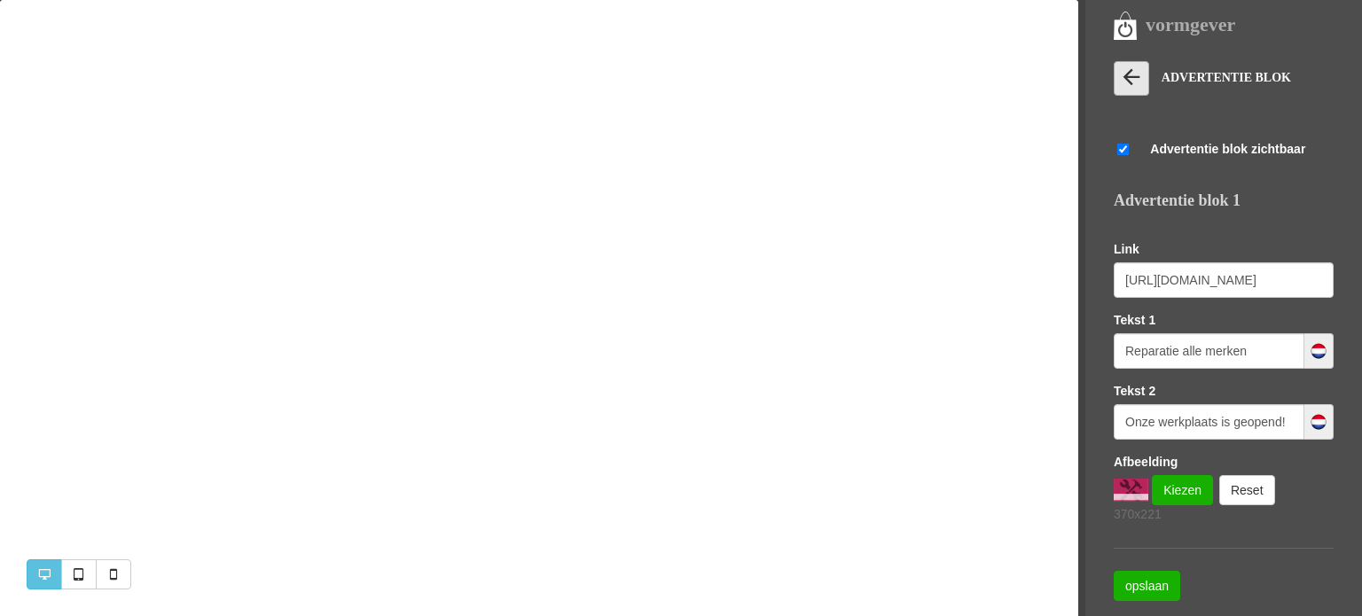
click at [1126, 76] on icon at bounding box center [1131, 77] width 25 height 25
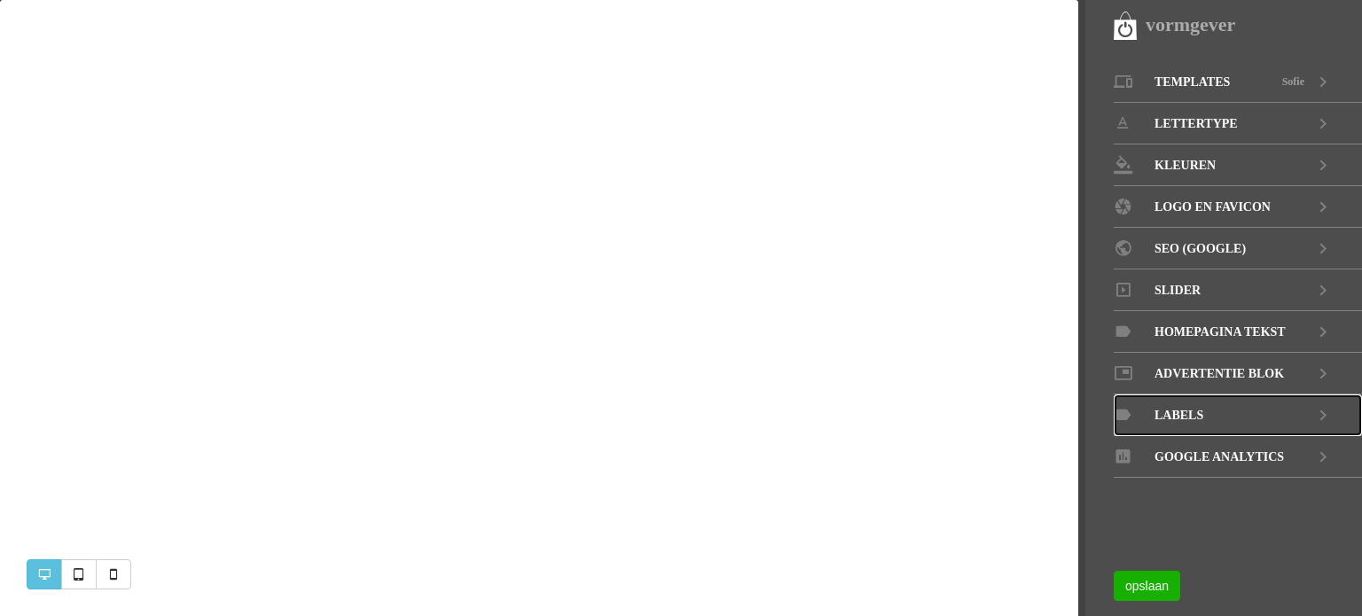
click at [1174, 412] on span "LABELS" at bounding box center [1179, 416] width 49 height 42
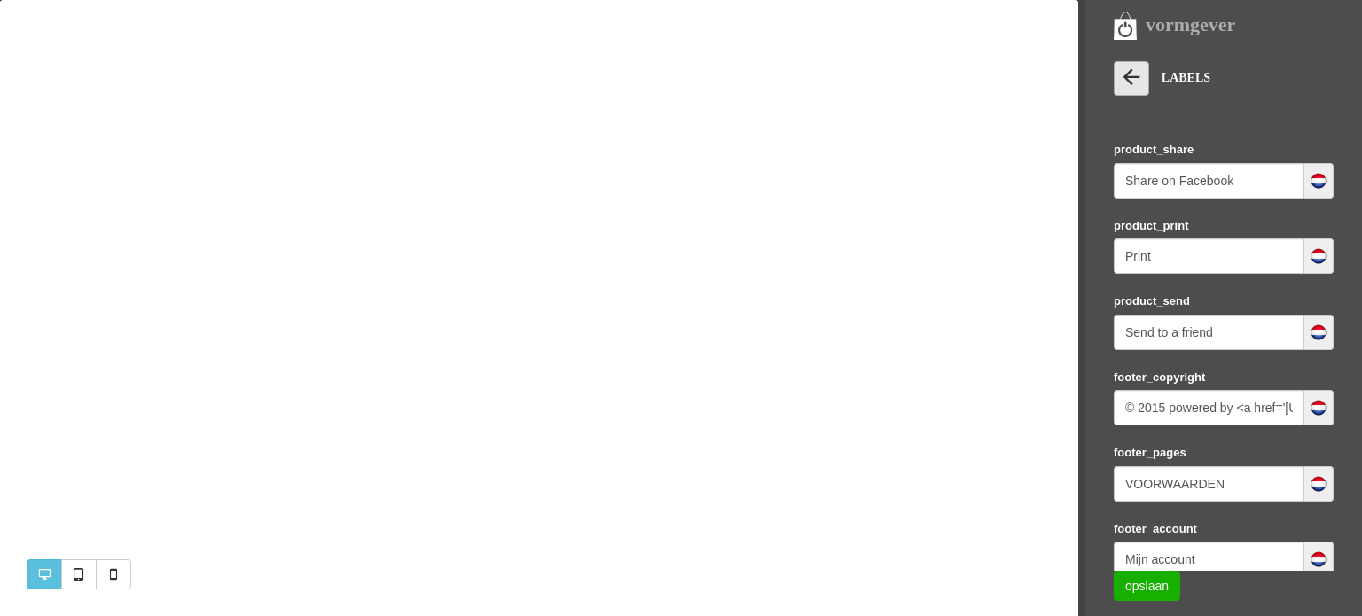
click at [1131, 82] on icon at bounding box center [1131, 77] width 25 height 25
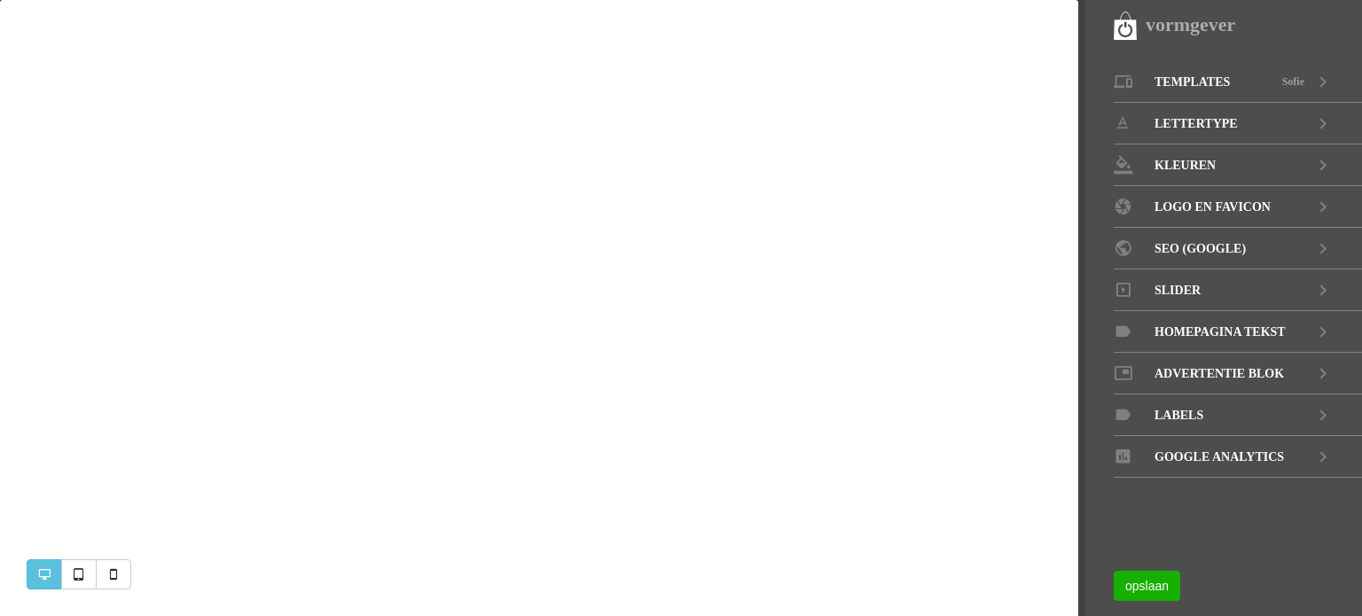
click at [1124, 28] on div "vormgever" at bounding box center [1238, 25] width 248 height 29
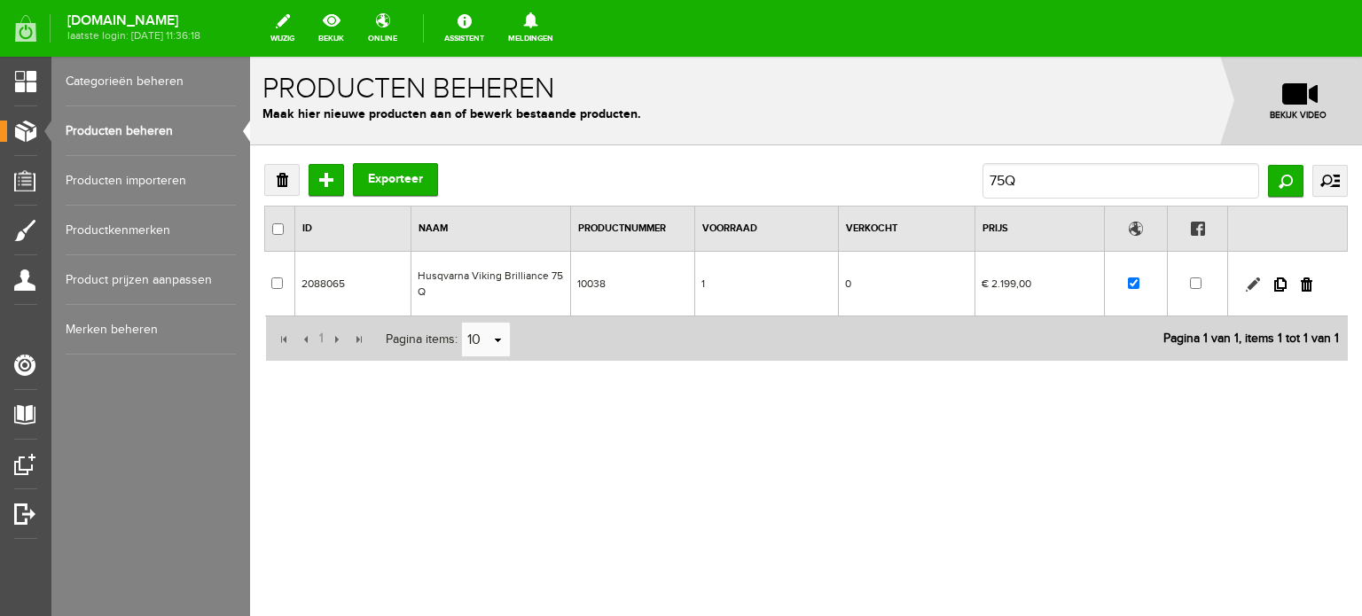
click at [1252, 283] on link at bounding box center [1253, 285] width 14 height 14
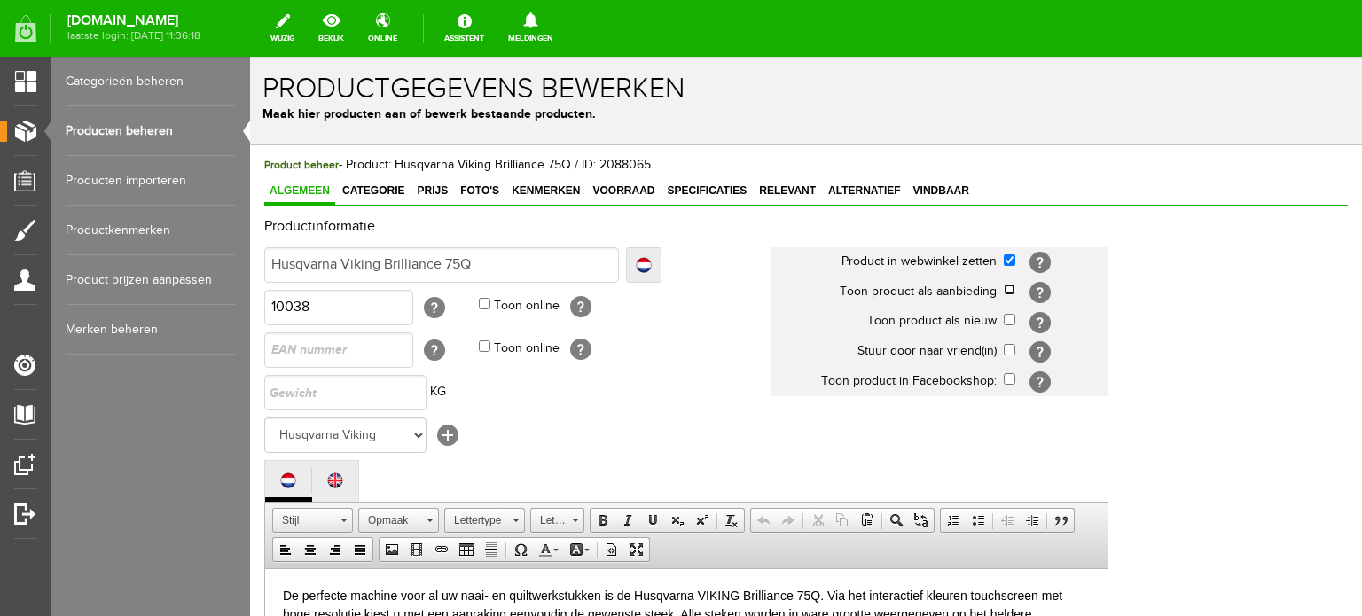
click at [1006, 289] on input "checkbox" at bounding box center [1010, 290] width 12 height 12
checkbox input "true"
click at [385, 187] on span "Categorie" at bounding box center [373, 191] width 73 height 12
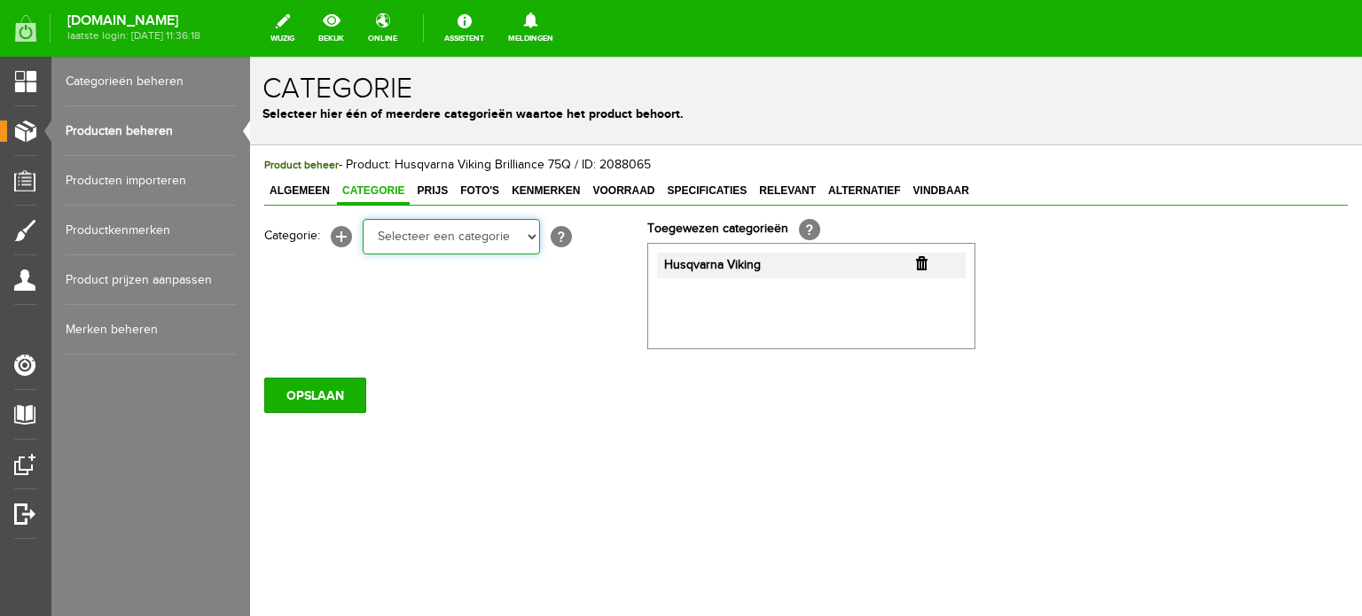
click at [531, 242] on select "Selecteer een categorie Cadeaubon [DATE][DATE] AANBIEDINGEN! Naai Tips en video…" at bounding box center [451, 236] width 177 height 35
select select "38825"
click at [363, 219] on select "Selecteer een categorie Cadeaubon [DATE][DATE] AANBIEDINGEN! Naai Tips en video…" at bounding box center [451, 236] width 177 height 35
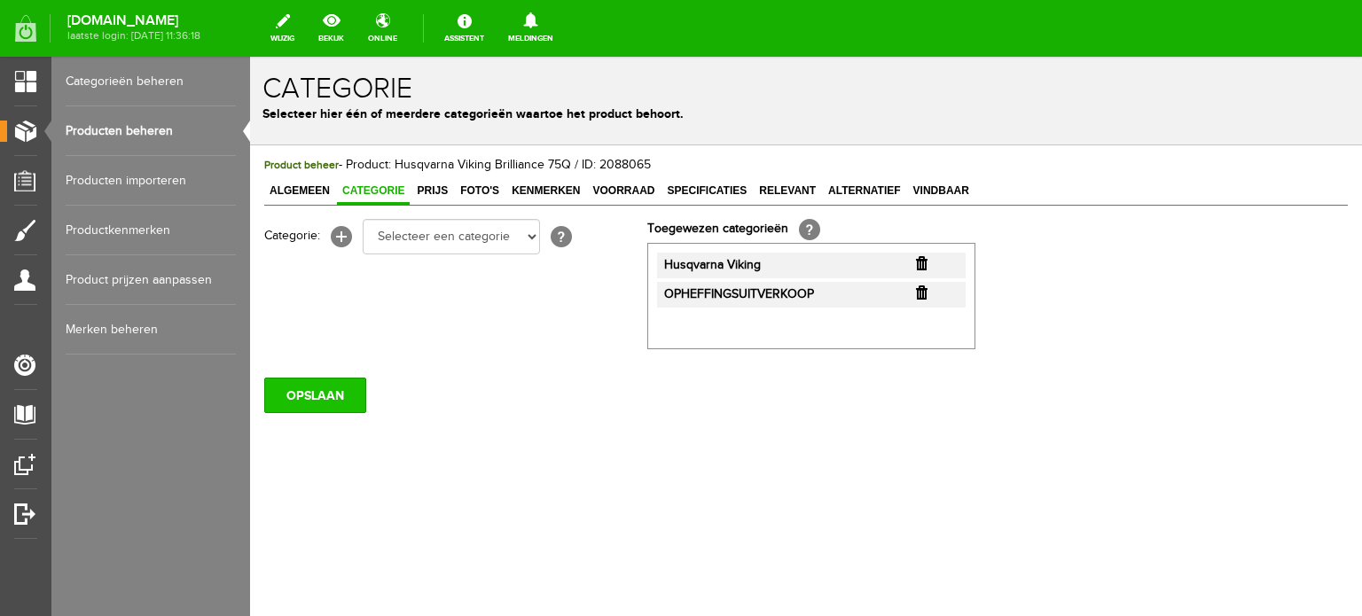
click at [294, 389] on input "OPSLAAN" at bounding box center [315, 395] width 102 height 35
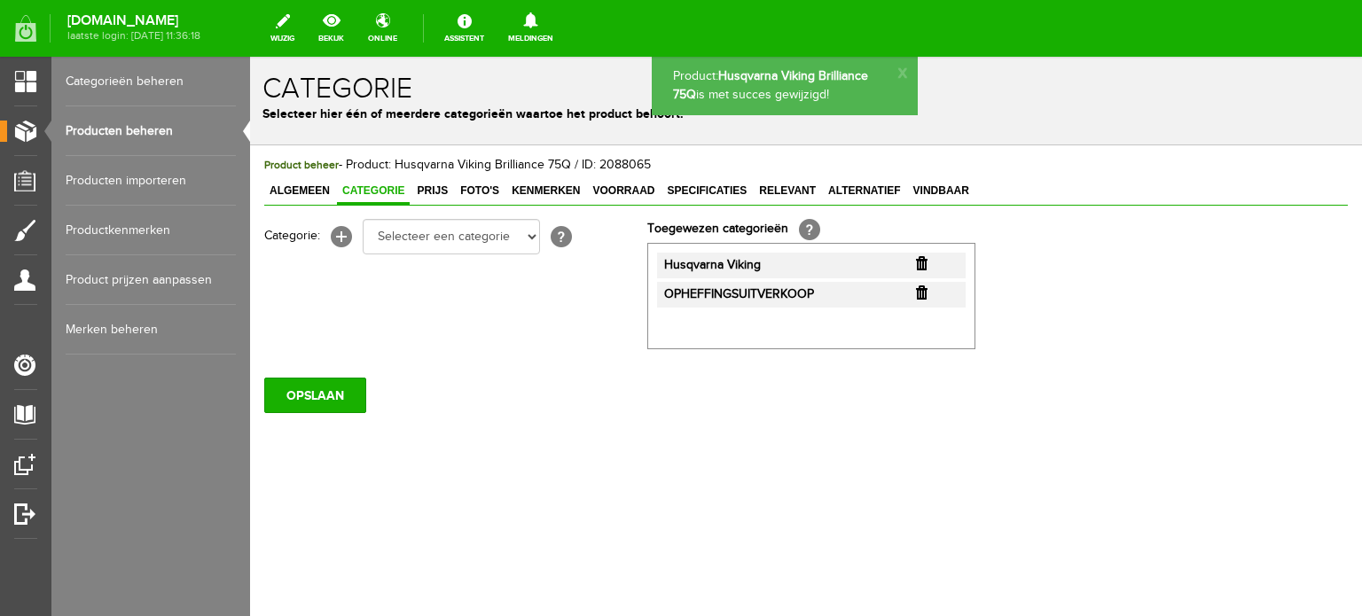
click at [433, 188] on span "Prijs" at bounding box center [433, 191] width 42 height 12
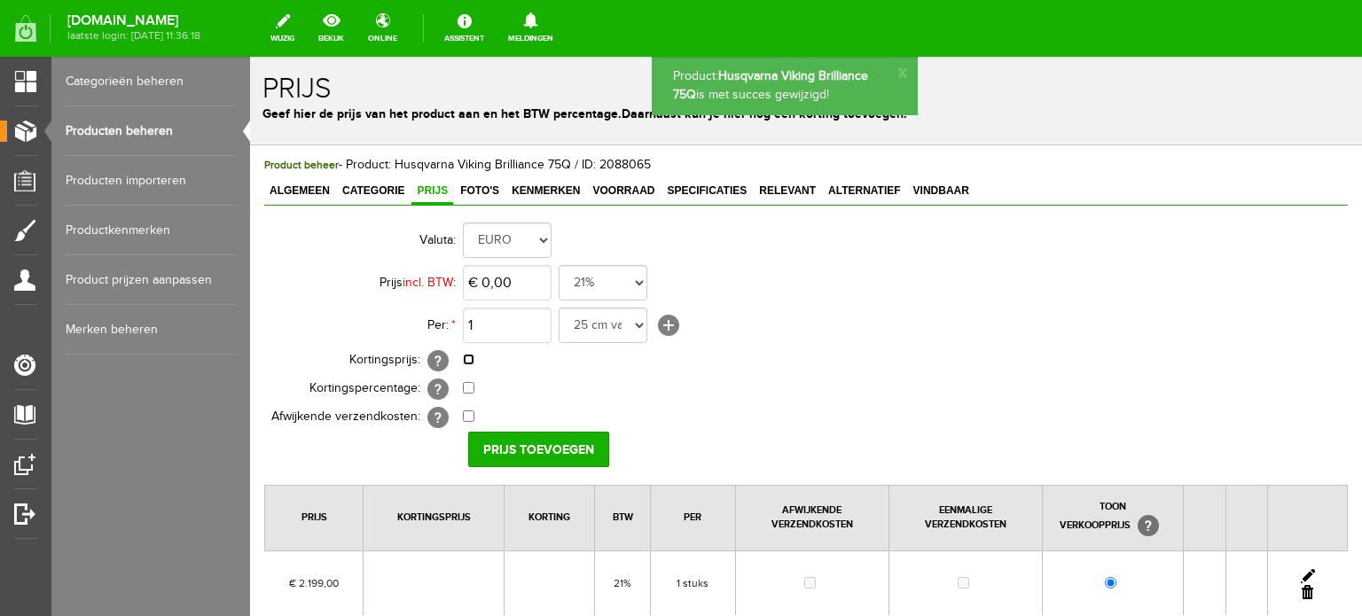
click at [465, 356] on input "checkbox" at bounding box center [469, 360] width 12 height 12
checkbox input "true"
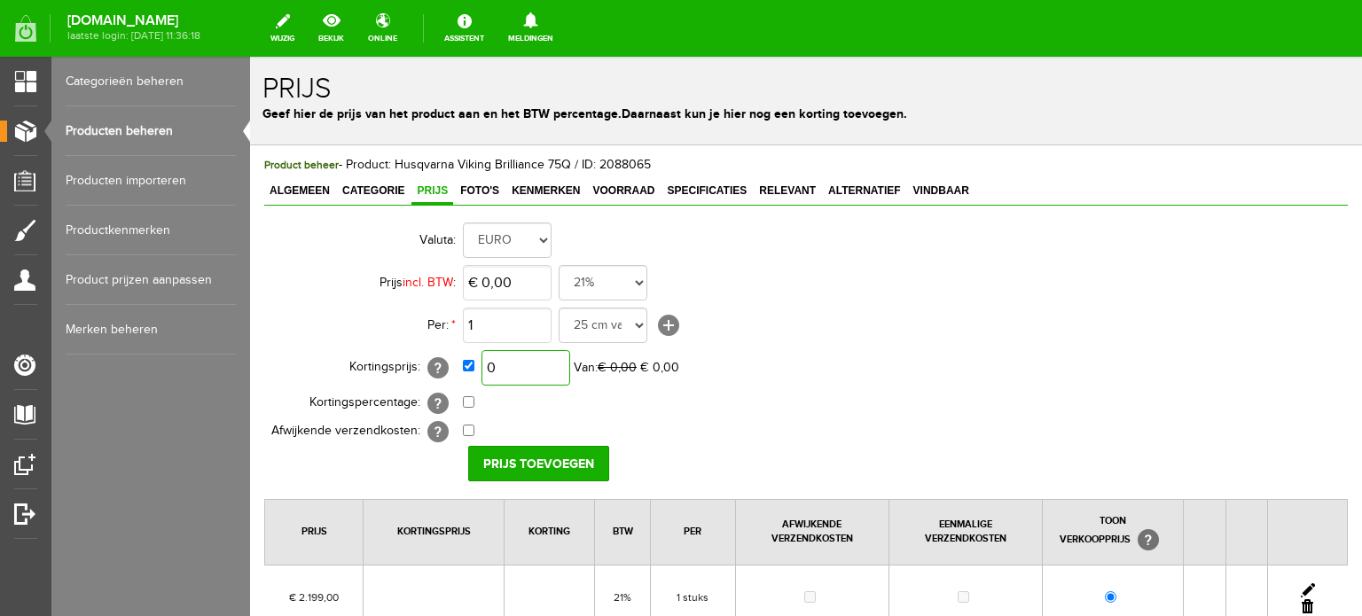
click at [543, 366] on input "0" at bounding box center [526, 367] width 89 height 35
type input "€ 0,00"
click at [1301, 588] on link at bounding box center [1308, 591] width 14 height 14
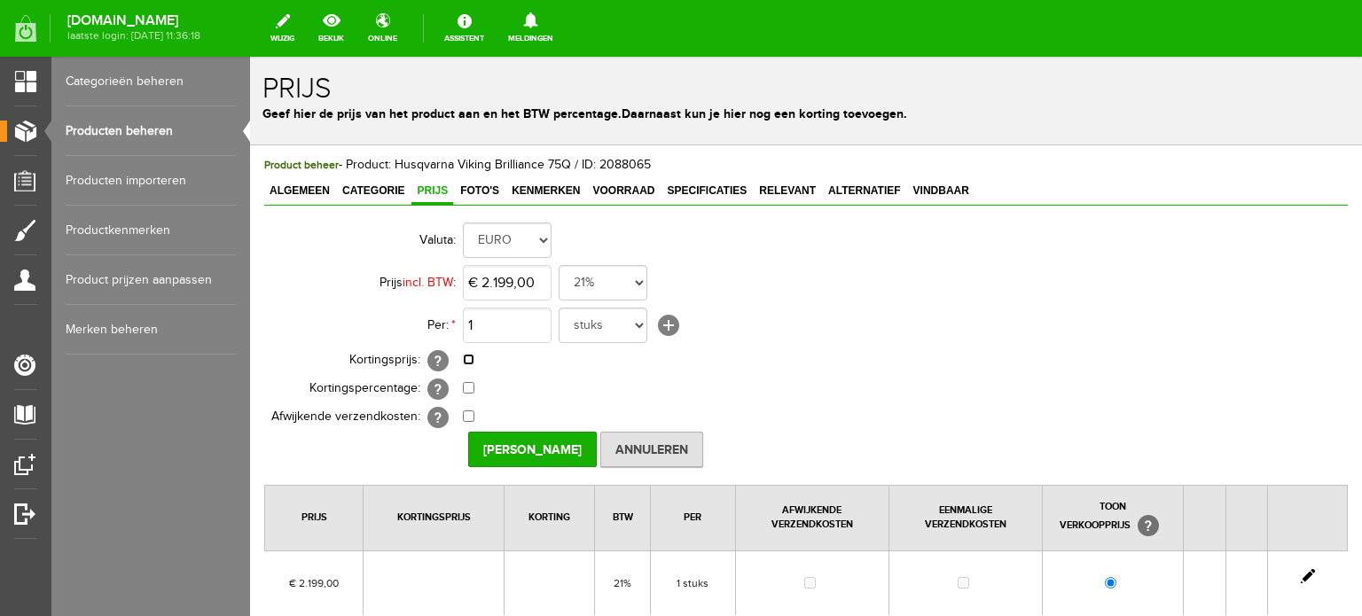
click at [466, 359] on input "checkbox" at bounding box center [469, 360] width 12 height 12
checkbox input "true"
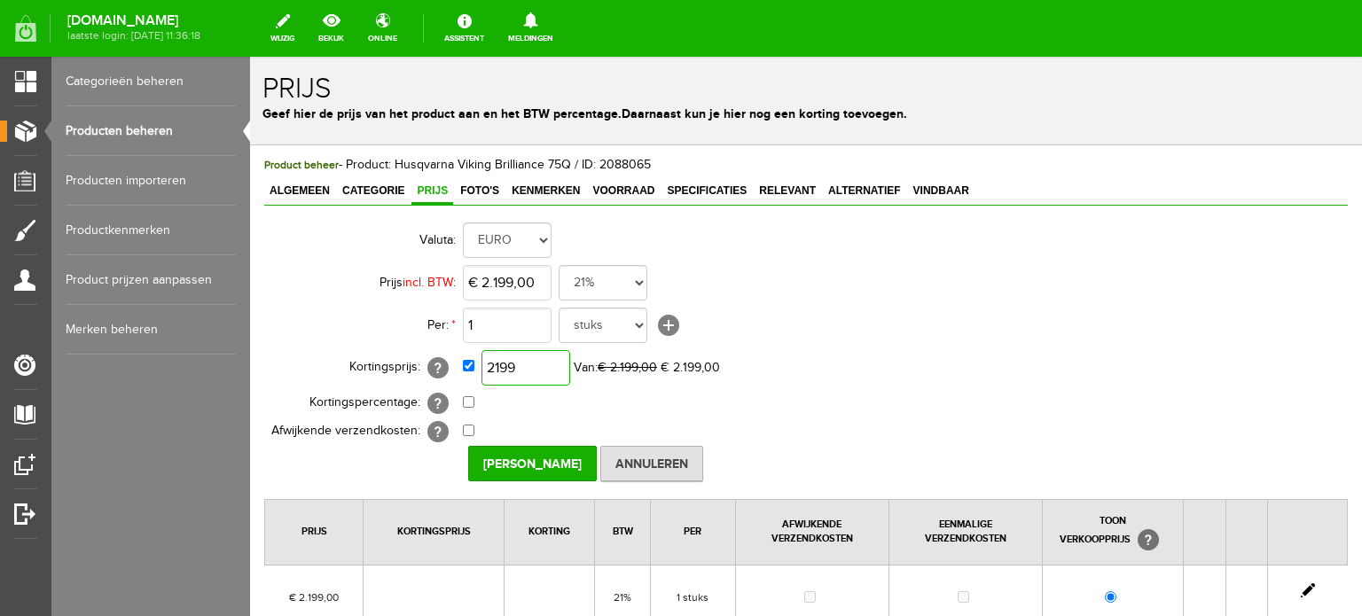
click at [554, 369] on input "2199" at bounding box center [526, 367] width 89 height 35
type input "€ 1.759,00"
click at [880, 388] on td "€ 1.759,00 Van: € 2.199,00 € 1.759,00" at bounding box center [789, 368] width 653 height 43
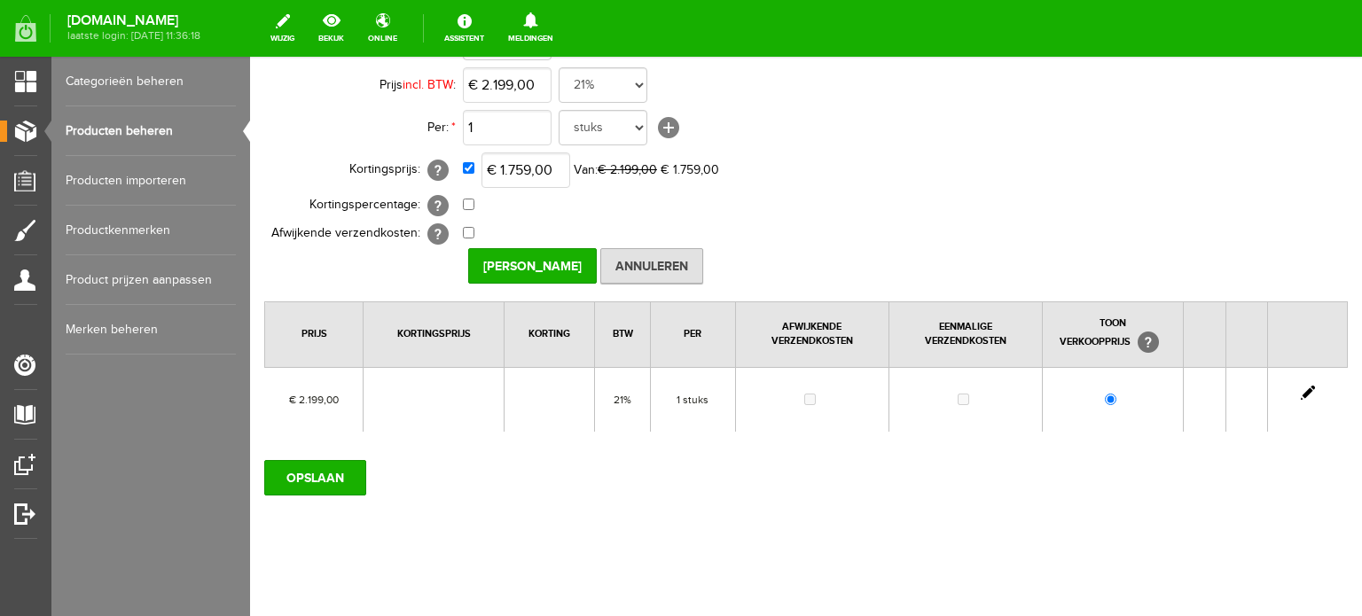
scroll to position [206, 0]
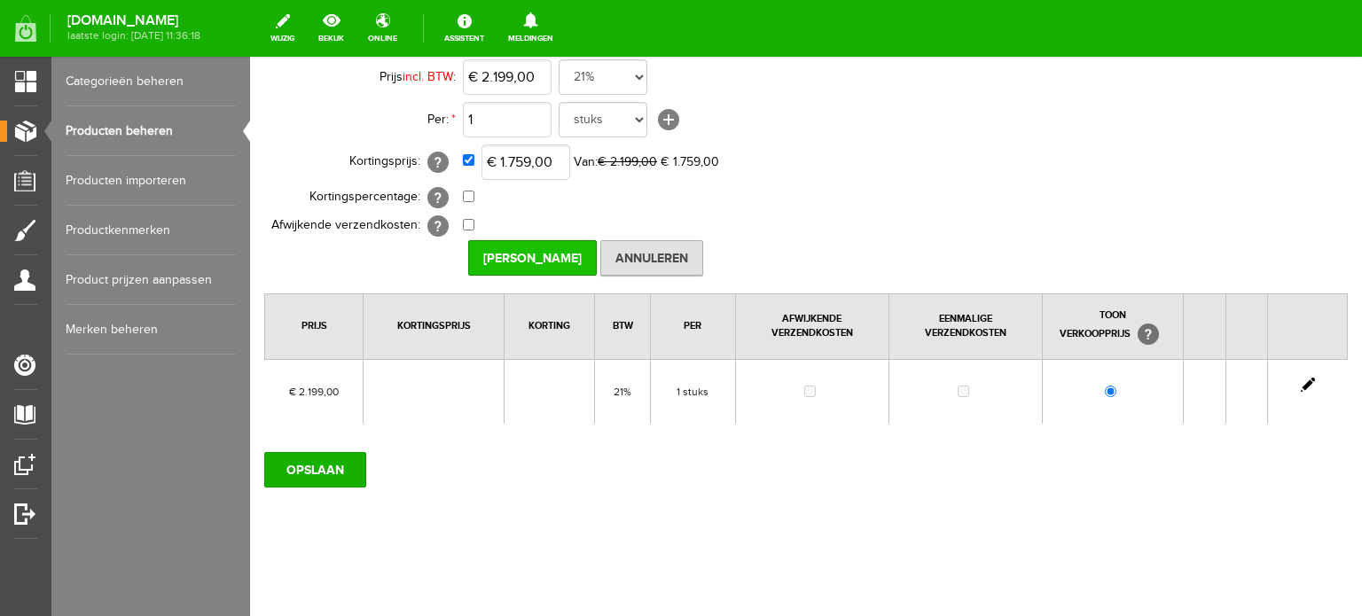
click at [536, 254] on input "[PERSON_NAME]" at bounding box center [532, 257] width 129 height 35
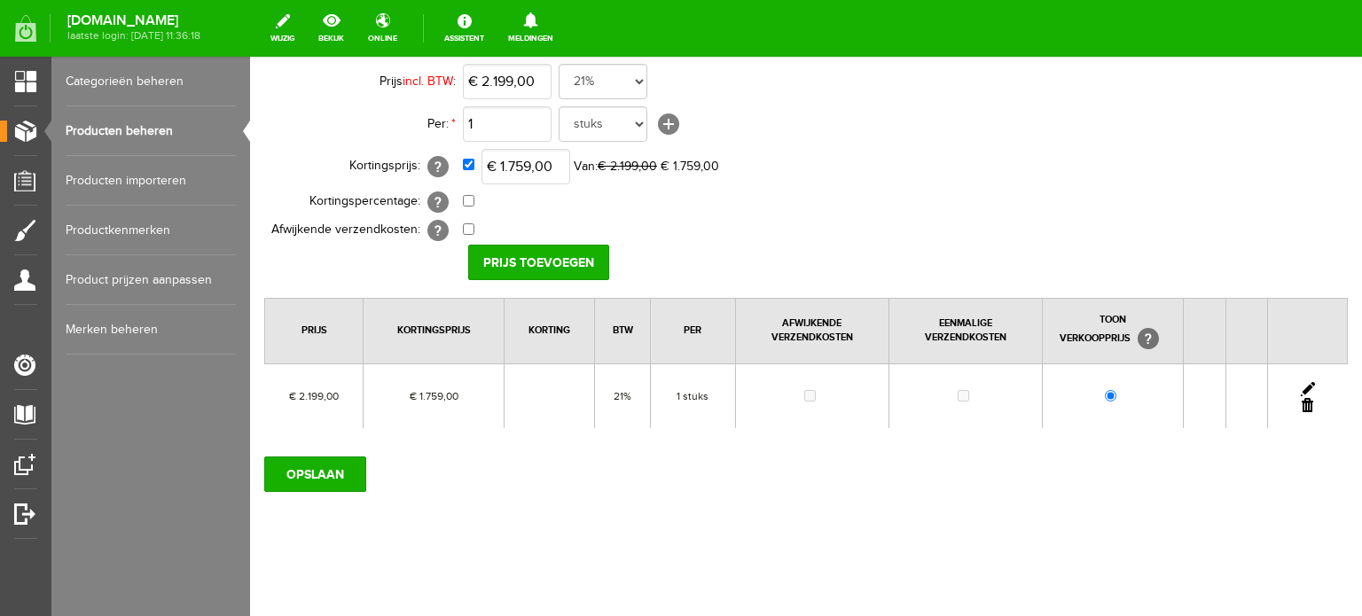
scroll to position [0, 0]
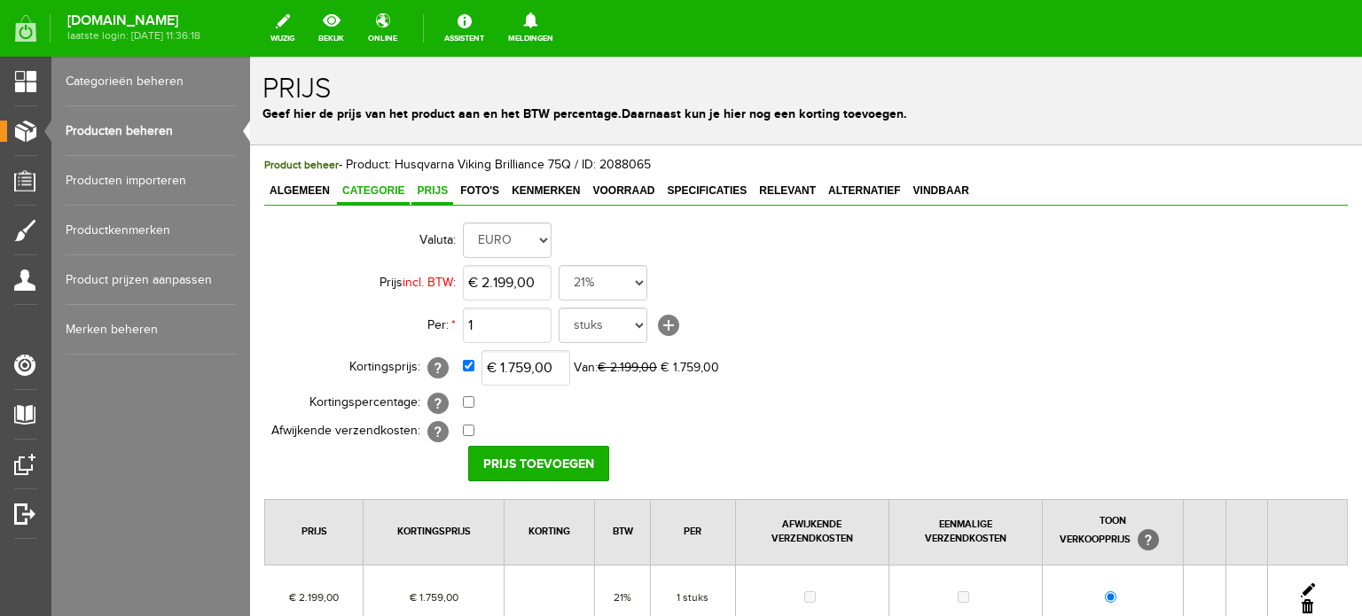
click at [373, 194] on span "Categorie" at bounding box center [373, 191] width 73 height 12
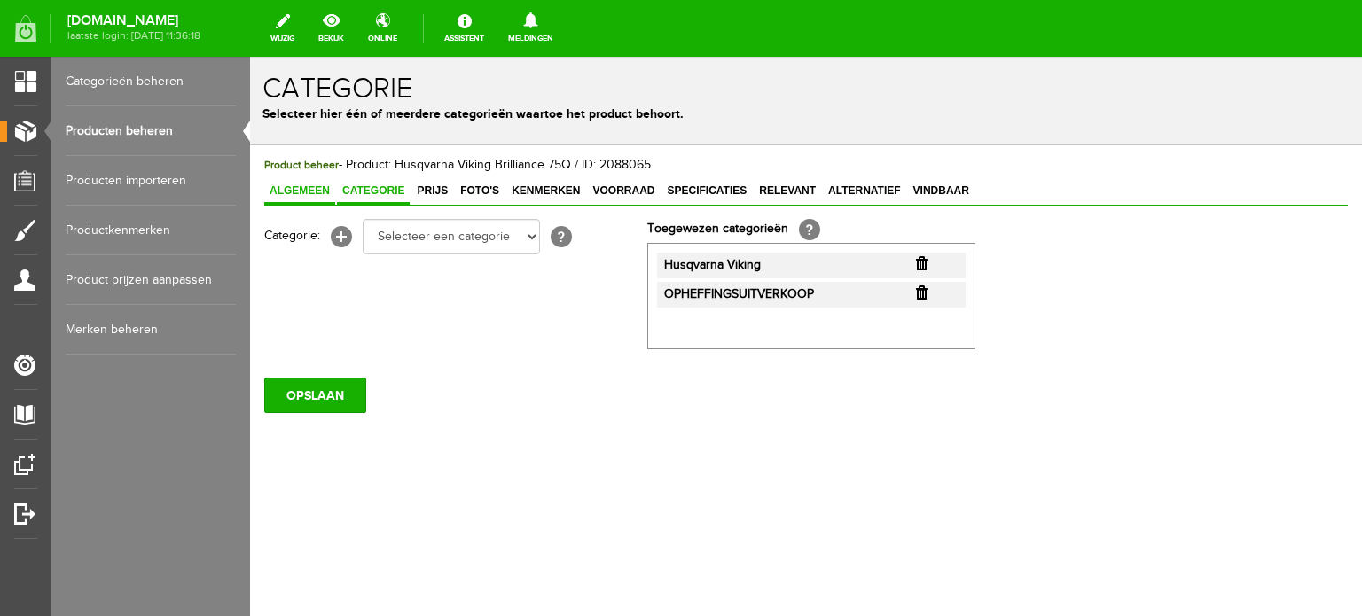
click at [274, 183] on link "Algemeen" at bounding box center [299, 192] width 71 height 26
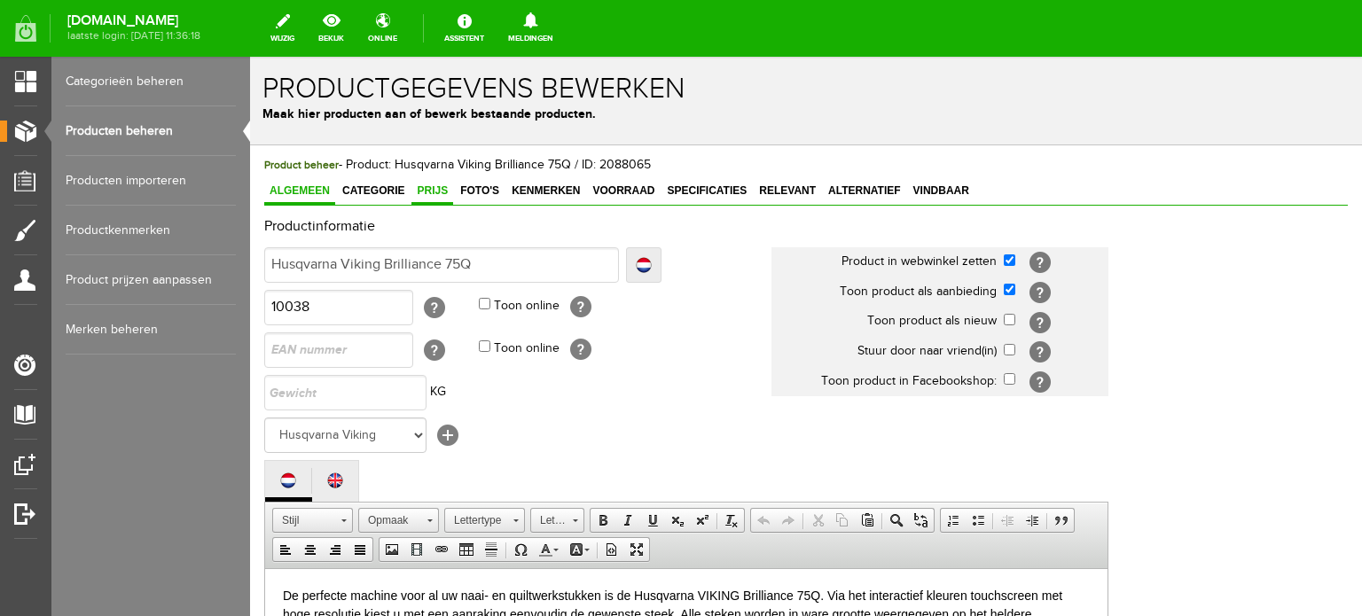
click at [431, 186] on span "Prijs" at bounding box center [433, 191] width 42 height 12
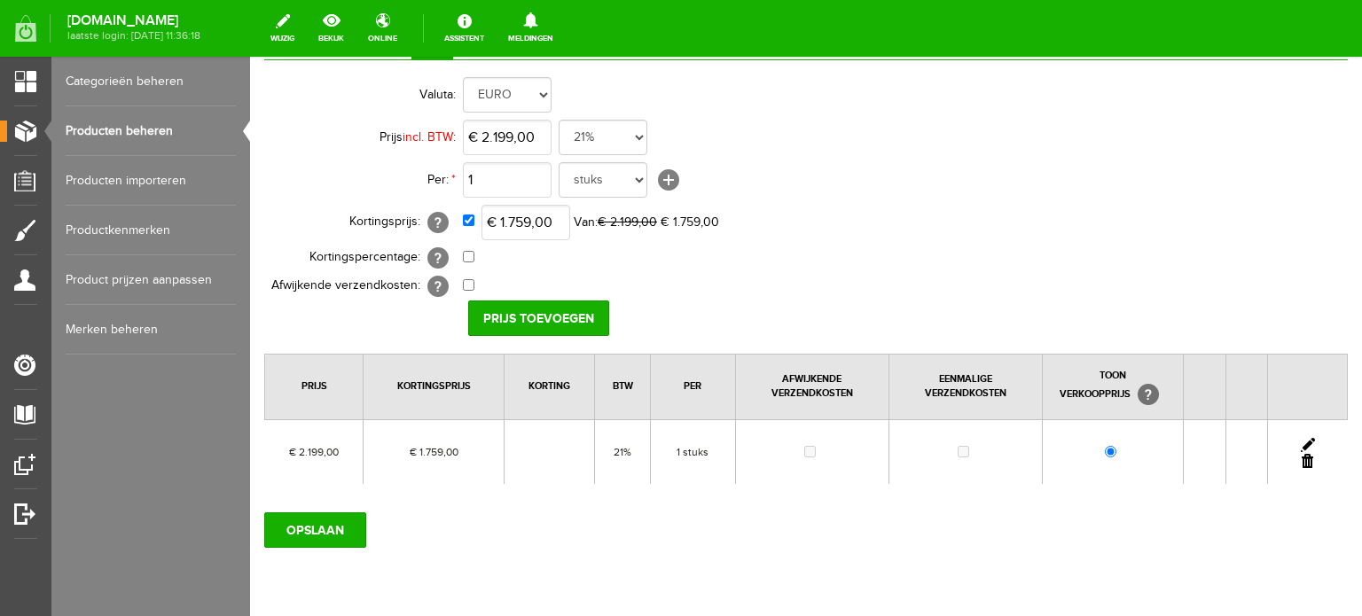
scroll to position [206, 0]
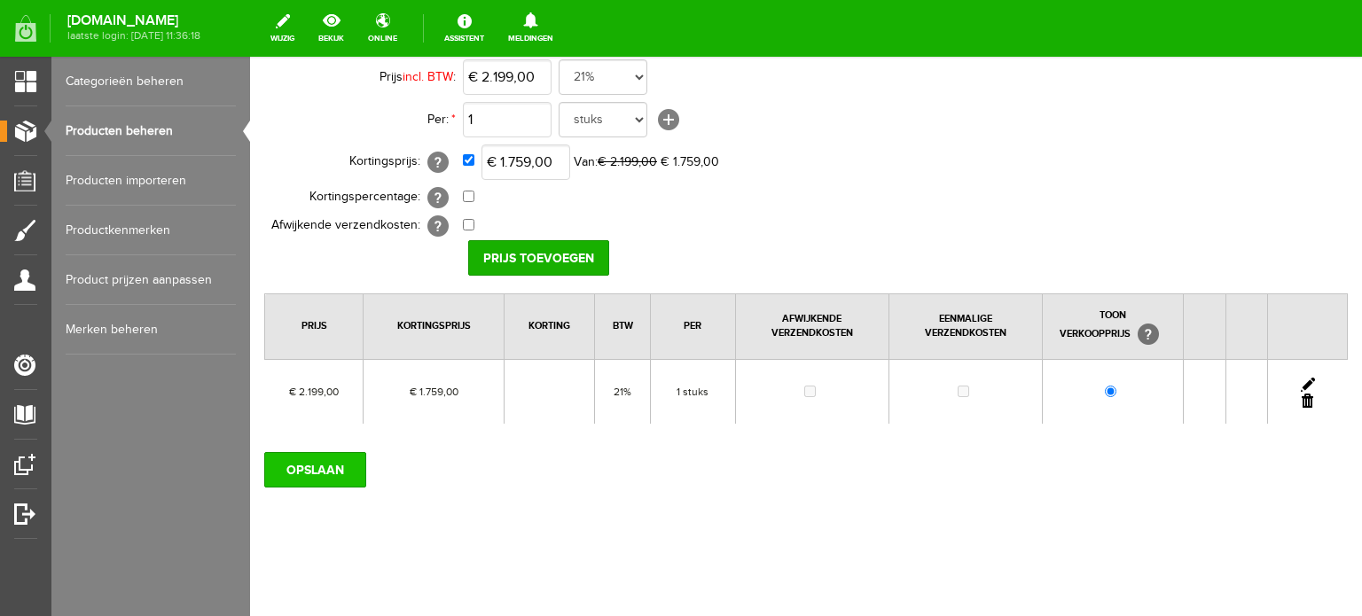
click at [305, 467] on input "OPSLAAN" at bounding box center [315, 469] width 102 height 35
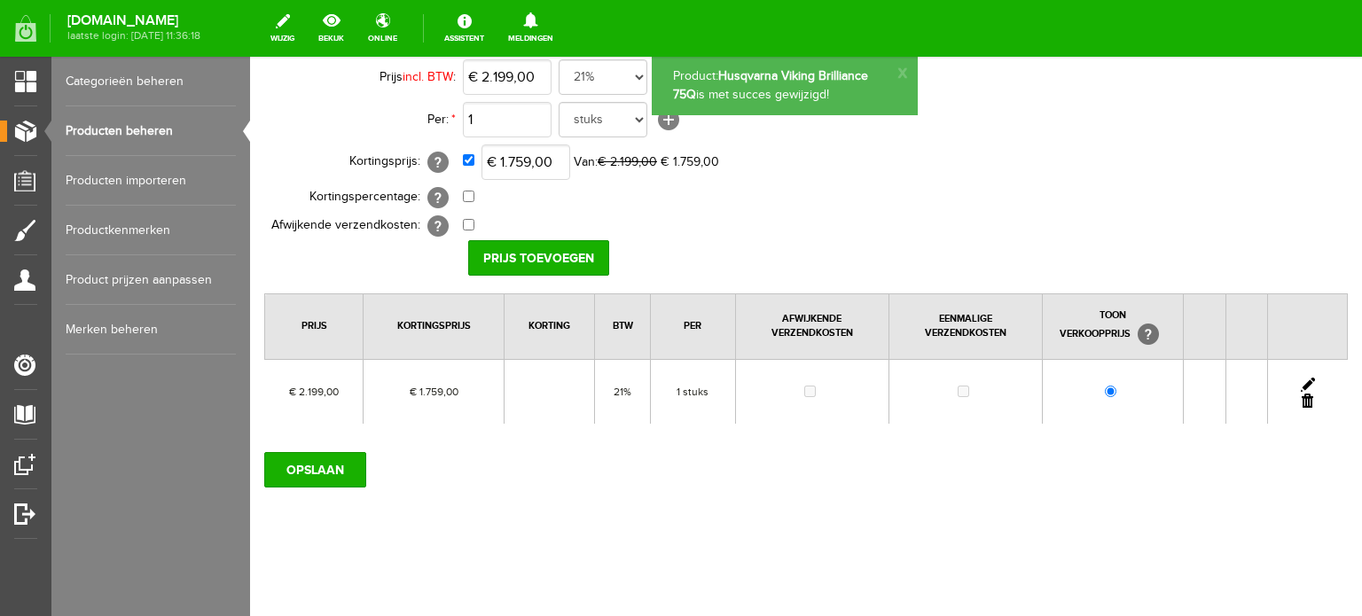
scroll to position [0, 0]
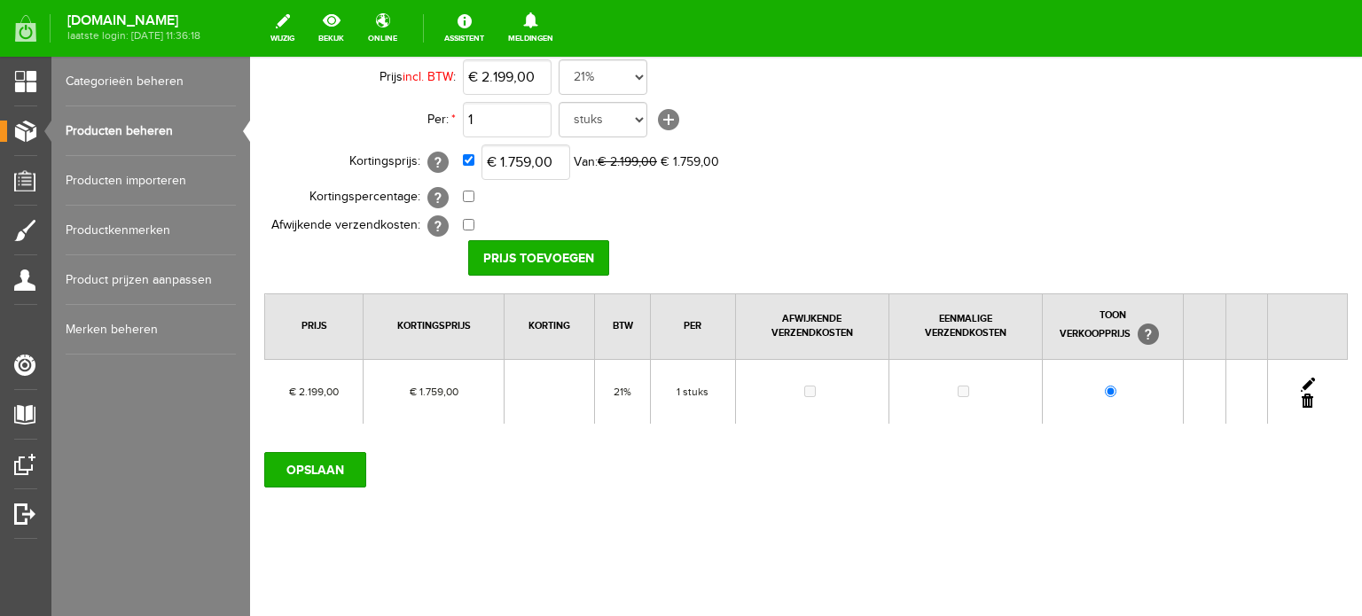
click at [145, 127] on link "Producten beheren" at bounding box center [151, 131] width 170 height 50
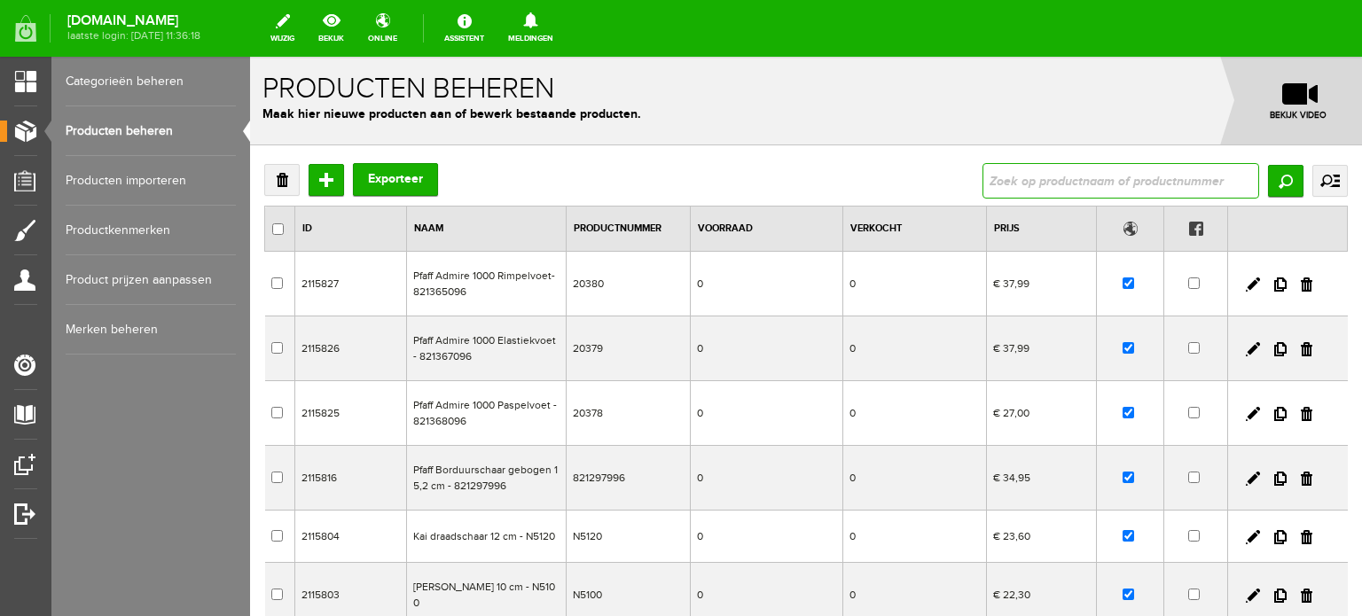
click at [1098, 177] on input "text" at bounding box center [1121, 180] width 277 height 35
paste input "Onyx 15"
type input "Onyx 15"
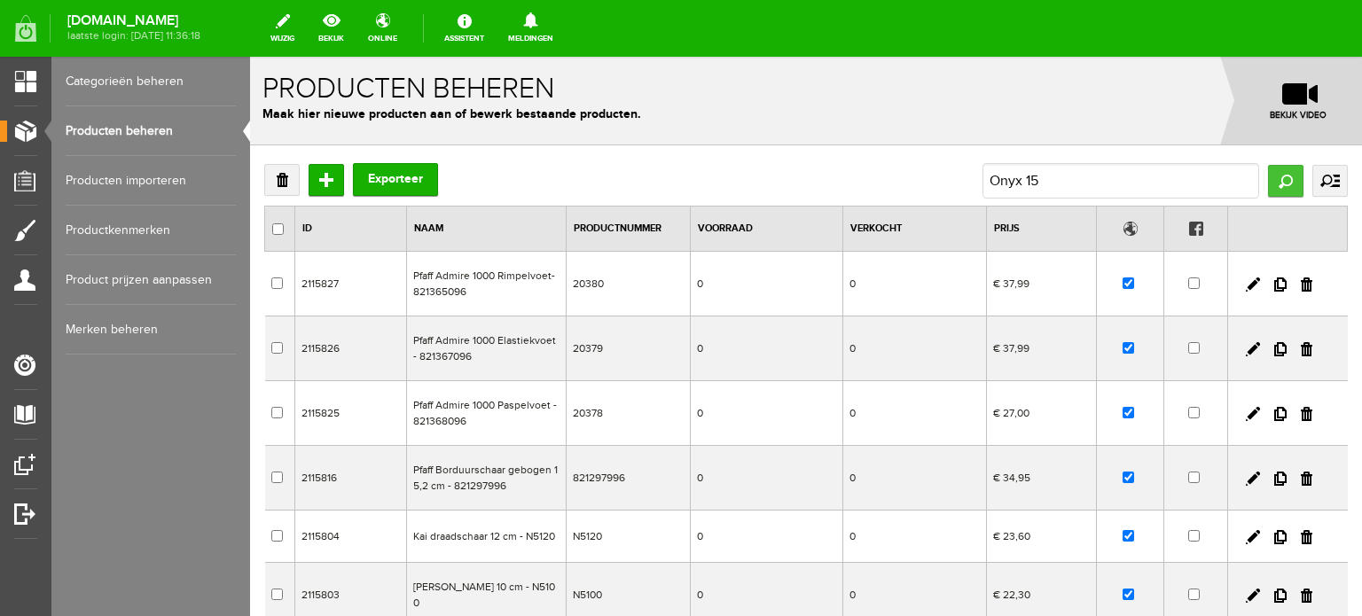
click at [1268, 187] on input "Zoeken" at bounding box center [1285, 181] width 35 height 32
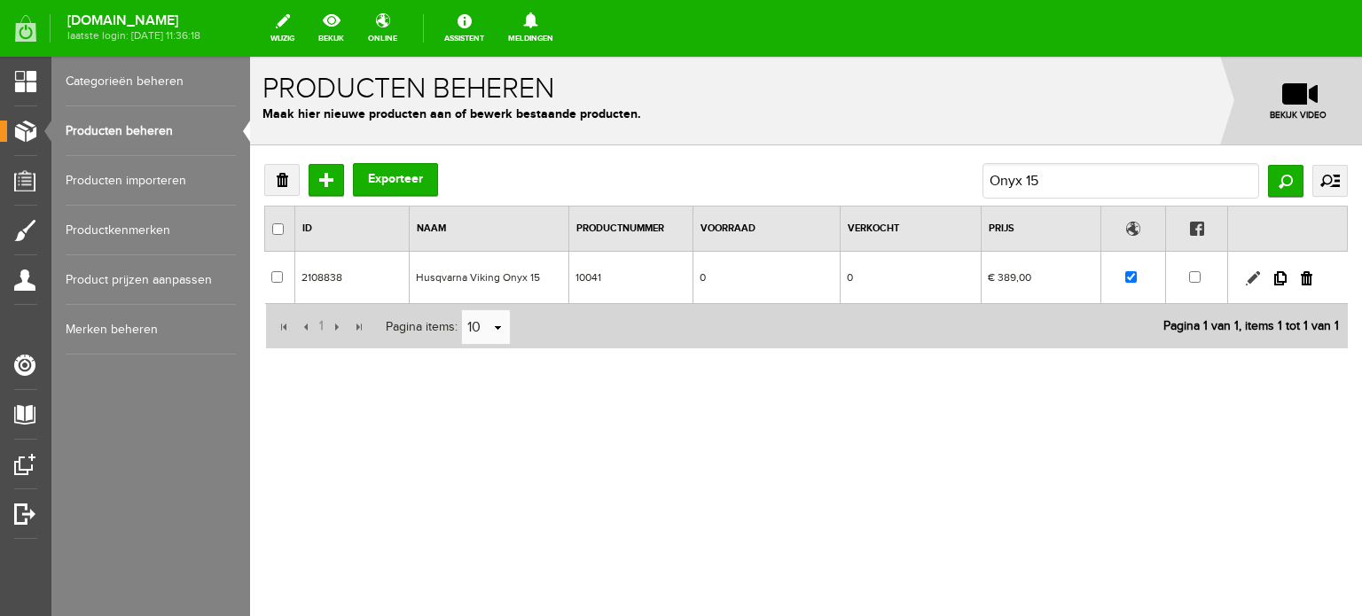
click at [1252, 279] on link at bounding box center [1253, 278] width 14 height 14
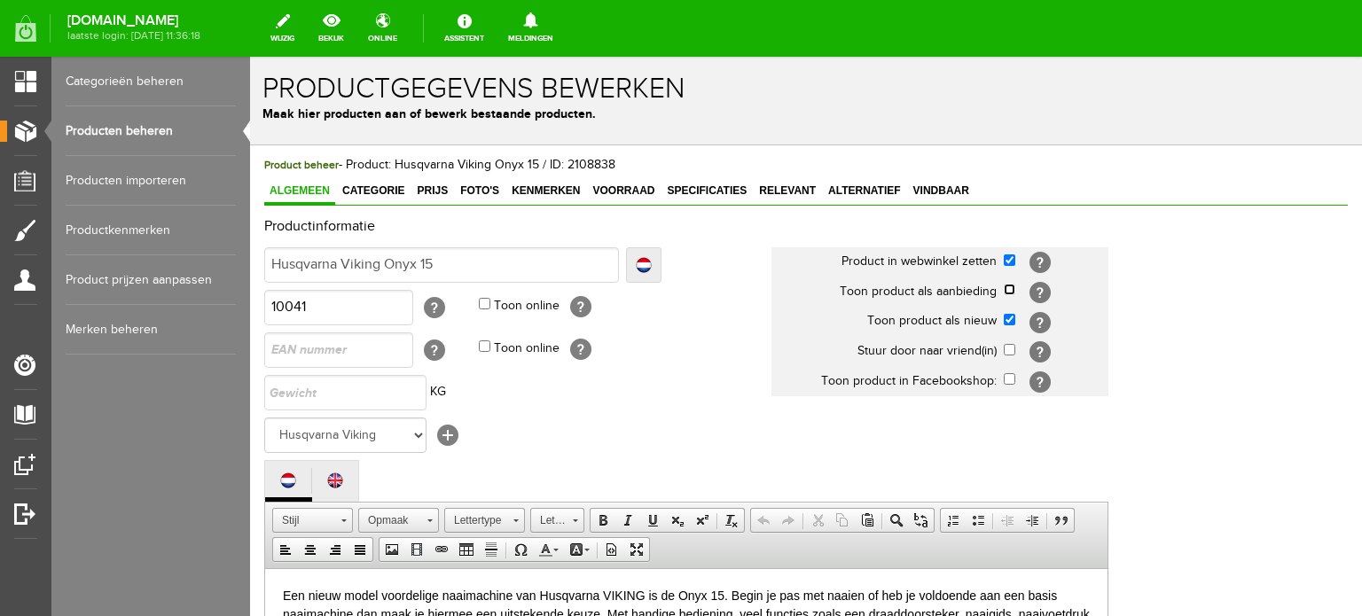
click at [1009, 285] on input "checkbox" at bounding box center [1010, 290] width 12 height 12
checkbox input "true"
click at [1008, 315] on input "checkbox" at bounding box center [1010, 320] width 12 height 12
checkbox input "false"
click at [385, 189] on span "Categorie" at bounding box center [373, 191] width 73 height 12
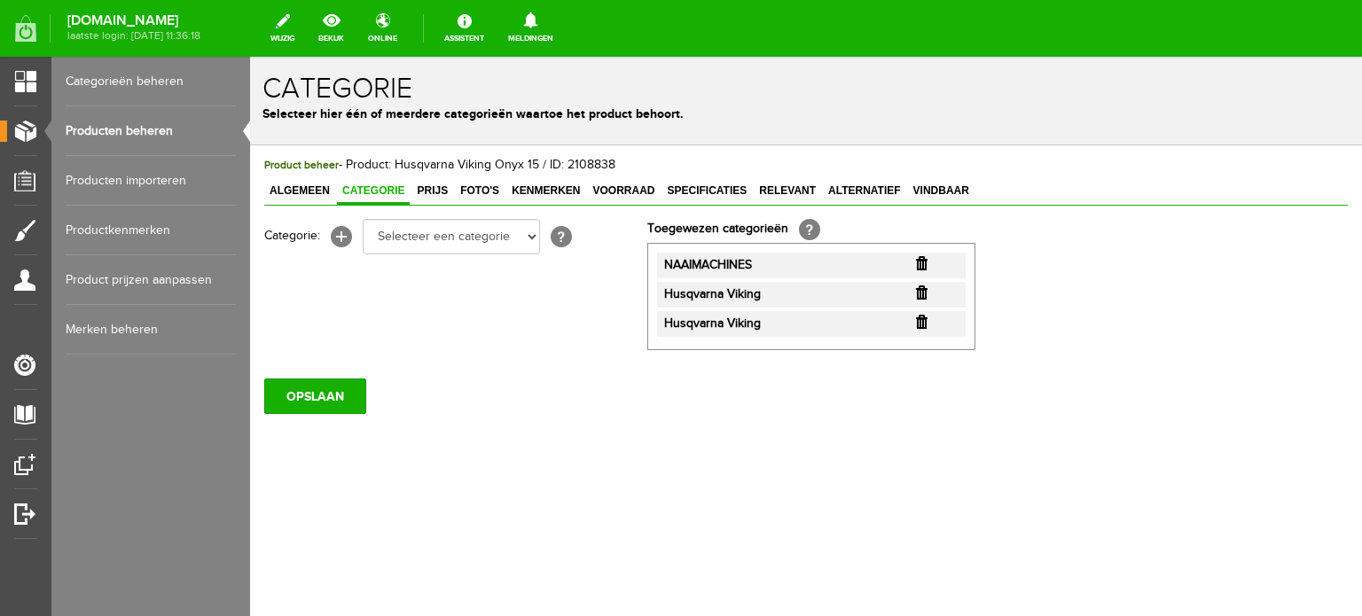
click at [925, 322] on input "button" at bounding box center [922, 322] width 12 height 14
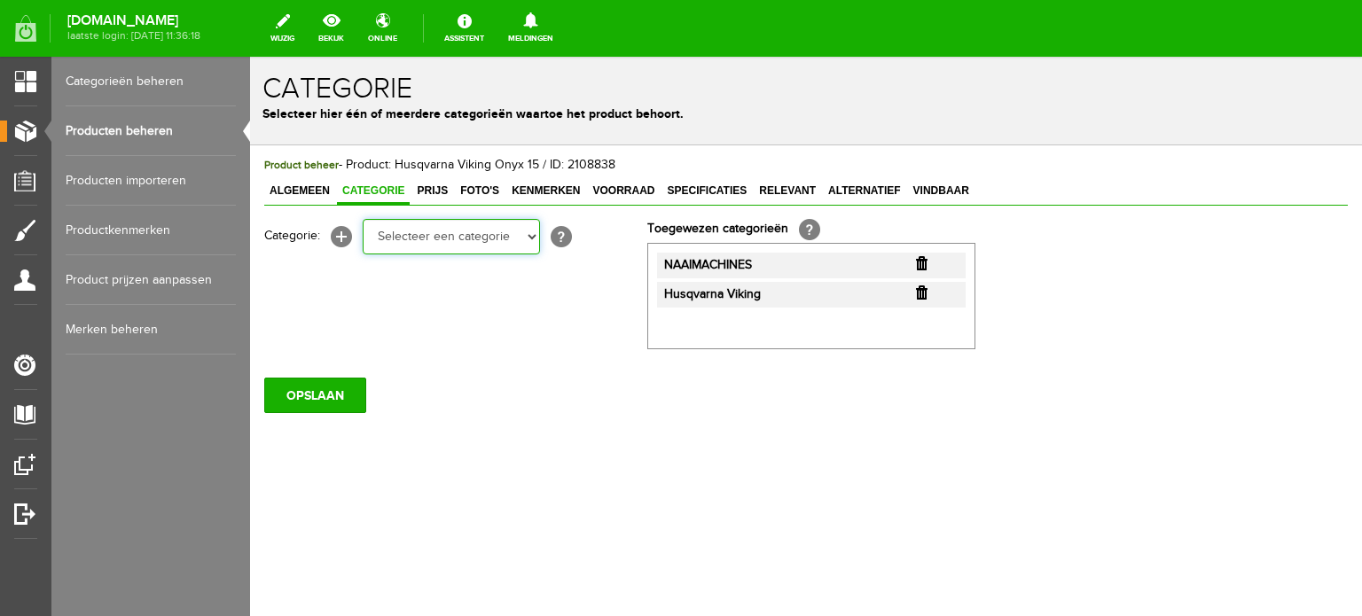
click at [532, 237] on select "Selecteer een categorie Cadeaubon [DATE][DATE] AANBIEDINGEN! Naai Tips en video…" at bounding box center [451, 236] width 177 height 35
select select "38825"
click at [363, 219] on select "Selecteer een categorie Cadeaubon [DATE][DATE] AANBIEDINGEN! Naai Tips en video…" at bounding box center [451, 236] width 177 height 35
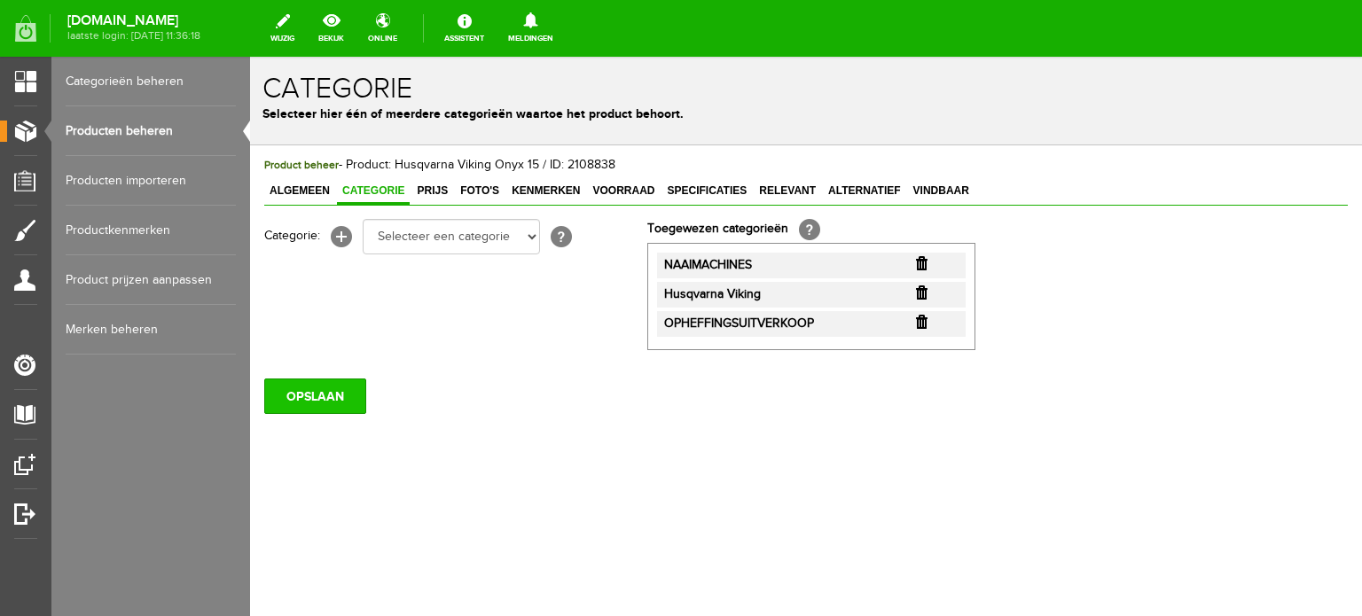
click at [319, 394] on input "OPSLAAN" at bounding box center [315, 396] width 102 height 35
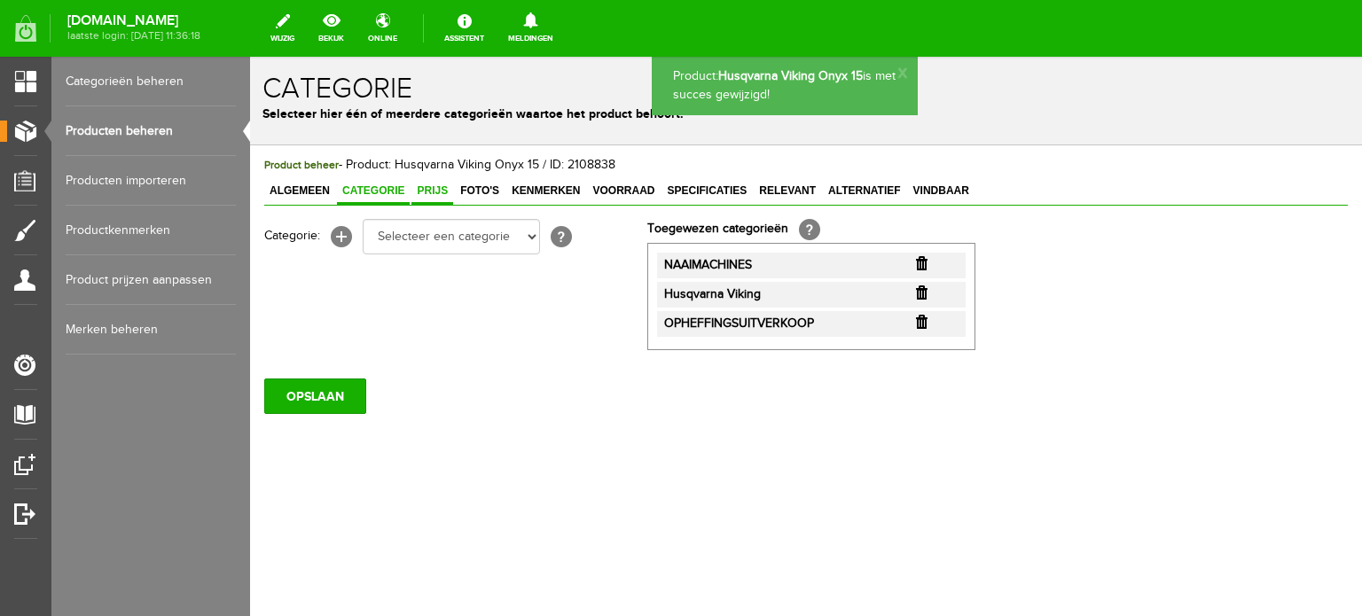
click at [430, 190] on span "Prijs" at bounding box center [433, 191] width 42 height 12
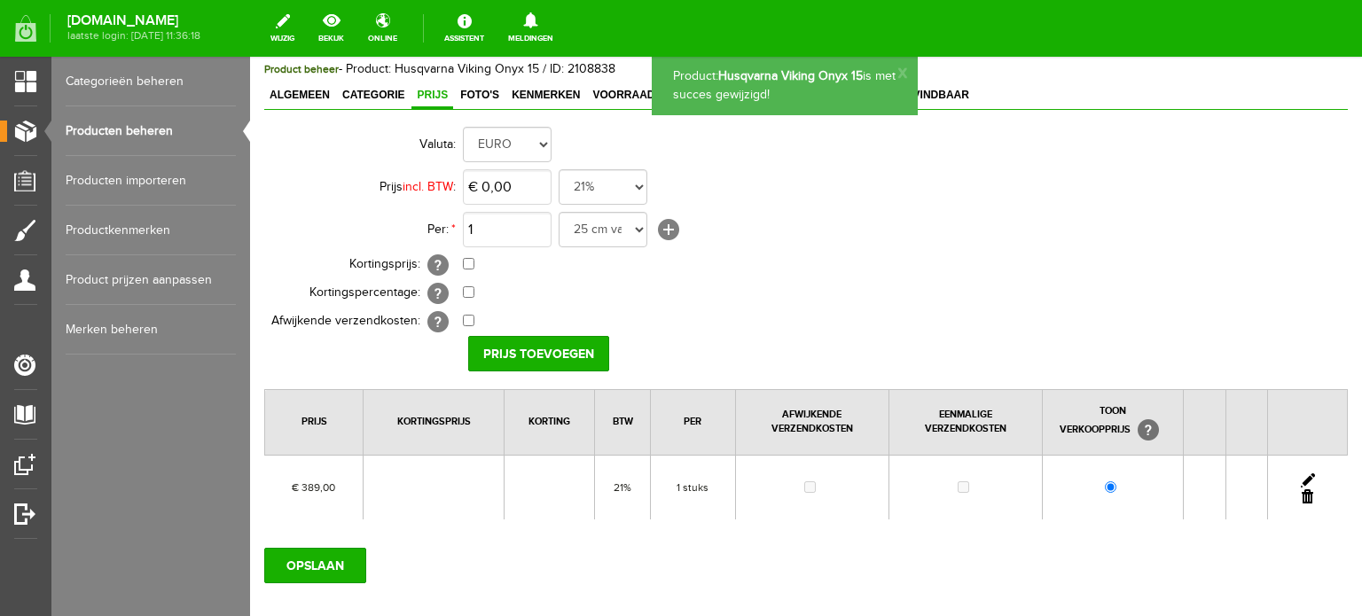
scroll to position [192, 0]
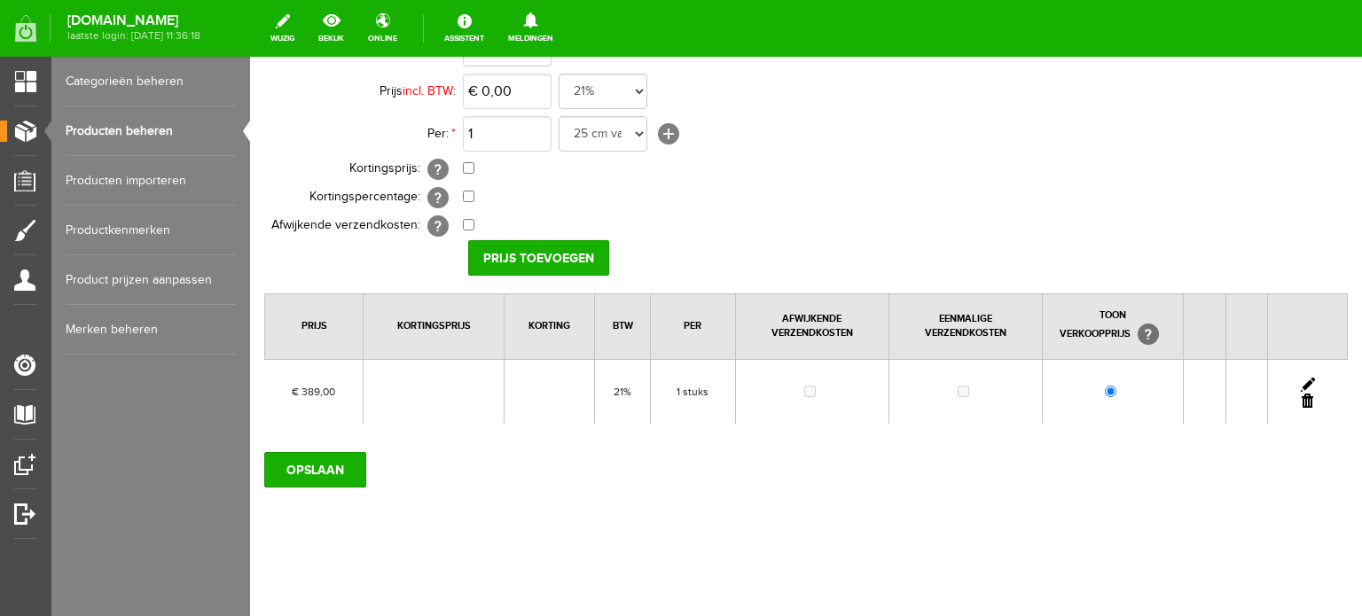
click at [1301, 378] on link at bounding box center [1308, 385] width 14 height 14
click at [1301, 379] on link at bounding box center [1308, 385] width 14 height 14
click at [468, 166] on input "checkbox" at bounding box center [469, 168] width 12 height 12
checkbox input "true"
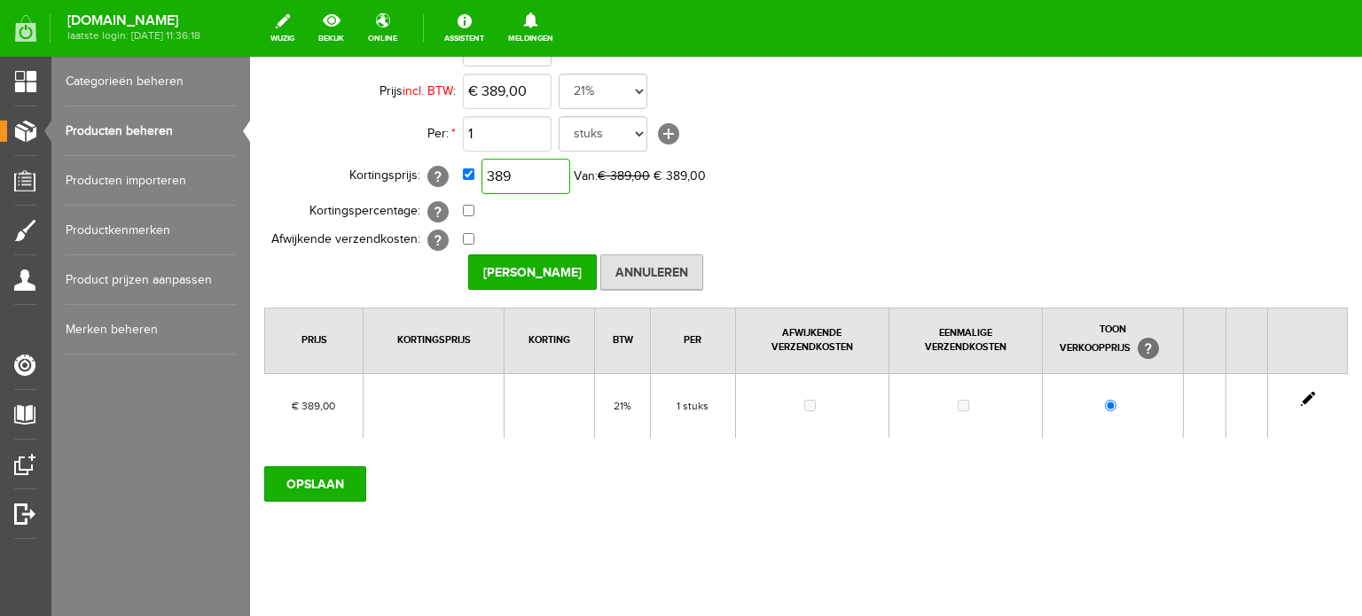
click at [548, 177] on input "389" at bounding box center [526, 176] width 89 height 35
type input "€ 350,00"
click at [550, 272] on input "[PERSON_NAME]" at bounding box center [532, 272] width 129 height 35
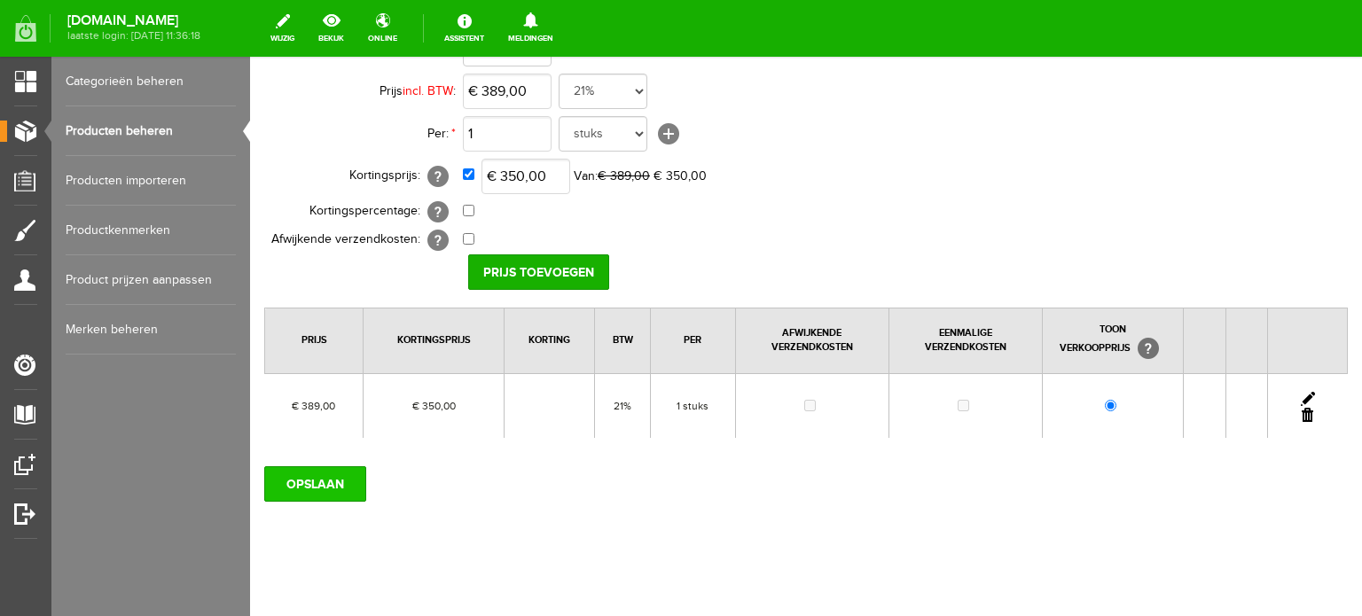
click at [325, 478] on input "OPSLAAN" at bounding box center [315, 484] width 102 height 35
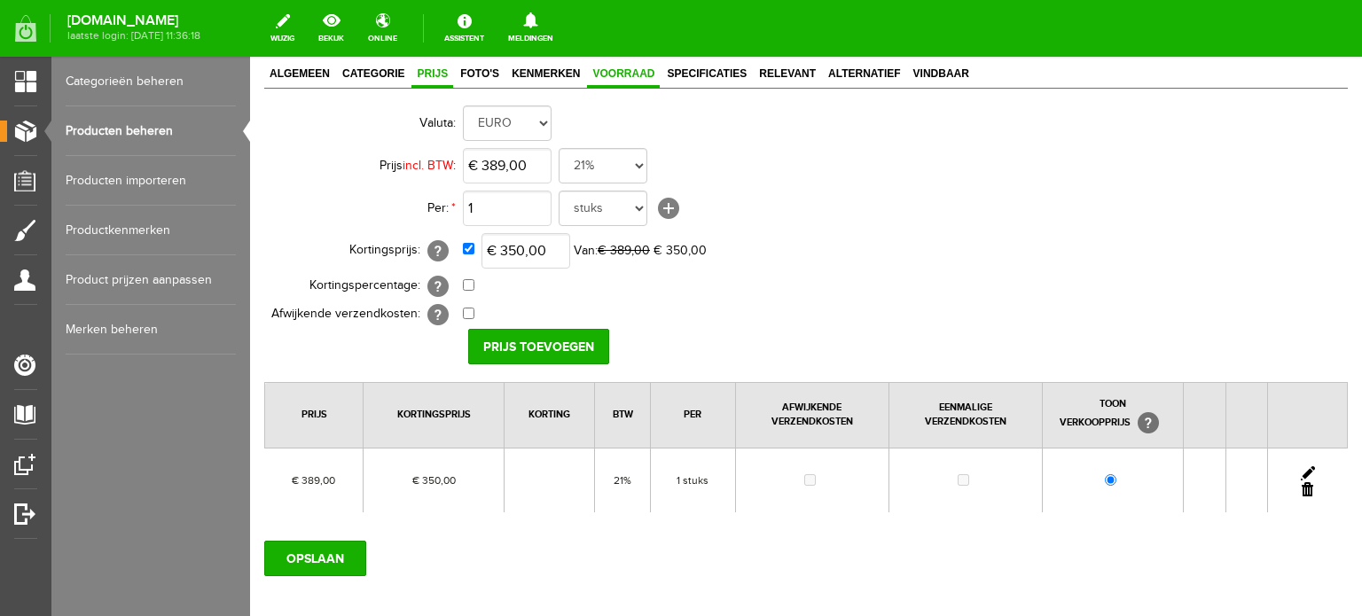
scroll to position [0, 0]
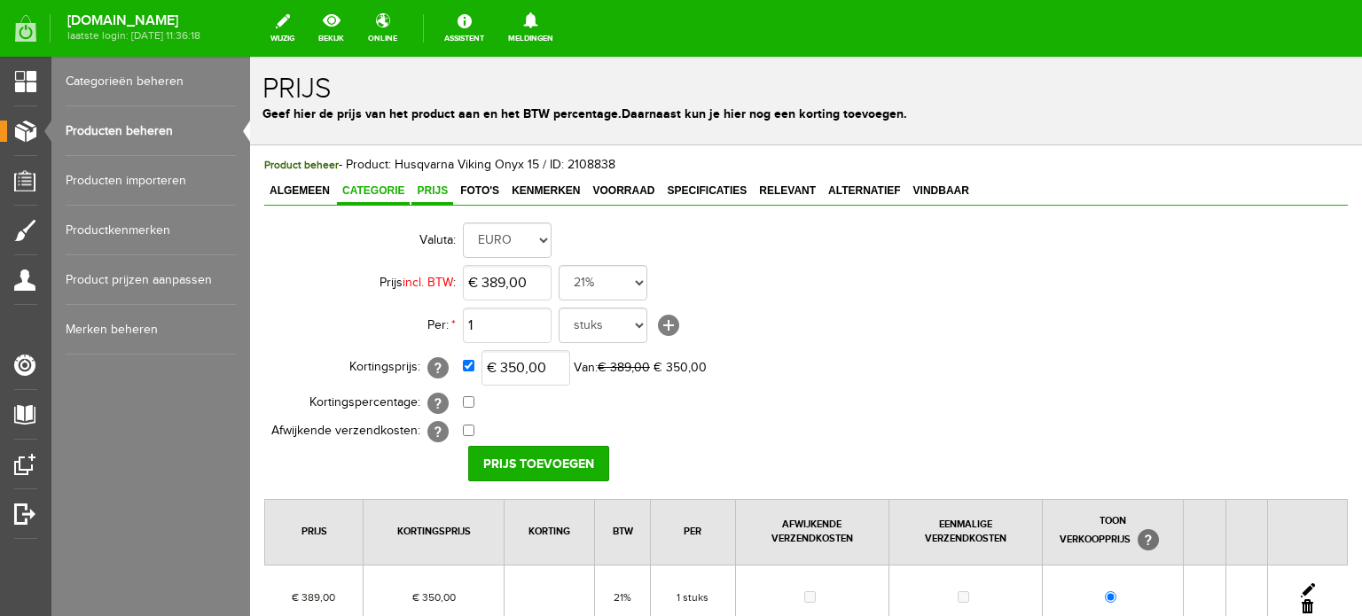
click at [371, 190] on span "Categorie" at bounding box center [373, 191] width 73 height 12
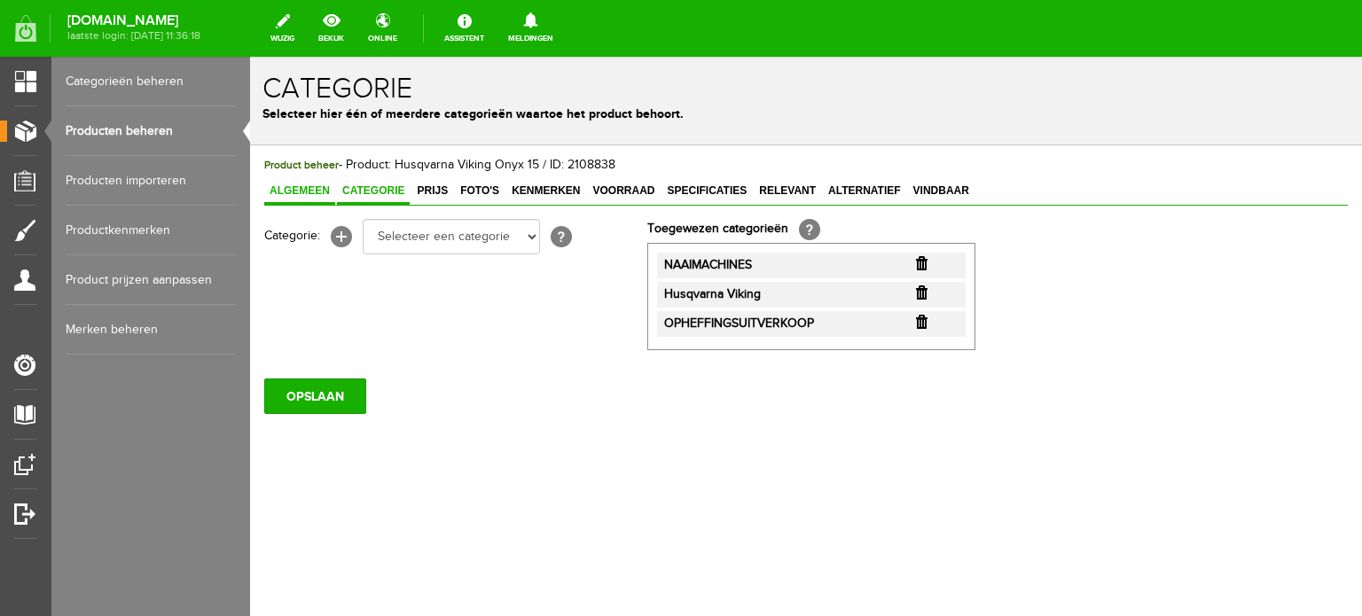
click at [315, 187] on span "Algemeen" at bounding box center [299, 191] width 71 height 12
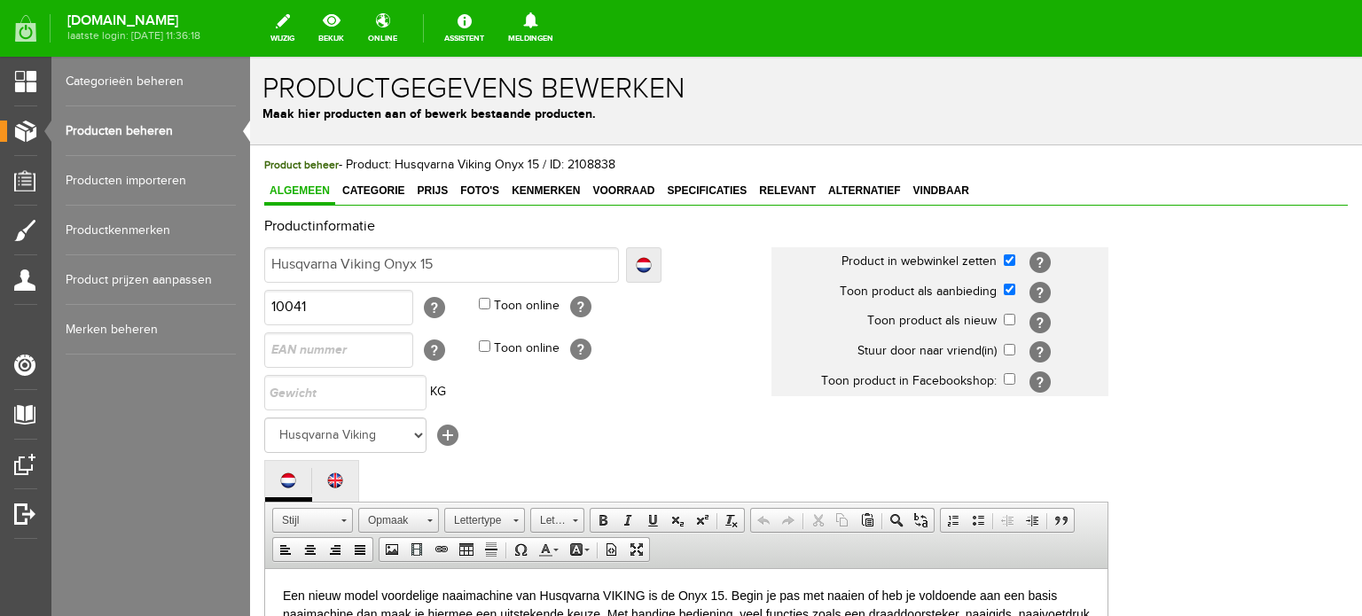
click at [153, 125] on link "Producten beheren" at bounding box center [151, 131] width 170 height 50
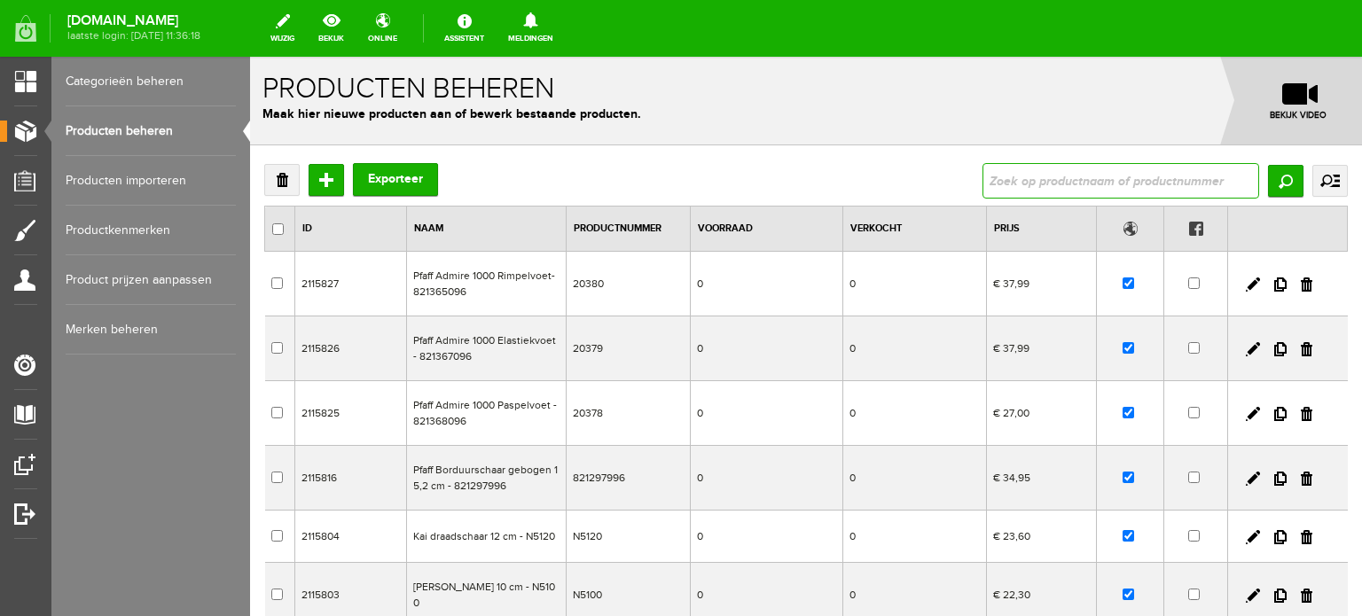
click at [1157, 181] on input "text" at bounding box center [1121, 180] width 277 height 35
paste input "Brilliance 75Q"
type input "Brilliance 75Q"
click at [1274, 187] on input "Zoeken" at bounding box center [1285, 181] width 35 height 32
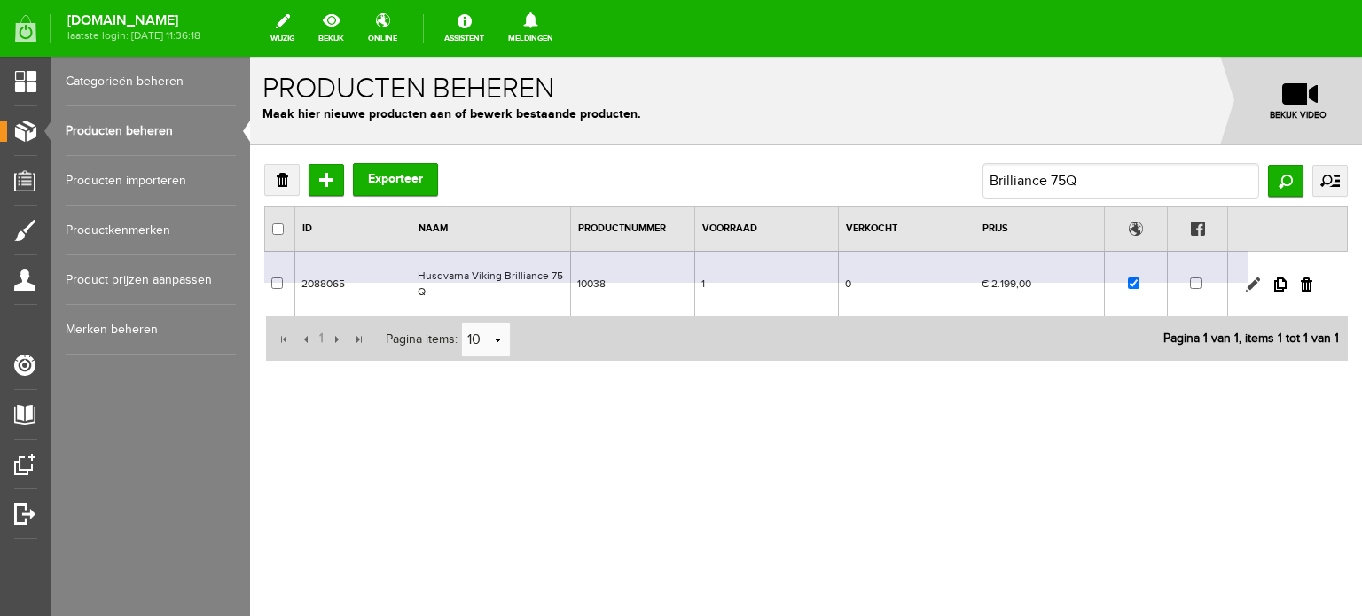
click at [1252, 287] on link at bounding box center [1253, 285] width 14 height 14
checkbox input "true"
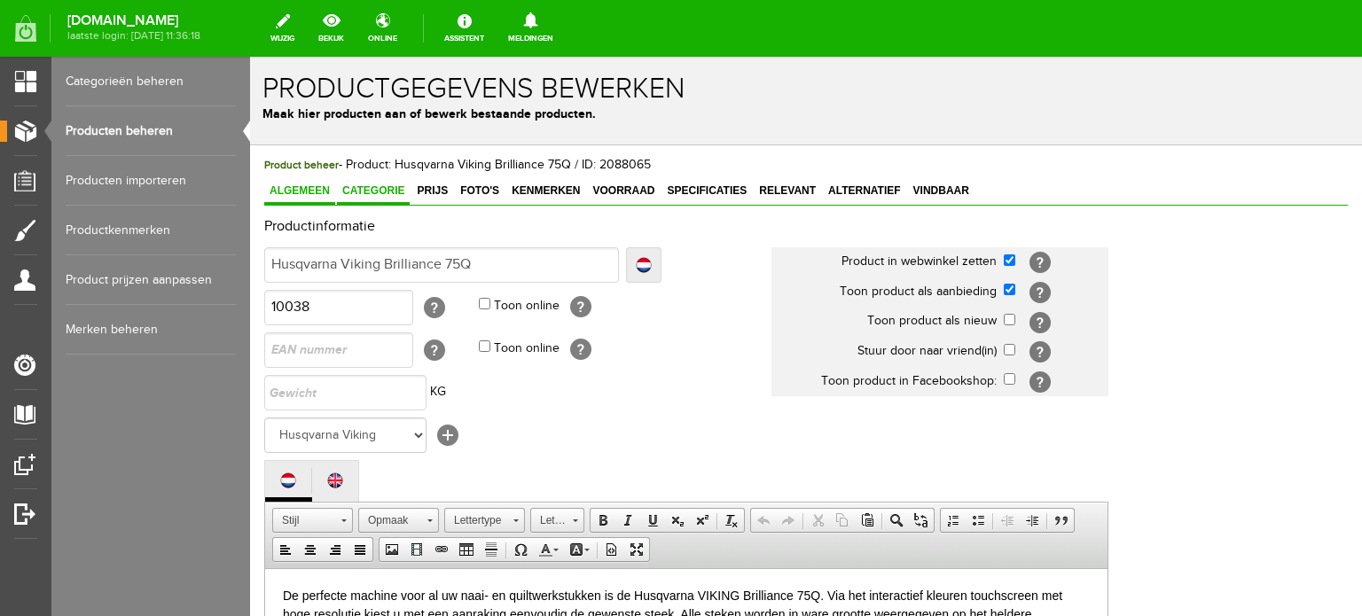
click at [376, 187] on span "Categorie" at bounding box center [373, 191] width 73 height 12
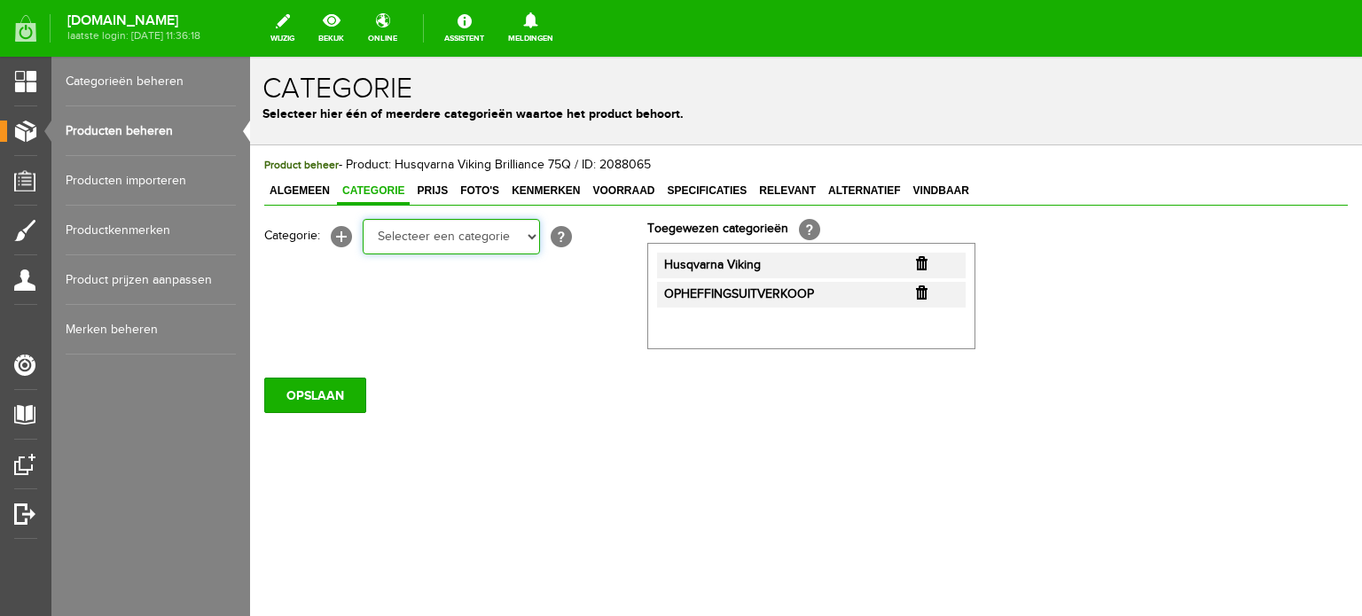
click at [490, 239] on select "Selecteer een categorie Cadeaubon BLACK FRIDAY AANBIEDINGEN! Naai Tips en video…" at bounding box center [451, 236] width 177 height 35
select select "34784"
click at [363, 219] on select "Selecteer een categorie Cadeaubon BLACK FRIDAY AANBIEDINGEN! Naai Tips en video…" at bounding box center [451, 236] width 177 height 35
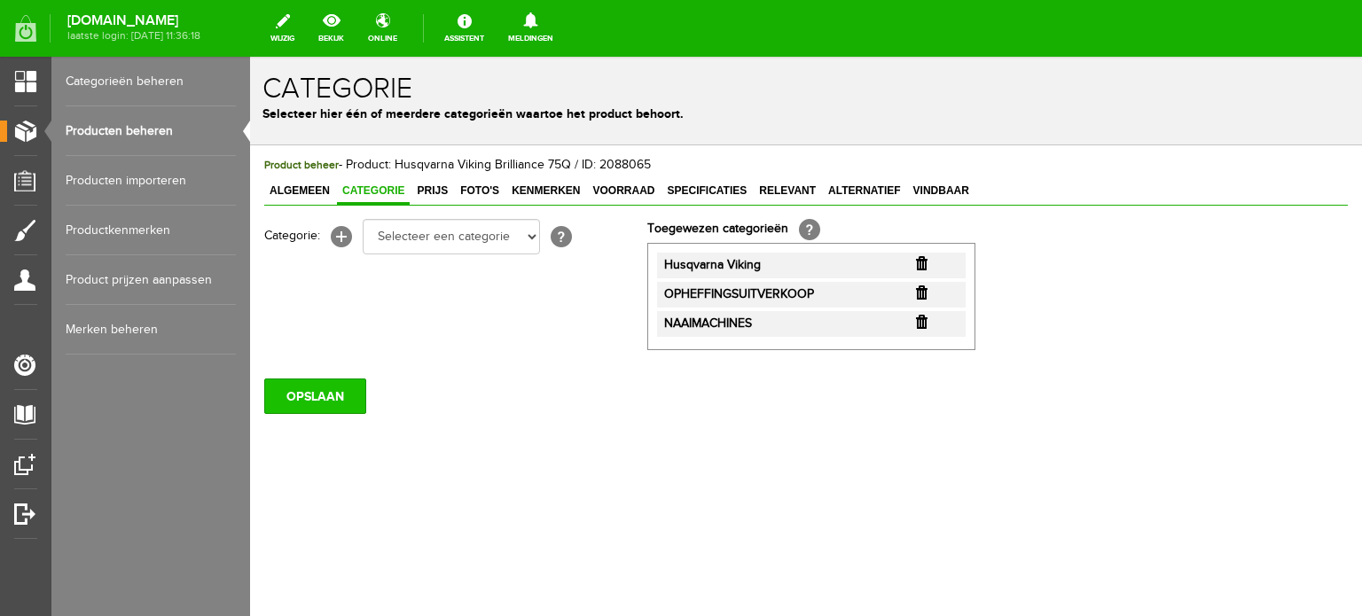
click at [318, 398] on input "OPSLAAN" at bounding box center [315, 396] width 102 height 35
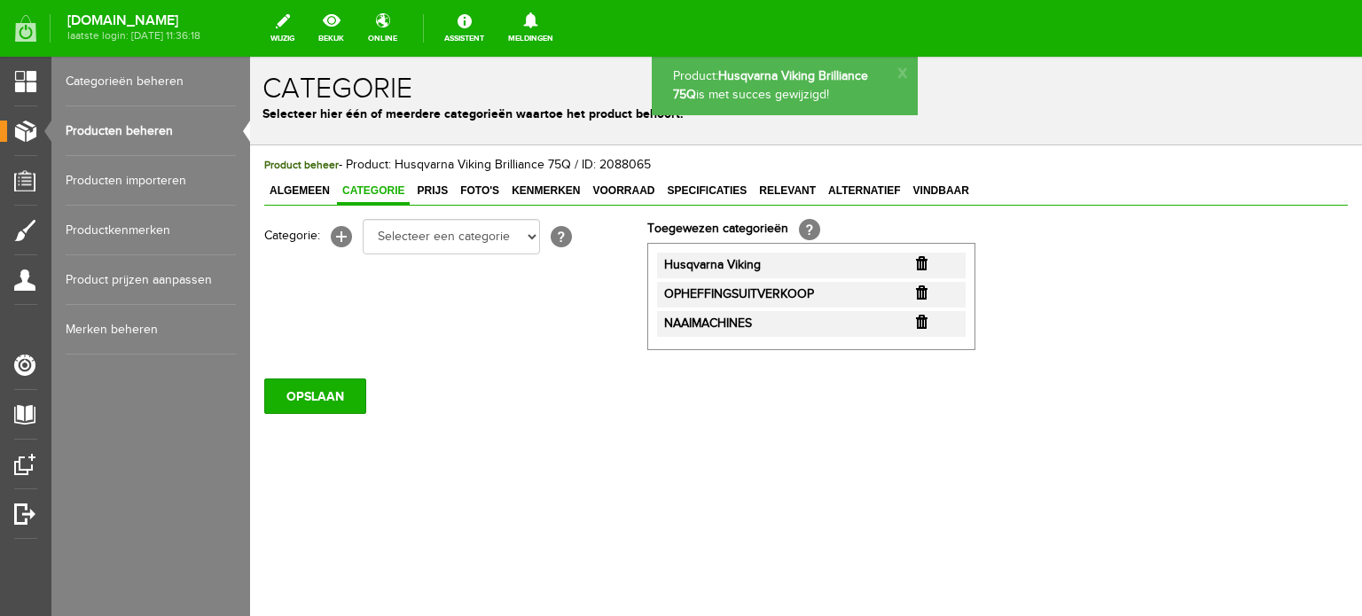
click at [1000, 480] on div "Product beheer - Product: Husqvarna Viking Brilliance 75Q / ID: 2088065 Algemee…" at bounding box center [806, 345] width 1112 height 400
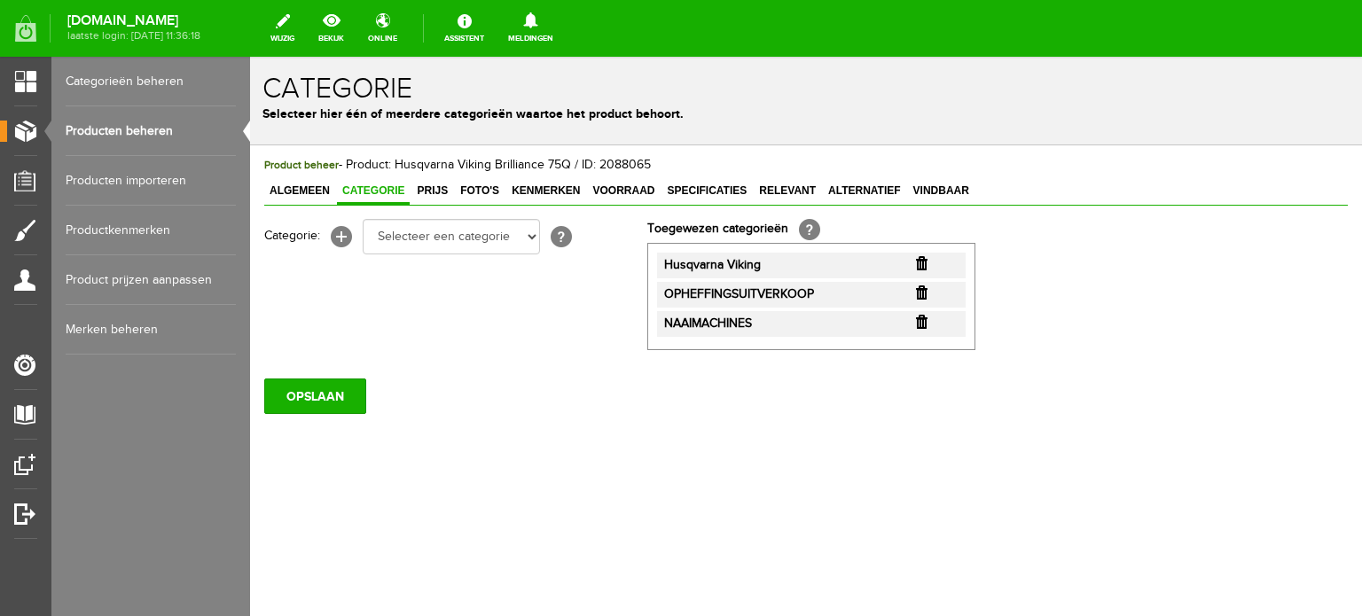
click at [145, 127] on link "Producten beheren" at bounding box center [151, 131] width 170 height 50
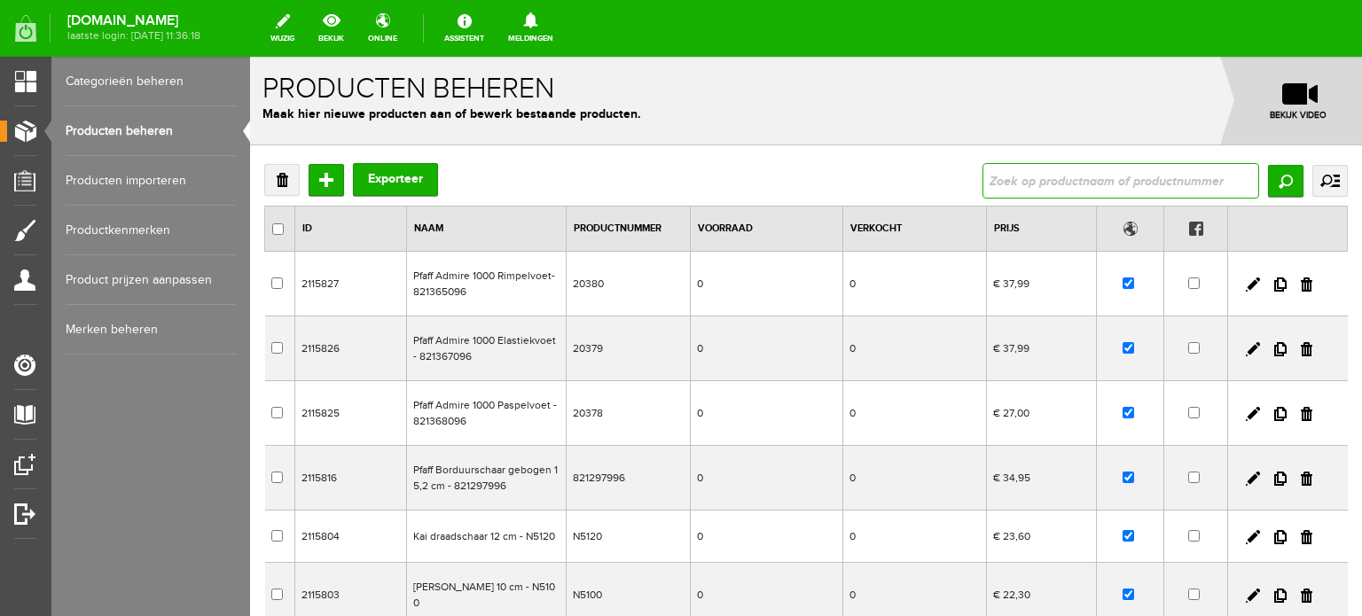
click at [1019, 179] on input "text" at bounding box center [1121, 180] width 277 height 35
type input "Onyx 25"
click at [1268, 182] on input "Zoeken" at bounding box center [1285, 181] width 35 height 32
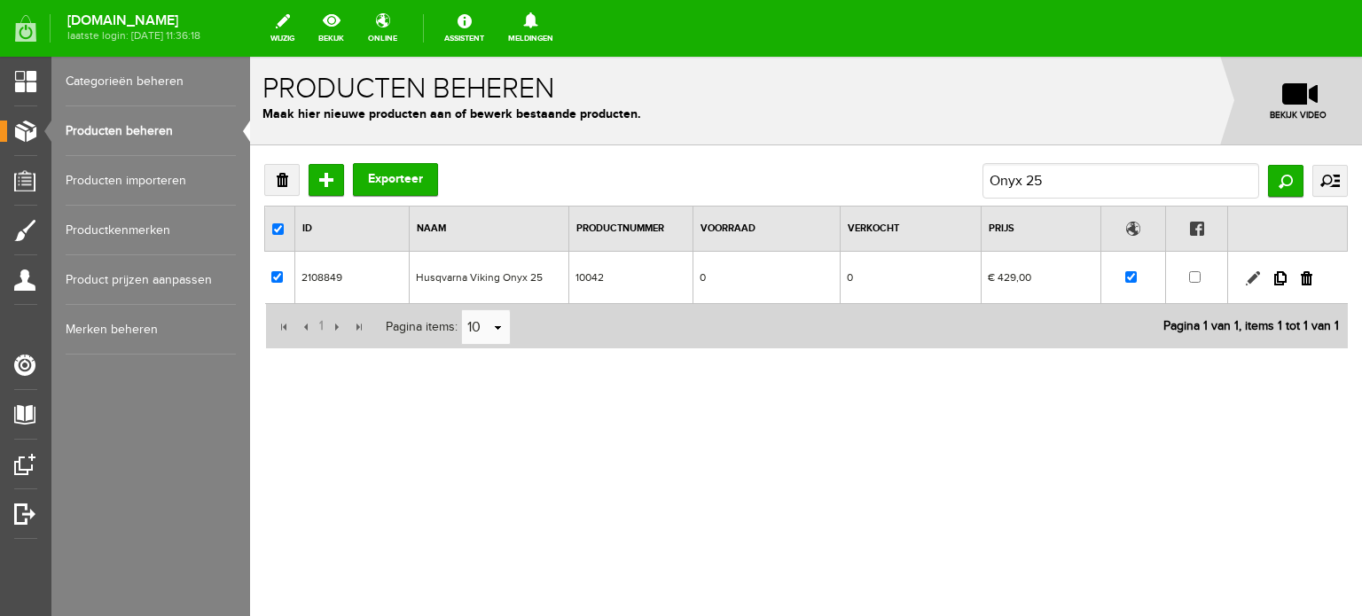
click at [1252, 272] on link at bounding box center [1253, 278] width 14 height 14
checkbox input "true"
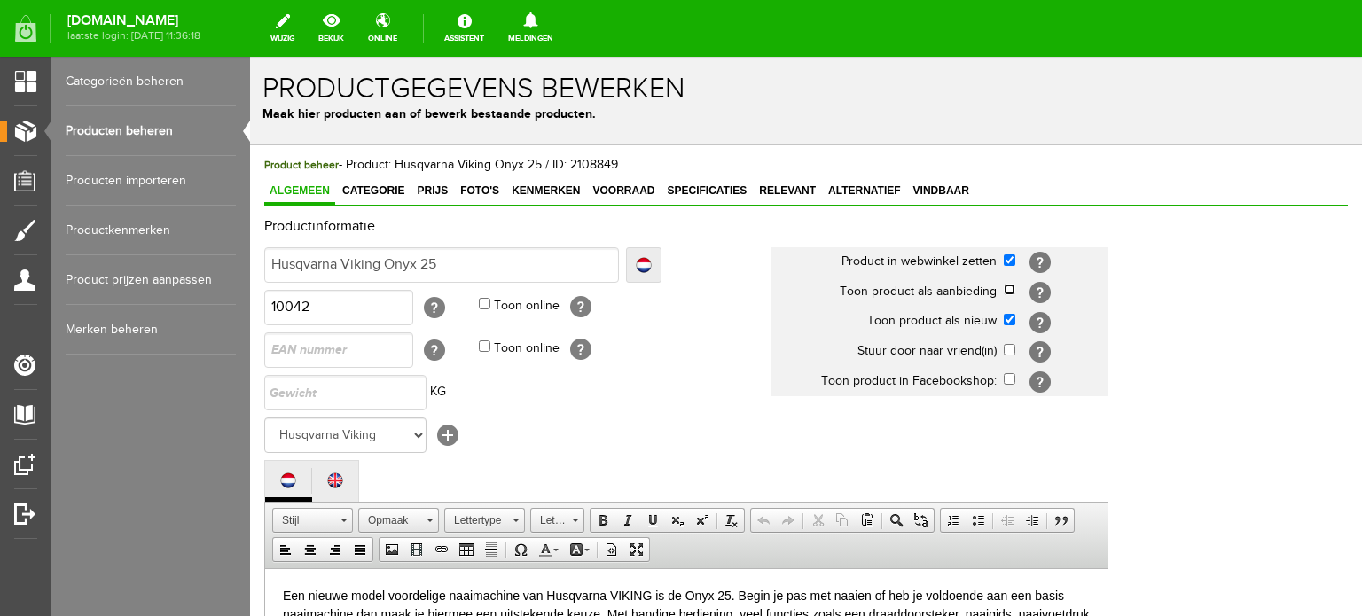
click at [1011, 289] on input "checkbox" at bounding box center [1010, 290] width 12 height 12
checkbox input "true"
click at [1011, 314] on input "checkbox" at bounding box center [1010, 320] width 12 height 12
checkbox input "false"
click at [380, 181] on link "Categorie" at bounding box center [373, 192] width 73 height 26
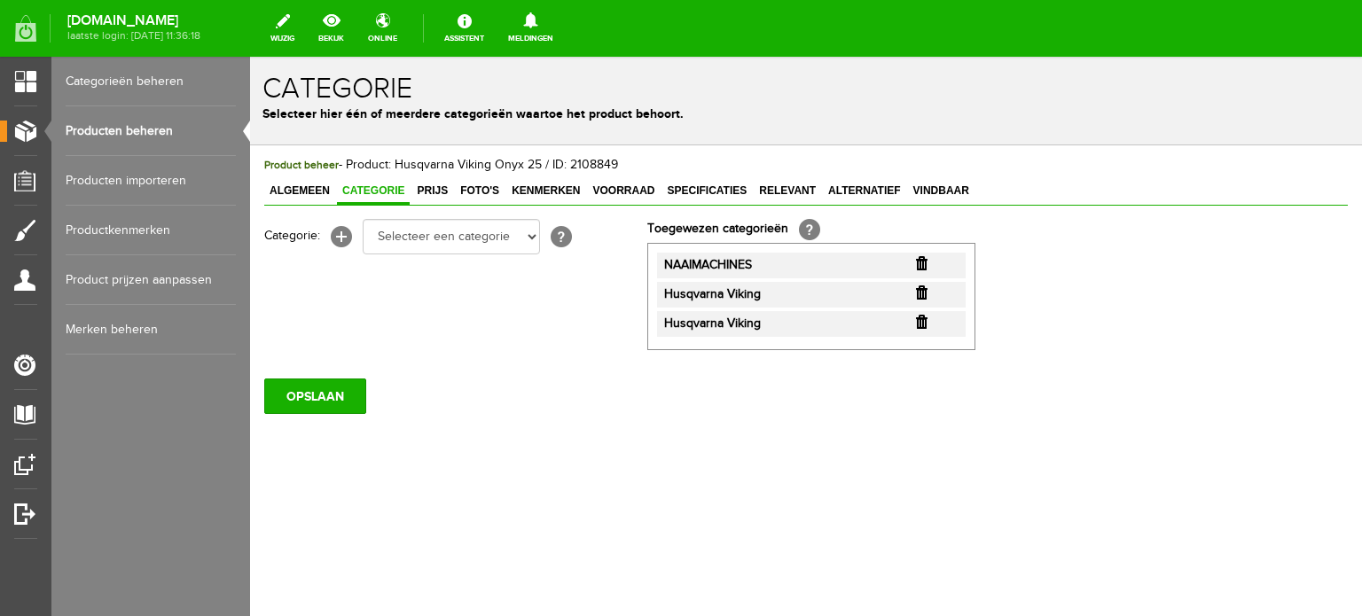
click at [923, 323] on input "button" at bounding box center [922, 322] width 12 height 14
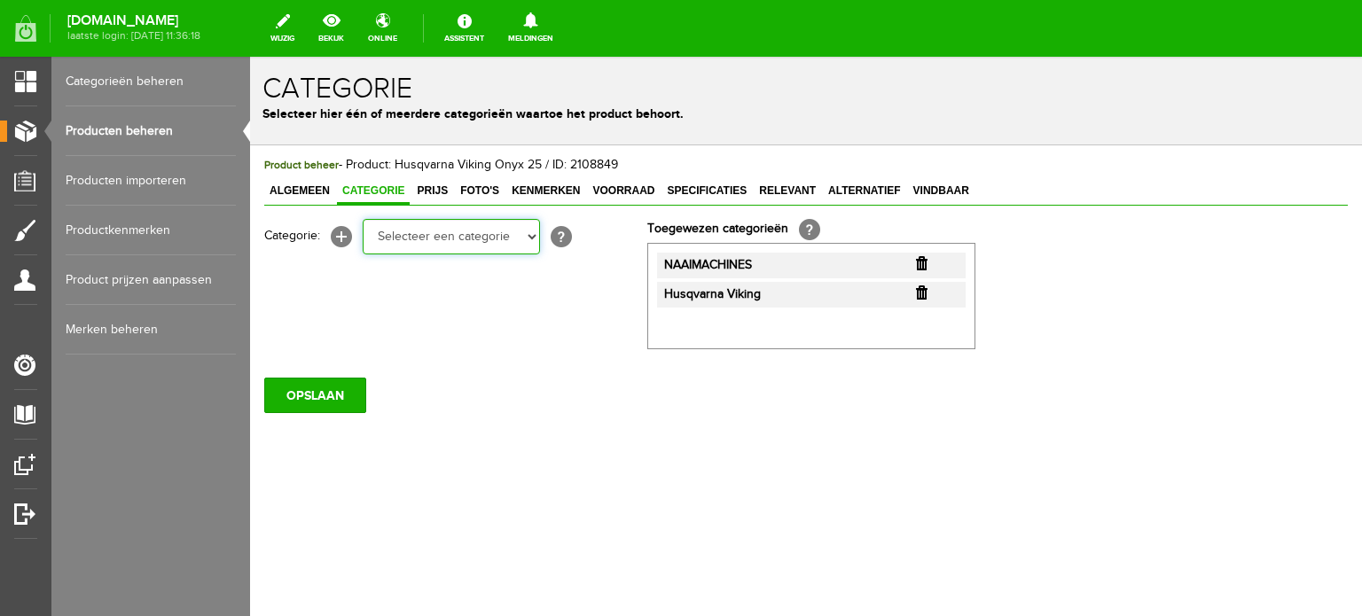
click at [535, 233] on select "Selecteer een categorie Cadeaubon [DATE][DATE] AANBIEDINGEN! Naai Tips en video…" at bounding box center [451, 236] width 177 height 35
select select "38825"
click at [363, 219] on select "Selecteer een categorie Cadeaubon [DATE][DATE] AANBIEDINGEN! Naai Tips en video…" at bounding box center [451, 236] width 177 height 35
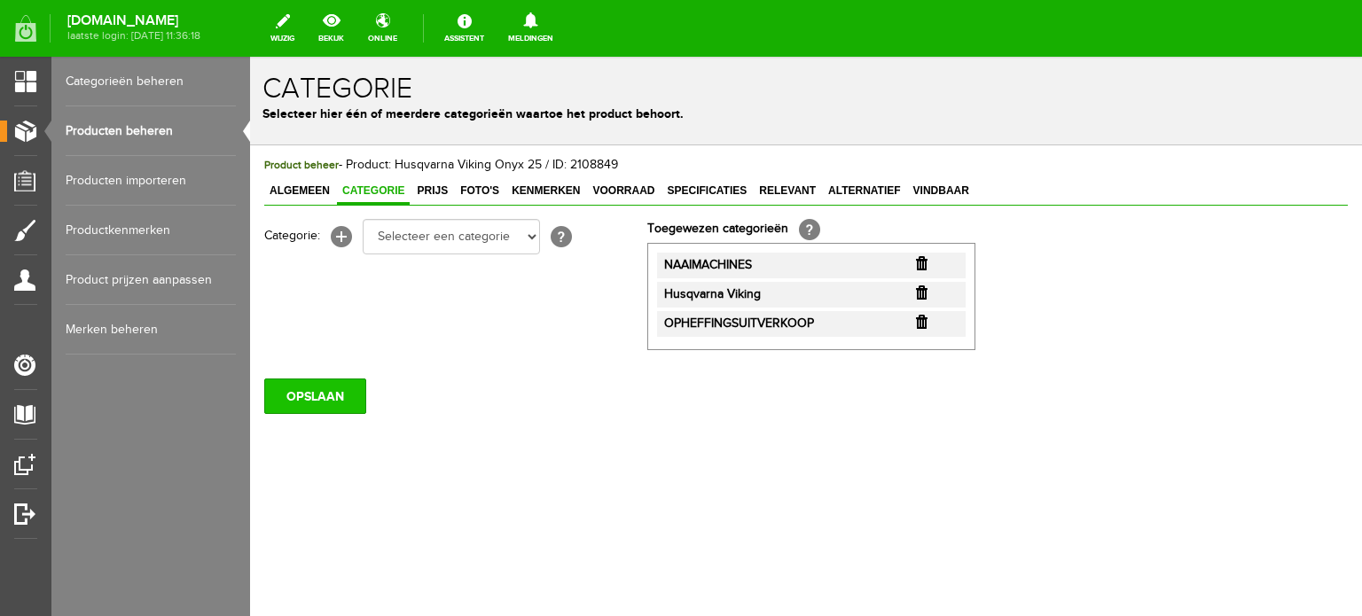
click at [321, 399] on input "OPSLAAN" at bounding box center [315, 396] width 102 height 35
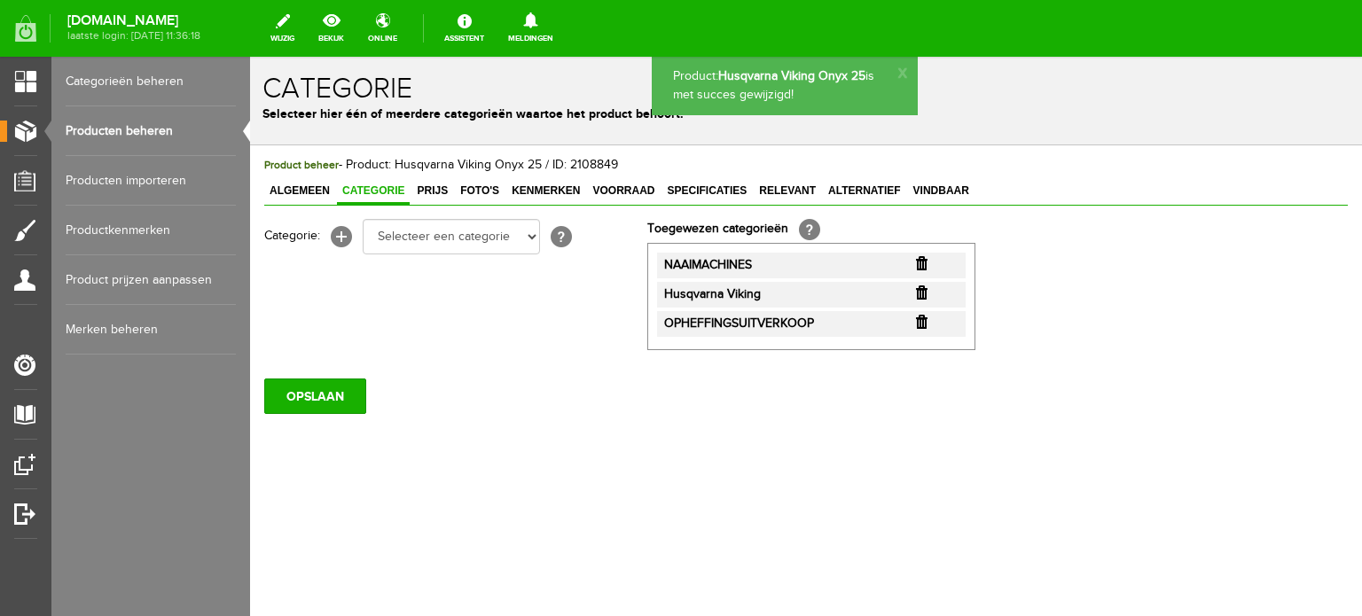
click at [435, 187] on span "Prijs" at bounding box center [433, 191] width 42 height 12
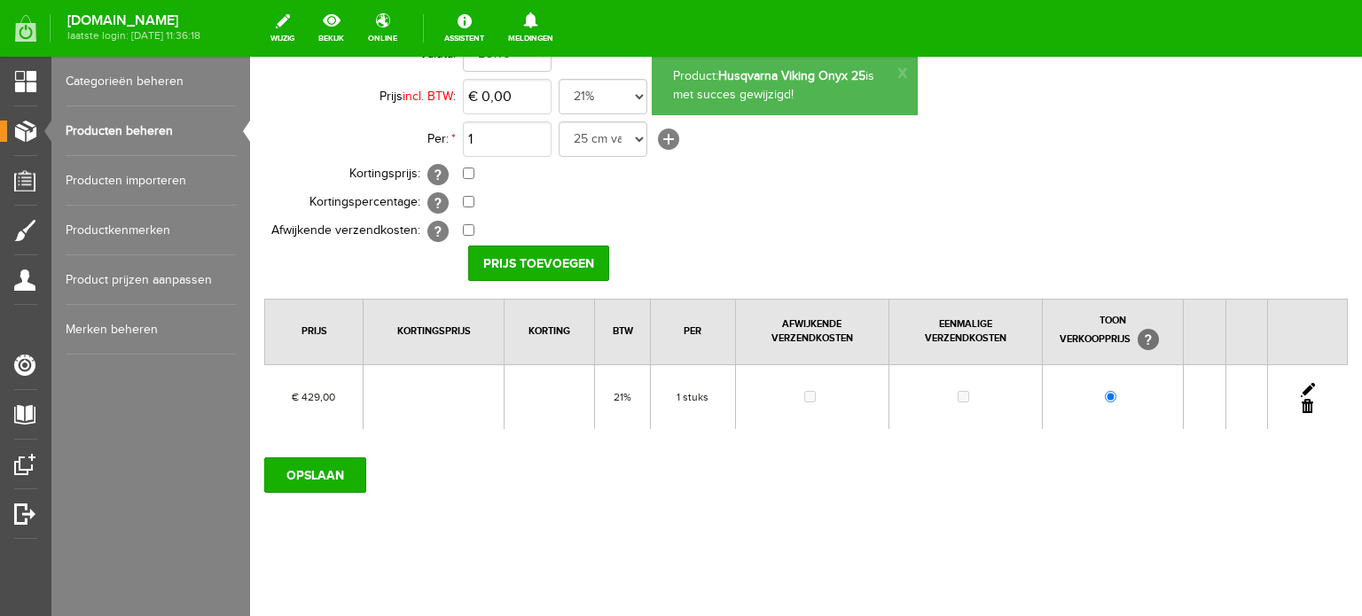
scroll to position [192, 0]
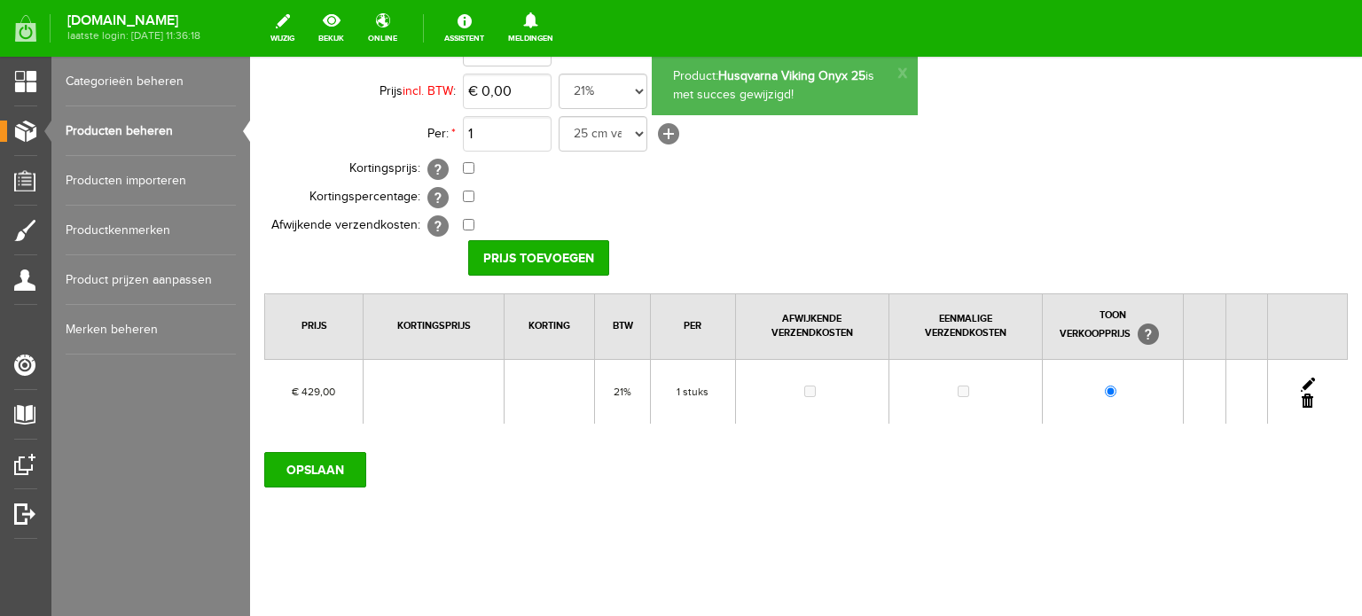
click at [1301, 379] on link at bounding box center [1308, 385] width 14 height 14
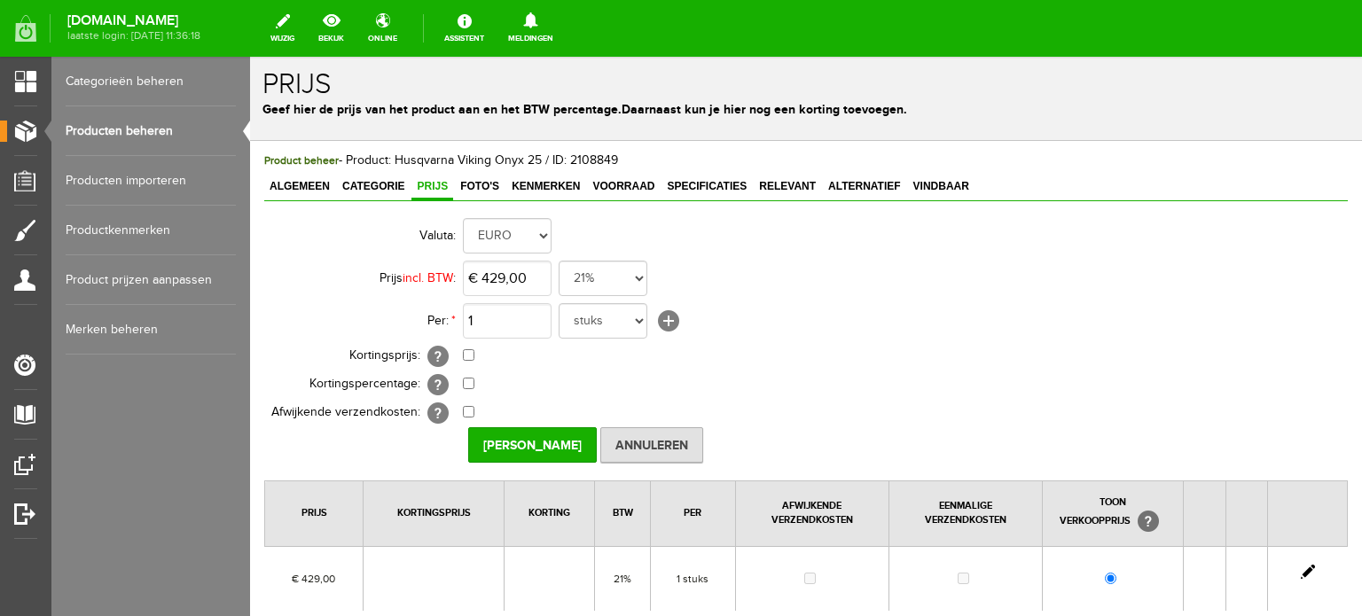
scroll to position [0, 0]
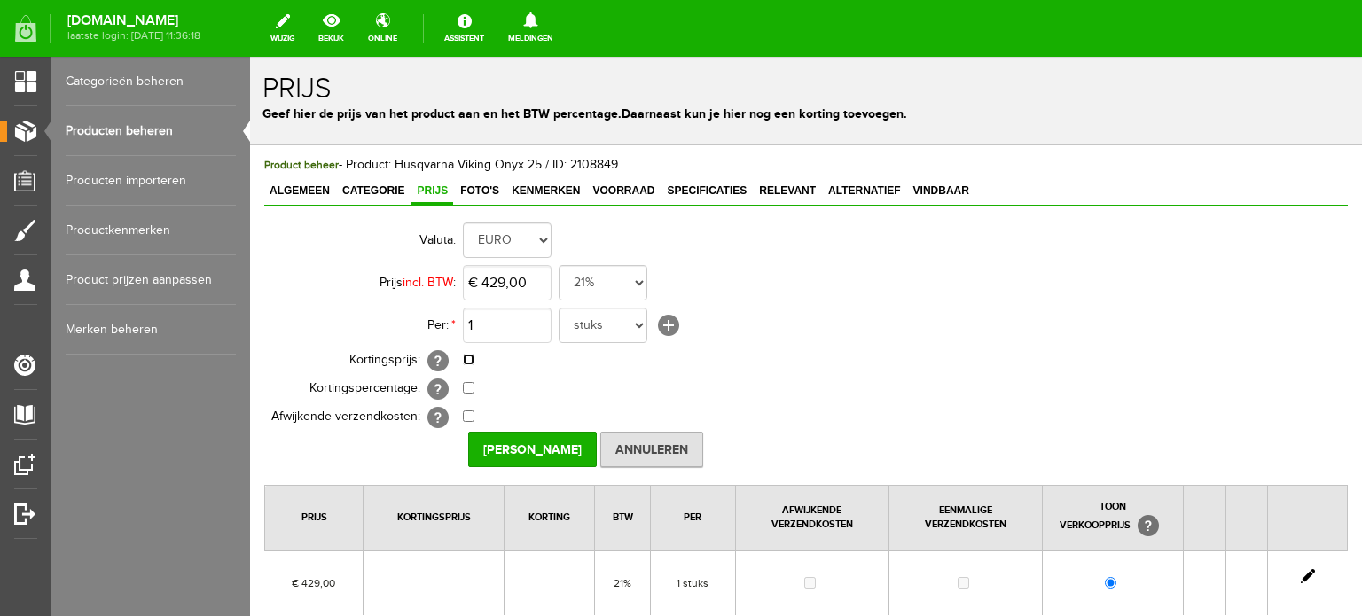
click at [469, 359] on input "checkbox" at bounding box center [469, 360] width 12 height 12
checkbox input "true"
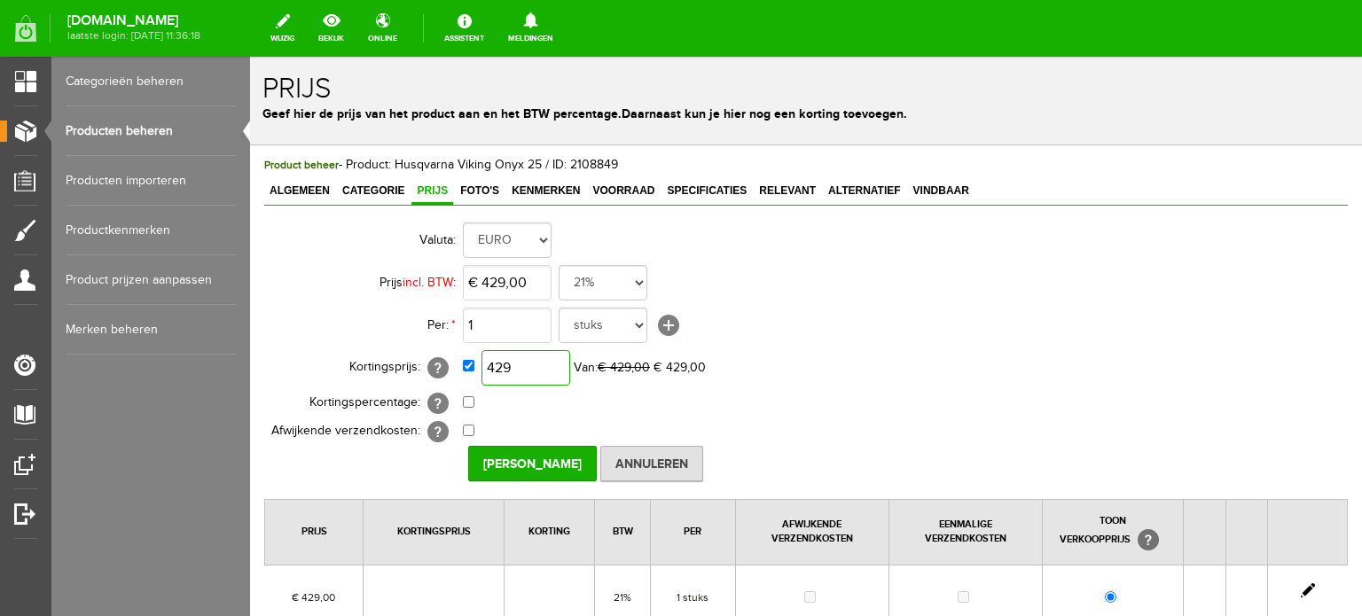
click at [543, 365] on input "429" at bounding box center [526, 367] width 89 height 35
type input "€ 386,00"
click at [835, 362] on td "€ 386,00 Van: € 429,00 € 429,00" at bounding box center [789, 368] width 653 height 43
click at [542, 456] on input "[PERSON_NAME]" at bounding box center [532, 463] width 129 height 35
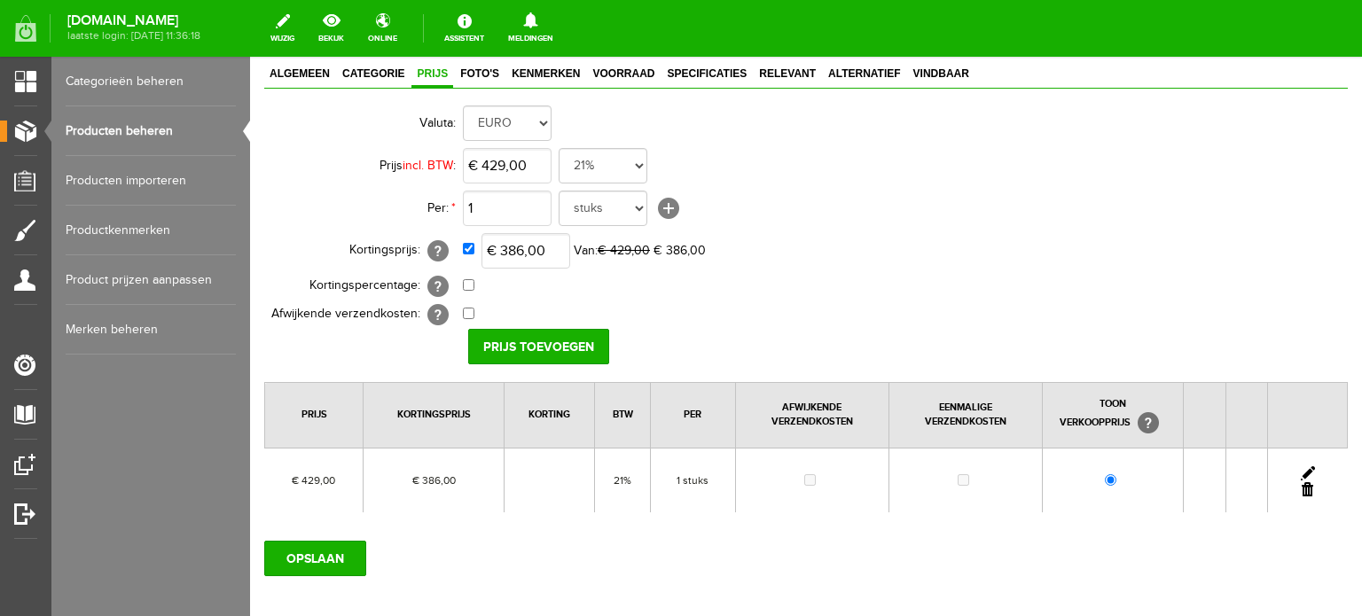
scroll to position [206, 0]
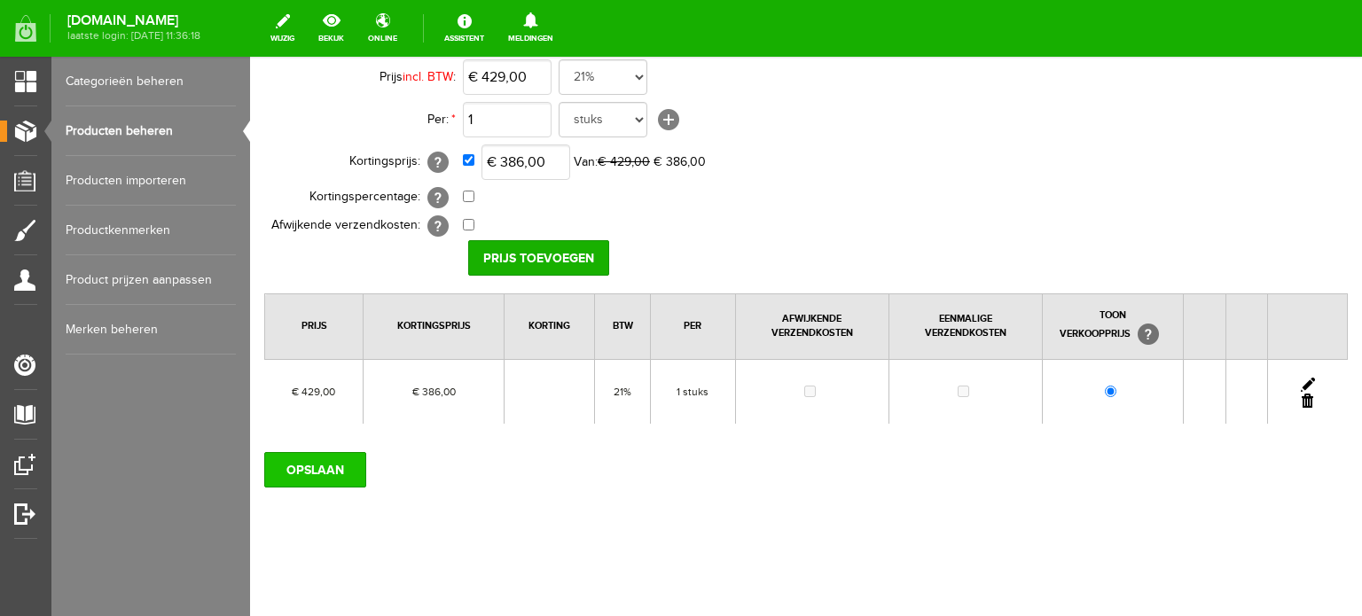
click at [326, 470] on input "OPSLAAN" at bounding box center [315, 469] width 102 height 35
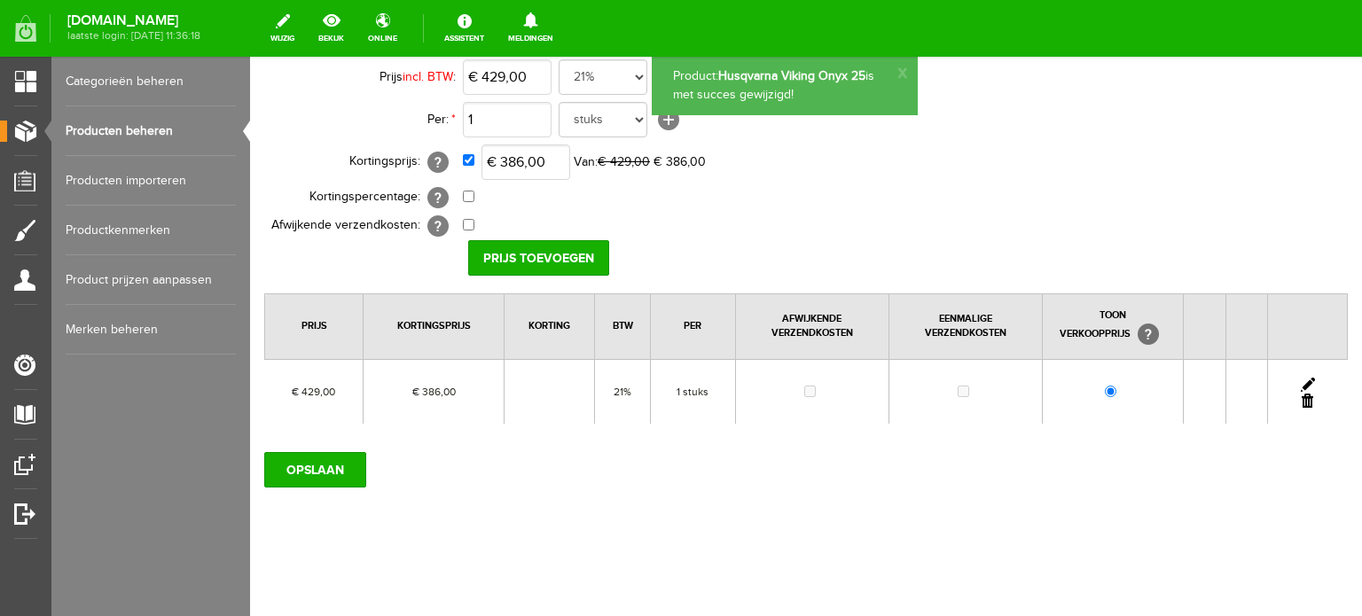
scroll to position [0, 0]
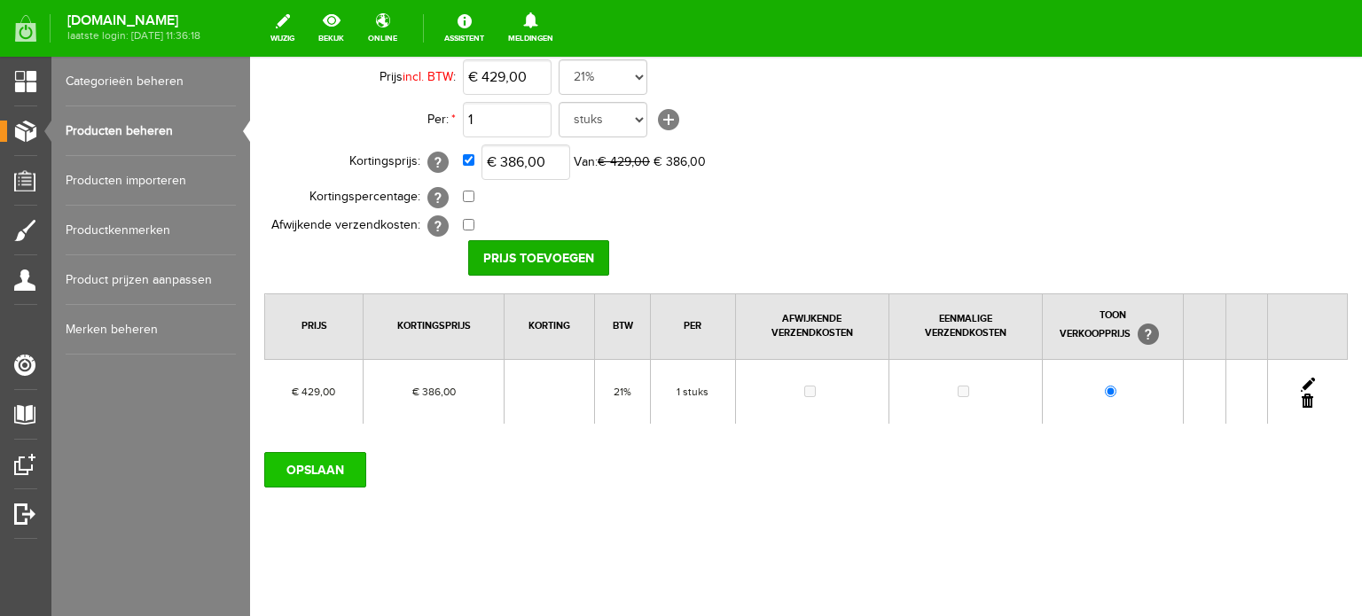
click at [341, 460] on input "OPSLAAN" at bounding box center [315, 469] width 102 height 35
click at [162, 130] on link "Producten beheren" at bounding box center [151, 131] width 170 height 50
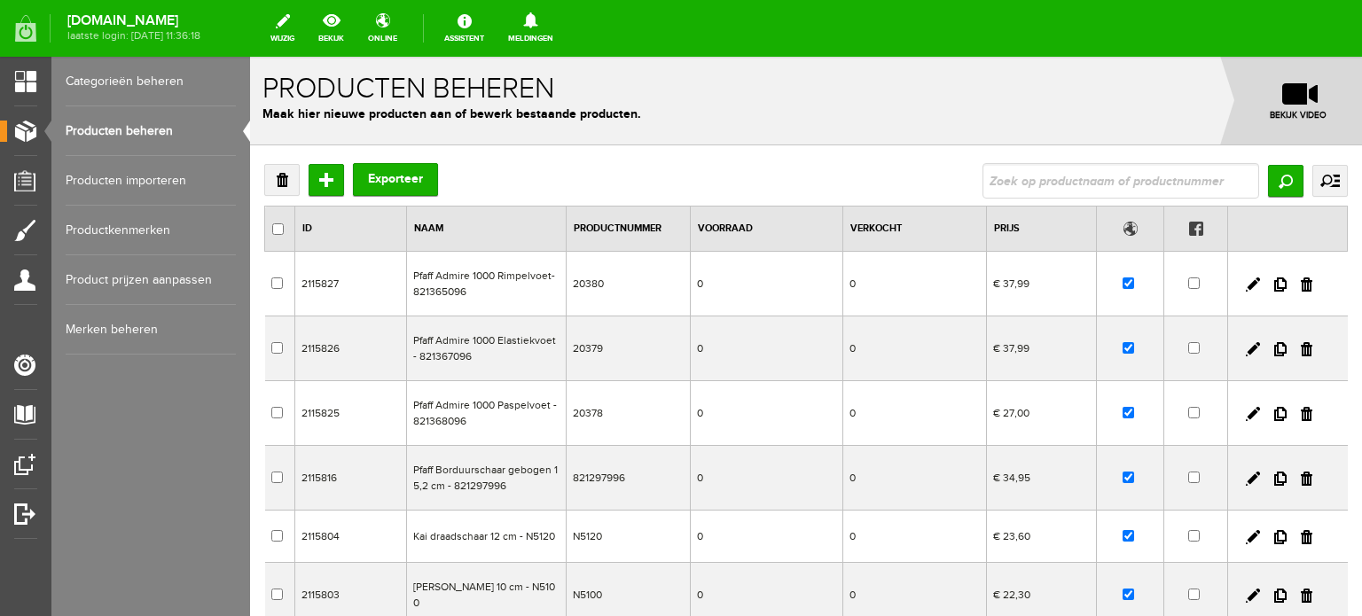
click at [1178, 180] on input "text" at bounding box center [1121, 180] width 277 height 35
type input "Opal 650"
click at [1276, 180] on input "Zoeken" at bounding box center [1285, 181] width 35 height 32
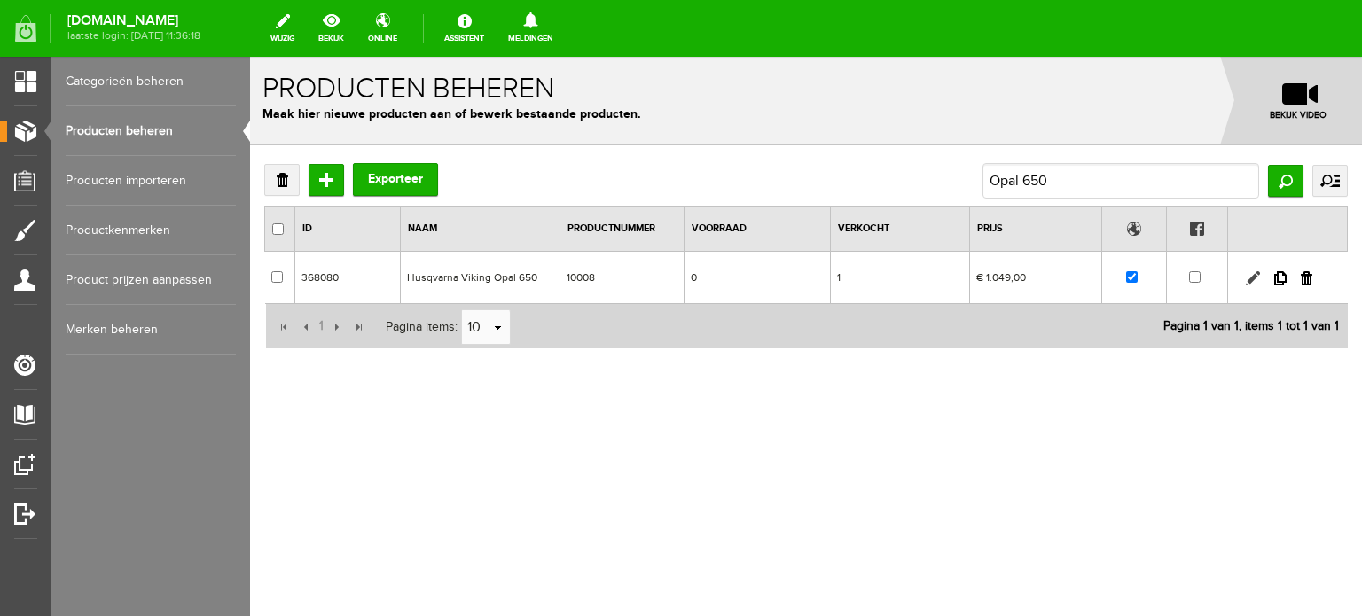
click at [1249, 277] on link at bounding box center [1253, 278] width 14 height 14
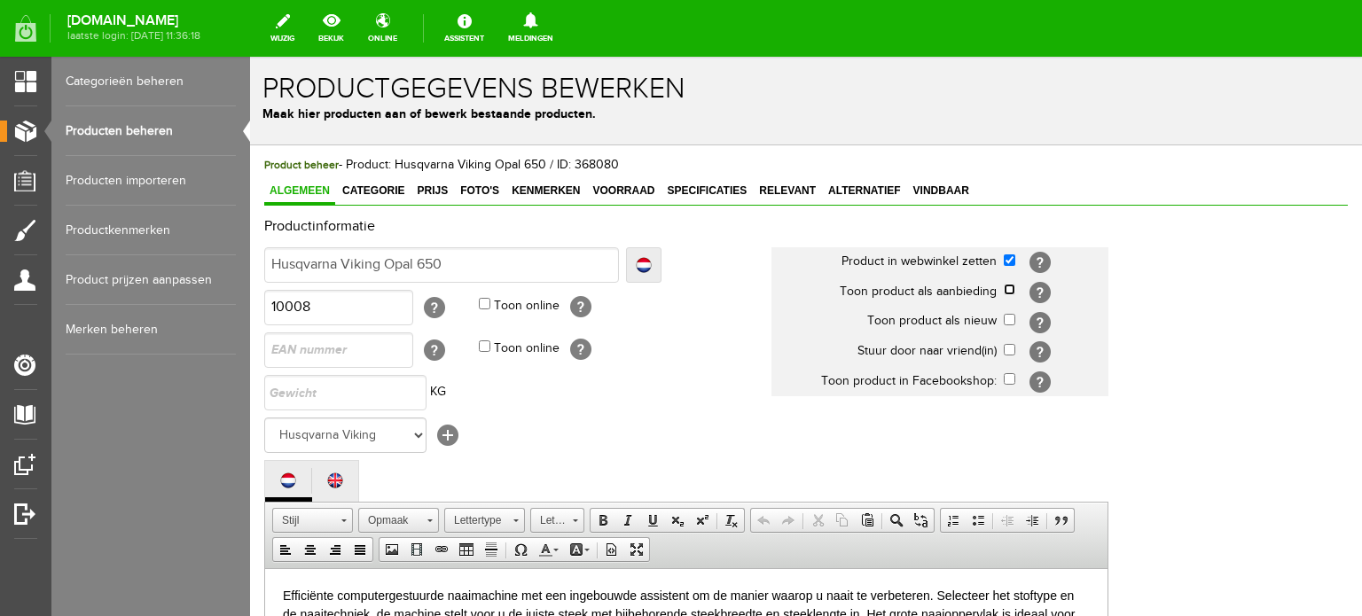
click at [1009, 286] on input "checkbox" at bounding box center [1010, 290] width 12 height 12
checkbox input "true"
click at [380, 191] on span "Categorie" at bounding box center [373, 191] width 73 height 12
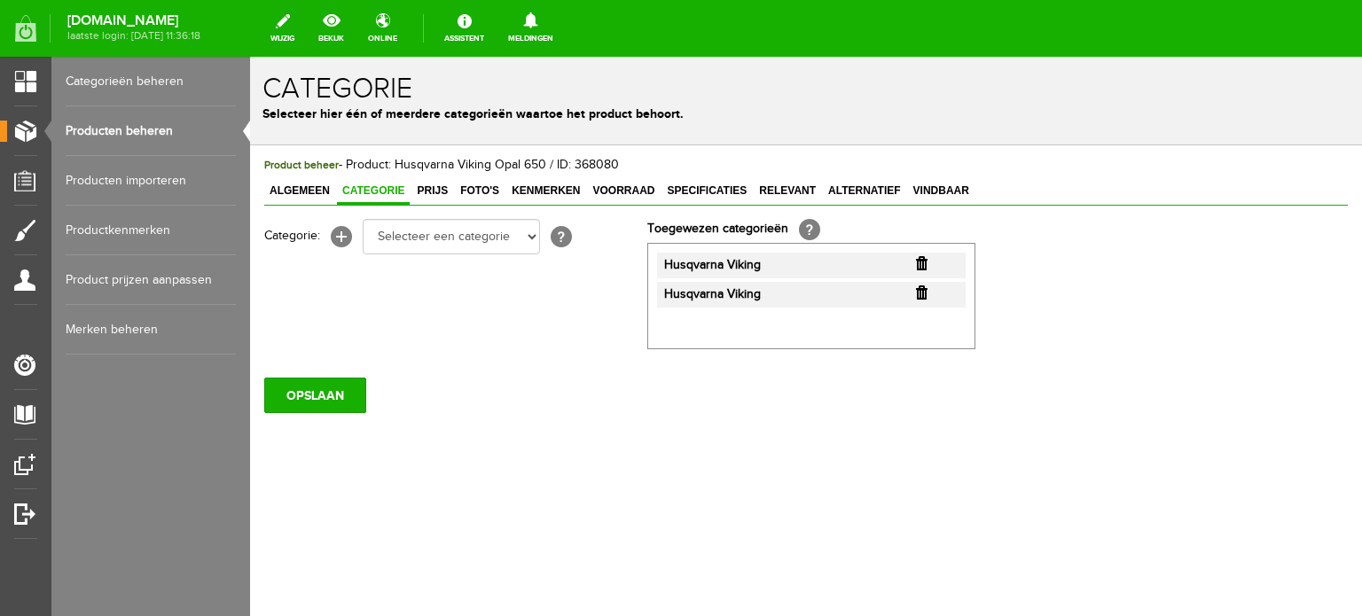
click at [925, 290] on input "button" at bounding box center [922, 293] width 12 height 14
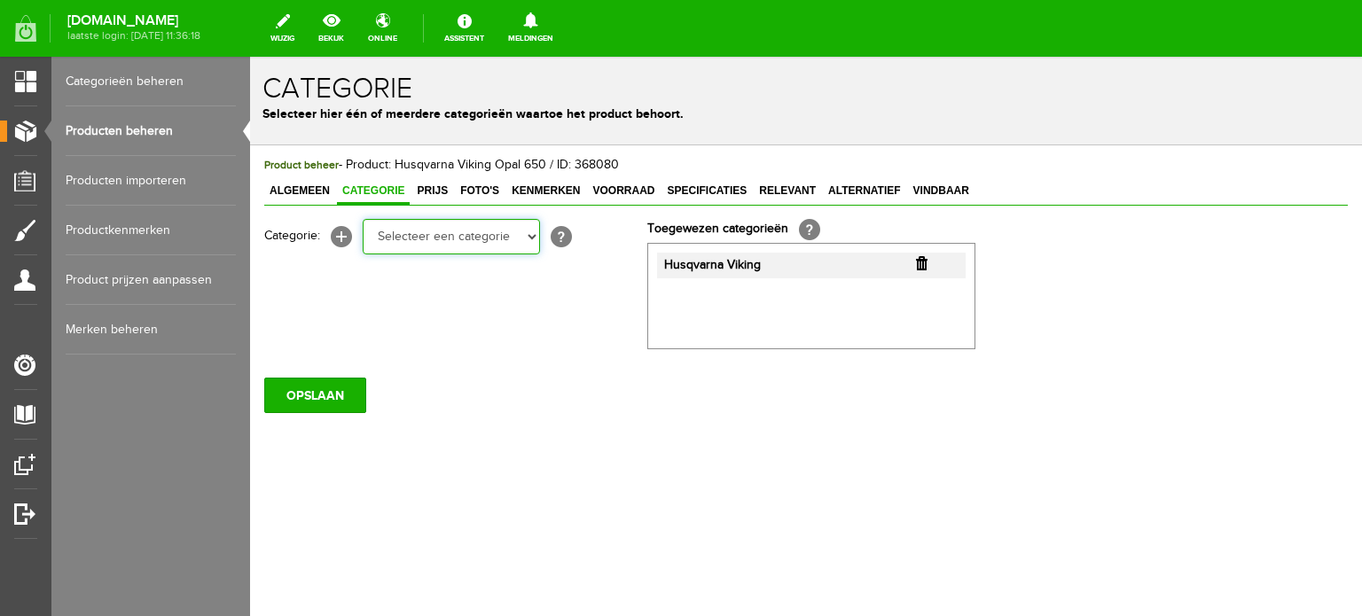
click at [530, 242] on select "Selecteer een categorie Cadeaubon [DATE][DATE] AANBIEDINGEN! Naai Tips en video…" at bounding box center [451, 236] width 177 height 35
select select "34784"
click at [363, 219] on select "Selecteer een categorie Cadeaubon [DATE][DATE] AANBIEDINGEN! Naai Tips en video…" at bounding box center [451, 236] width 177 height 35
click at [530, 240] on select "Selecteer een categorie Cadeaubon [DATE][DATE] AANBIEDINGEN! Naai Tips en video…" at bounding box center [451, 236] width 177 height 35
select select "38825"
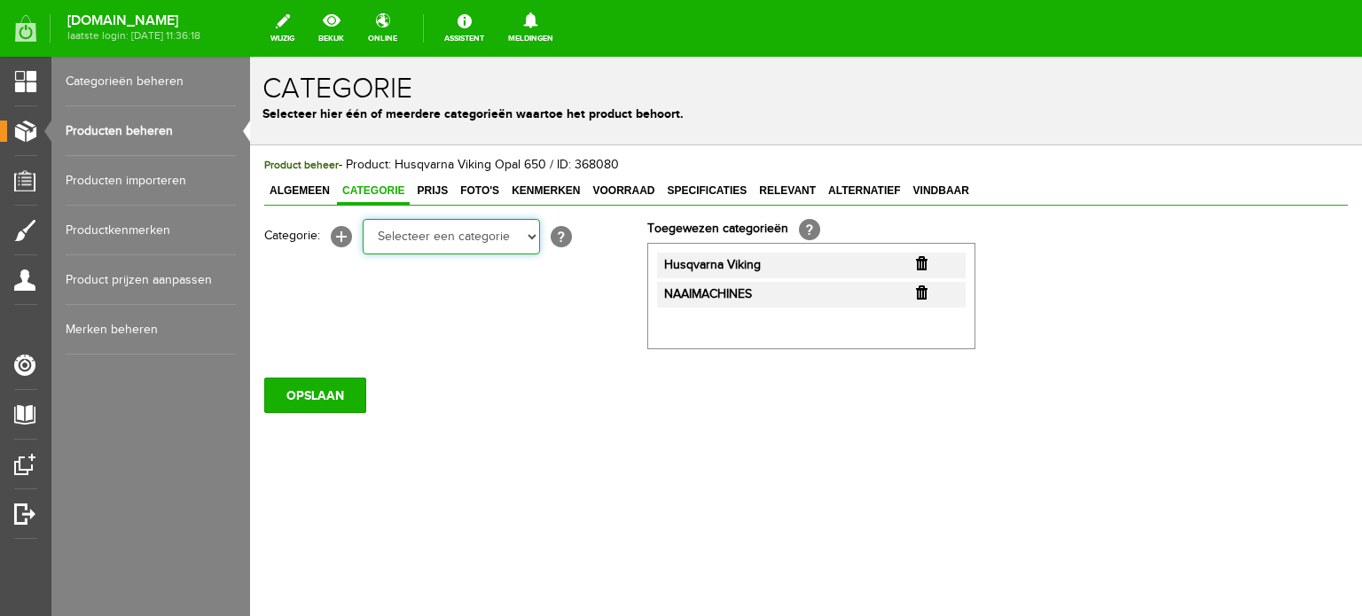
click at [363, 219] on select "Selecteer een categorie Cadeaubon [DATE][DATE] AANBIEDINGEN! Naai Tips en video…" at bounding box center [451, 236] width 177 height 35
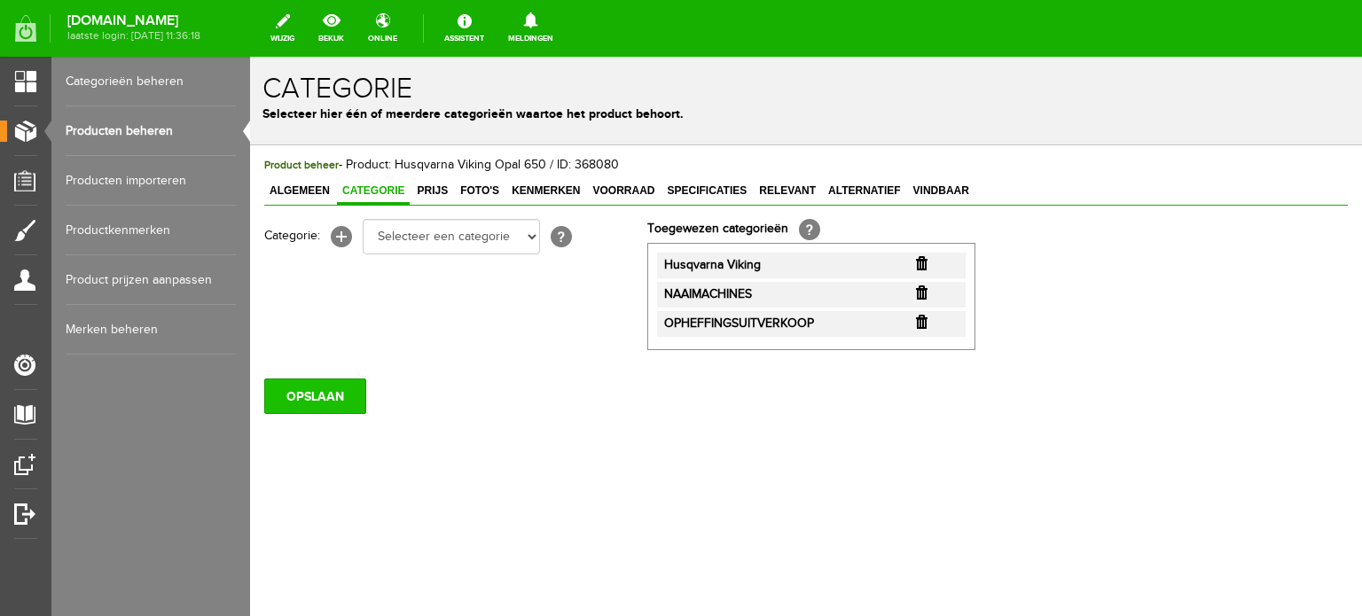
click at [322, 389] on input "OPSLAAN" at bounding box center [315, 396] width 102 height 35
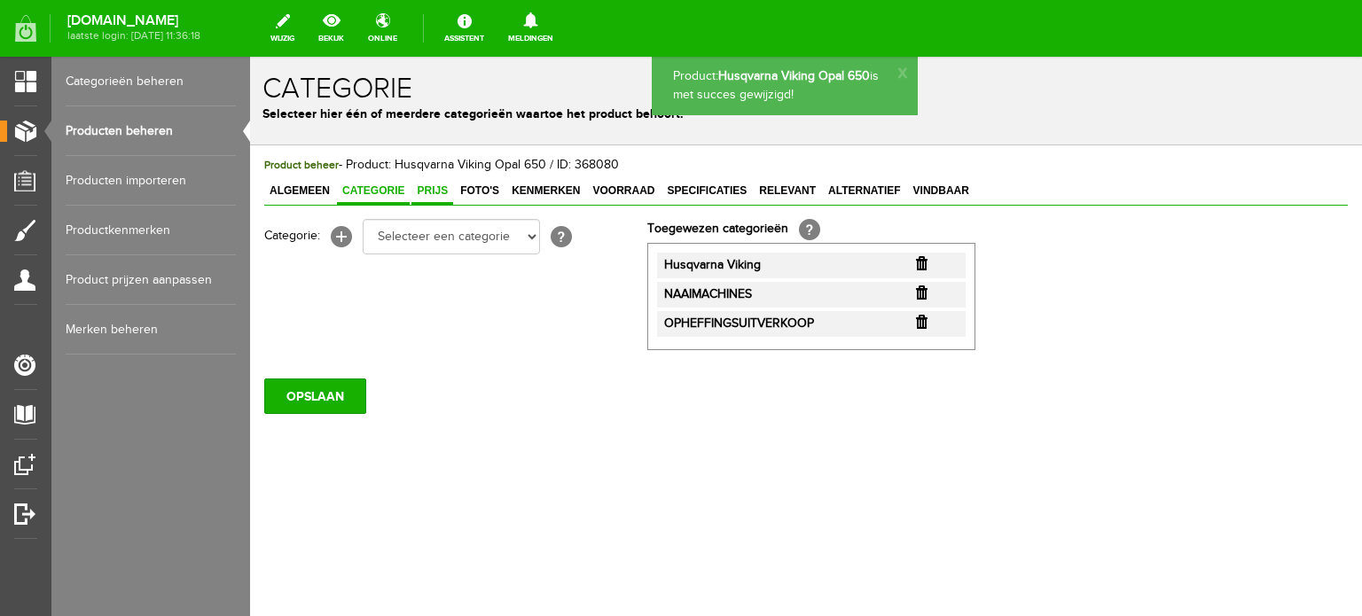
click at [431, 186] on span "Prijs" at bounding box center [433, 191] width 42 height 12
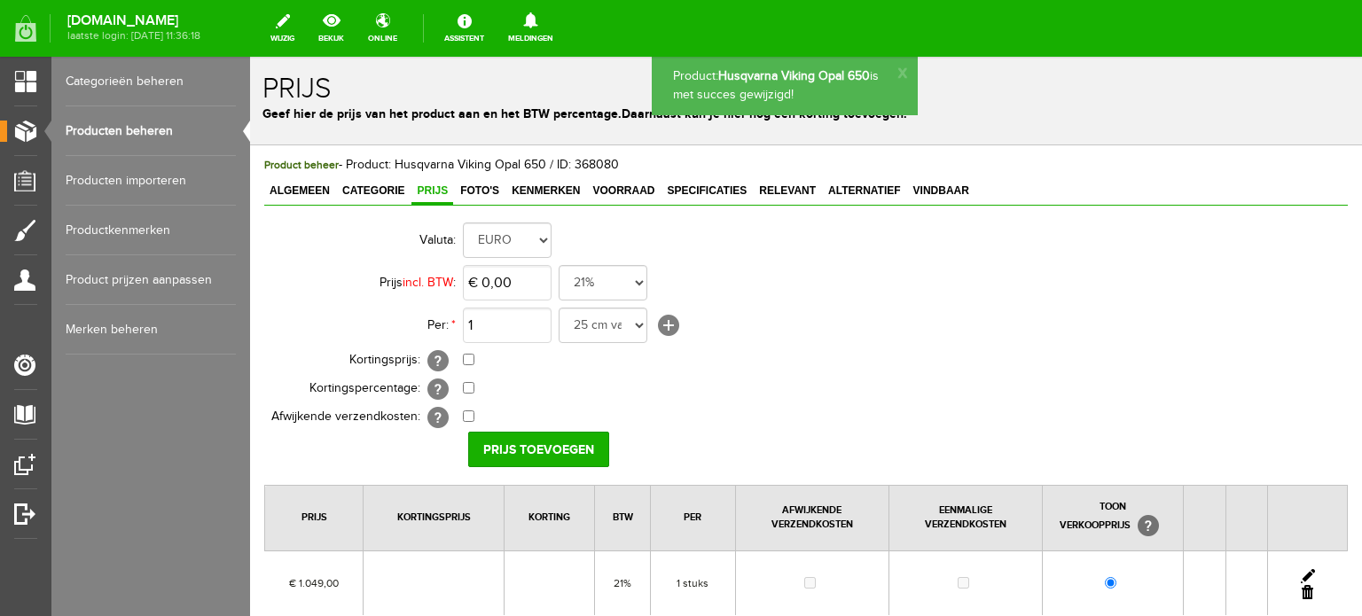
click at [1301, 569] on link at bounding box center [1308, 576] width 14 height 14
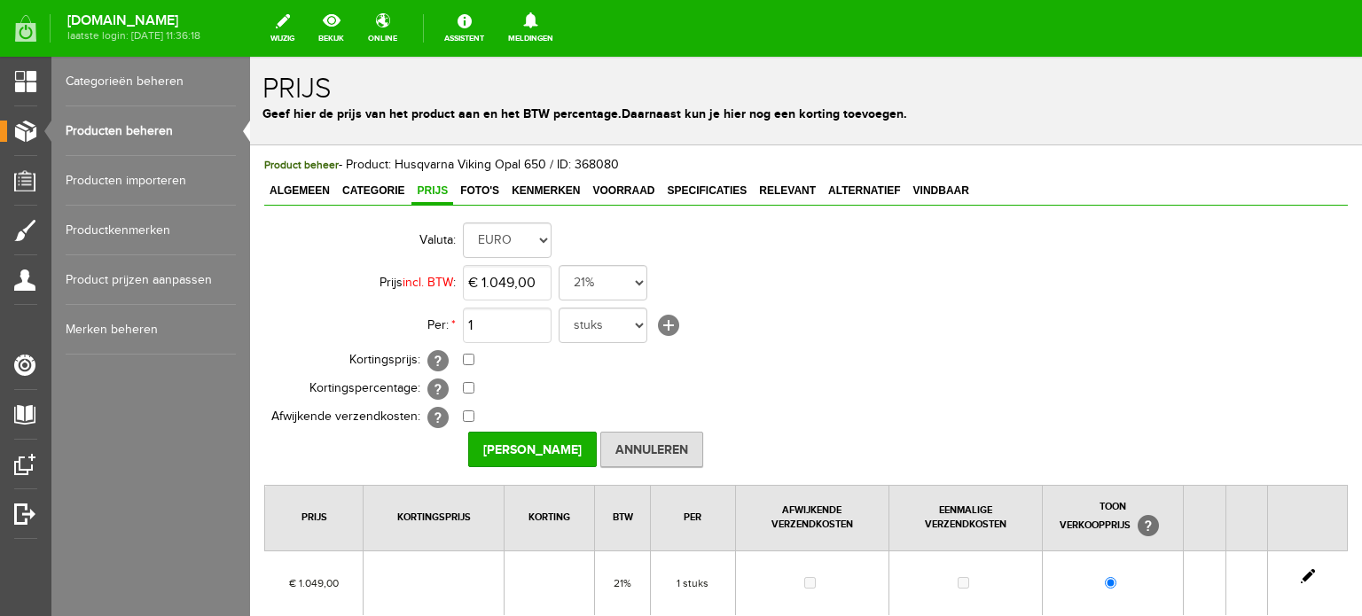
click at [1301, 574] on link at bounding box center [1308, 576] width 14 height 14
click at [468, 352] on td "€ 1.049,00 Van: € 1.049,00 € 1.049,00" at bounding box center [789, 361] width 653 height 28
click at [470, 357] on input "checkbox" at bounding box center [469, 360] width 12 height 12
checkbox input "true"
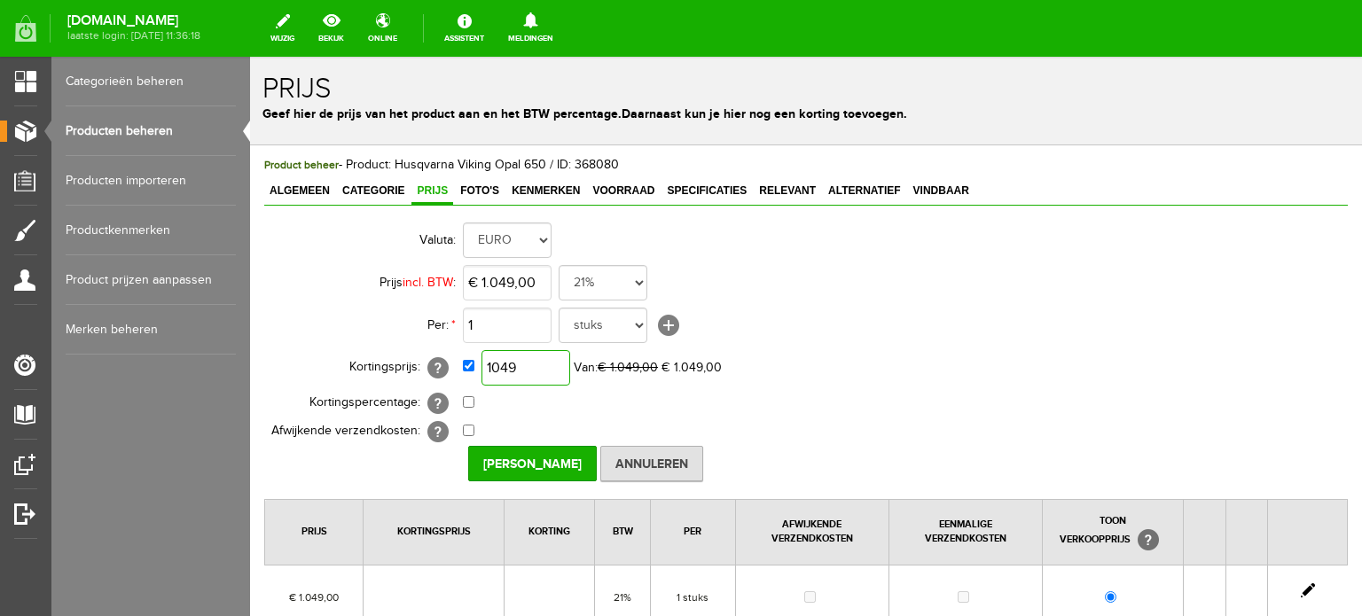
click at [561, 369] on input "1049" at bounding box center [526, 367] width 89 height 35
type input "€ 944,00"
click at [538, 464] on input "[PERSON_NAME]" at bounding box center [532, 463] width 129 height 35
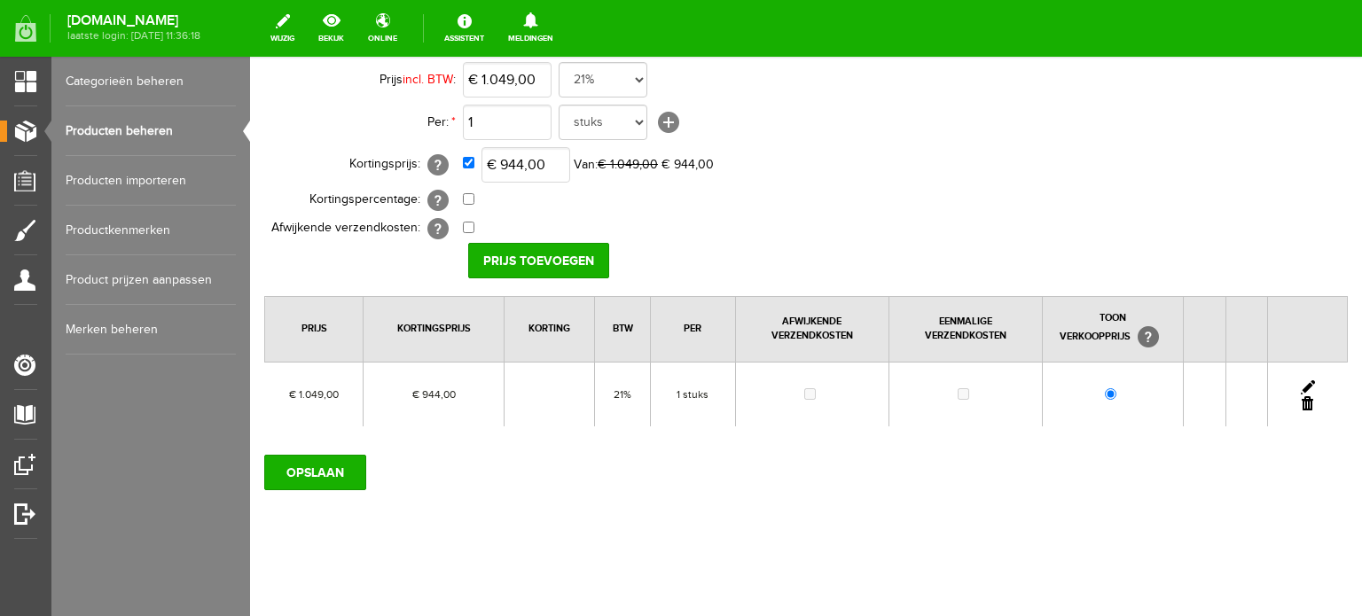
scroll to position [206, 0]
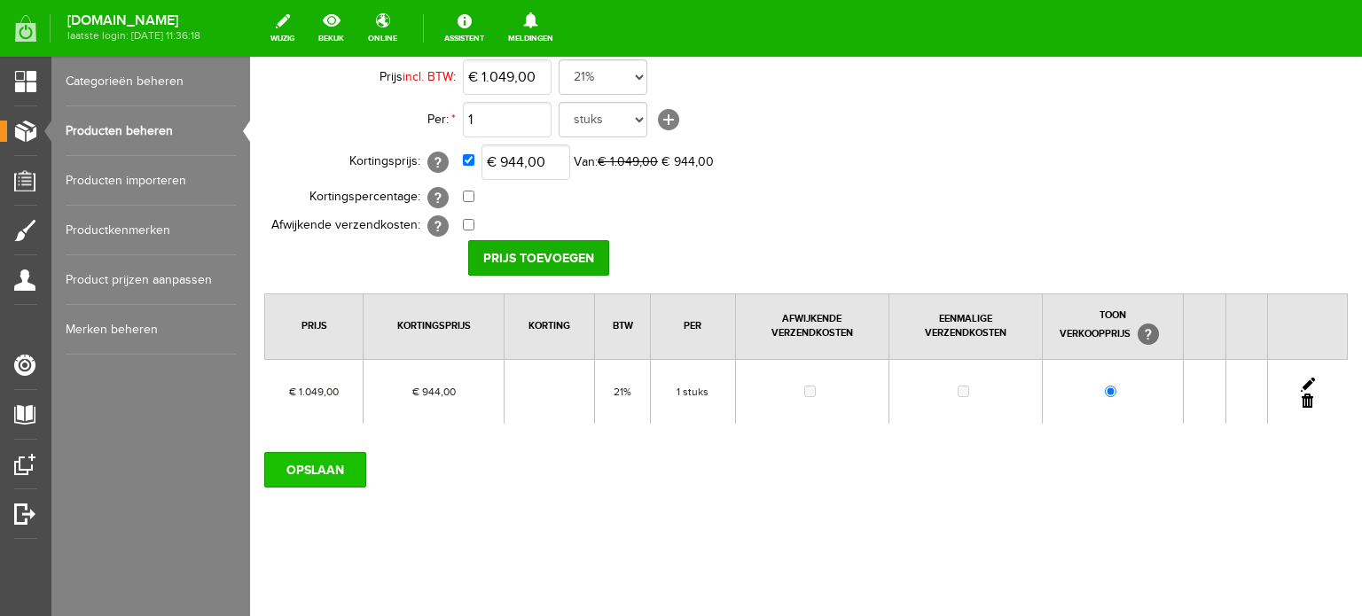
click at [322, 470] on input "OPSLAAN" at bounding box center [315, 469] width 102 height 35
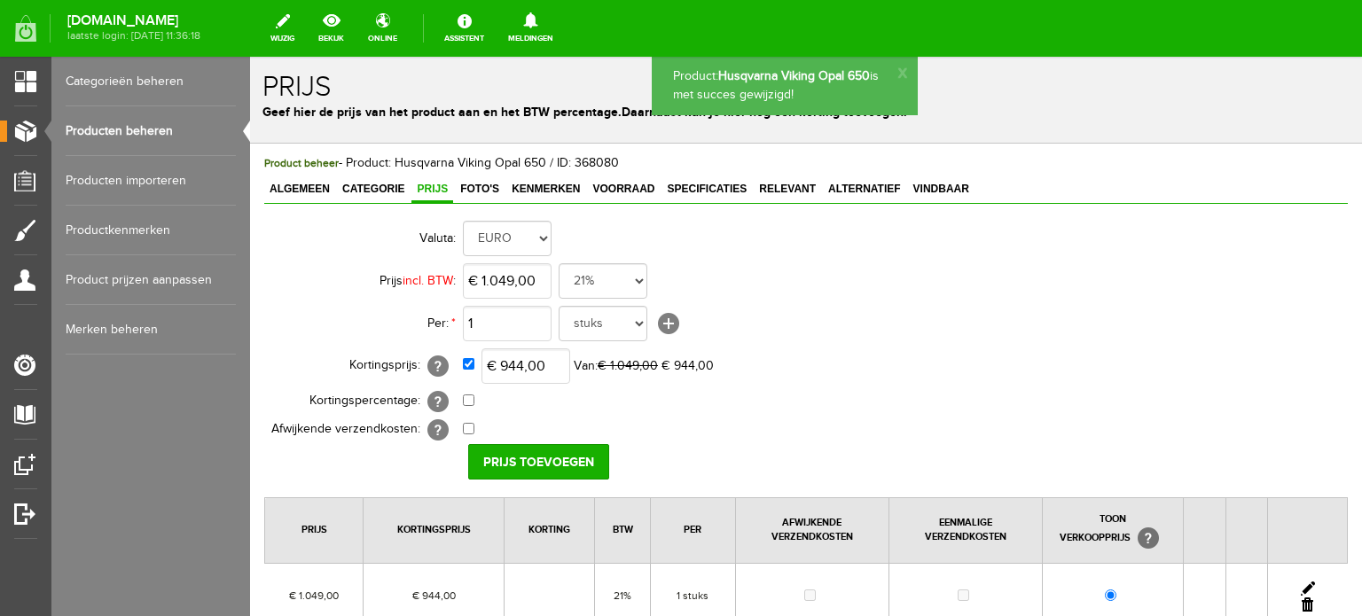
scroll to position [0, 0]
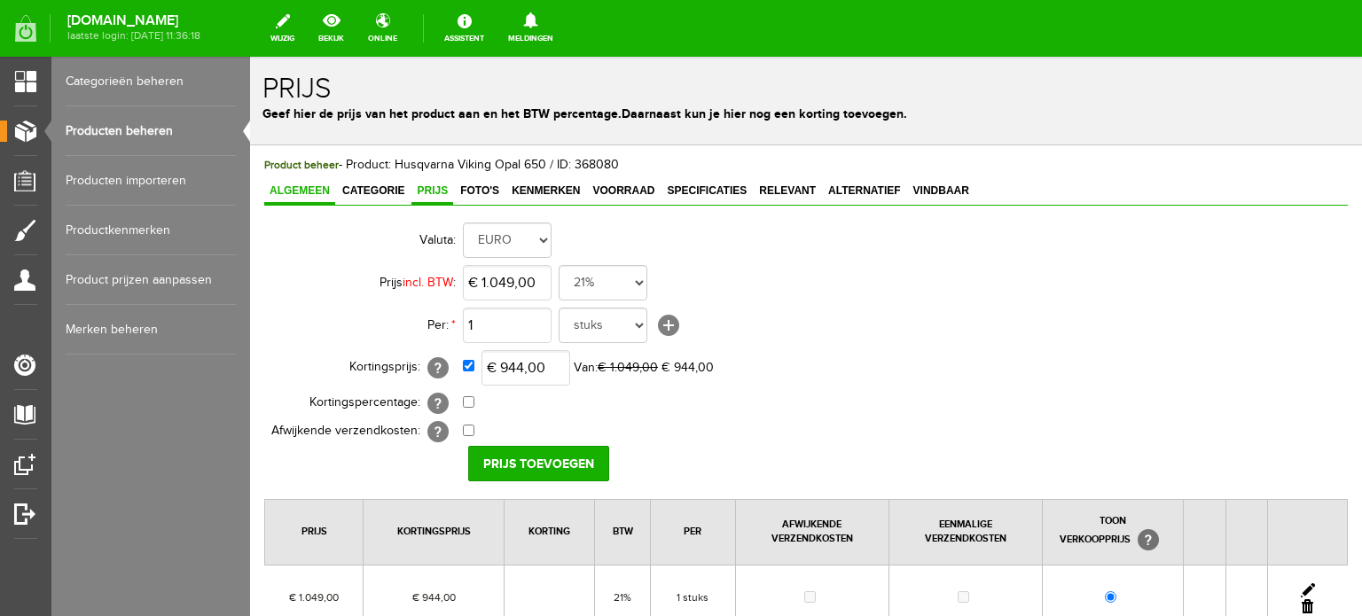
click at [319, 192] on span "Algemeen" at bounding box center [299, 191] width 71 height 12
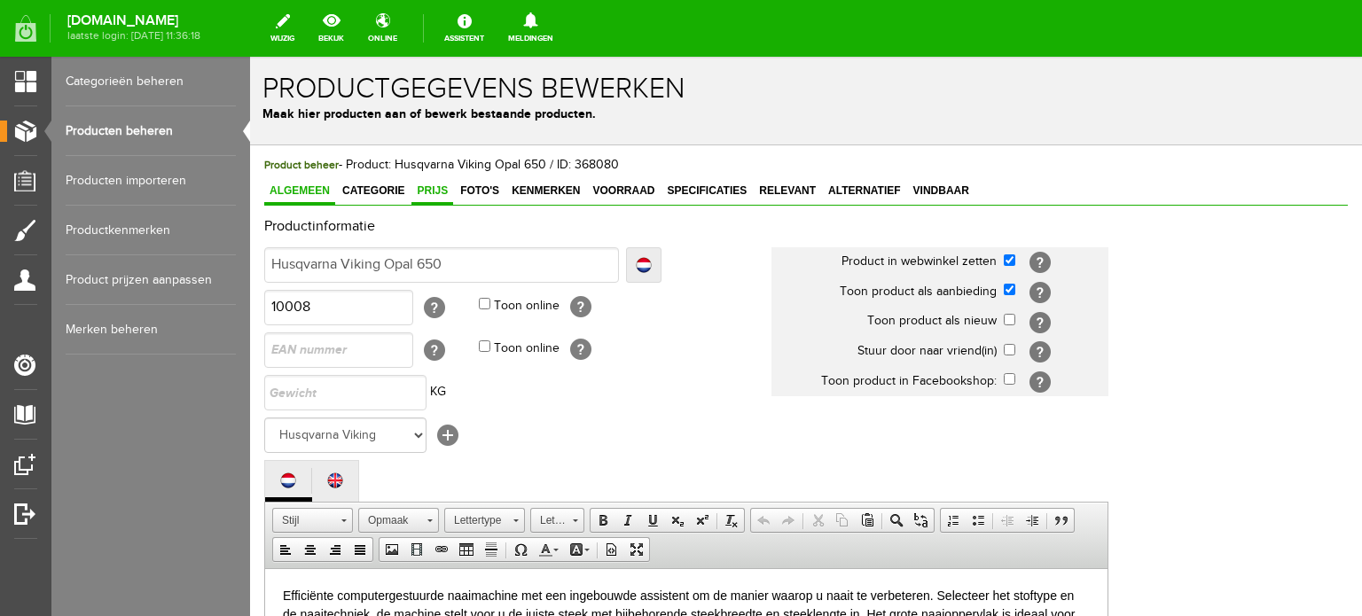
click at [440, 186] on span "Prijs" at bounding box center [433, 191] width 42 height 12
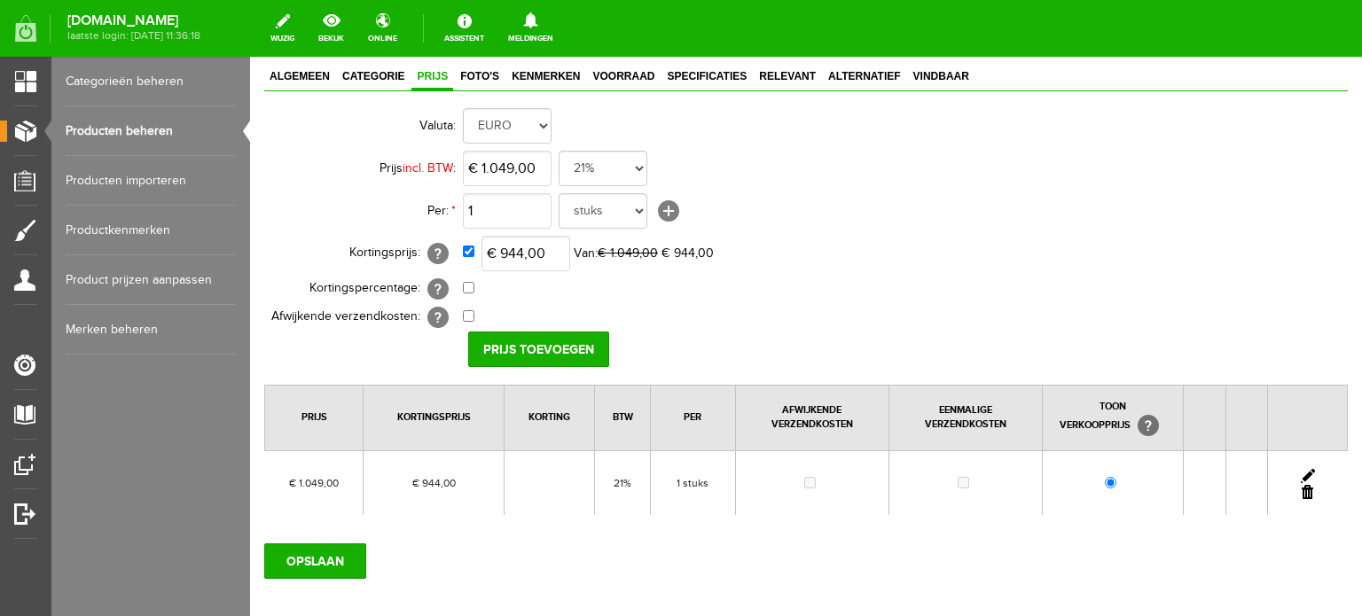
scroll to position [206, 0]
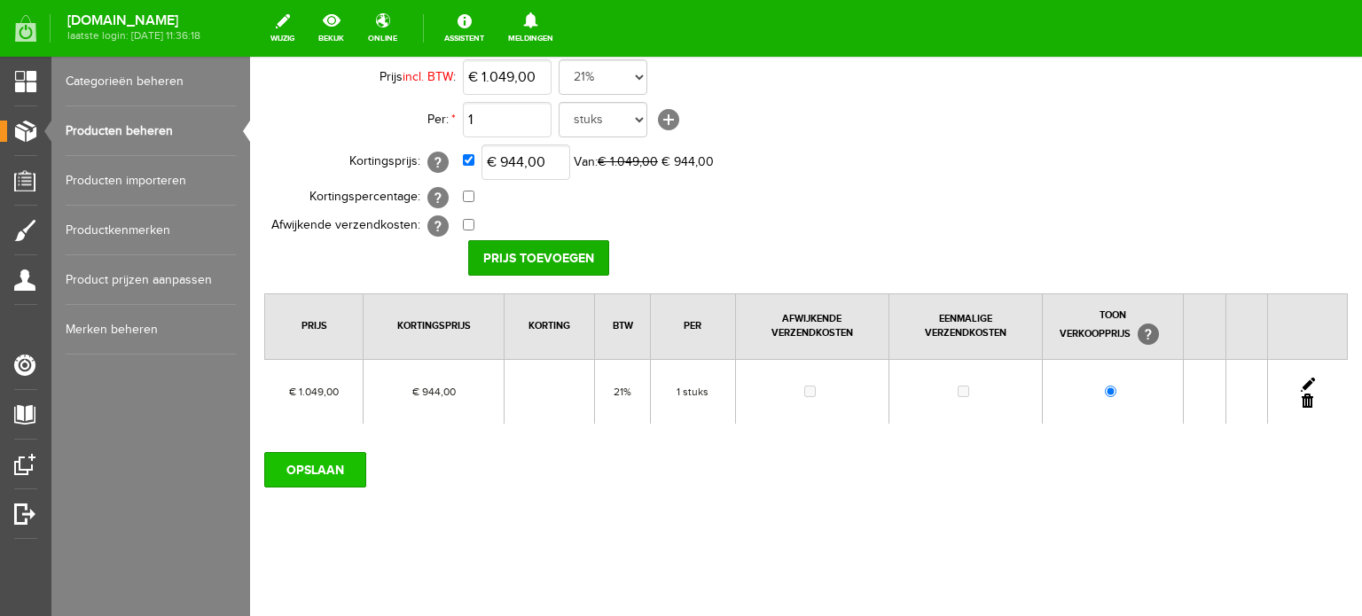
click at [327, 464] on input "OPSLAAN" at bounding box center [315, 469] width 102 height 35
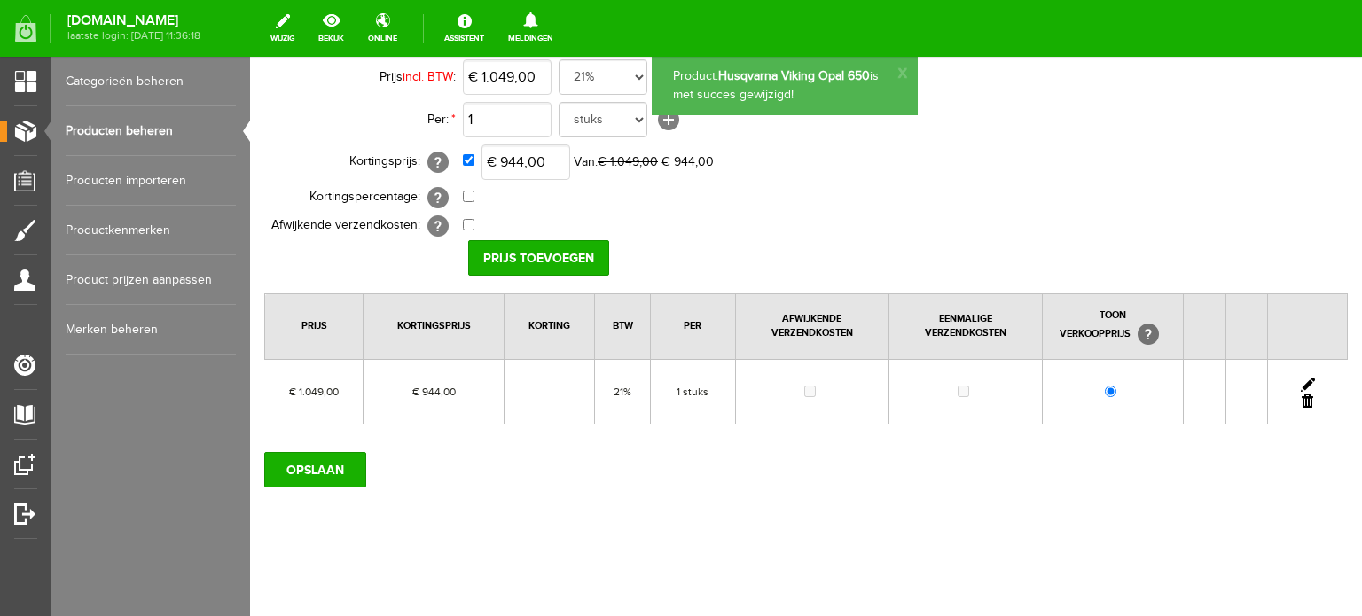
scroll to position [0, 0]
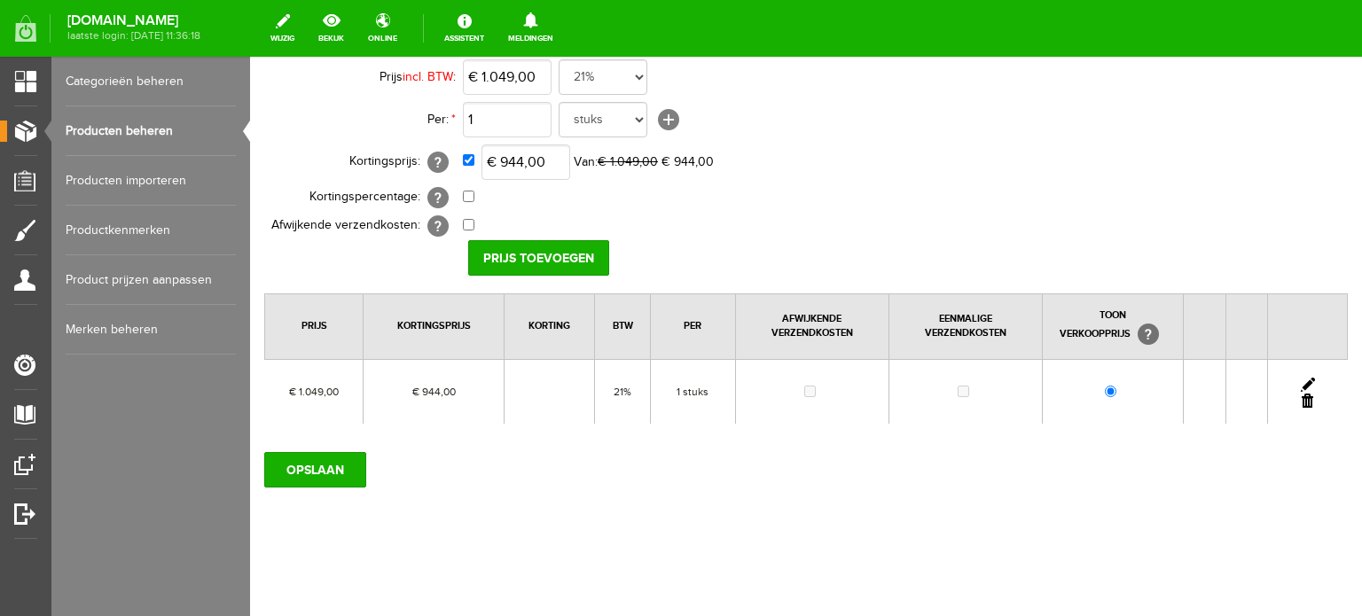
click at [114, 121] on link "Producten beheren" at bounding box center [151, 131] width 170 height 50
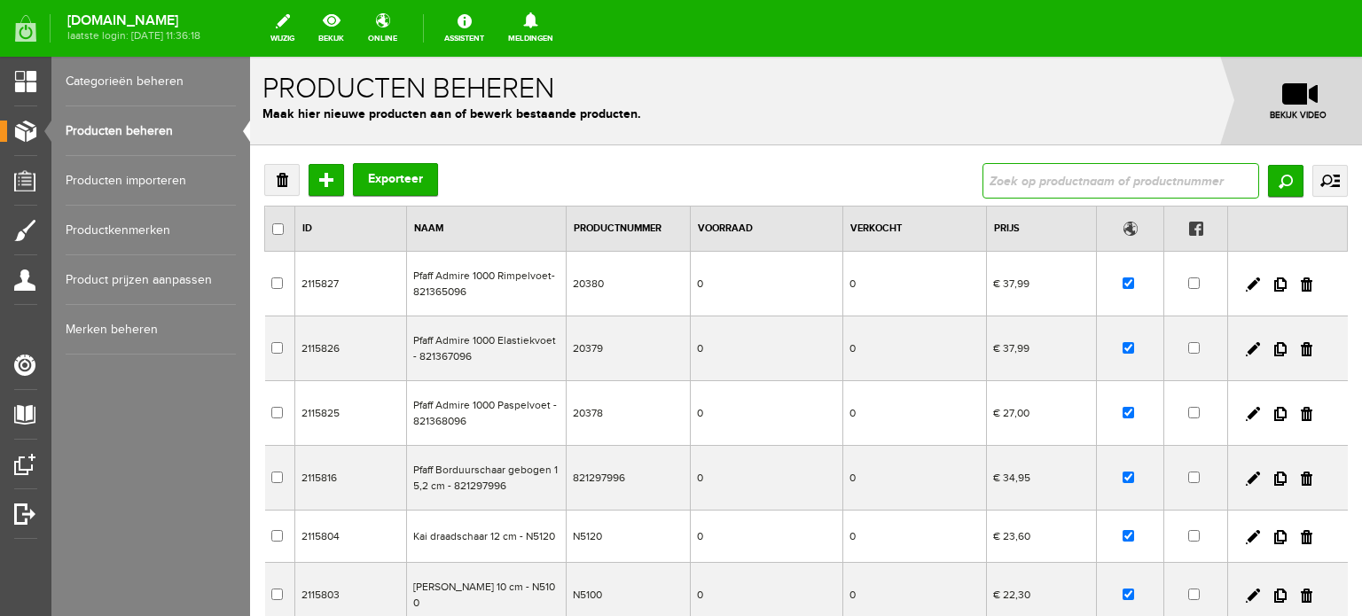
click at [1103, 181] on input "text" at bounding box center [1121, 180] width 277 height 35
type input "opal 670"
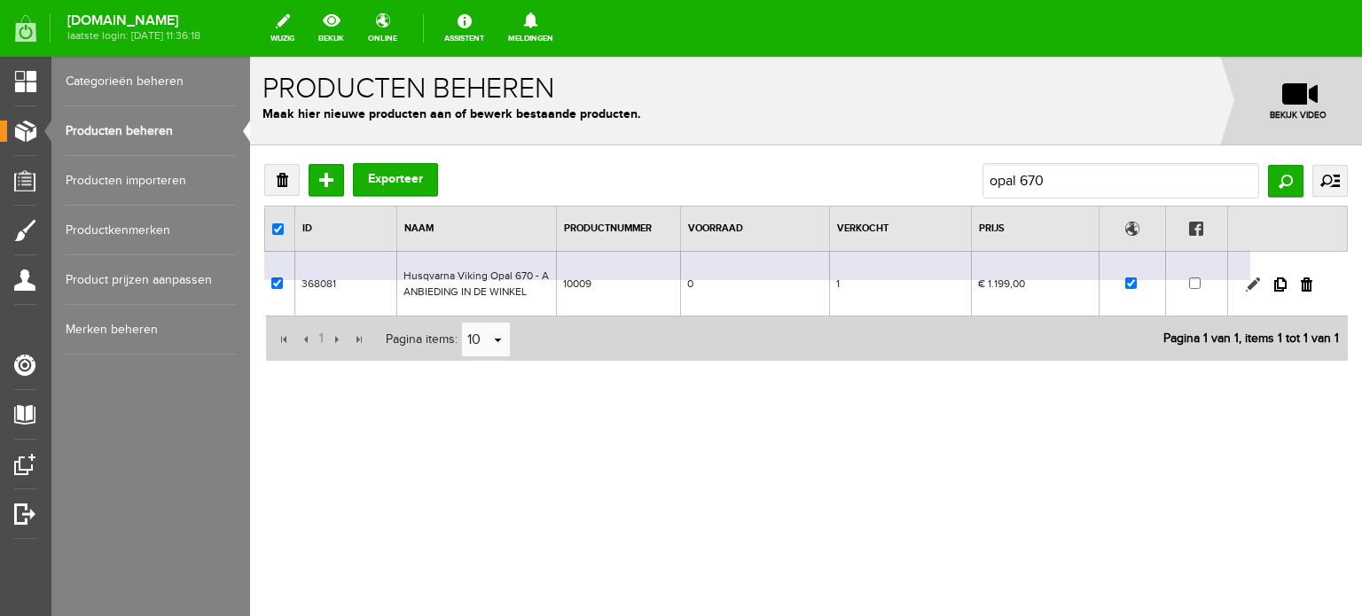
click at [1255, 285] on link at bounding box center [1253, 285] width 14 height 14
checkbox input "true"
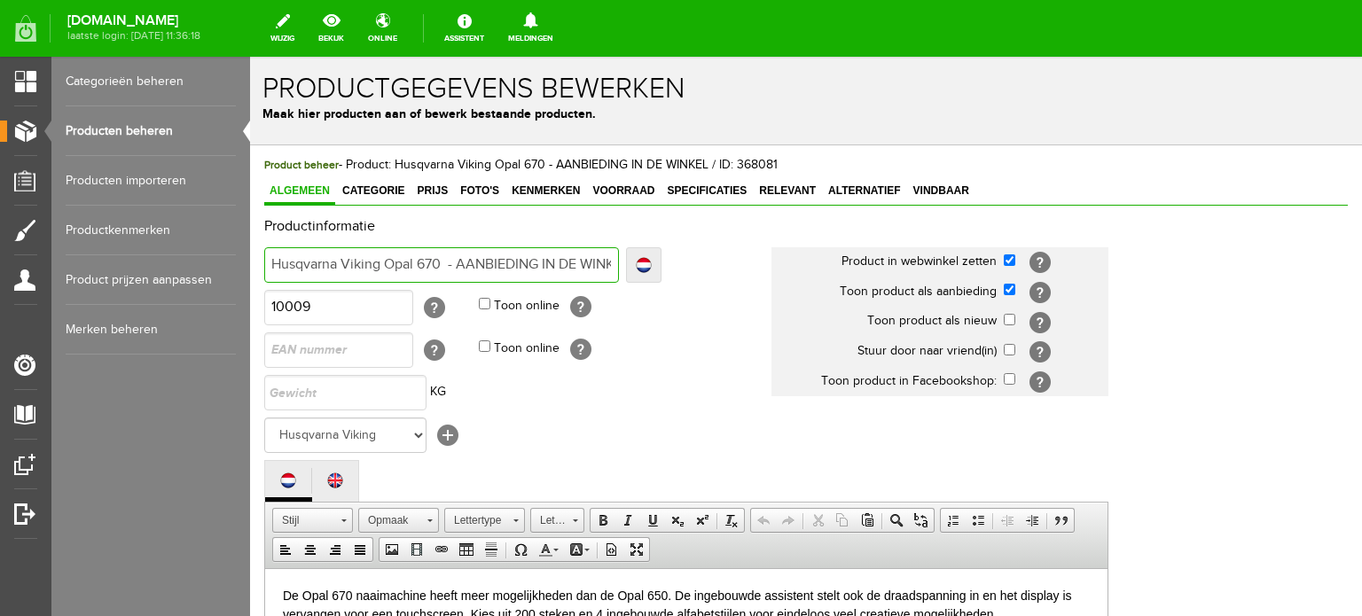
scroll to position [0, 21]
drag, startPoint x: 445, startPoint y: 261, endPoint x: 716, endPoint y: 284, distance: 271.5
click at [716, 284] on td "Husqvarna Viking Opal 670 - AANBIEDING IN DE WINKEL Localize Husqvarna Viking O…" at bounding box center [517, 265] width 507 height 43
type input "Husqvarna Viking Opal 670"
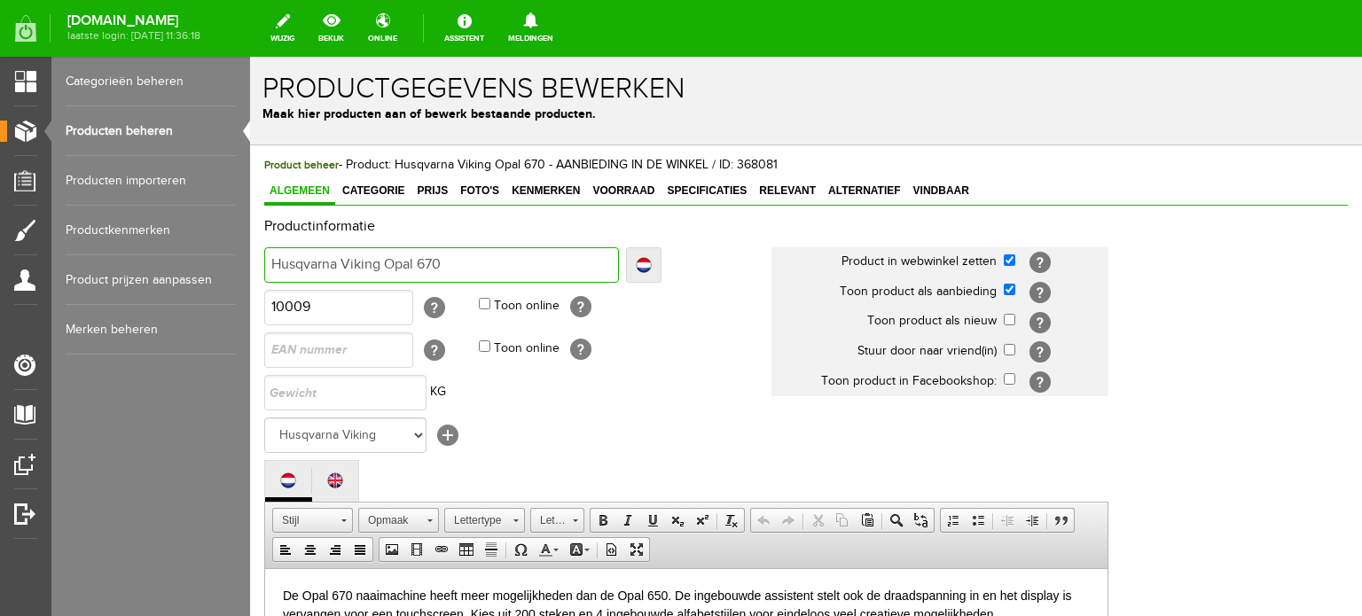
scroll to position [0, 0]
type input "Husqvarna Viking Opal 670"
click at [1205, 454] on div "Productinformatie Localize Klaar Husqvarna Viking Opal 670 Localize Husqvarna V…" at bounding box center [806, 611] width 1084 height 785
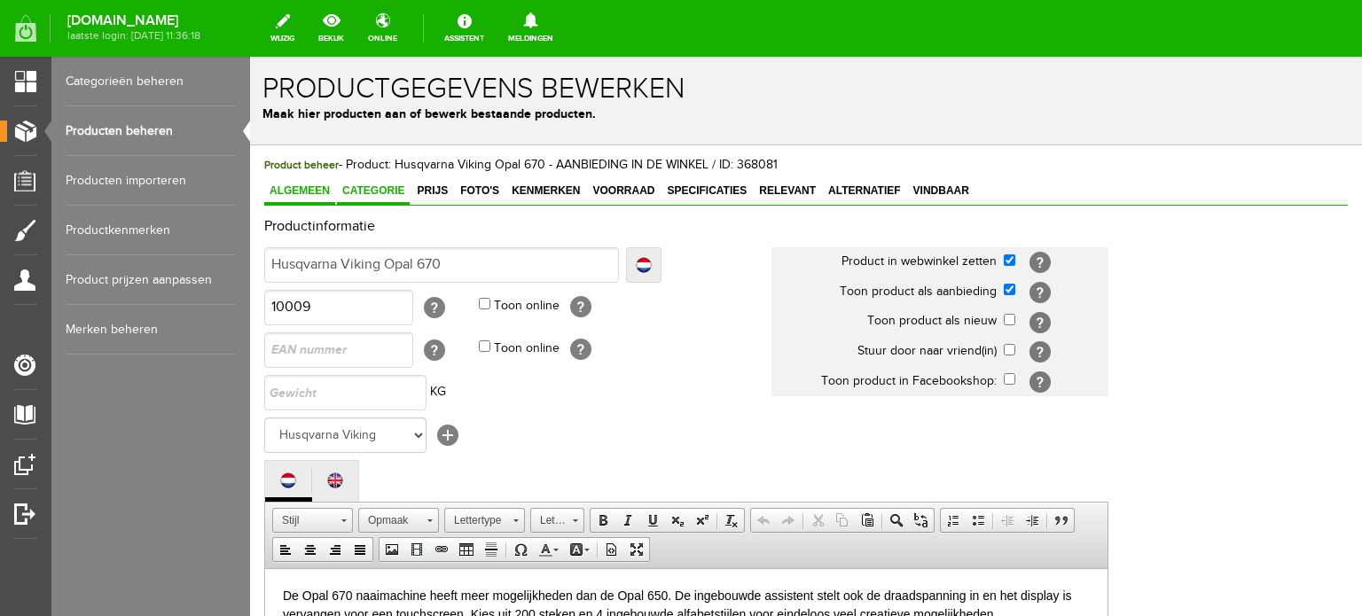
click at [371, 194] on span "Categorie" at bounding box center [373, 191] width 73 height 12
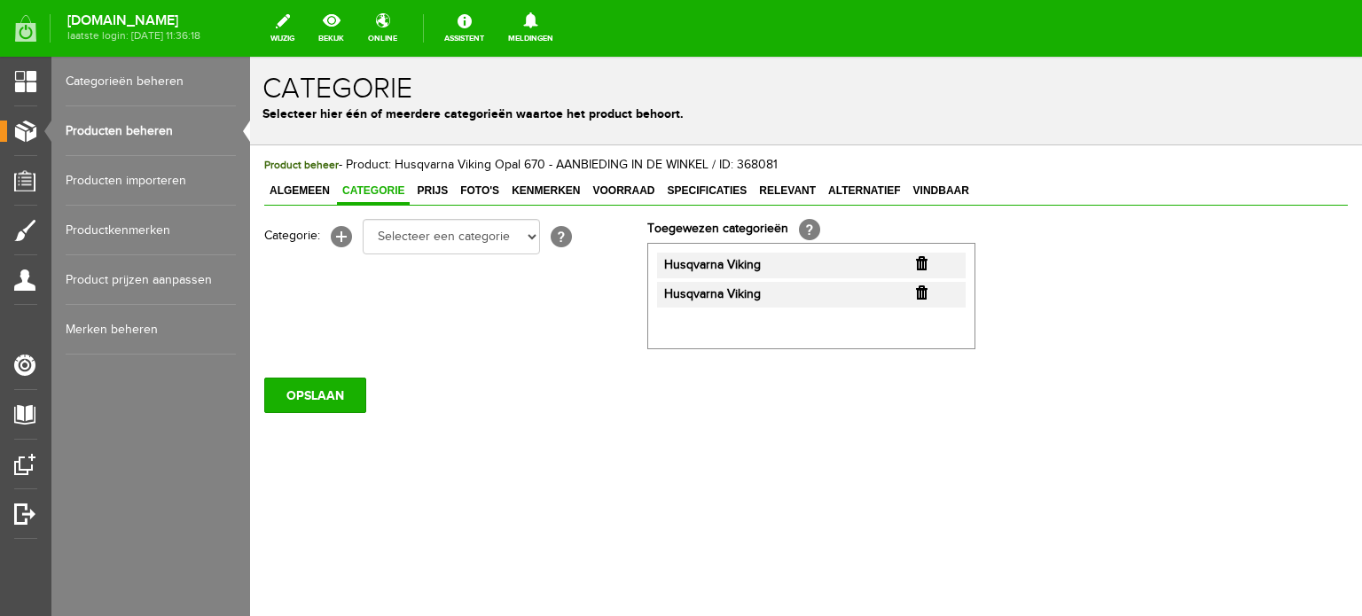
click at [926, 290] on input "button" at bounding box center [922, 293] width 12 height 14
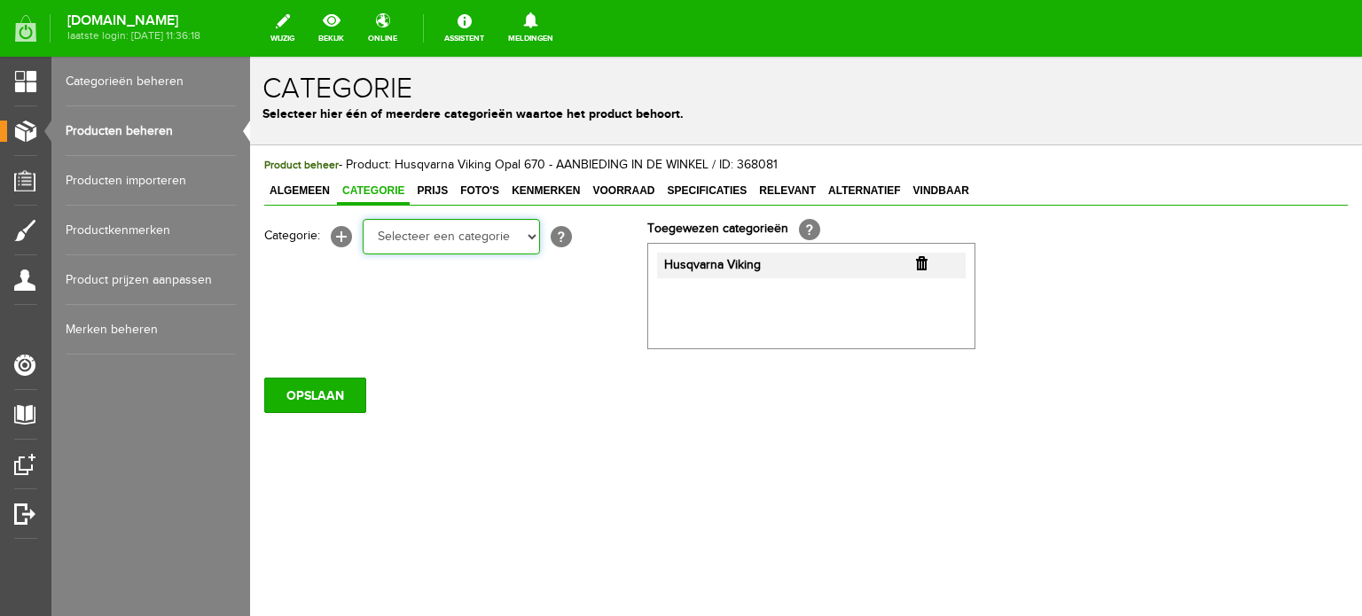
click at [530, 233] on select "Selecteer een categorie Cadeaubon BLACK FRIDAY AANBIEDINGEN! Naai Tips en video…" at bounding box center [451, 236] width 177 height 35
select select "34784"
click at [363, 219] on select "Selecteer een categorie Cadeaubon BLACK FRIDAY AANBIEDINGEN! Naai Tips en video…" at bounding box center [451, 236] width 177 height 35
click at [533, 233] on select "Selecteer een categorie Cadeaubon BLACK FRIDAY AANBIEDINGEN! Naai Tips en video…" at bounding box center [451, 236] width 177 height 35
select select "38825"
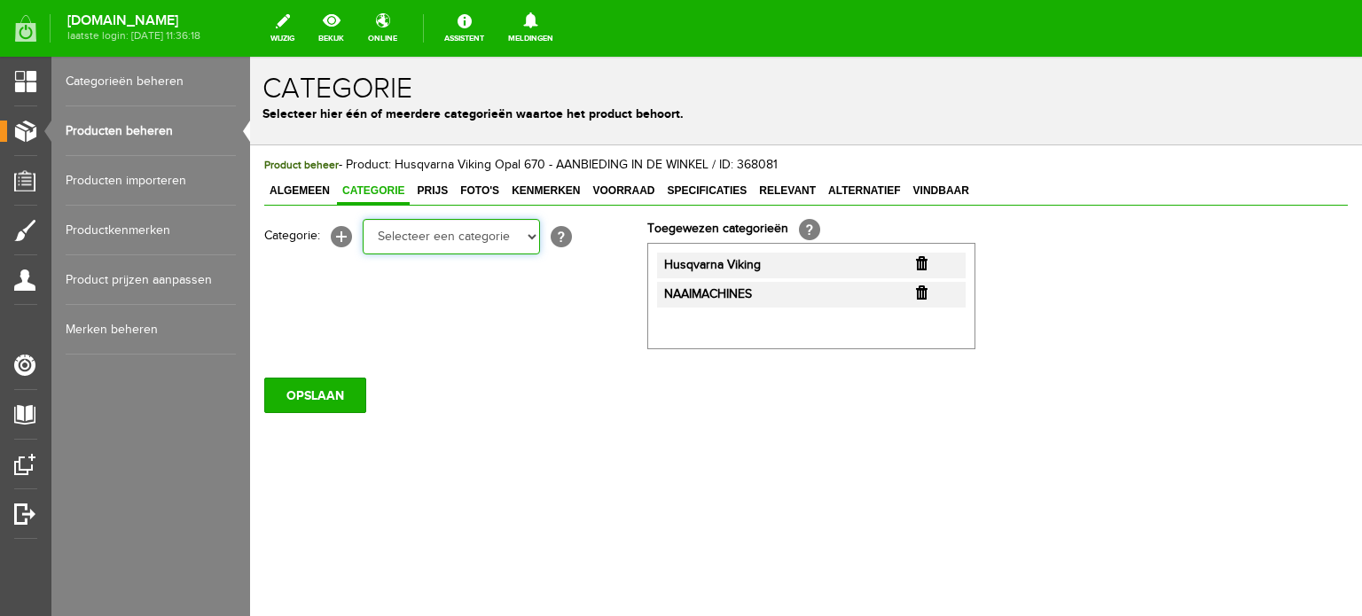
click at [363, 219] on select "Selecteer een categorie Cadeaubon BLACK FRIDAY AANBIEDINGEN! Naai Tips en video…" at bounding box center [451, 236] width 177 height 35
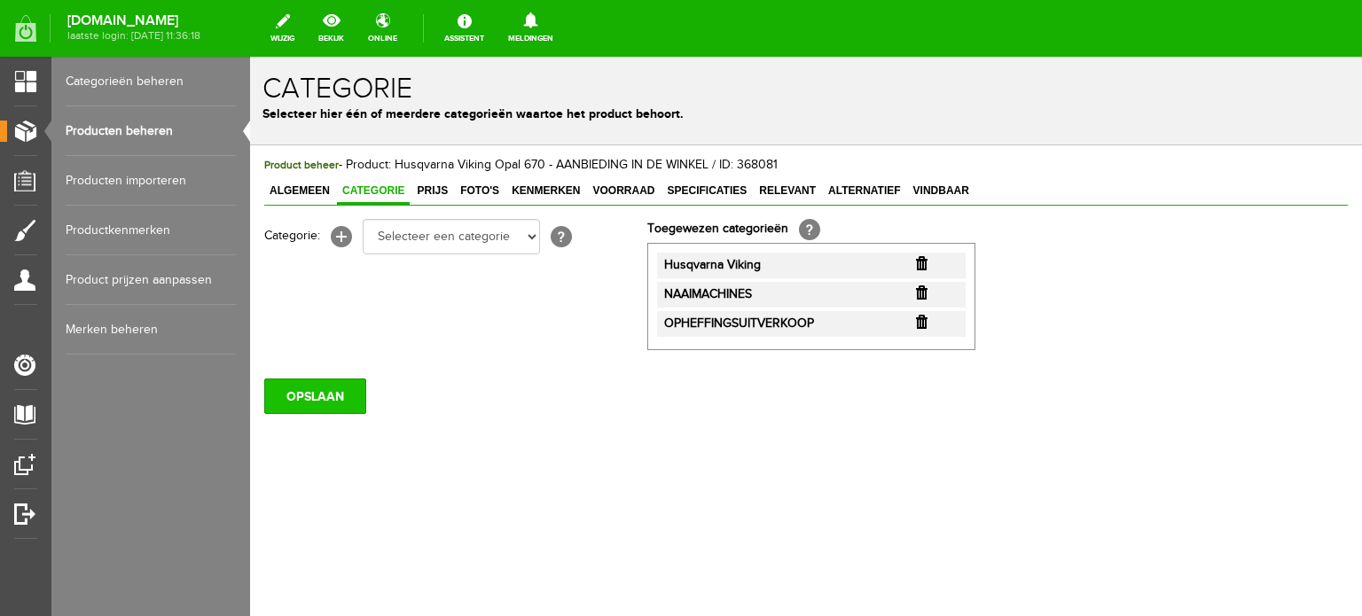
click at [337, 395] on input "OPSLAAN" at bounding box center [315, 396] width 102 height 35
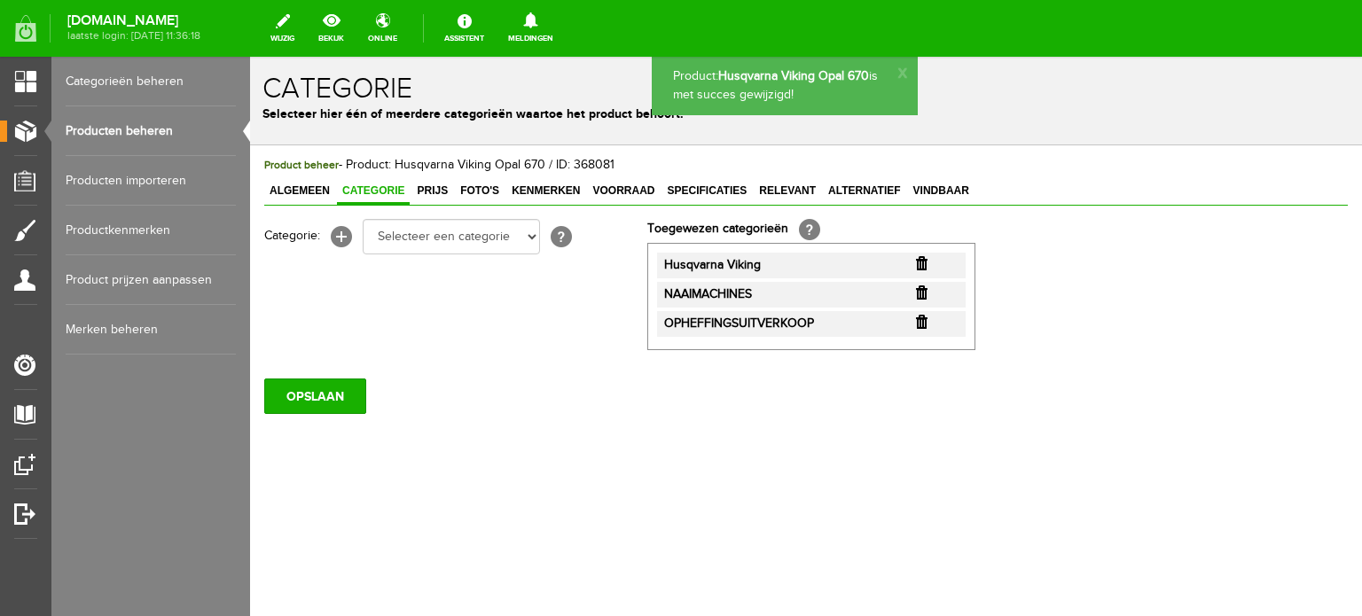
click at [429, 191] on span "Prijs" at bounding box center [433, 191] width 42 height 12
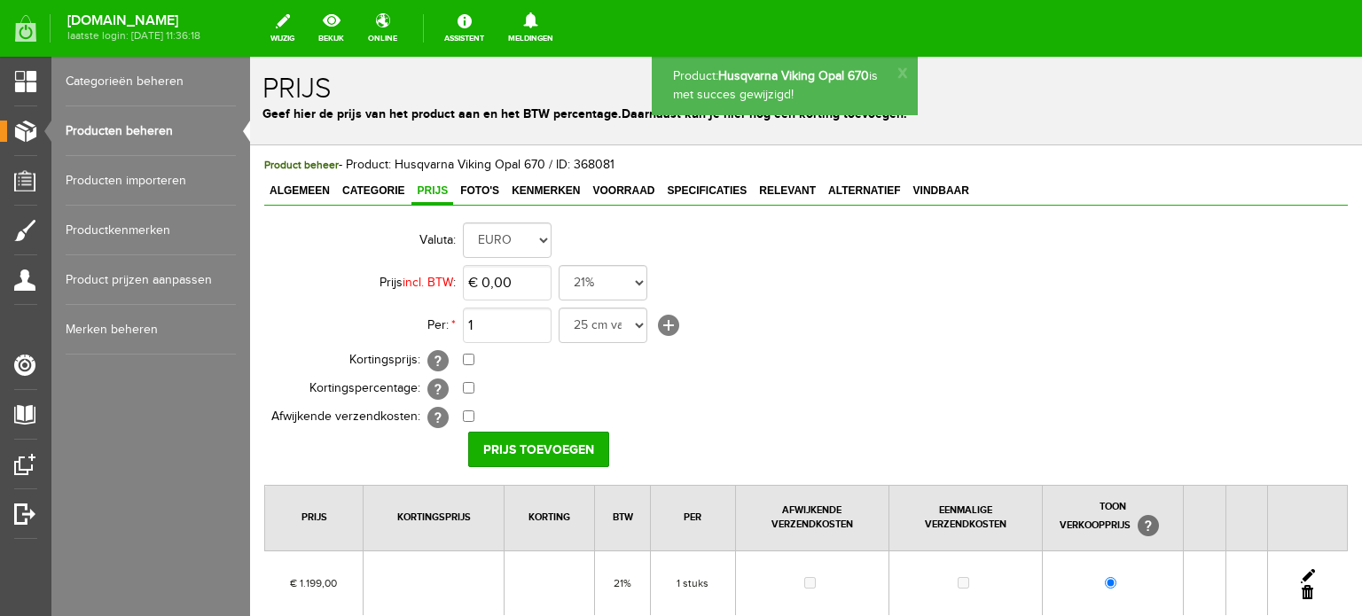
click at [1301, 570] on link at bounding box center [1308, 576] width 14 height 14
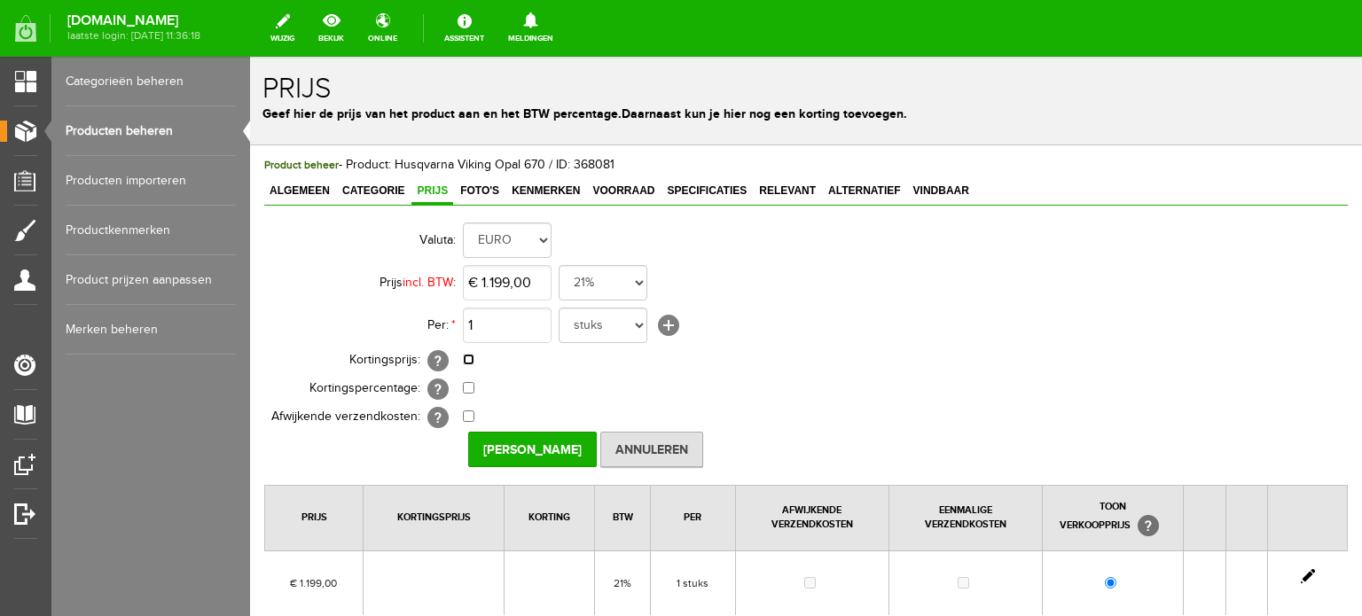
click at [470, 357] on input "checkbox" at bounding box center [469, 360] width 12 height 12
checkbox input "true"
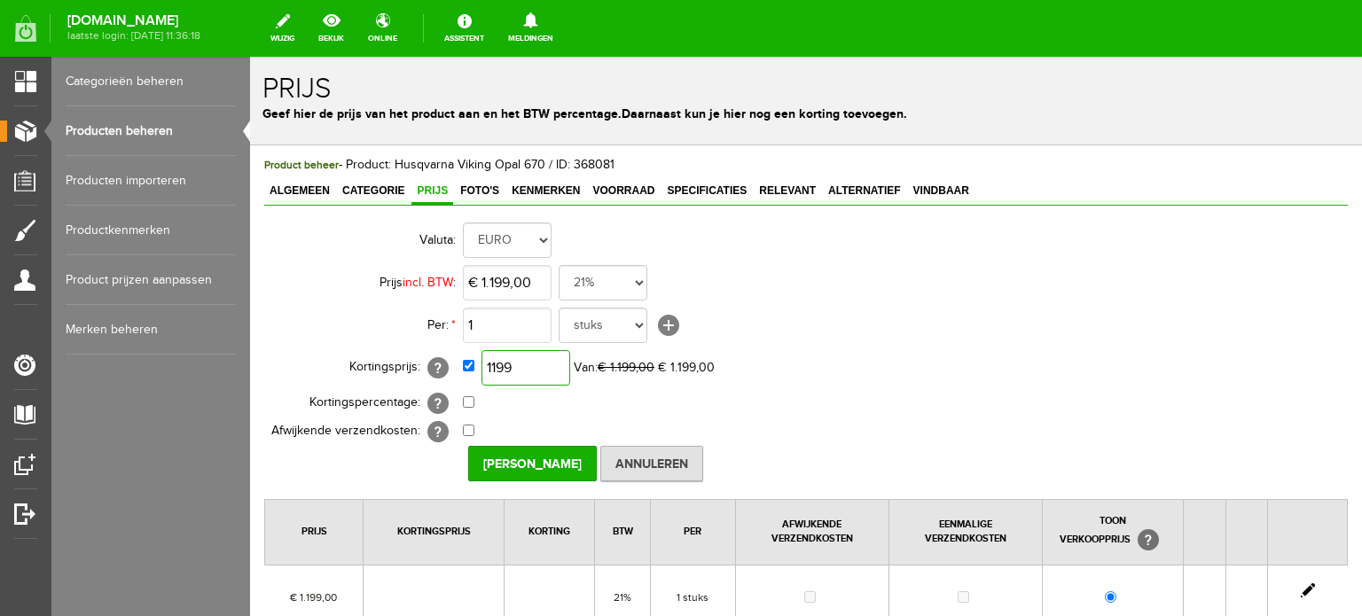
click at [557, 367] on input "1199" at bounding box center [526, 367] width 89 height 35
type input "€ 959,00"
click at [1088, 392] on td "0,00% (Voorbeeld: - 0,00% )" at bounding box center [789, 403] width 653 height 28
click at [493, 458] on input "Prijs Opslaan" at bounding box center [532, 463] width 129 height 35
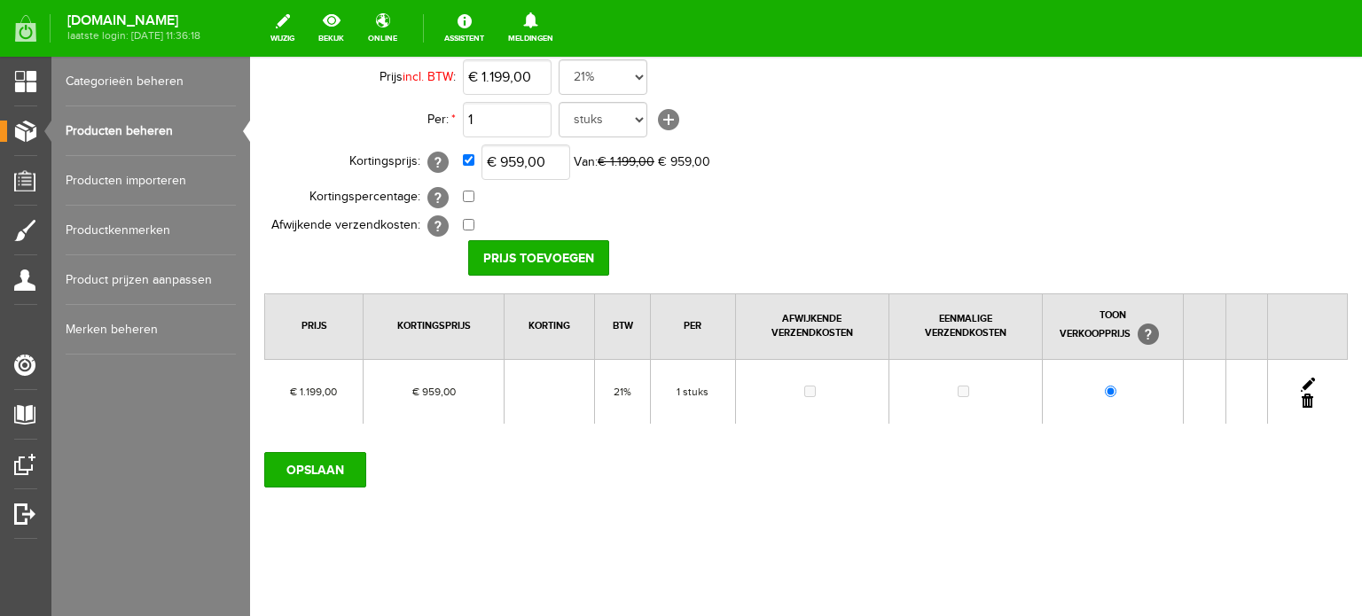
scroll to position [206, 0]
click at [299, 464] on input "OPSLAAN" at bounding box center [315, 469] width 102 height 35
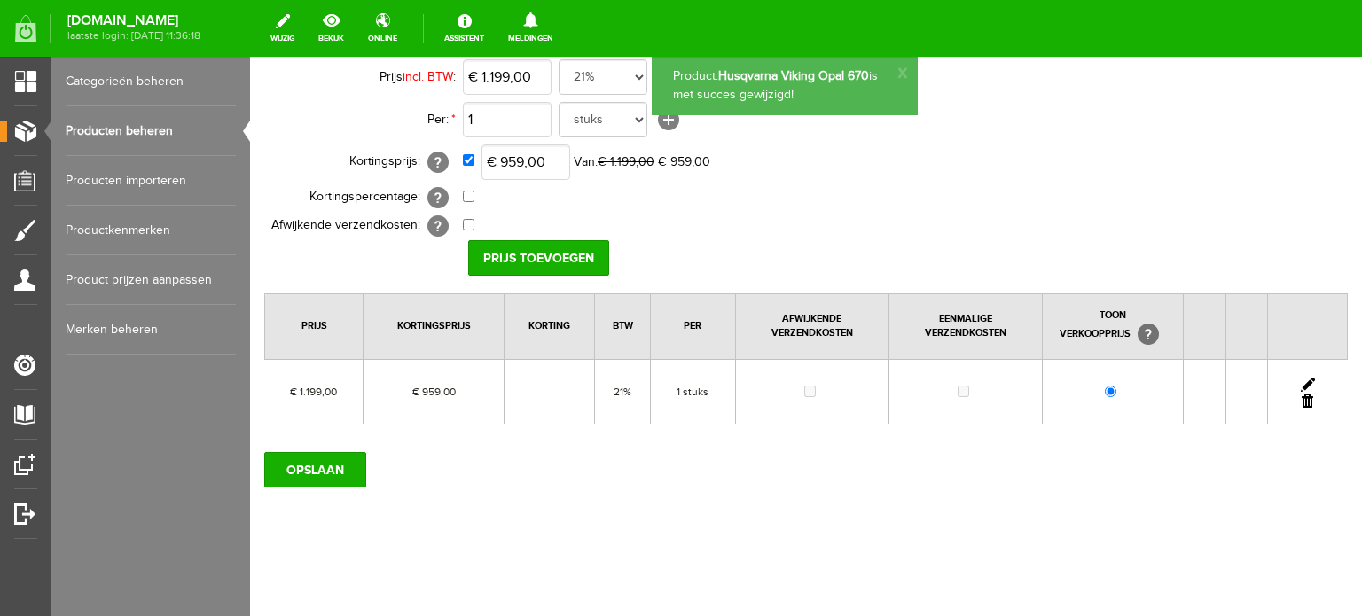
scroll to position [0, 0]
click at [305, 464] on input "OPSLAAN" at bounding box center [315, 469] width 102 height 35
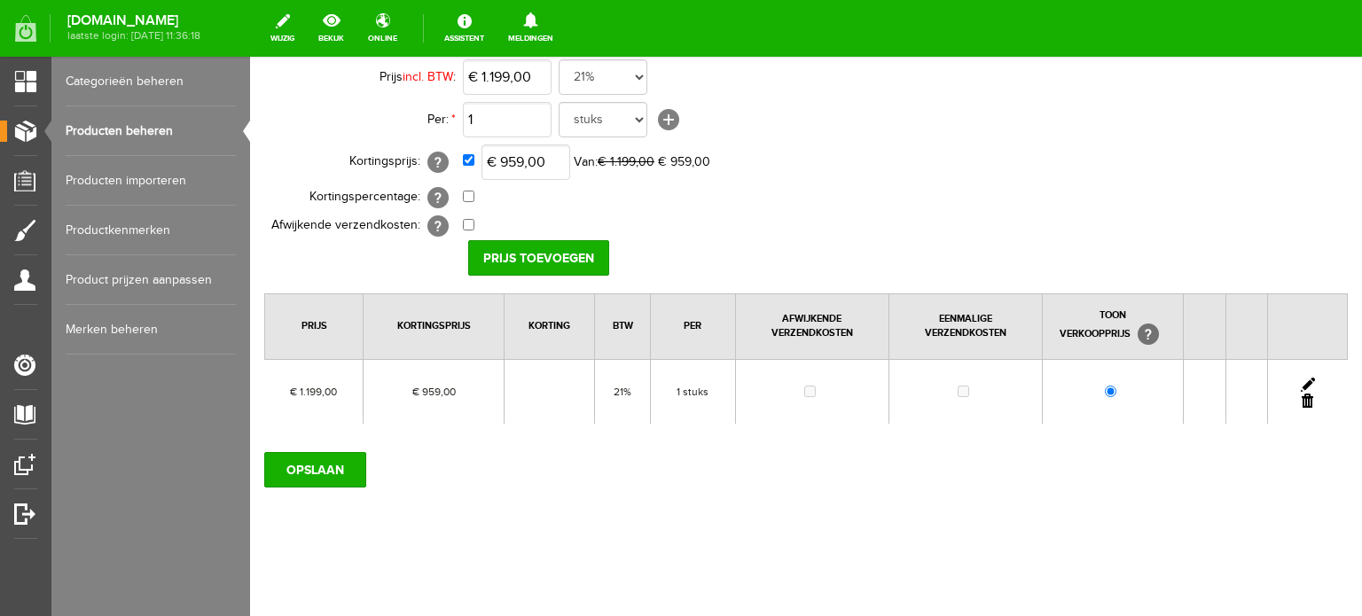
click at [130, 127] on link "Producten beheren" at bounding box center [151, 131] width 170 height 50
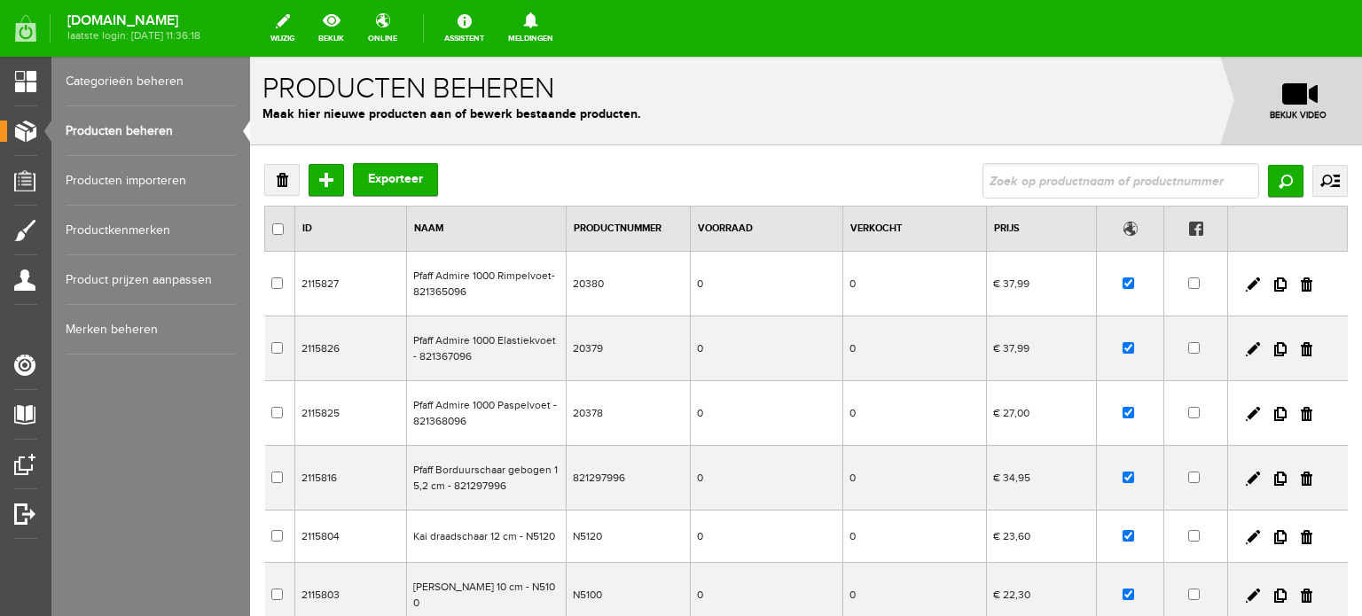
click at [1016, 179] on input "text" at bounding box center [1121, 180] width 277 height 35
type input "opal 690Q"
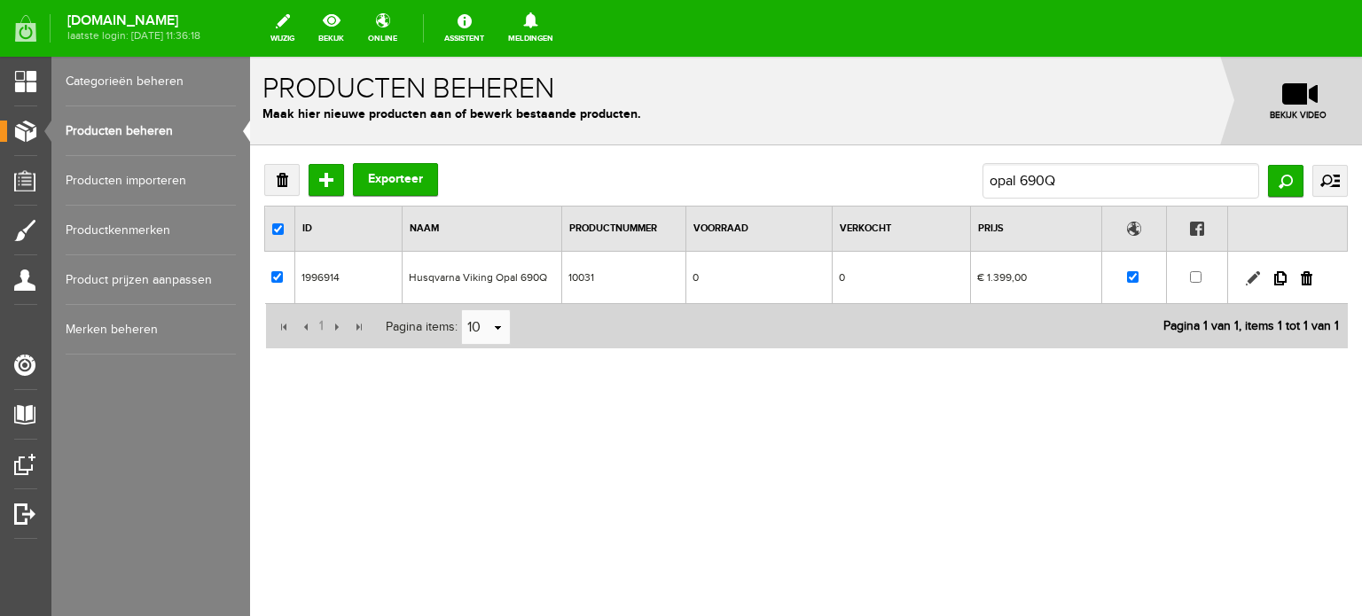
click at [1252, 276] on link at bounding box center [1253, 278] width 14 height 14
checkbox input "true"
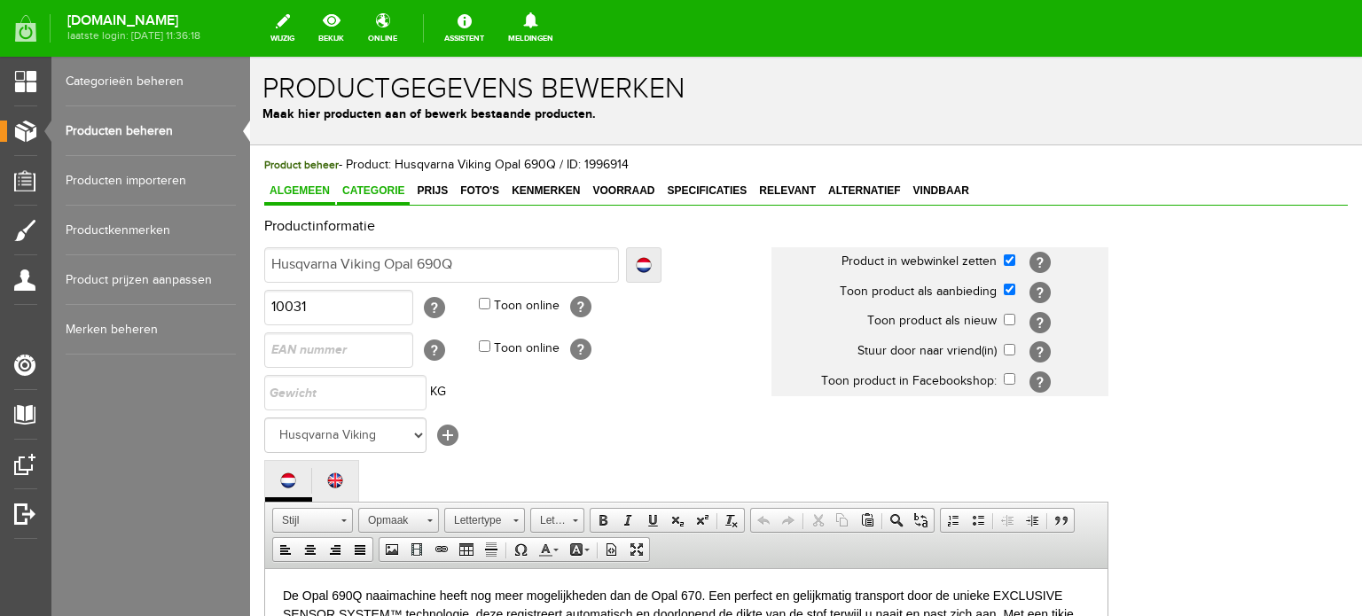
click at [371, 187] on span "Categorie" at bounding box center [373, 191] width 73 height 12
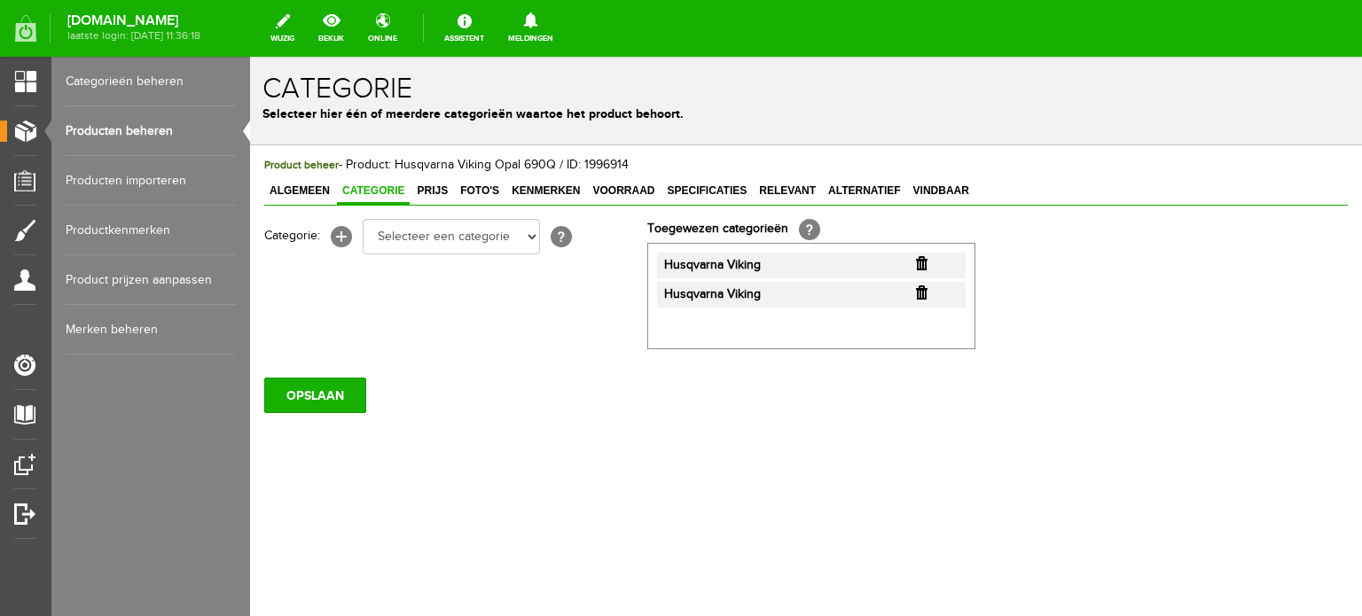
click at [921, 291] on input "button" at bounding box center [922, 293] width 12 height 14
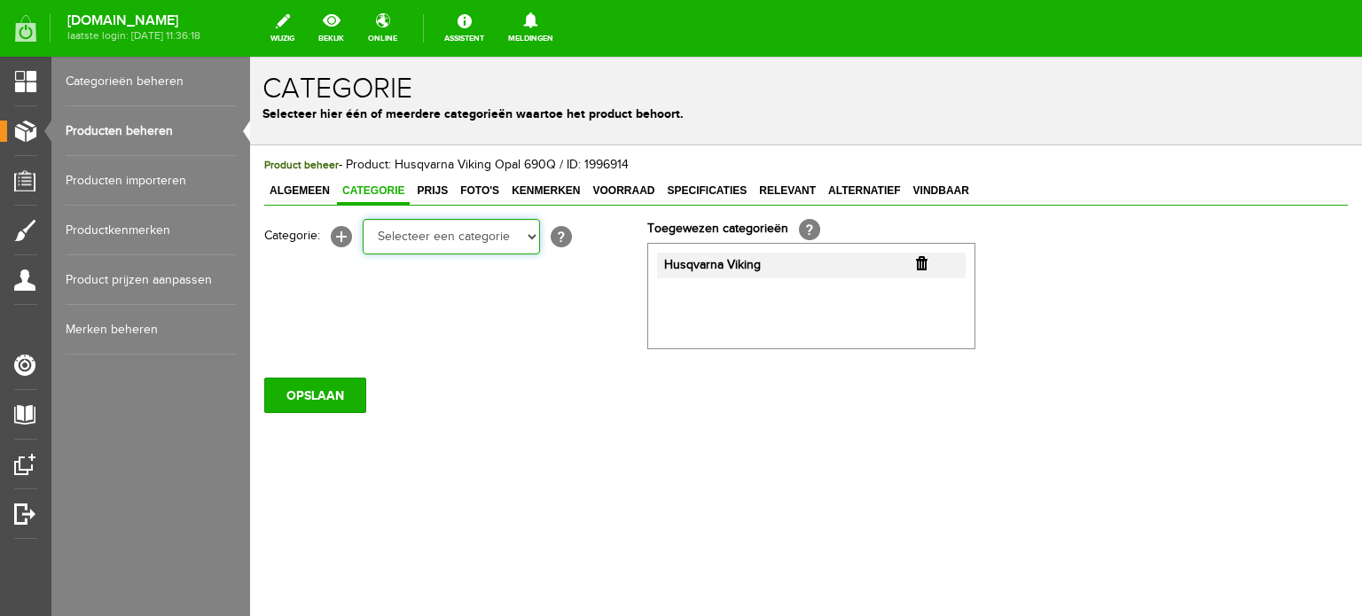
click at [529, 238] on select "Selecteer een categorie Cadeaubon BLACK FRIDAY AANBIEDINGEN! Naai Tips en video…" at bounding box center [451, 236] width 177 height 35
select select "34784"
click at [363, 219] on select "Selecteer een categorie Cadeaubon BLACK FRIDAY AANBIEDINGEN! Naai Tips en video…" at bounding box center [451, 236] width 177 height 35
click at [530, 240] on select "Selecteer een categorie Cadeaubon BLACK FRIDAY AANBIEDINGEN! Naai Tips en video…" at bounding box center [451, 236] width 177 height 35
select select "38825"
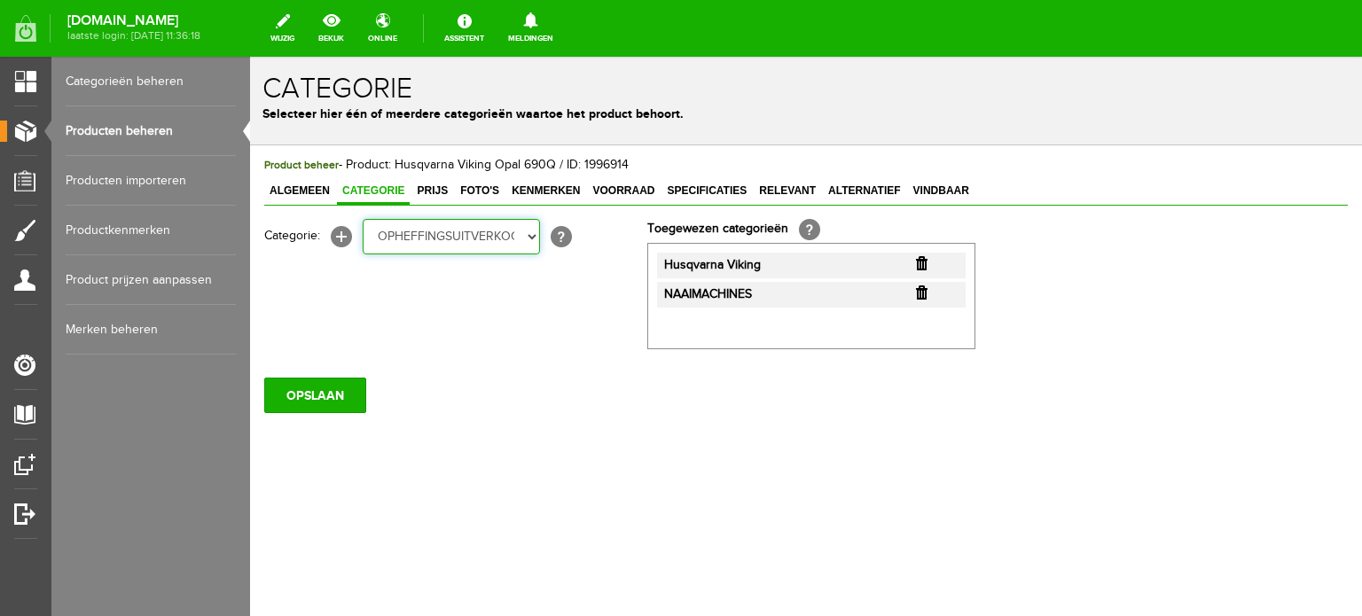
click at [363, 219] on select "Selecteer een categorie Cadeaubon BLACK FRIDAY AANBIEDINGEN! Naai Tips en video…" at bounding box center [451, 236] width 177 height 35
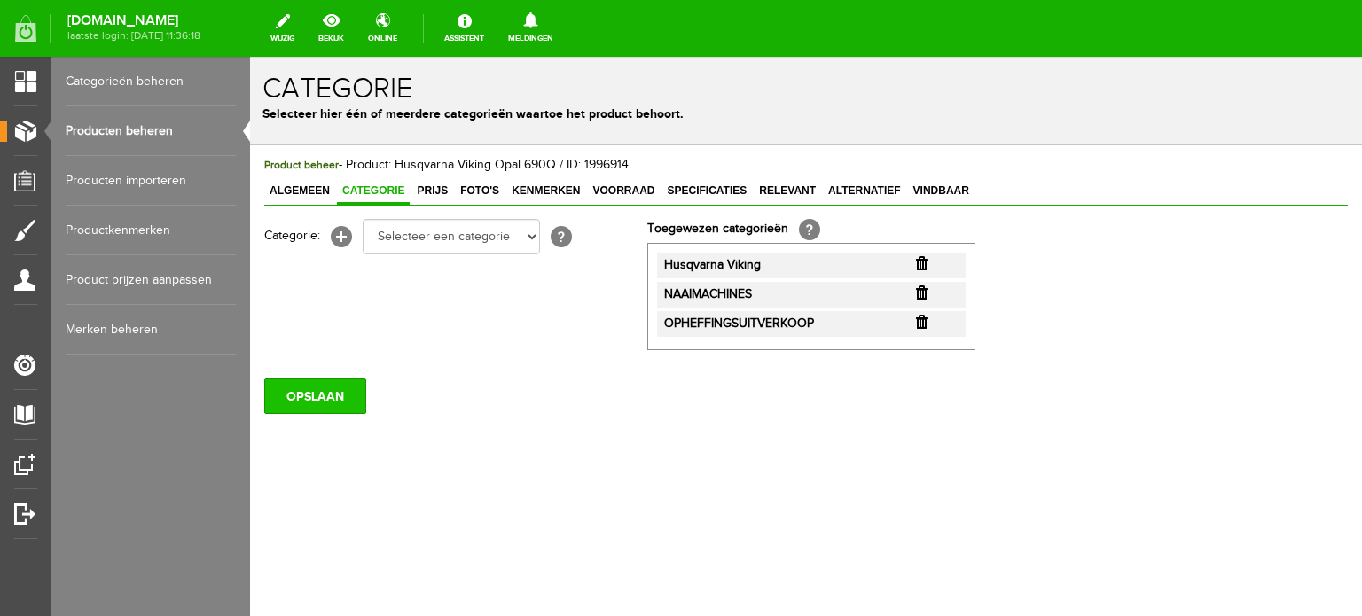
click at [295, 396] on input "OPSLAAN" at bounding box center [315, 396] width 102 height 35
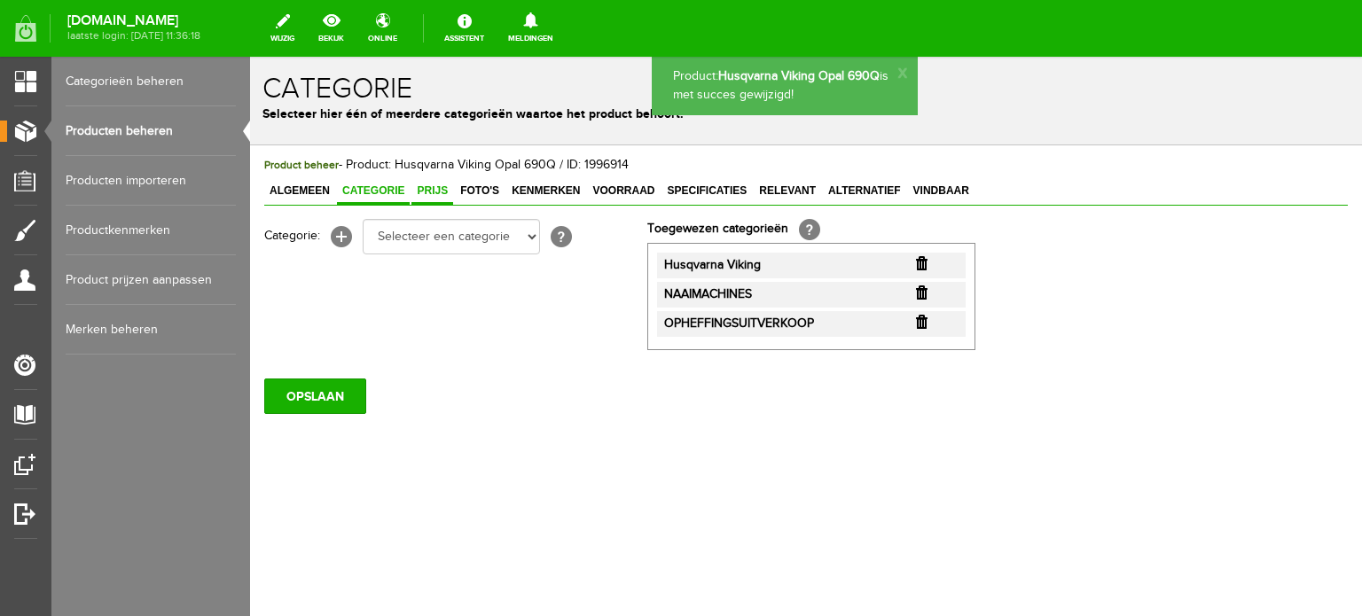
click at [434, 186] on span "Prijs" at bounding box center [433, 191] width 42 height 12
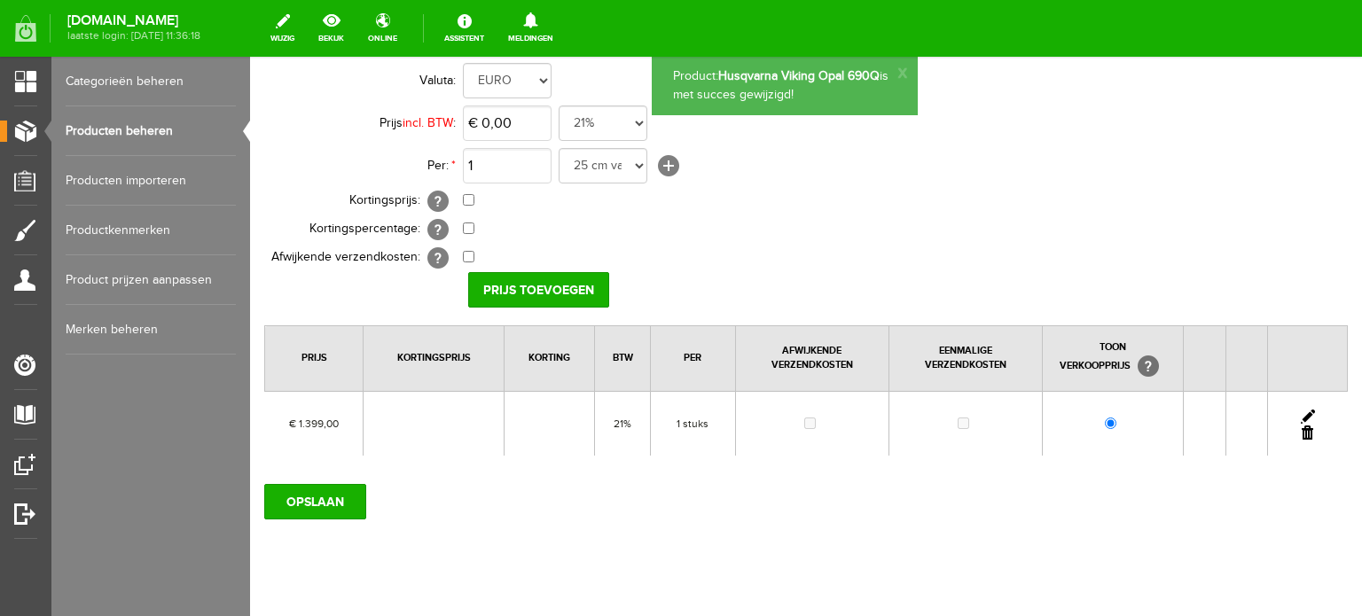
scroll to position [177, 0]
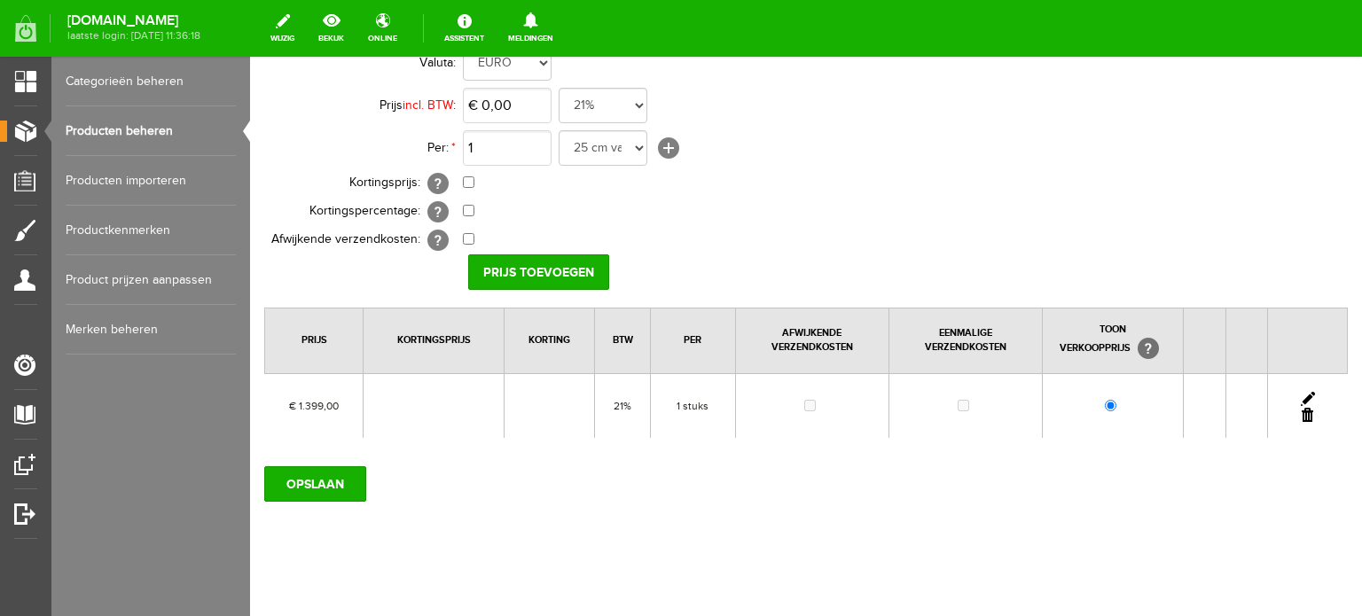
click at [1301, 394] on link at bounding box center [1308, 399] width 14 height 14
click at [468, 185] on input "checkbox" at bounding box center [469, 183] width 12 height 12
checkbox input "true"
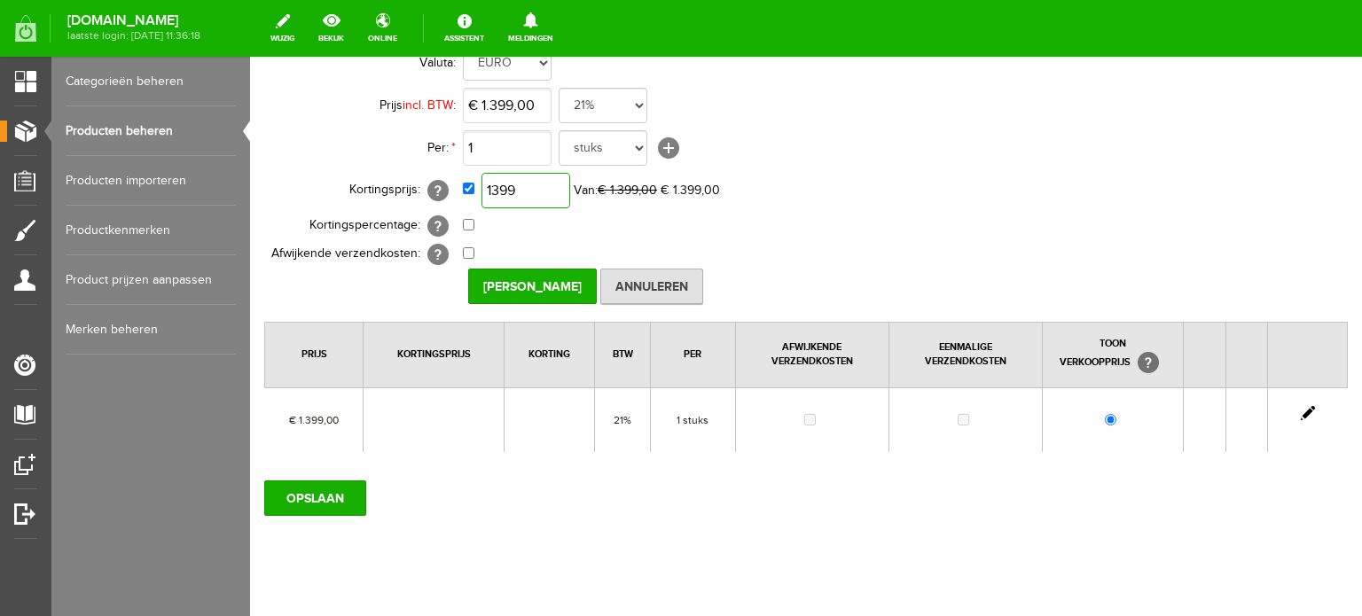
click at [561, 192] on input "1399" at bounding box center [526, 190] width 89 height 35
type input "€ 1.259,00"
click at [514, 279] on input "Prijs Opslaan" at bounding box center [532, 286] width 129 height 35
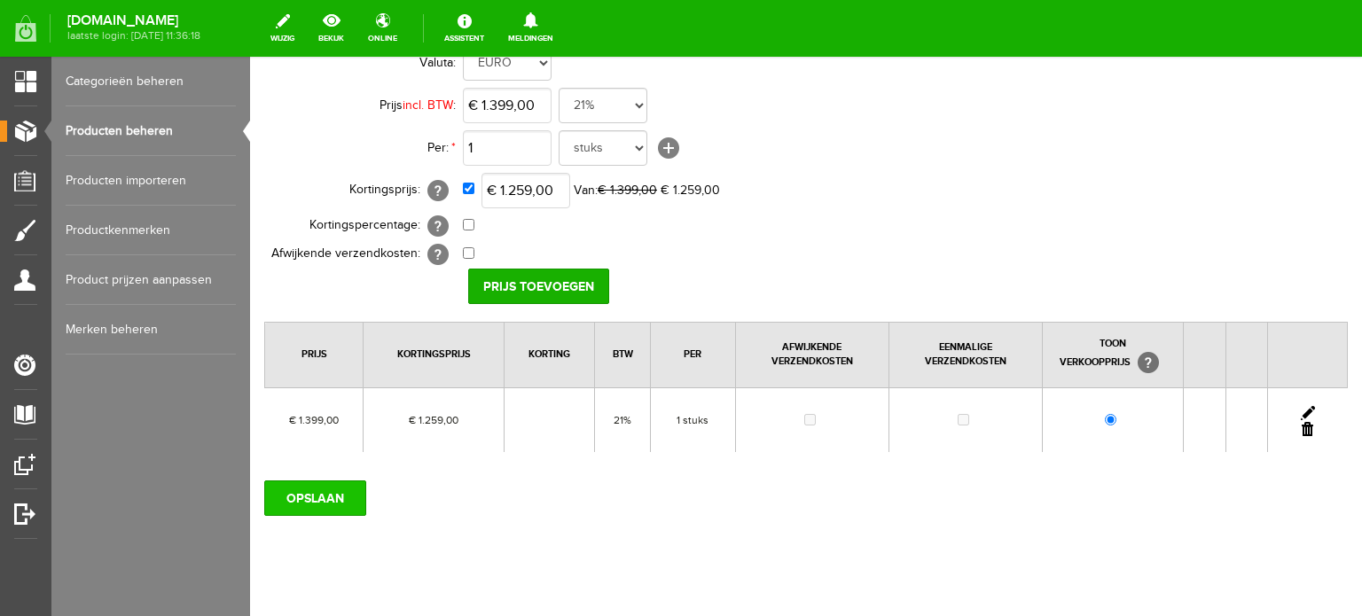
click at [345, 492] on input "OPSLAAN" at bounding box center [315, 498] width 102 height 35
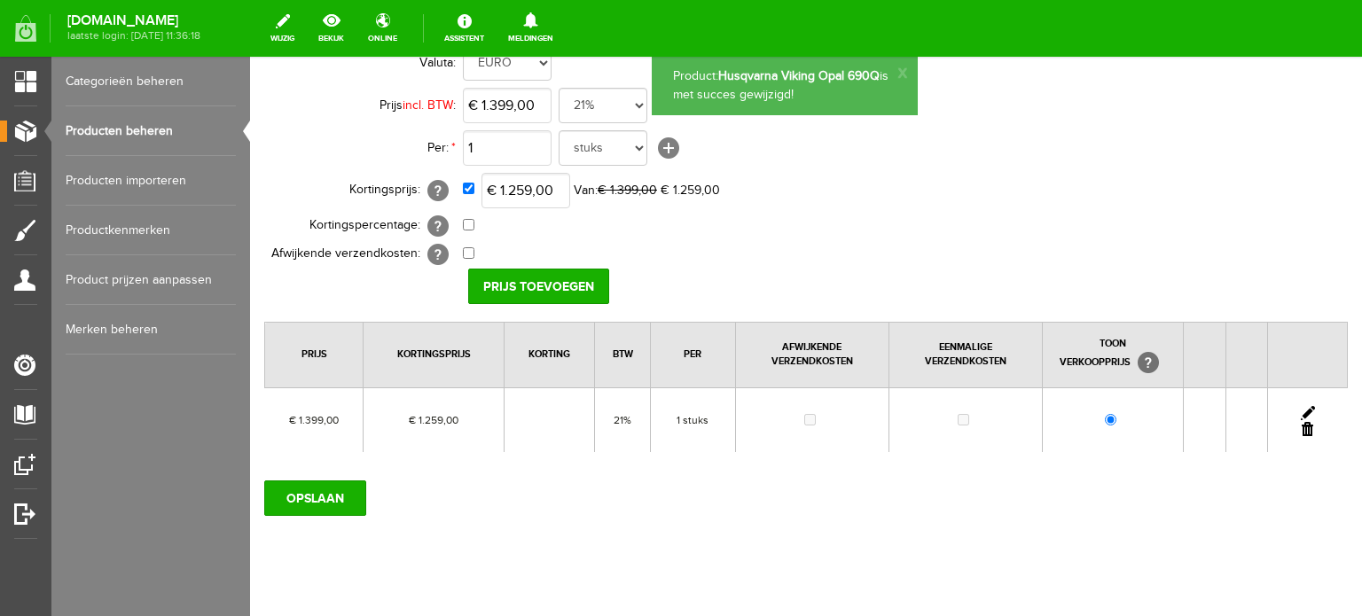
scroll to position [0, 0]
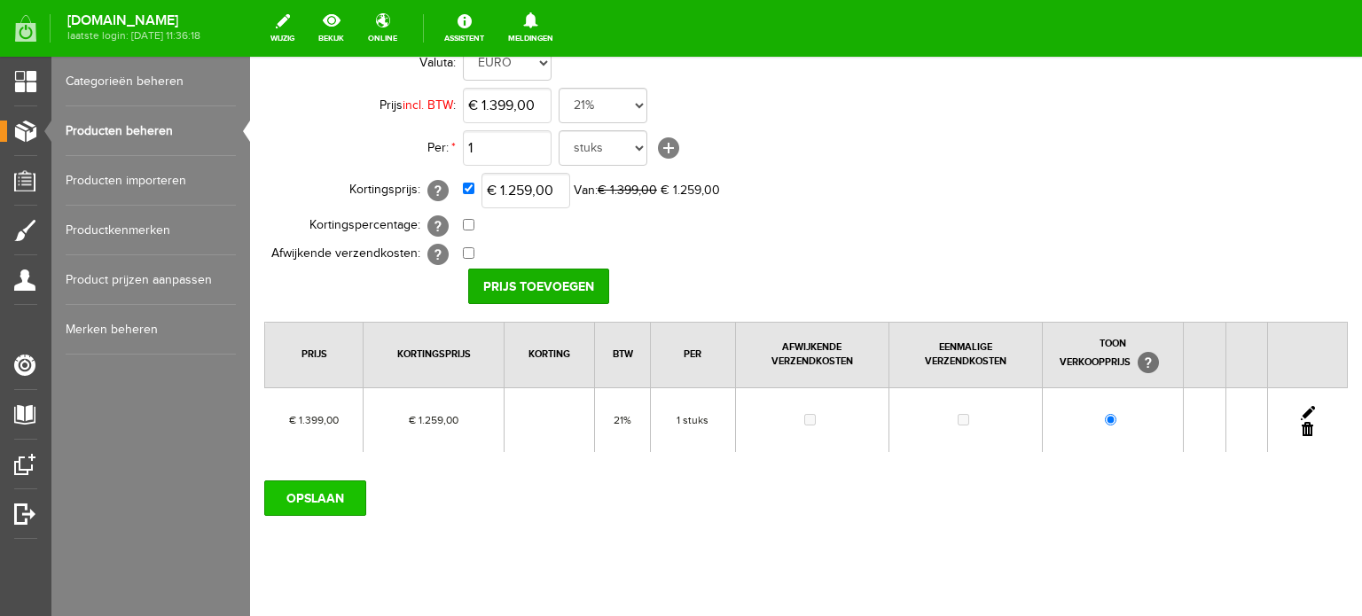
click at [341, 489] on input "OPSLAAN" at bounding box center [315, 498] width 102 height 35
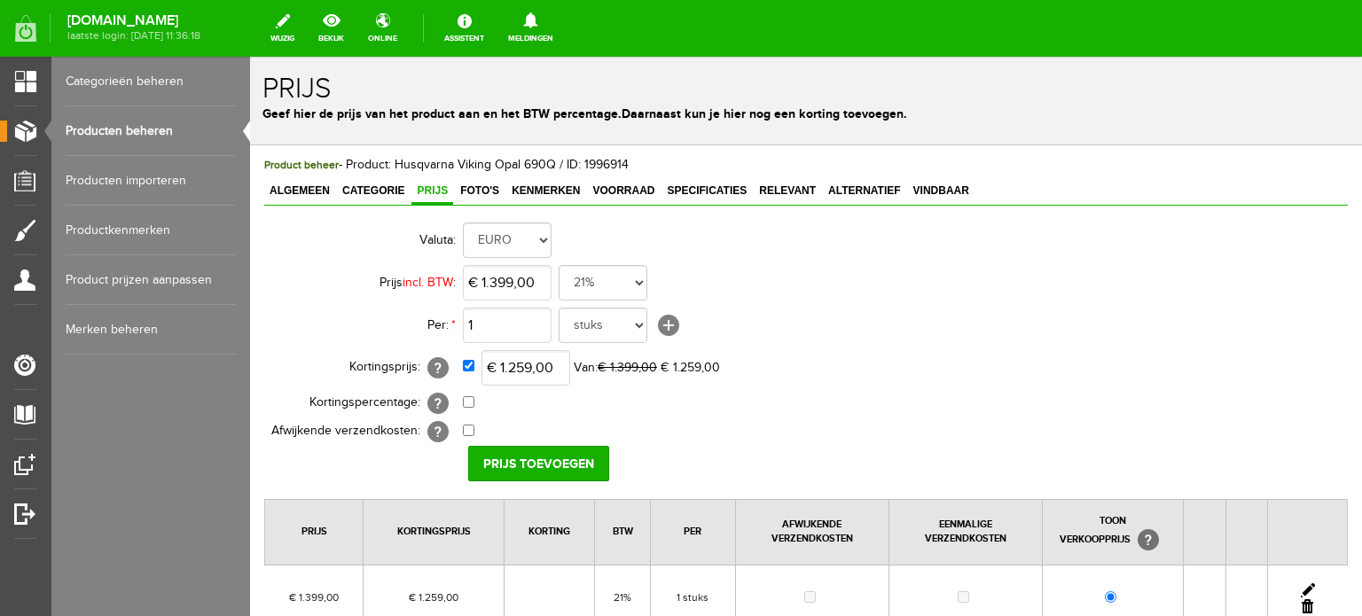
click at [145, 123] on link "Producten beheren" at bounding box center [151, 131] width 170 height 50
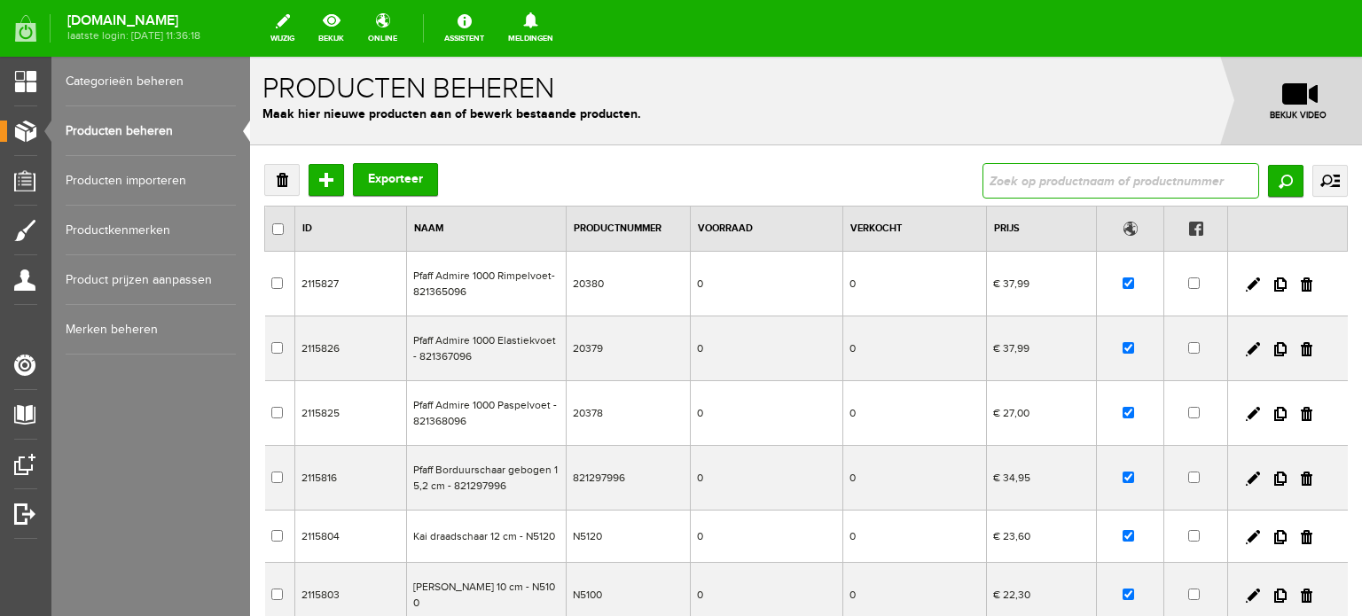
click at [1036, 174] on input "text" at bounding box center [1121, 180] width 277 height 35
type input "platinum"
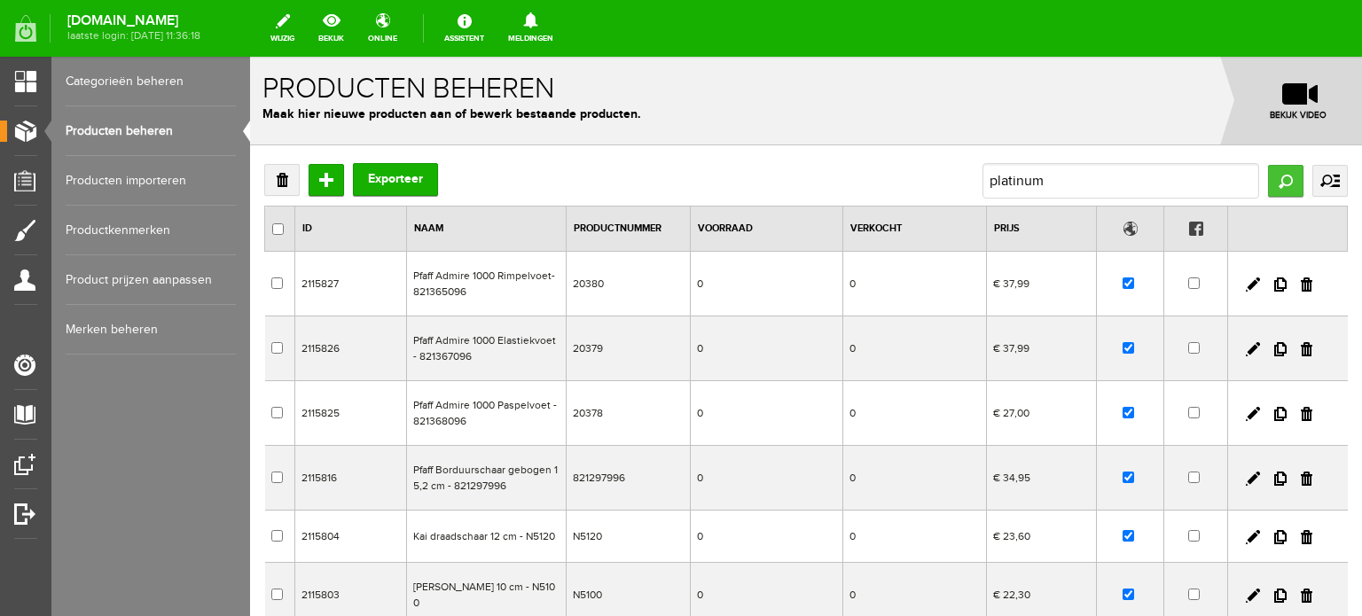
click at [1274, 180] on input "Zoeken" at bounding box center [1285, 181] width 35 height 32
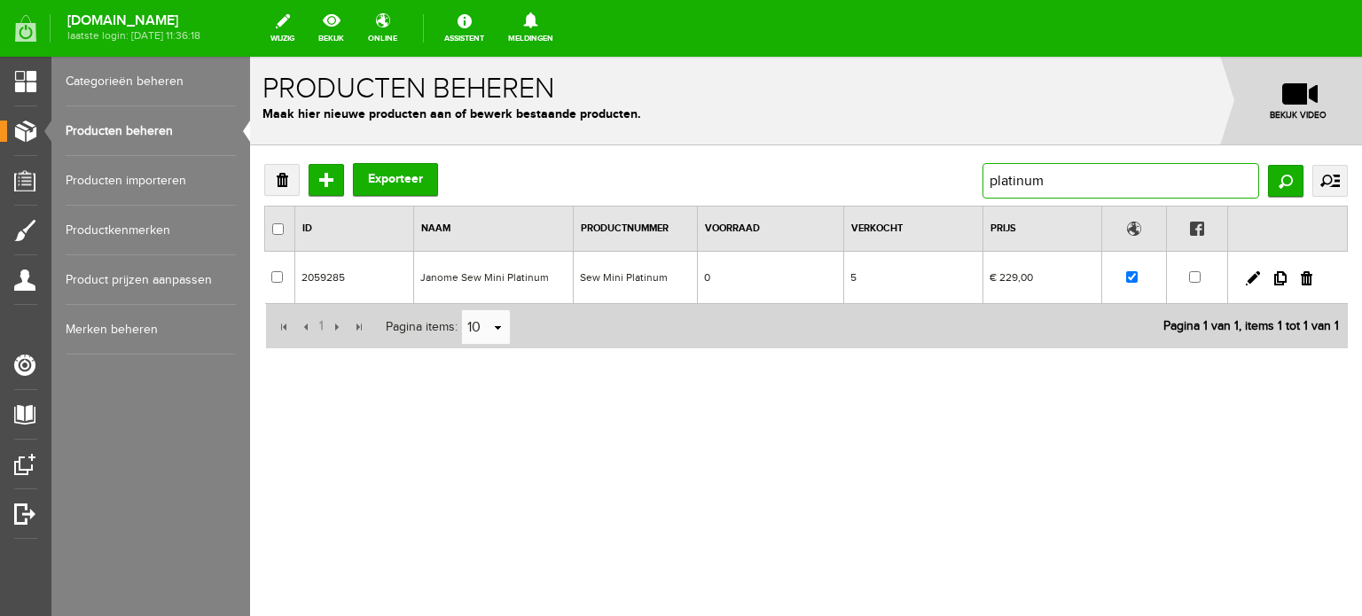
click at [1061, 182] on input "platinum" at bounding box center [1121, 180] width 277 height 35
drag, startPoint x: 1059, startPoint y: 181, endPoint x: 952, endPoint y: 171, distance: 107.8
click at [952, 171] on div "Verwijderen Toevoegen Exporteer platinum Zoeken uitgebreid zoeken Categorie Cad…" at bounding box center [806, 180] width 1084 height 35
type input "955"
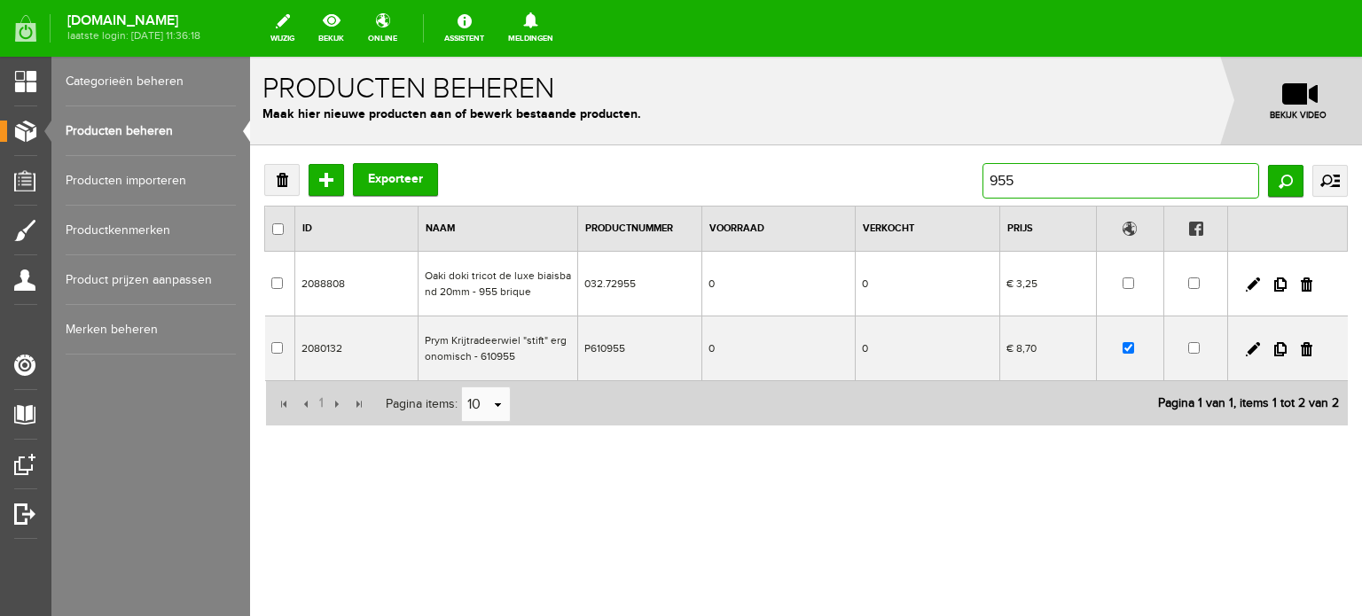
drag, startPoint x: 1054, startPoint y: 178, endPoint x: 969, endPoint y: 177, distance: 85.2
click at [969, 177] on div "Verwijderen Toevoegen Exporteer 955 Zoeken uitgebreid zoeken Categorie Cadeaubo…" at bounding box center [806, 180] width 1084 height 35
type input "viking"
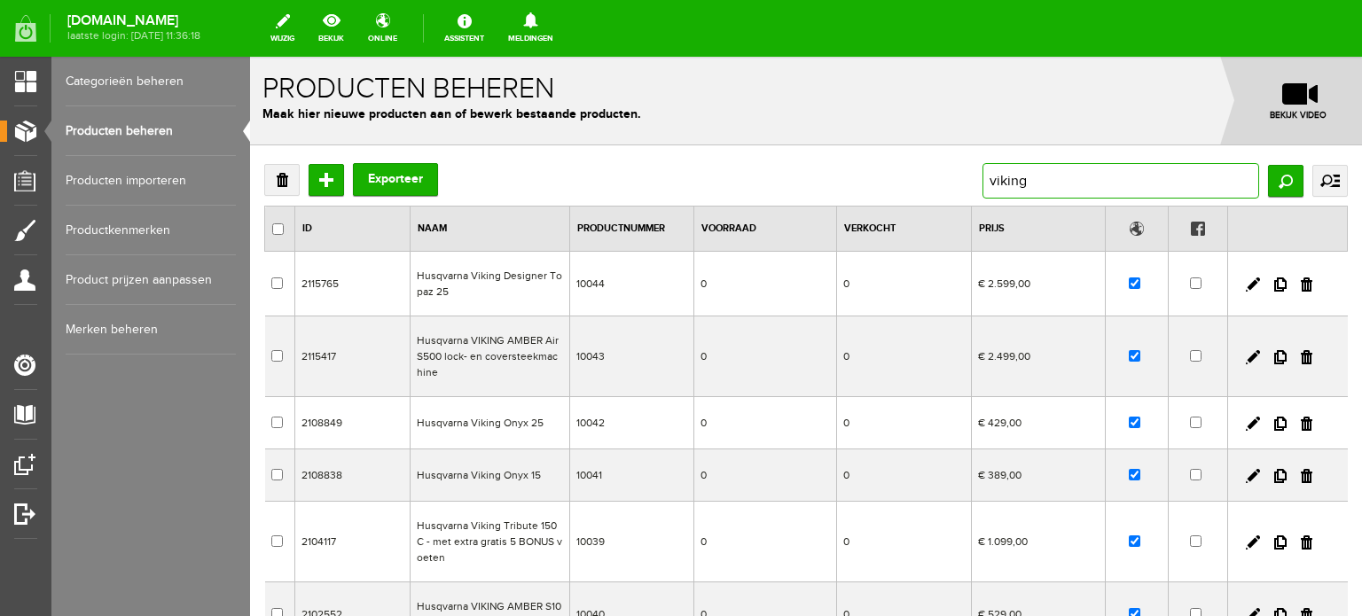
drag, startPoint x: 1022, startPoint y: 177, endPoint x: 946, endPoint y: 177, distance: 75.4
click at [946, 177] on div "Verwijderen Toevoegen Exporteer viking Zoeken uitgebreid zoeken Categorie Cadea…" at bounding box center [806, 180] width 1084 height 35
paste input "Sapphire 930"
type input "Sapphire 930"
click at [1272, 185] on input "Zoeken" at bounding box center [1285, 181] width 35 height 32
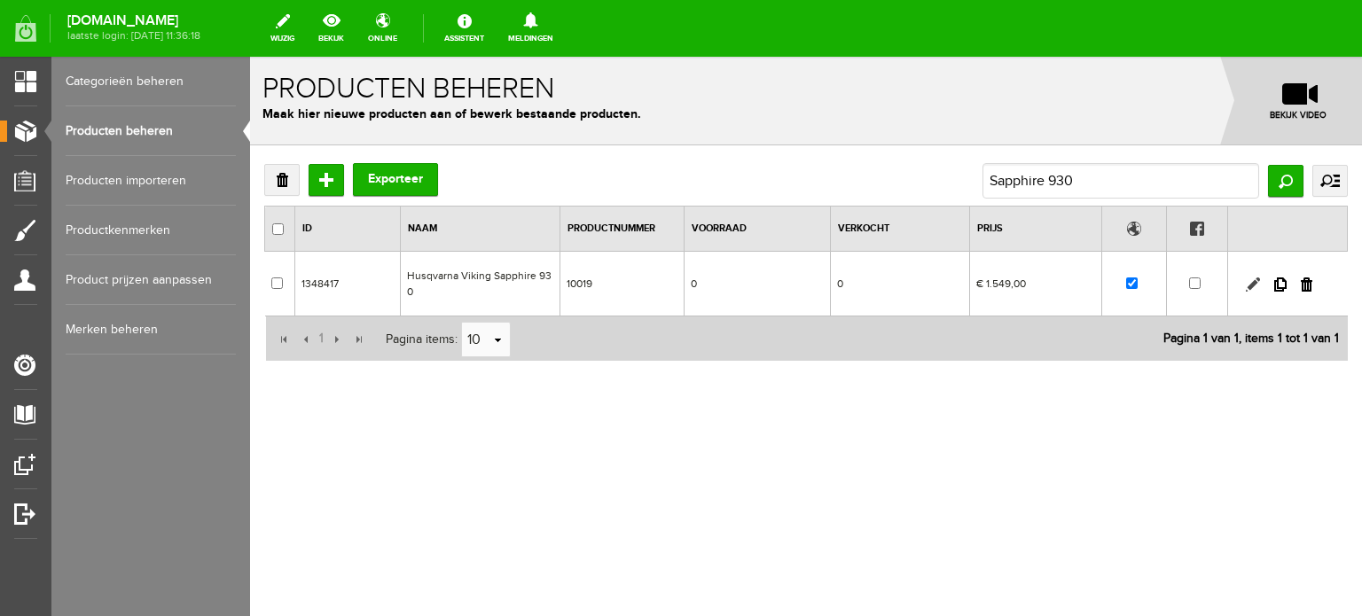
click at [1252, 279] on link at bounding box center [1253, 285] width 14 height 14
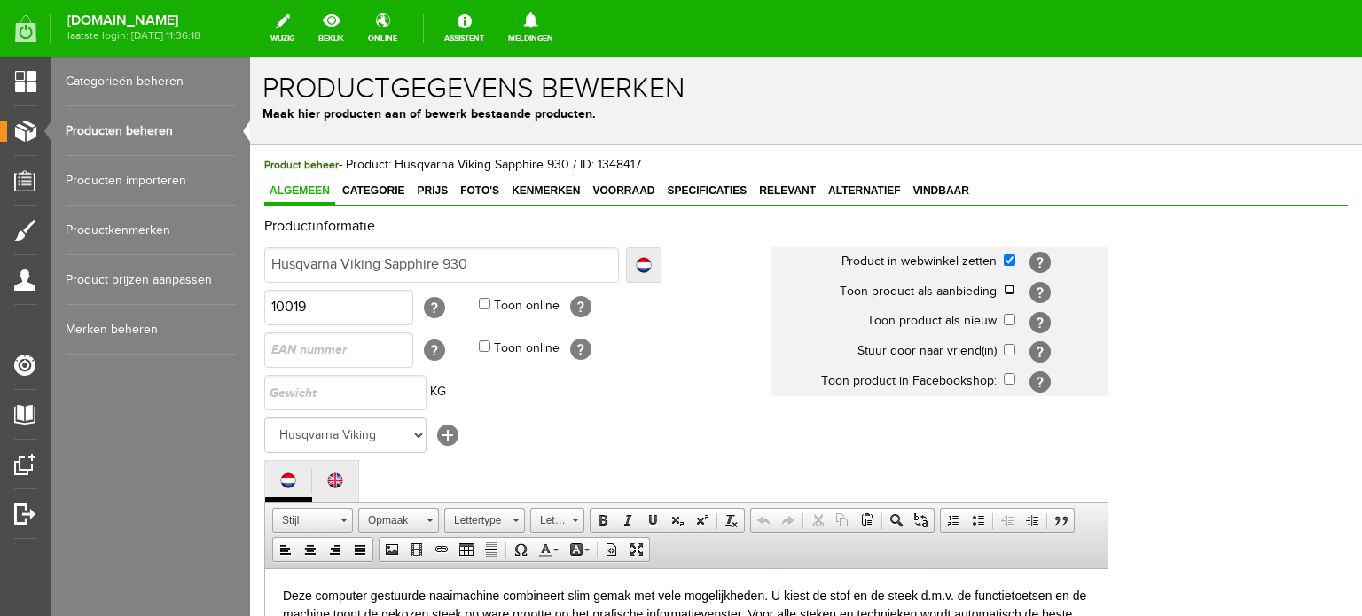
click at [1010, 288] on input "checkbox" at bounding box center [1010, 290] width 12 height 12
checkbox input "true"
click at [373, 194] on span "Categorie" at bounding box center [373, 191] width 73 height 12
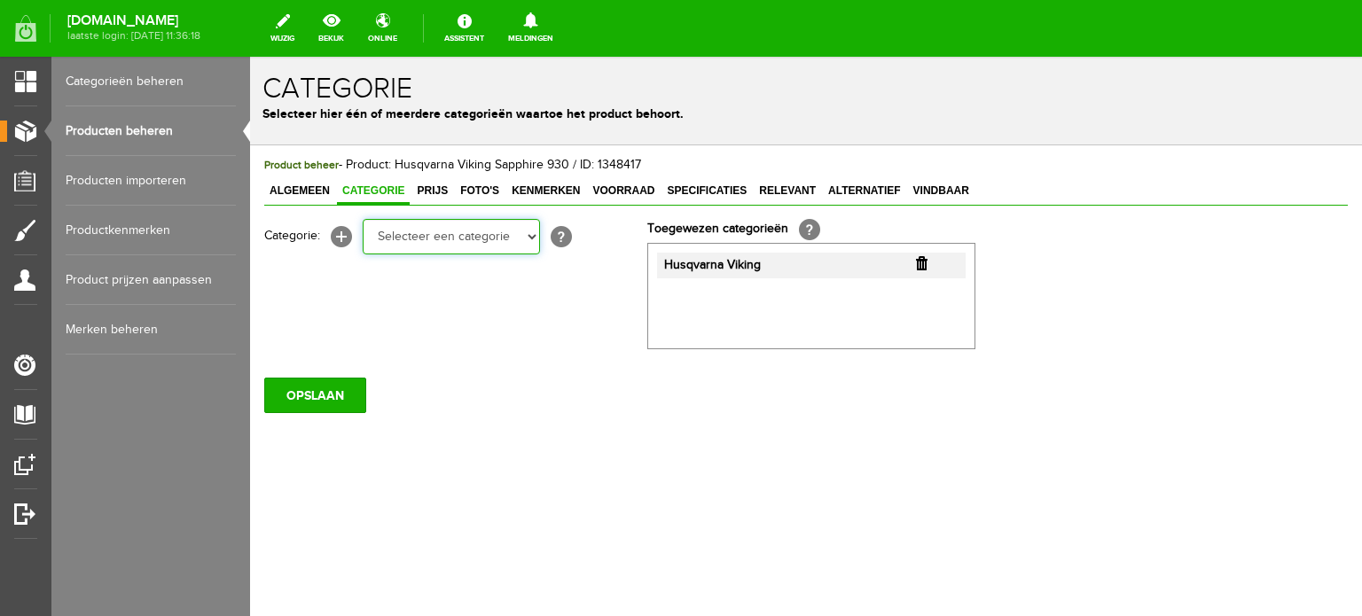
click at [527, 244] on select "Selecteer een categorie Cadeaubon BLACK FRIDAY AANBIEDINGEN! Naai Tips en video…" at bounding box center [451, 236] width 177 height 35
select select "34784"
click at [363, 219] on select "Selecteer een categorie Cadeaubon BLACK FRIDAY AANBIEDINGEN! Naai Tips en video…" at bounding box center [451, 236] width 177 height 35
click at [533, 234] on select "Selecteer een categorie Cadeaubon BLACK FRIDAY AANBIEDINGEN! Naai Tips en video…" at bounding box center [451, 236] width 177 height 35
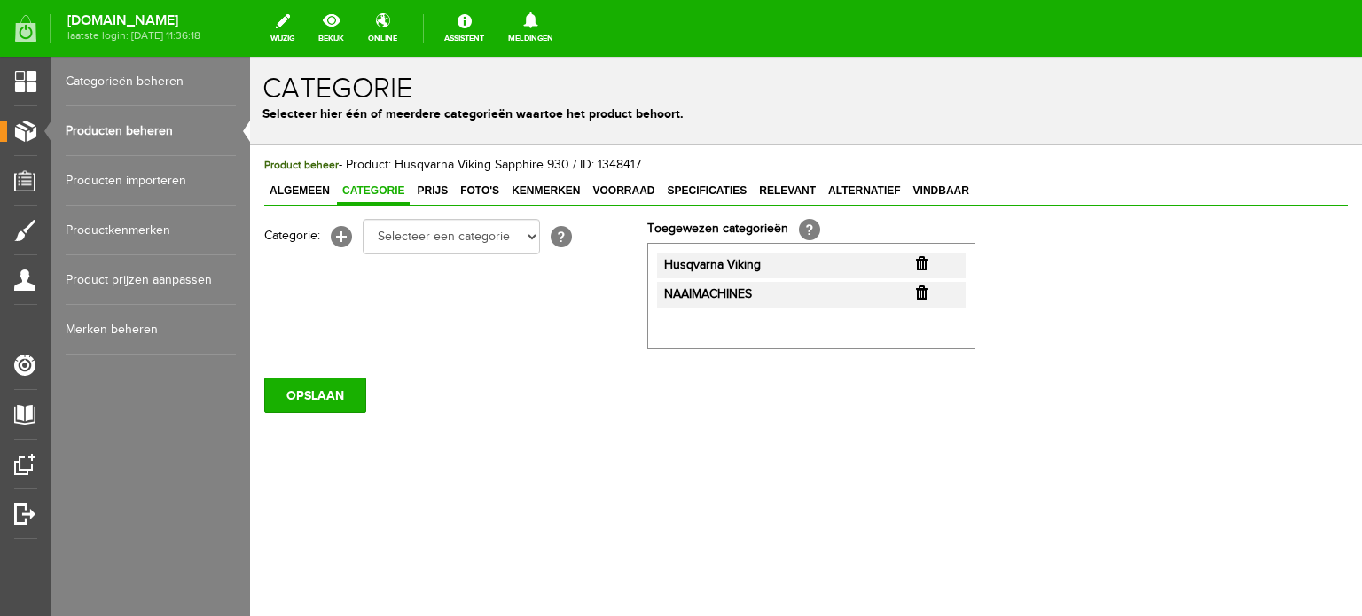
select select "38825"
click at [363, 219] on select "Selecteer een categorie Cadeaubon [DATE][DATE] AANBIEDINGEN! Naai Tips en video…" at bounding box center [451, 236] width 177 height 35
click at [319, 389] on input "OPSLAAN" at bounding box center [315, 396] width 102 height 35
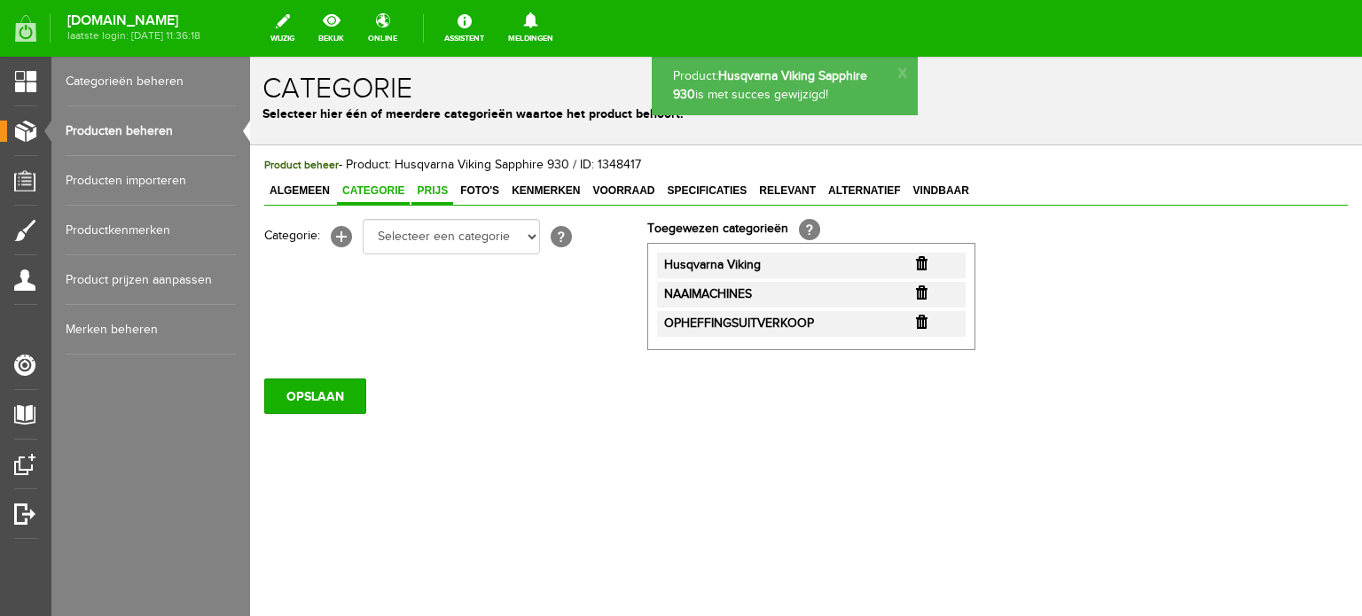
click at [435, 187] on span "Prijs" at bounding box center [433, 191] width 42 height 12
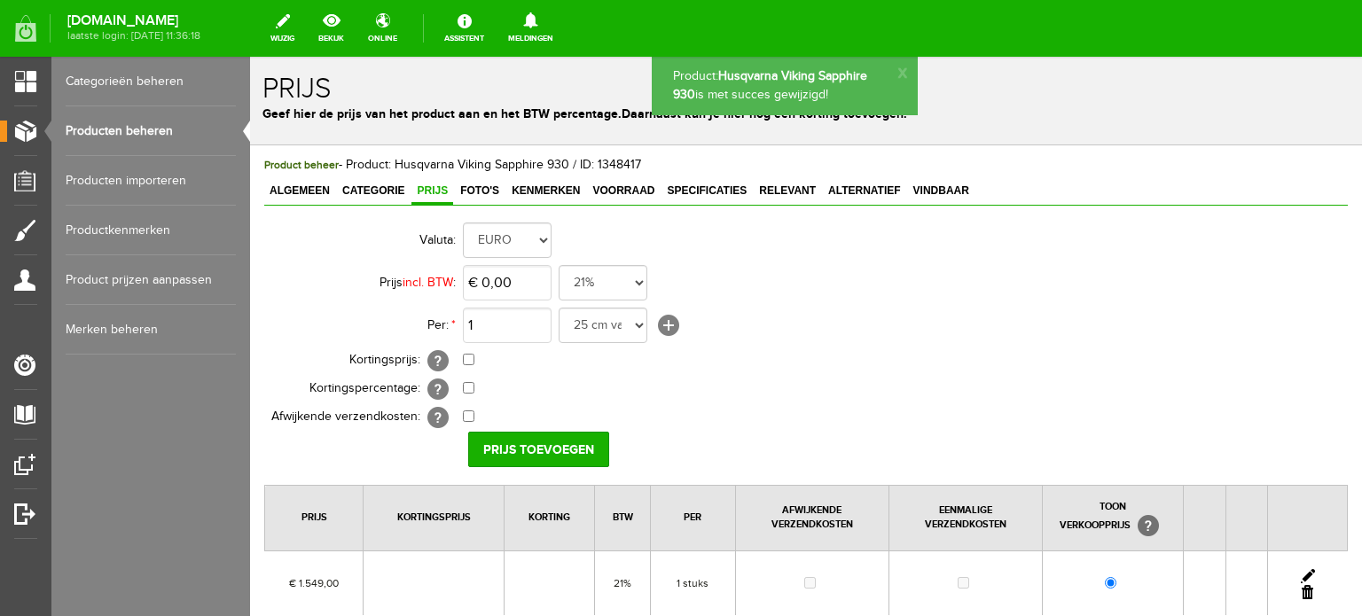
click at [1301, 570] on link at bounding box center [1308, 576] width 14 height 14
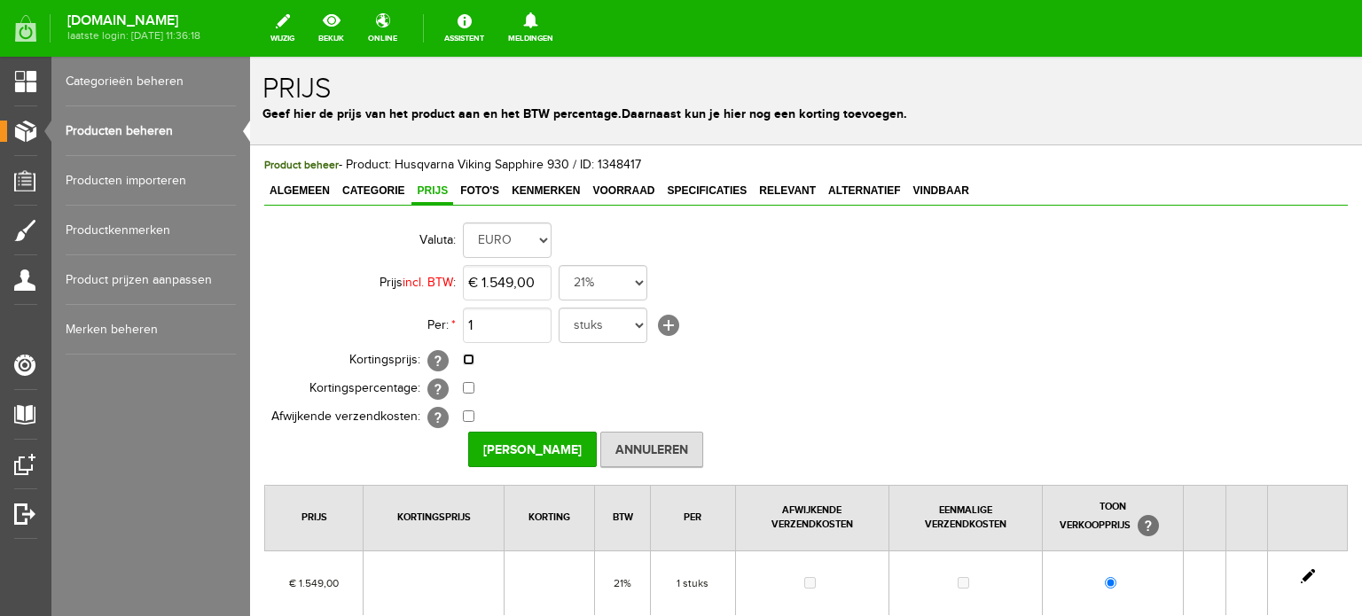
click at [463, 358] on input "checkbox" at bounding box center [469, 360] width 12 height 12
checkbox input "true"
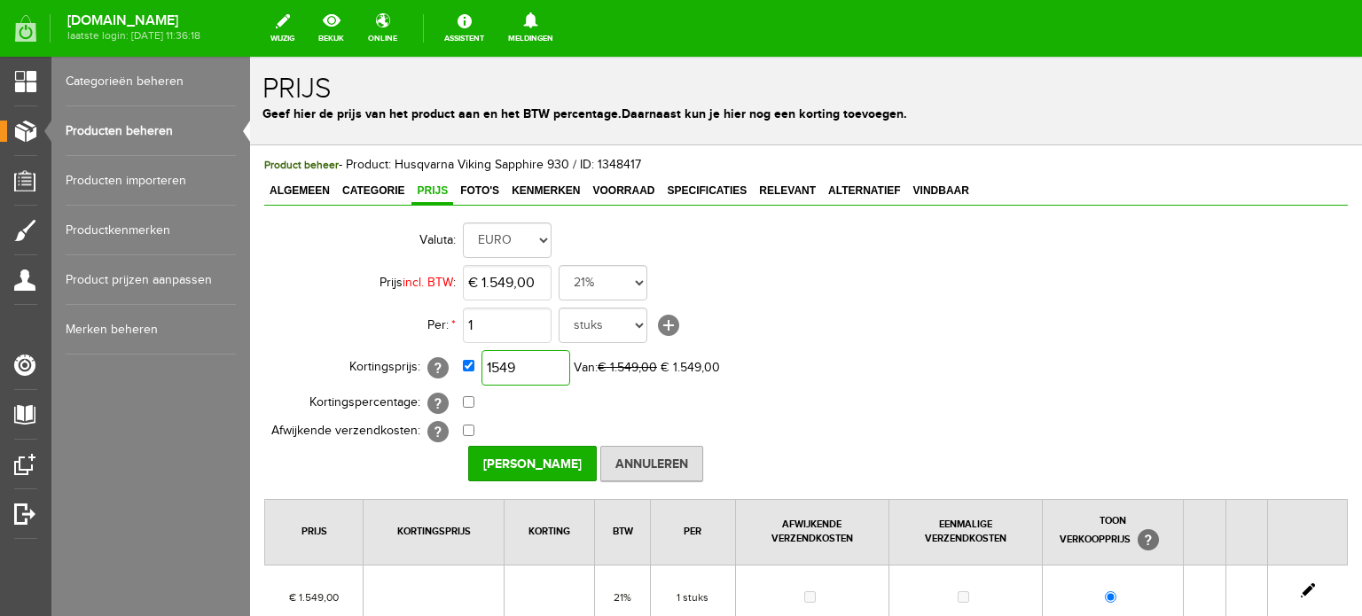
click at [563, 371] on input "1549" at bounding box center [526, 367] width 89 height 35
type input "€ 1.394,00"
click at [521, 457] on input "[PERSON_NAME]" at bounding box center [532, 463] width 129 height 35
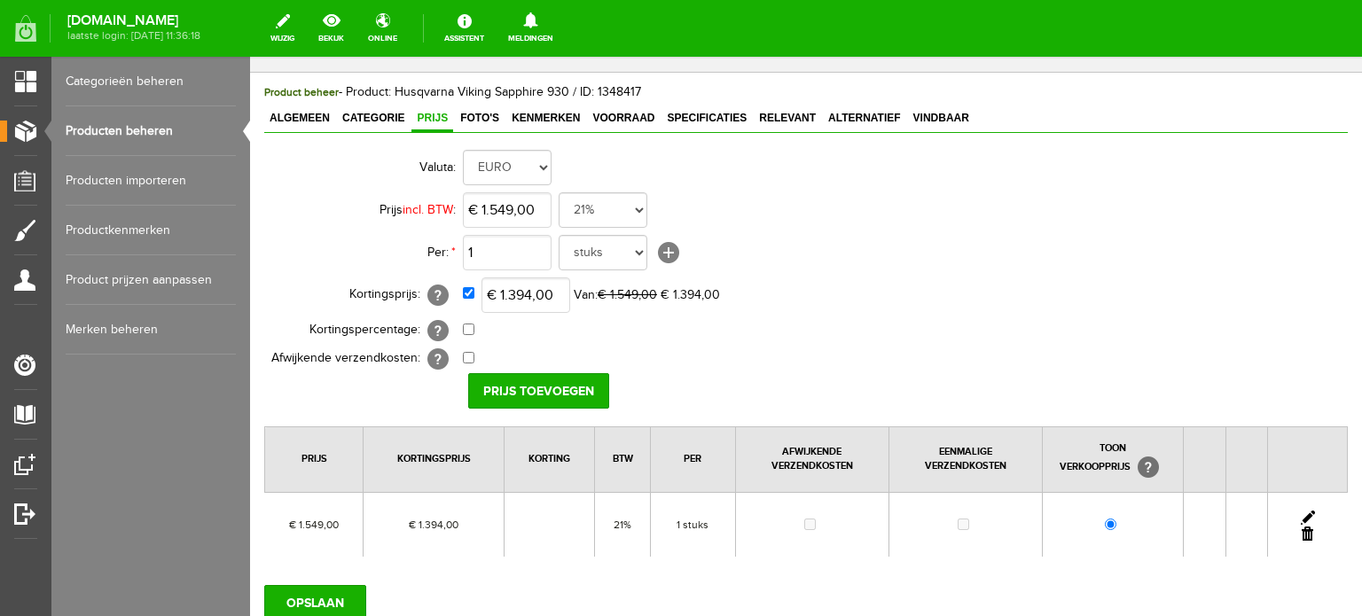
scroll to position [177, 0]
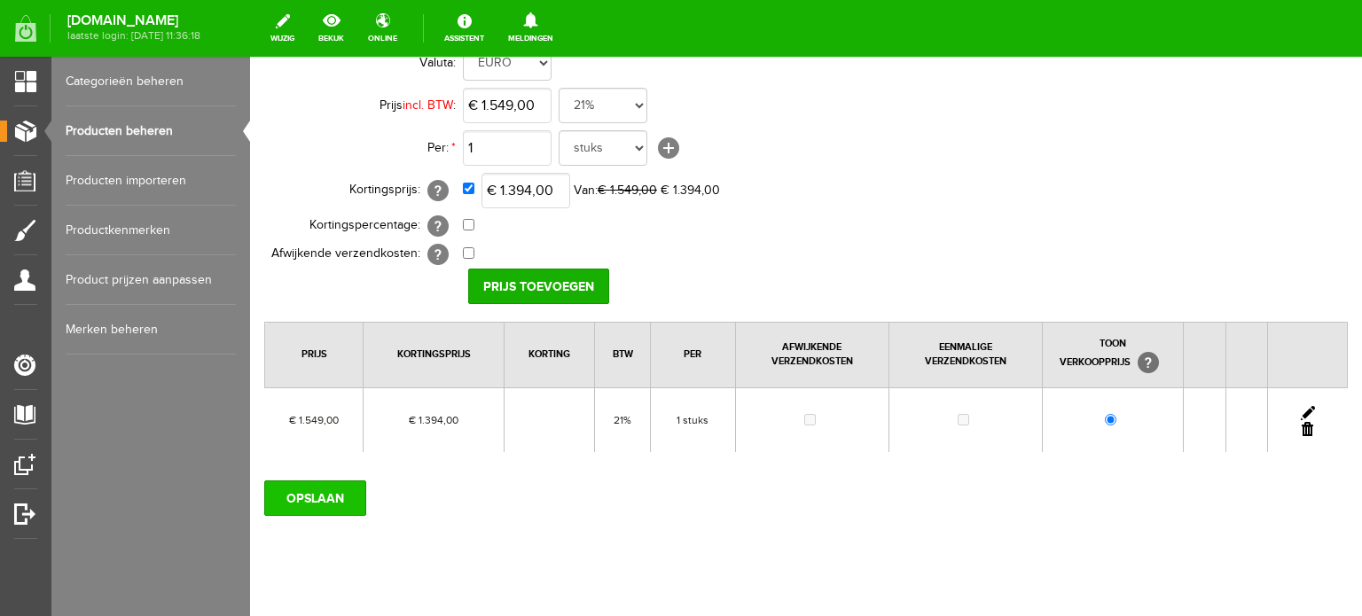
click at [309, 499] on input "OPSLAAN" at bounding box center [315, 498] width 102 height 35
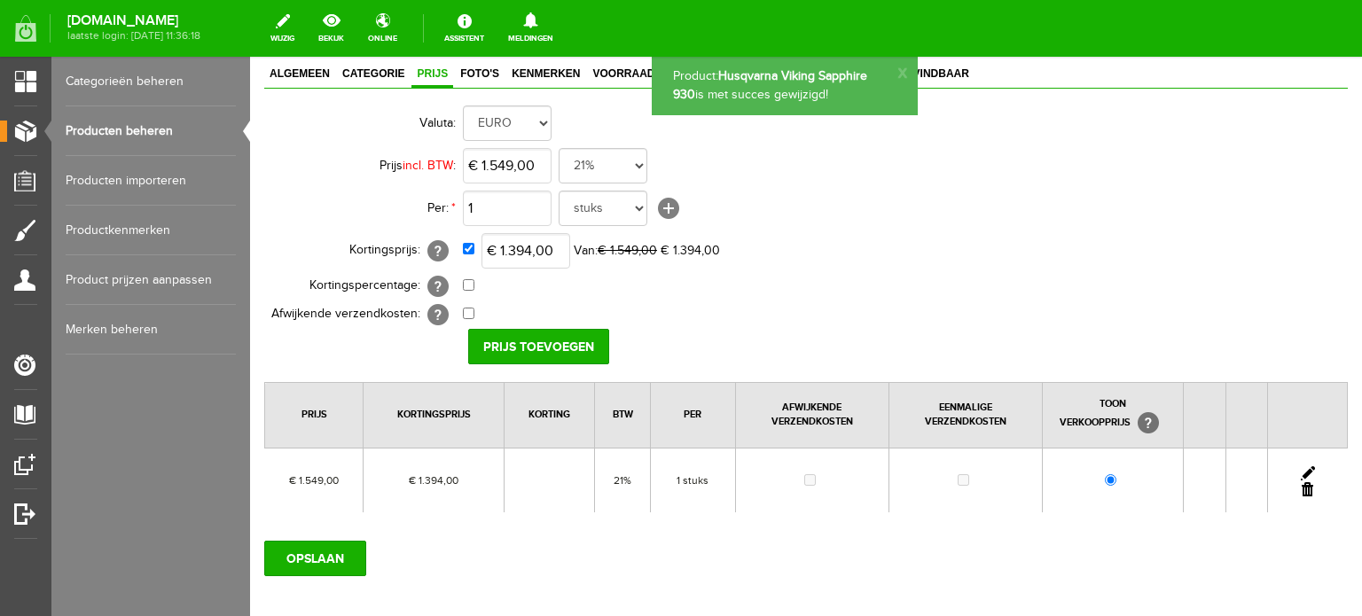
scroll to position [0, 0]
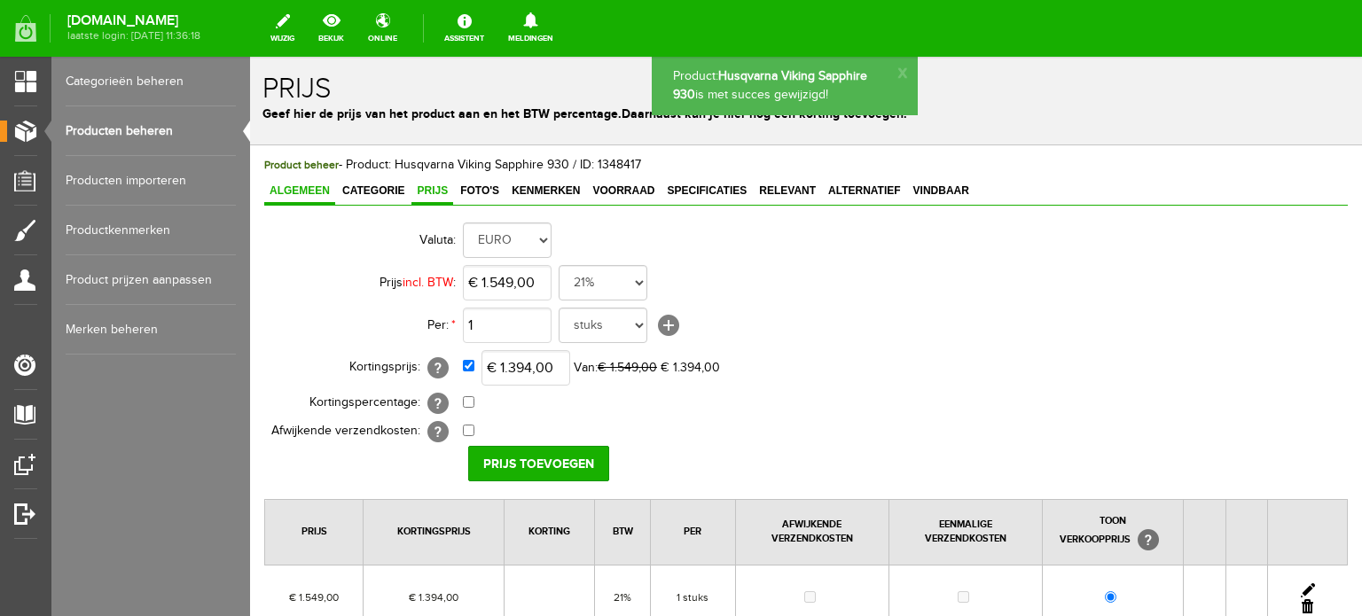
click at [300, 192] on span "Algemeen" at bounding box center [299, 191] width 71 height 12
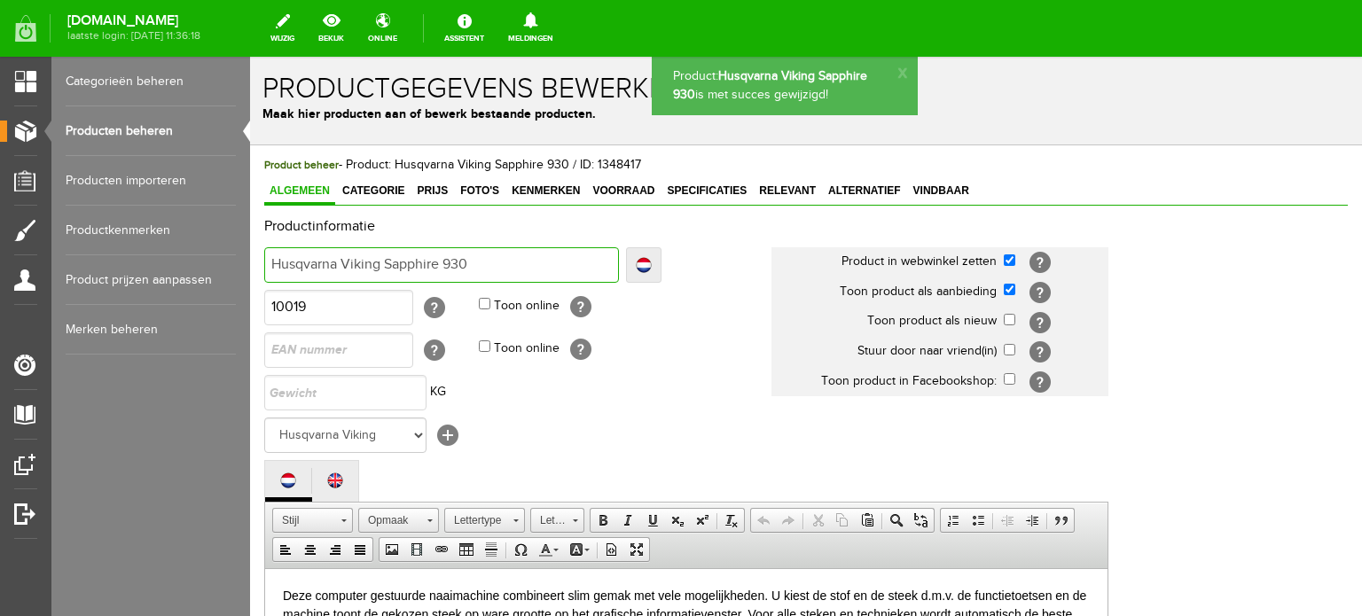
drag, startPoint x: 388, startPoint y: 264, endPoint x: 520, endPoint y: 277, distance: 132.7
click at [520, 277] on input "Husqvarna Viking Sapphire 930" at bounding box center [441, 264] width 355 height 35
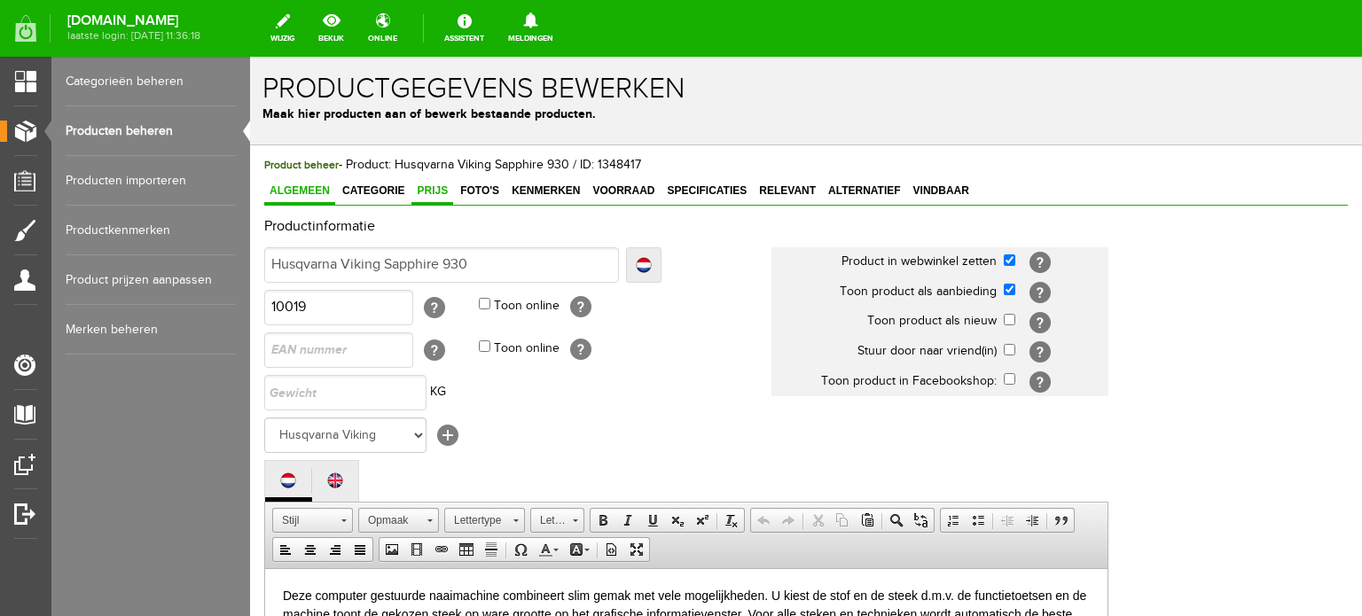
click at [436, 189] on span "Prijs" at bounding box center [433, 191] width 42 height 12
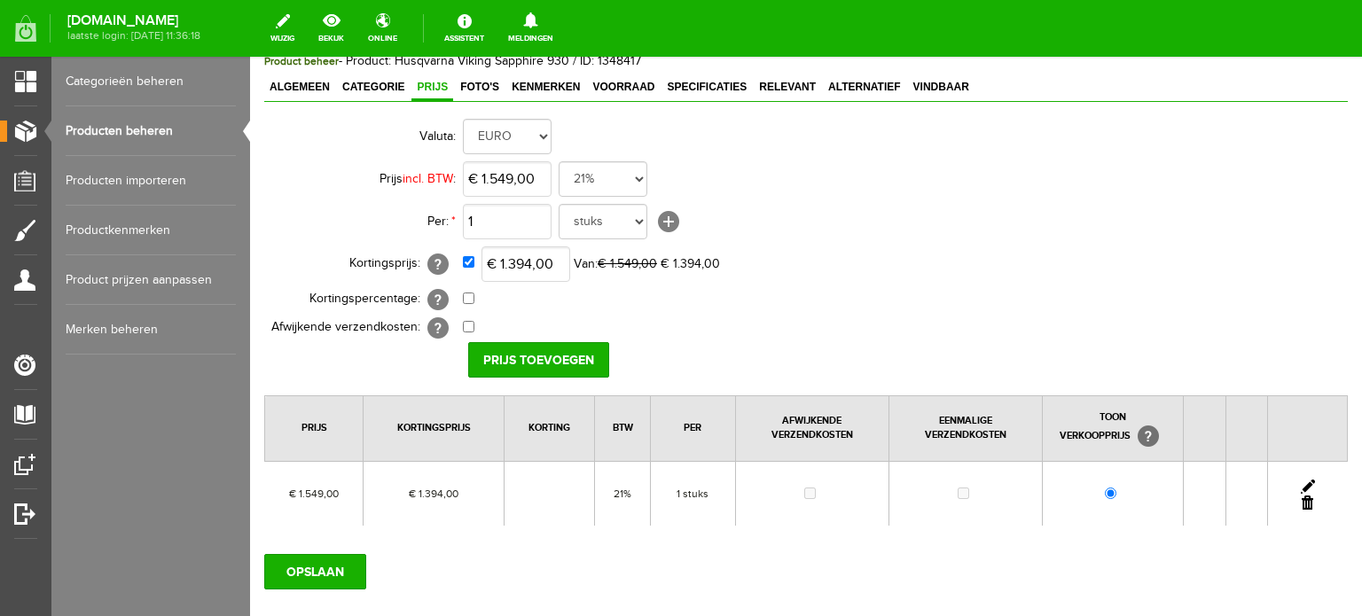
scroll to position [206, 0]
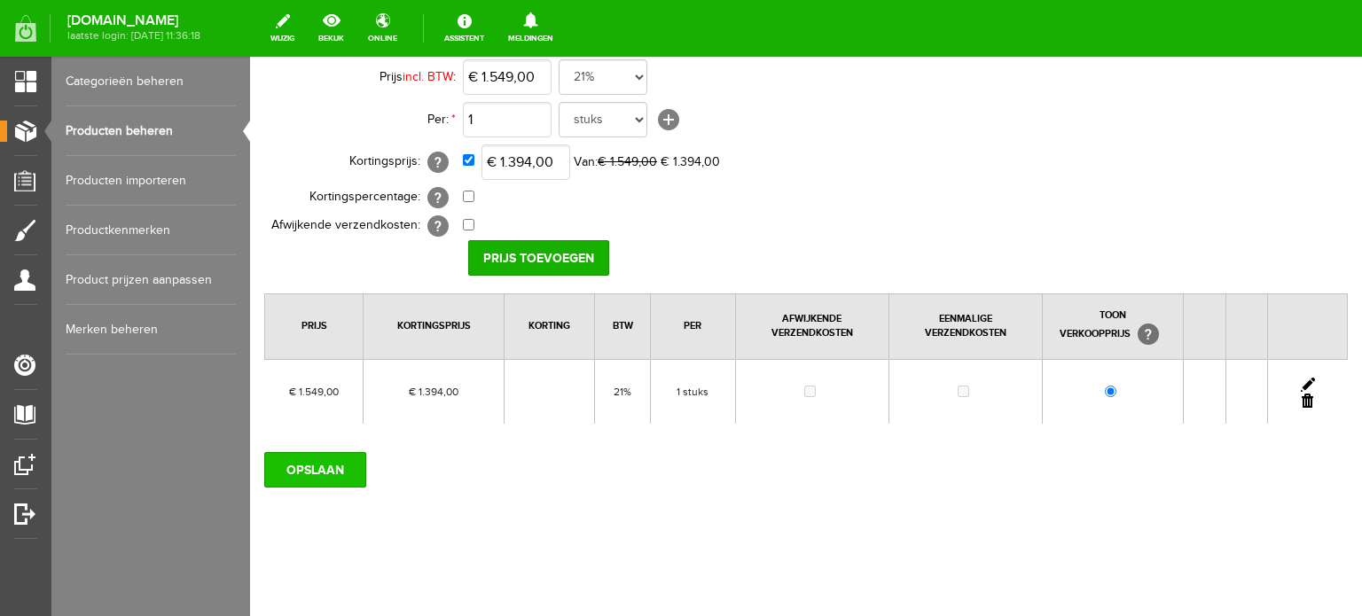
click at [341, 468] on input "OPSLAAN" at bounding box center [315, 469] width 102 height 35
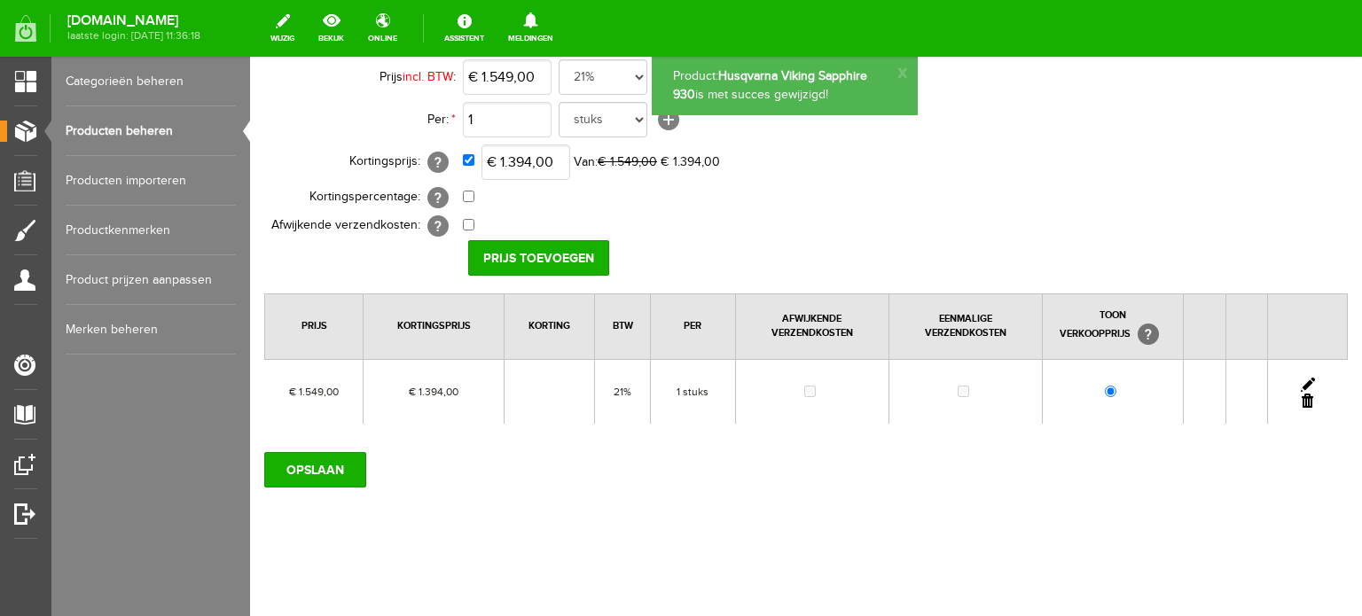
scroll to position [0, 0]
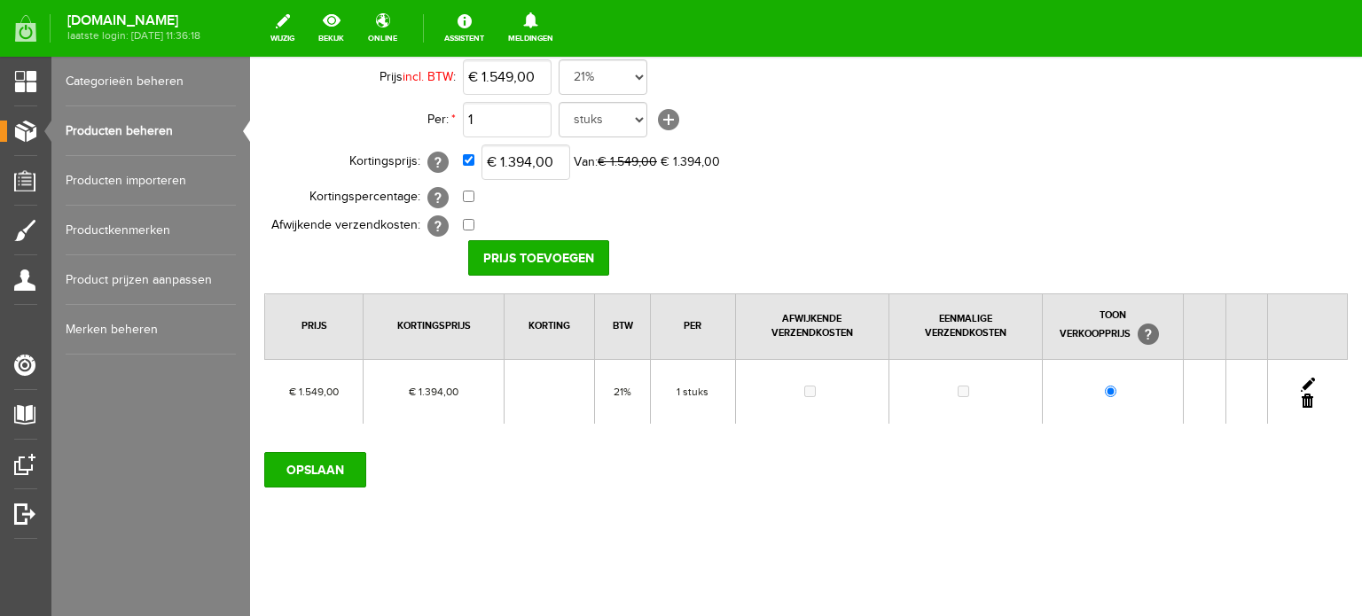
click at [91, 129] on link "Producten beheren" at bounding box center [151, 131] width 170 height 50
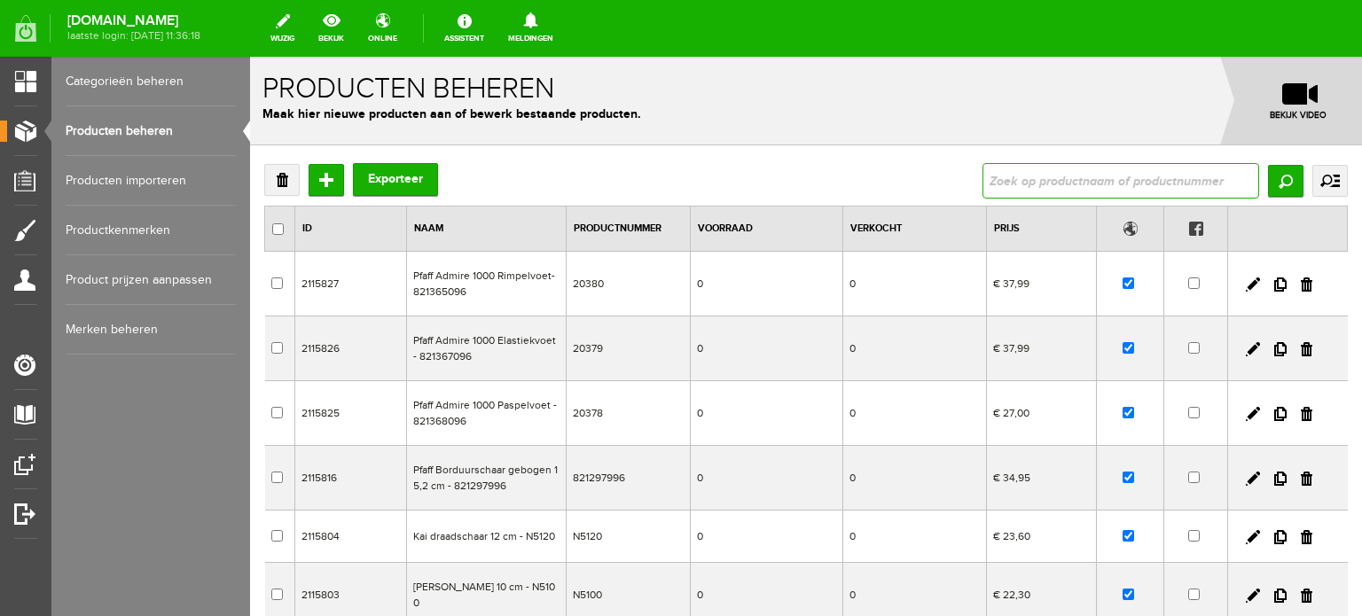
click at [1020, 184] on input "text" at bounding box center [1121, 180] width 277 height 35
type input "Topaz 25"
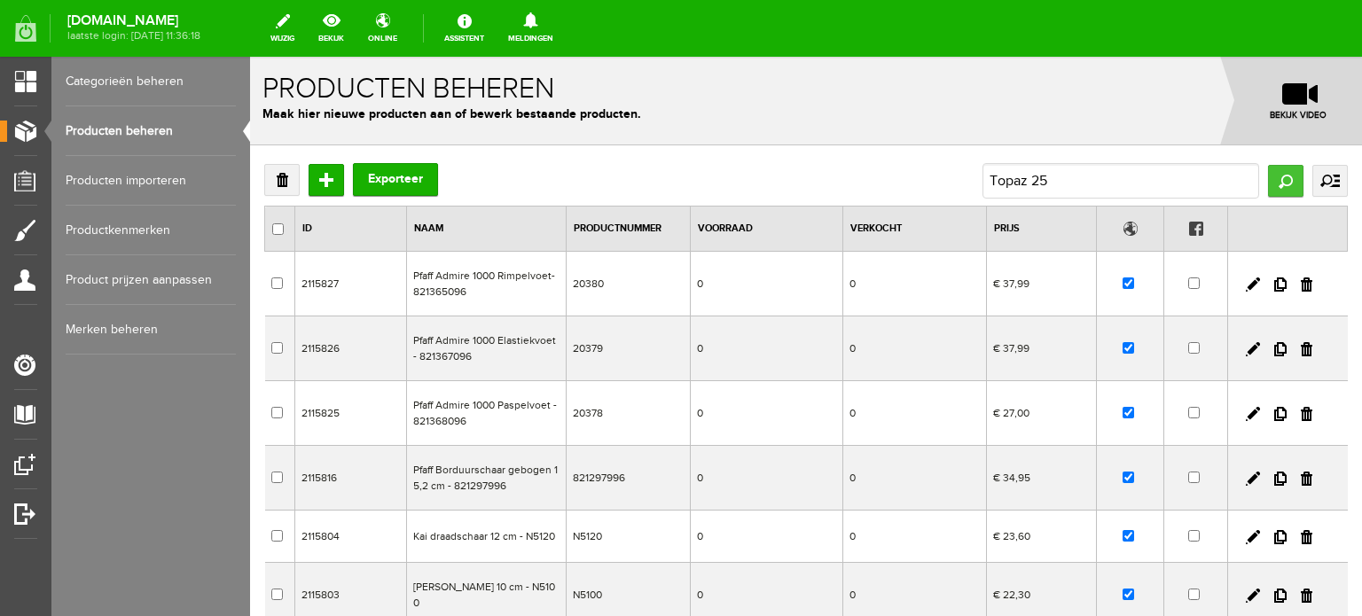
click at [1276, 188] on input "Zoeken" at bounding box center [1285, 181] width 35 height 32
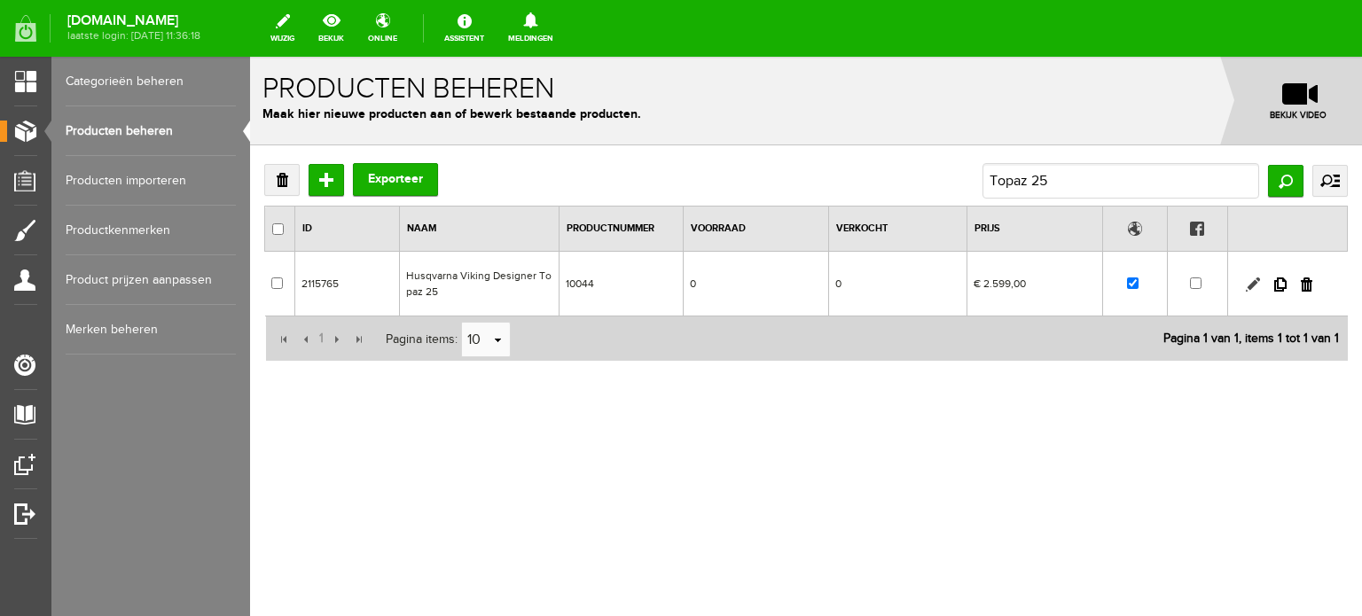
click at [1252, 279] on link at bounding box center [1253, 285] width 14 height 14
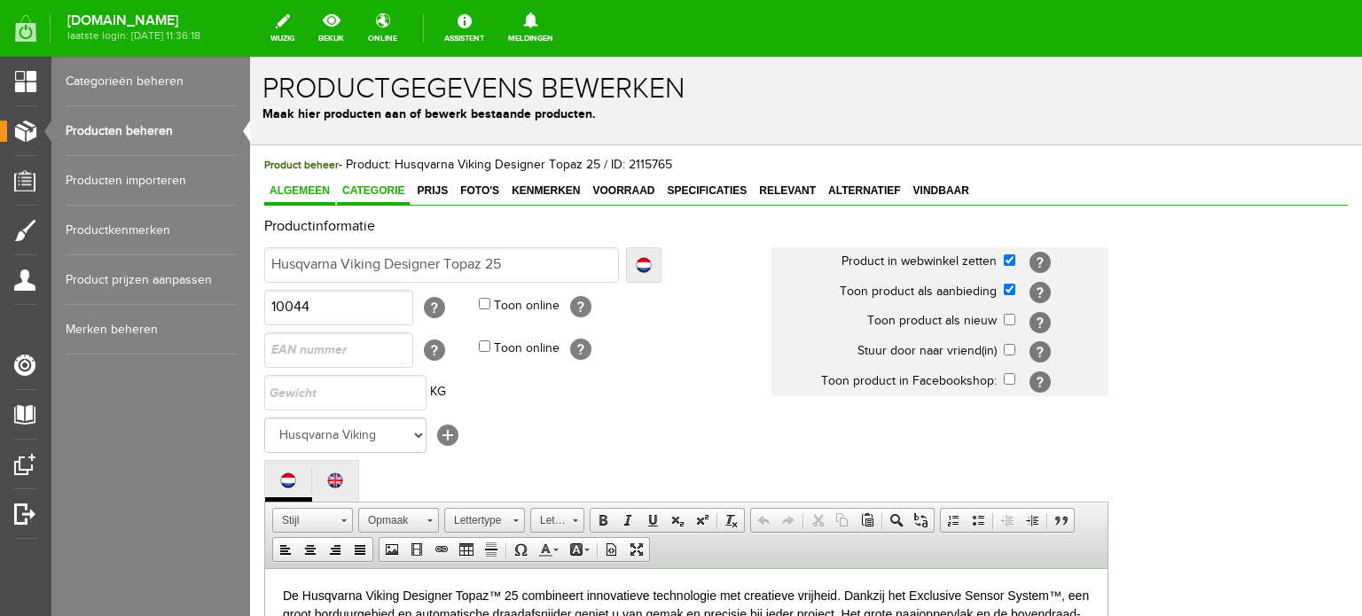
click at [376, 194] on span "Categorie" at bounding box center [373, 191] width 73 height 12
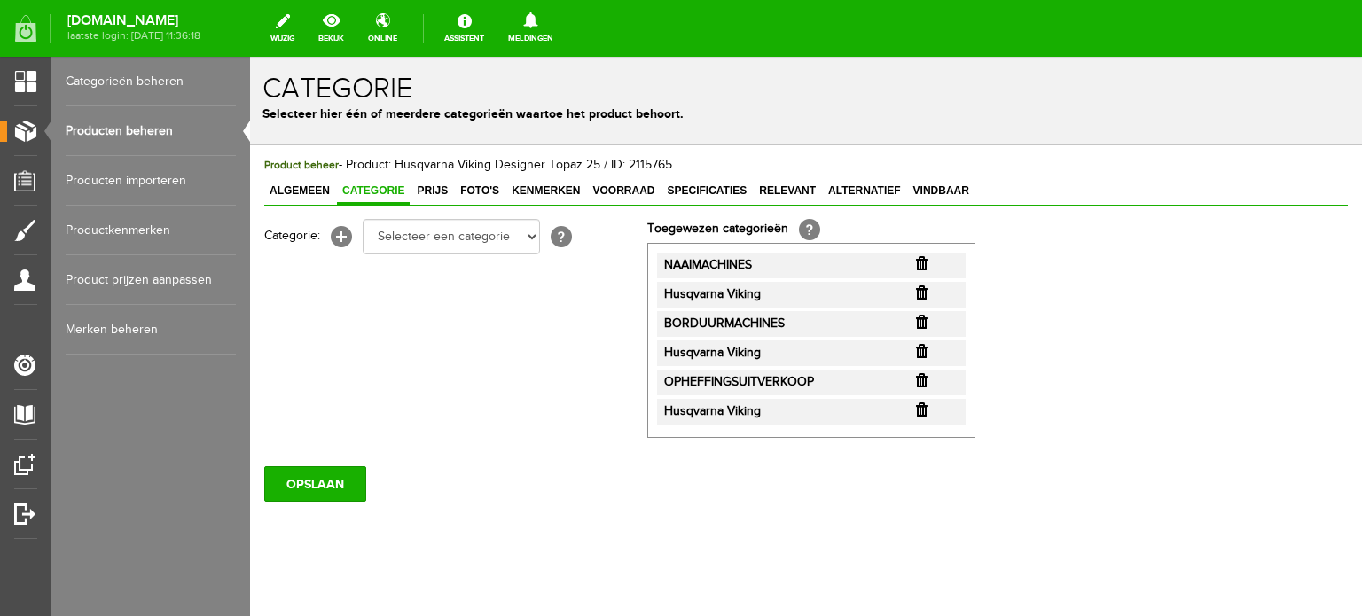
click at [923, 350] on input "button" at bounding box center [922, 351] width 12 height 14
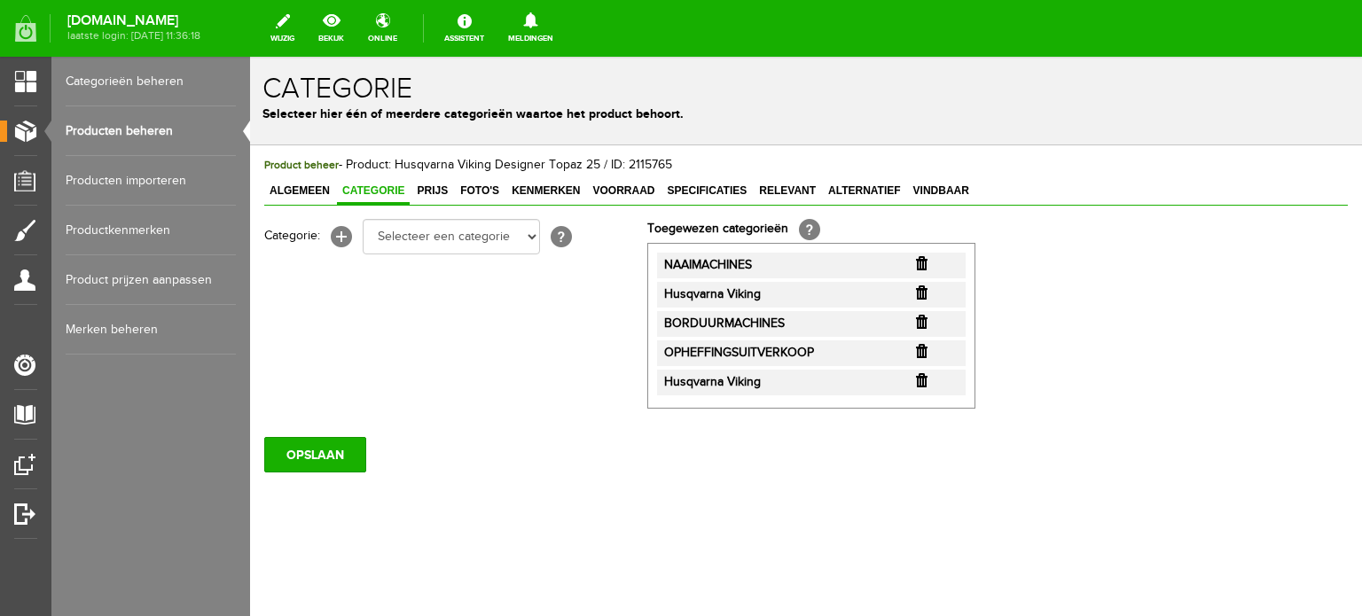
click at [923, 381] on input "button" at bounding box center [922, 380] width 12 height 14
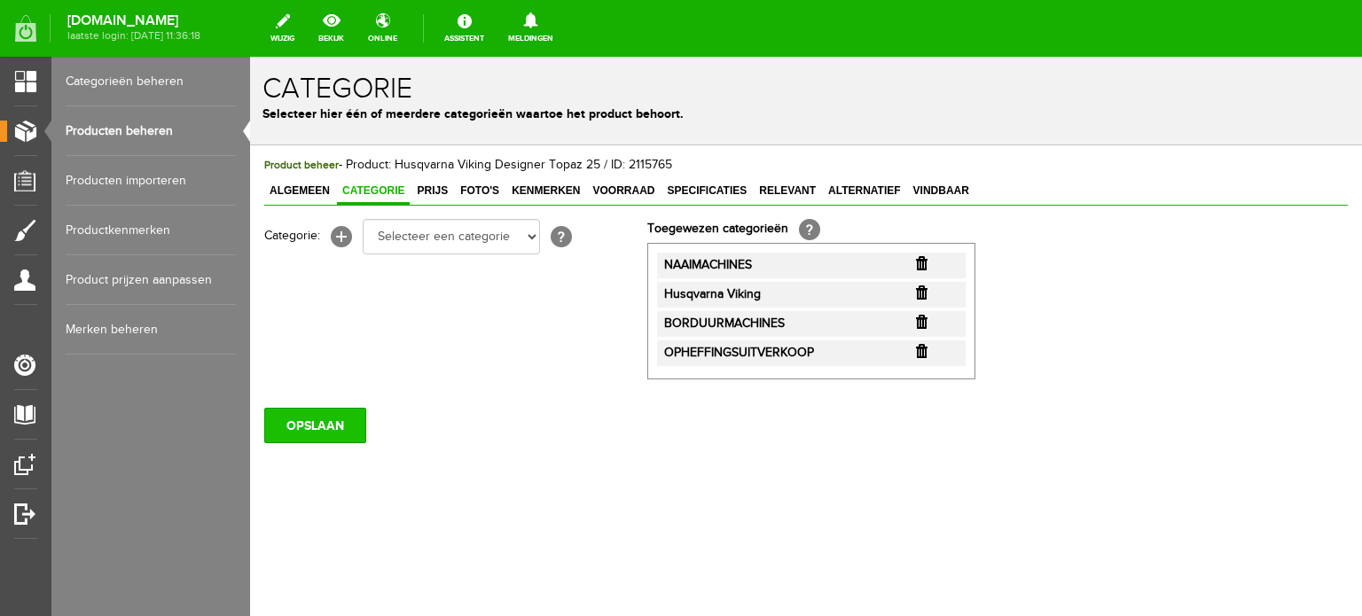
click at [319, 427] on input "OPSLAAN" at bounding box center [315, 425] width 102 height 35
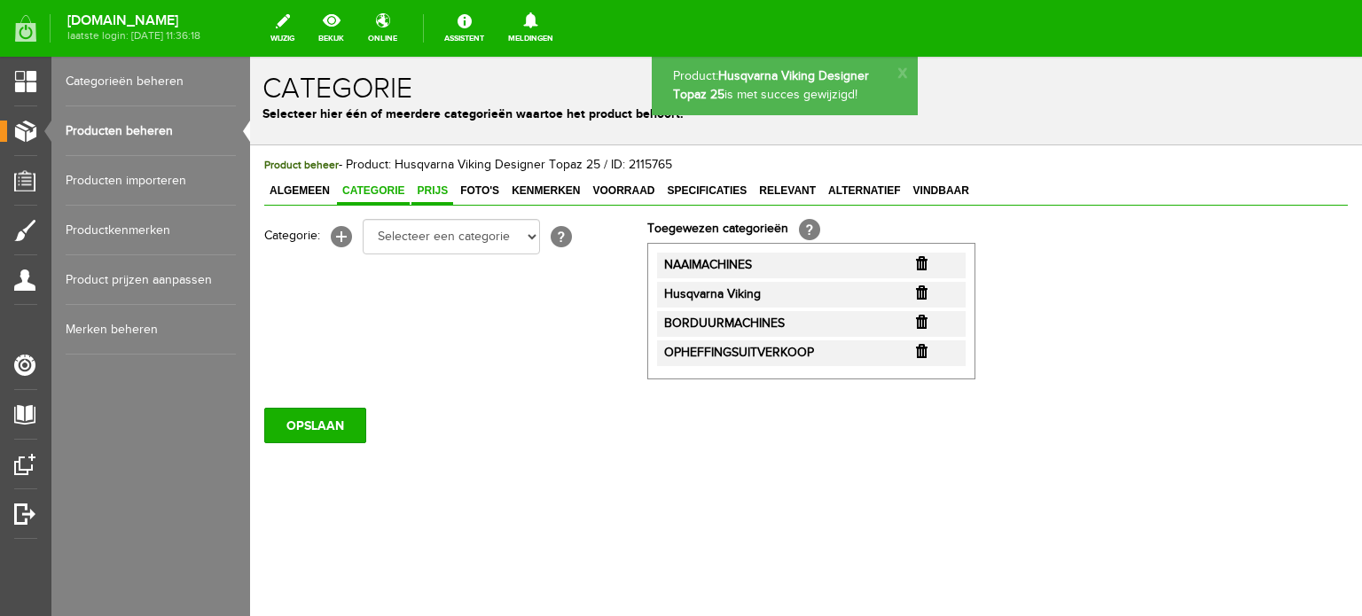
click at [434, 191] on span "Prijs" at bounding box center [433, 191] width 42 height 12
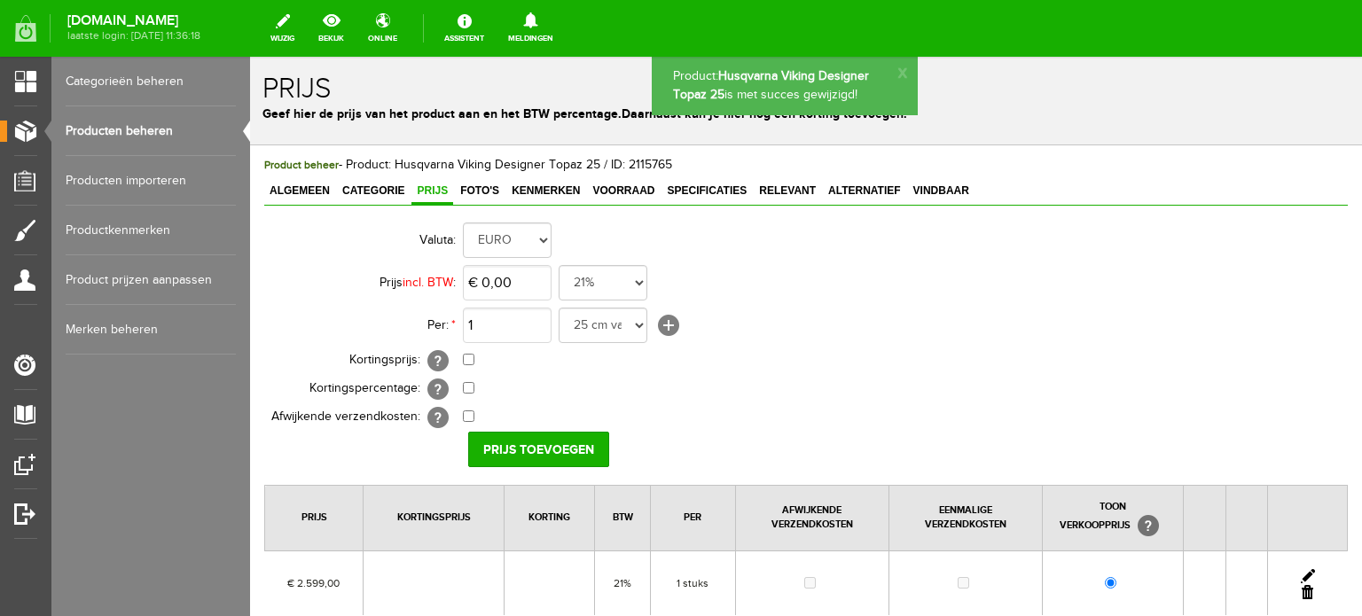
click at [1302, 569] on link at bounding box center [1308, 576] width 14 height 14
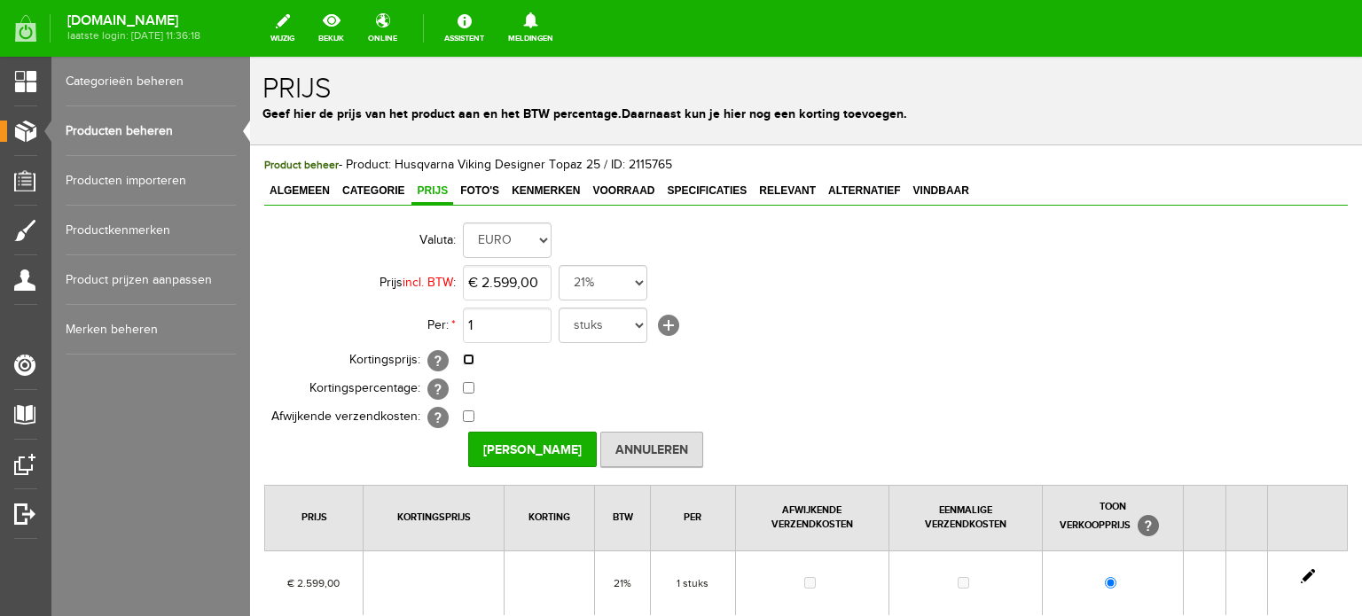
click at [465, 359] on input "checkbox" at bounding box center [469, 360] width 12 height 12
checkbox input "true"
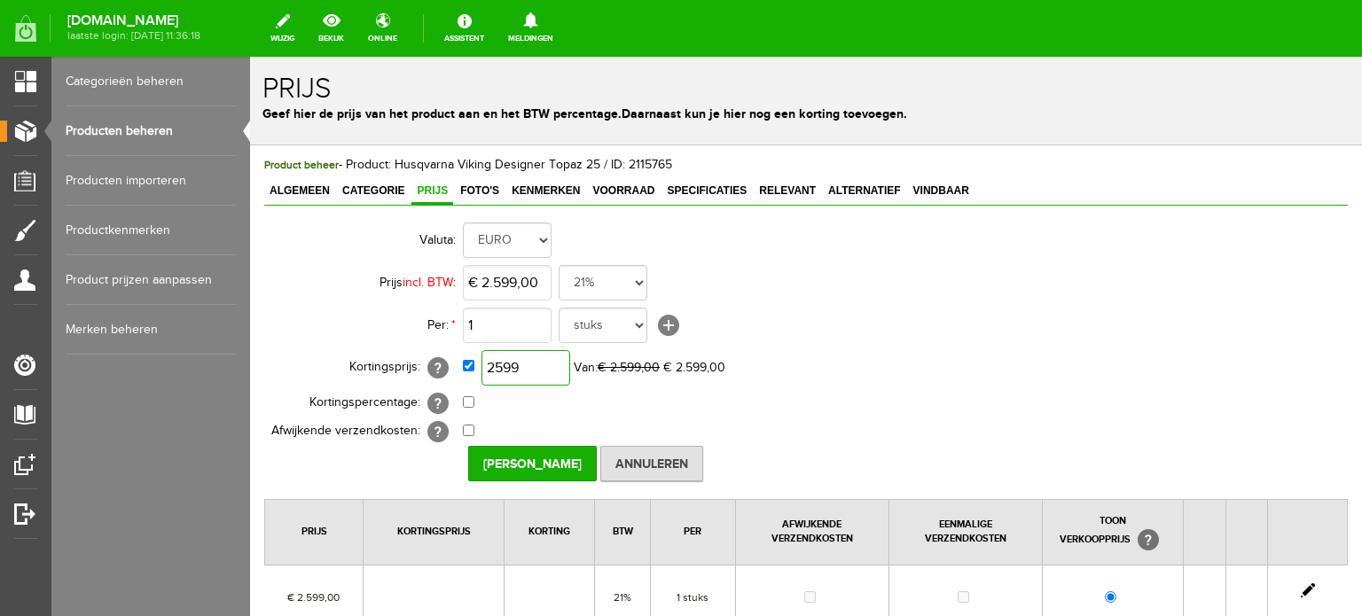
click at [525, 367] on input "2599" at bounding box center [526, 367] width 89 height 35
type input "€ 2.079,00"
click at [518, 463] on input "[PERSON_NAME]" at bounding box center [532, 463] width 129 height 35
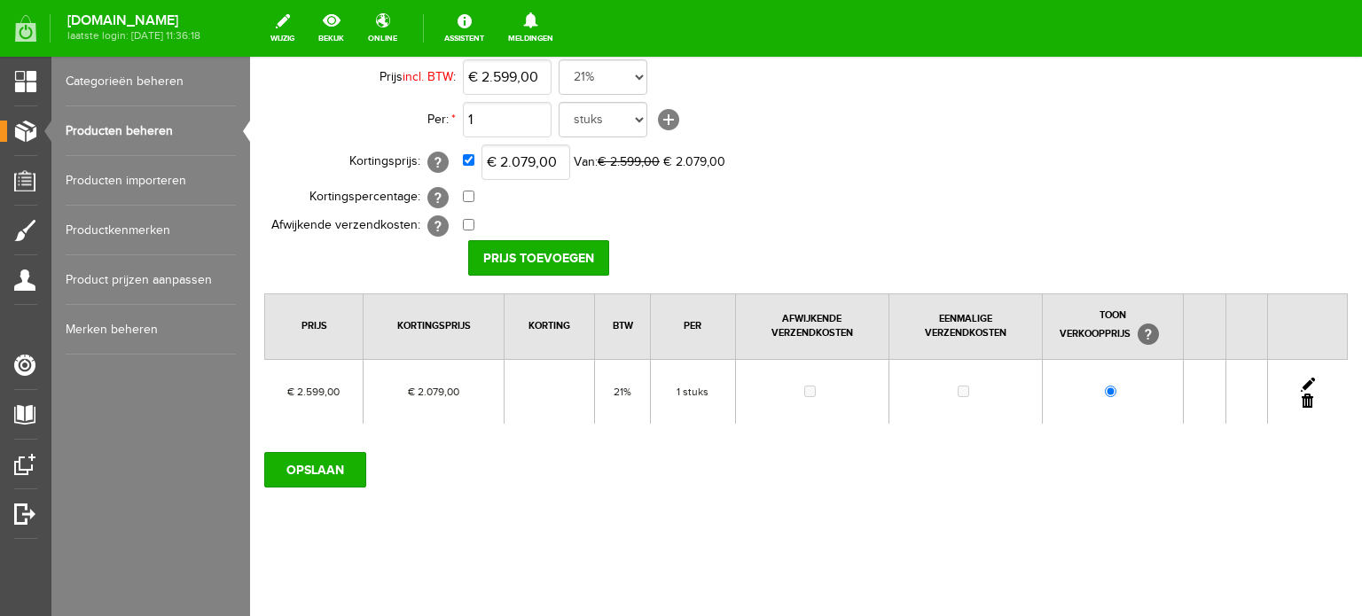
scroll to position [206, 0]
click at [298, 462] on input "OPSLAAN" at bounding box center [315, 469] width 102 height 35
click at [310, 472] on input "OPSLAAN" at bounding box center [315, 469] width 102 height 35
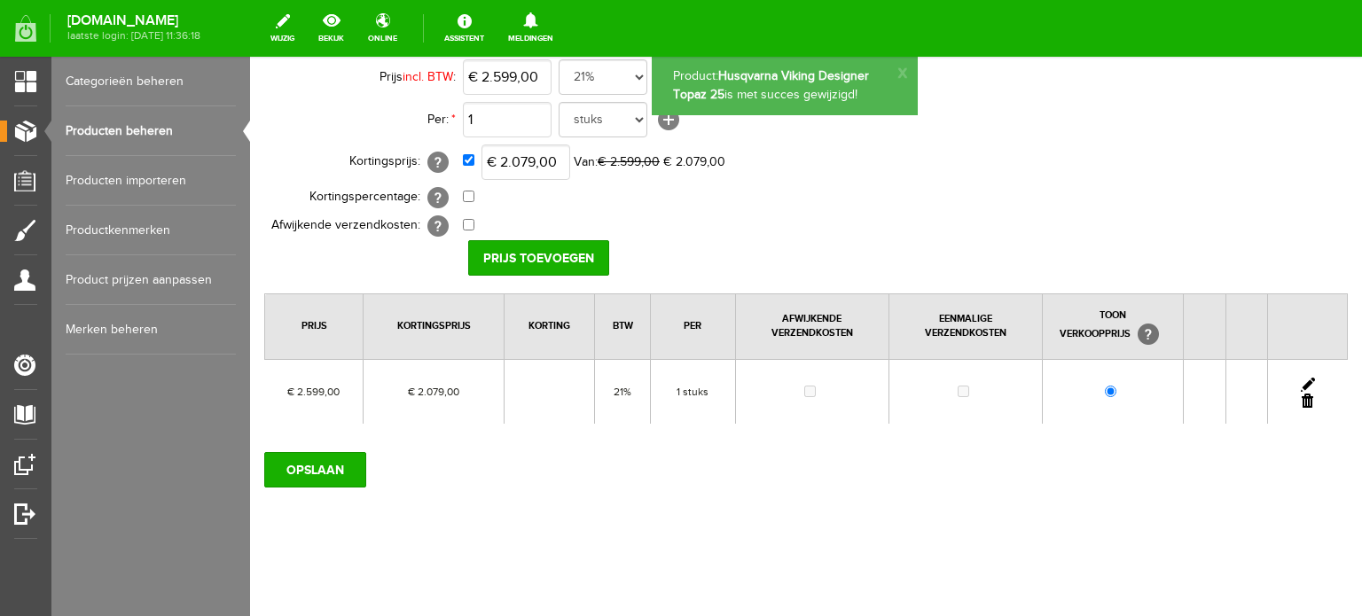
scroll to position [0, 0]
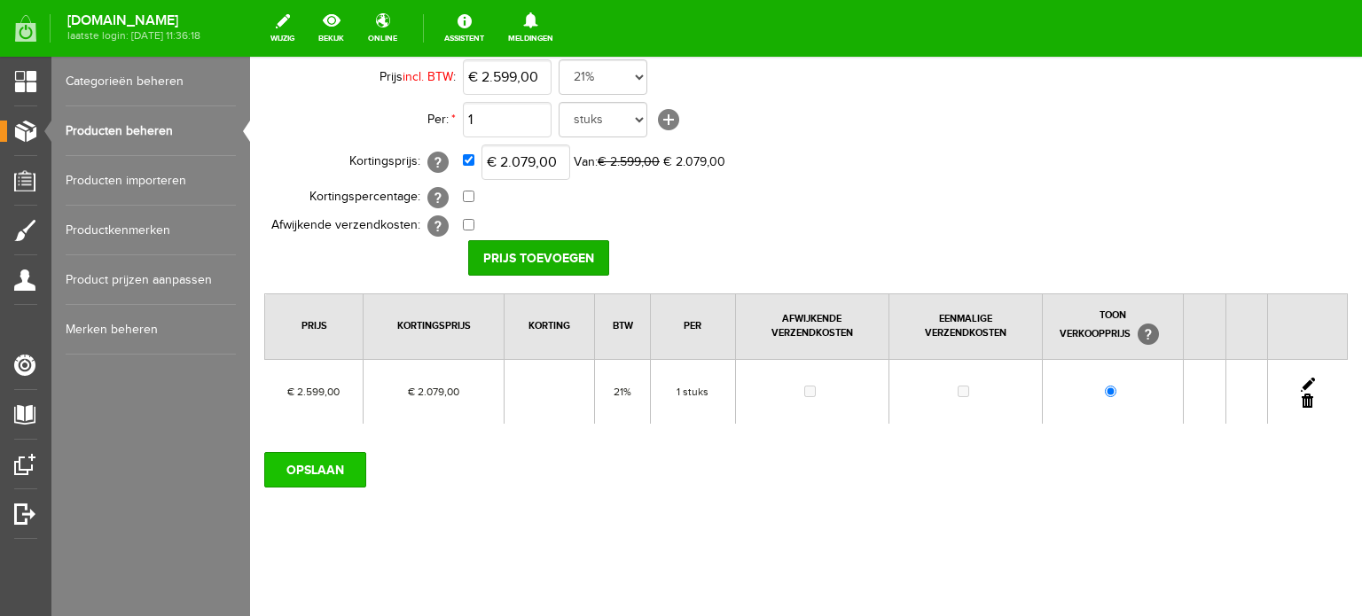
click at [324, 472] on input "OPSLAAN" at bounding box center [315, 469] width 102 height 35
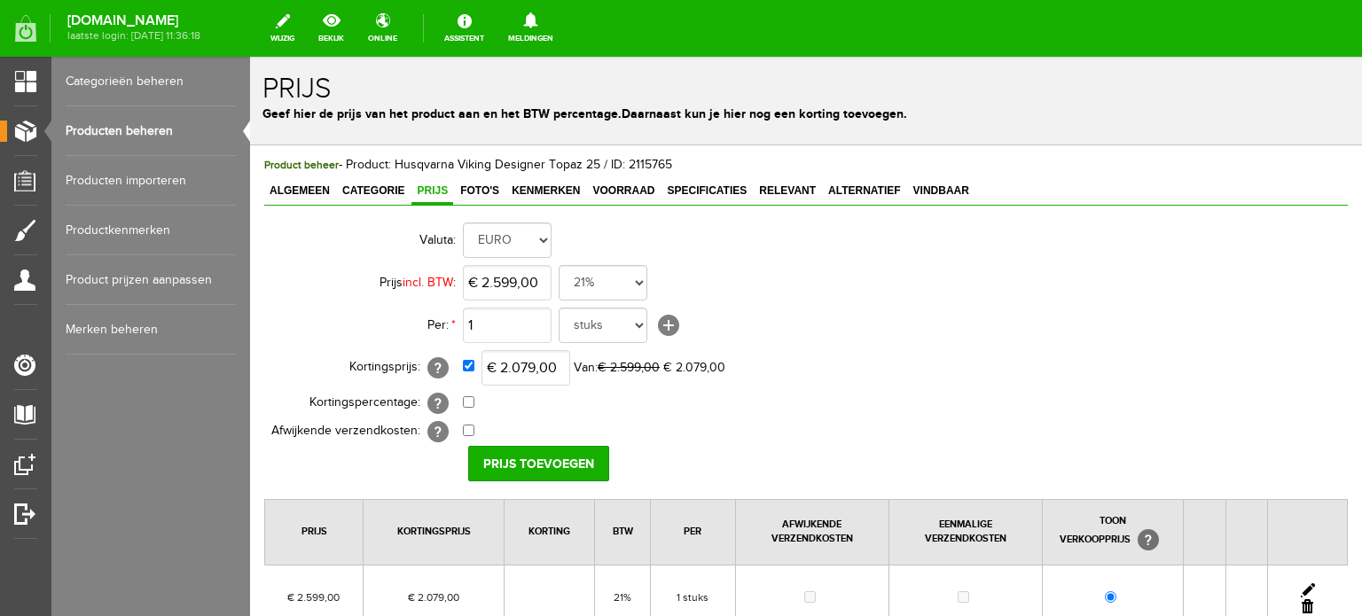
click at [193, 132] on link "Producten beheren" at bounding box center [151, 131] width 170 height 50
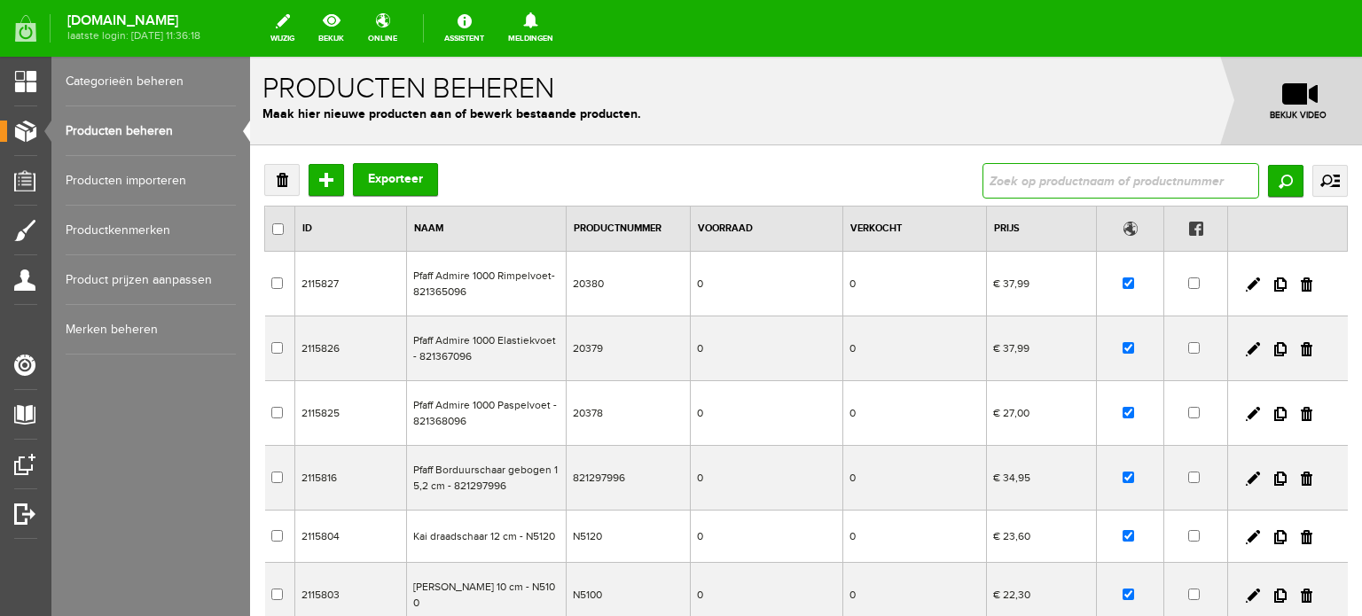
click at [1028, 180] on input "text" at bounding box center [1121, 180] width 277 height 35
type input "topaz 40"
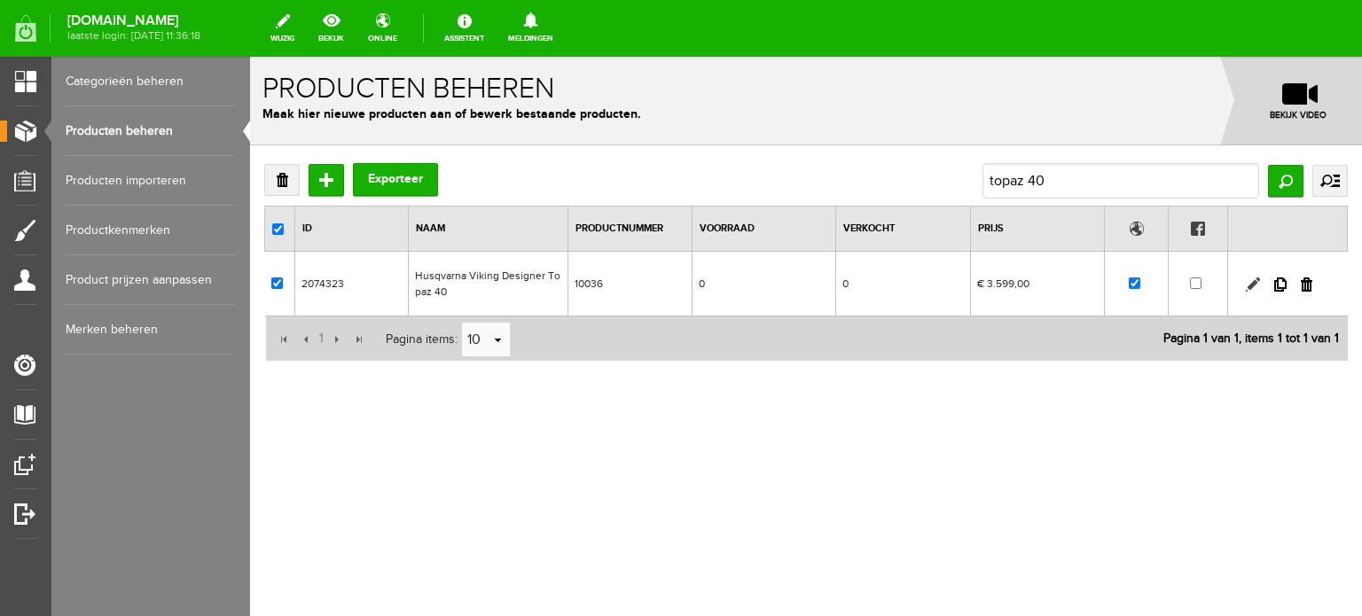
click at [1249, 278] on link at bounding box center [1253, 285] width 14 height 14
checkbox input "true"
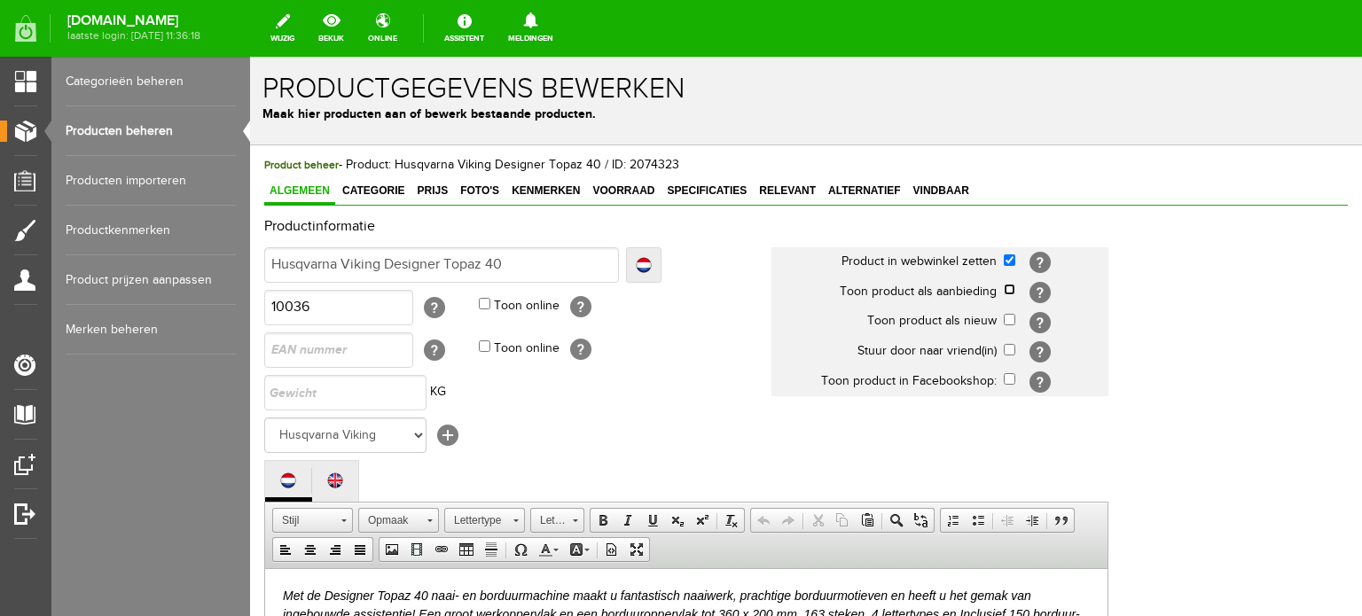
click at [1010, 287] on input "checkbox" at bounding box center [1010, 290] width 12 height 12
checkbox input "true"
click at [376, 191] on span "Categorie" at bounding box center [373, 191] width 73 height 12
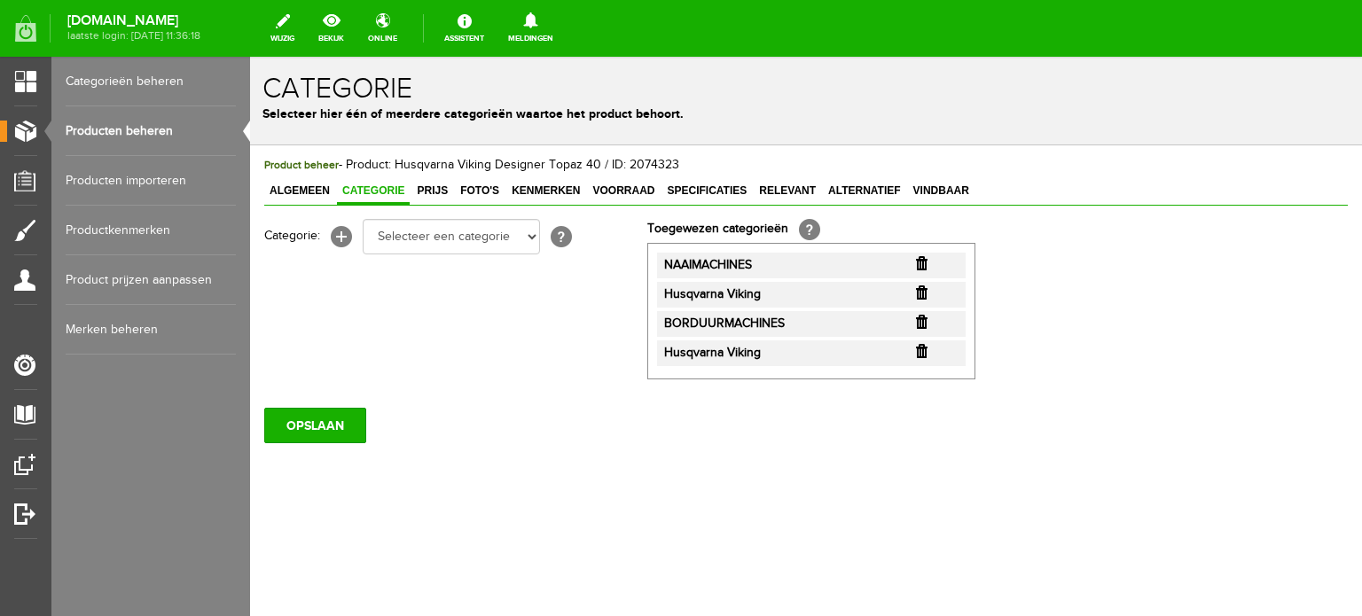
click at [923, 351] on input "button" at bounding box center [922, 351] width 12 height 14
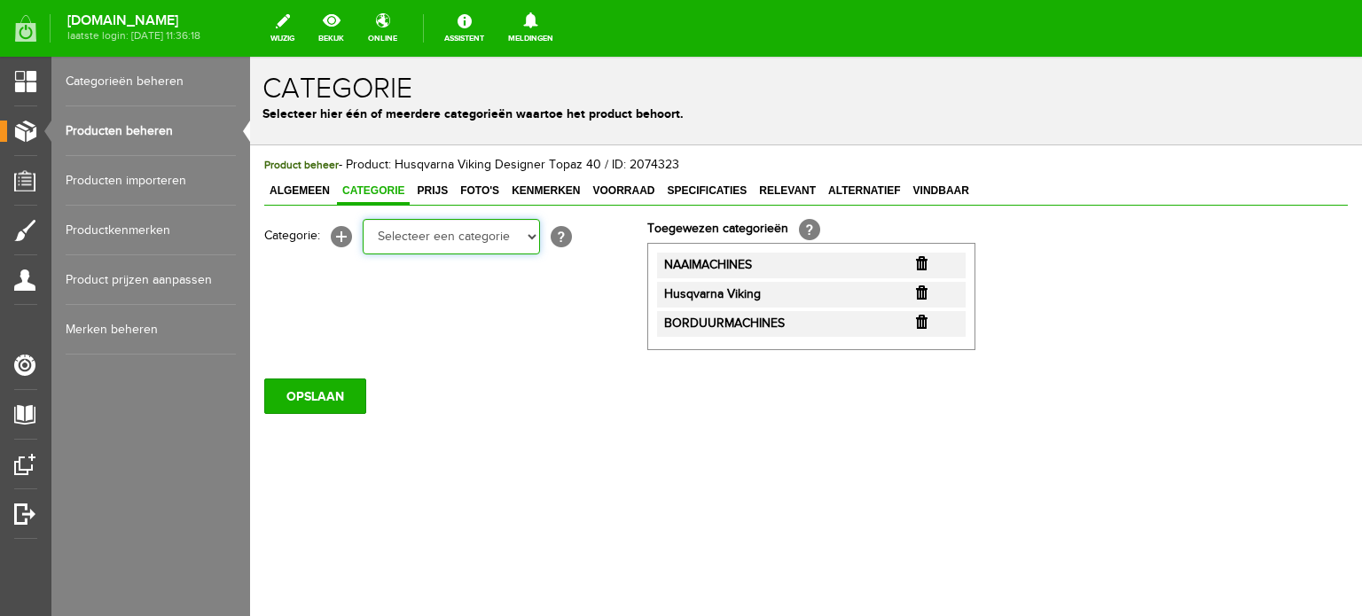
click at [530, 240] on select "Selecteer een categorie Cadeaubon [DATE][DATE] AANBIEDINGEN! Naai Tips en video…" at bounding box center [451, 236] width 177 height 35
select select "38825"
click at [363, 219] on select "Selecteer een categorie Cadeaubon [DATE][DATE] AANBIEDINGEN! Naai Tips en video…" at bounding box center [451, 236] width 177 height 35
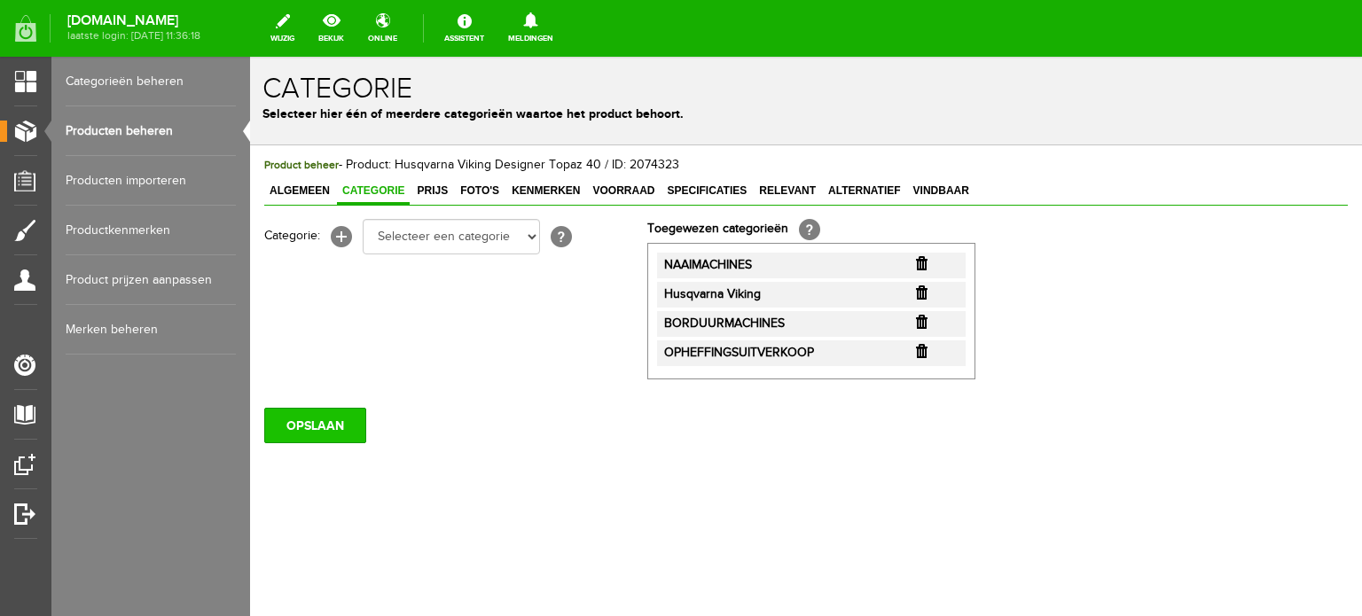
click at [318, 421] on input "OPSLAAN" at bounding box center [315, 425] width 102 height 35
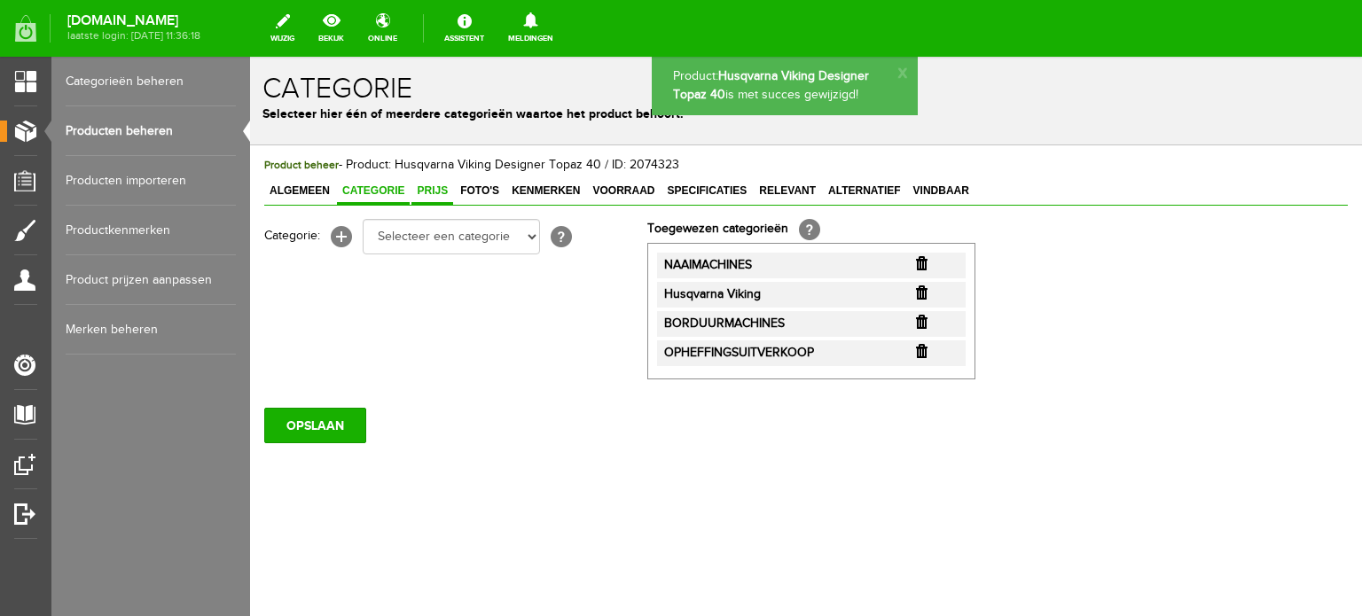
click at [431, 188] on span "Prijs" at bounding box center [433, 191] width 42 height 12
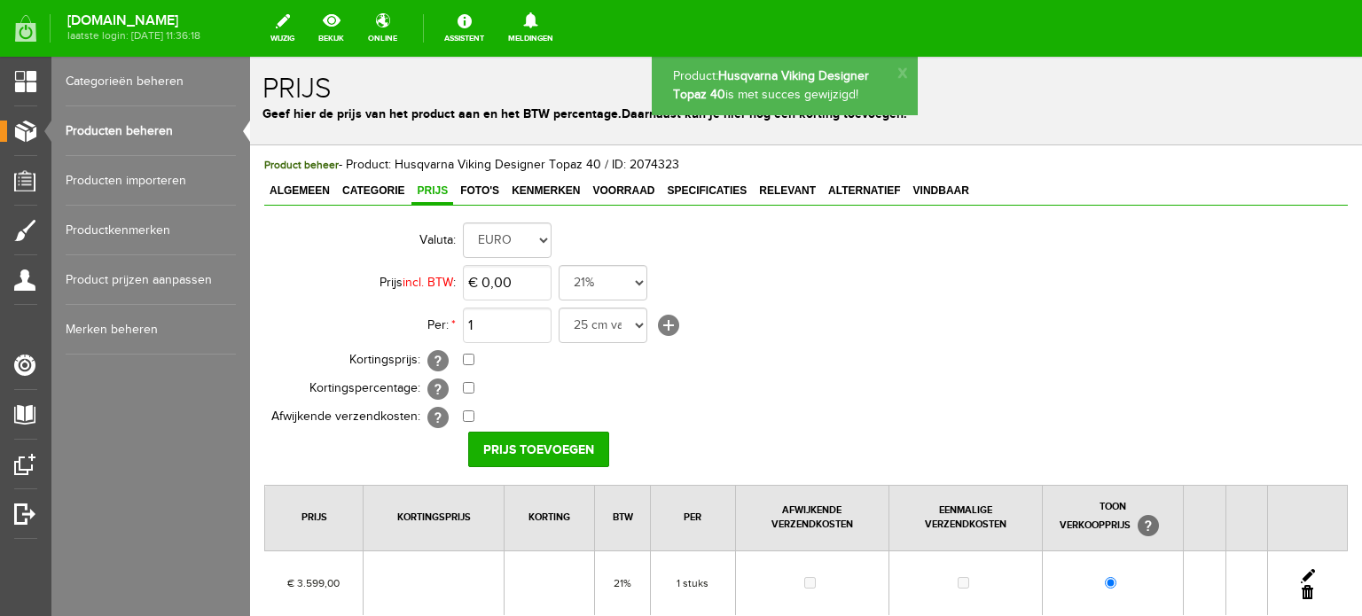
click at [1301, 574] on link at bounding box center [1308, 576] width 14 height 14
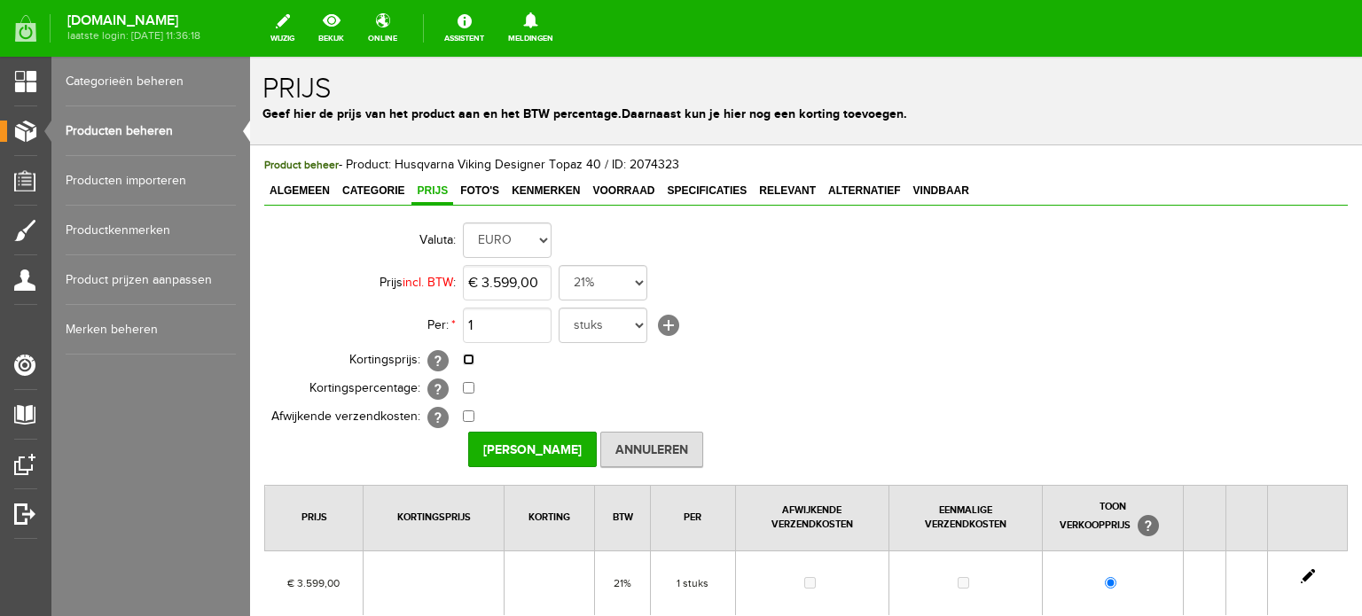
click at [466, 360] on input "checkbox" at bounding box center [469, 360] width 12 height 12
checkbox input "true"
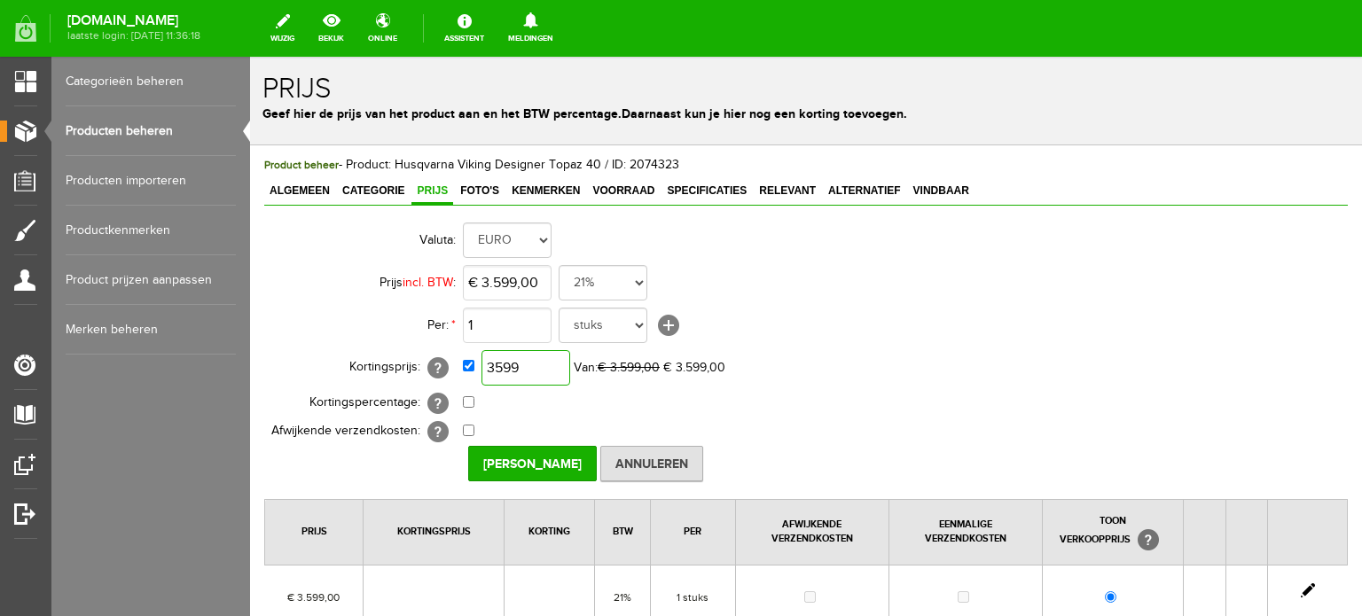
click at [547, 367] on input "3599" at bounding box center [526, 367] width 89 height 35
type input "€ 2.879,00"
click at [522, 461] on input "[PERSON_NAME]" at bounding box center [532, 463] width 129 height 35
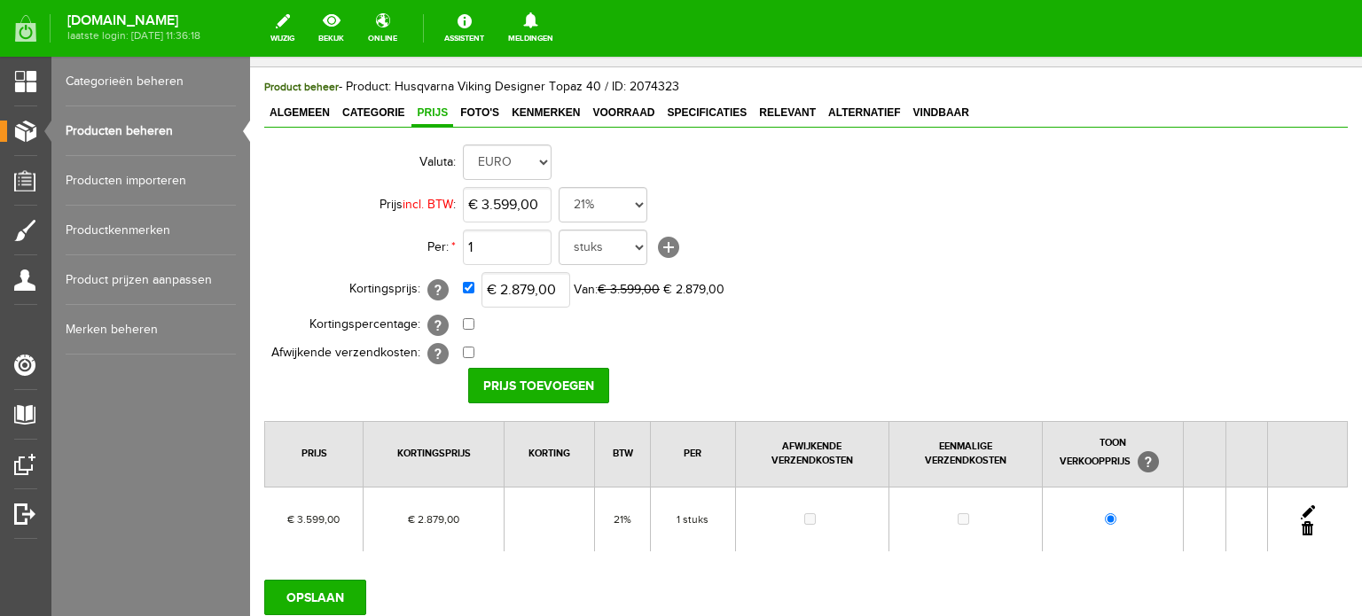
scroll to position [206, 0]
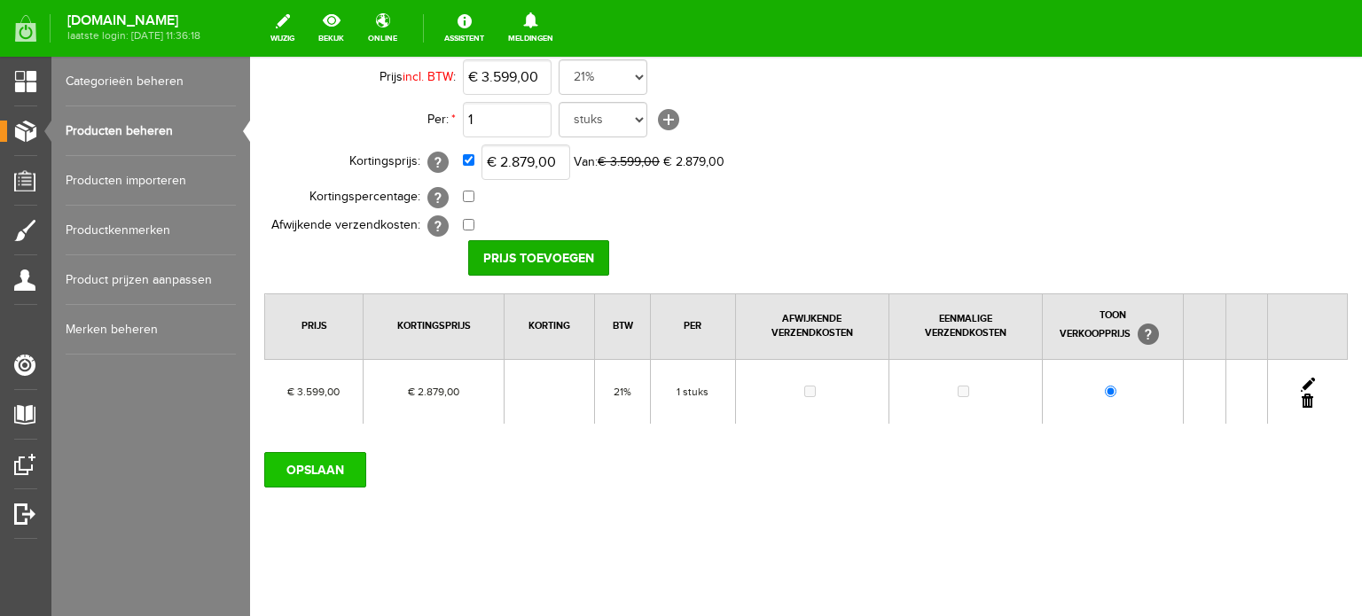
click at [319, 466] on input "OPSLAAN" at bounding box center [315, 469] width 102 height 35
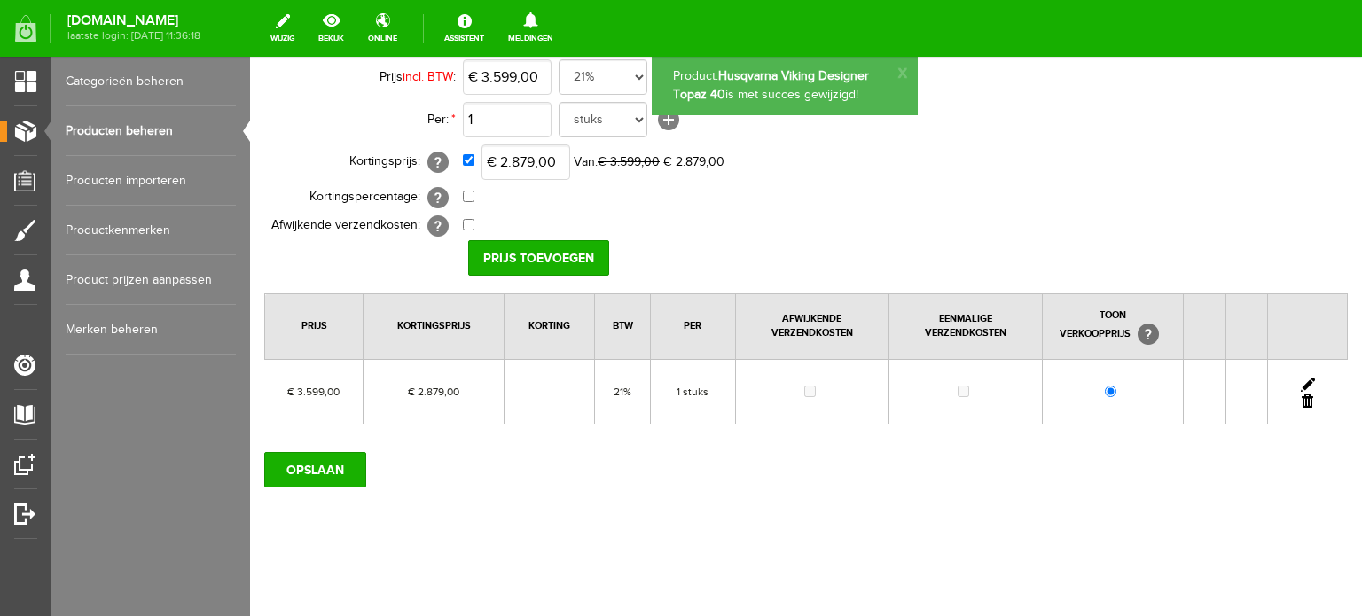
scroll to position [0, 0]
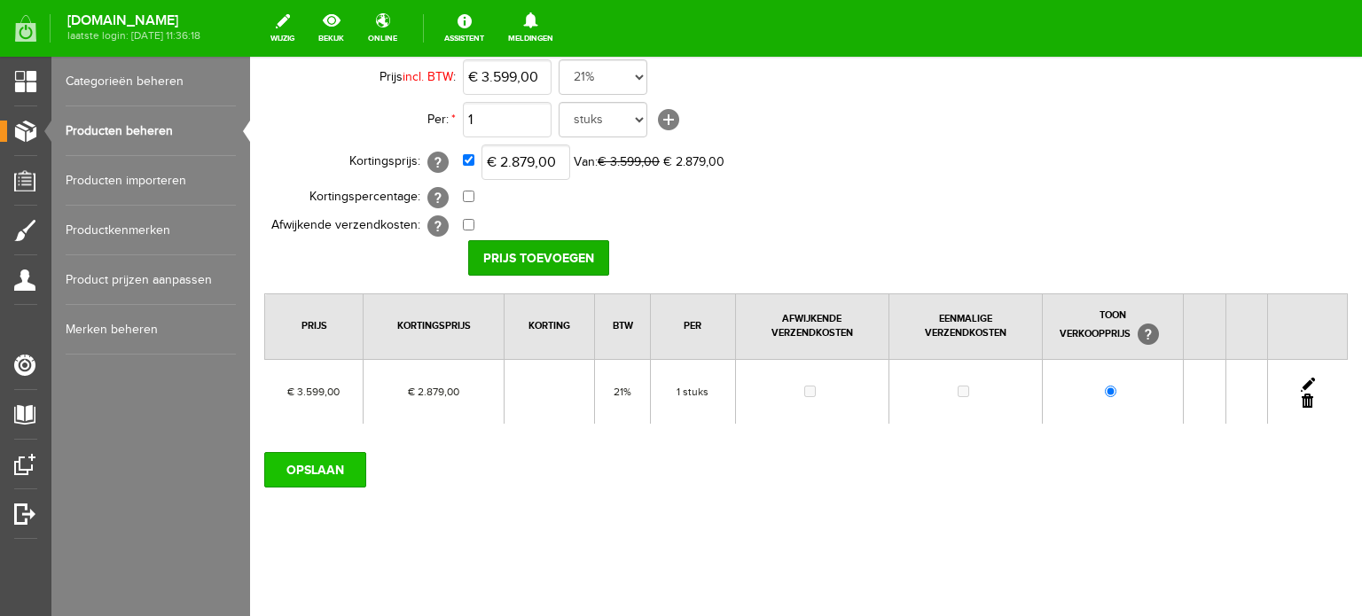
click at [338, 478] on input "OPSLAAN" at bounding box center [315, 469] width 102 height 35
click at [1301, 379] on link at bounding box center [1308, 385] width 14 height 14
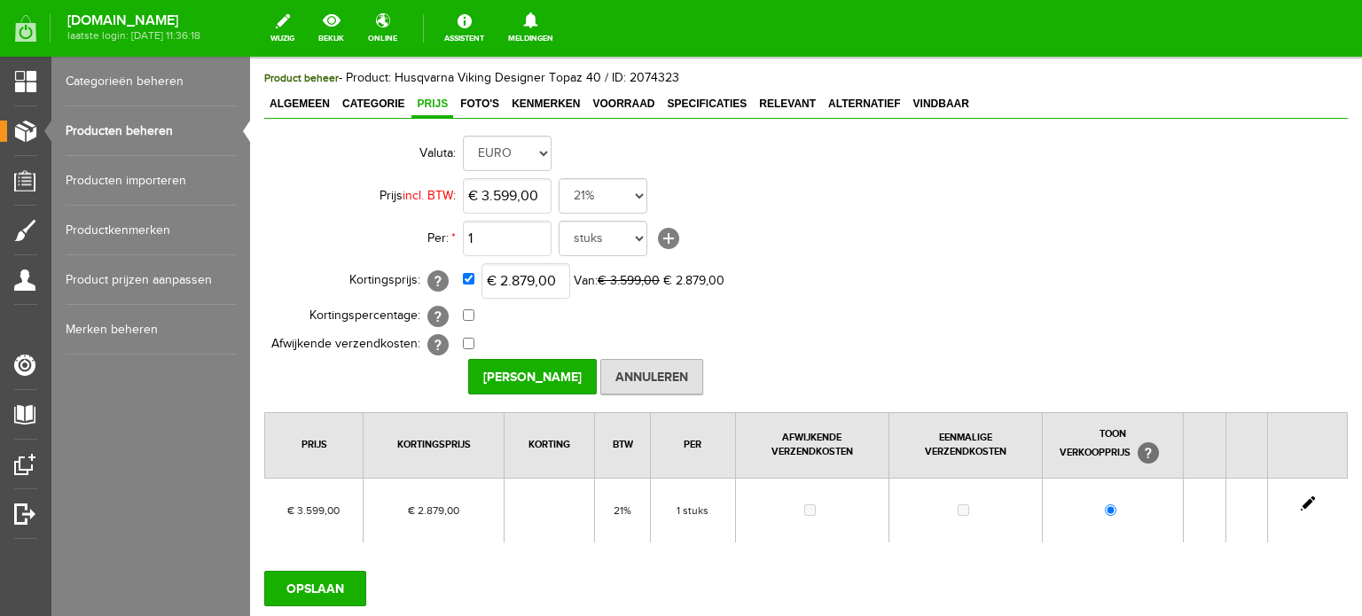
scroll to position [117, 0]
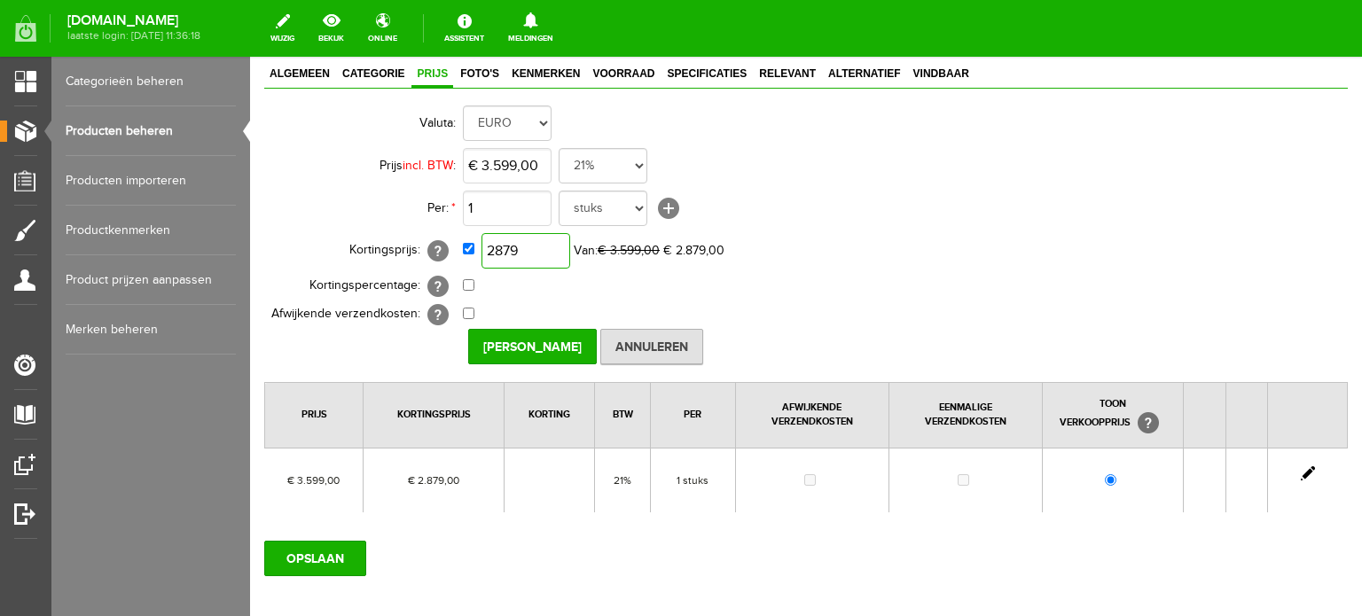
click at [555, 251] on input "2879" at bounding box center [526, 250] width 89 height 35
type input "€ 3.199,00"
click at [560, 338] on input "[PERSON_NAME]" at bounding box center [532, 346] width 129 height 35
click at [328, 550] on input "OPSLAAN" at bounding box center [315, 558] width 102 height 35
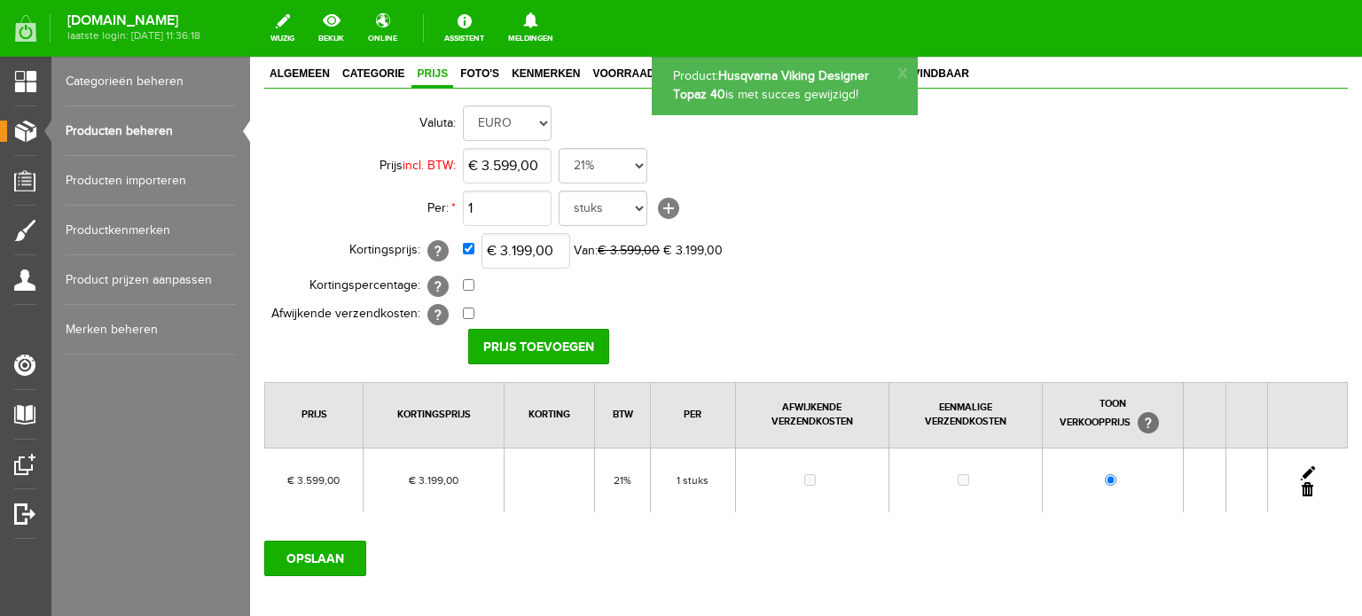
scroll to position [0, 0]
click at [543, 159] on input "3599" at bounding box center [507, 165] width 89 height 35
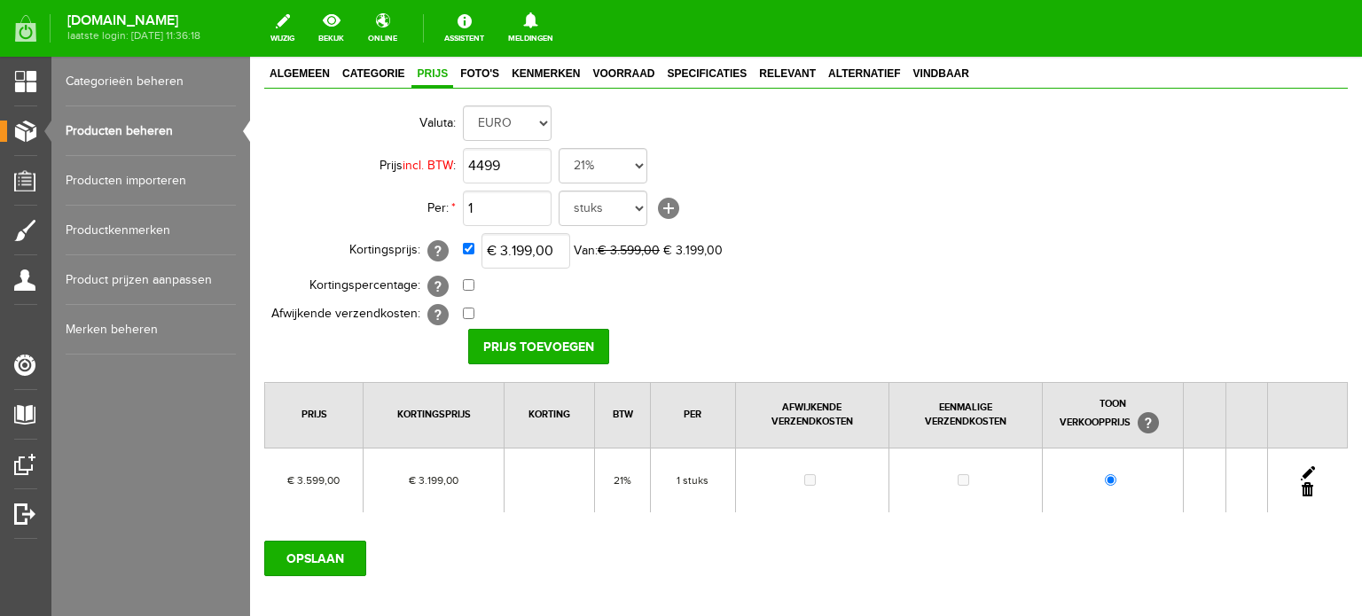
type input "€ 4.499,00"
click at [890, 291] on td "0,00% (Voorbeeld: - 0,00% )" at bounding box center [789, 286] width 653 height 28
click at [311, 552] on input "OPSLAAN" at bounding box center [315, 558] width 102 height 35
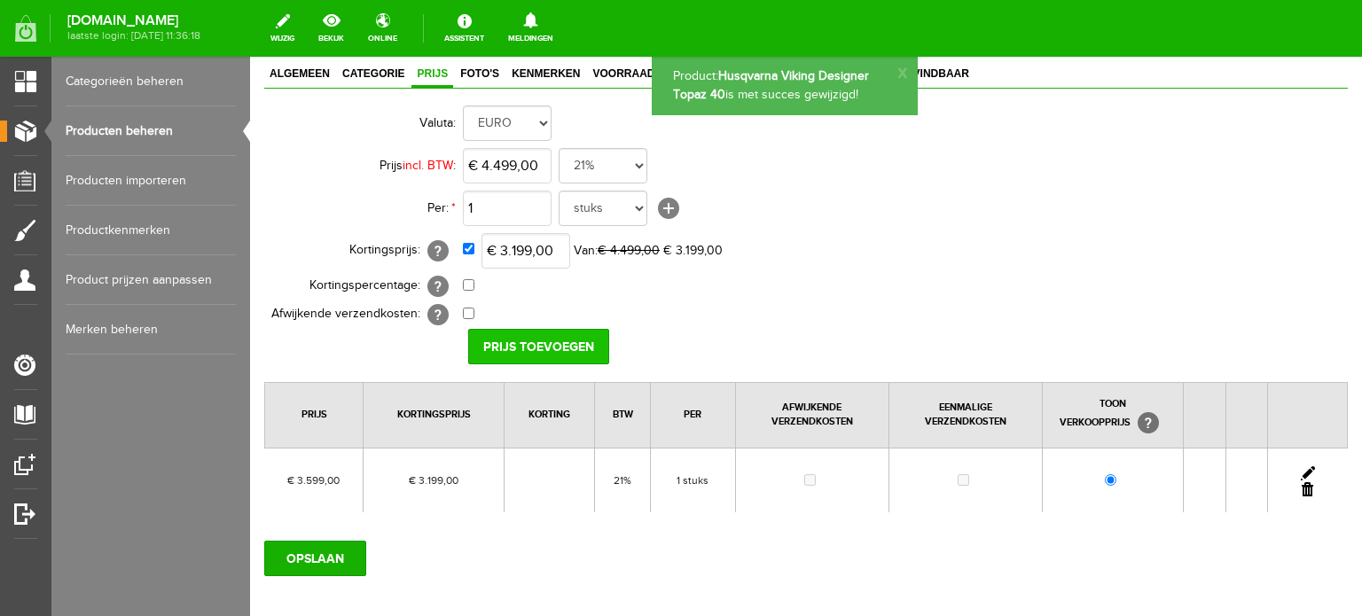
click at [589, 340] on input "Prijs toevoegen" at bounding box center [538, 346] width 141 height 35
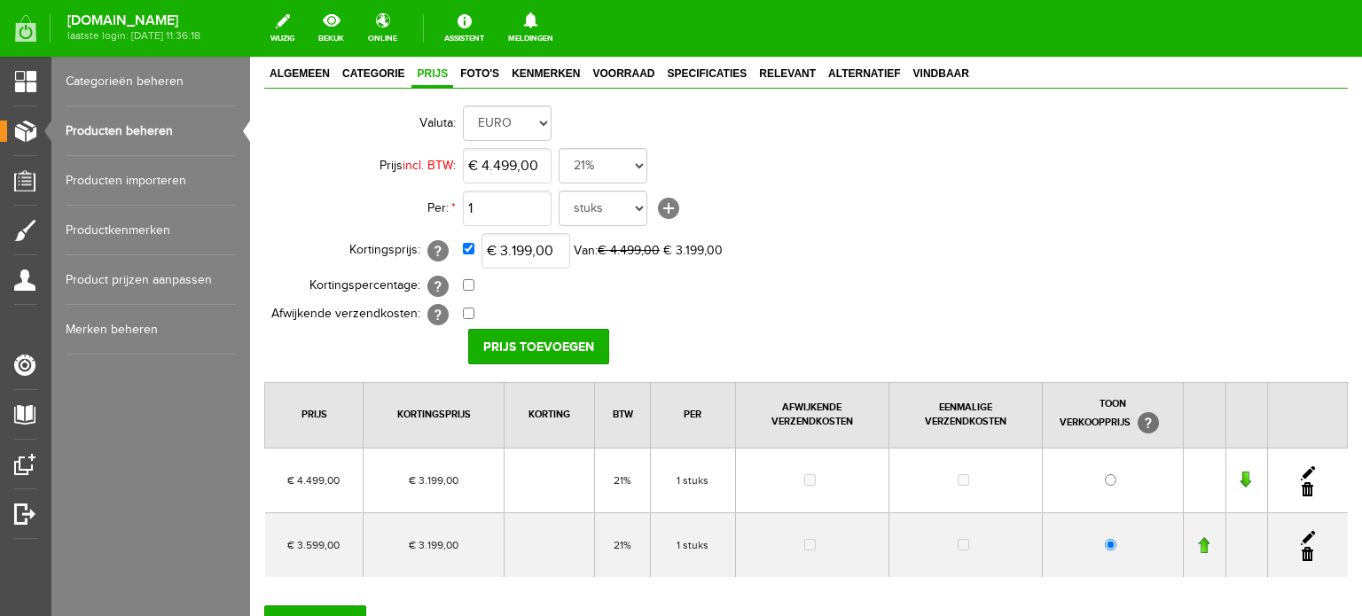
click at [1301, 467] on link at bounding box center [1308, 474] width 14 height 14
click at [655, 345] on input "Annuleren" at bounding box center [652, 346] width 103 height 35
click at [1302, 489] on link at bounding box center [1308, 490] width 12 height 14
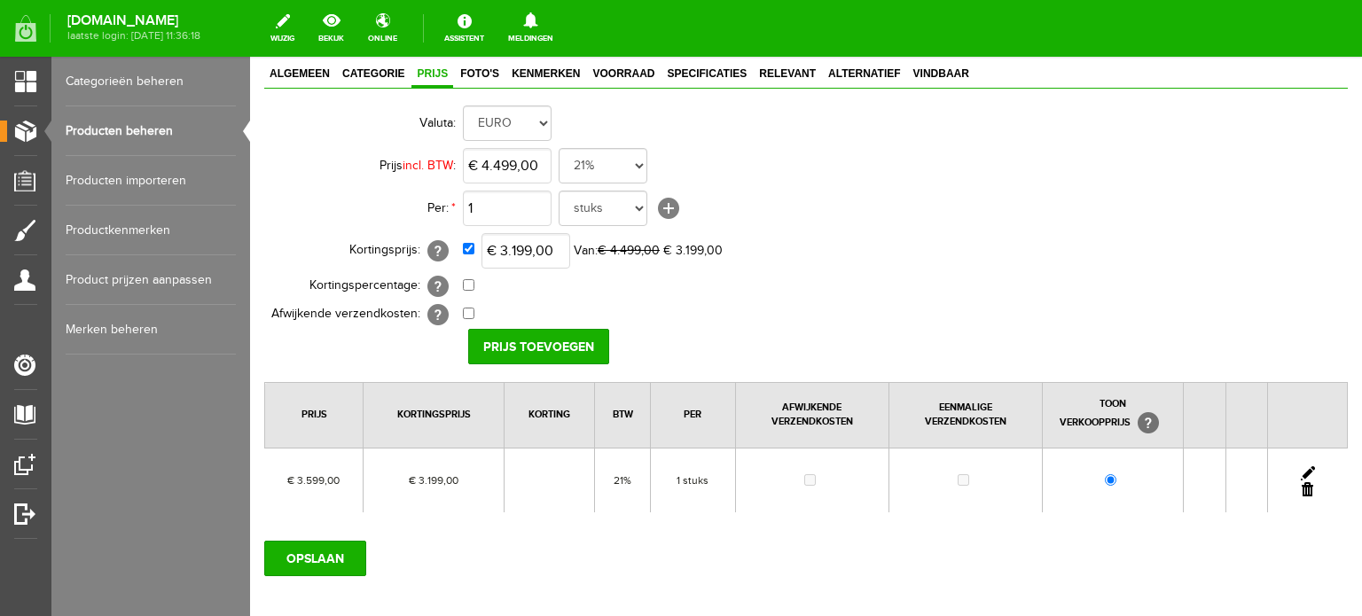
click at [1301, 467] on link at bounding box center [1308, 474] width 14 height 14
click at [525, 162] on input "3599" at bounding box center [507, 165] width 89 height 35
type input "€ 4.499,00"
click at [804, 269] on td "€ 3.199,00 Van: € 3.599,00 € 3.199,00" at bounding box center [789, 251] width 653 height 43
click at [509, 346] on input "Prijs Opslaan" at bounding box center [532, 346] width 129 height 35
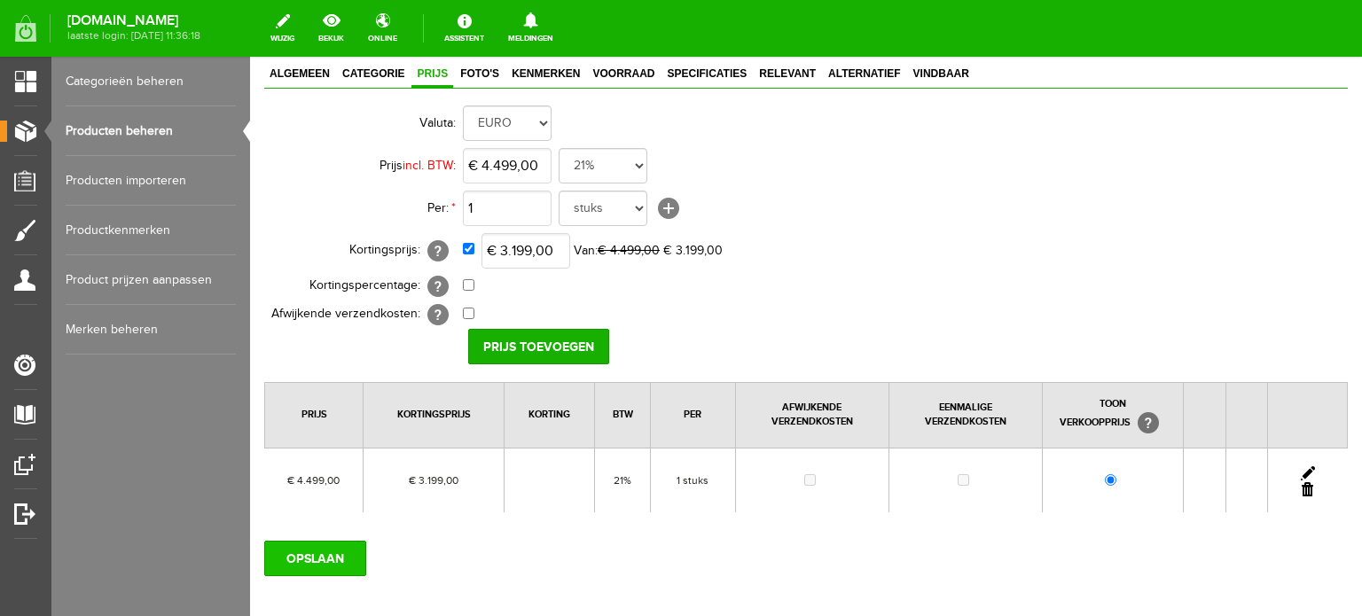
click at [334, 551] on input "OPSLAAN" at bounding box center [315, 558] width 102 height 35
click at [332, 558] on input "OPSLAAN" at bounding box center [315, 558] width 102 height 35
click at [333, 556] on input "OPSLAAN" at bounding box center [315, 558] width 102 height 35
type input "€ 4.499,00"
click at [876, 239] on td "€ 3.199,00 Van: € 4.499,00 € 3.199,00" at bounding box center [789, 251] width 653 height 43
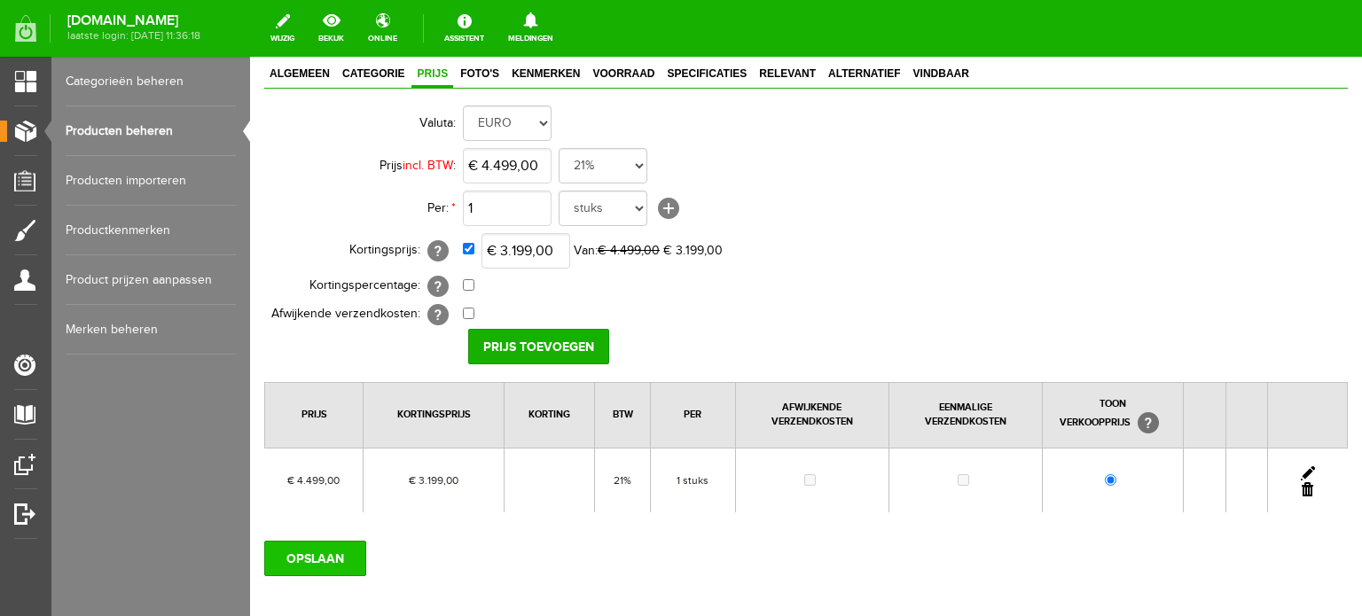
click at [347, 561] on input "OPSLAAN" at bounding box center [315, 558] width 102 height 35
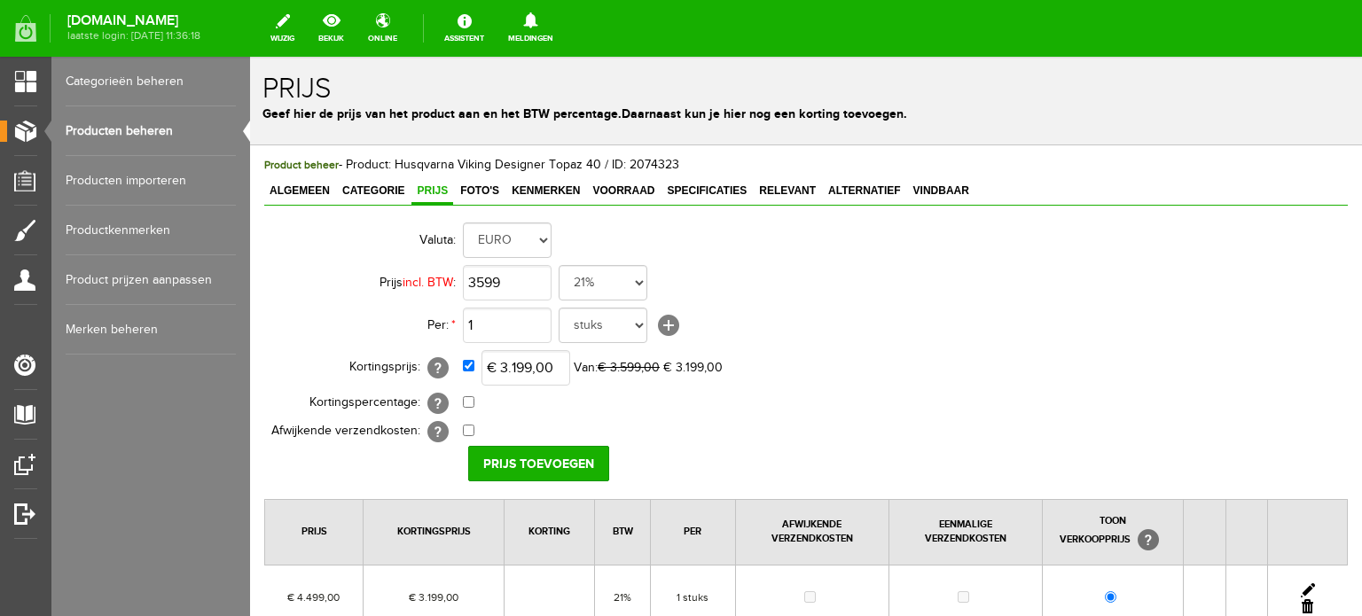
type input "€ 3.599,00"
click at [958, 374] on td "€ 3.199,00 Van: € 3.599,00 € 3.199,00" at bounding box center [789, 368] width 653 height 43
click at [507, 365] on input "3199" at bounding box center [526, 367] width 89 height 35
type input "€ 2.879,00"
click at [1015, 338] on td "1 25 cm van 160 cm breed 5 meter 50 cm 10 stuks stuks 25 cm meter cm 25 cm van …" at bounding box center [789, 325] width 653 height 43
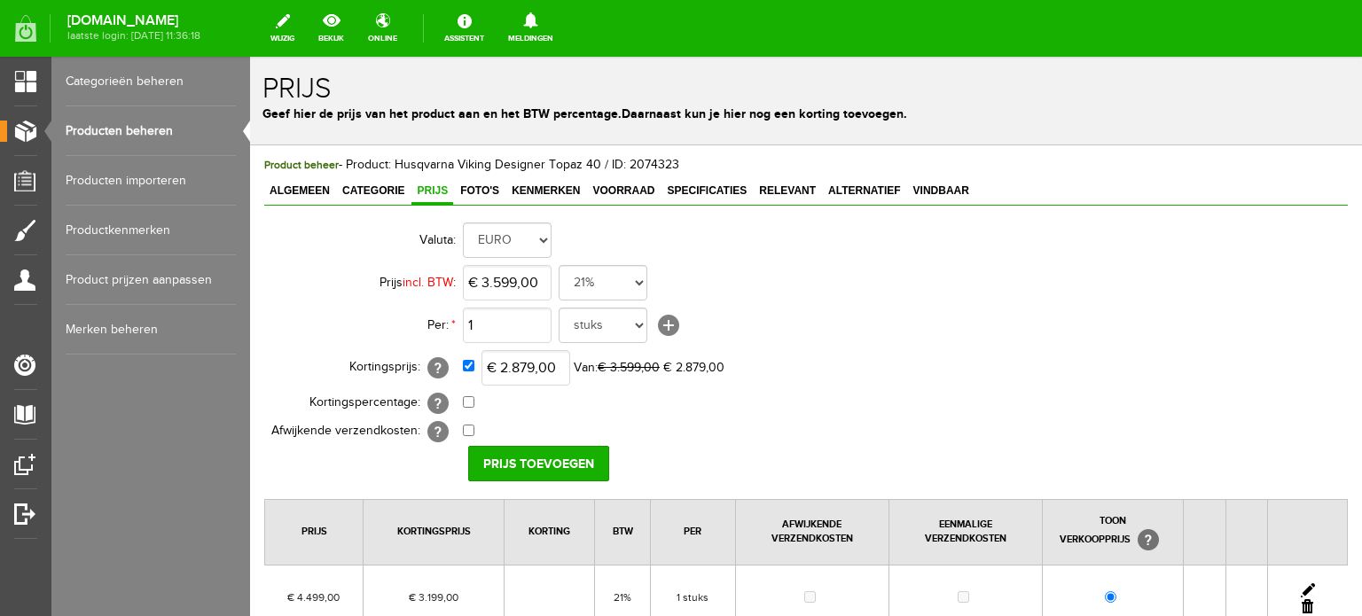
click at [1301, 584] on link at bounding box center [1308, 591] width 14 height 14
click at [539, 279] on input "4499" at bounding box center [507, 282] width 89 height 35
type input "€ 3.599,00"
click at [543, 365] on input "3199" at bounding box center [526, 367] width 89 height 35
type input "€ 2.879,00"
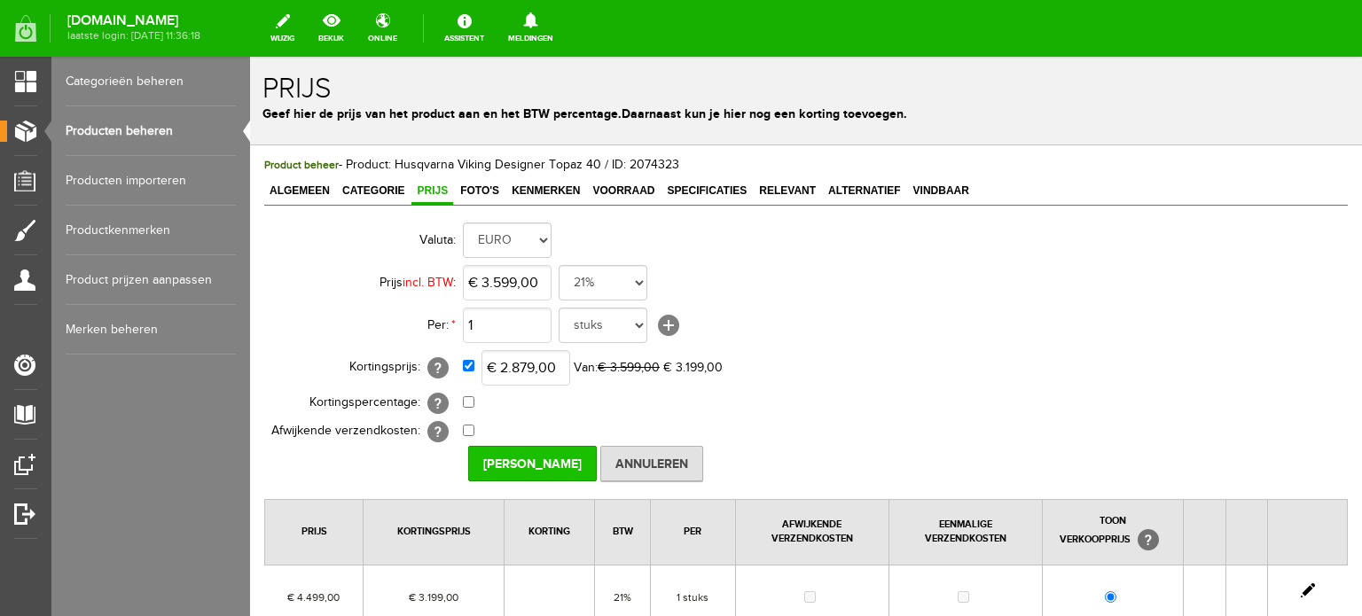
click at [518, 462] on input "Prijs Opslaan" at bounding box center [532, 463] width 129 height 35
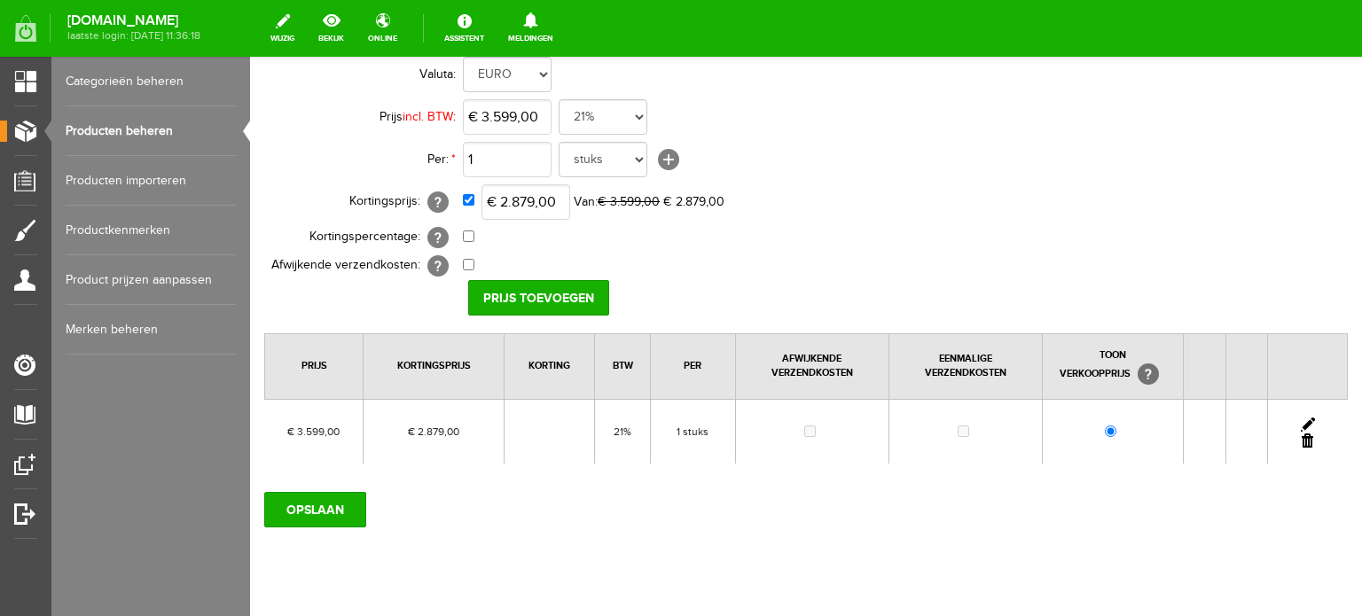
scroll to position [177, 0]
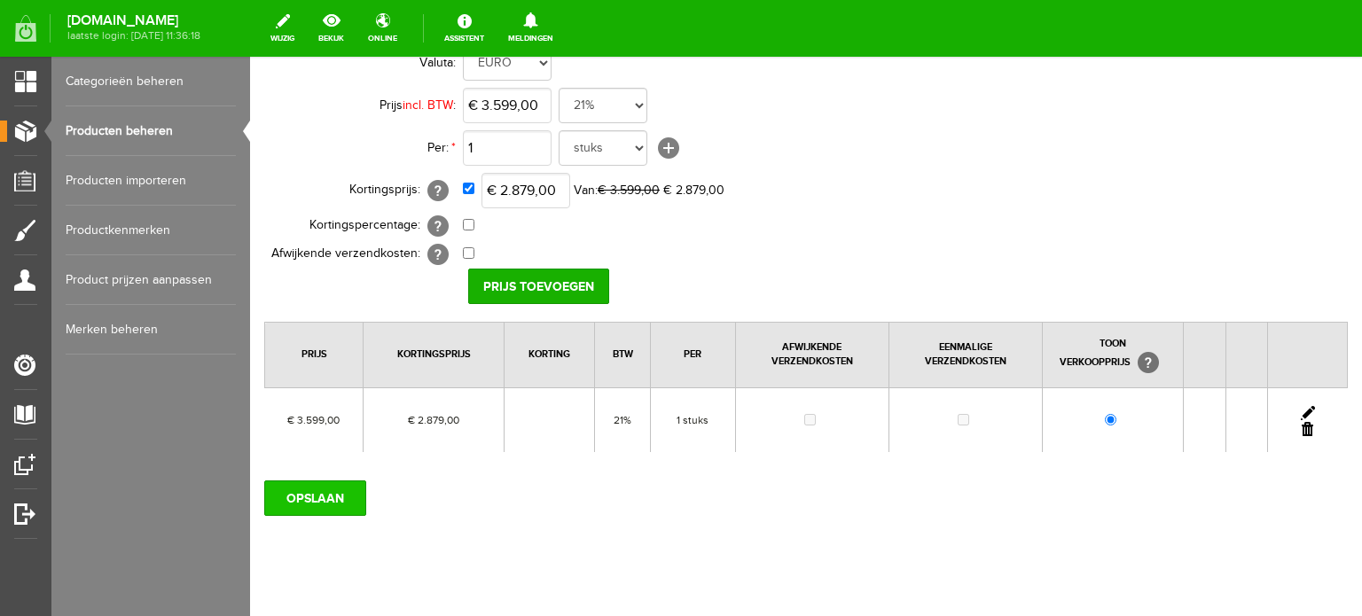
click at [330, 495] on input "OPSLAAN" at bounding box center [315, 498] width 102 height 35
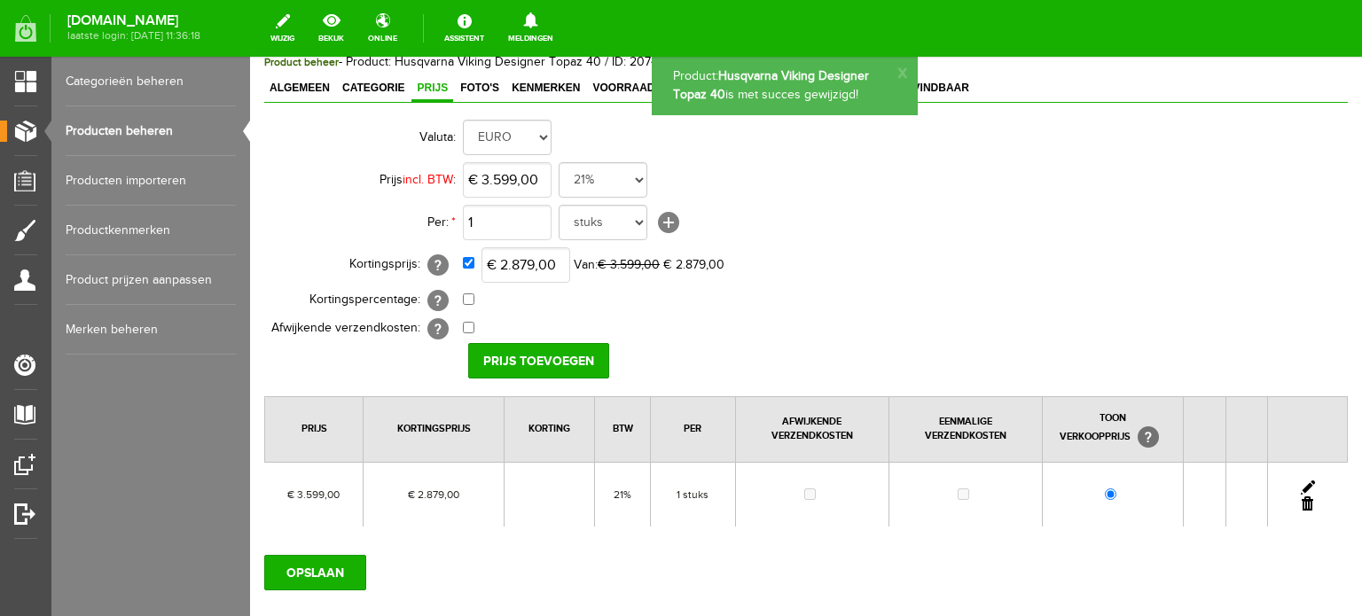
scroll to position [0, 0]
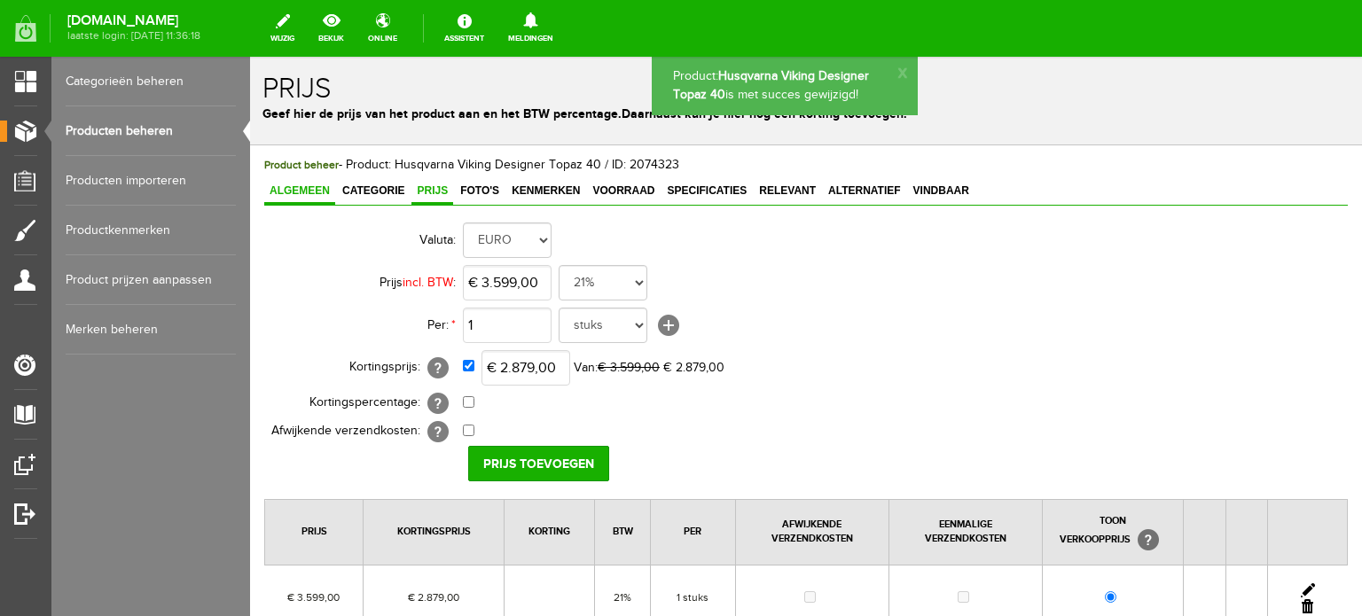
click at [305, 183] on link "Algemeen" at bounding box center [299, 192] width 71 height 26
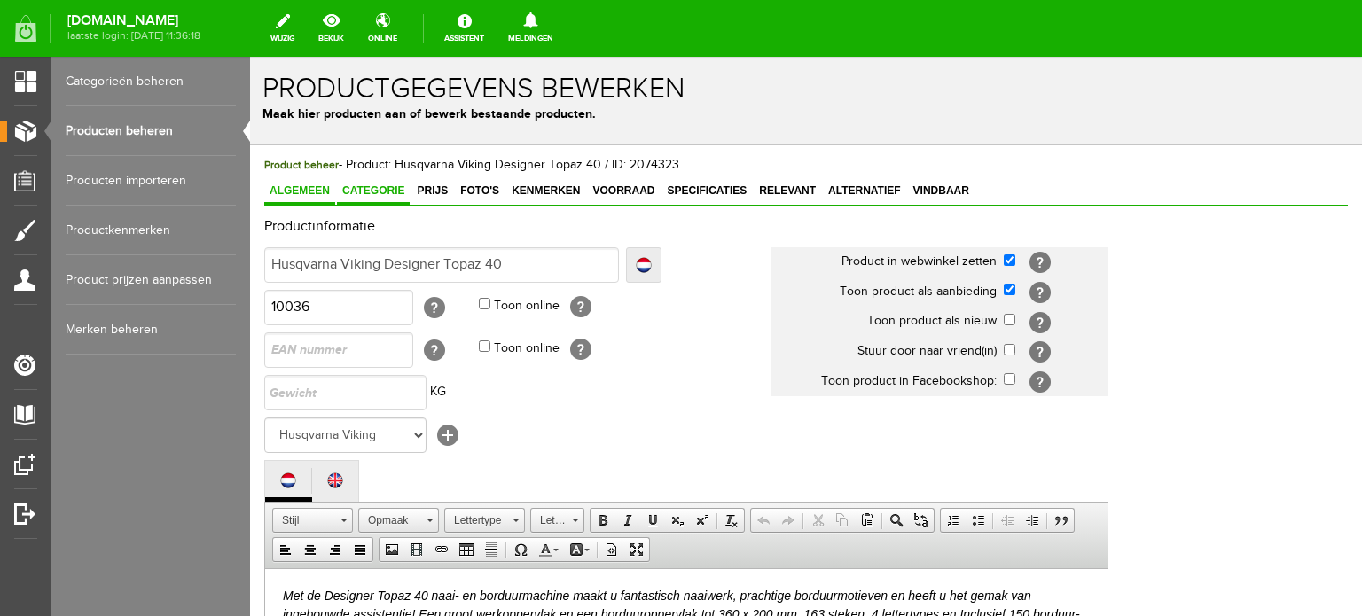
click at [378, 189] on span "Categorie" at bounding box center [373, 191] width 73 height 12
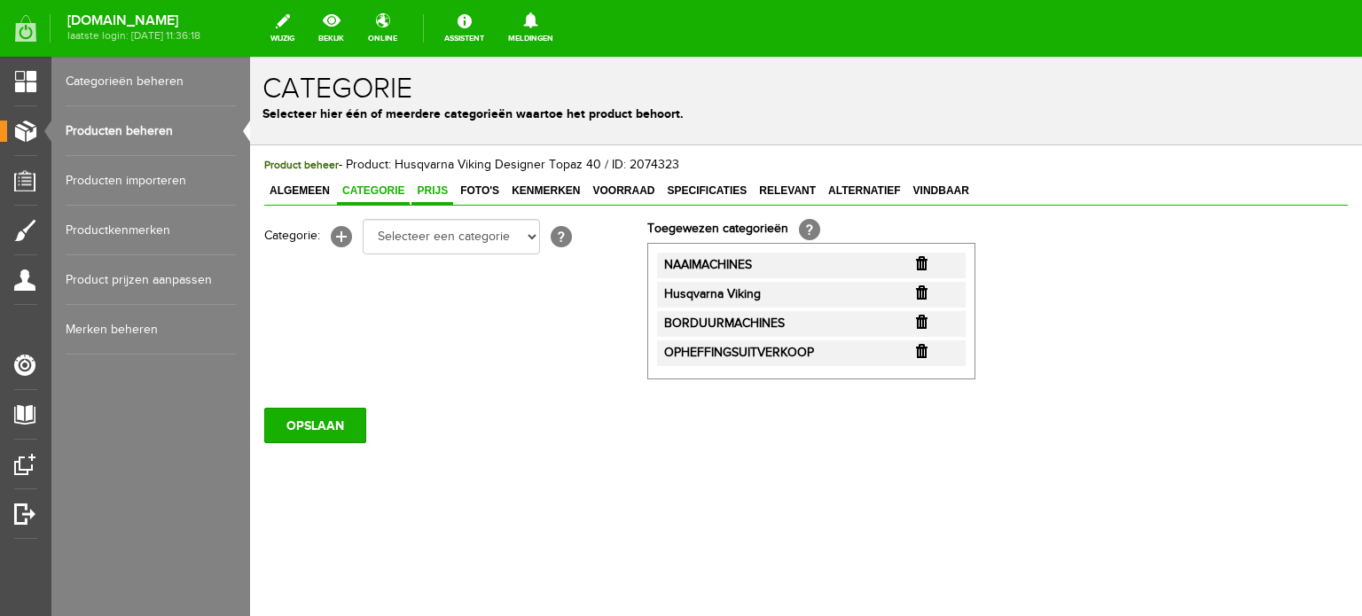
click at [445, 187] on span "Prijs" at bounding box center [433, 191] width 42 height 12
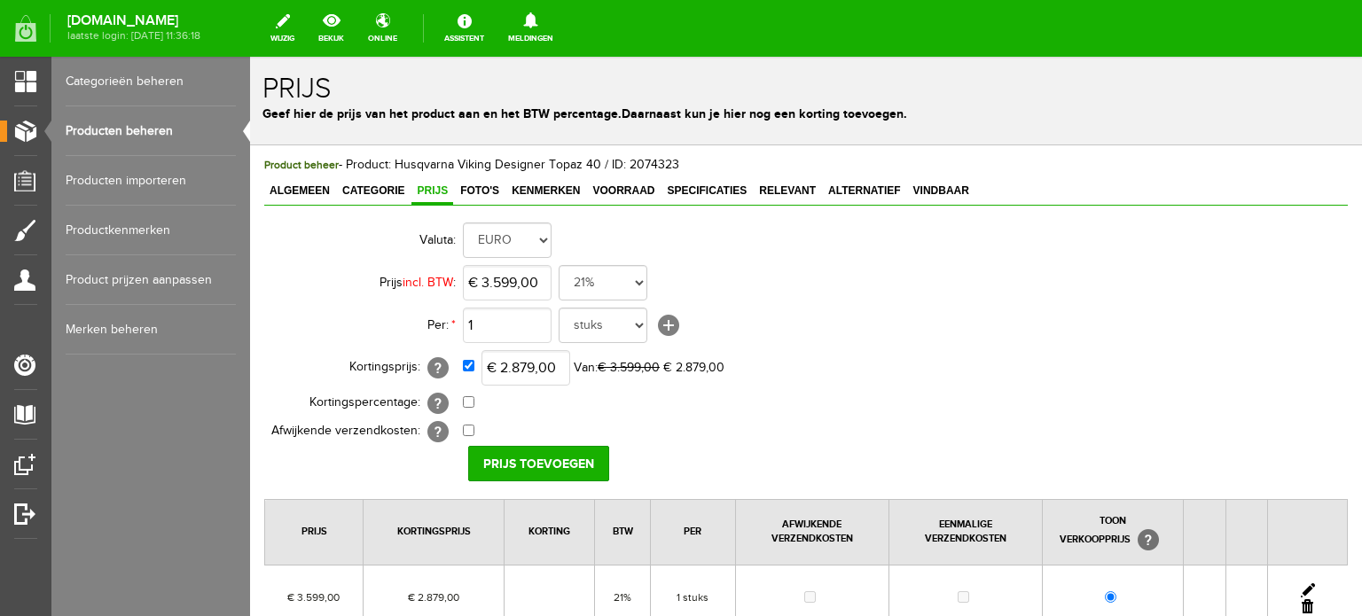
click at [101, 129] on link "Producten beheren" at bounding box center [151, 131] width 170 height 50
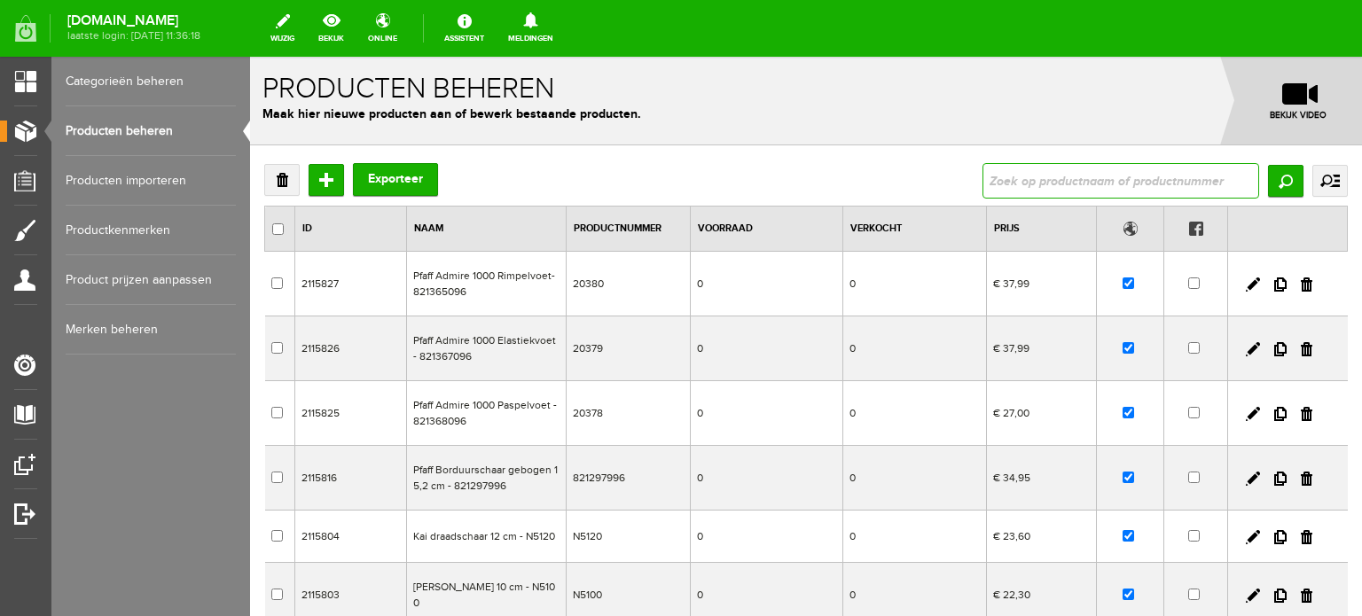
click at [1032, 184] on input "text" at bounding box center [1121, 180] width 277 height 35
type input "topaz 50"
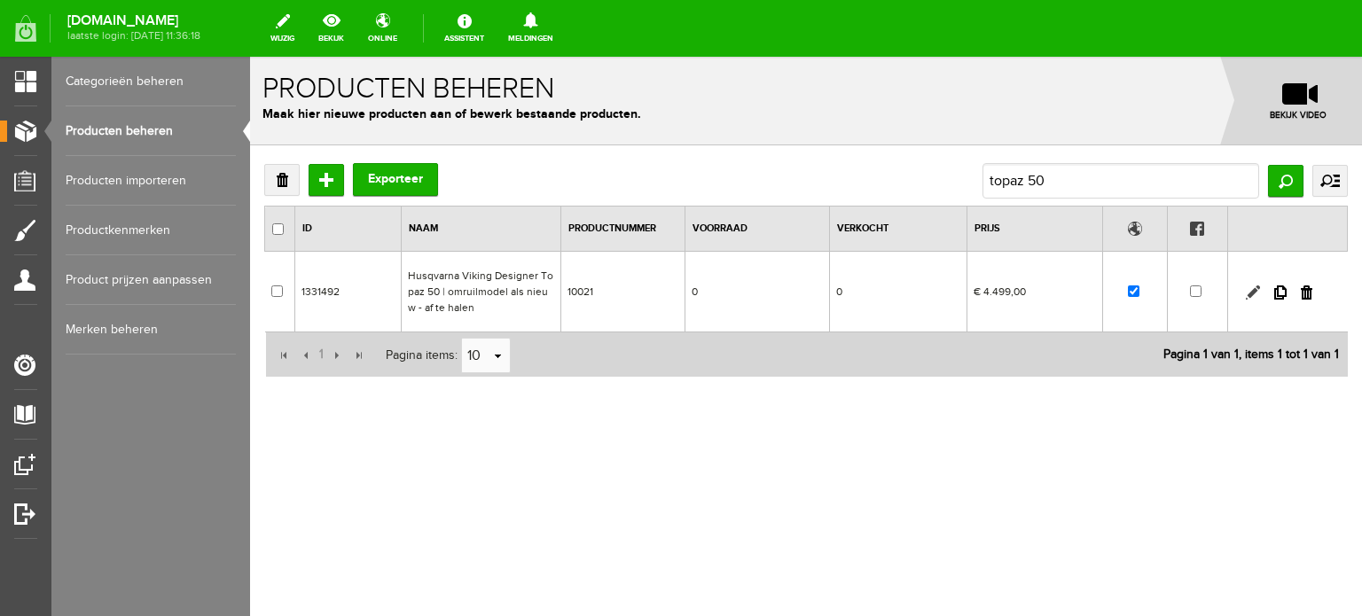
click at [1250, 294] on link at bounding box center [1253, 293] width 14 height 14
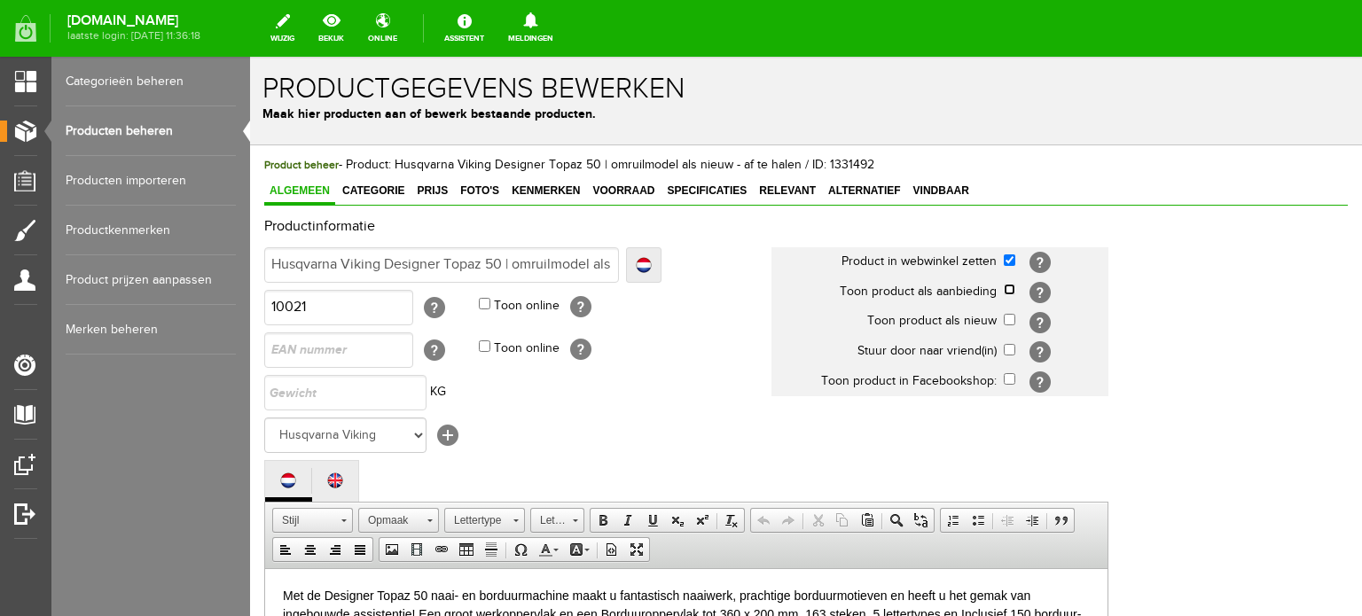
click at [1011, 289] on input "checkbox" at bounding box center [1010, 290] width 12 height 12
checkbox input "true"
click at [373, 189] on span "Categorie" at bounding box center [373, 191] width 73 height 12
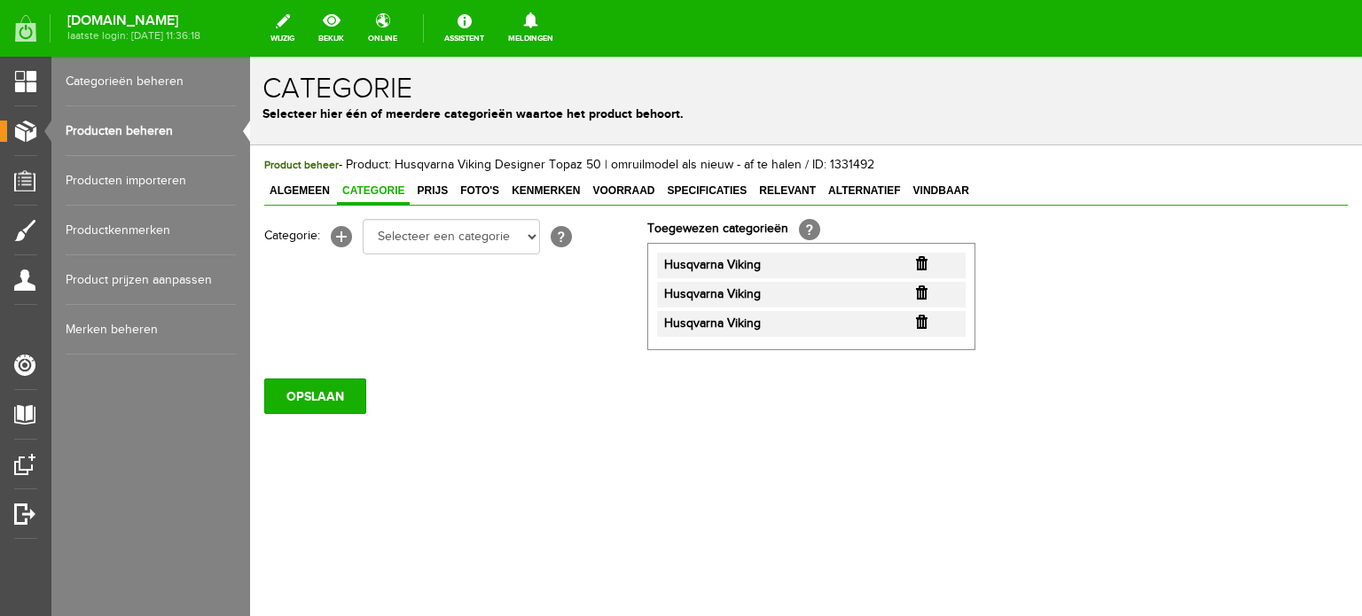
click at [923, 292] on input "button" at bounding box center [922, 293] width 12 height 14
click at [921, 287] on input "button" at bounding box center [922, 293] width 12 height 14
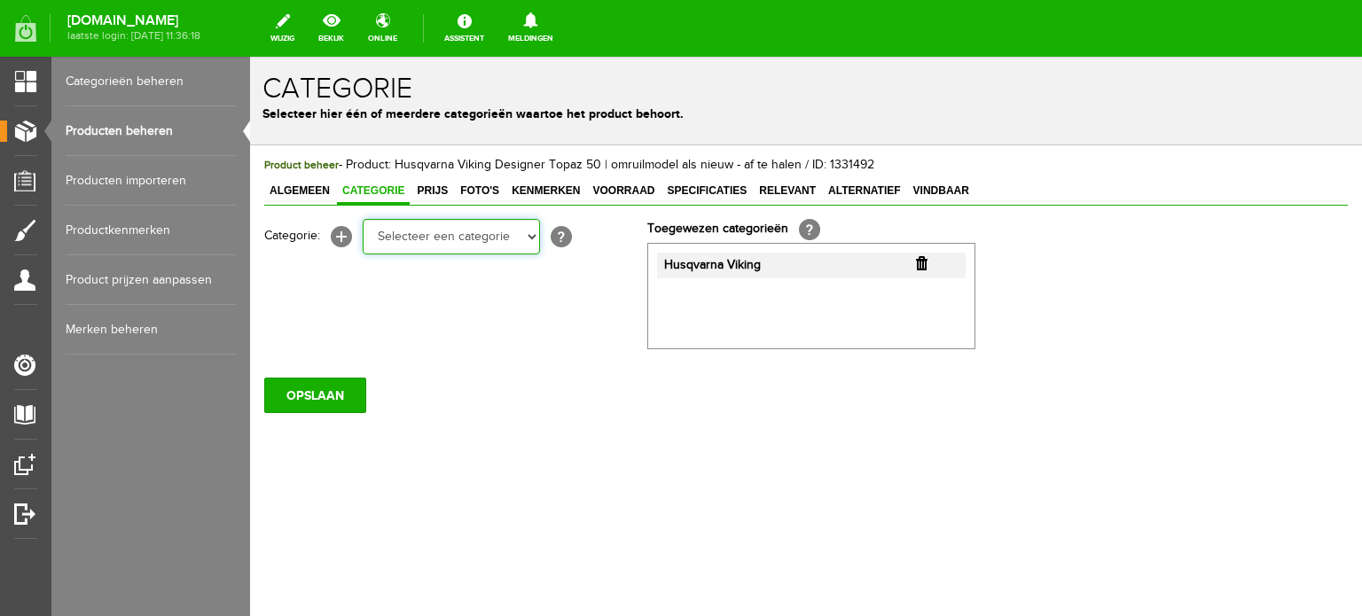
click at [532, 235] on select "Selecteer een categorie Cadeaubon BLACK FRIDAY AANBIEDINGEN! Naai Tips en video…" at bounding box center [451, 236] width 177 height 35
select select "34784"
click at [363, 219] on select "Selecteer een categorie Cadeaubon BLACK FRIDAY AANBIEDINGEN! Naai Tips en video…" at bounding box center [451, 236] width 177 height 35
click at [529, 238] on select "Selecteer een categorie Cadeaubon BLACK FRIDAY AANBIEDINGEN! Naai Tips en video…" at bounding box center [451, 236] width 177 height 35
select select "38825"
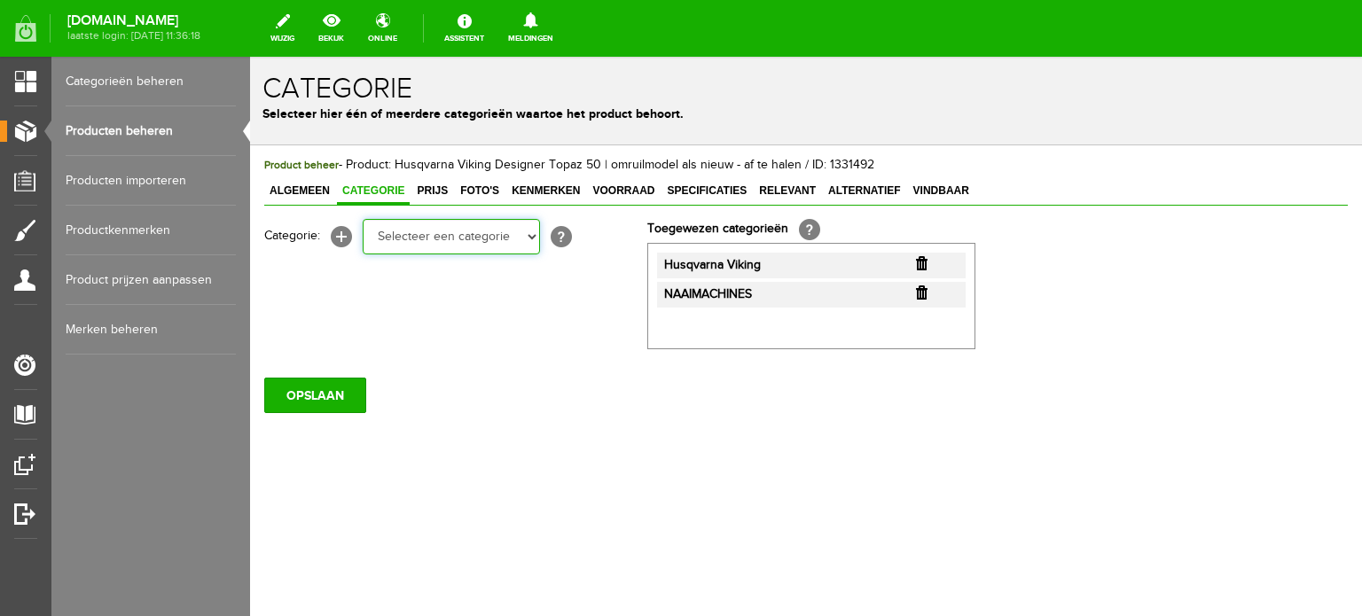
click at [363, 219] on select "Selecteer een categorie Cadeaubon BLACK FRIDAY AANBIEDINGEN! Naai Tips en video…" at bounding box center [451, 236] width 177 height 35
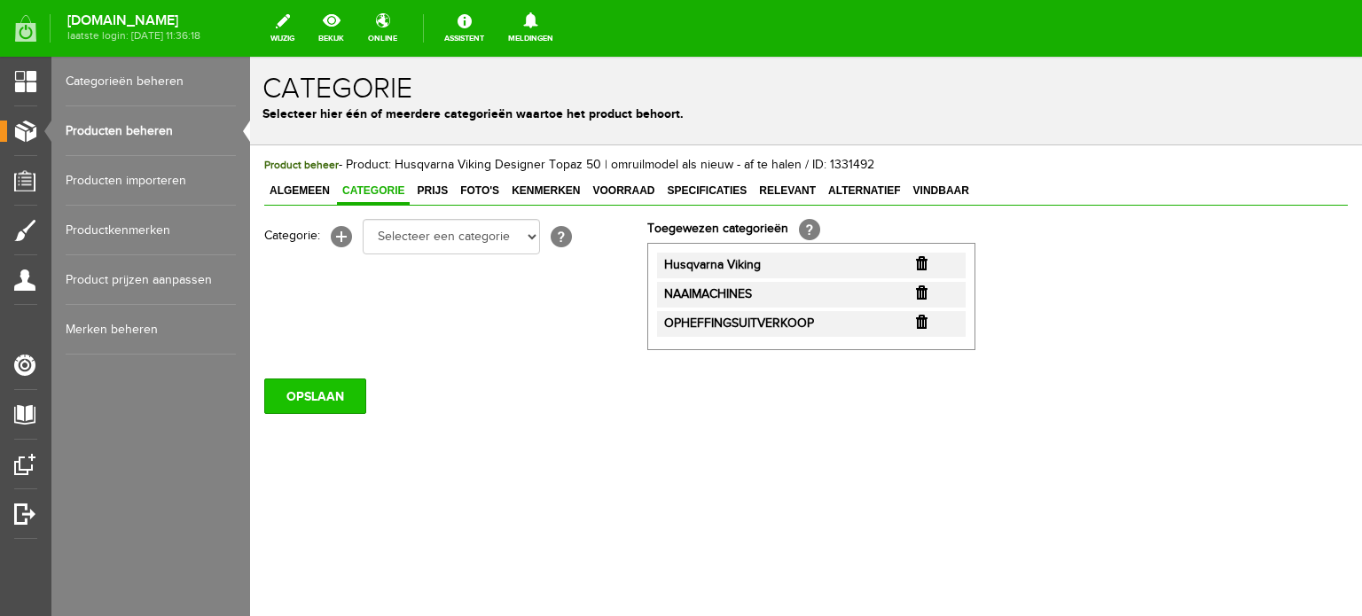
click at [322, 393] on input "OPSLAAN" at bounding box center [315, 396] width 102 height 35
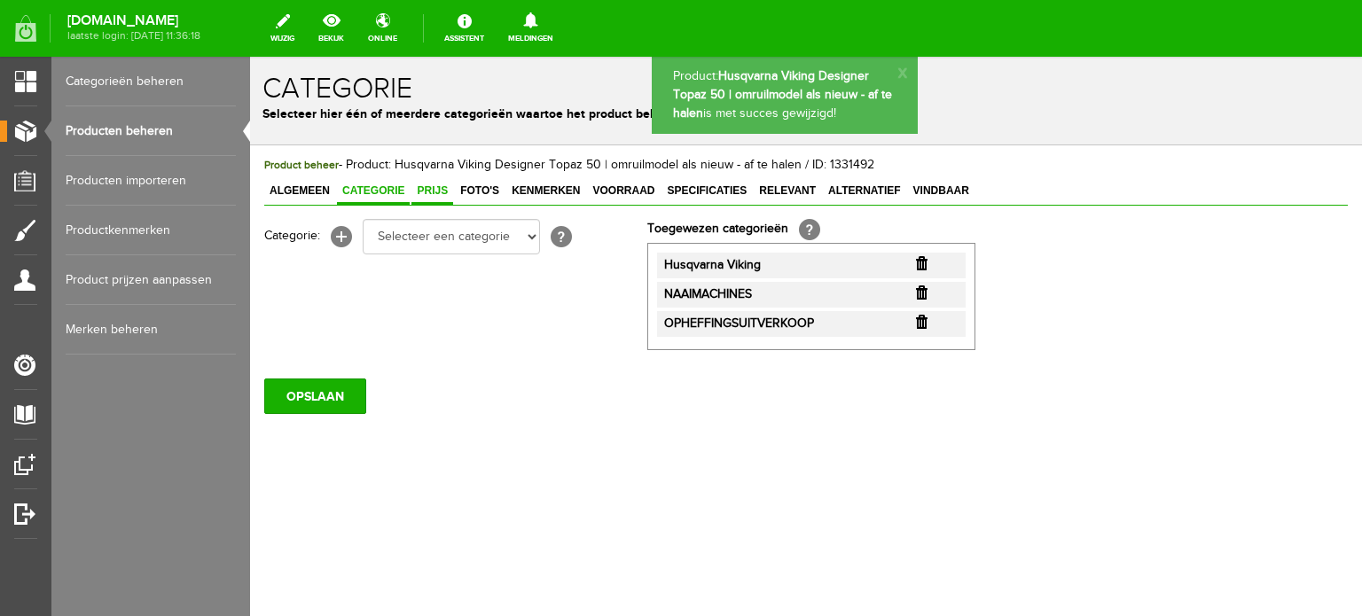
click at [430, 188] on span "Prijs" at bounding box center [433, 191] width 42 height 12
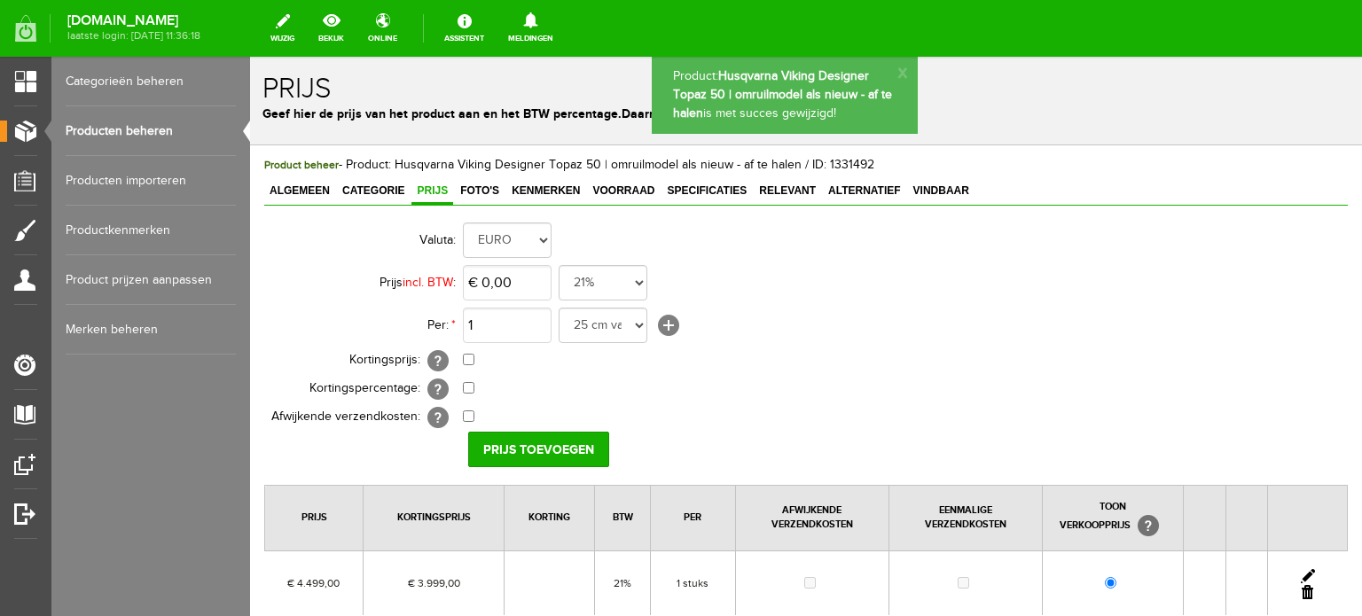
scroll to position [89, 0]
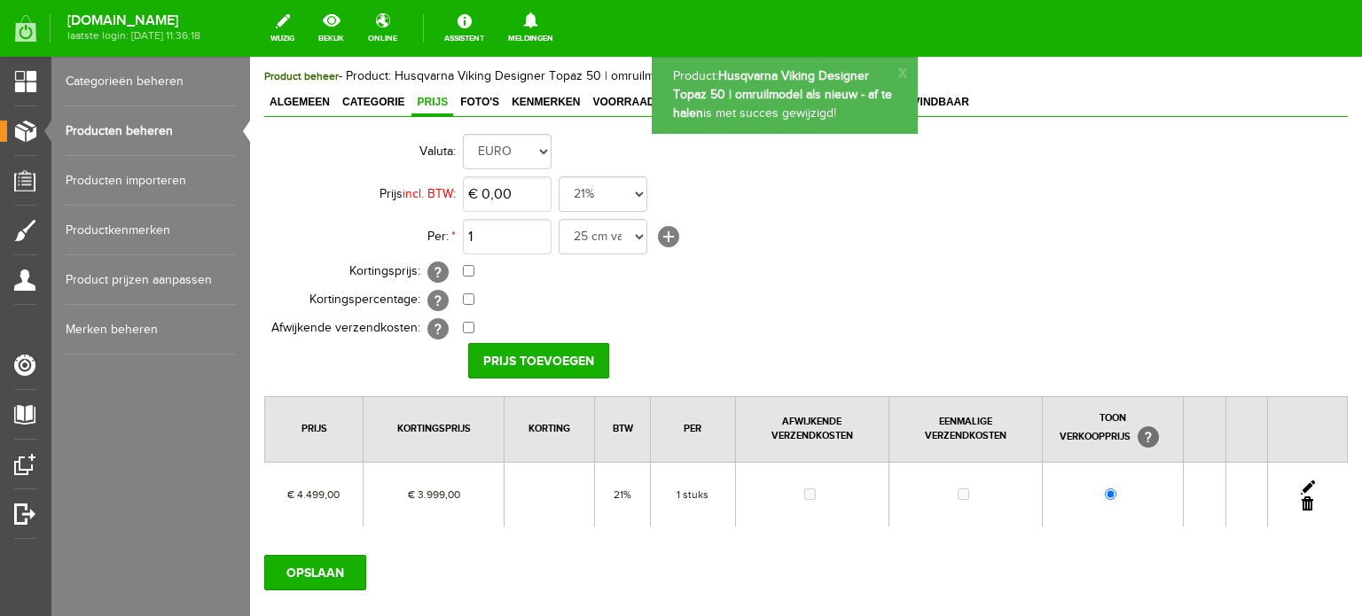
click at [1301, 483] on link at bounding box center [1308, 488] width 14 height 14
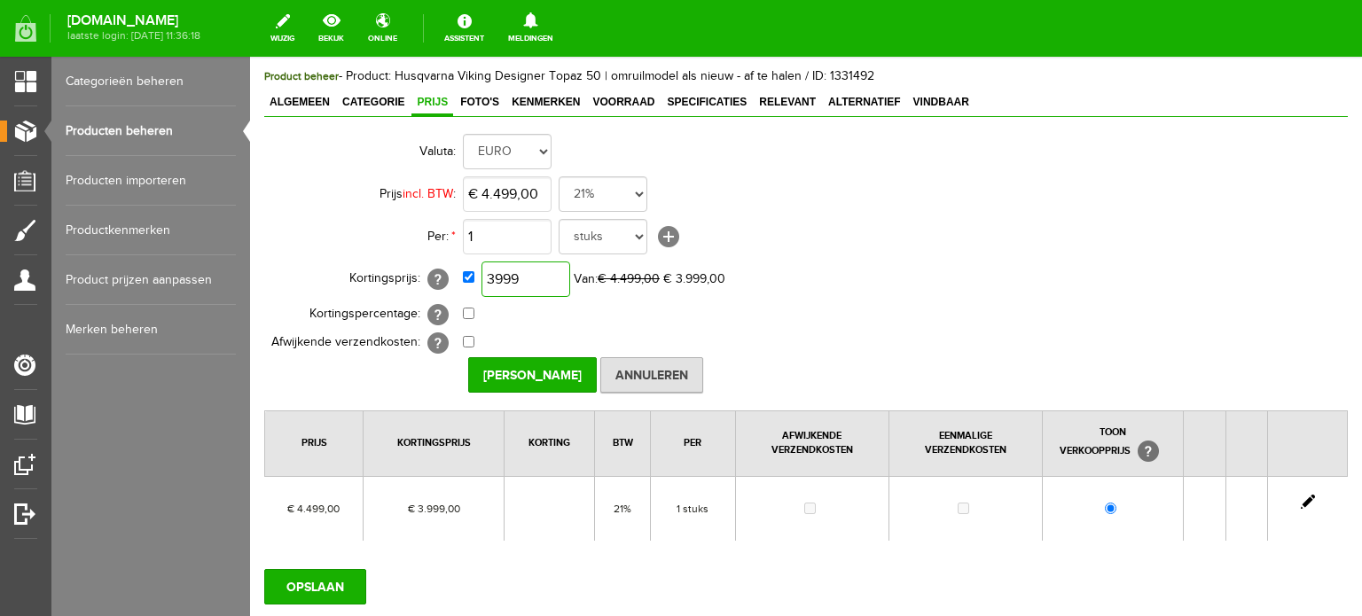
click at [561, 276] on input "3999" at bounding box center [526, 279] width 89 height 35
type input "€ 3.199,00"
click at [1018, 221] on td "1 25 cm van 160 cm breed 5 meter 50 cm 10 stuks stuks 25 cm meter cm 25 cm van …" at bounding box center [789, 237] width 653 height 43
click at [521, 379] on input "Prijs Opslaan" at bounding box center [532, 374] width 129 height 35
click at [341, 574] on input "OPSLAAN" at bounding box center [315, 586] width 102 height 35
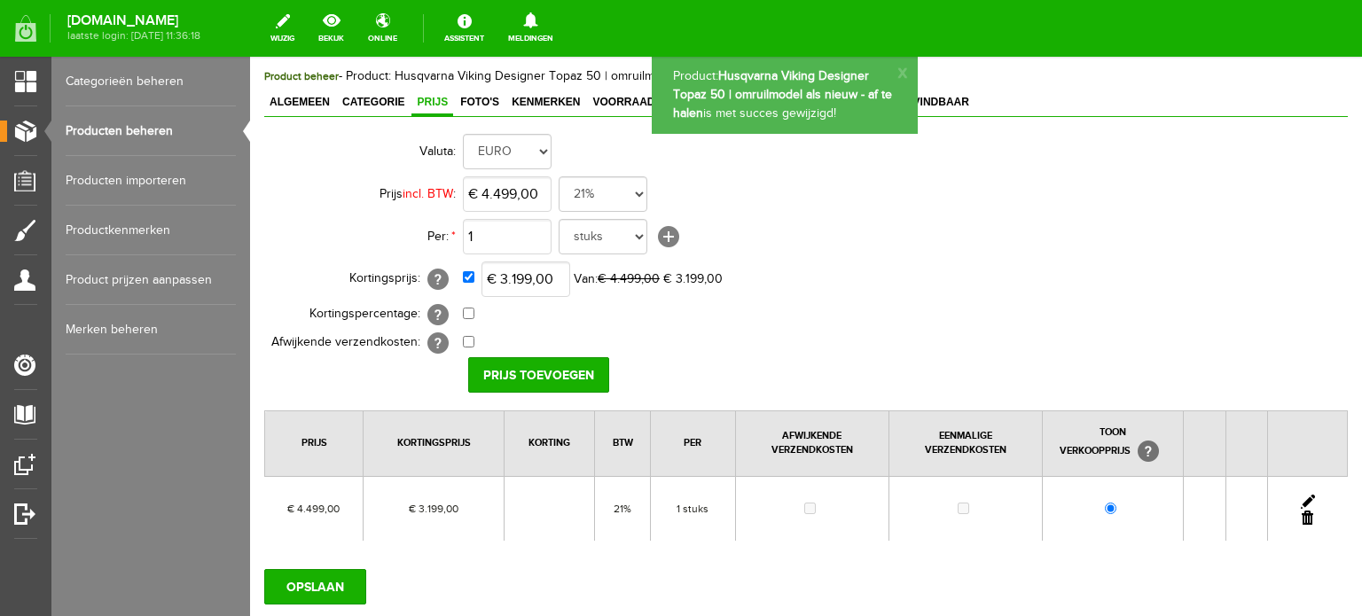
scroll to position [0, 0]
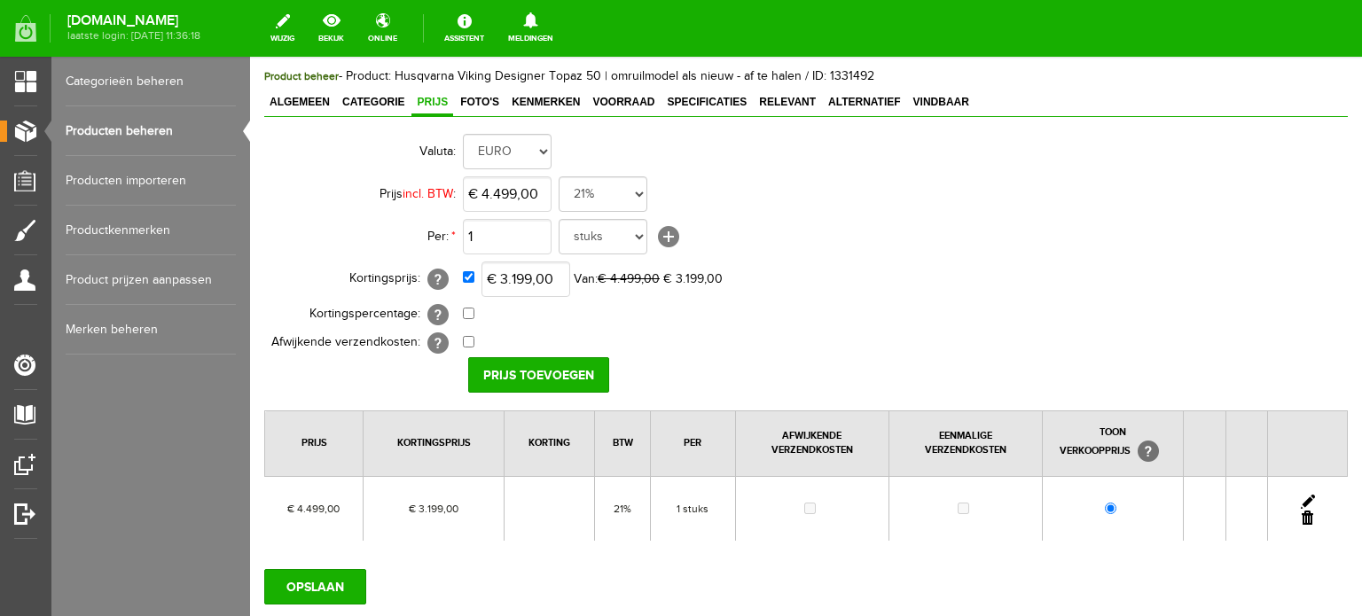
scroll to position [89, 0]
click at [131, 124] on link "Producten beheren" at bounding box center [151, 131] width 170 height 50
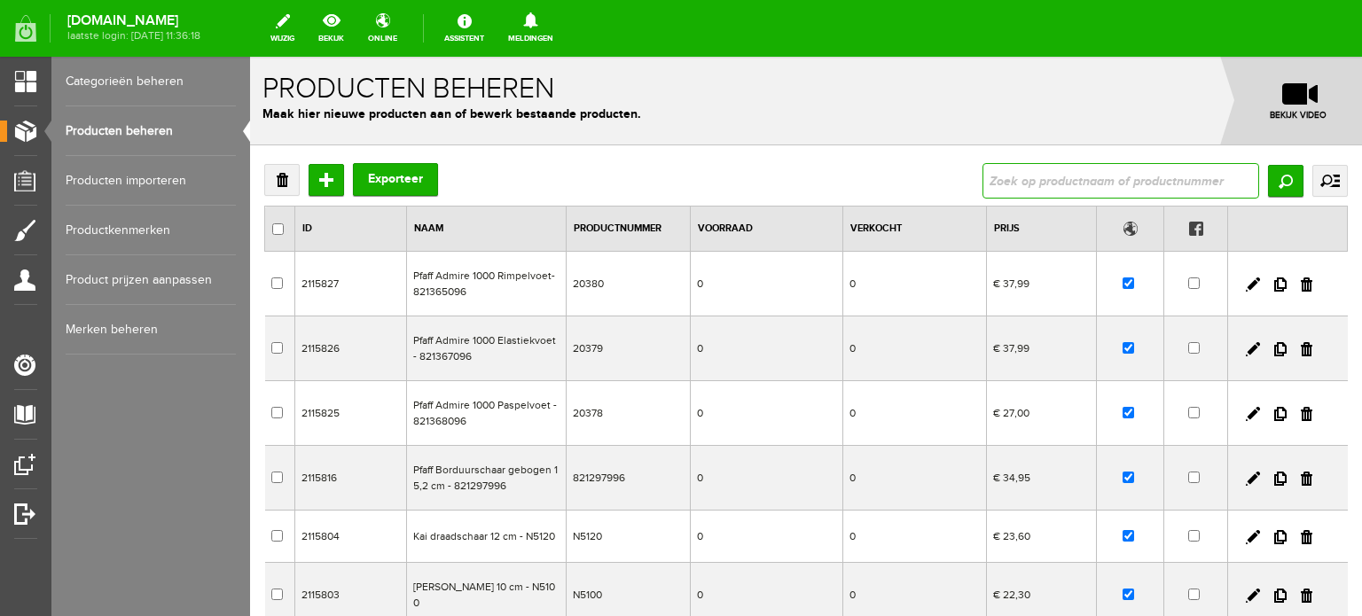
click at [1085, 184] on input "text" at bounding box center [1121, 180] width 277 height 35
type input "cv3550"
click at [1275, 185] on input "Zoeken" at bounding box center [1285, 181] width 35 height 32
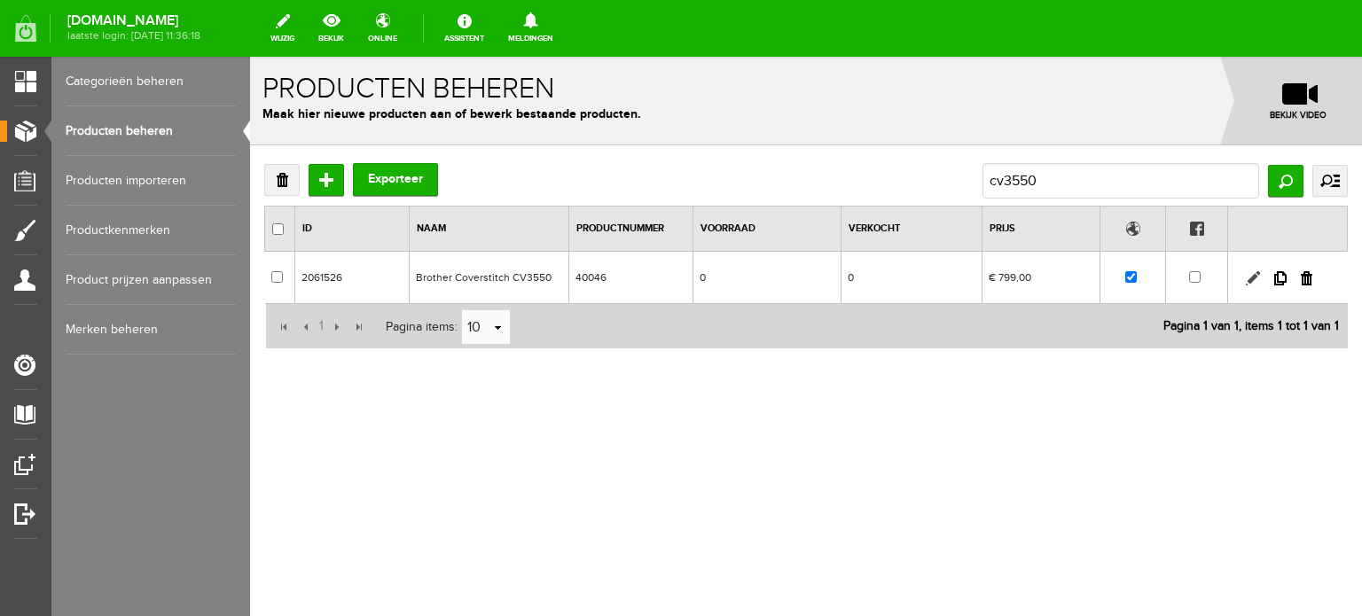
click at [1253, 278] on link at bounding box center [1253, 278] width 14 height 14
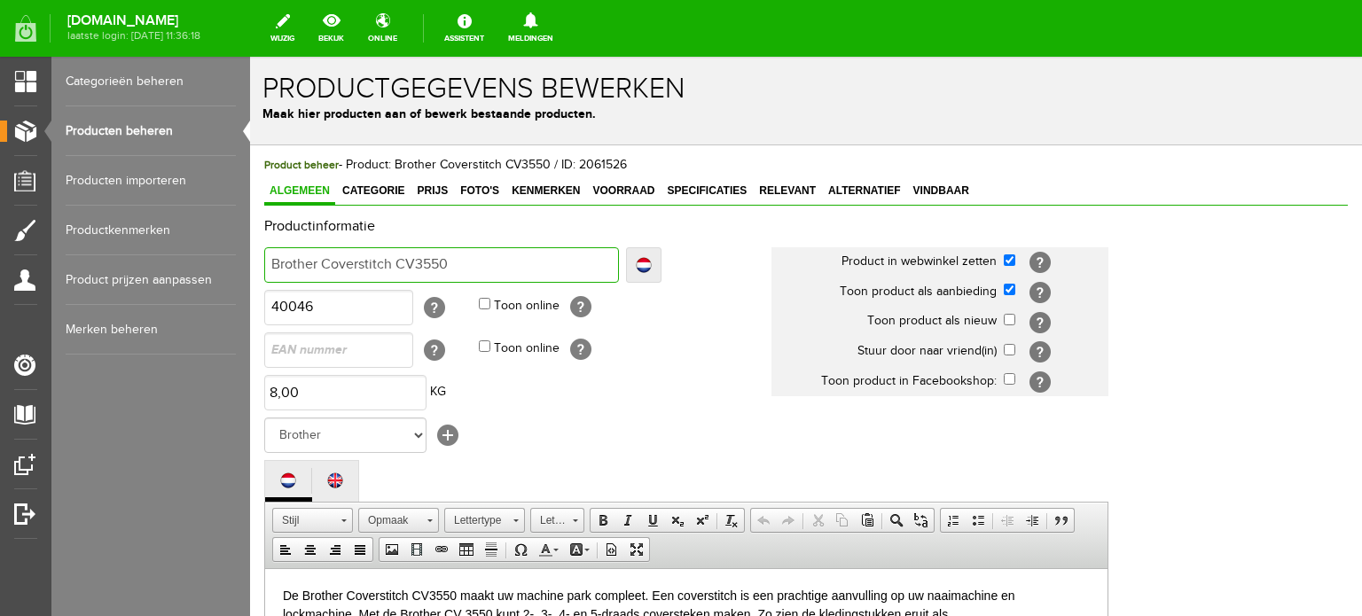
click at [475, 263] on input "Brother Coverstitch CV3550" at bounding box center [441, 264] width 355 height 35
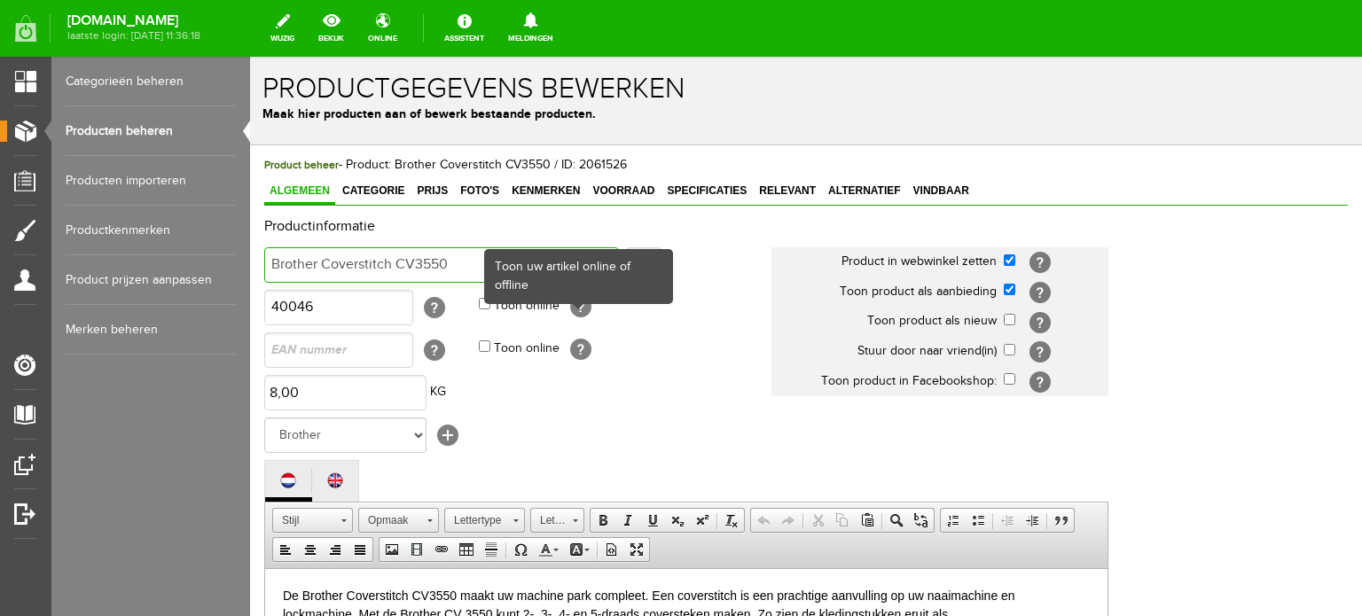
type input "Brother Coverstitch CV3550"
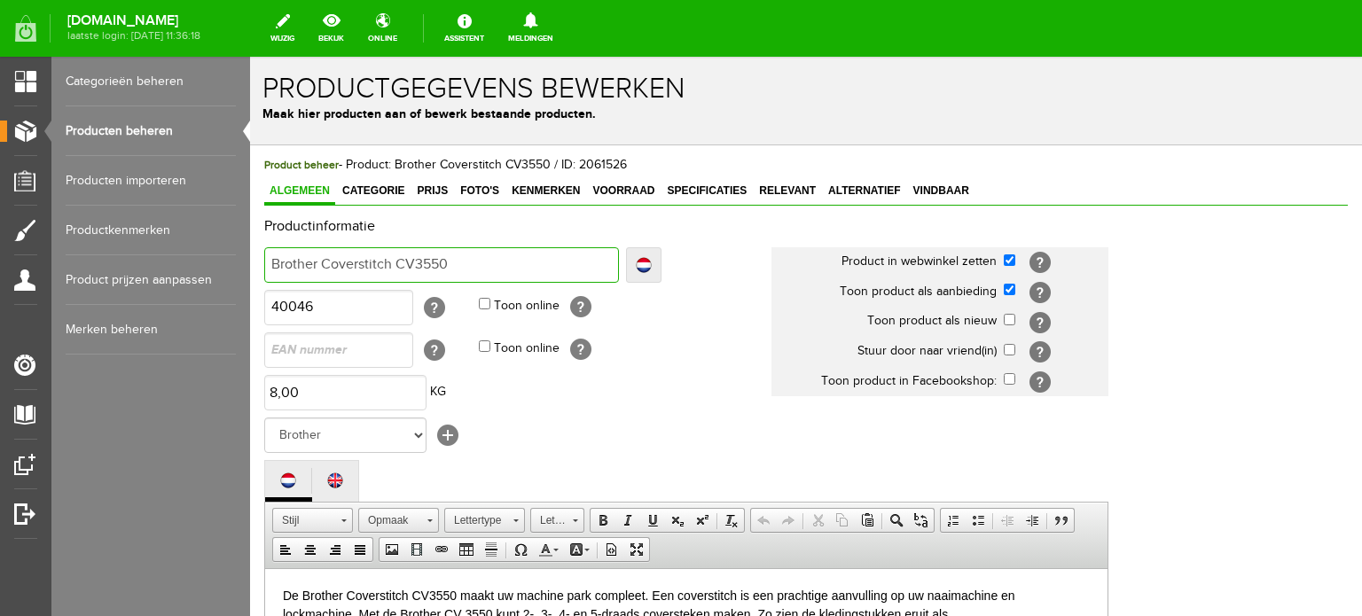
type input "Brother Coverstitch CV3550"
type input "Brother Coverstitch CV3550 -"
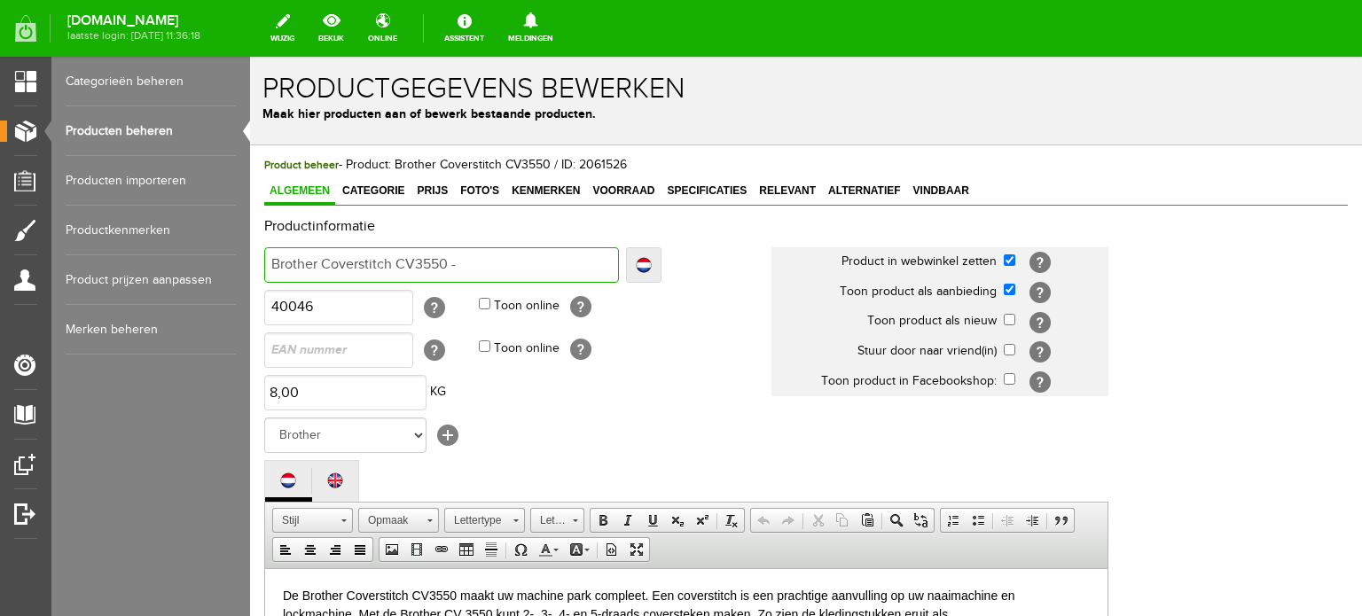
paste input "omruilmodel als nieuw - af te halen"
type input "Brother Coverstitch CV3550 - omruilmodel als nieuw - af te halen"
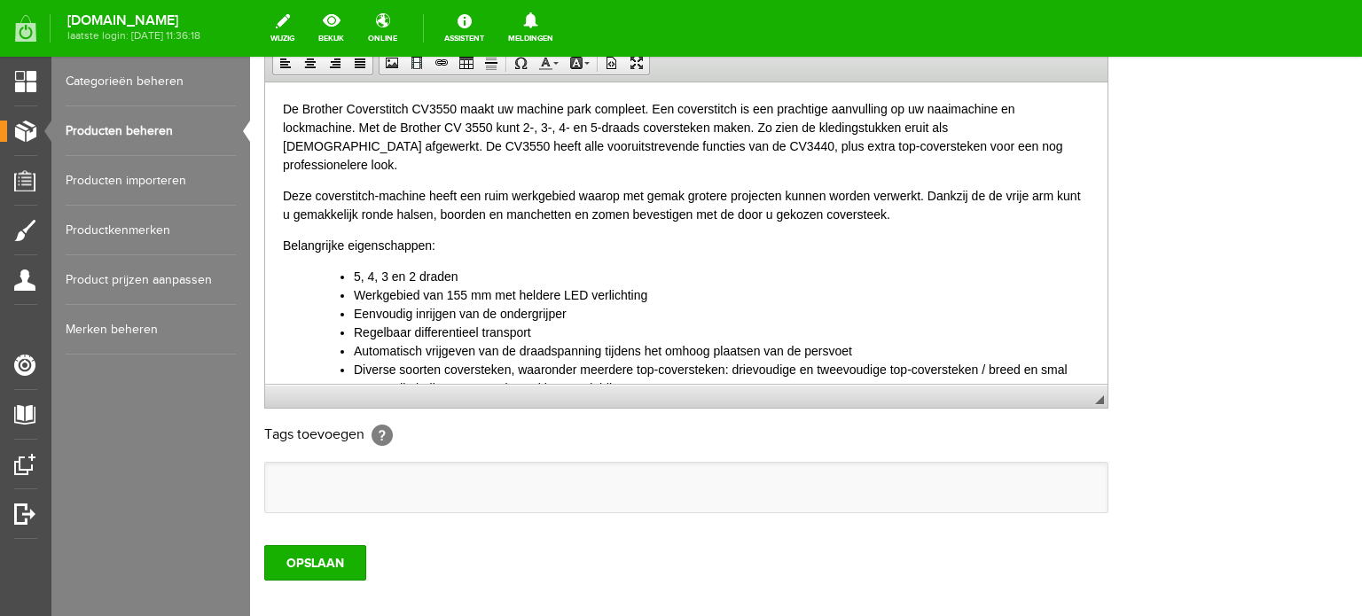
scroll to position [578, 0]
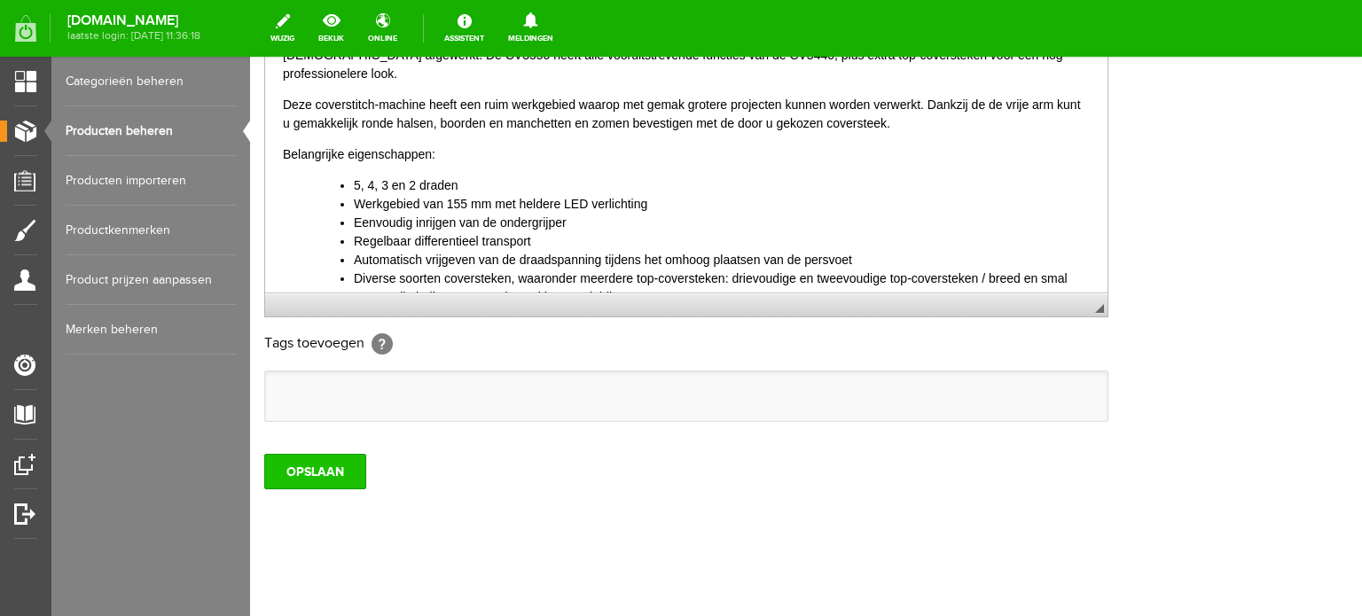
type input "Brother Coverstitch CV3550 - omruilmodel als nieuw - af te halen"
click at [298, 467] on input "OPSLAAN" at bounding box center [315, 471] width 102 height 35
click at [316, 467] on input "OPSLAAN" at bounding box center [315, 471] width 102 height 35
